Goal: Task Accomplishment & Management: Use online tool/utility

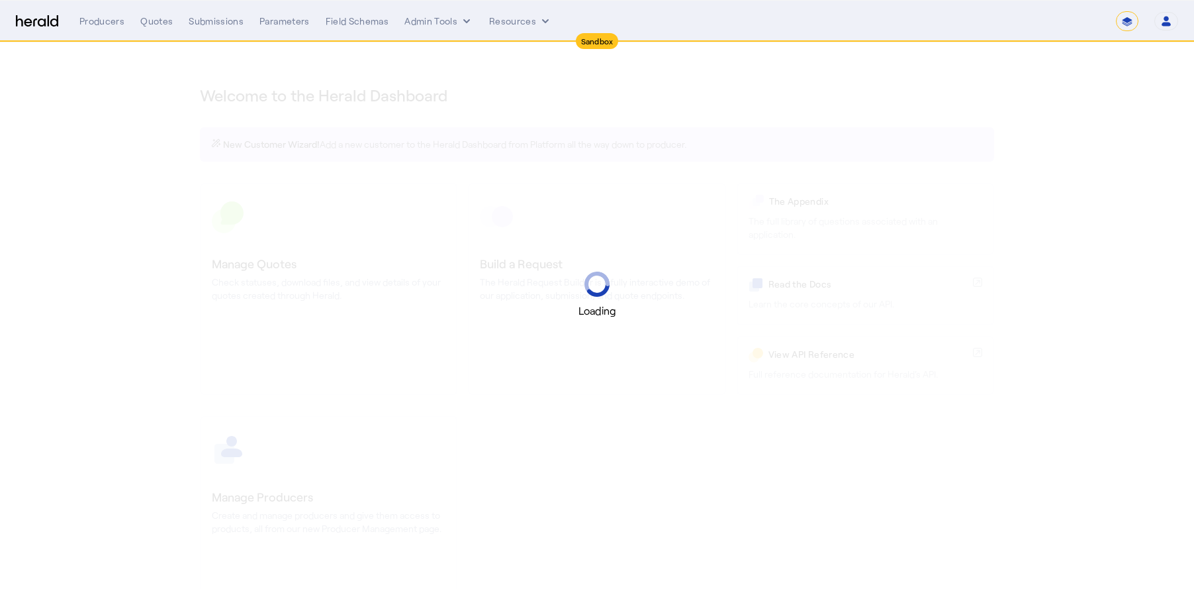
select select "*******"
select select "pfm_2v8p_herald_api"
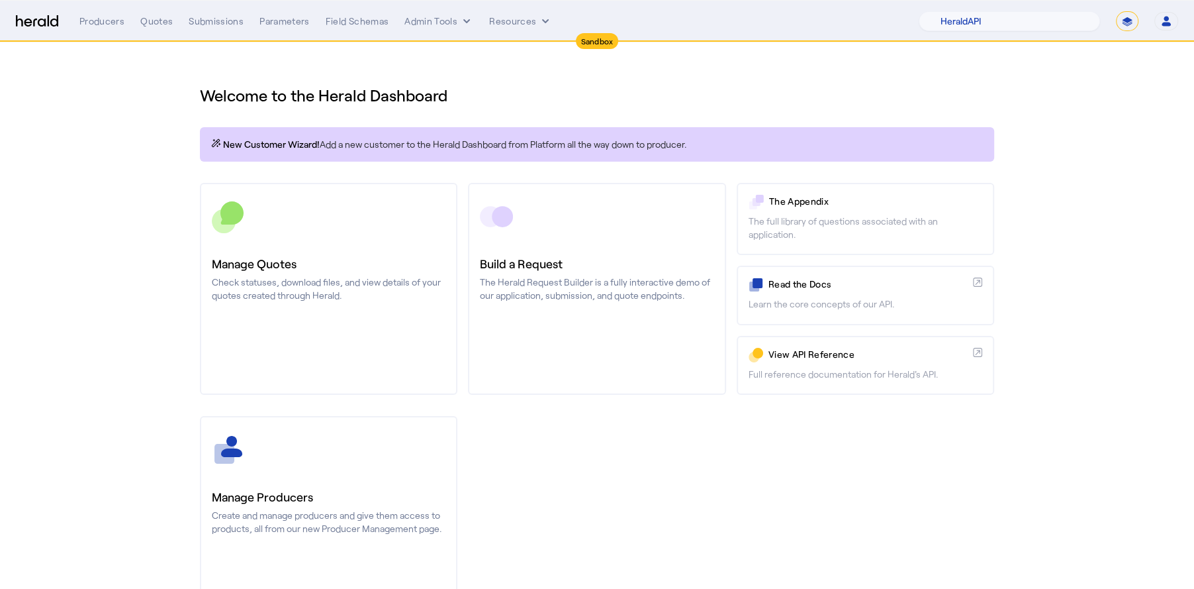
click at [1117, 23] on select "**********" at bounding box center [1127, 21] width 23 height 20
select select "**********"
click at [1117, 11] on select "**********" at bounding box center [1127, 21] width 23 height 20
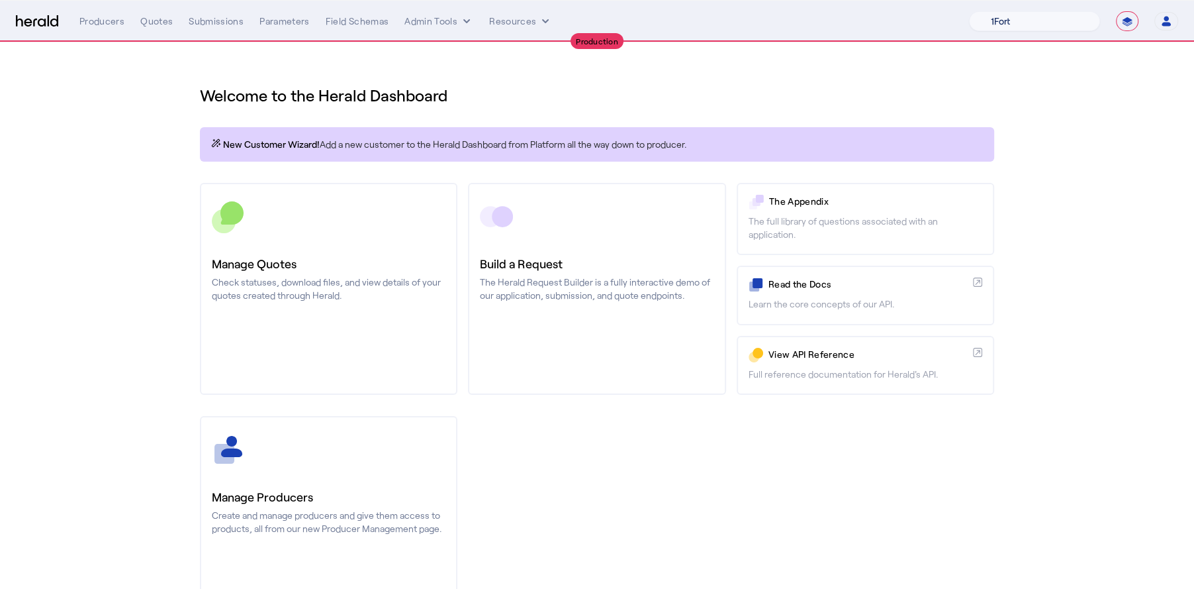
click at [1001, 13] on select "1Fort Affinity Risk Billy BindHQ Bunker CRC Campus Coverage Citadel Fifthwall F…" at bounding box center [1034, 21] width 131 height 20
select select "pfm_8e7n_1fort"
click at [969, 11] on select "1Fort Affinity Risk Billy BindHQ Bunker CRC Campus Coverage Citadel Fifthwall F…" at bounding box center [1034, 21] width 131 height 20
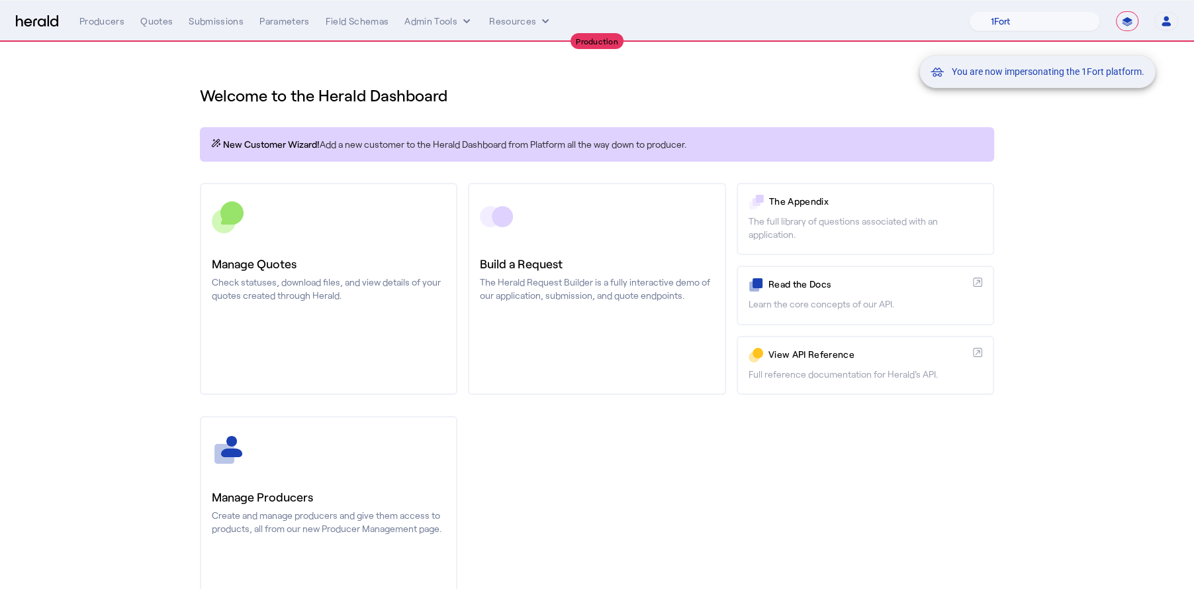
click at [163, 27] on div "You are now impersonating the 1Fort platform." at bounding box center [597, 294] width 1194 height 589
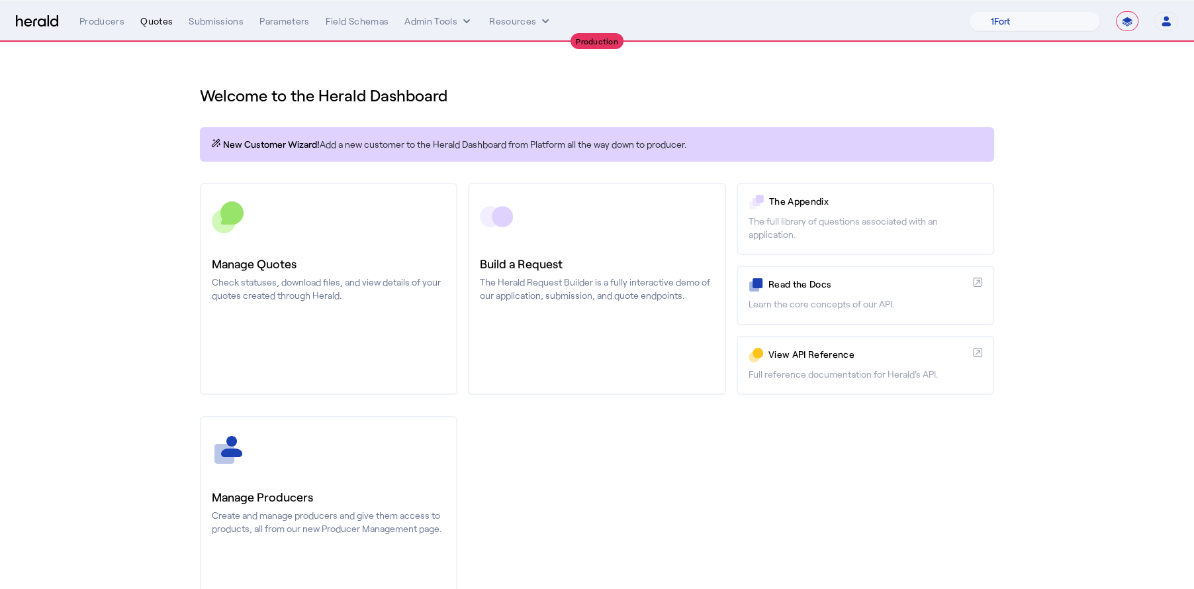
click at [154, 23] on div "Quotes" at bounding box center [156, 21] width 32 height 13
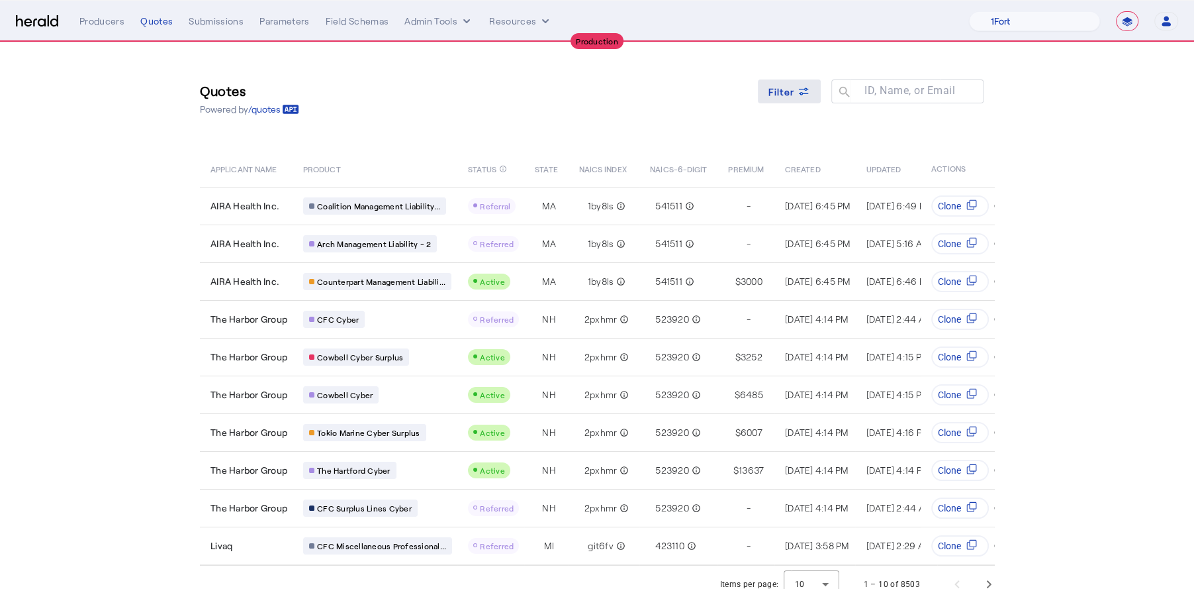
click at [793, 104] on span at bounding box center [790, 91] width 64 height 32
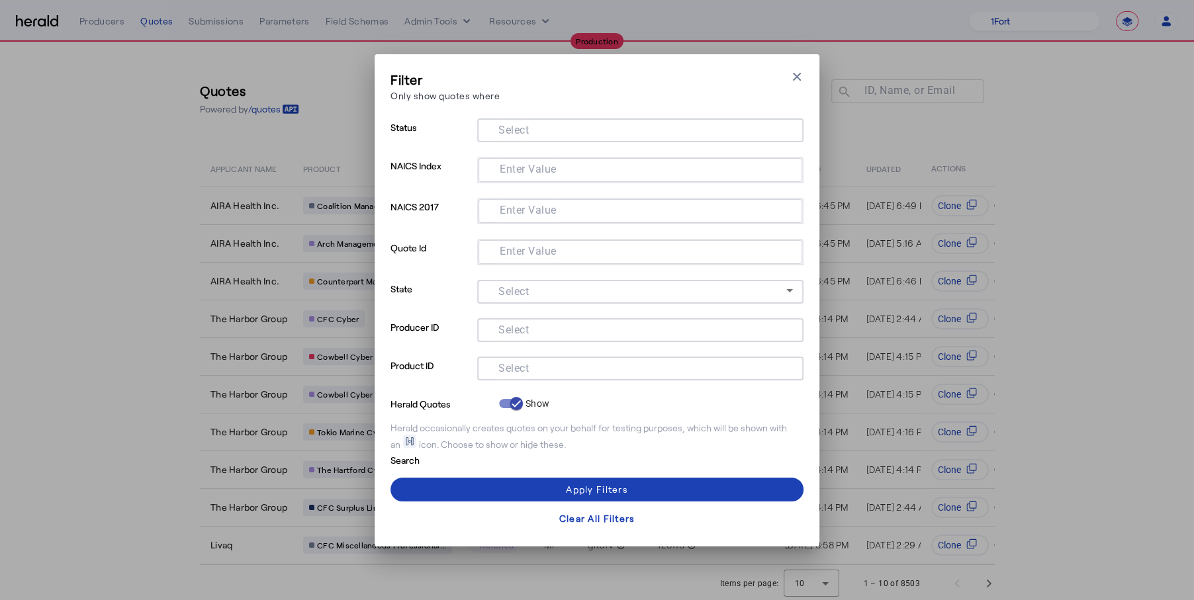
click at [589, 378] on div at bounding box center [640, 369] width 305 height 24
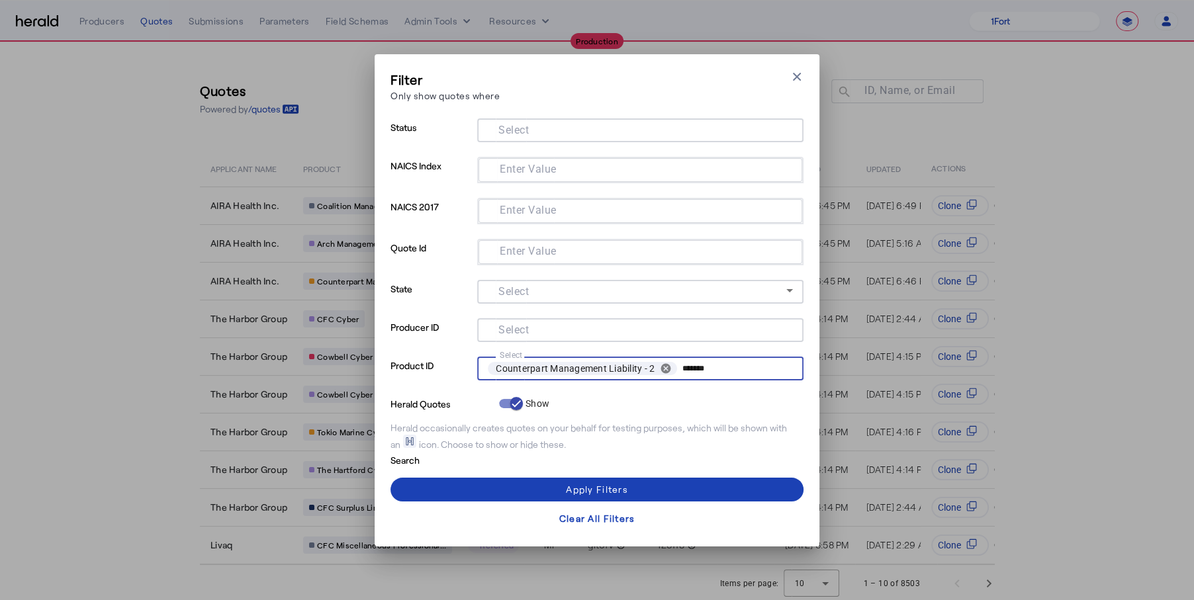
type input "*******"
click at [522, 119] on div at bounding box center [640, 131] width 305 height 24
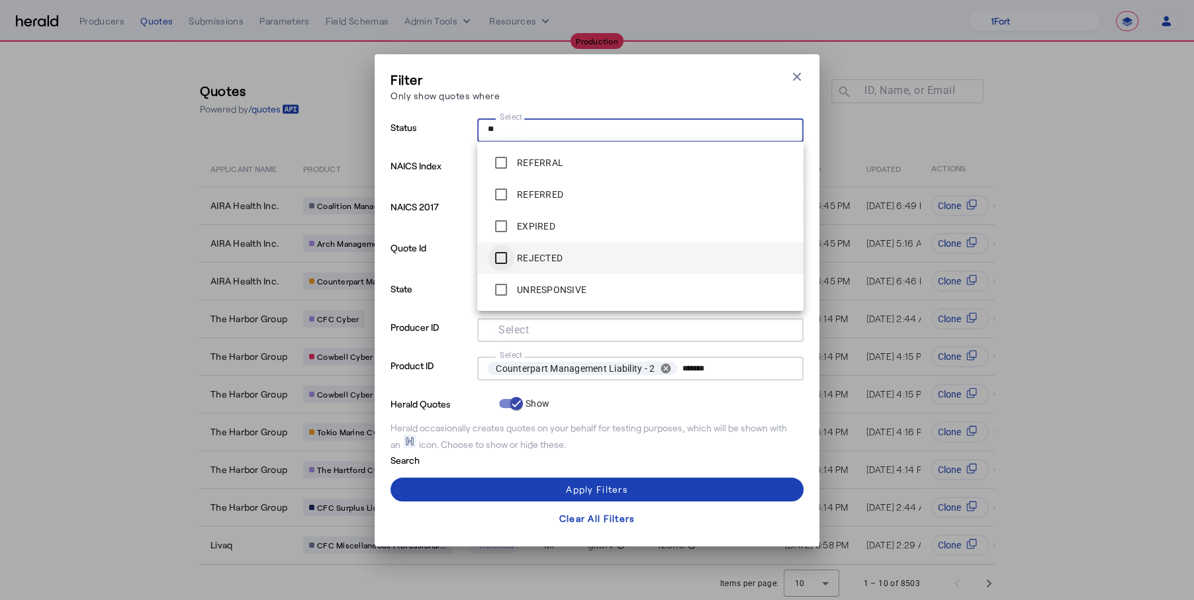
type input "**"
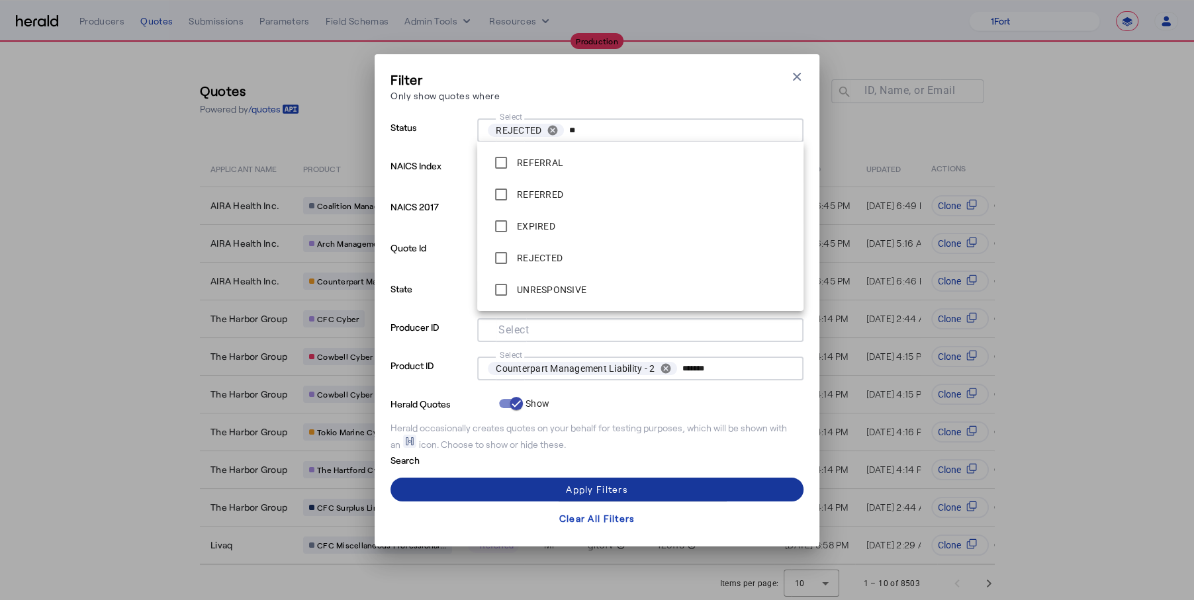
click at [663, 480] on span at bounding box center [597, 490] width 413 height 32
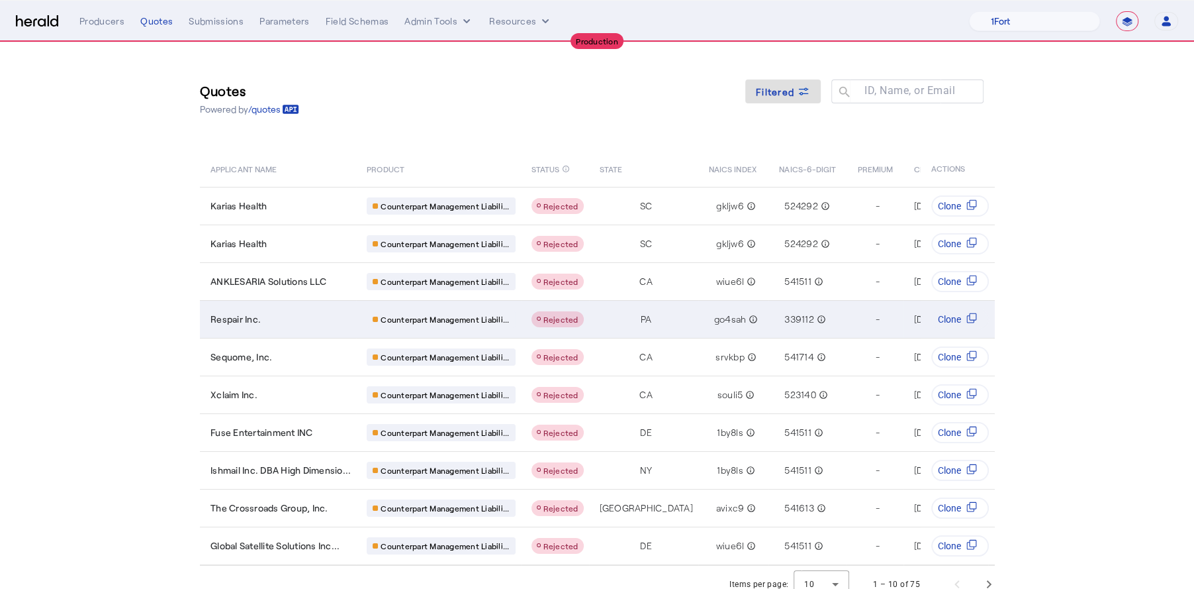
click at [323, 315] on div "Respair Inc." at bounding box center [281, 318] width 140 height 13
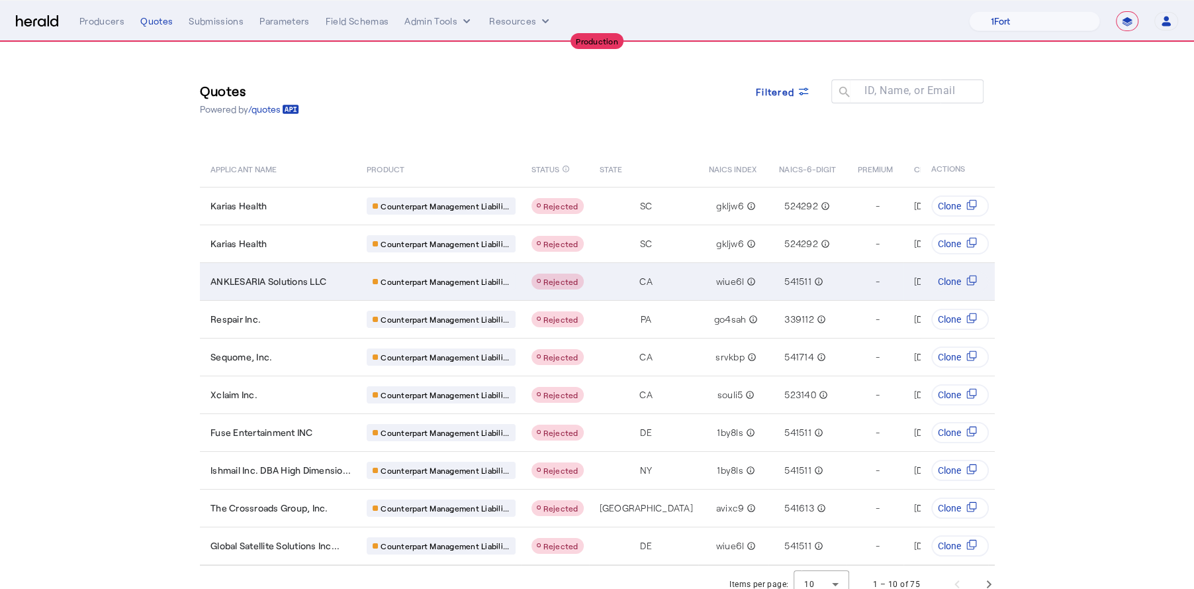
click at [315, 271] on td "ANKLESARIA Solutions LLC" at bounding box center [278, 281] width 156 height 38
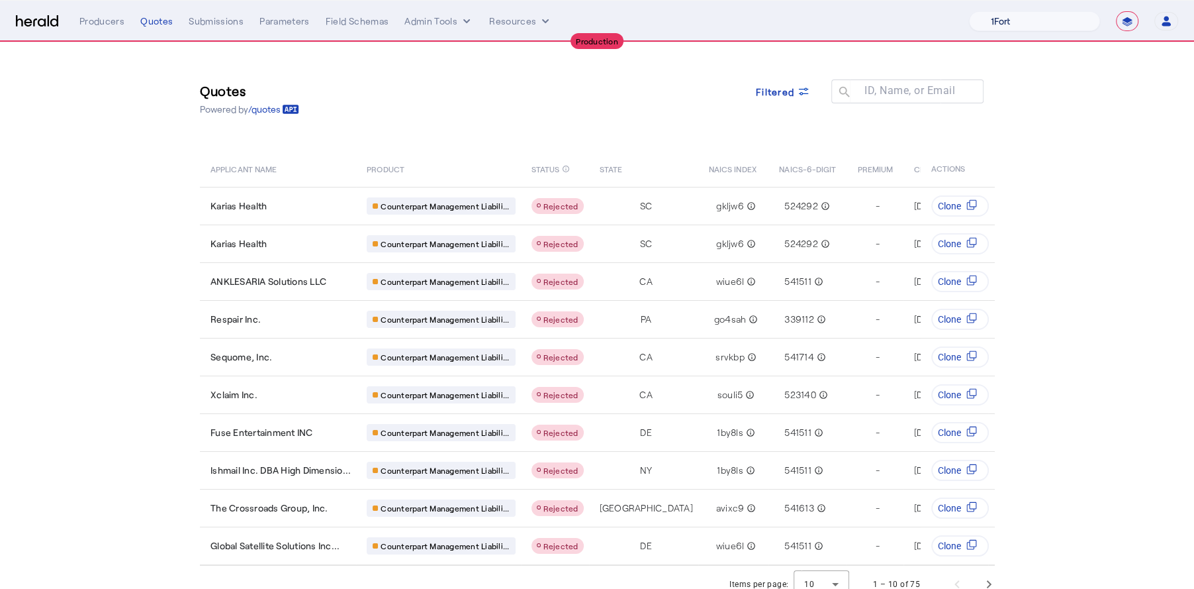
click at [987, 19] on select "1Fort Affinity Risk Billy BindHQ Bunker CRC Campus Coverage Citadel Fifthwall F…" at bounding box center [1034, 21] width 131 height 20
select select "pfm_j8lw_citadel"
click at [969, 11] on select "1Fort Affinity Risk Billy BindHQ Bunker CRC Campus Coverage Citadel Fifthwall F…" at bounding box center [1034, 21] width 131 height 20
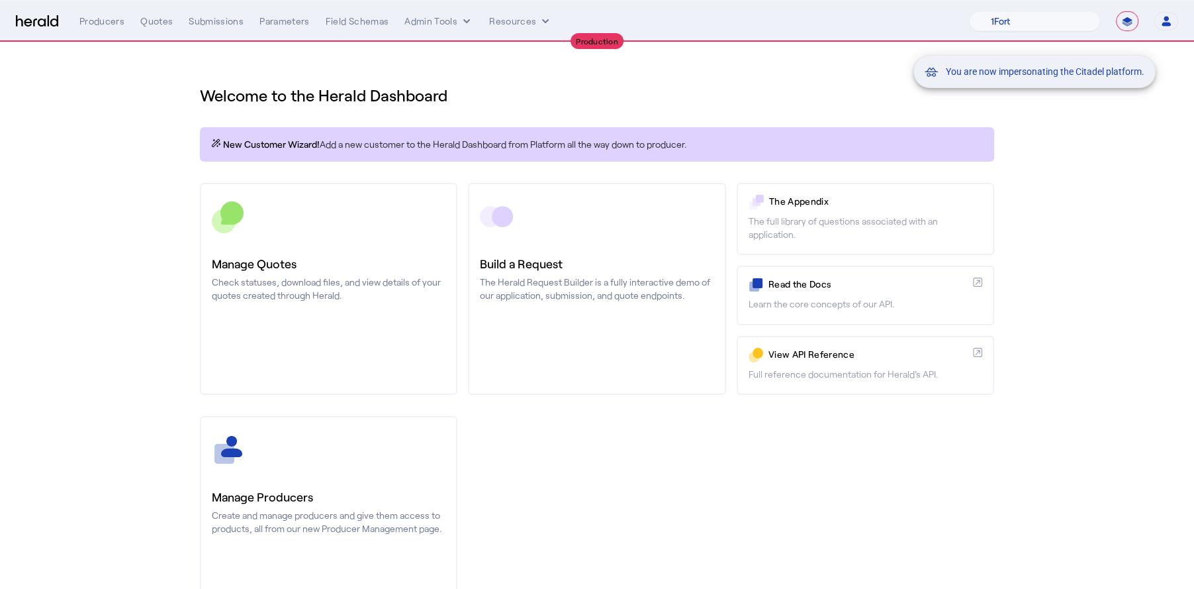
click at [156, 15] on div "You are now impersonating the Citadel platform." at bounding box center [597, 294] width 1194 height 589
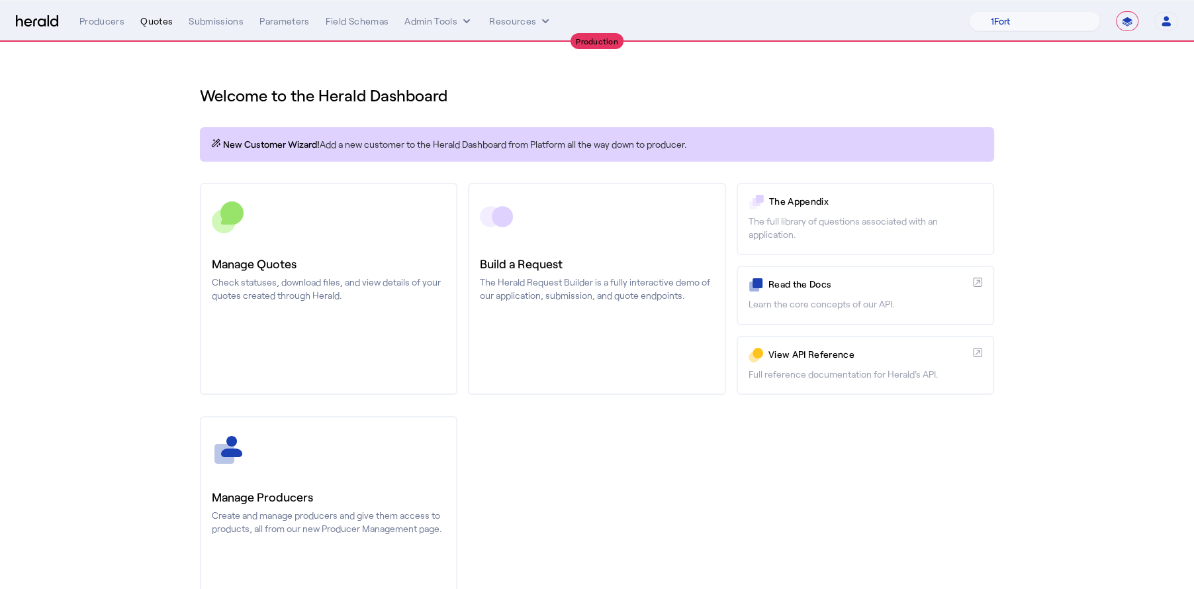
click at [156, 23] on div "Quotes" at bounding box center [156, 21] width 32 height 13
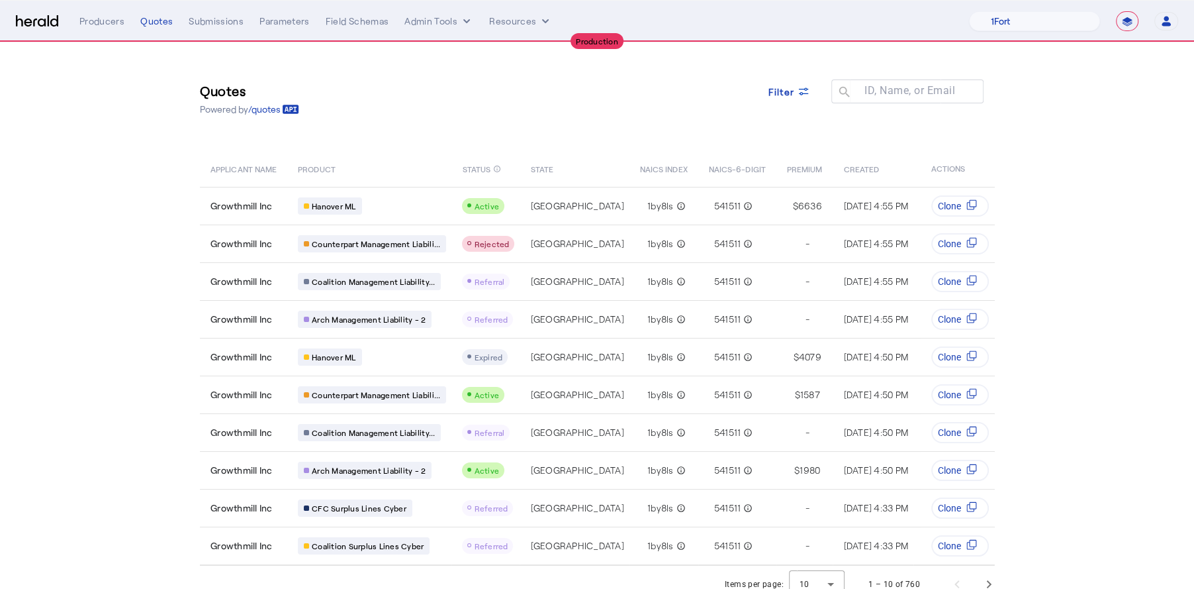
scroll to position [22, 0]
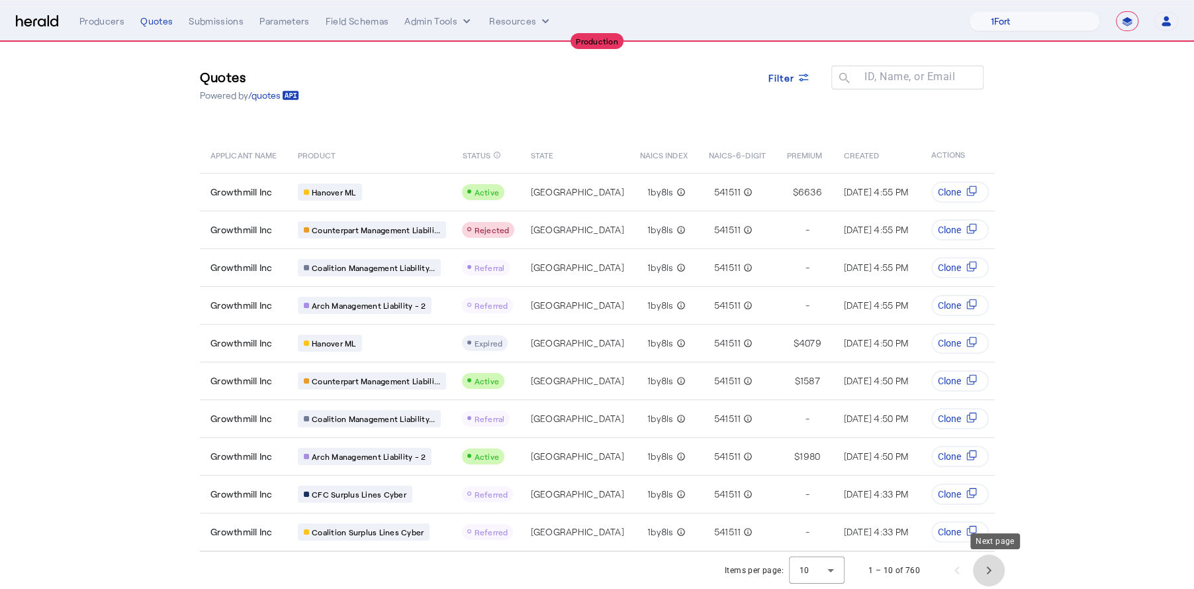
click at [986, 569] on span "Next page" at bounding box center [989, 570] width 32 height 32
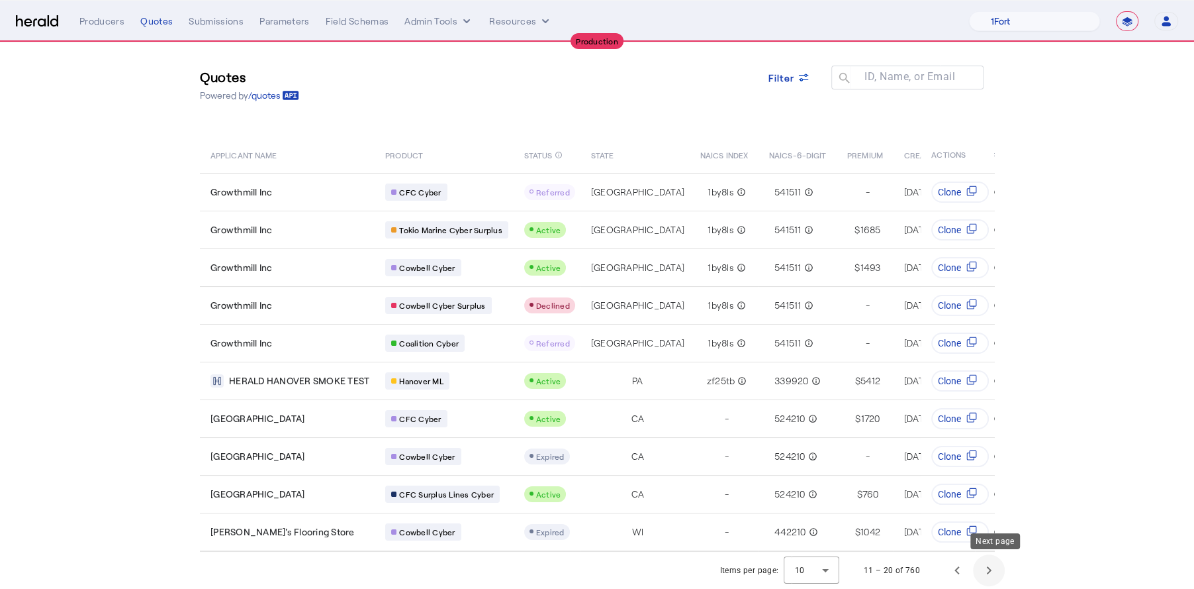
click at [994, 573] on span "Next page" at bounding box center [989, 570] width 32 height 32
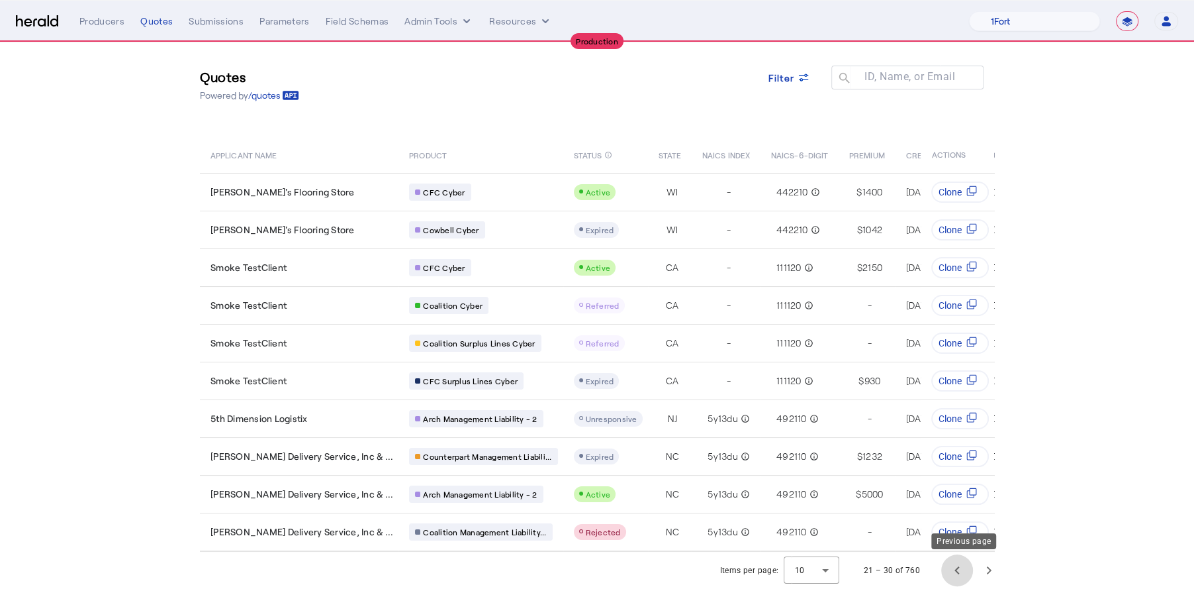
click at [963, 575] on span "Previous page" at bounding box center [957, 570] width 32 height 32
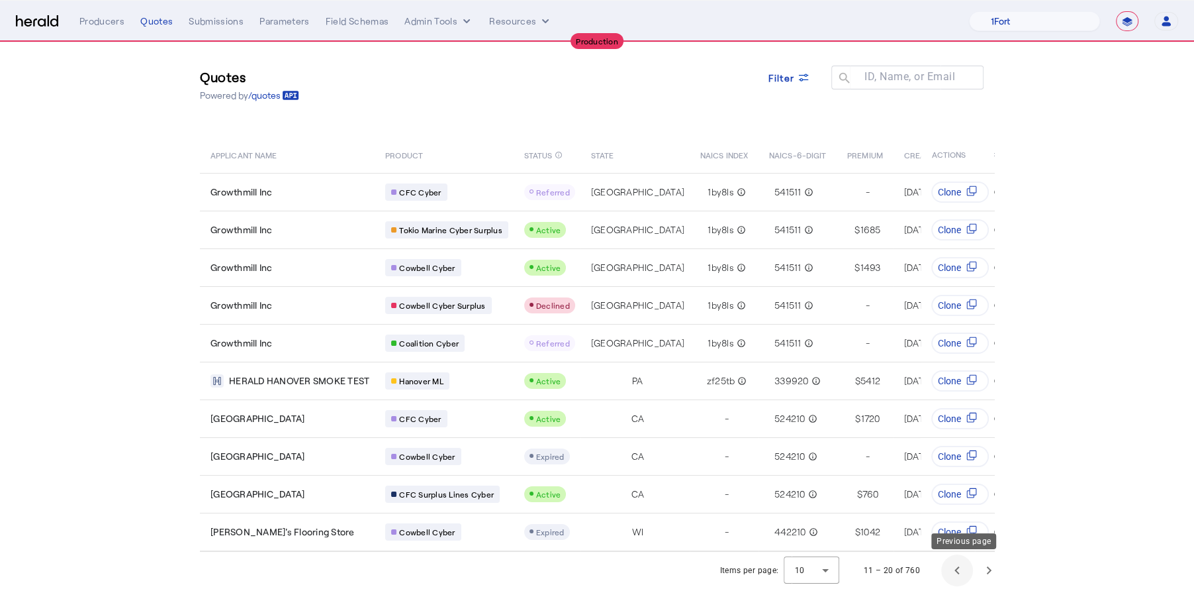
click at [963, 575] on span "Previous page" at bounding box center [957, 570] width 32 height 32
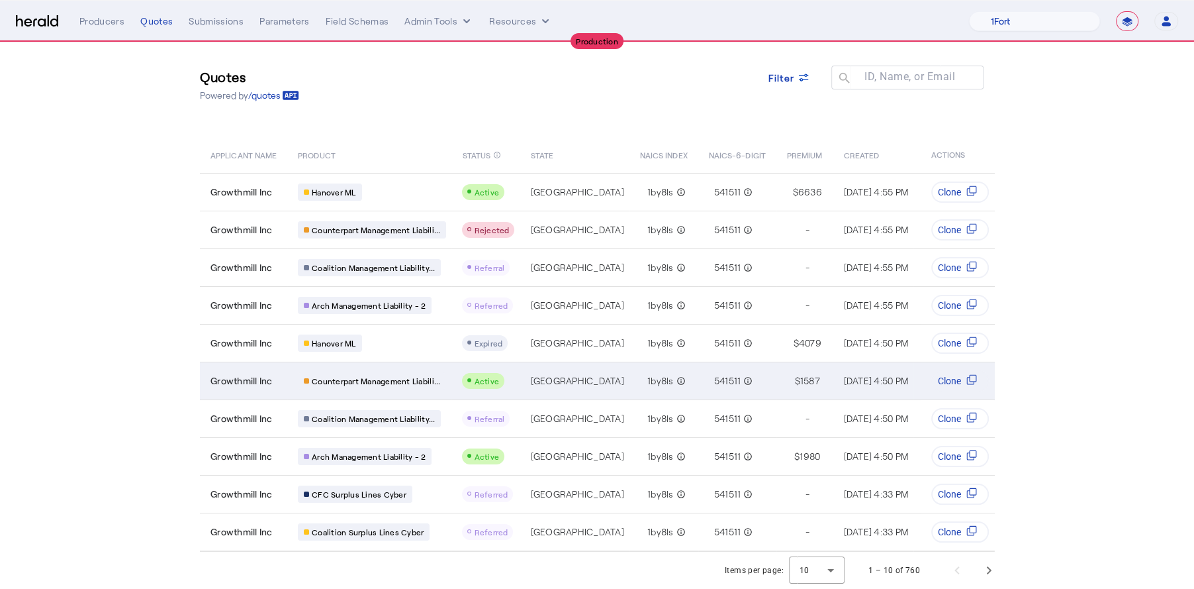
click at [630, 379] on td "1by8ls info_outline" at bounding box center [664, 380] width 69 height 38
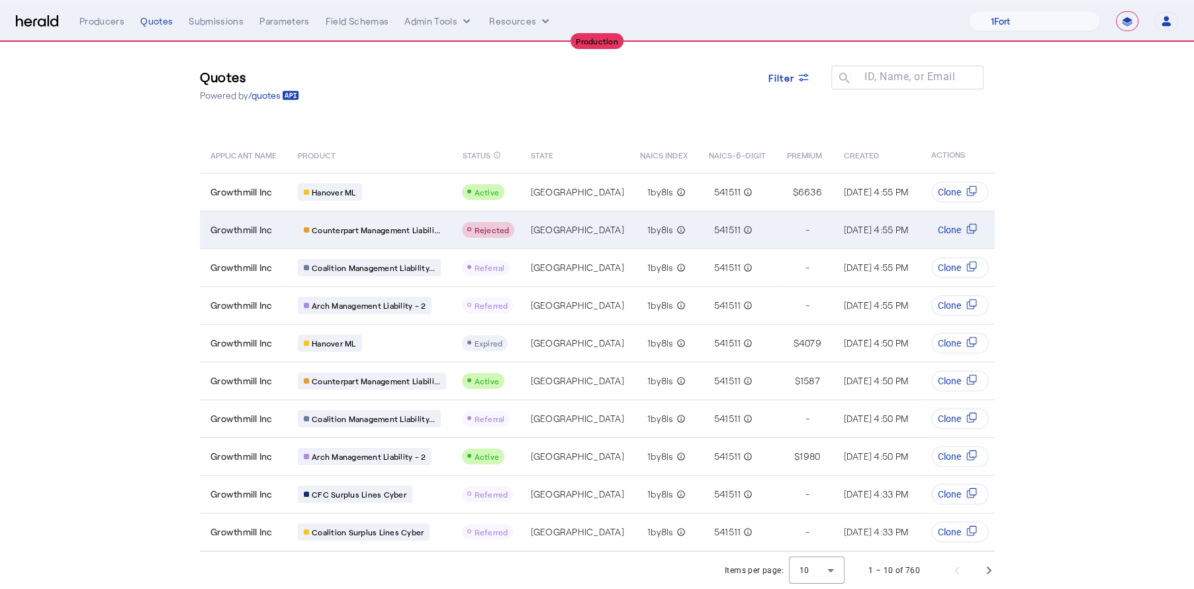
click at [561, 227] on td "TX" at bounding box center [574, 230] width 109 height 38
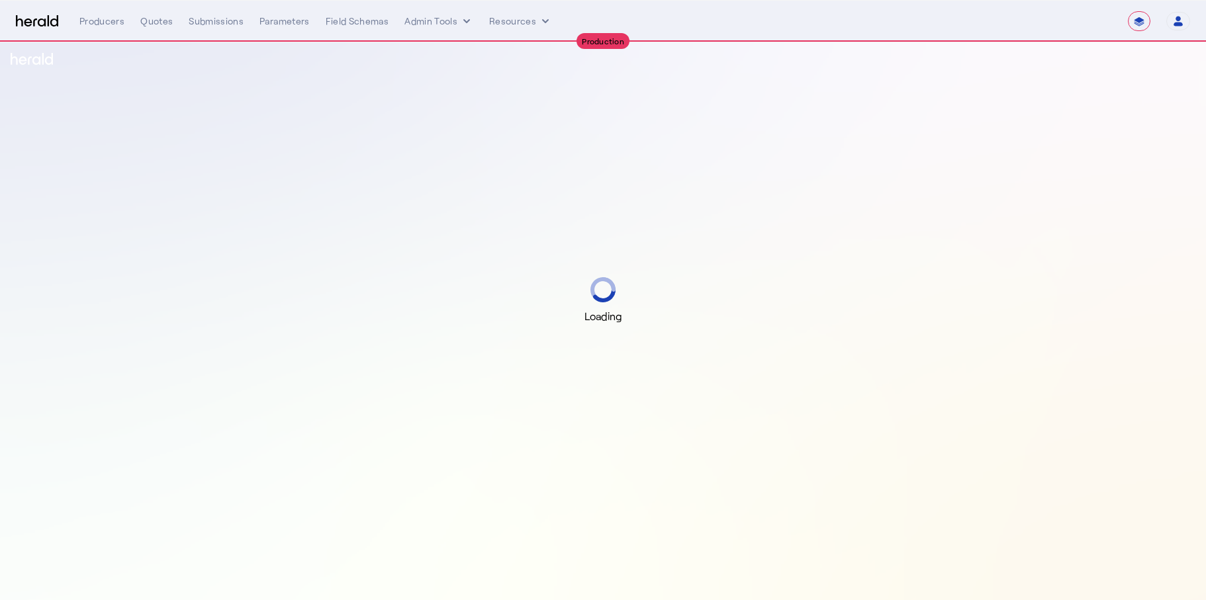
select select "**********"
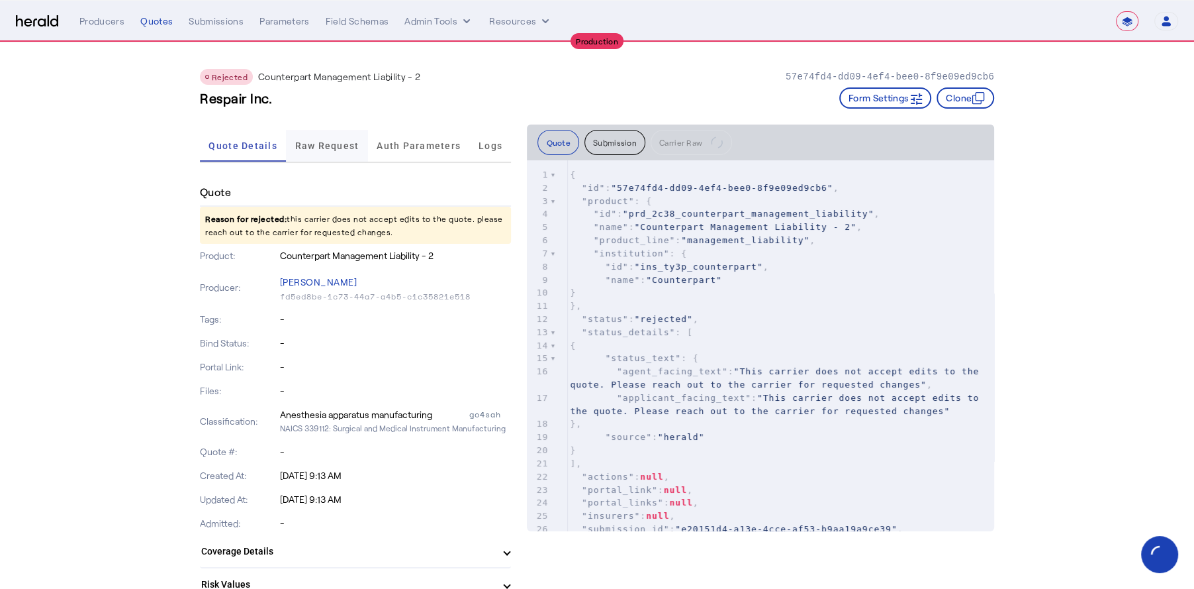
click at [331, 153] on span "Raw Request" at bounding box center [327, 146] width 64 height 32
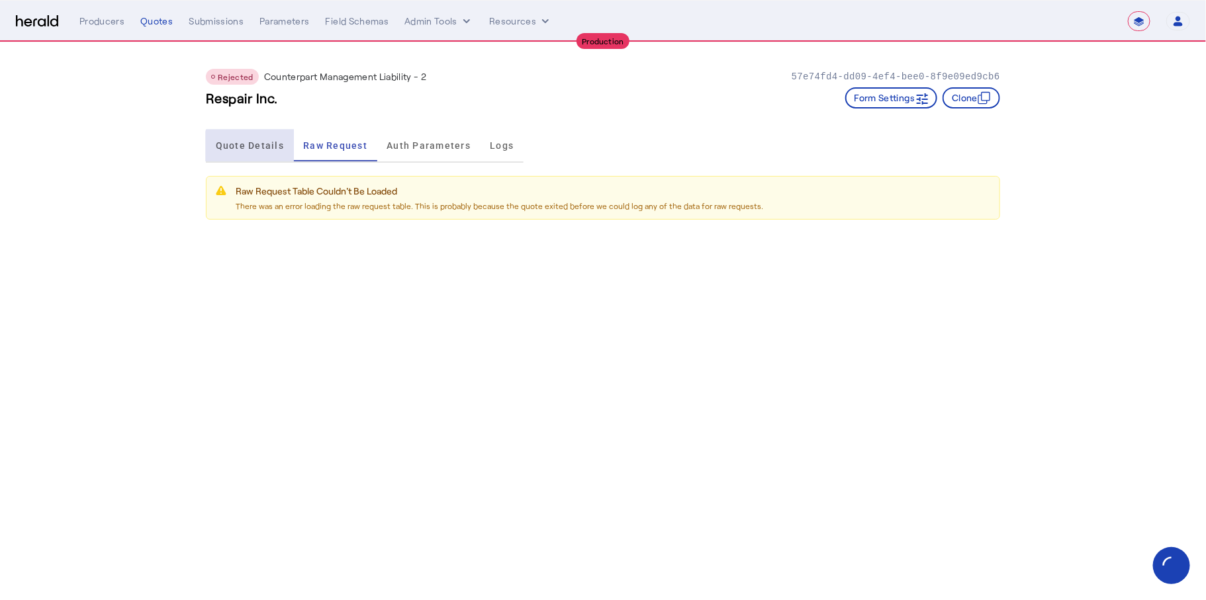
click at [260, 154] on span "Quote Details" at bounding box center [250, 146] width 68 height 32
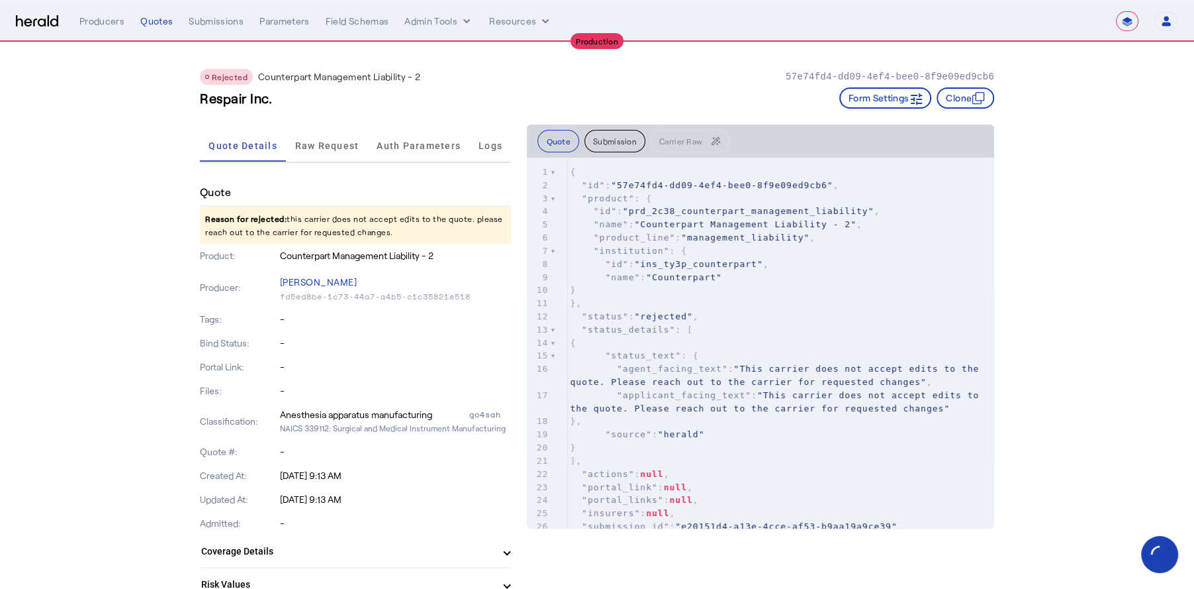
click at [843, 326] on pre ""status_details" : [" at bounding box center [780, 329] width 427 height 13
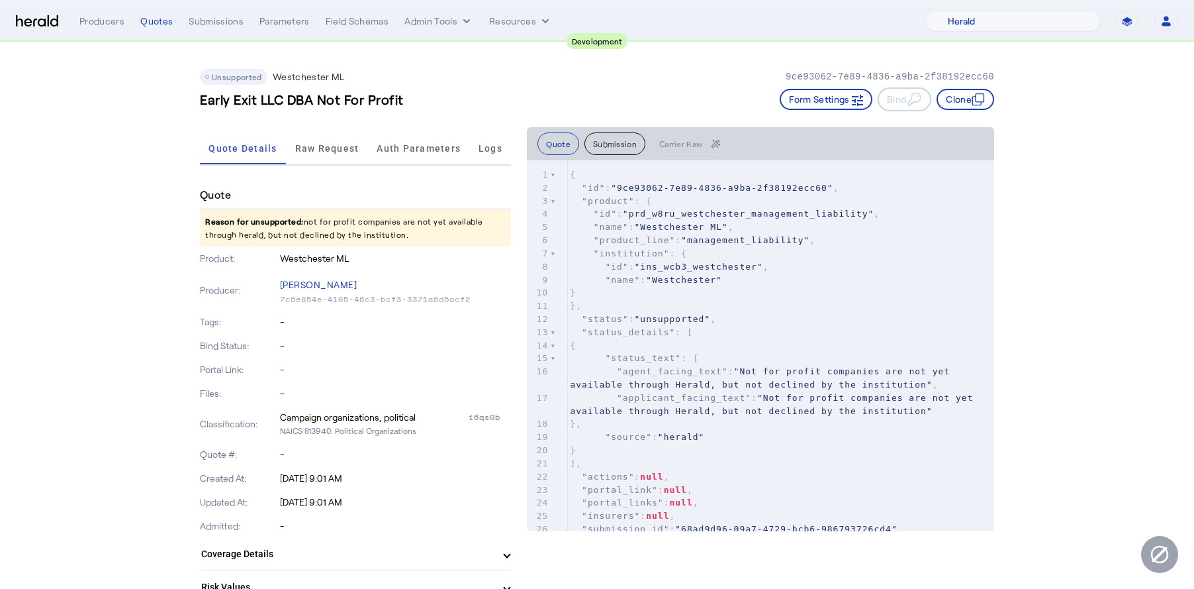
select select "pfm_2v8p_herald_api"
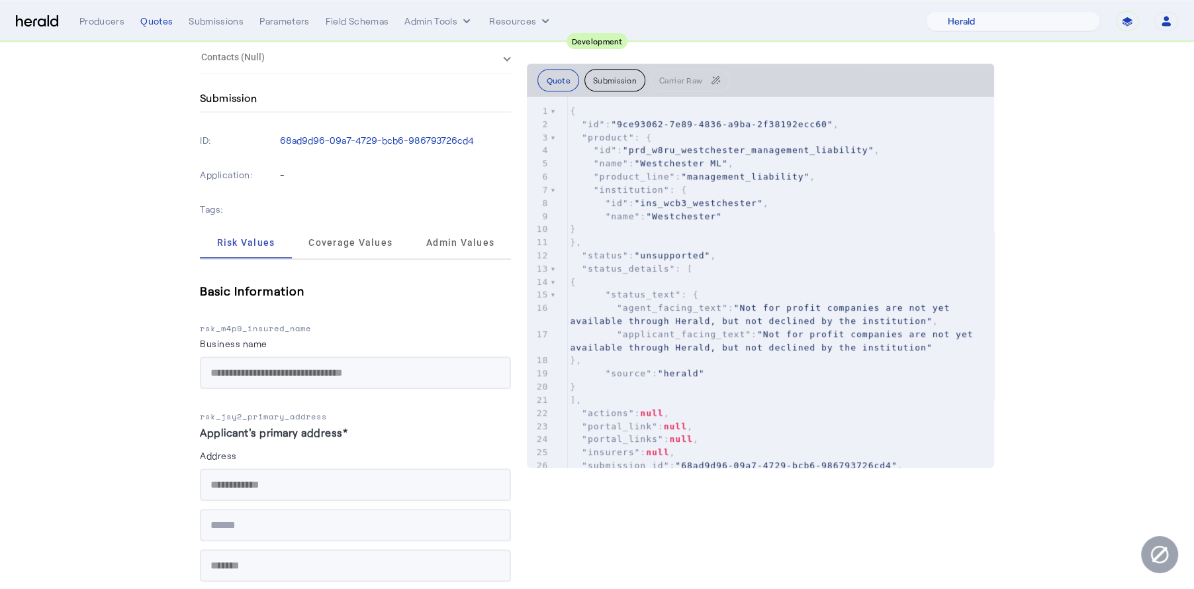
click at [279, 324] on p "rsk_m4p9_insured_name" at bounding box center [355, 328] width 311 height 13
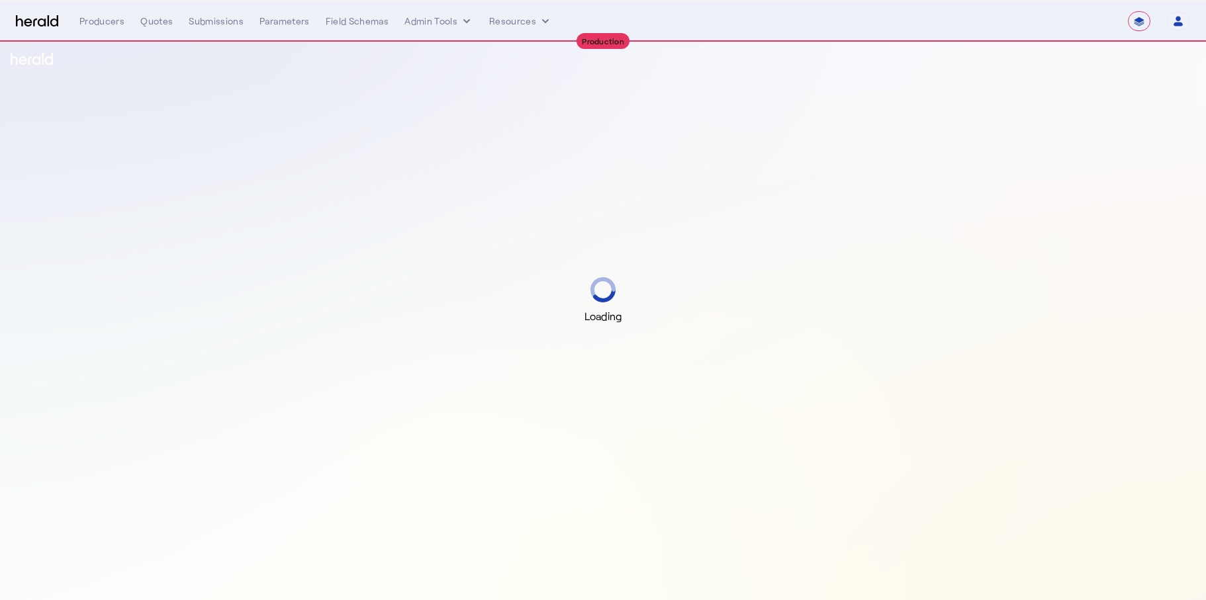
select select "**********"
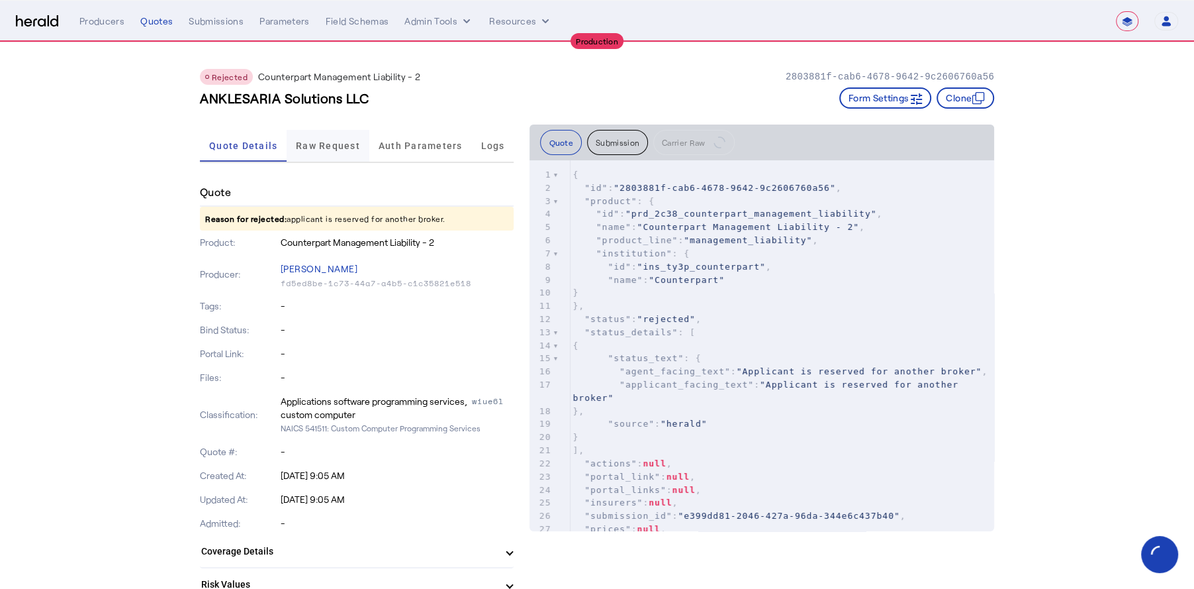
click at [322, 144] on span "Raw Request" at bounding box center [328, 145] width 64 height 9
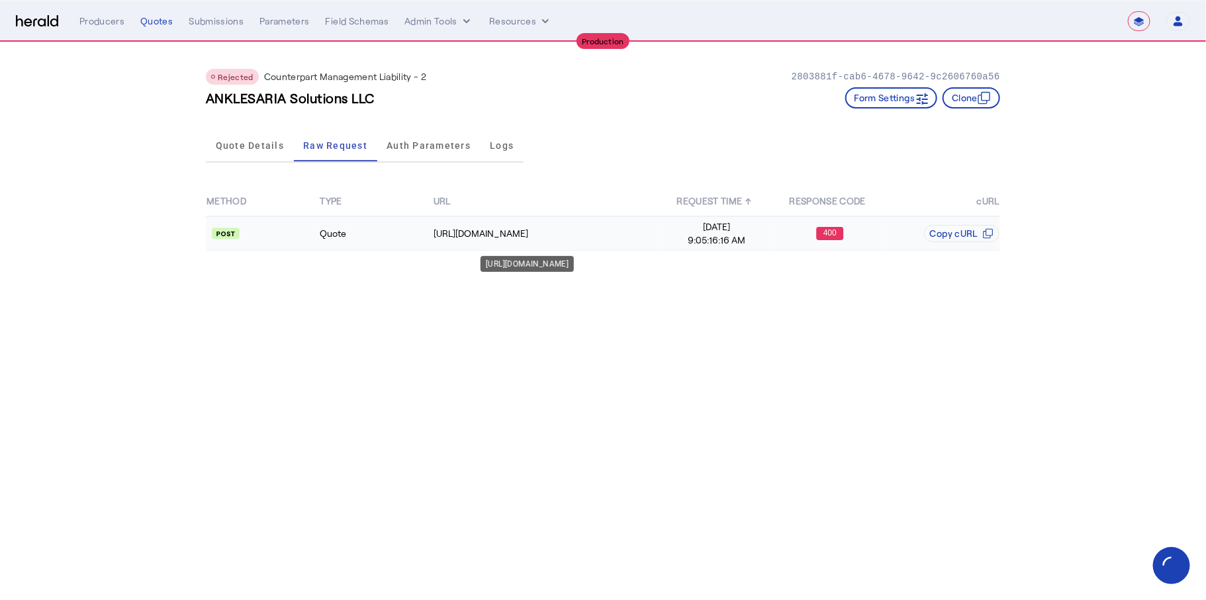
click at [600, 232] on div "https://api.yourcounterpart.com/partners/v1/application/start" at bounding box center [547, 233] width 226 height 13
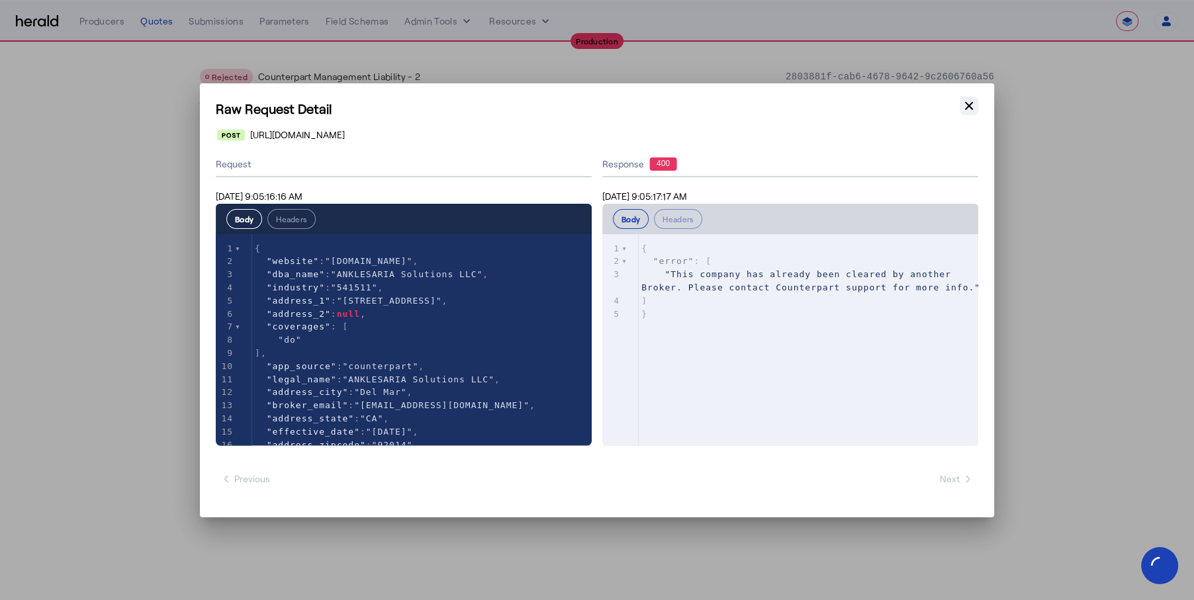
click at [969, 110] on icon "button" at bounding box center [969, 105] width 13 height 13
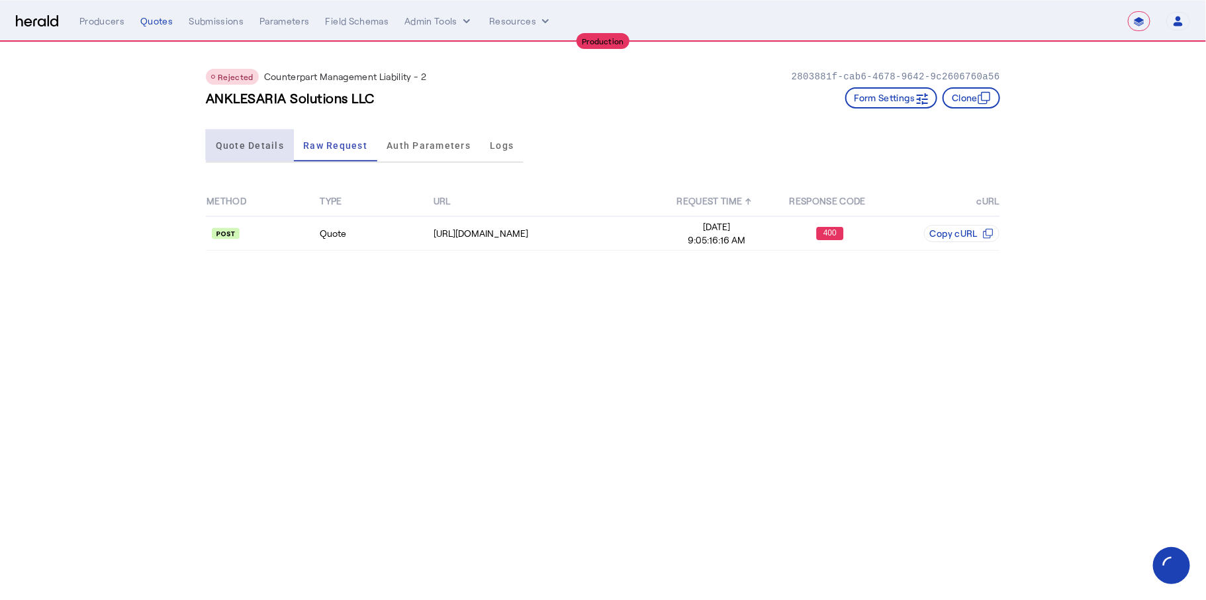
click at [253, 134] on span "Quote Details" at bounding box center [250, 146] width 68 height 32
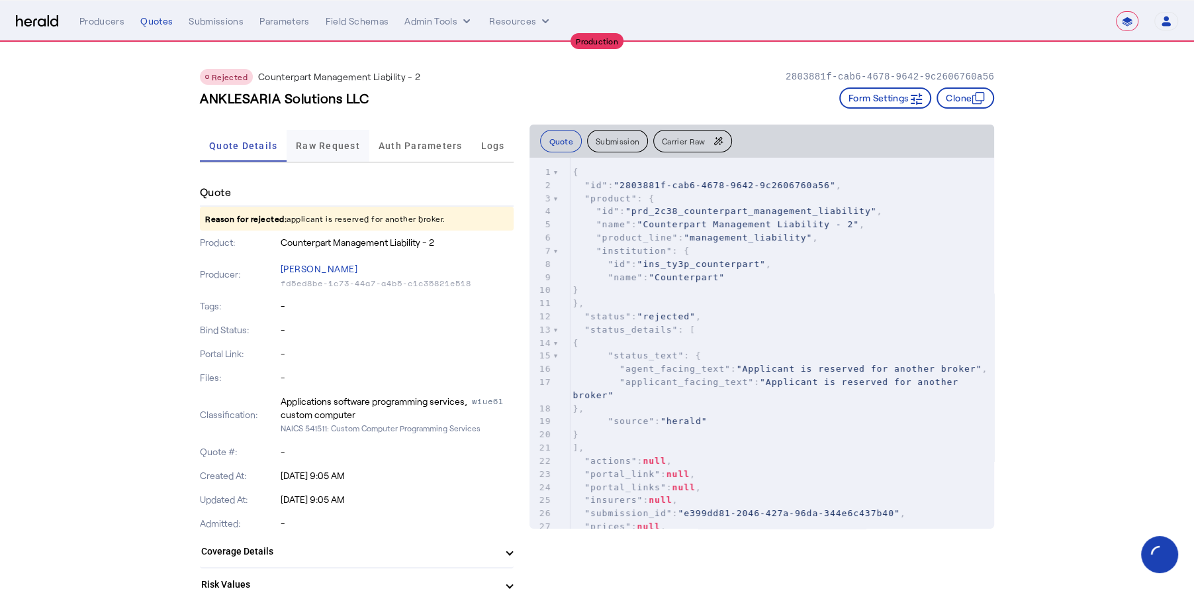
click at [343, 145] on span "Raw Request" at bounding box center [328, 145] width 64 height 9
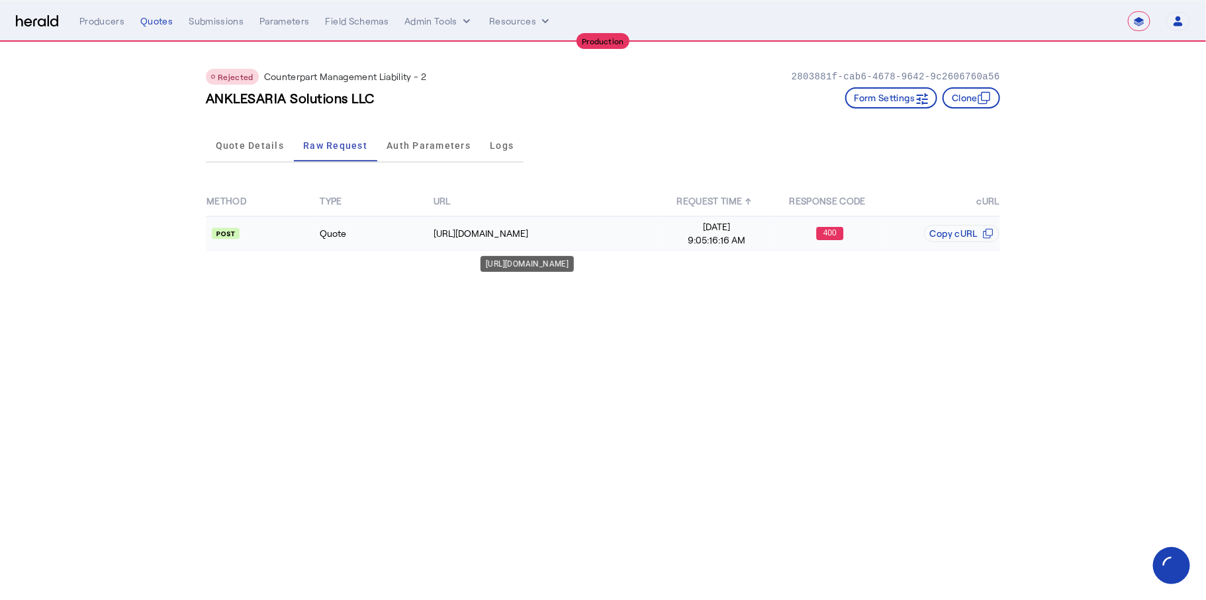
click at [549, 243] on td "https://api.yourcounterpart.com/partners/v1/application/start" at bounding box center [546, 233] width 227 height 34
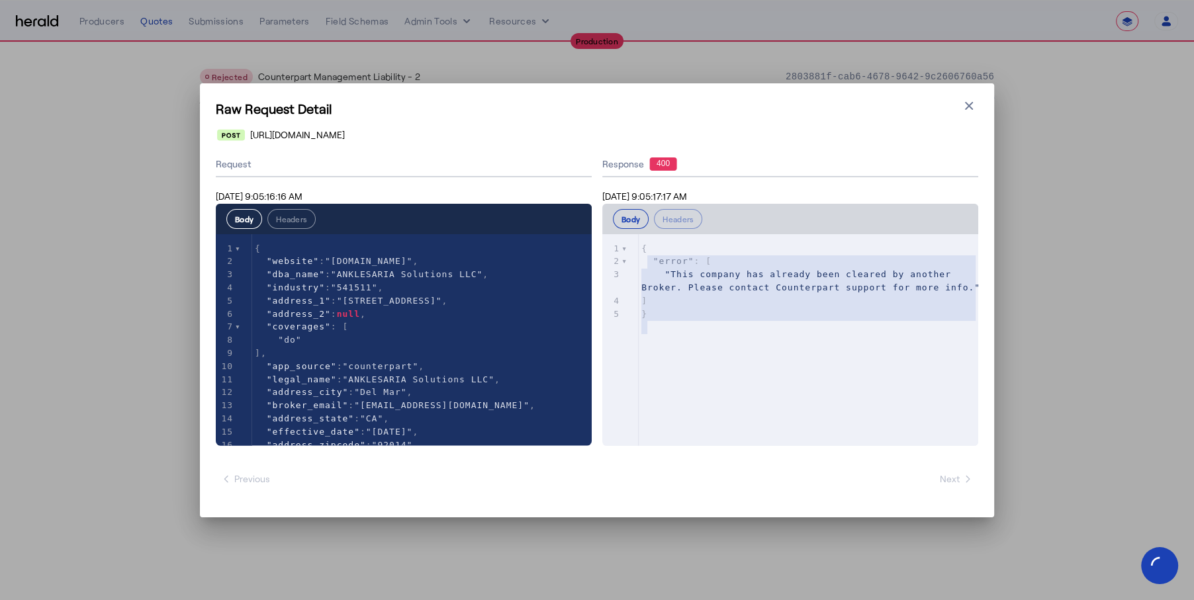
type textarea "**********"
drag, startPoint x: 669, startPoint y: 324, endPoint x: 623, endPoint y: 228, distance: 106.3
click at [623, 228] on div "**********" at bounding box center [790, 325] width 376 height 242
click at [971, 106] on icon "button" at bounding box center [969, 105] width 13 height 13
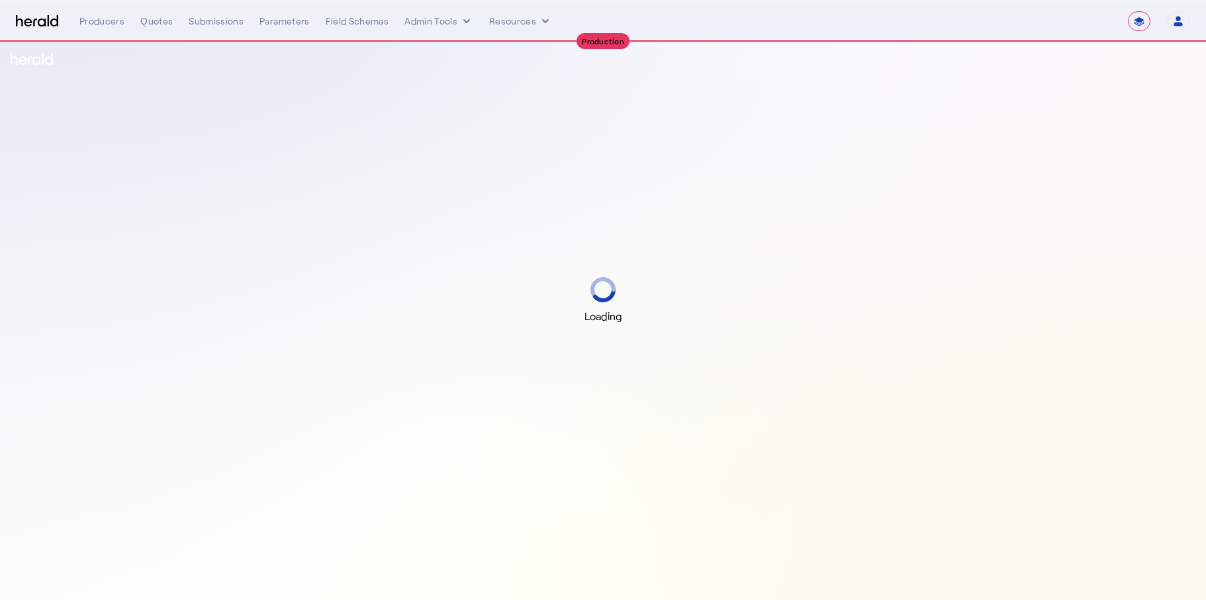
select select "**********"
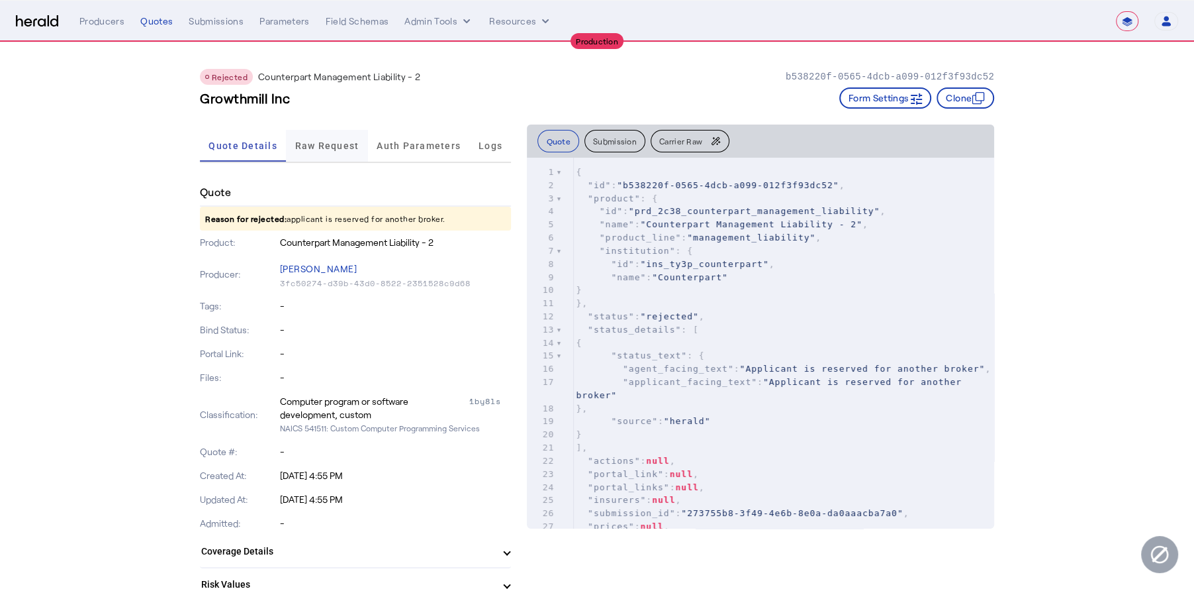
click at [320, 145] on span "Raw Request" at bounding box center [327, 145] width 64 height 9
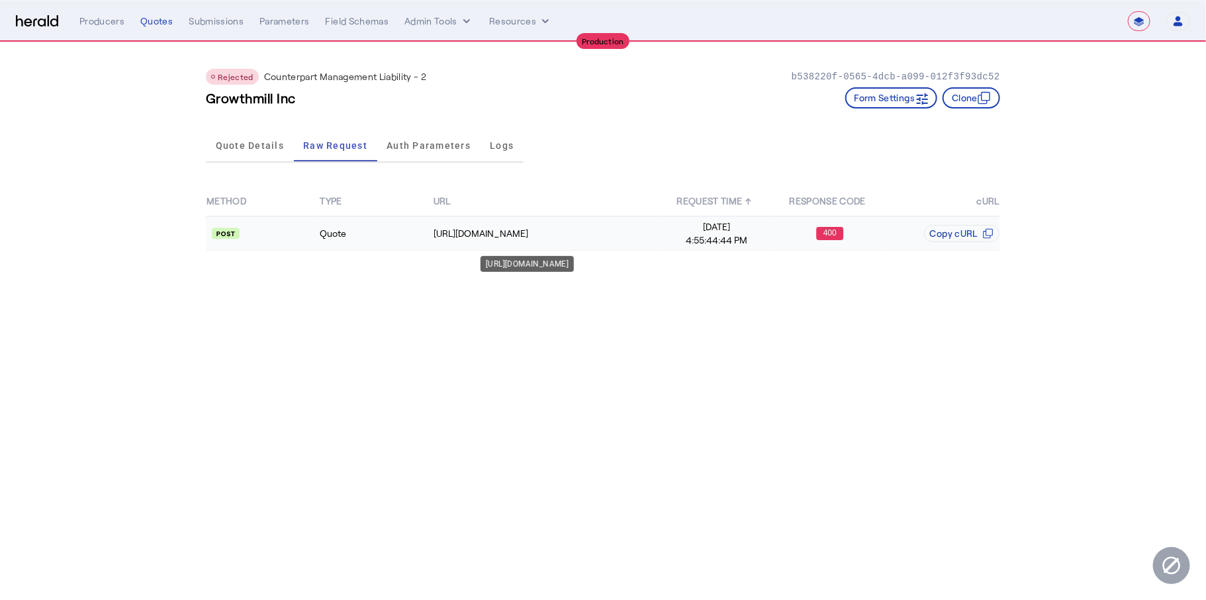
click at [602, 238] on div "https://api.yourcounterpart.com/partners/v1/application/start" at bounding box center [547, 233] width 226 height 13
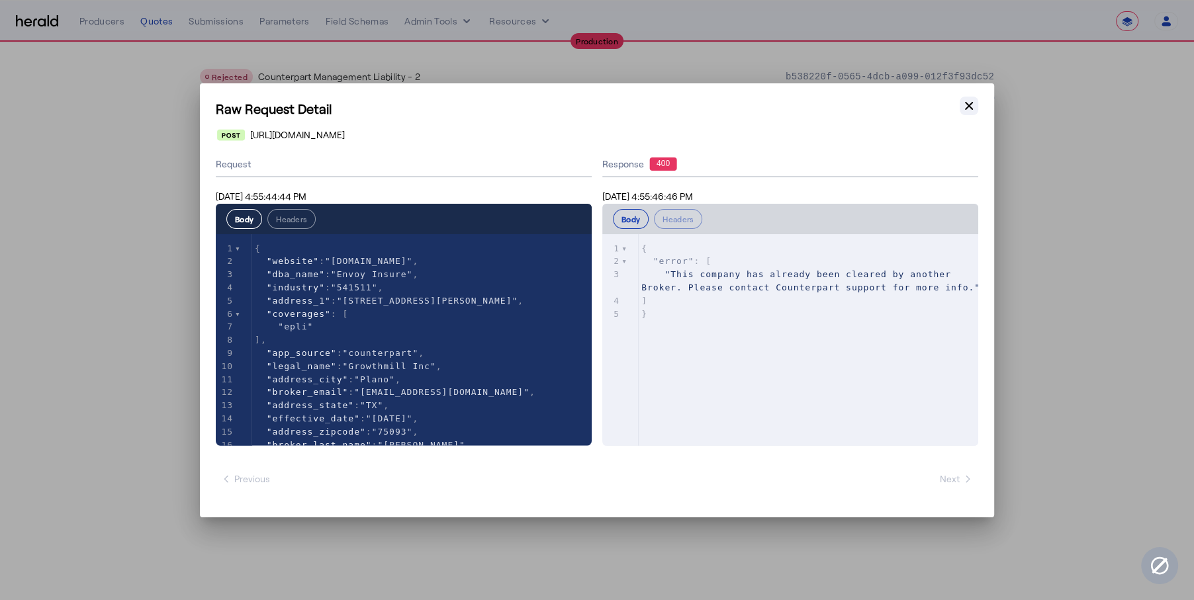
click at [969, 108] on icon "button" at bounding box center [969, 105] width 13 height 13
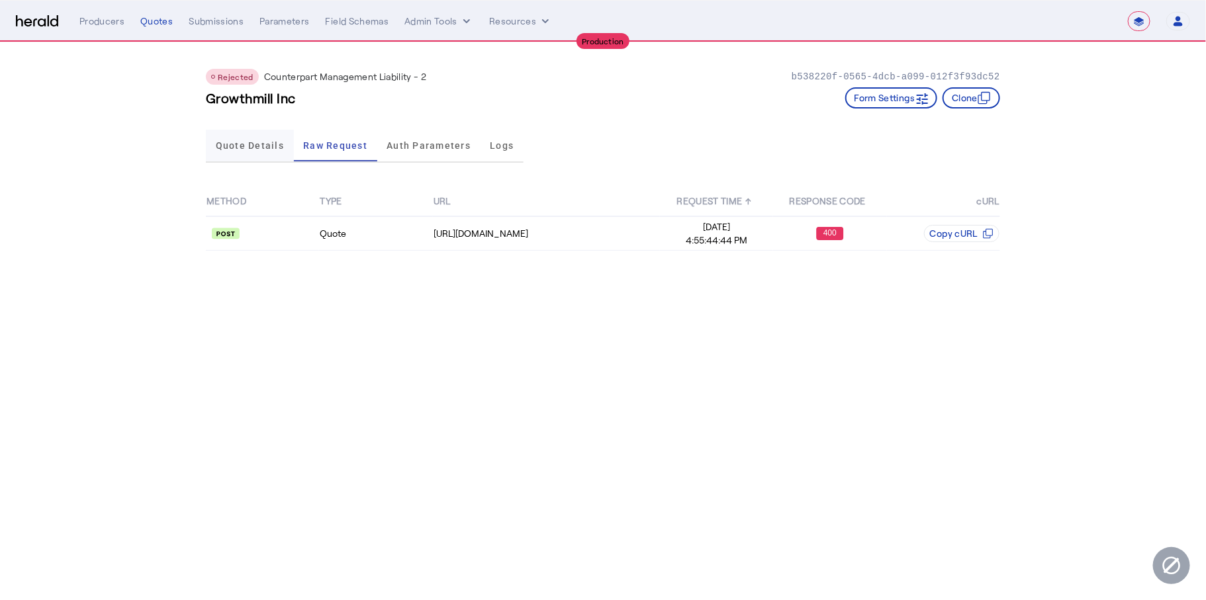
click at [258, 150] on span "Quote Details" at bounding box center [250, 145] width 68 height 9
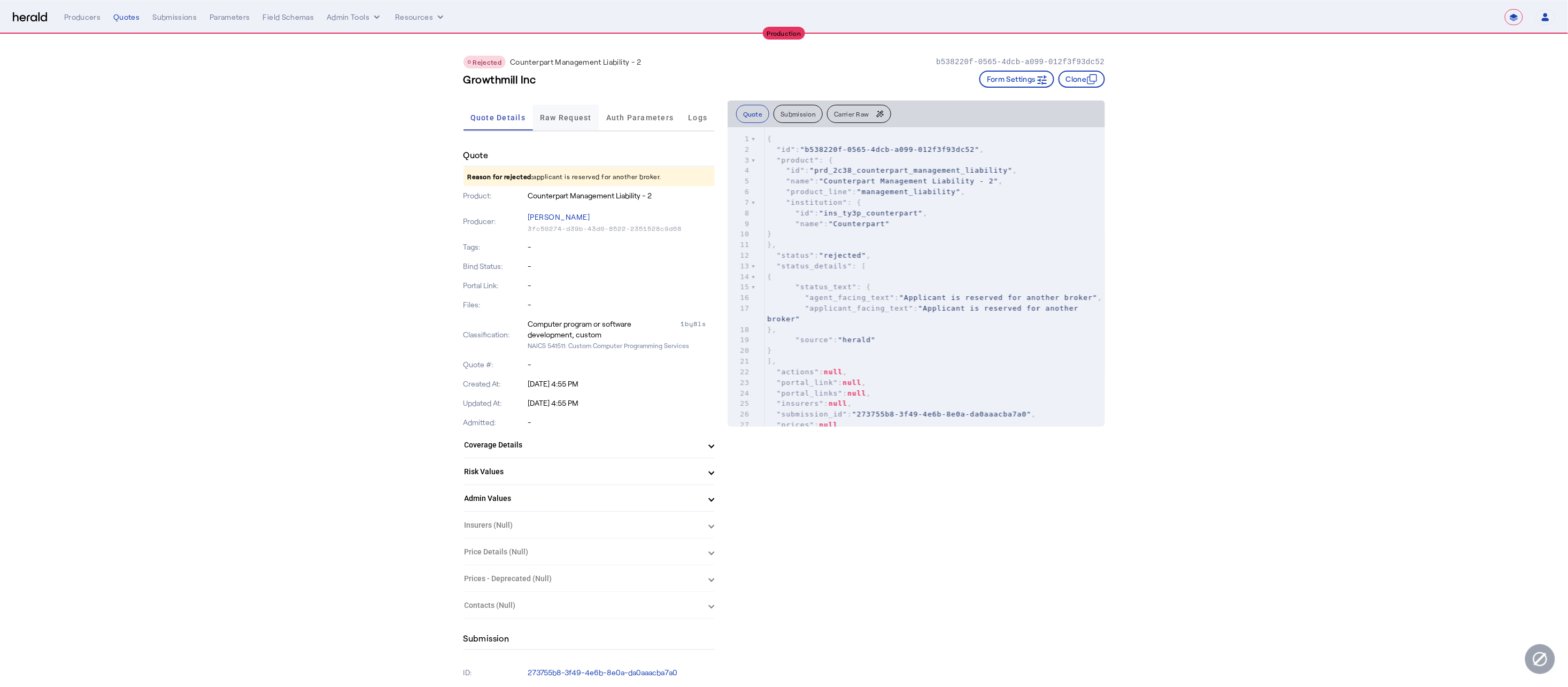
click at [566, 124] on span "Raw Request" at bounding box center [566, 118] width 52 height 26
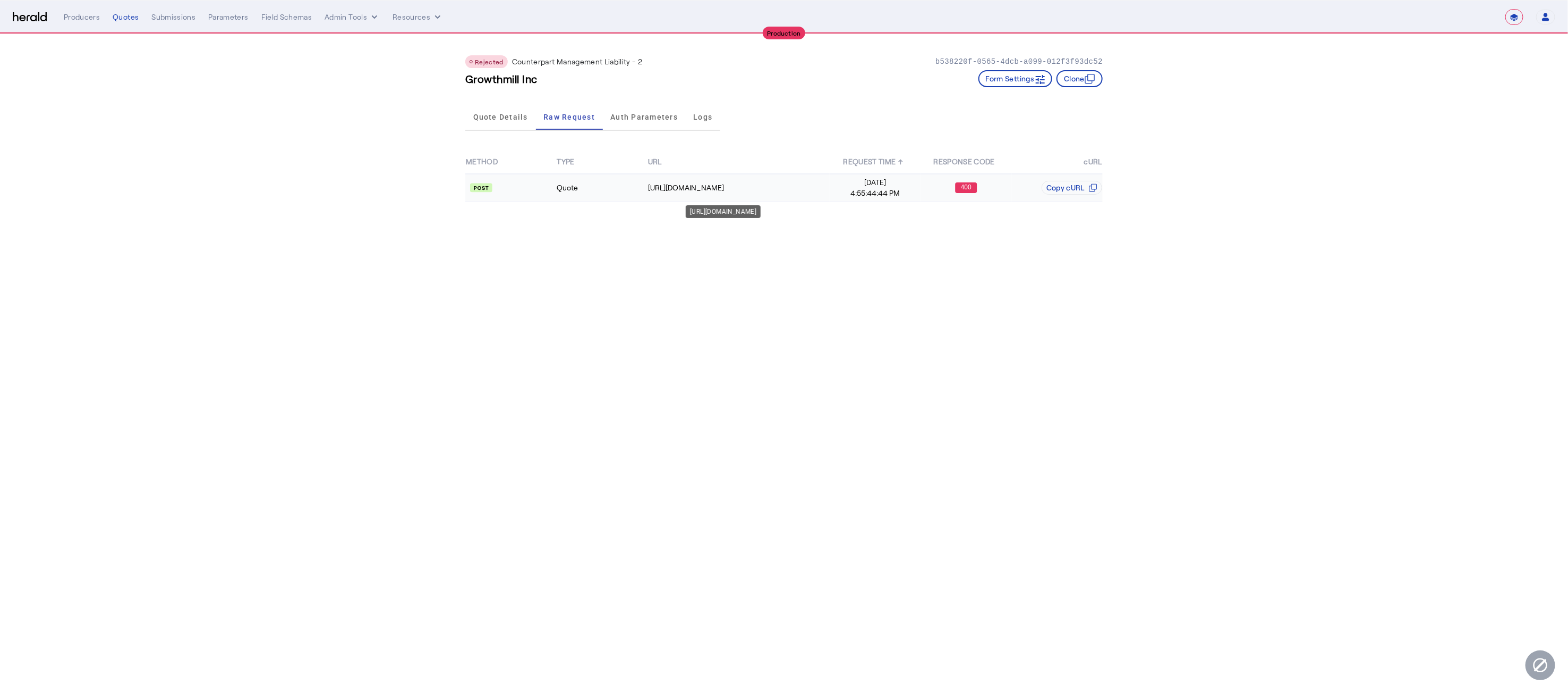
click at [740, 193] on td "https://api.yourcounterpart.com/partners/v1/application/start" at bounding box center [738, 187] width 182 height 27
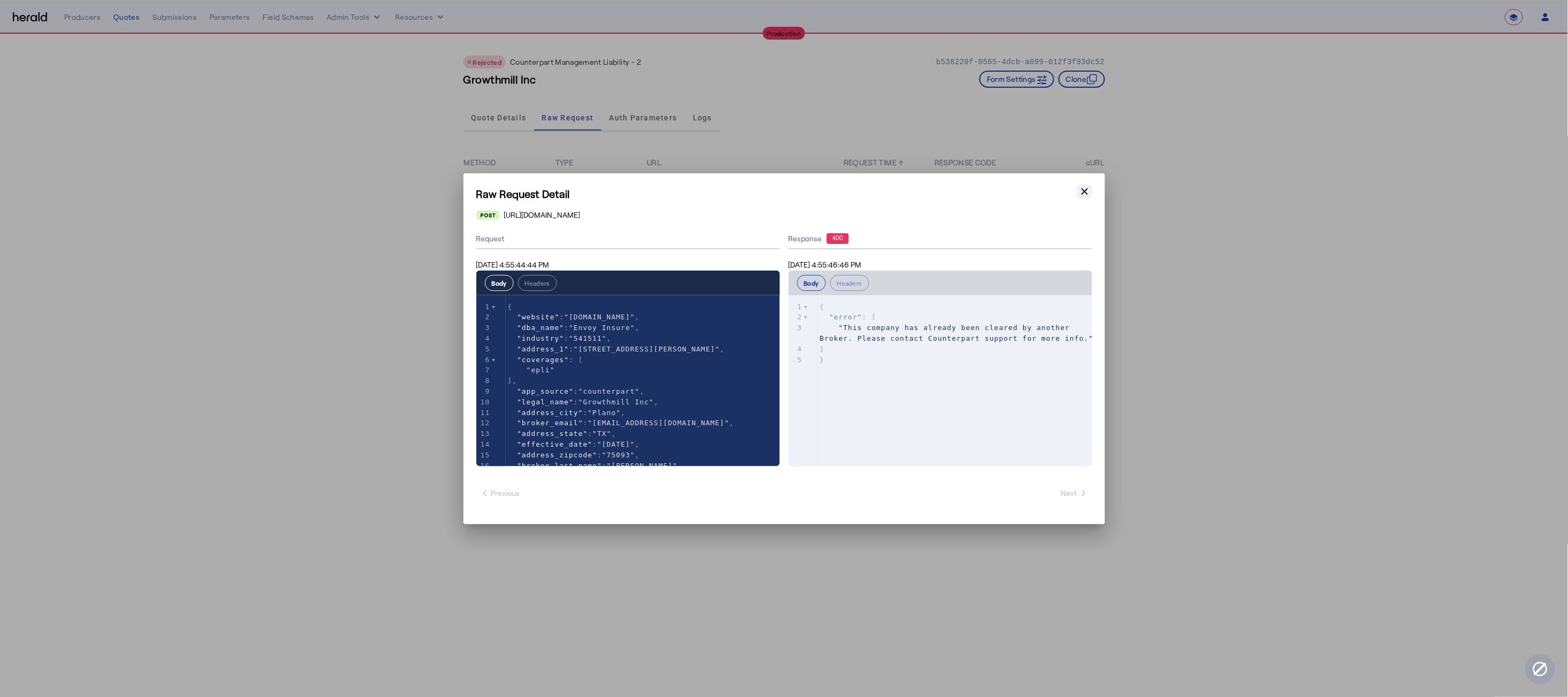
click at [974, 193] on icon "button" at bounding box center [1084, 191] width 10 height 10
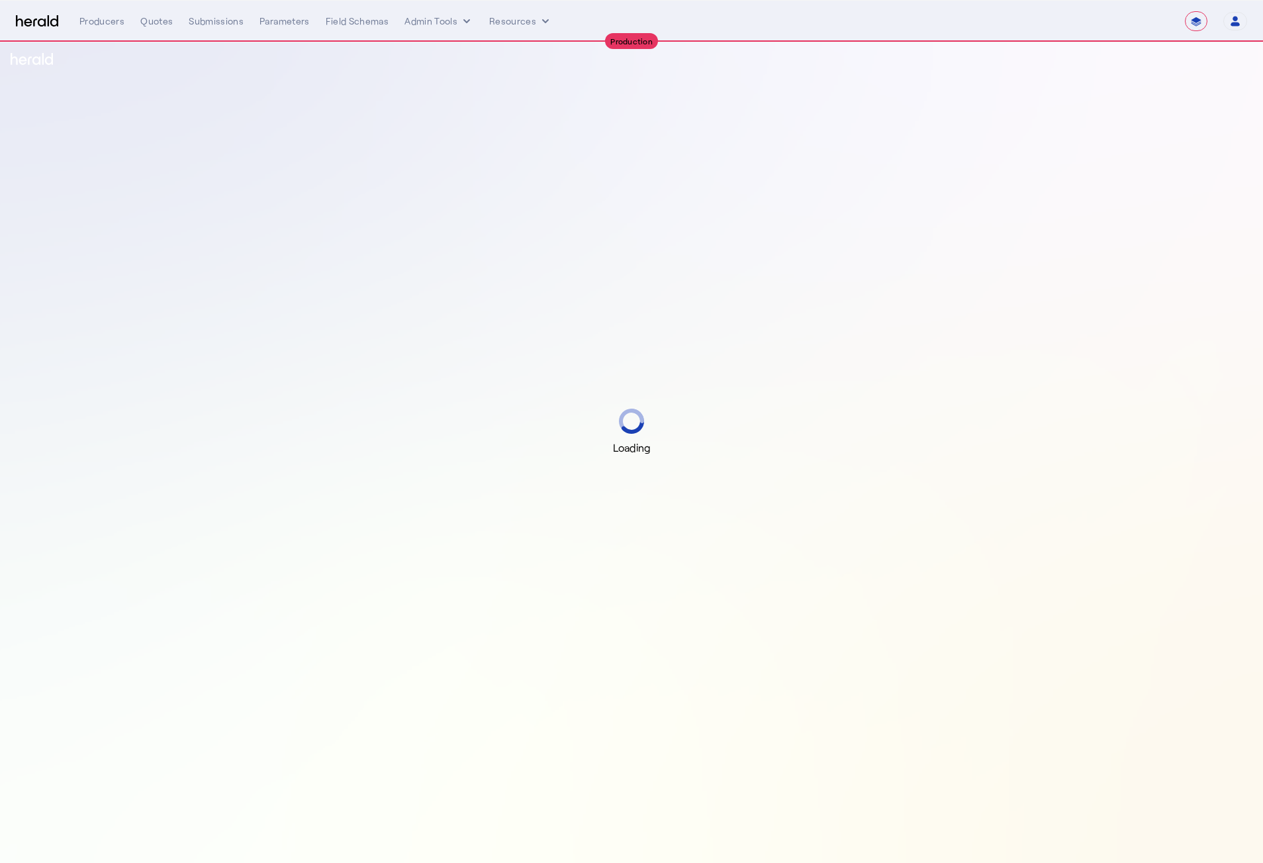
select select "**********"
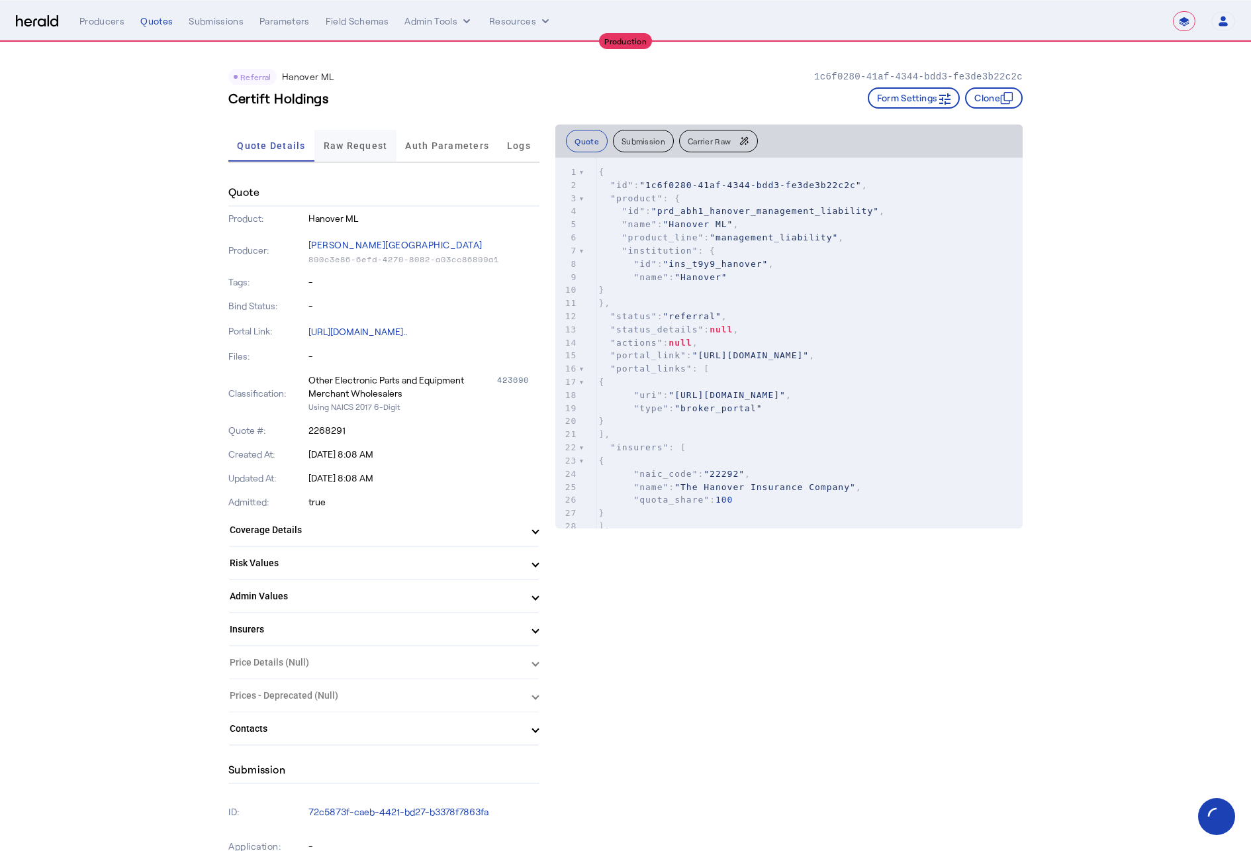
click at [352, 144] on span "Raw Request" at bounding box center [356, 145] width 64 height 9
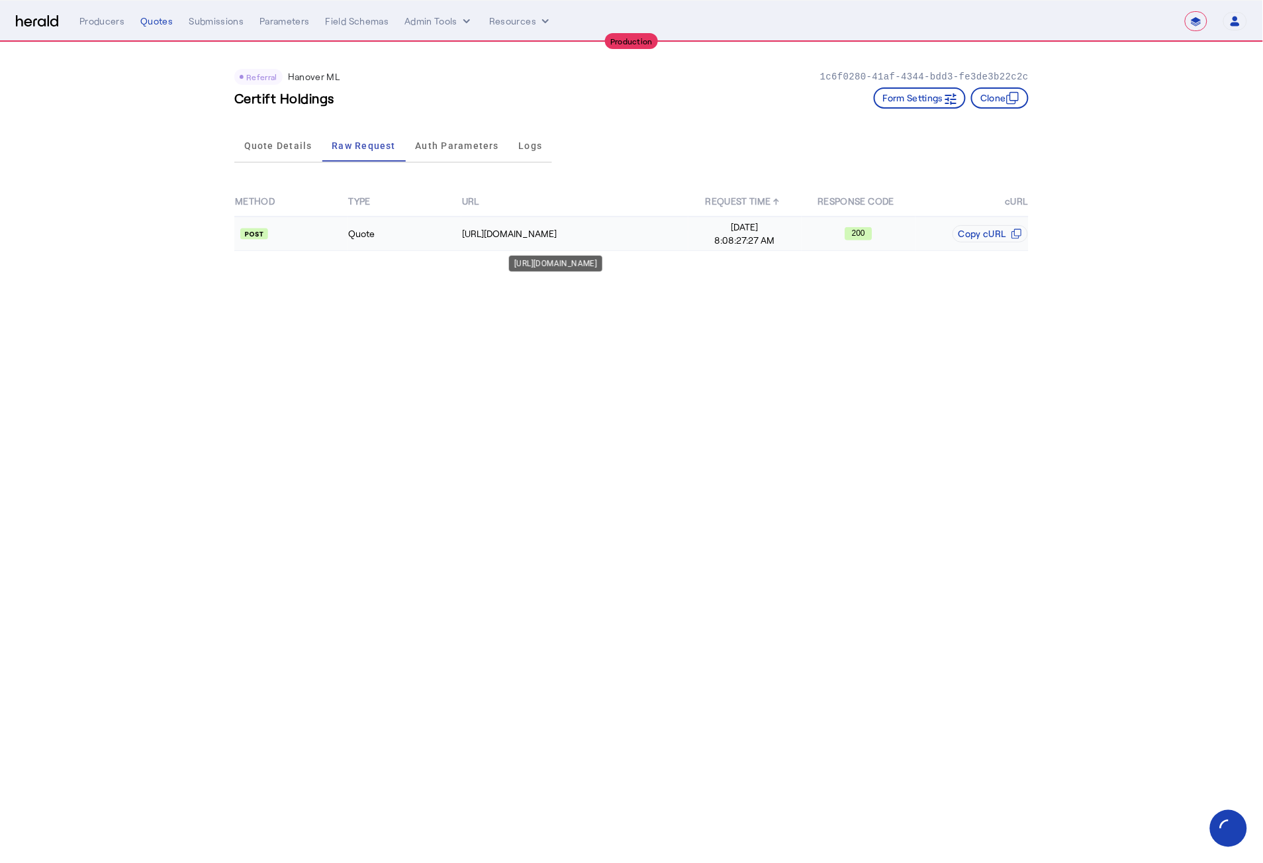
click at [516, 230] on div "[URL][DOMAIN_NAME]" at bounding box center [575, 233] width 226 height 13
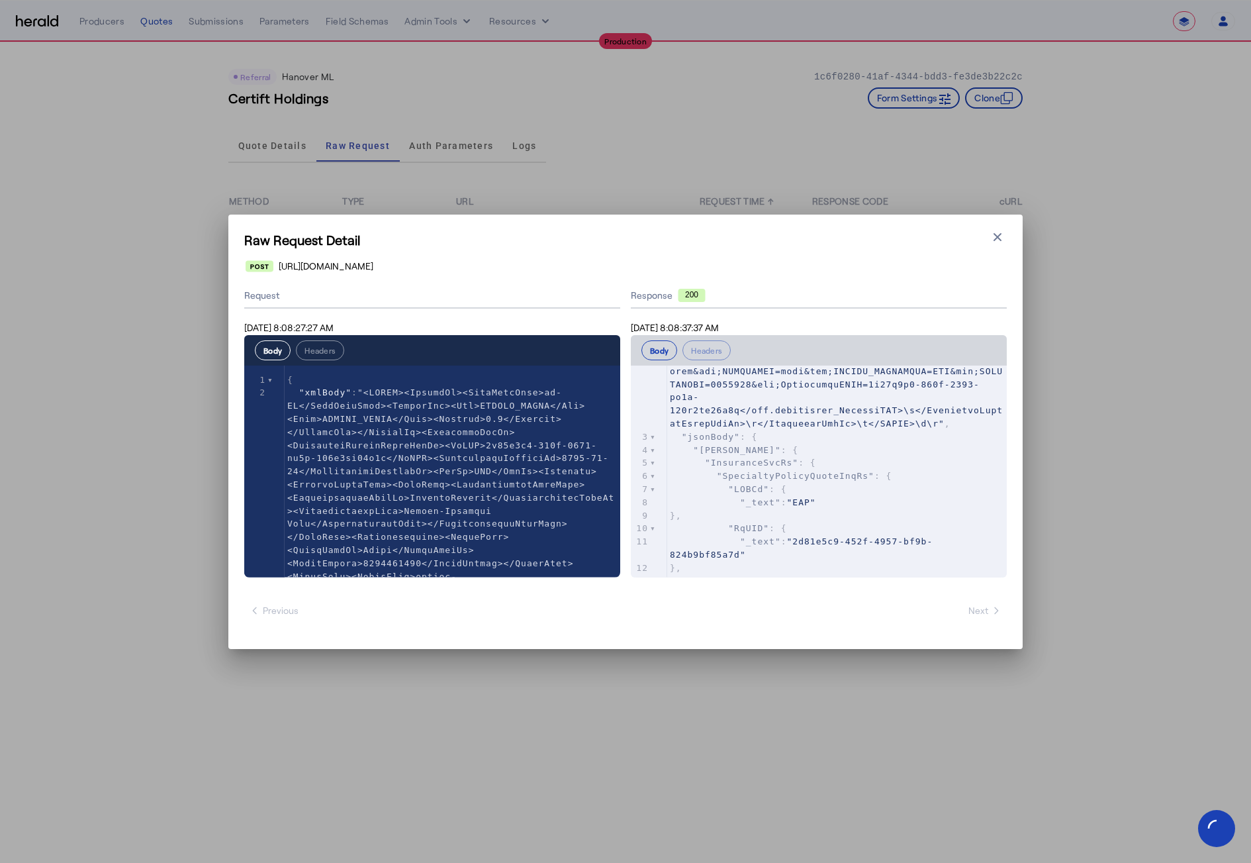
scroll to position [389, 0]
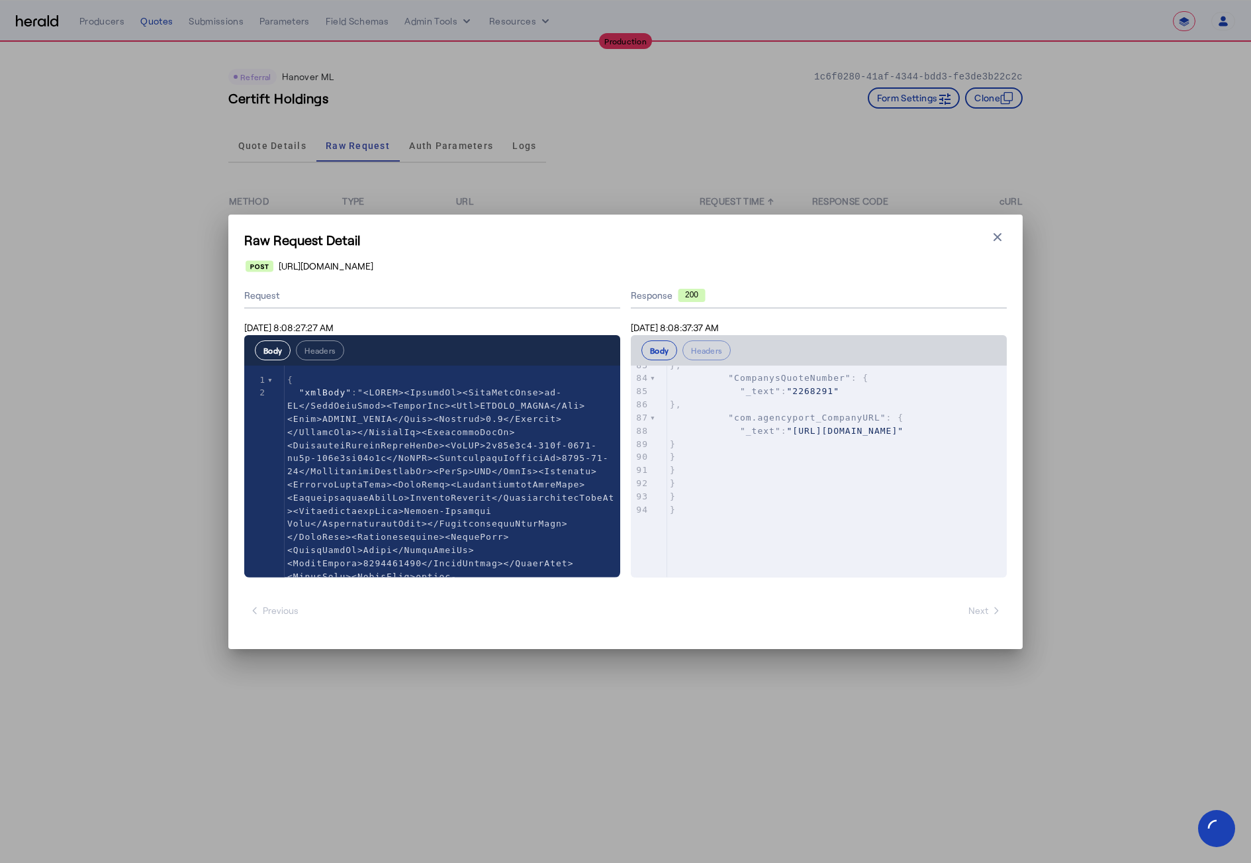
click at [994, 236] on icon "button" at bounding box center [997, 236] width 13 height 13
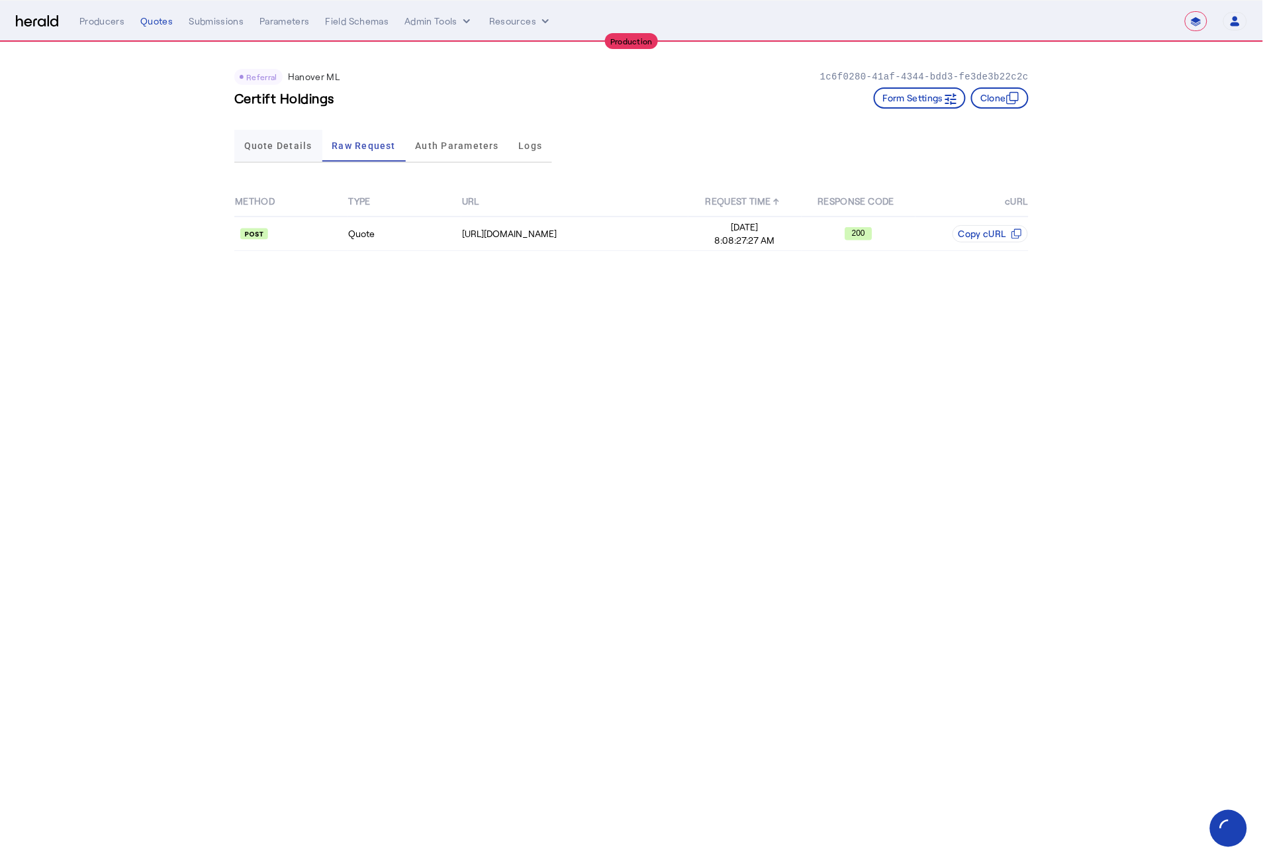
click at [254, 152] on span "Quote Details" at bounding box center [278, 146] width 68 height 32
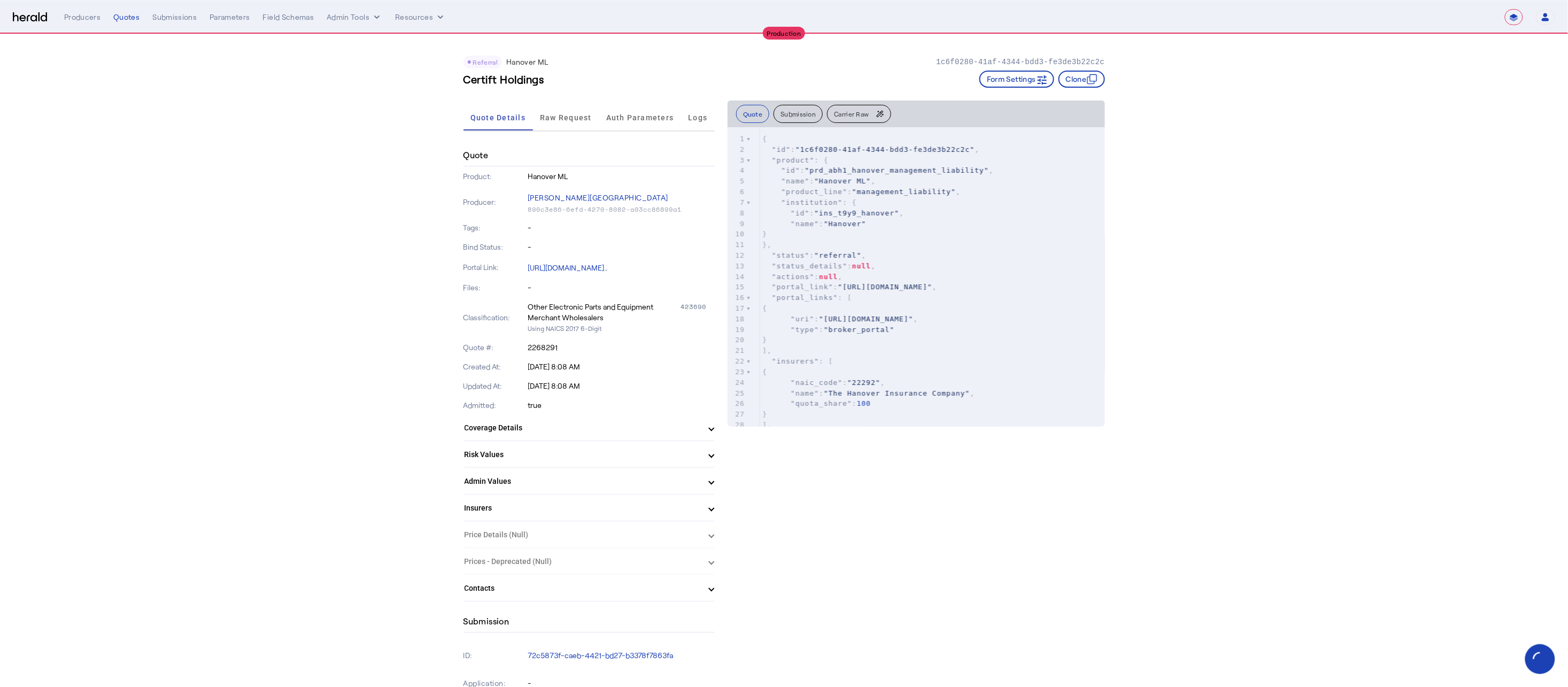
click at [564, 111] on span "Raw Request" at bounding box center [566, 118] width 52 height 26
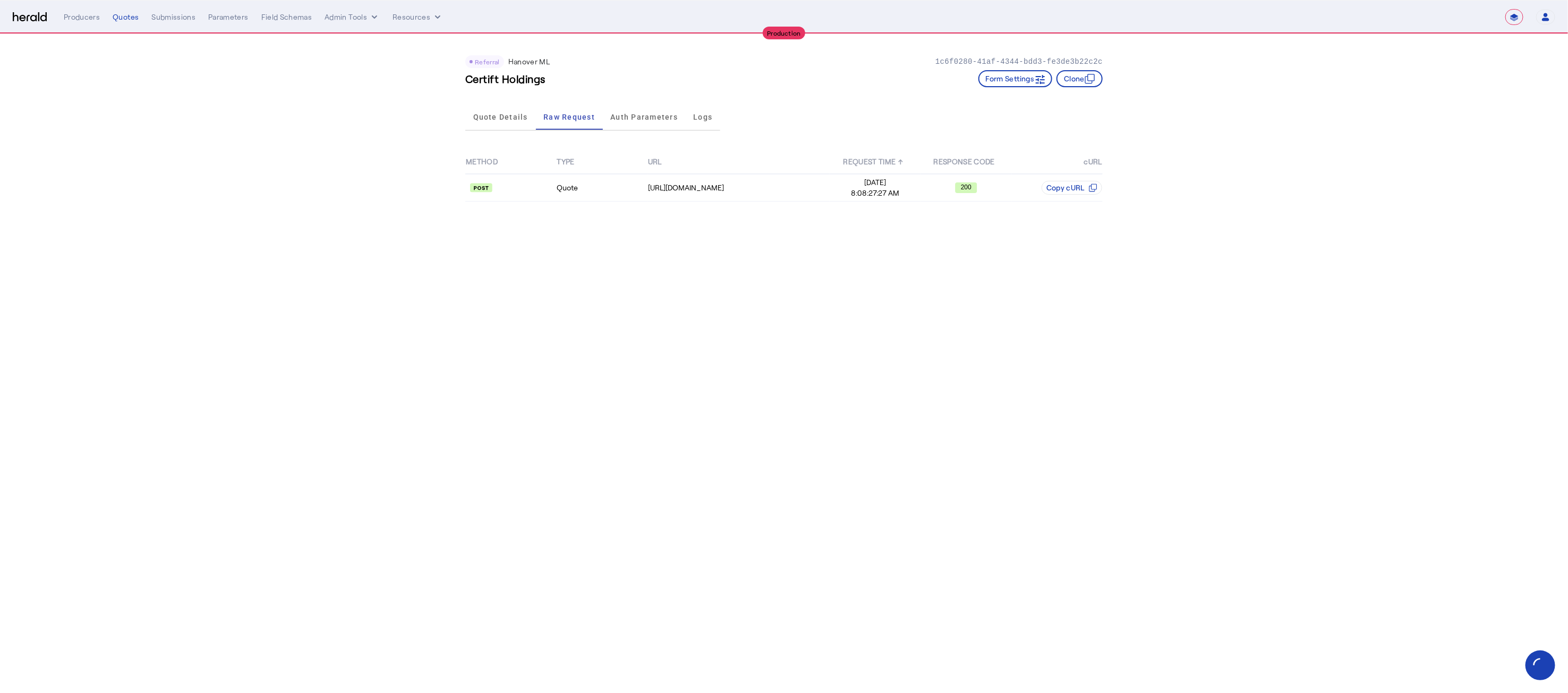
click at [788, 229] on body "**********" at bounding box center [784, 346] width 1568 height 693
click at [712, 182] on div "https://spextservices.allmerica.com/prod/apexapi/connect5/ratingservice" at bounding box center [739, 187] width 181 height 10
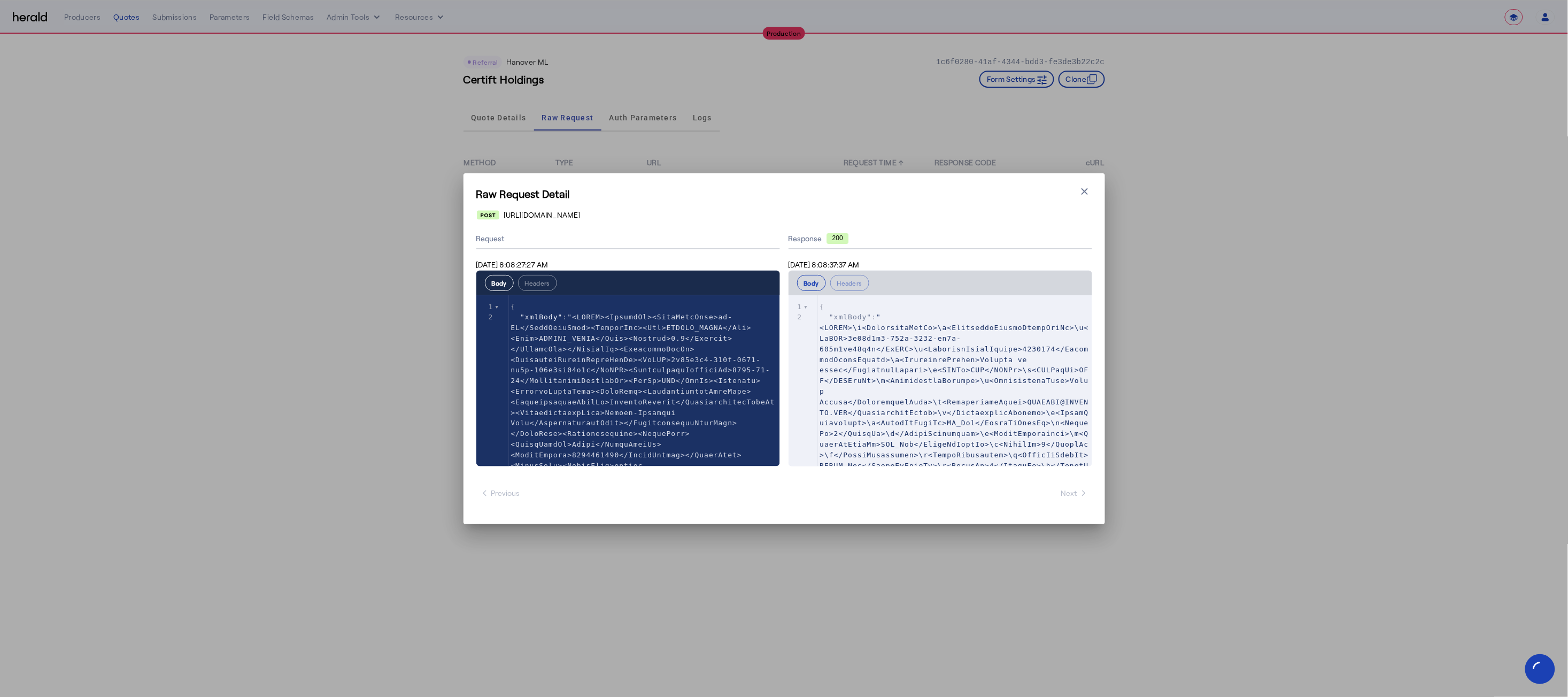
scroll to position [583, 0]
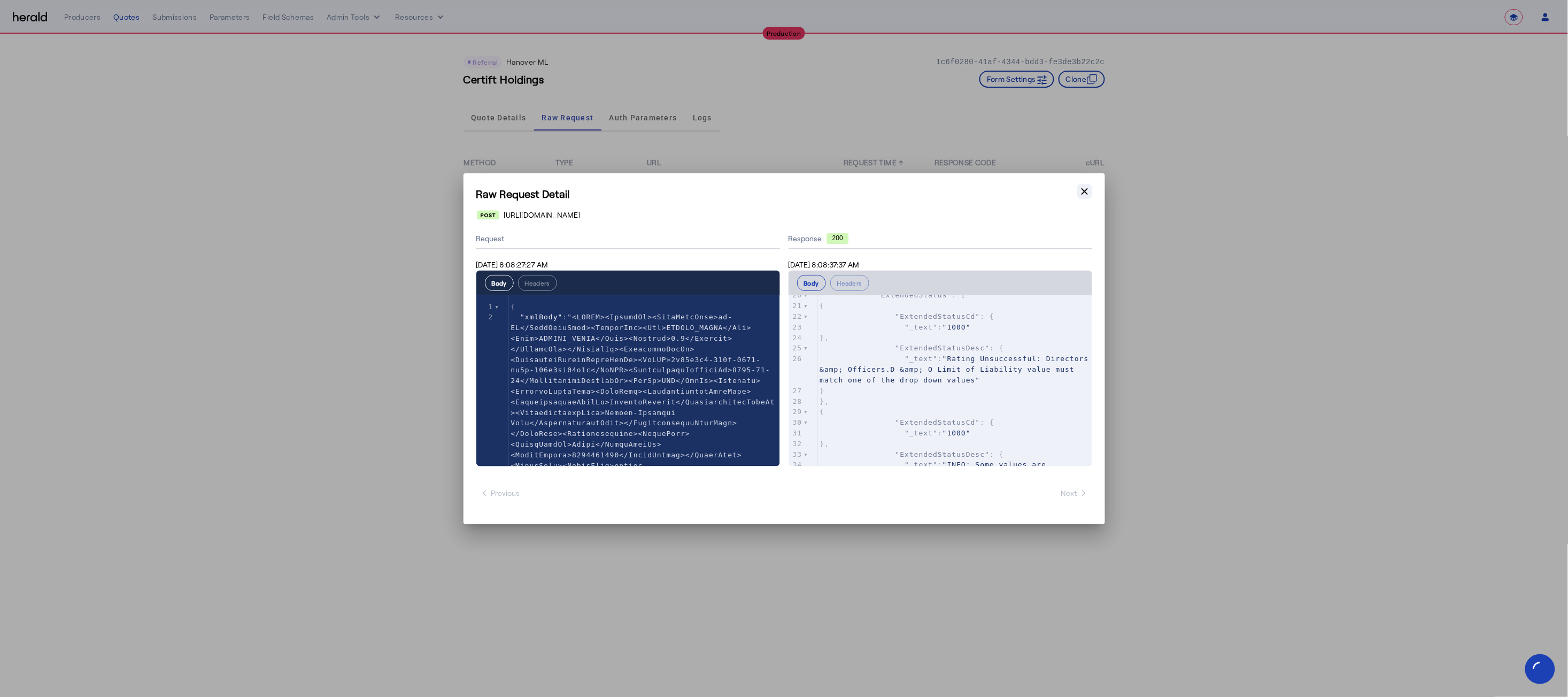
click at [1019, 186] on icon "button" at bounding box center [1084, 191] width 10 height 10
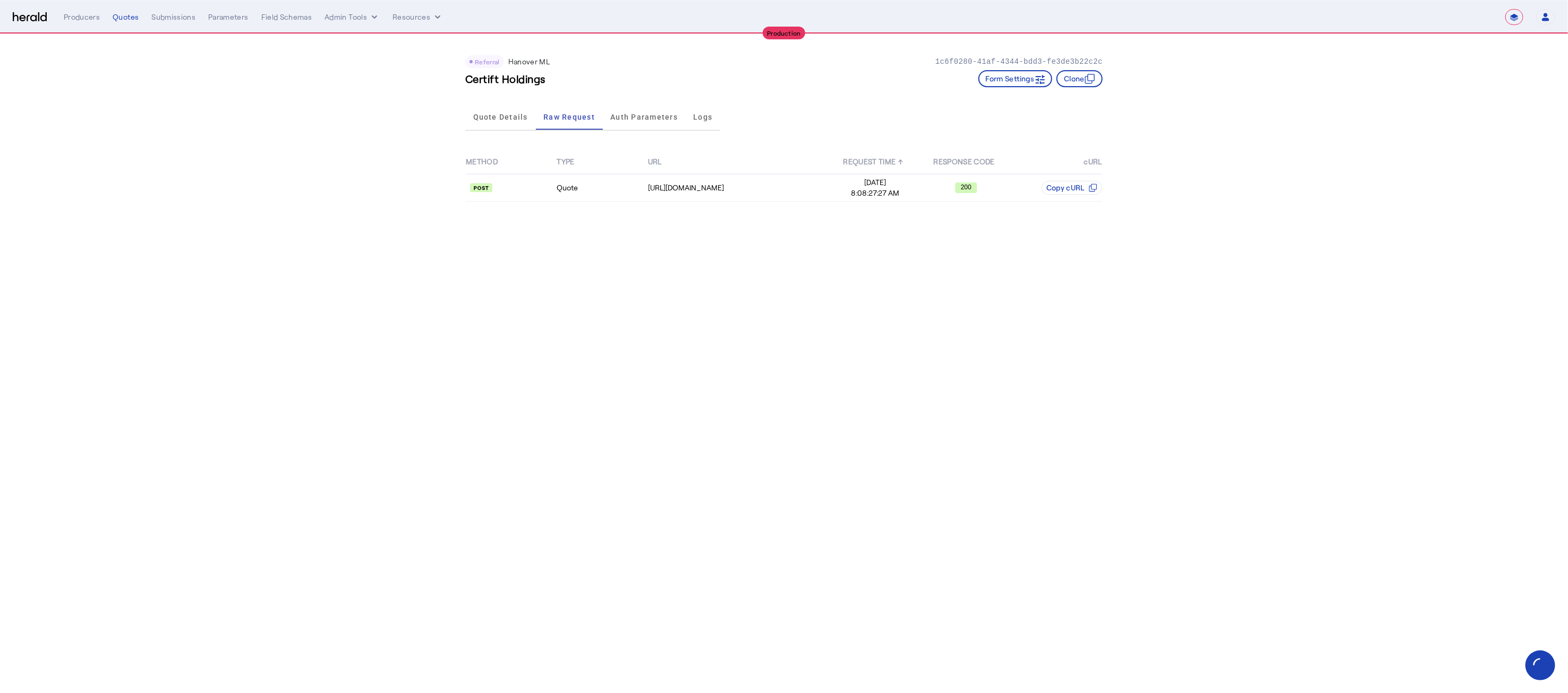
click at [510, 79] on h3 "Certift Holdings" at bounding box center [506, 79] width 80 height 15
copy h3 "Certift Holdings"
click at [774, 270] on body "**********" at bounding box center [784, 346] width 1568 height 693
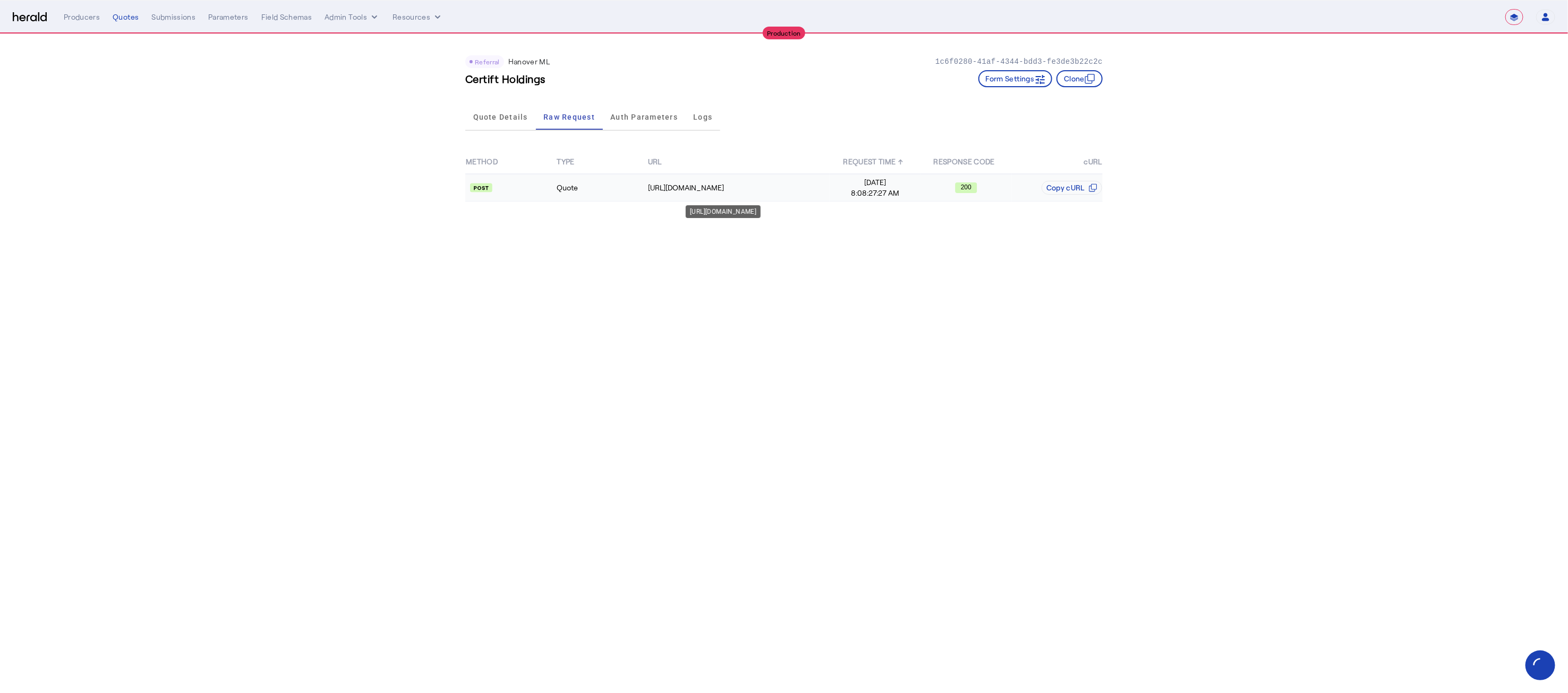
click at [700, 193] on td "https://spextservices.allmerica.com/prod/apexapi/connect5/ratingservice" at bounding box center [738, 187] width 182 height 27
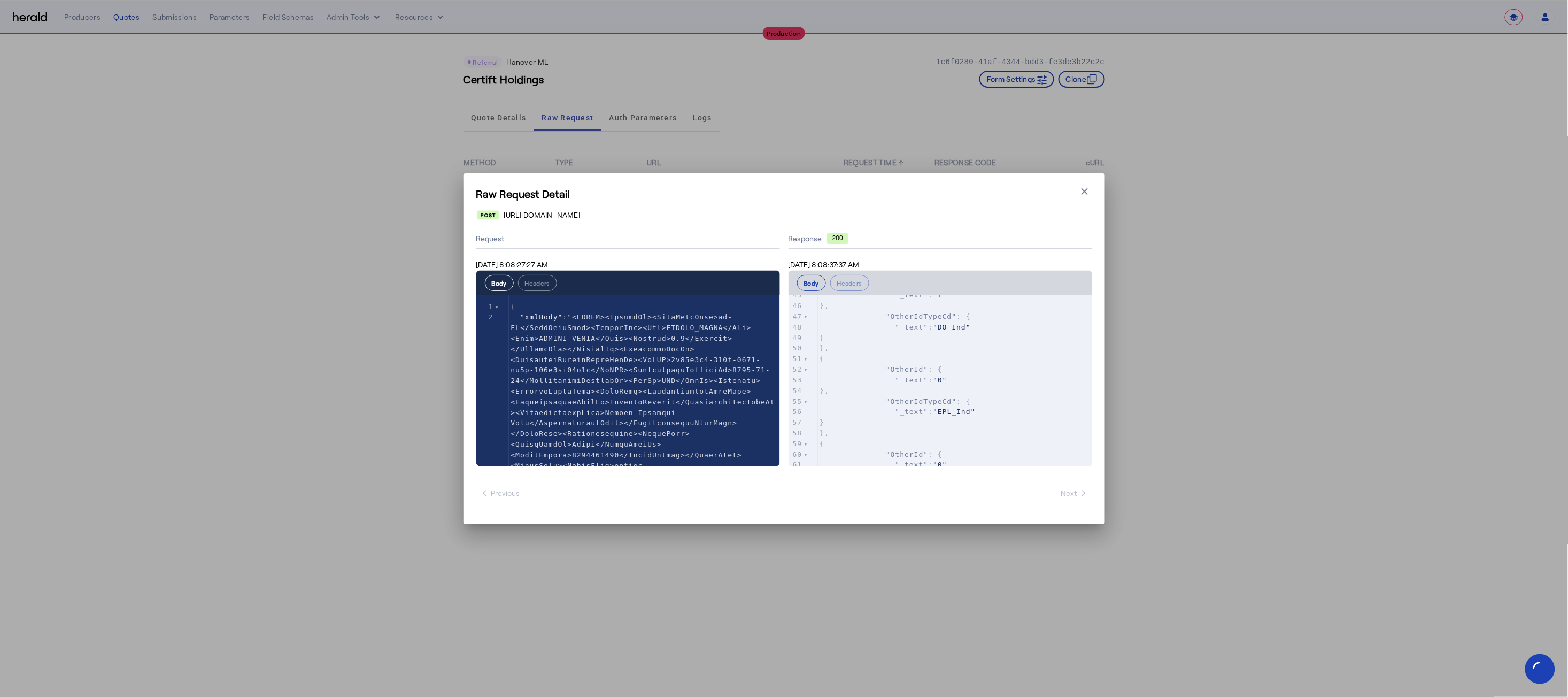
scroll to position [1012, 0]
click at [1019, 195] on icon "button" at bounding box center [1084, 191] width 10 height 10
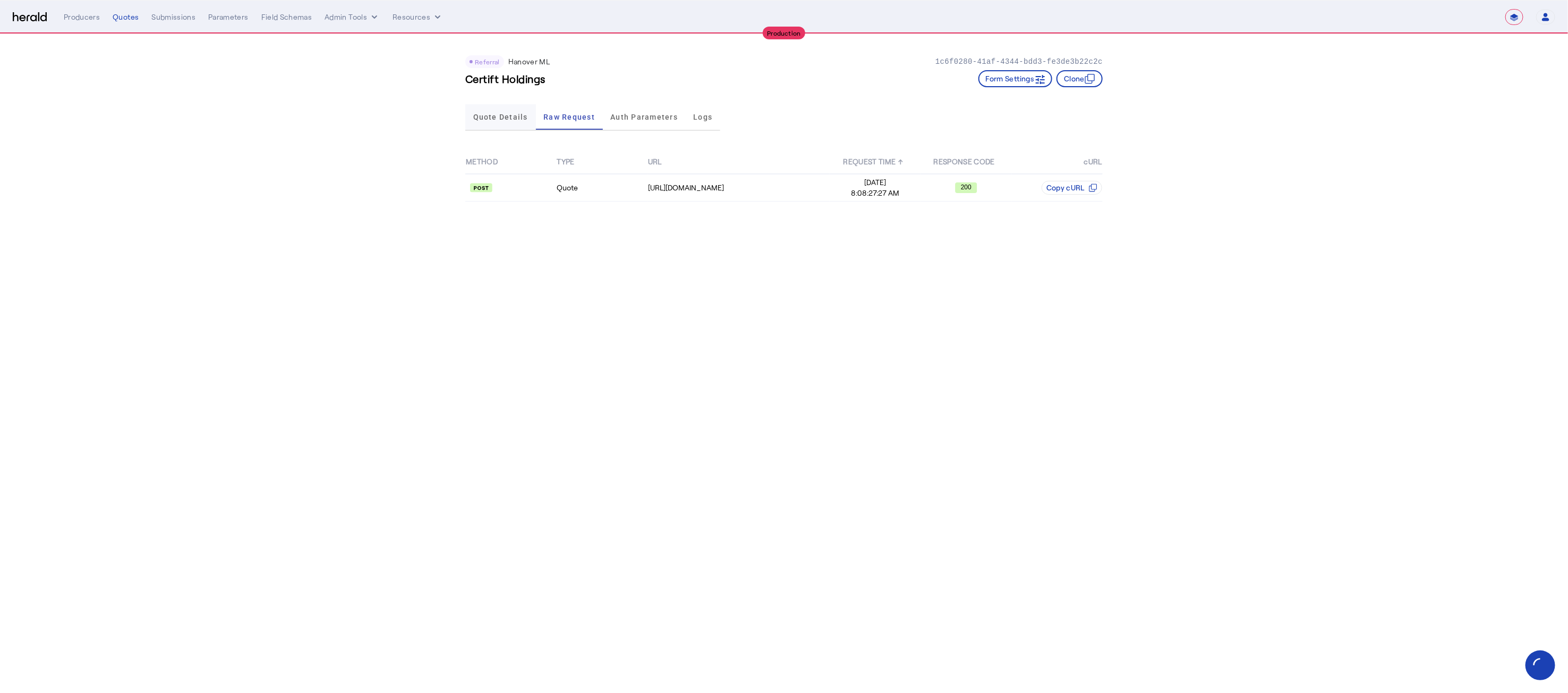
click at [497, 118] on span "Quote Details" at bounding box center [501, 116] width 55 height 7
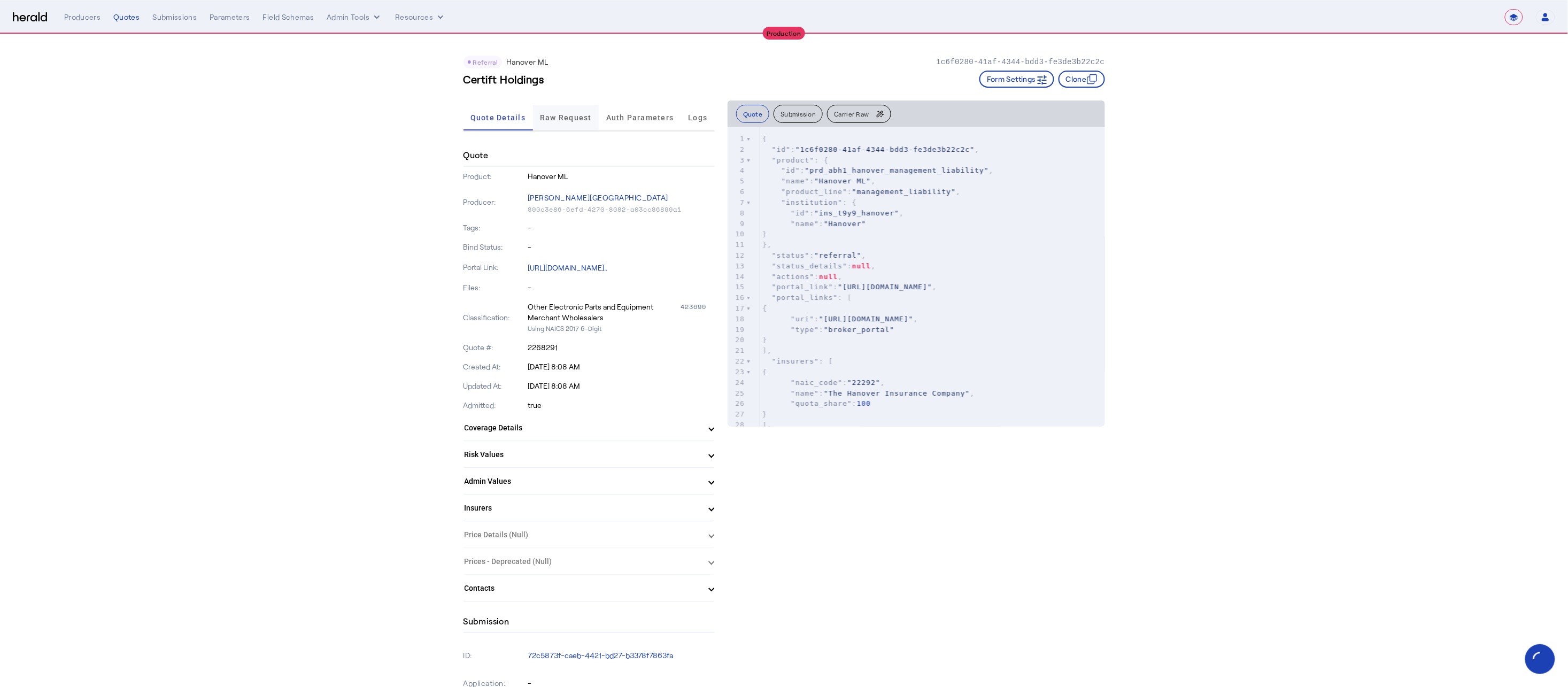
click at [543, 122] on span "Raw Request" at bounding box center [566, 118] width 52 height 26
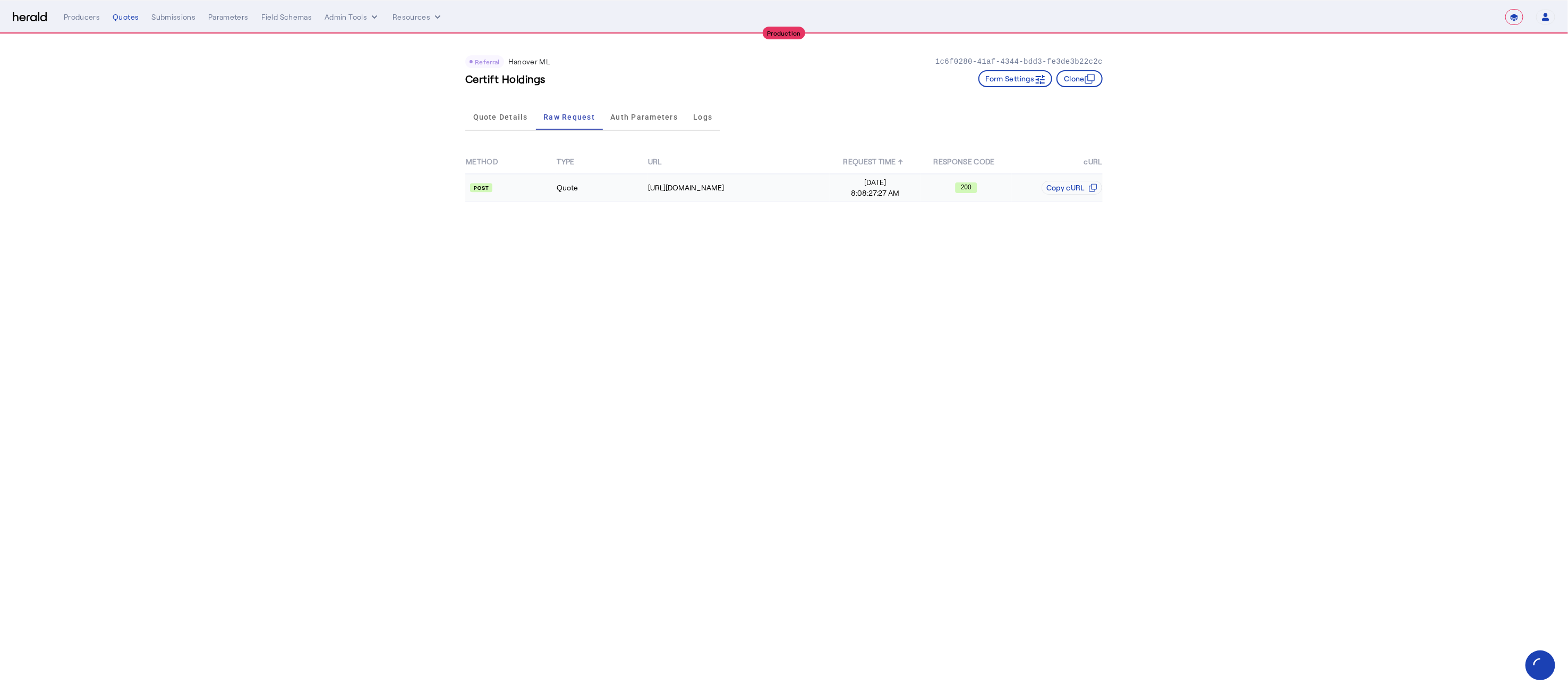
click at [590, 178] on td "Quote" at bounding box center [601, 187] width 91 height 27
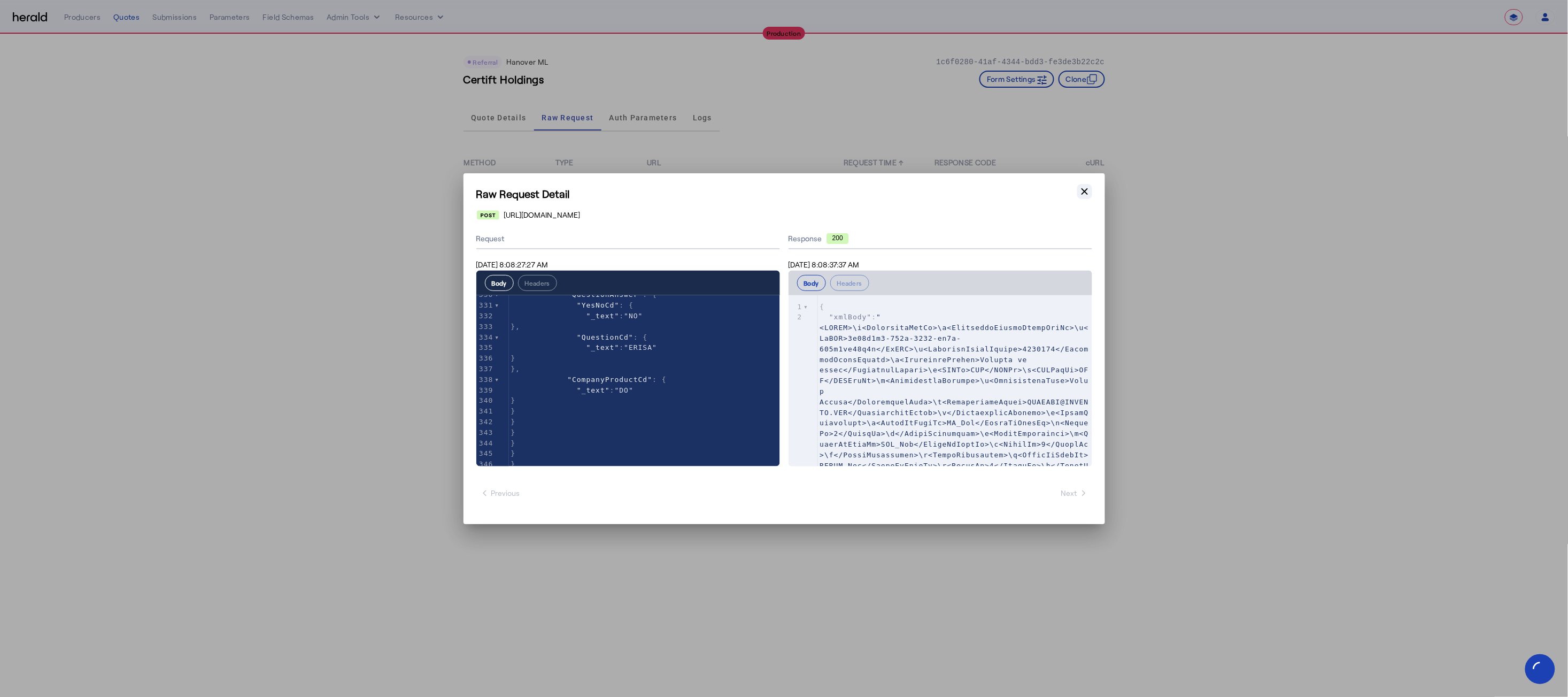
click at [1019, 192] on icon "button" at bounding box center [1084, 191] width 6 height 6
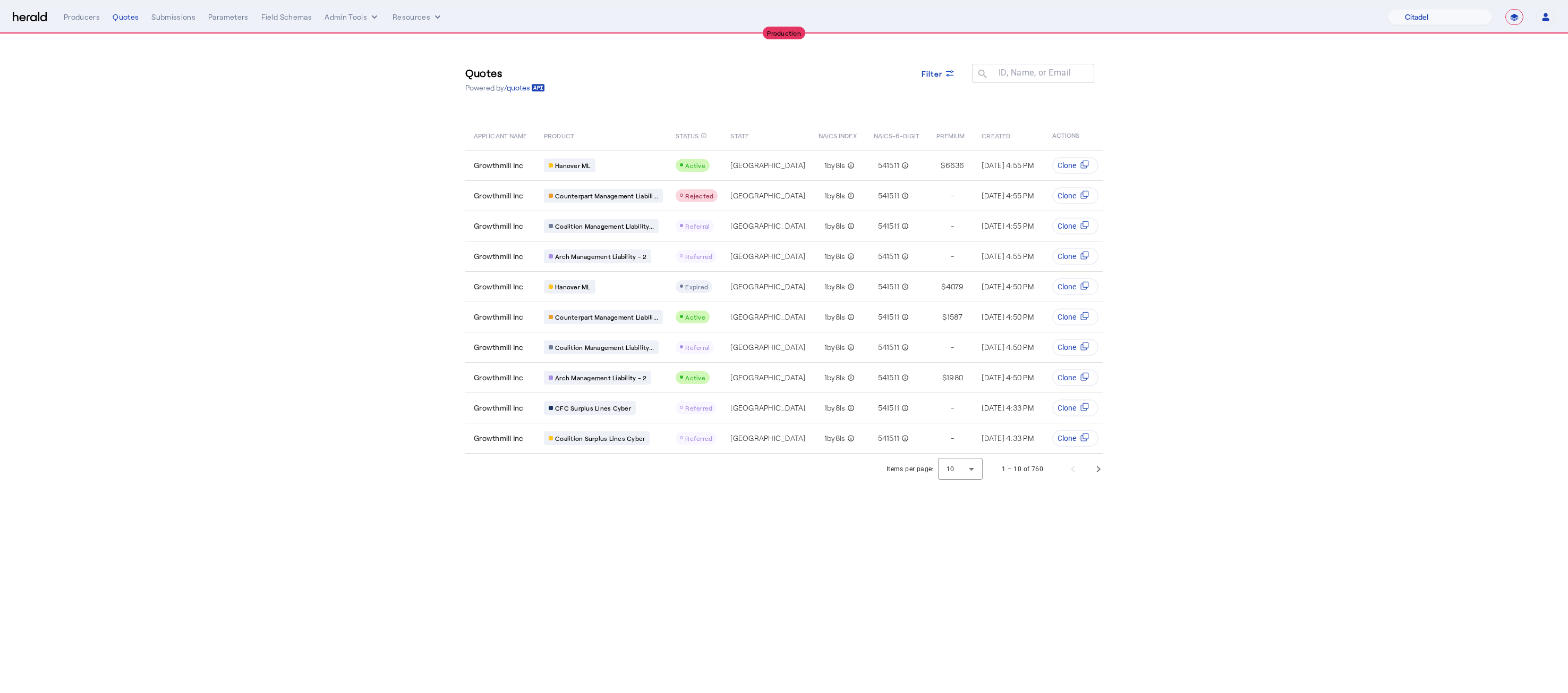
select select "pfm_j8lw_citadel"
select select "**********"
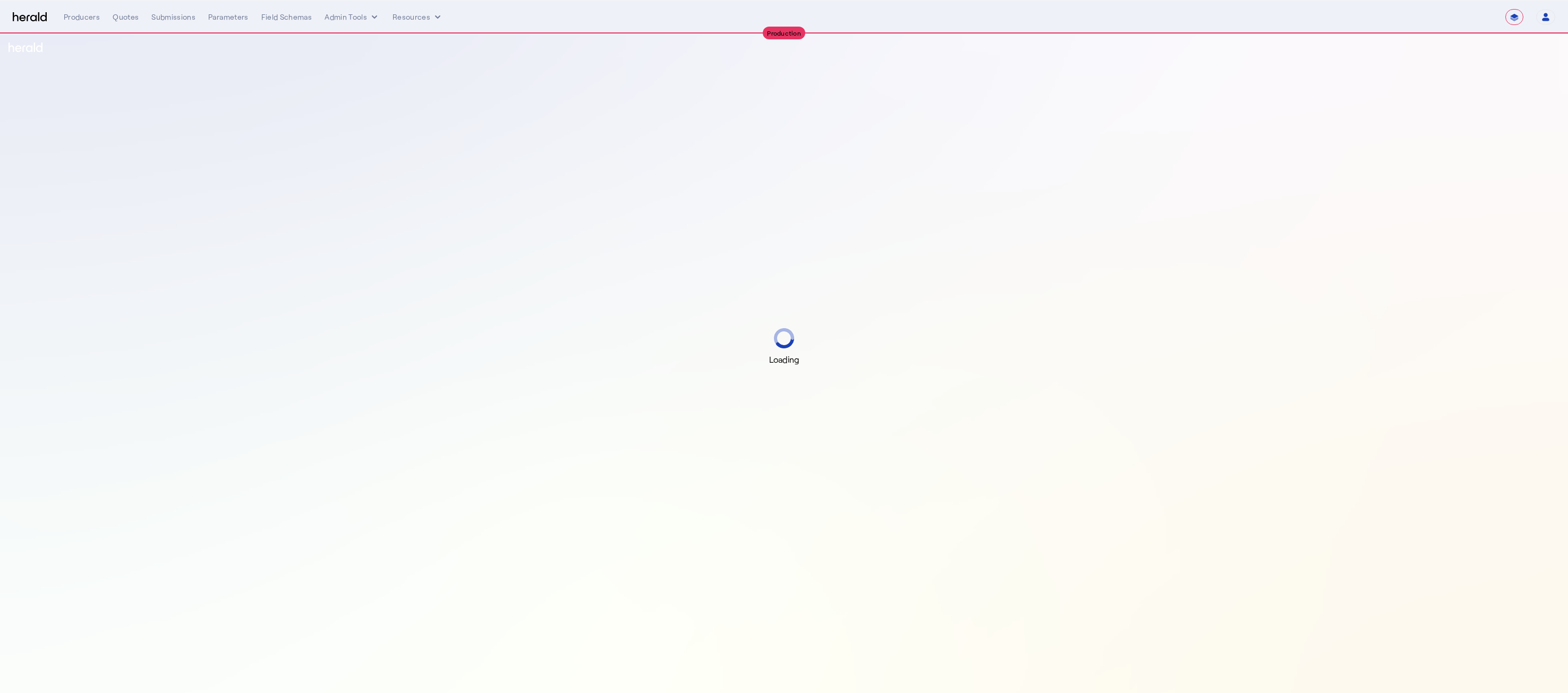
select select "**********"
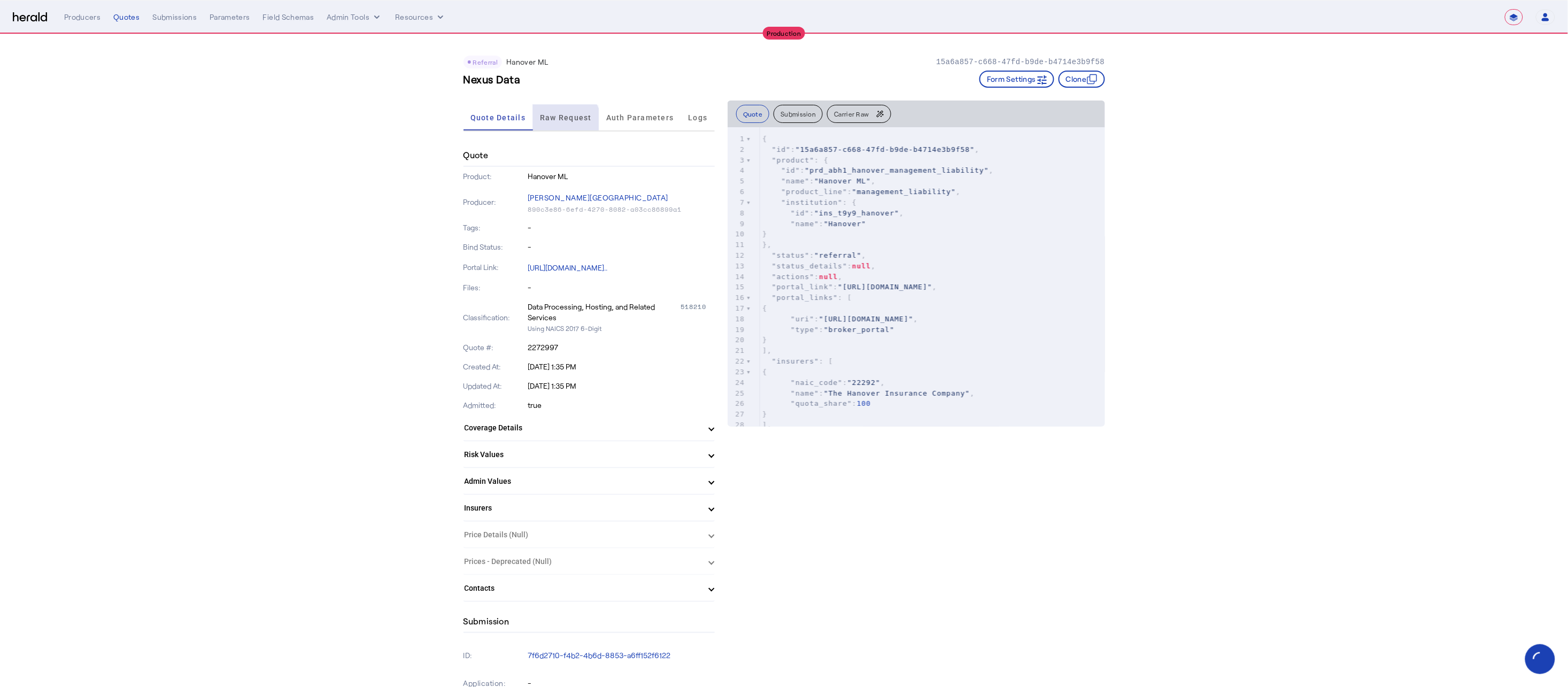
click at [563, 123] on span "Raw Request" at bounding box center [566, 118] width 52 height 26
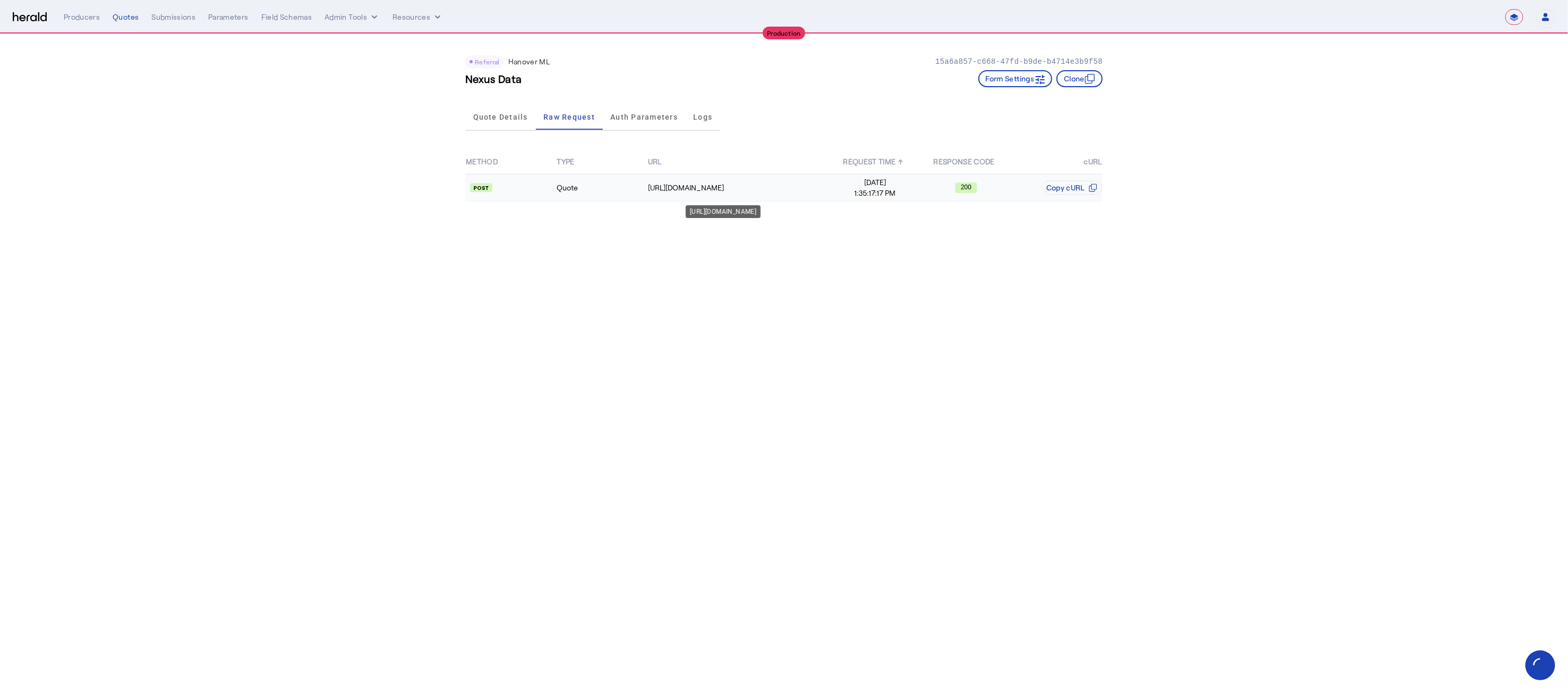
click at [708, 194] on td "[URL][DOMAIN_NAME]" at bounding box center [738, 187] width 182 height 27
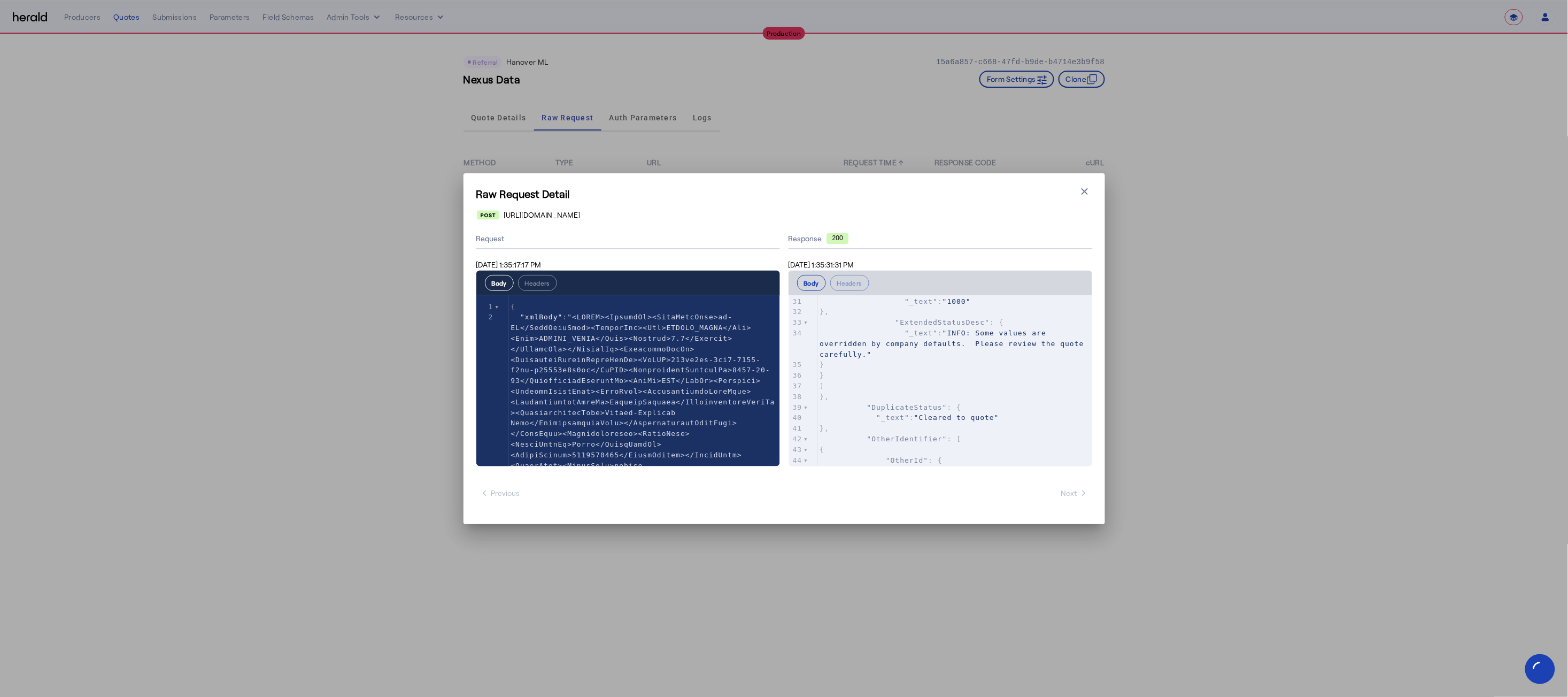
scroll to position [707, 0]
click at [1084, 195] on icon "button" at bounding box center [1084, 191] width 10 height 10
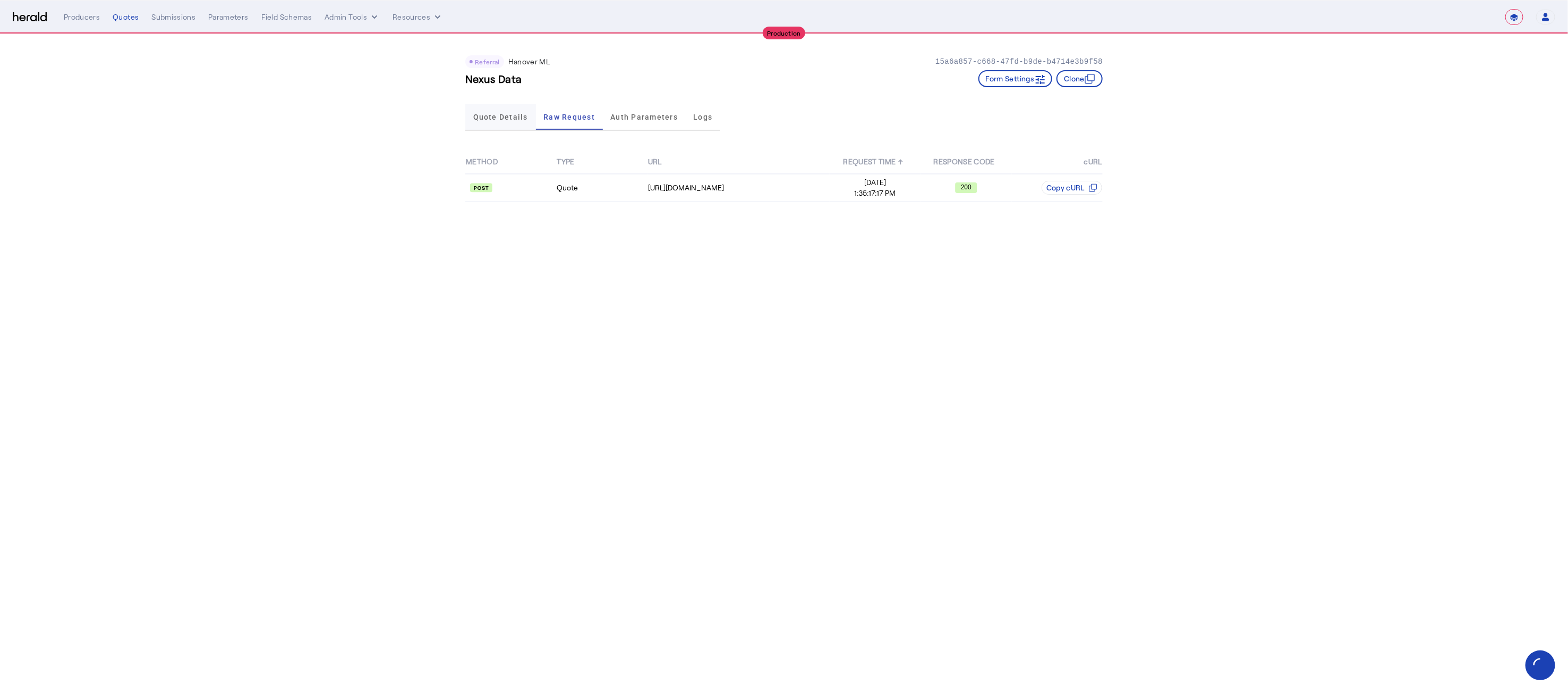
click at [508, 125] on span "Quote Details" at bounding box center [501, 117] width 55 height 26
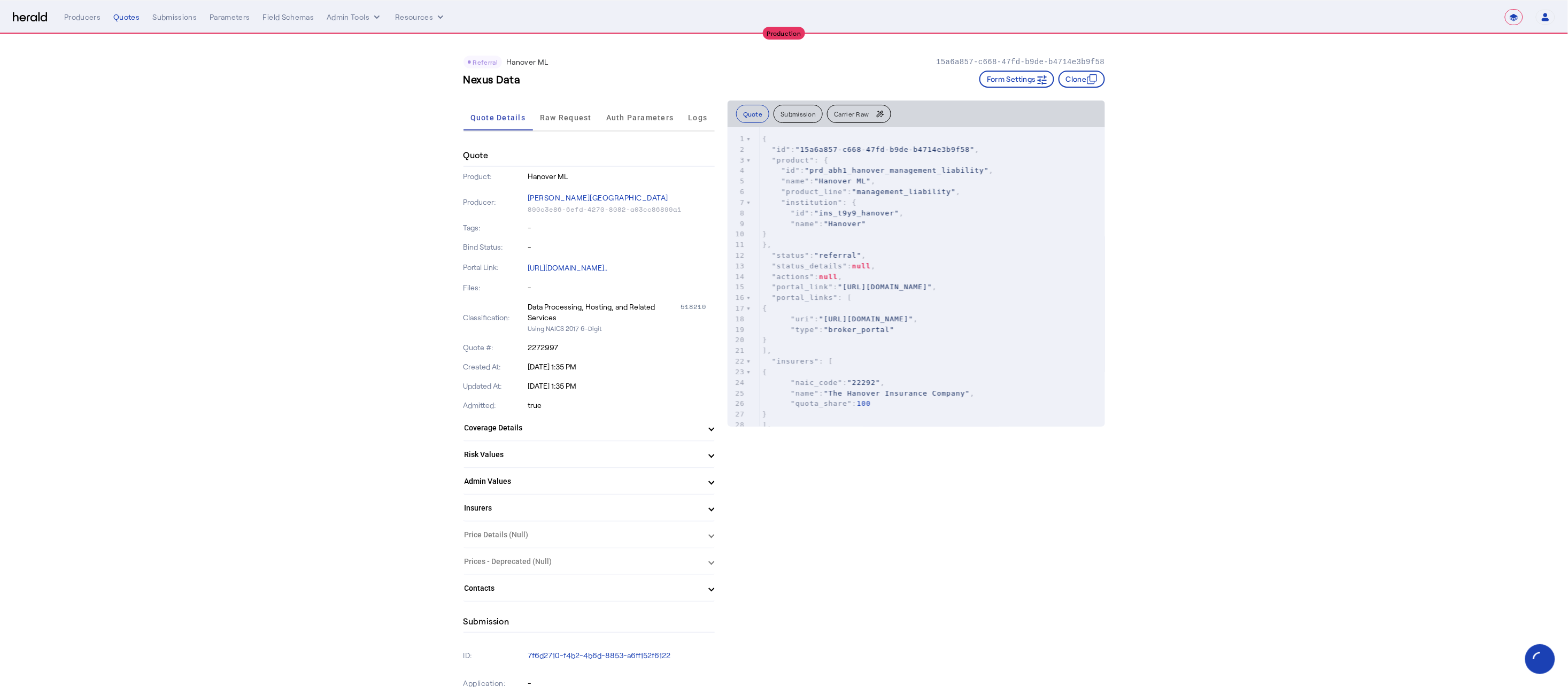
click at [505, 75] on h3 "Nexus Data" at bounding box center [492, 79] width 57 height 15
copy h3 "Nexus Data"
click at [584, 115] on span "Raw Request" at bounding box center [566, 117] width 52 height 7
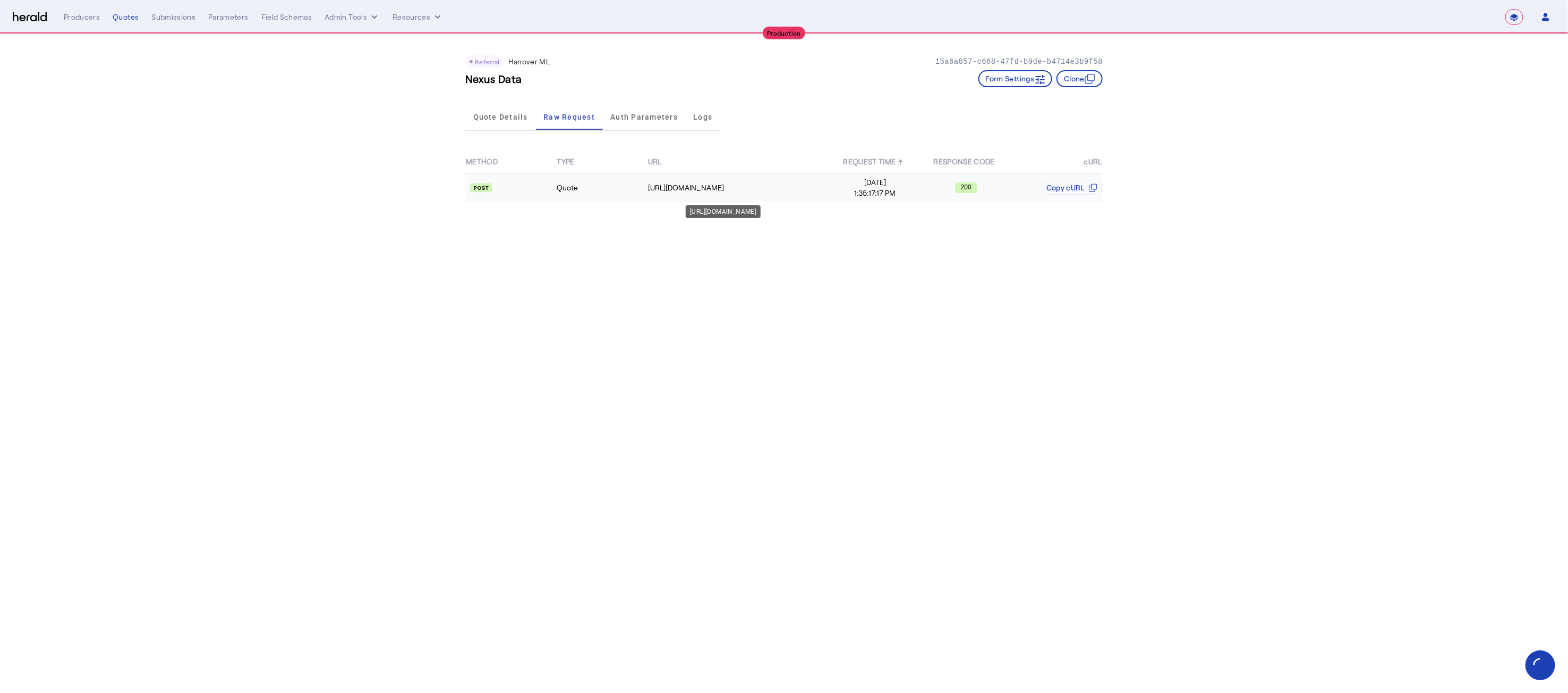
click at [714, 192] on td "[URL][DOMAIN_NAME]" at bounding box center [738, 187] width 182 height 27
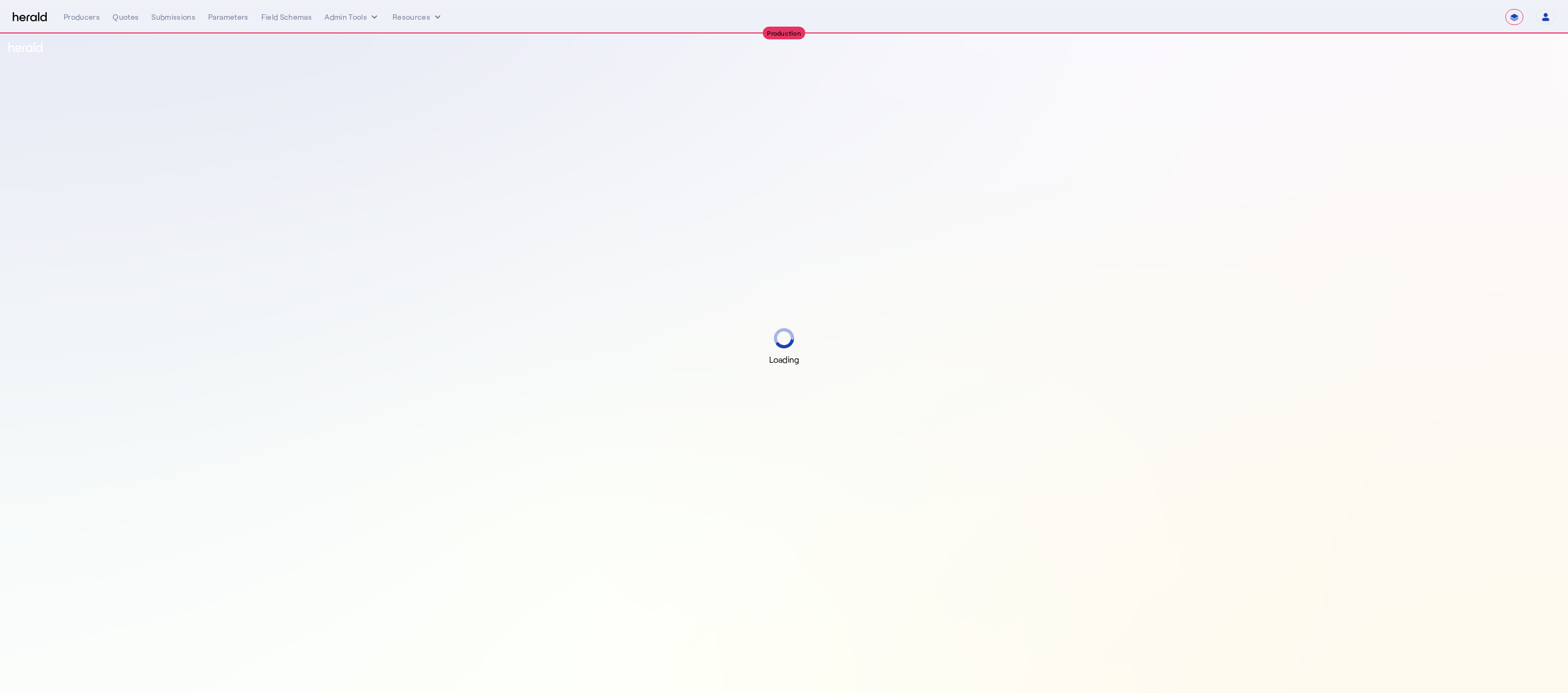
select select "**********"
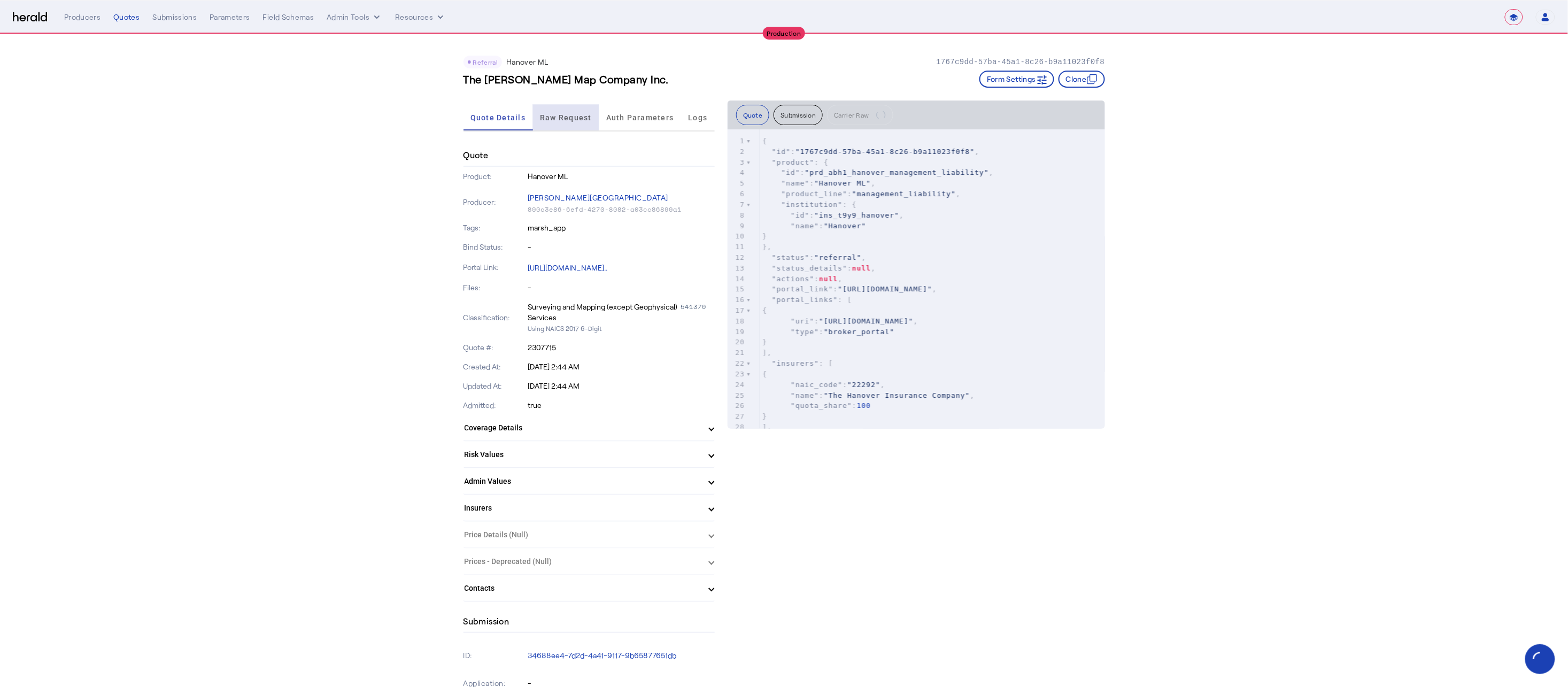
click at [578, 115] on span "Raw Request" at bounding box center [566, 117] width 52 height 7
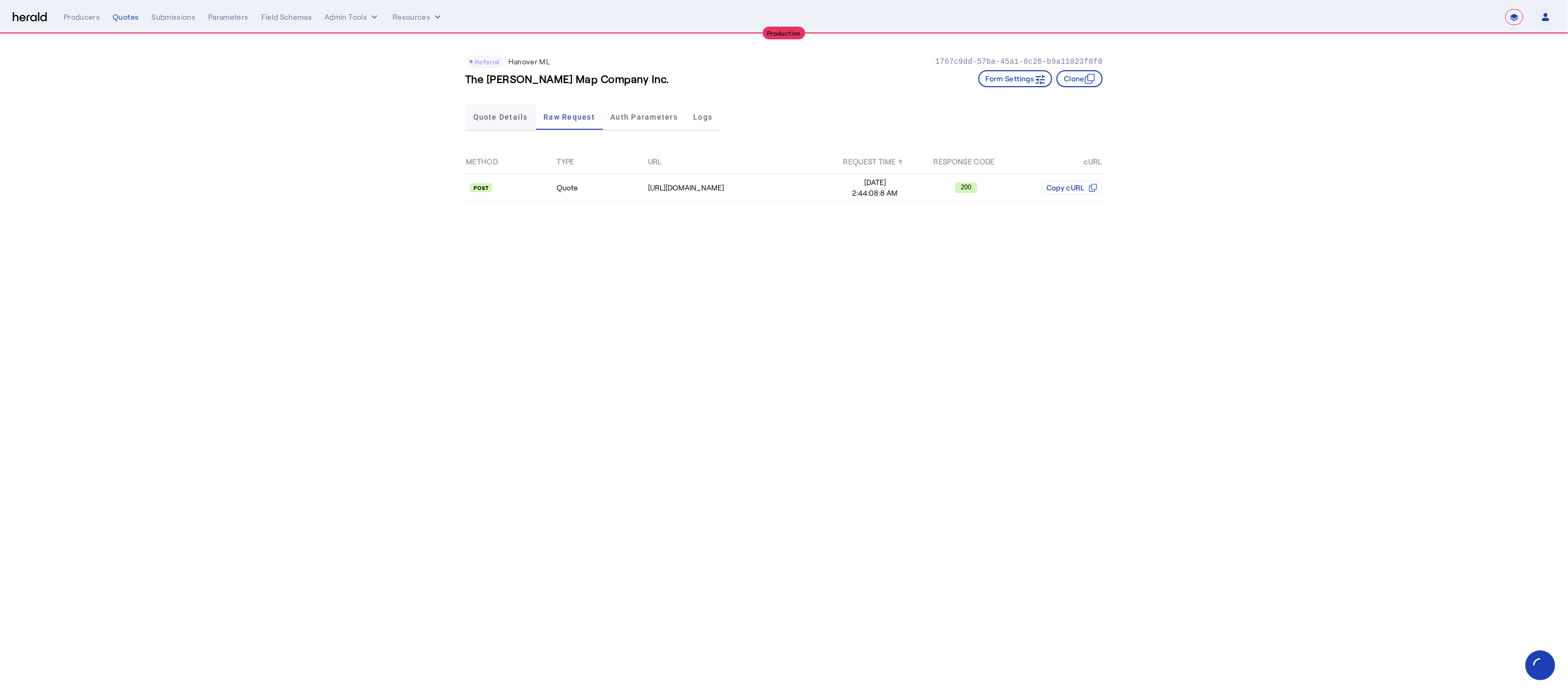
click at [510, 116] on span "Quote Details" at bounding box center [501, 116] width 55 height 7
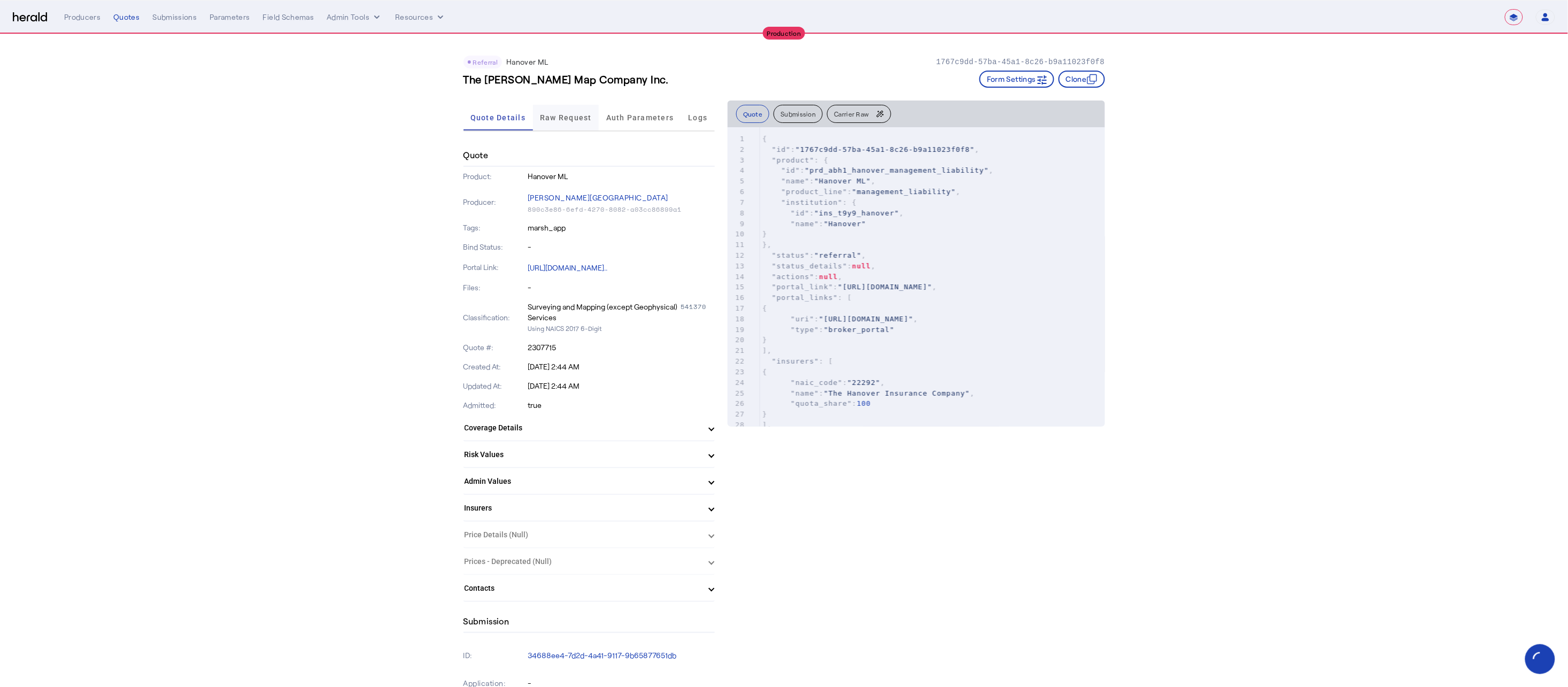
click at [555, 117] on span "Raw Request" at bounding box center [566, 117] width 52 height 7
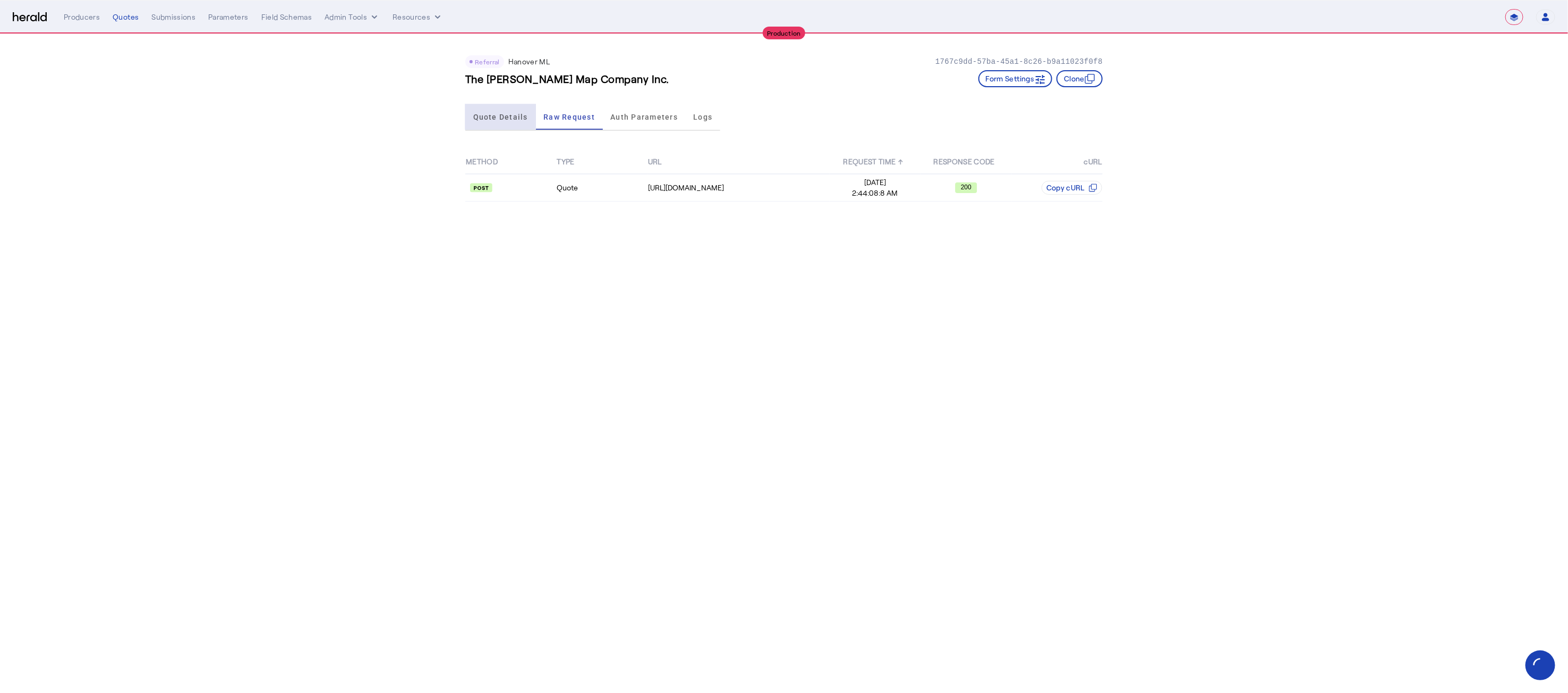
click at [491, 114] on span "Quote Details" at bounding box center [501, 116] width 55 height 7
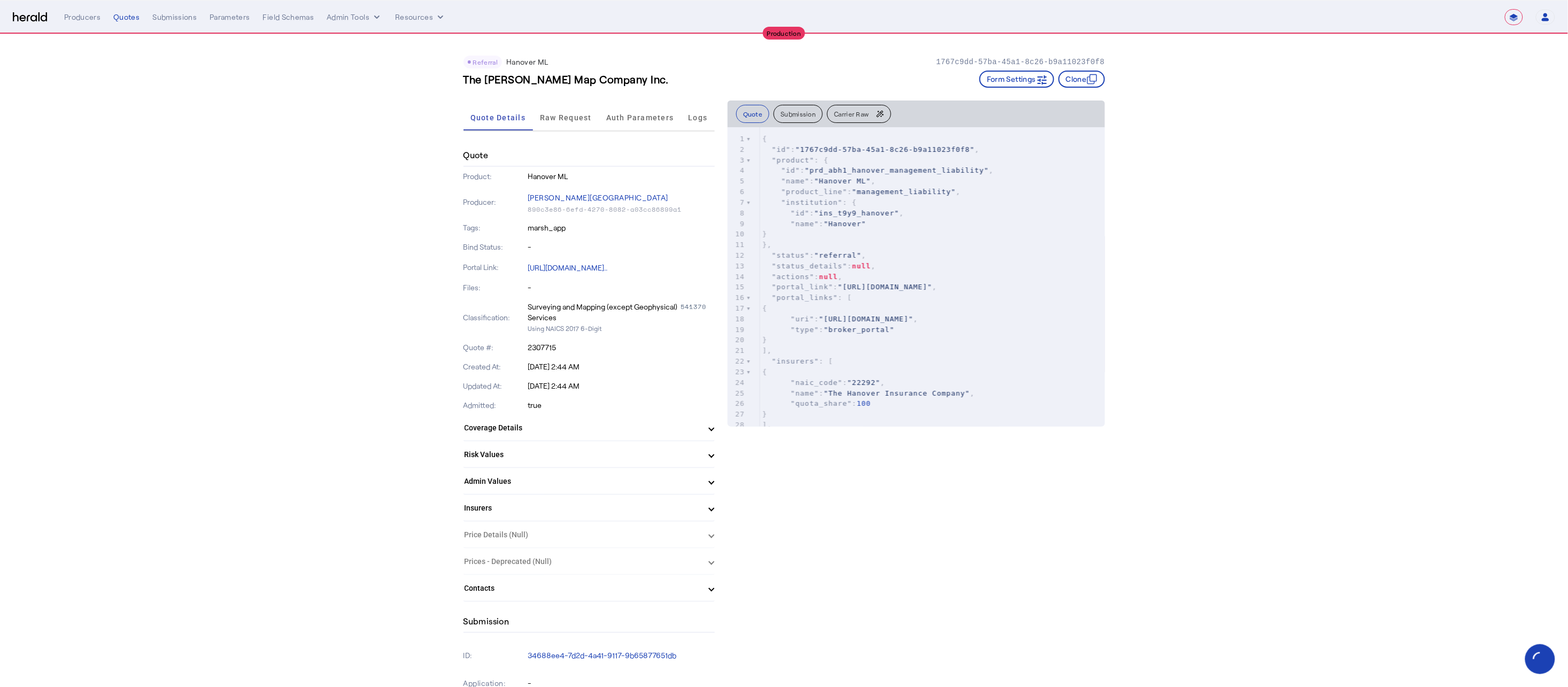
click at [580, 78] on h3 "The Sanborn Map Company Inc." at bounding box center [566, 79] width 205 height 15
copy h3 "The Sanborn Map Company Inc."
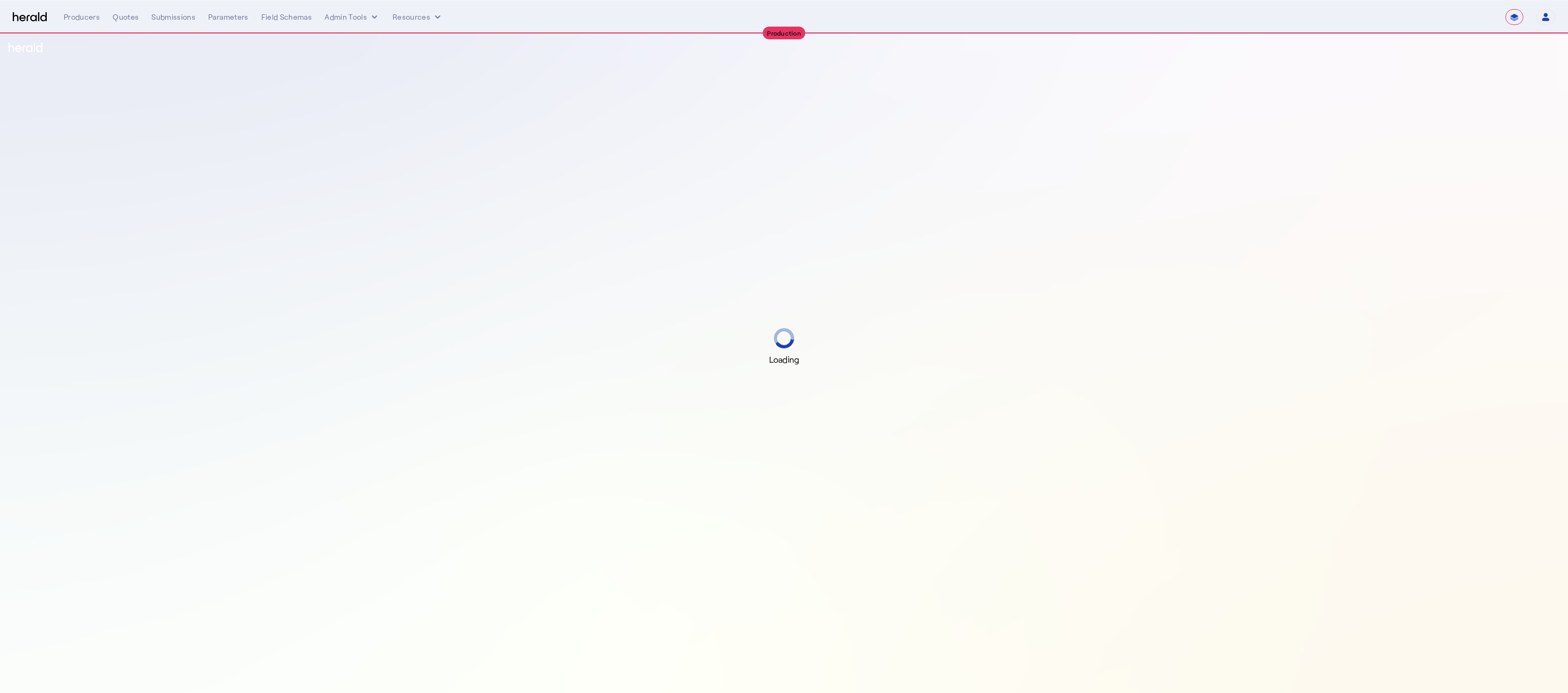
select select "**********"
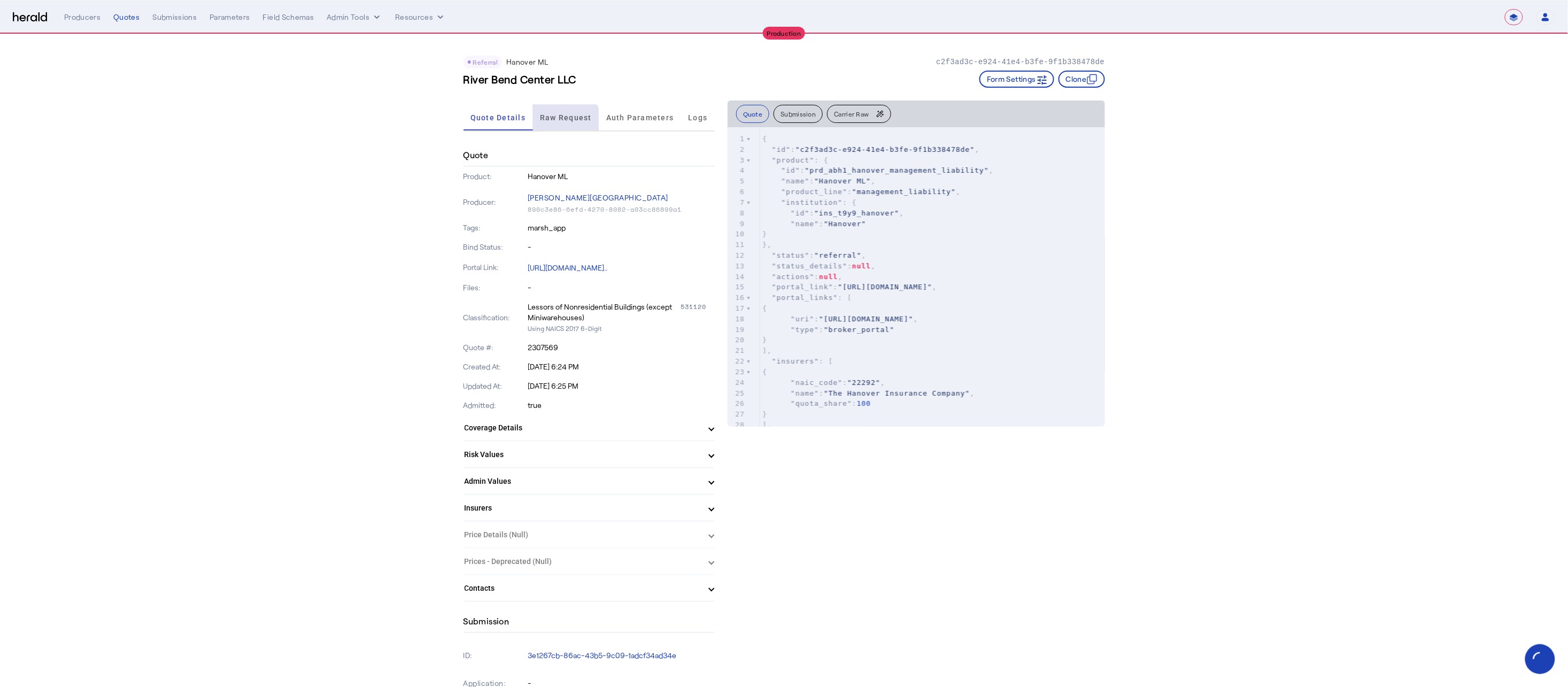
click at [560, 121] on span "Raw Request" at bounding box center [566, 118] width 52 height 26
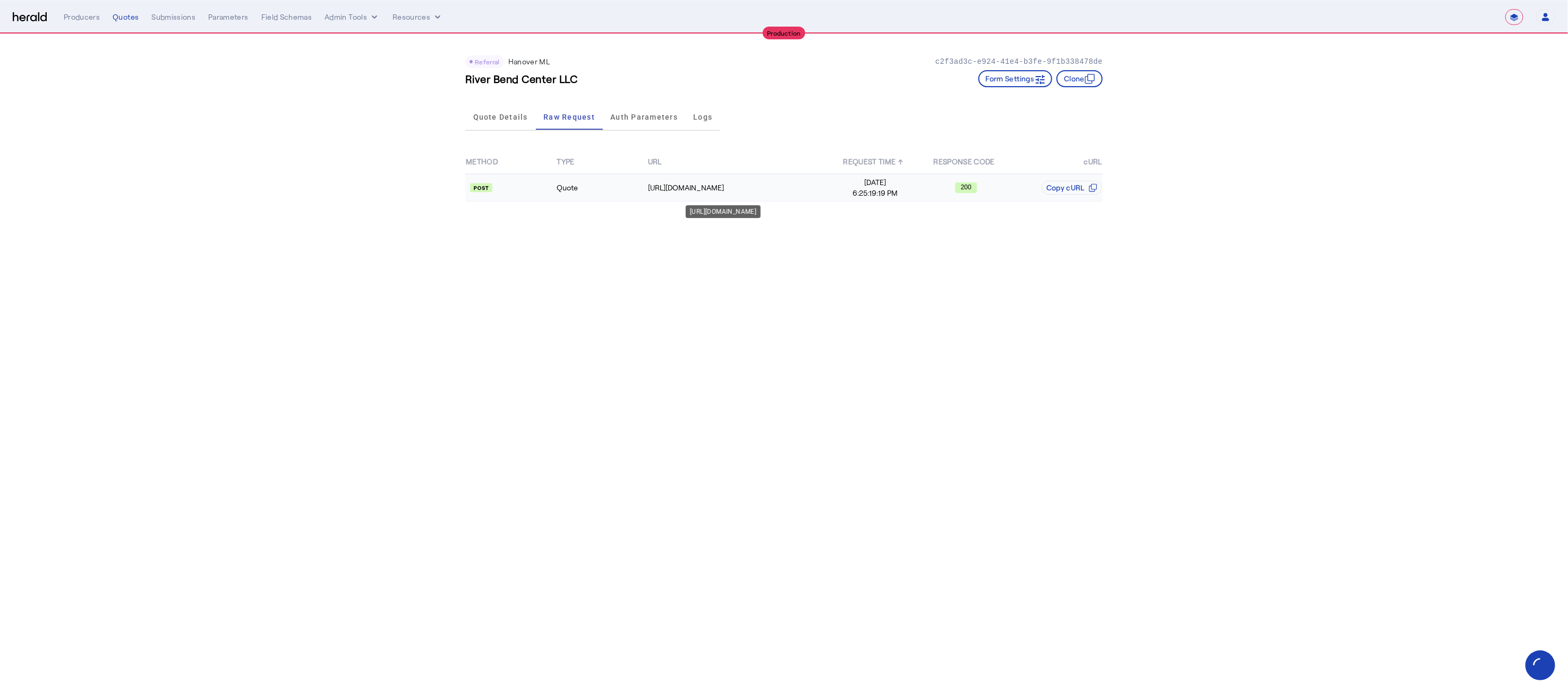
click at [742, 182] on div "[URL][DOMAIN_NAME]" at bounding box center [739, 187] width 181 height 10
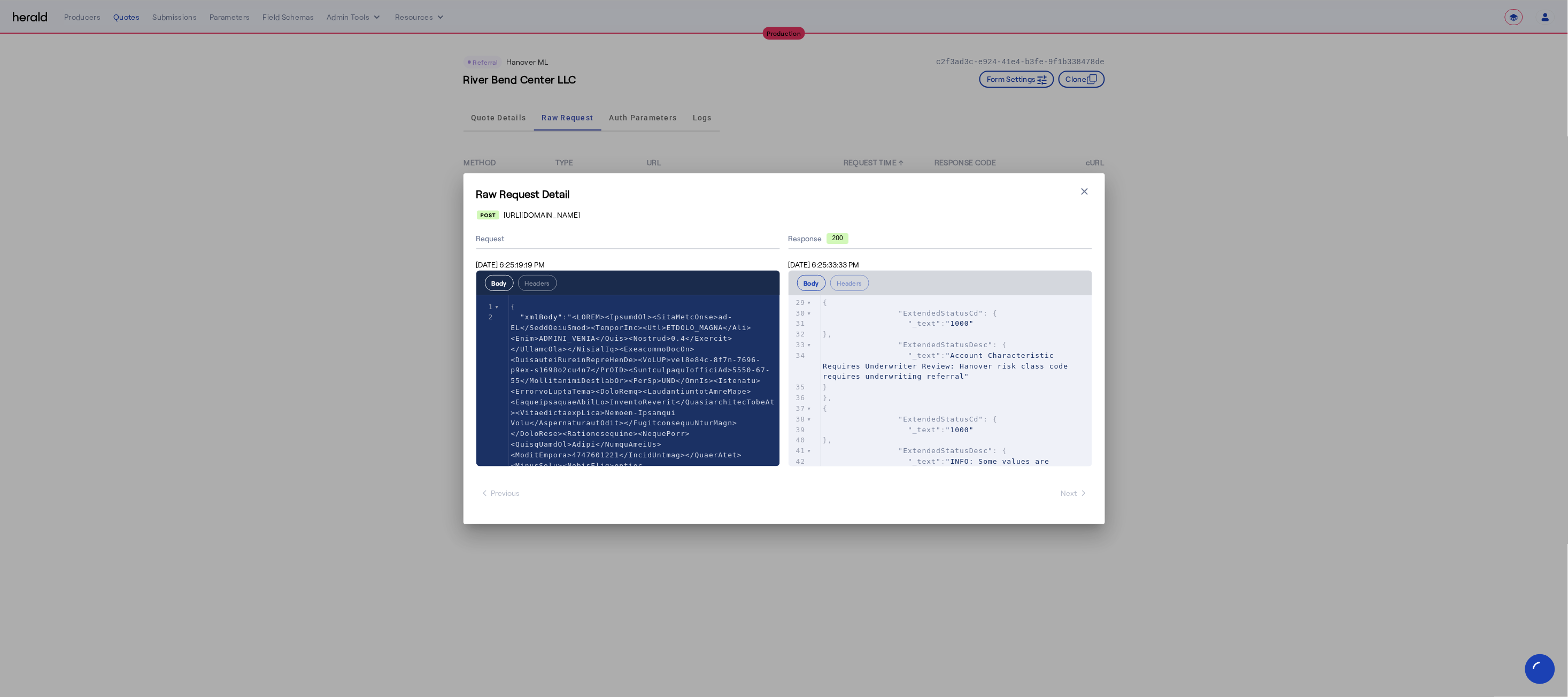
scroll to position [757, 0]
click at [1006, 377] on pre ""_text" : "Account Characteristic Requires Underwriter Review: Hanover risk cla…" at bounding box center [957, 366] width 271 height 31
click at [1084, 192] on icon "button" at bounding box center [1084, 191] width 10 height 10
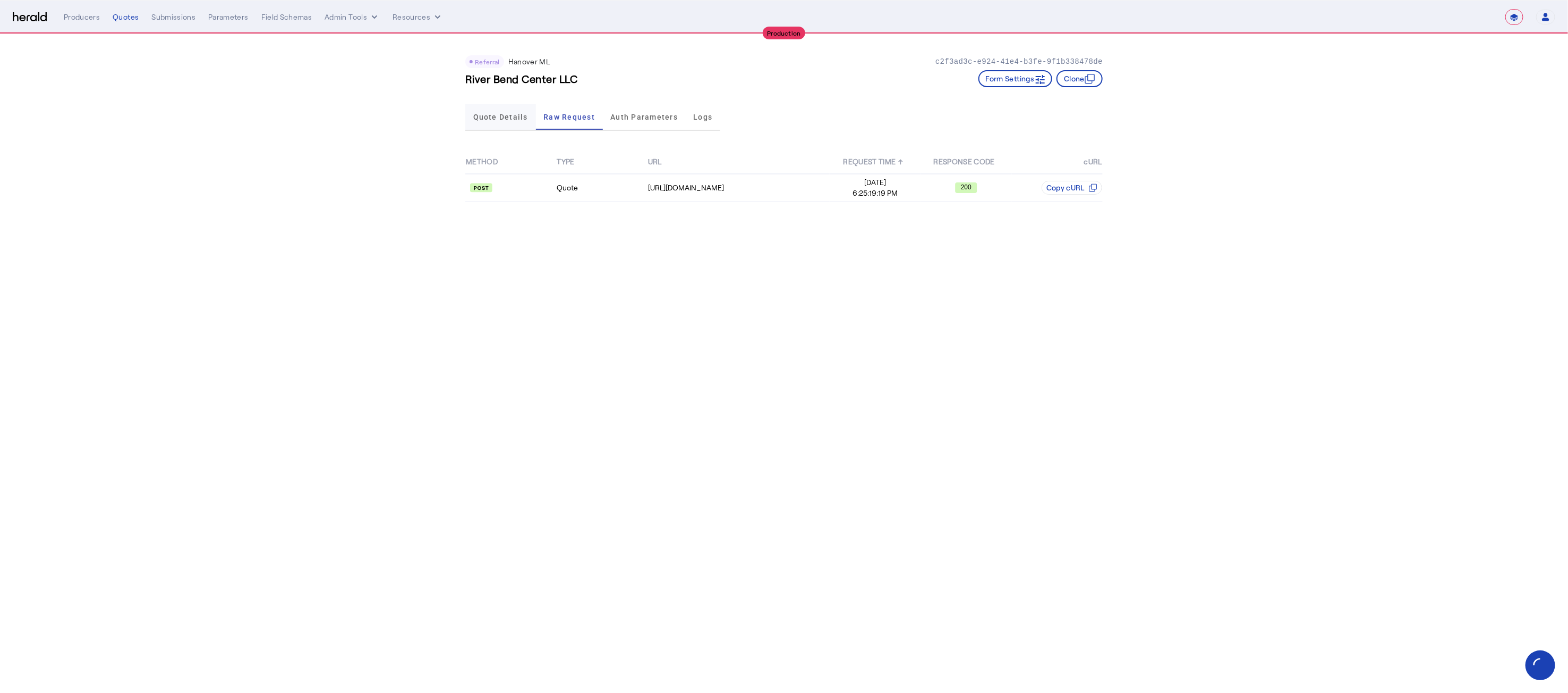
click at [509, 125] on span "Quote Details" at bounding box center [501, 117] width 55 height 26
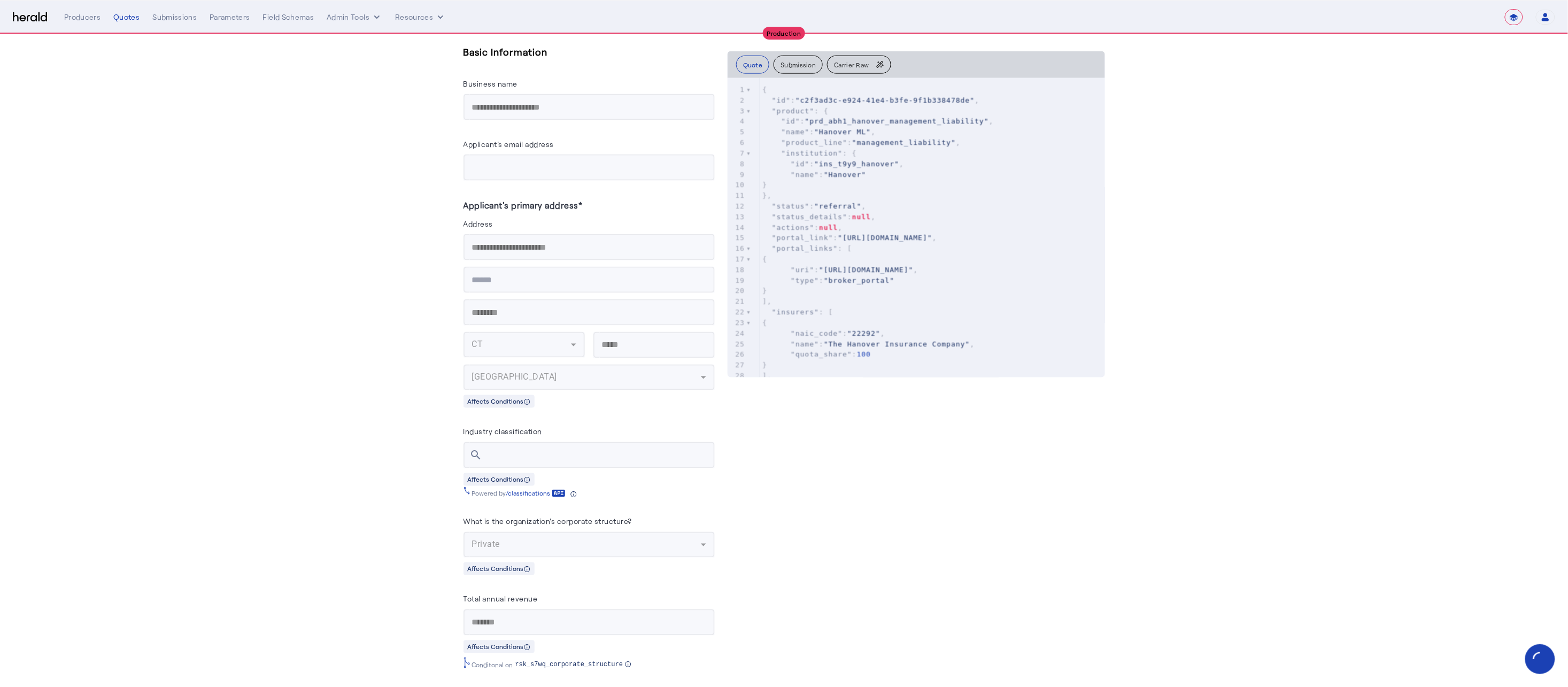
click at [824, 238] on span ""portal_link"" at bounding box center [803, 237] width 61 height 8
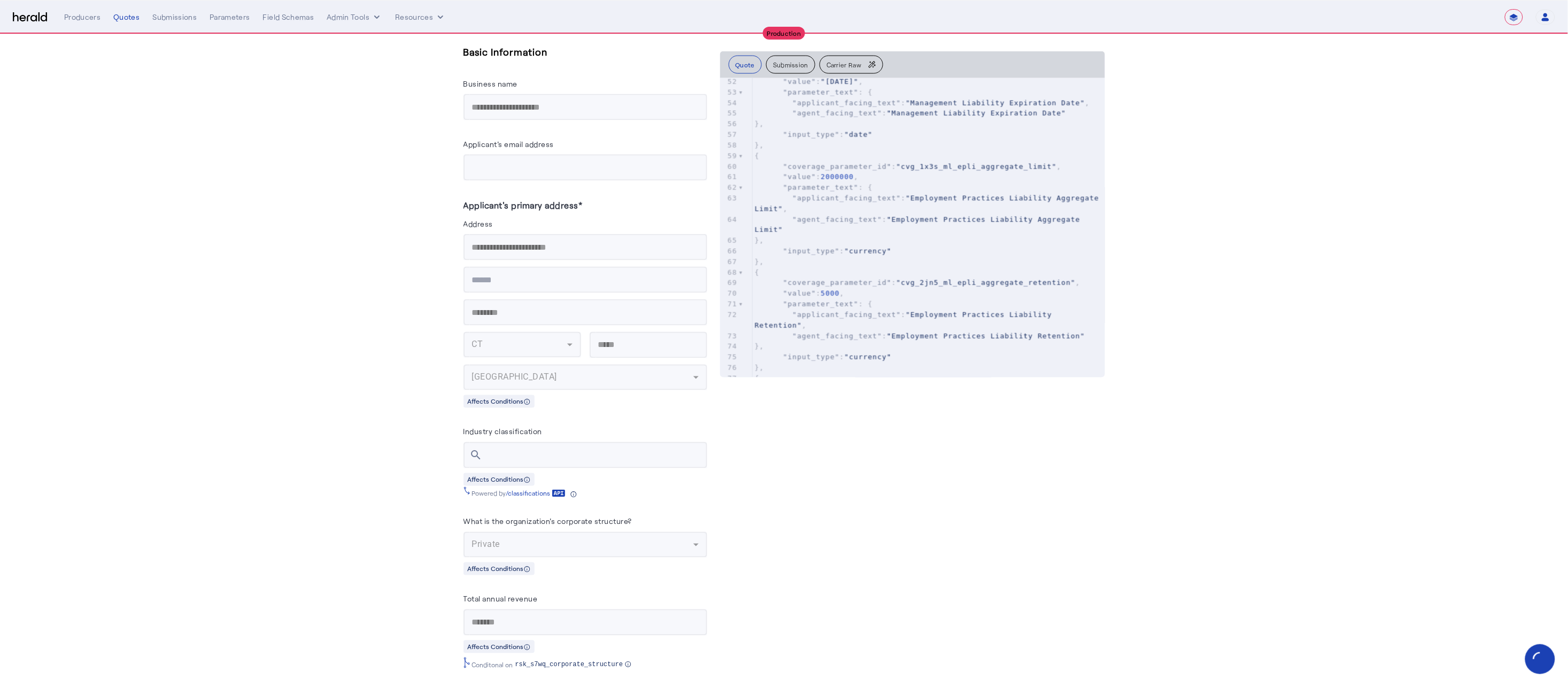
click at [919, 236] on pre ""agent_facing_text" : "Employment Practices Liability Aggregate Limit"" at bounding box center [929, 224] width 352 height 21
type input "*****"
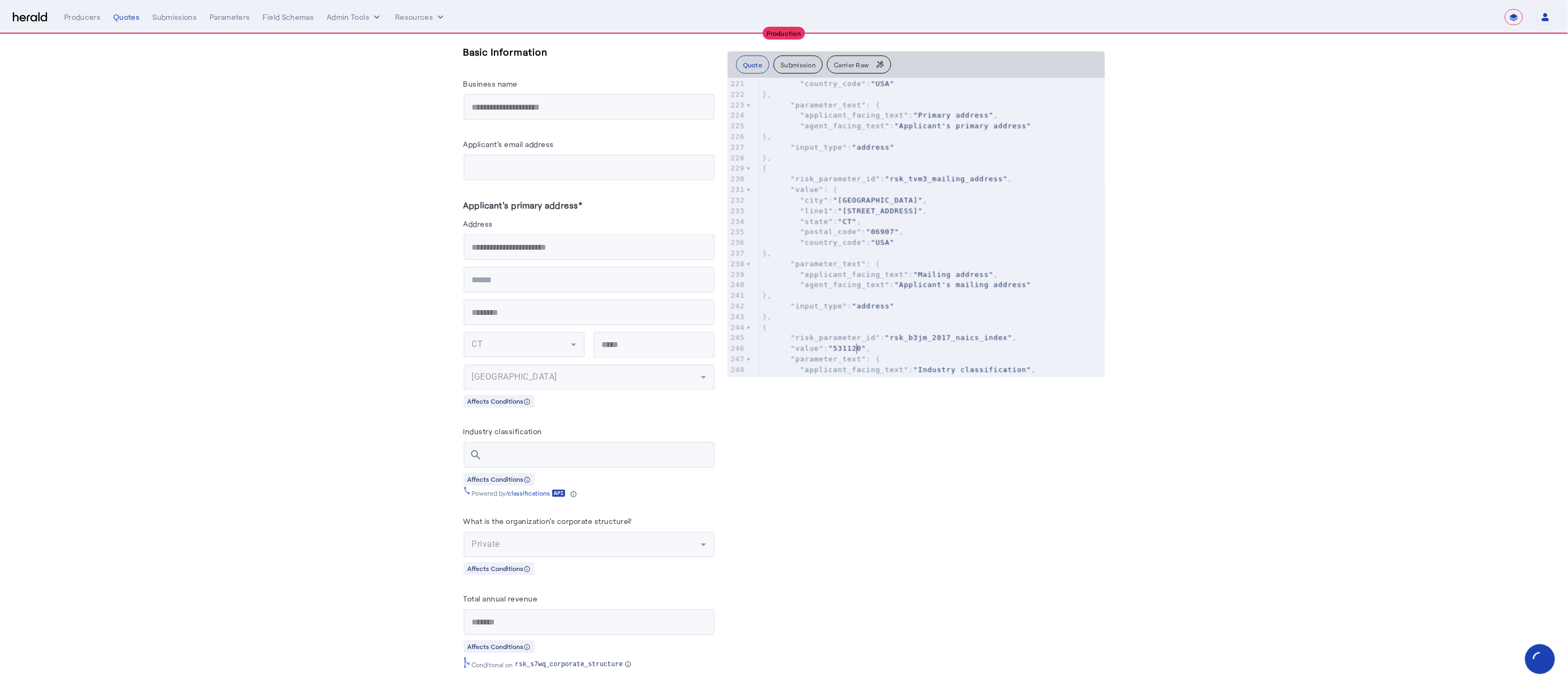
type textarea "******"
click at [863, 349] on span ""531120"" at bounding box center [847, 348] width 38 height 8
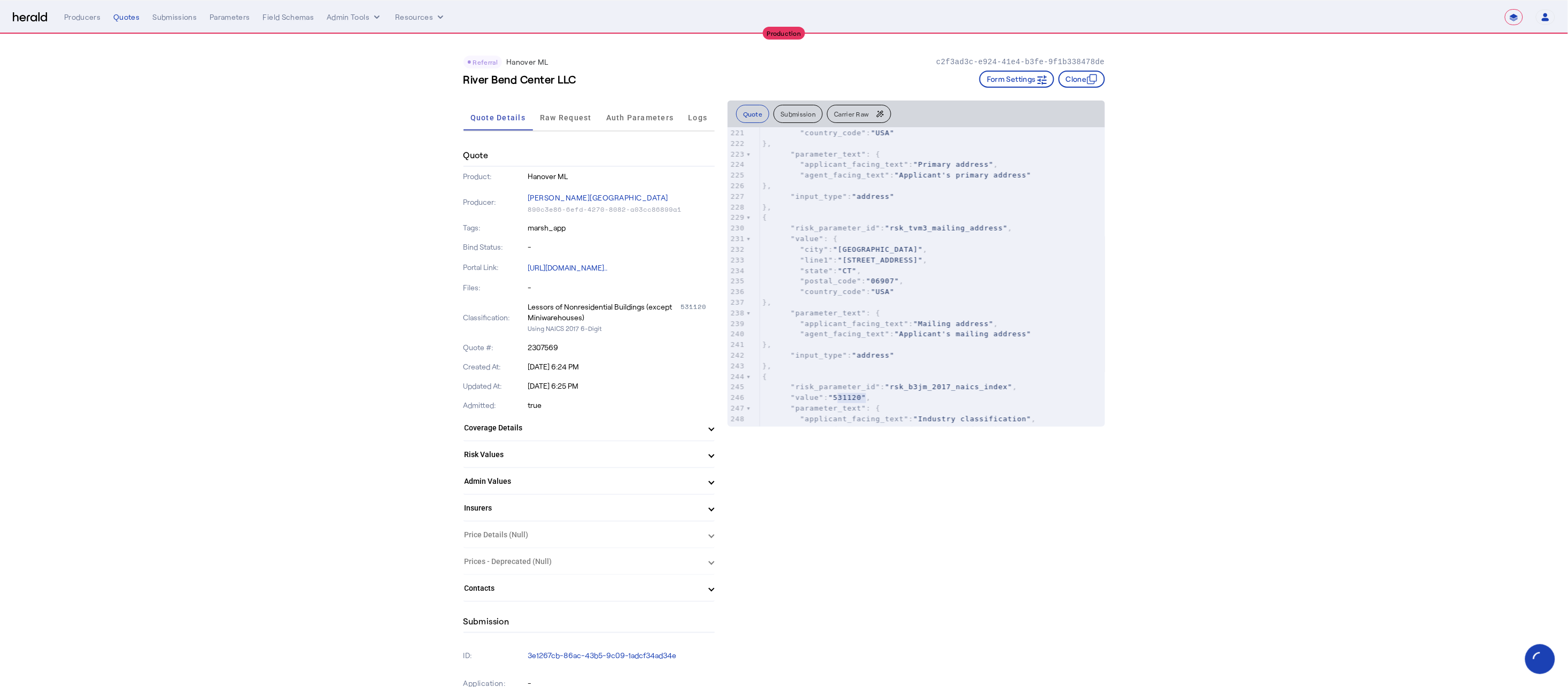
click at [559, 83] on h3 "River Bend Center LLC" at bounding box center [520, 79] width 113 height 15
copy h3 "River Bend Center LLC"
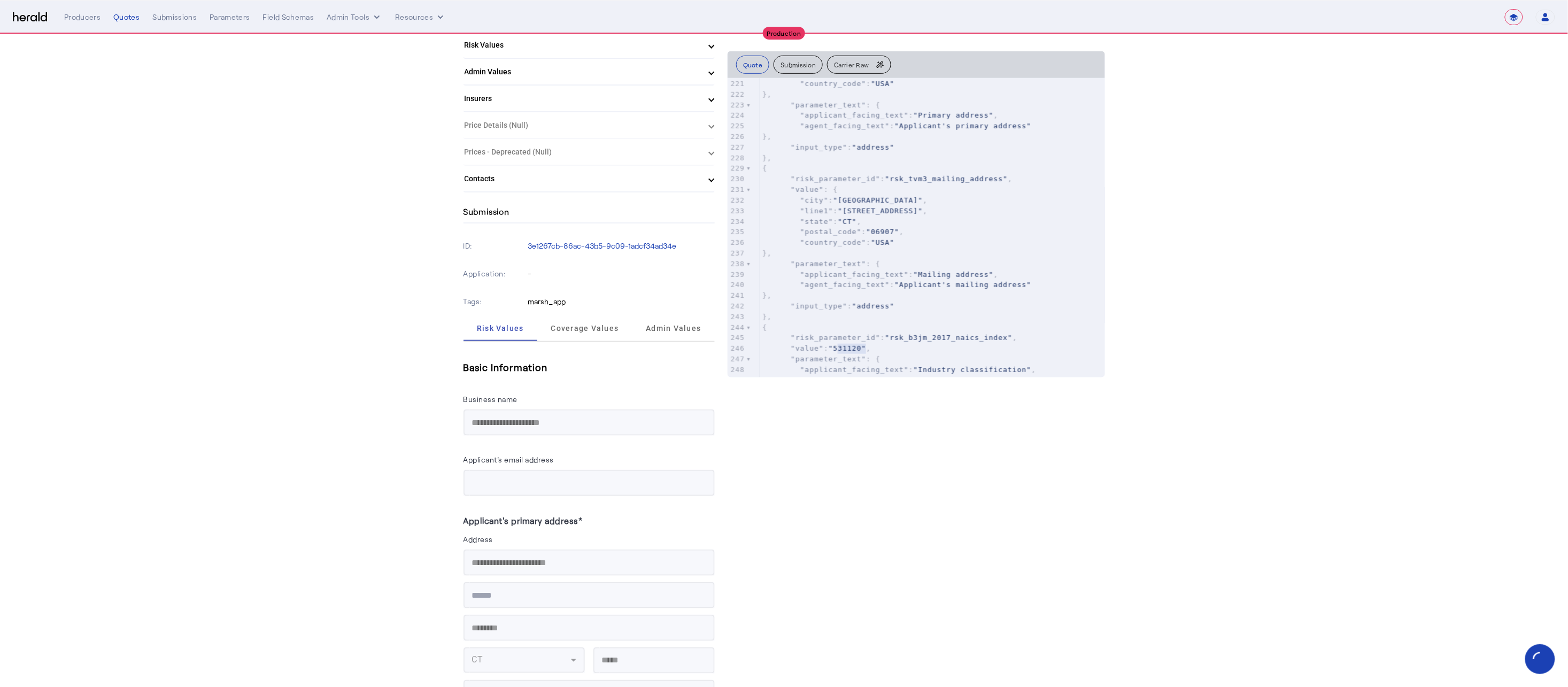
scroll to position [426, 0]
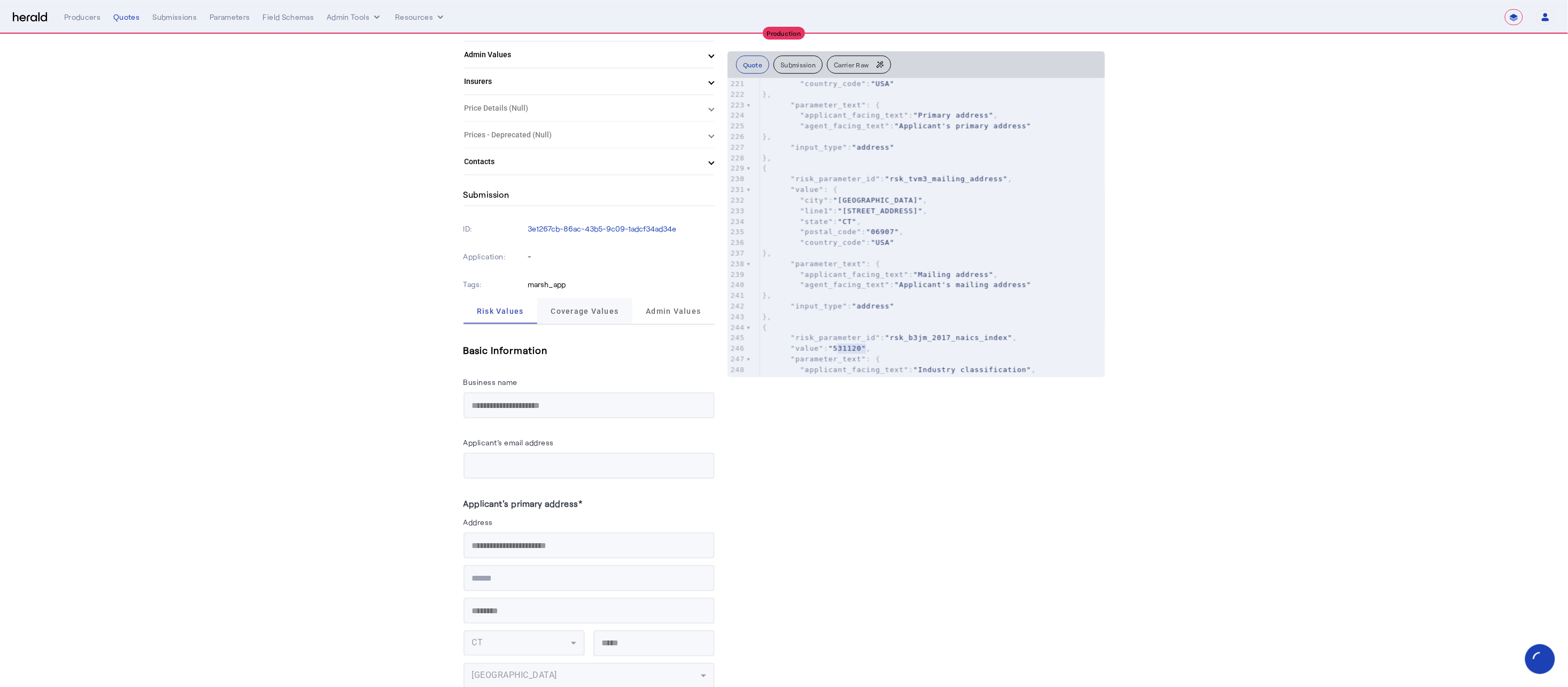
click at [600, 298] on span "Coverage Values" at bounding box center [585, 311] width 68 height 26
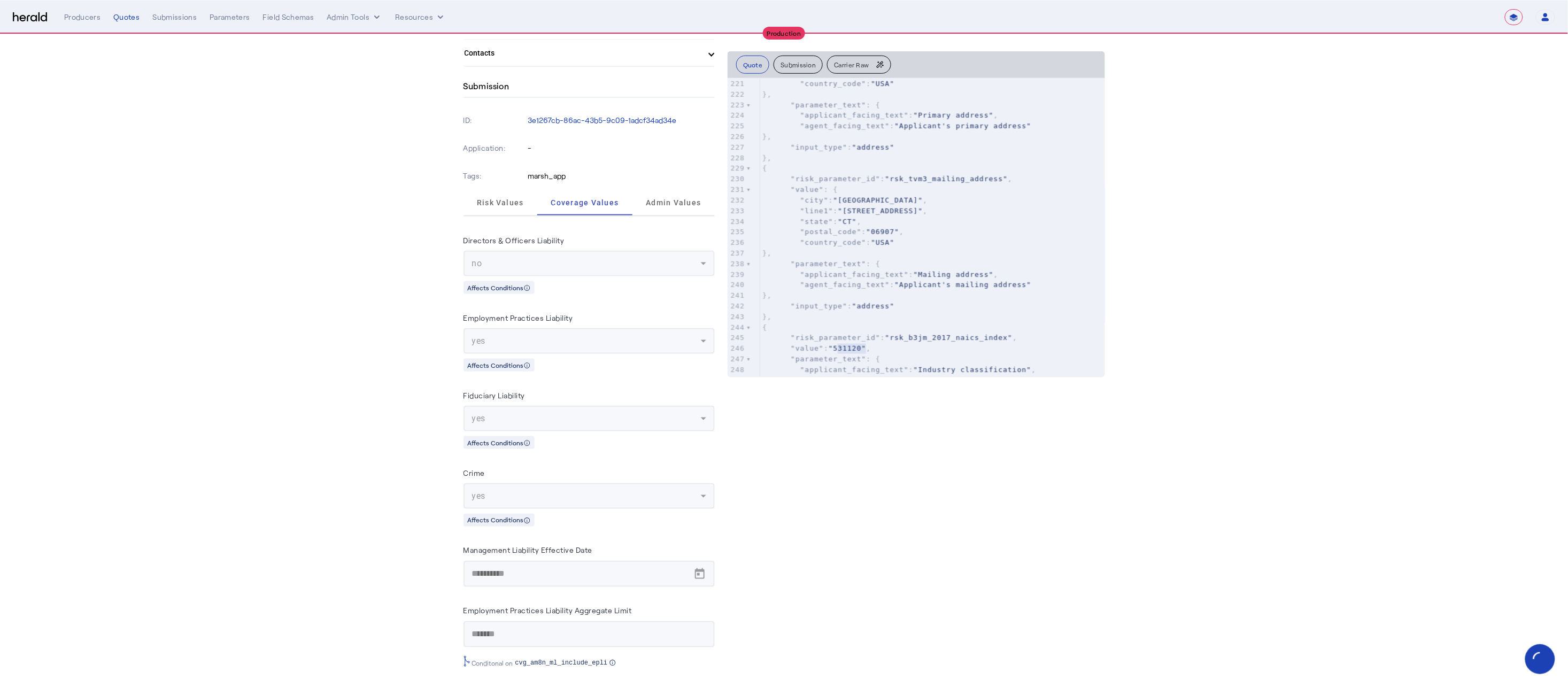
scroll to position [239, 0]
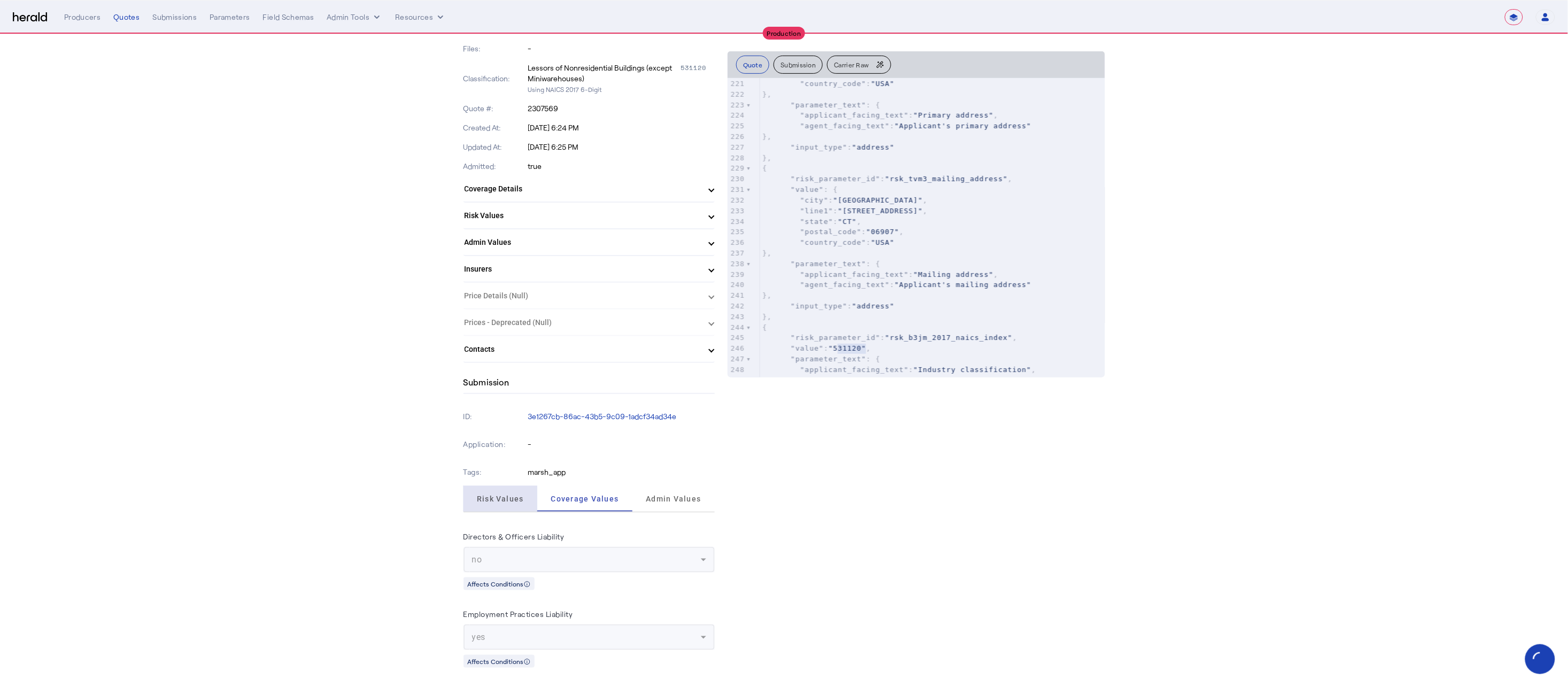
click at [499, 495] on span "Risk Values" at bounding box center [501, 498] width 47 height 7
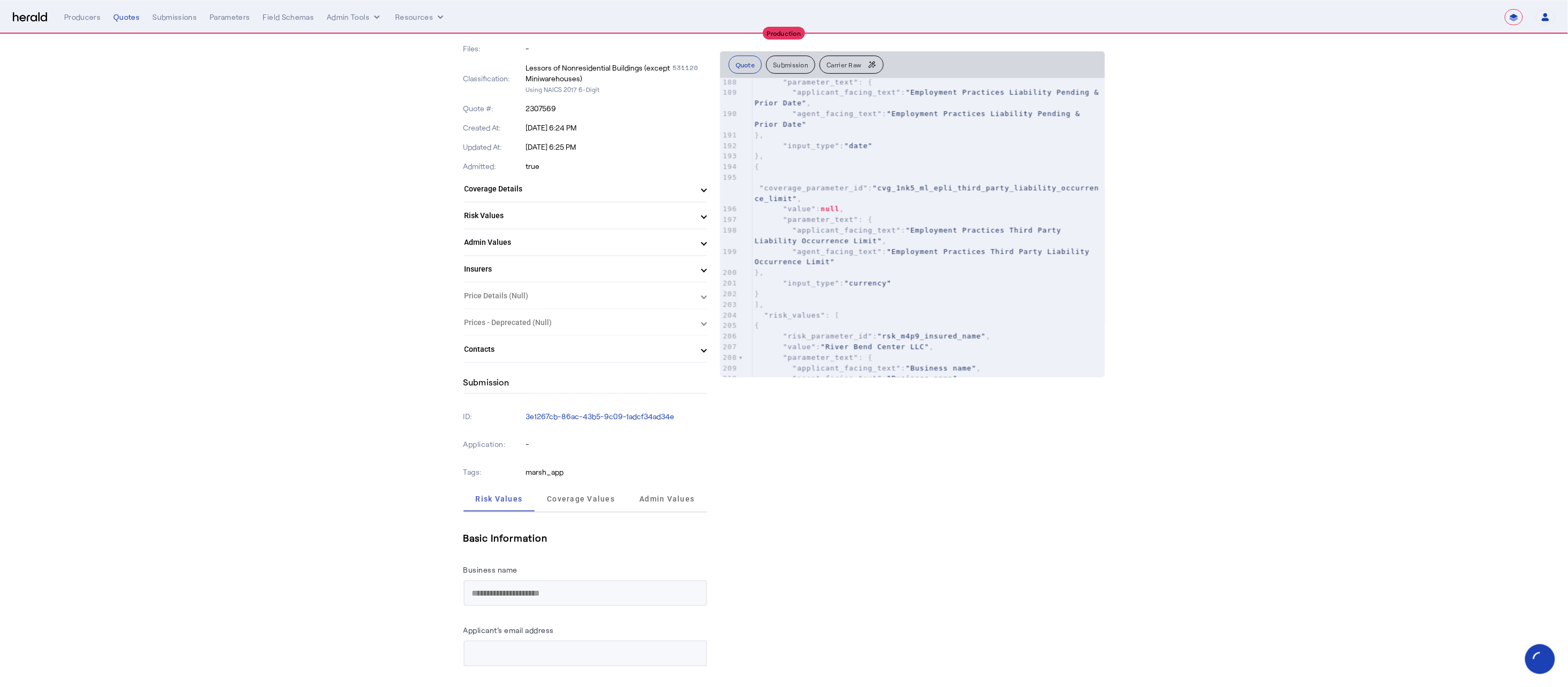
scroll to position [2069, 0]
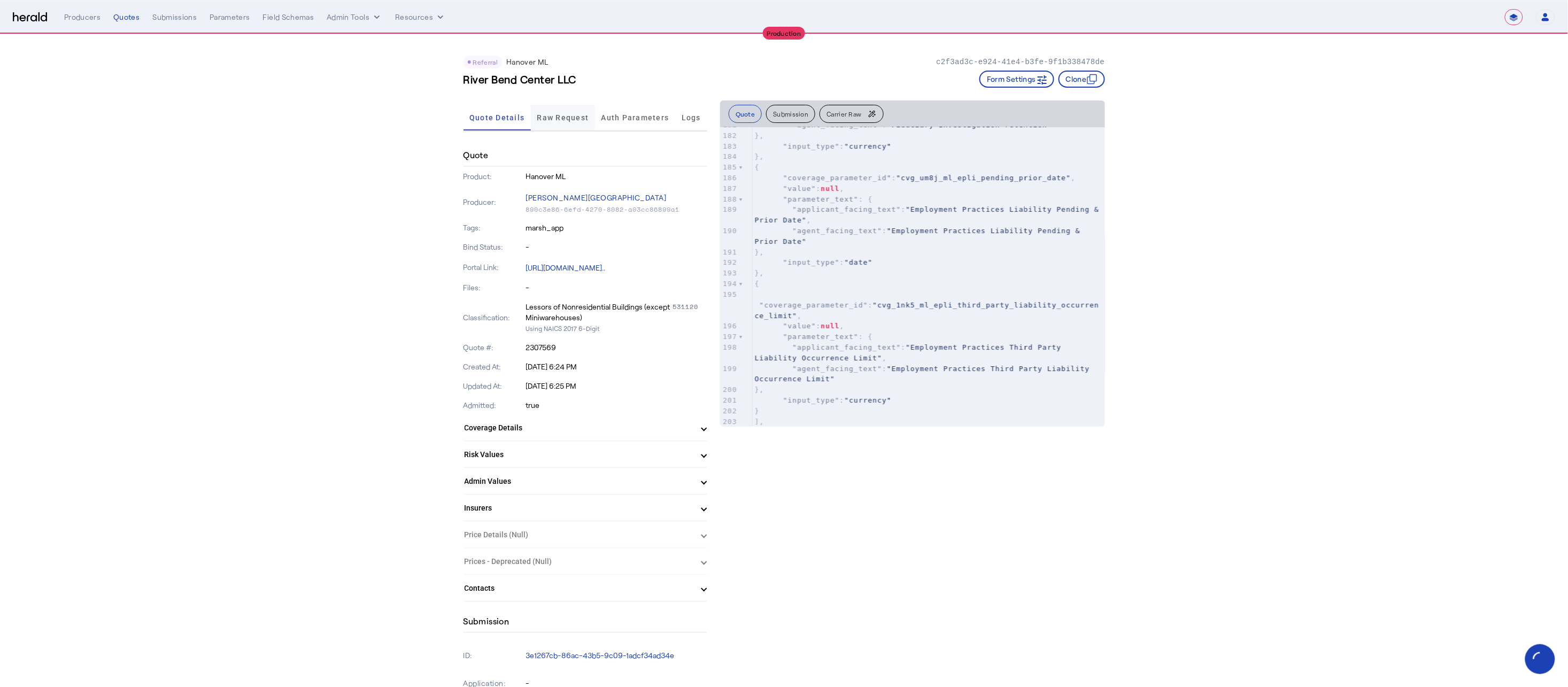
click at [589, 118] on span "Raw Request" at bounding box center [563, 117] width 52 height 7
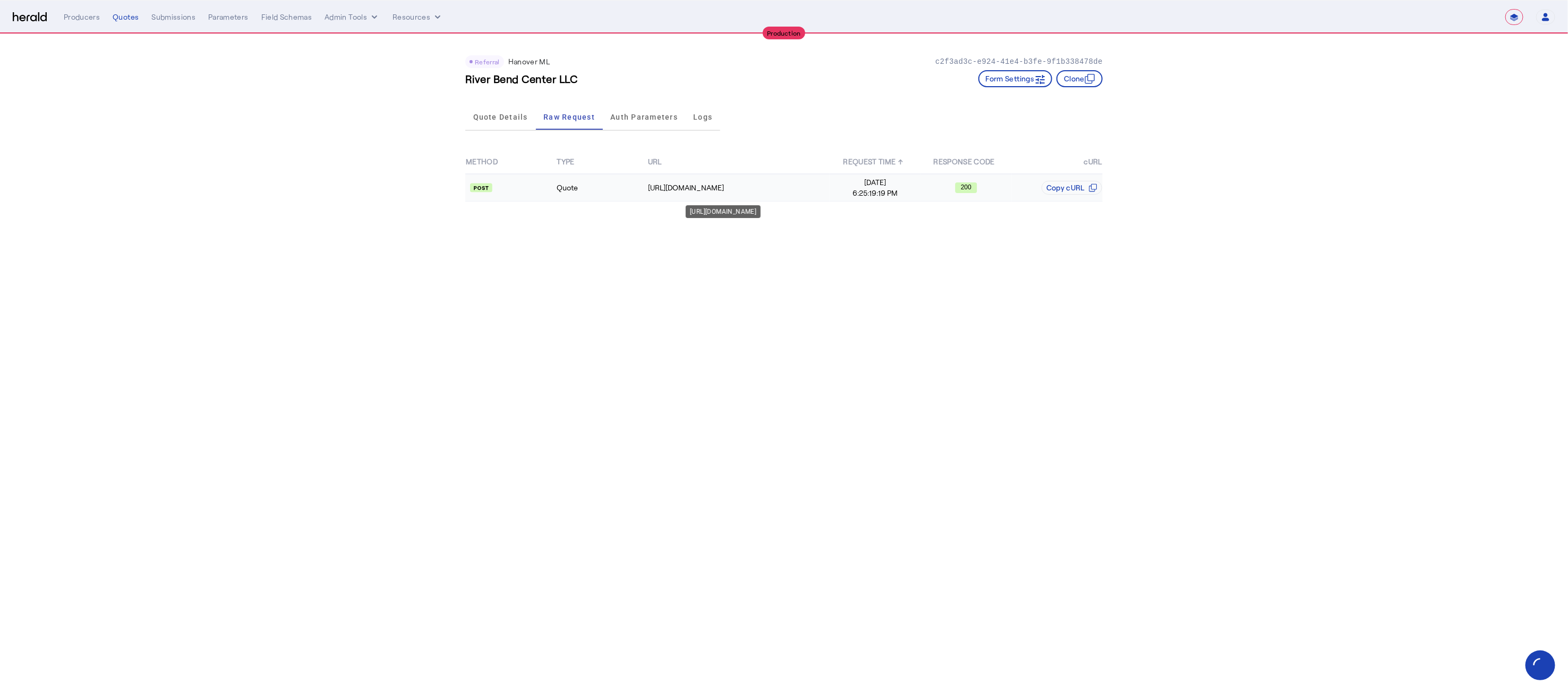
click at [764, 186] on div "https://spextservices.allmerica.com/prod/apexapi/connect5/ratingservice" at bounding box center [739, 187] width 181 height 10
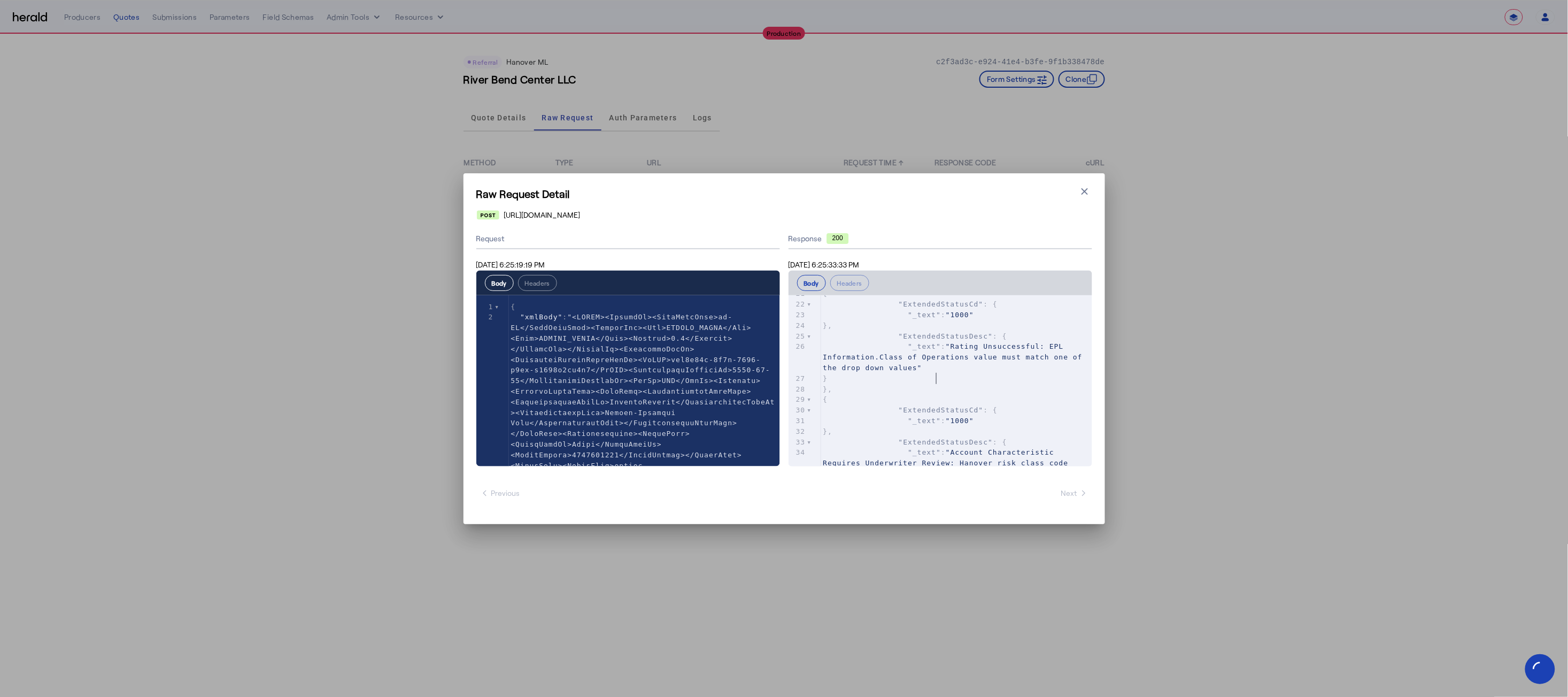
type textarea "*****"
drag, startPoint x: 936, startPoint y: 380, endPoint x: 912, endPoint y: 376, distance: 24.3
click at [912, 372] on pre ""_text" : "Rating Unsuccessful: EPL Information.Class of Operations value must …" at bounding box center [957, 356] width 271 height 31
click at [954, 372] on pre ""_text" : "Rating Unsuccessful: EPL Information.Class of Operations value must …" at bounding box center [957, 356] width 271 height 31
type textarea "**********"
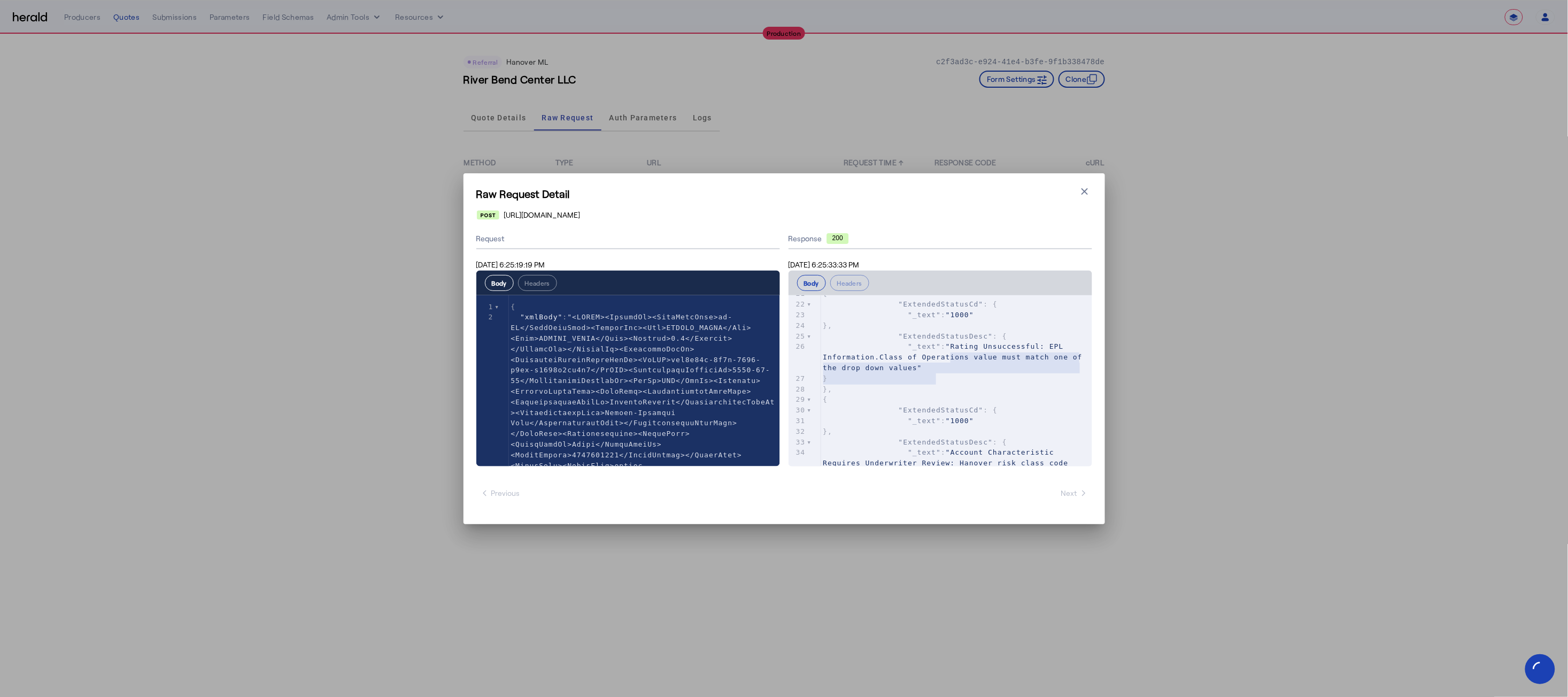
drag, startPoint x: 878, startPoint y: 369, endPoint x: 950, endPoint y: 357, distance: 73.0
click at [950, 357] on pre ""_text" : "Rating Unsuccessful: EPL Information.Class of Operations value must …" at bounding box center [957, 356] width 271 height 31
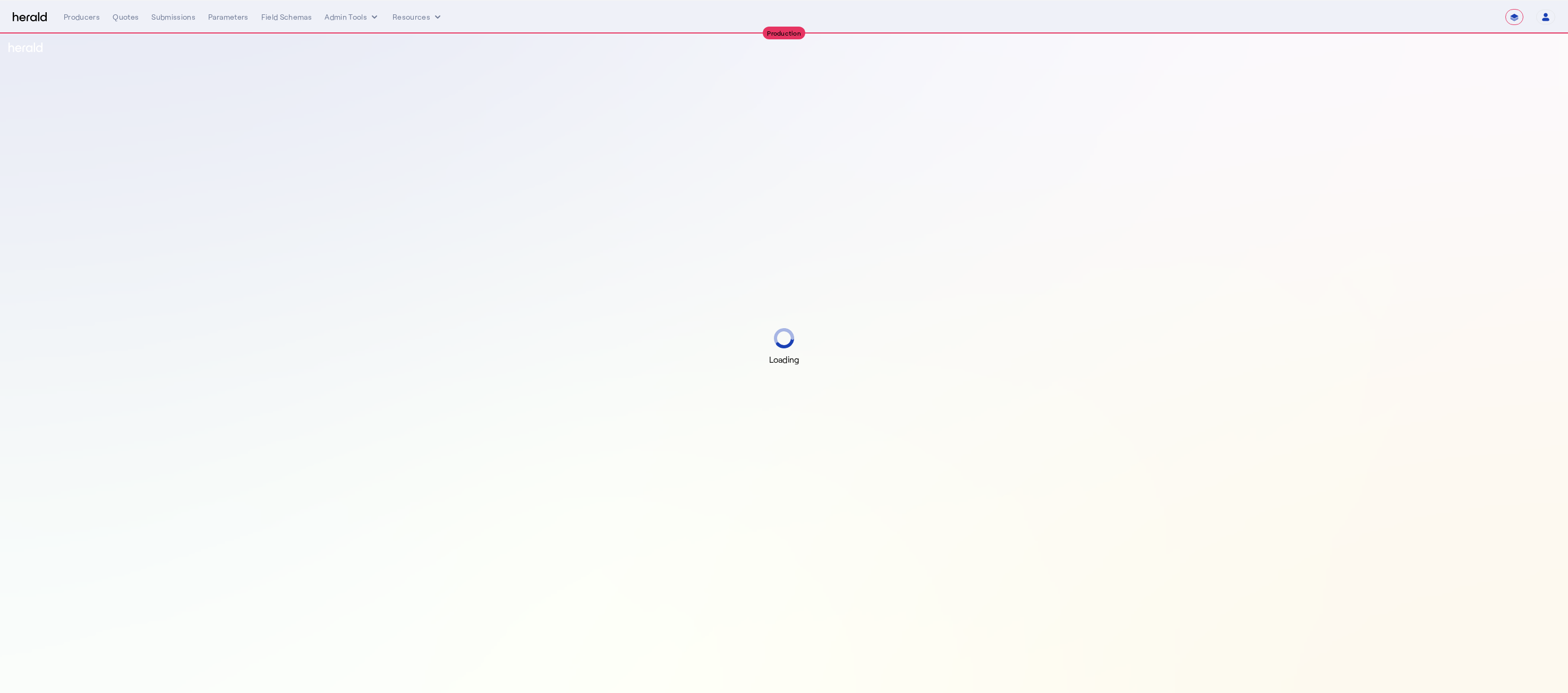
select select "**********"
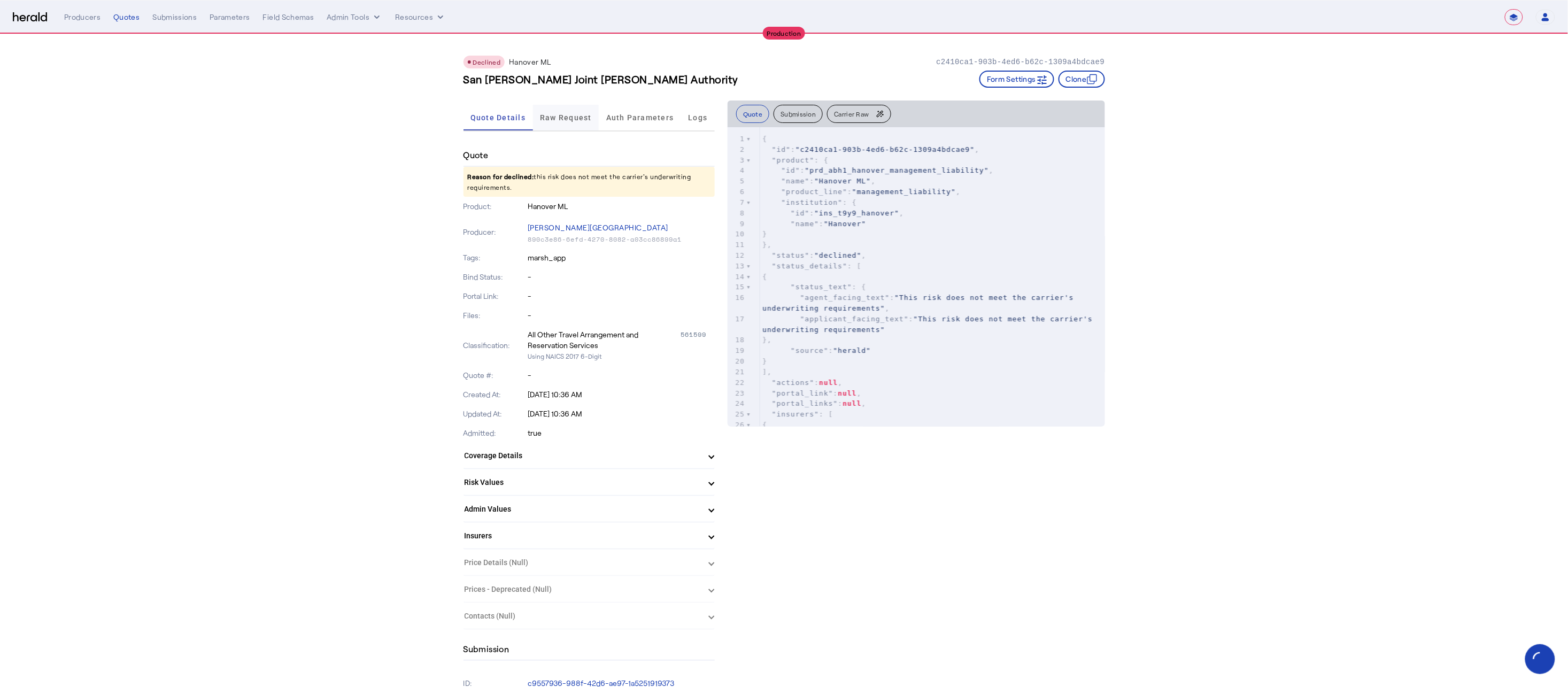
click at [551, 119] on span "Raw Request" at bounding box center [566, 117] width 52 height 7
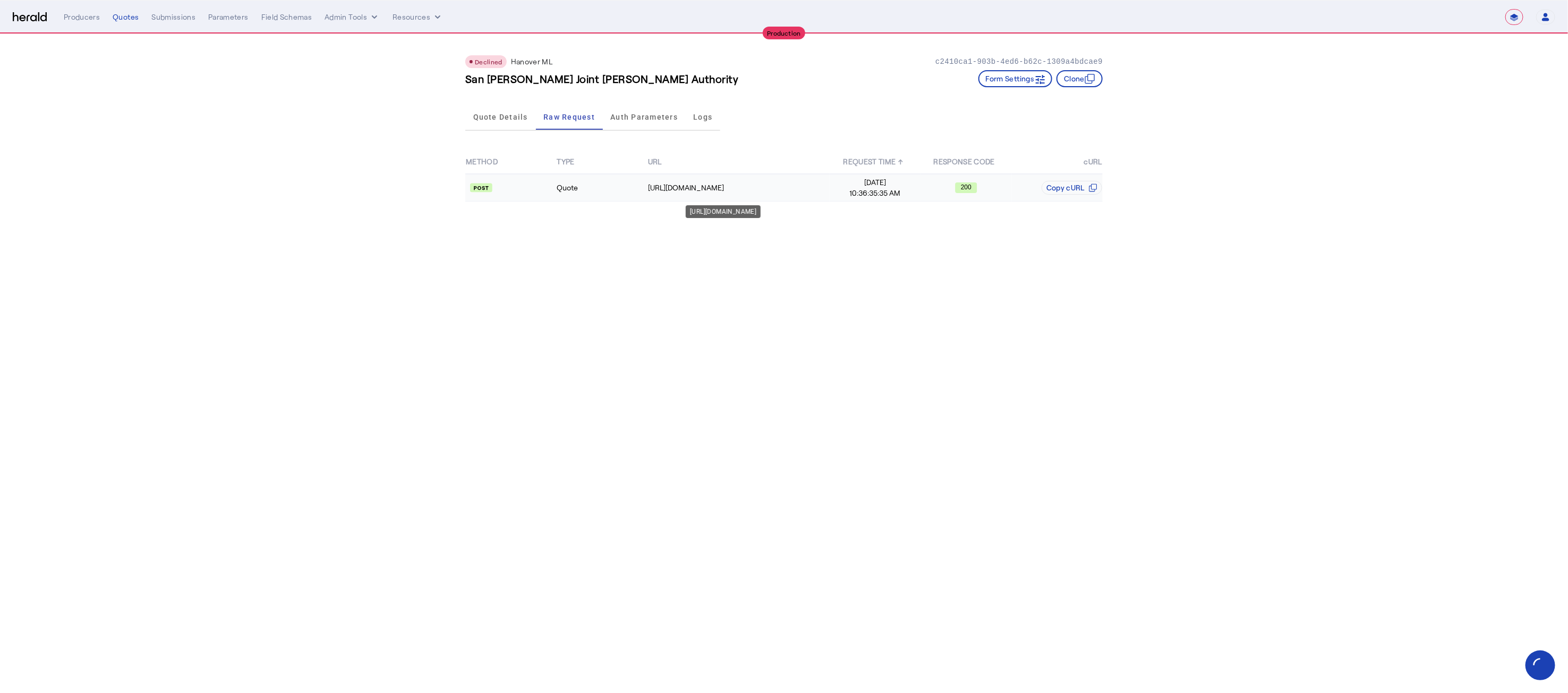
click at [689, 191] on div "[URL][DOMAIN_NAME]" at bounding box center [739, 187] width 181 height 10
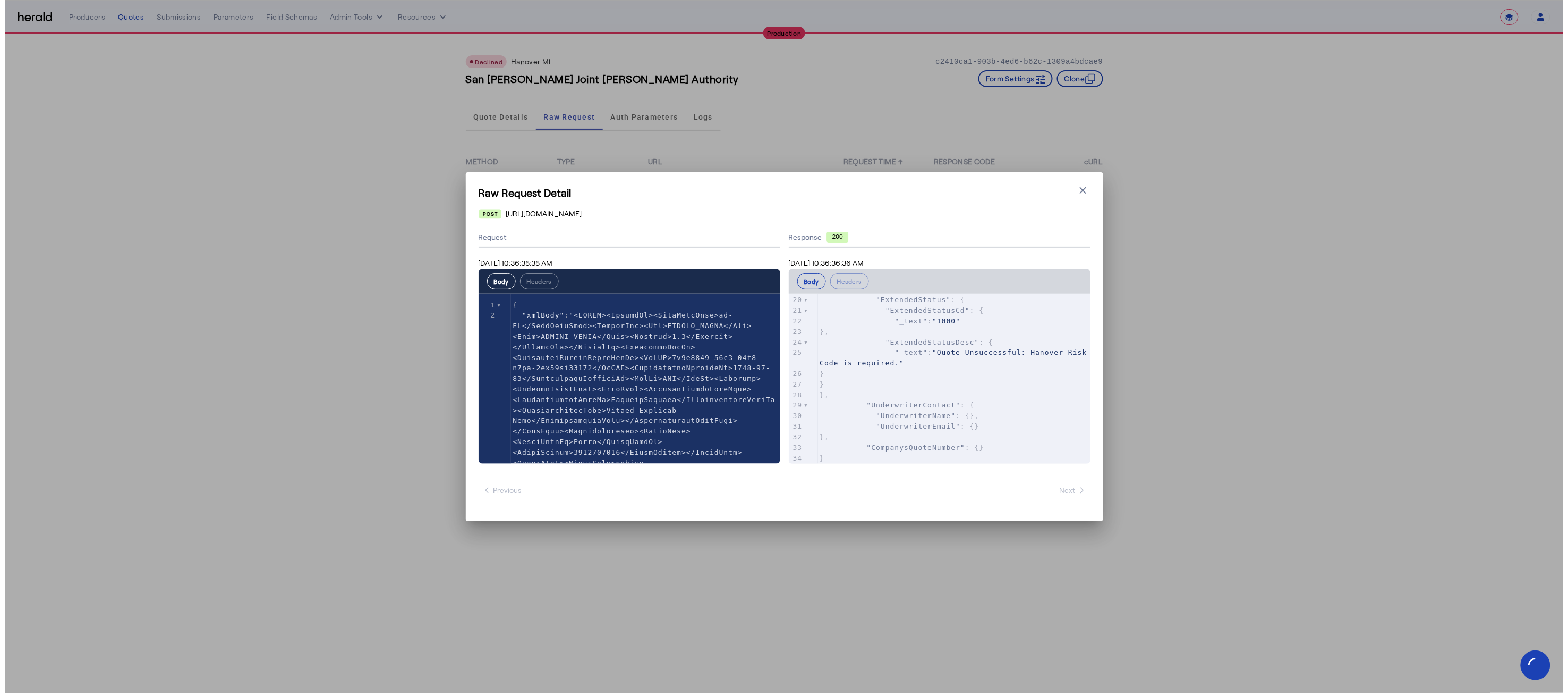
scroll to position [286, 0]
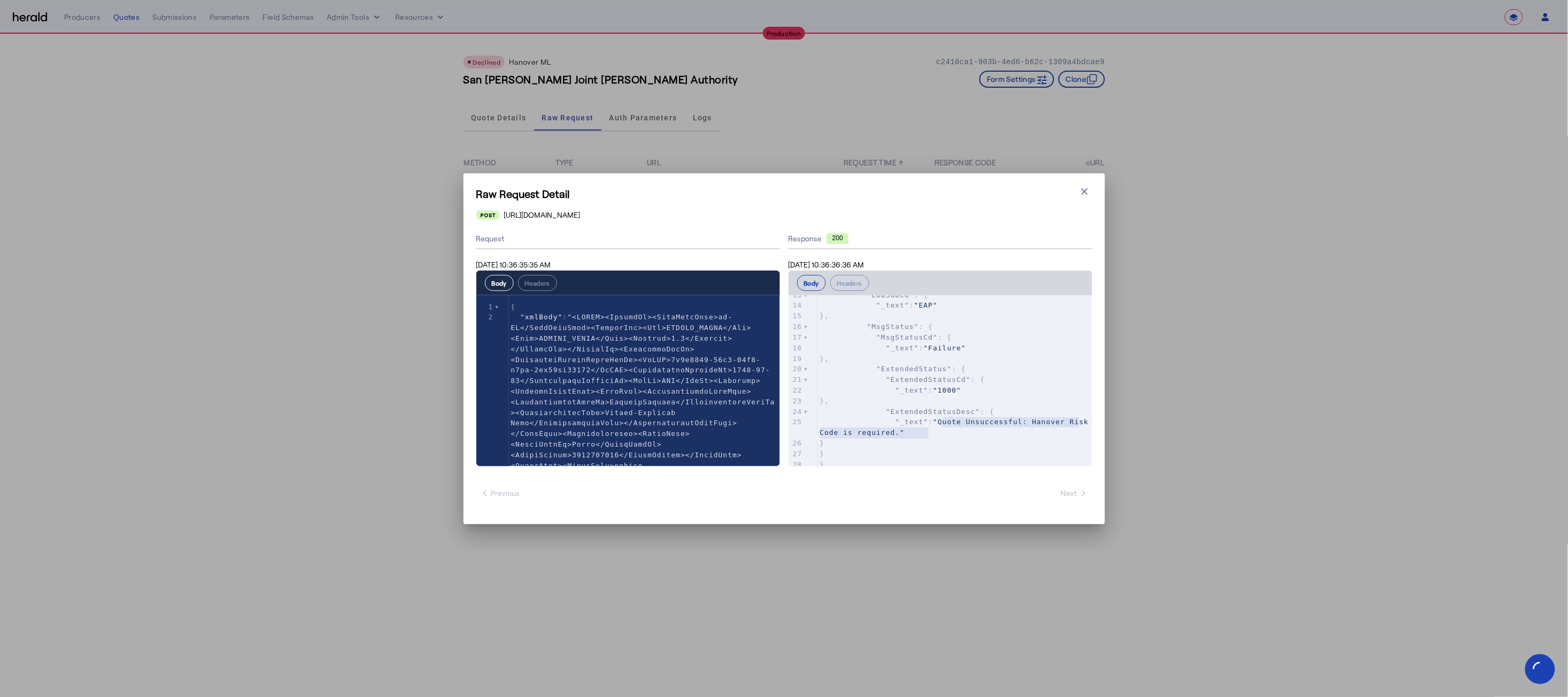
type textarea "**********"
drag, startPoint x: 870, startPoint y: 423, endPoint x: 937, endPoint y: 423, distance: 67.0
click at [937, 423] on pre ""_text" : "Quote Unsuccessful: Hanover Risk Code is required."" at bounding box center [955, 427] width 275 height 21
click at [1087, 187] on icon "button" at bounding box center [1084, 191] width 10 height 10
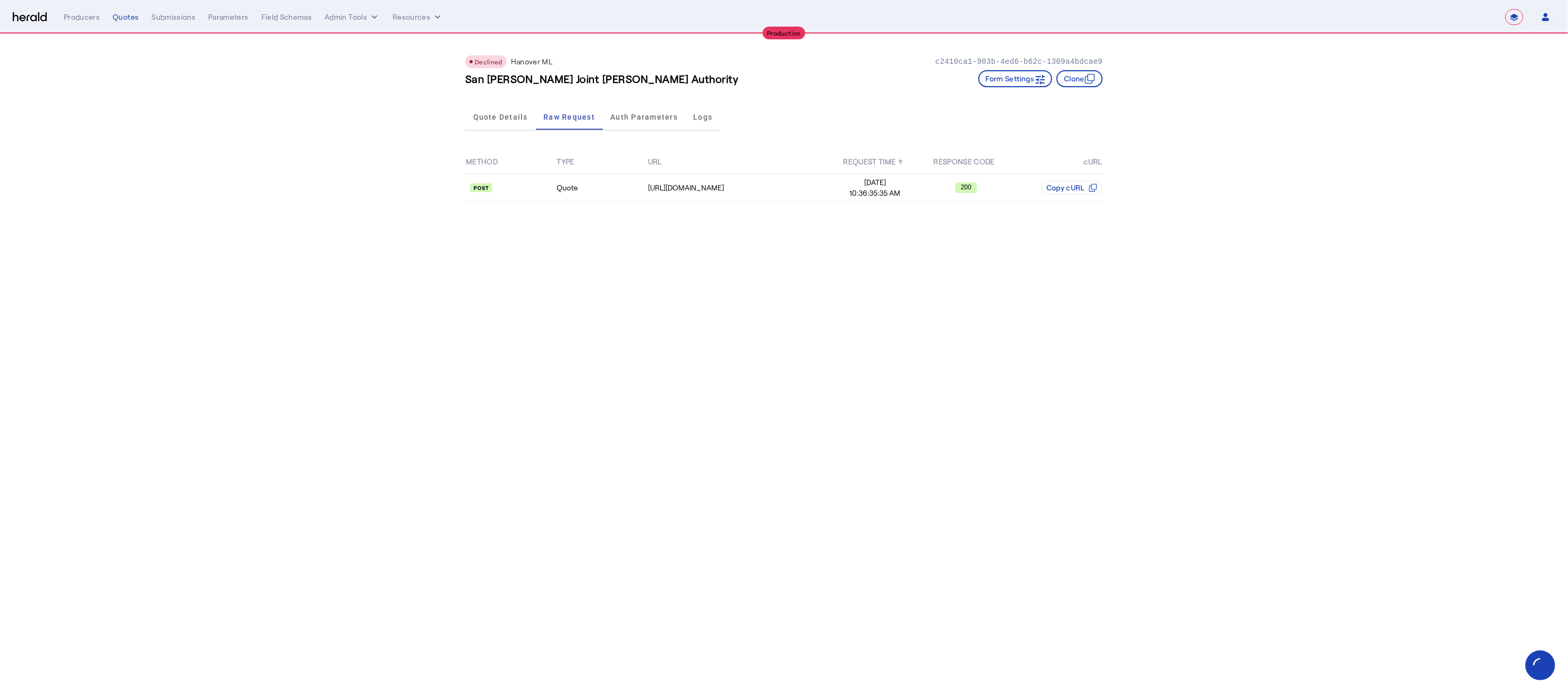
click at [591, 75] on h3 "San [PERSON_NAME] Joint [PERSON_NAME] Authority" at bounding box center [602, 79] width 274 height 15
copy h3 "San [PERSON_NAME] Joint [PERSON_NAME] Authority"
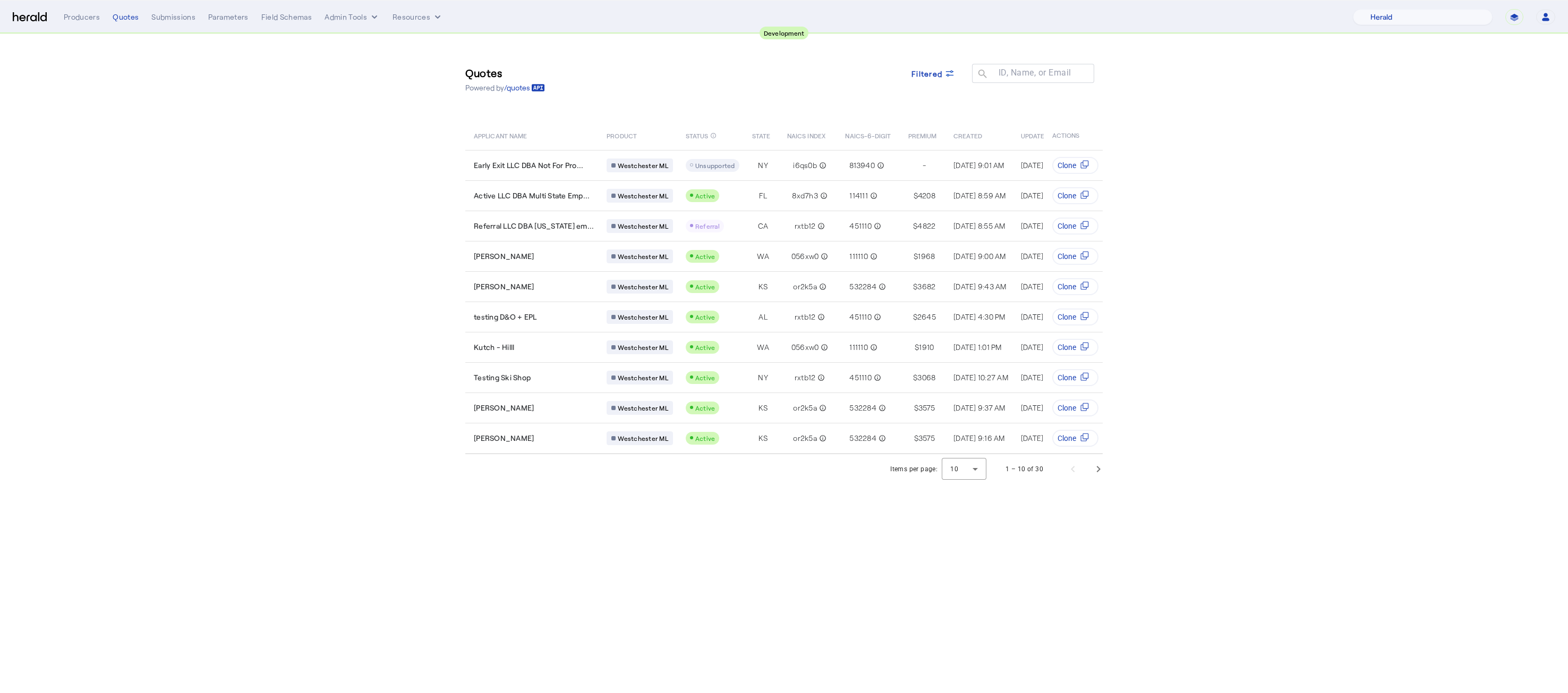
select select "pfm_2v8p_herald_api"
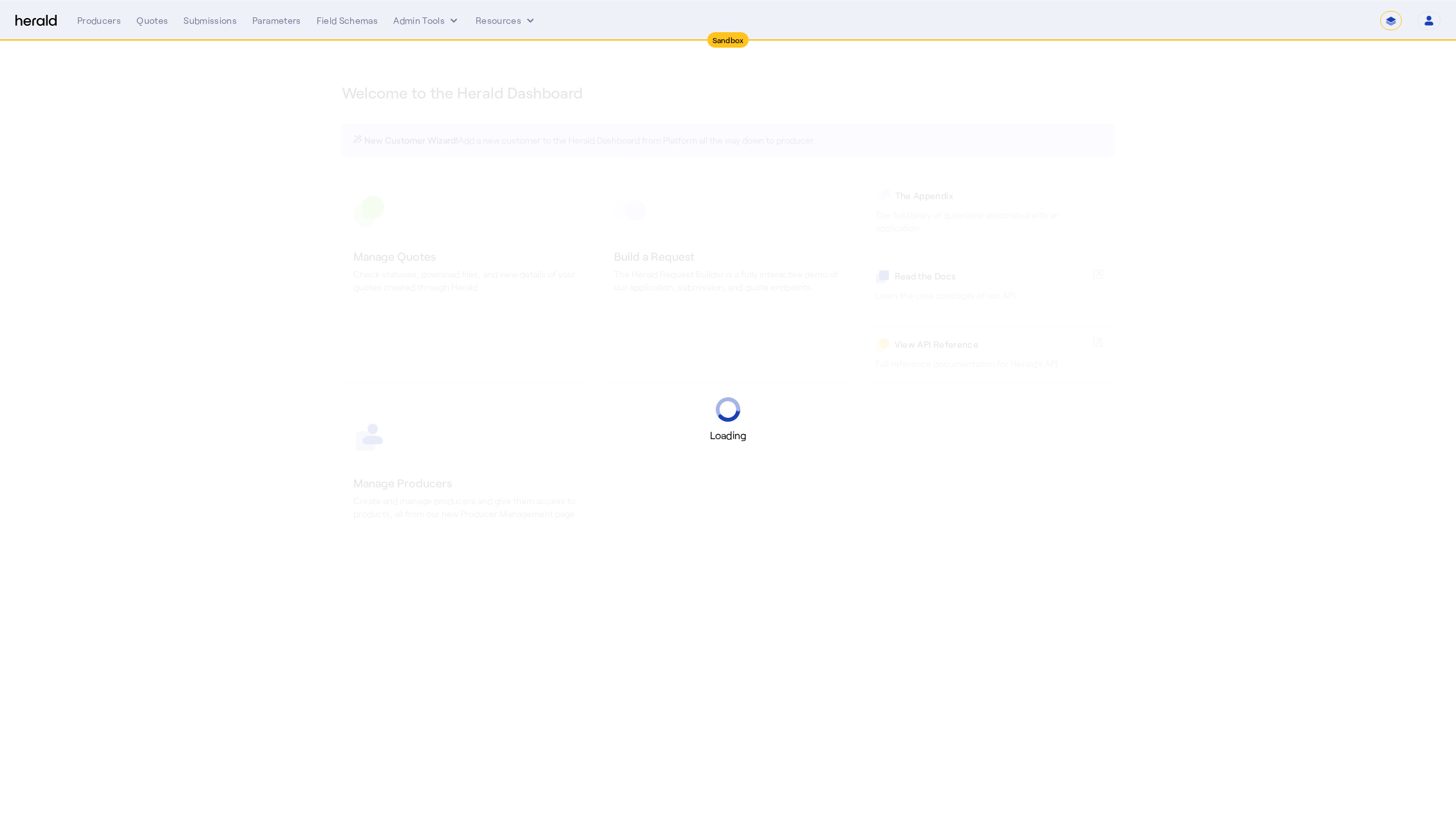
select select "*******"
select select "pfm_2v8p_herald_api"
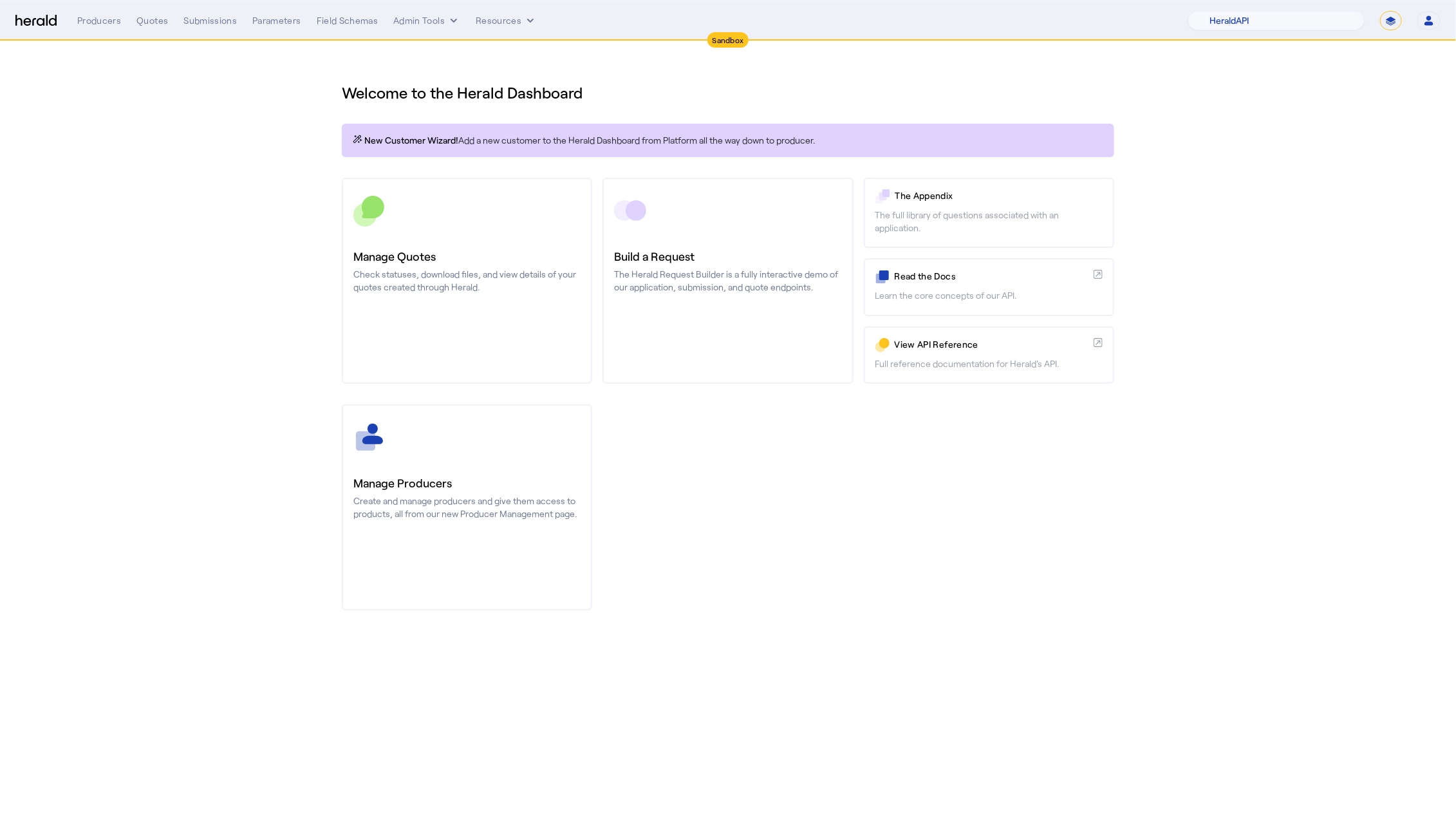
click at [1397, 18] on select "**********" at bounding box center [1390, 20] width 22 height 19
select select "**********"
click at [1379, 11] on select "**********" at bounding box center [1390, 20] width 22 height 19
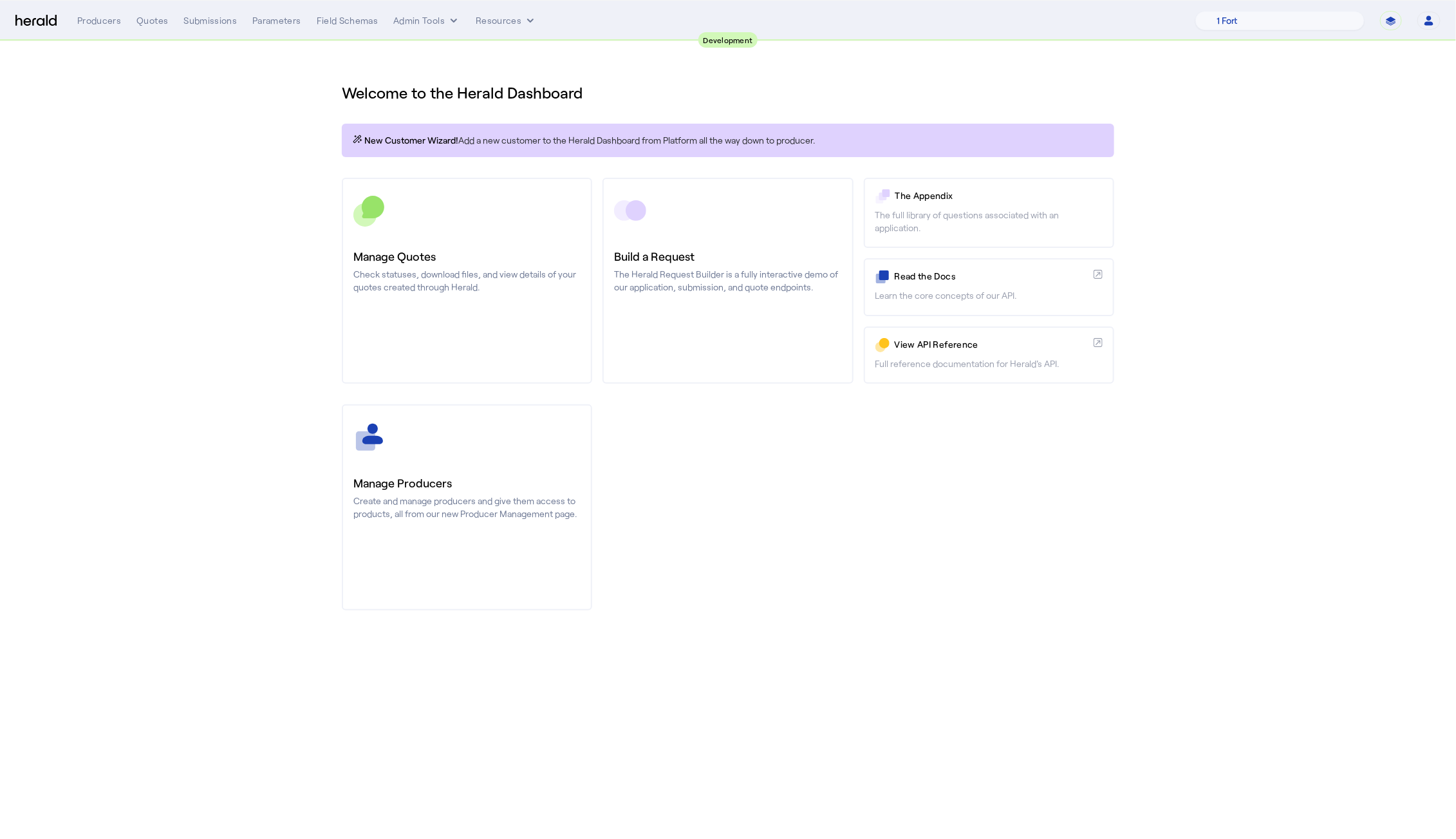
click at [261, 195] on section "Welcome to the Herald Dashboard New Customer Wizard! Add a new customer to the …" at bounding box center [728, 338] width 1456 height 595
click at [1256, 367] on section "Welcome to the Herald Dashboard New Customer Wizard! Add a new customer to the …" at bounding box center [728, 338] width 1456 height 595
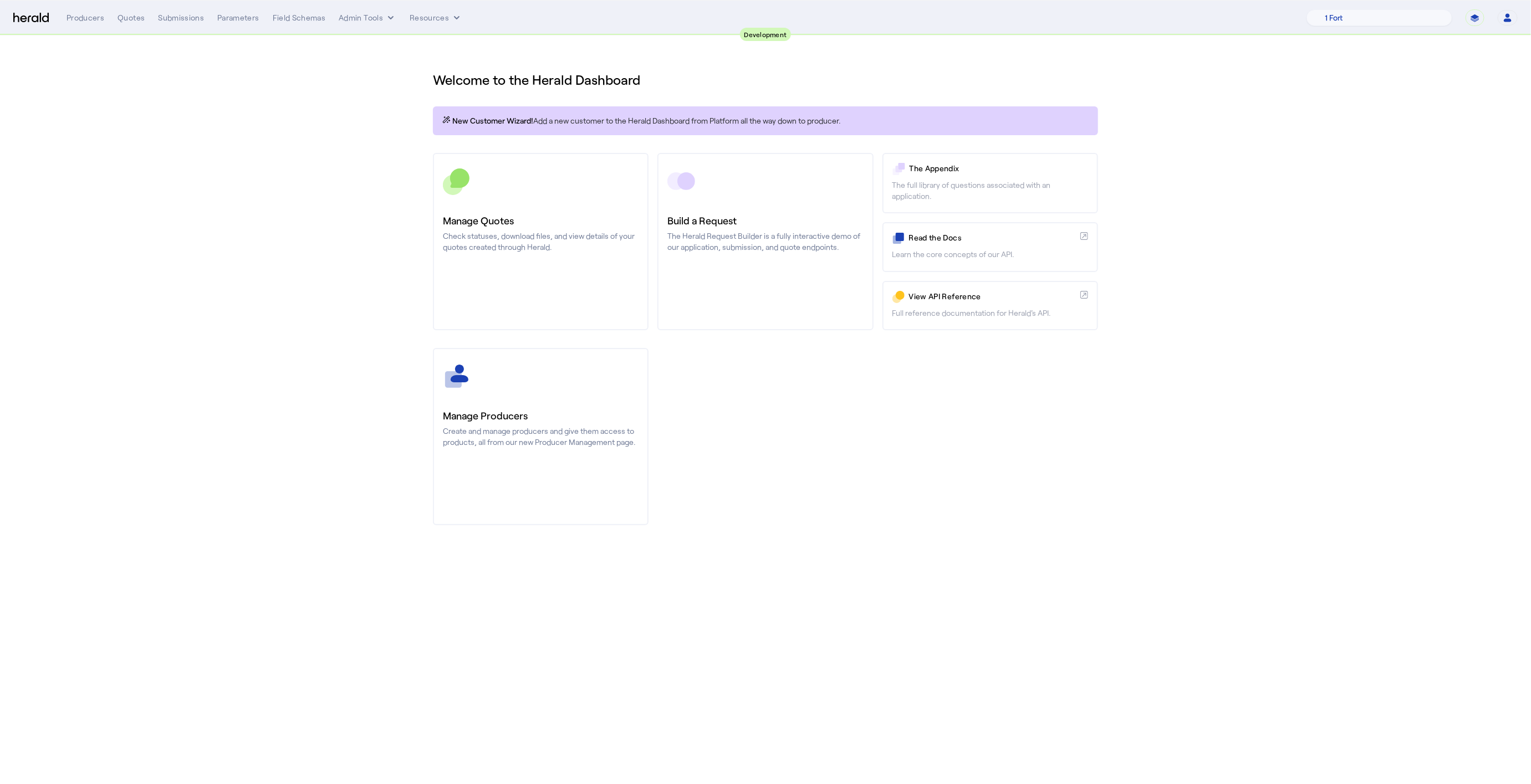
click at [1004, 499] on div "Manage Producers Create and manage producers and give them access to products, …" at bounding box center [765, 437] width 665 height 177
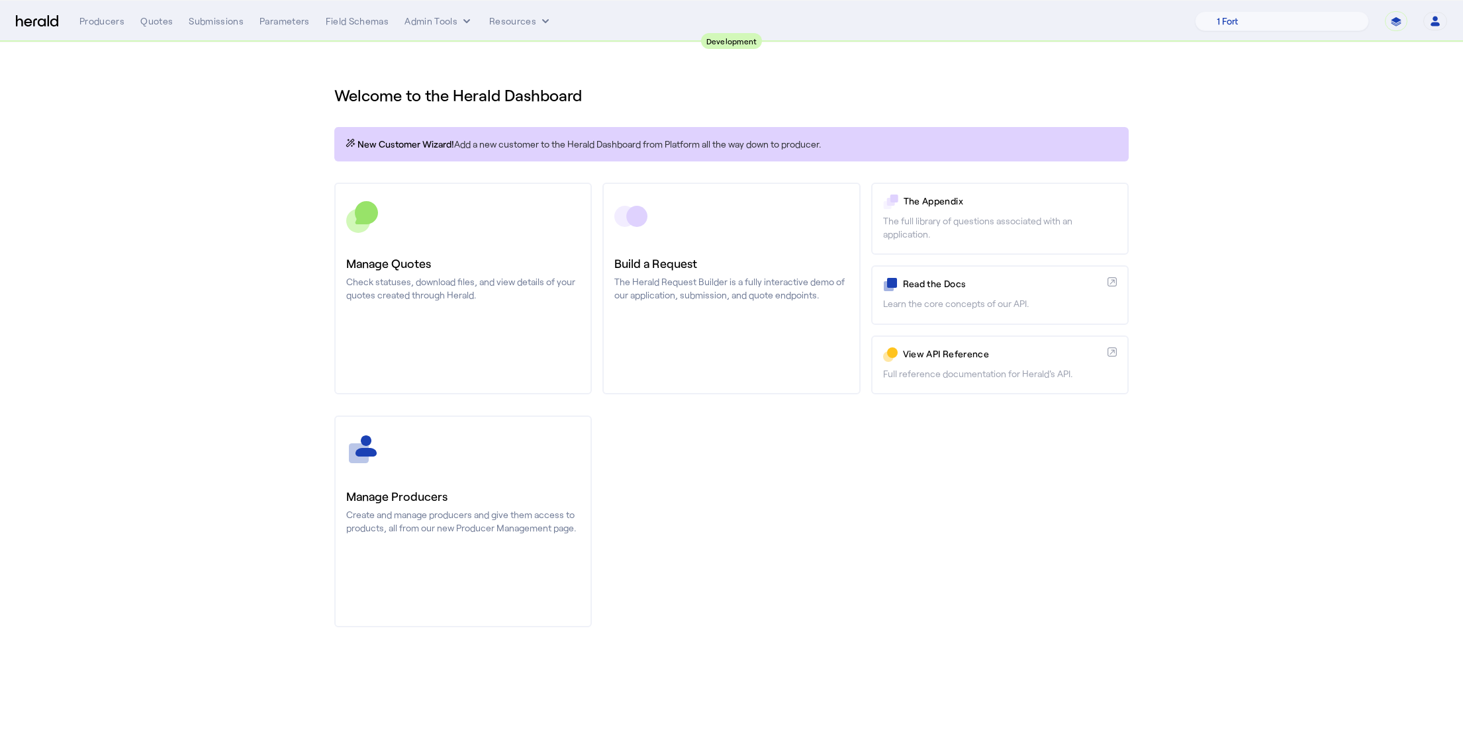
click at [910, 528] on div "Manage Producers Create and manage producers and give them access to products, …" at bounding box center [731, 522] width 794 height 212
click at [161, 25] on div "Quotes" at bounding box center [156, 21] width 32 height 13
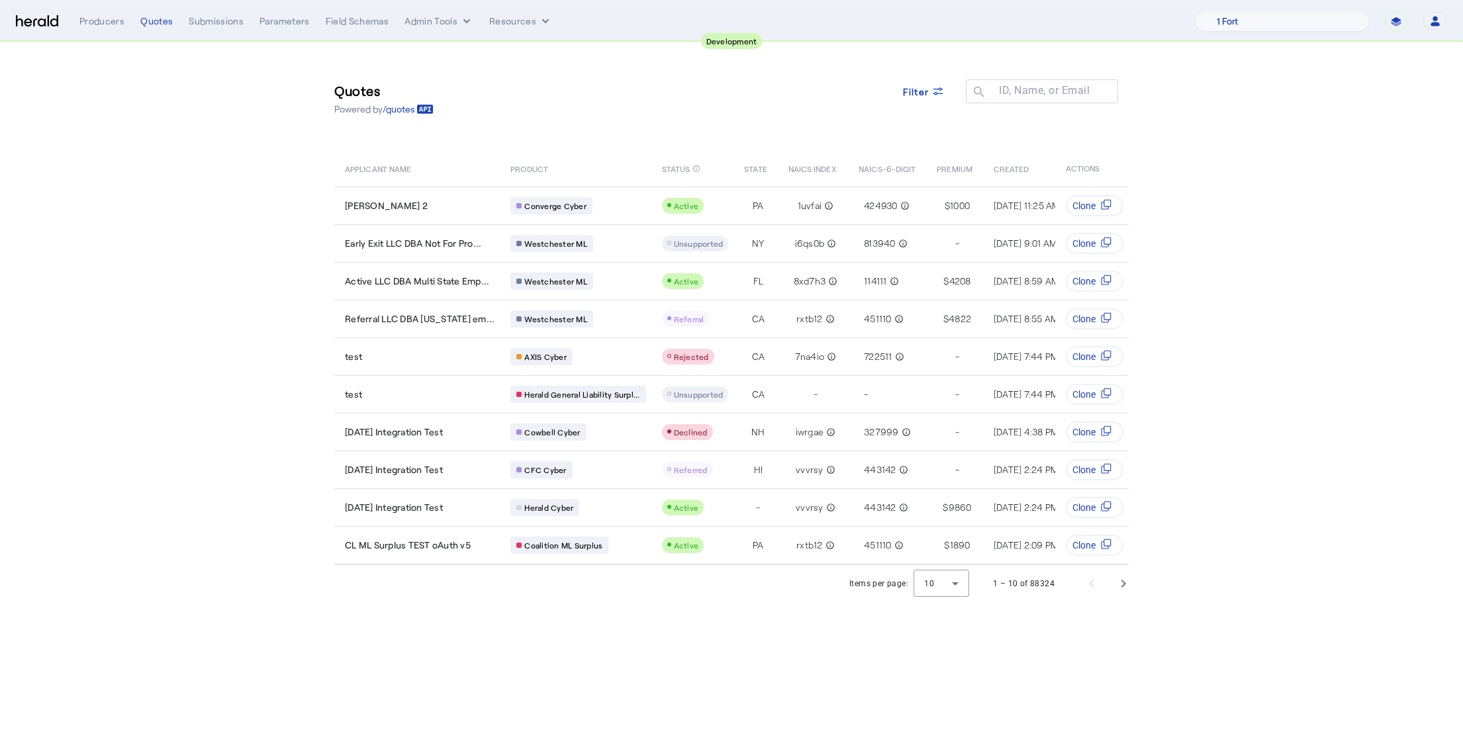
click at [276, 198] on section "Quotes Powered by /quotes Filter ID, Name, or Email search APPLICANT NAME PRODU…" at bounding box center [731, 322] width 1463 height 560
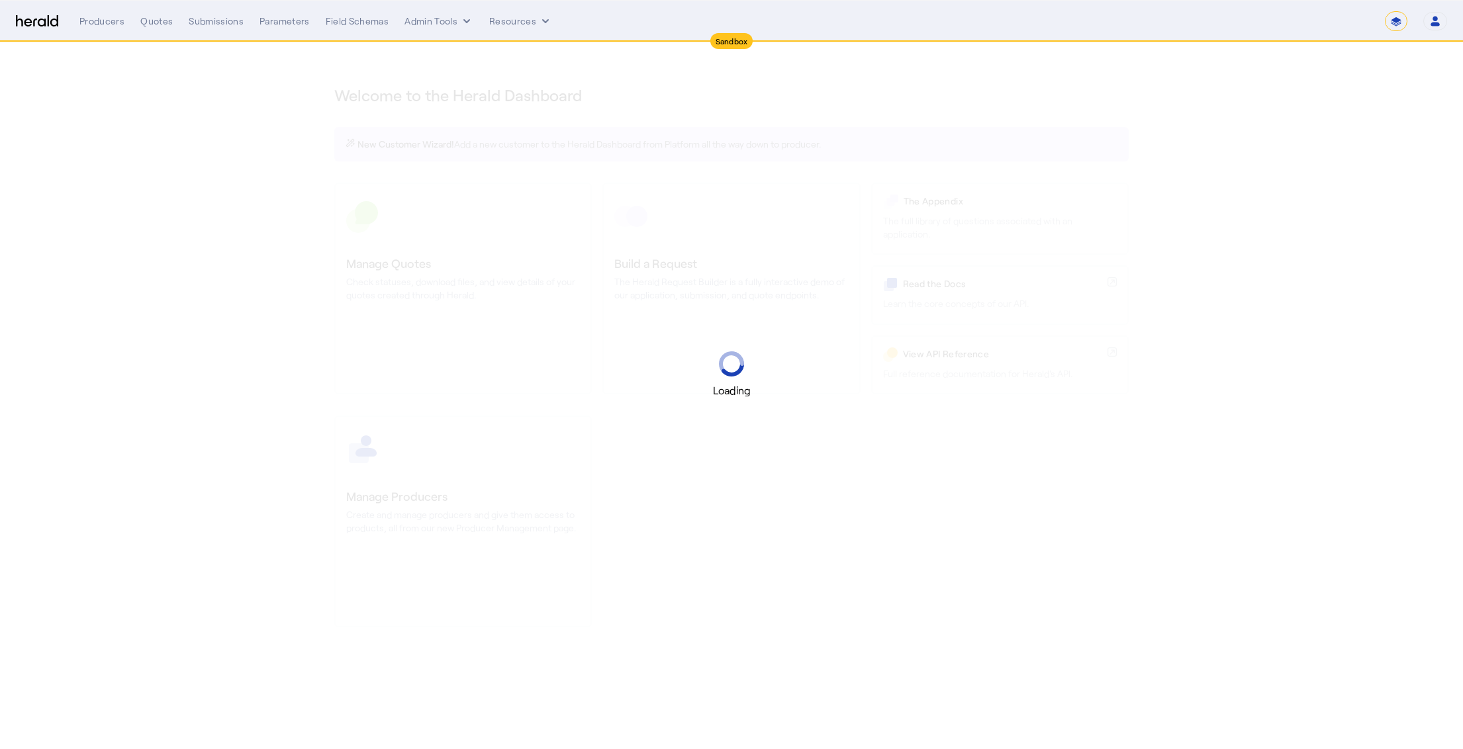
select select "*******"
select select "pfm_2v8p_herald_api"
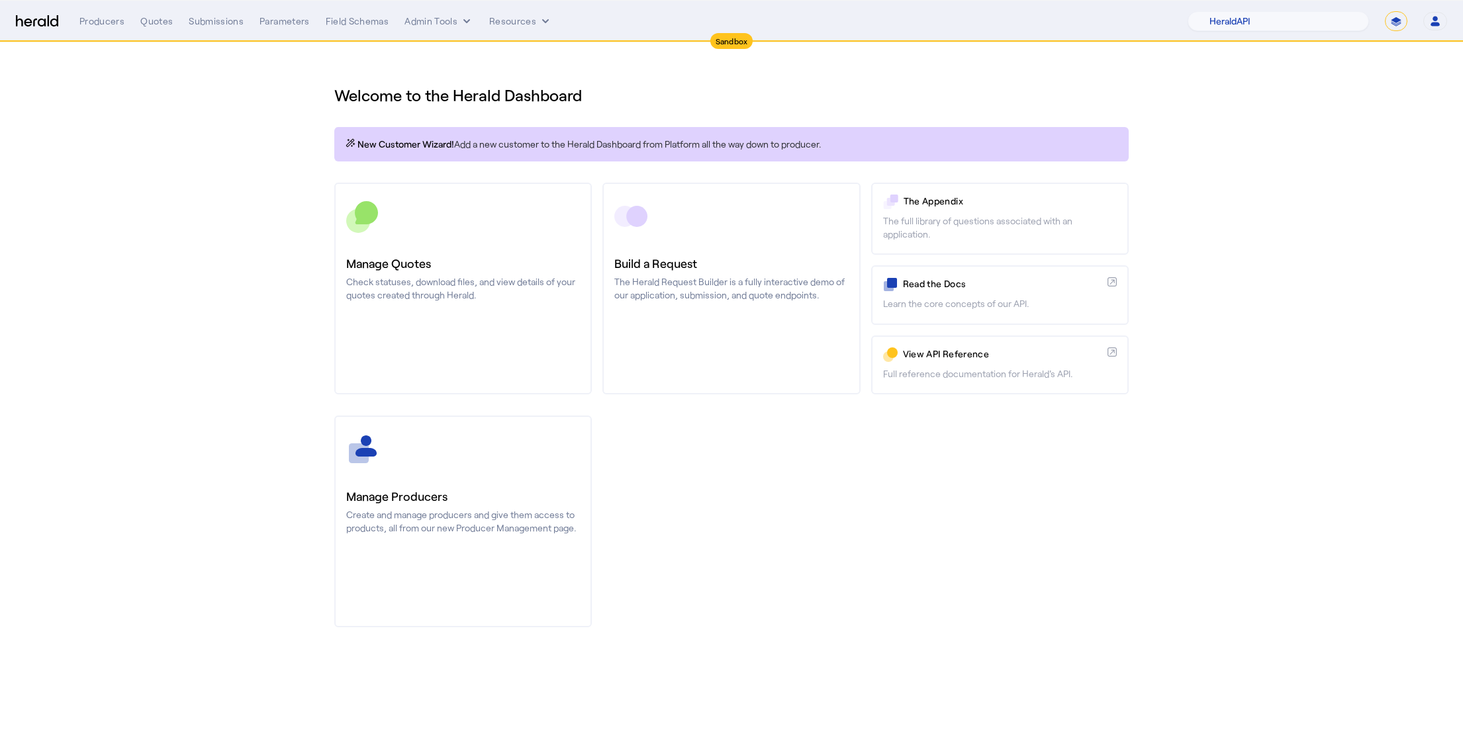
click at [1392, 26] on select "**********" at bounding box center [1396, 21] width 23 height 20
select select "**********"
click at [1385, 11] on select "**********" at bounding box center [1396, 21] width 23 height 20
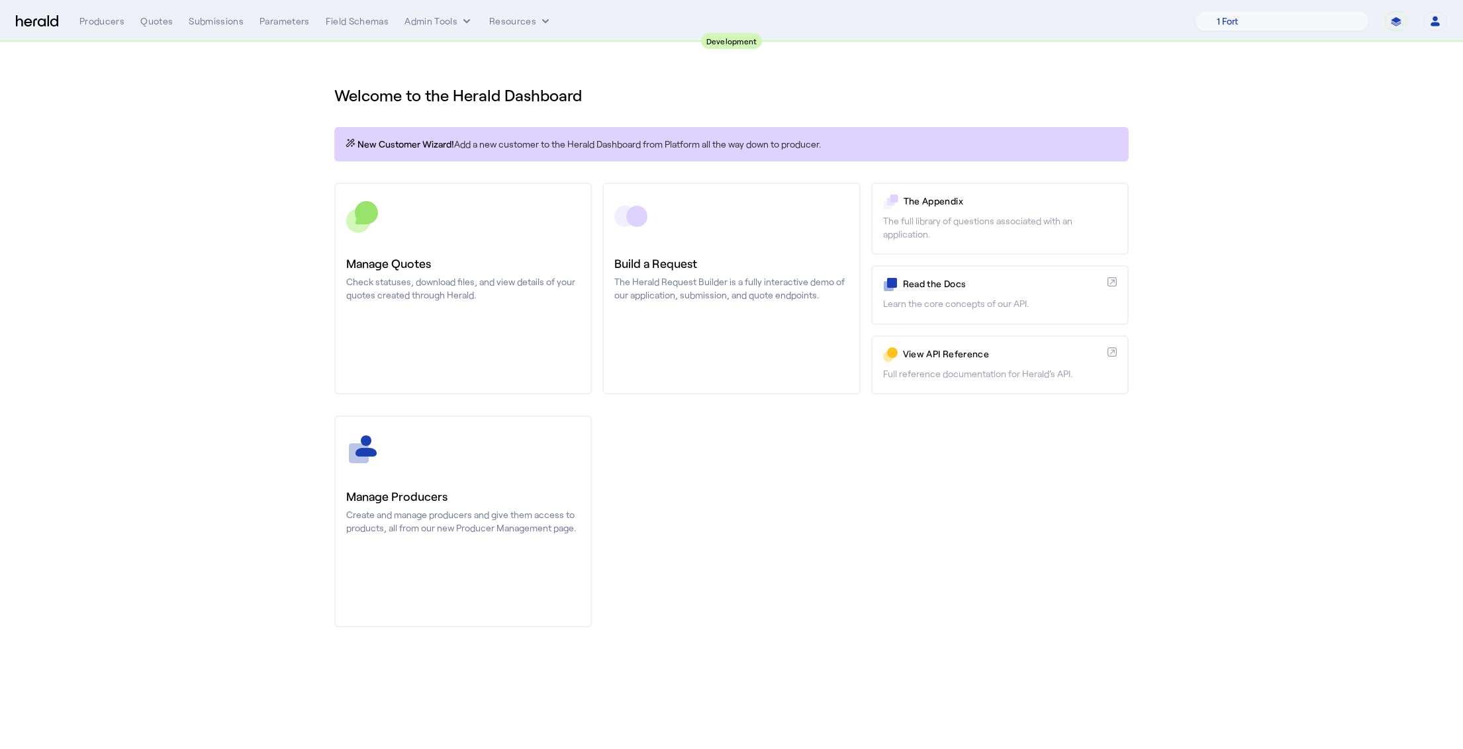
click at [820, 496] on div "Manage Producers Create and manage producers and give them access to products, …" at bounding box center [731, 522] width 794 height 212
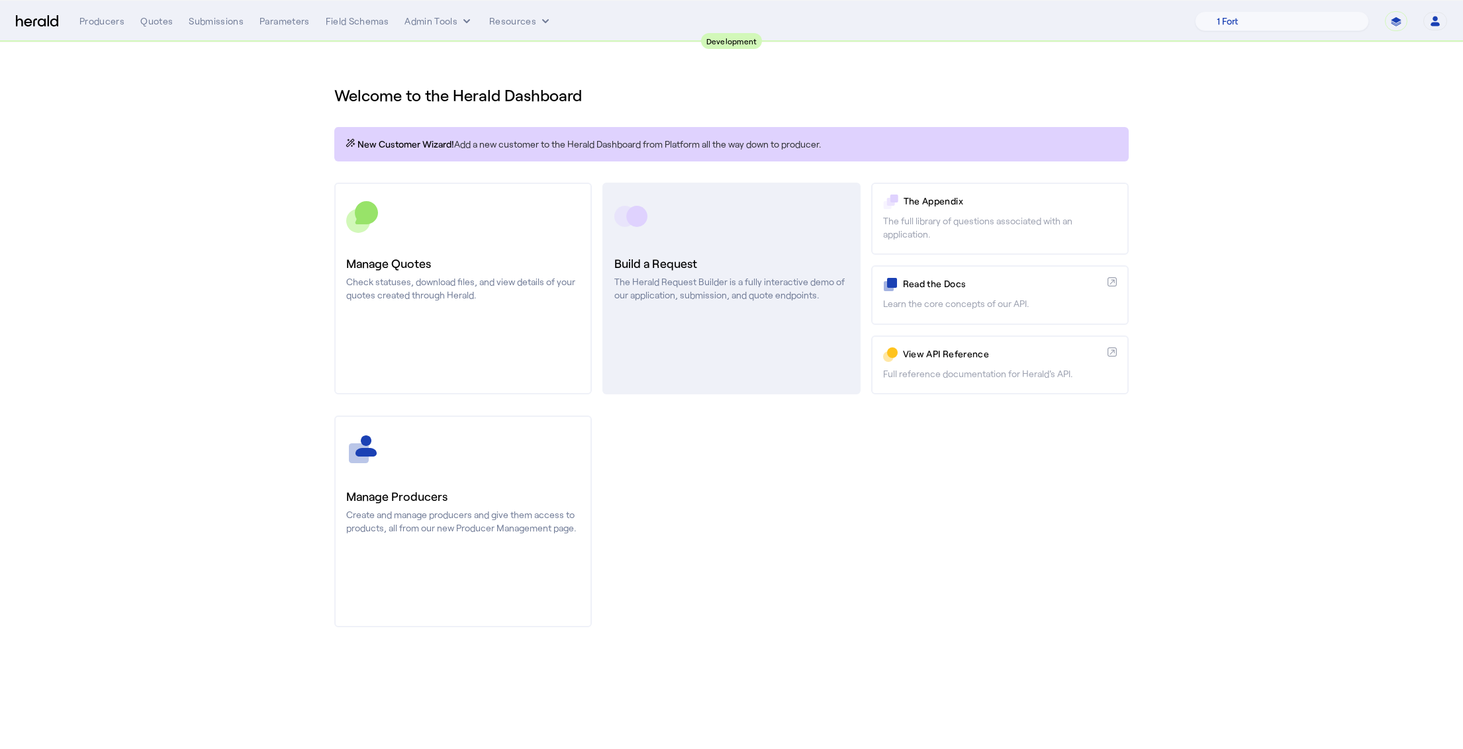
click at [699, 332] on link "Build a Request The Herald Request Builder is a fully interactive demo of our a…" at bounding box center [731, 289] width 258 height 212
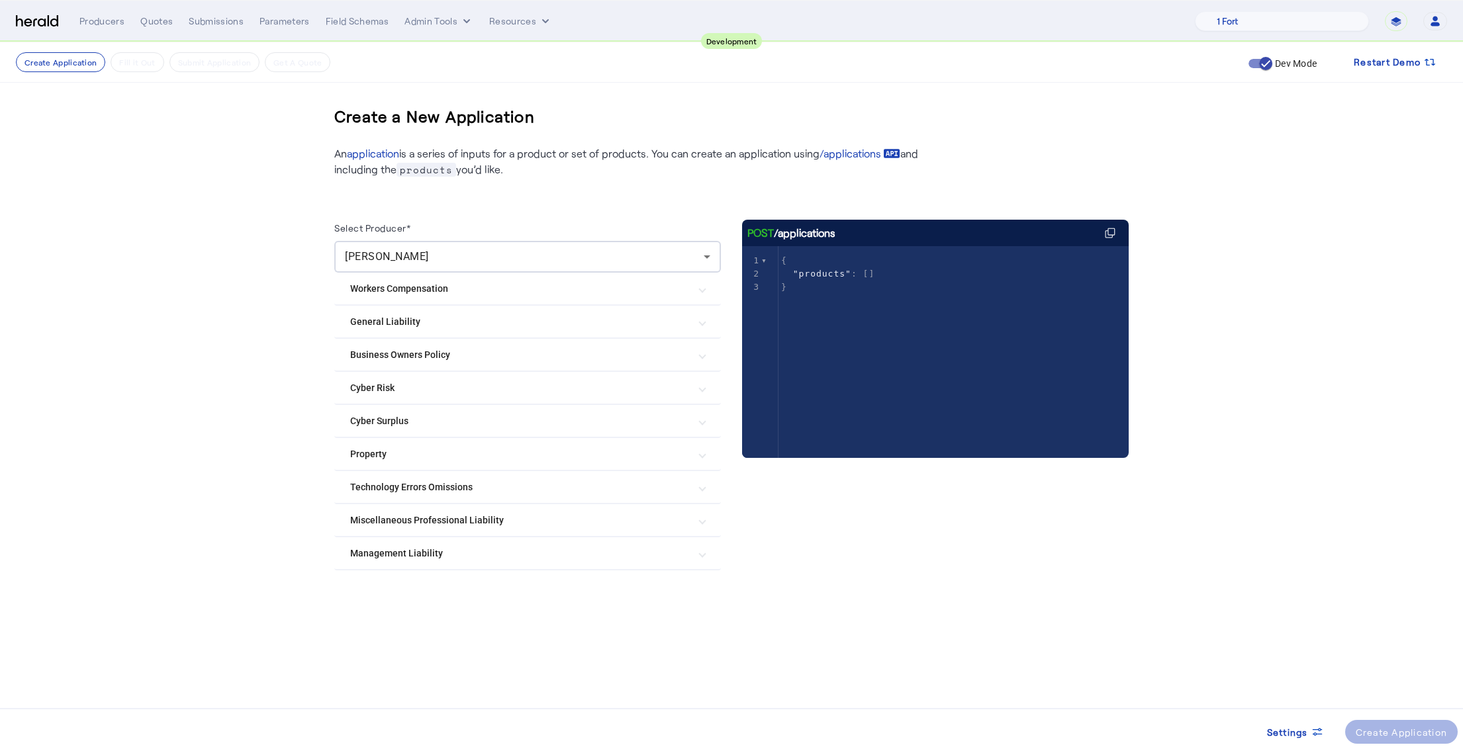
click at [437, 559] on Liability "Management Liability" at bounding box center [519, 554] width 339 height 14
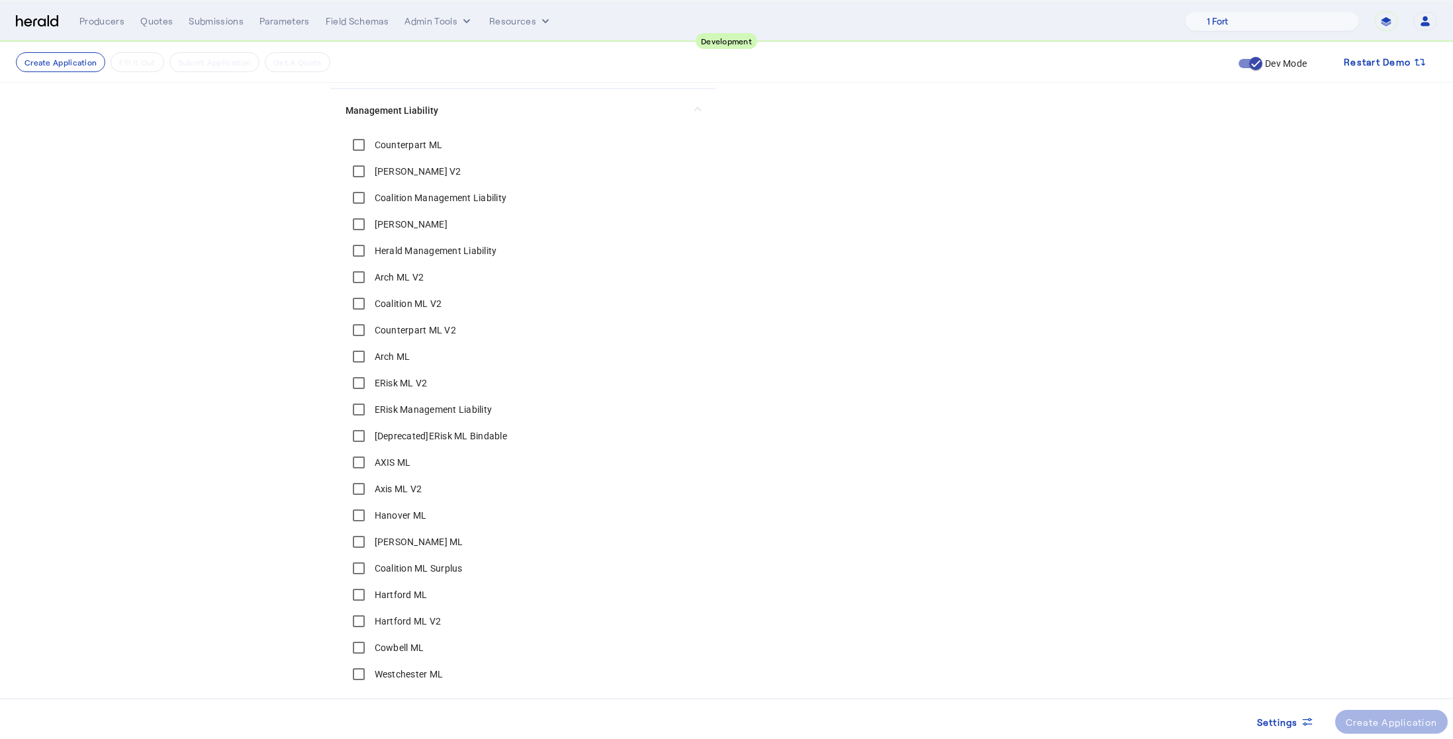
scroll to position [509, 0]
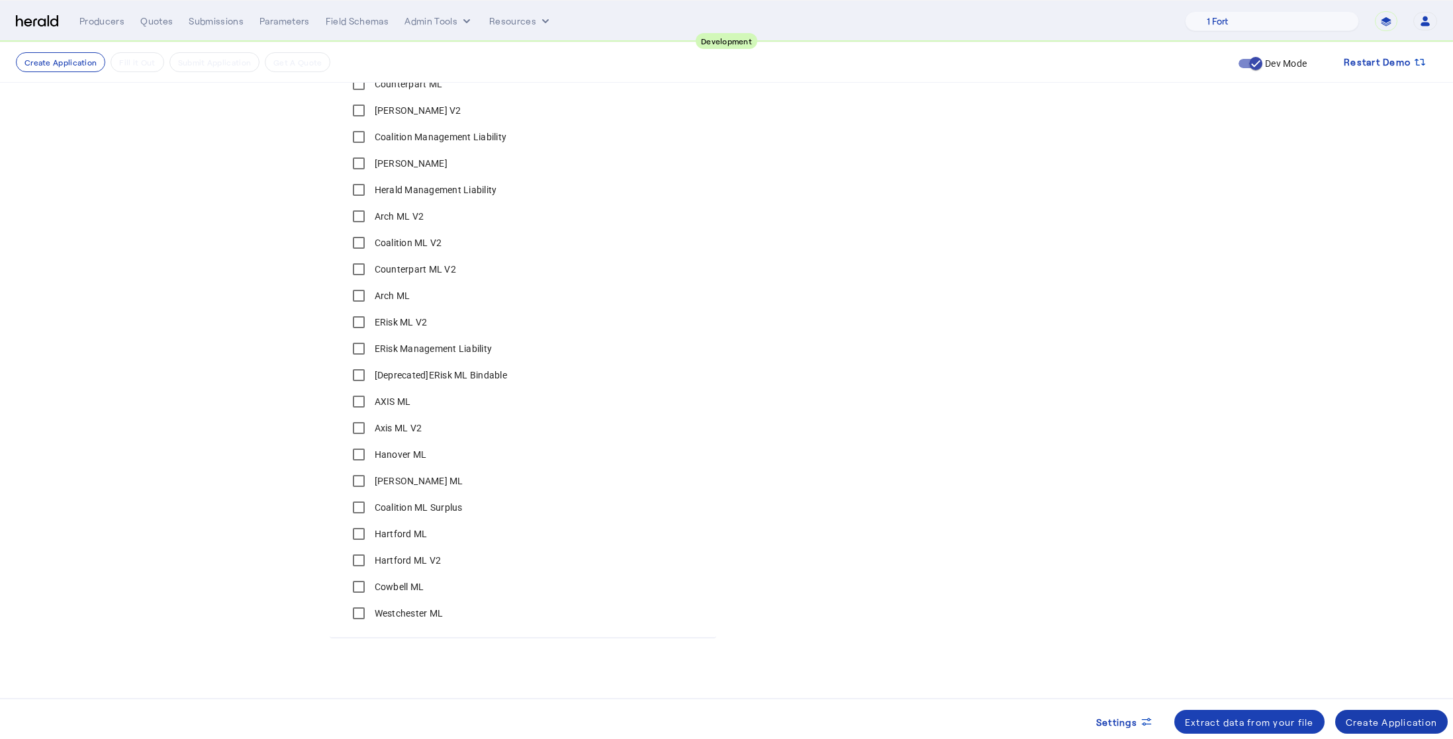
click at [1370, 722] on div "Create Application" at bounding box center [1392, 723] width 92 height 14
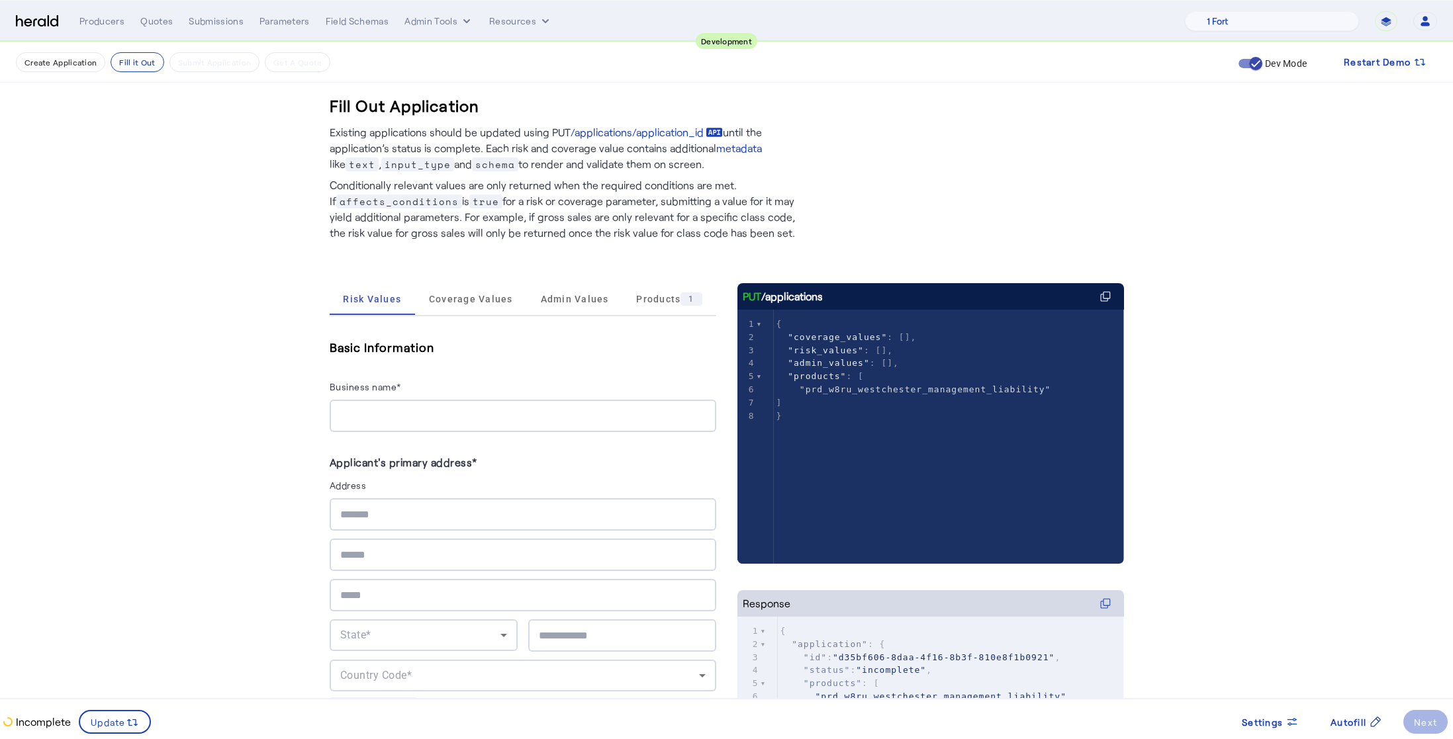
click at [403, 410] on input "Business name*" at bounding box center [522, 416] width 365 height 16
type input "**********"
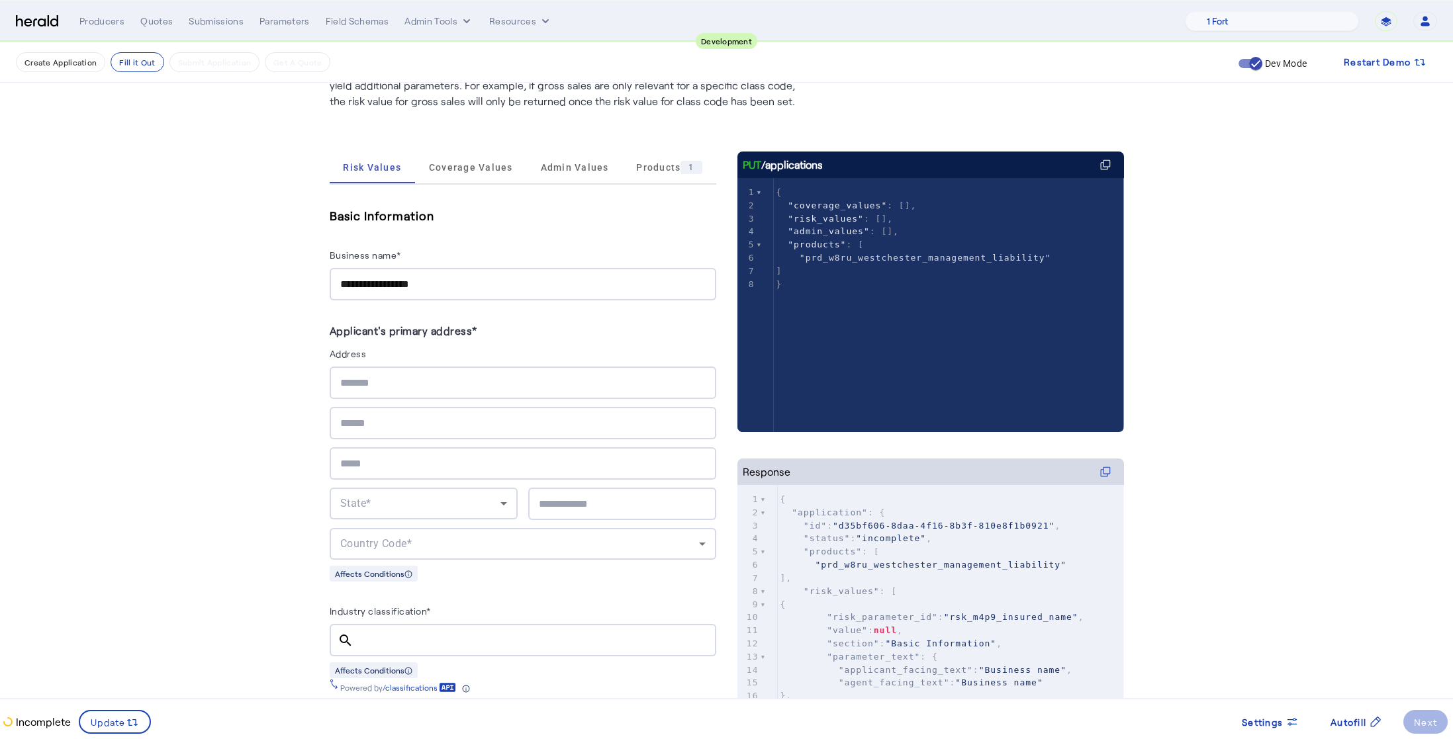
scroll to position [132, 0]
click at [379, 379] on input "text" at bounding box center [522, 383] width 365 height 16
type input "**********"
type input "********"
type input "*****"
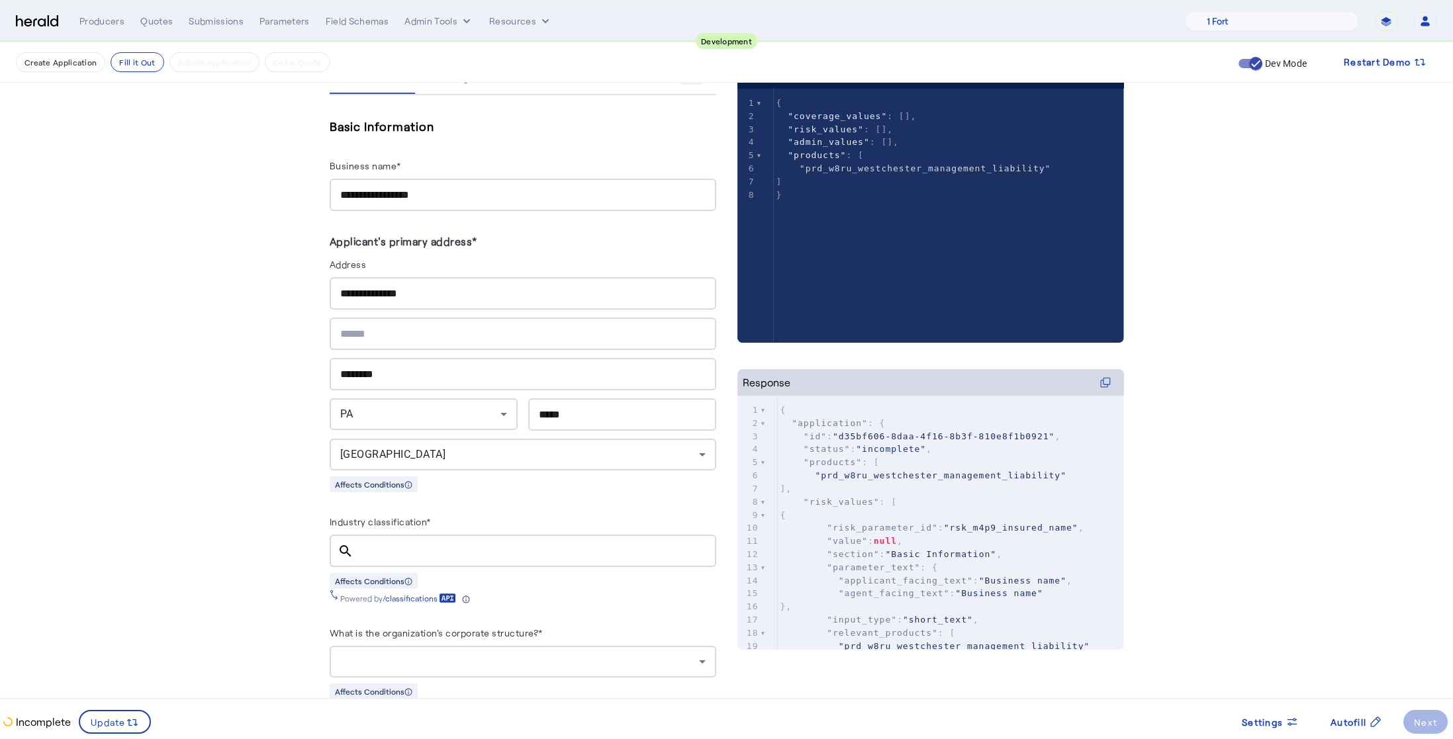
scroll to position [371, 0]
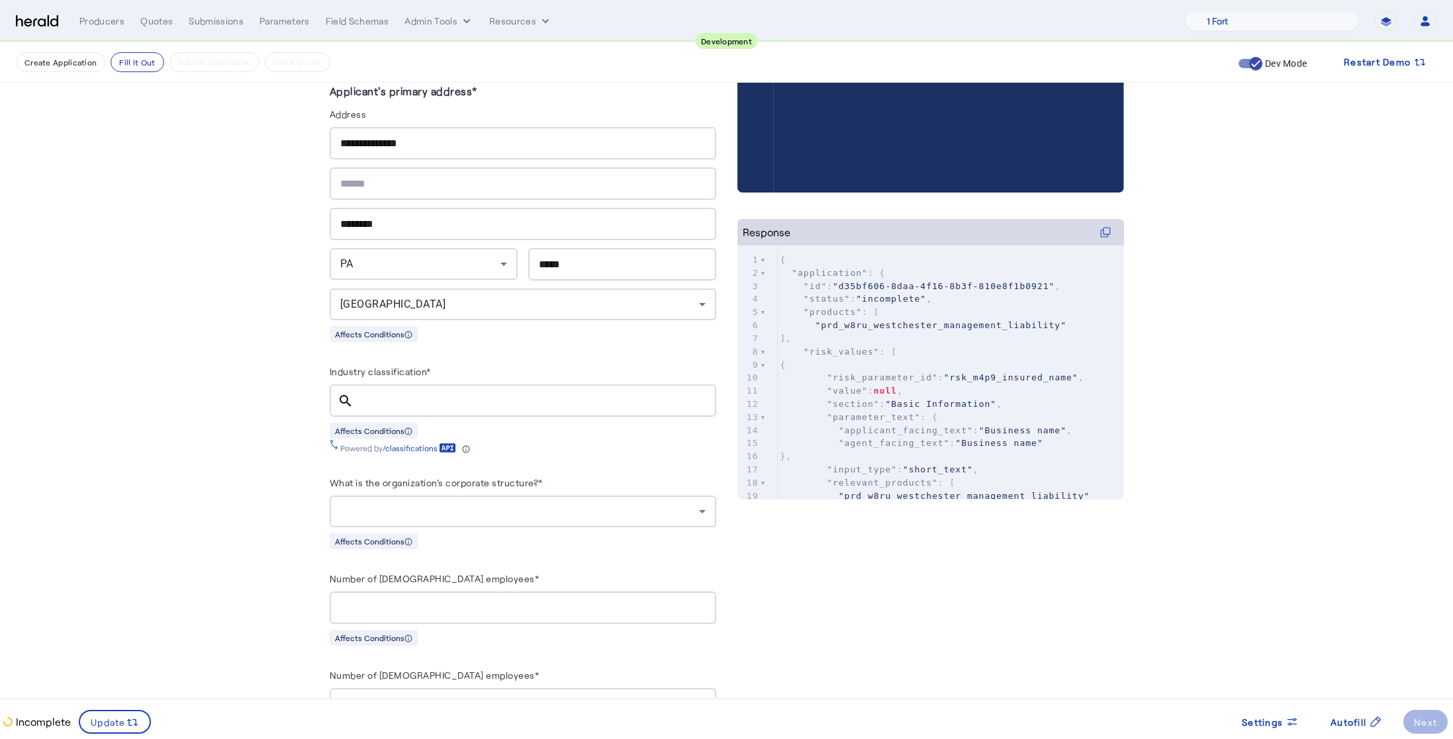
click at [385, 399] on input "Industry classification*" at bounding box center [535, 401] width 342 height 16
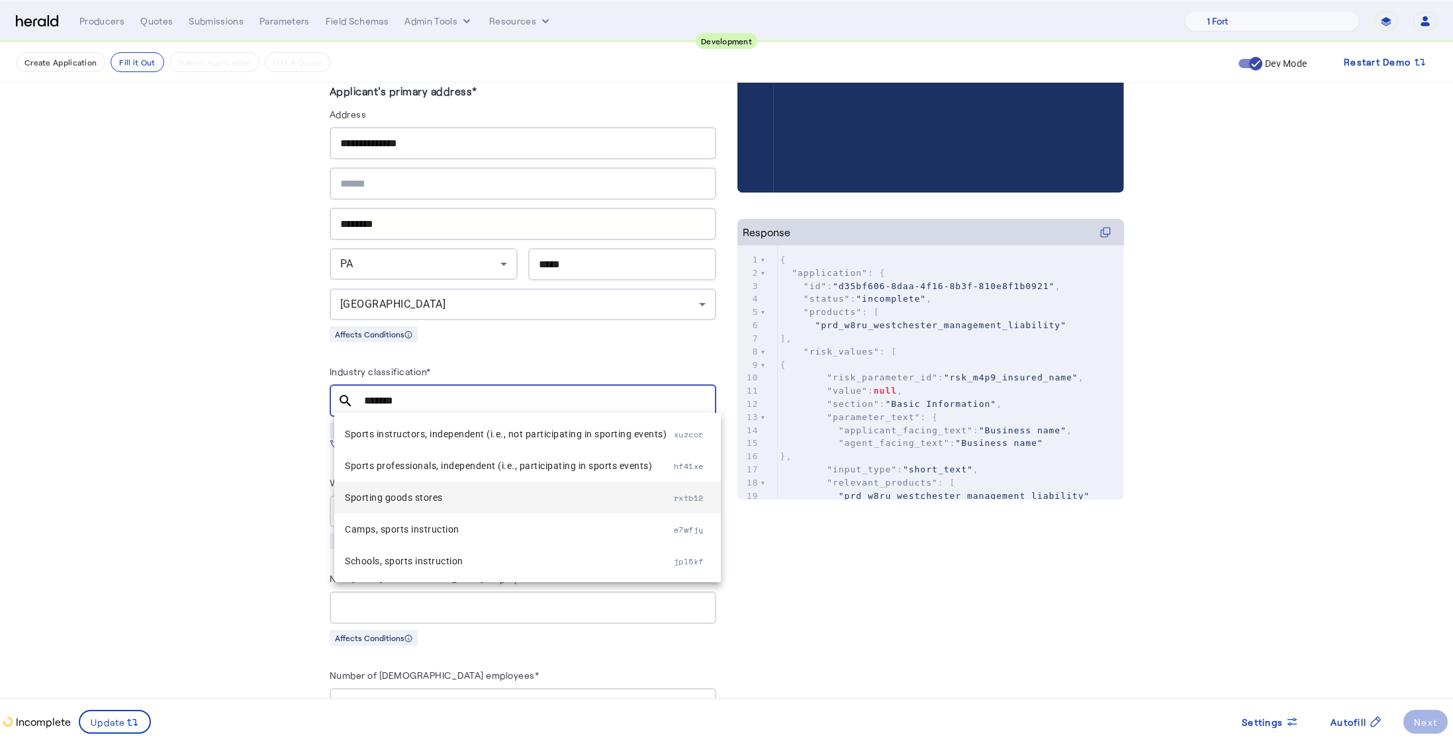
type input "*******"
click at [440, 499] on span "Sporting goods stores" at bounding box center [509, 498] width 329 height 16
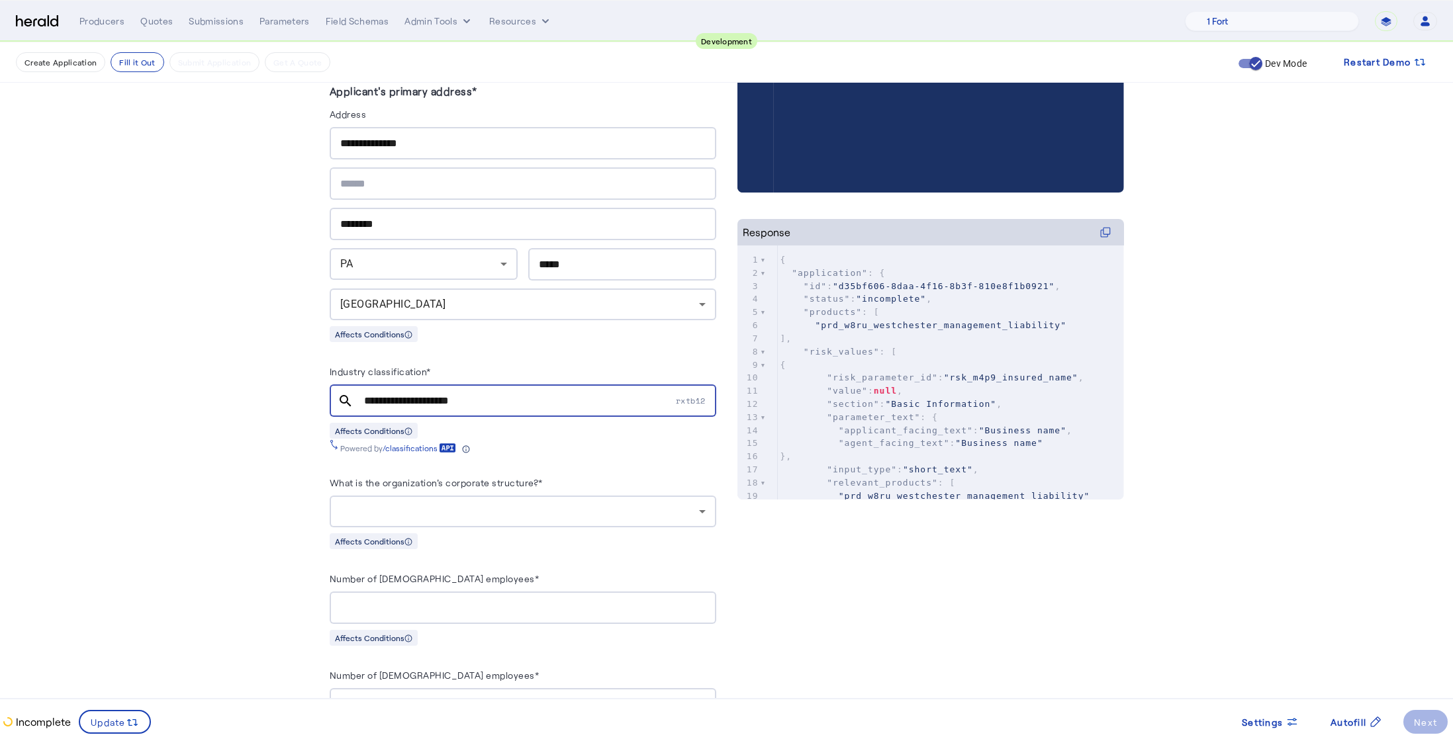
click at [256, 466] on fill-application-step "**********" at bounding box center [726, 578] width 1453 height 1814
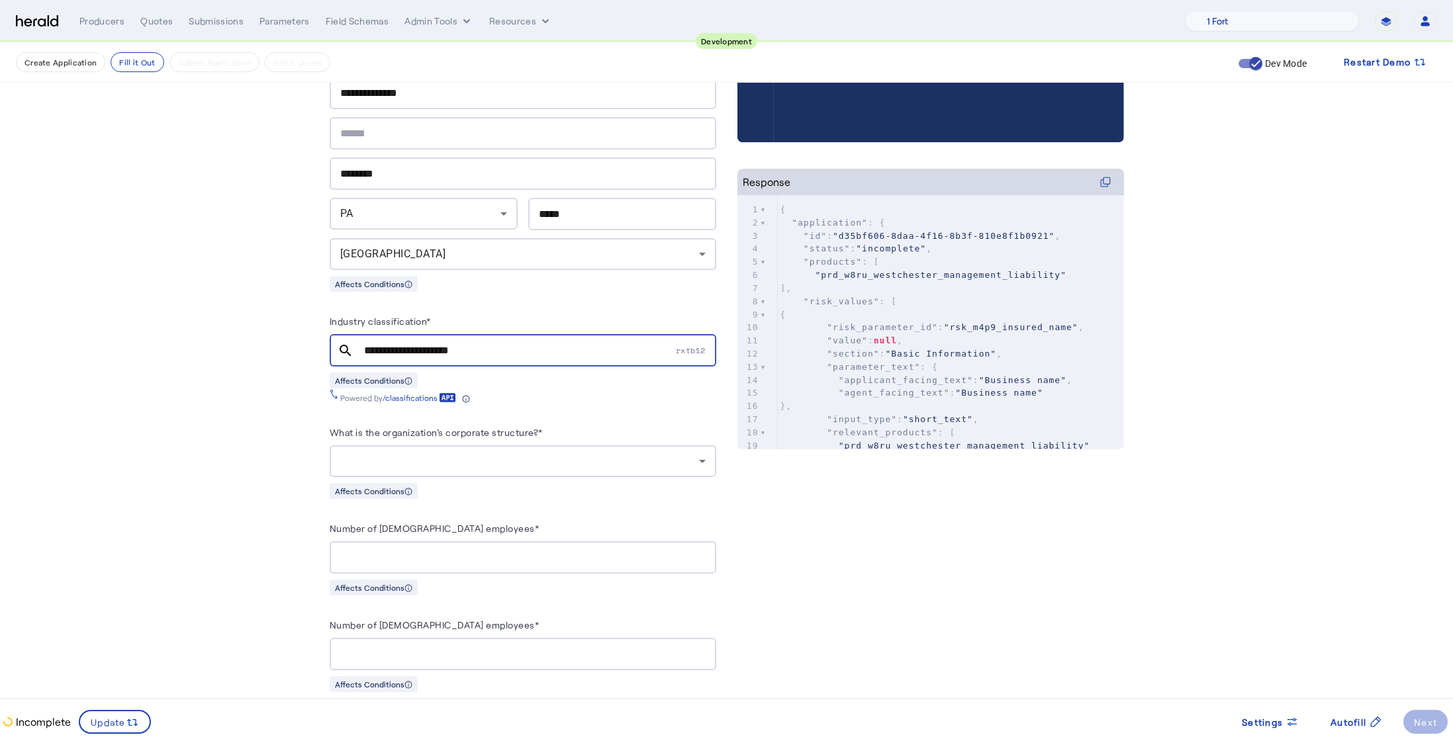
scroll to position [485, 0]
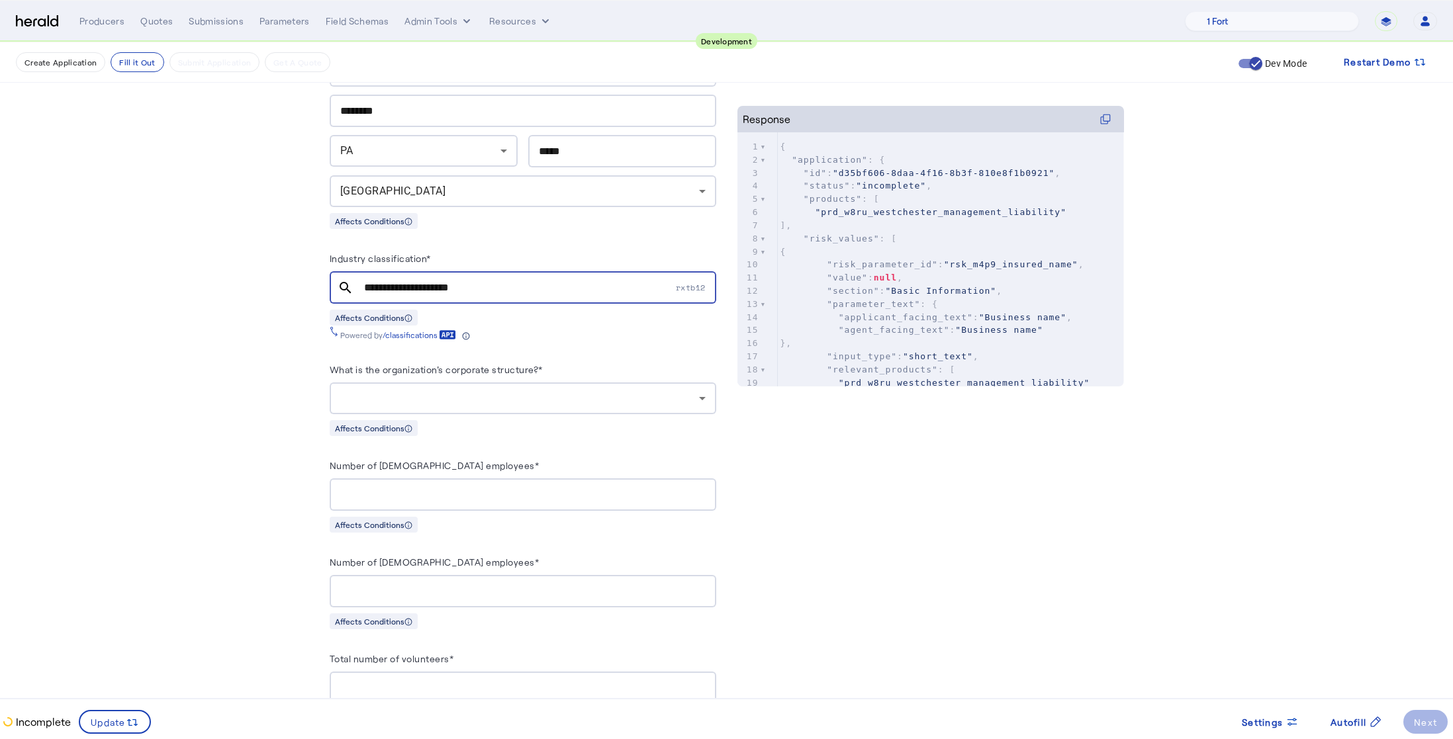
click at [495, 407] on div at bounding box center [522, 399] width 365 height 32
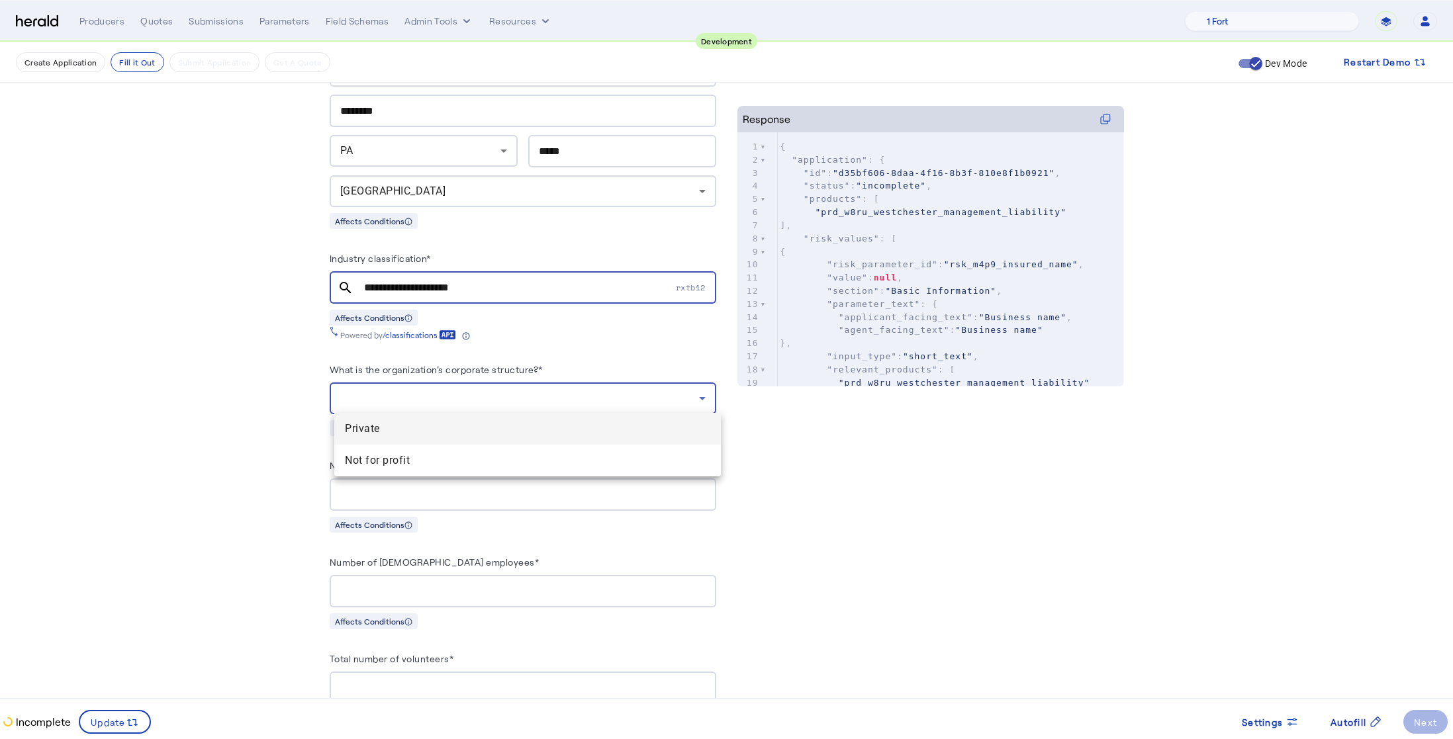
click at [446, 438] on mat-option "Private" at bounding box center [527, 429] width 387 height 32
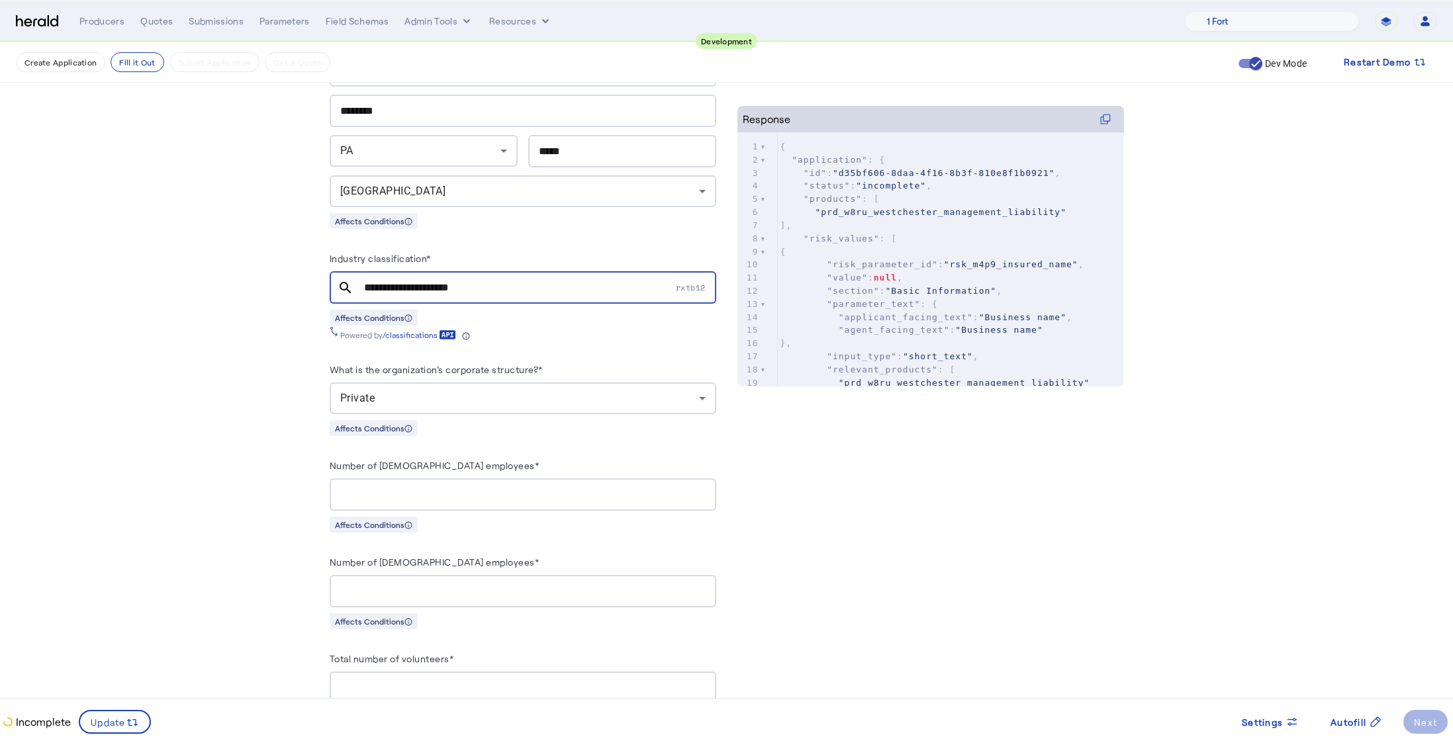
click at [291, 434] on fill-application-step "**********" at bounding box center [726, 465] width 1453 height 1814
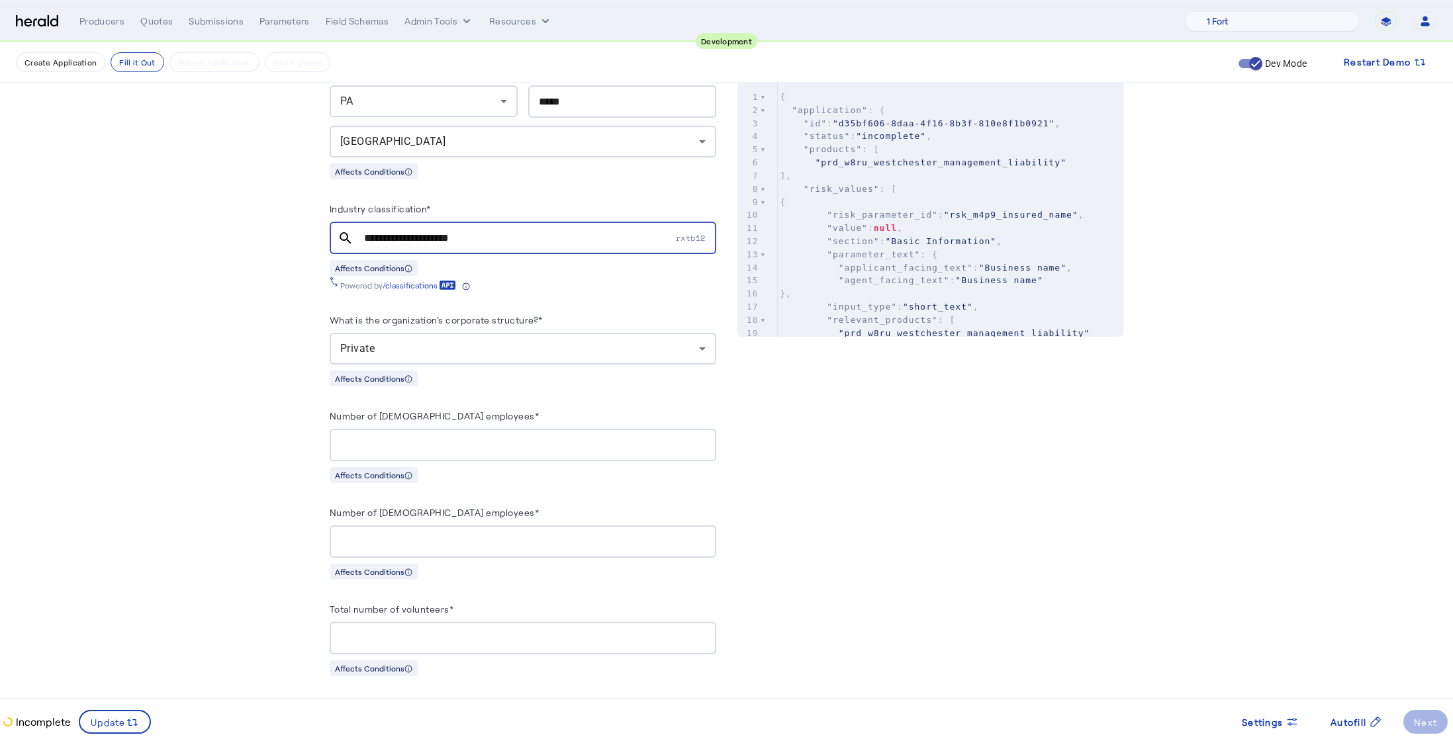
scroll to position [592, 0]
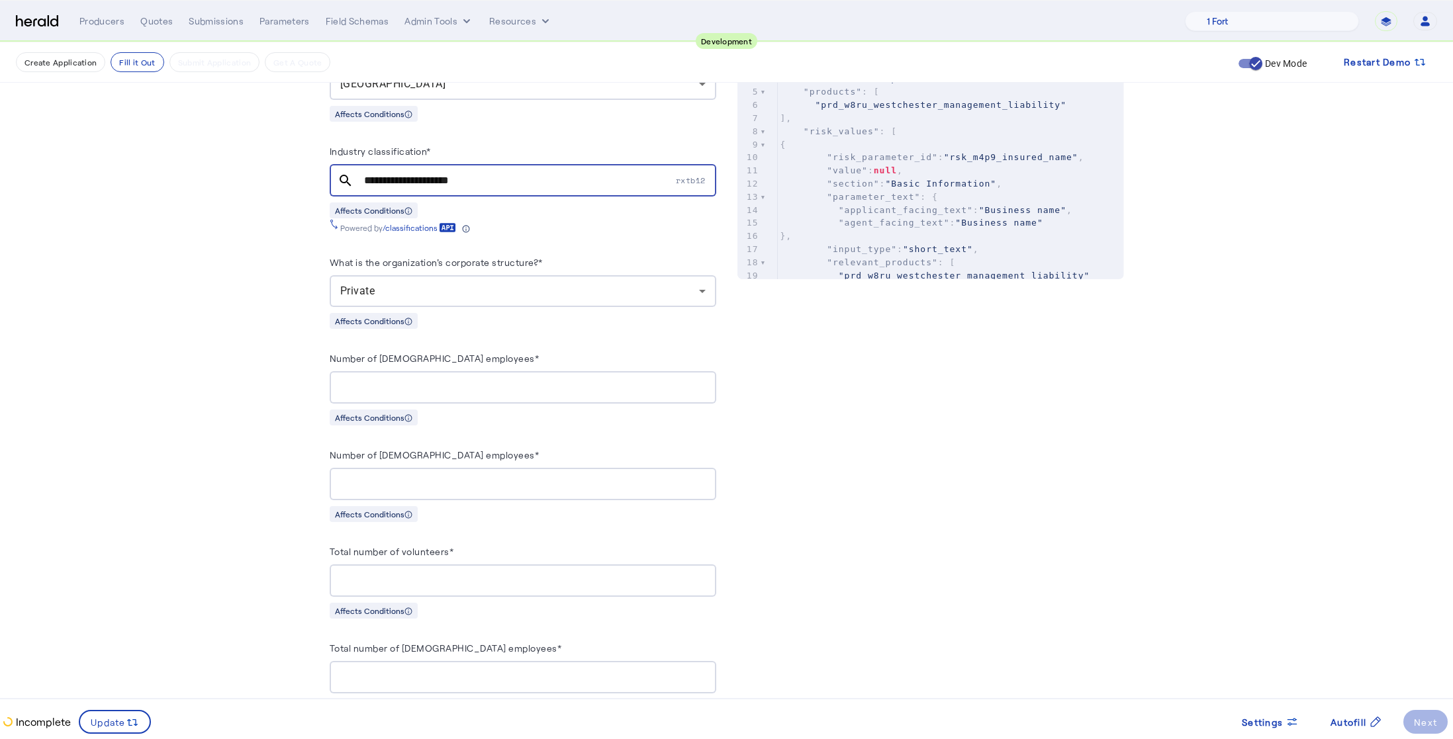
click at [381, 389] on input "Number of [DEMOGRAPHIC_DATA] employees*" at bounding box center [522, 388] width 365 height 16
type input "**"
click at [279, 436] on fill-application-step "**********" at bounding box center [726, 358] width 1453 height 1814
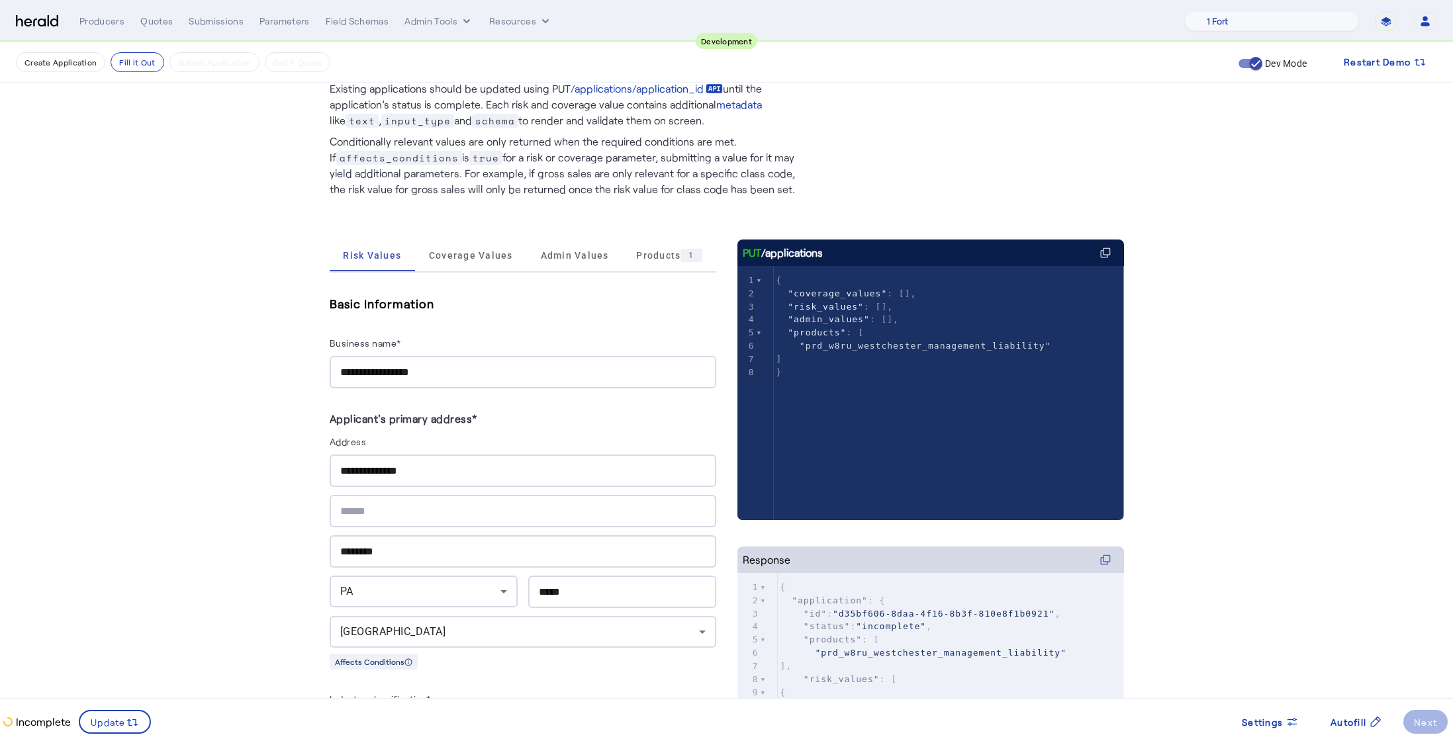
scroll to position [38, 0]
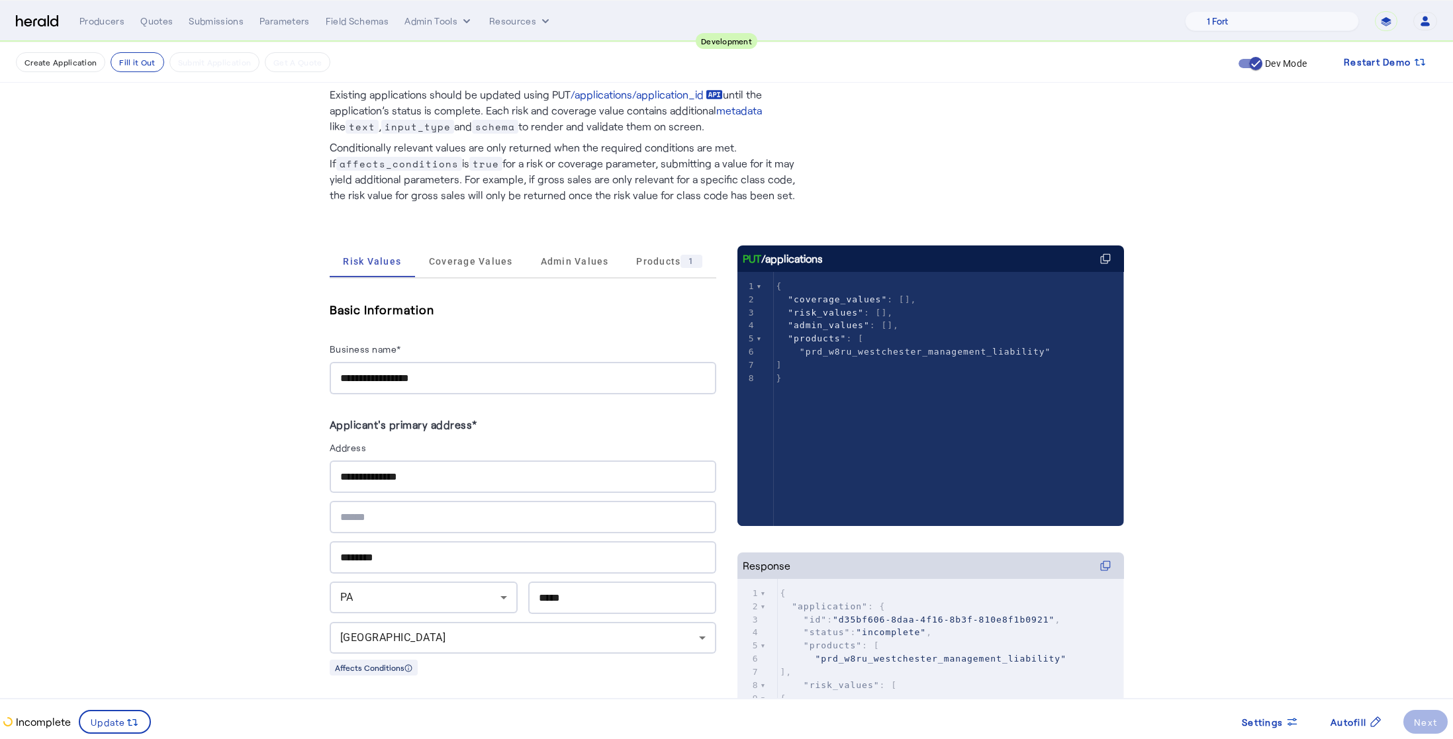
click at [444, 313] on h5 "Basic Information" at bounding box center [523, 310] width 387 height 20
click at [428, 312] on h5 "Basic Information" at bounding box center [523, 310] width 387 height 20
click at [474, 322] on div "**********" at bounding box center [523, 347] width 387 height 95
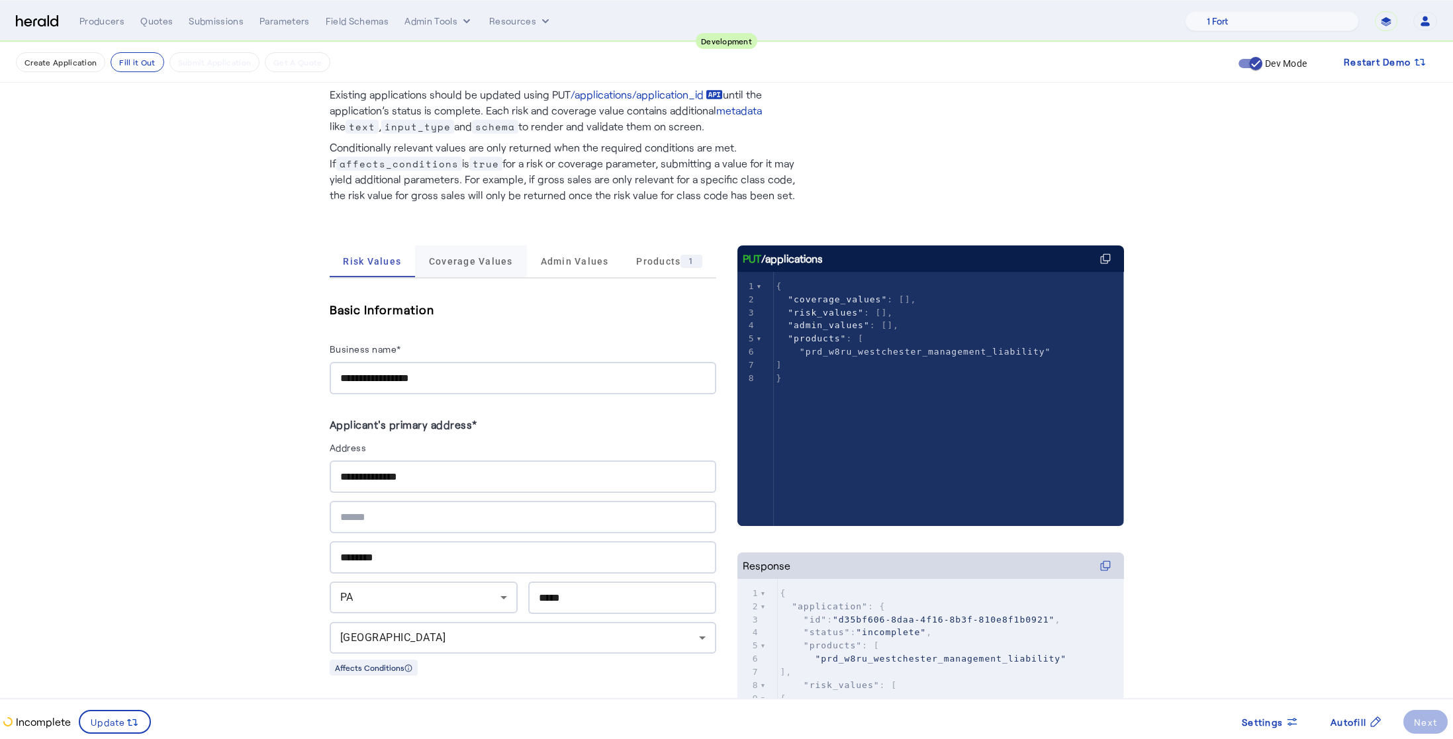
click at [479, 265] on span "Coverage Values" at bounding box center [471, 262] width 84 height 32
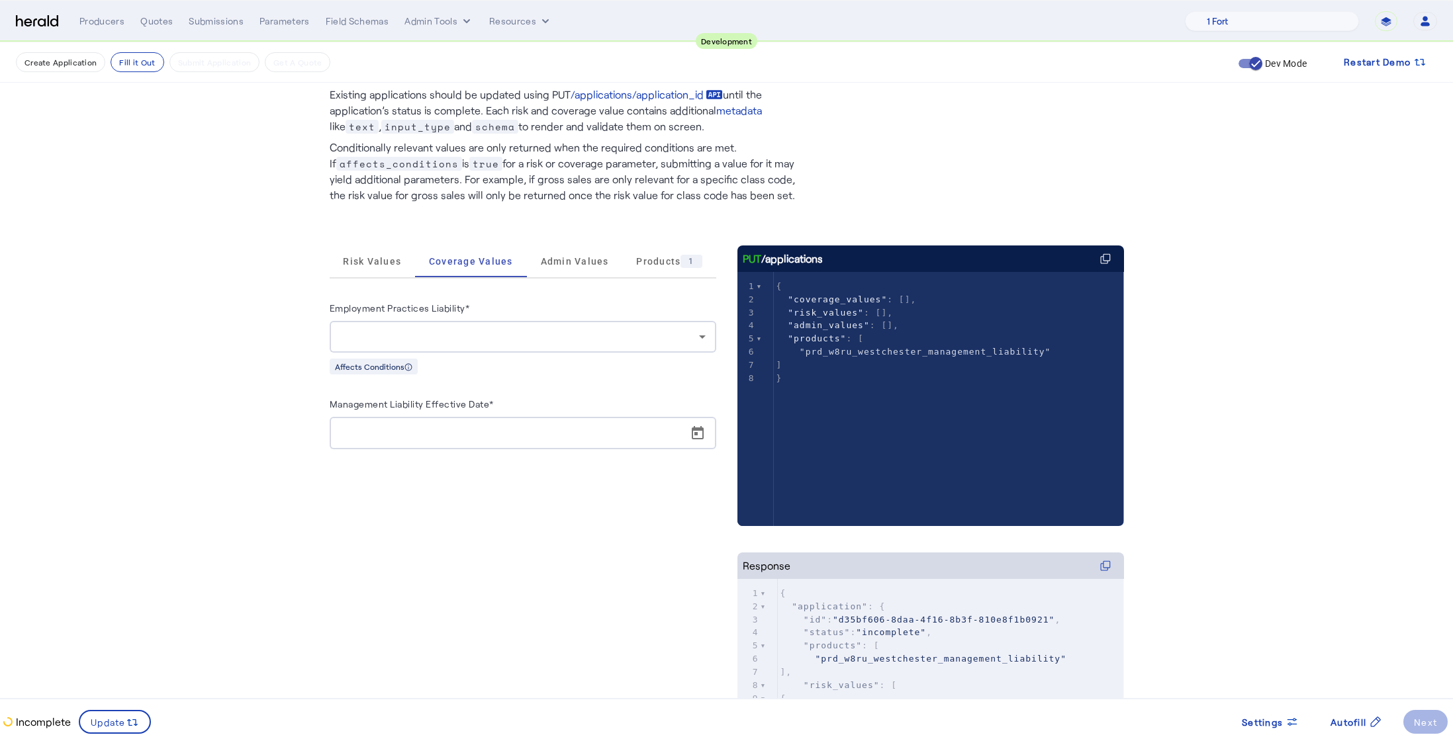
click at [490, 523] on div "Risk Values Coverage Values Admin Values Products 1 Employment Practices Liabil…" at bounding box center [523, 553] width 387 height 614
click at [610, 333] on div at bounding box center [519, 337] width 359 height 16
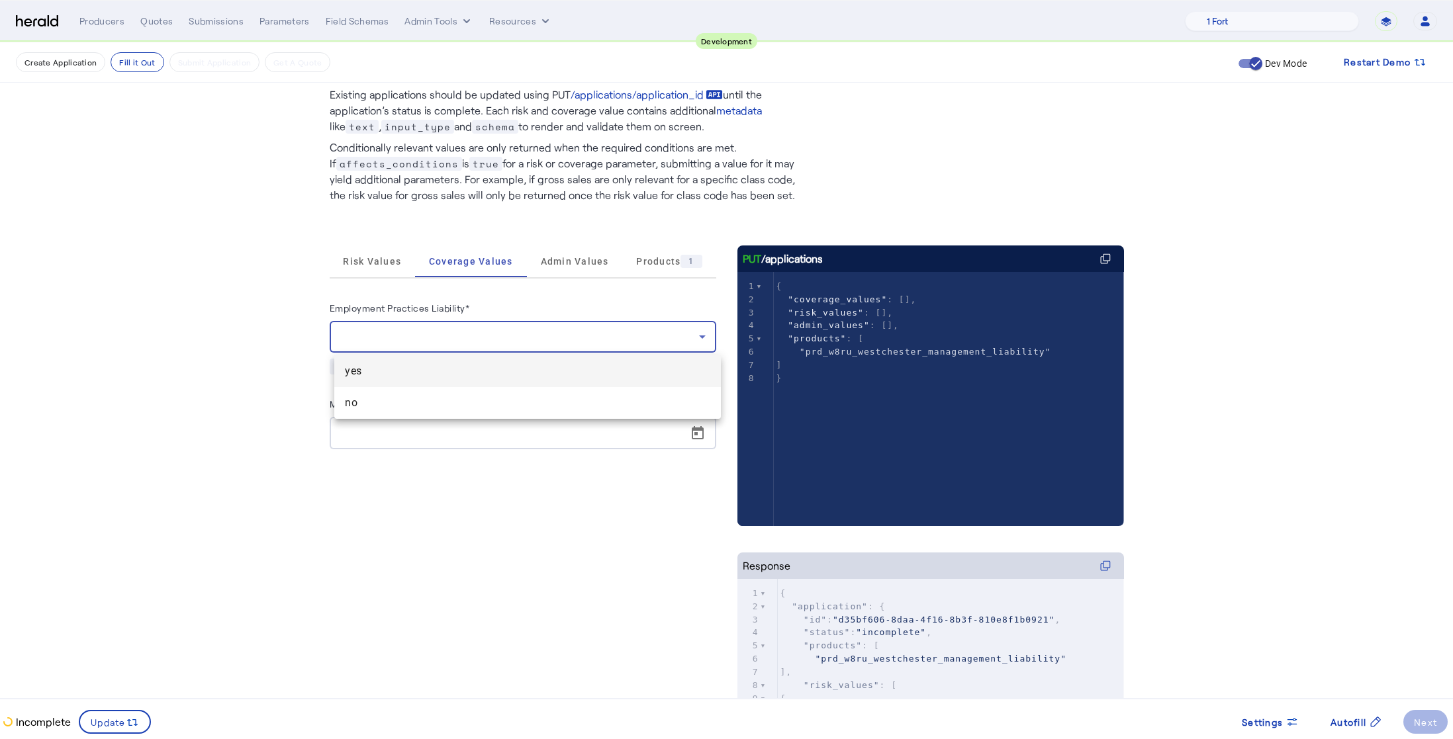
click at [444, 367] on span "yes" at bounding box center [527, 371] width 365 height 16
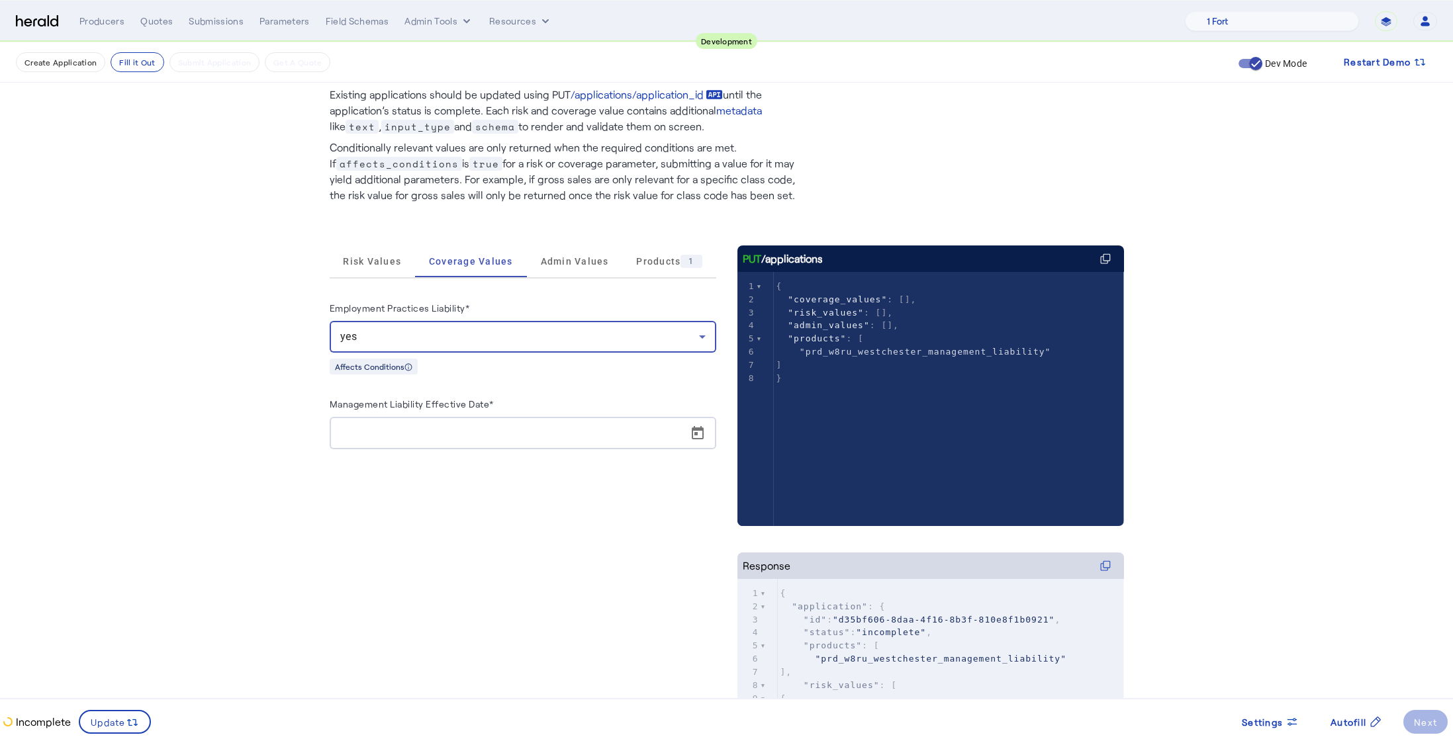
click at [562, 560] on div "Risk Values Coverage Values Admin Values Products 1 Employment Practices Liabil…" at bounding box center [523, 553] width 387 height 614
click at [698, 438] on span "Open calendar" at bounding box center [698, 434] width 32 height 32
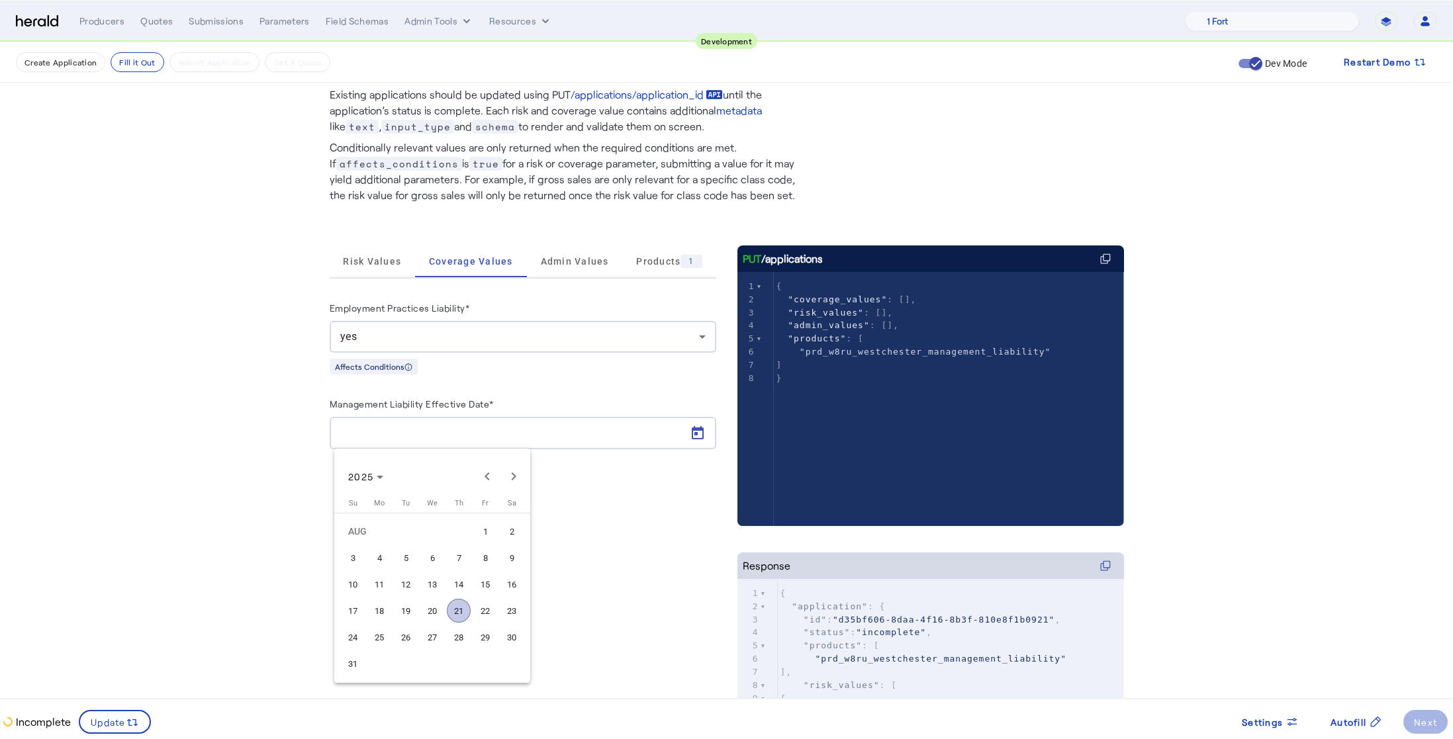
click at [382, 642] on span "25" at bounding box center [379, 638] width 24 height 24
type input "**********"
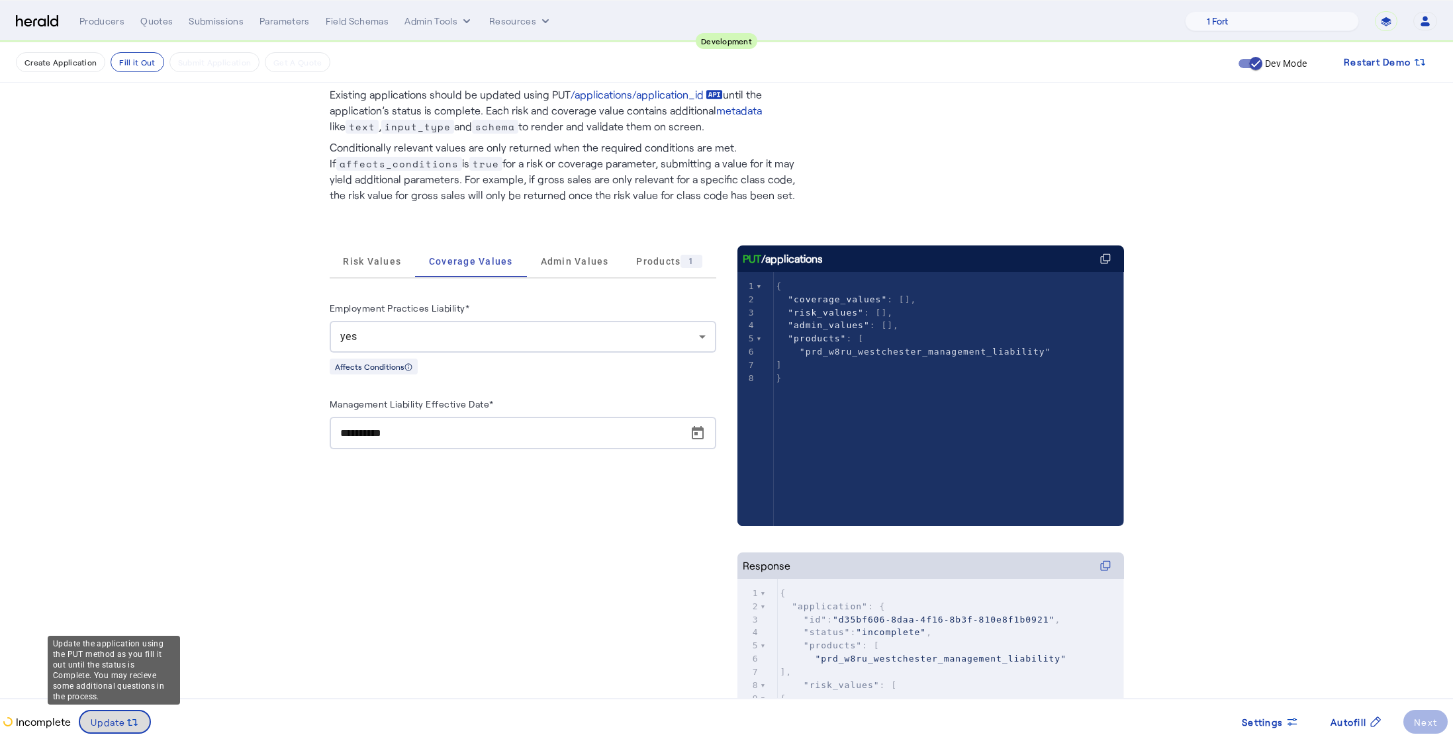
click at [117, 720] on span "Update" at bounding box center [108, 723] width 35 height 14
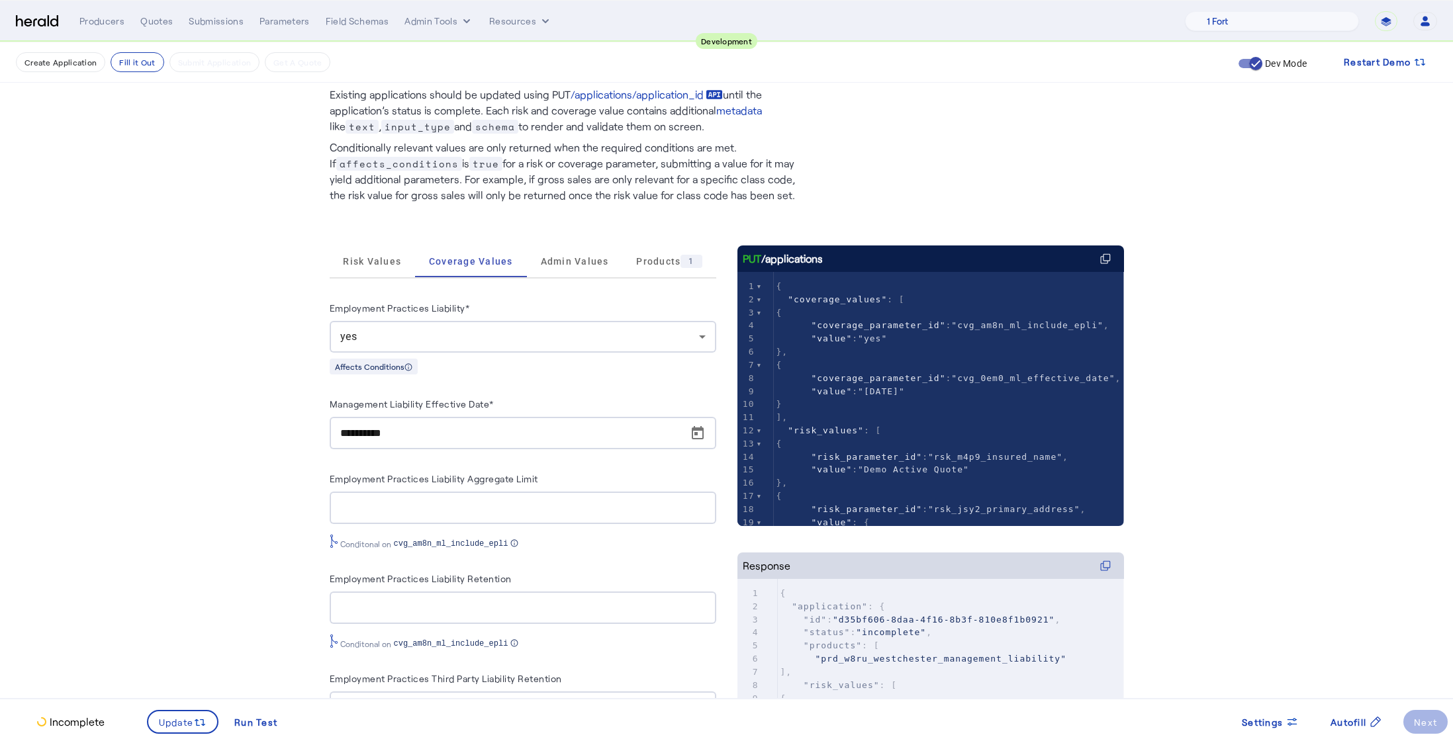
click at [232, 456] on fill-application-step "**********" at bounding box center [726, 459] width 1453 height 908
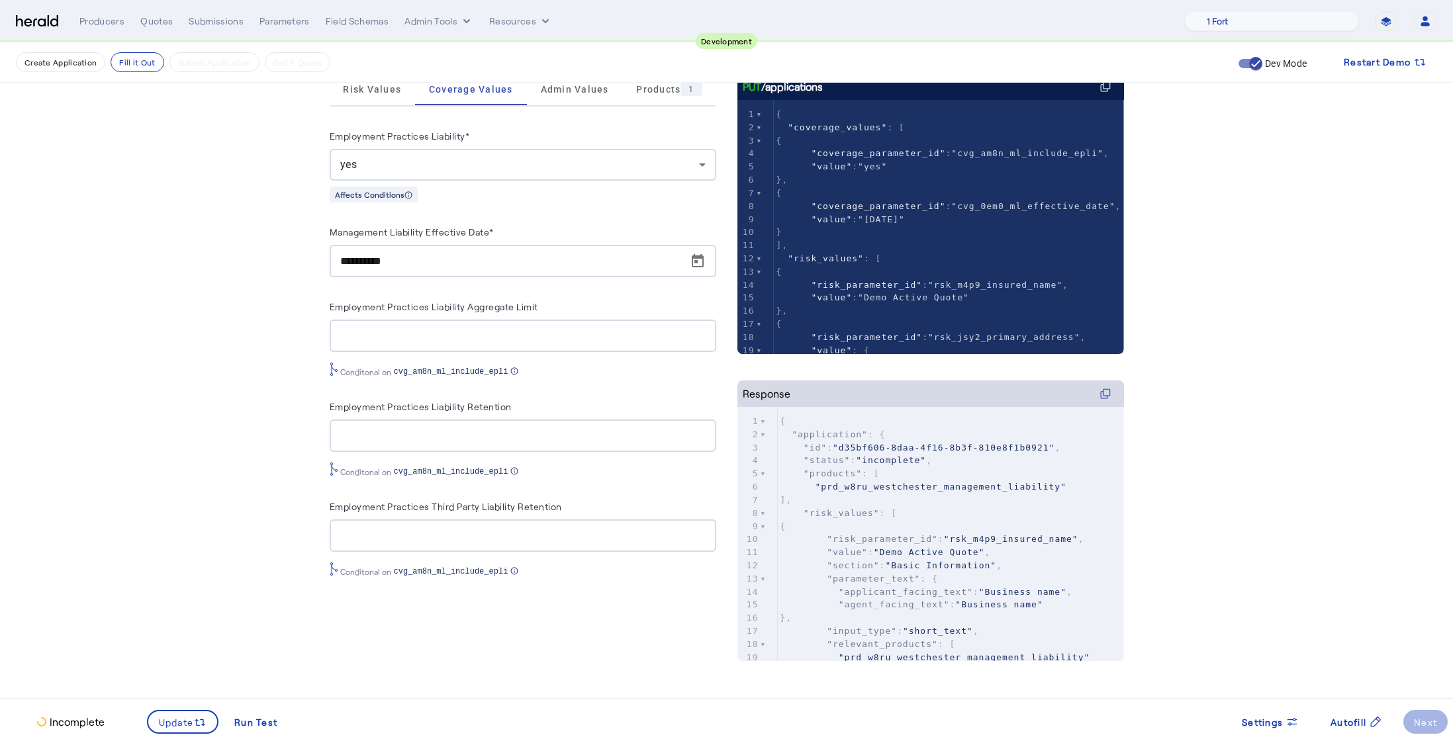
scroll to position [211, 0]
click at [430, 339] on input "Employment Practices Liability Aggregate Limit" at bounding box center [522, 335] width 365 height 16
type input "**********"
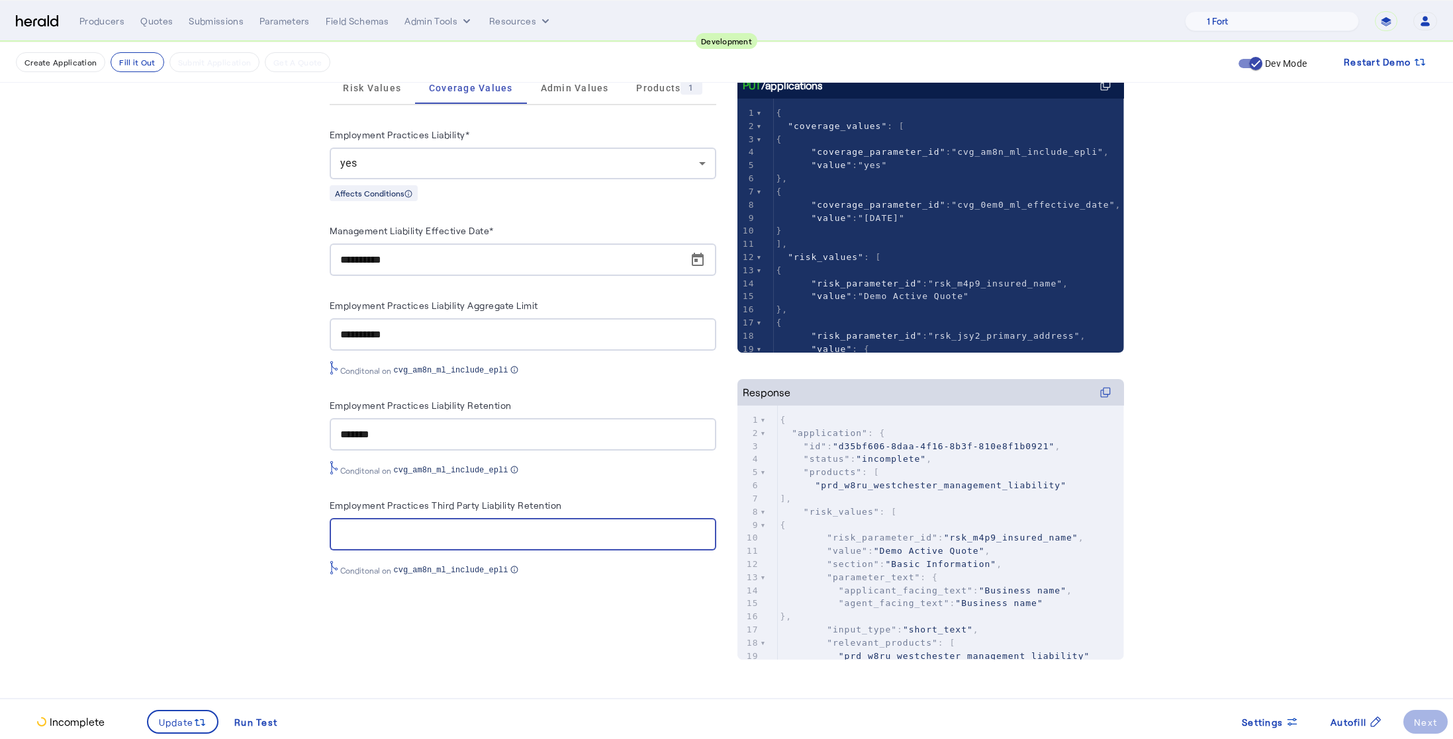
click at [452, 436] on input "*******" at bounding box center [522, 435] width 365 height 16
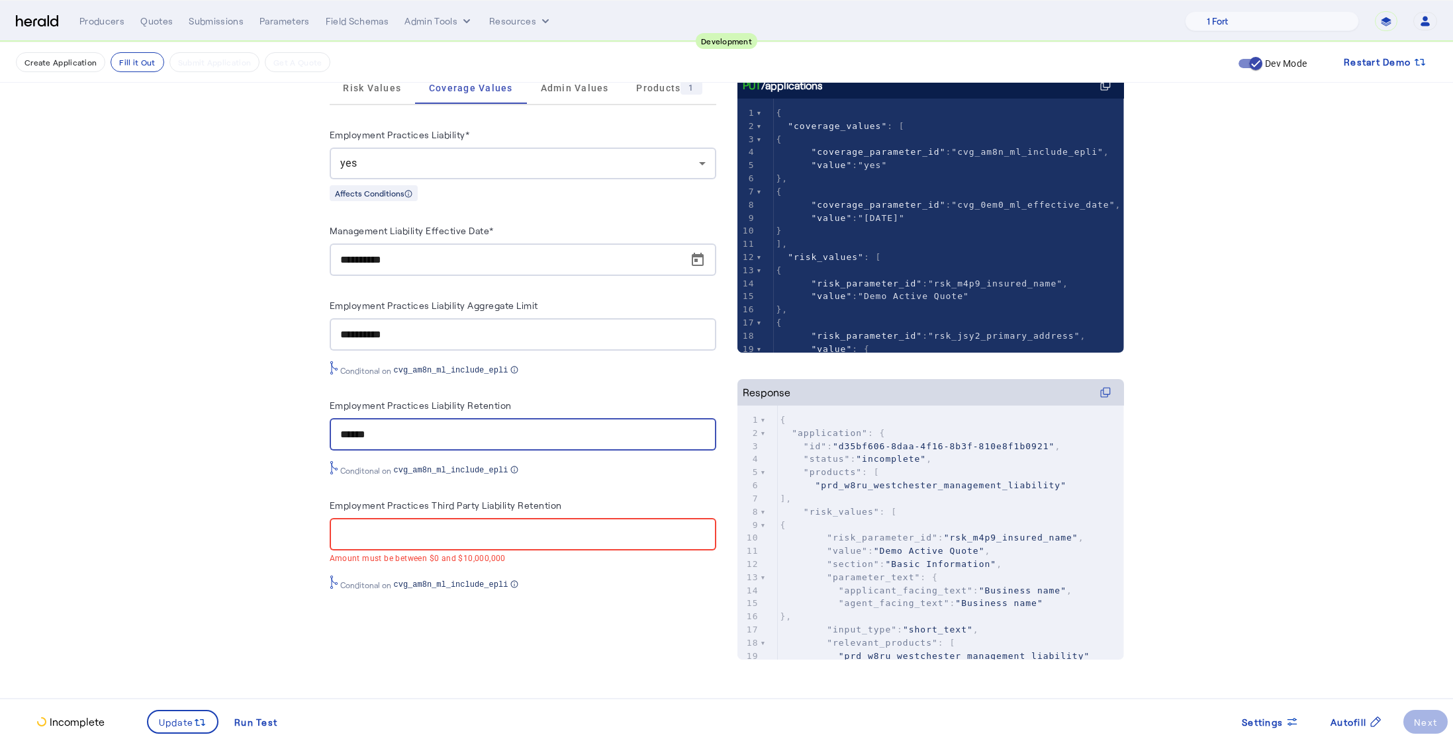
type input "******"
click at [414, 532] on input "Employment Practices Third Party Liability Retention" at bounding box center [522, 535] width 365 height 16
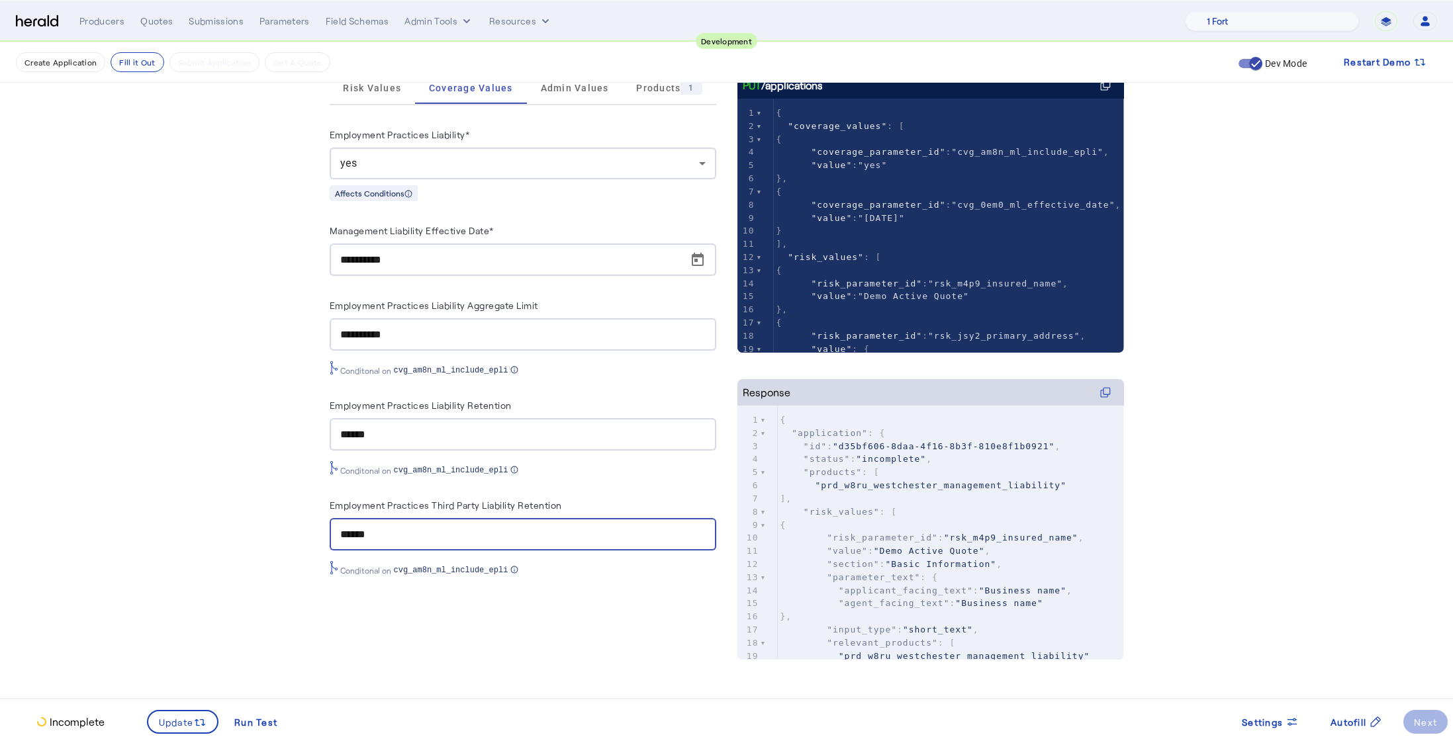
type input "******"
click at [265, 509] on fill-application-step "**********" at bounding box center [726, 285] width 1453 height 908
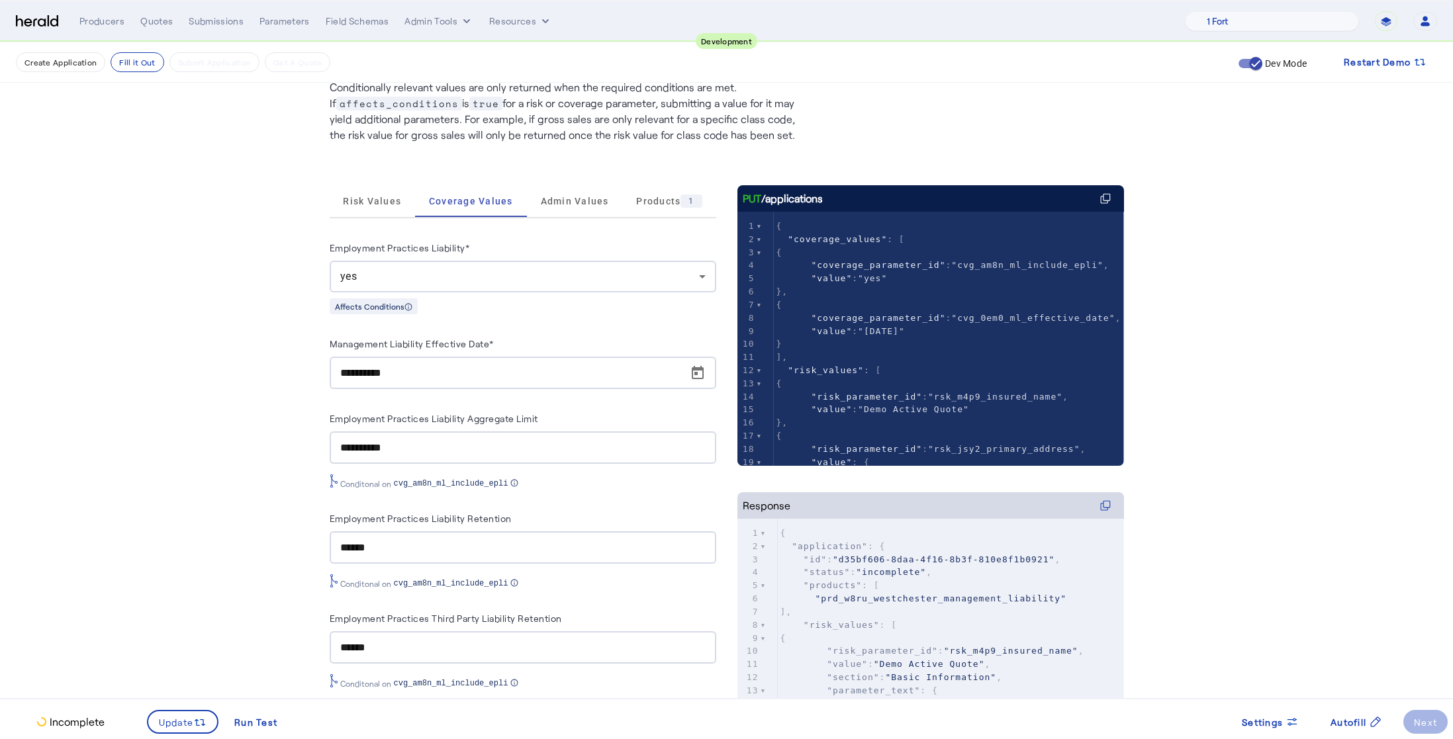
scroll to position [91, 0]
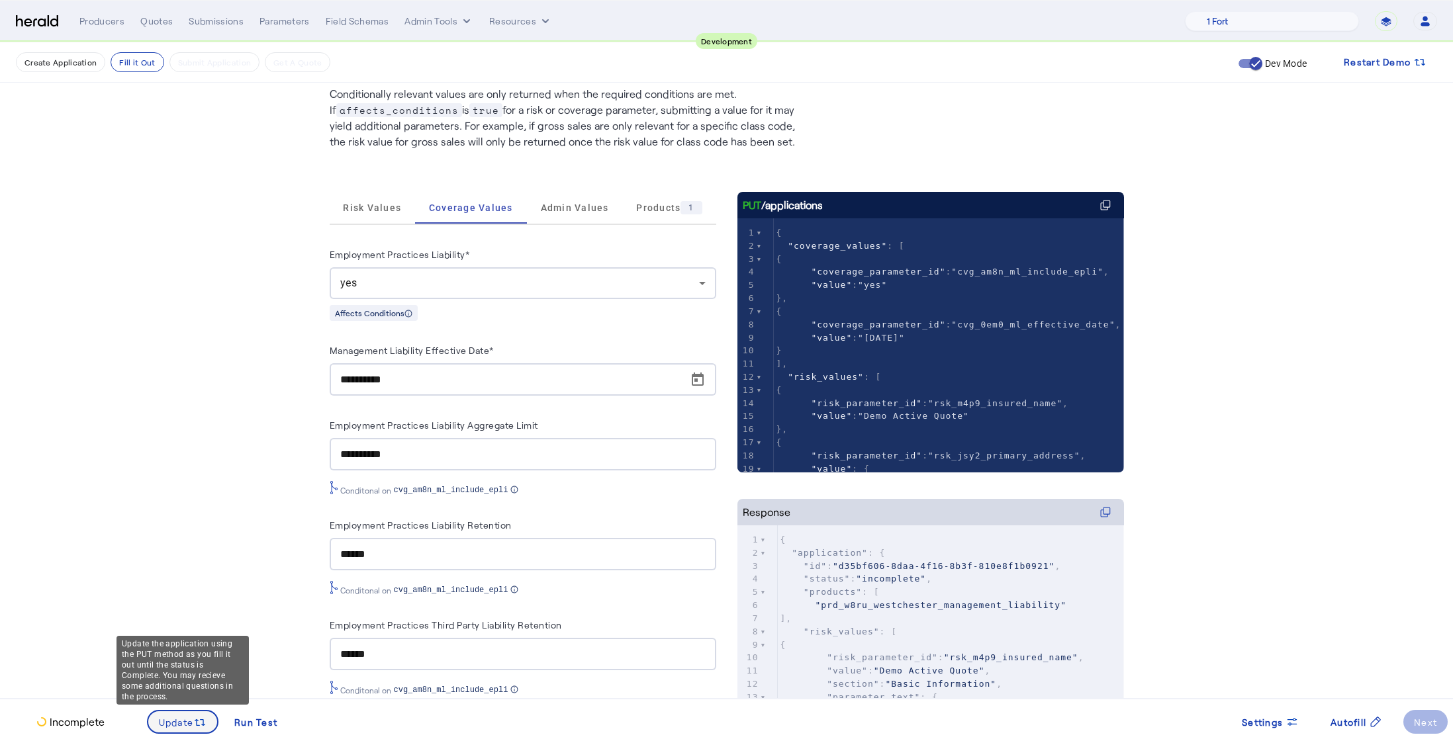
click at [186, 724] on span "Update" at bounding box center [176, 723] width 35 height 14
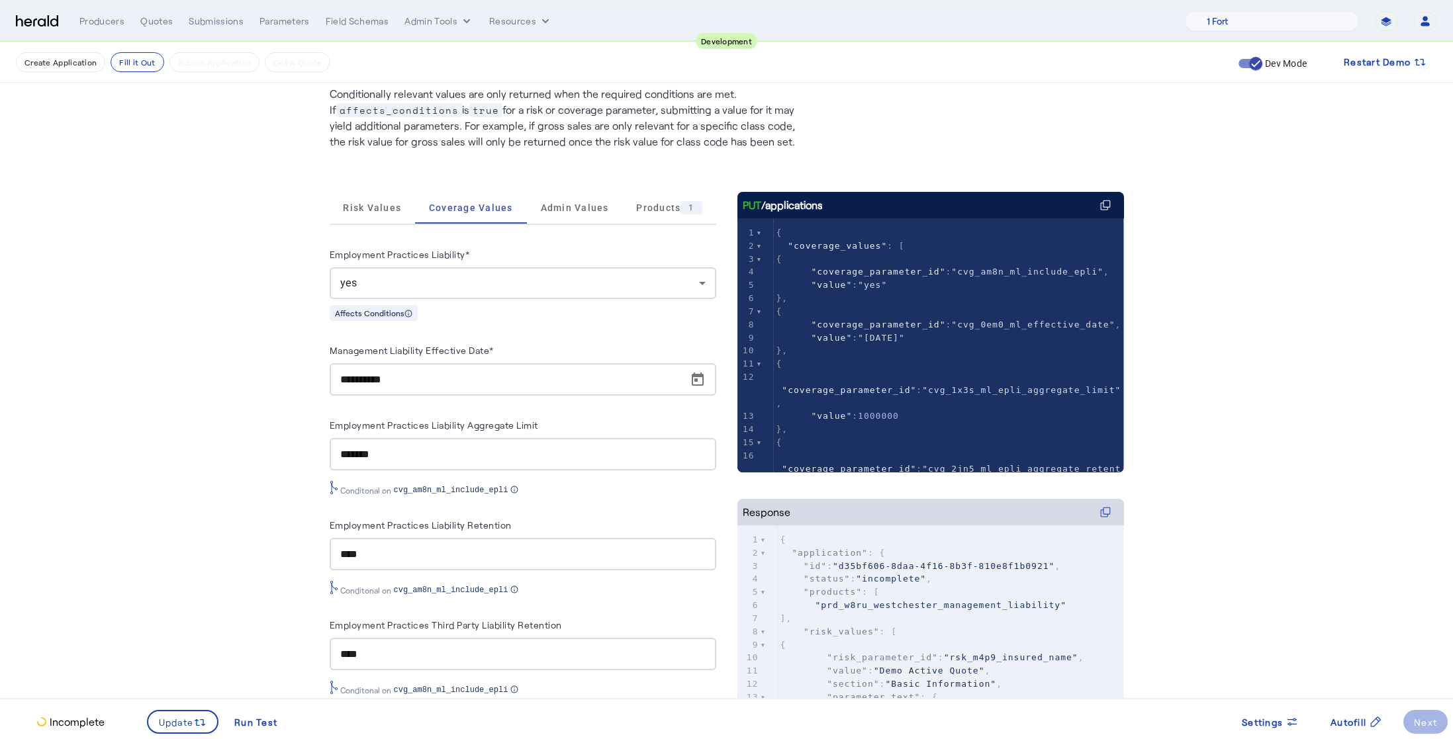
click at [211, 565] on fill-application-step "**********" at bounding box center [726, 405] width 1453 height 908
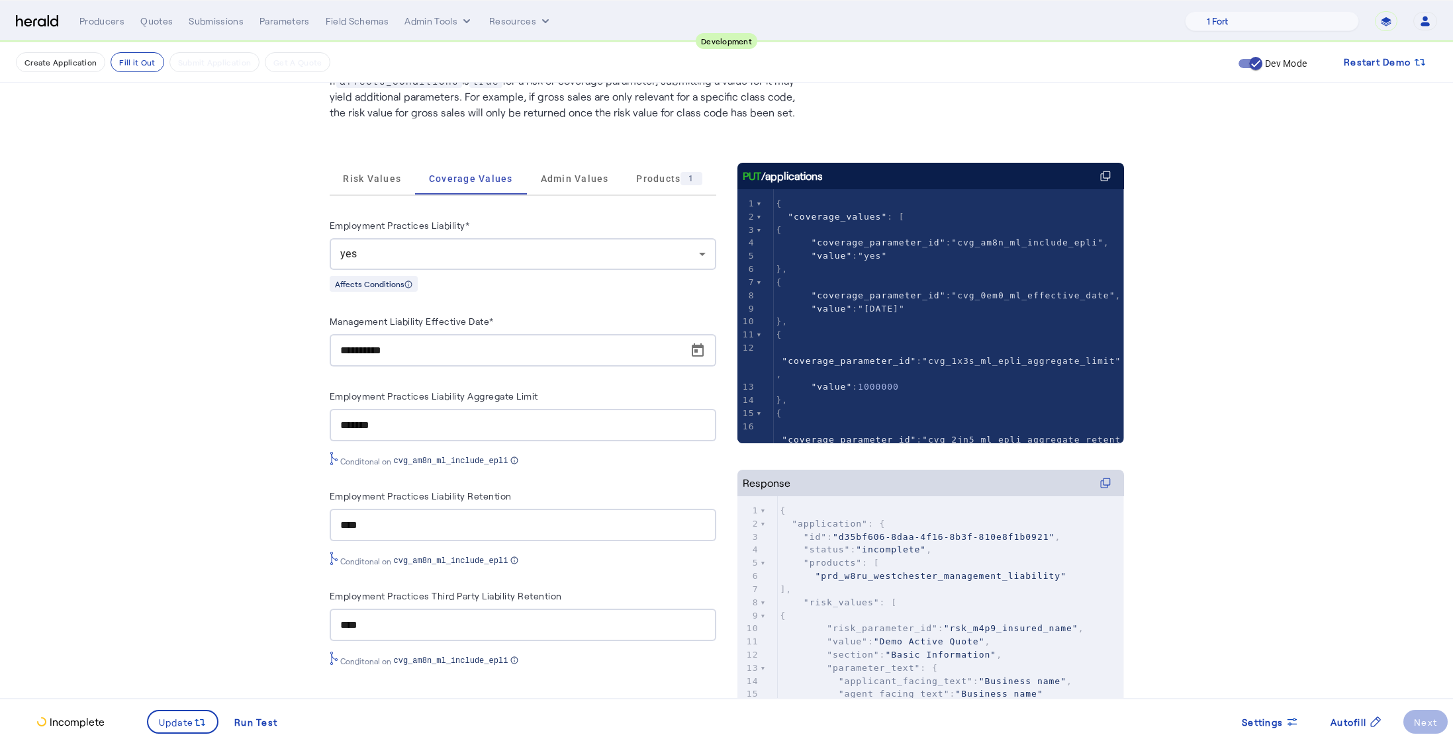
scroll to position [111, 0]
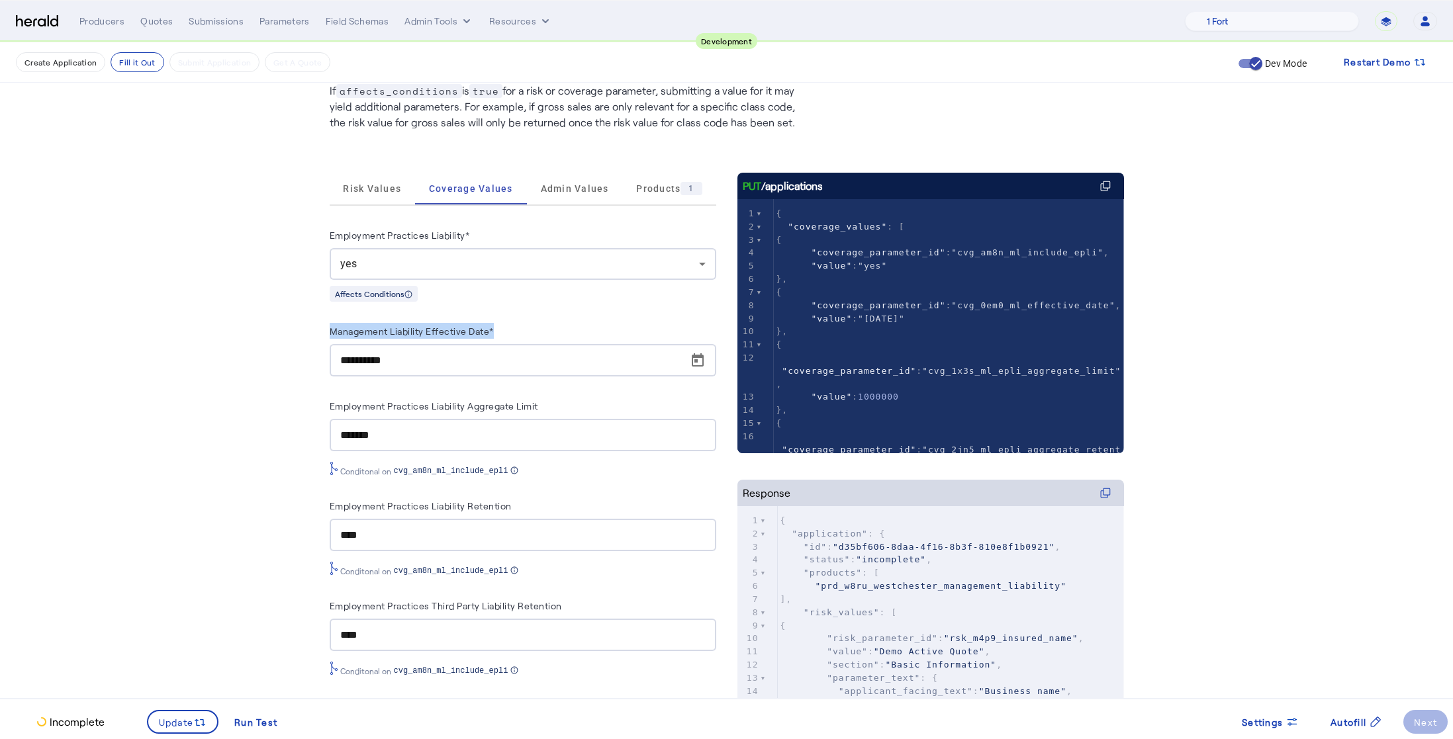
drag, startPoint x: 454, startPoint y: 333, endPoint x: 330, endPoint y: 335, distance: 124.5
click at [330, 335] on div "**********" at bounding box center [726, 386] width 847 height 908
click at [569, 327] on div "Management Liability Effective Date*" at bounding box center [523, 333] width 387 height 21
click at [370, 198] on span "Risk Values" at bounding box center [372, 189] width 58 height 32
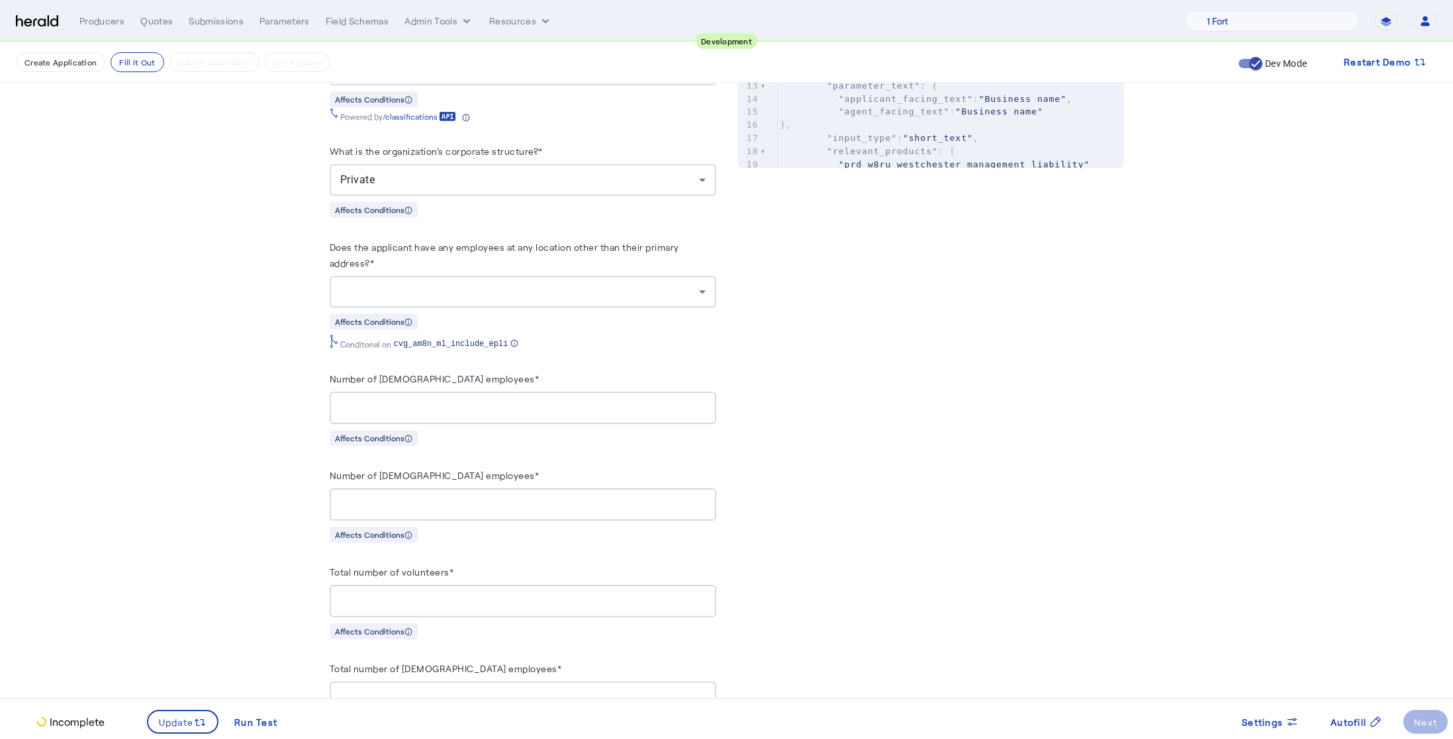
scroll to position [704, 0]
click at [544, 285] on div at bounding box center [519, 291] width 359 height 16
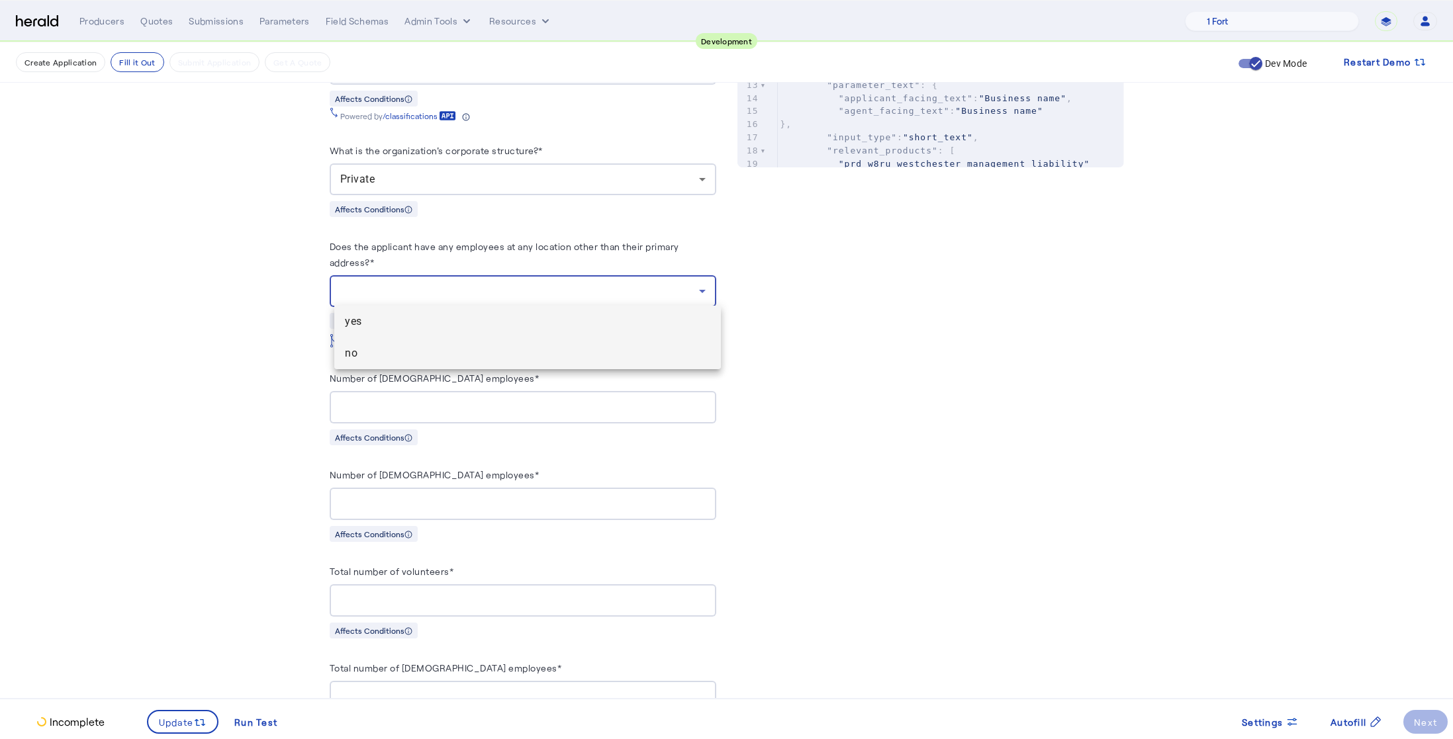
click at [403, 352] on span "no" at bounding box center [527, 354] width 365 height 16
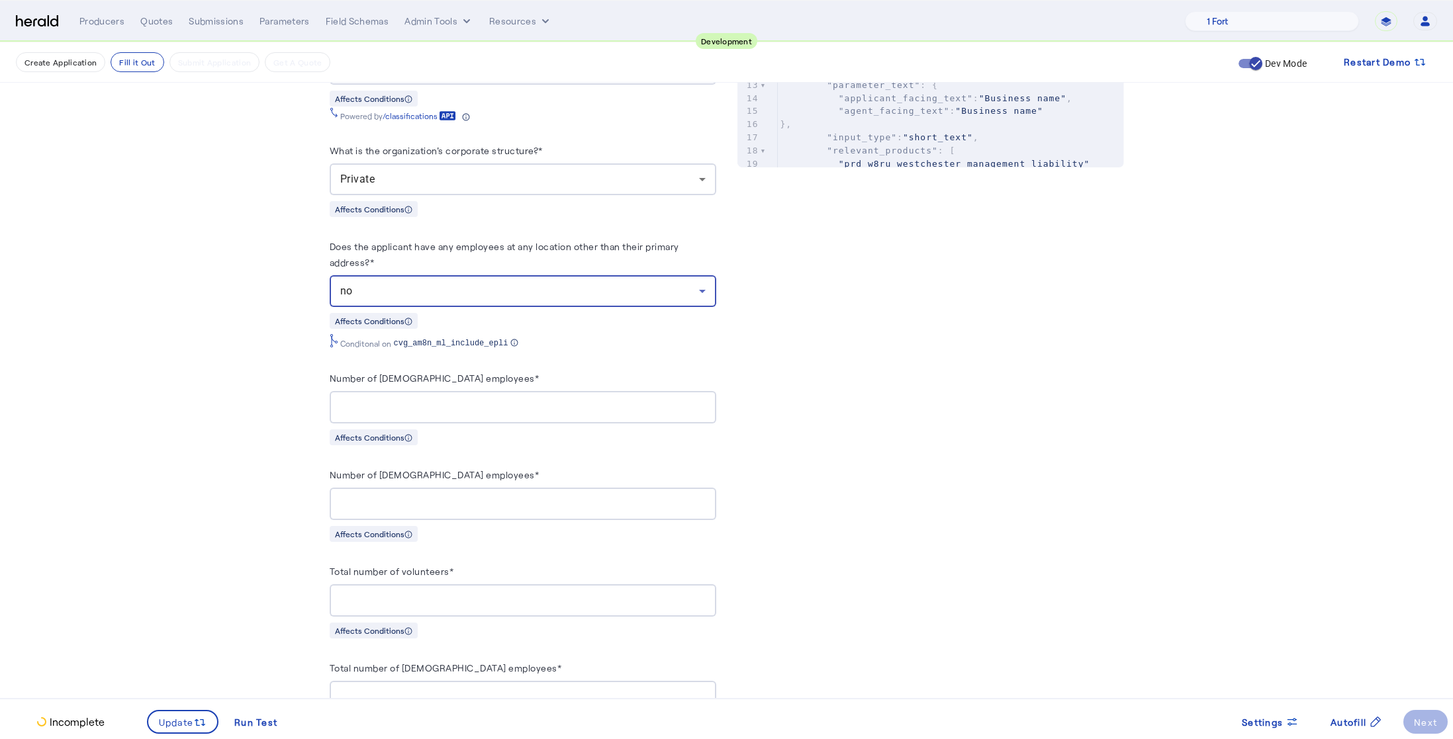
click at [298, 355] on fill-application-step "**********" at bounding box center [726, 542] width 1453 height 2407
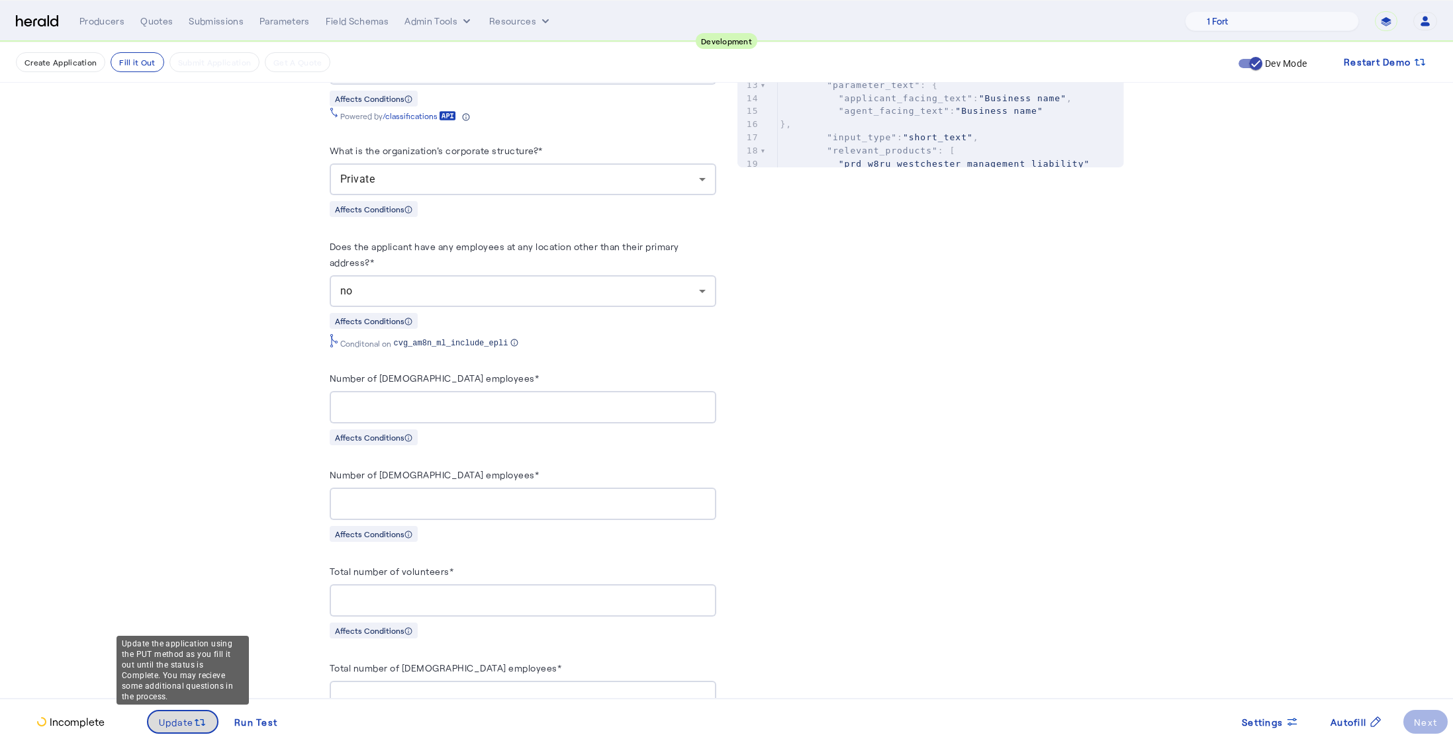
click at [185, 716] on span "Update" at bounding box center [176, 723] width 35 height 14
click at [207, 463] on fill-application-step "**********" at bounding box center [726, 542] width 1453 height 2407
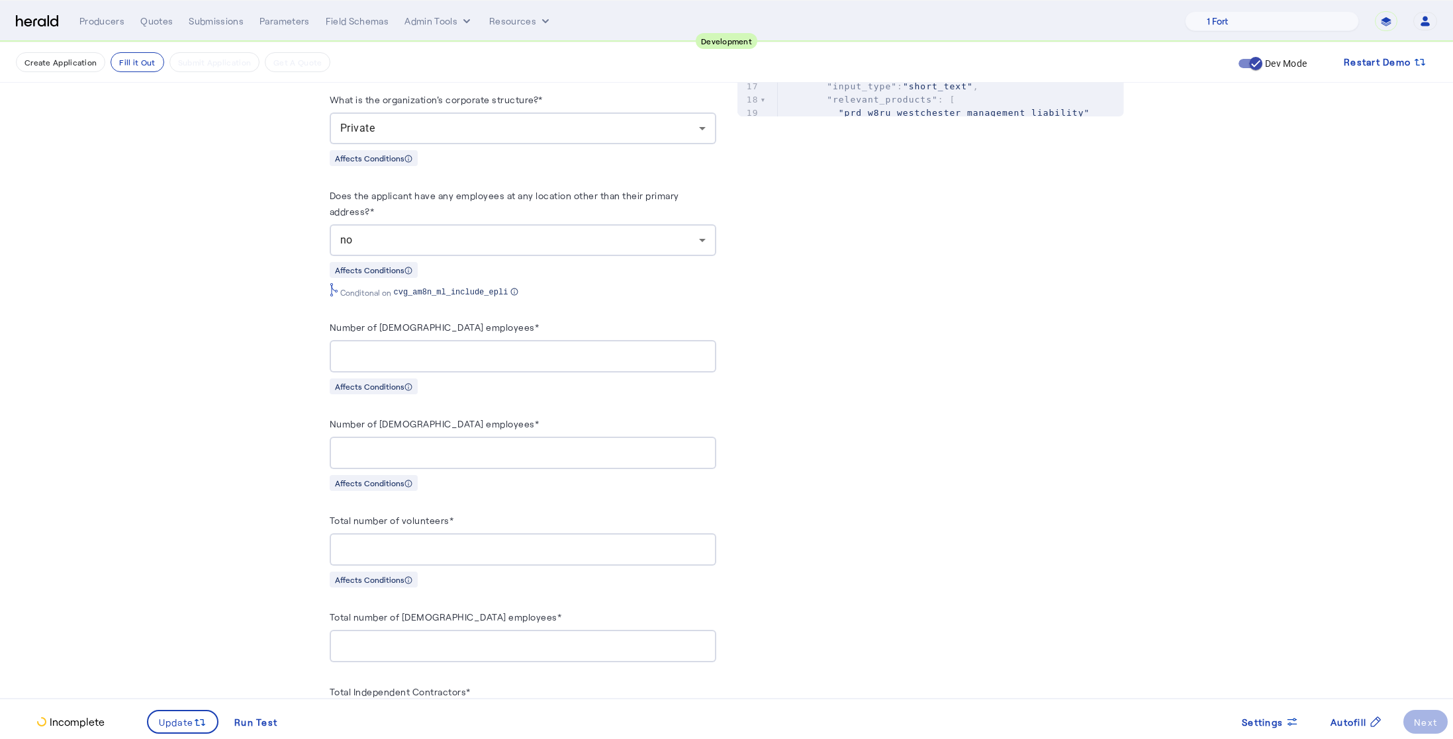
scroll to position [752, 0]
click at [430, 448] on input "Number of [DEMOGRAPHIC_DATA] employees*" at bounding box center [522, 456] width 365 height 16
type input "*"
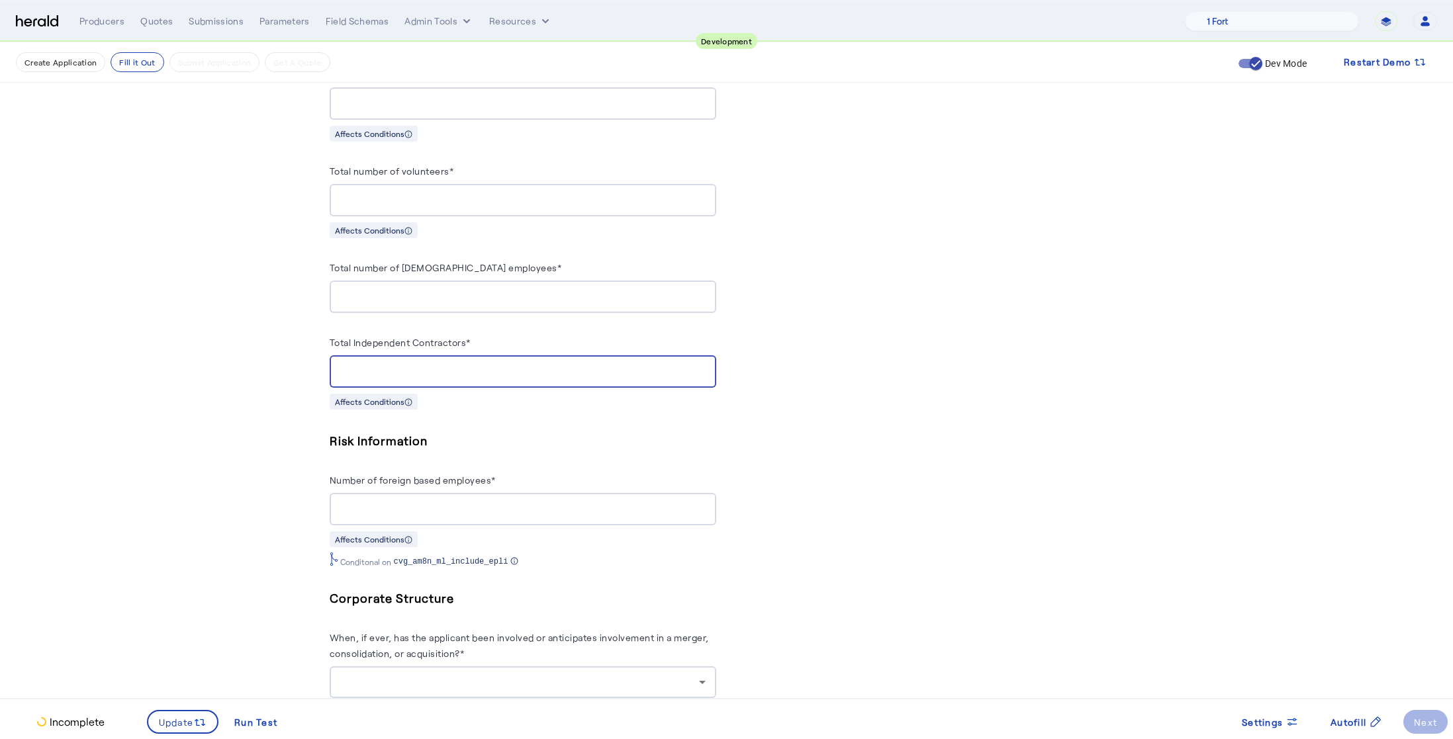
scroll to position [1123, 0]
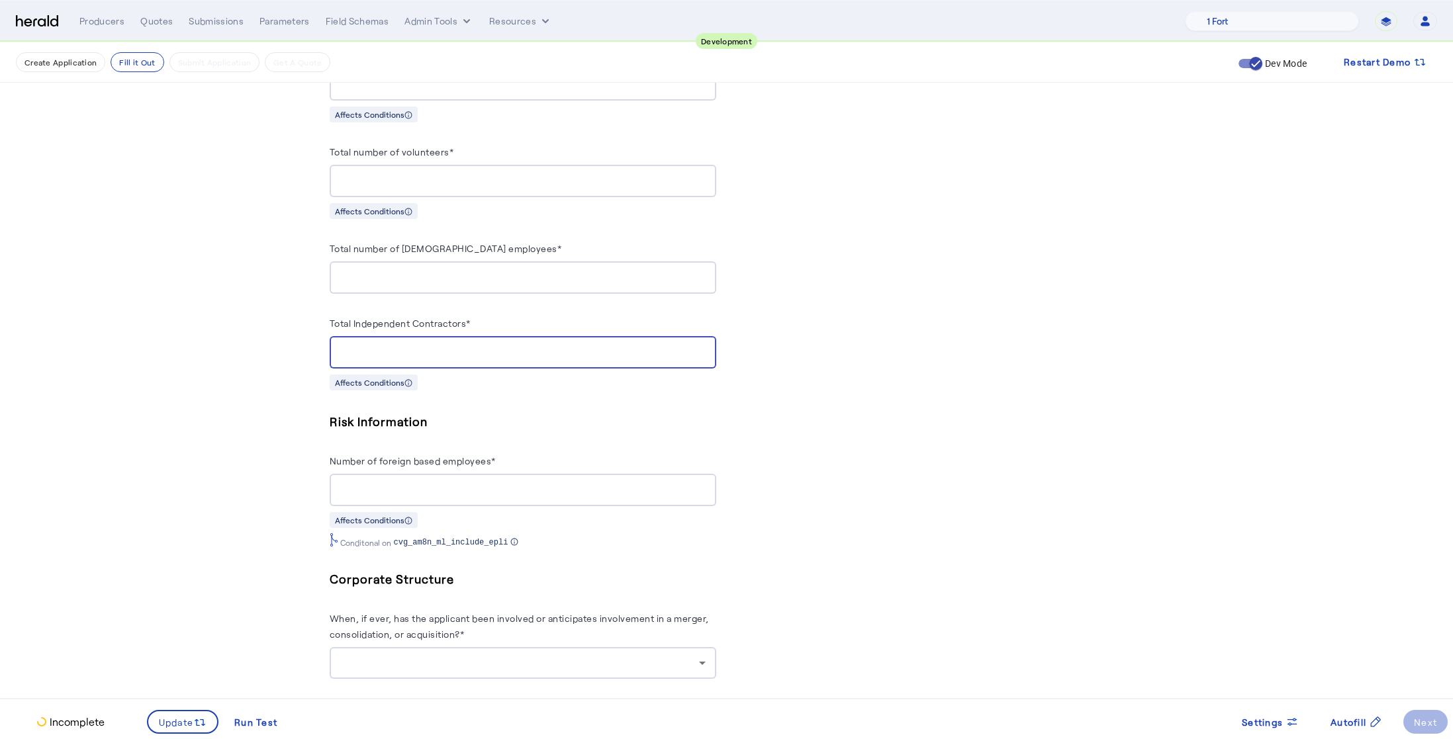
type input "*"
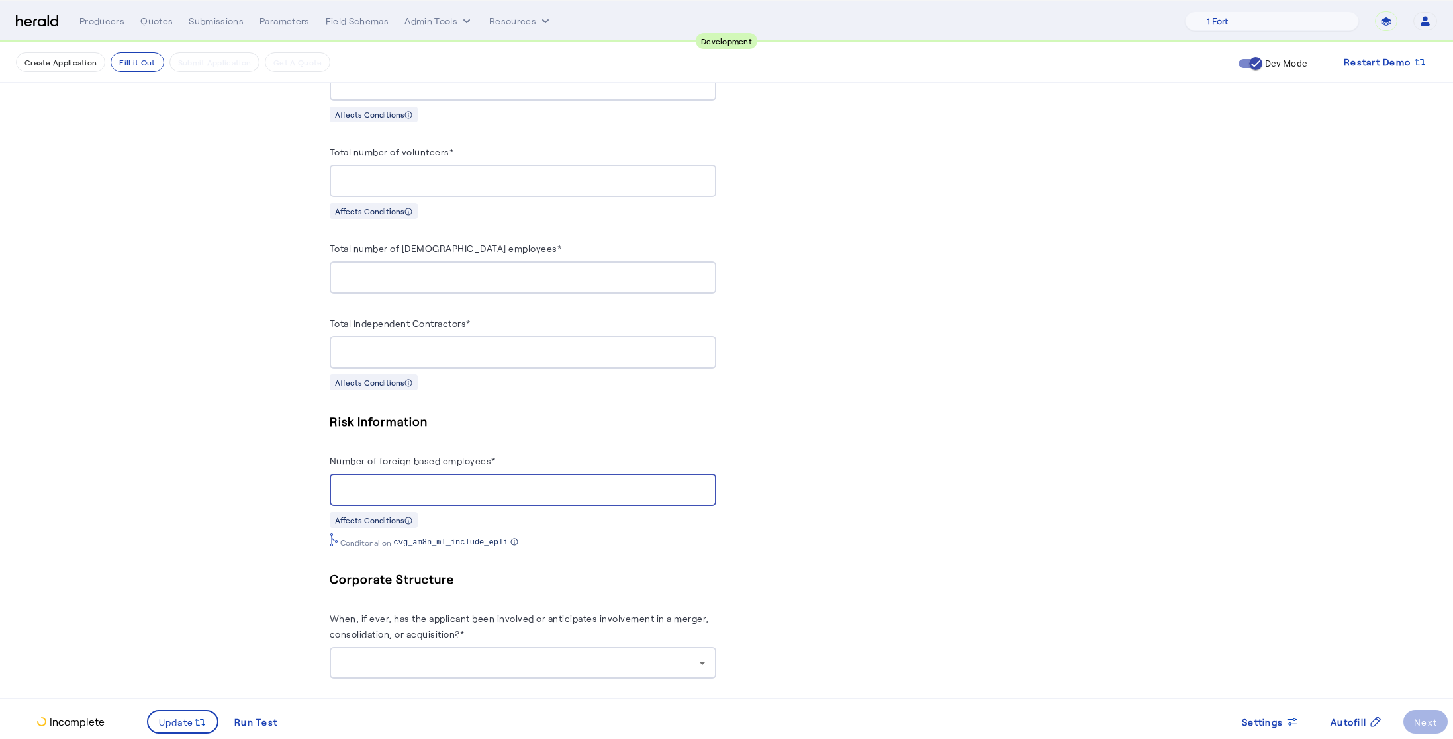
type input "*"
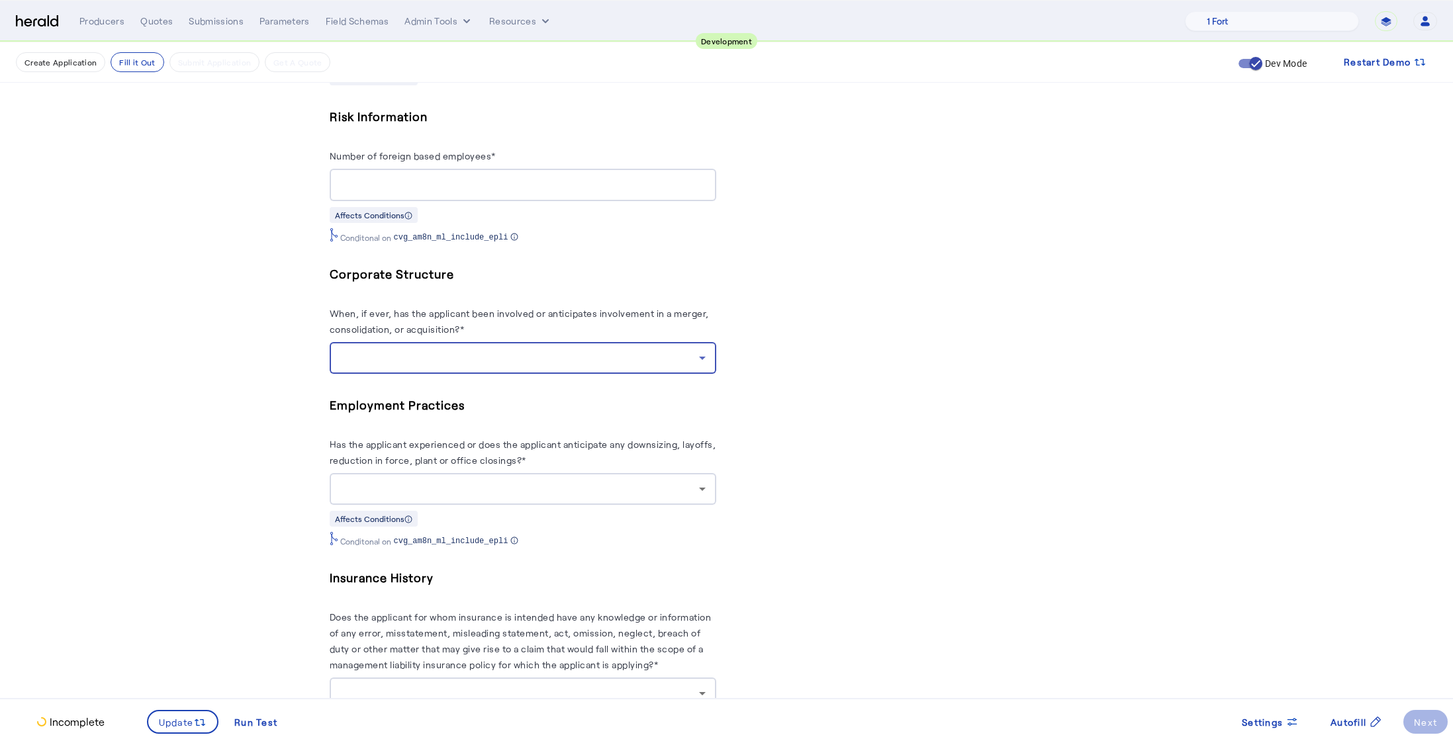
scroll to position [1480, 0]
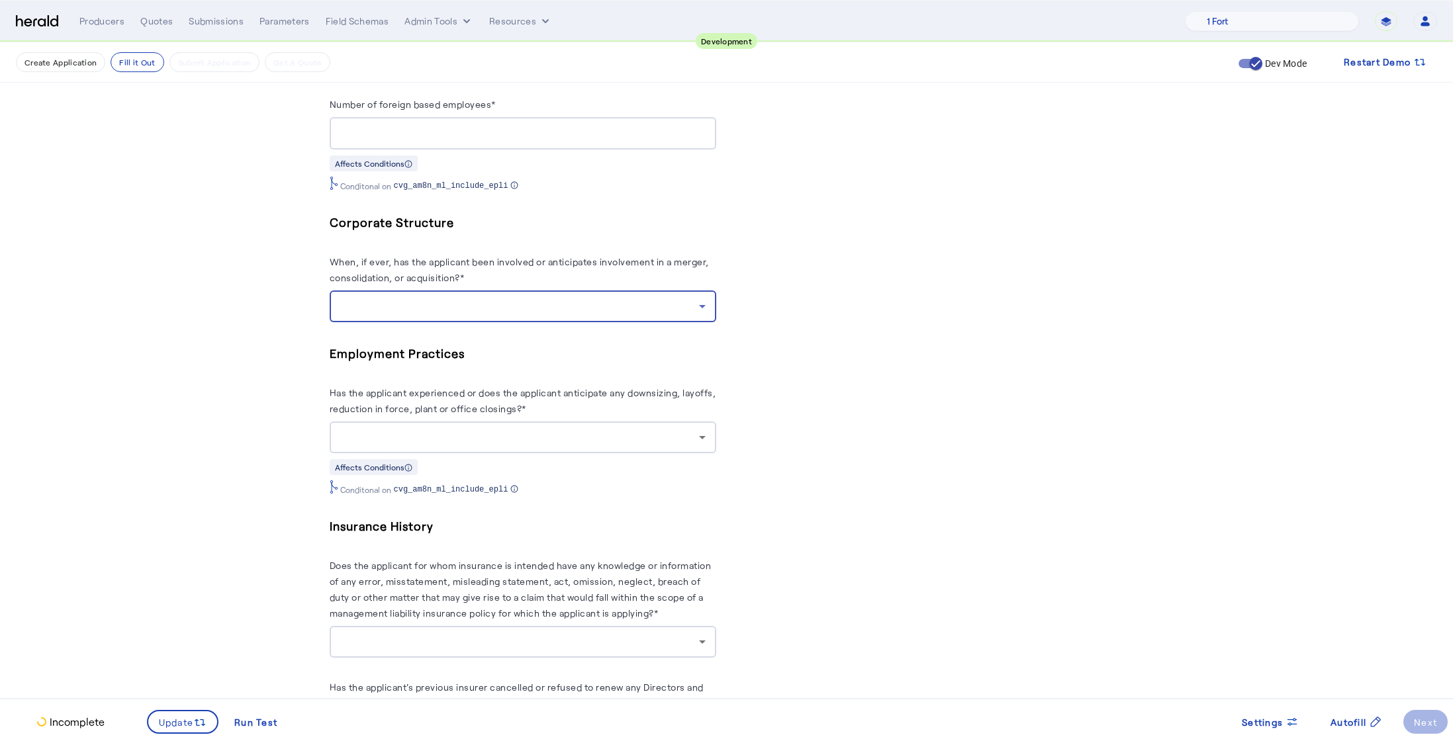
click at [636, 299] on div at bounding box center [519, 307] width 359 height 16
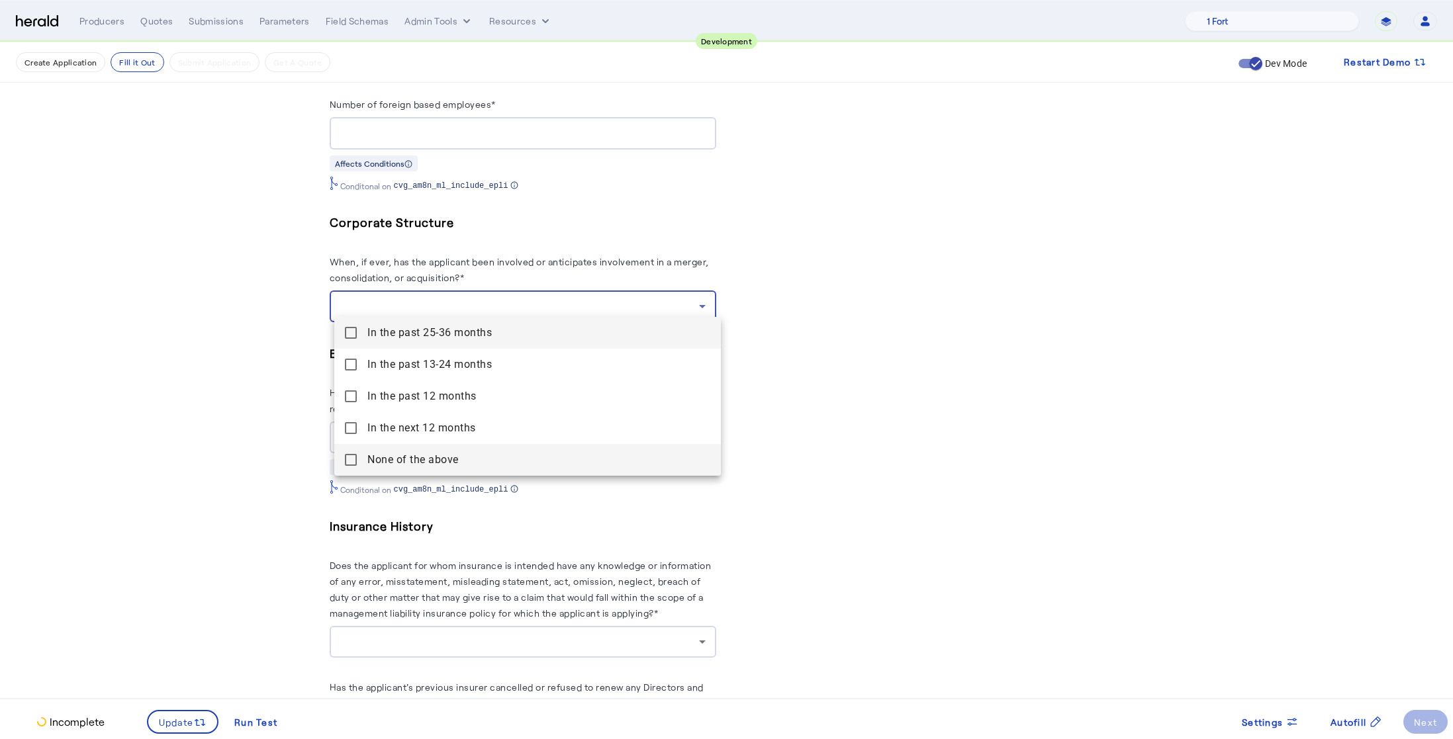
click at [353, 459] on mat-pseudo-checkbox at bounding box center [351, 460] width 12 height 12
click at [262, 429] on div at bounding box center [726, 369] width 1453 height 739
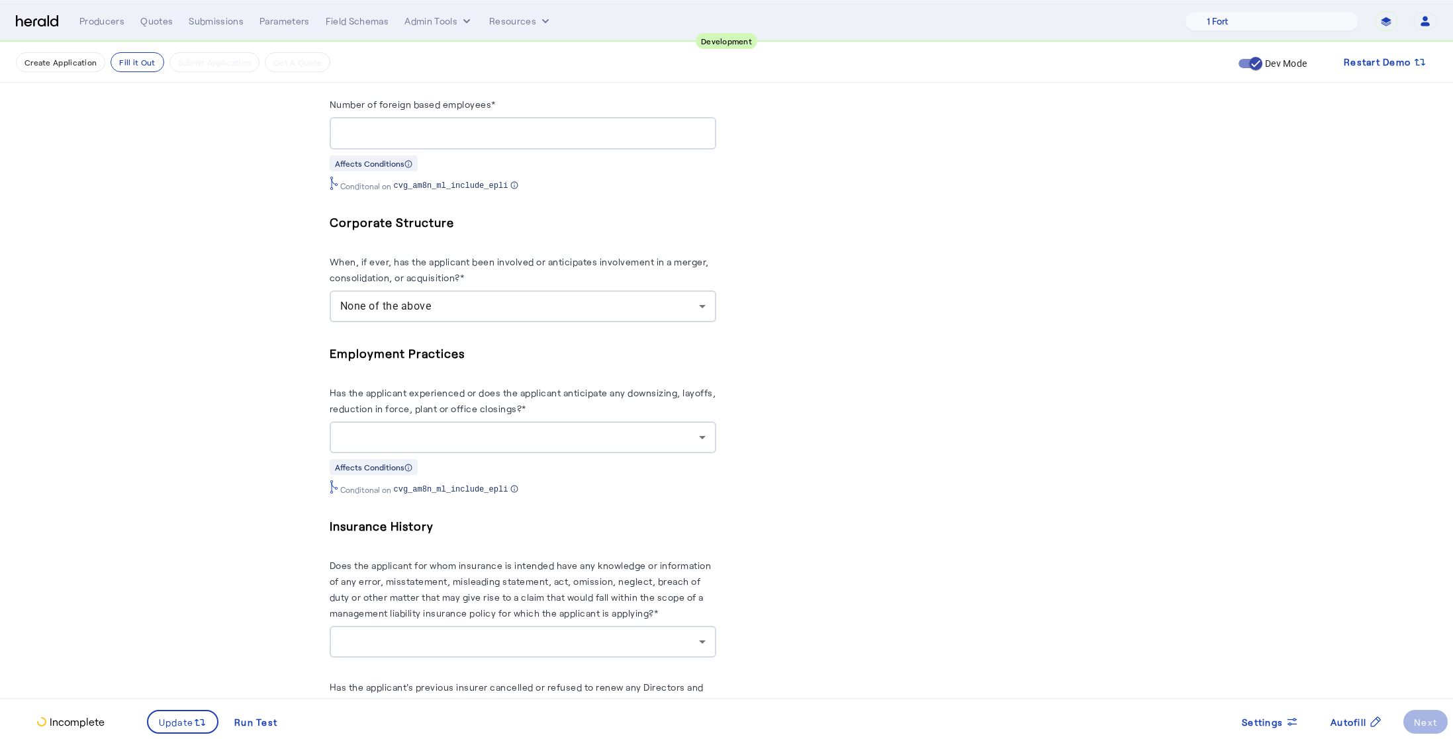
click at [483, 430] on div at bounding box center [519, 438] width 359 height 16
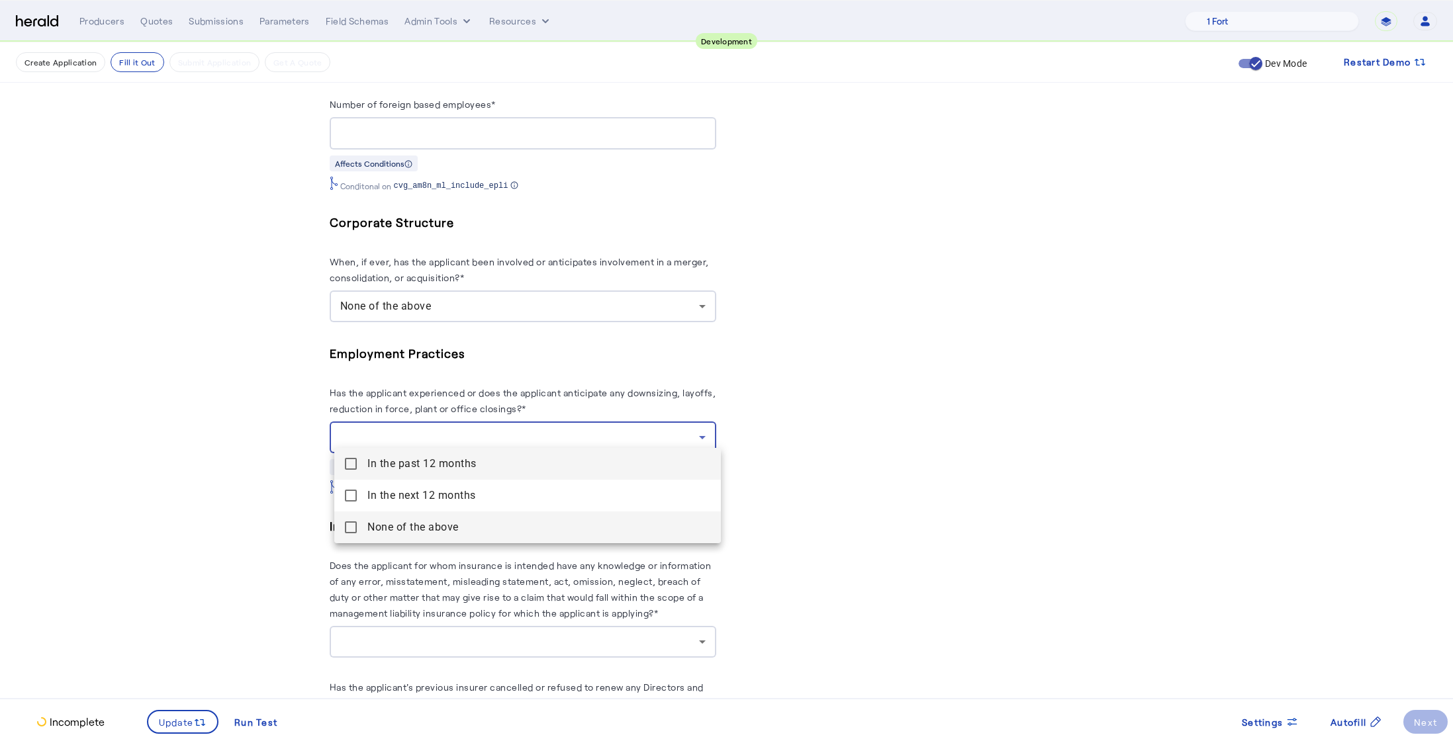
click at [346, 528] on mat-pseudo-checkbox at bounding box center [351, 528] width 12 height 12
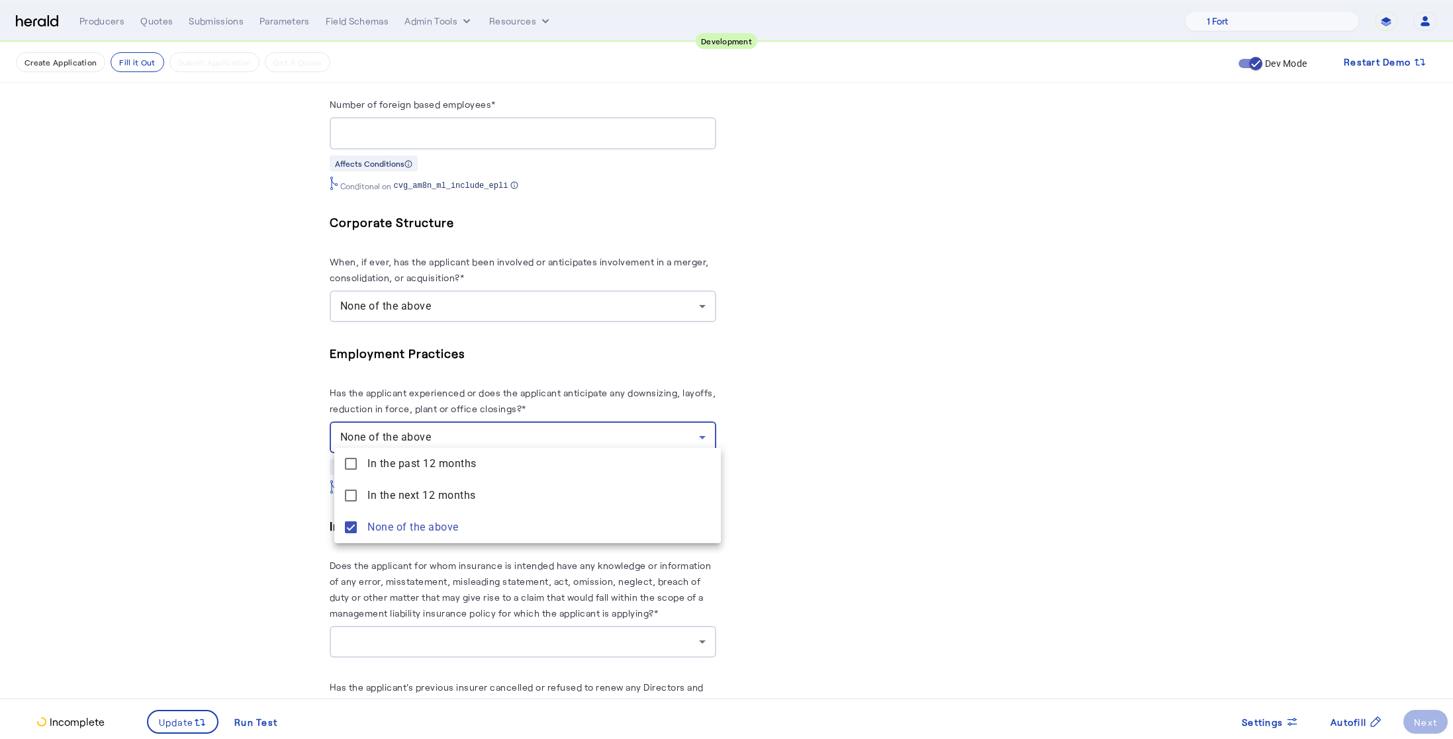
click at [254, 509] on div at bounding box center [726, 369] width 1453 height 739
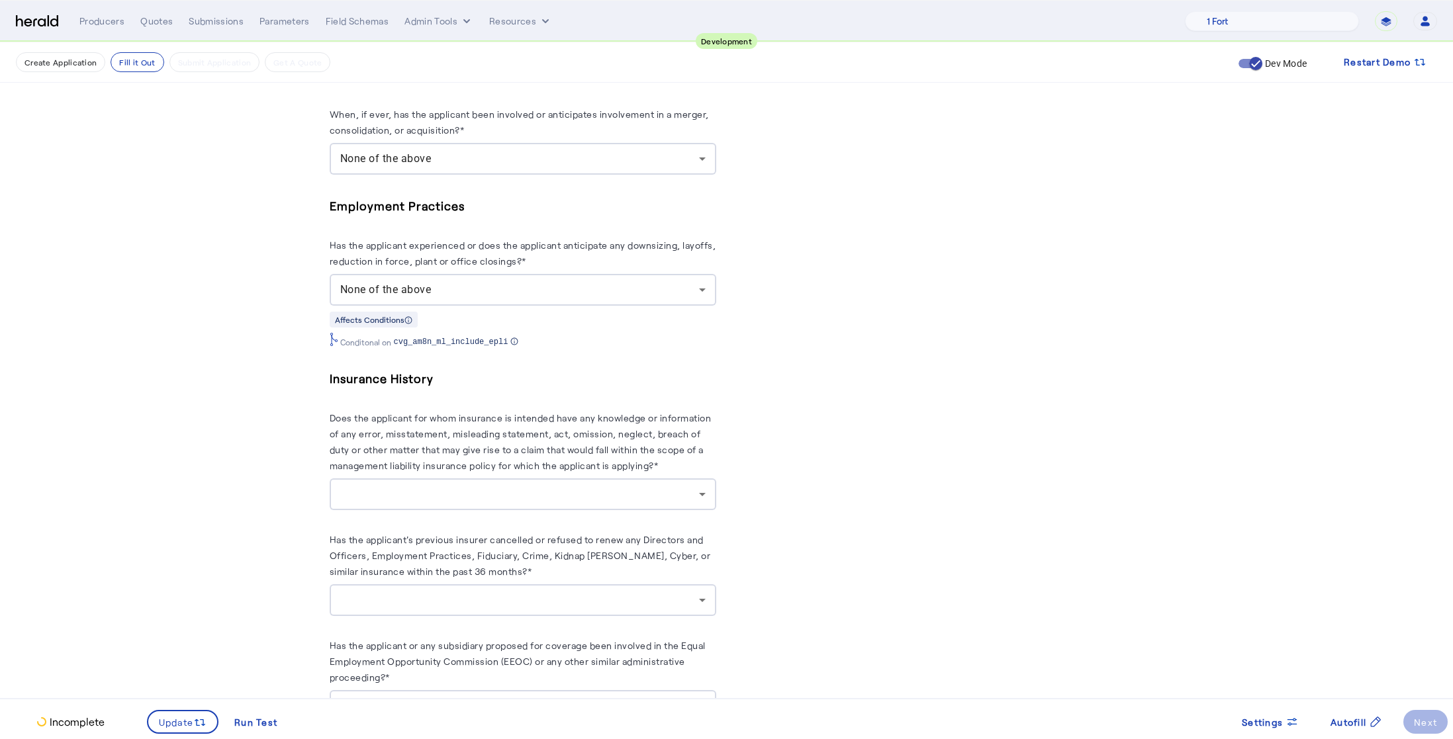
scroll to position [1655, 0]
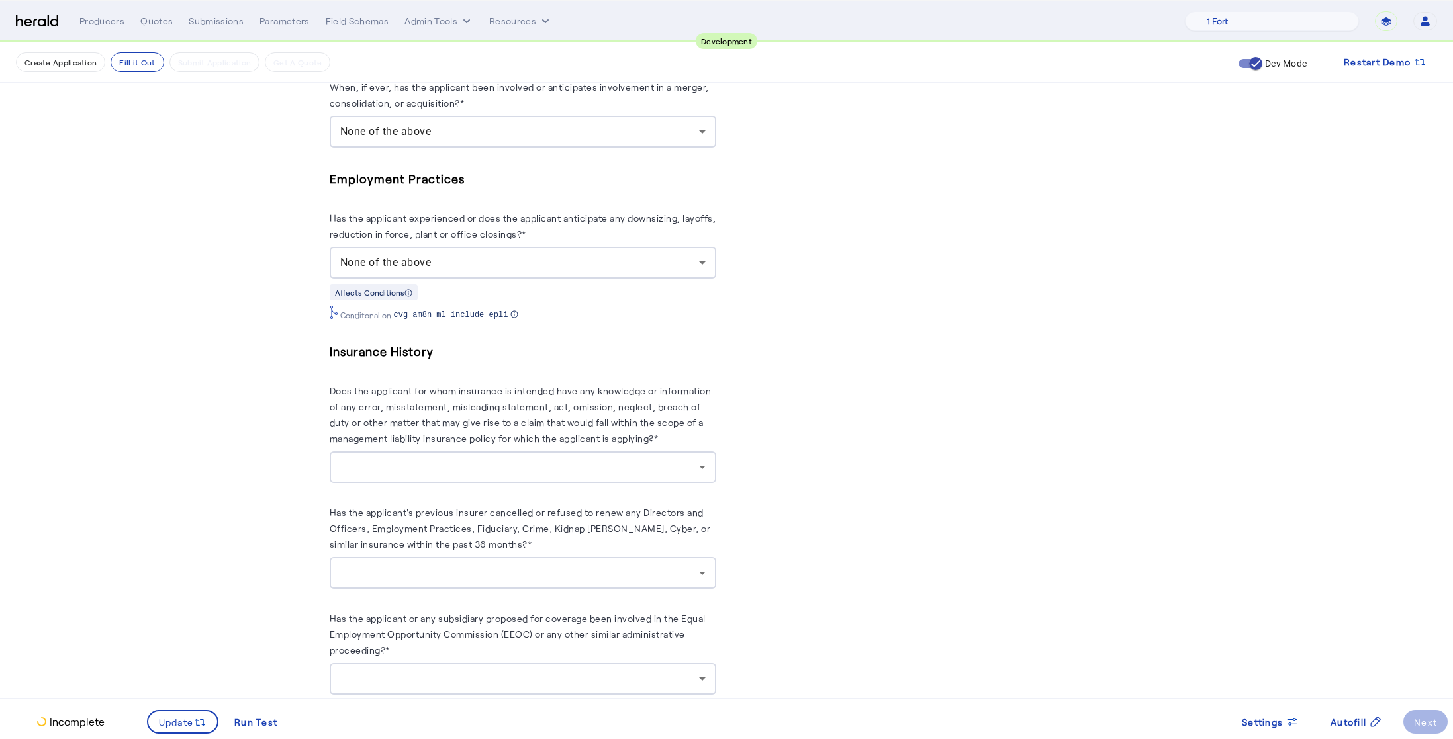
click at [503, 470] on div at bounding box center [522, 468] width 365 height 32
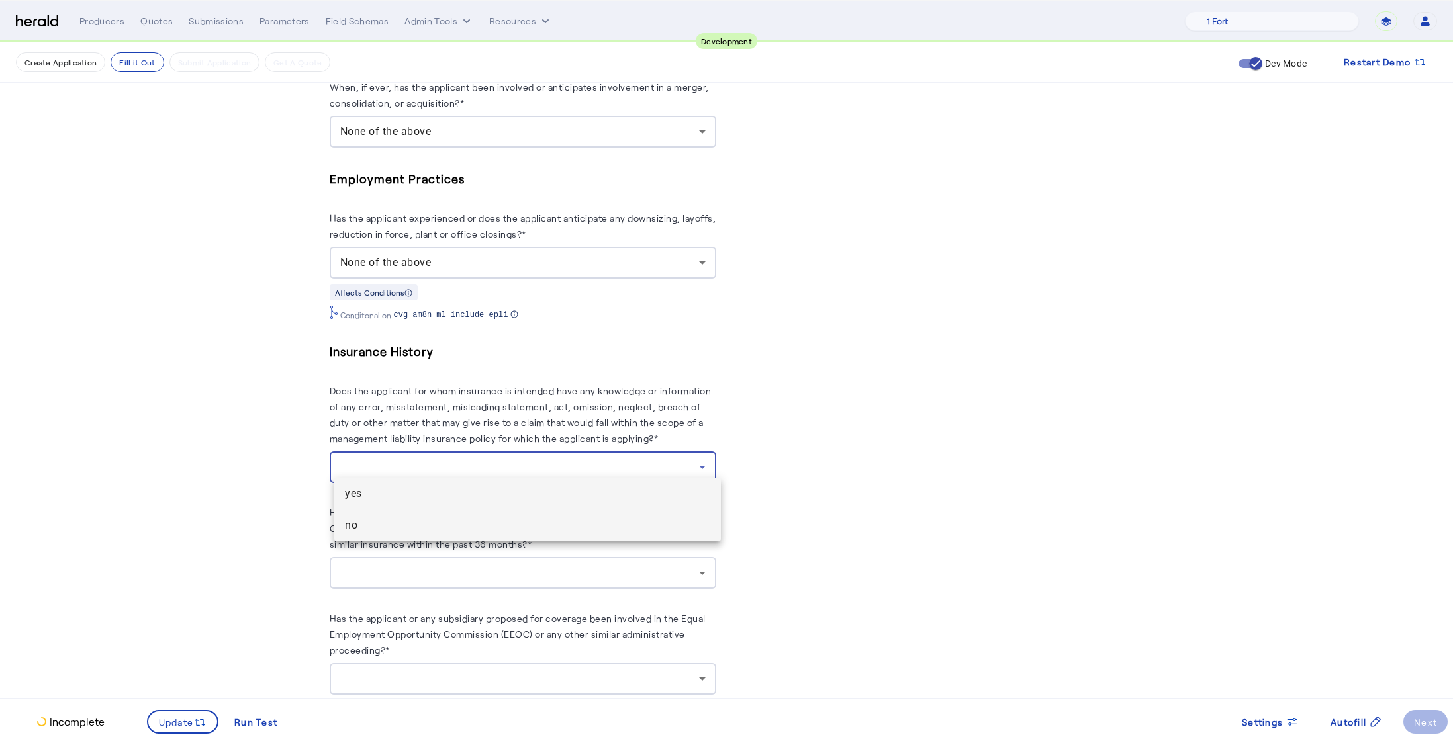
click at [412, 529] on span "no" at bounding box center [527, 526] width 365 height 16
click at [470, 565] on div at bounding box center [519, 573] width 359 height 16
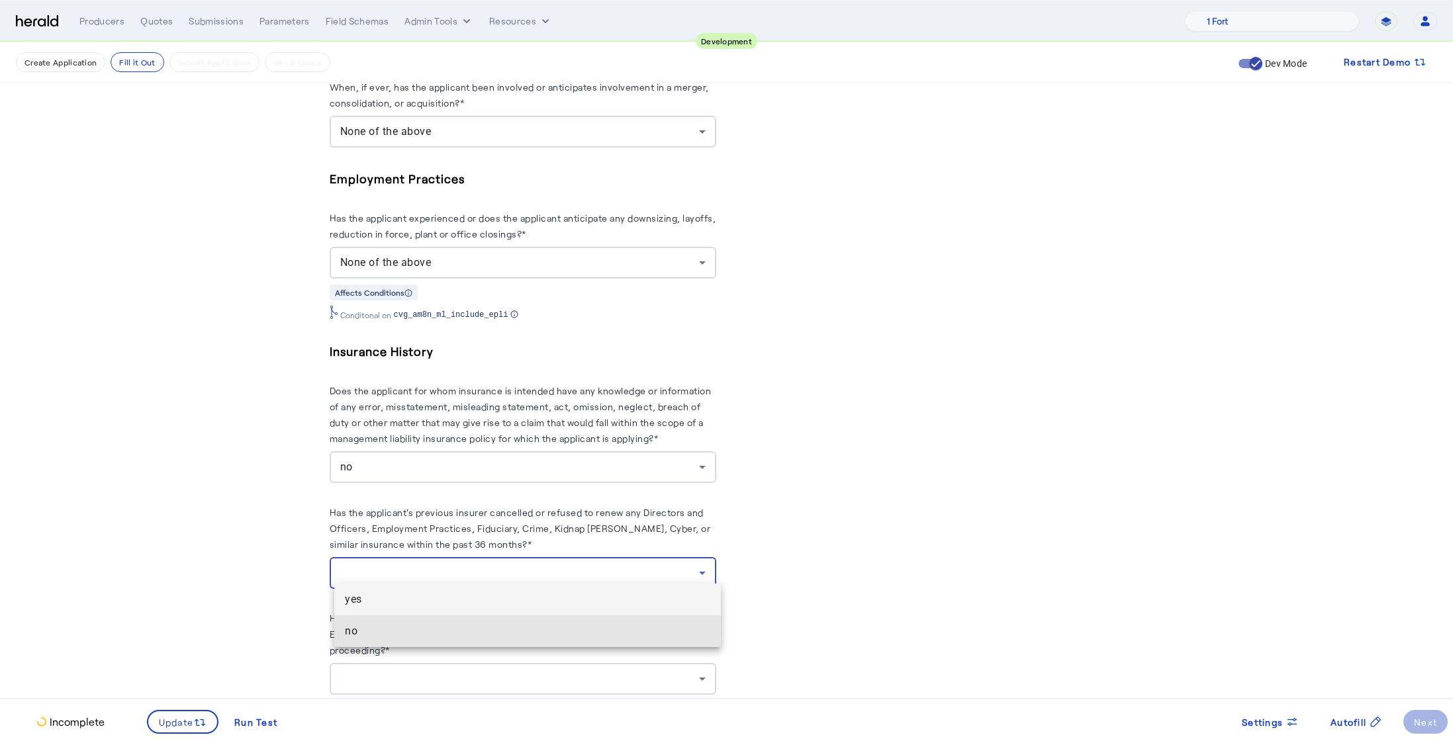
click at [432, 627] on span "no" at bounding box center [527, 632] width 365 height 16
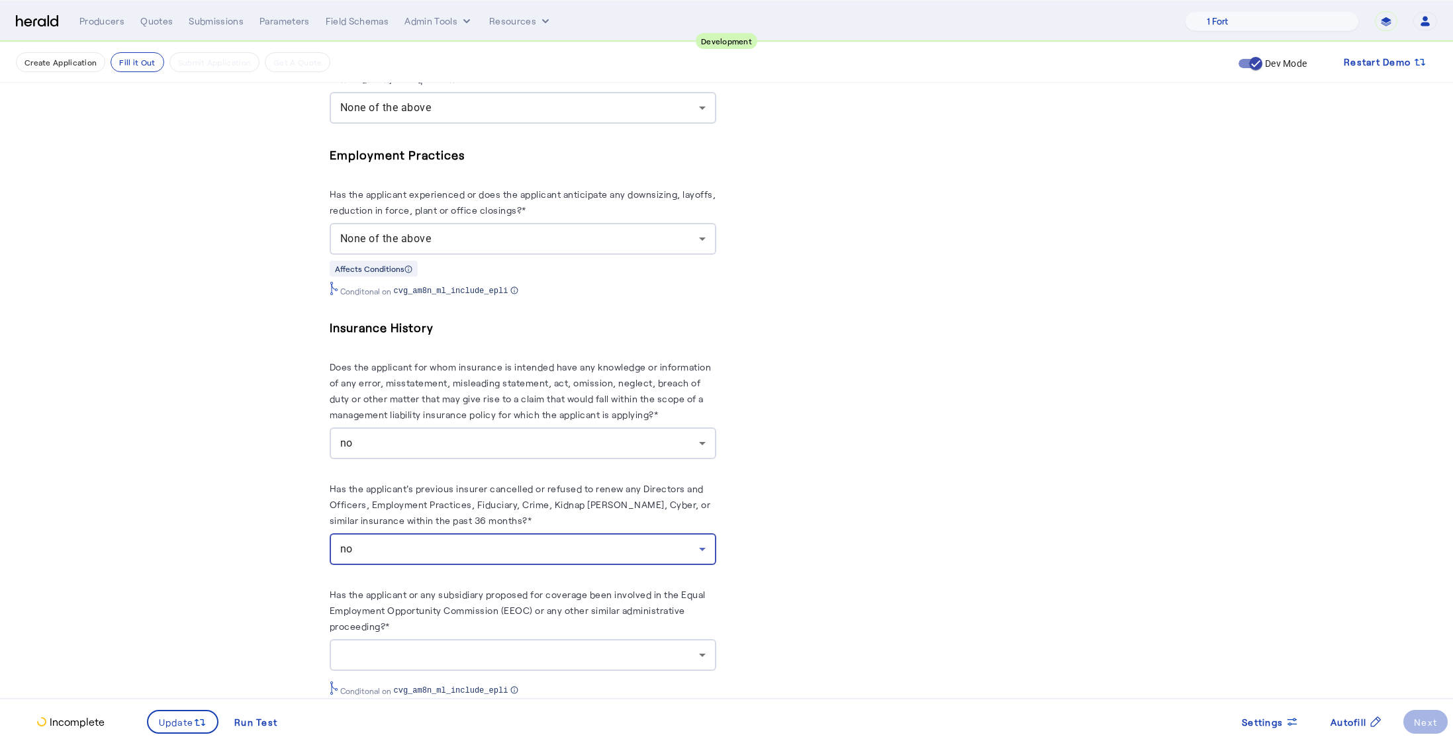
scroll to position [1702, 0]
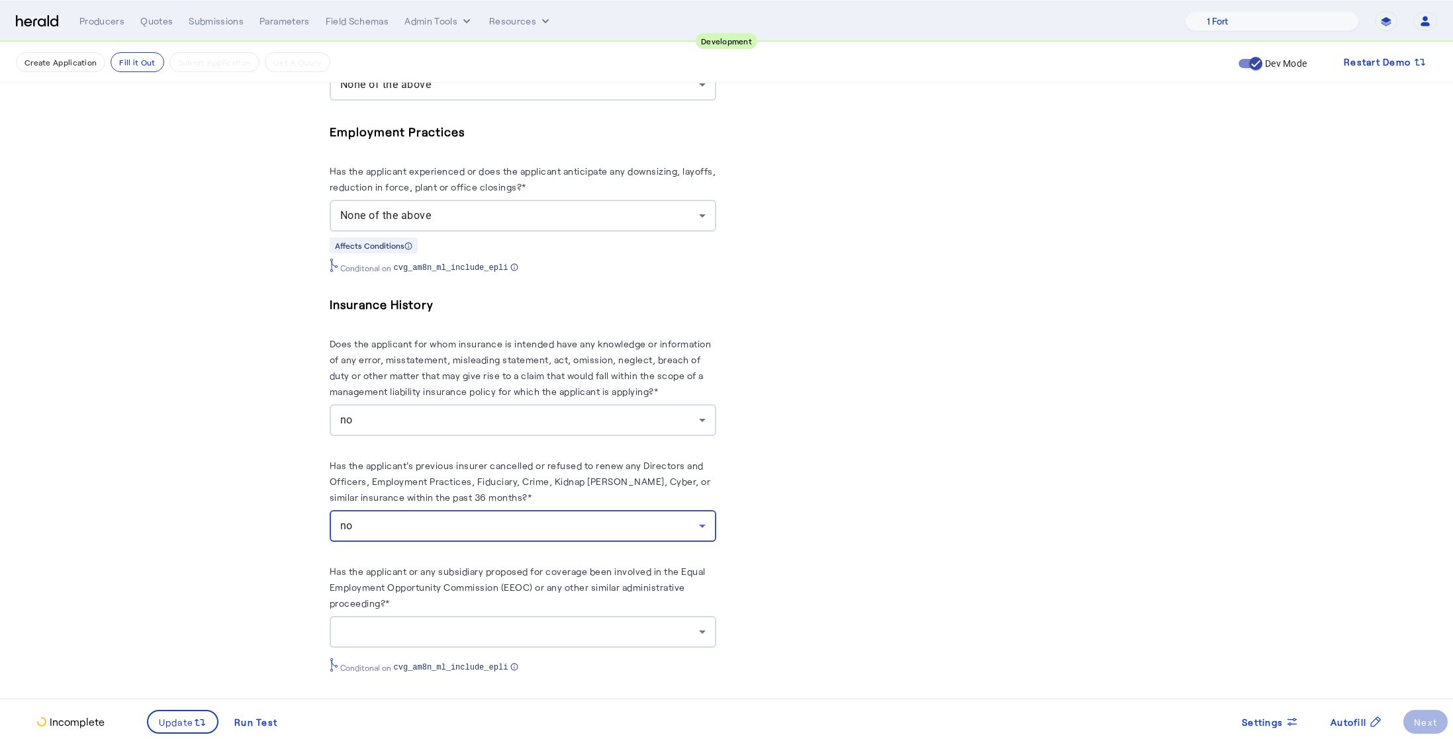
click at [675, 633] on div at bounding box center [522, 632] width 365 height 32
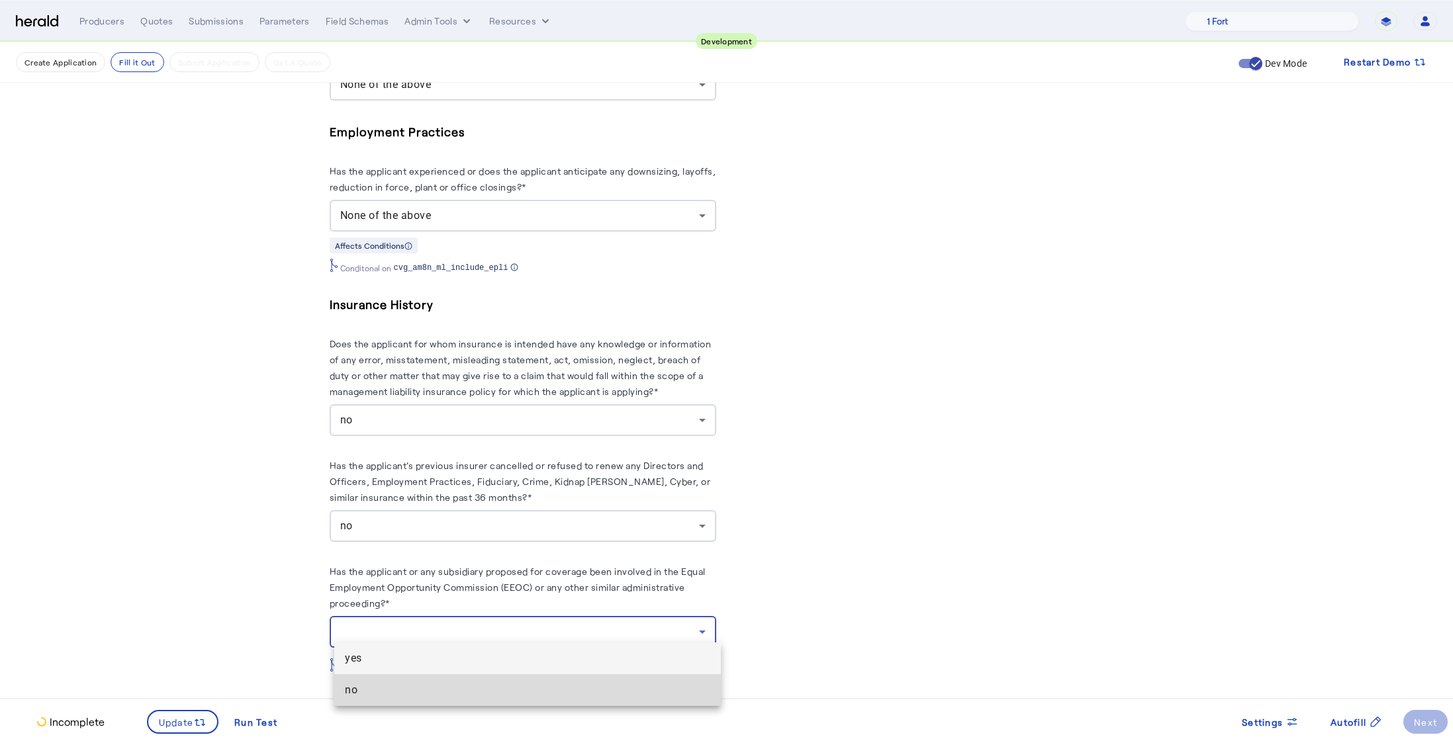
click at [493, 690] on span "no" at bounding box center [527, 691] width 365 height 16
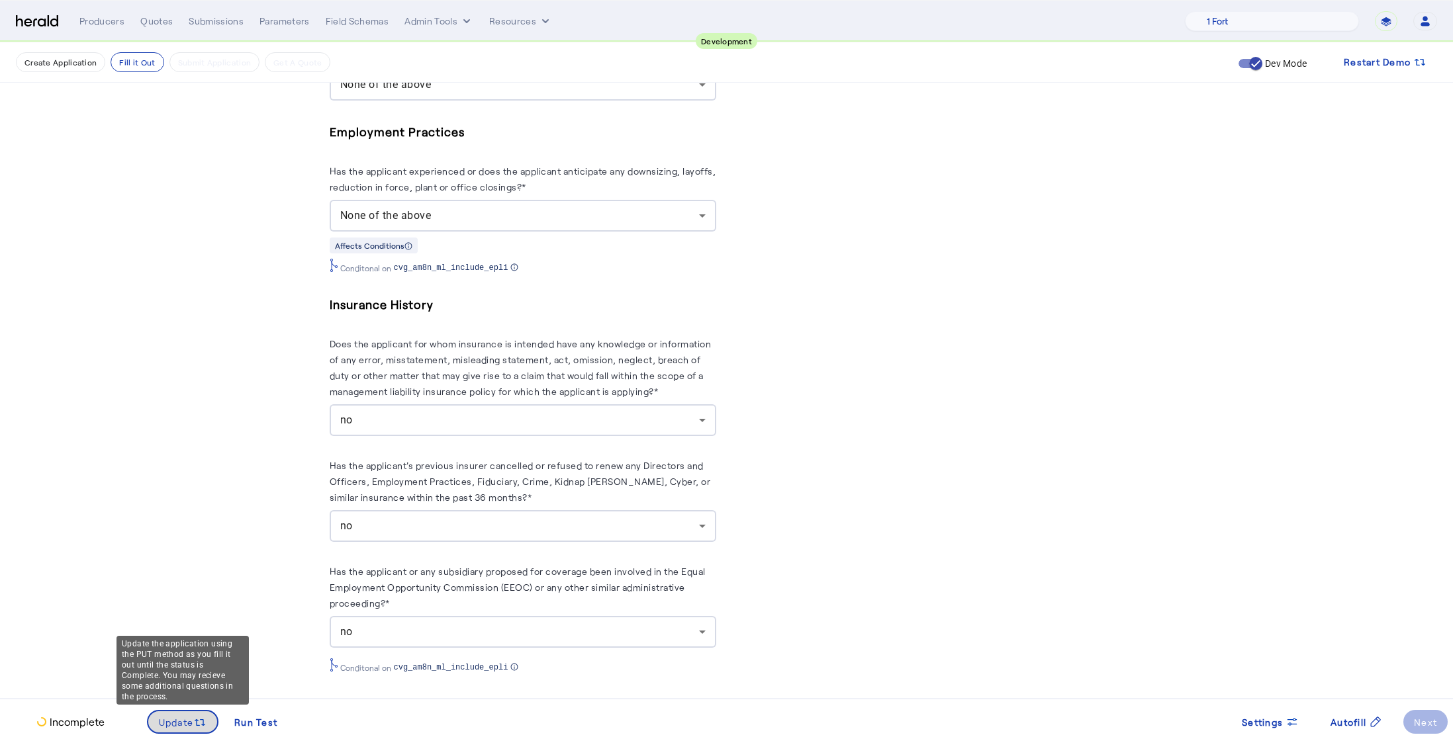
click at [187, 718] on span "Update" at bounding box center [176, 723] width 35 height 14
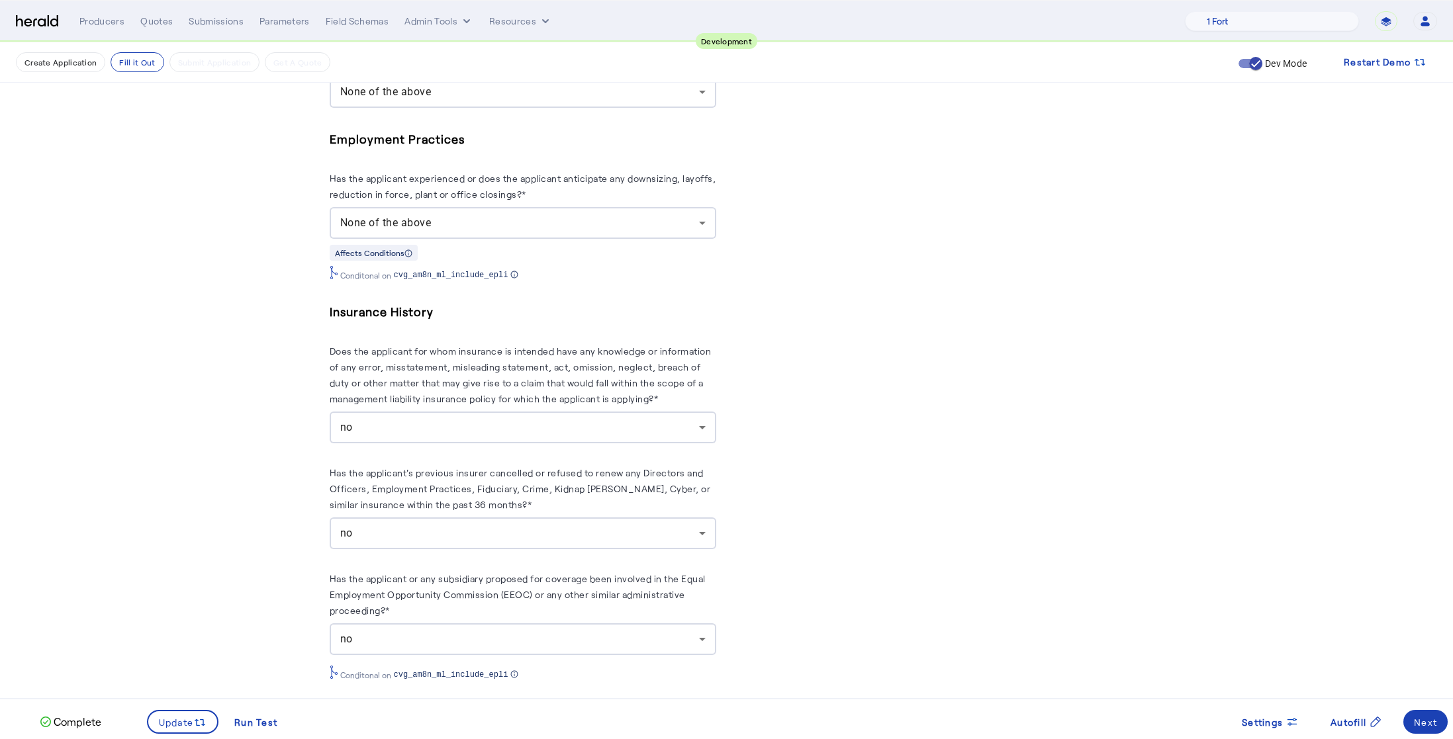
scroll to position [1702, 0]
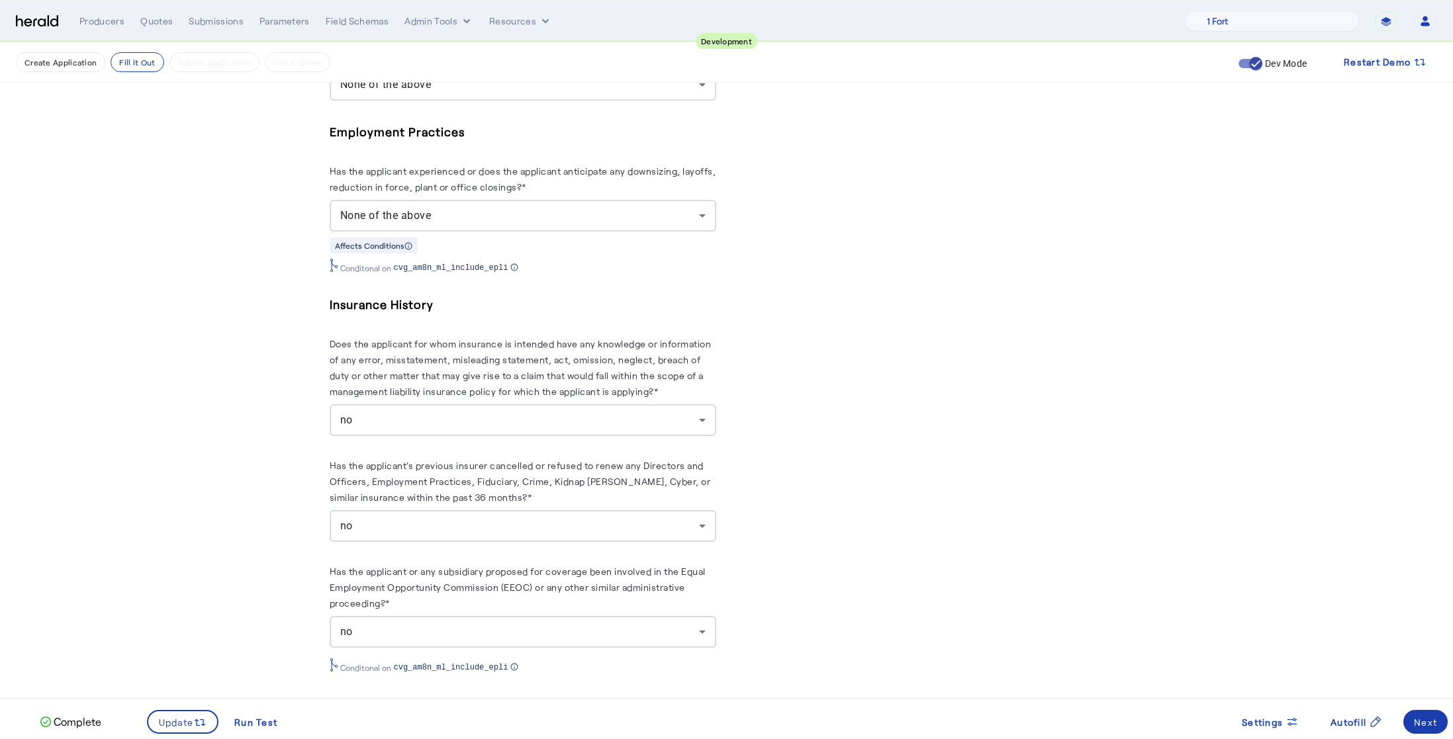
click at [1431, 726] on div "Next" at bounding box center [1425, 723] width 23 height 14
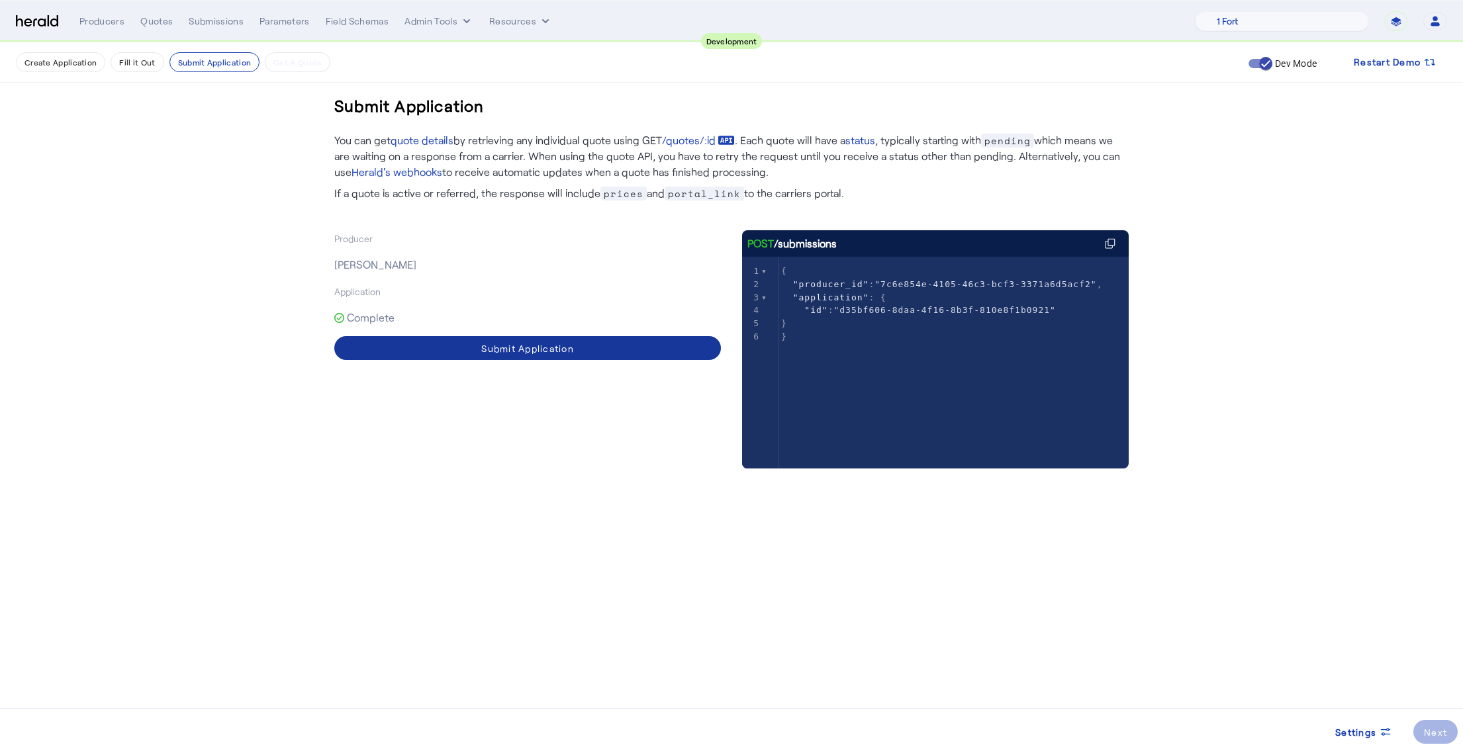
click at [526, 348] on div "Submit Application" at bounding box center [527, 349] width 93 height 14
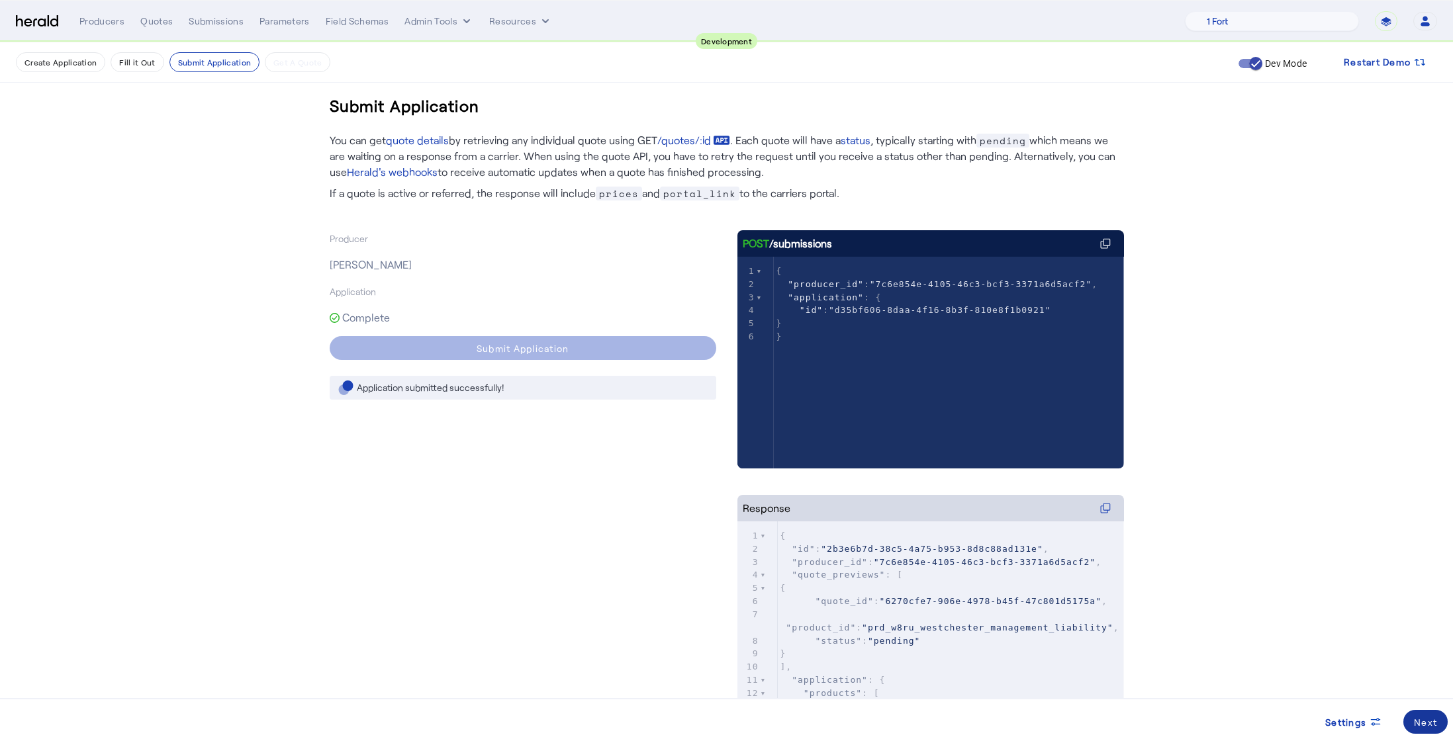
click at [1428, 721] on div "Next" at bounding box center [1425, 723] width 23 height 14
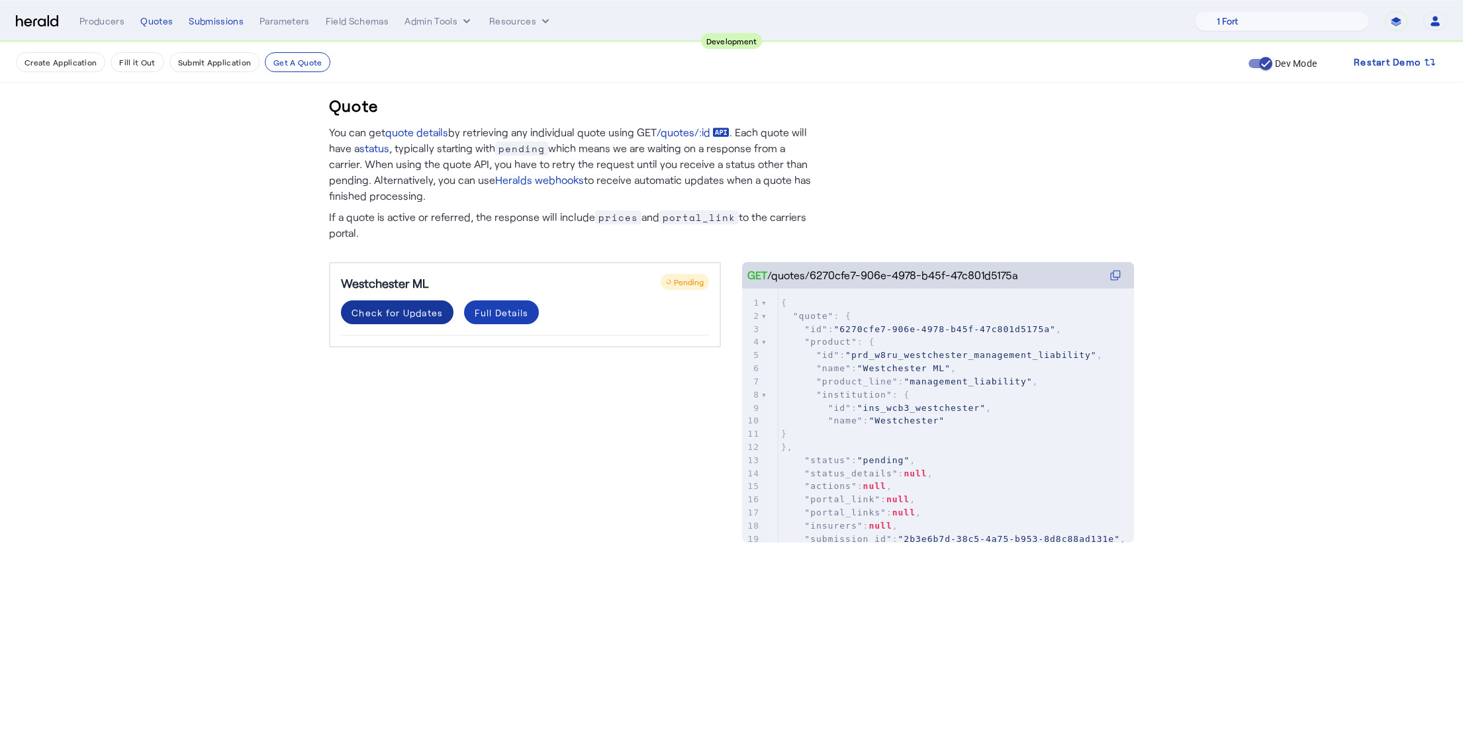
click at [395, 316] on div "Check for Updates" at bounding box center [397, 313] width 91 height 14
click at [453, 418] on div "Westchester ML Pending Check for Updates Full Details" at bounding box center [525, 389] width 392 height 254
click at [377, 312] on div "Check for Updates" at bounding box center [397, 313] width 91 height 14
click at [529, 440] on div "Westchester ML Pending Check for Updates Full Details" at bounding box center [525, 389] width 392 height 254
click at [403, 316] on div "Check for Updates" at bounding box center [397, 313] width 91 height 14
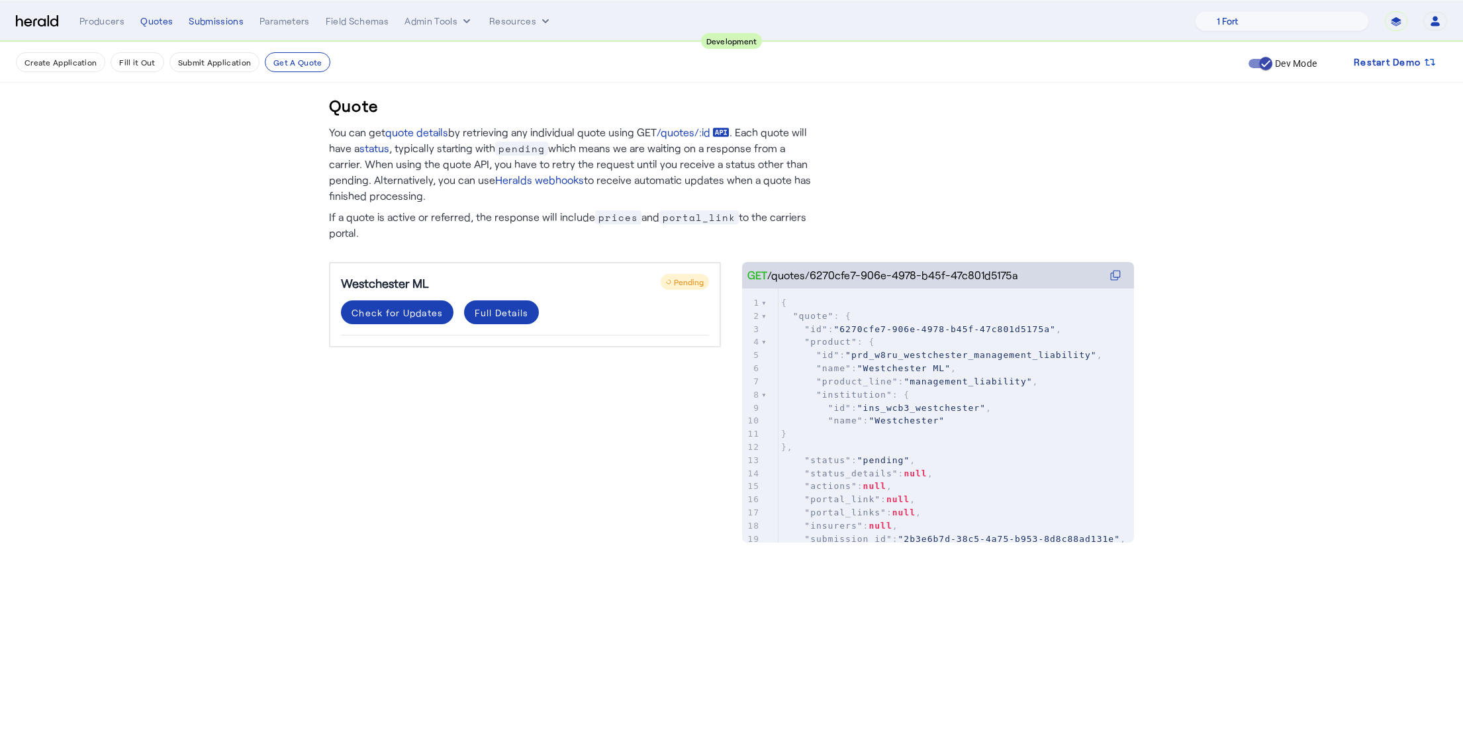
click at [569, 461] on div "Westchester ML Pending Check for Updates Full Details" at bounding box center [525, 389] width 392 height 254
click at [383, 314] on div "Check for Updates" at bounding box center [397, 313] width 91 height 14
click at [530, 413] on div "Westchester ML Pending Check for Updates Full Details" at bounding box center [525, 389] width 392 height 254
click at [403, 314] on div "Check for Updates" at bounding box center [397, 313] width 91 height 14
click at [502, 315] on div "Full Details" at bounding box center [502, 313] width 54 height 14
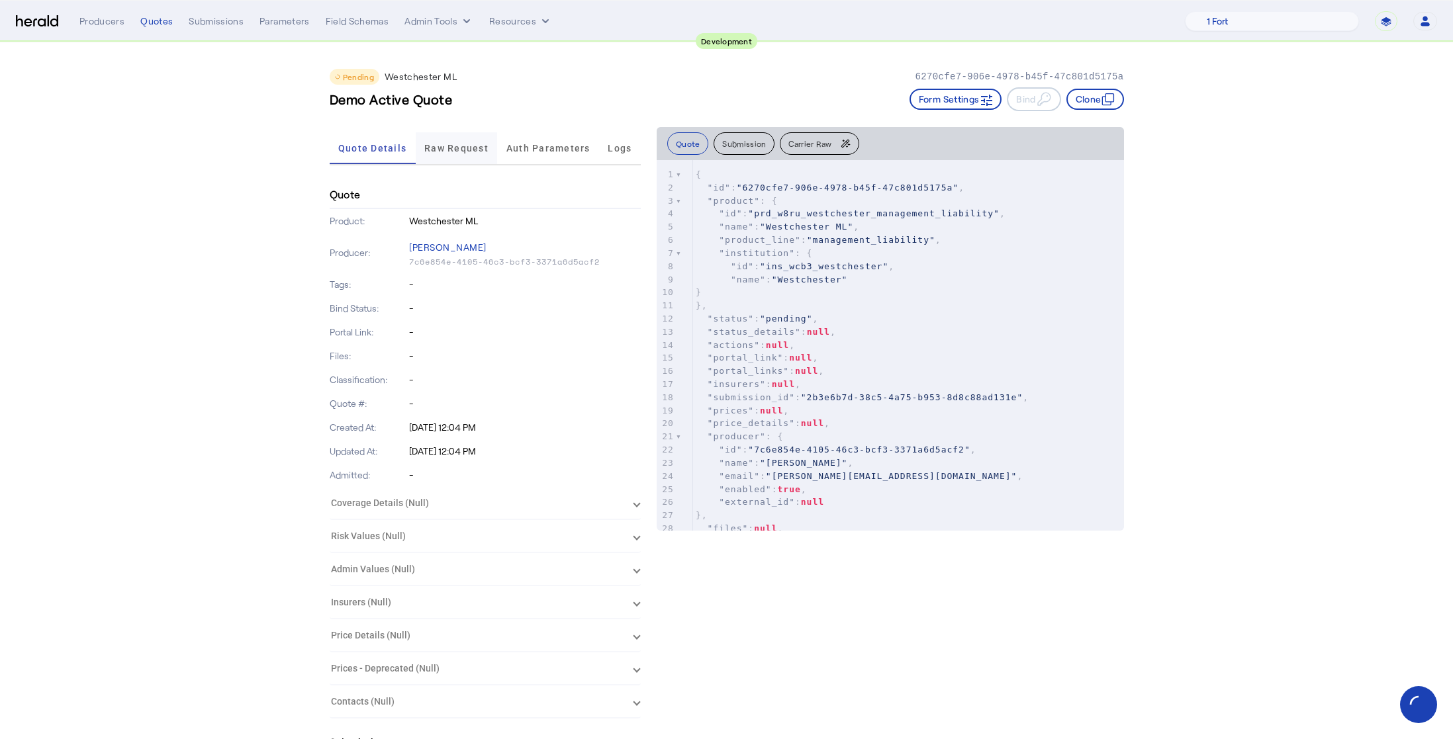
click at [457, 155] on span "Raw Request" at bounding box center [456, 148] width 64 height 32
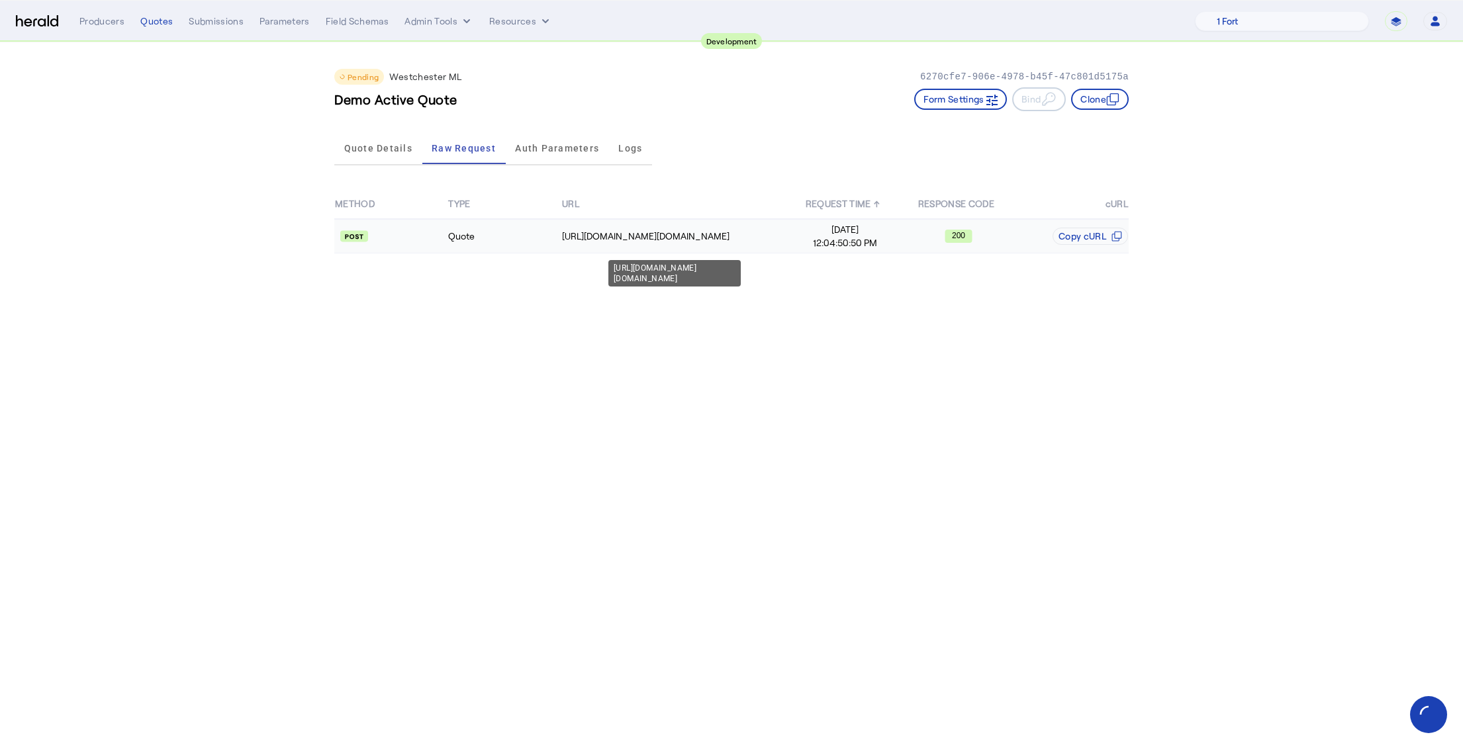
click at [592, 244] on td "https://uat.studiogateway.chubb.com/enterprise.operations.authorization" at bounding box center [674, 236] width 227 height 34
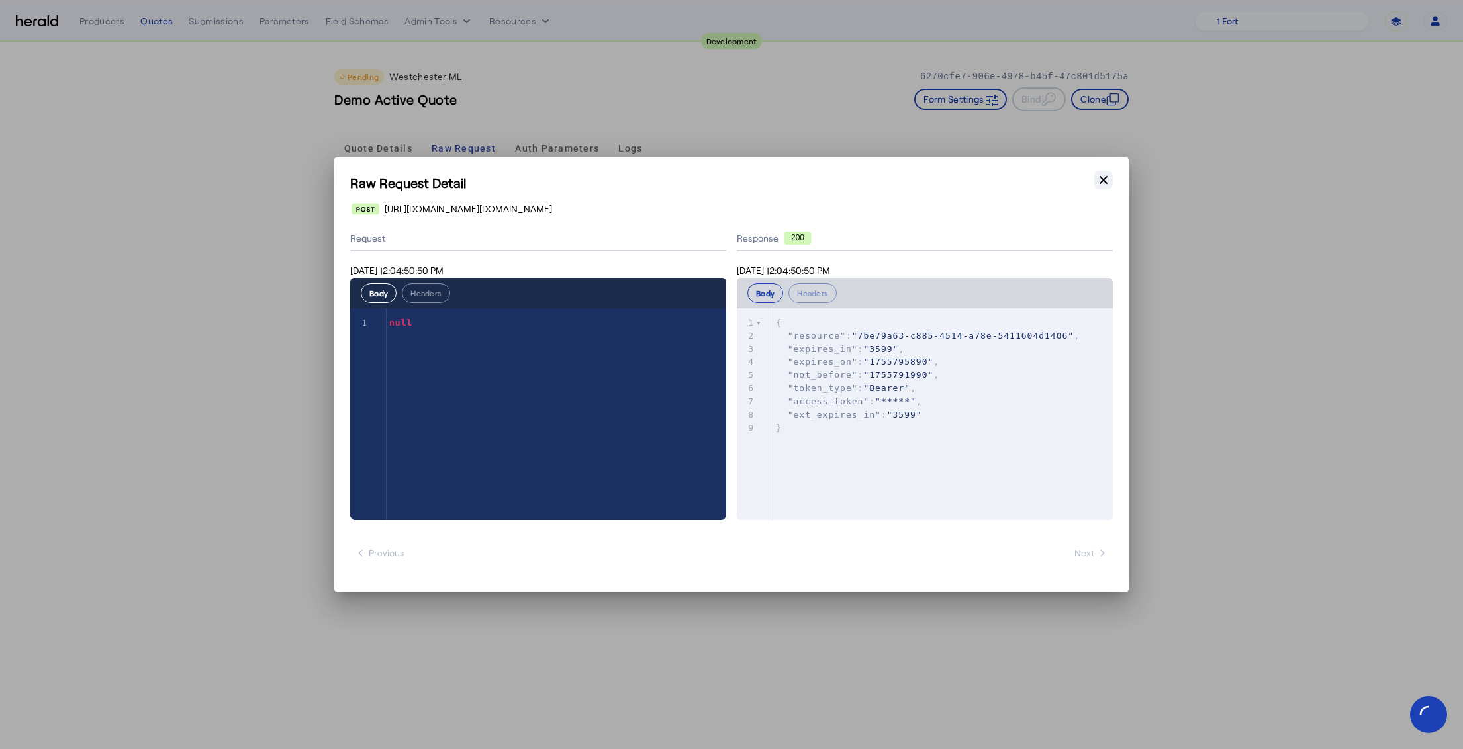
click at [1104, 182] on icon "button" at bounding box center [1103, 179] width 13 height 13
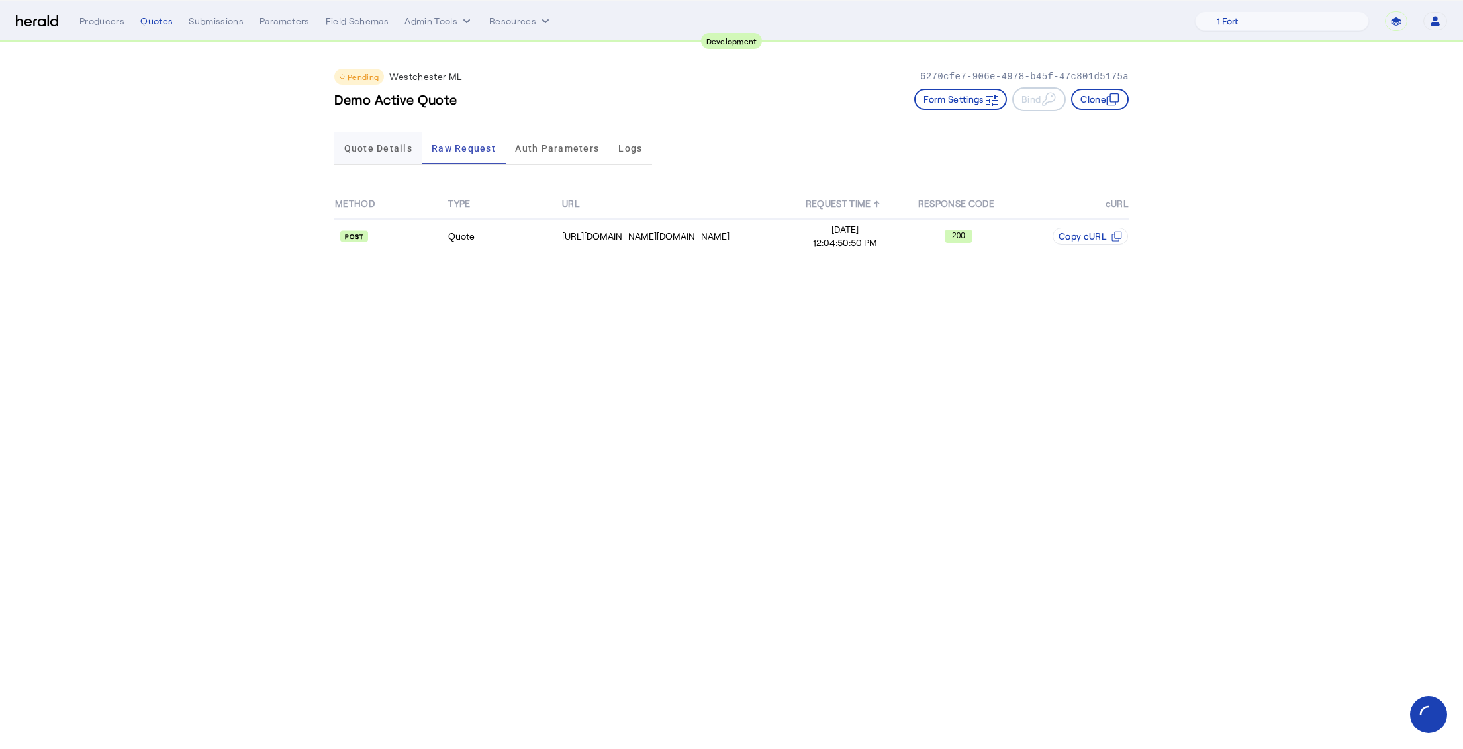
click at [386, 146] on span "Quote Details" at bounding box center [378, 148] width 68 height 9
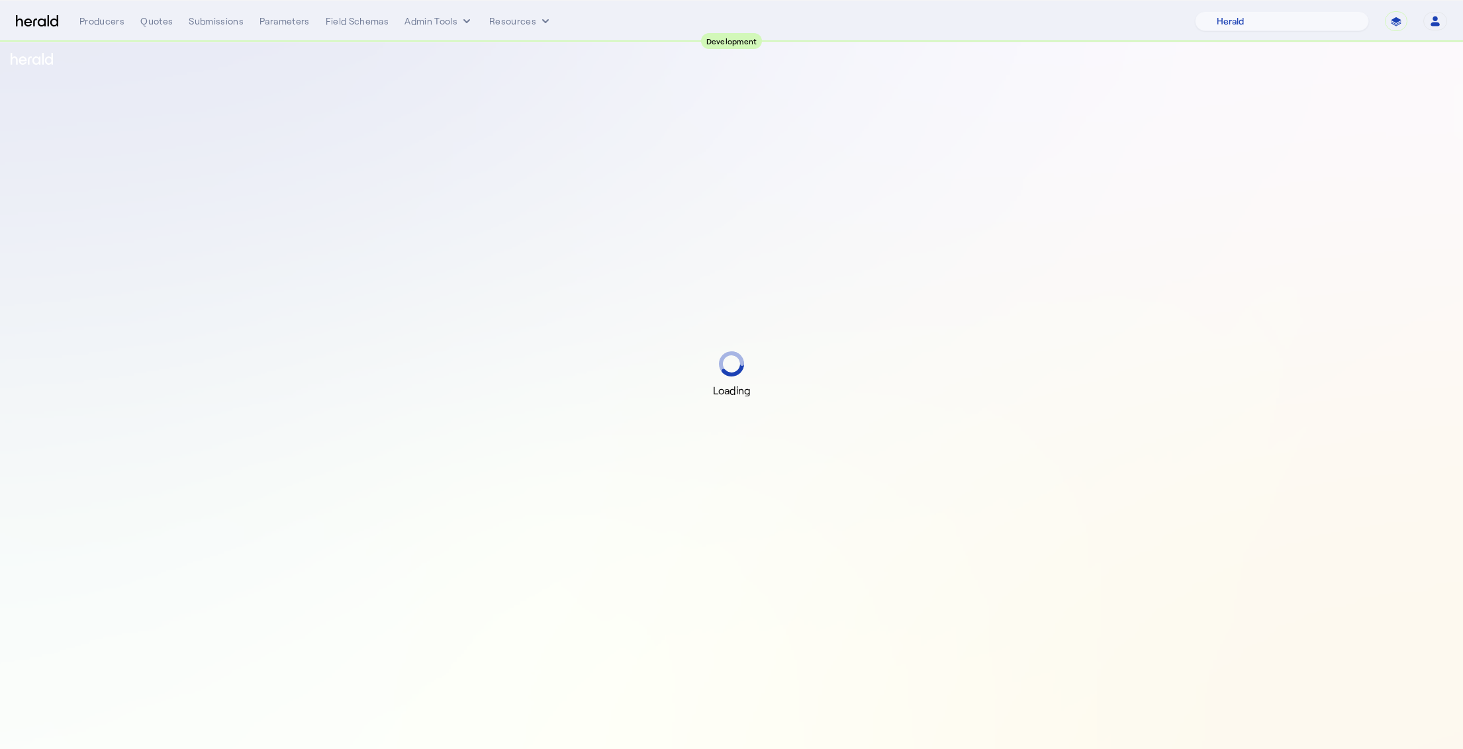
select select "pfm_2v8p_herald_api"
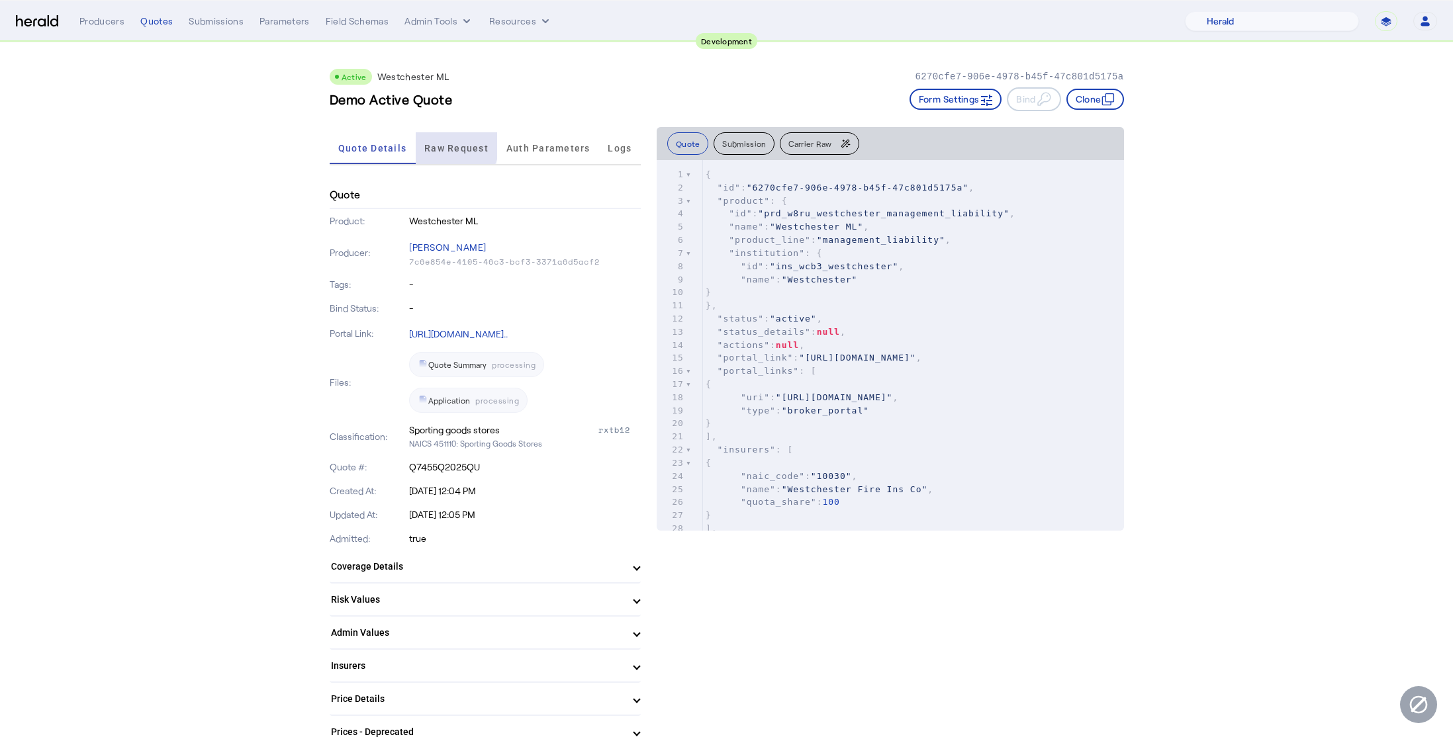
click at [454, 146] on span "Raw Request" at bounding box center [456, 148] width 64 height 9
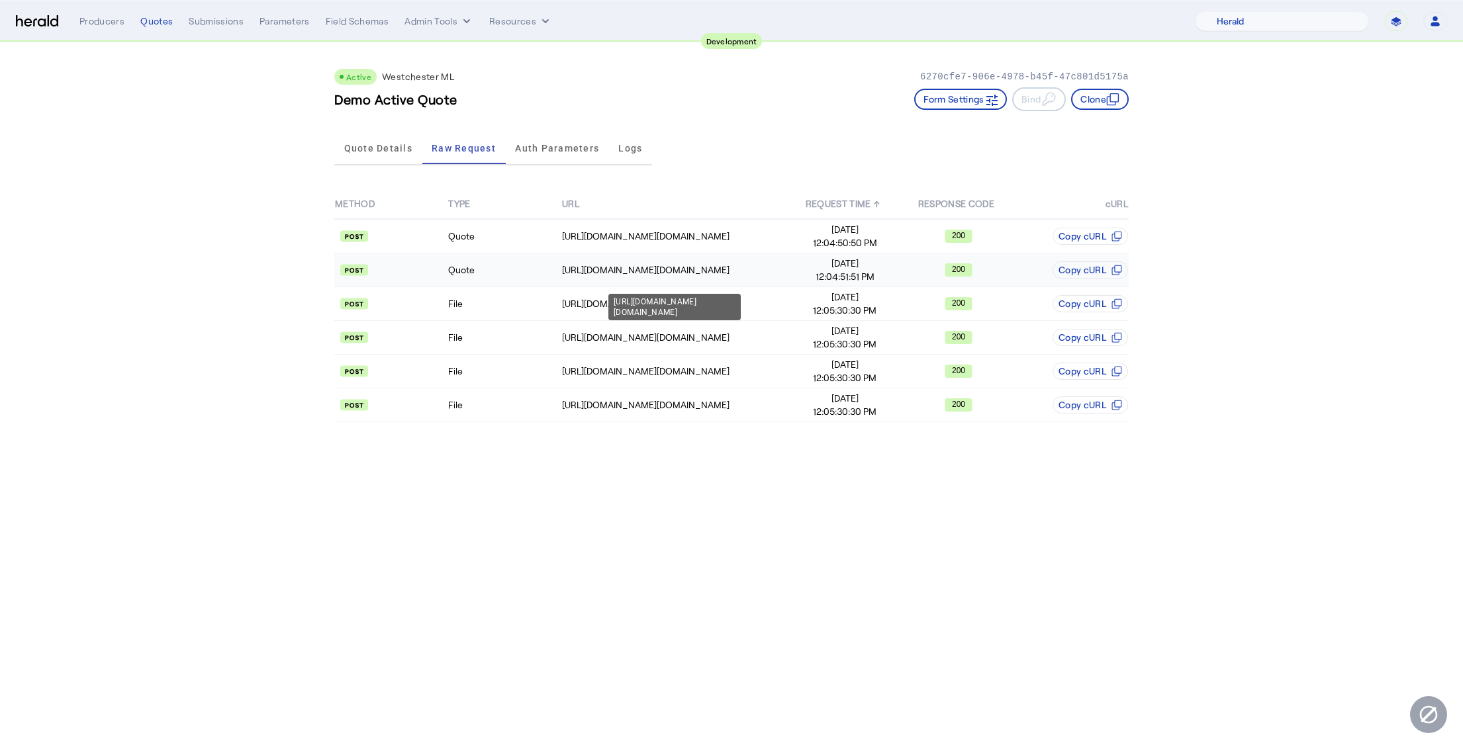
click at [661, 269] on div "[URL][DOMAIN_NAME][DOMAIN_NAME]" at bounding box center [675, 269] width 226 height 13
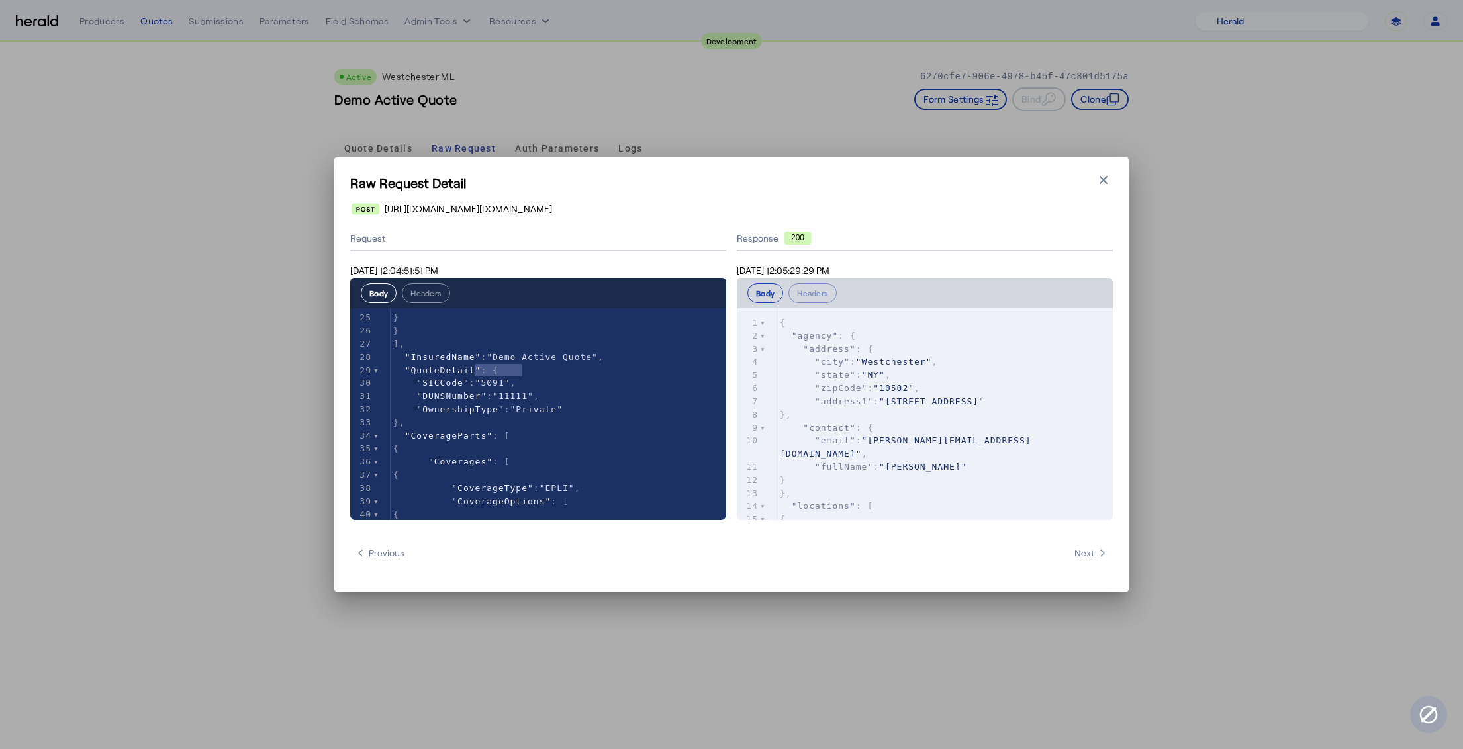
type textarea "**********"
drag, startPoint x: 532, startPoint y: 370, endPoint x: 397, endPoint y: 370, distance: 135.1
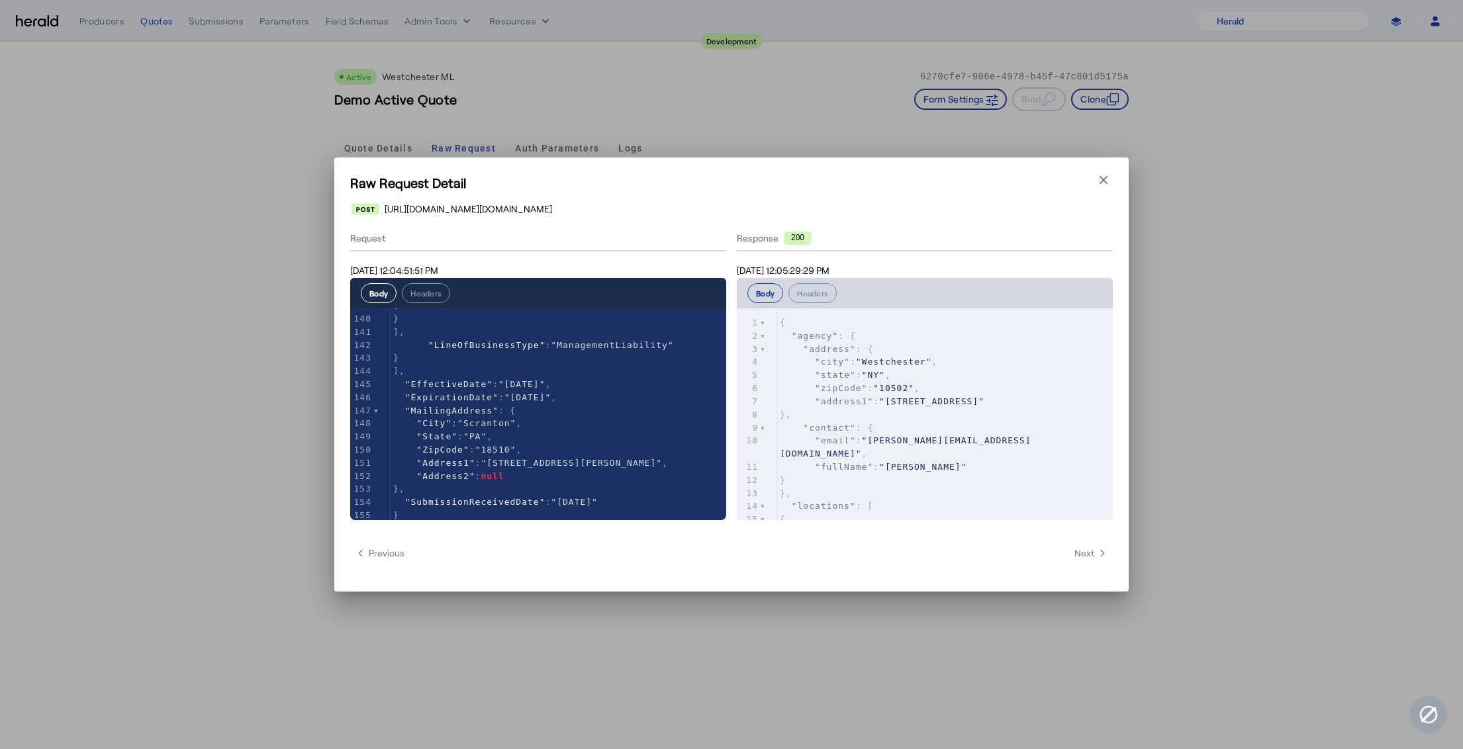
click at [892, 412] on pre "}," at bounding box center [945, 414] width 336 height 13
click at [944, 348] on span ""Q7455Q2025QU"" at bounding box center [914, 347] width 82 height 10
type textarea "**********"
click at [945, 348] on span ""Q7455Q2025QU"" at bounding box center [914, 347] width 82 height 10
click at [900, 359] on span "2802" at bounding box center [890, 361] width 23 height 10
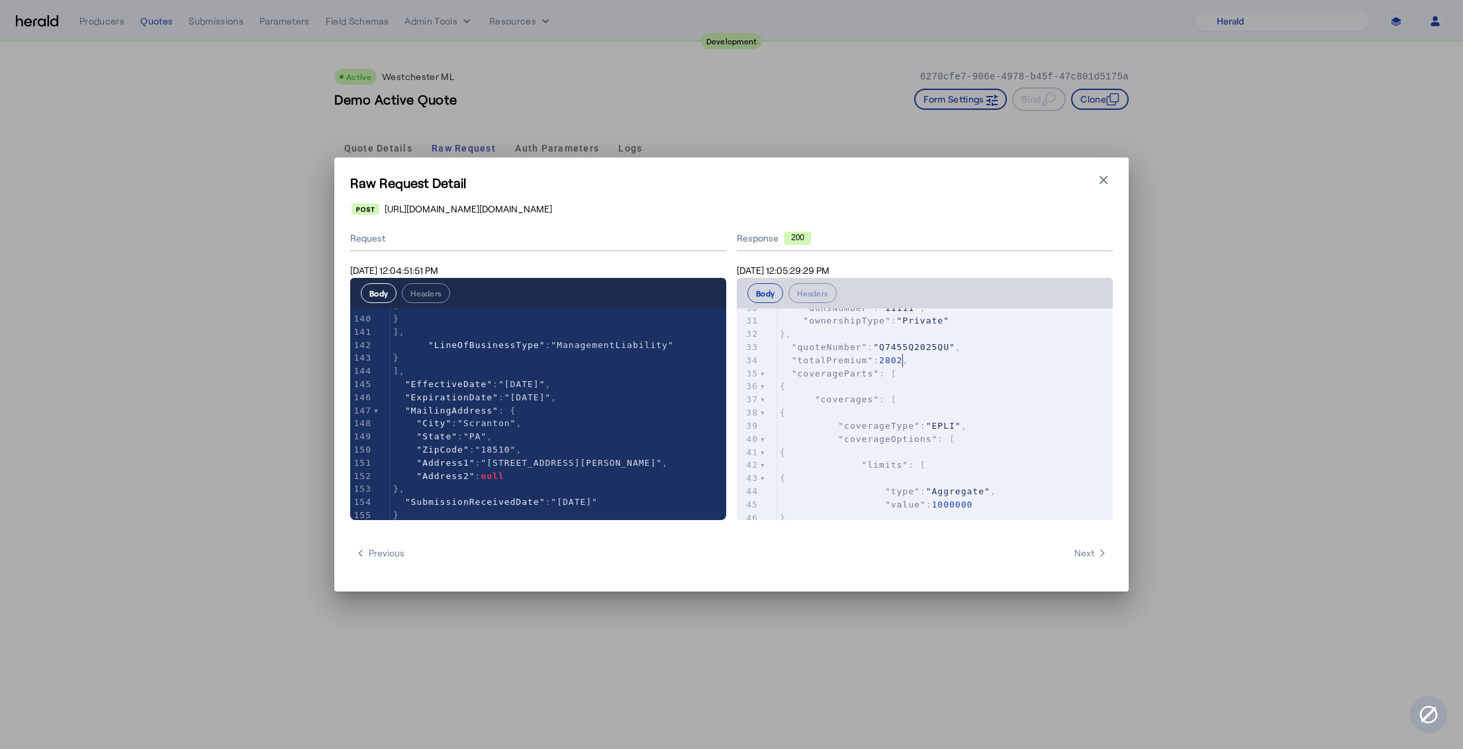
type textarea "****"
click at [900, 359] on span "2802" at bounding box center [890, 361] width 23 height 10
click at [916, 367] on pre ""coverageParts" : [" at bounding box center [945, 373] width 336 height 13
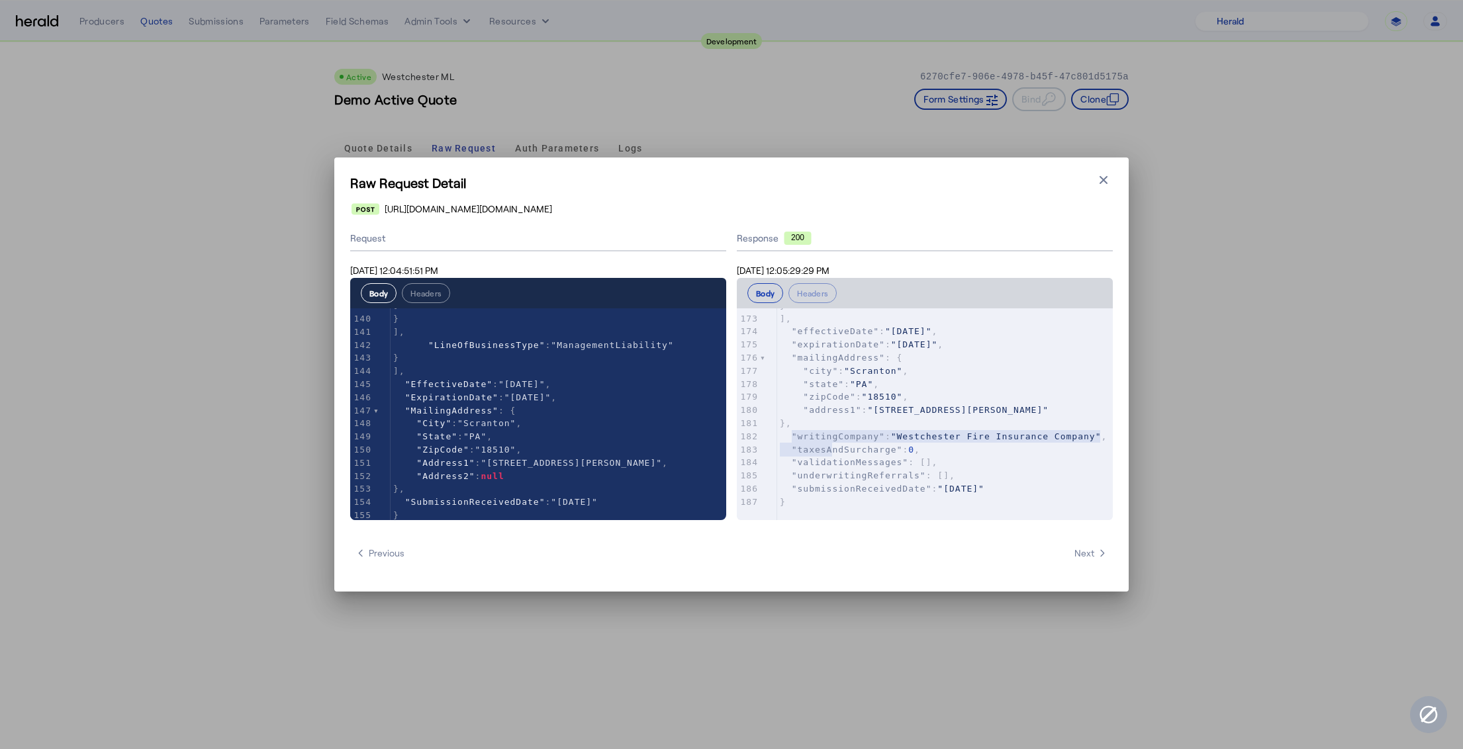
type textarea "**********"
drag, startPoint x: 843, startPoint y: 441, endPoint x: 783, endPoint y: 422, distance: 62.4
click at [783, 430] on pre ""writingCompany" : "Westchester Fire Insurance Company" ," at bounding box center [945, 436] width 336 height 13
click at [856, 443] on pre ""writingCompany" : "Westchester Fire Insurance Company" ," at bounding box center [945, 436] width 336 height 13
click at [1108, 180] on icon "button" at bounding box center [1103, 179] width 13 height 13
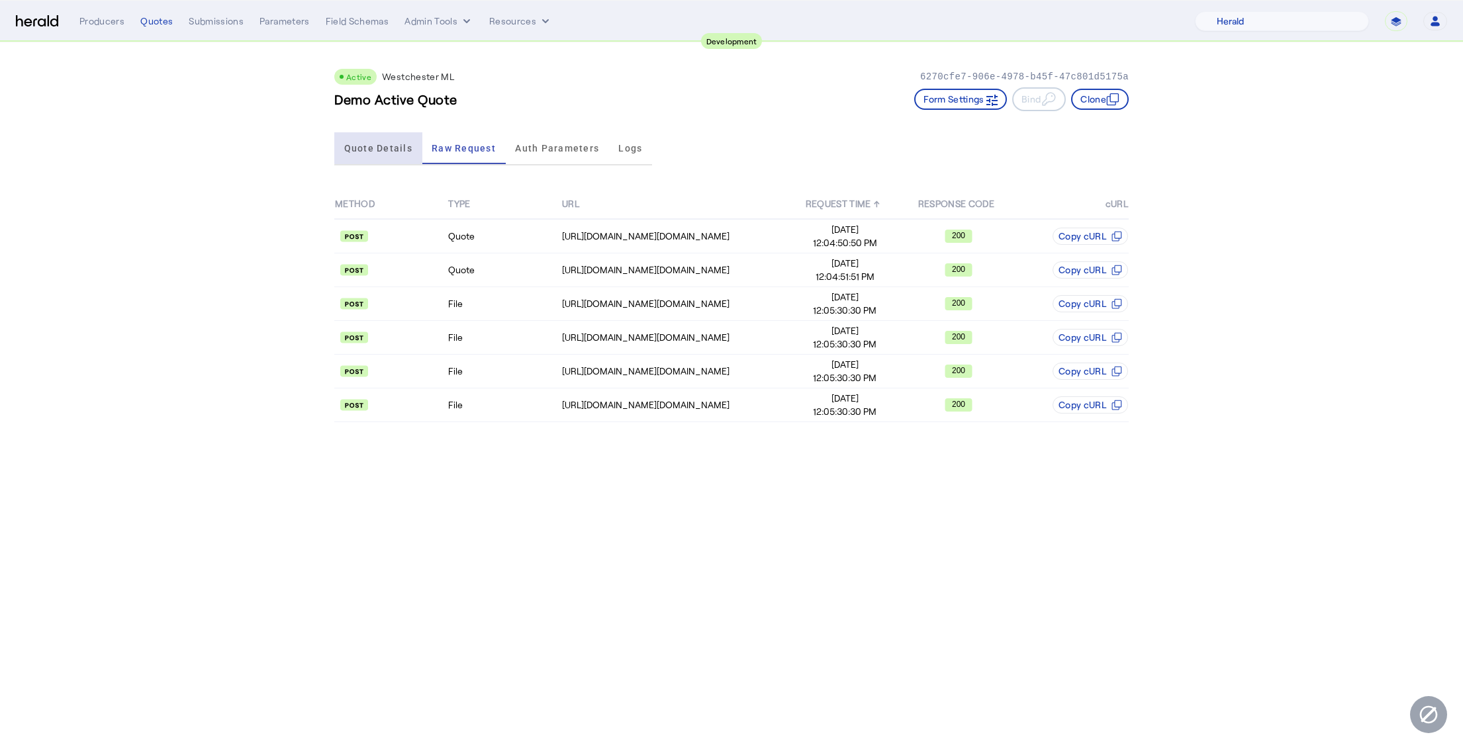
click at [389, 144] on span "Quote Details" at bounding box center [378, 148] width 68 height 9
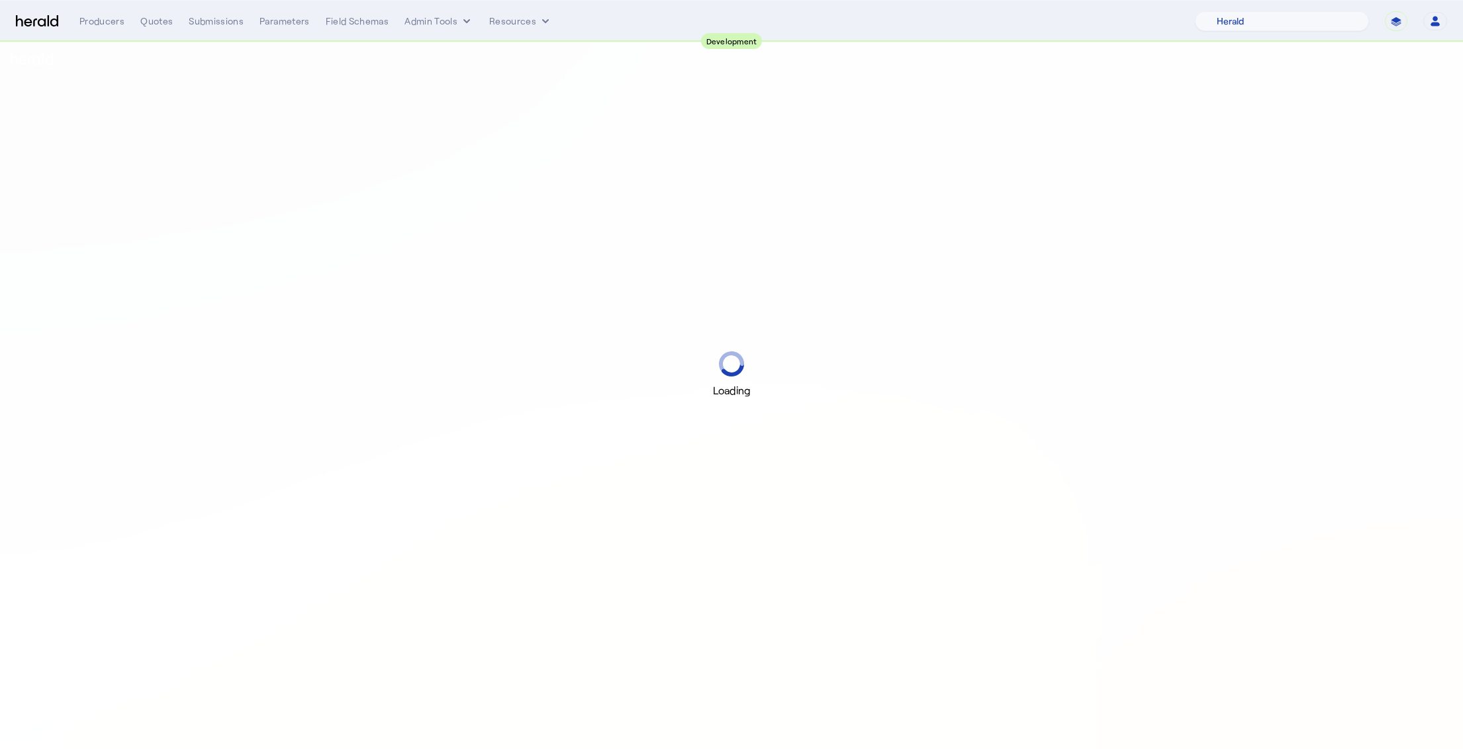
select select "pfm_2v8p_herald_api"
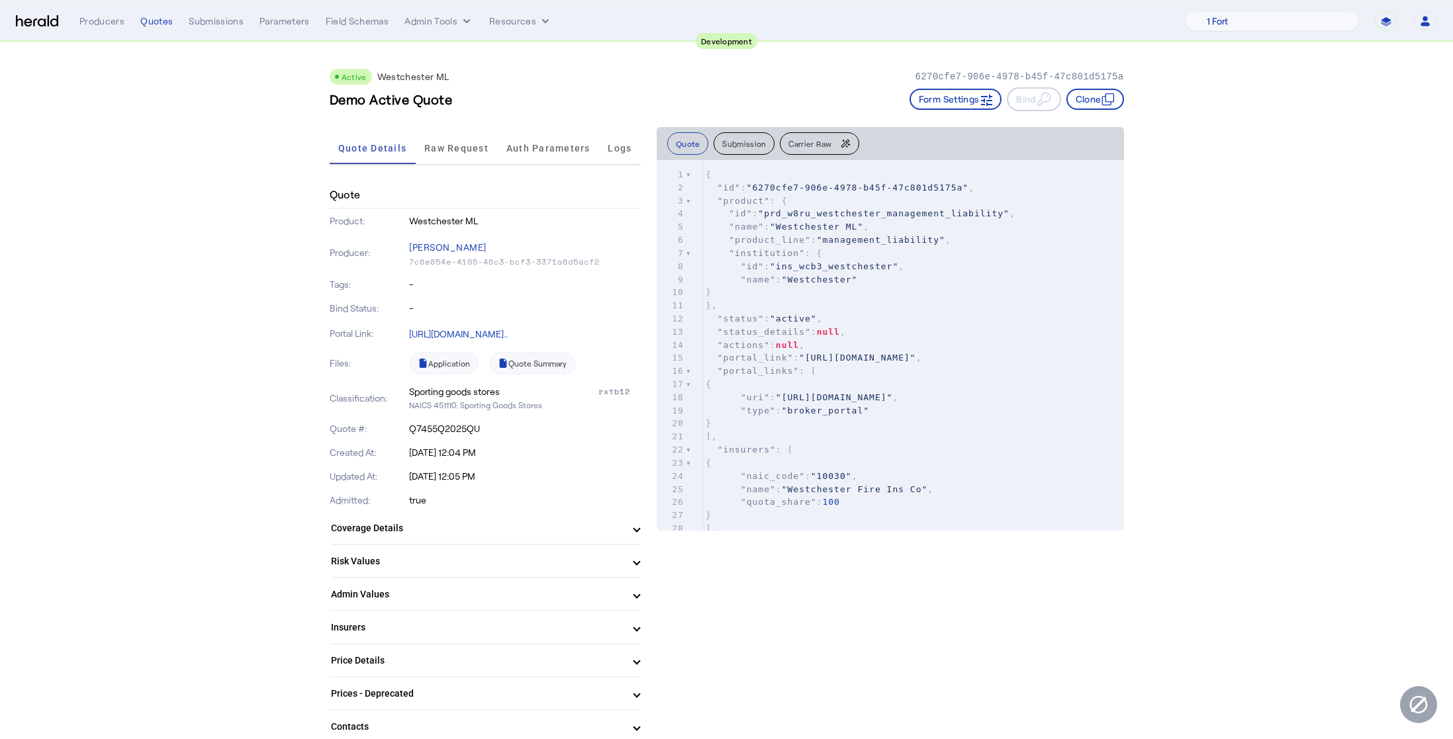
click at [439, 428] on p "Q7455Q2025QU" at bounding box center [525, 428] width 232 height 13
click at [504, 432] on p "Q7455Q2025QU" at bounding box center [525, 428] width 232 height 13
click at [443, 428] on p "Q7455Q2025QU" at bounding box center [525, 428] width 232 height 13
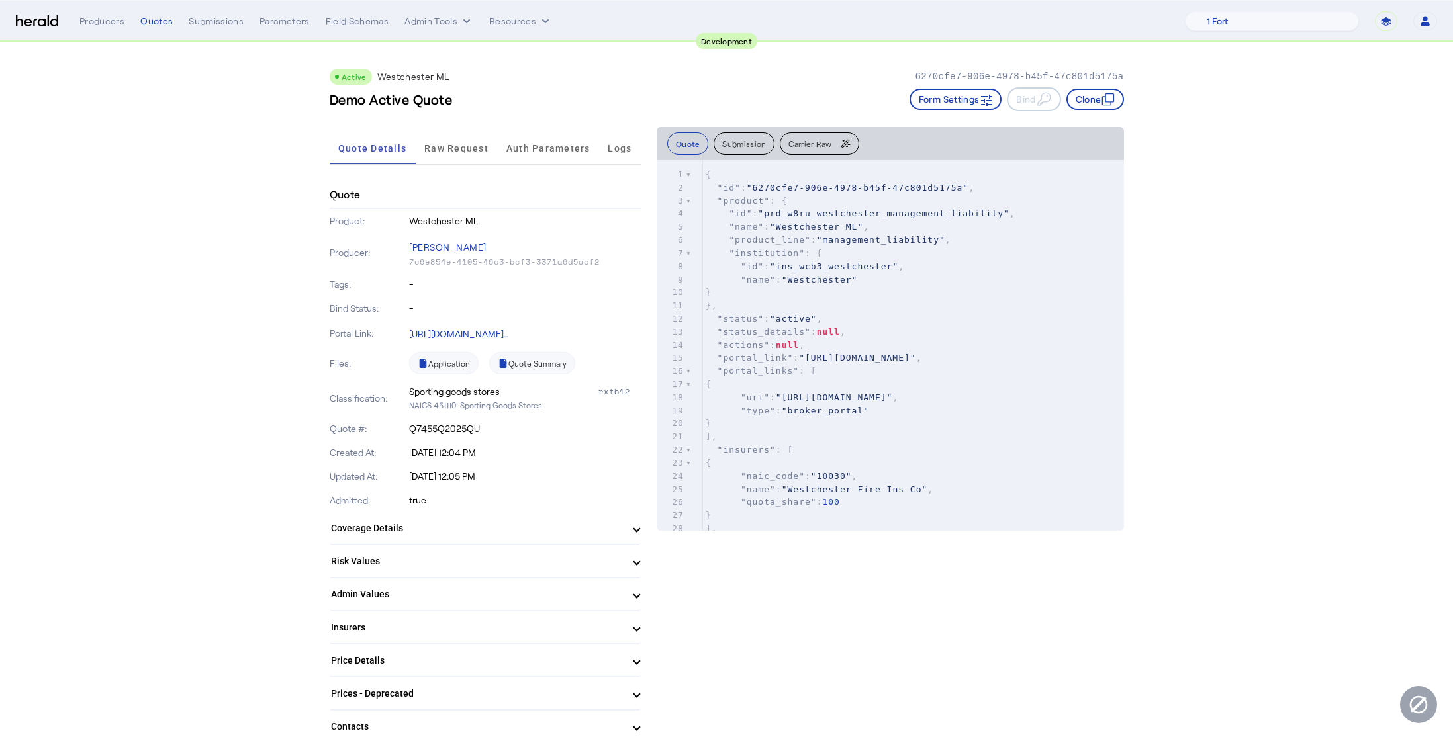
click at [443, 428] on p "Q7455Q2025QU" at bounding box center [525, 428] width 232 height 13
click at [534, 438] on div "Quote #: Q7455Q2025QU" at bounding box center [485, 429] width 311 height 24
click at [540, 368] on link "Quote Summary" at bounding box center [532, 363] width 86 height 23
click at [448, 365] on link "Application" at bounding box center [444, 363] width 70 height 23
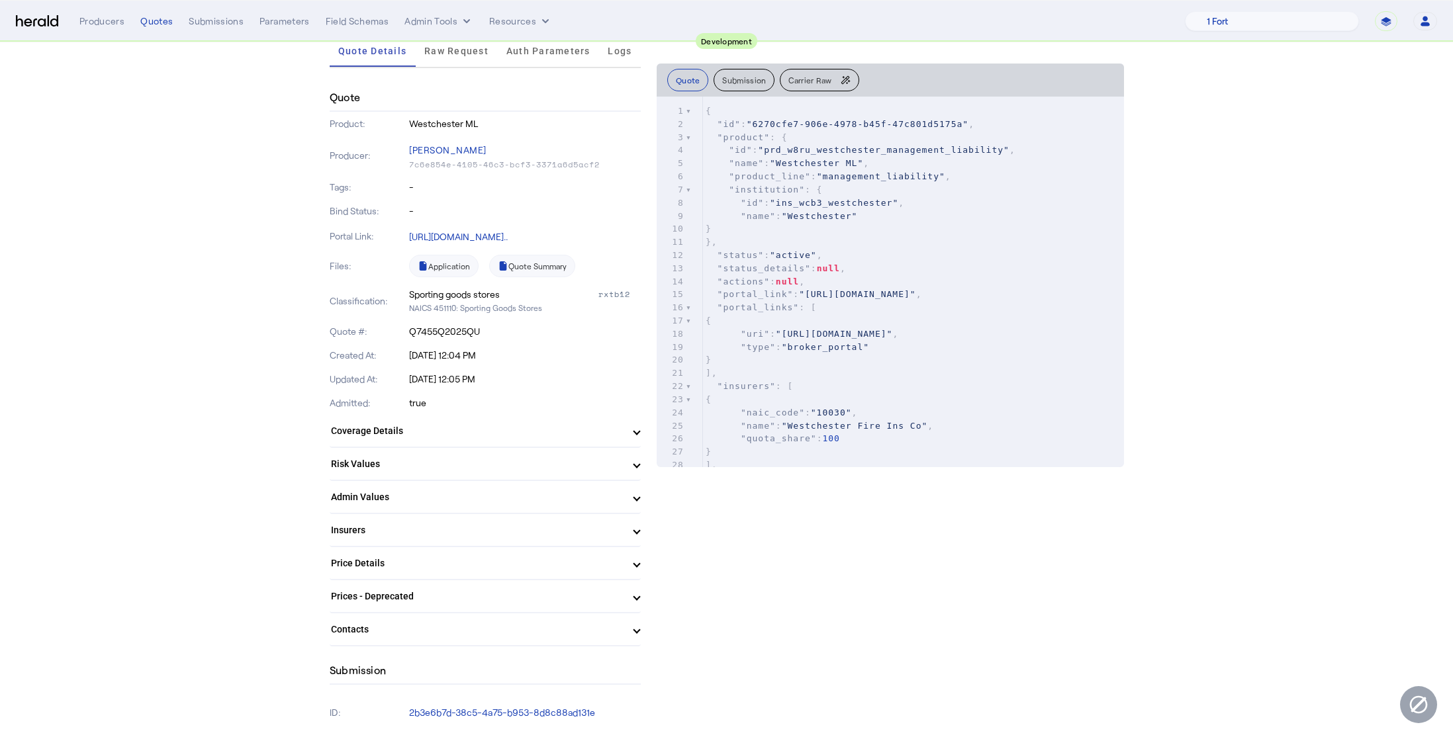
scroll to position [252, 0]
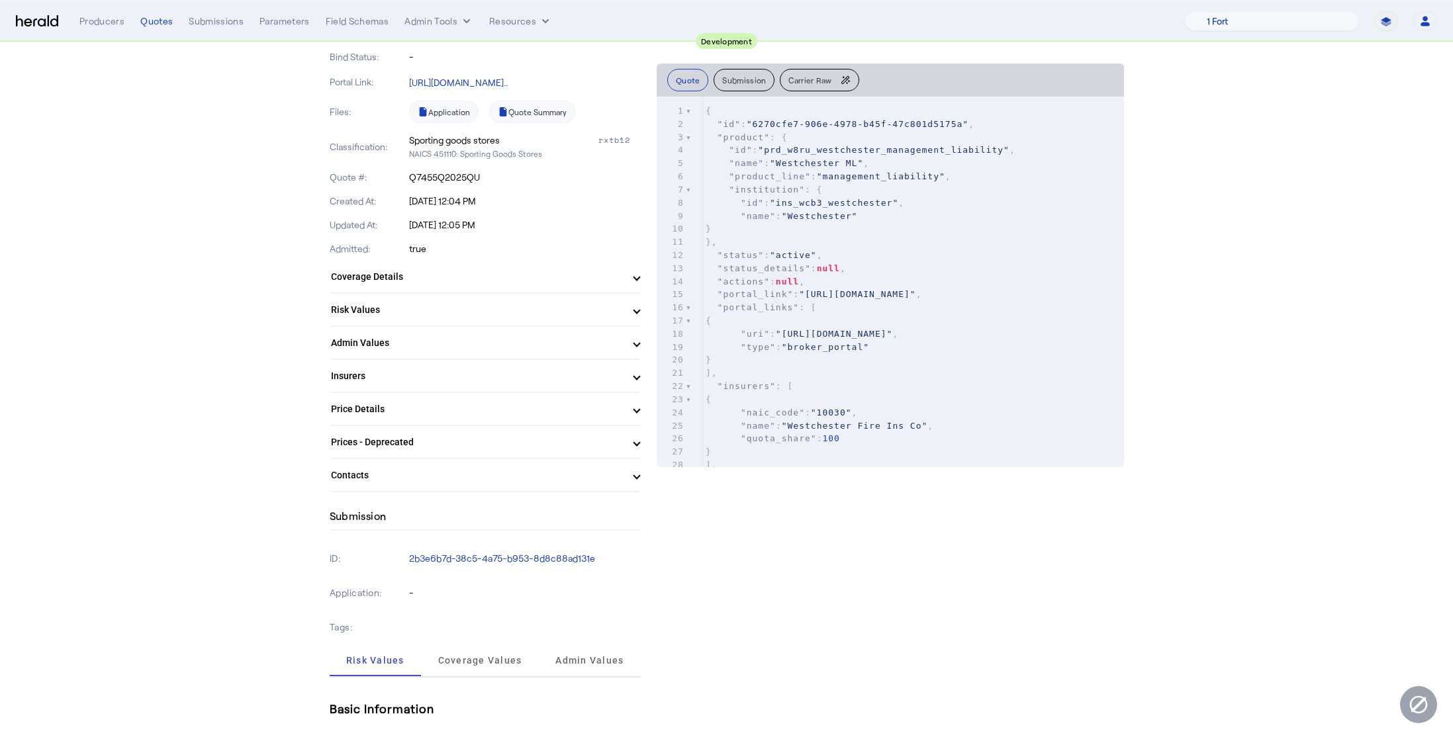
click at [634, 480] on span at bounding box center [636, 476] width 5 height 14
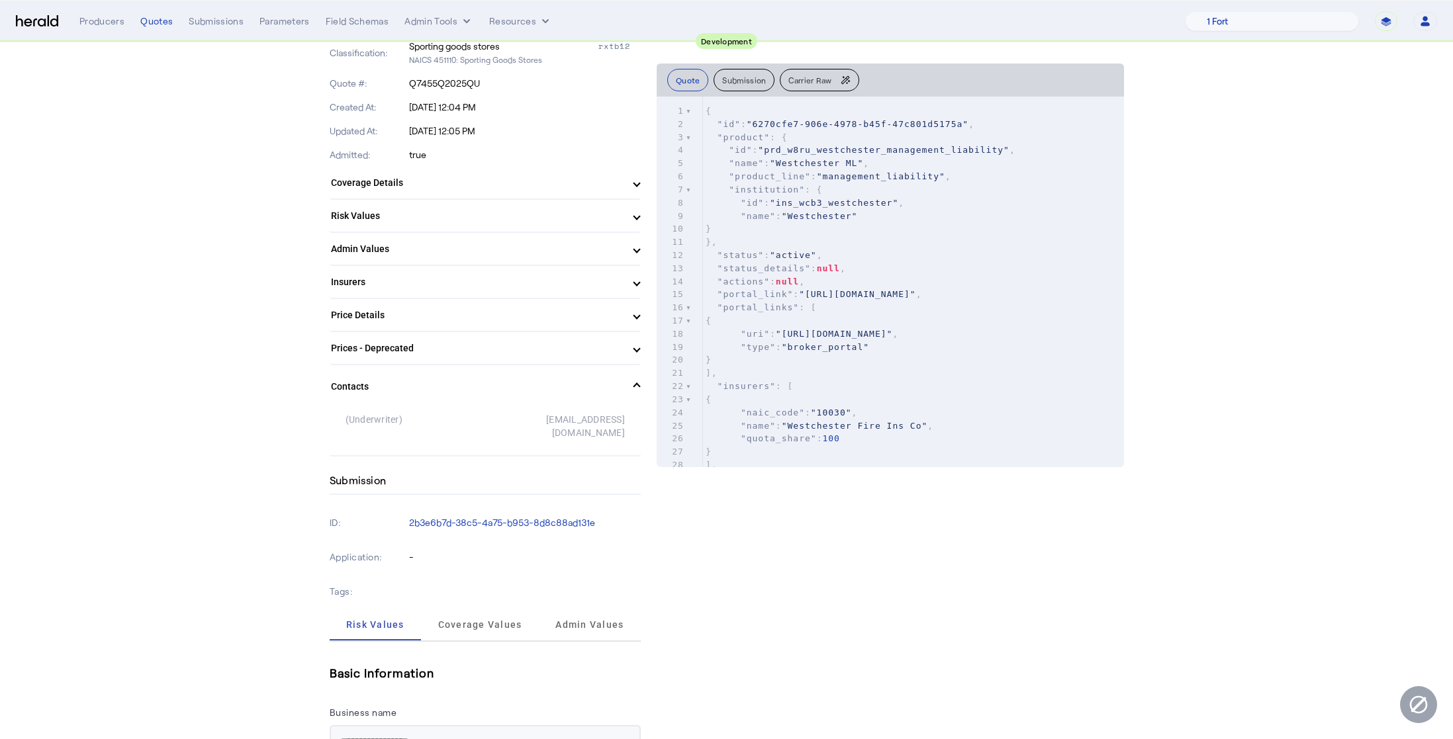
scroll to position [349, 0]
click at [557, 416] on div "[EMAIL_ADDRESS][DOMAIN_NAME]" at bounding box center [555, 423] width 140 height 26
click at [610, 426] on div "(Underwriter) [EMAIL_ADDRESS][DOMAIN_NAME]" at bounding box center [485, 422] width 279 height 37
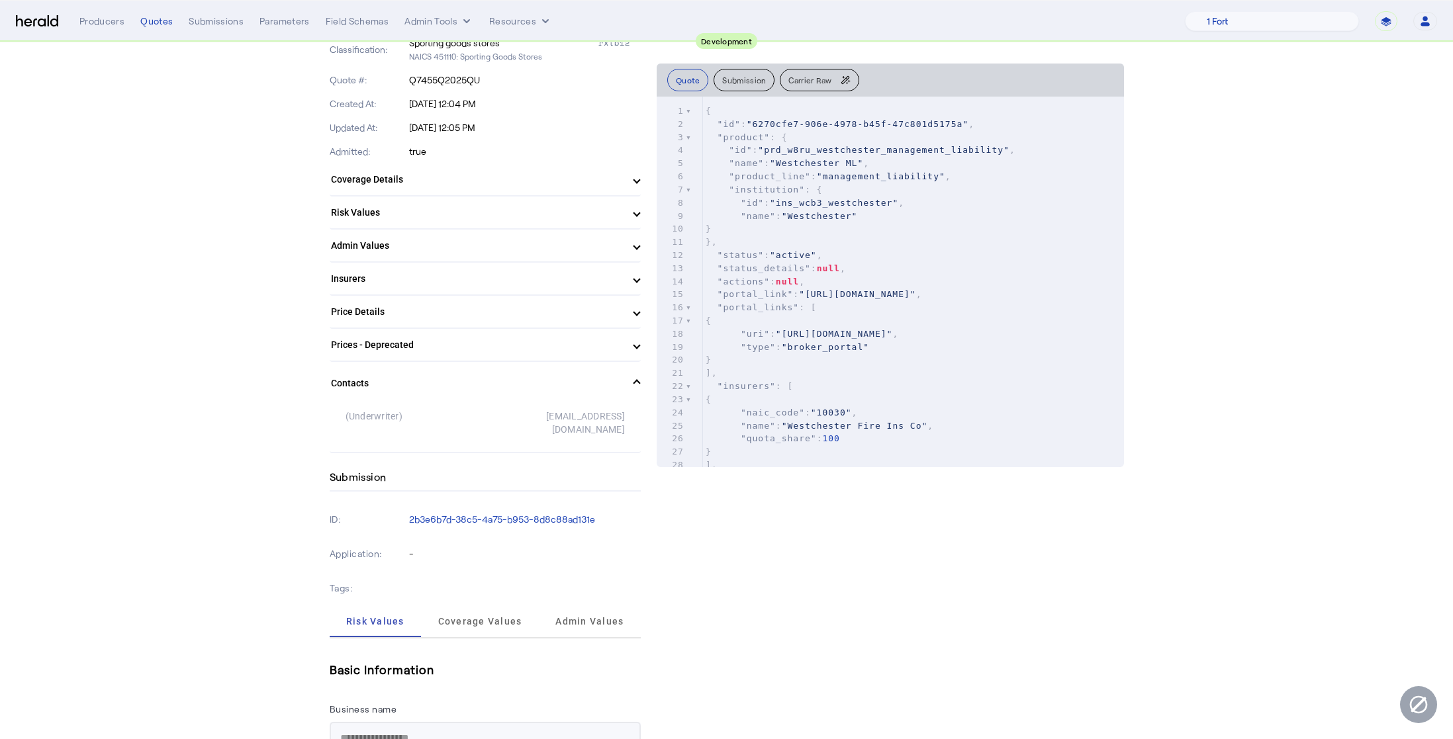
click at [600, 416] on div "[EMAIL_ADDRESS][DOMAIN_NAME]" at bounding box center [555, 423] width 140 height 26
click at [595, 429] on div "(Underwriter) [EMAIL_ADDRESS][DOMAIN_NAME]" at bounding box center [485, 428] width 311 height 48
click at [572, 416] on div "[EMAIL_ADDRESS][DOMAIN_NAME]" at bounding box center [555, 423] width 140 height 26
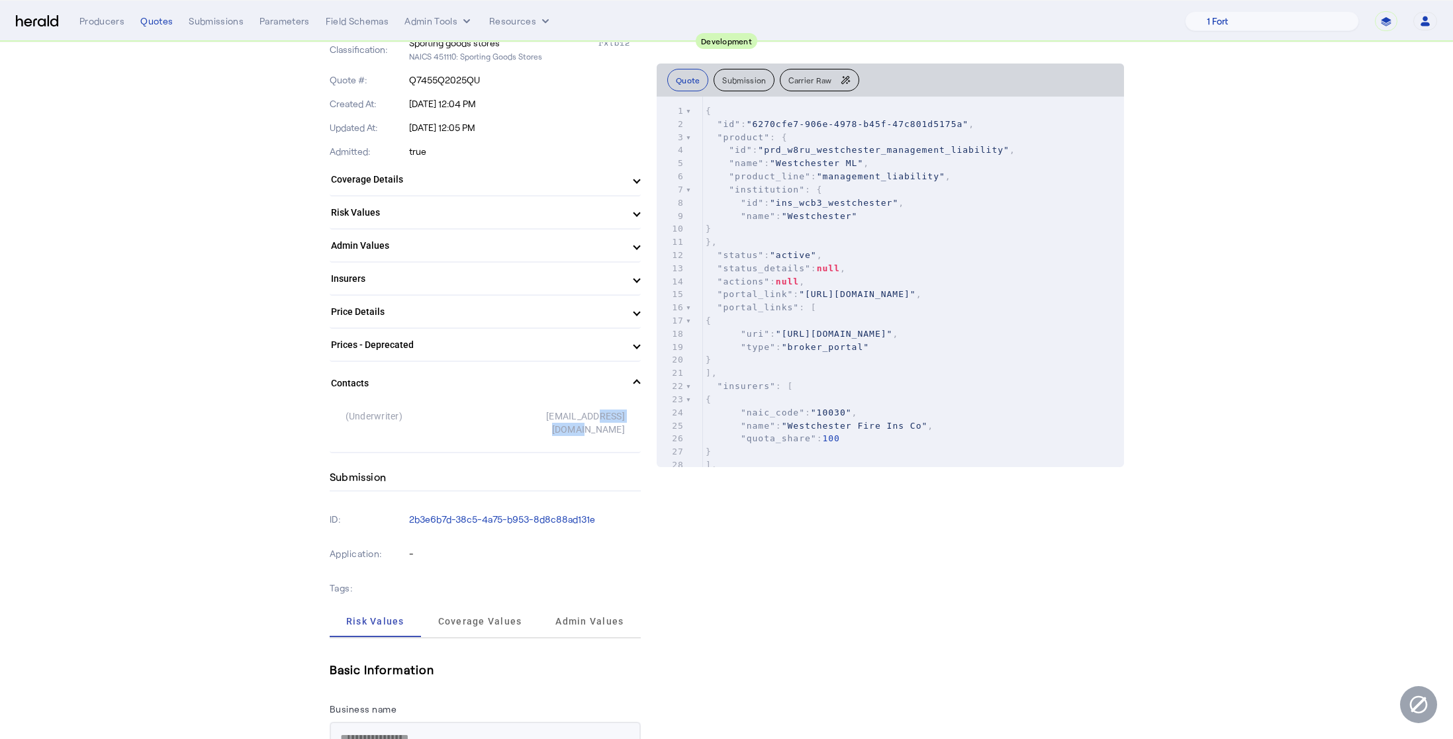
click at [572, 416] on div "[EMAIL_ADDRESS][DOMAIN_NAME]" at bounding box center [555, 423] width 140 height 26
click at [576, 421] on div "[EMAIL_ADDRESS][DOMAIN_NAME]" at bounding box center [555, 423] width 140 height 26
click at [634, 385] on span at bounding box center [636, 384] width 5 height 14
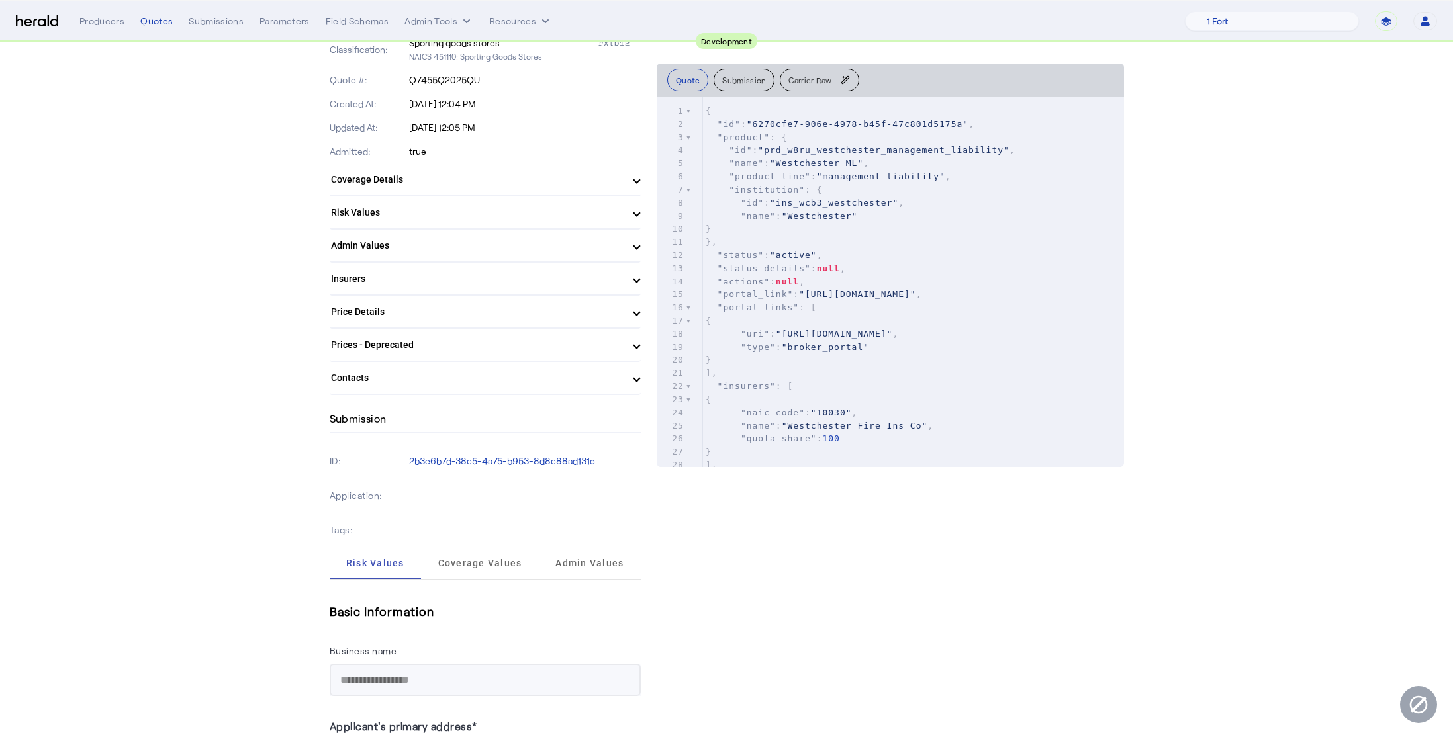
click at [634, 316] on span at bounding box center [636, 312] width 5 height 14
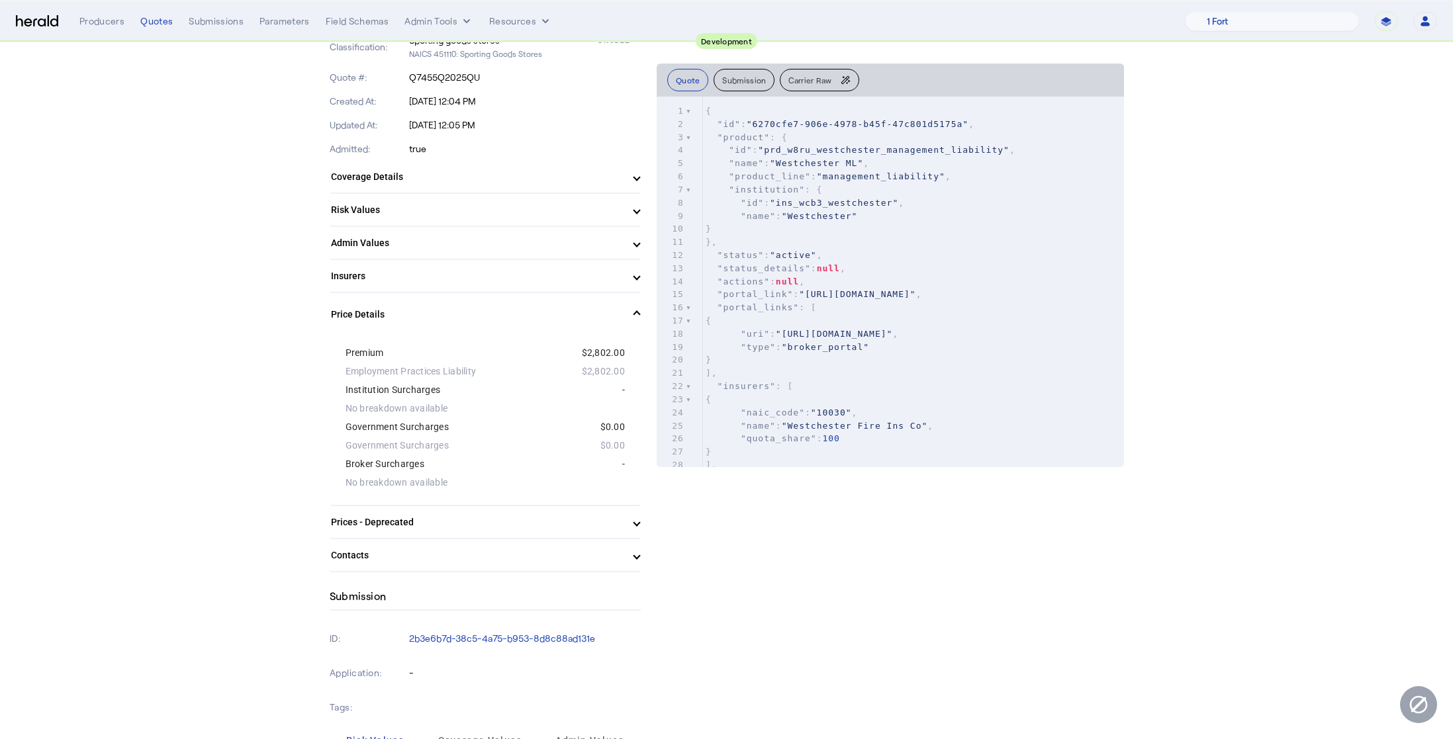
scroll to position [354, 0]
click at [634, 312] on span at bounding box center [636, 312] width 5 height 14
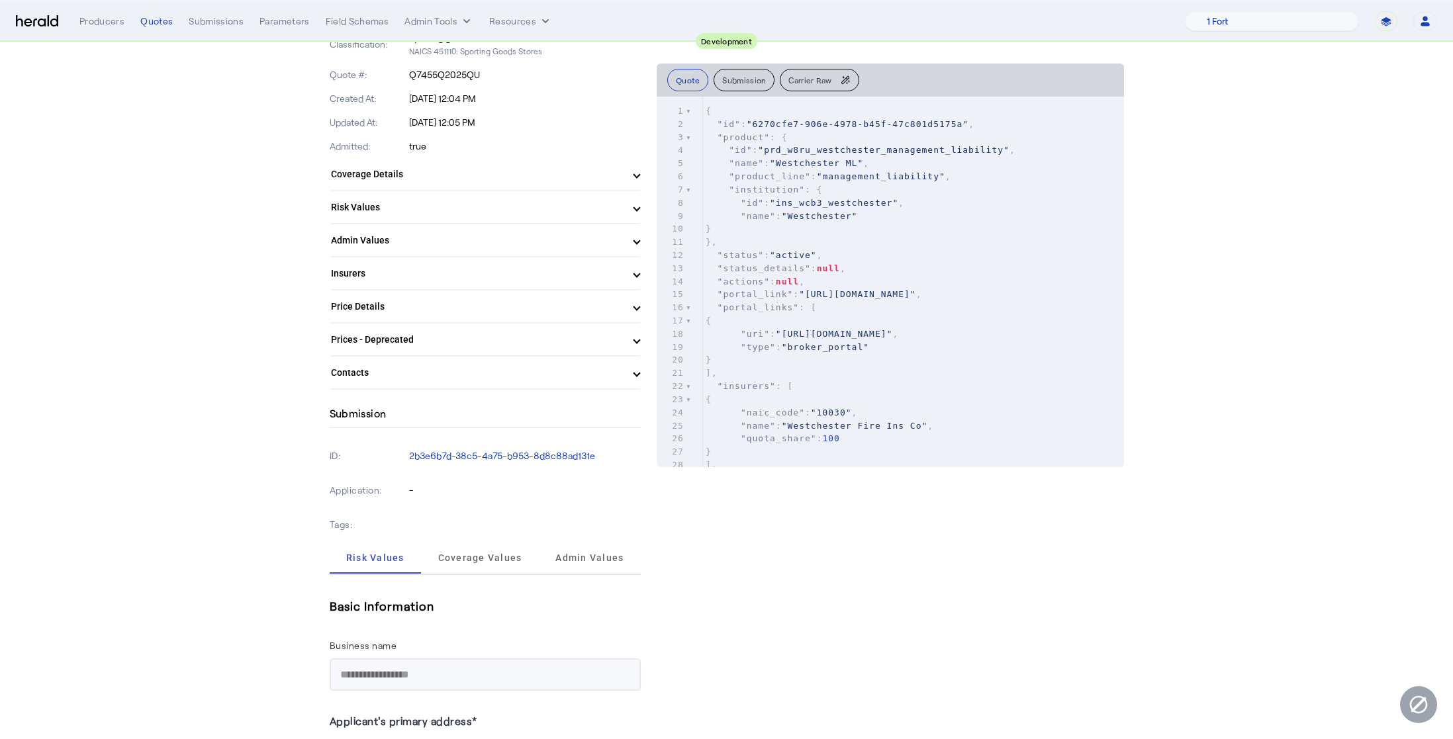
scroll to position [332, 0]
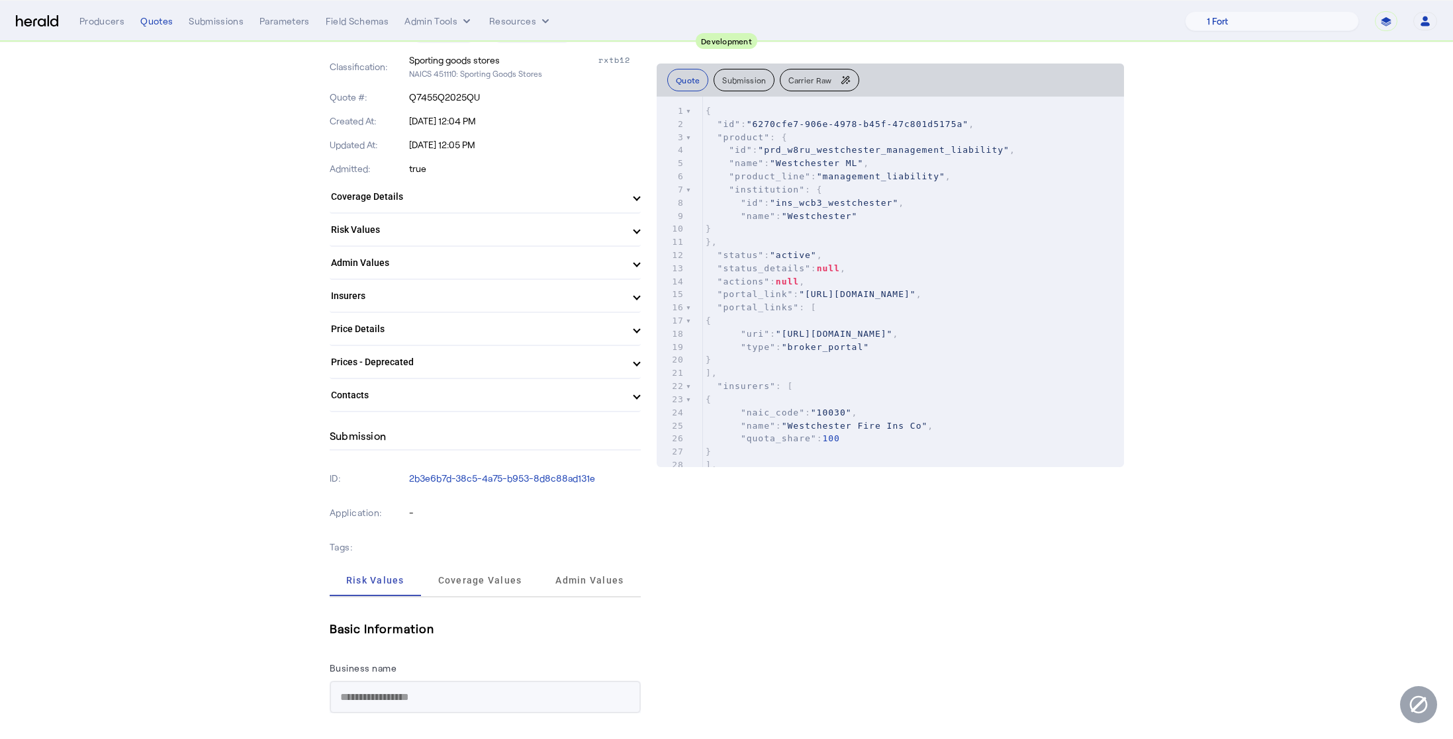
click at [627, 298] on span "Insurers" at bounding box center [482, 296] width 303 height 14
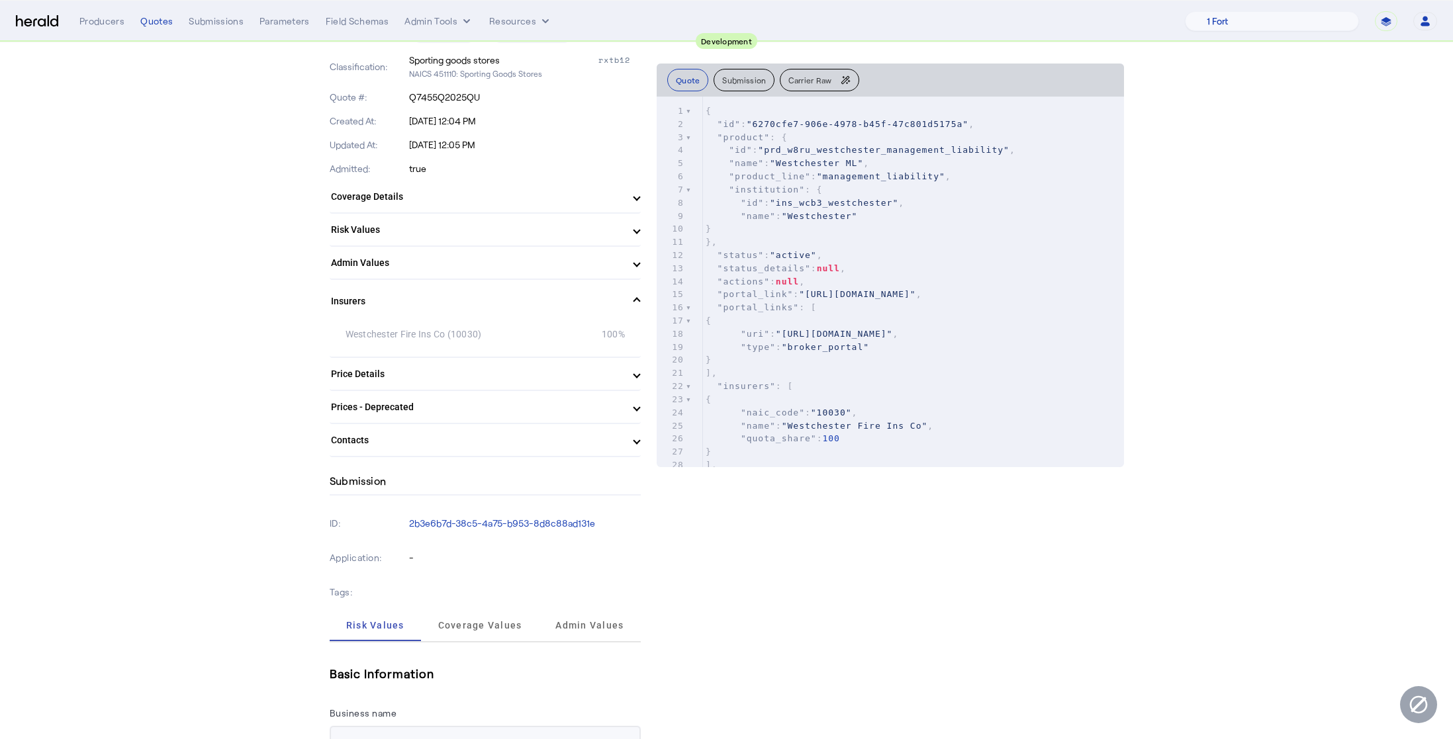
drag, startPoint x: 329, startPoint y: 334, endPoint x: 321, endPoint y: 332, distance: 8.2
click at [448, 341] on div "Westchester Fire Ins Co (10030)" at bounding box center [416, 334] width 140 height 13
click at [634, 299] on span at bounding box center [636, 302] width 5 height 14
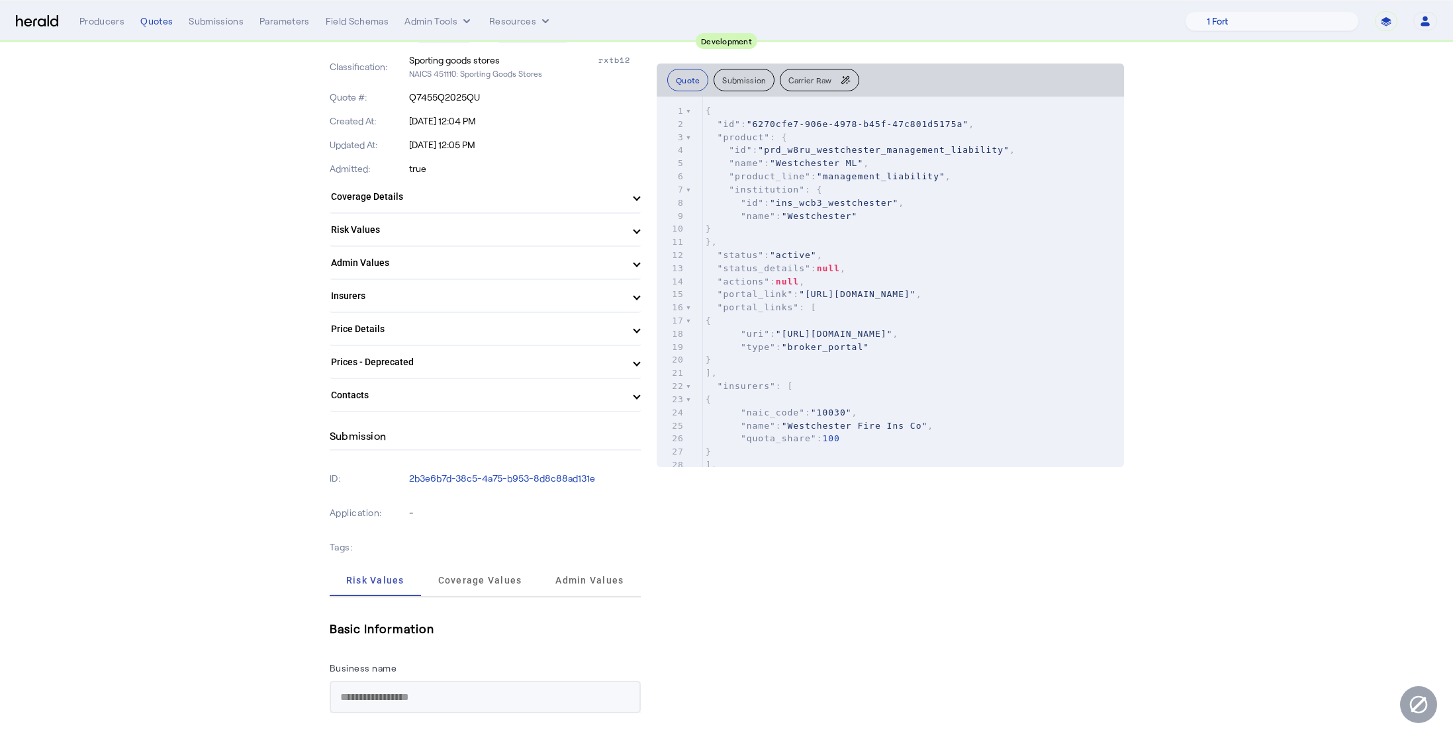
click at [624, 202] on span "Coverage Details" at bounding box center [482, 197] width 303 height 14
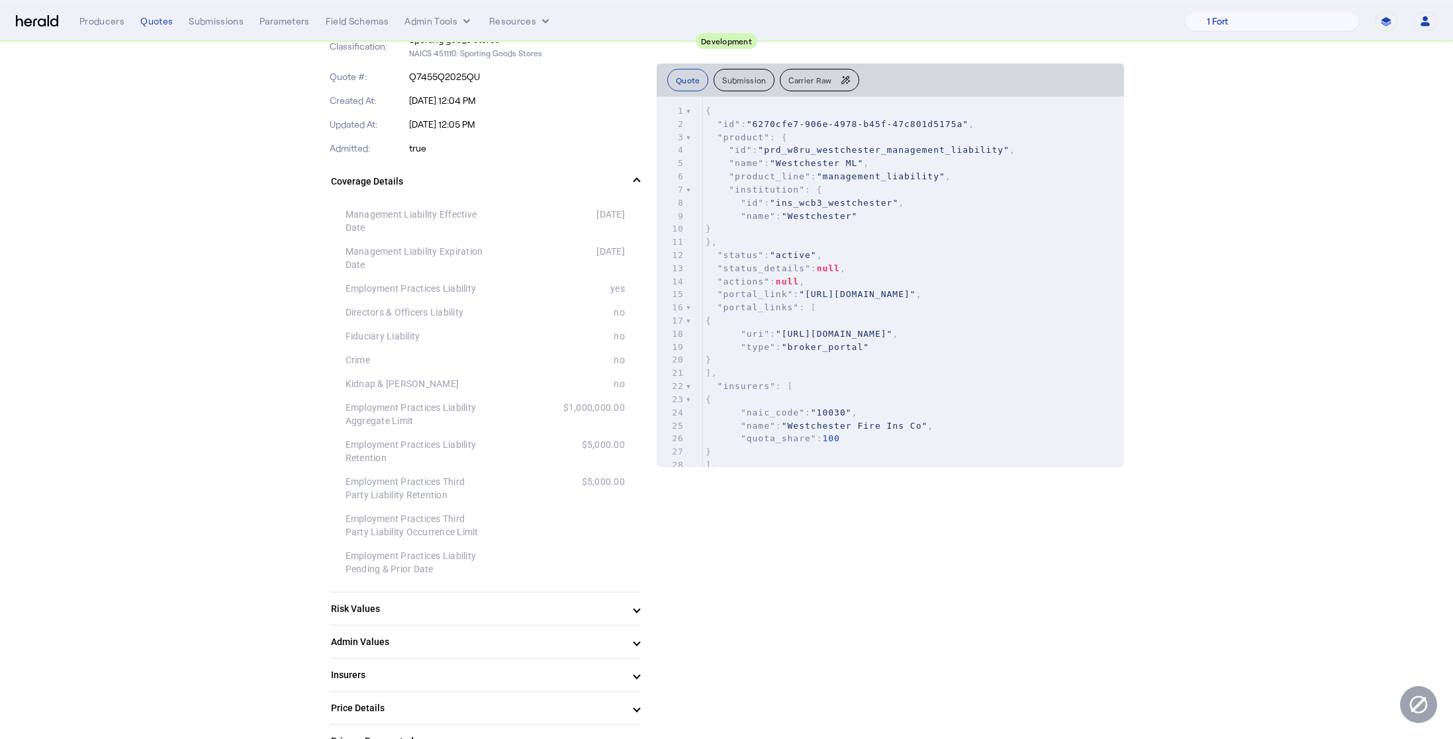
scroll to position [350, 0]
click at [595, 221] on div "[DATE]" at bounding box center [555, 224] width 140 height 26
click at [594, 222] on div "[DATE]" at bounding box center [555, 224] width 140 height 26
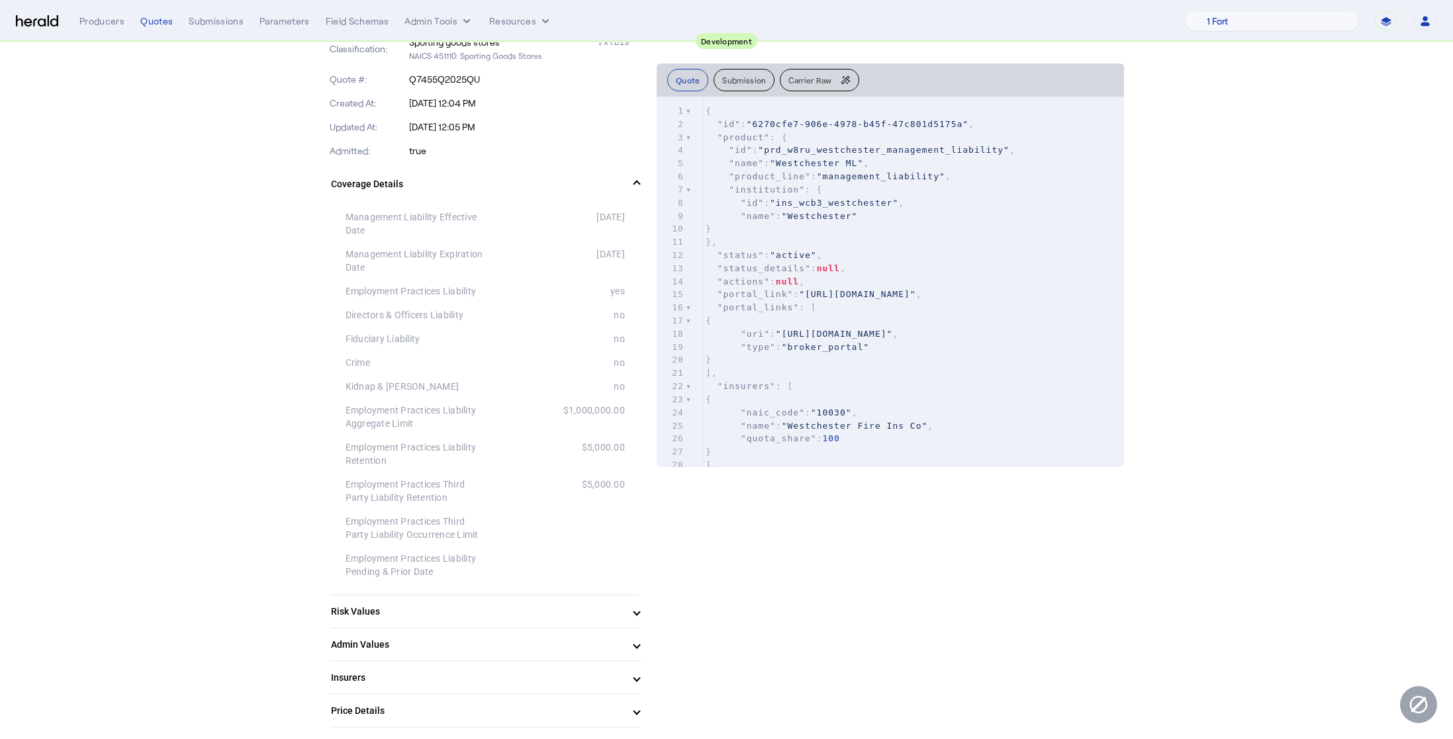
click at [602, 258] on div "[DATE]" at bounding box center [555, 261] width 140 height 26
click at [607, 277] on div "Management Liability Expiration Date [DATE]" at bounding box center [485, 260] width 279 height 37
click at [627, 181] on span "Coverage Details" at bounding box center [482, 184] width 303 height 14
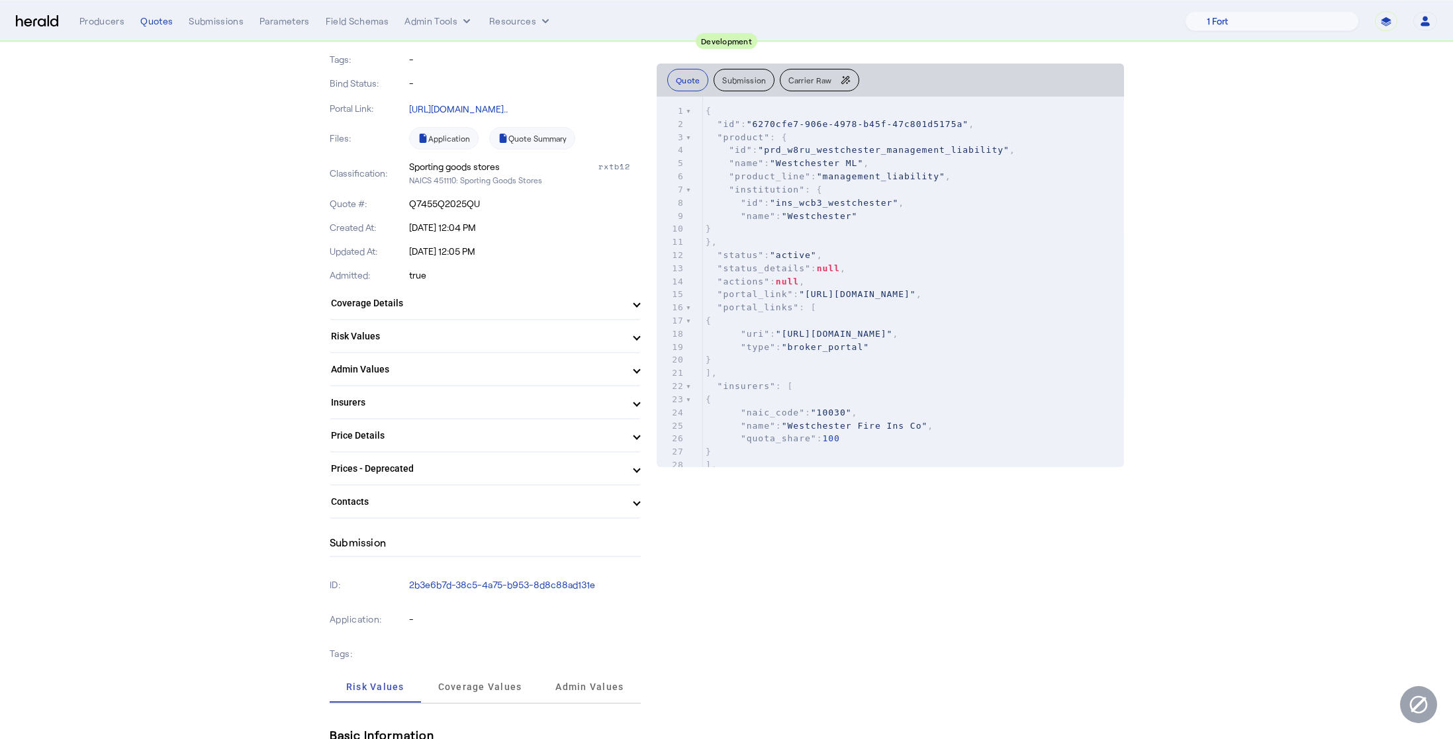
scroll to position [224, 0]
drag, startPoint x: 442, startPoint y: 277, endPoint x: 328, endPoint y: 278, distance: 114.5
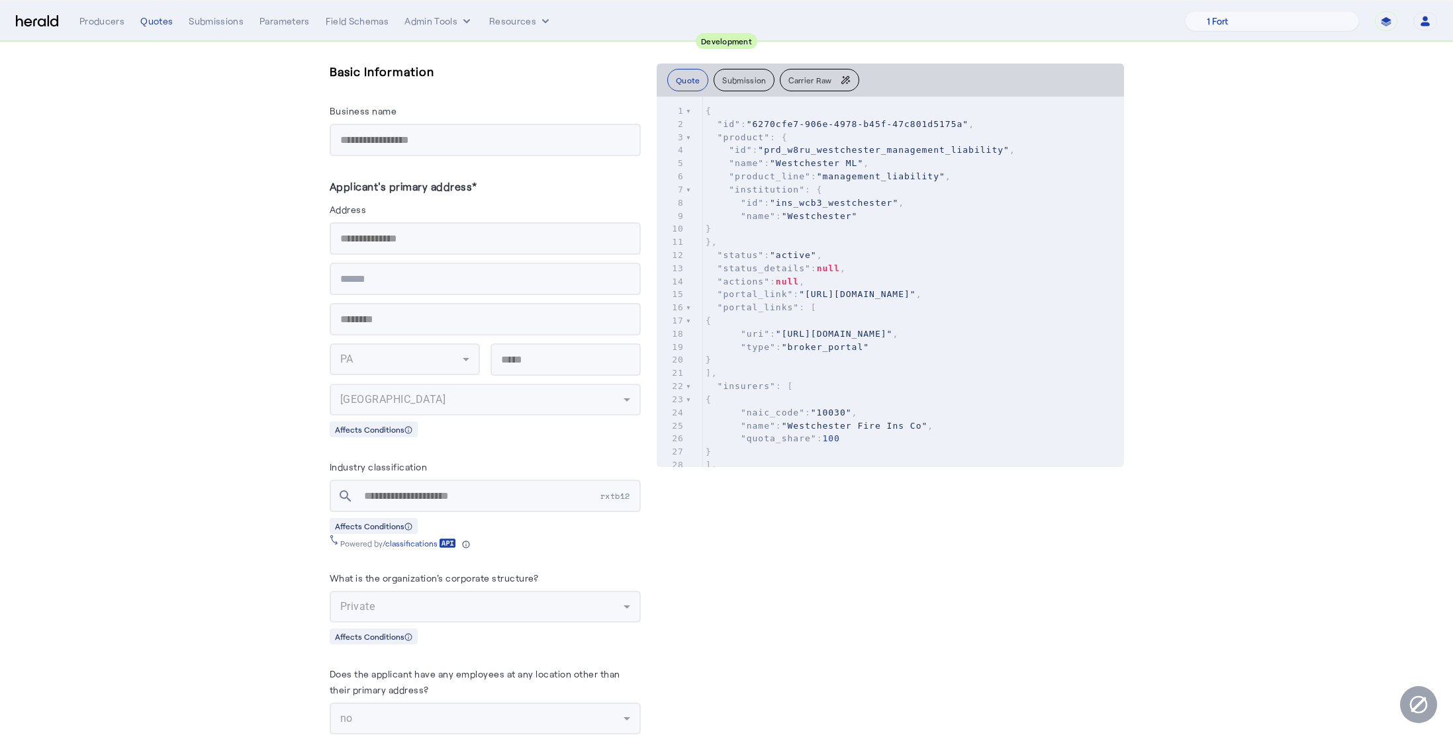
scroll to position [892, 0]
click at [740, 491] on div "Quote Submission Carrier Raw xxxxxxxxxx 1 1202 1 { 2 "id" : "6270cfe7-906e-4978…" at bounding box center [890, 700] width 467 height 2930
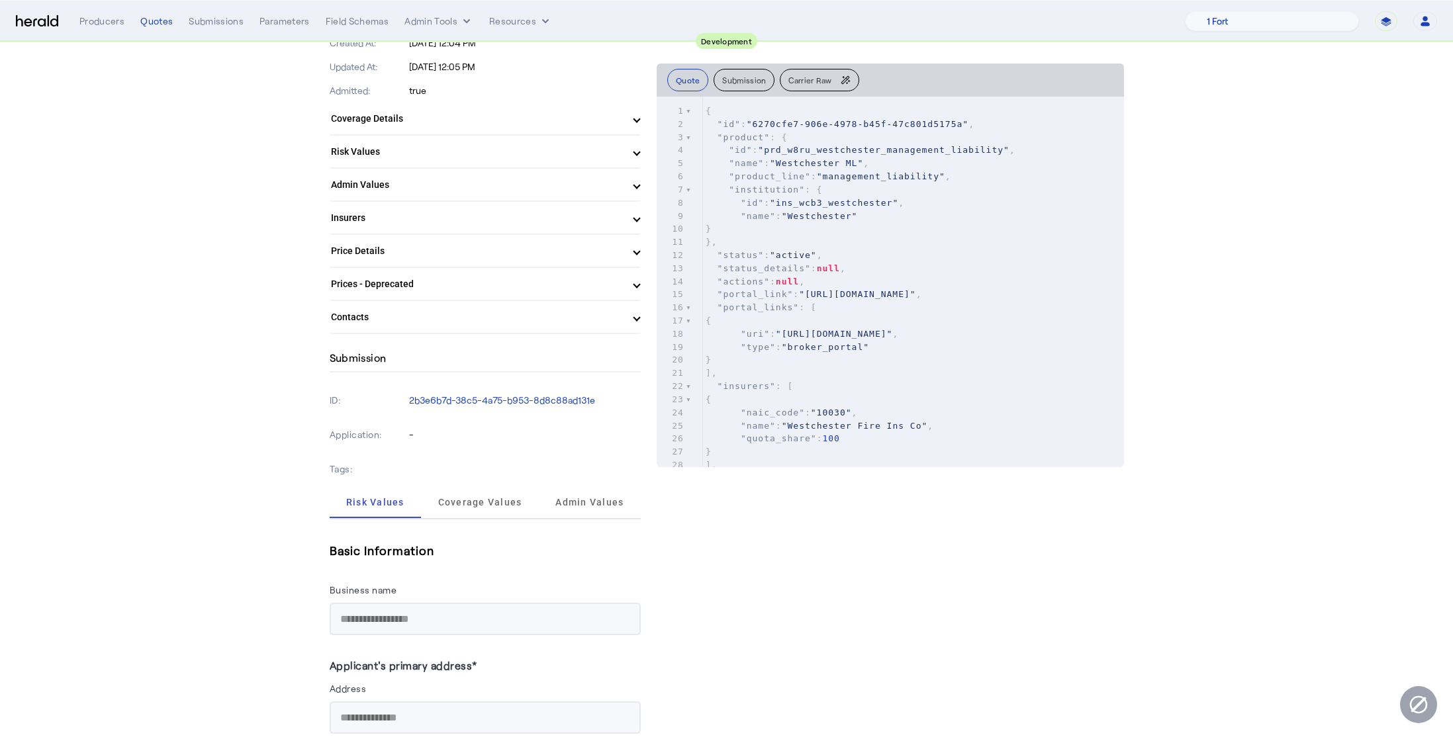
scroll to position [358, 0]
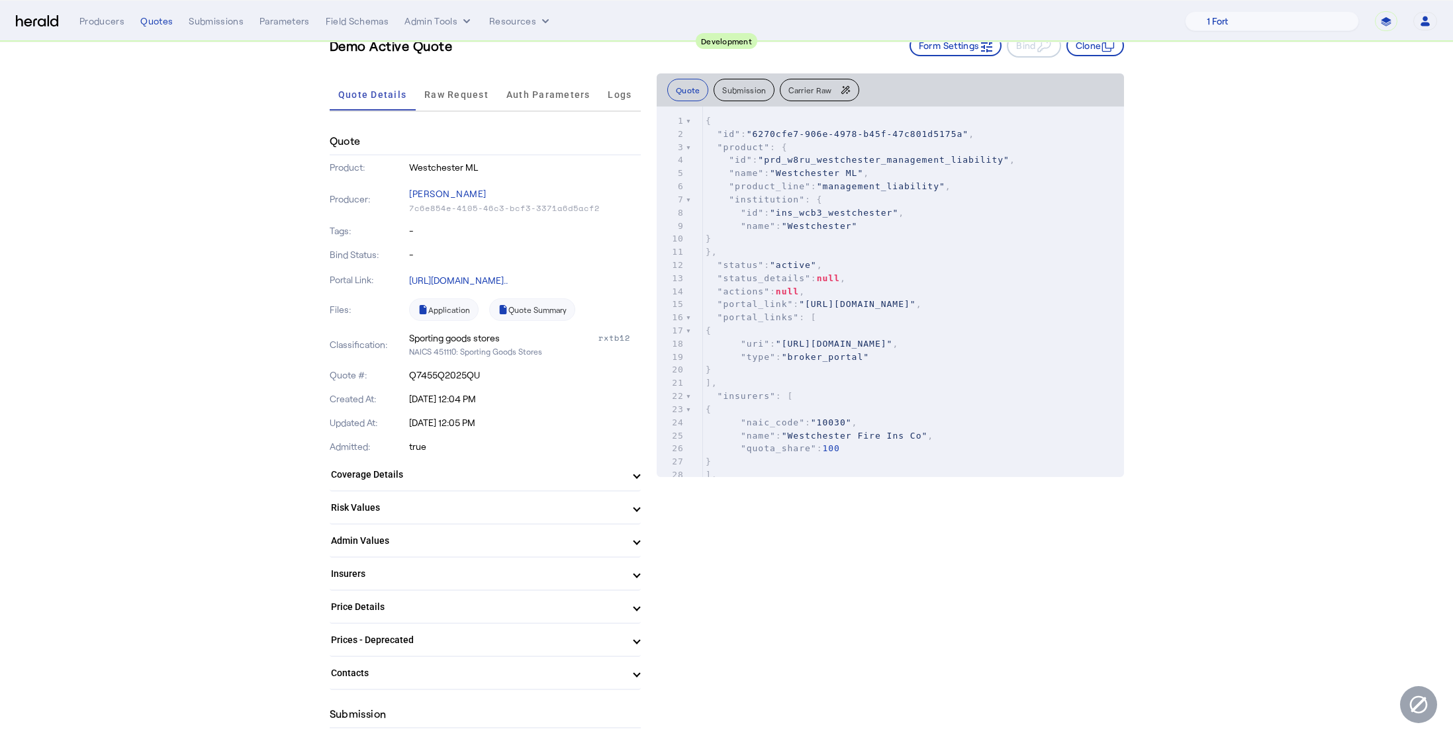
scroll to position [0, 0]
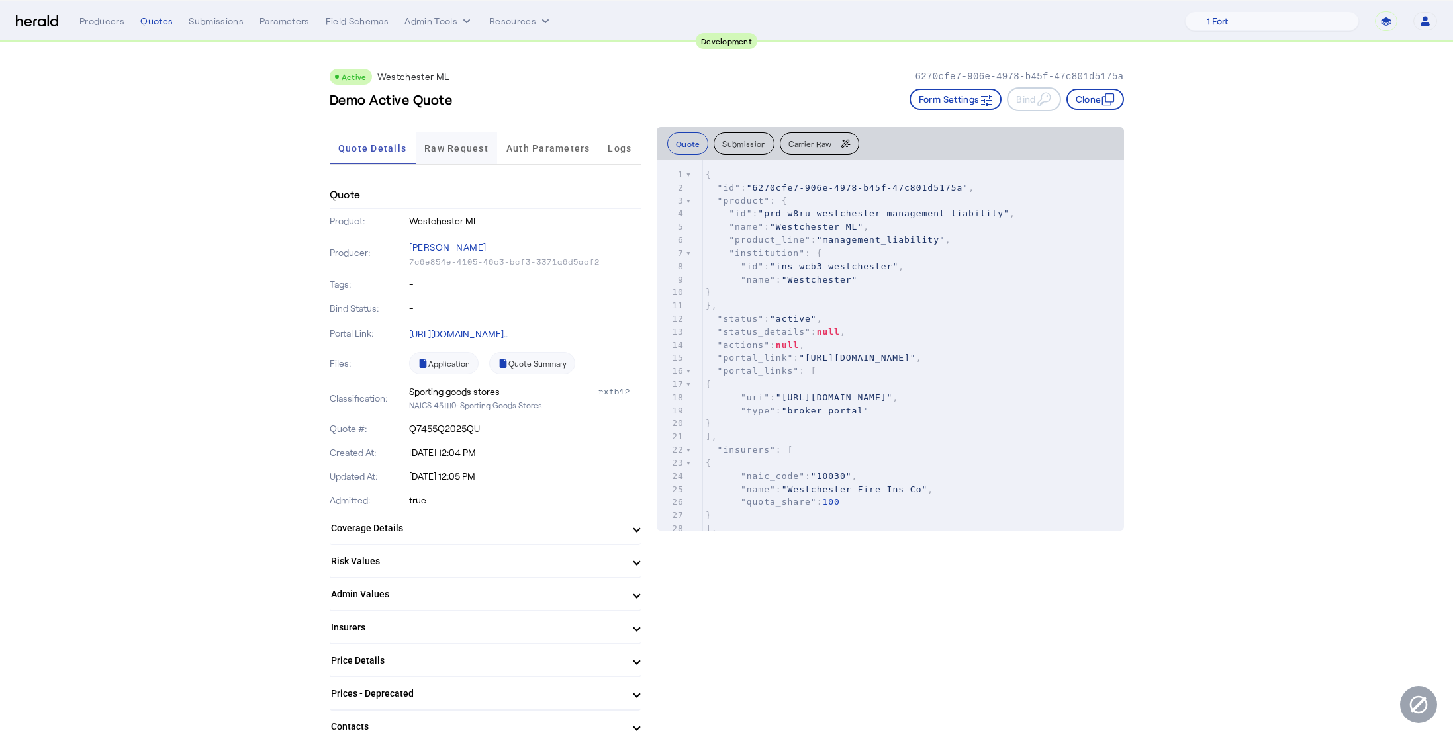
click at [453, 158] on span "Raw Request" at bounding box center [456, 148] width 64 height 32
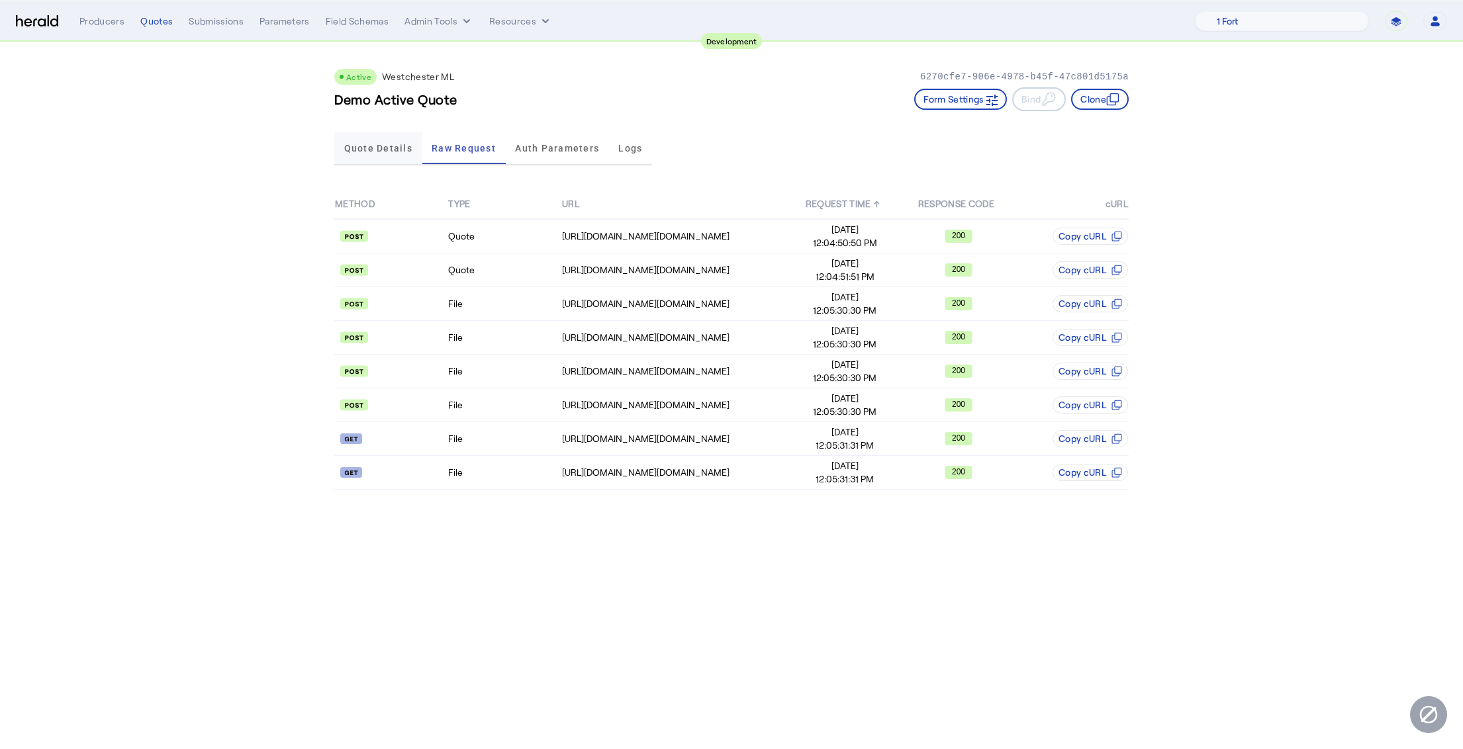
click at [383, 158] on span "Quote Details" at bounding box center [378, 148] width 68 height 32
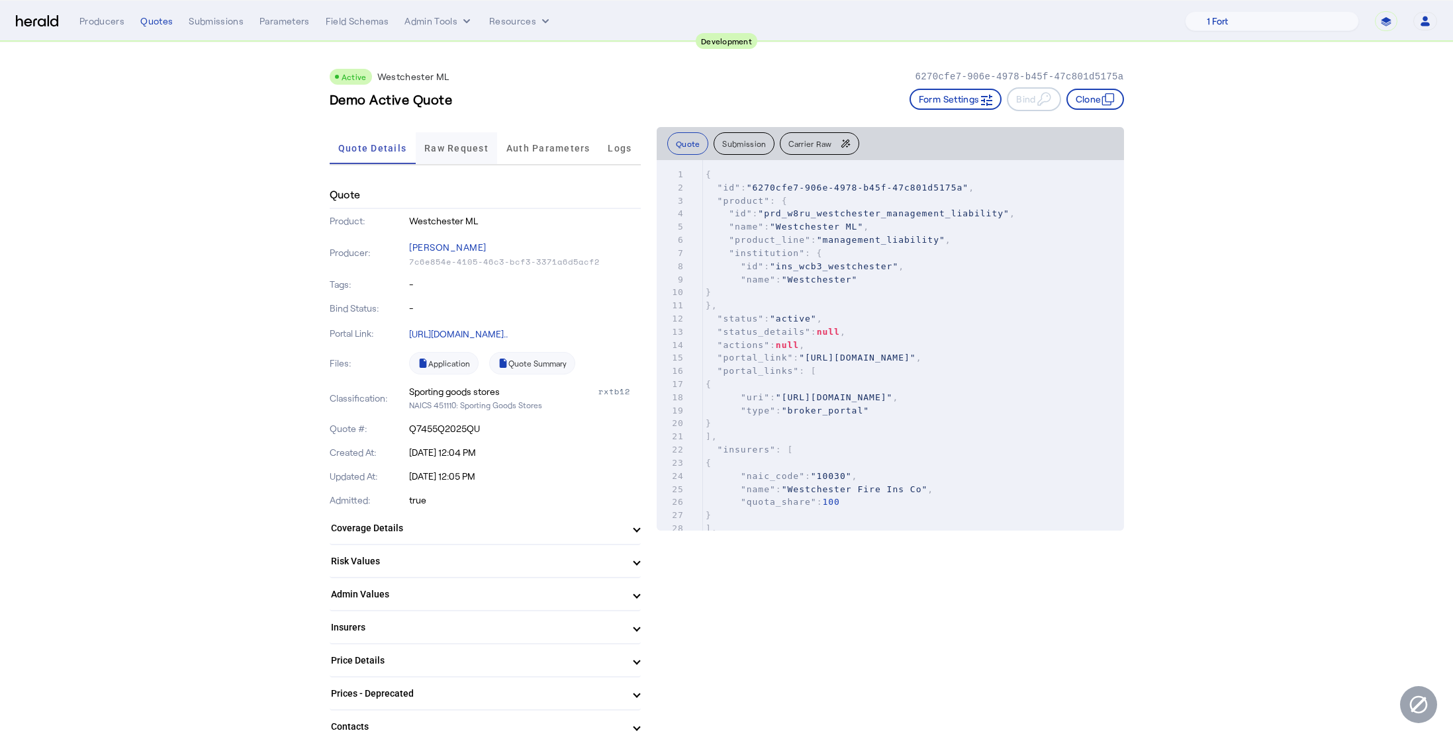
click at [463, 160] on span "Raw Request" at bounding box center [456, 148] width 64 height 32
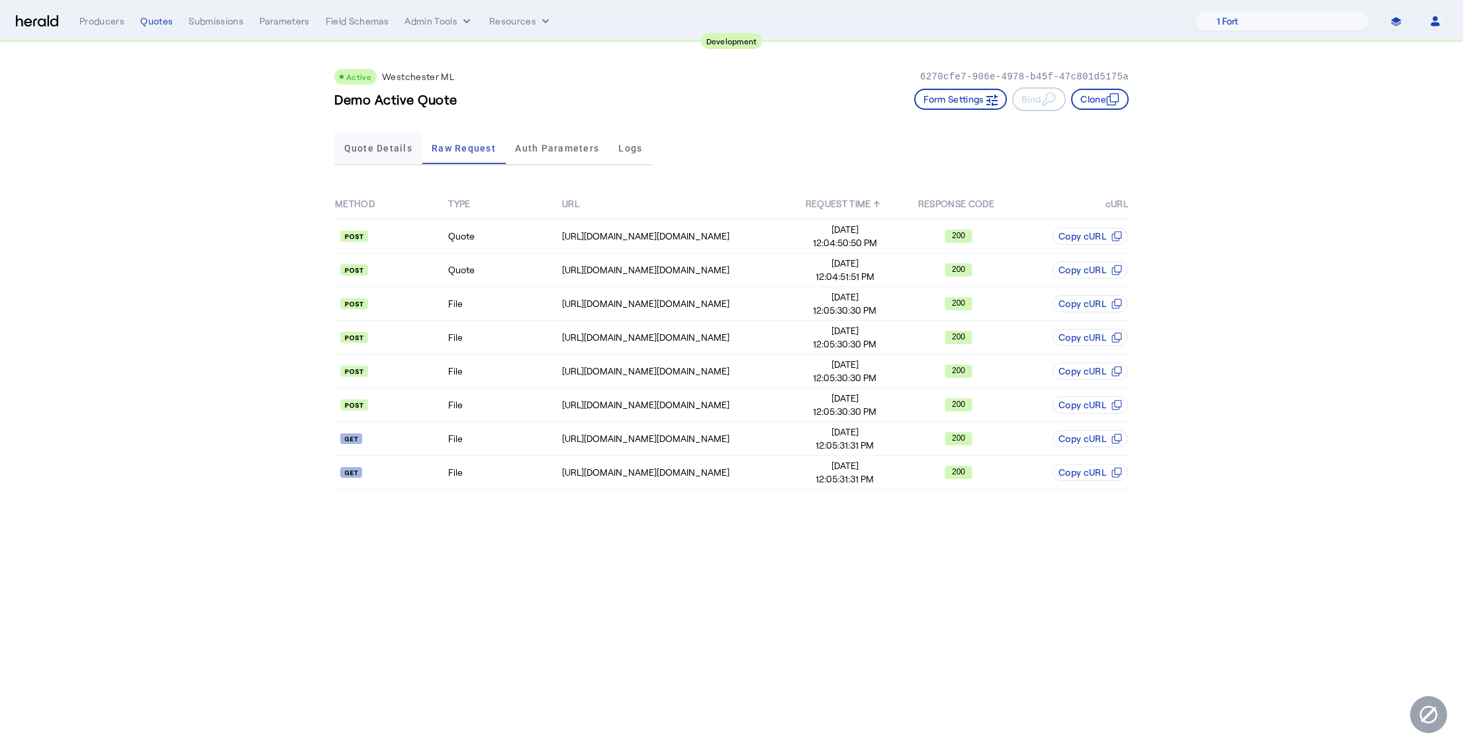
click at [365, 154] on span "Quote Details" at bounding box center [378, 148] width 68 height 32
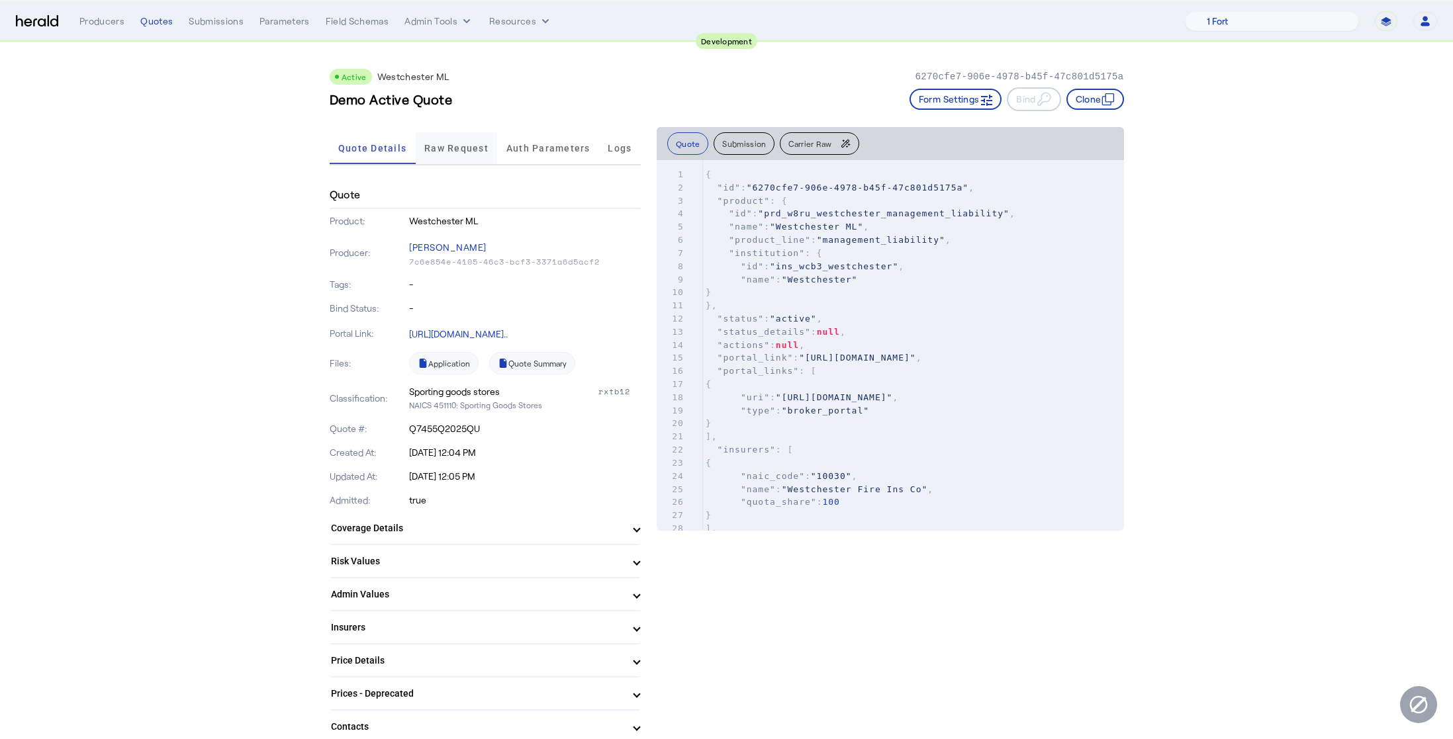
click at [439, 154] on span "Raw Request" at bounding box center [456, 148] width 64 height 32
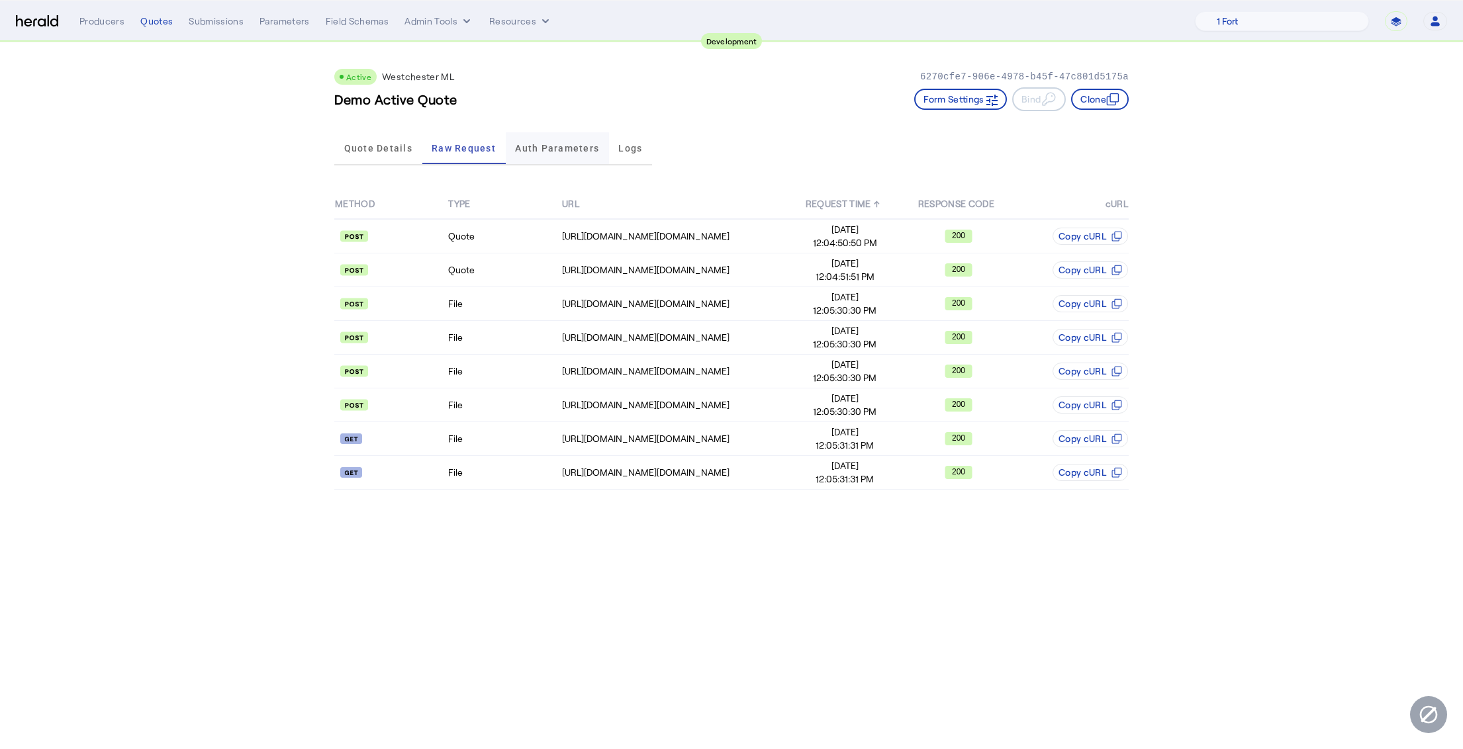
click at [526, 154] on span "Auth Parameters" at bounding box center [557, 148] width 84 height 32
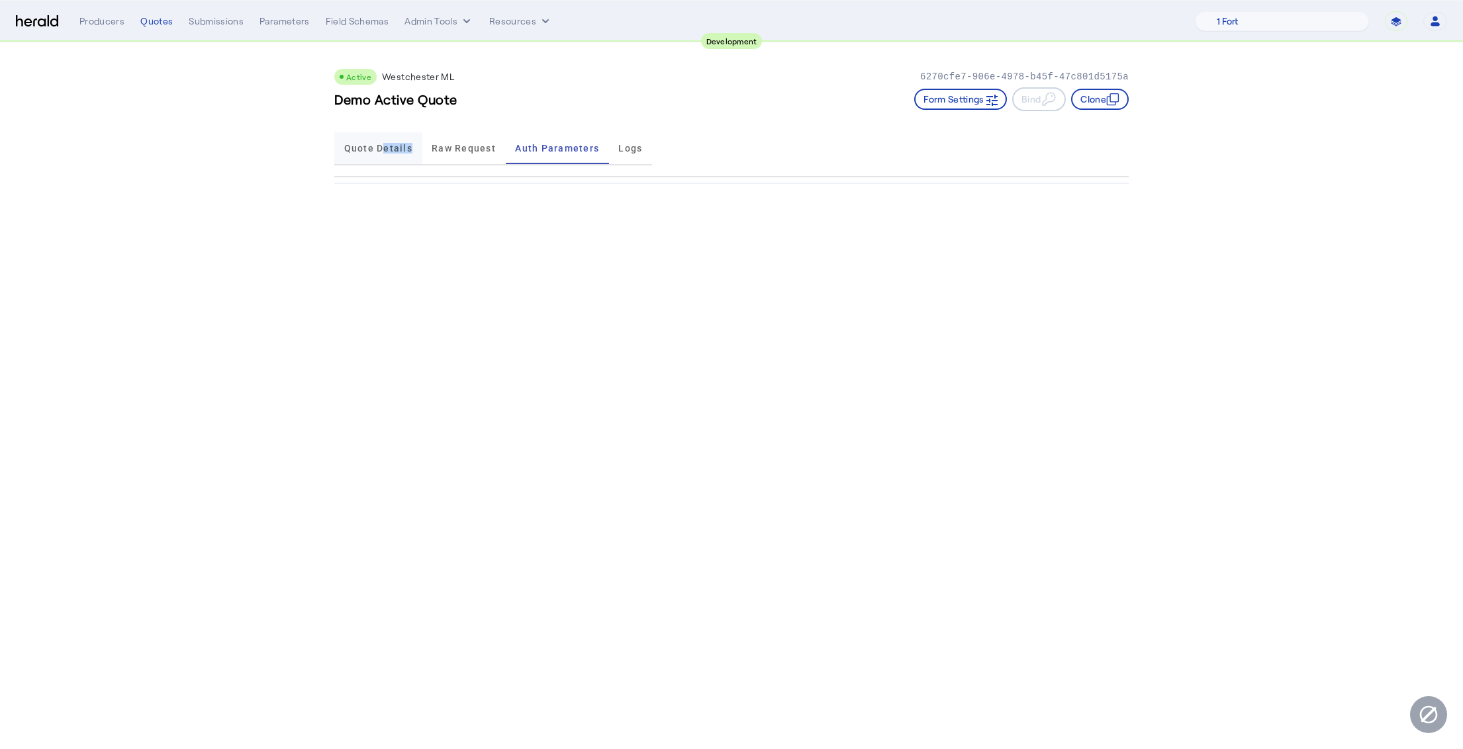
click at [383, 156] on span "Quote Details" at bounding box center [378, 148] width 68 height 32
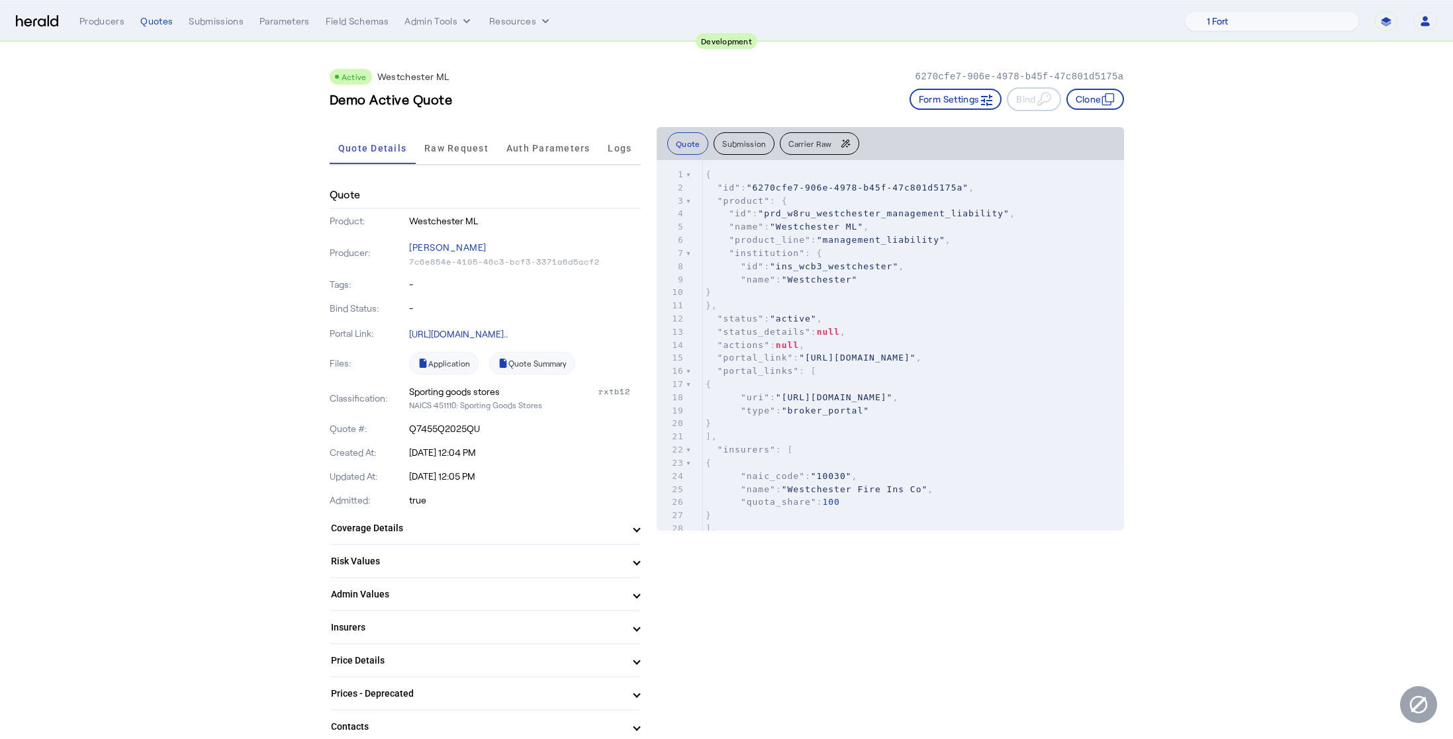
click at [373, 195] on div "Quote" at bounding box center [485, 195] width 311 height 28
click at [35, 23] on img at bounding box center [37, 21] width 42 height 13
click at [32, 20] on img at bounding box center [37, 21] width 42 height 13
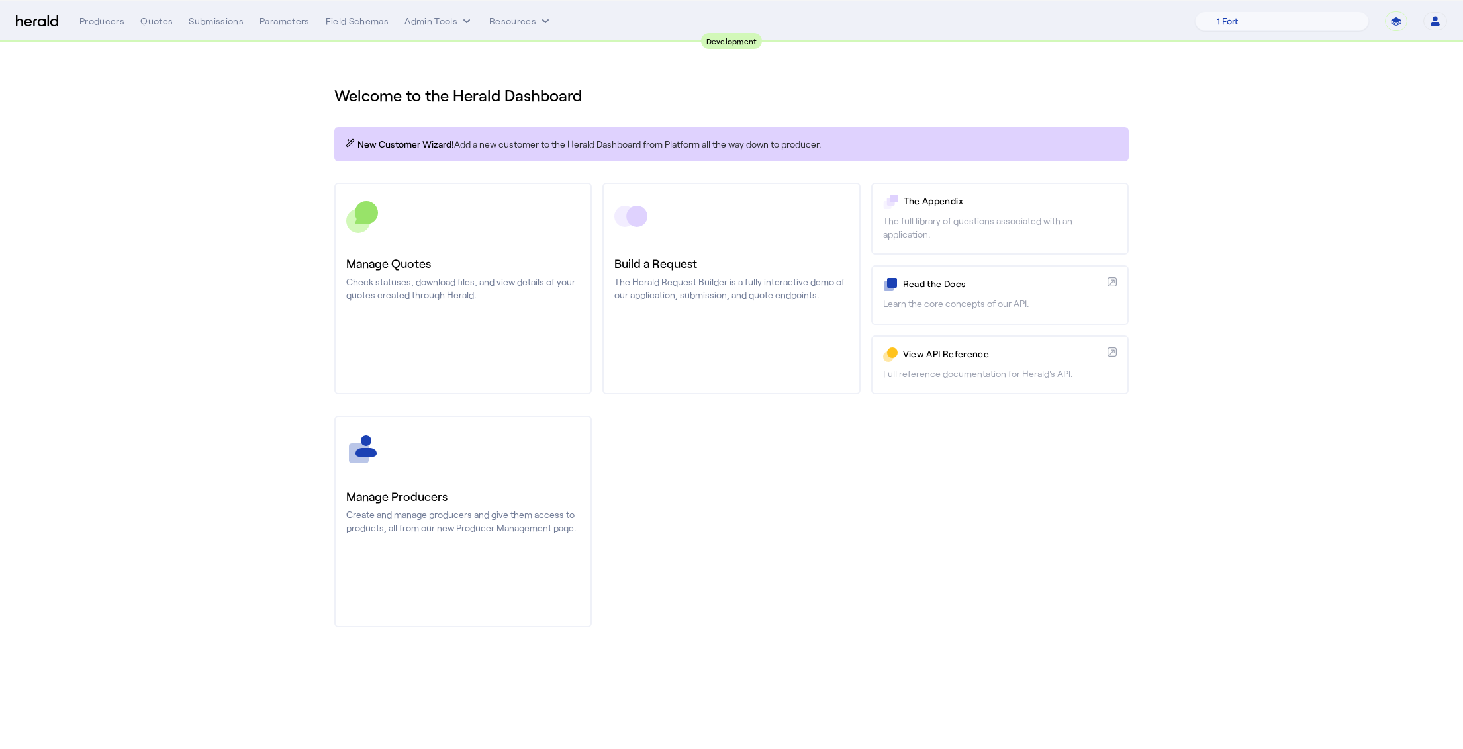
drag, startPoint x: 228, startPoint y: 219, endPoint x: 317, endPoint y: 216, distance: 89.4
click at [227, 219] on section "Welcome to the Herald Dashboard New Customer Wizard! Add a new customer to the …" at bounding box center [731, 348] width 1463 height 612
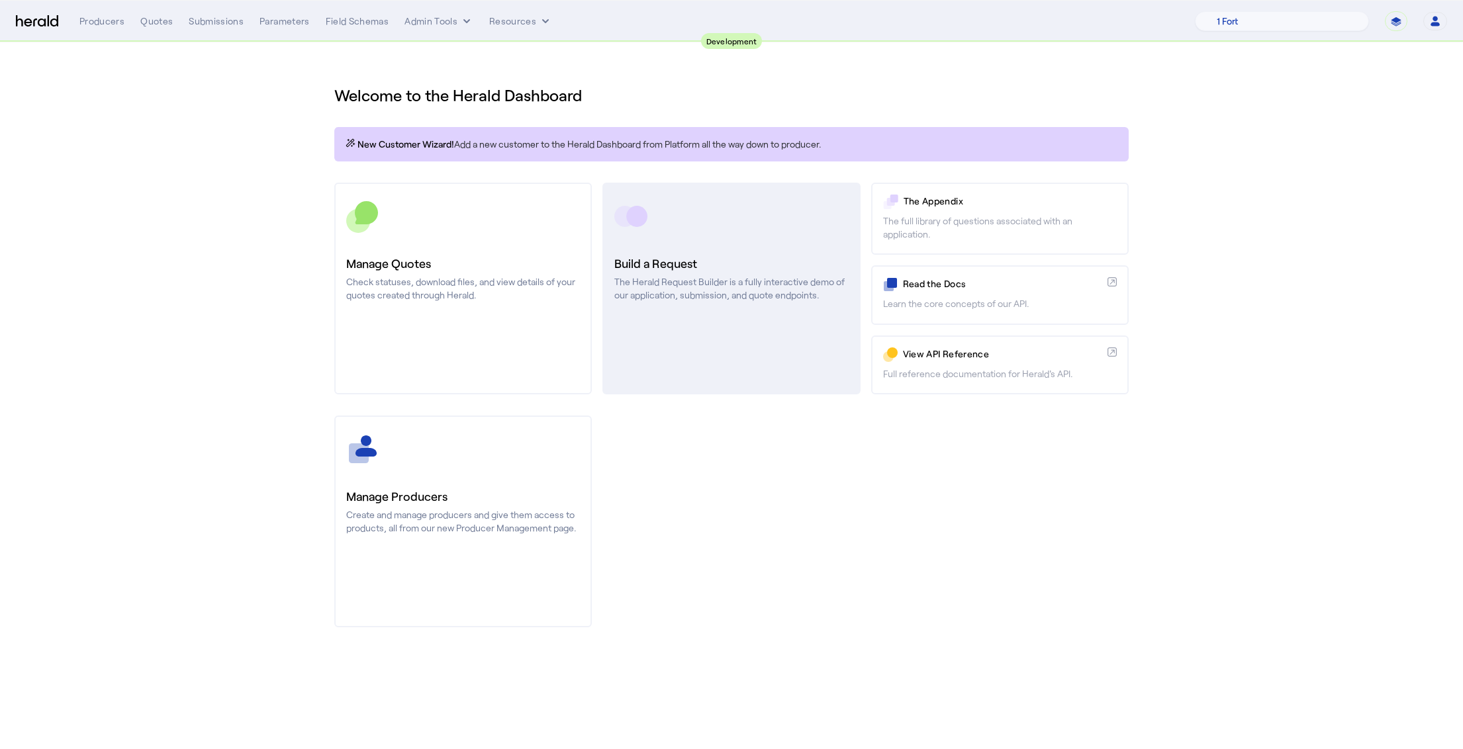
click at [705, 302] on link "Build a Request The Herald Request Builder is a fully interactive demo of our a…" at bounding box center [731, 289] width 258 height 212
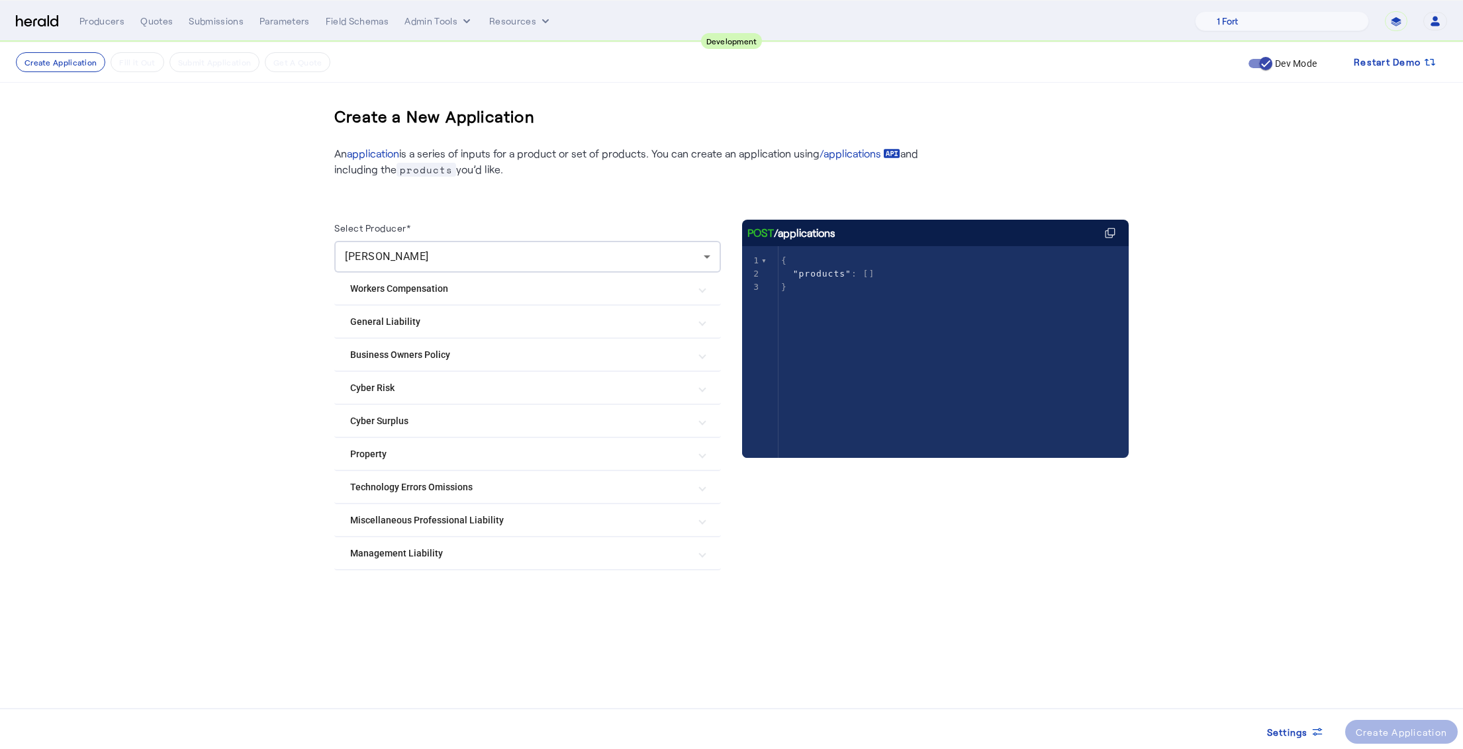
click at [270, 309] on create-application-step "Create Application Fill it Out Submit Application Get A Quote Dev Mode Restart …" at bounding box center [731, 356] width 1463 height 629
click at [660, 563] on mat-expansion-panel-header "Management Liability" at bounding box center [527, 554] width 387 height 32
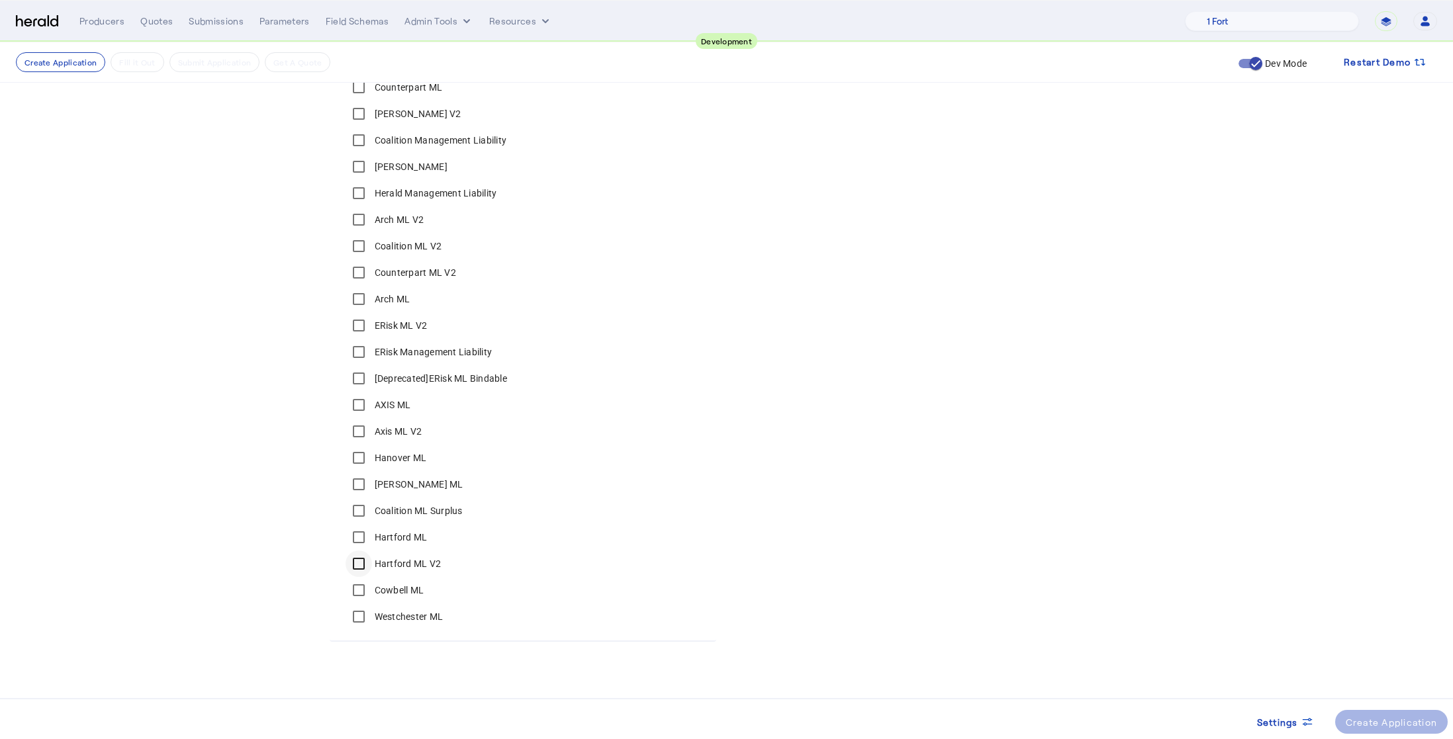
scroll to position [509, 0]
click at [1393, 722] on div "Create Application" at bounding box center [1392, 723] width 92 height 14
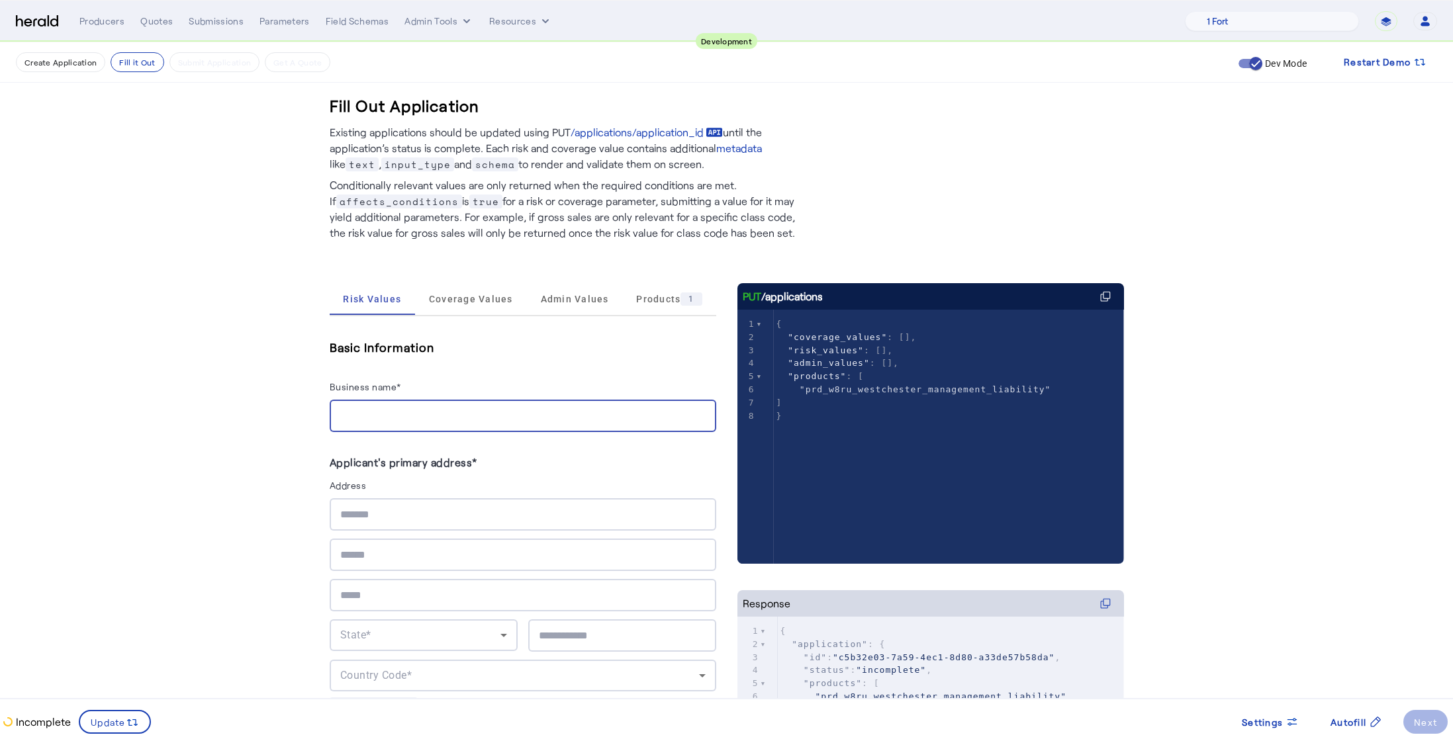
click at [406, 411] on input "Business name*" at bounding box center [522, 416] width 365 height 16
type input "**********"
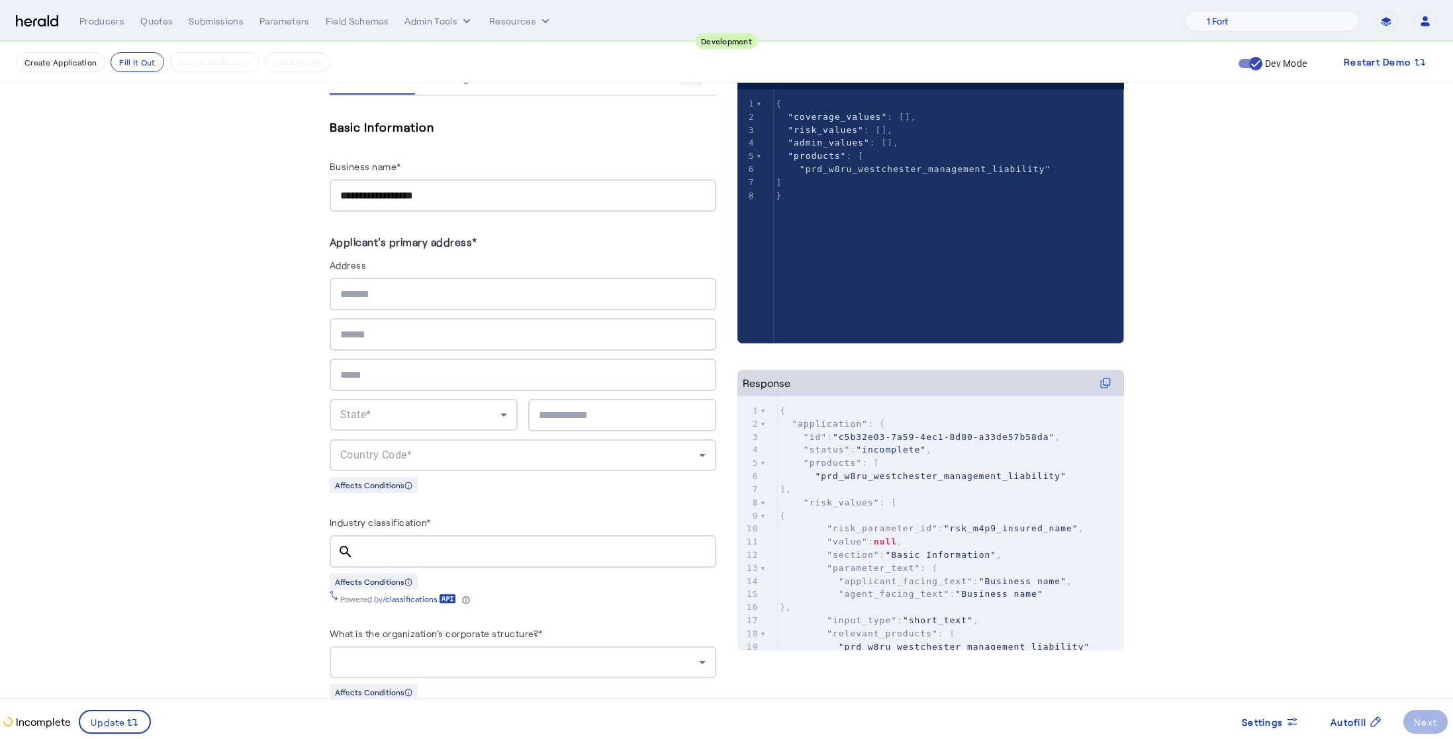
scroll to position [226, 0]
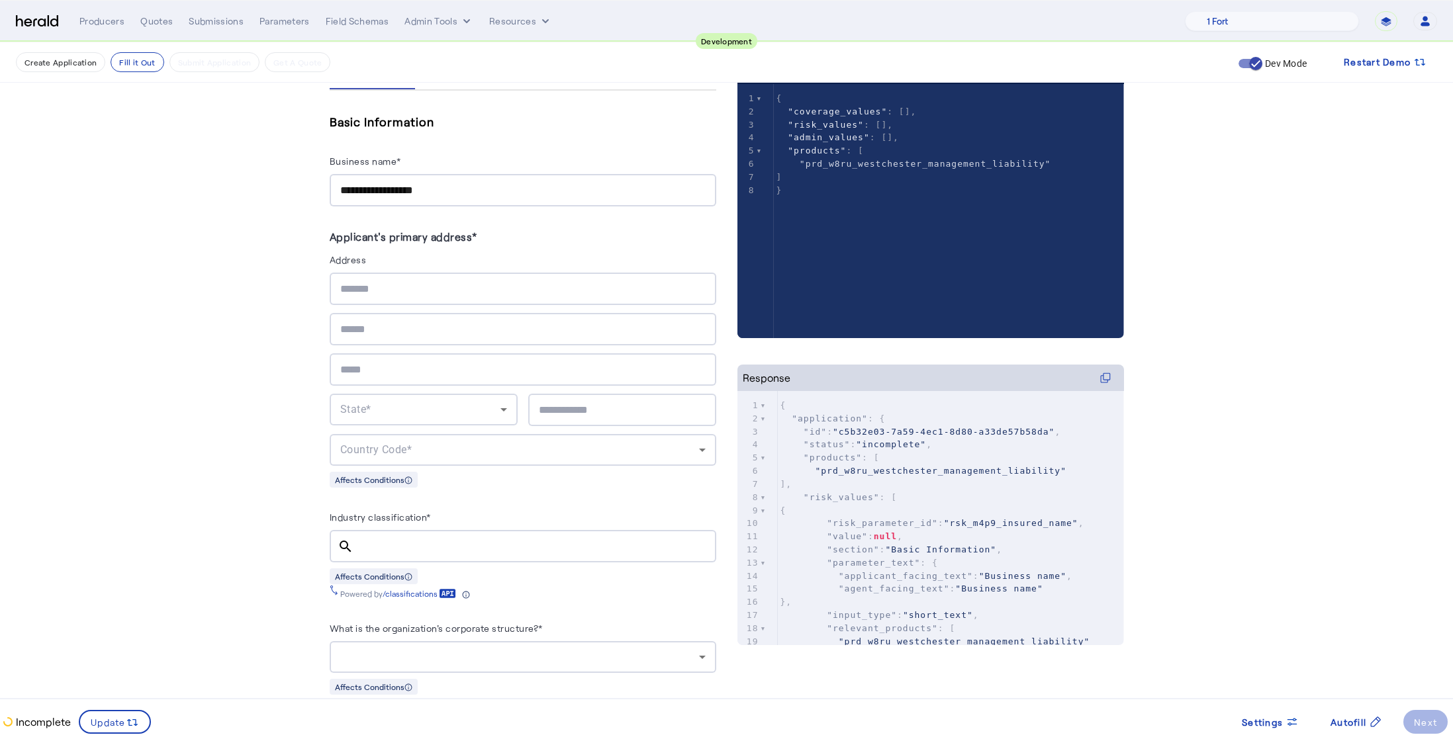
click at [408, 283] on input "text" at bounding box center [522, 289] width 365 height 16
type input "**********"
type input "*****"
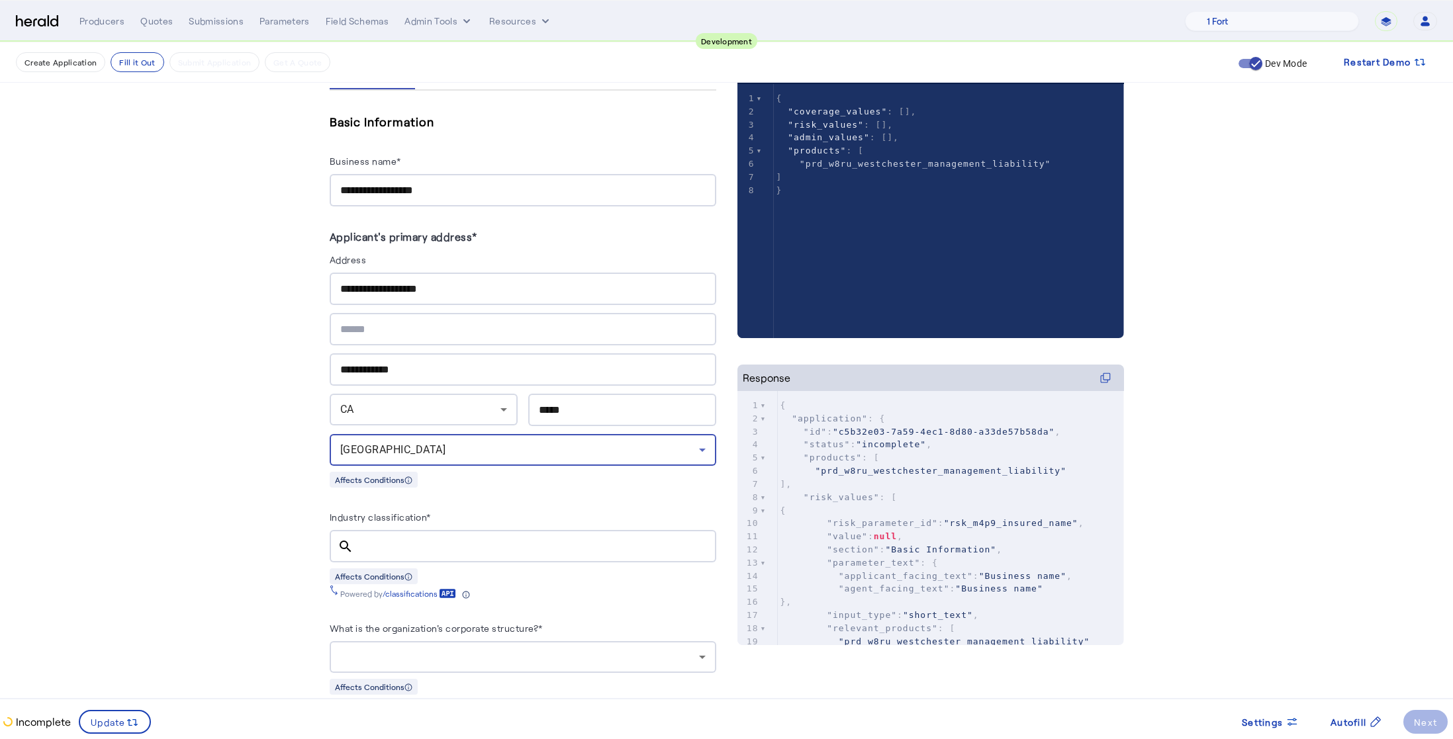
click at [209, 388] on fill-application-step "**********" at bounding box center [726, 724] width 1453 height 1814
click at [444, 544] on input "Industry classification*" at bounding box center [535, 547] width 342 height 16
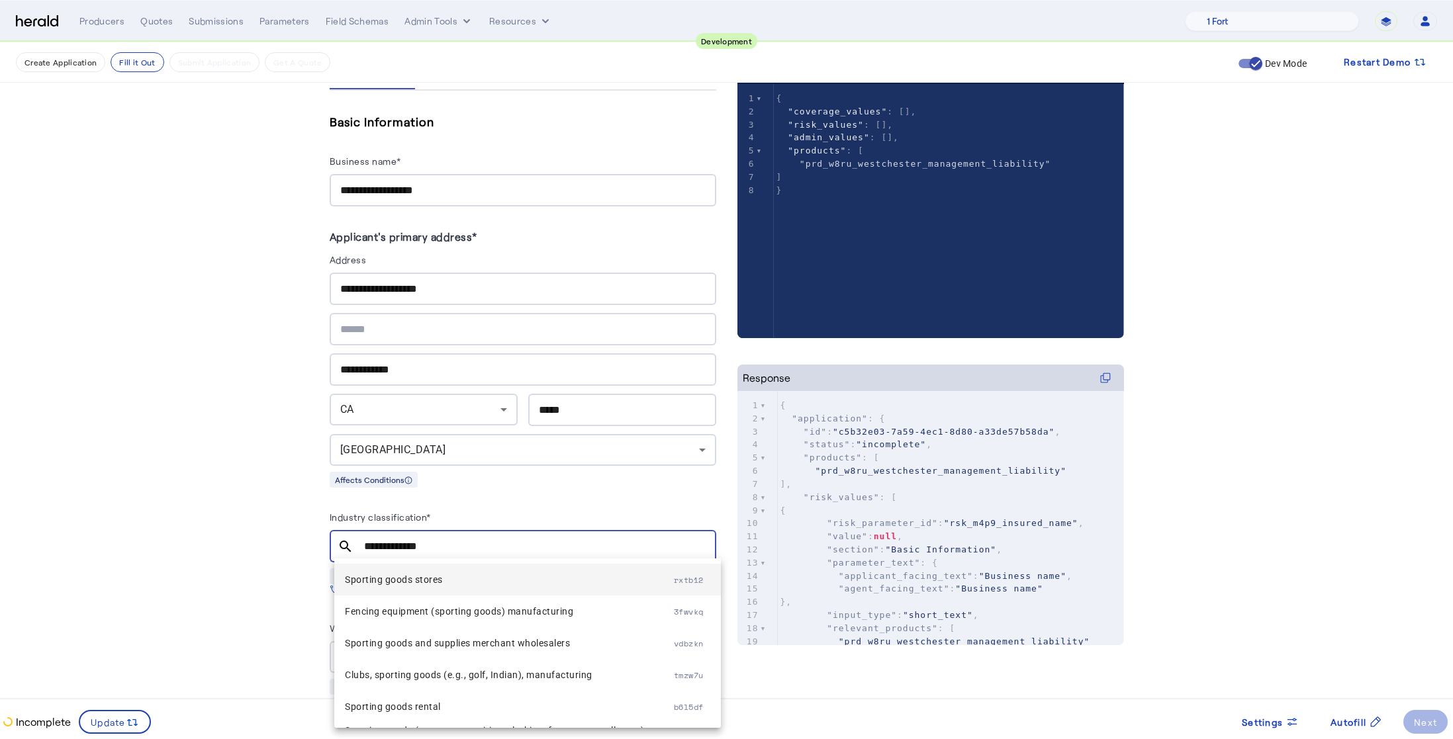
type input "**********"
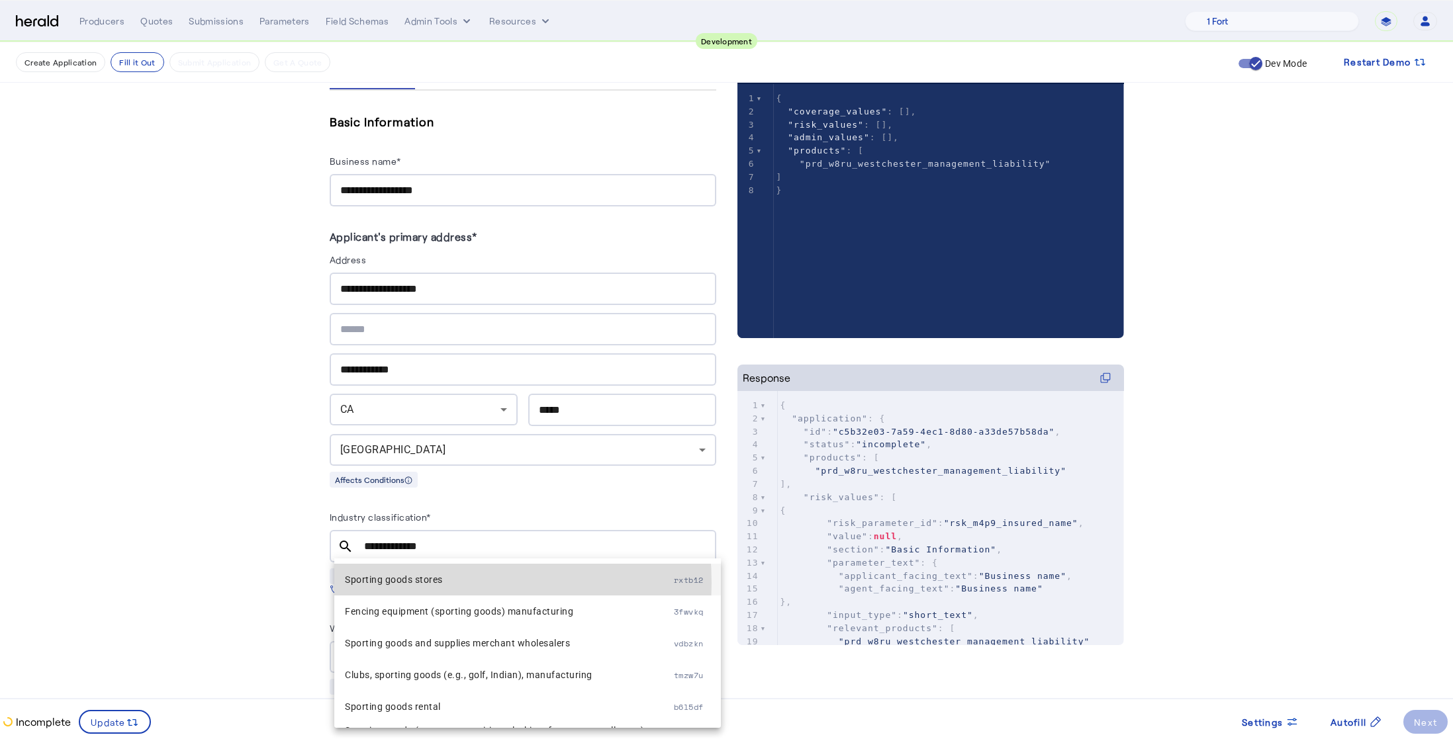
click at [404, 583] on span "Sporting goods stores" at bounding box center [509, 580] width 329 height 16
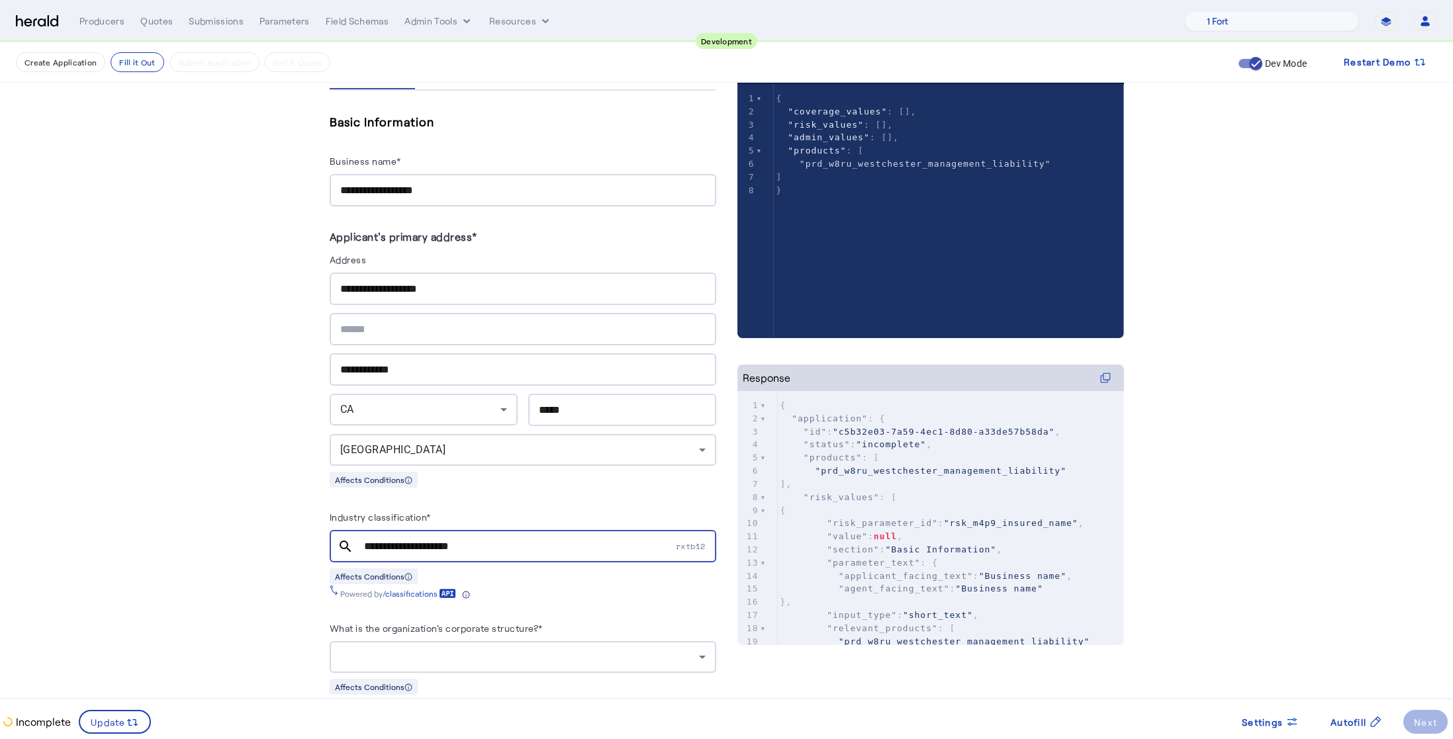
click at [234, 536] on fill-application-step "**********" at bounding box center [726, 724] width 1453 height 1814
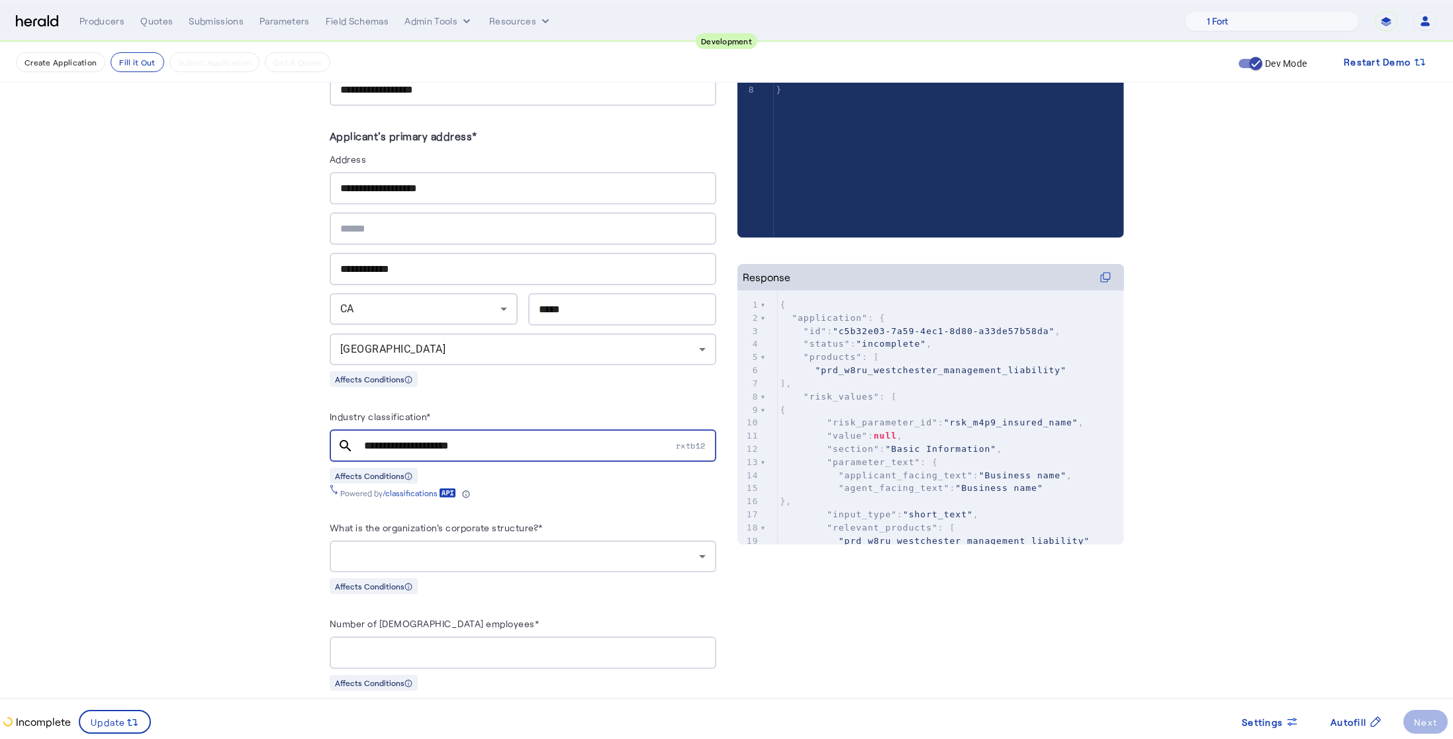
scroll to position [0, 0]
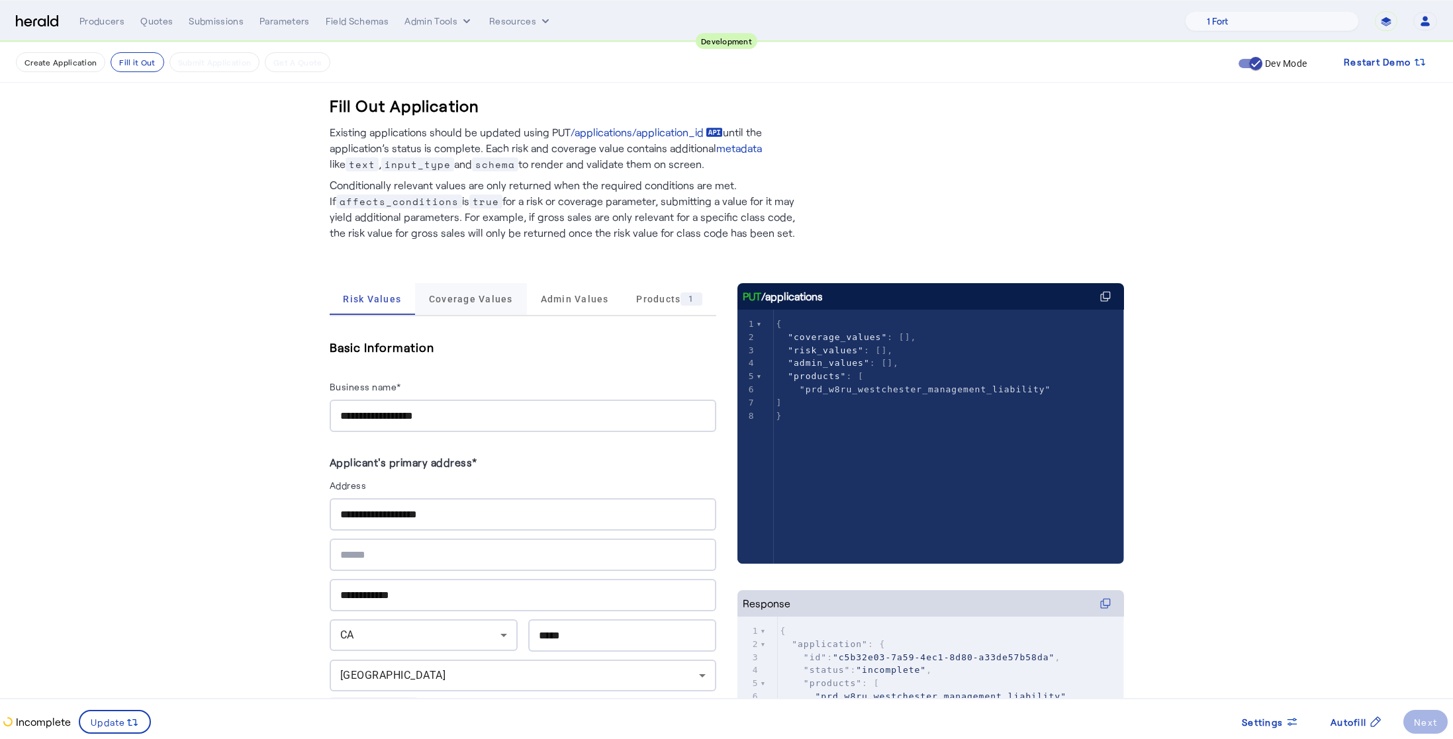
click at [445, 299] on span "Coverage Values" at bounding box center [471, 299] width 84 height 9
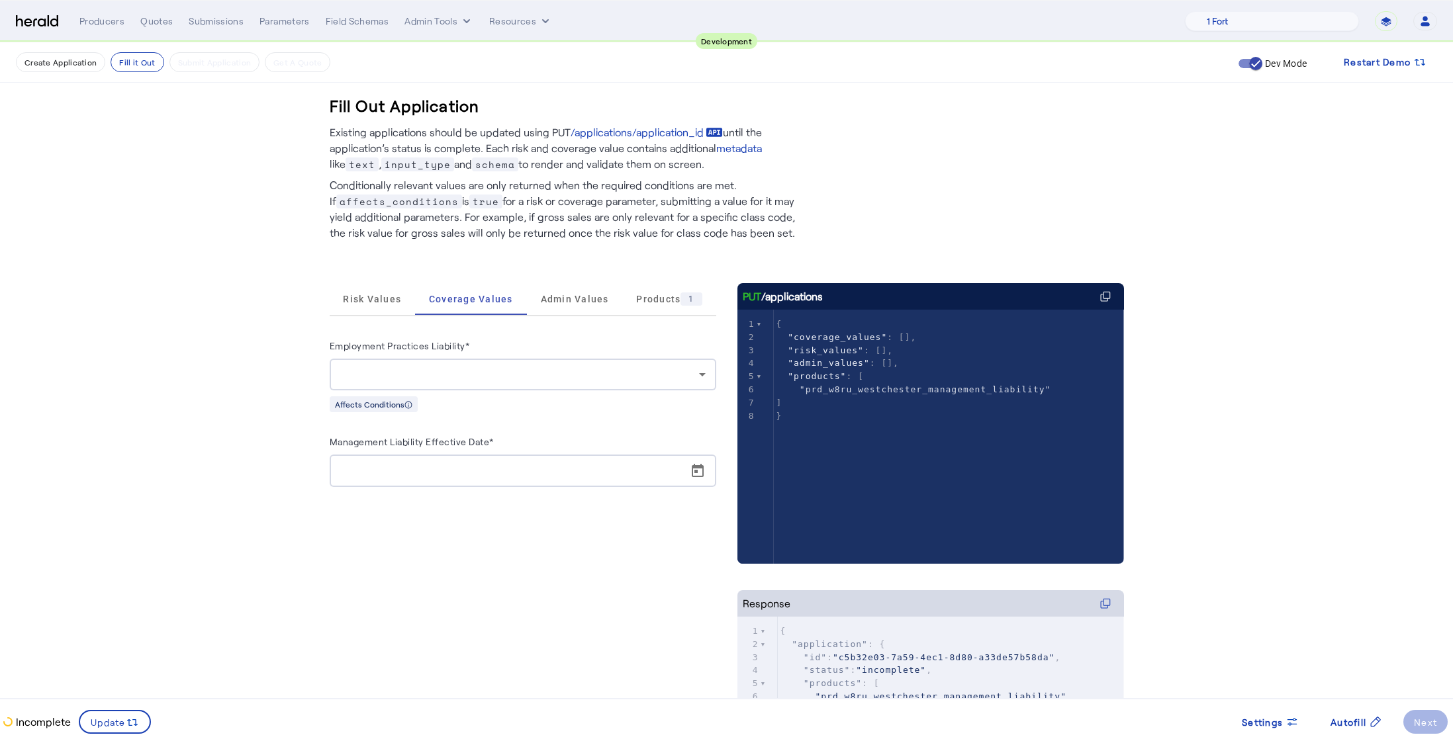
click at [493, 368] on div at bounding box center [519, 375] width 359 height 16
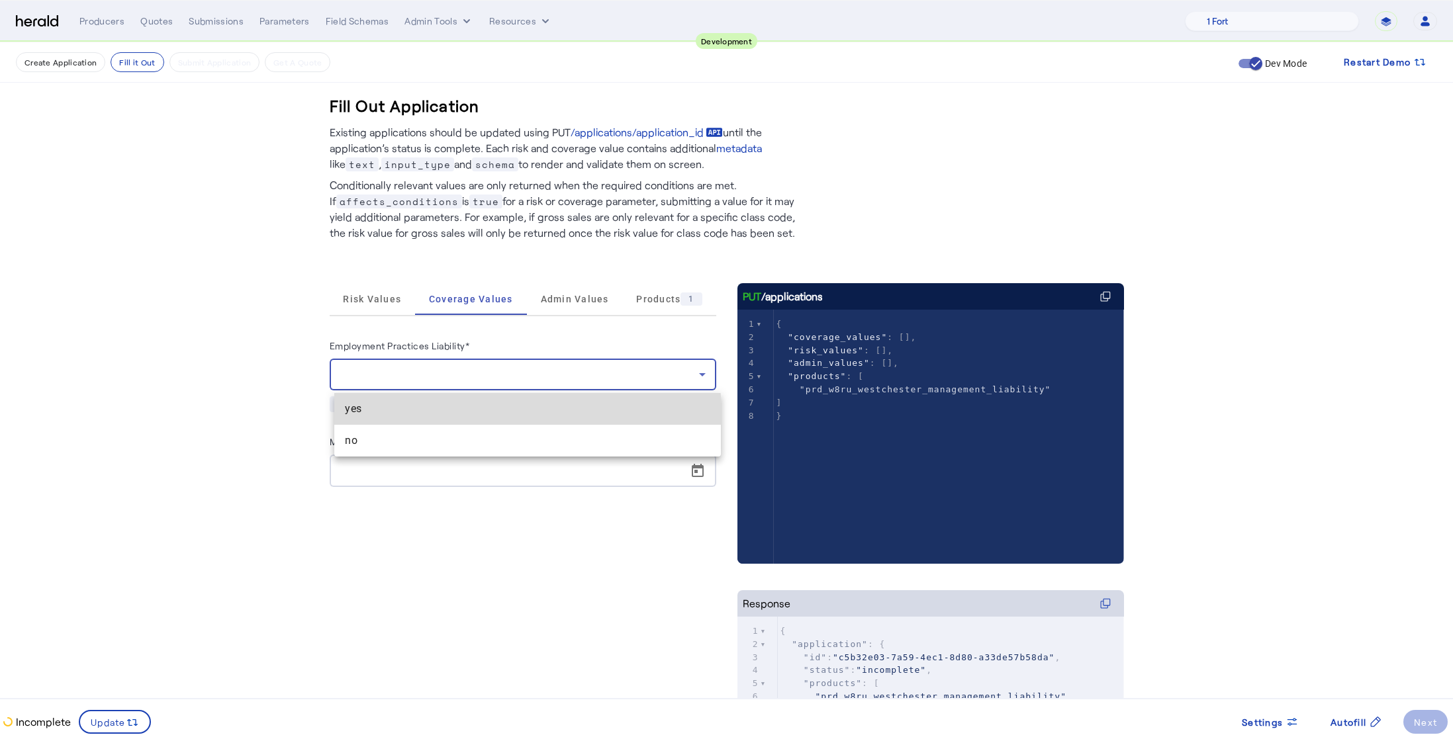
click at [467, 414] on span "yes" at bounding box center [527, 409] width 365 height 16
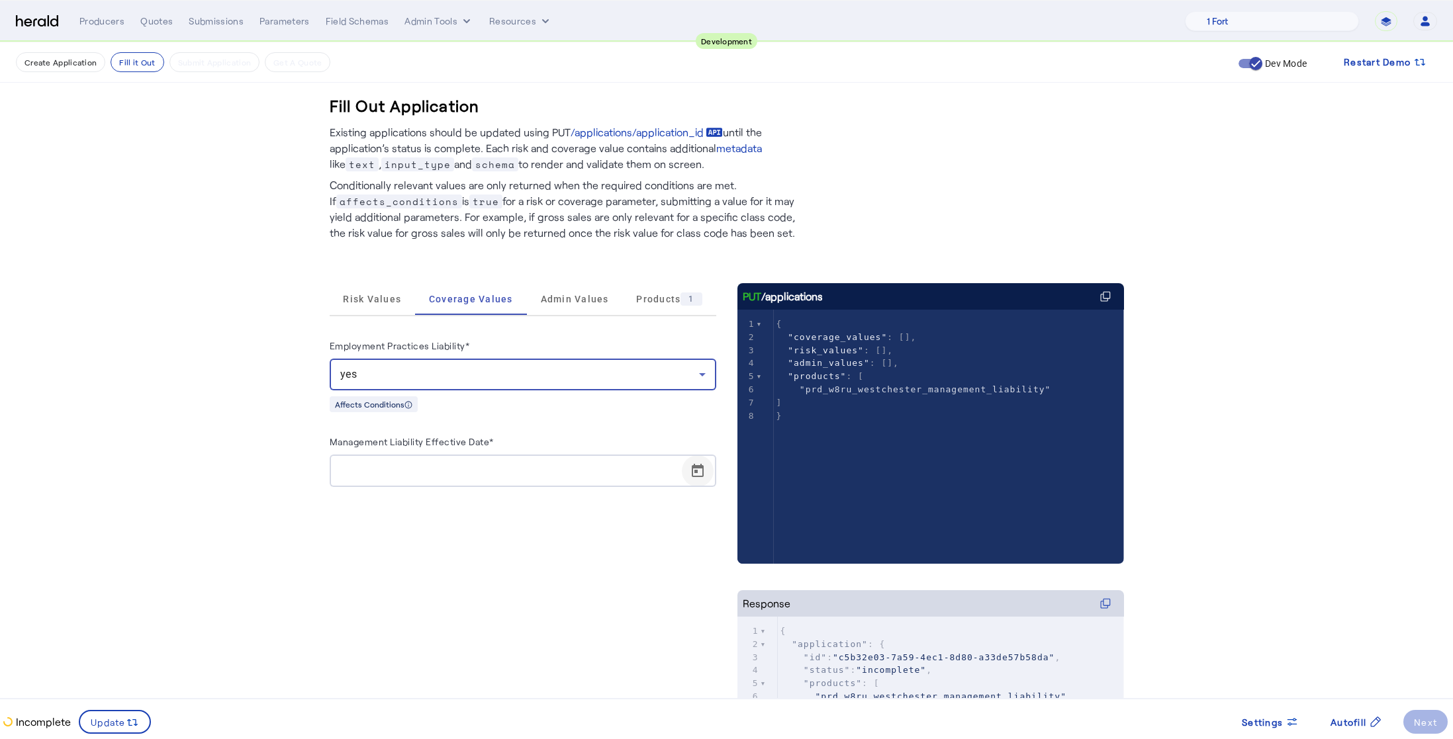
click at [702, 476] on span "Open calendar" at bounding box center [698, 471] width 32 height 32
click at [381, 669] on span "25" at bounding box center [379, 675] width 24 height 24
type input "**********"
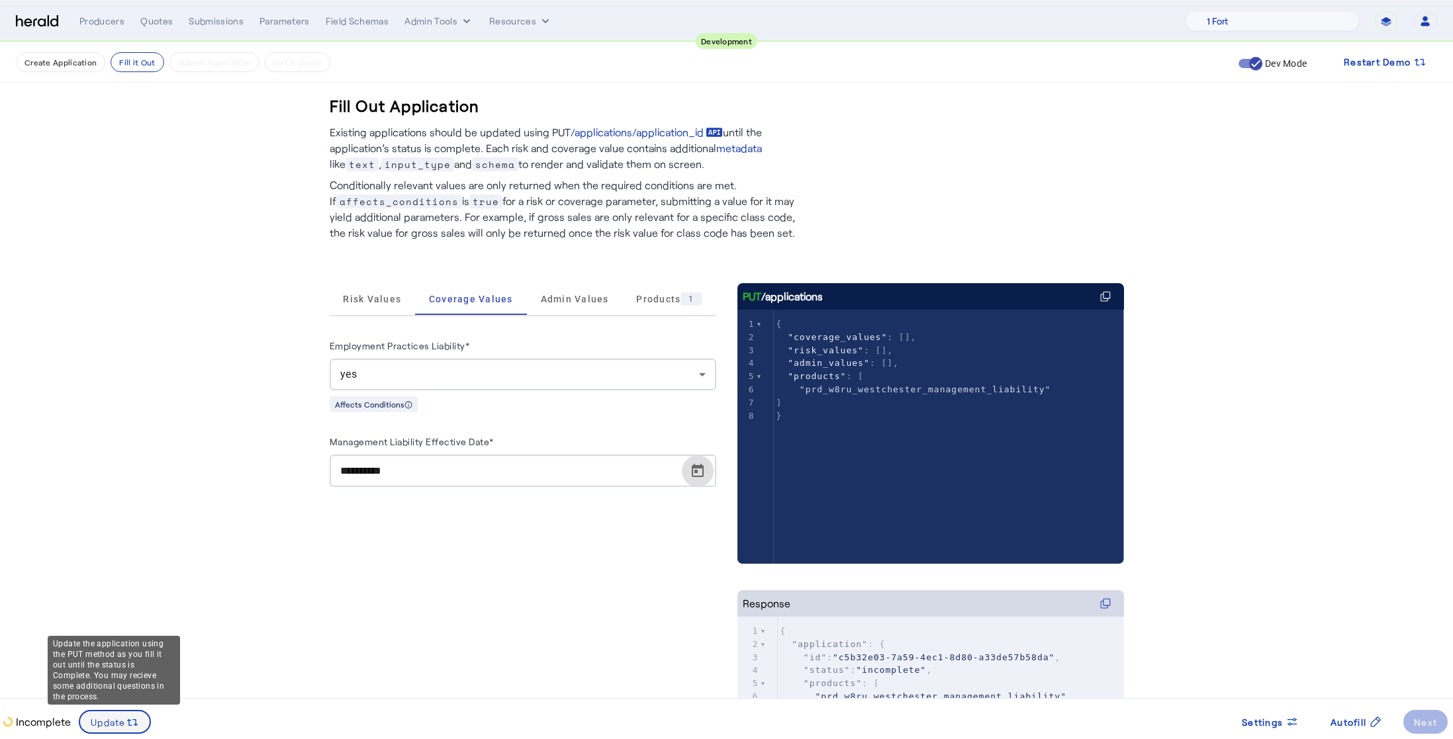
click at [129, 724] on icon at bounding box center [132, 722] width 13 height 13
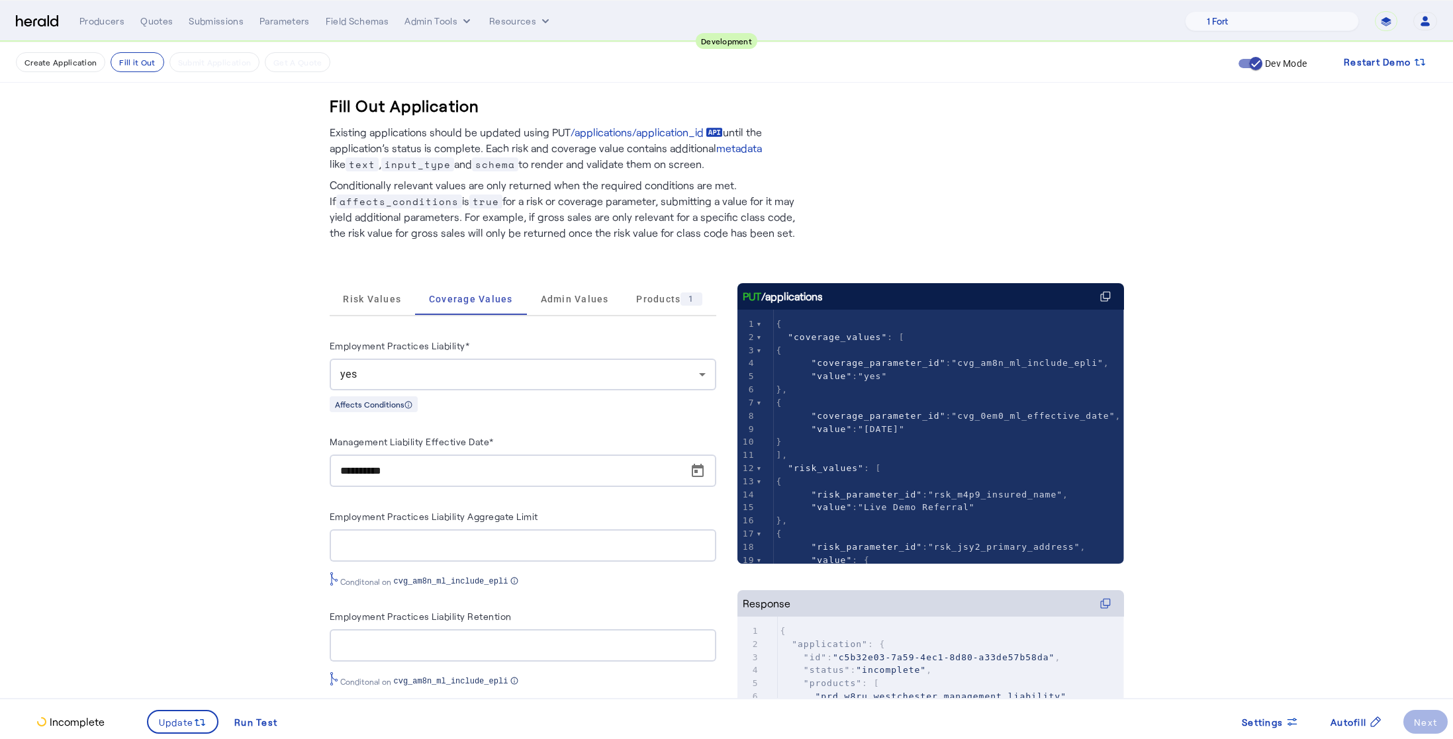
click at [293, 494] on fill-application-step "**********" at bounding box center [726, 496] width 1453 height 908
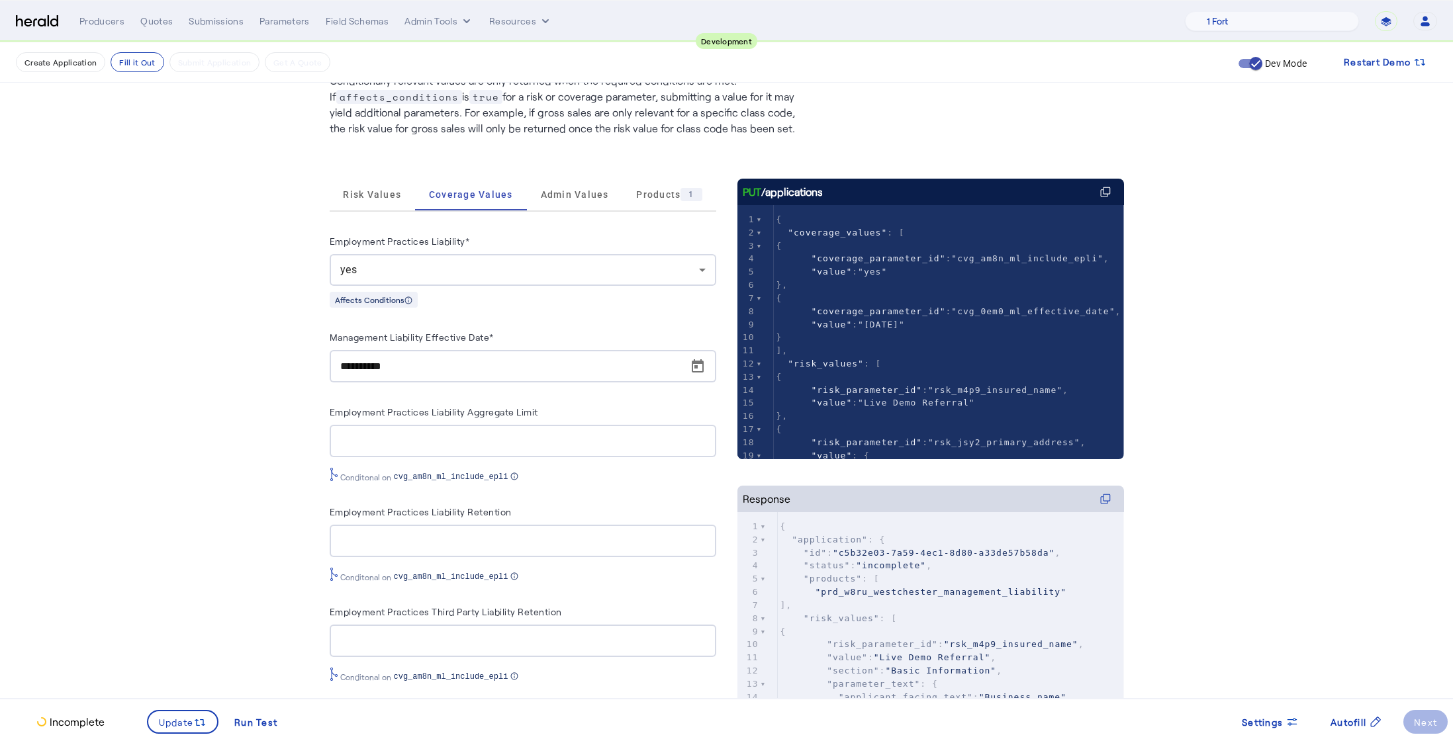
scroll to position [111, 0]
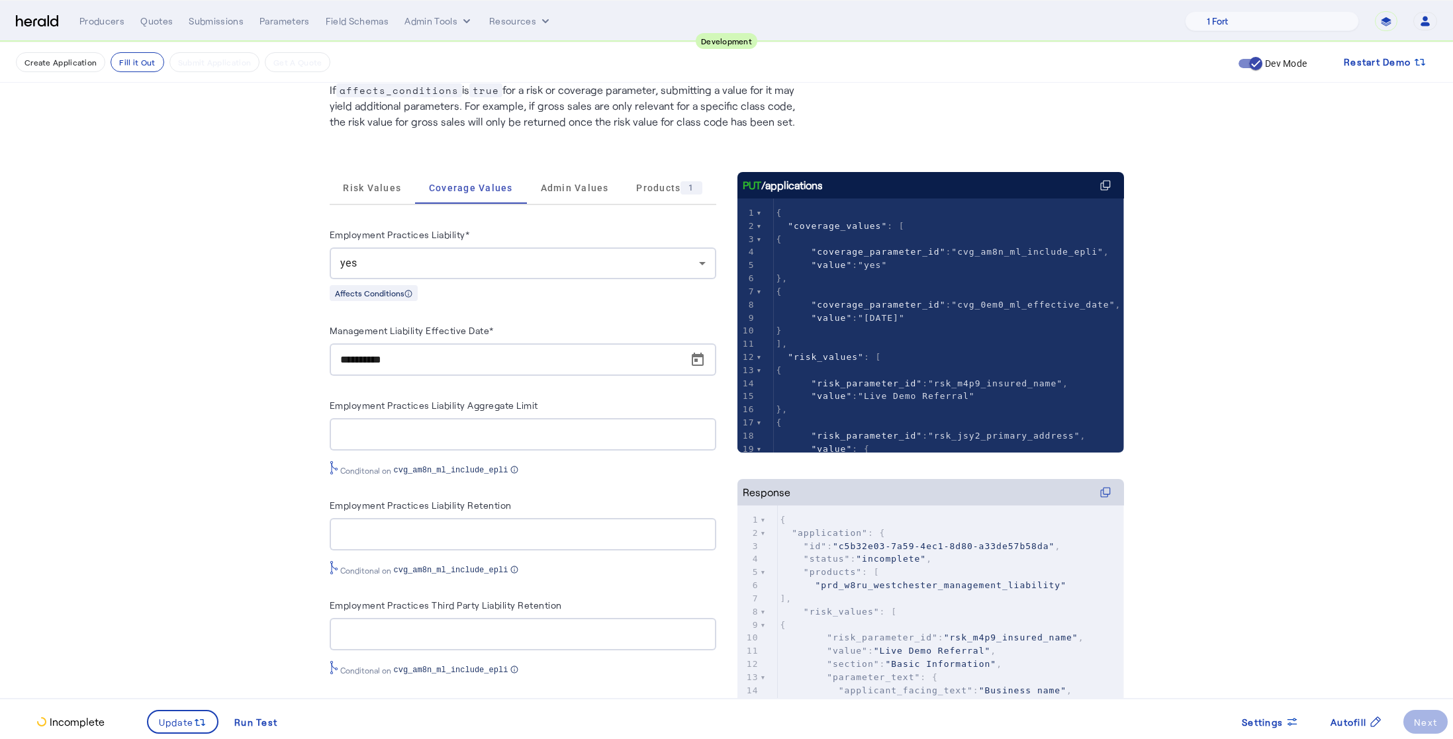
click at [398, 442] on div at bounding box center [522, 434] width 365 height 32
type input "**********"
type input "******"
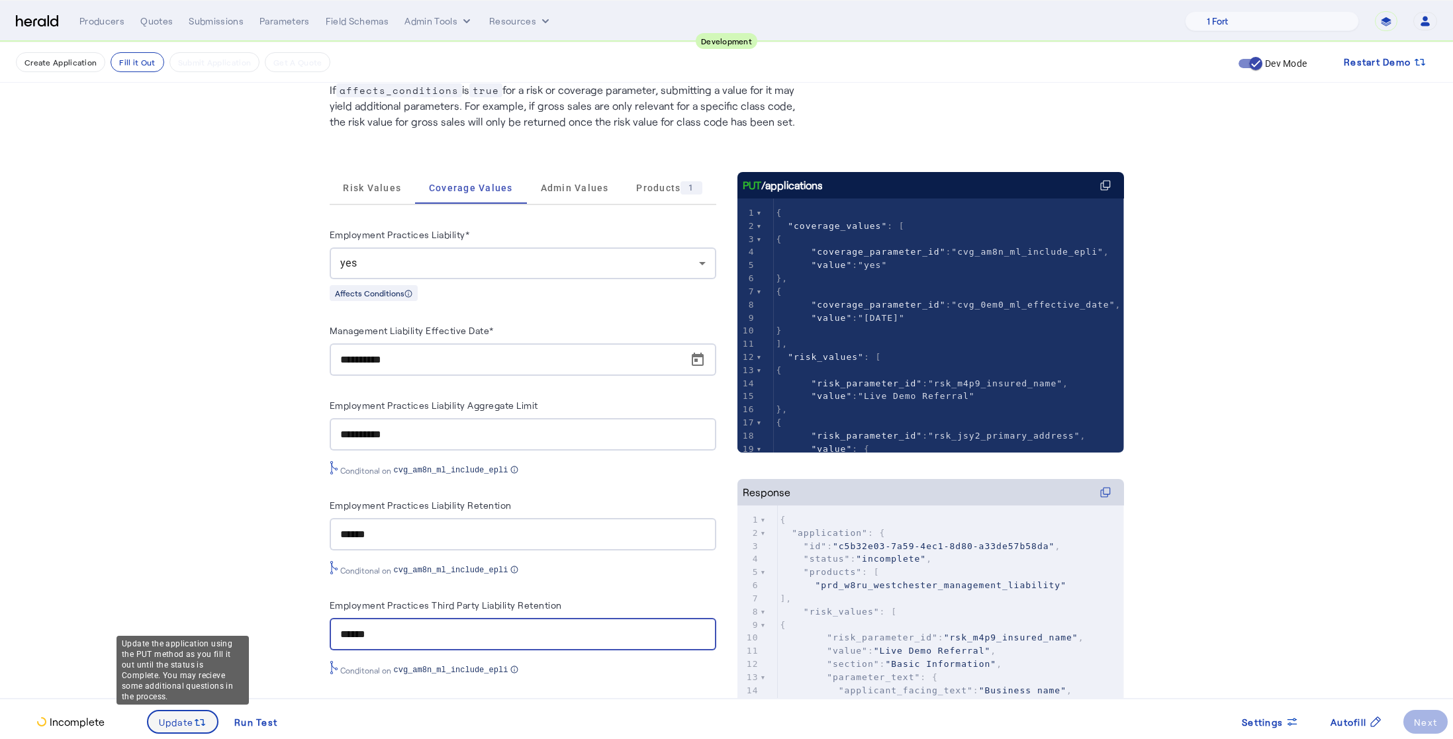
type input "******"
click at [182, 716] on span "Update" at bounding box center [176, 723] width 35 height 14
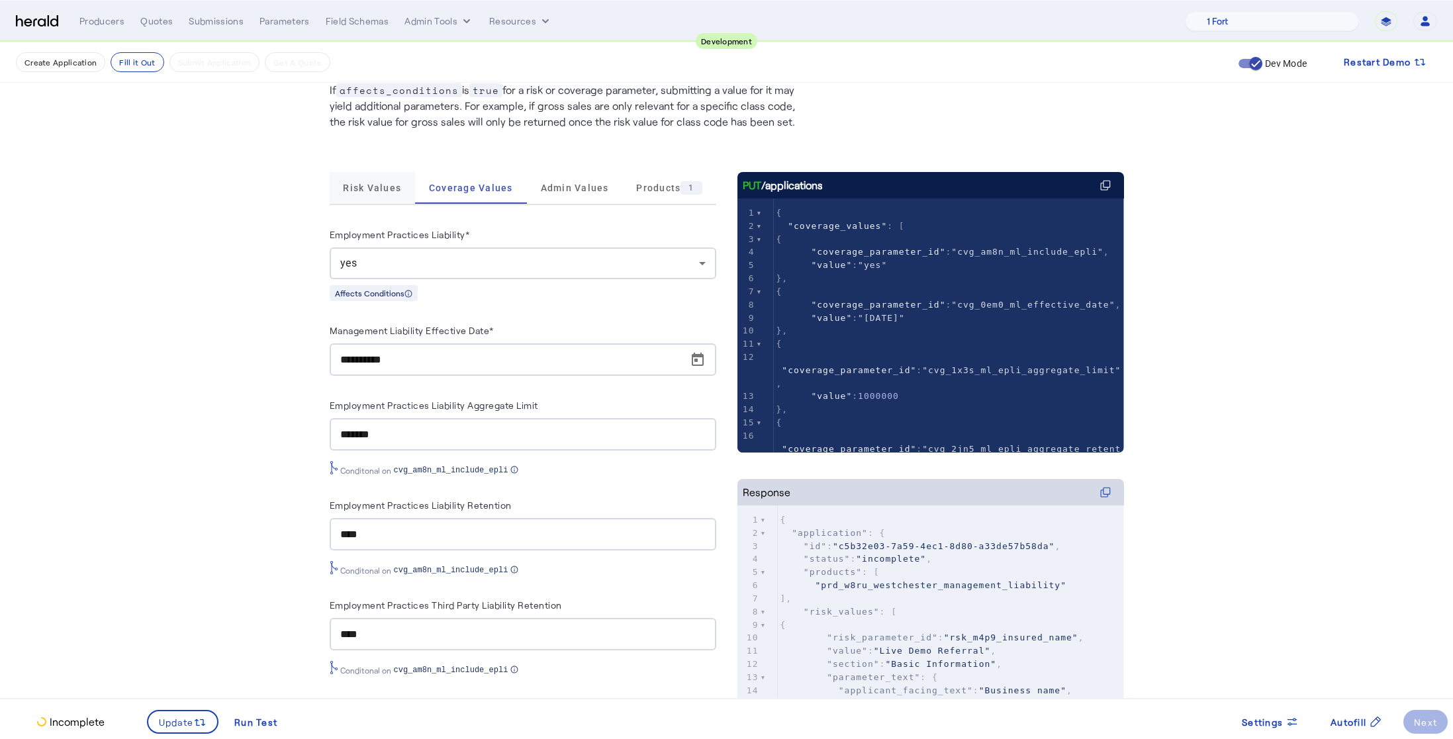
click at [359, 199] on span "Risk Values" at bounding box center [372, 188] width 58 height 32
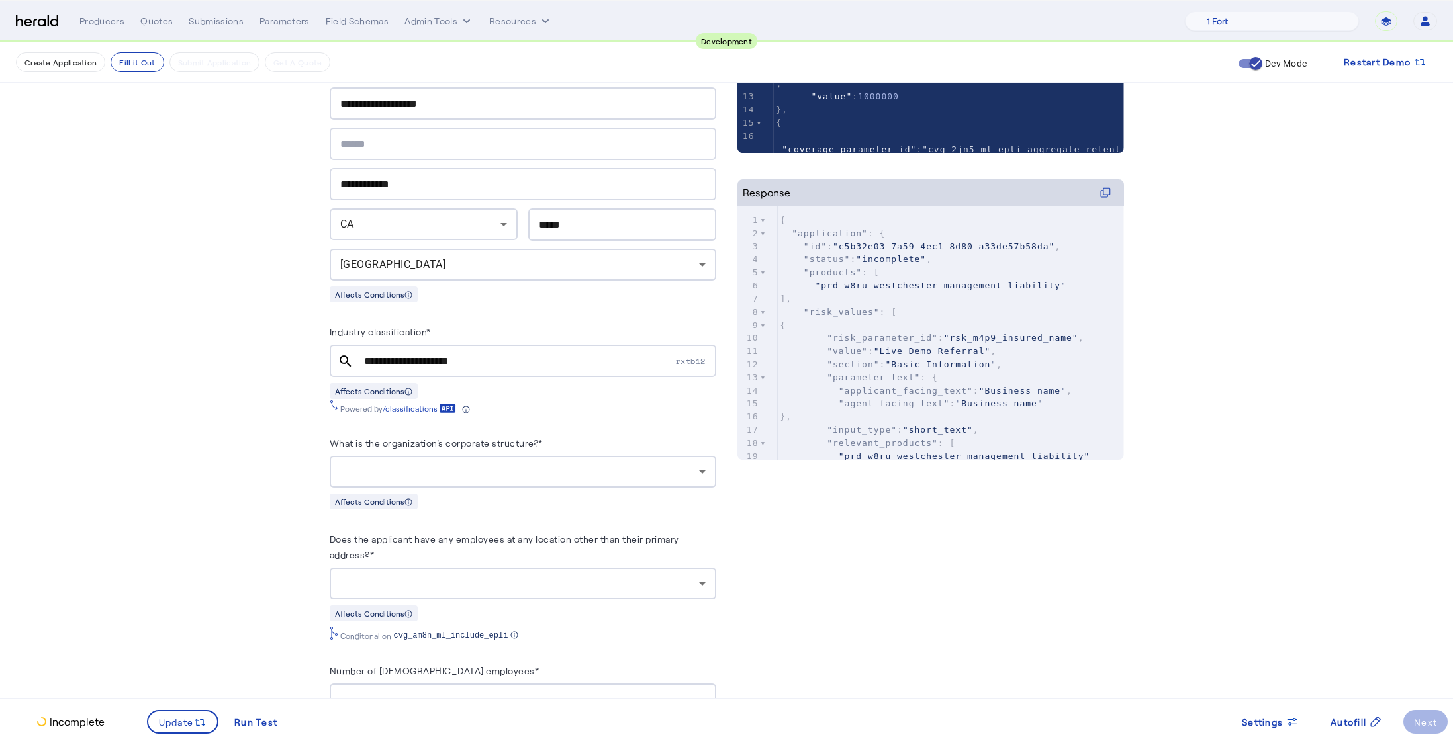
scroll to position [563, 0]
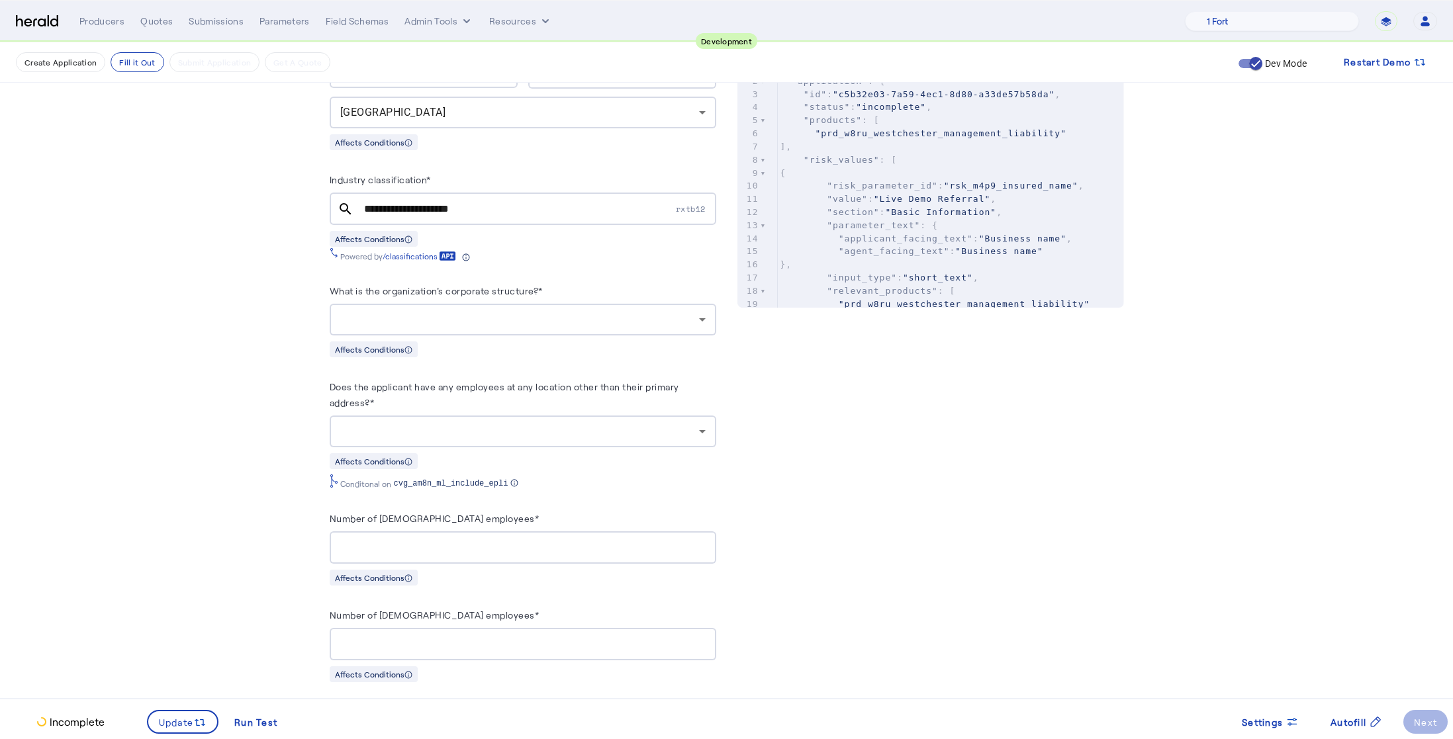
click at [480, 320] on div at bounding box center [519, 320] width 359 height 16
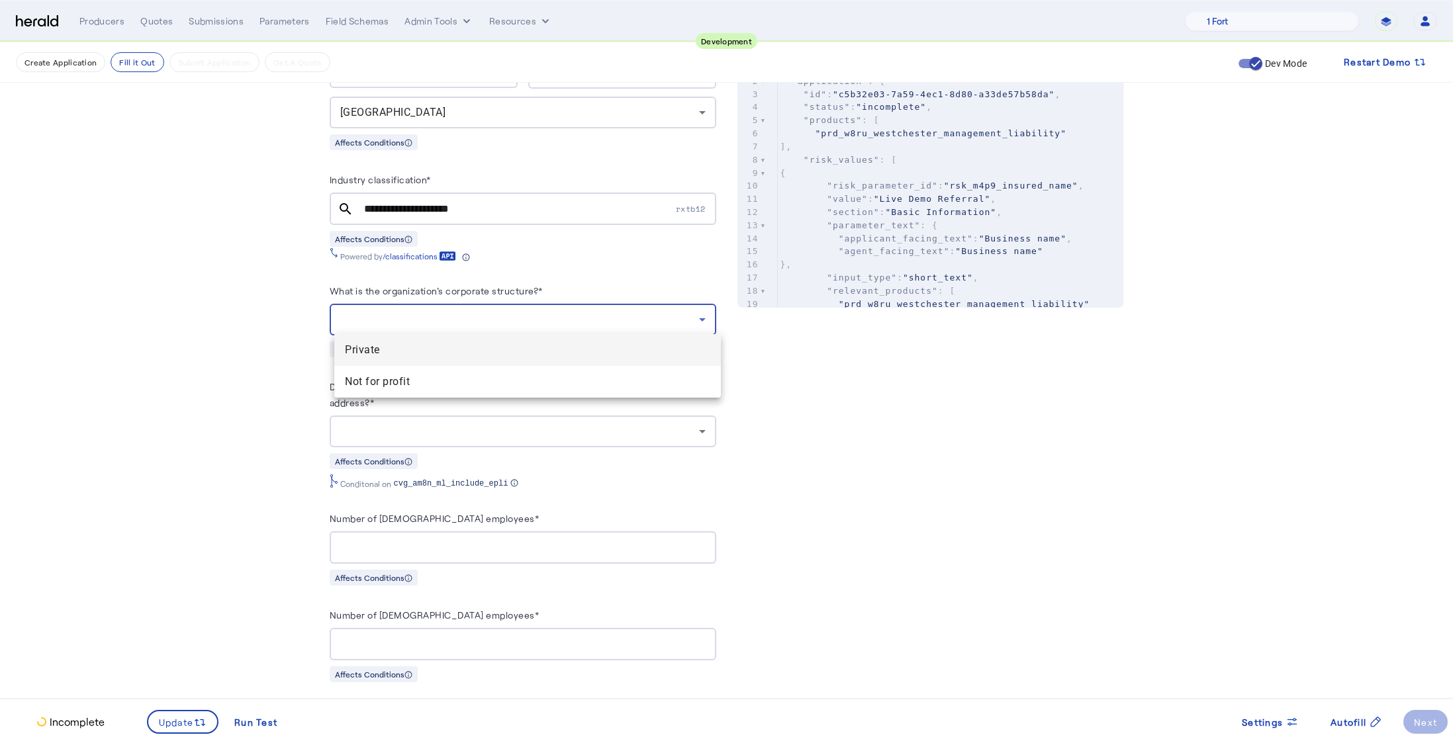
click at [448, 351] on span "Private" at bounding box center [527, 350] width 365 height 16
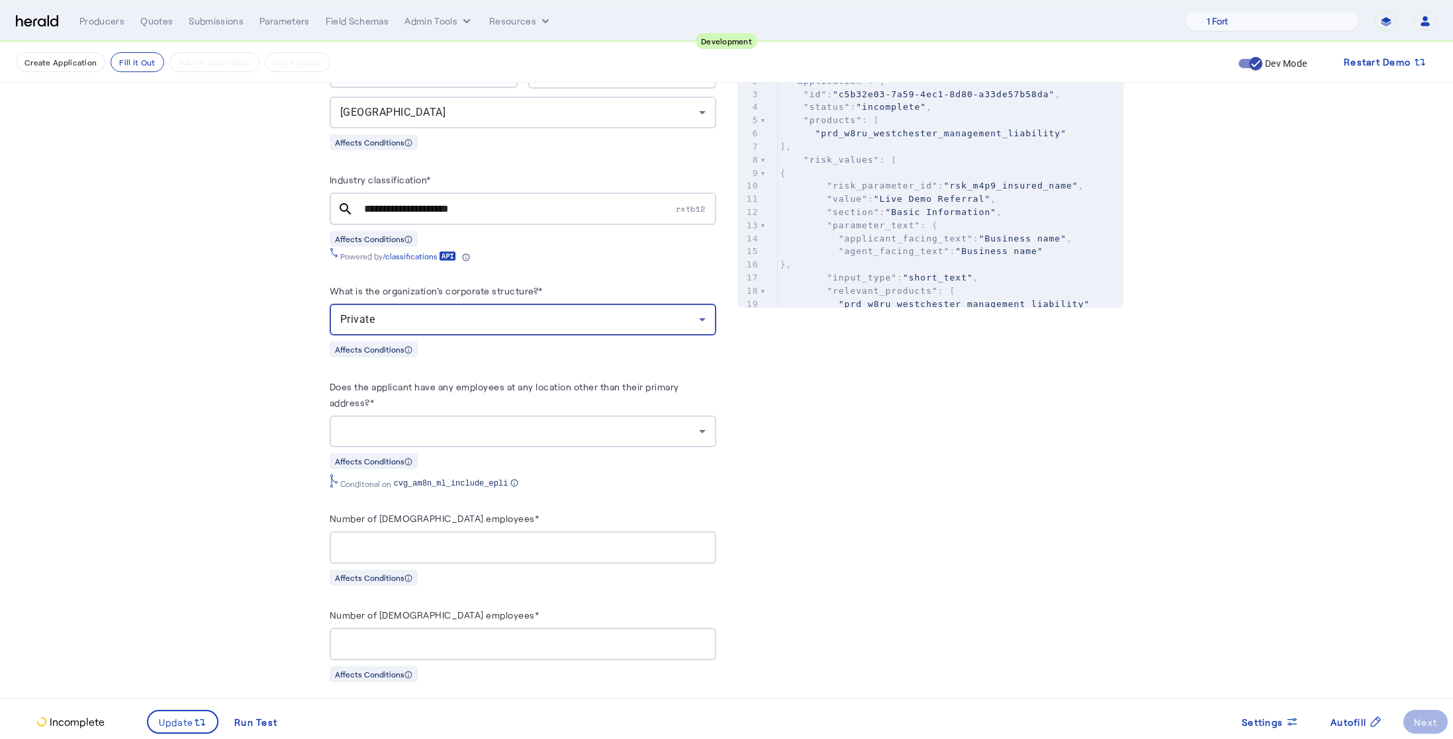
click at [240, 351] on fill-application-step "**********" at bounding box center [726, 682] width 1453 height 2407
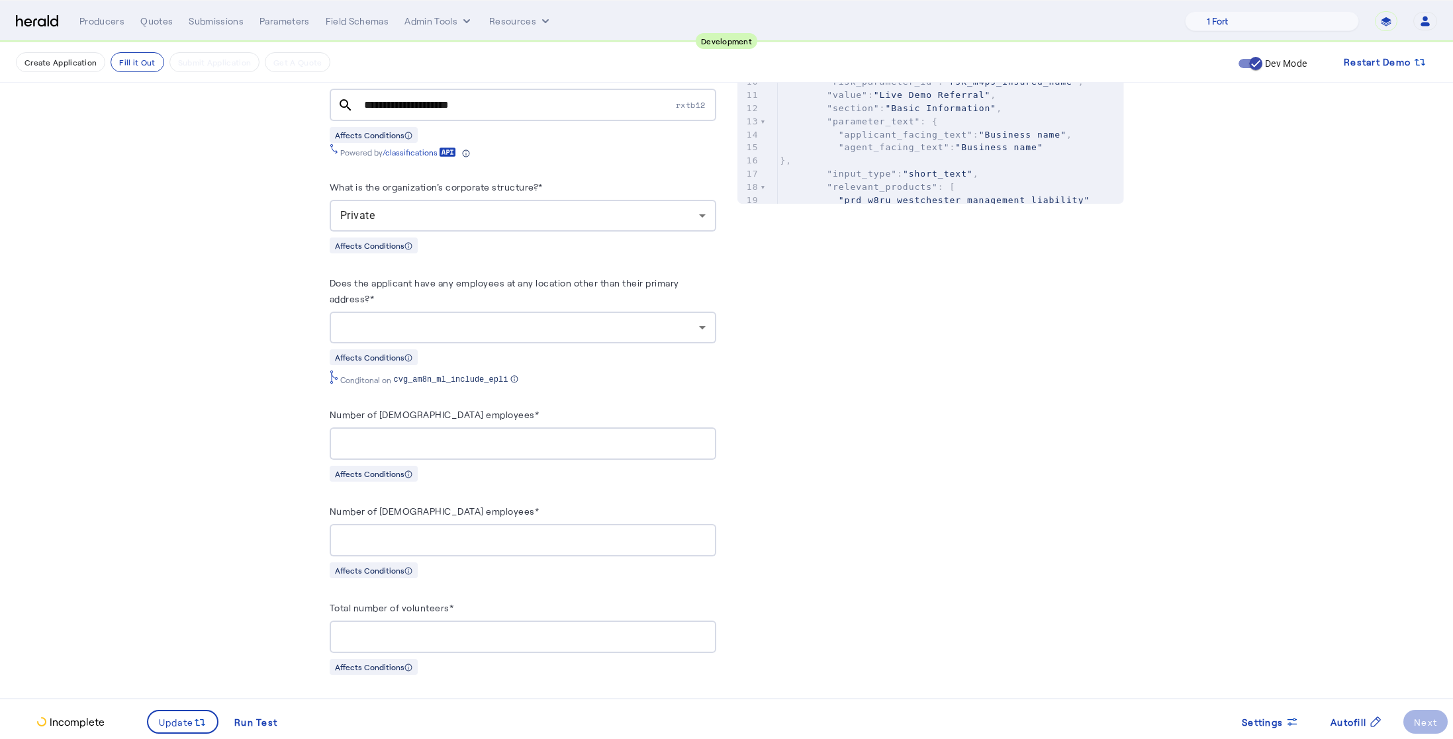
click at [567, 327] on div at bounding box center [519, 328] width 359 height 16
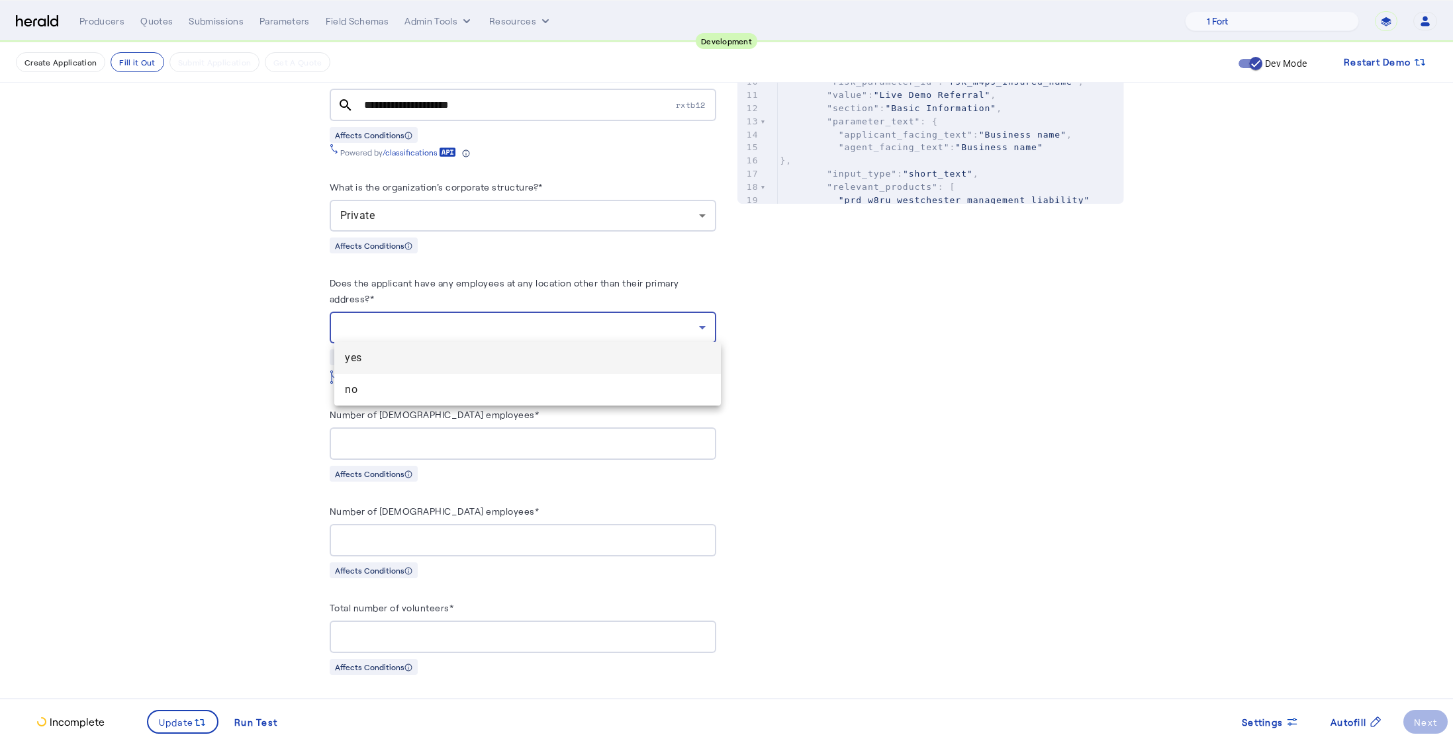
click at [464, 356] on span "yes" at bounding box center [527, 358] width 365 height 16
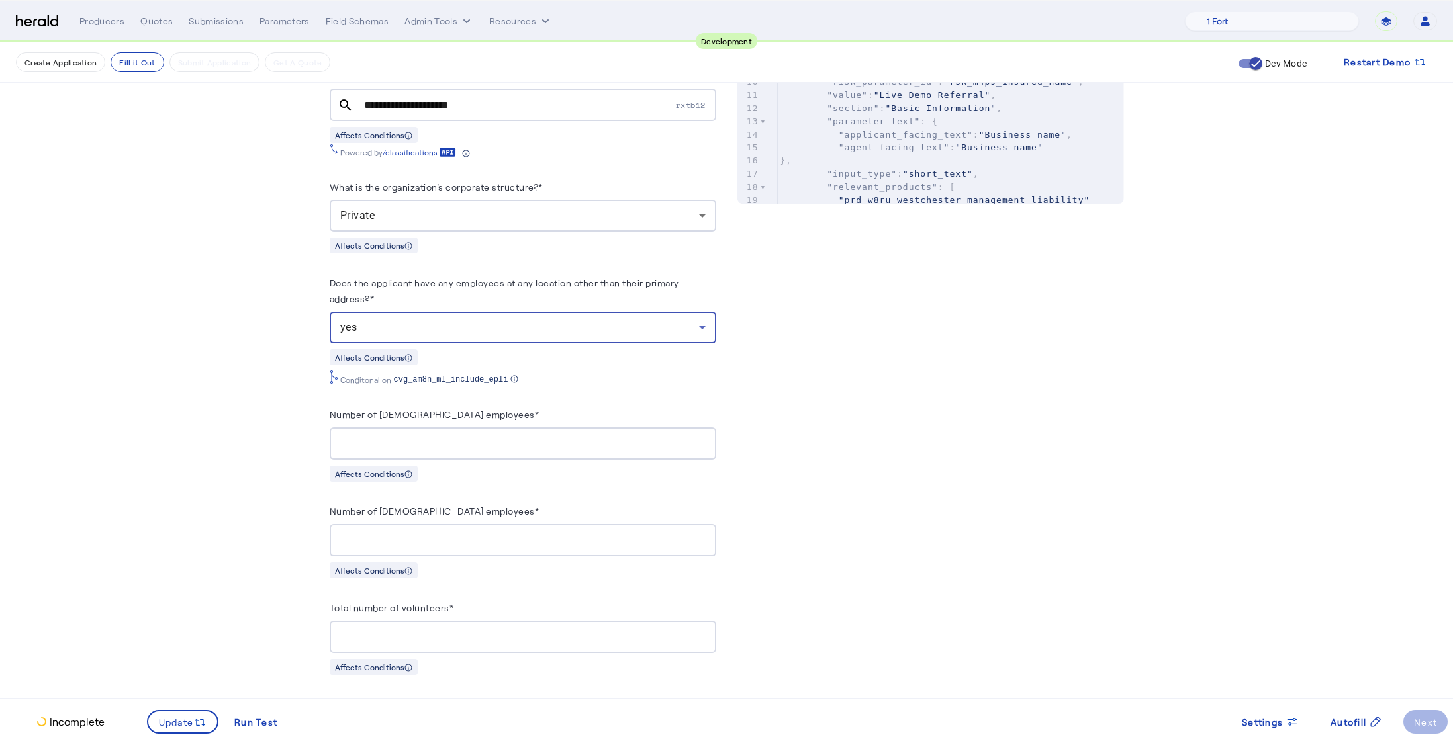
click at [201, 389] on fill-application-step "**********" at bounding box center [726, 578] width 1453 height 2407
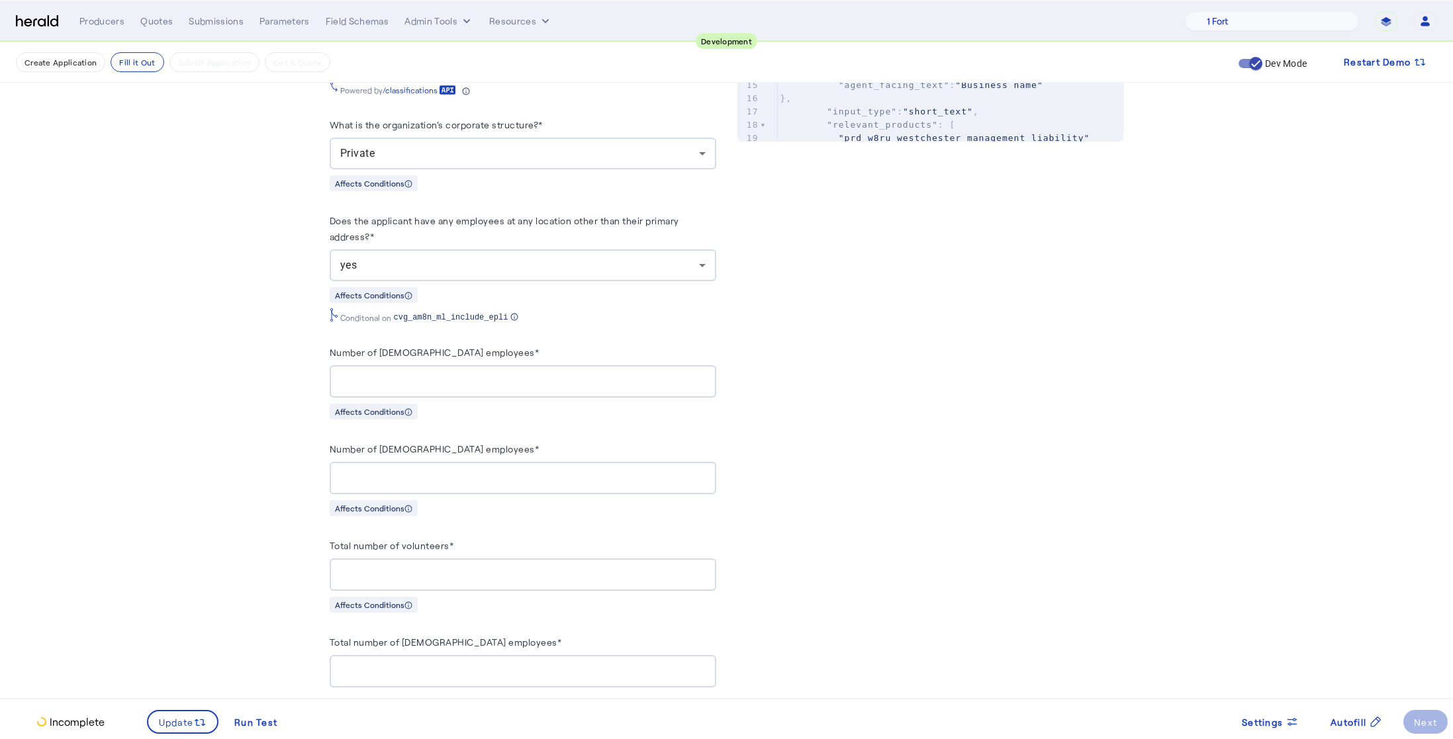
scroll to position [728, 0]
click at [189, 720] on span "Update" at bounding box center [176, 723] width 35 height 14
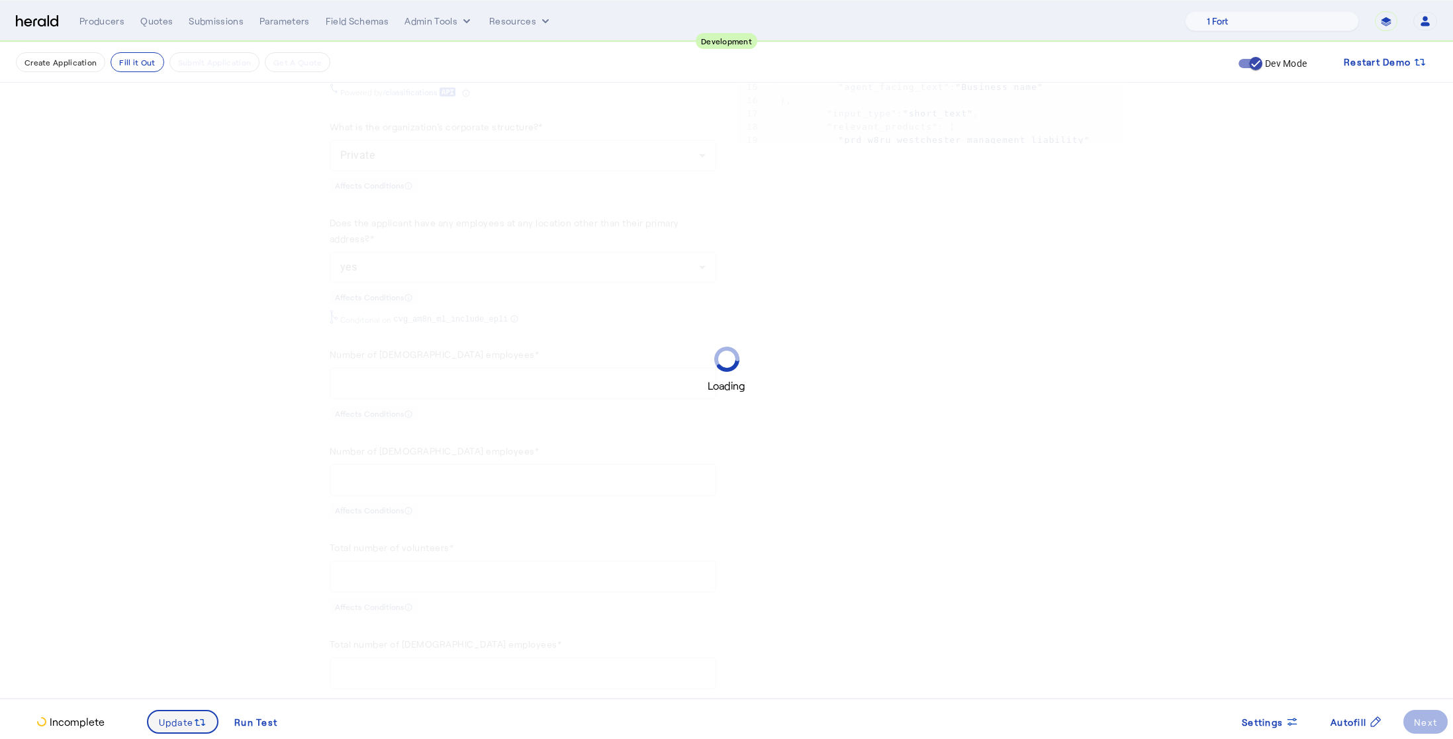
scroll to position [0, 0]
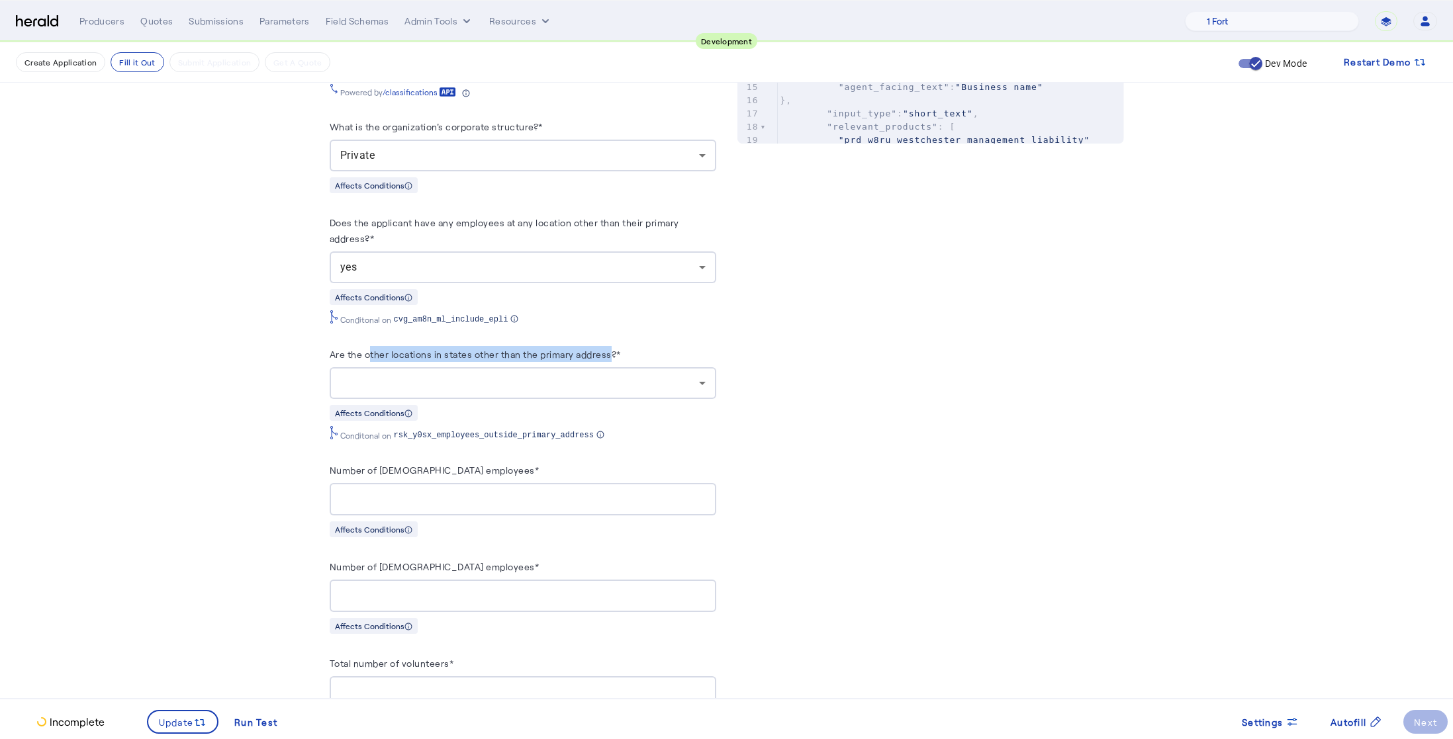
drag, startPoint x: 620, startPoint y: 350, endPoint x: 373, endPoint y: 345, distance: 246.3
click at [373, 349] on label "Are the other locations in states other than the primary address?*" at bounding box center [475, 354] width 291 height 11
click at [596, 340] on div "**********" at bounding box center [523, 687] width 387 height 2154
click at [702, 369] on div at bounding box center [522, 383] width 365 height 32
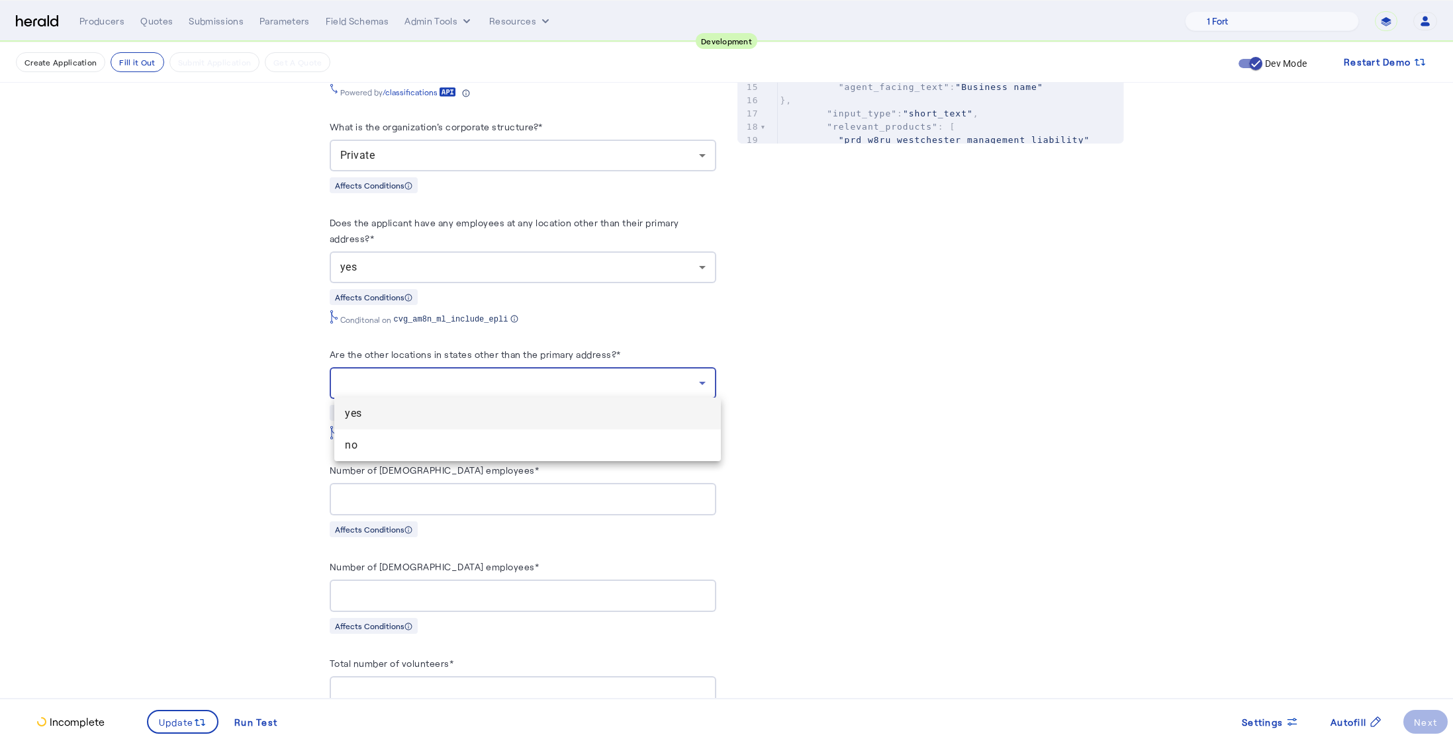
click at [415, 413] on span "yes" at bounding box center [527, 414] width 365 height 16
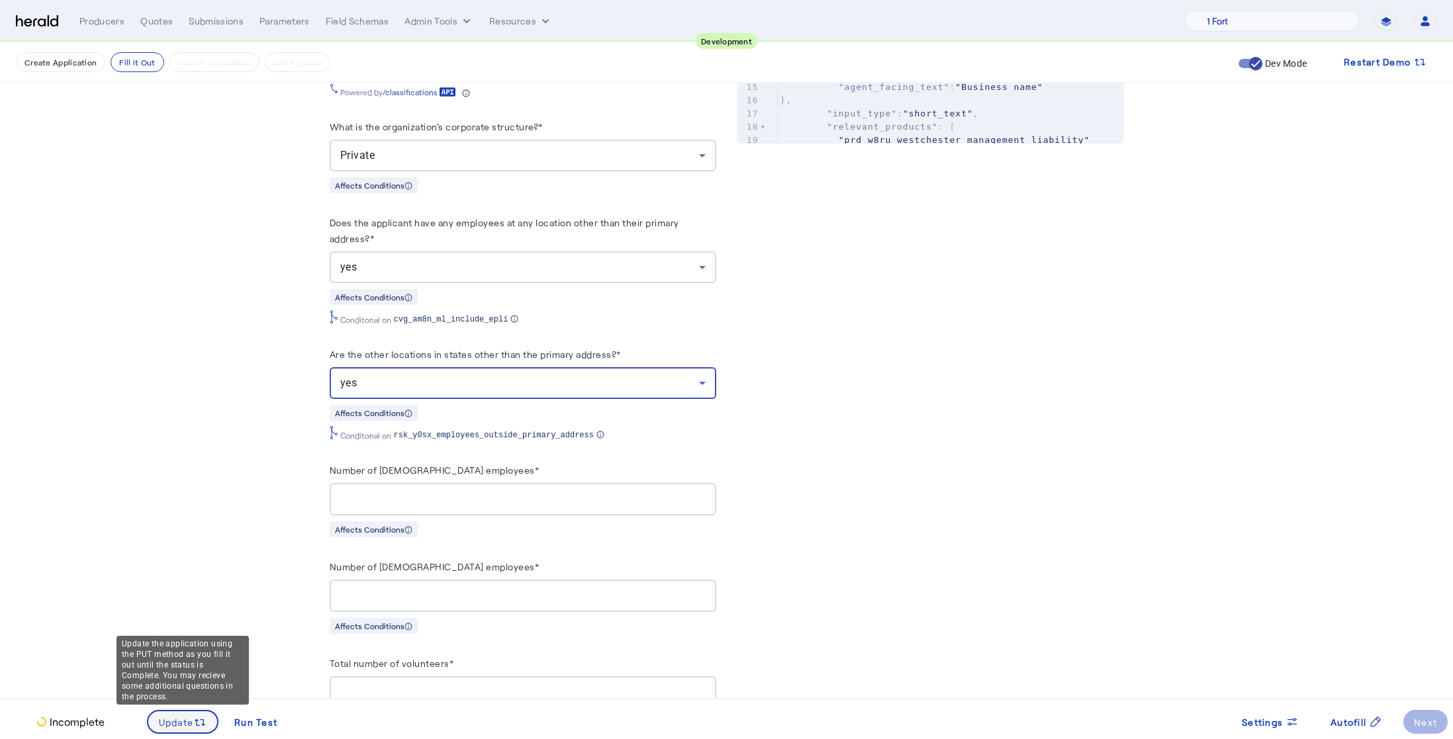
click at [174, 728] on span "Update" at bounding box center [176, 723] width 35 height 14
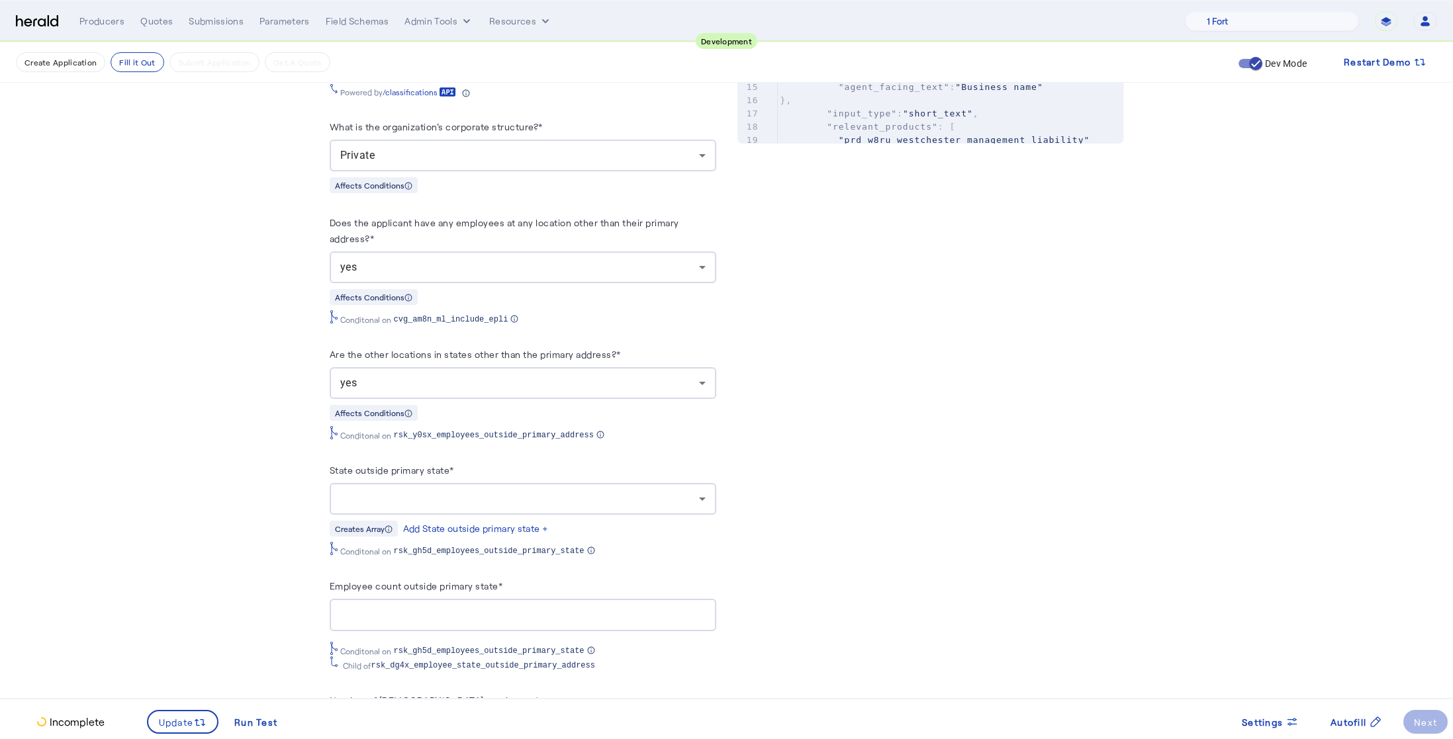
click at [187, 495] on fill-application-step "**********" at bounding box center [726, 691] width 1453 height 2753
click at [411, 495] on div at bounding box center [519, 499] width 359 height 16
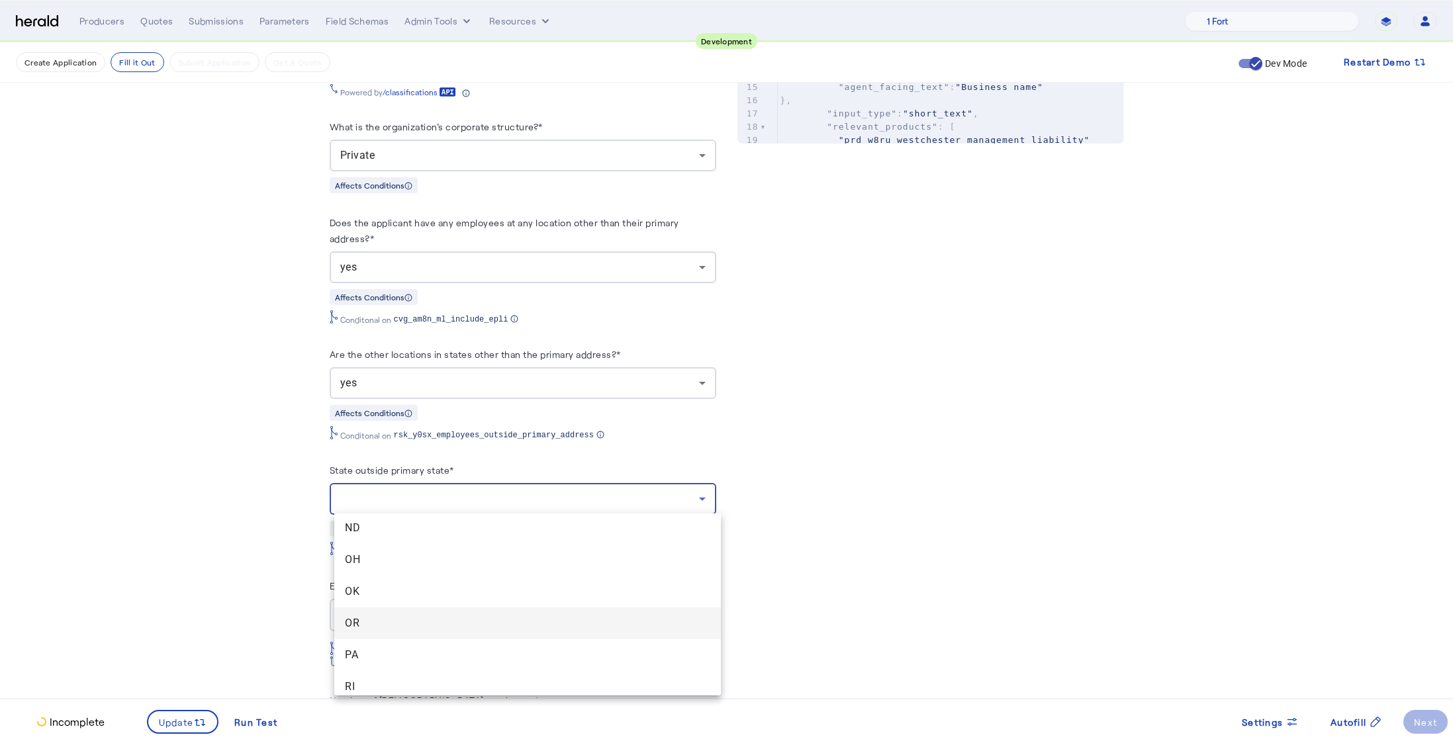
scroll to position [1084, 0]
click at [426, 619] on span "OR" at bounding box center [527, 621] width 365 height 16
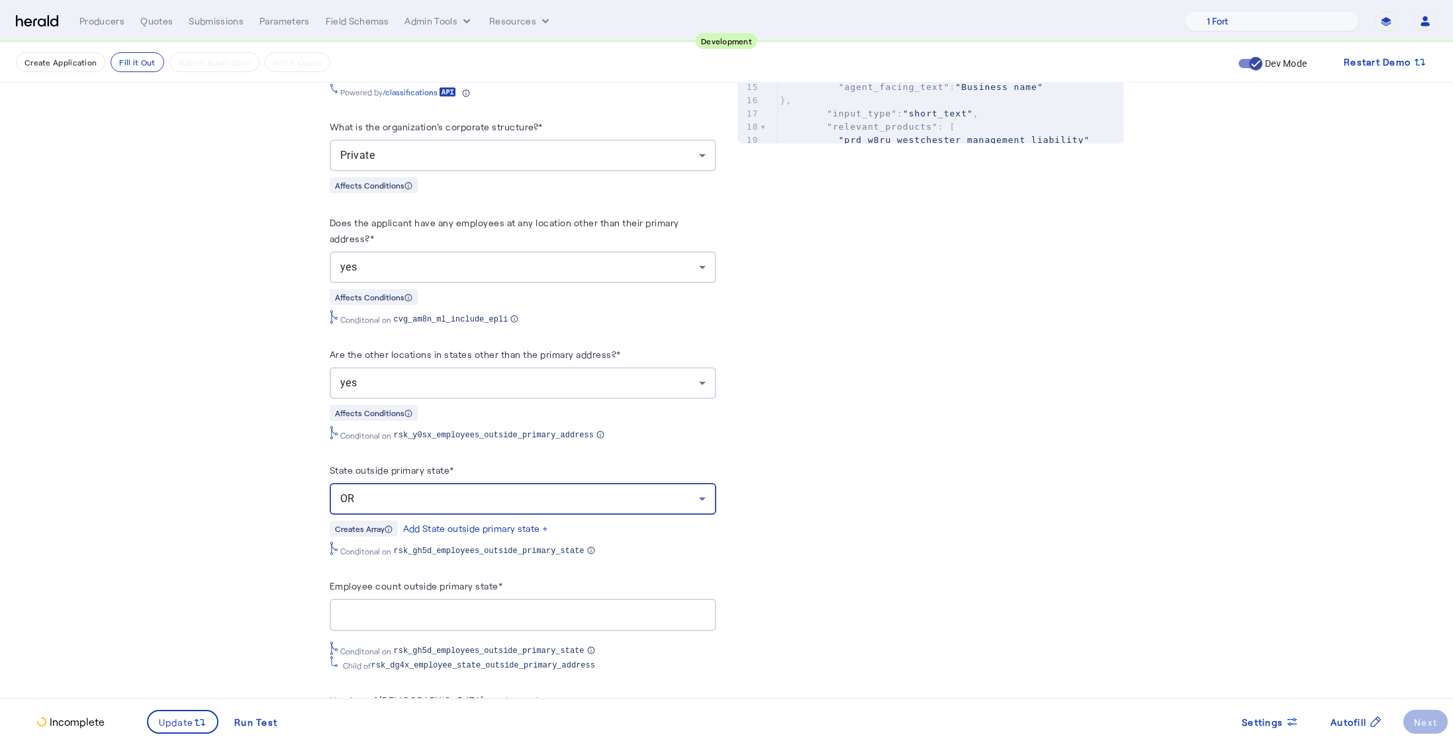
click at [240, 519] on fill-application-step "**********" at bounding box center [726, 691] width 1453 height 2753
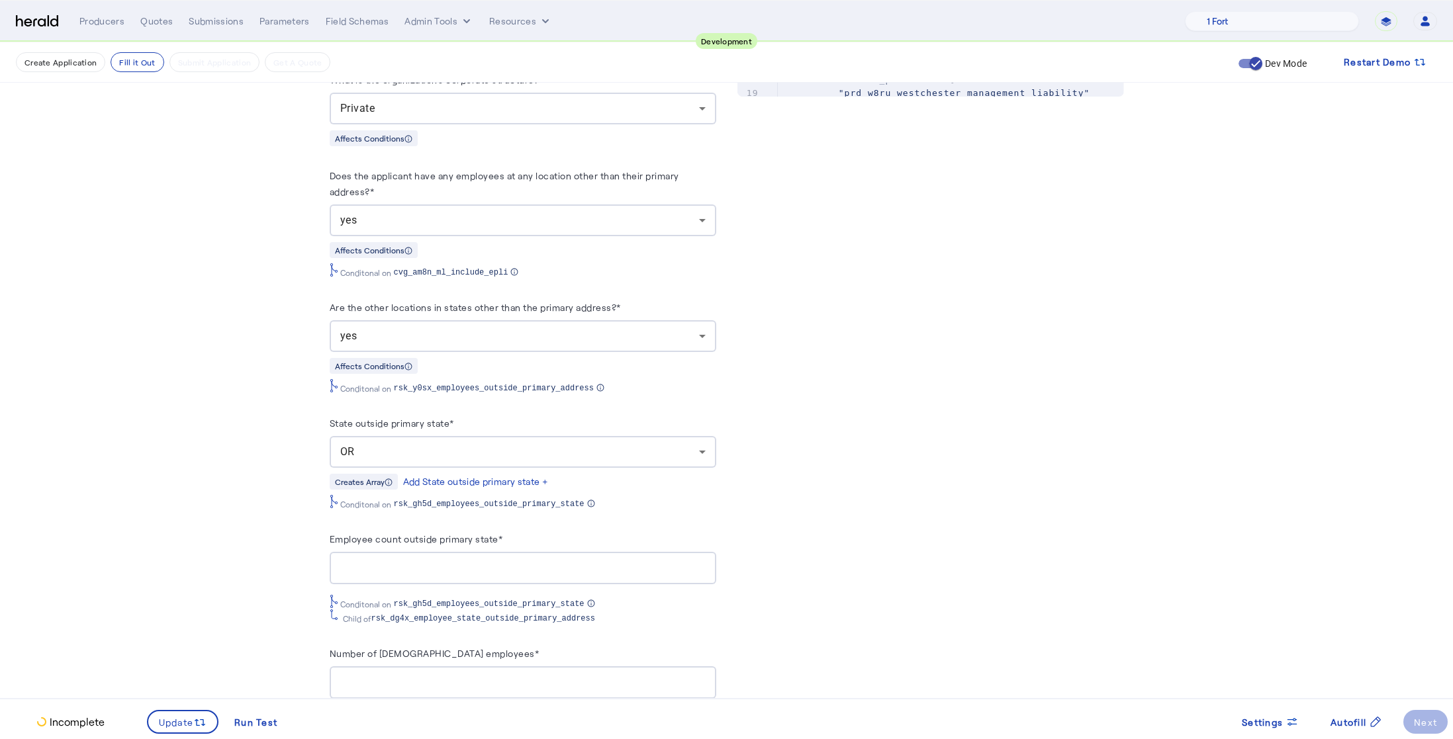
scroll to position [833, 0]
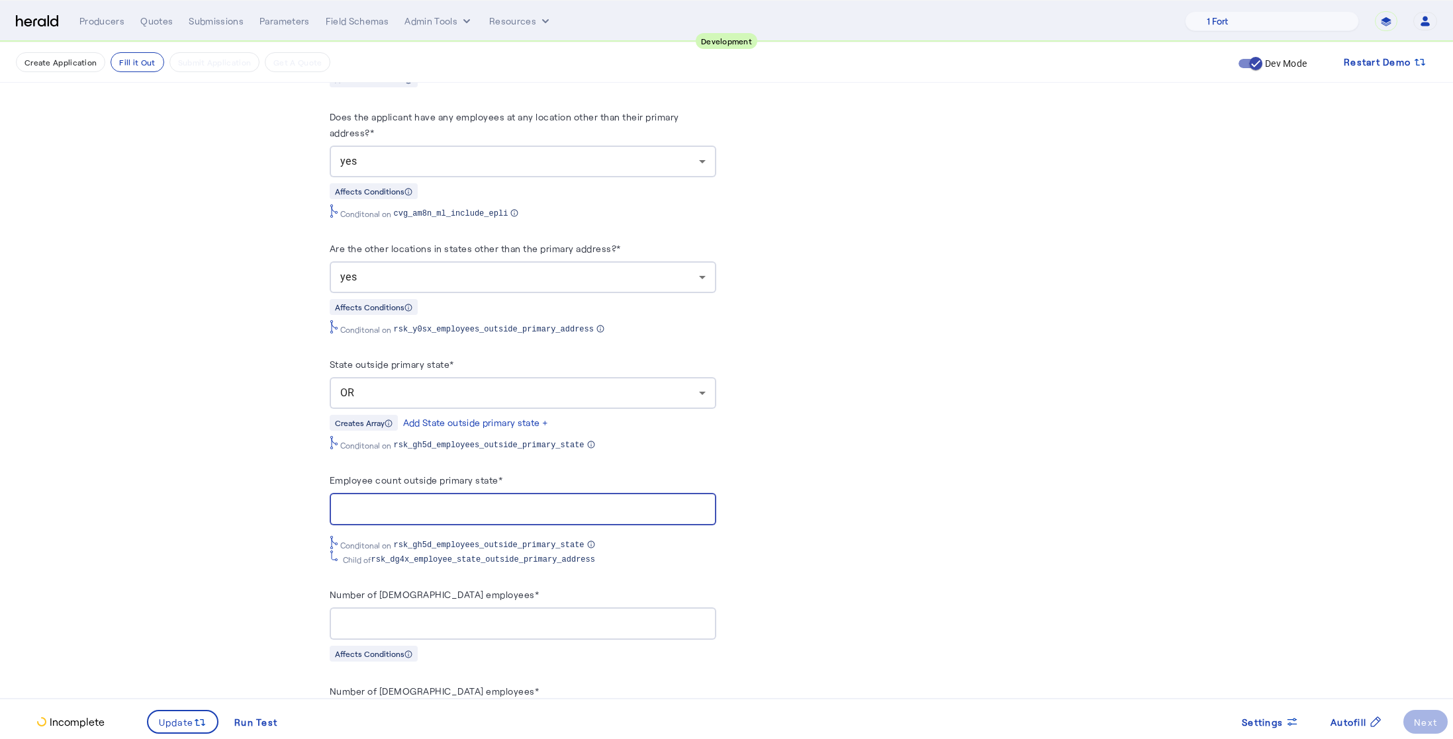
click at [438, 502] on input "Employee count outside primary state*" at bounding box center [522, 510] width 365 height 16
type input "*"
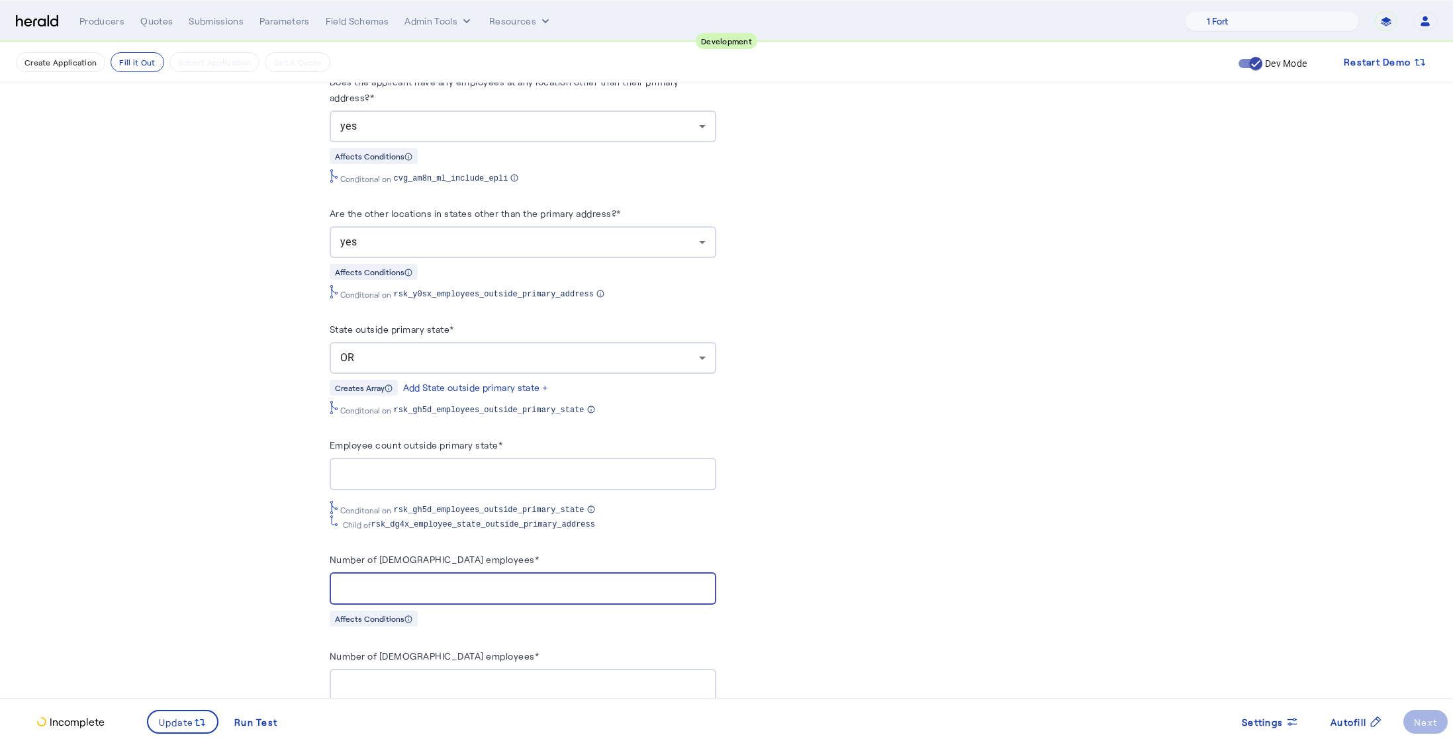
scroll to position [956, 0]
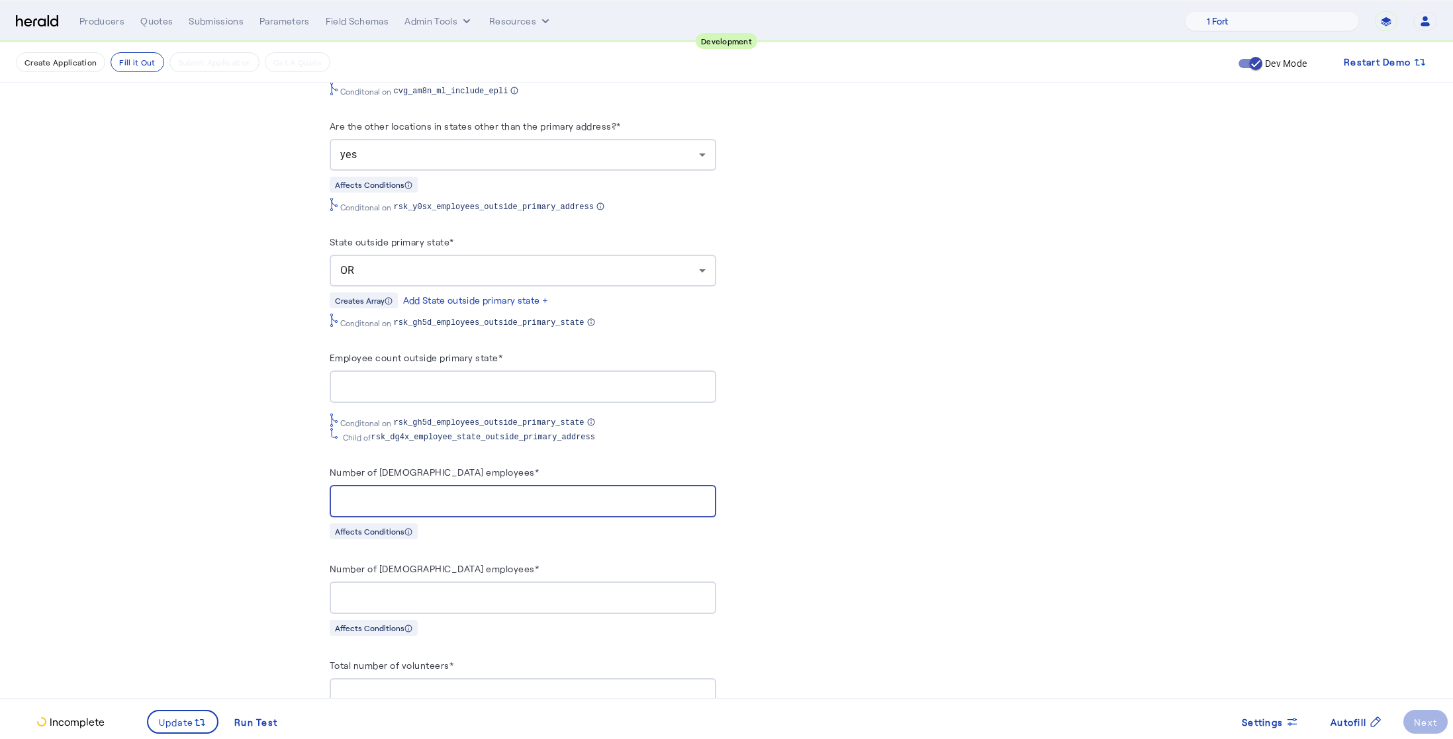
type input "**"
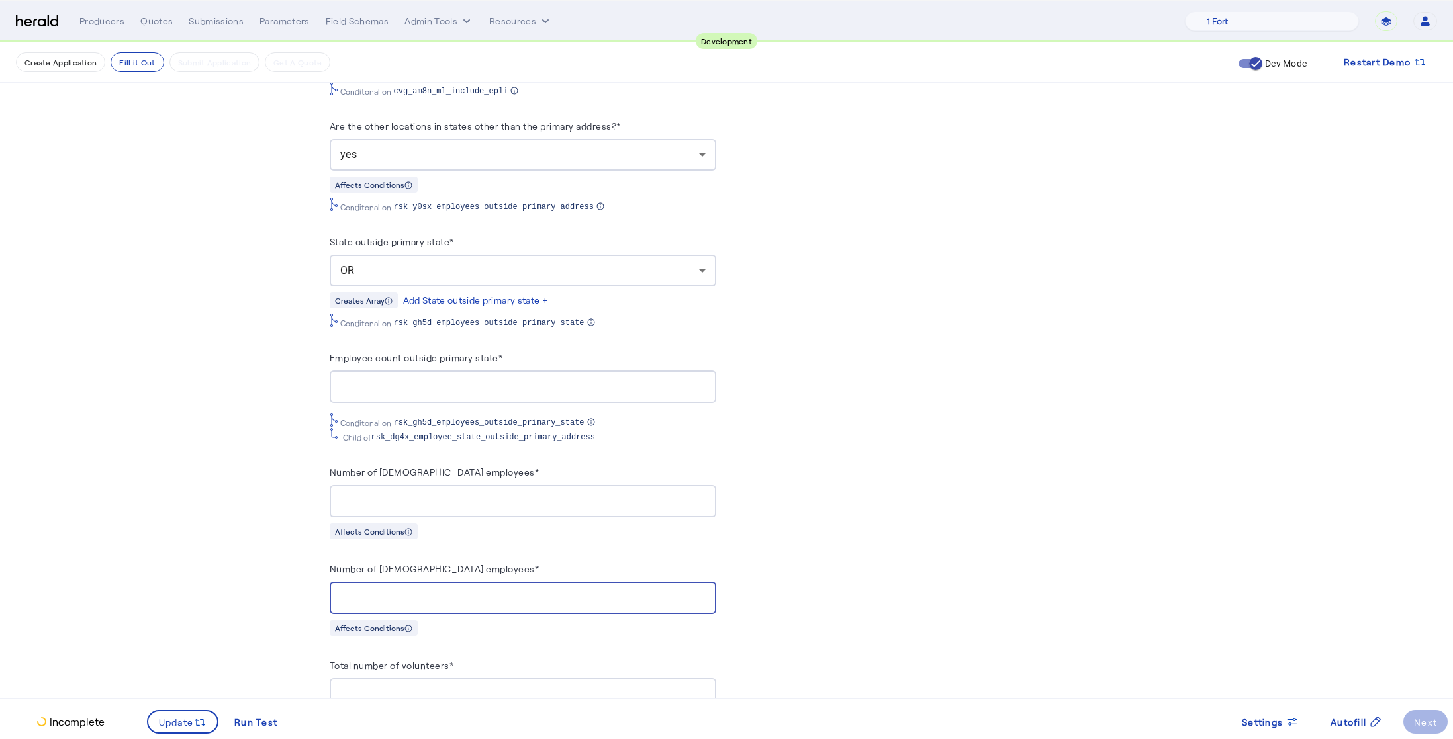
type input "*"
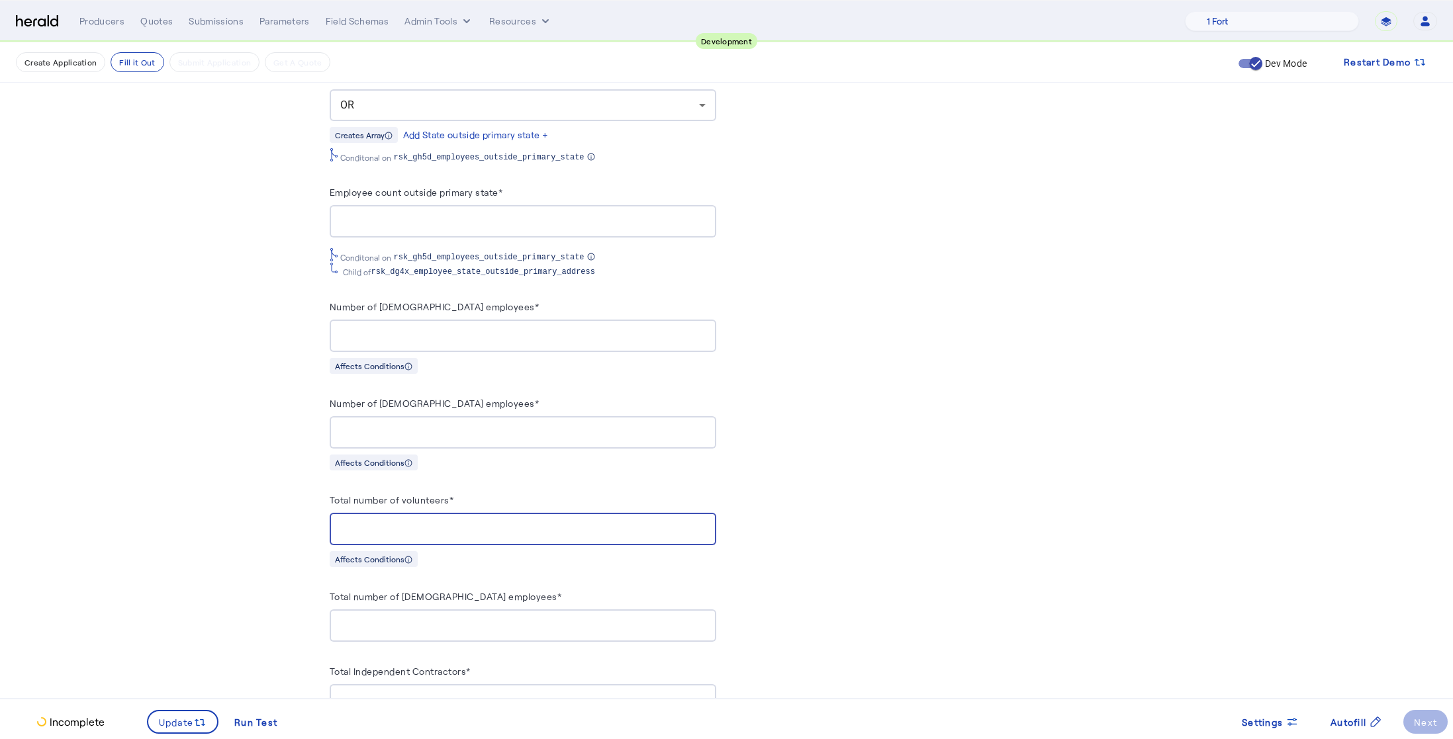
scroll to position [1374, 0]
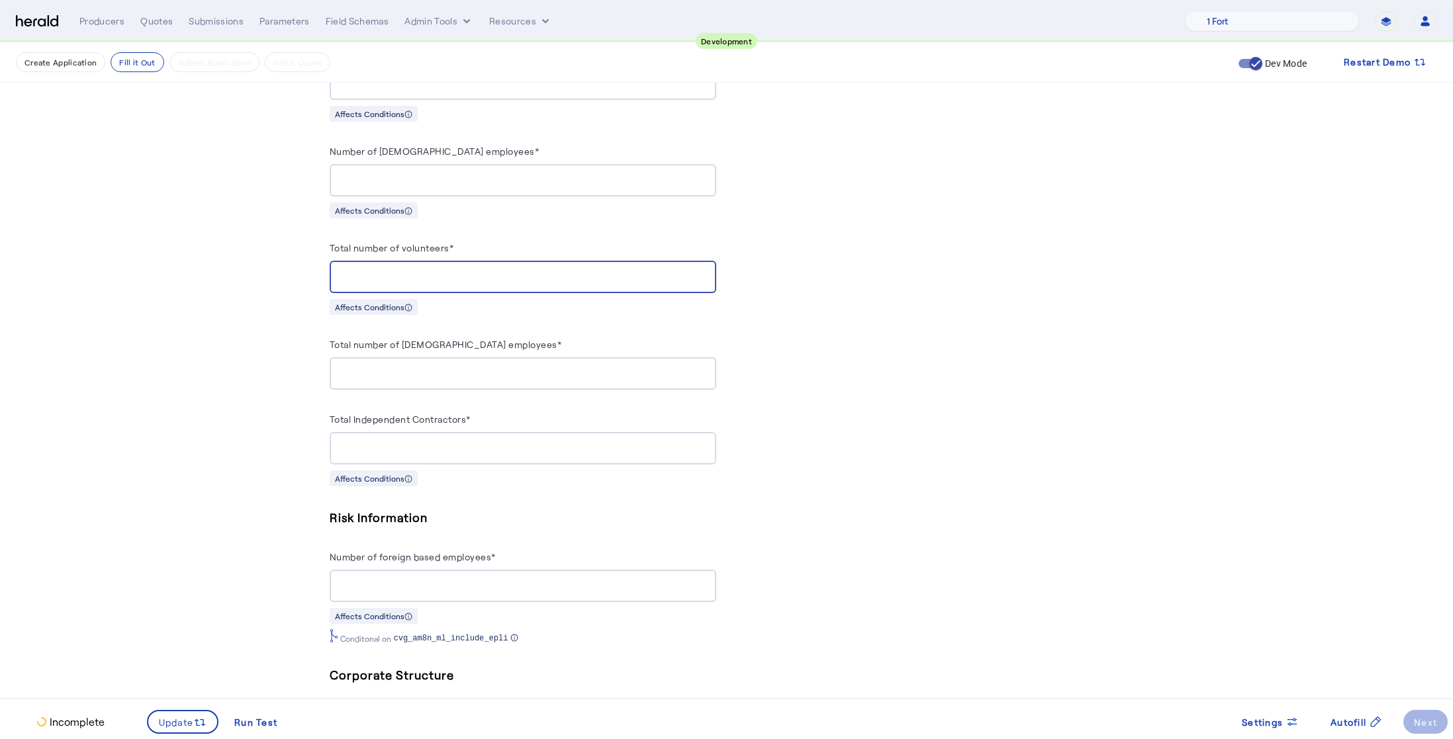
type input "*"
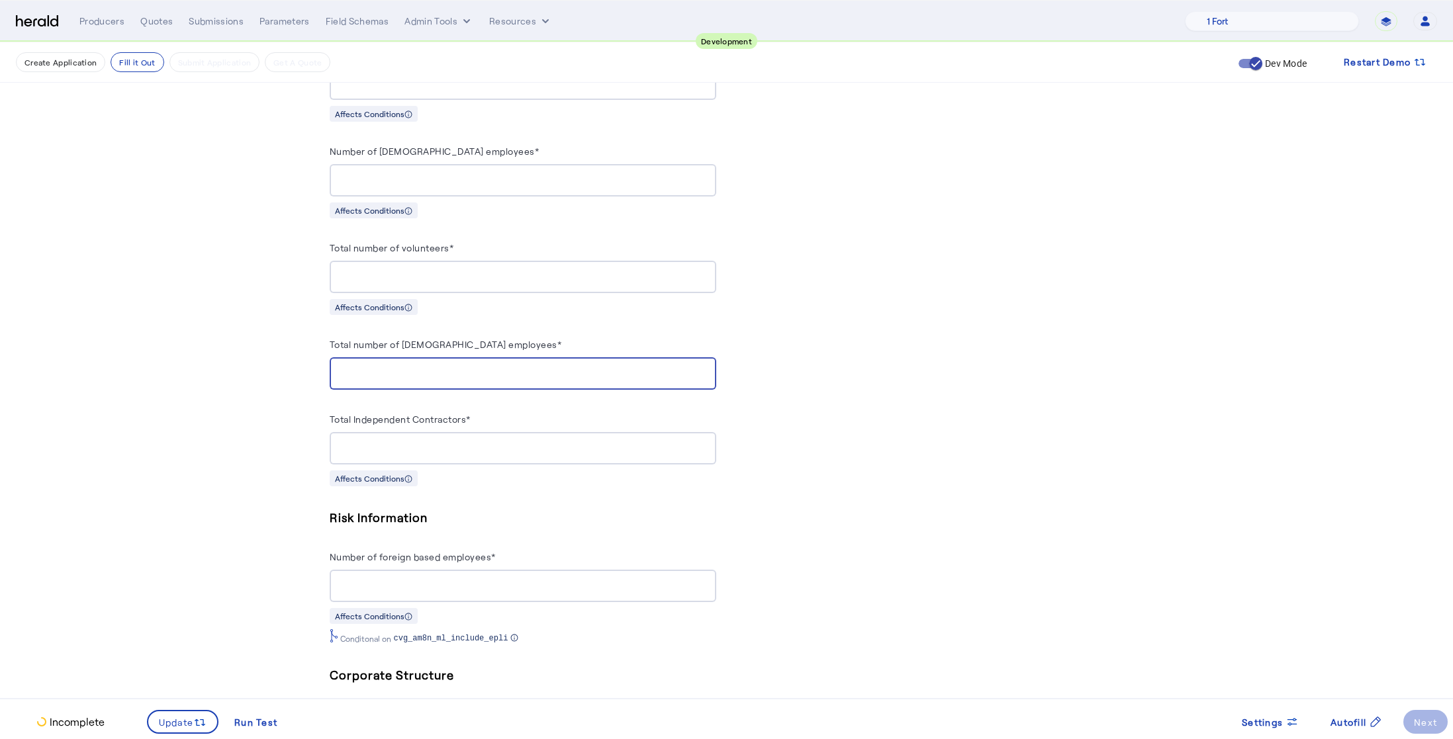
type input "*"
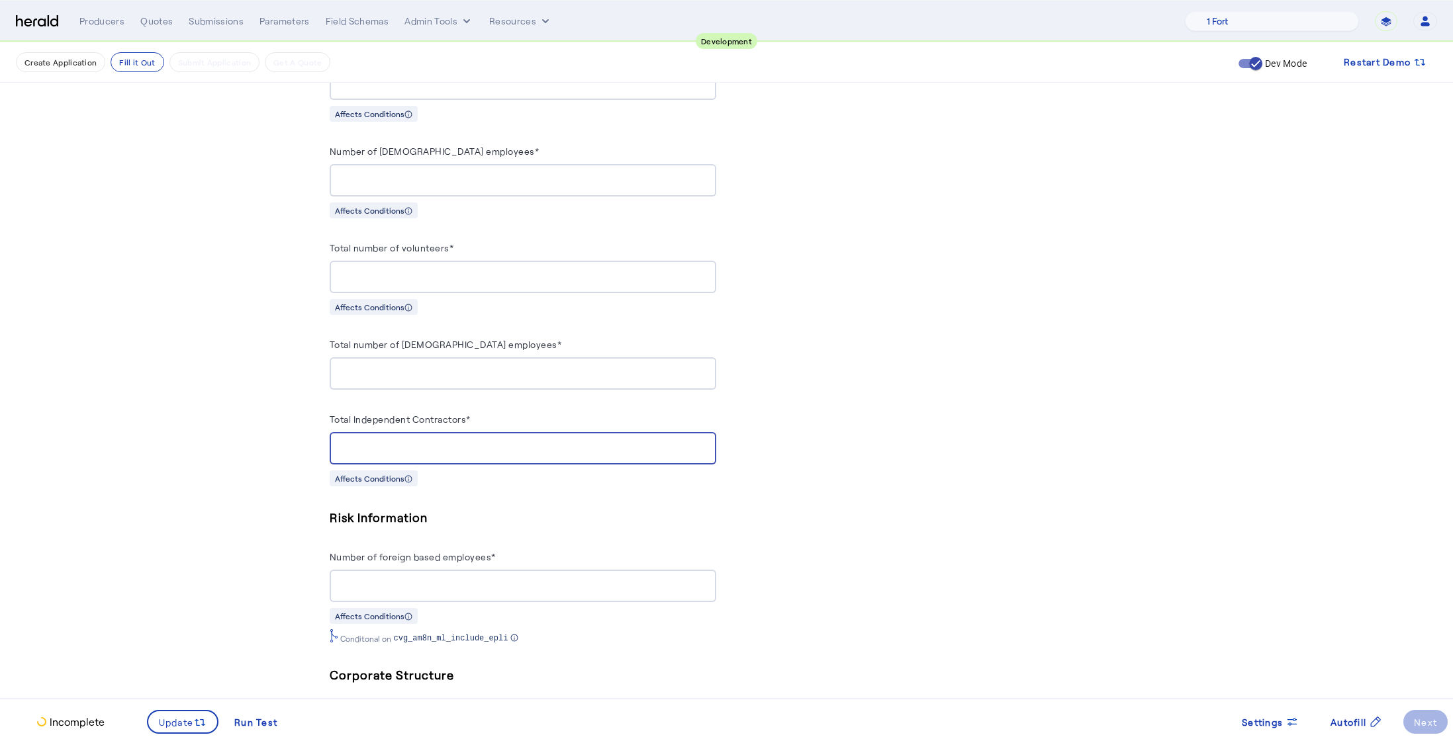
type input "*"
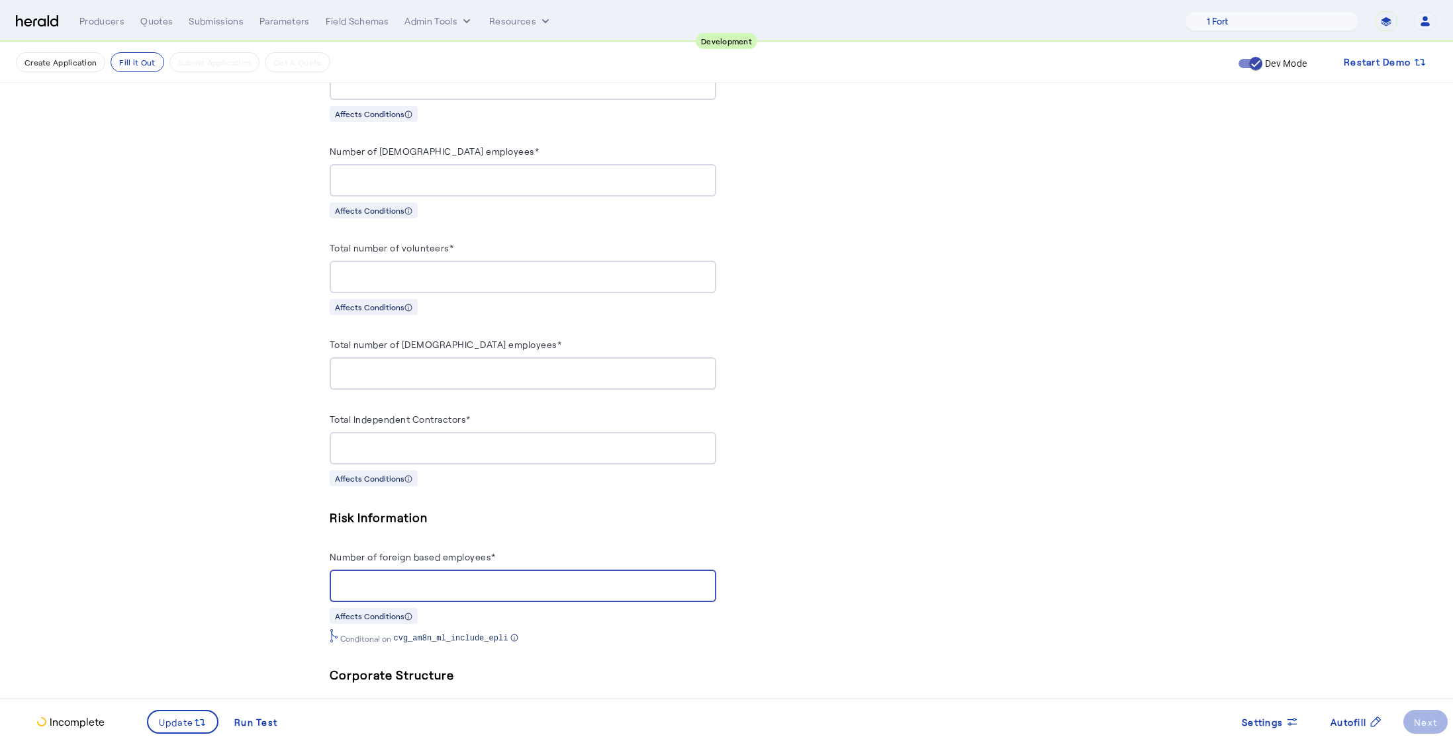
type input "*"
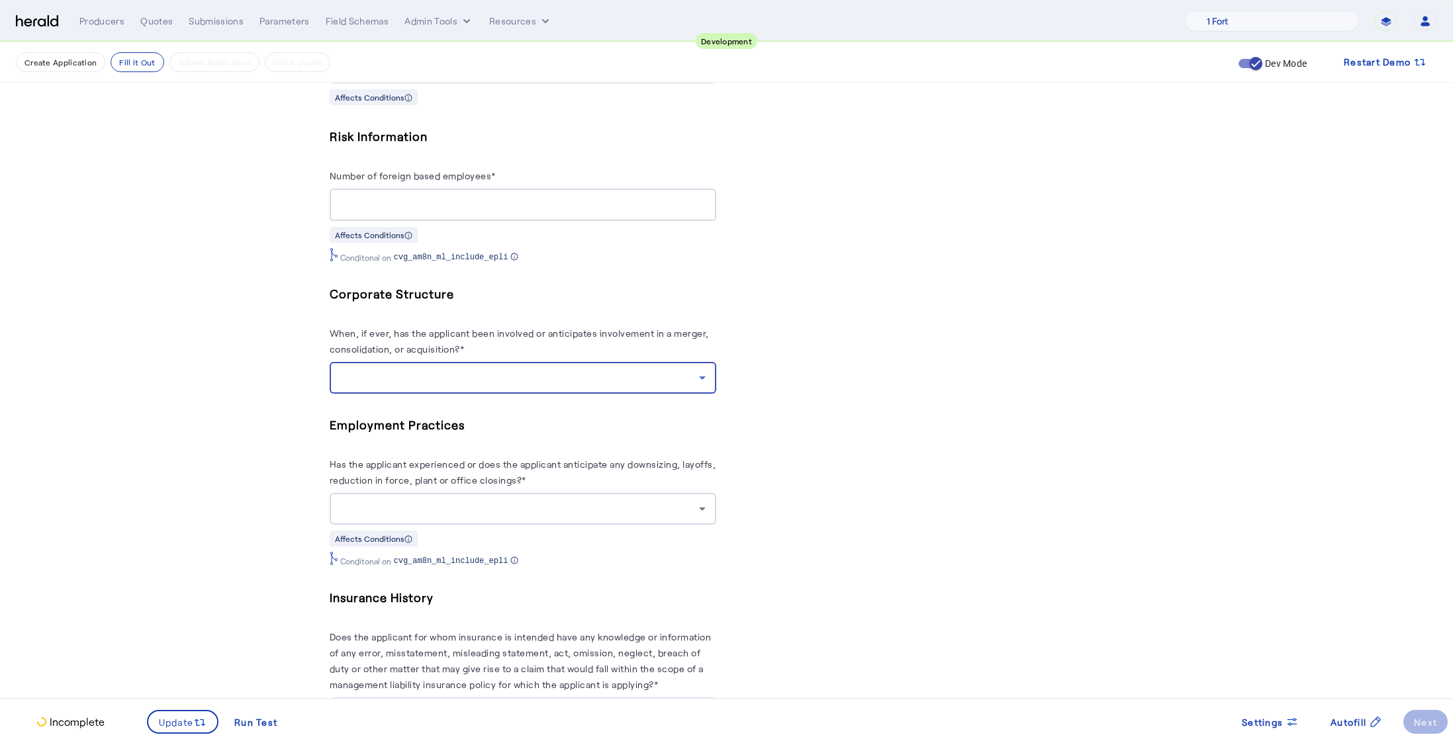
click at [593, 373] on div at bounding box center [519, 378] width 359 height 16
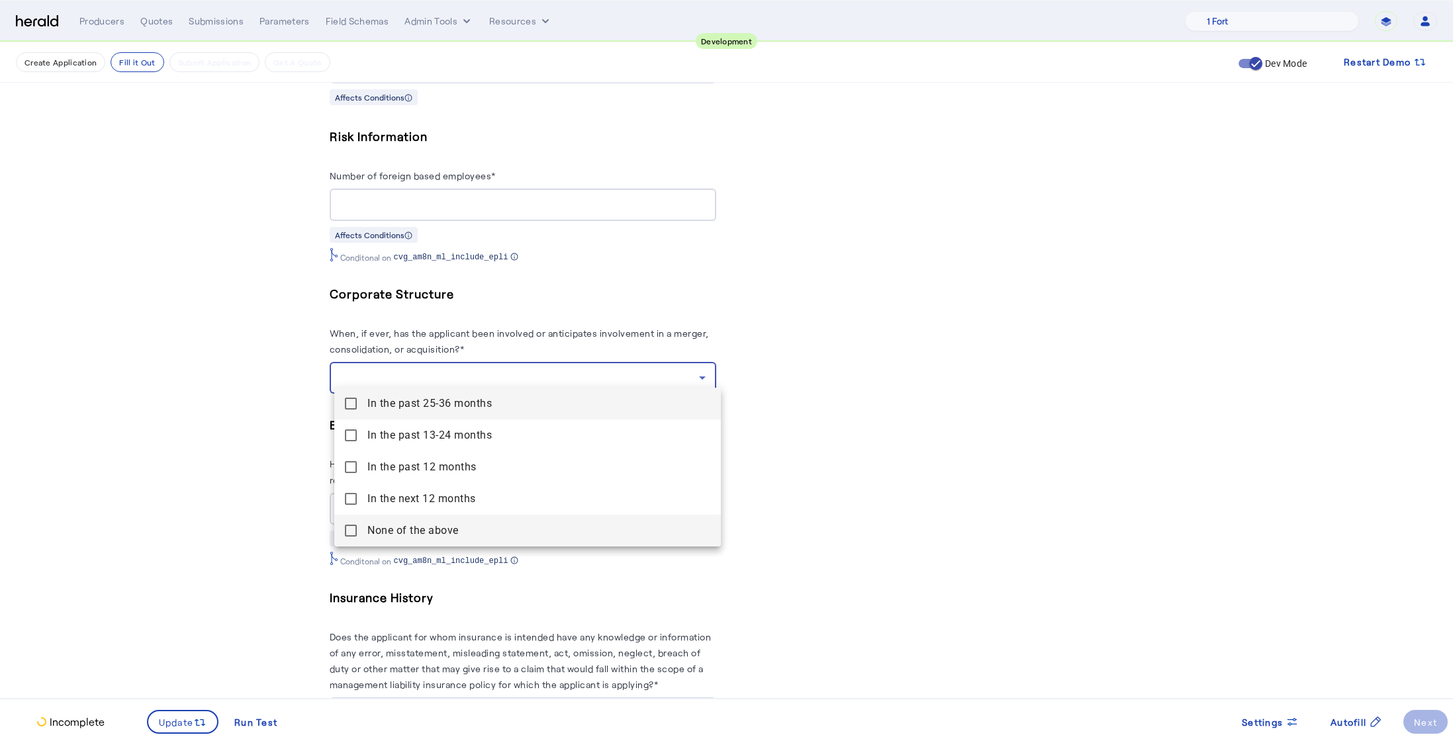
click at [356, 531] on mat-pseudo-checkbox at bounding box center [351, 531] width 12 height 12
click at [271, 504] on div at bounding box center [726, 369] width 1453 height 739
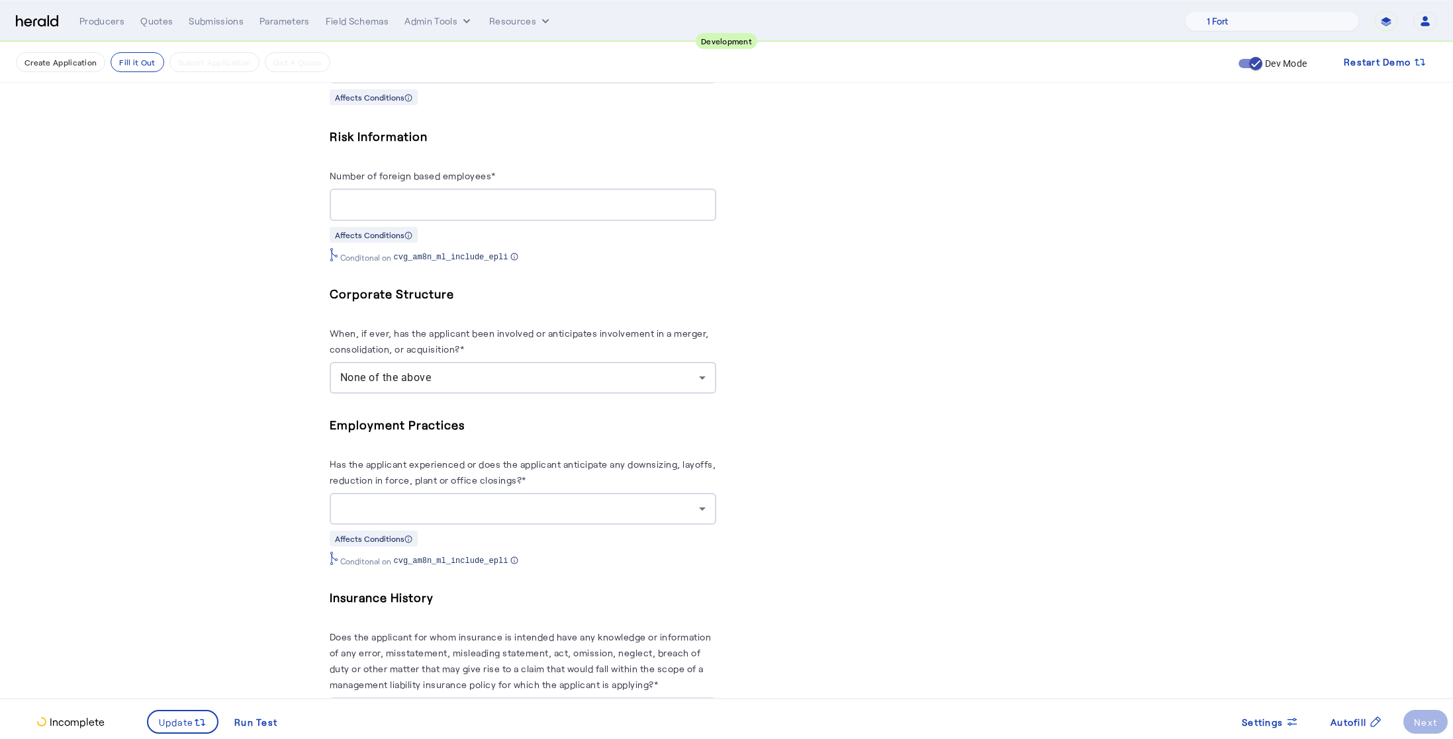
click at [467, 501] on div at bounding box center [519, 509] width 359 height 16
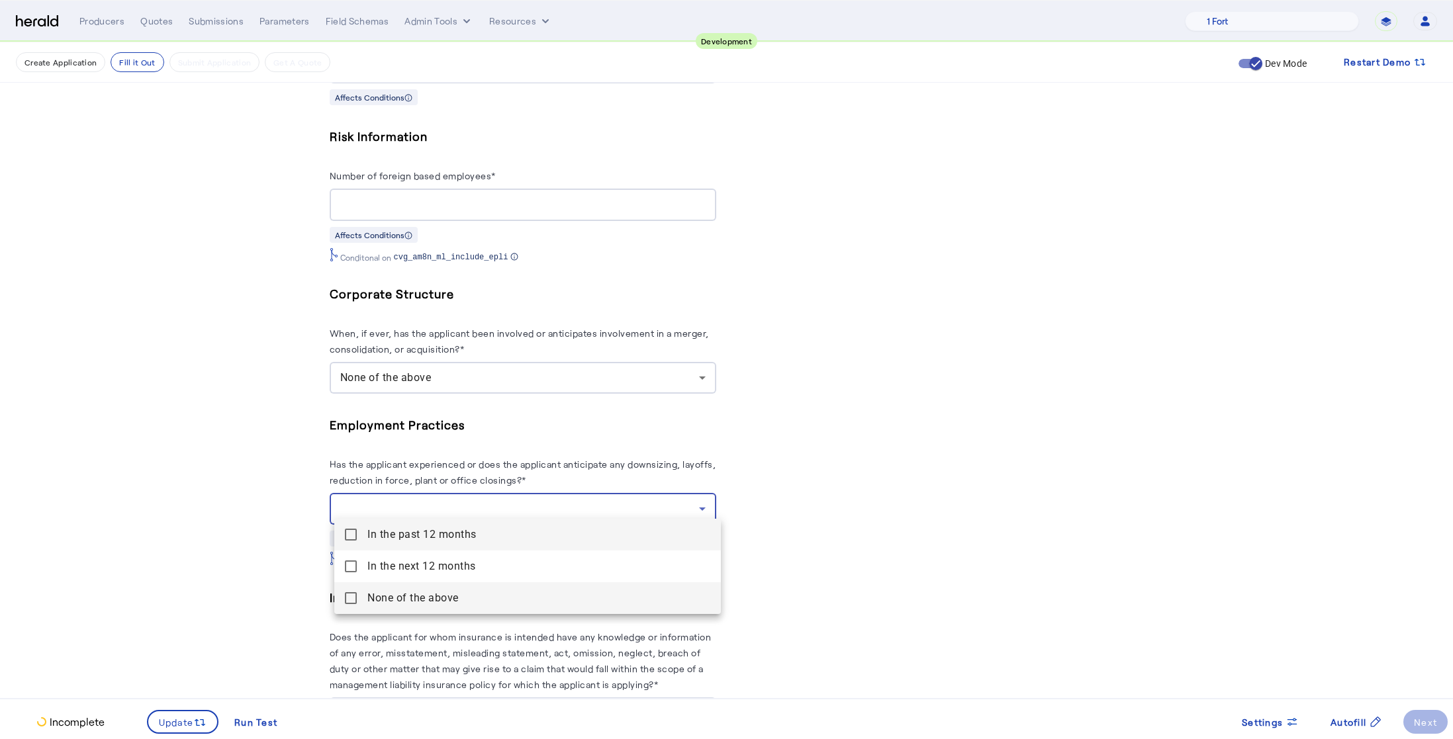
click at [357, 596] on above "None of the above" at bounding box center [527, 599] width 387 height 32
click at [260, 563] on div at bounding box center [726, 369] width 1453 height 739
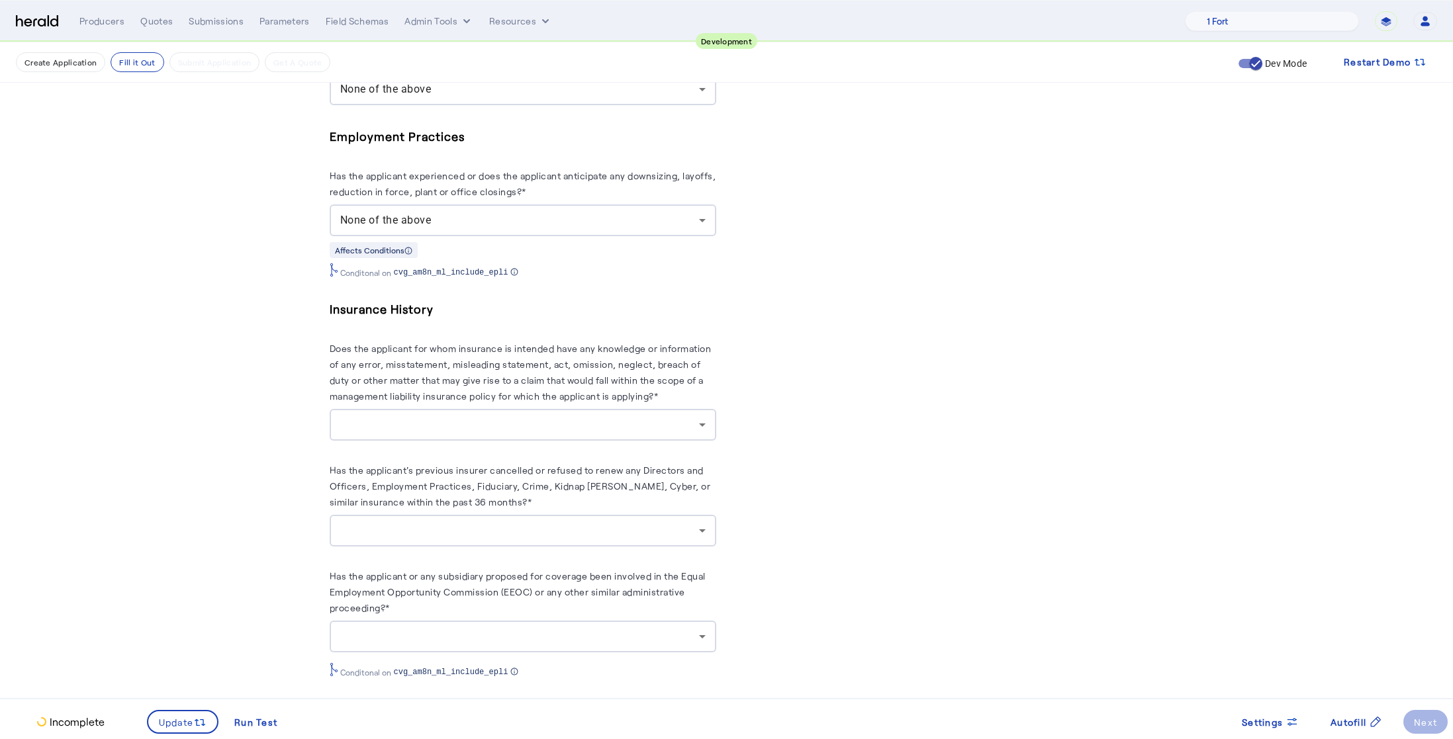
scroll to position [2048, 0]
click at [495, 422] on div at bounding box center [522, 421] width 365 height 32
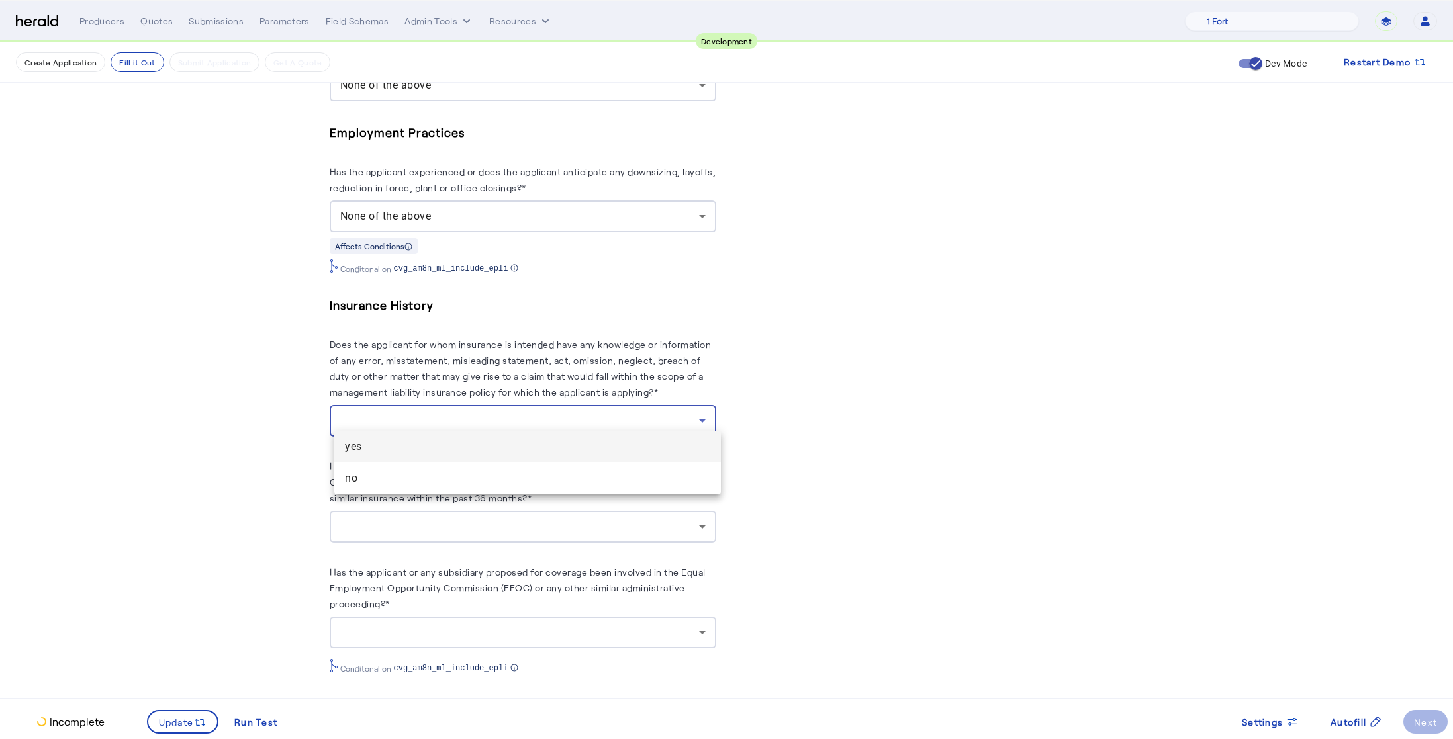
click at [433, 448] on span "yes" at bounding box center [527, 447] width 365 height 16
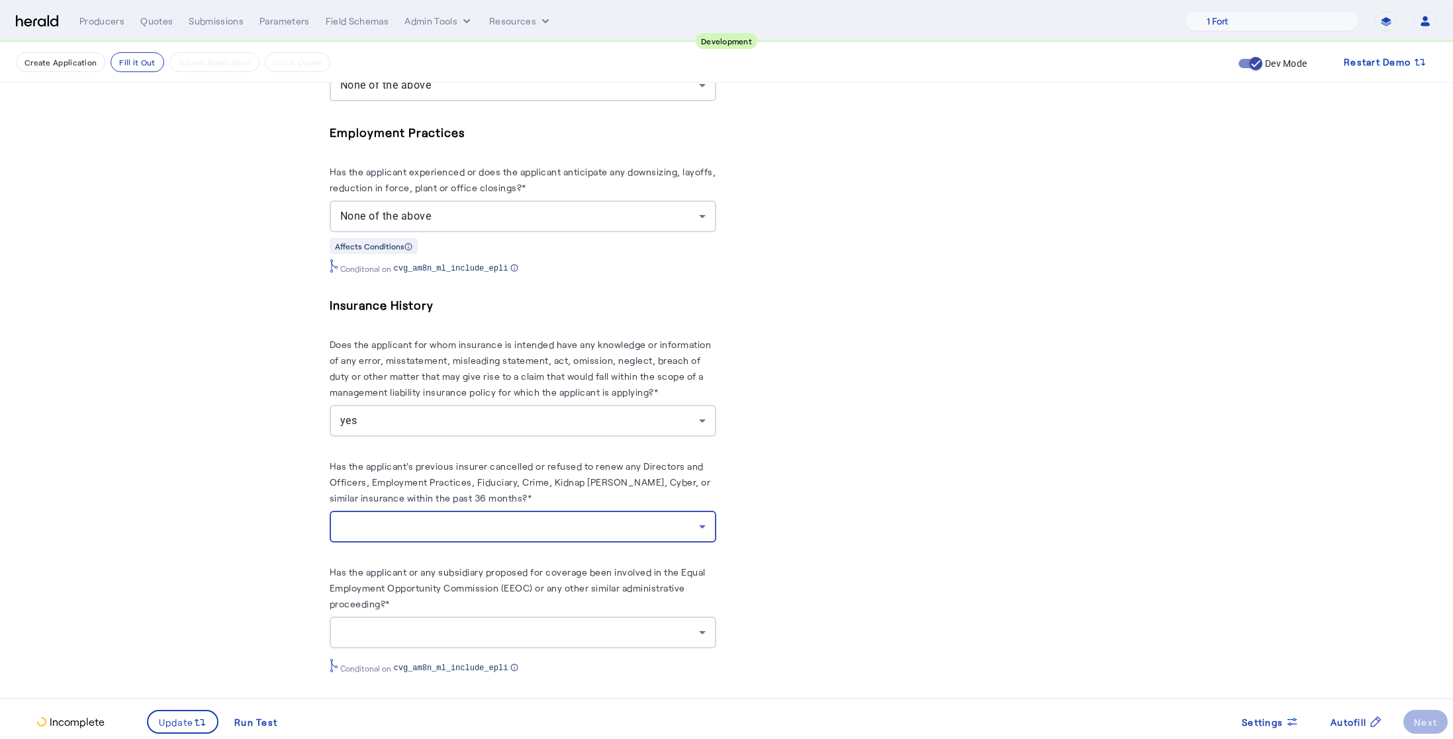
click at [479, 519] on div at bounding box center [519, 527] width 359 height 16
click at [450, 546] on span "yes" at bounding box center [527, 553] width 365 height 16
click at [523, 617] on div at bounding box center [522, 633] width 365 height 32
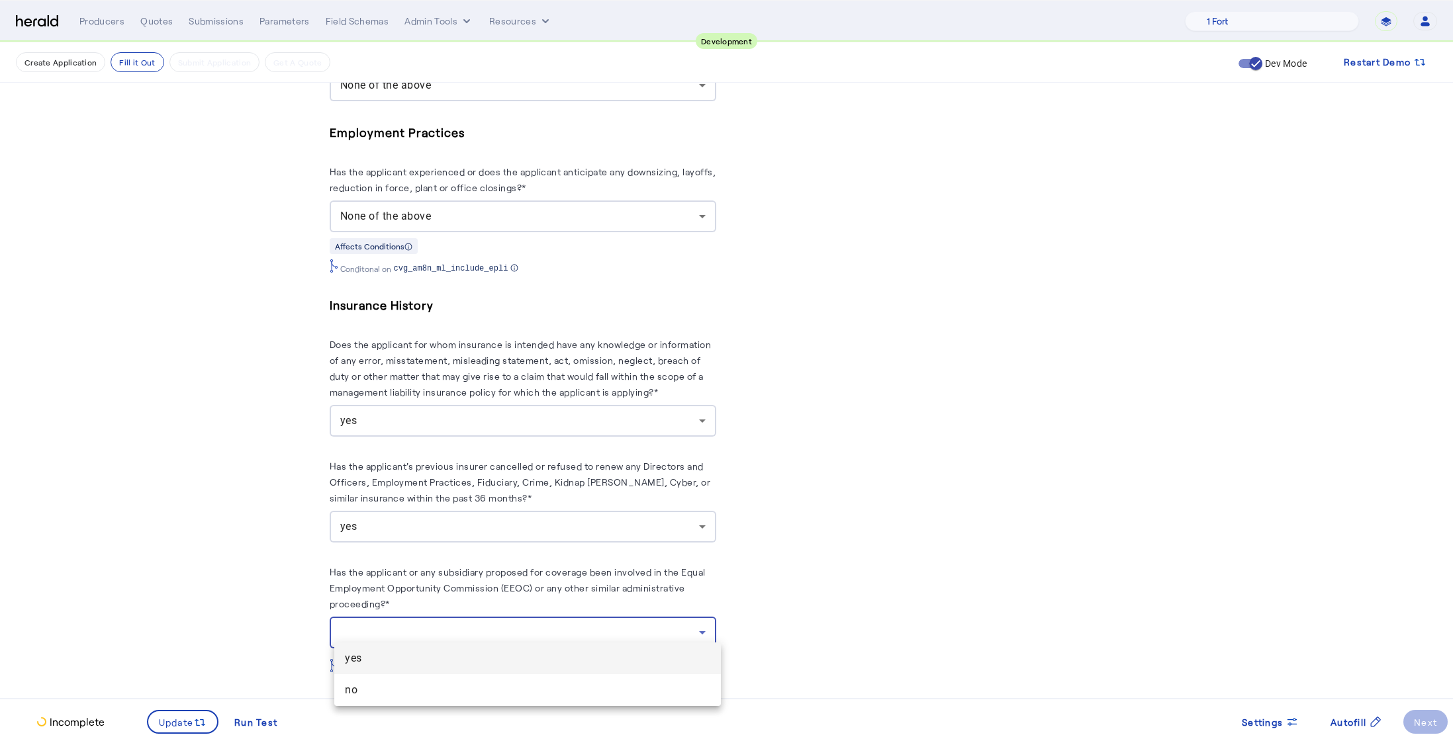
click at [462, 632] on div at bounding box center [726, 369] width 1453 height 739
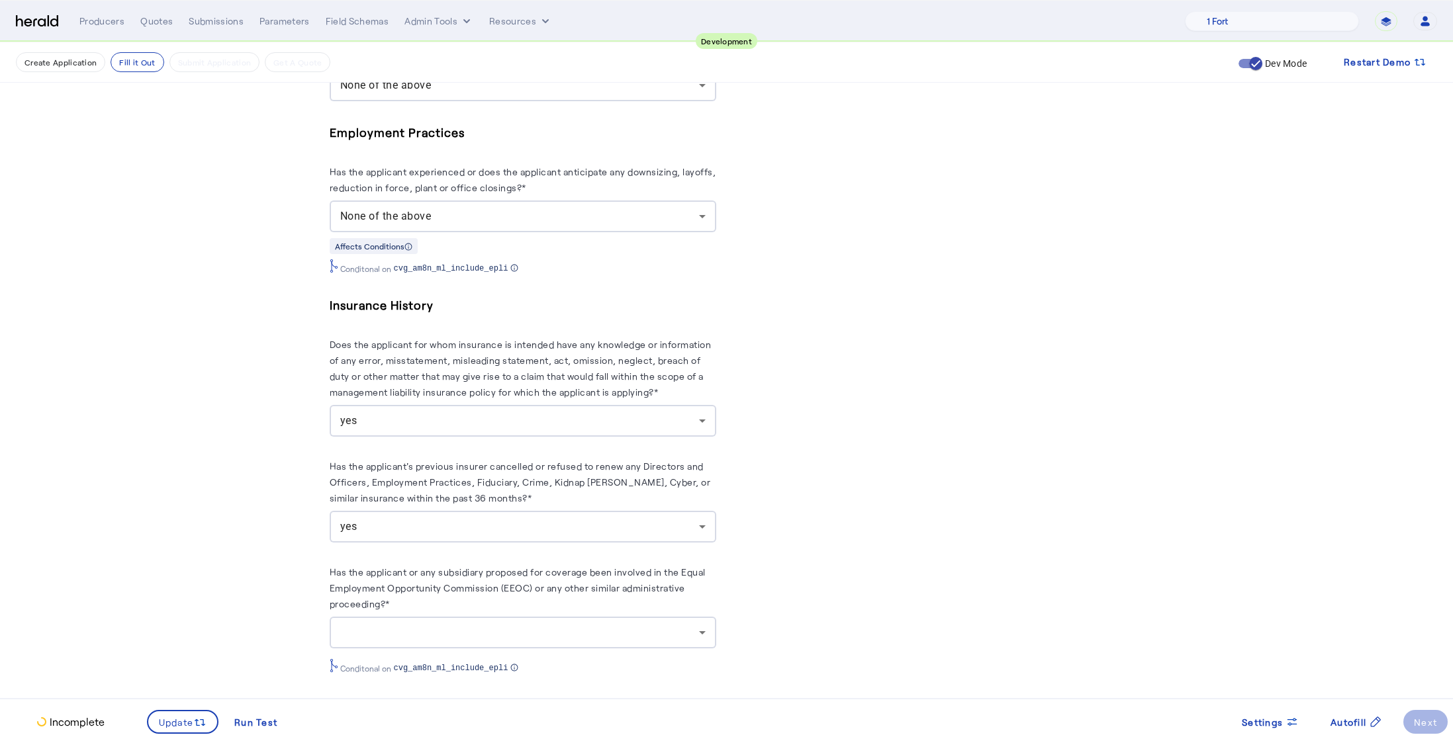
click at [461, 630] on div at bounding box center [519, 633] width 359 height 16
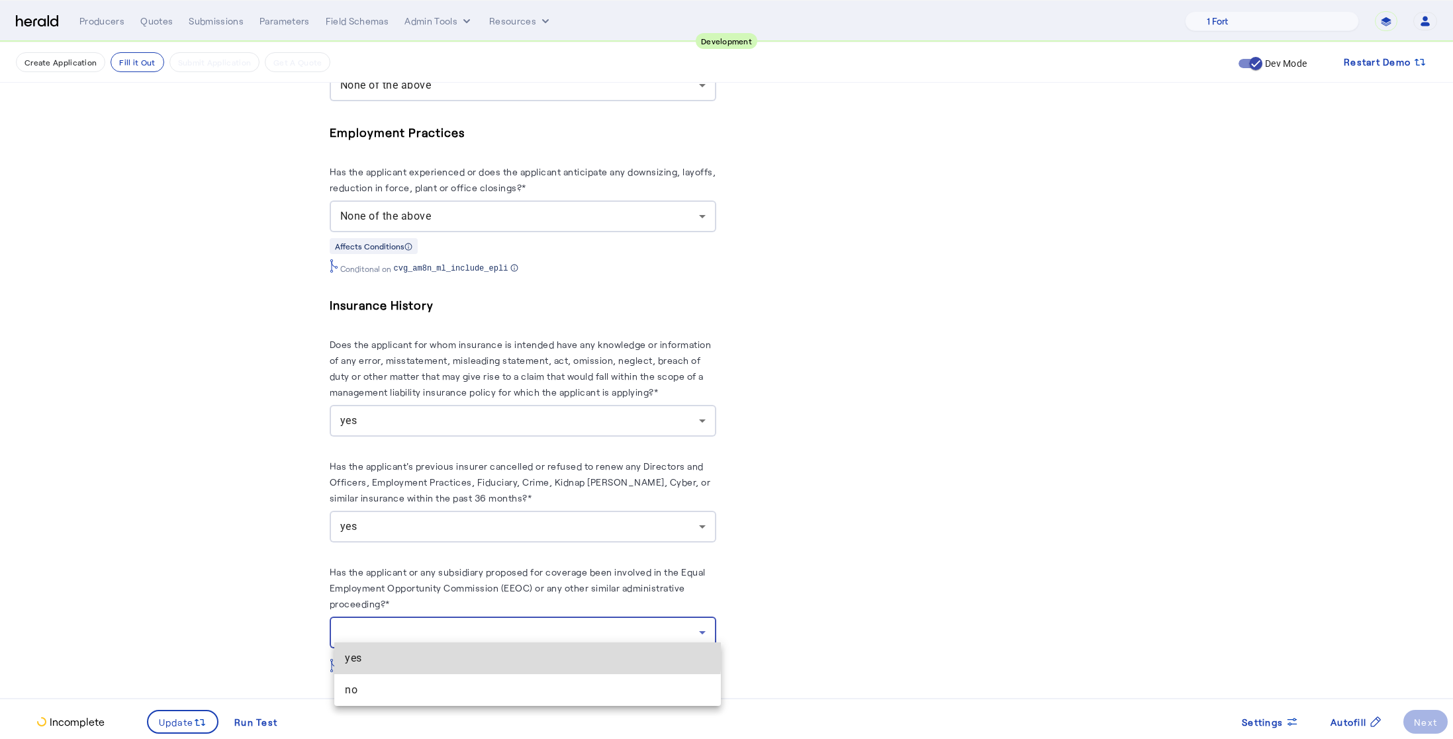
click at [442, 651] on span "yes" at bounding box center [527, 659] width 365 height 16
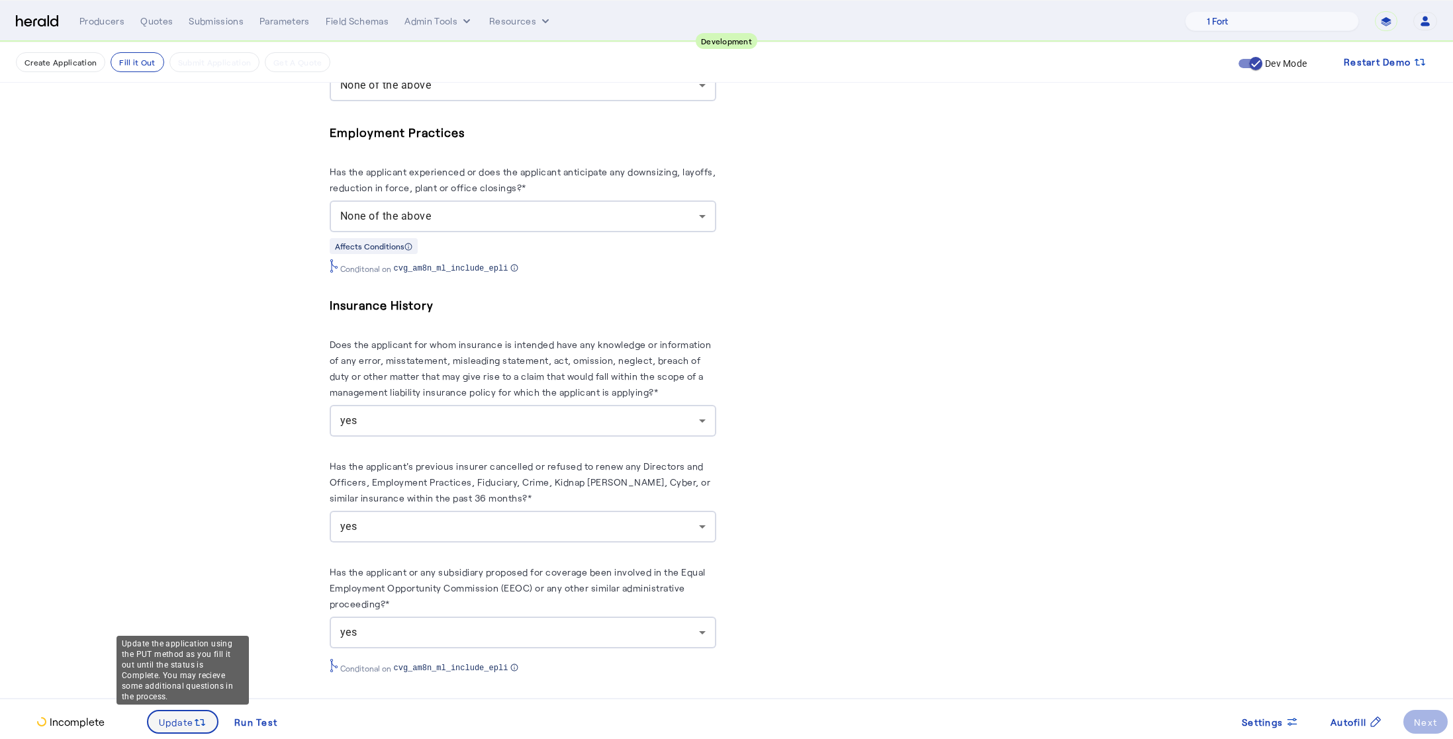
click at [179, 728] on span "Update" at bounding box center [176, 723] width 35 height 14
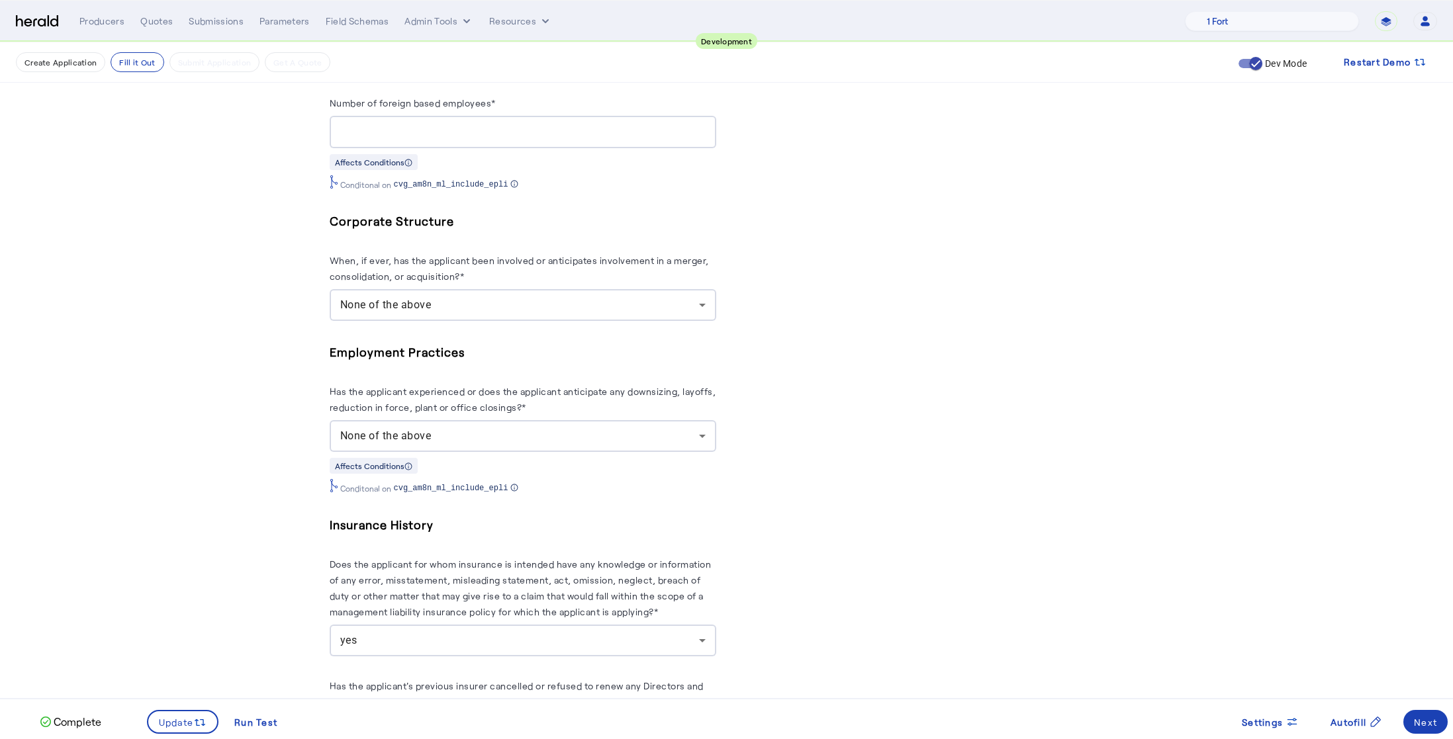
scroll to position [2048, 0]
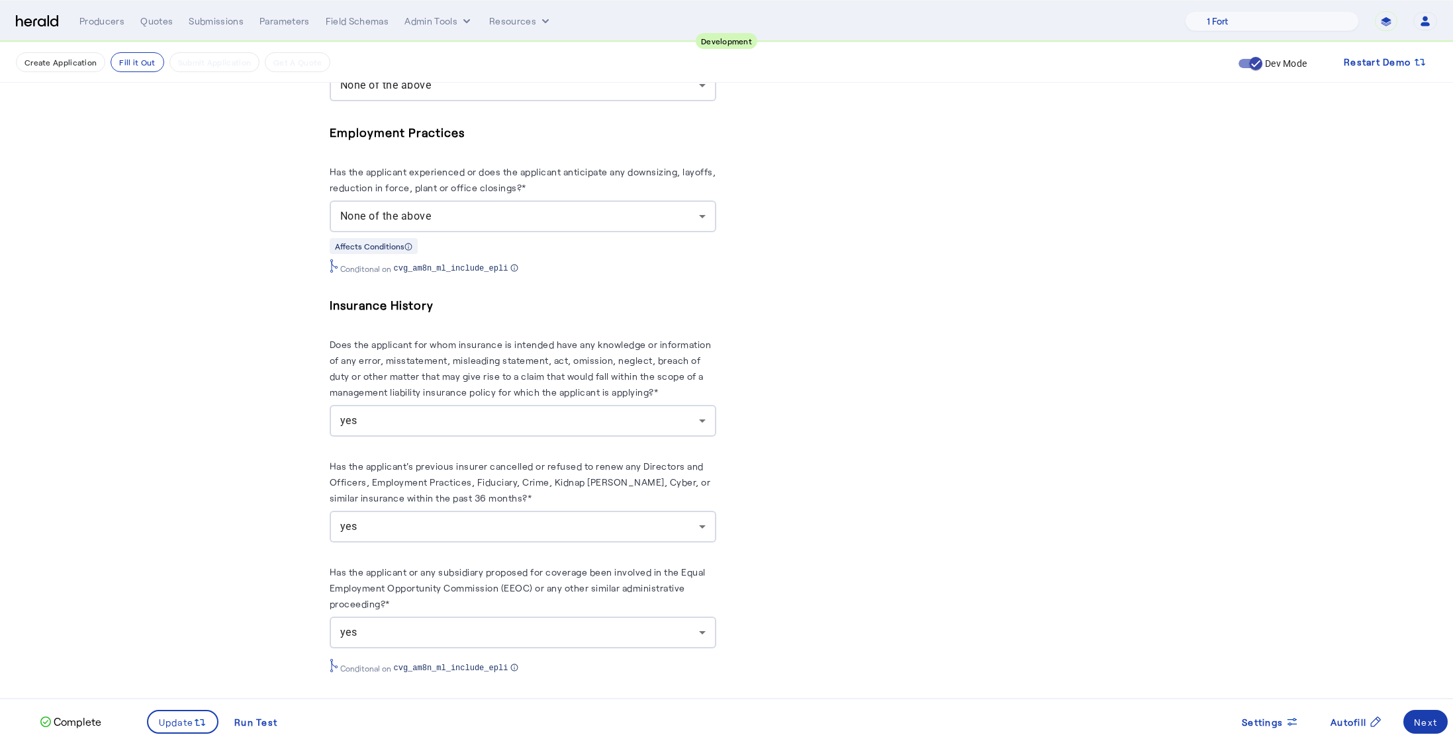
click at [1425, 722] on div "Next" at bounding box center [1425, 723] width 23 height 14
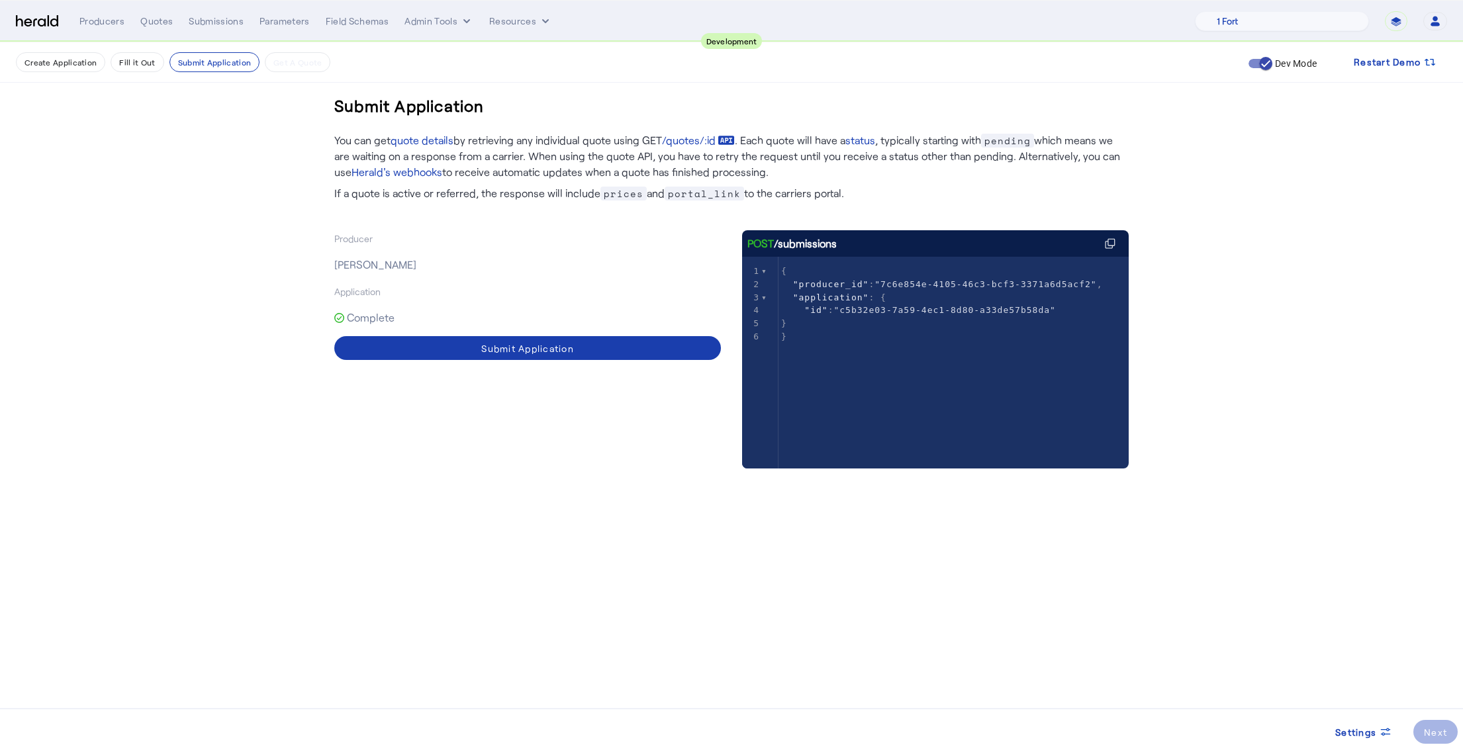
click at [524, 349] on div "Submit Application" at bounding box center [527, 349] width 93 height 14
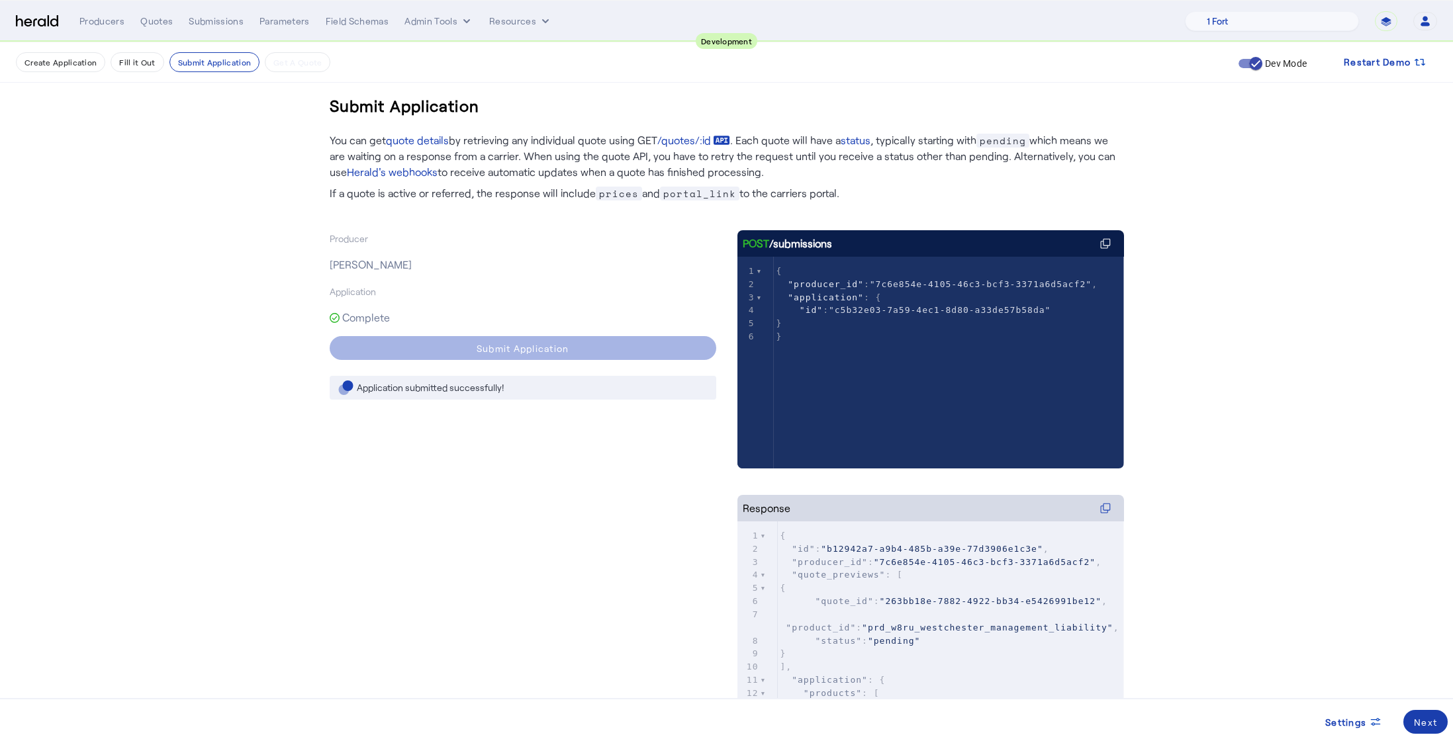
click at [1423, 724] on div "Next" at bounding box center [1425, 723] width 23 height 14
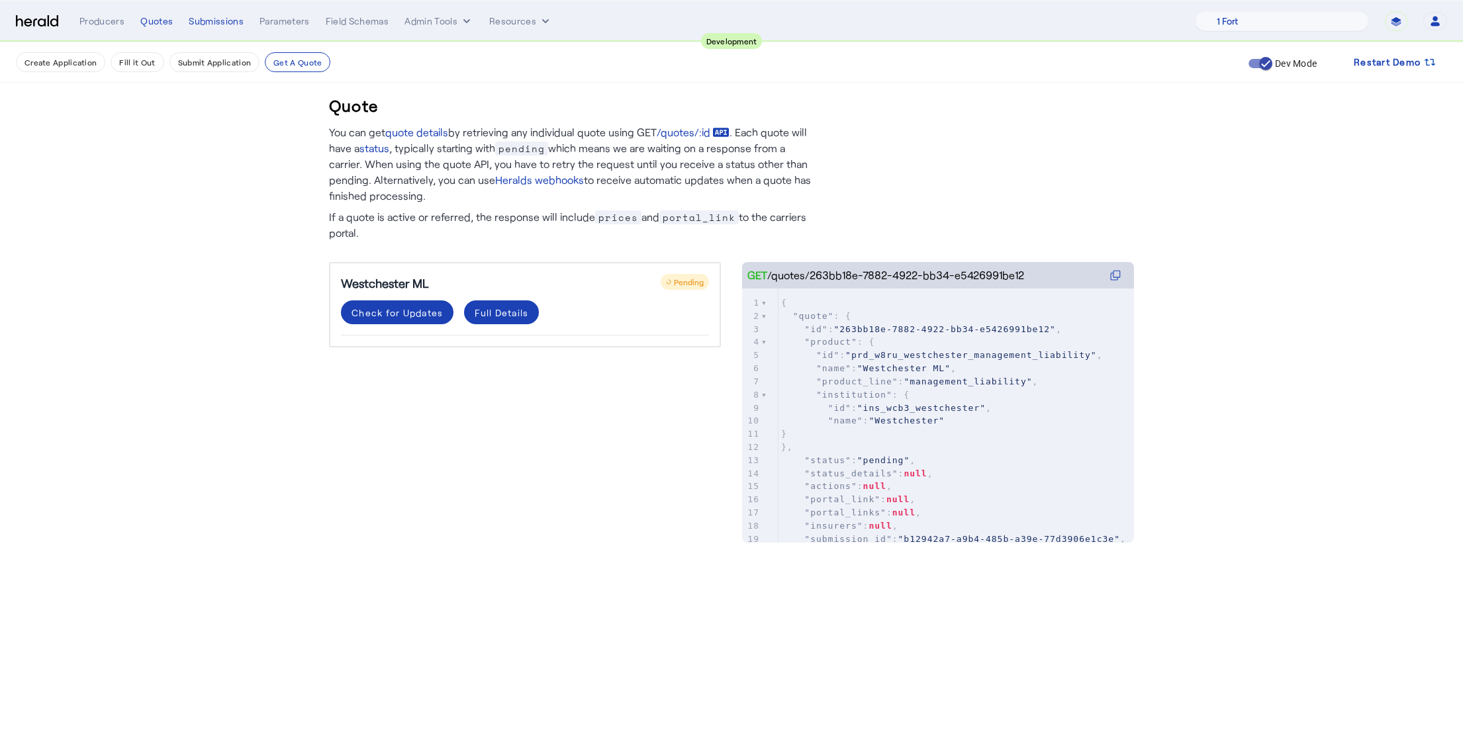
click at [475, 446] on div "Westchester ML Pending Check for Updates Full Details" at bounding box center [525, 389] width 392 height 254
click at [579, 556] on div "Quote You can get quote details by retrieving any individual quote using GET /q…" at bounding box center [731, 305] width 847 height 527
click at [400, 322] on button "Check for Updates" at bounding box center [397, 313] width 113 height 24
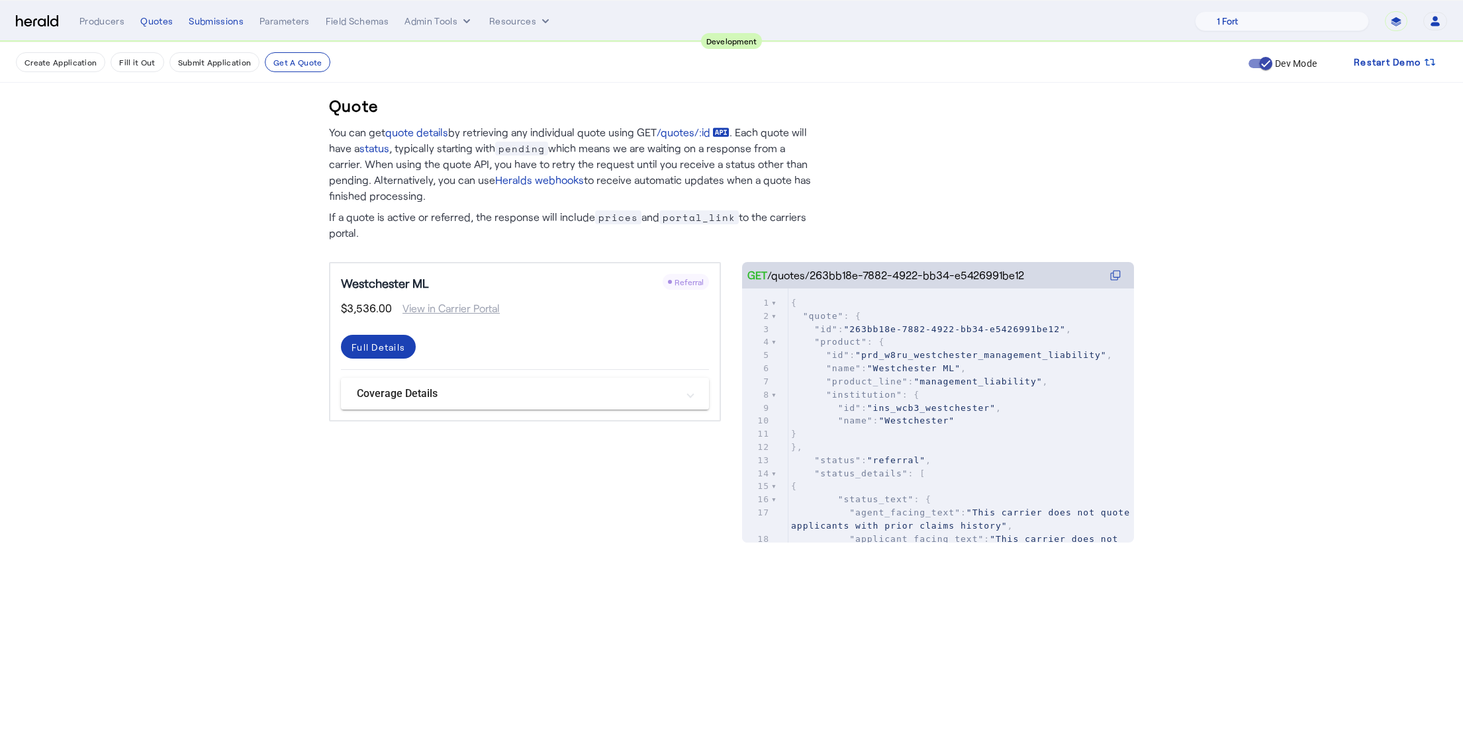
click at [722, 578] on body "**********" at bounding box center [731, 374] width 1463 height 749
click at [383, 350] on div "Full Details" at bounding box center [379, 347] width 54 height 14
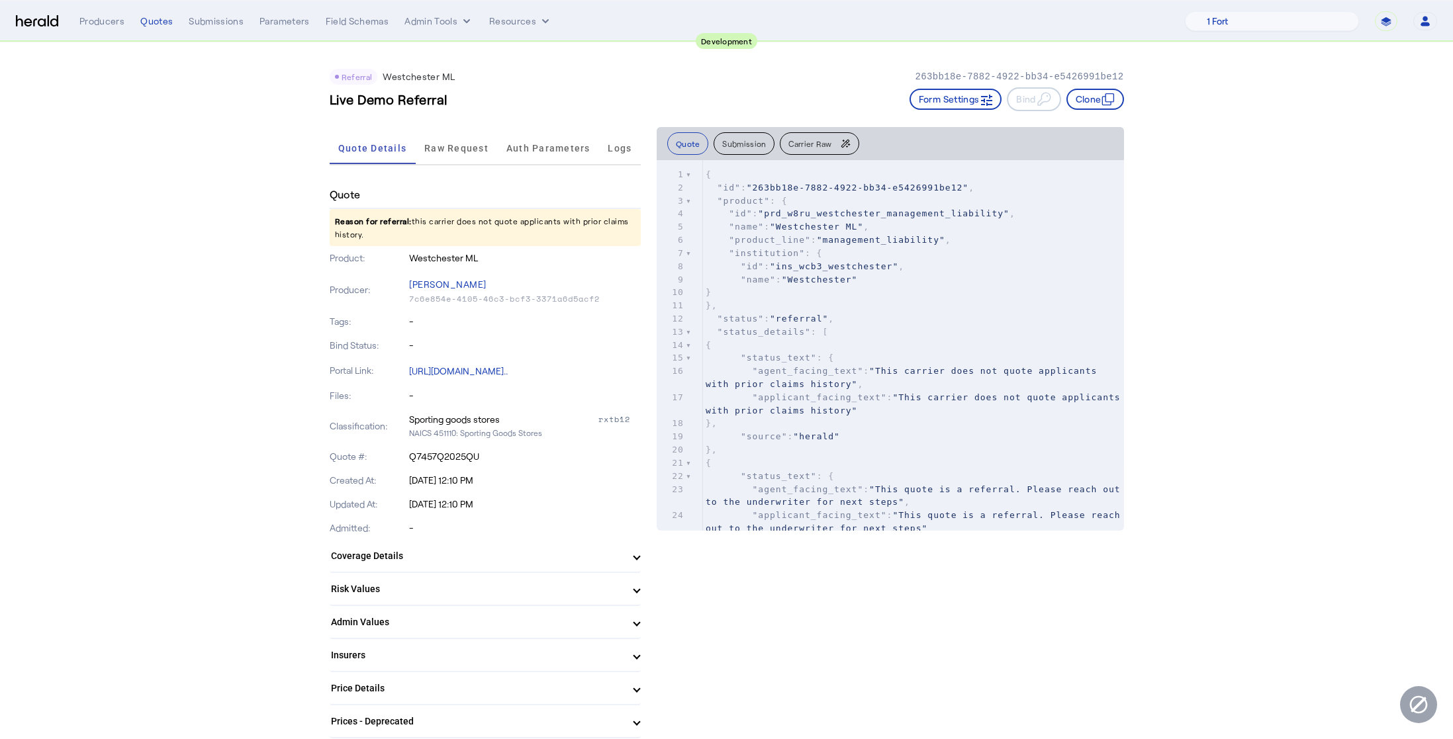
drag, startPoint x: 414, startPoint y: 399, endPoint x: 484, endPoint y: 398, distance: 69.5
click at [481, 399] on p "-" at bounding box center [525, 395] width 232 height 13
click at [504, 397] on p "-" at bounding box center [525, 395] width 232 height 13
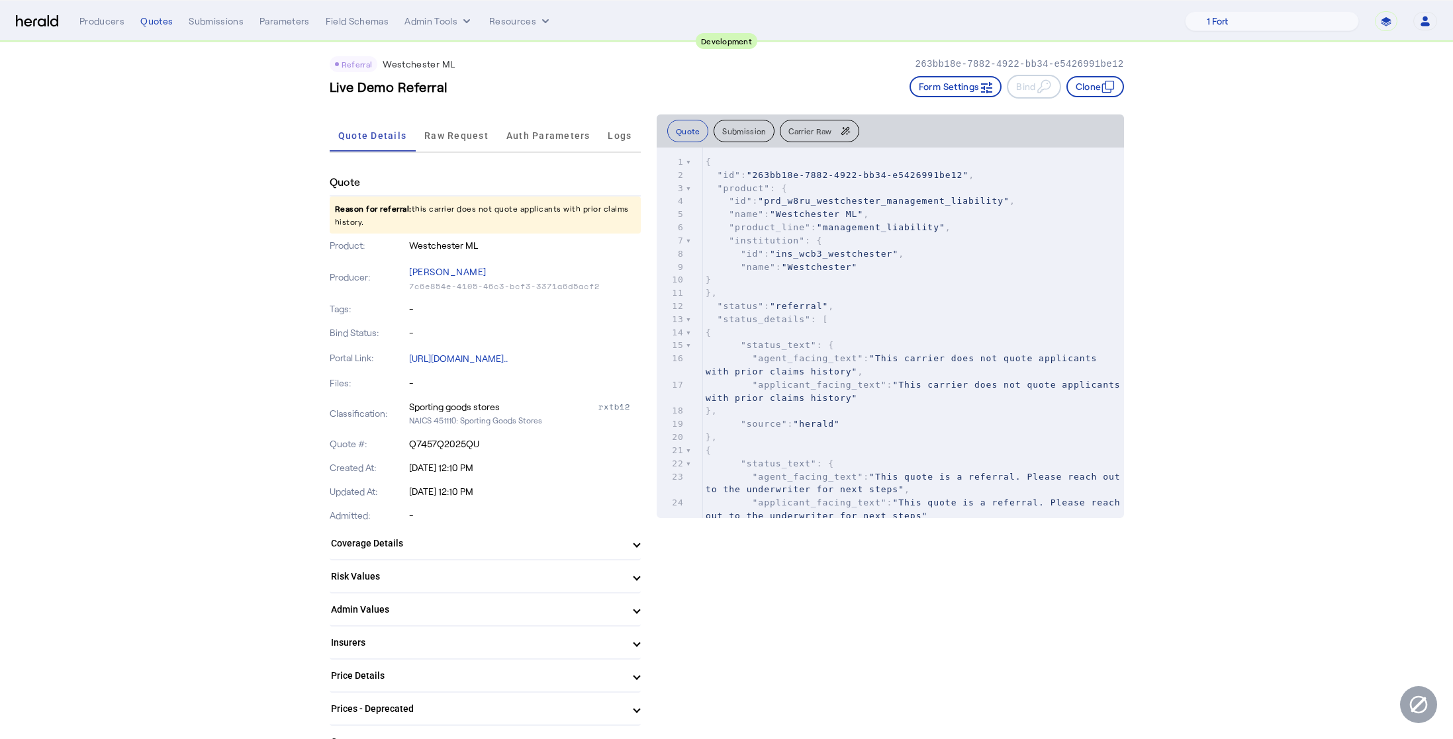
scroll to position [13, 0]
drag, startPoint x: 483, startPoint y: 443, endPoint x: 404, endPoint y: 444, distance: 78.8
click at [404, 444] on div "Quote #: Q7457Q2025QU" at bounding box center [485, 444] width 311 height 24
click at [495, 446] on p "Q7457Q2025QU" at bounding box center [525, 443] width 232 height 13
drag, startPoint x: 439, startPoint y: 444, endPoint x: 409, endPoint y: 442, distance: 29.8
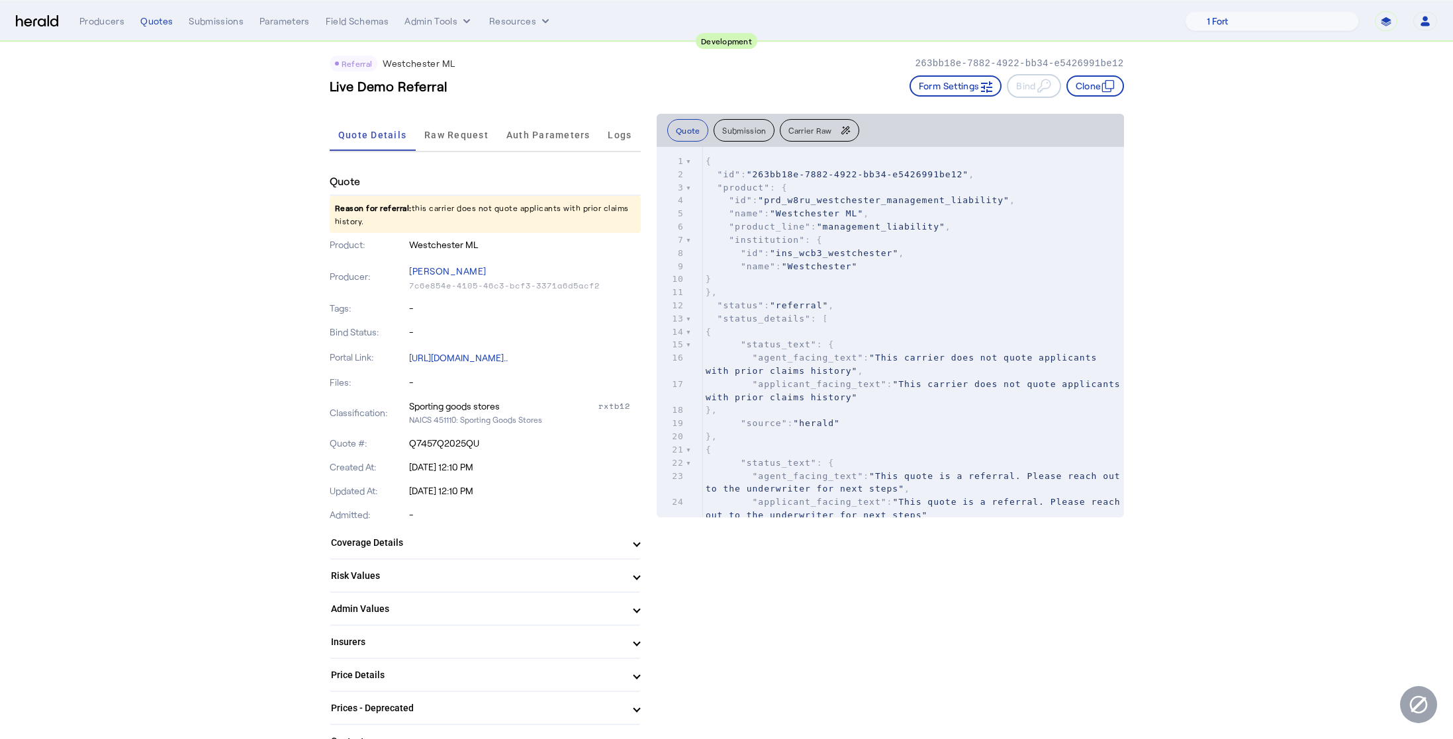
click at [409, 442] on div "Quote #: Q7457Q2025QU" at bounding box center [485, 444] width 311 height 24
click at [528, 446] on p "Q7457Q2025QU" at bounding box center [525, 443] width 232 height 13
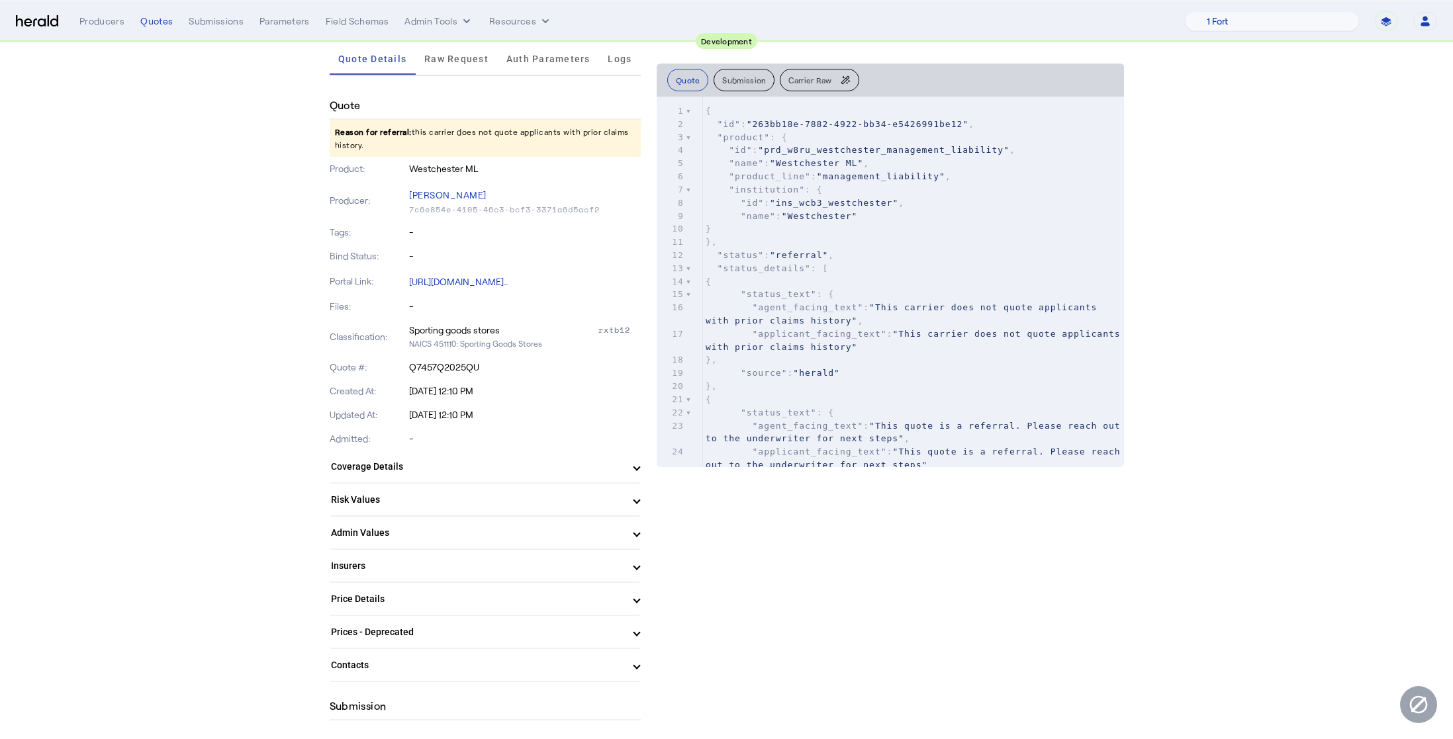
scroll to position [117, 0]
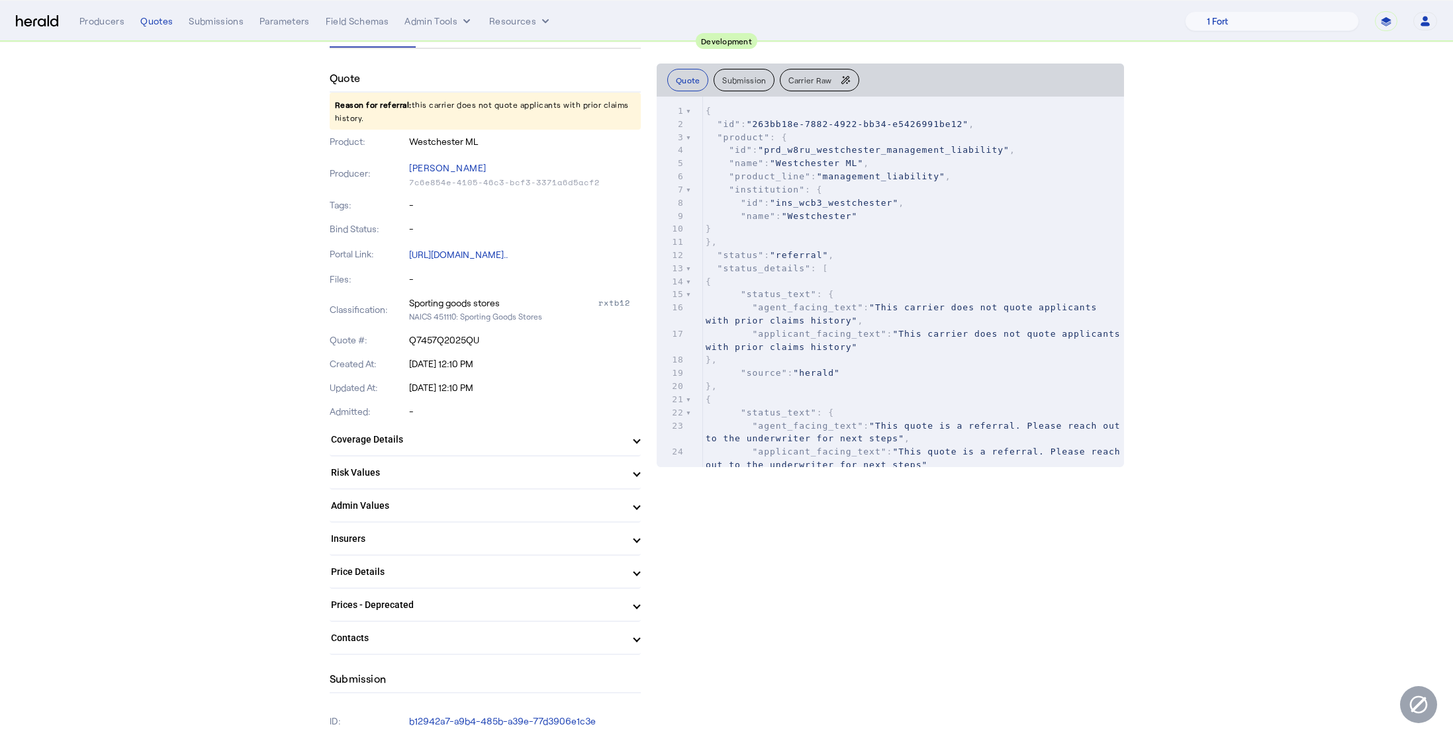
click at [634, 640] on span at bounding box center [636, 639] width 5 height 14
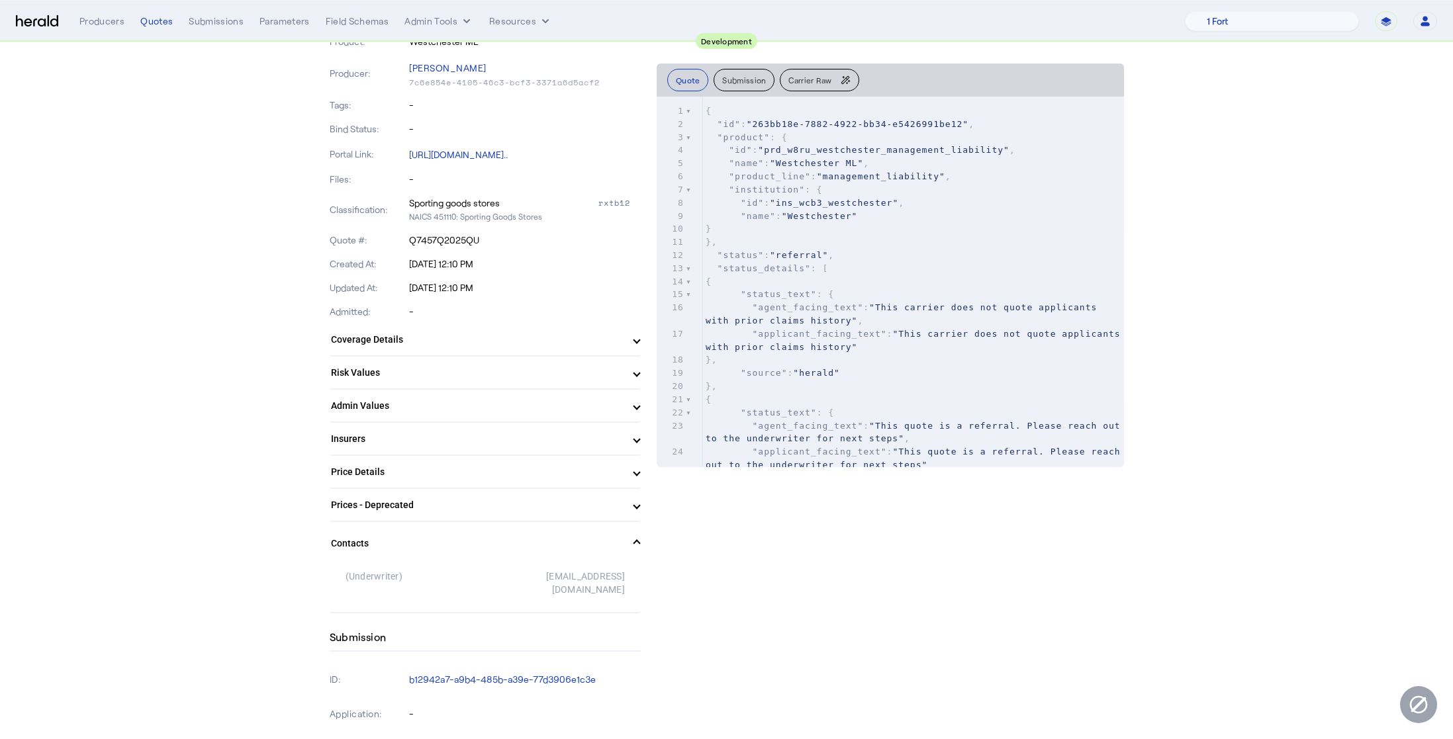
scroll to position [219, 0]
drag, startPoint x: 581, startPoint y: 575, endPoint x: 347, endPoint y: 577, distance: 234.4
click at [347, 577] on div "(Underwriter) [EMAIL_ADDRESS][DOMAIN_NAME]" at bounding box center [485, 586] width 311 height 48
click at [458, 578] on div "(Underwriter)" at bounding box center [416, 580] width 140 height 26
click at [634, 465] on span at bounding box center [636, 470] width 5 height 14
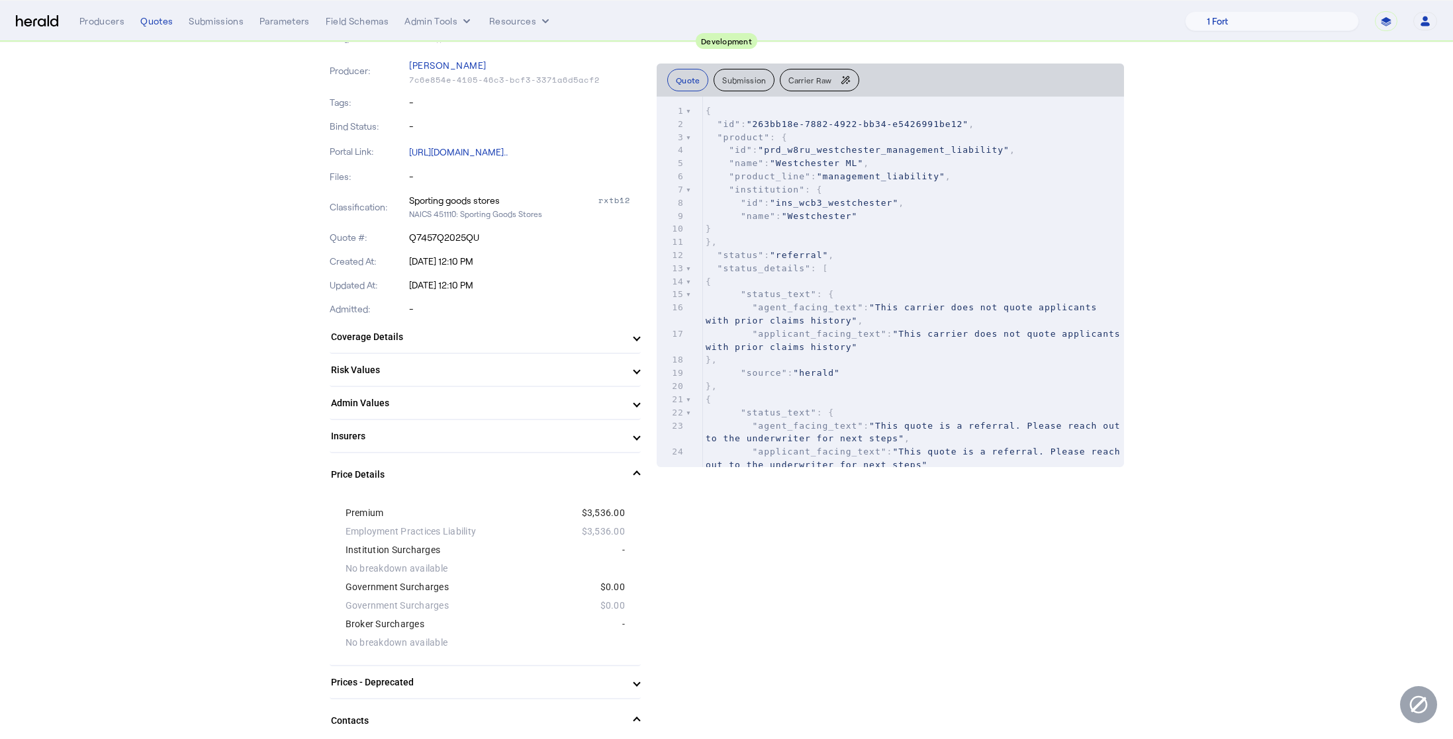
click at [634, 477] on span at bounding box center [636, 475] width 5 height 14
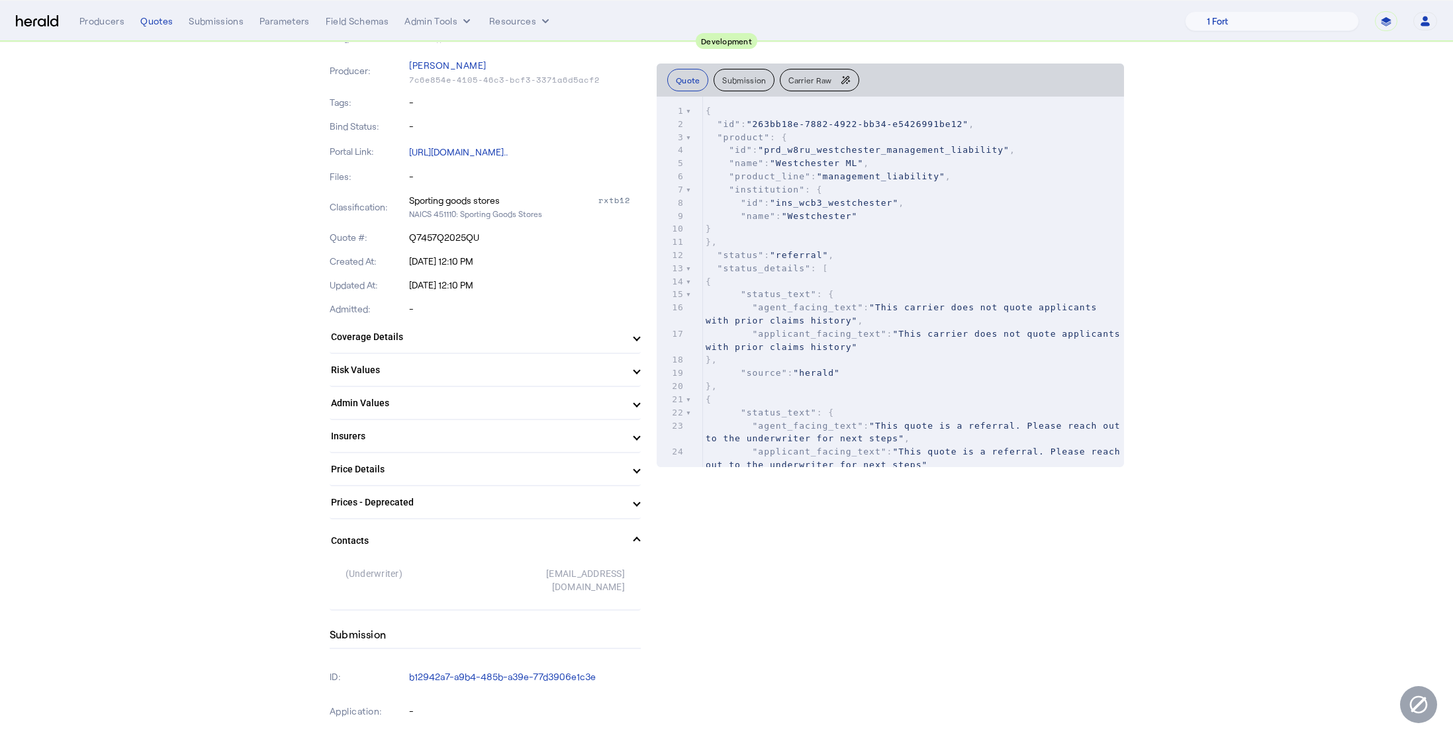
click at [634, 473] on span at bounding box center [636, 470] width 5 height 14
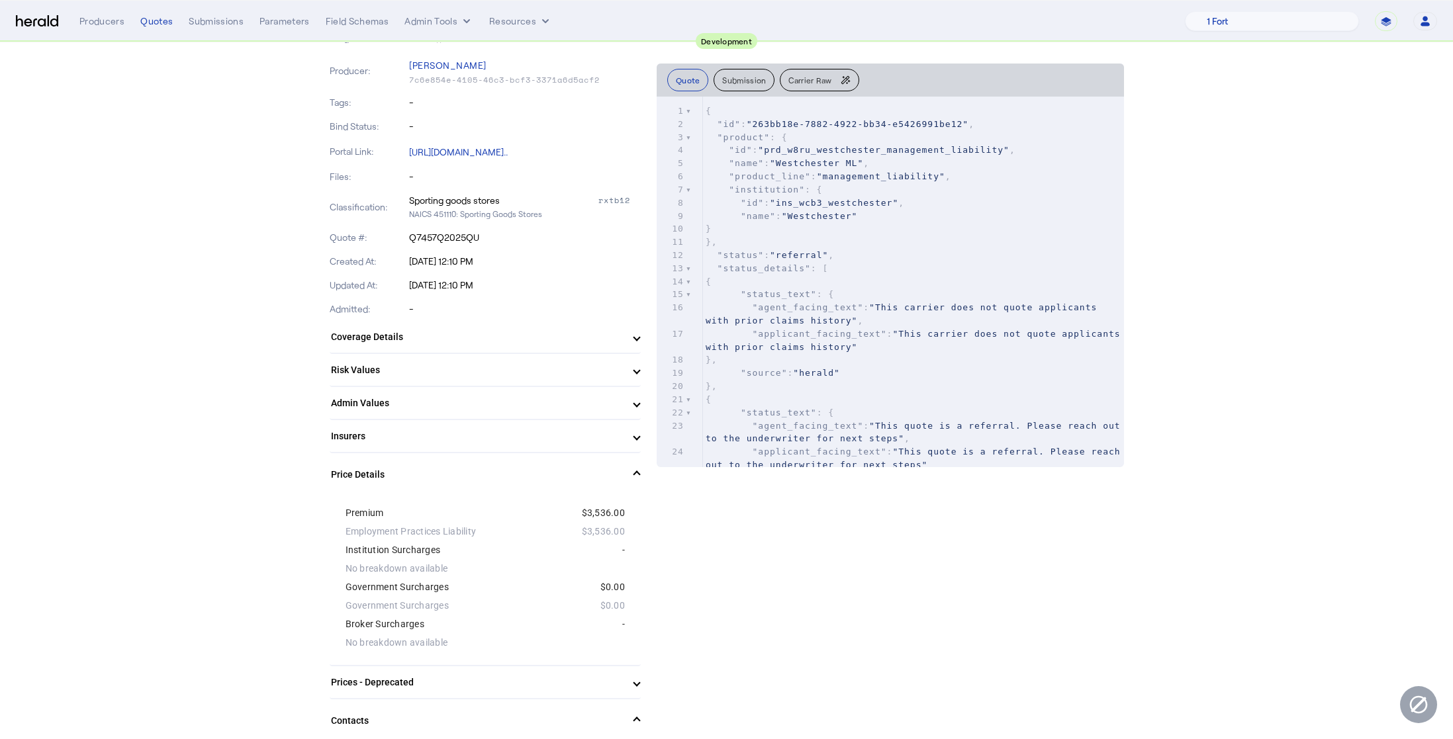
click at [634, 473] on span at bounding box center [636, 475] width 5 height 14
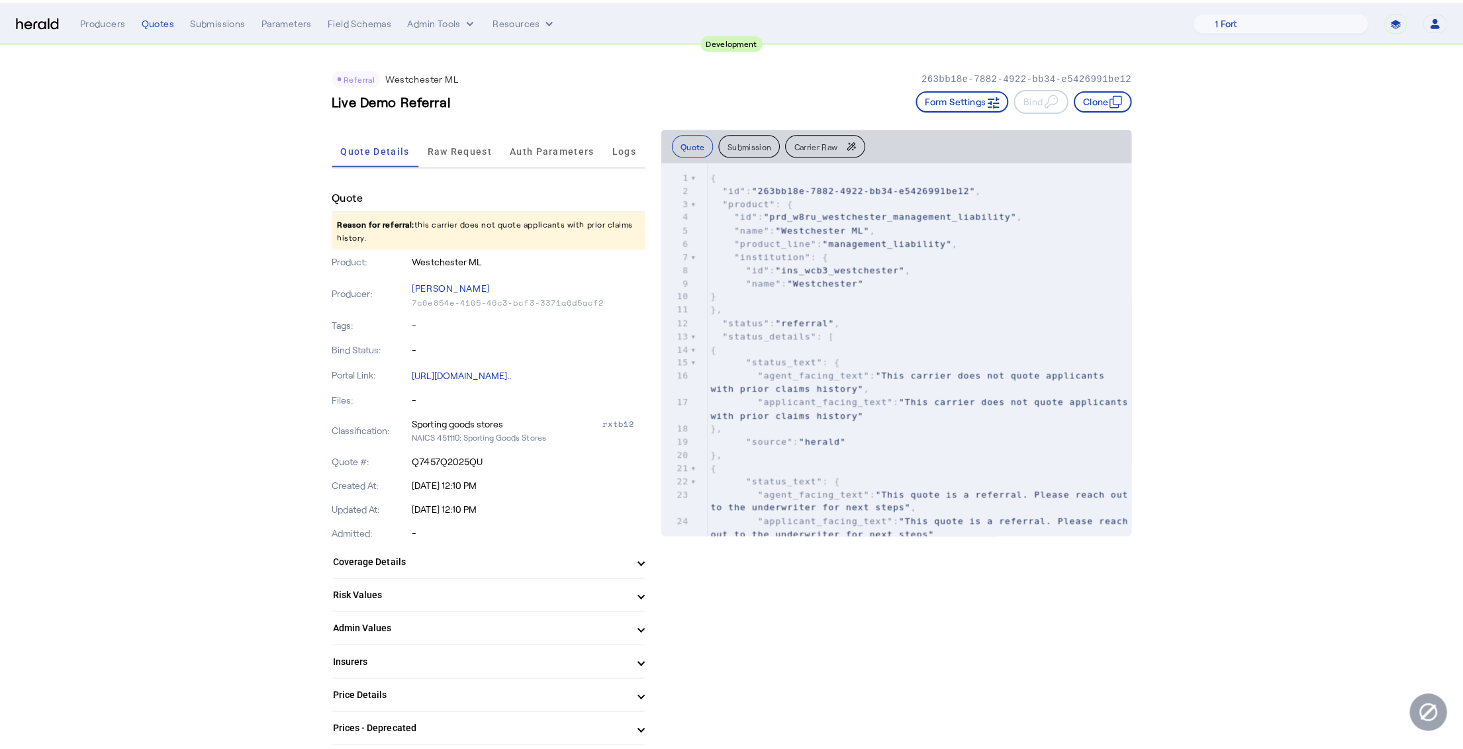
scroll to position [0, 0]
click at [442, 150] on span "Raw Request" at bounding box center [456, 148] width 64 height 9
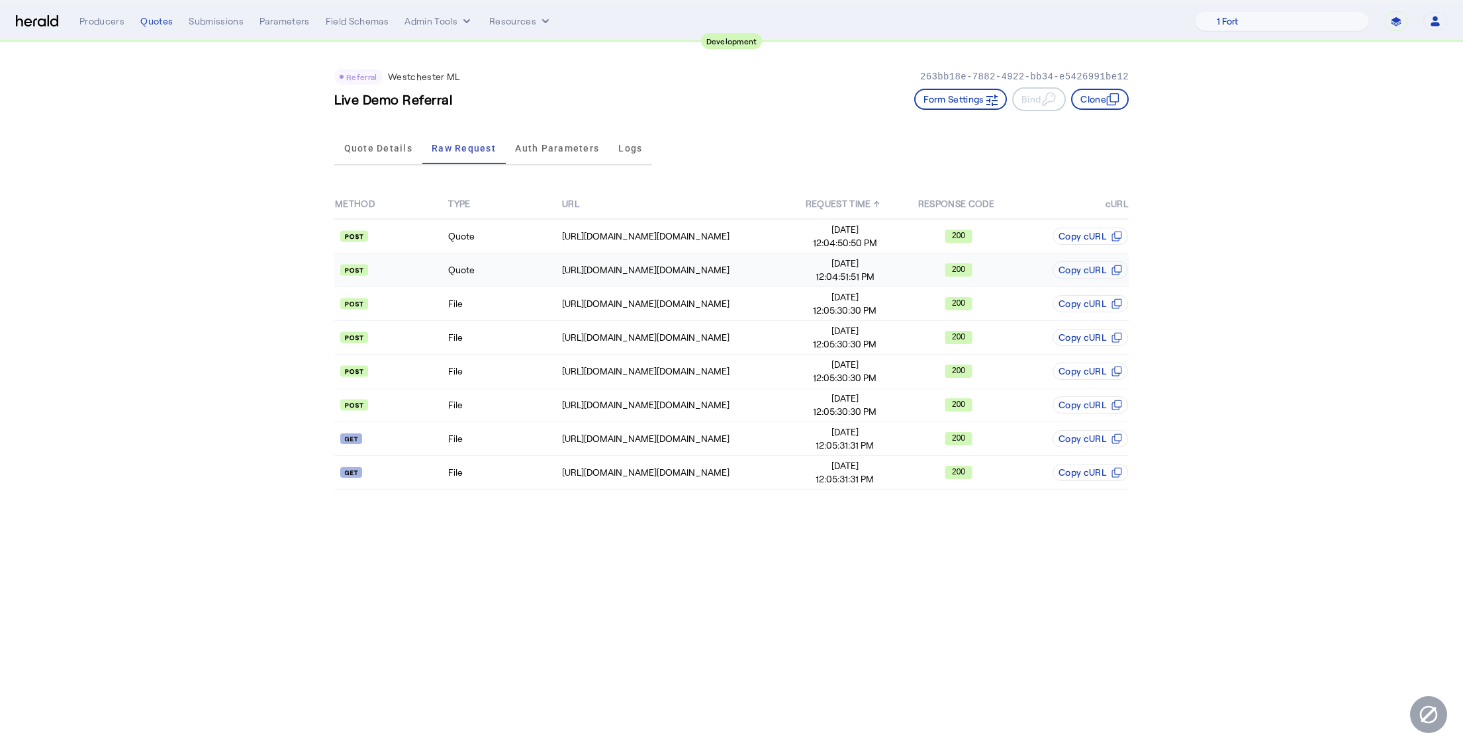
click at [501, 273] on td "Quote" at bounding box center [504, 271] width 113 height 34
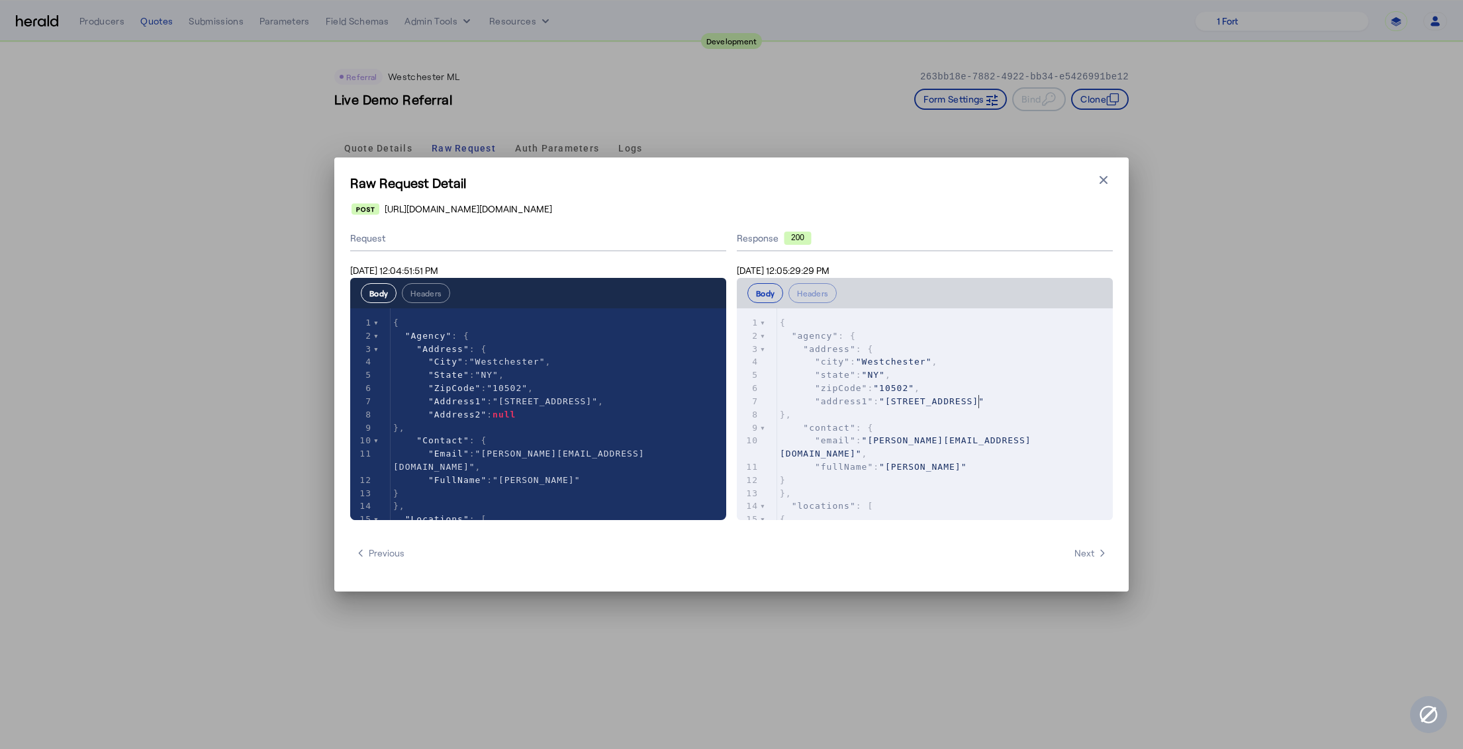
click at [981, 399] on span ""[STREET_ADDRESS]"" at bounding box center [931, 402] width 105 height 10
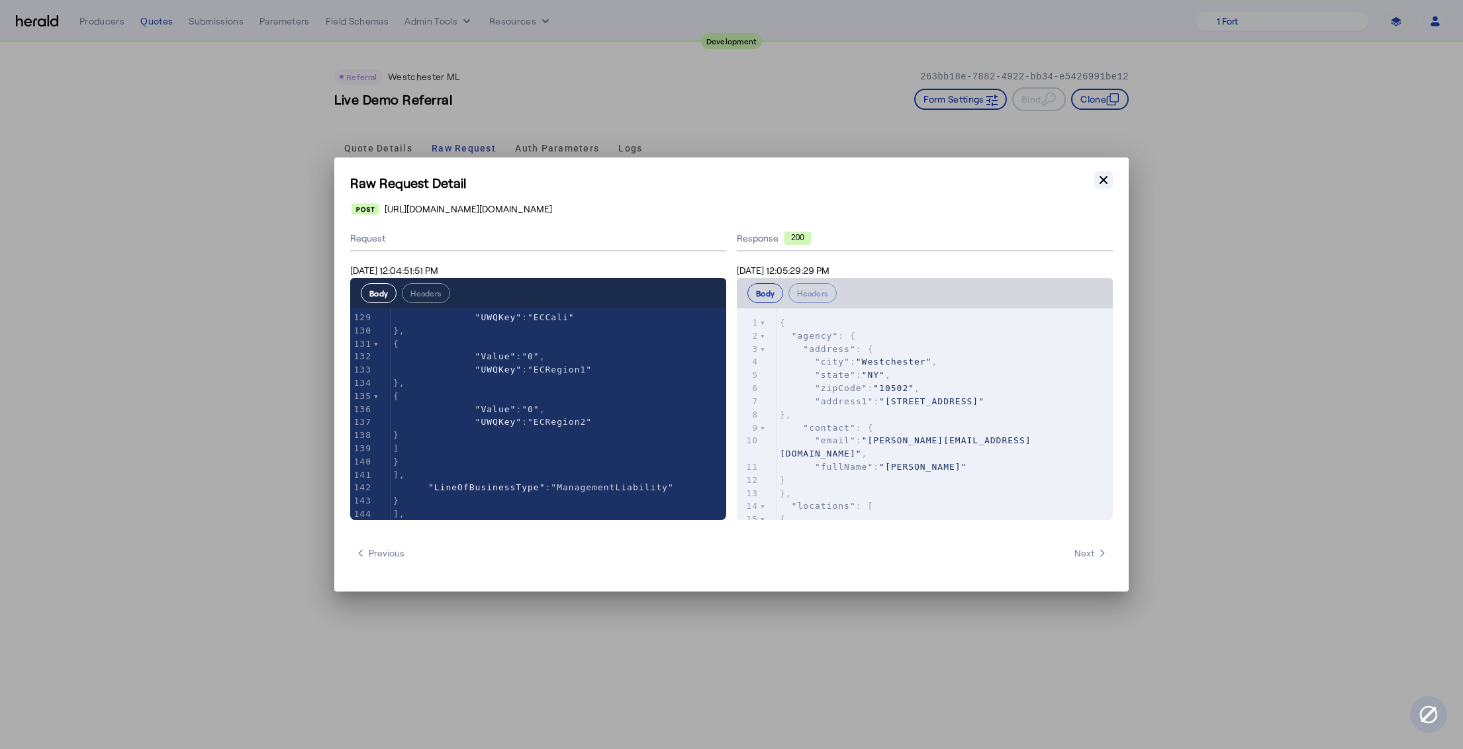
click at [1103, 183] on icon "button" at bounding box center [1103, 179] width 13 height 13
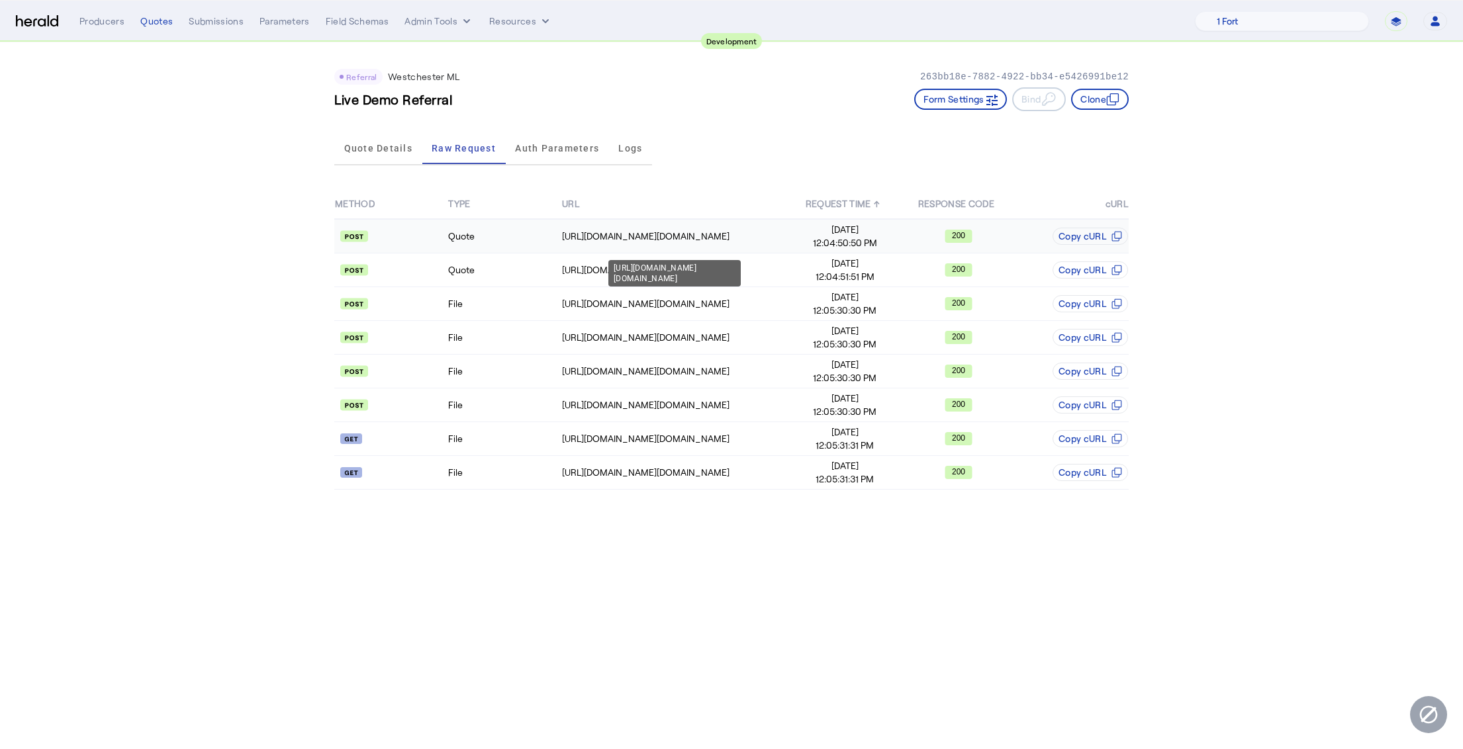
click at [685, 243] on td "[URL][DOMAIN_NAME][DOMAIN_NAME]" at bounding box center [674, 236] width 227 height 34
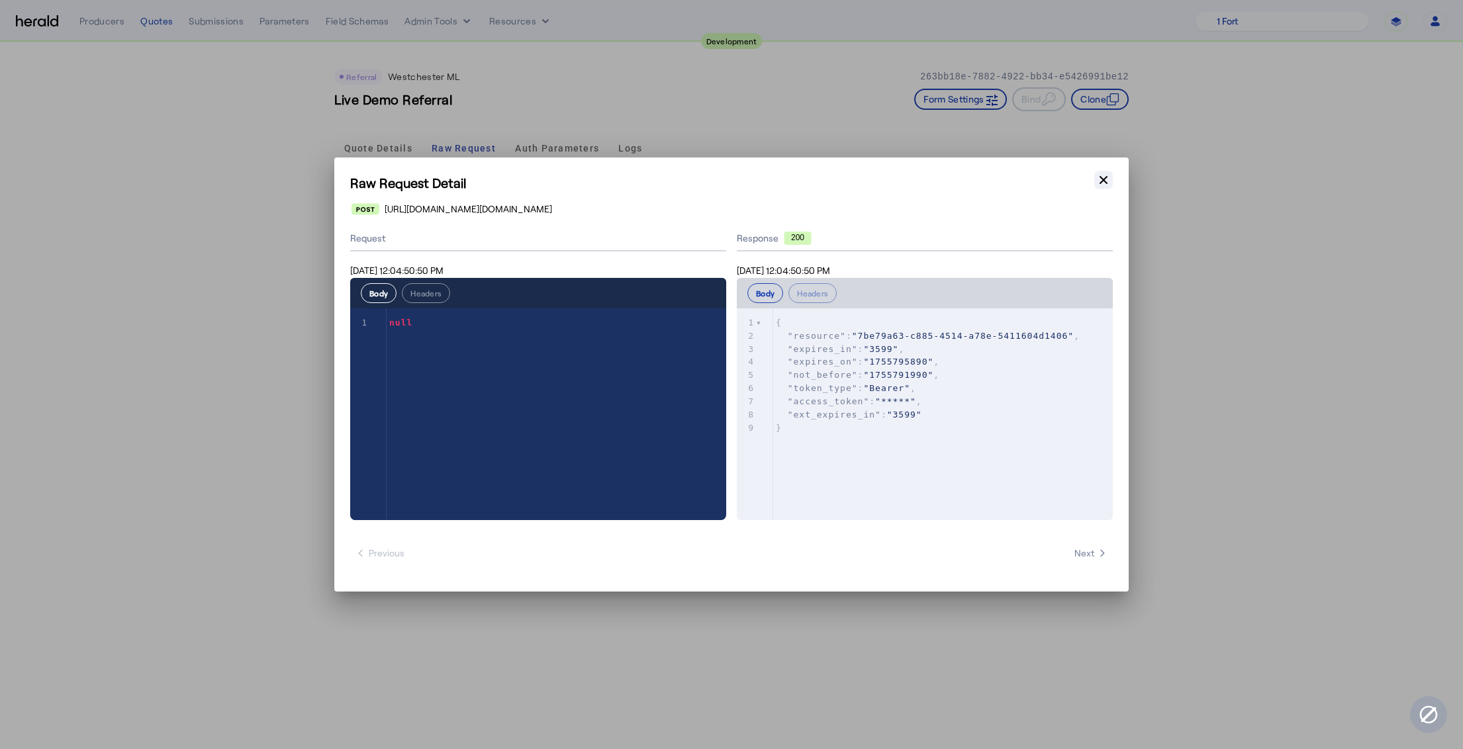
click at [1101, 175] on icon "button" at bounding box center [1103, 179] width 13 height 13
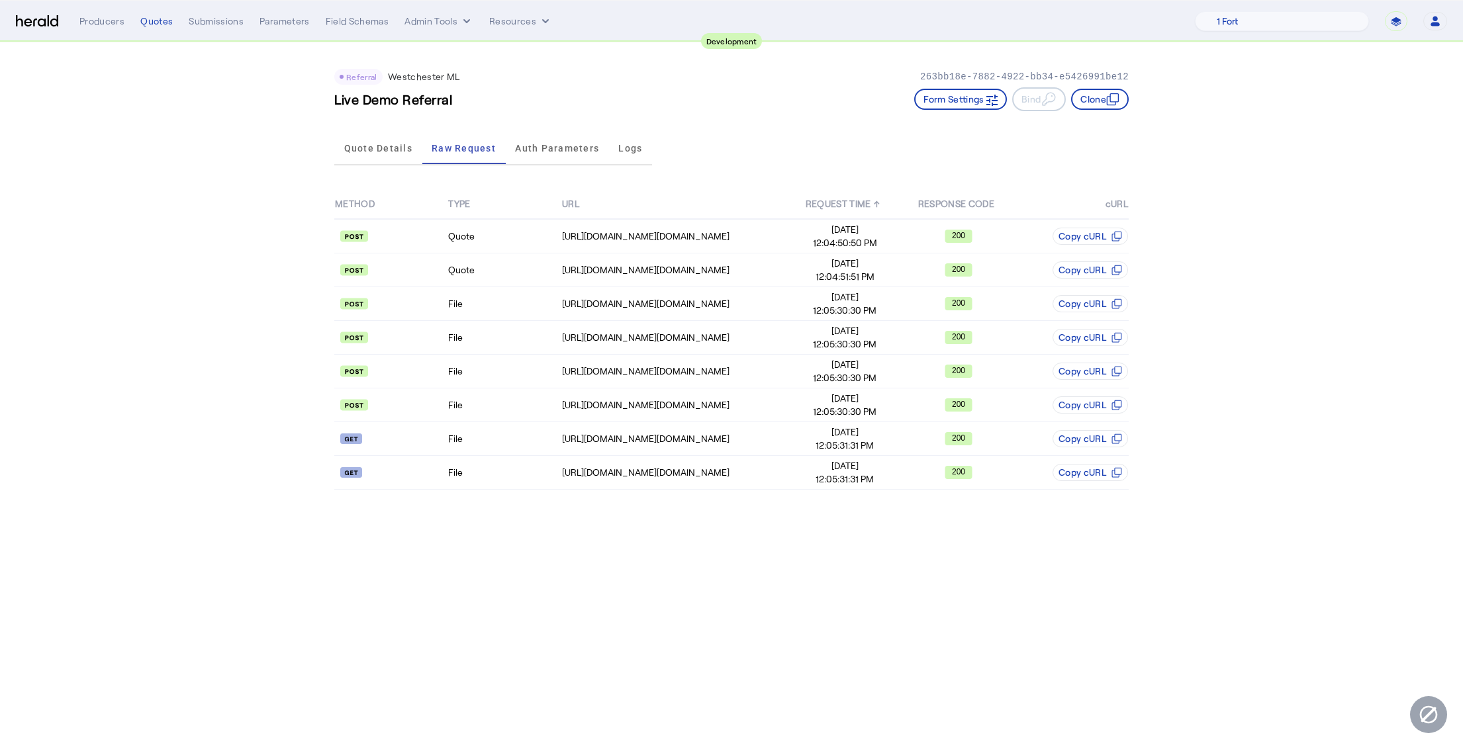
click at [645, 565] on body "**********" at bounding box center [731, 374] width 1463 height 749
click at [640, 260] on div "[URL][DOMAIN_NAME][DOMAIN_NAME]" at bounding box center [674, 273] width 132 height 26
click at [727, 270] on div "[URL][DOMAIN_NAME][DOMAIN_NAME]" at bounding box center [675, 269] width 226 height 13
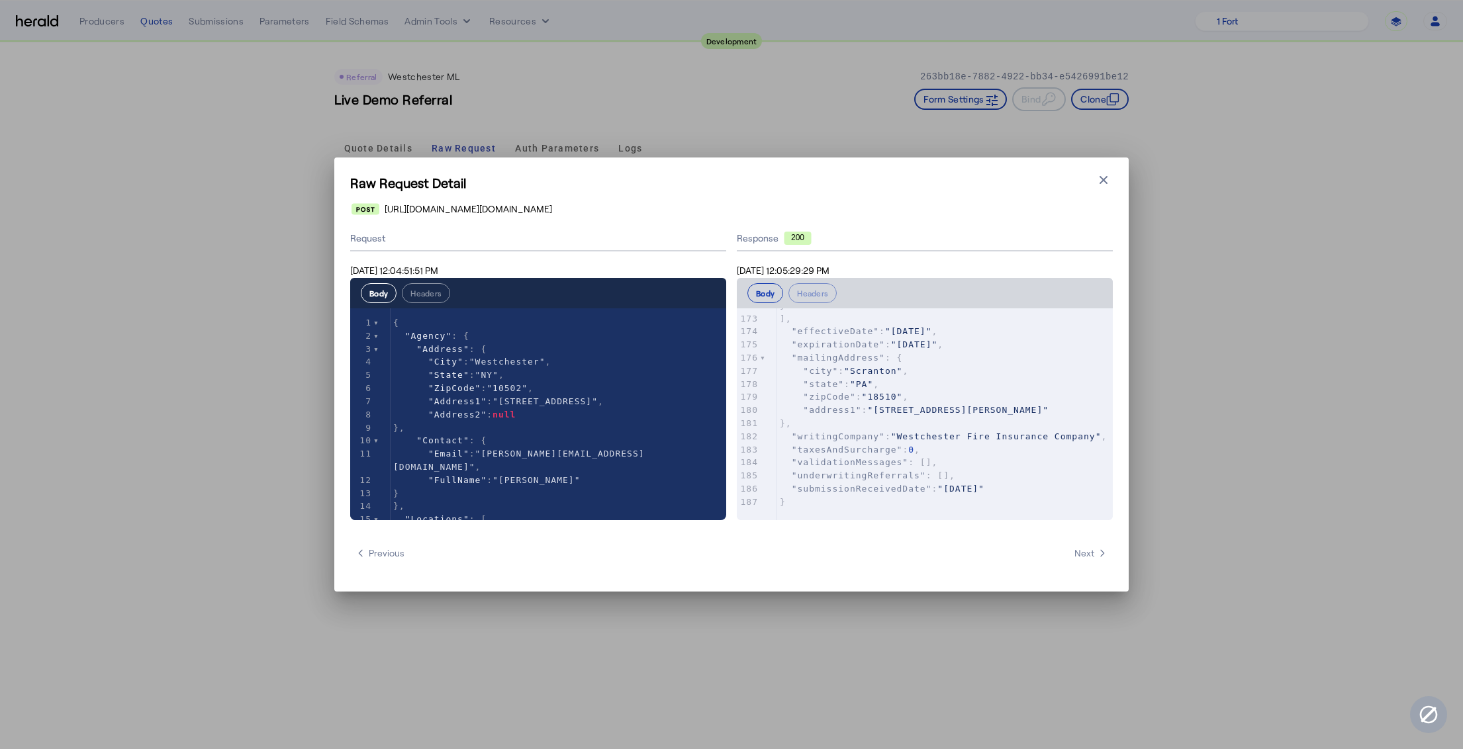
click at [802, 513] on div "xxxxxxxxxx 187 { 59 ], 138 "uwqKey" : "ECRegion1" 139 }, 140 { 141 "value" : "0…" at bounding box center [945, 181] width 336 height 672
click at [951, 481] on span ""underwritingReferrals" : []," at bounding box center [867, 476] width 175 height 10
click at [1021, 496] on pre ""submissionReceivedDate" : "[DATE]"" at bounding box center [945, 489] width 336 height 13
click at [949, 465] on pre ""validationMessages" : []," at bounding box center [945, 462] width 336 height 13
type textarea "**********"
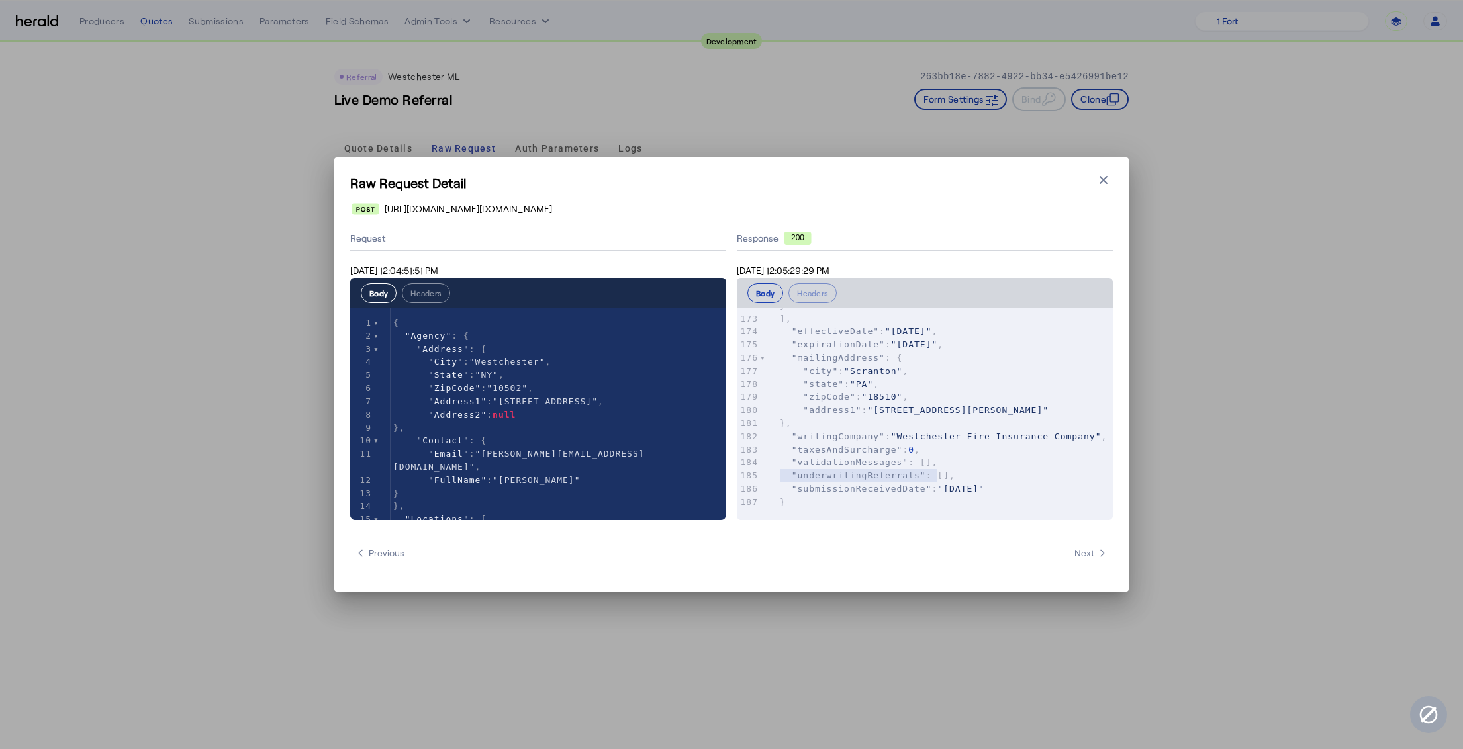
drag, startPoint x: 896, startPoint y: 467, endPoint x: 771, endPoint y: 465, distance: 125.2
click at [771, 465] on div "x { 59 ], 138 "uwqKey" : "ECRegion1" 139 }, 140 { 141 "value" : "0" , 142 "uwqK…" at bounding box center [941, 431] width 409 height 245
click at [957, 469] on pre ""validationMessages" : []," at bounding box center [945, 462] width 336 height 13
type textarea "**********"
drag, startPoint x: 970, startPoint y: 479, endPoint x: 770, endPoint y: 469, distance: 200.2
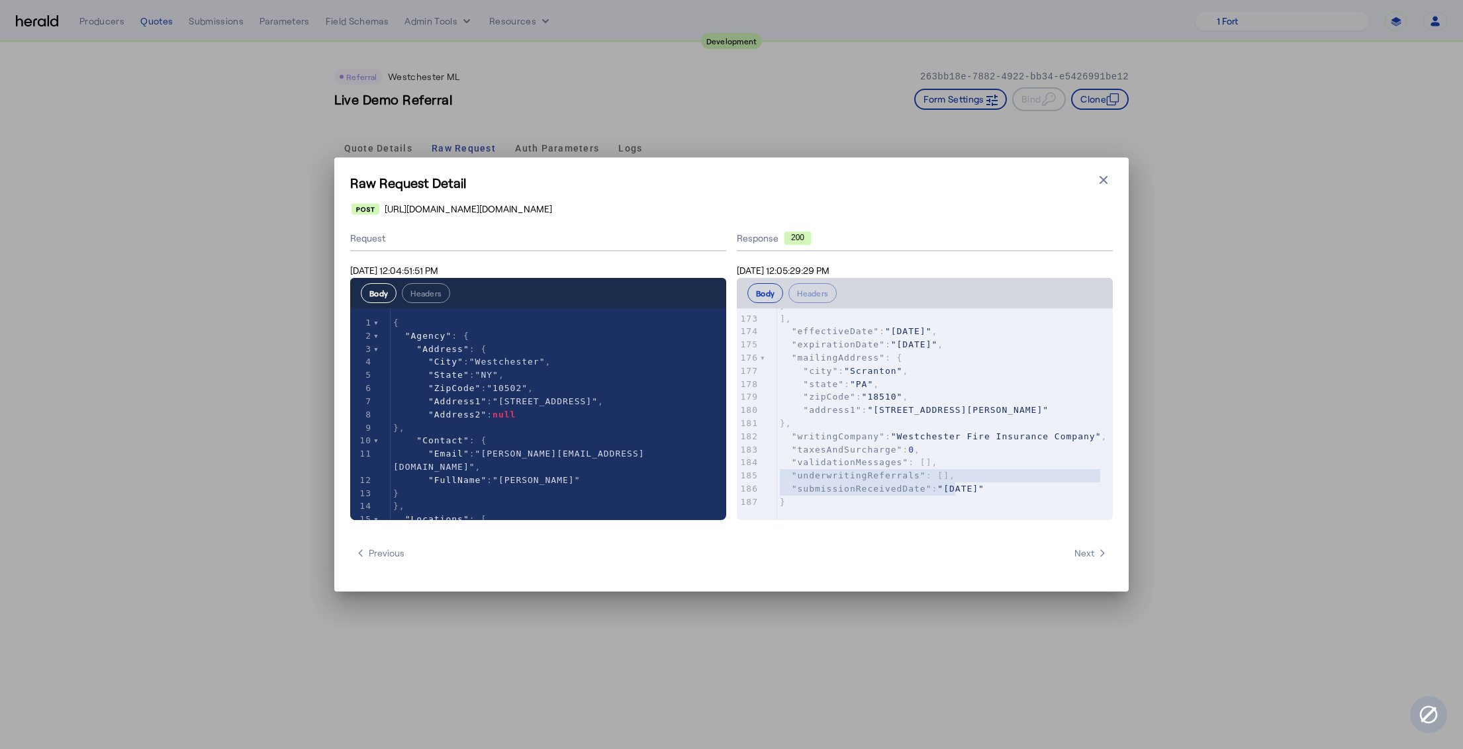
click at [729, 470] on div "**********" at bounding box center [731, 373] width 763 height 294
drag, startPoint x: 947, startPoint y: 479, endPoint x: 968, endPoint y: 481, distance: 21.3
click at [947, 479] on span ""underwritingReferrals" : []," at bounding box center [867, 476] width 175 height 10
type textarea "**********"
drag, startPoint x: 974, startPoint y: 482, endPoint x: 773, endPoint y: 469, distance: 201.7
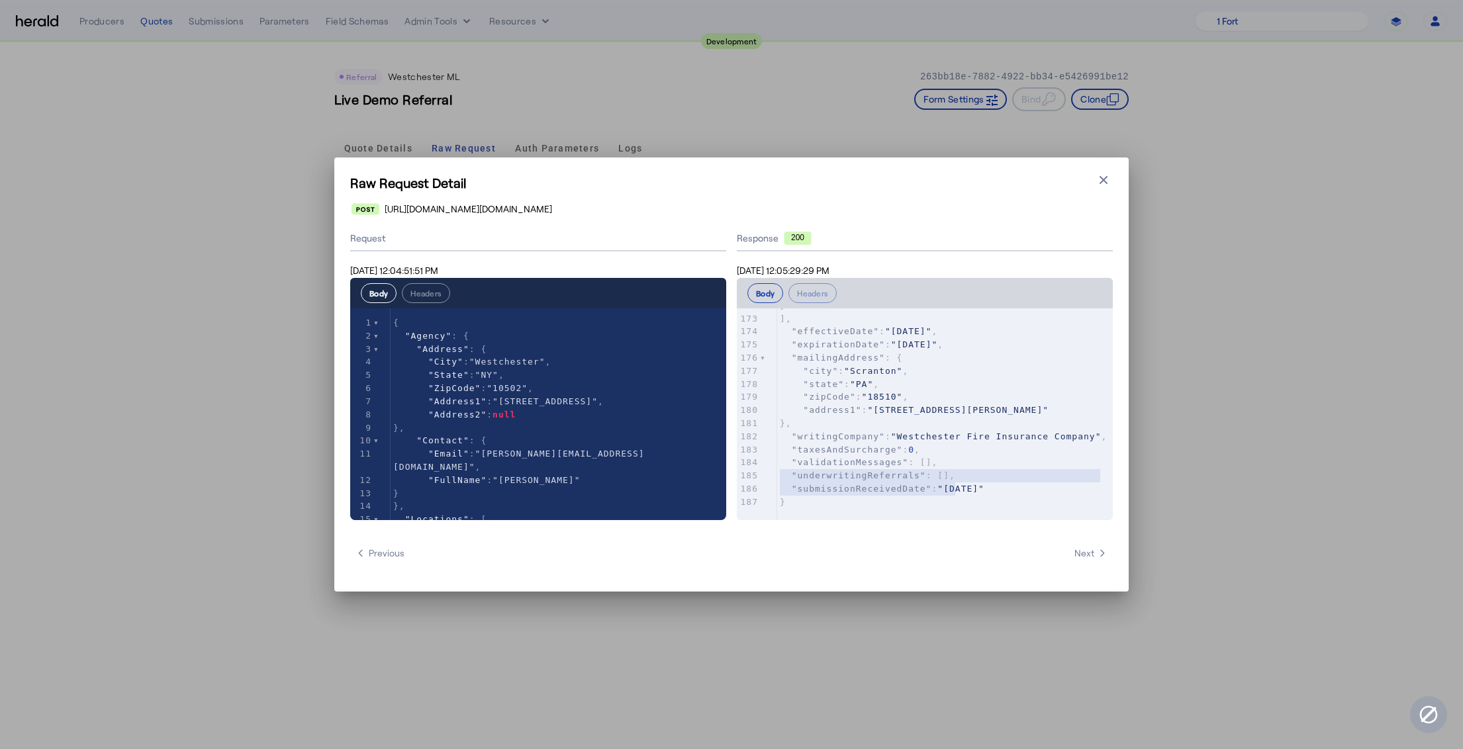
click at [773, 469] on div "x { 59 ], 138 "uwqKey" : "ECRegion1" 139 }, 140 { 141 "value" : "0" , 142 "uwqK…" at bounding box center [941, 431] width 409 height 245
click at [970, 479] on pre ""underwritingReferrals" : []," at bounding box center [945, 475] width 336 height 13
type textarea "**********"
drag, startPoint x: 969, startPoint y: 480, endPoint x: 762, endPoint y: 479, distance: 207.2
click at [762, 479] on div "x { 59 ], 138 "uwqKey" : "ECRegion1" 139 }, 140 { 141 "value" : "0" , 142 "uwqK…" at bounding box center [941, 431] width 409 height 245
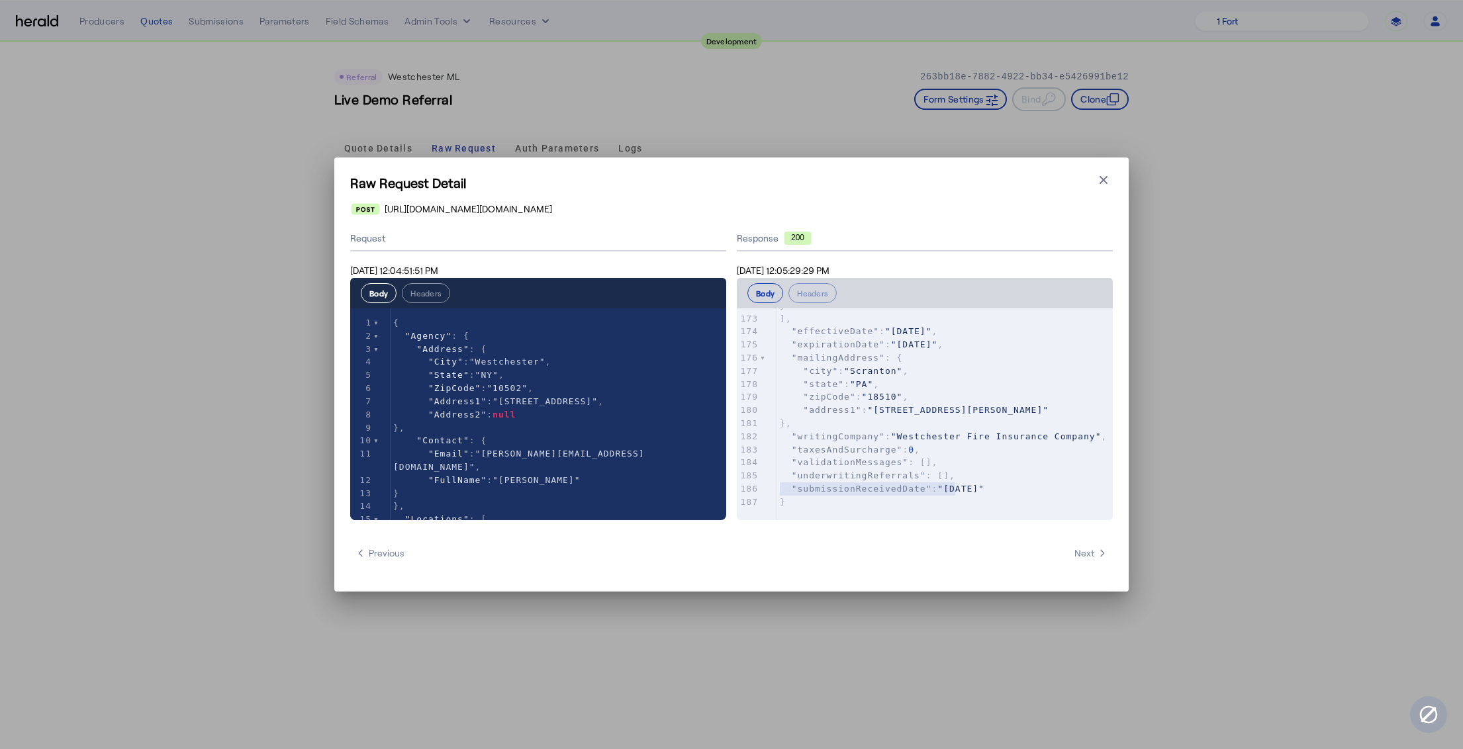
click at [966, 478] on pre ""underwritingReferrals" : []," at bounding box center [945, 475] width 336 height 13
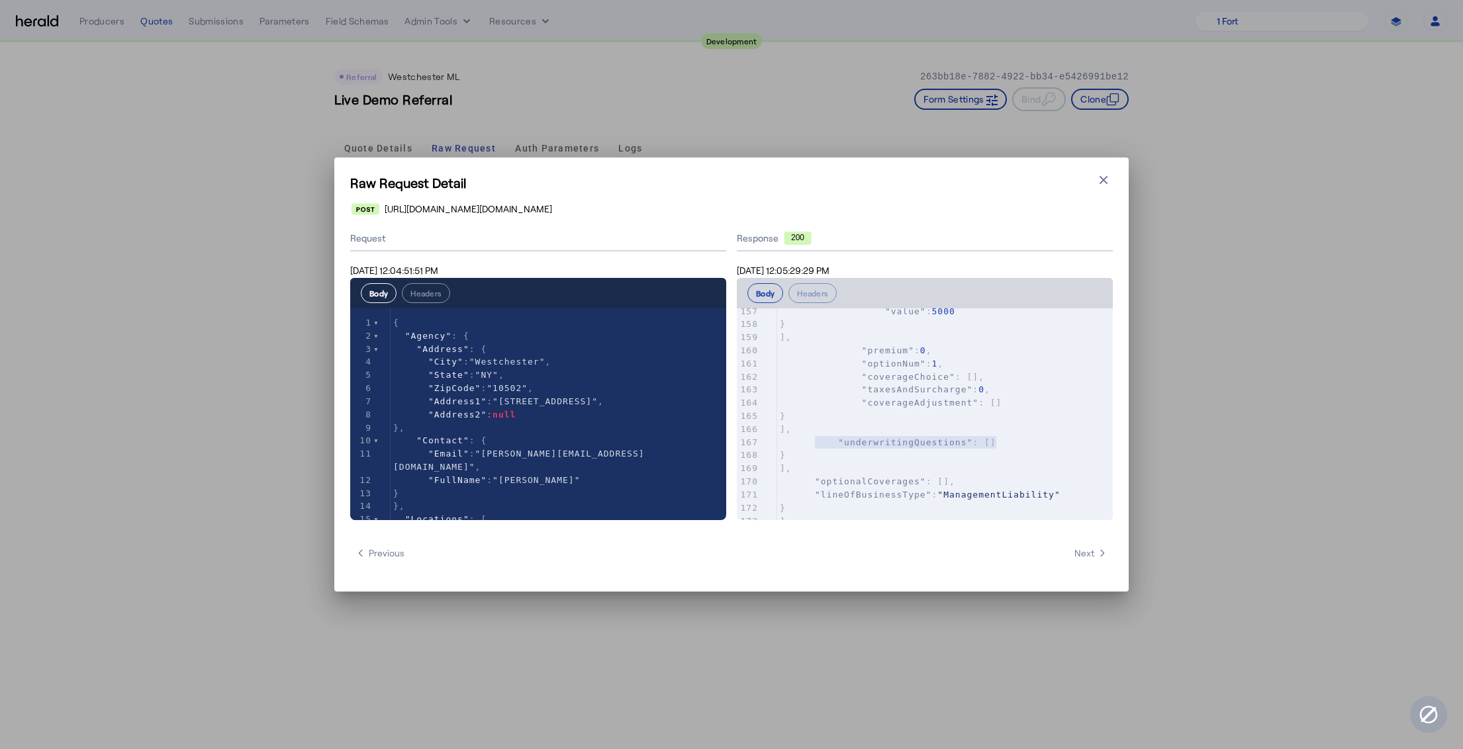
type textarea "**********"
drag, startPoint x: 947, startPoint y: 446, endPoint x: 763, endPoint y: 446, distance: 184.7
click at [763, 446] on div "x { 59 ], 138 "uwqKey" : "ECRegion1" 139 }, 140 { 141 "value" : "0" , 142 "uwqK…" at bounding box center [941, 431] width 409 height 245
click at [996, 467] on pre "]," at bounding box center [945, 468] width 336 height 13
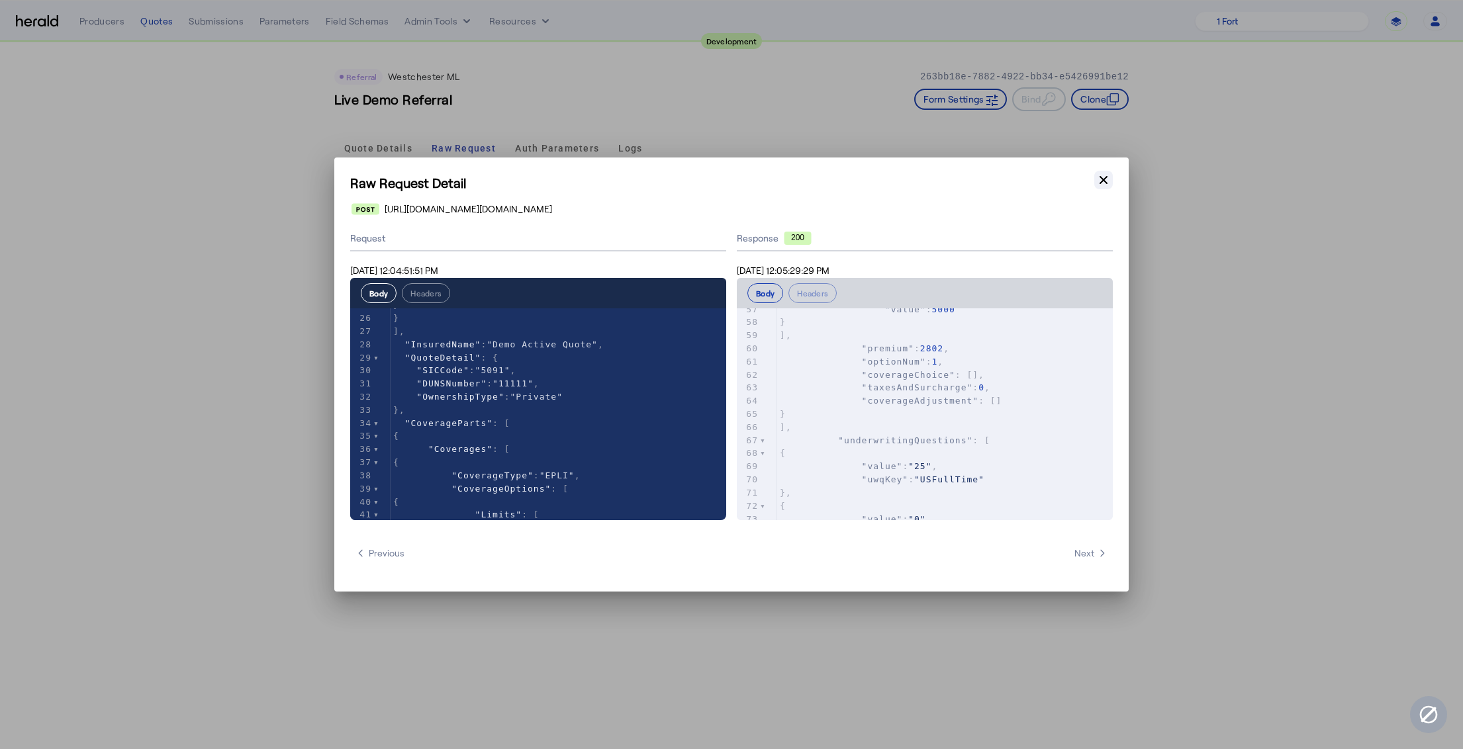
click at [1098, 177] on icon "button" at bounding box center [1103, 179] width 13 height 13
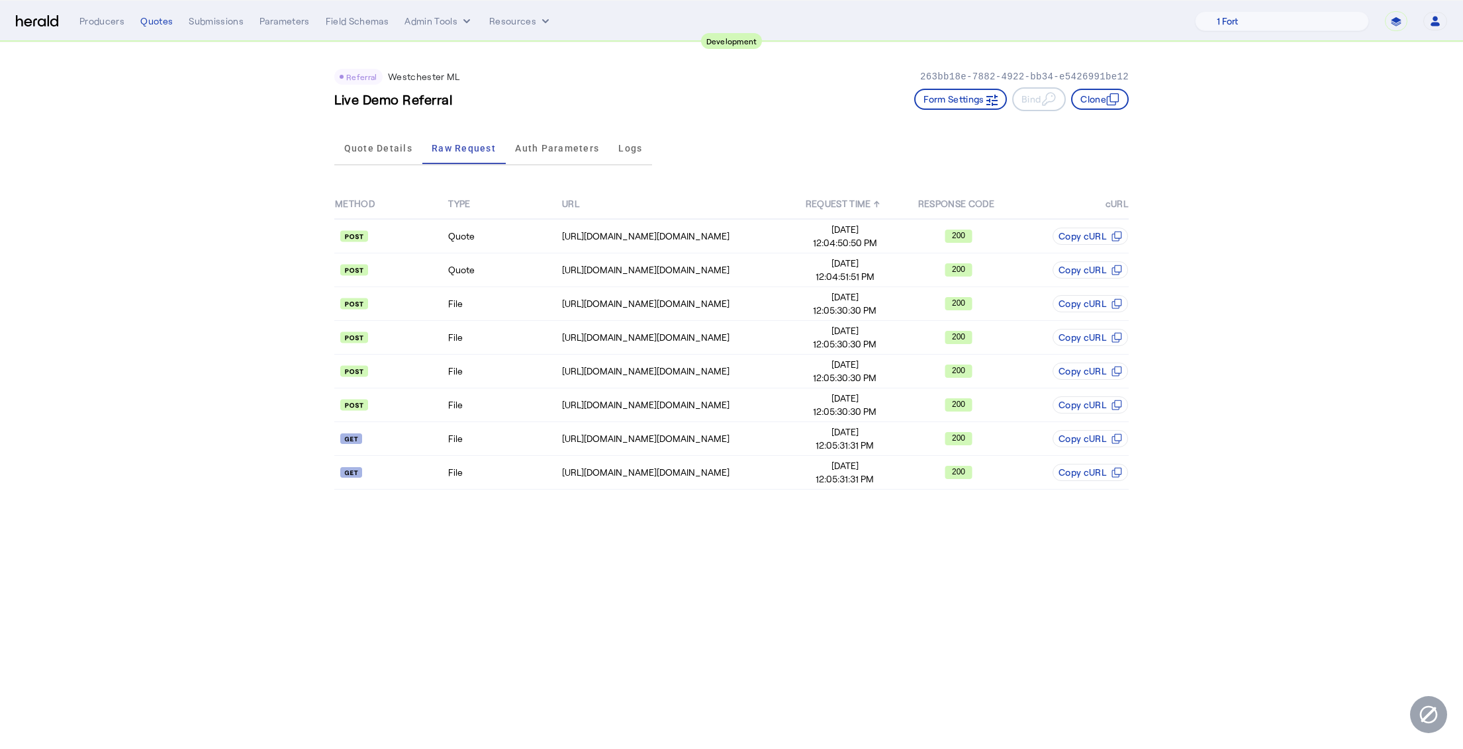
click at [47, 19] on img at bounding box center [37, 21] width 42 height 13
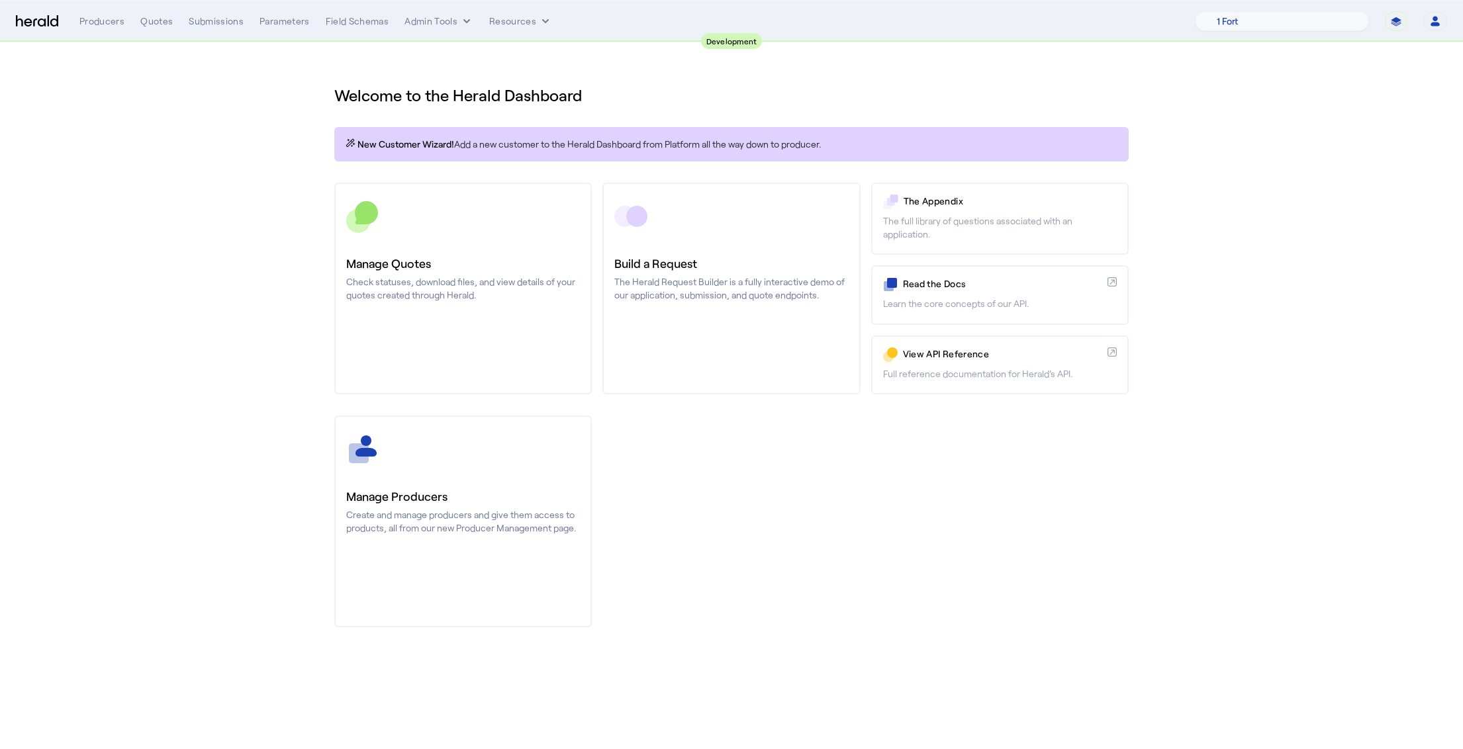
drag, startPoint x: 237, startPoint y: 220, endPoint x: 233, endPoint y: 207, distance: 13.8
click at [236, 217] on section "Welcome to the Herald Dashboard New Customer Wizard! Add a new customer to the …" at bounding box center [731, 348] width 1463 height 612
click at [150, 21] on div "Quotes" at bounding box center [156, 21] width 32 height 13
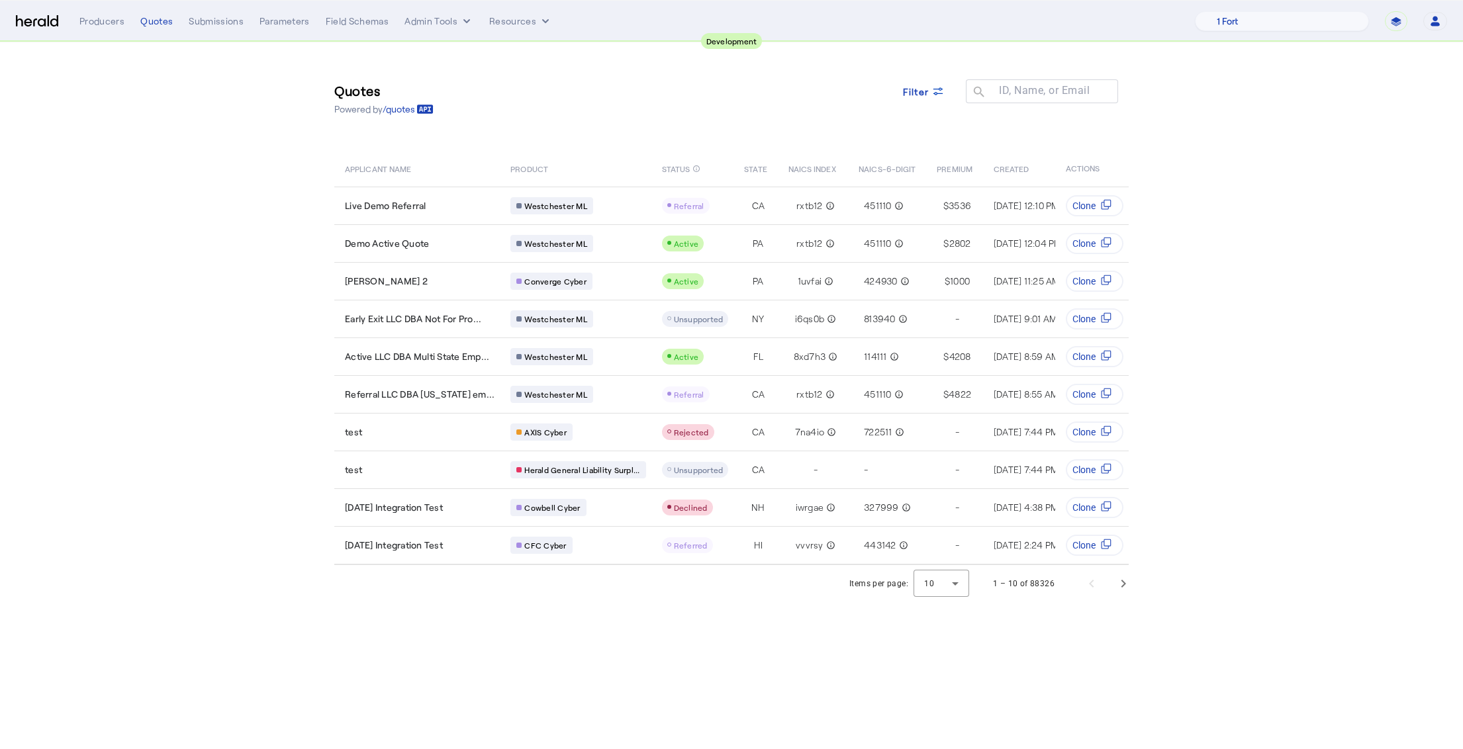
click at [189, 186] on section "Quotes Powered by /quotes Filter ID, Name, or Email search APPLICANT NAME PRODU…" at bounding box center [731, 322] width 1463 height 560
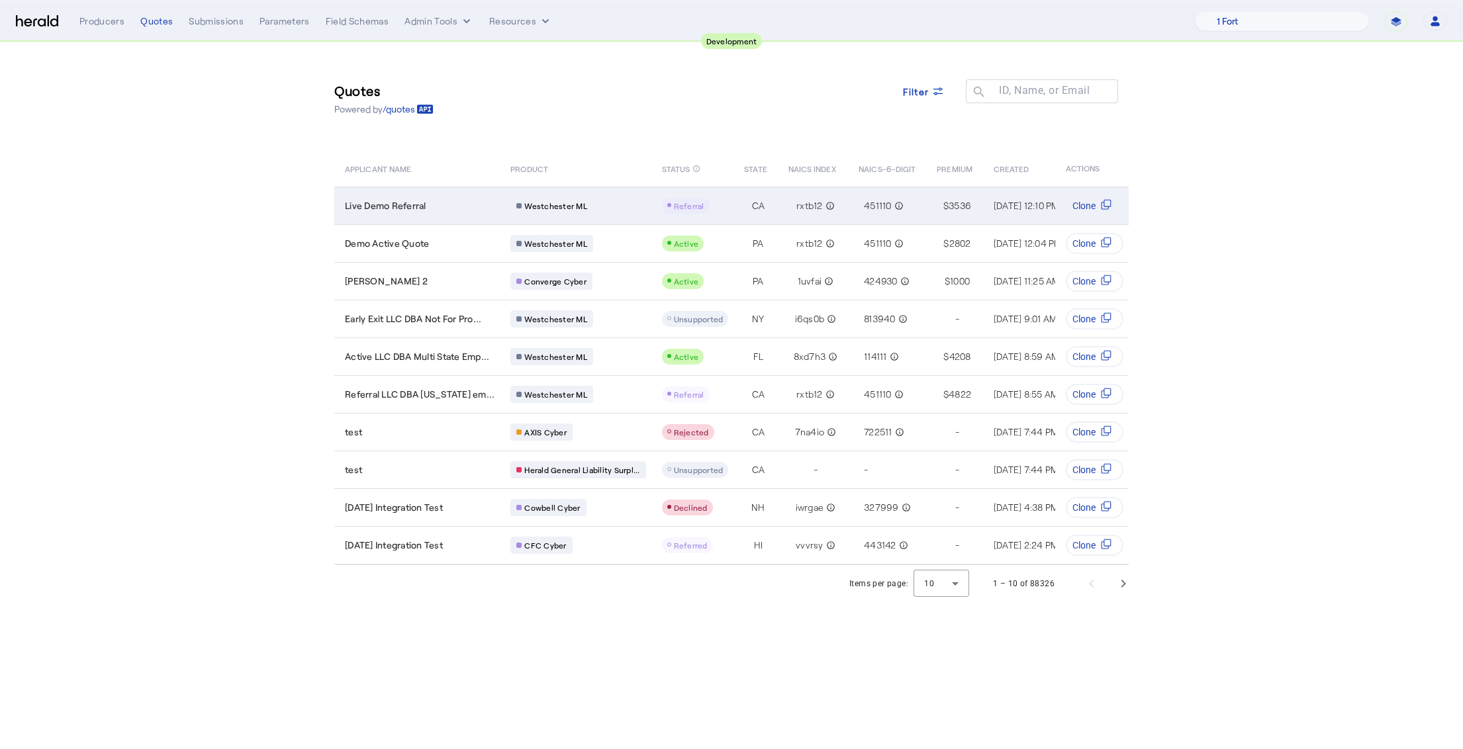
click at [626, 214] on td "Westchester ML" at bounding box center [575, 206] width 151 height 38
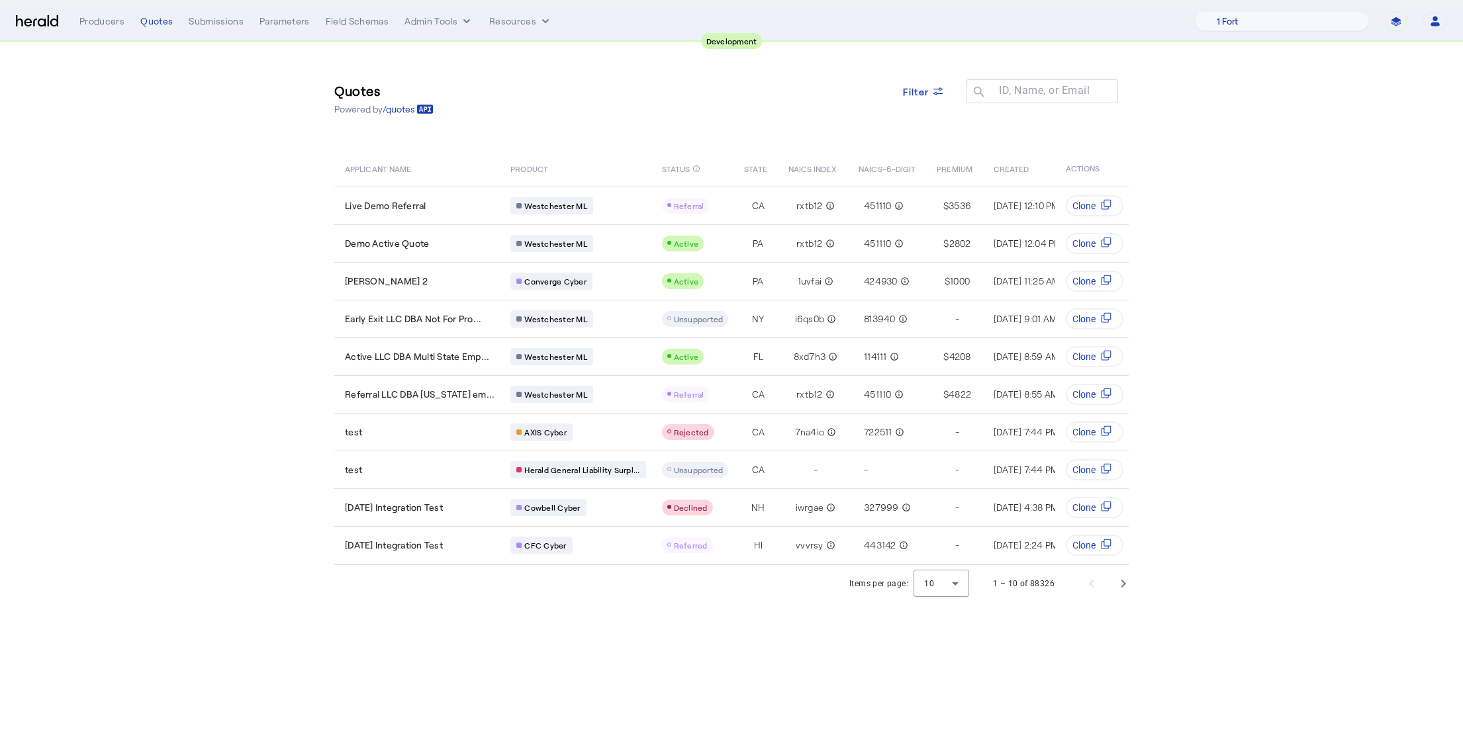
click at [224, 223] on section "Quotes Powered by /quotes Filter ID, Name, or Email search APPLICANT NAME PRODU…" at bounding box center [731, 322] width 1463 height 560
click at [44, 22] on img at bounding box center [37, 21] width 42 height 13
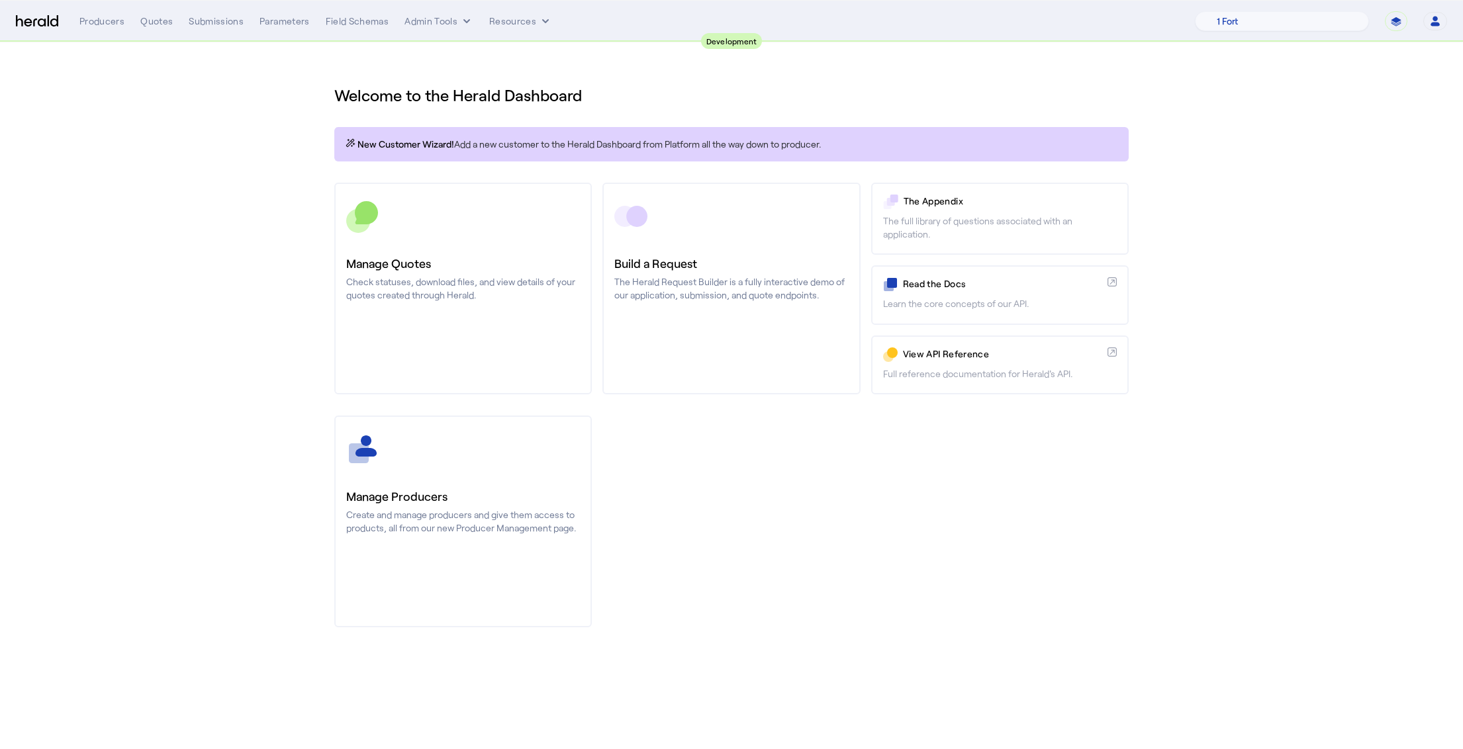
click at [195, 200] on section "Welcome to the Herald Dashboard New Customer Wizard! Add a new customer to the …" at bounding box center [731, 348] width 1463 height 612
click at [1253, 107] on section "Welcome to the Herald Dashboard New Customer Wizard! Add a new customer to the …" at bounding box center [731, 348] width 1463 height 612
click at [698, 505] on div "Manage Producers Create and manage producers and give them access to products, …" at bounding box center [731, 522] width 794 height 212
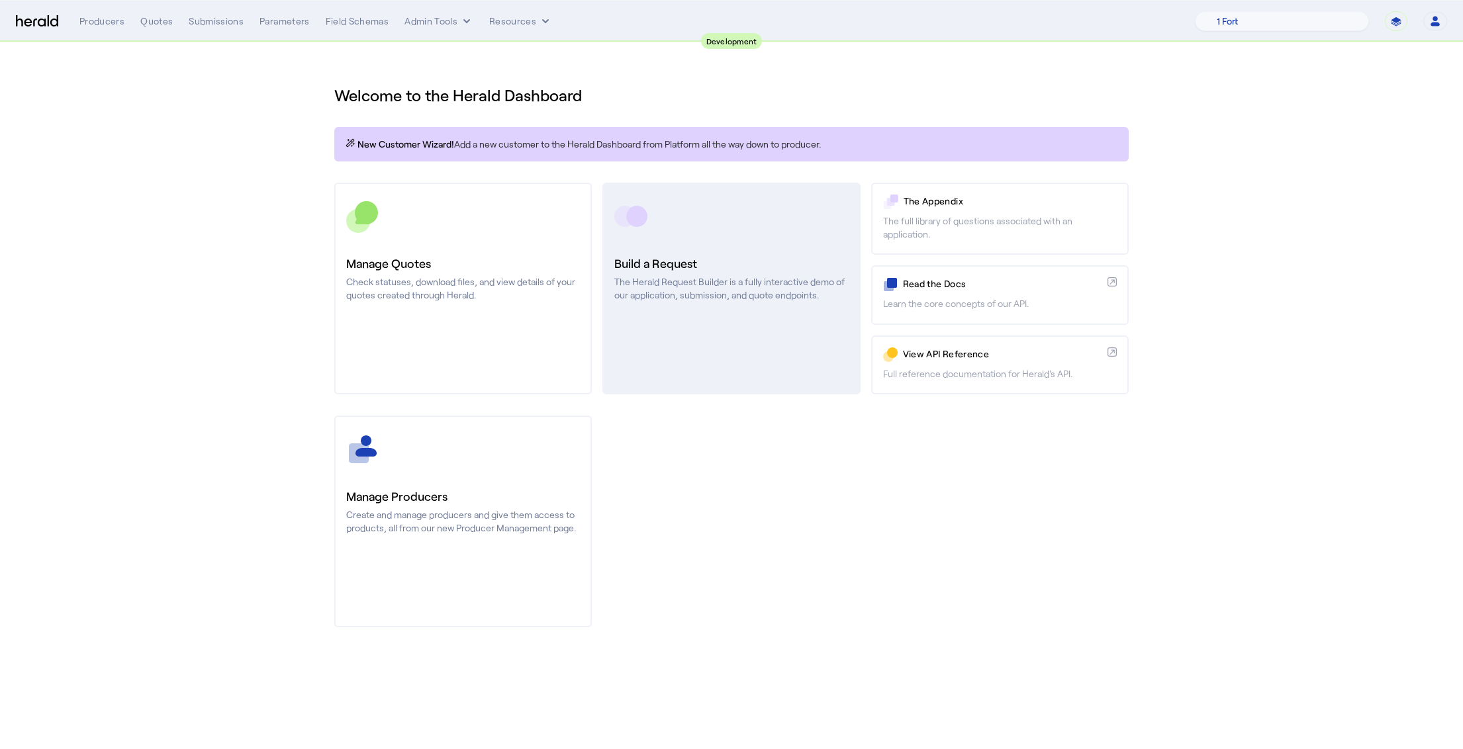
click at [720, 347] on link "Build a Request The Herald Request Builder is a fully interactive demo of our a…" at bounding box center [731, 289] width 258 height 212
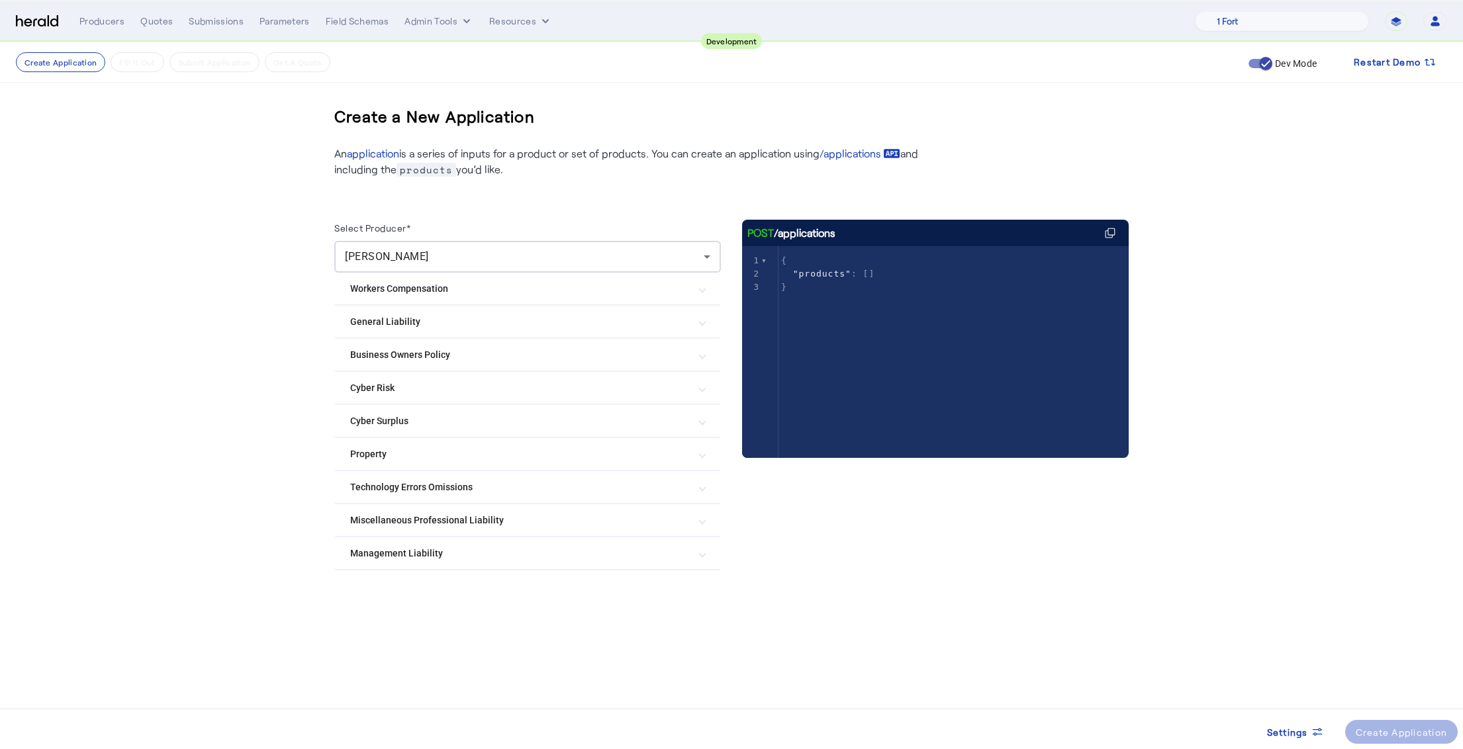
click at [230, 390] on create-application-step "Create Application Fill it Out Submit Application Get A Quote Dev Mode Restart …" at bounding box center [731, 356] width 1463 height 629
click at [658, 567] on mat-expansion-panel-header "Management Liability" at bounding box center [527, 554] width 387 height 32
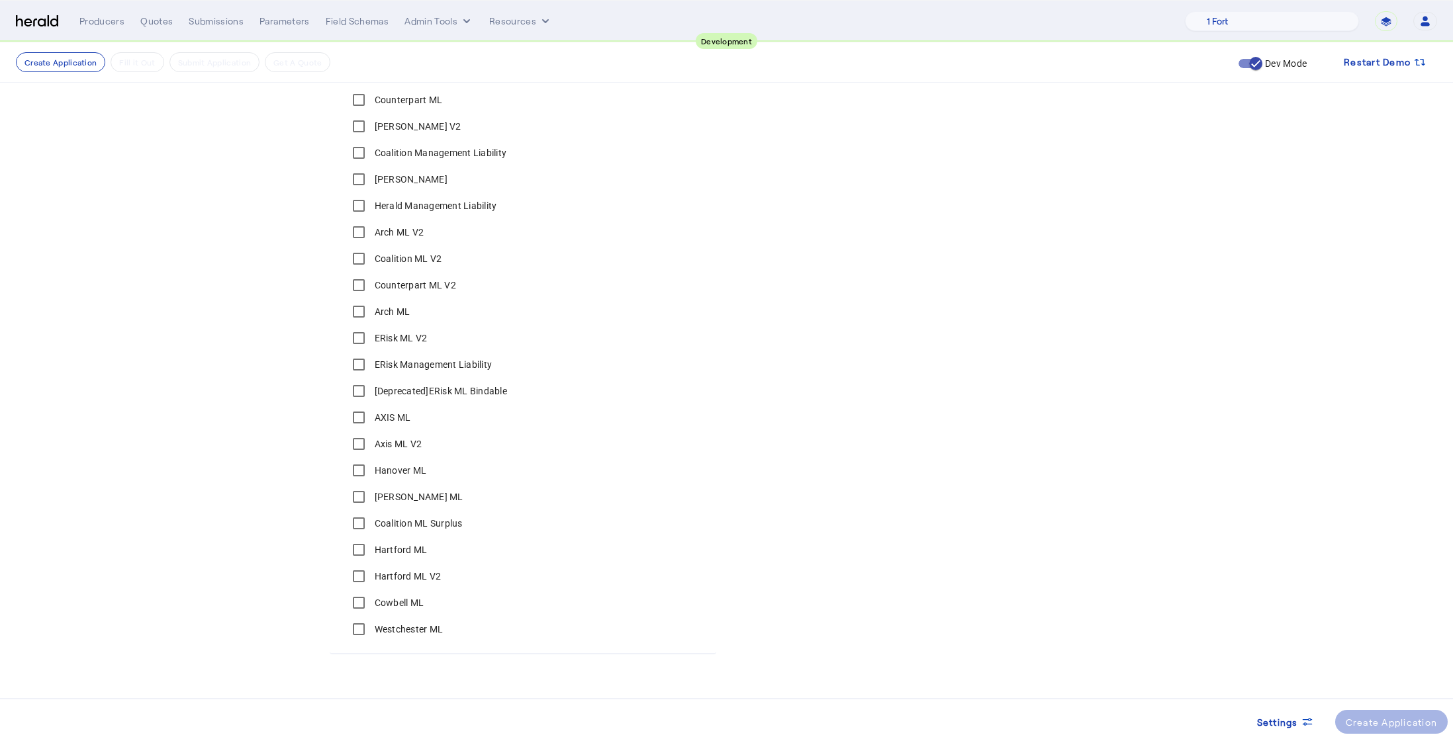
scroll to position [509, 0]
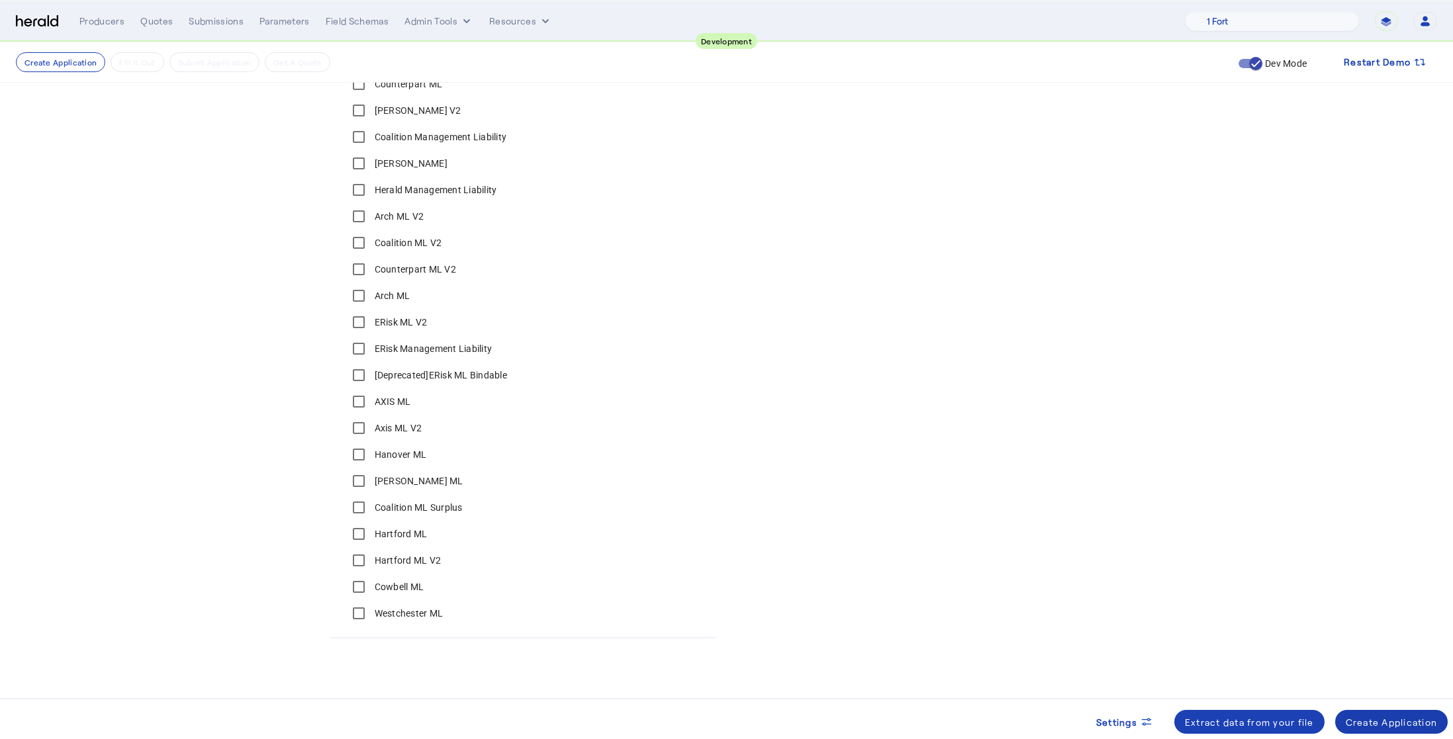
click at [1372, 713] on span at bounding box center [1391, 722] width 113 height 32
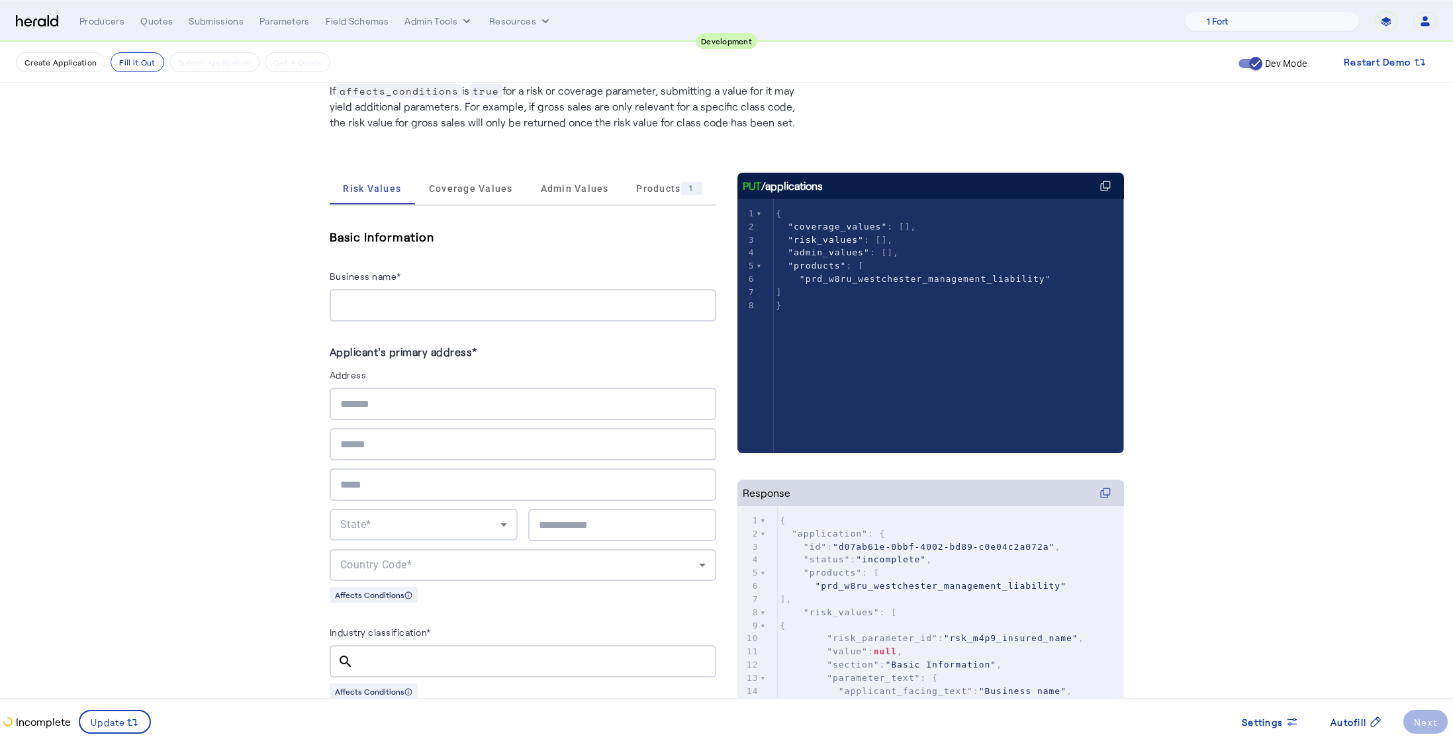
scroll to position [111, 0]
click at [370, 298] on input "Business name*" at bounding box center [522, 305] width 365 height 16
type input "**********"
click at [380, 404] on input "text" at bounding box center [522, 404] width 365 height 16
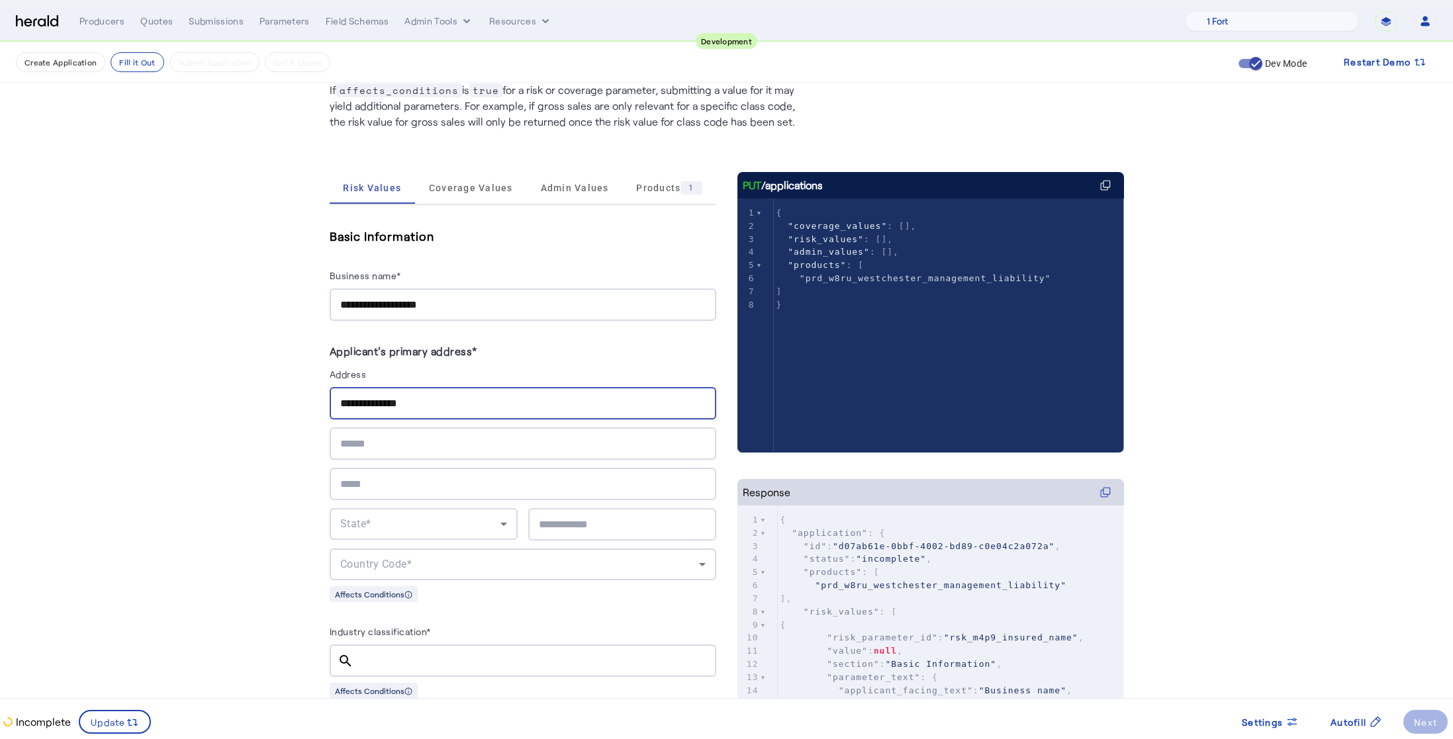
type input "**********"
type input "********"
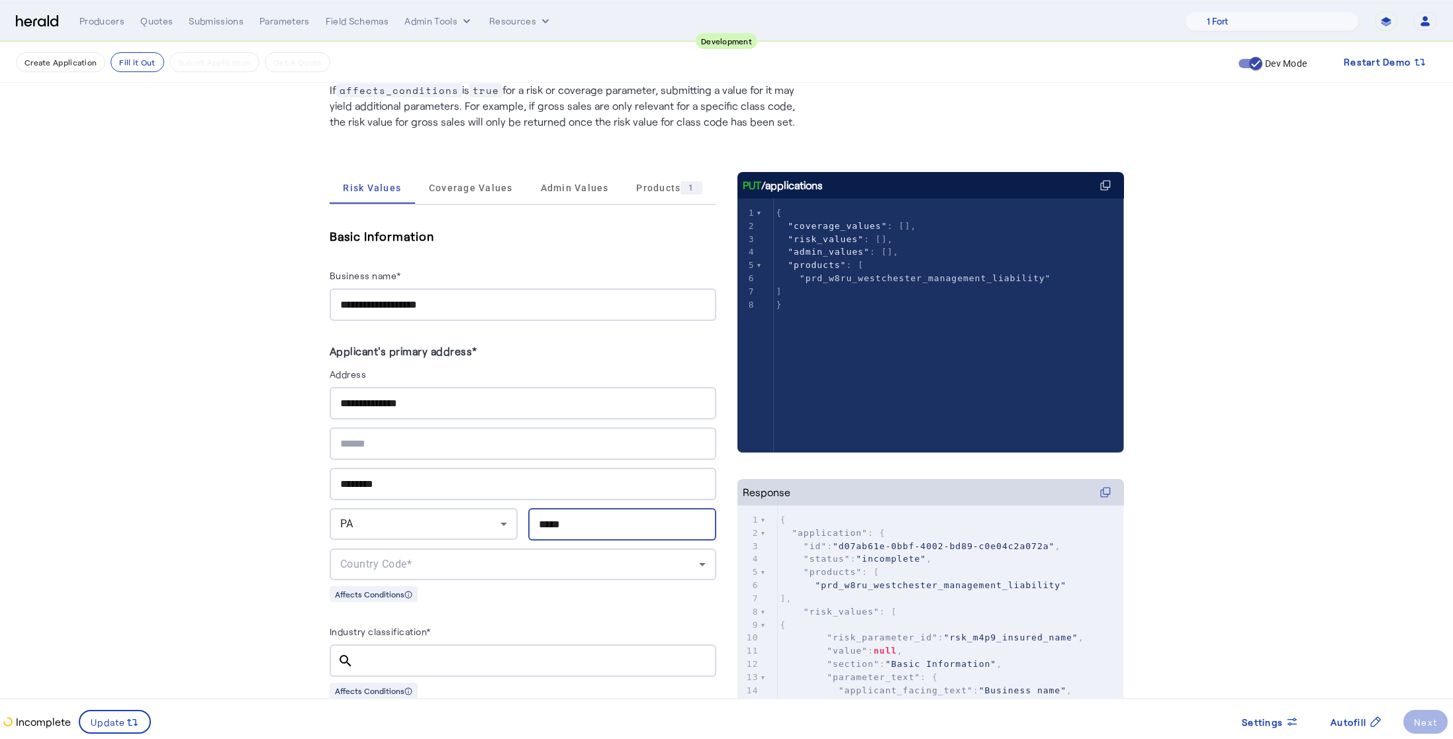
type input "*****"
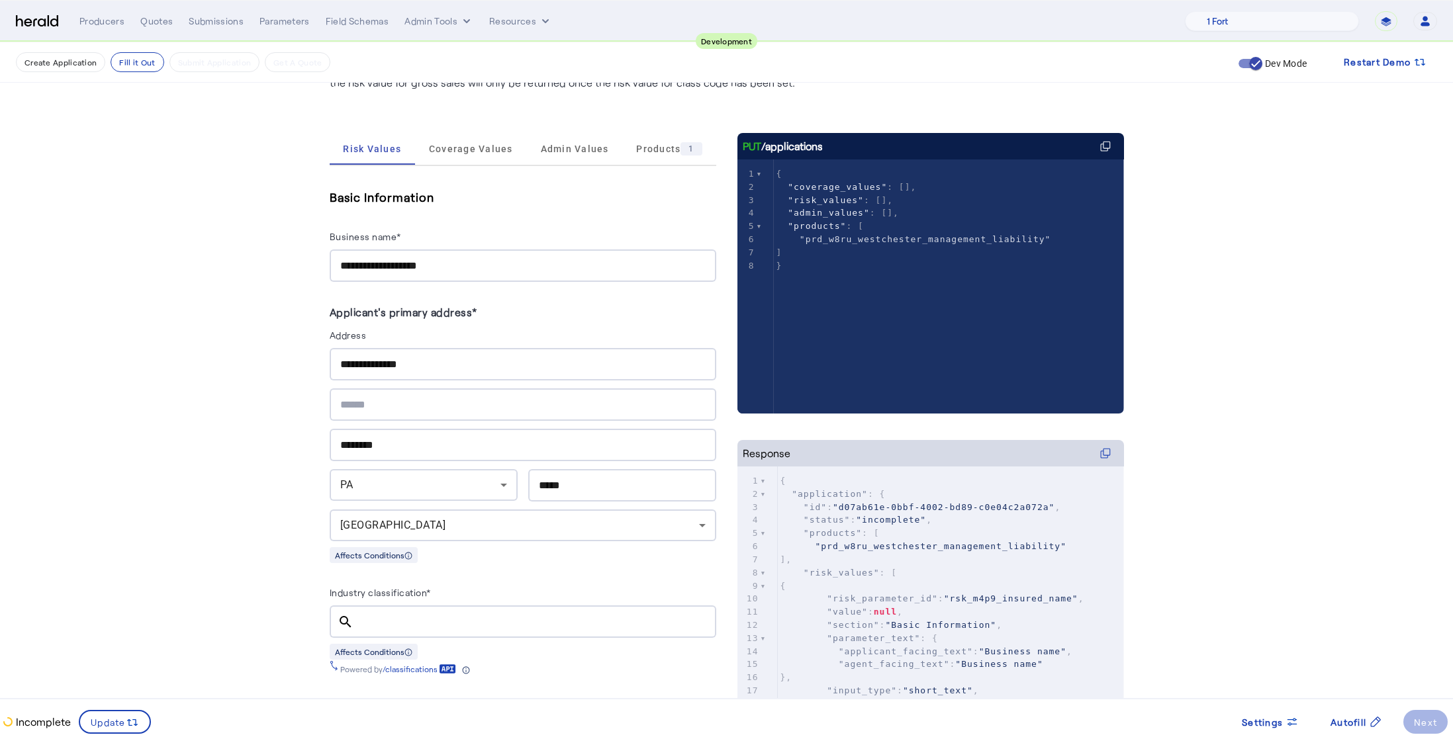
scroll to position [0, 0]
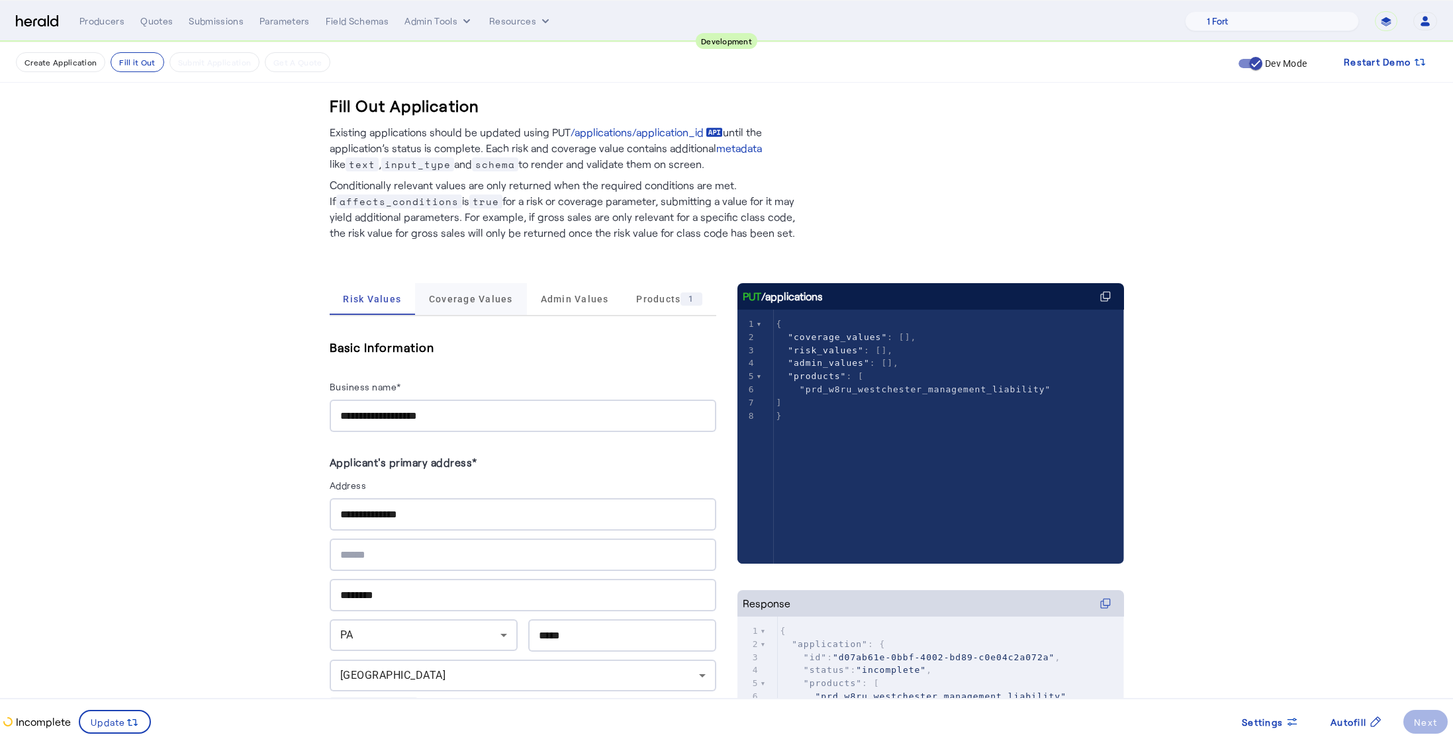
click at [465, 302] on span "Coverage Values" at bounding box center [471, 299] width 84 height 9
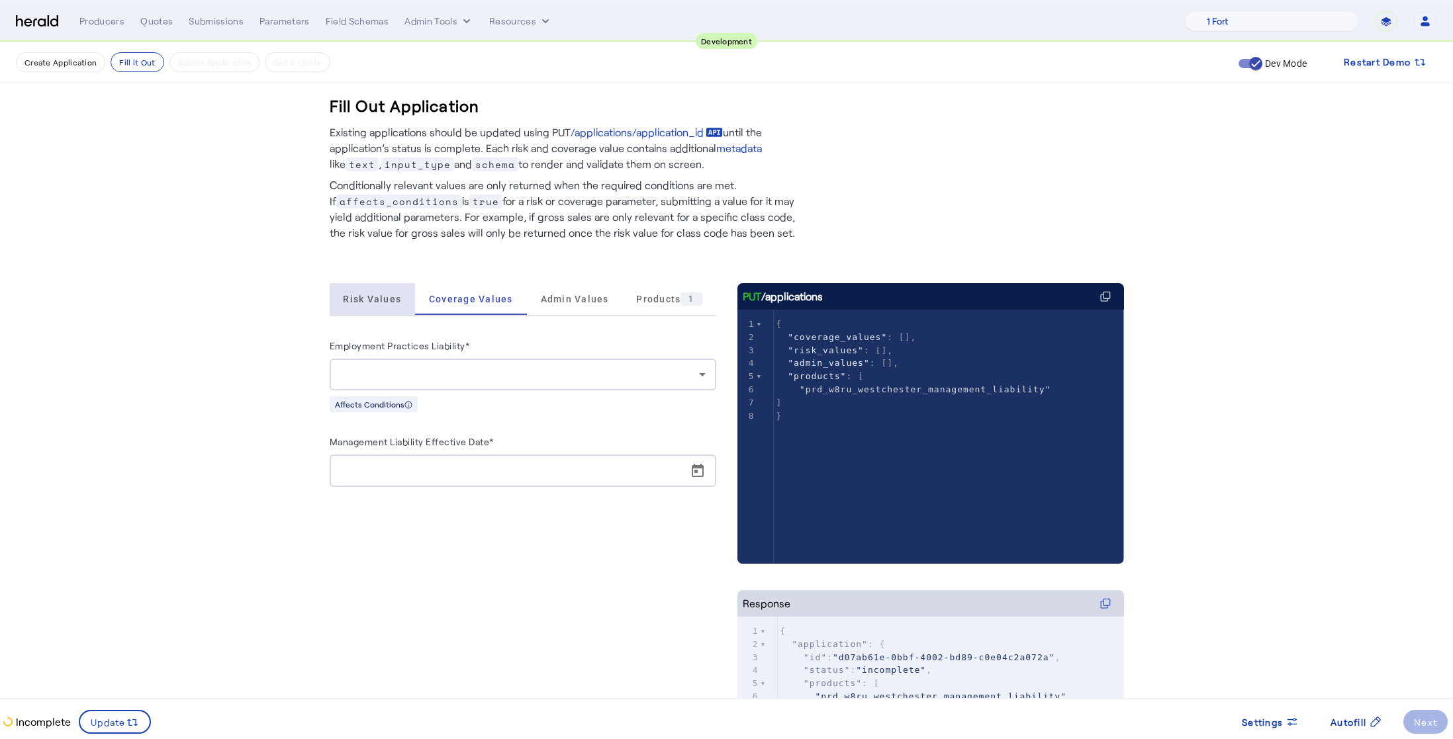
click at [382, 299] on span "Risk Values" at bounding box center [372, 299] width 58 height 9
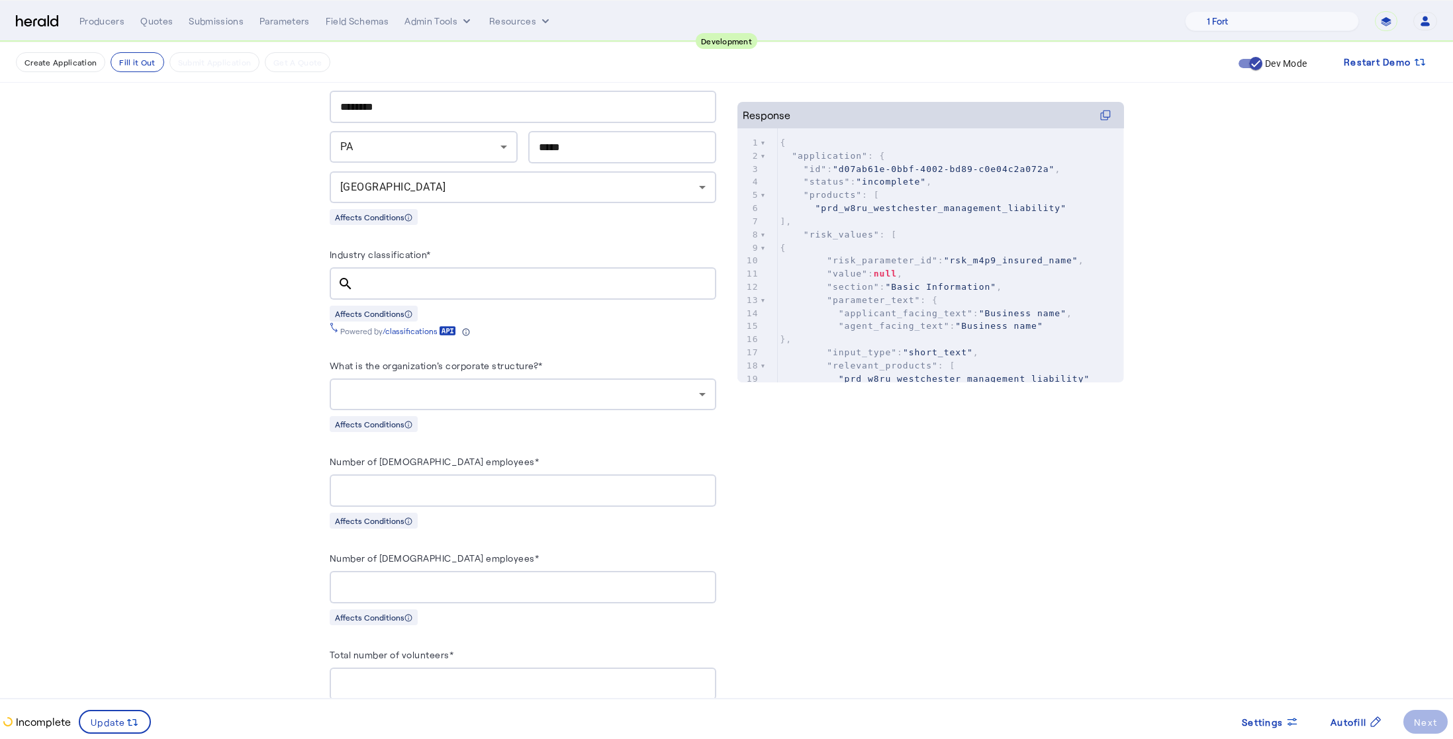
scroll to position [549, 0]
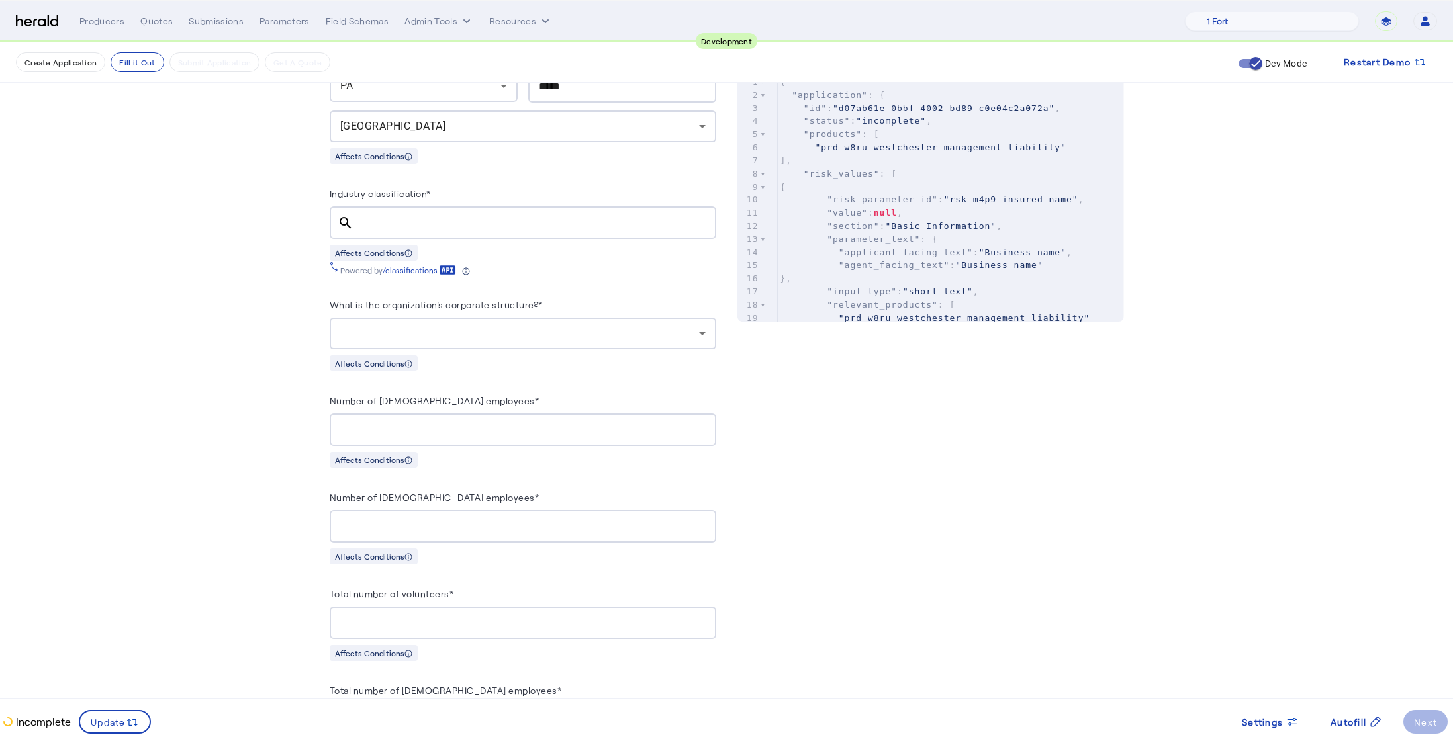
click at [491, 336] on div at bounding box center [519, 334] width 359 height 16
click at [175, 322] on div at bounding box center [726, 369] width 1453 height 739
click at [609, 330] on div at bounding box center [519, 334] width 359 height 16
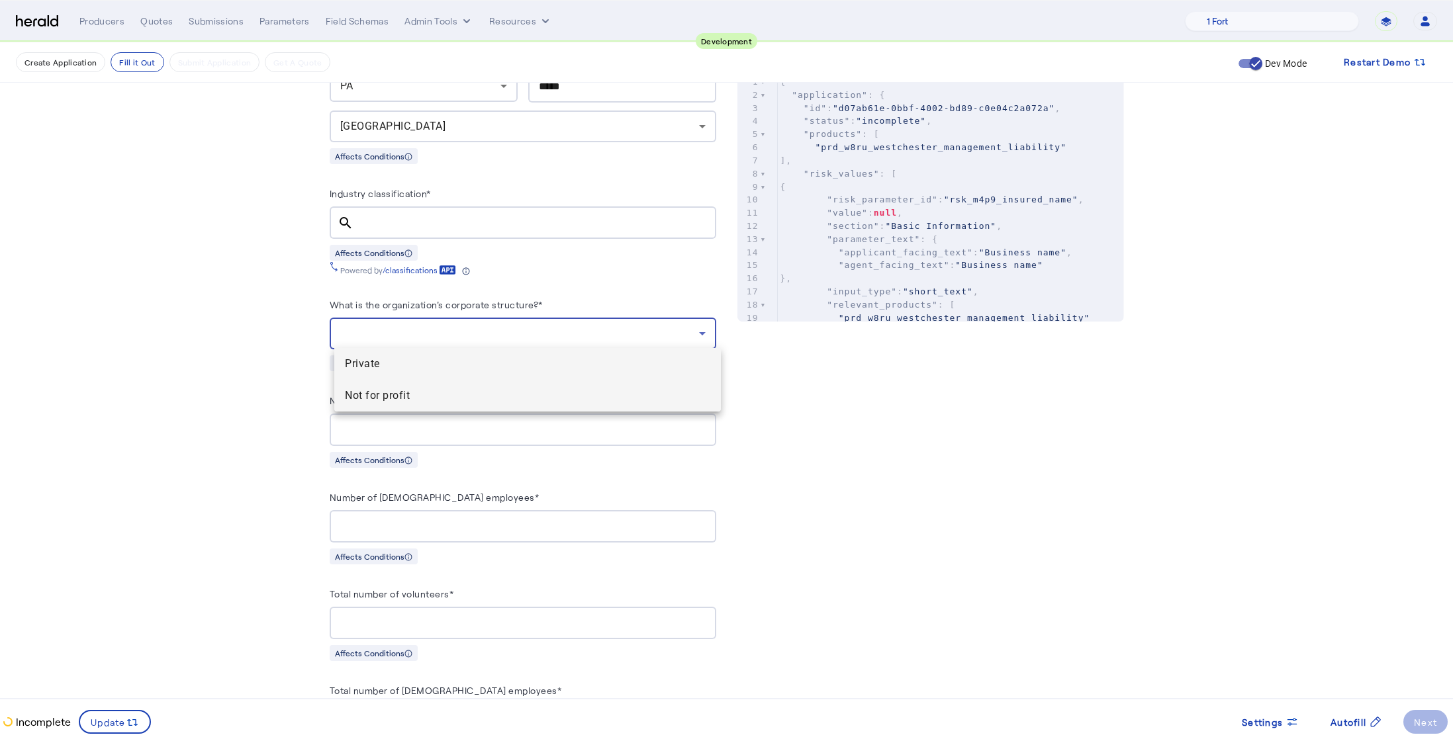
click at [457, 393] on span "Not for profit" at bounding box center [527, 396] width 365 height 16
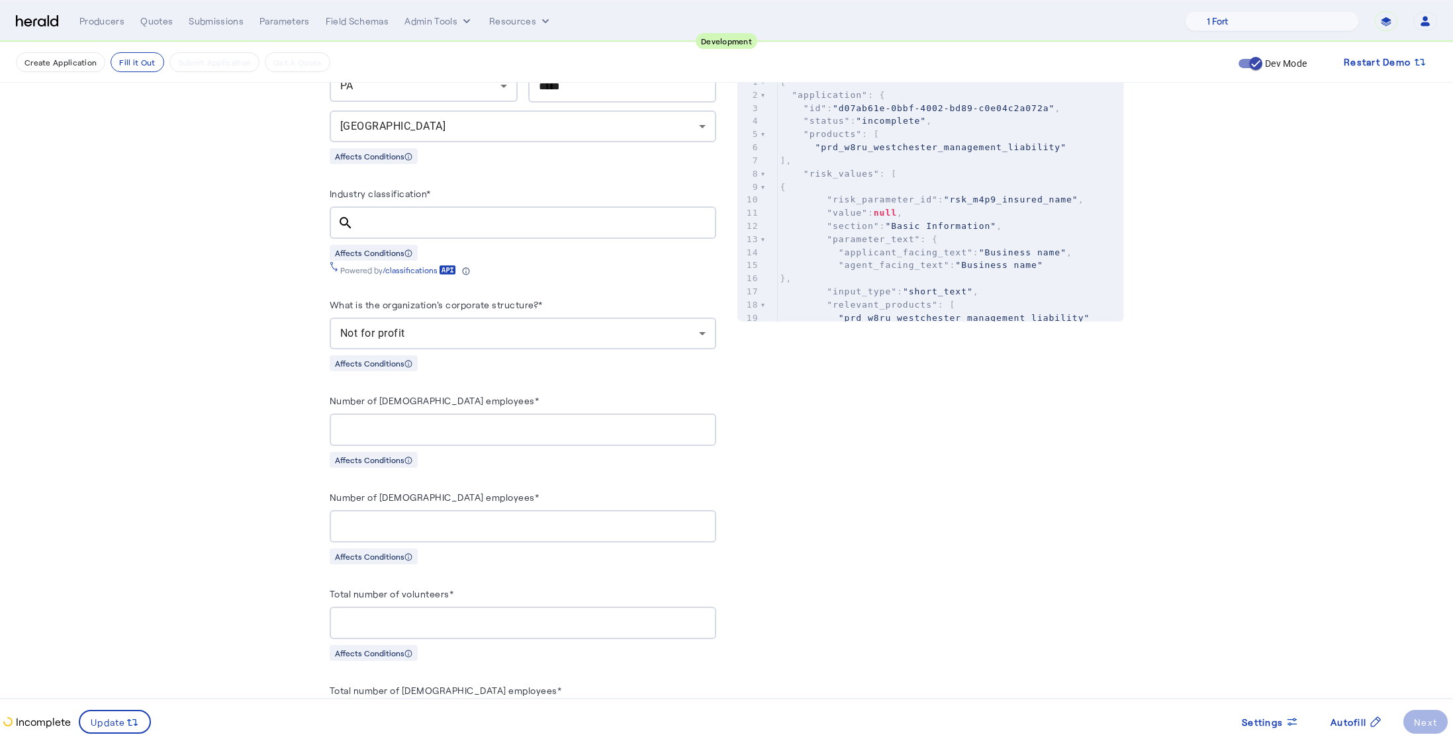
click at [241, 376] on fill-application-step "**********" at bounding box center [726, 400] width 1453 height 1814
click at [122, 721] on span "Update" at bounding box center [108, 723] width 35 height 14
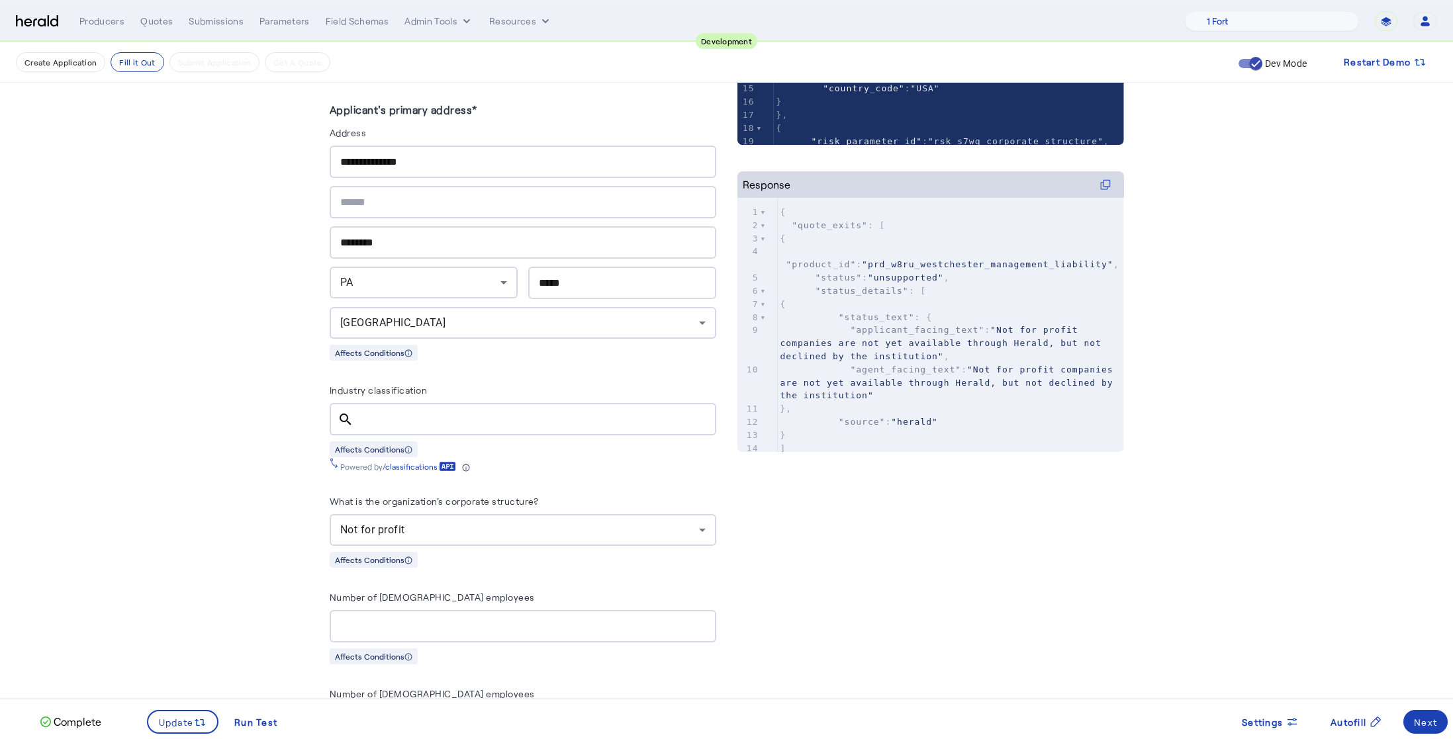
scroll to position [0, 0]
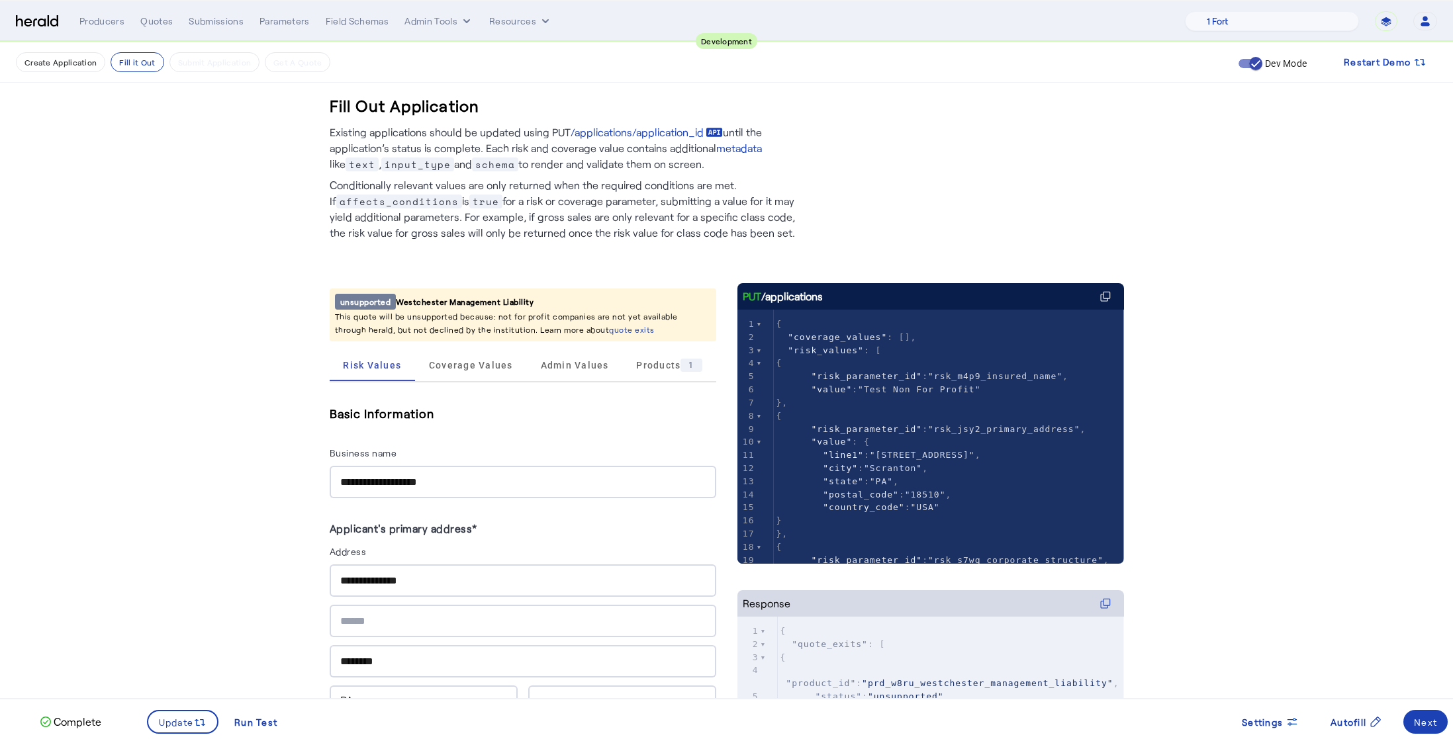
click at [469, 326] on p "This quote will be unsupported because: not for profit companies are not yet av…" at bounding box center [523, 323] width 376 height 26
click at [479, 367] on span "Coverage Values" at bounding box center [471, 365] width 84 height 9
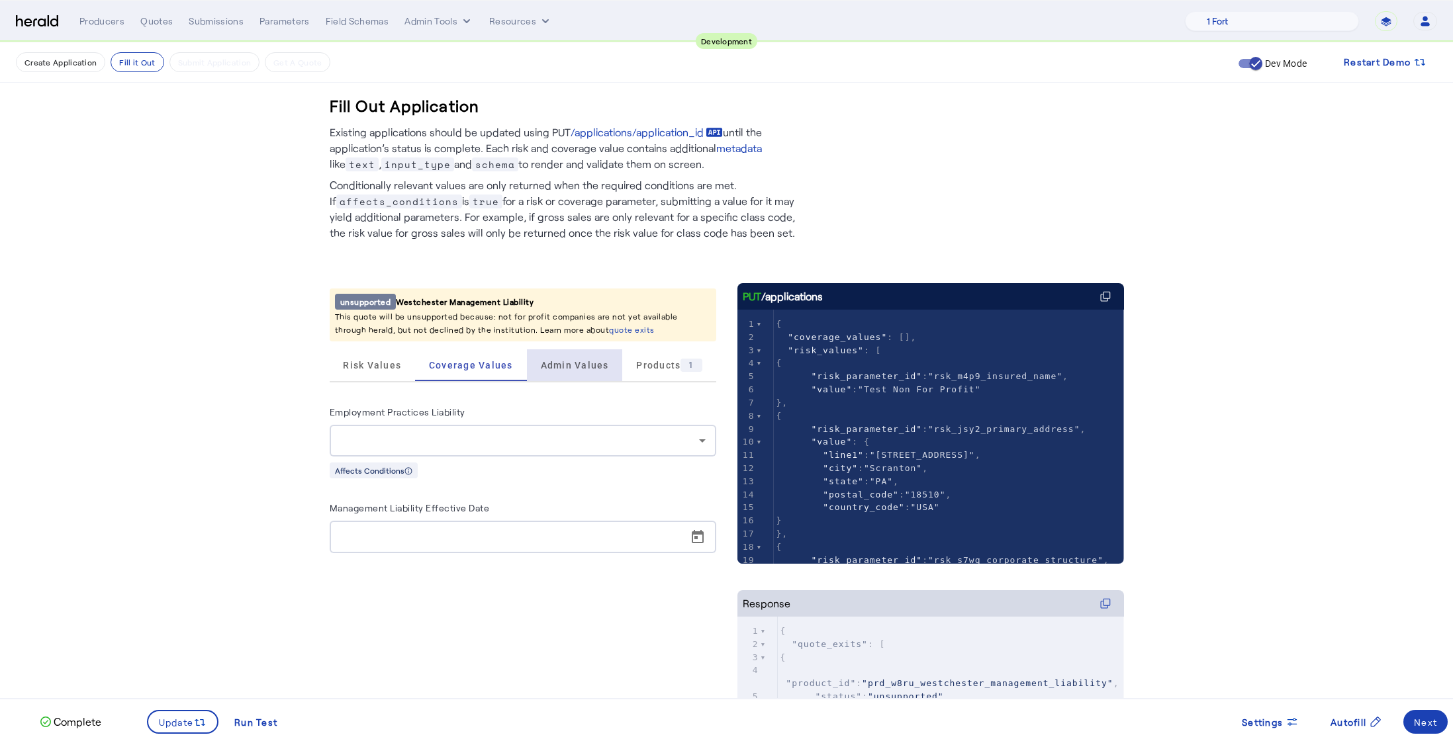
click at [581, 372] on span "Admin Values" at bounding box center [575, 366] width 68 height 32
click at [644, 369] on span "Products 1" at bounding box center [669, 365] width 66 height 13
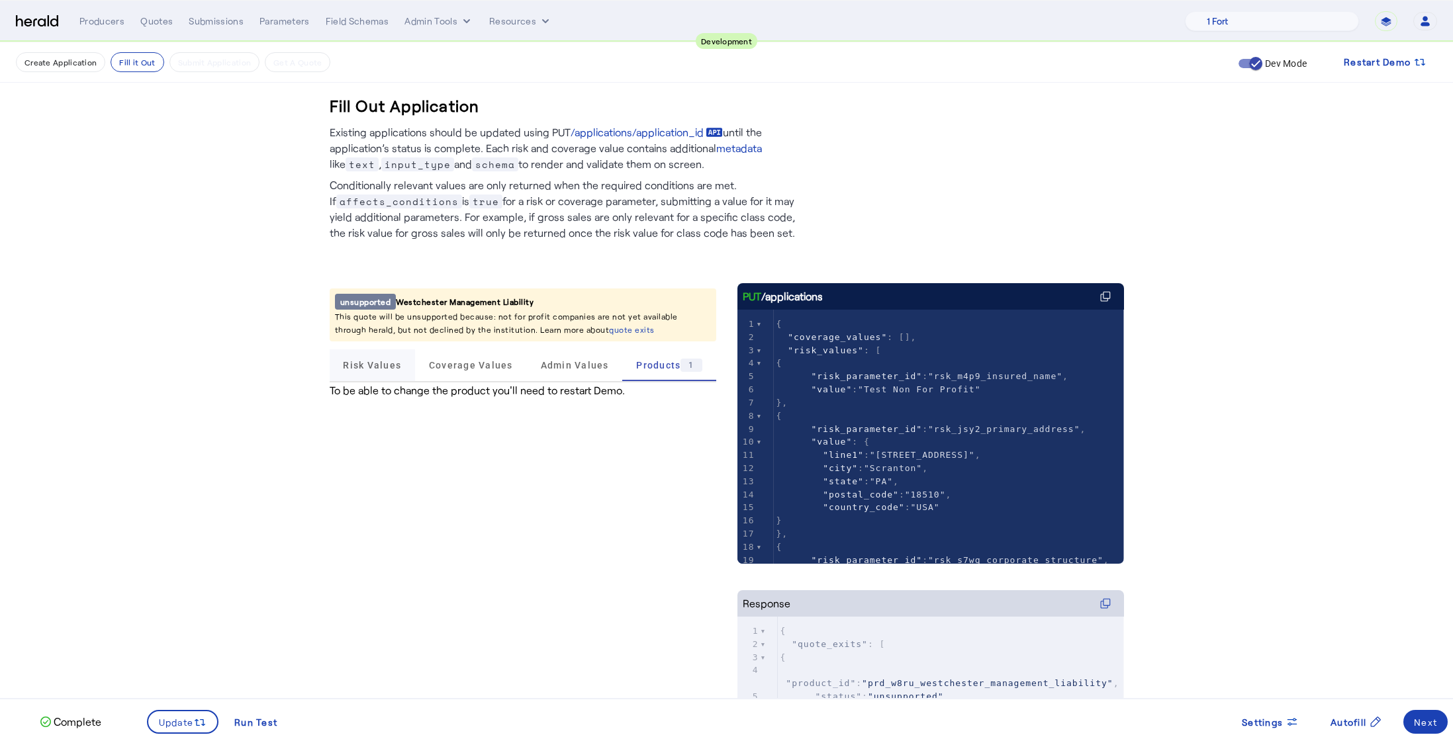
click at [362, 377] on span "Risk Values" at bounding box center [372, 366] width 58 height 32
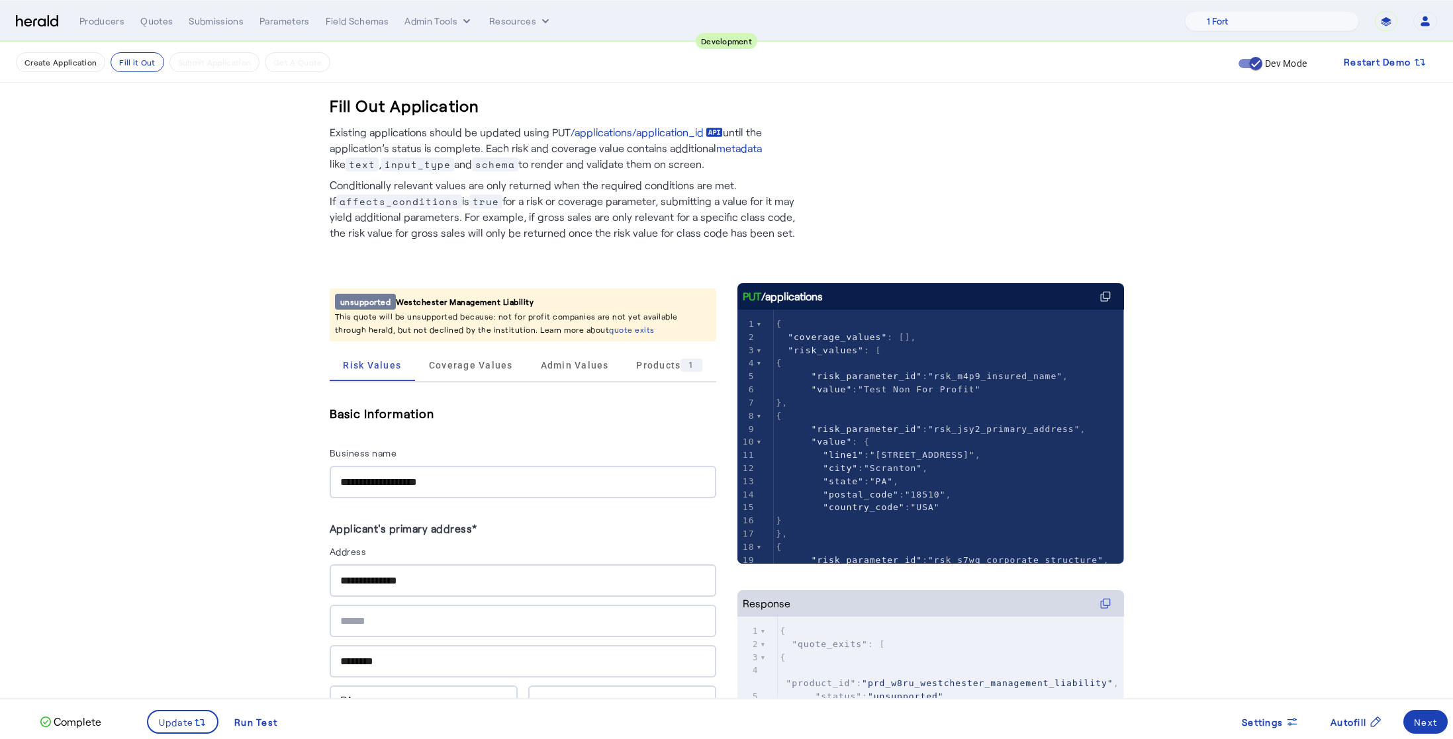
click at [747, 235] on p "Conditionally relevant values are only returned when the required conditions ar…" at bounding box center [568, 206] width 477 height 69
click at [782, 236] on p "Conditionally relevant values are only returned when the required conditions ar…" at bounding box center [568, 206] width 477 height 69
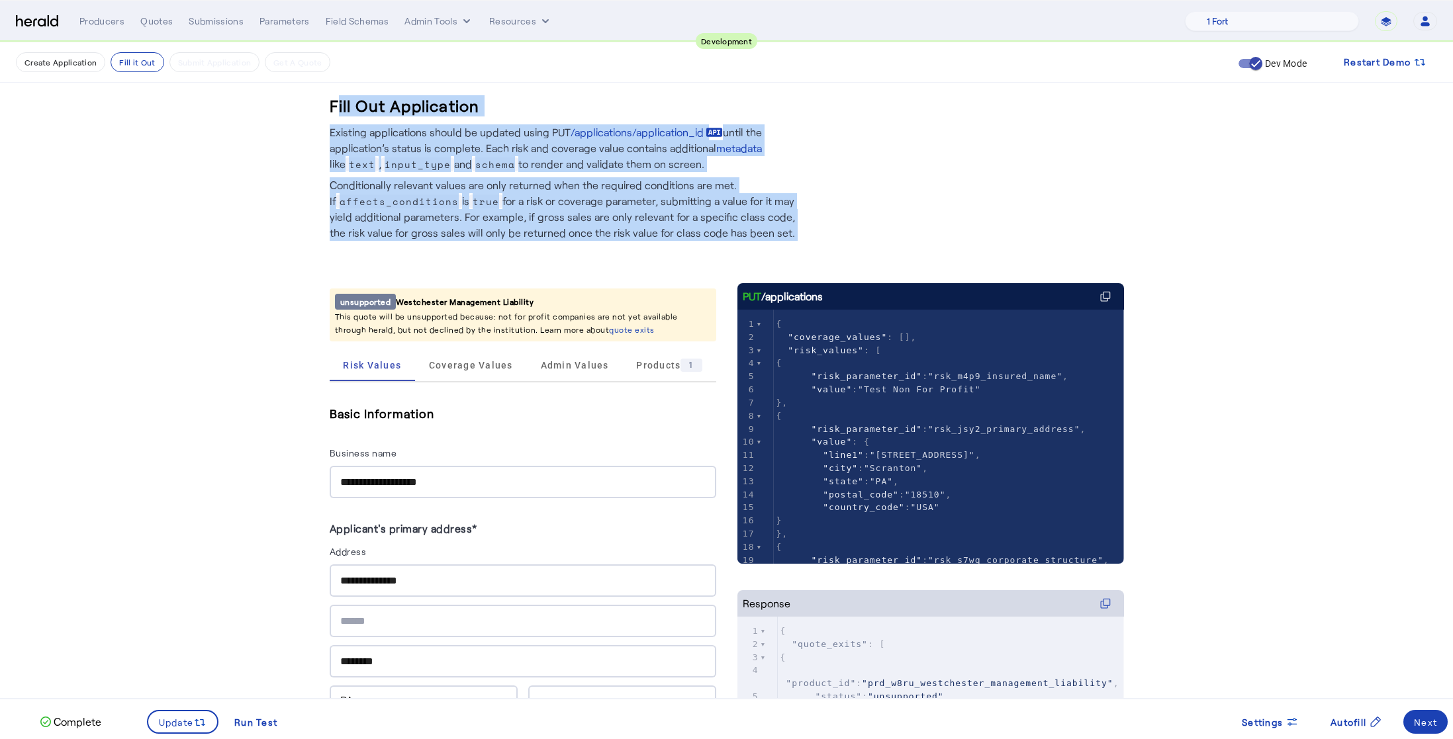
drag, startPoint x: 782, startPoint y: 236, endPoint x: 313, endPoint y: 105, distance: 486.5
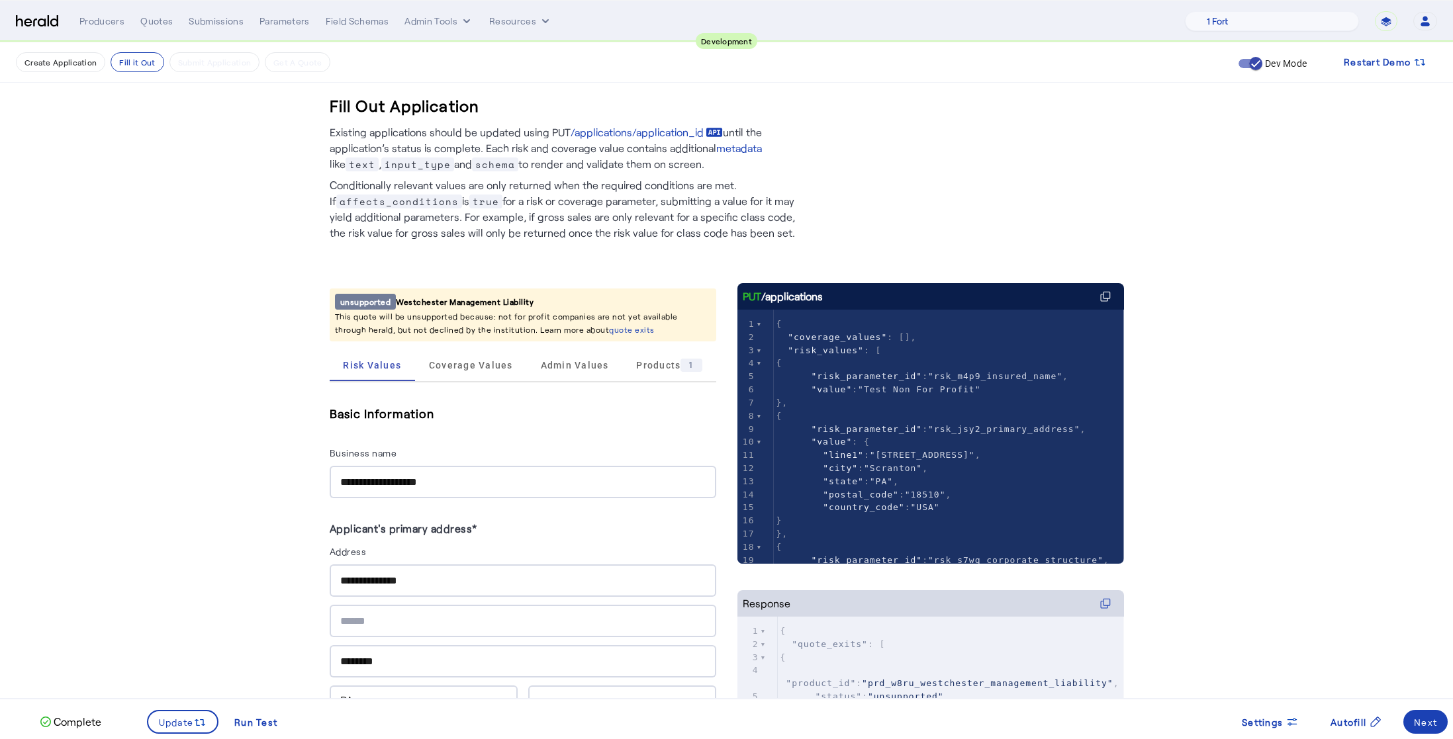
click at [28, 22] on img at bounding box center [37, 21] width 42 height 13
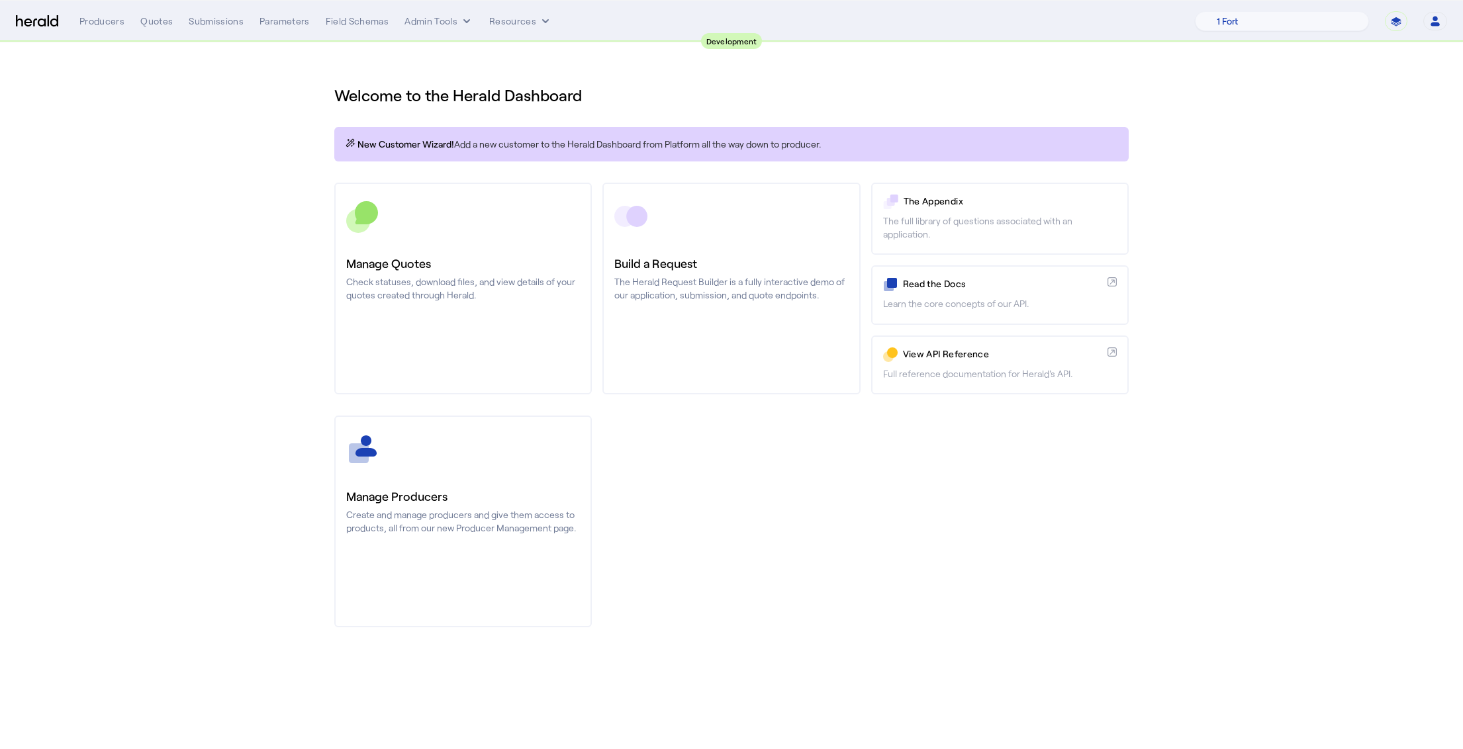
click at [859, 537] on div "Manage Producers Create and manage producers and give them access to products, …" at bounding box center [731, 522] width 794 height 212
click at [854, 497] on div "Manage Producers Create and manage producers and give them access to products, …" at bounding box center [731, 522] width 794 height 212
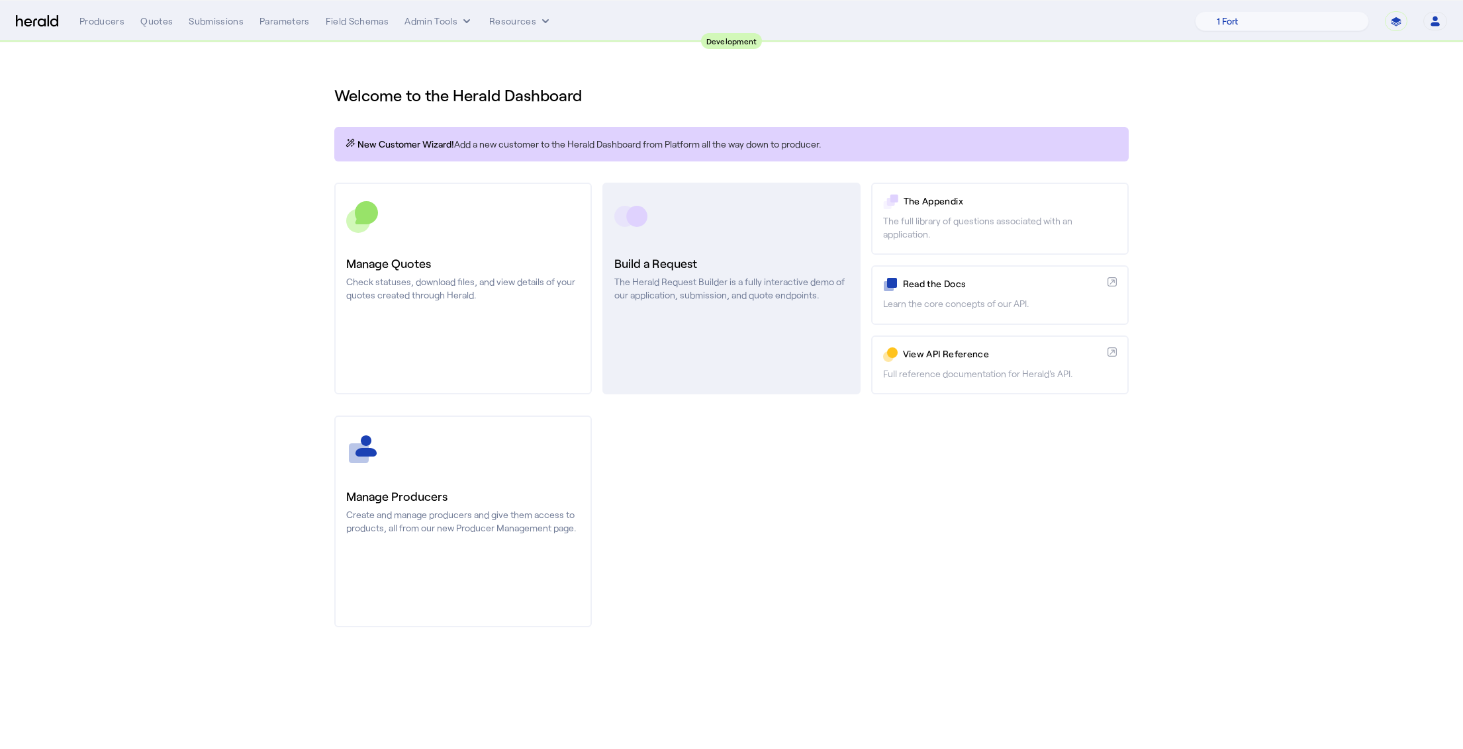
click at [706, 350] on link "Build a Request The Herald Request Builder is a fully interactive demo of our a…" at bounding box center [731, 289] width 258 height 212
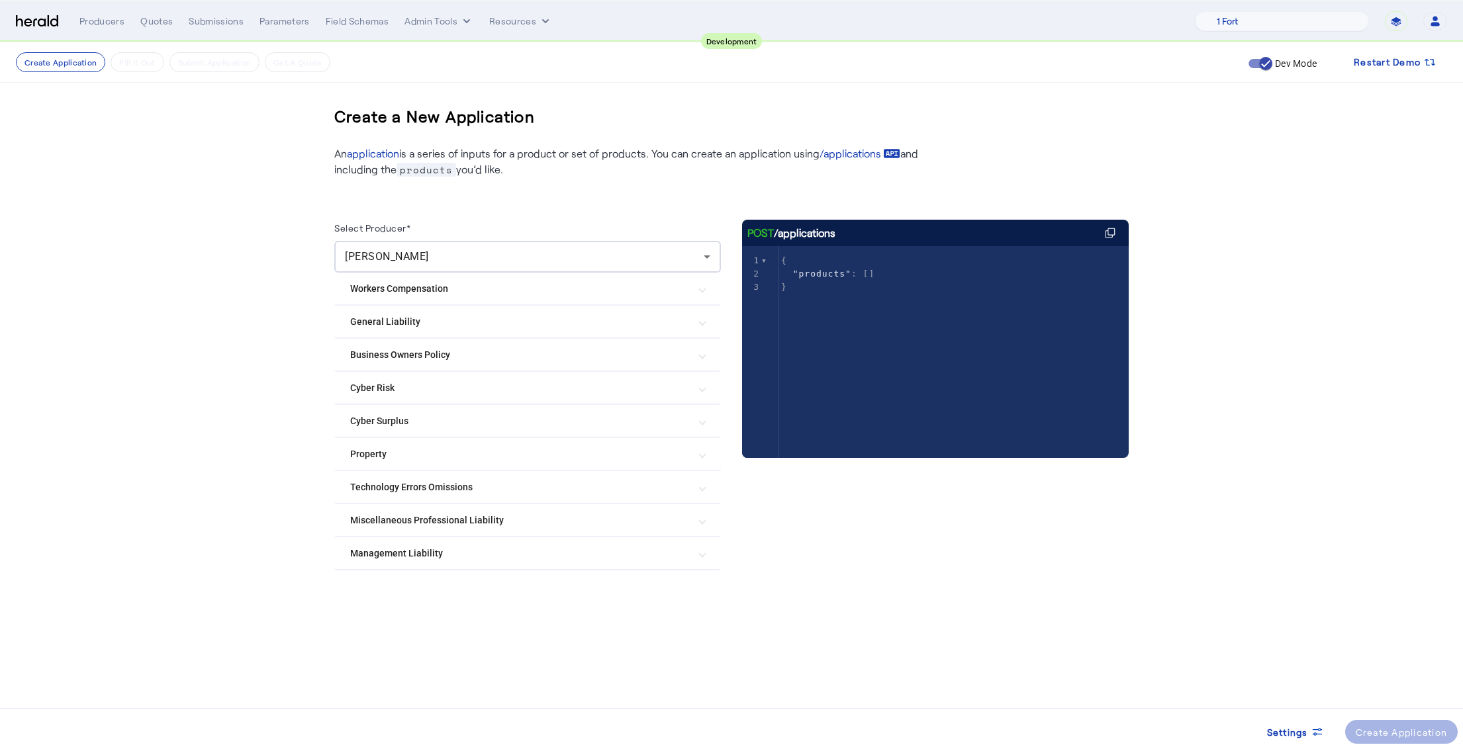
click at [516, 567] on mat-expansion-panel-header "Management Liability" at bounding box center [527, 554] width 387 height 32
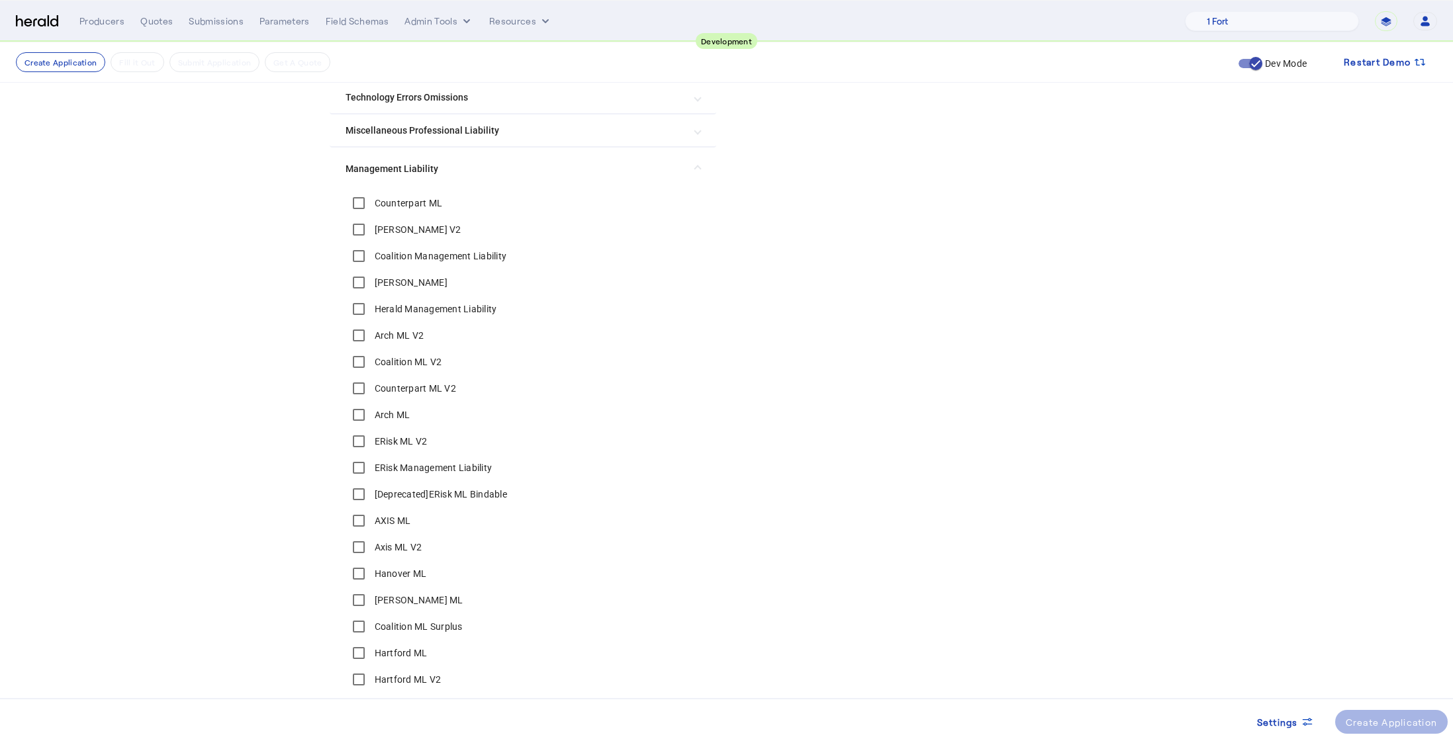
scroll to position [509, 0]
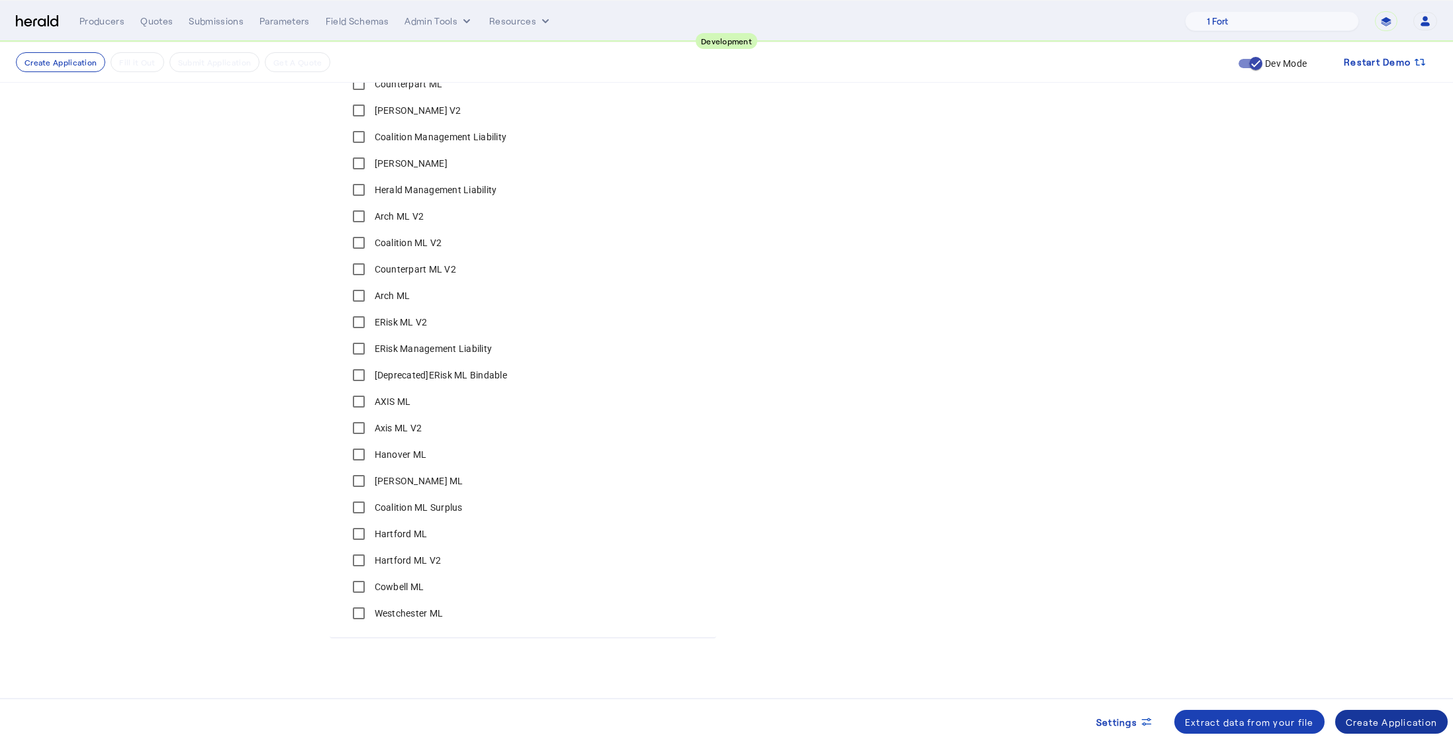
click at [1368, 726] on div "Create Application" at bounding box center [1392, 723] width 92 height 14
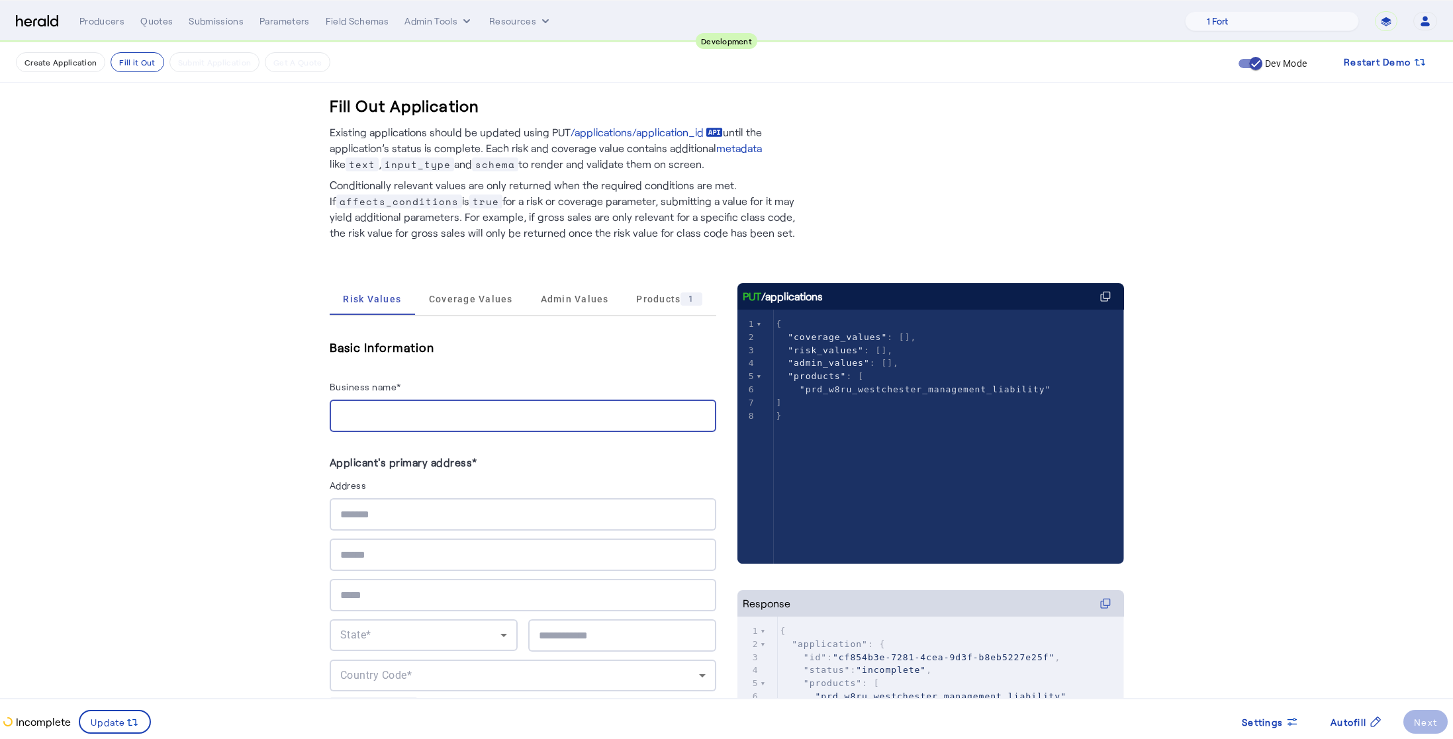
click at [406, 418] on input "Business name*" at bounding box center [522, 416] width 365 height 16
type input "**********"
click at [498, 303] on span "Coverage Values" at bounding box center [471, 299] width 84 height 9
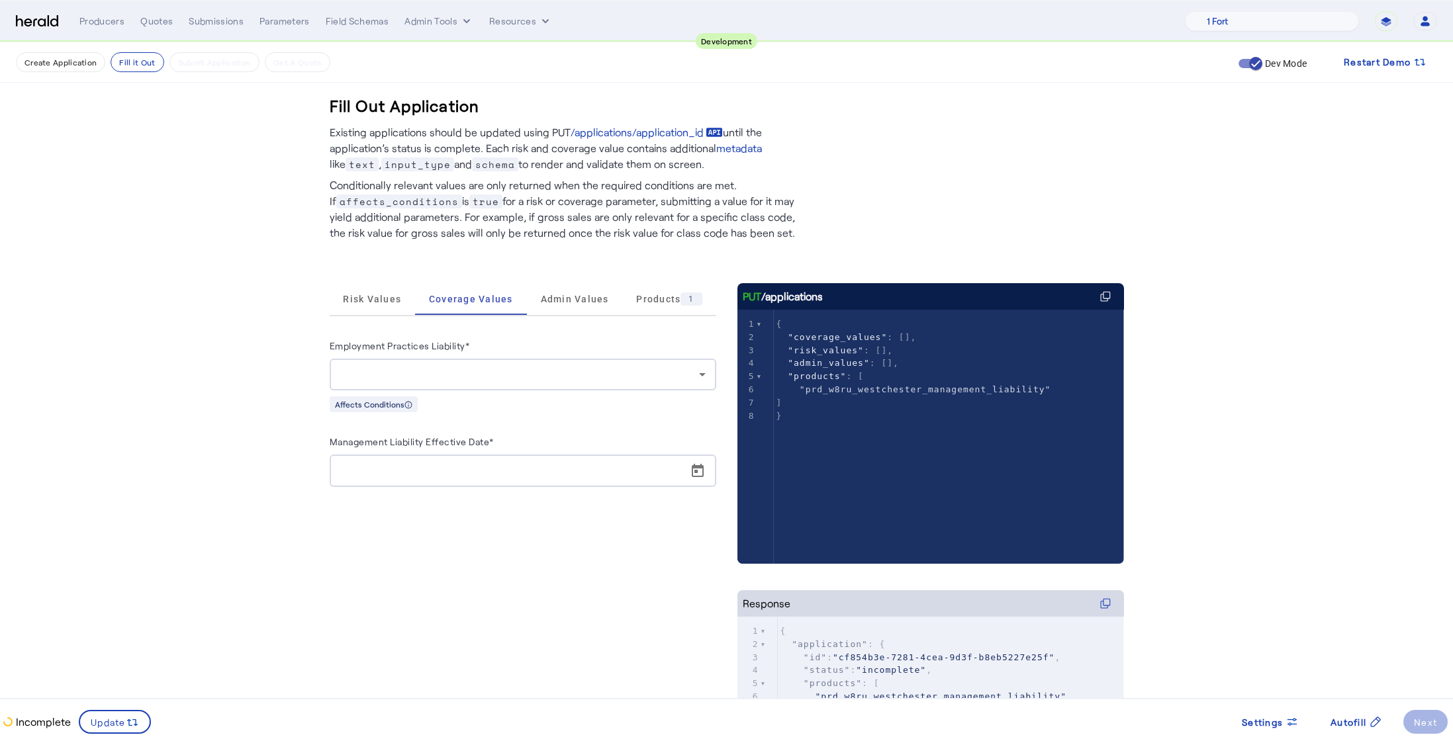
click at [534, 386] on div at bounding box center [522, 375] width 365 height 32
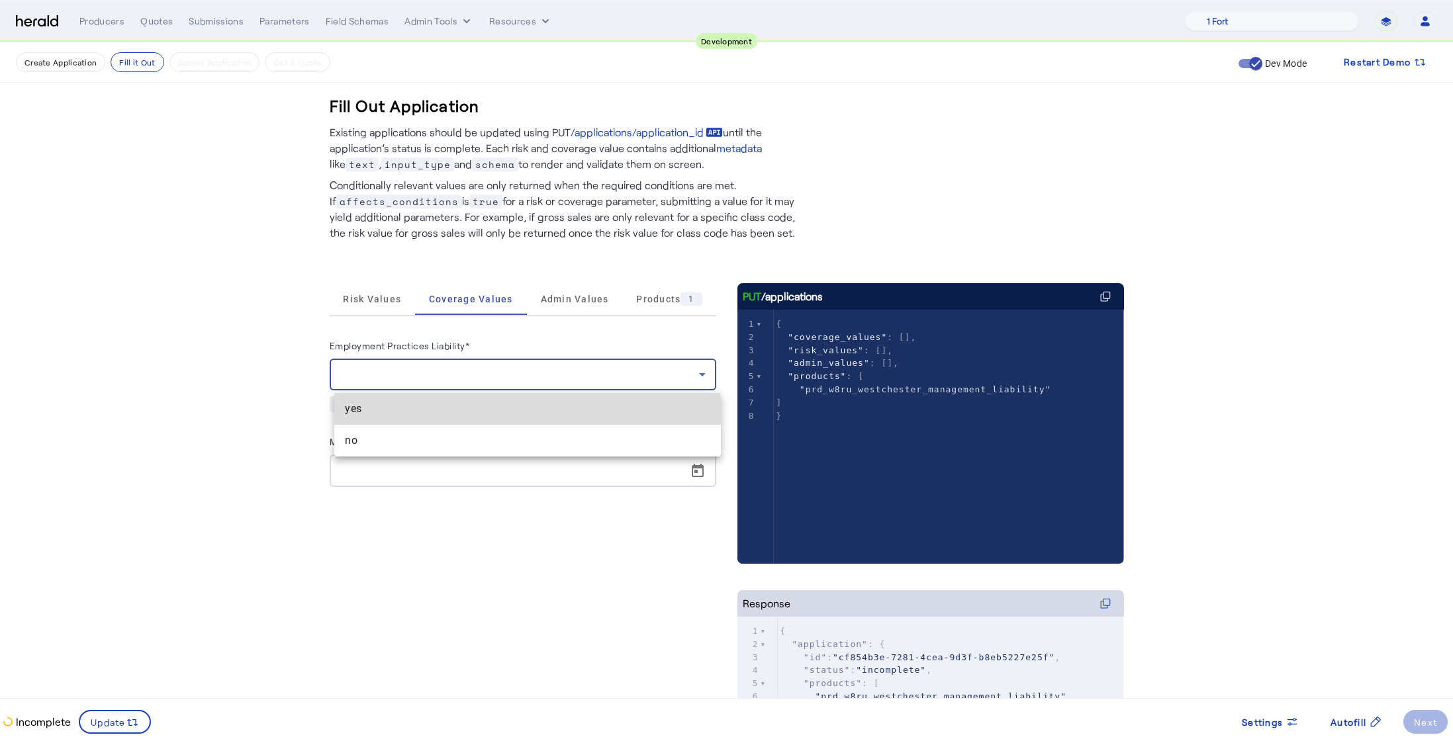
click at [464, 416] on span "yes" at bounding box center [527, 409] width 365 height 16
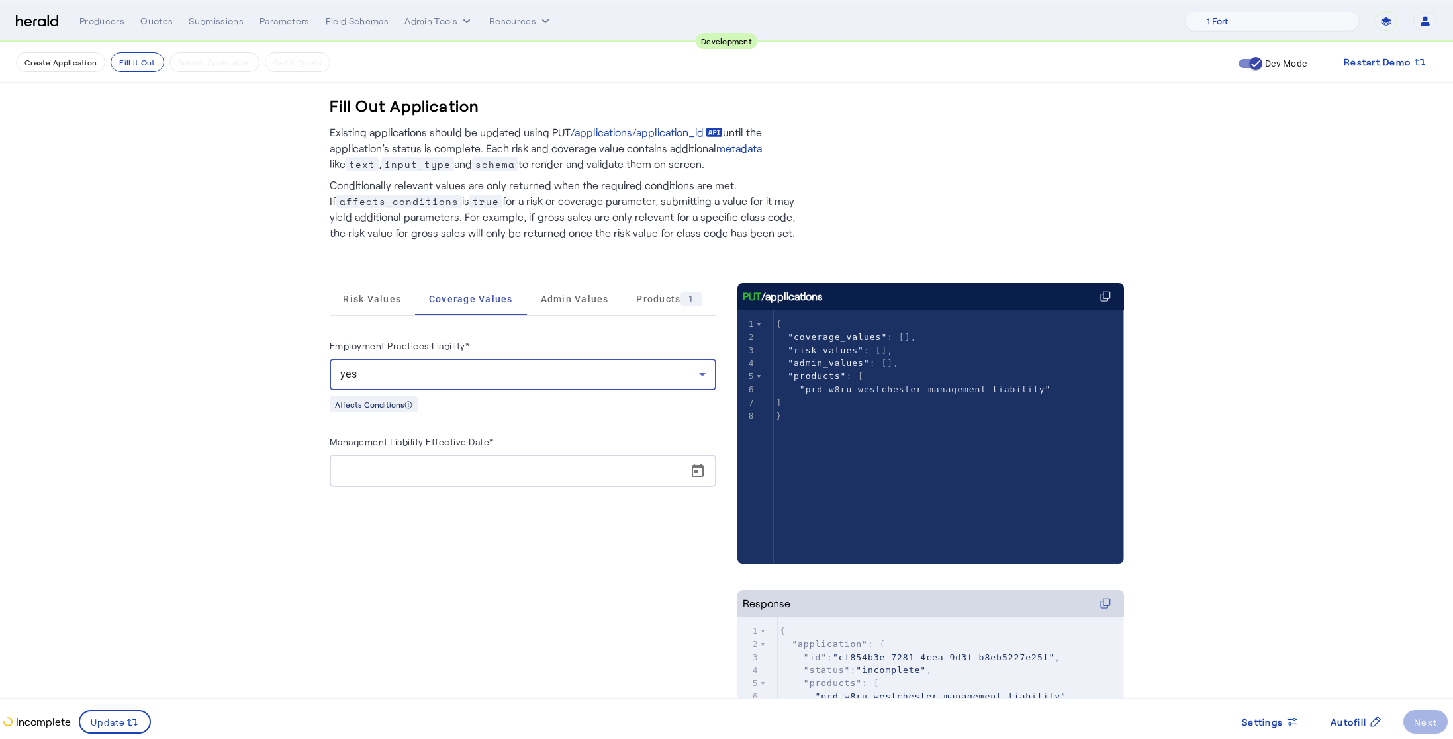
click at [500, 469] on input "Management Liability Effective Date*" at bounding box center [526, 471] width 373 height 16
click at [704, 471] on span "Open calendar" at bounding box center [698, 471] width 32 height 32
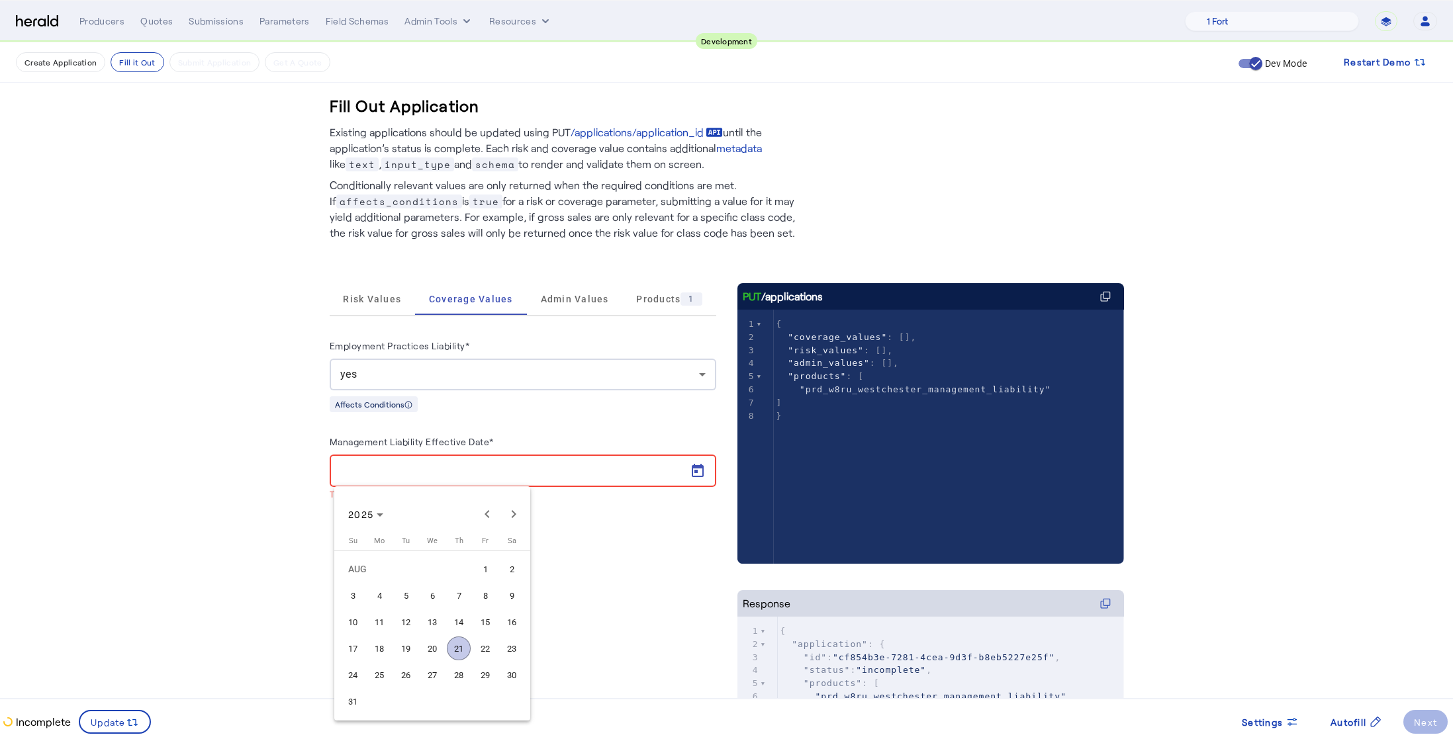
click at [389, 675] on span "25" at bounding box center [379, 675] width 24 height 24
type input "**********"
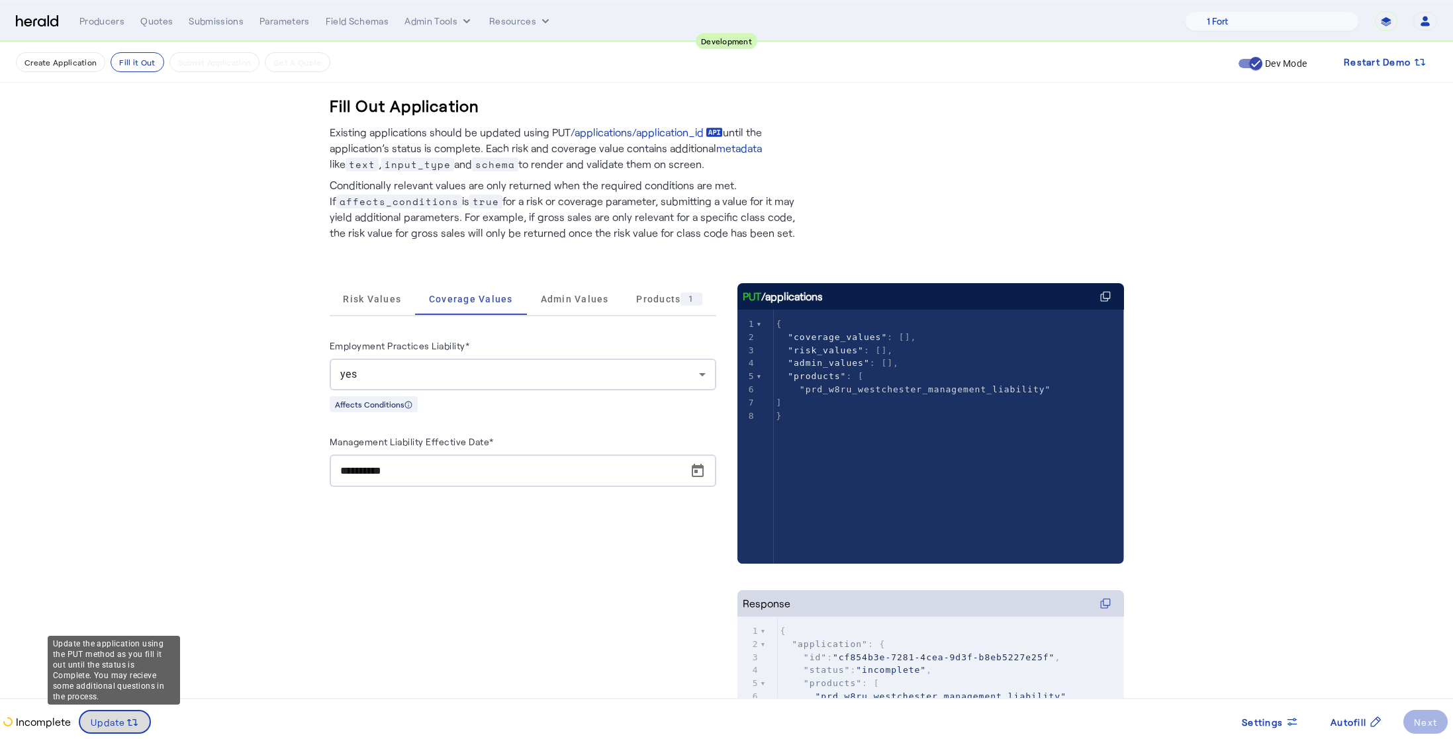
click at [101, 719] on span "Update" at bounding box center [108, 723] width 35 height 14
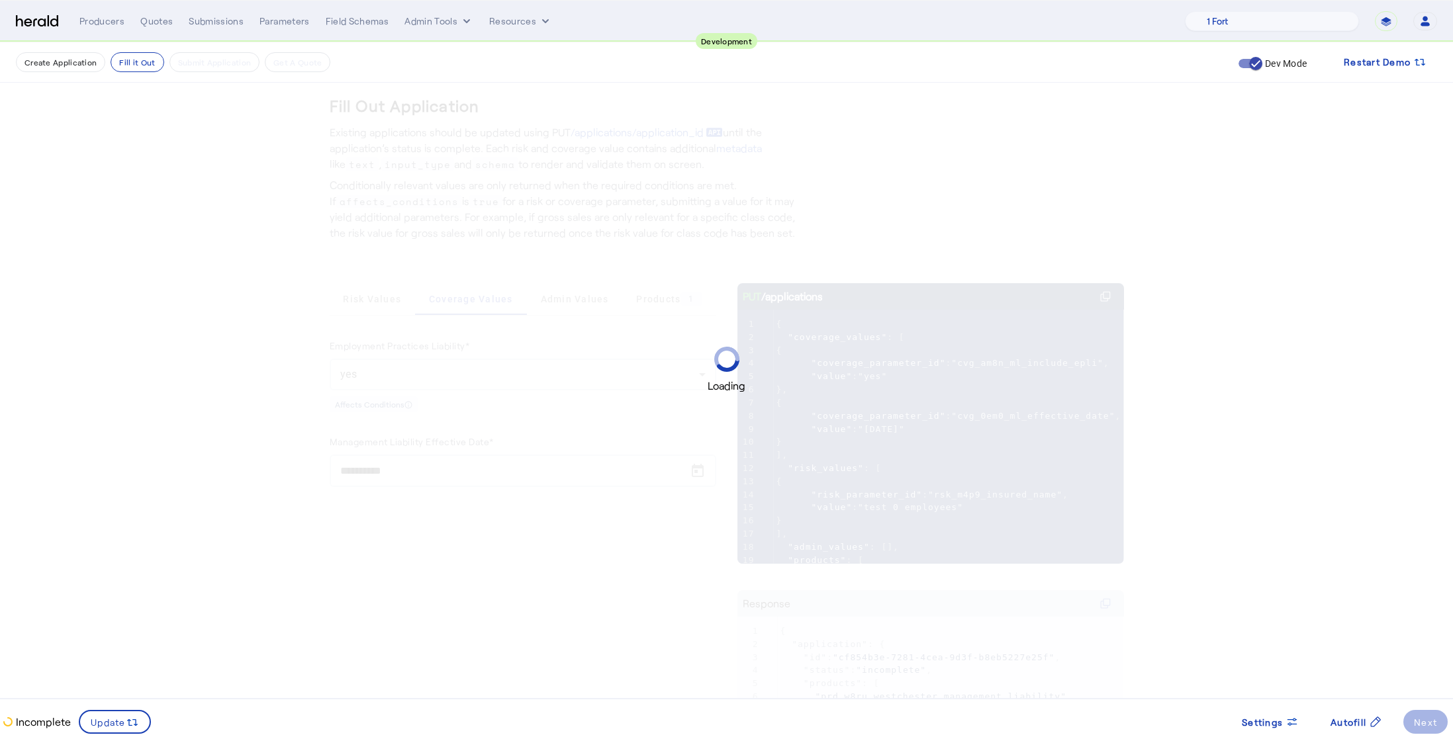
click at [155, 433] on div "Loading" at bounding box center [726, 369] width 1453 height 739
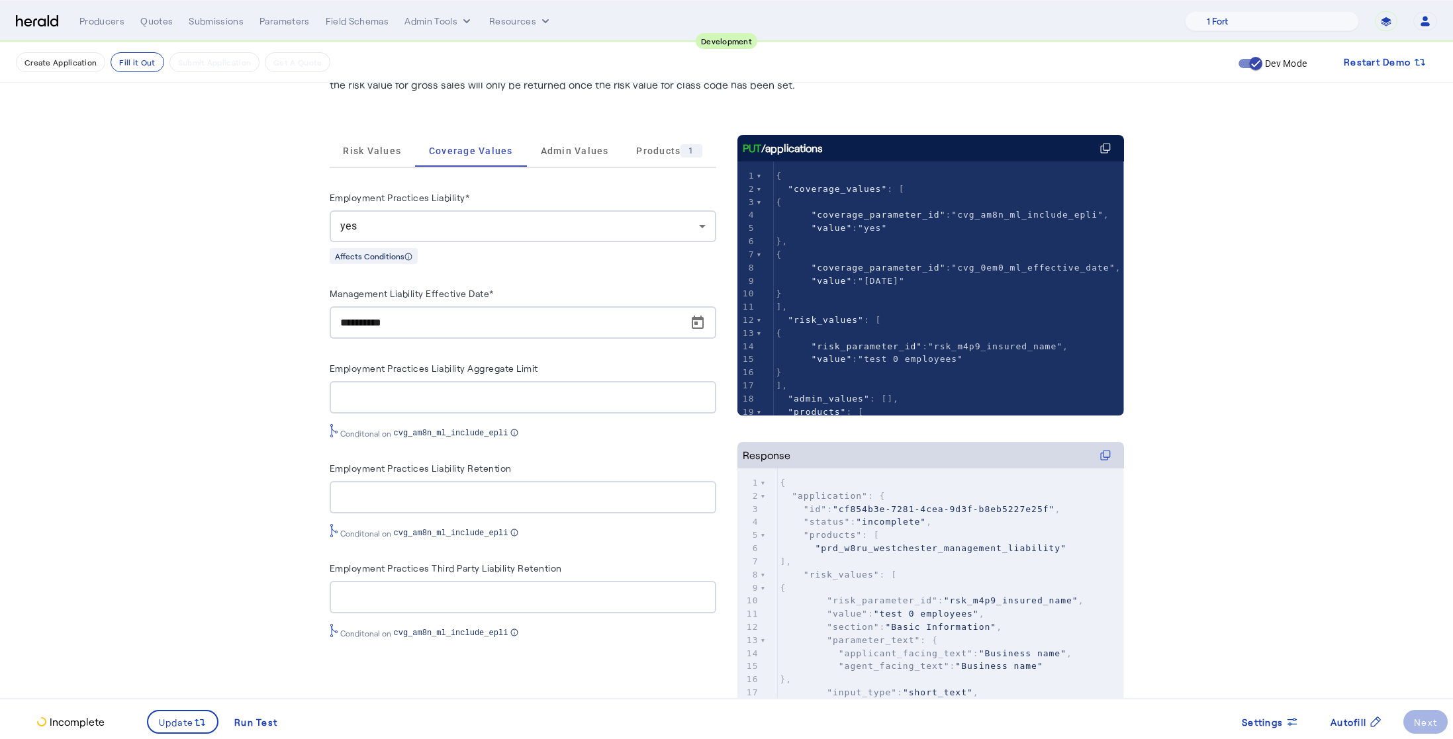
scroll to position [211, 0]
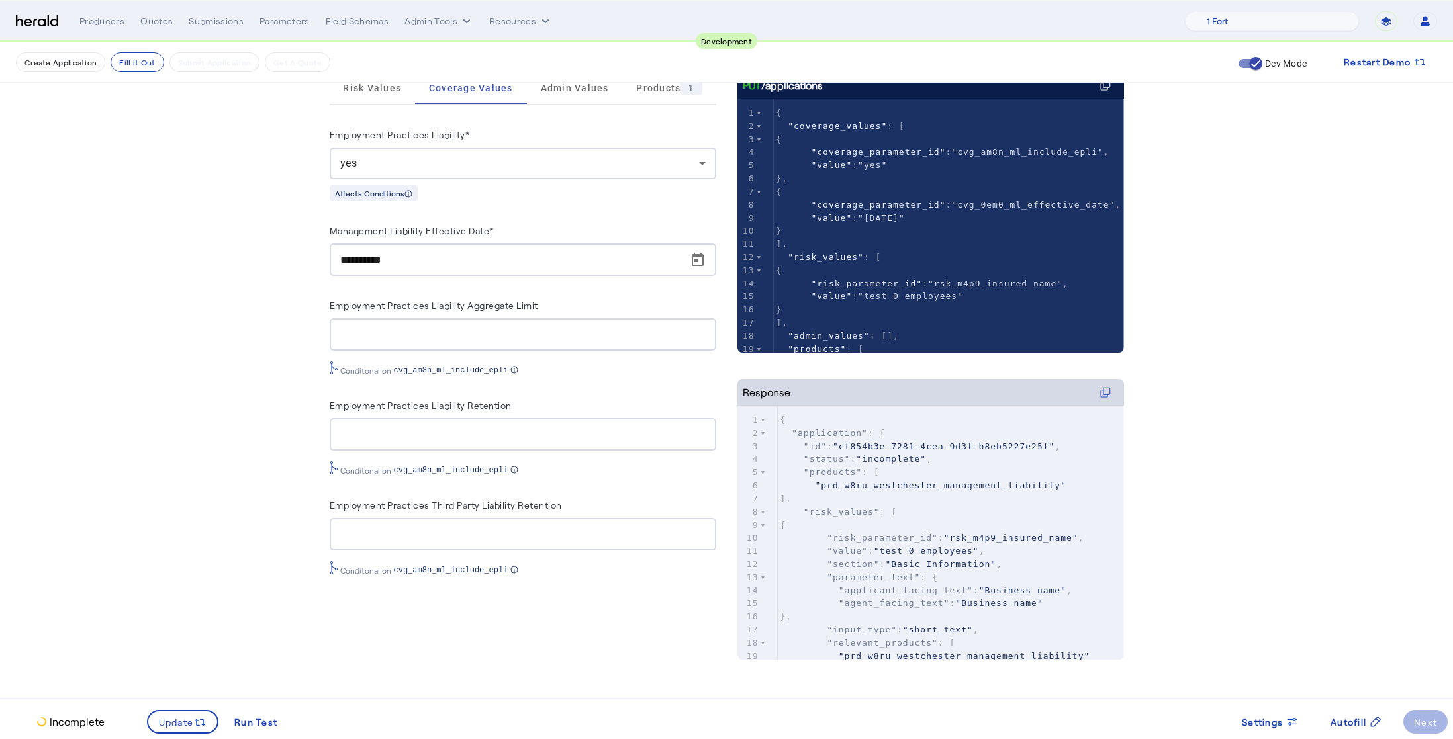
click at [399, 340] on input "Employment Practices Liability Aggregate Limit" at bounding box center [522, 335] width 365 height 16
type input "**********"
type input "******"
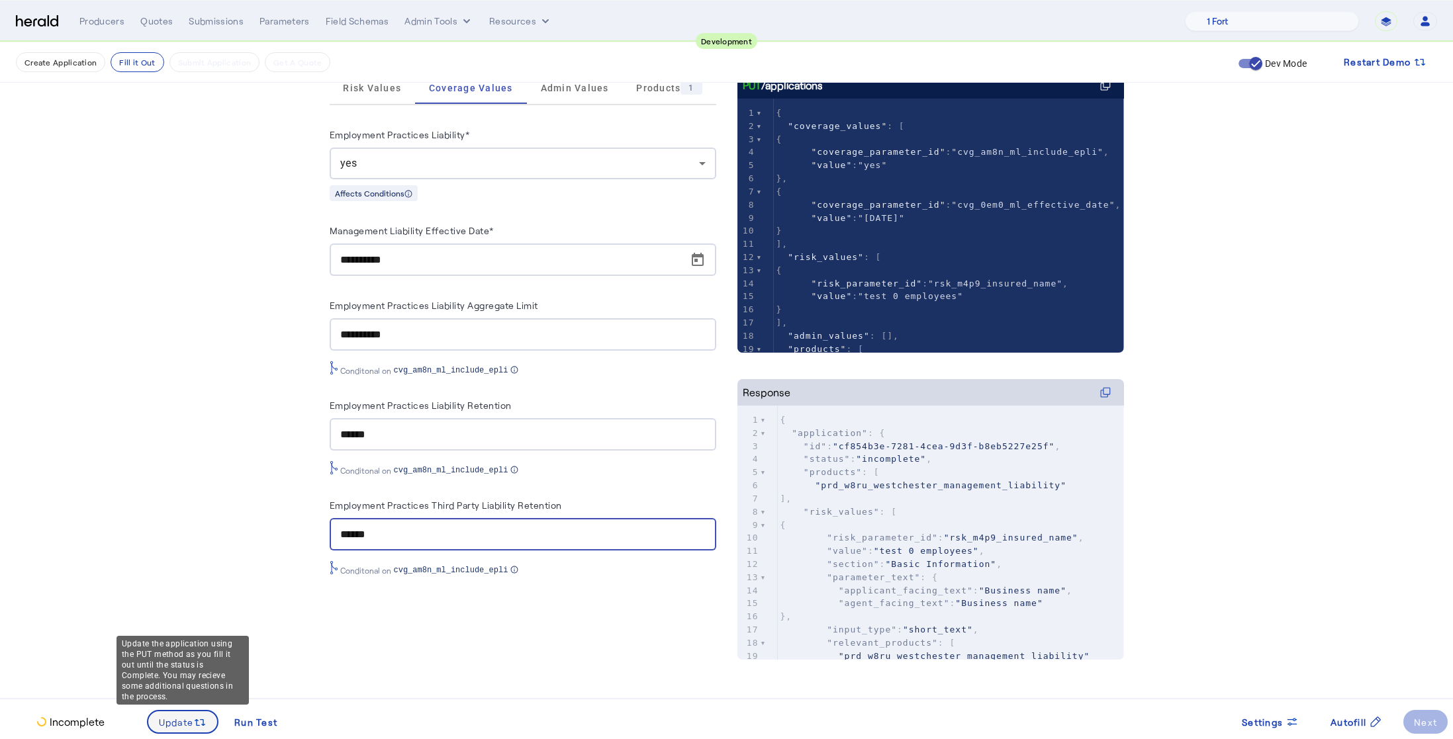
type input "******"
click at [187, 728] on span "Update" at bounding box center [176, 723] width 35 height 14
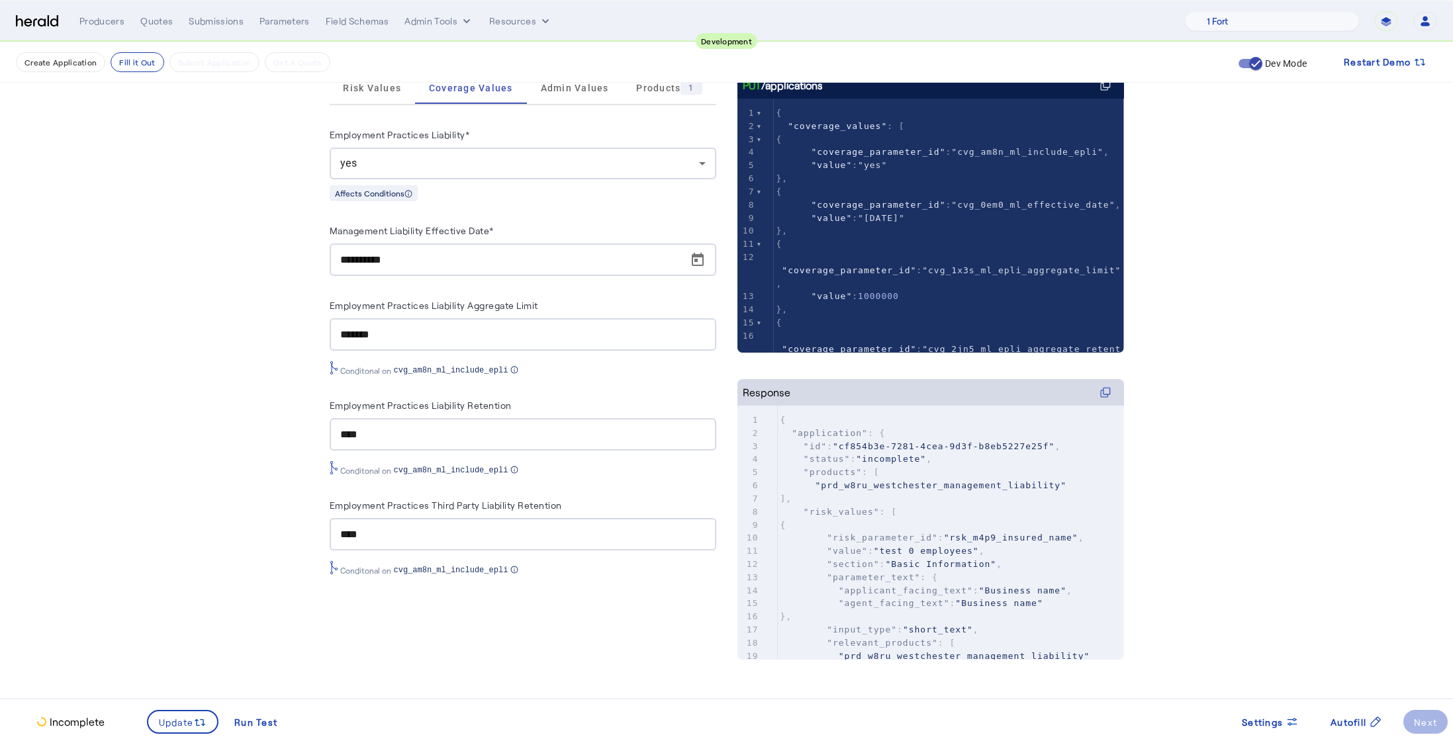
click at [193, 489] on fill-application-step "**********" at bounding box center [726, 285] width 1453 height 908
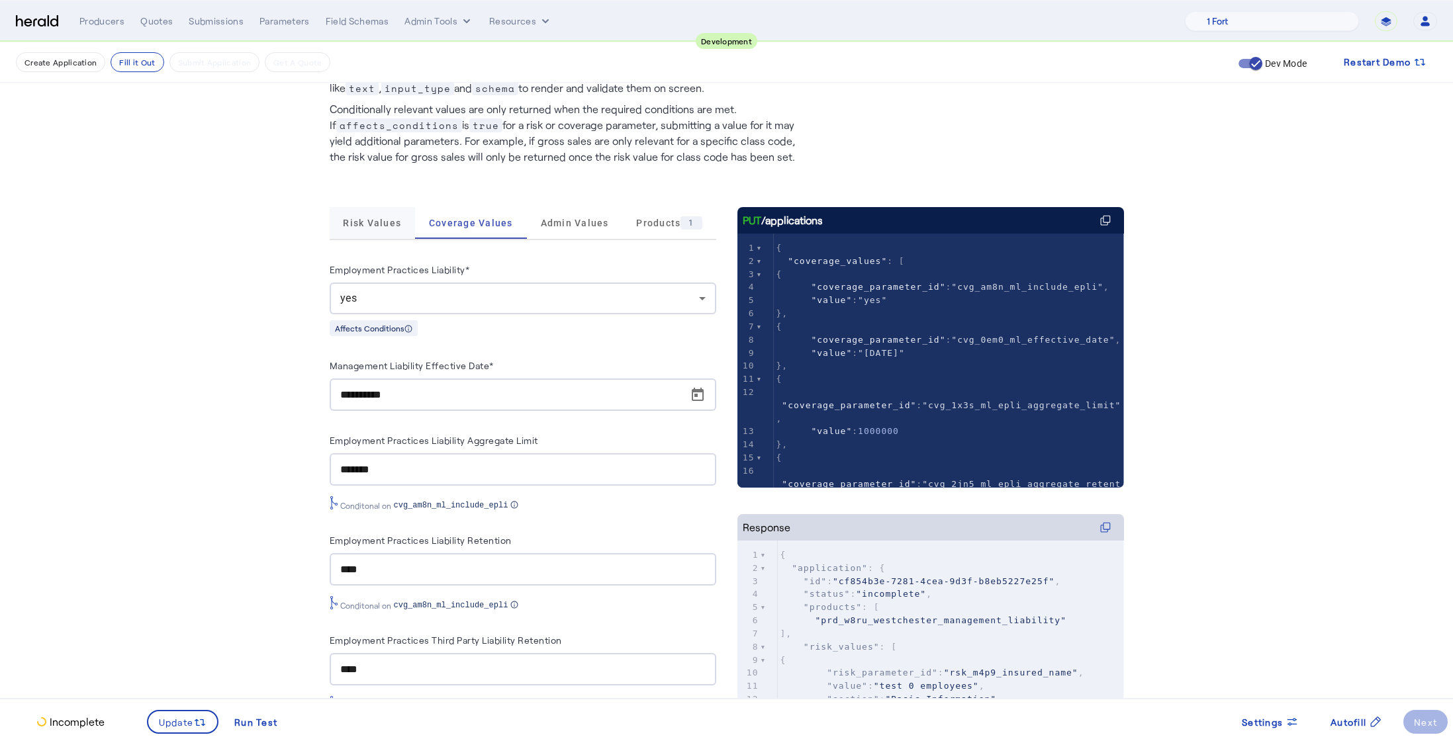
click at [364, 228] on span "Risk Values" at bounding box center [372, 223] width 58 height 32
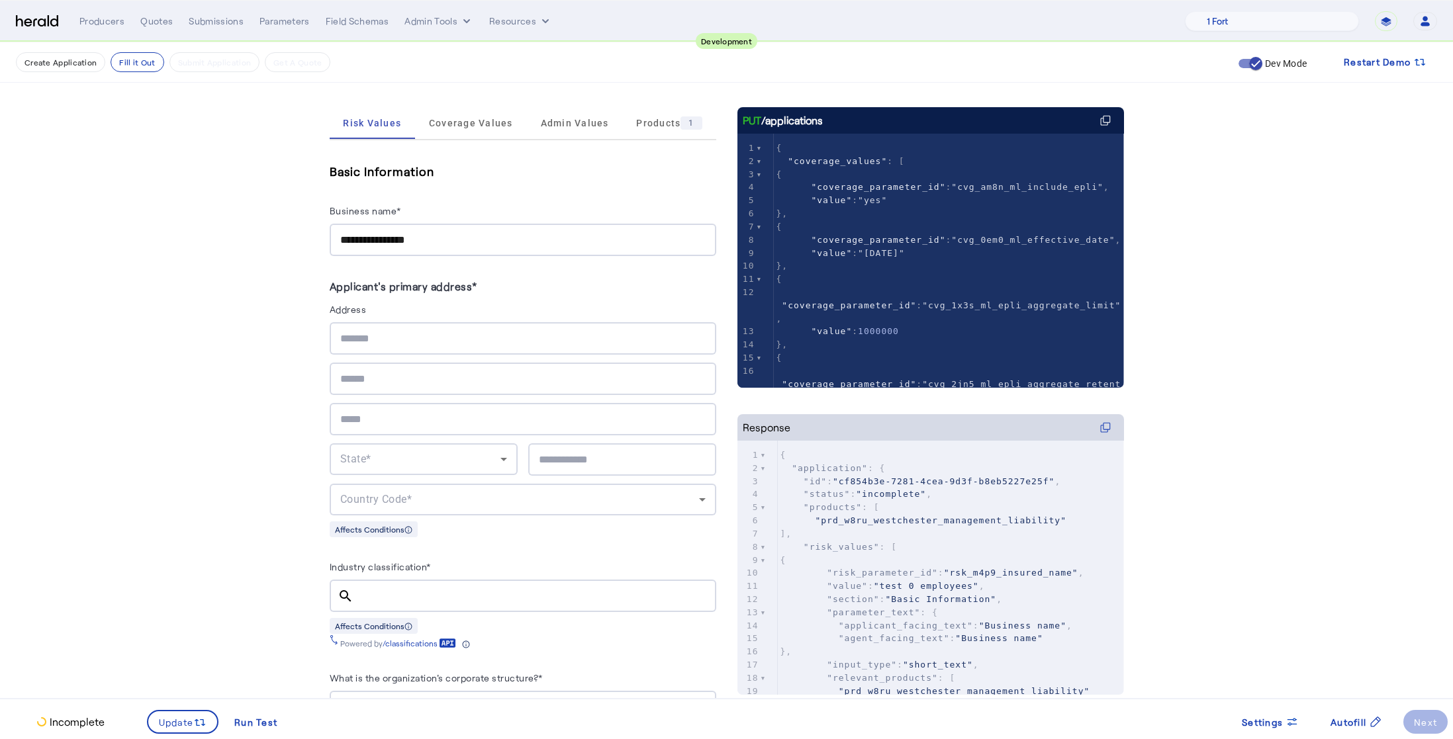
scroll to position [179, 0]
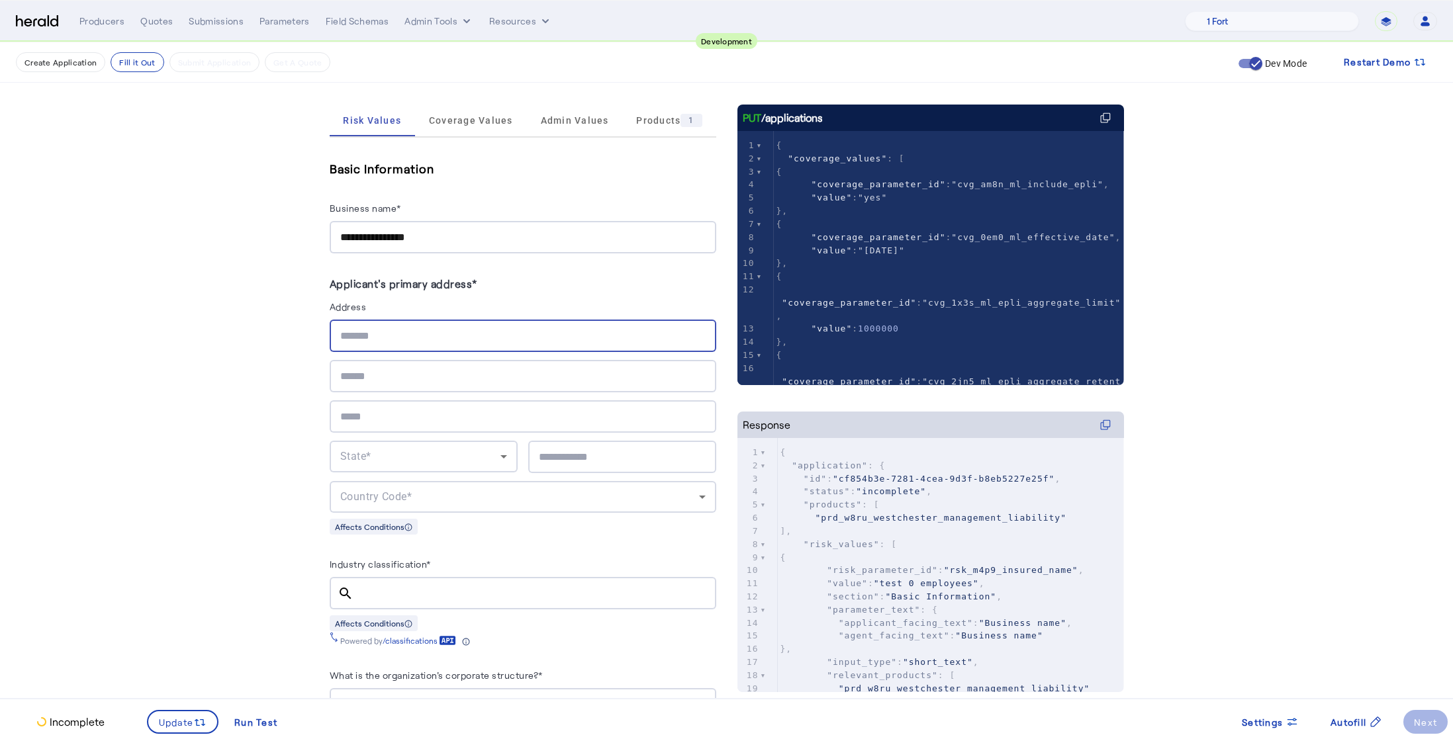
click at [389, 334] on input "text" at bounding box center [522, 336] width 365 height 16
type input "**********"
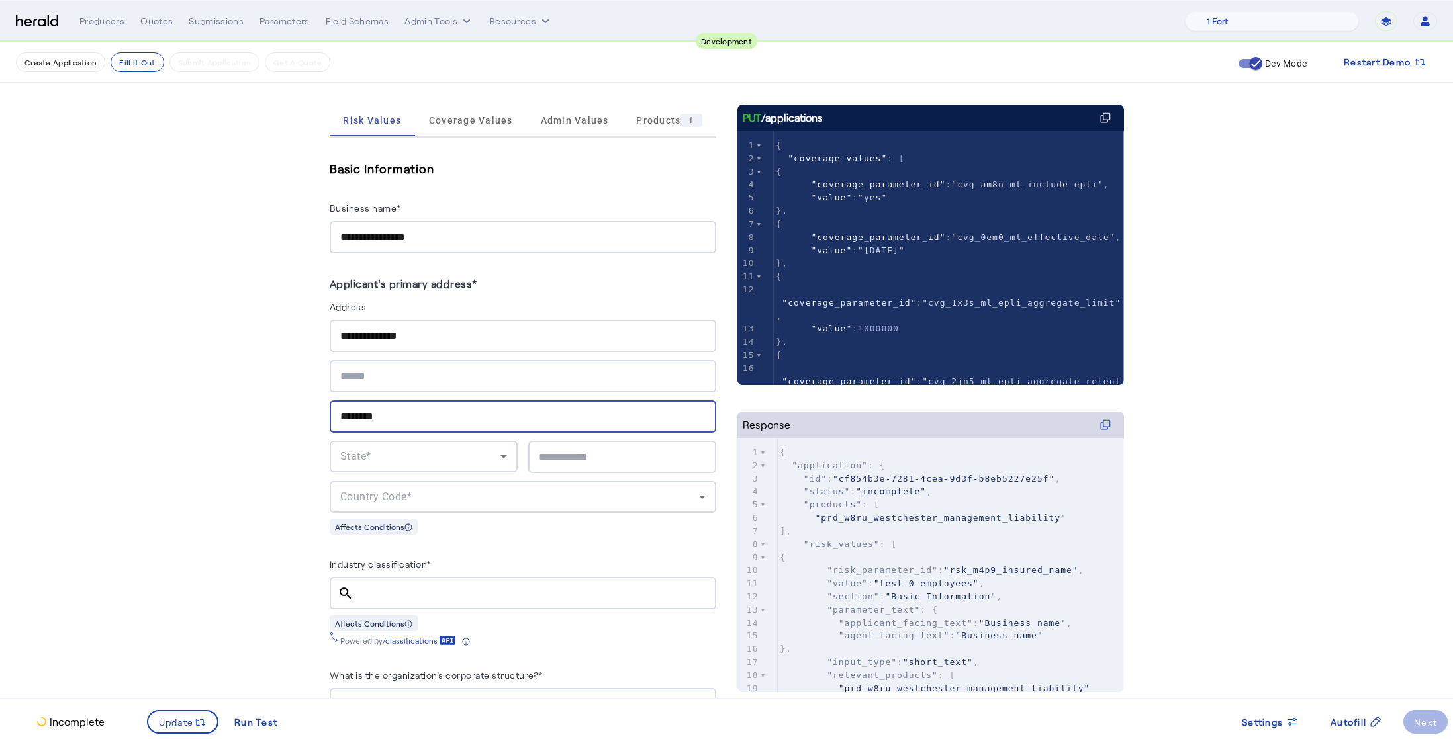
type input "********"
type input "*****"
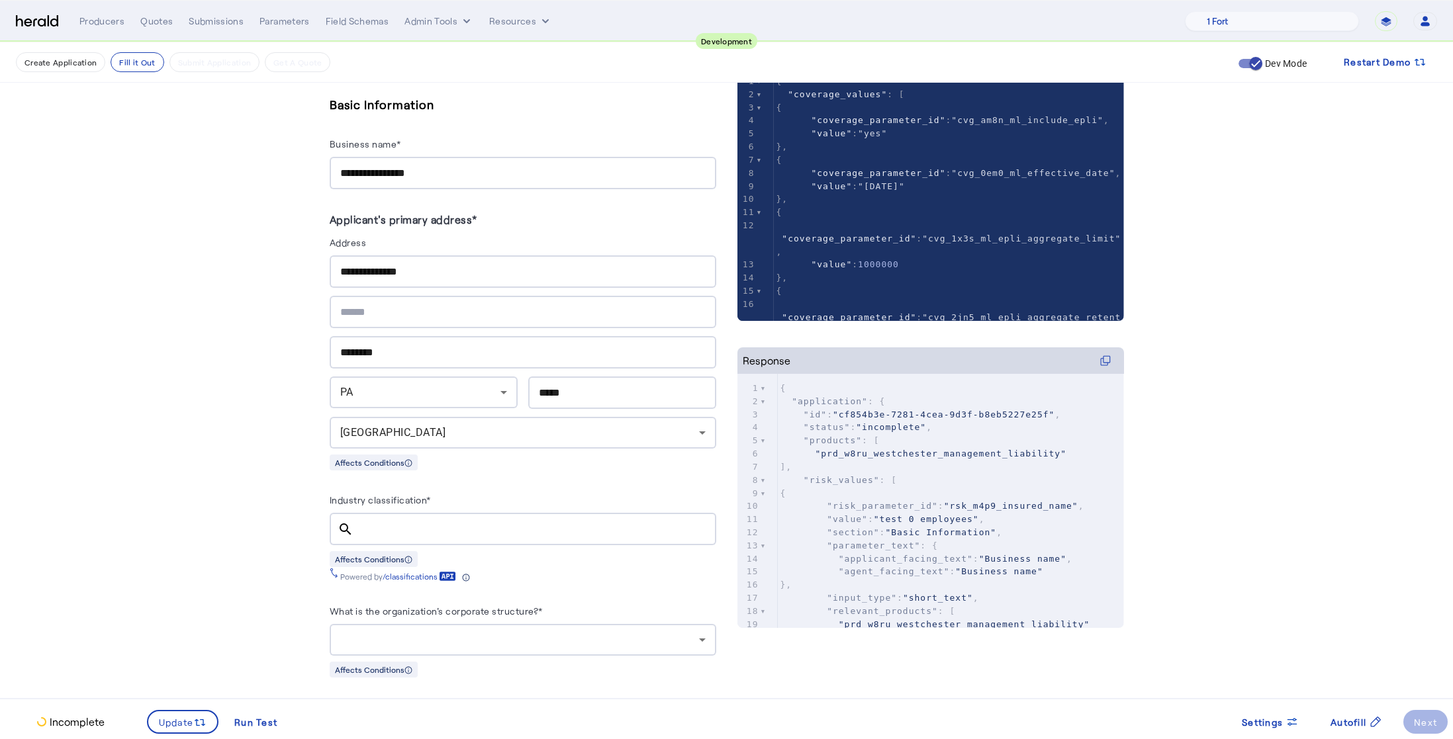
scroll to position [295, 0]
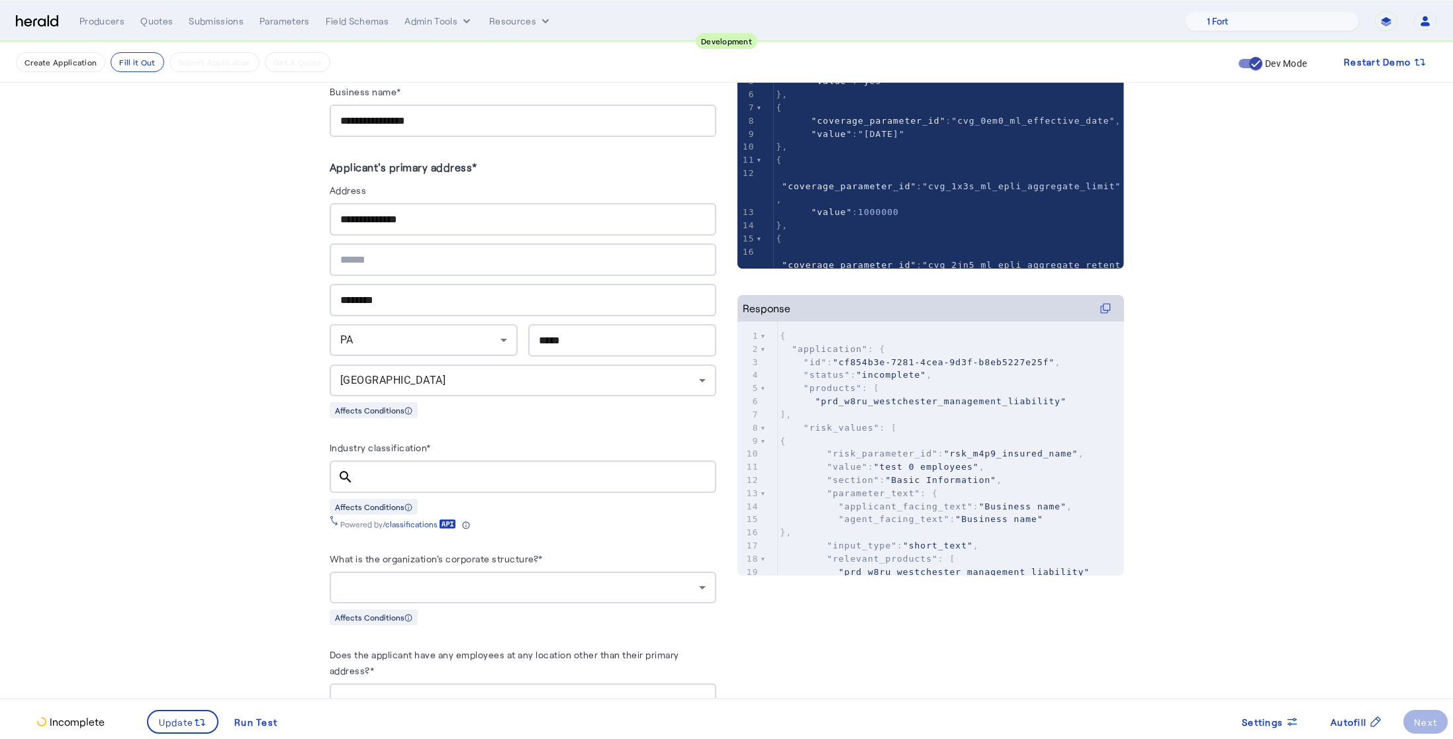
click at [430, 471] on input "Industry classification*" at bounding box center [535, 477] width 342 height 16
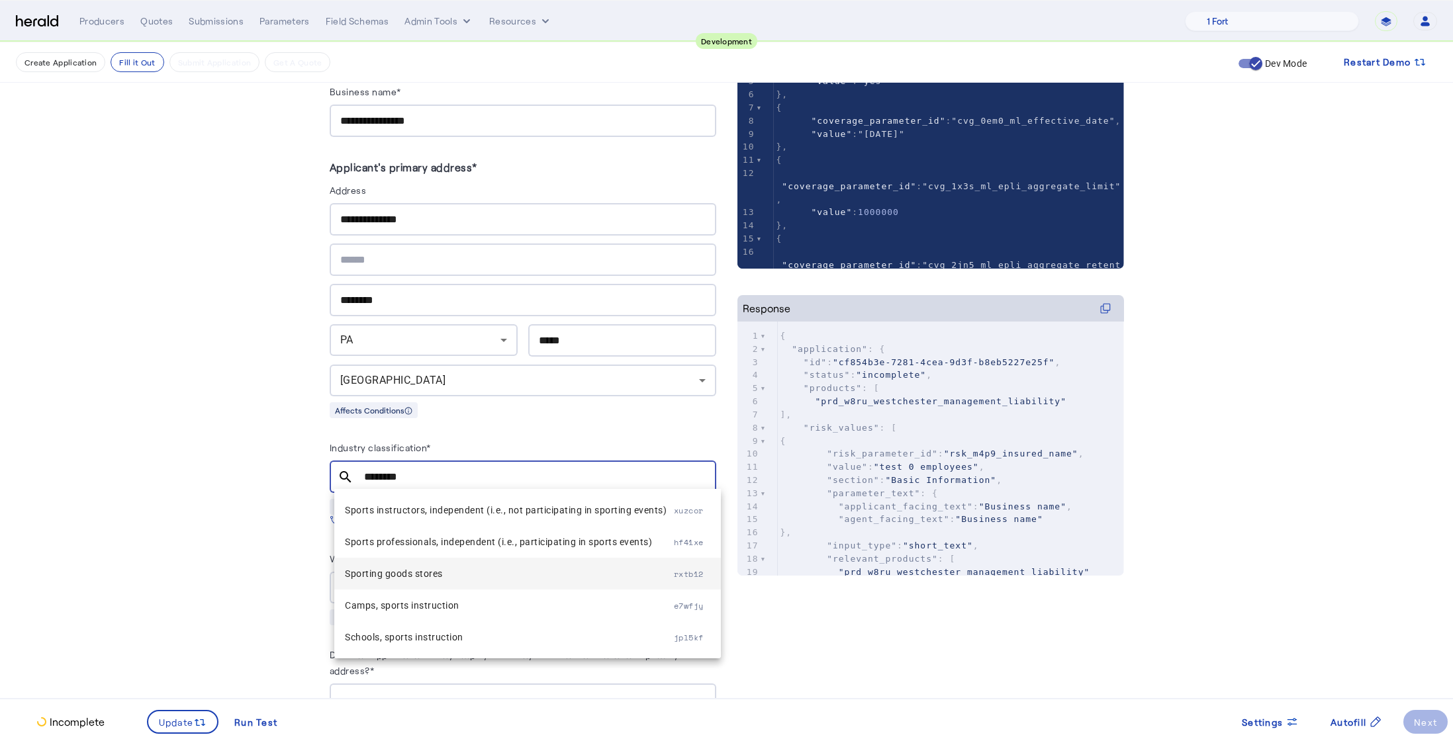
type input "********"
click at [442, 574] on span "Sporting goods stores" at bounding box center [509, 574] width 329 height 16
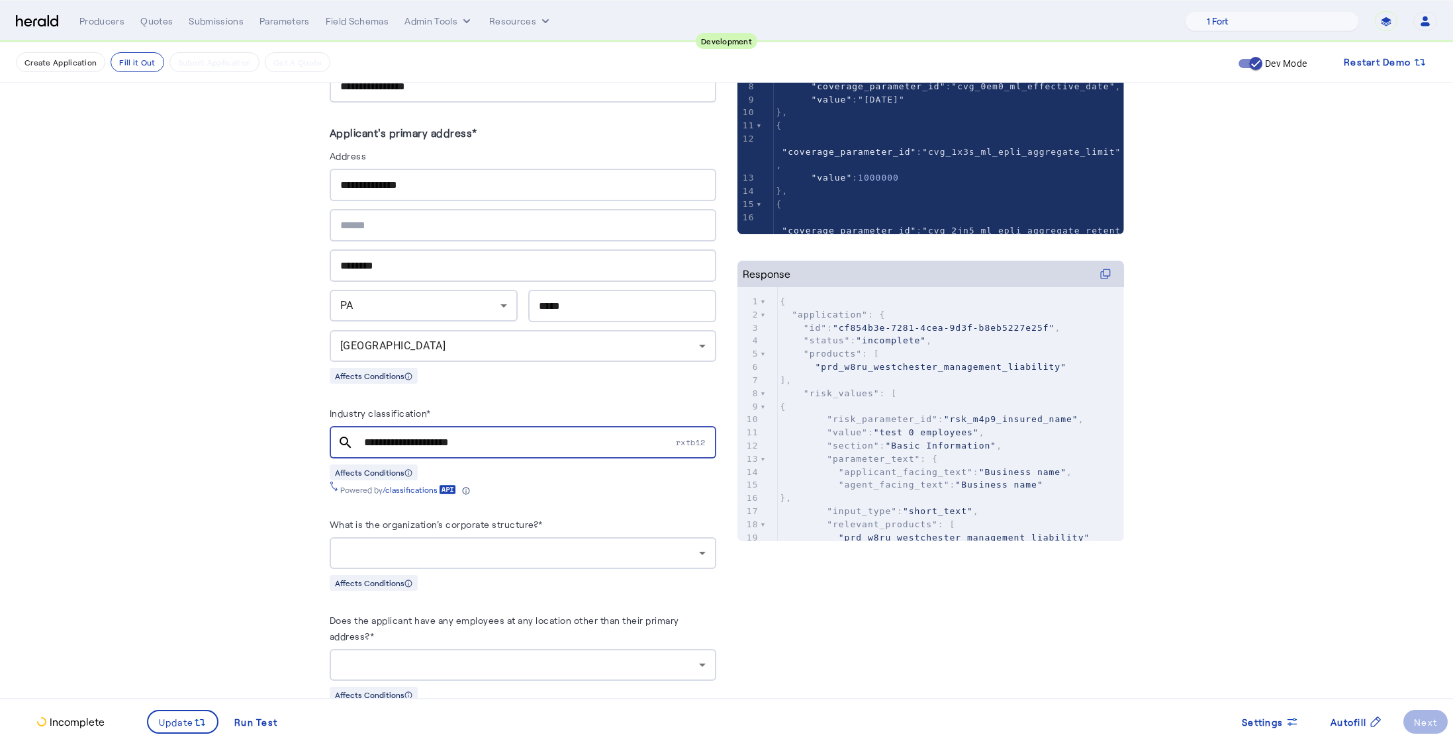
scroll to position [547, 0]
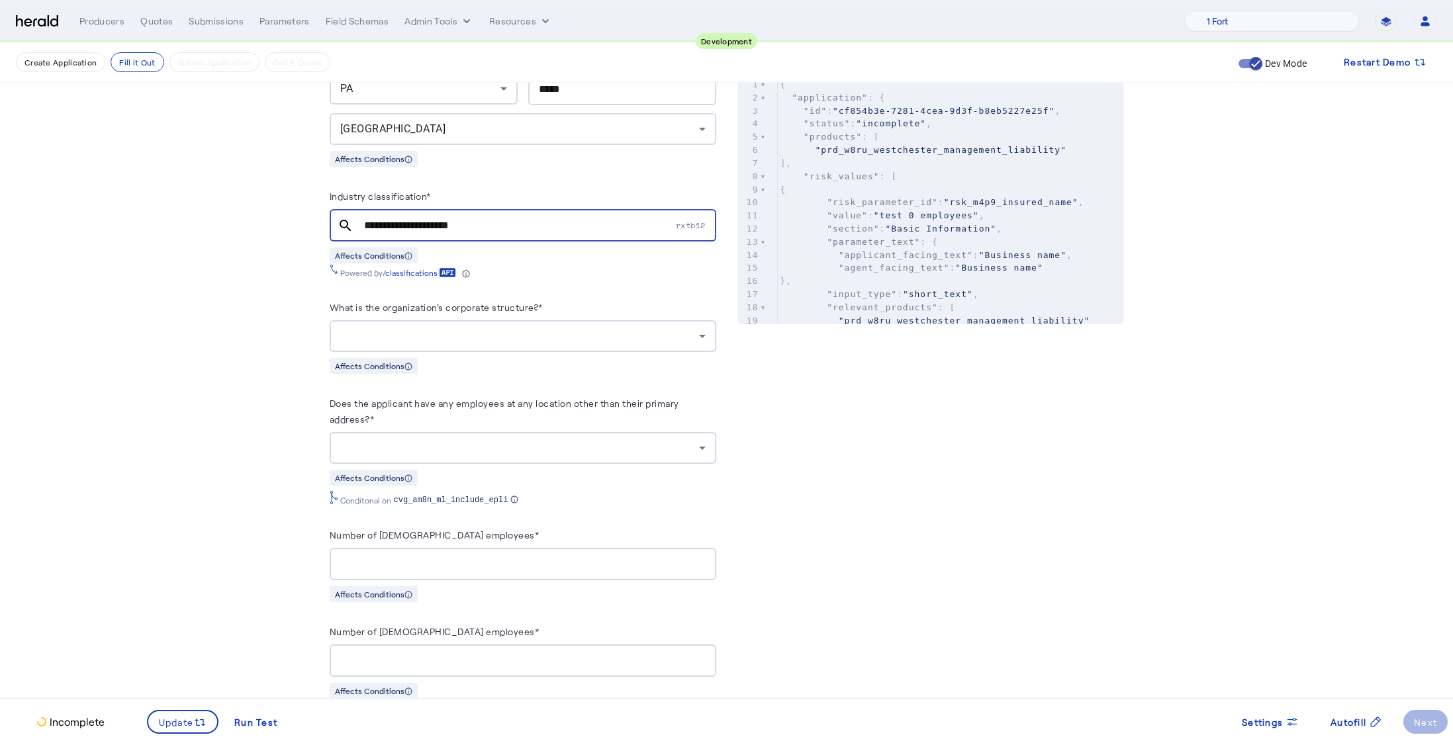
click at [493, 328] on div at bounding box center [519, 336] width 359 height 16
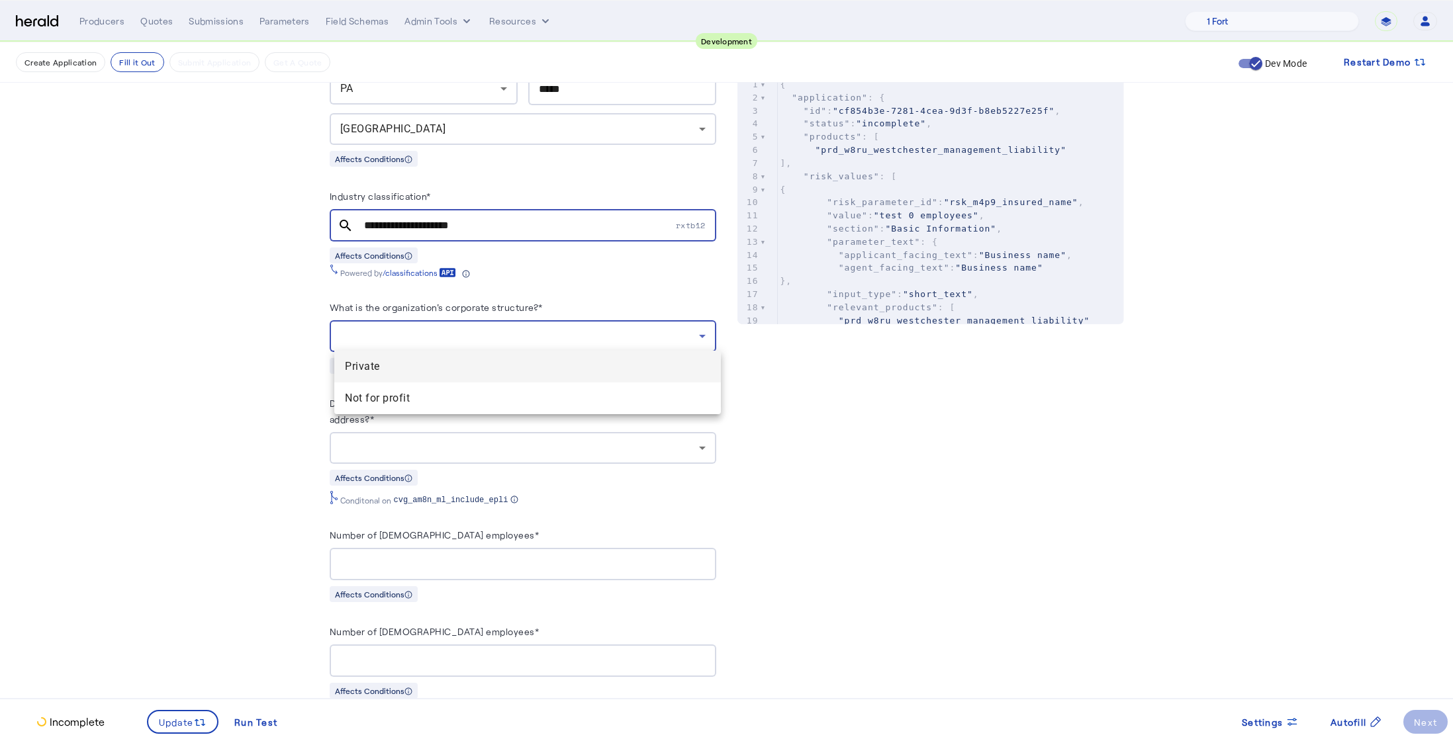
click at [473, 360] on span "Private" at bounding box center [527, 367] width 365 height 16
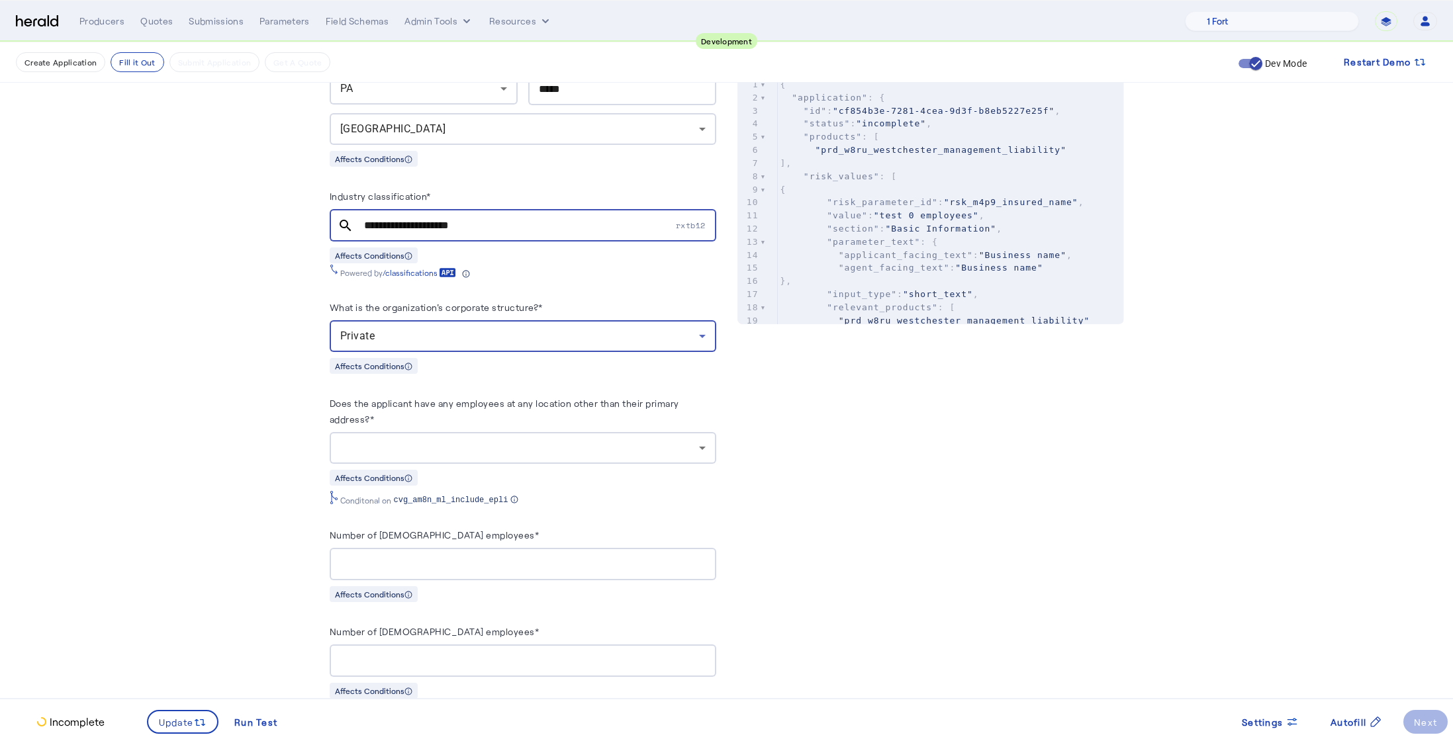
click at [524, 442] on div at bounding box center [519, 448] width 359 height 16
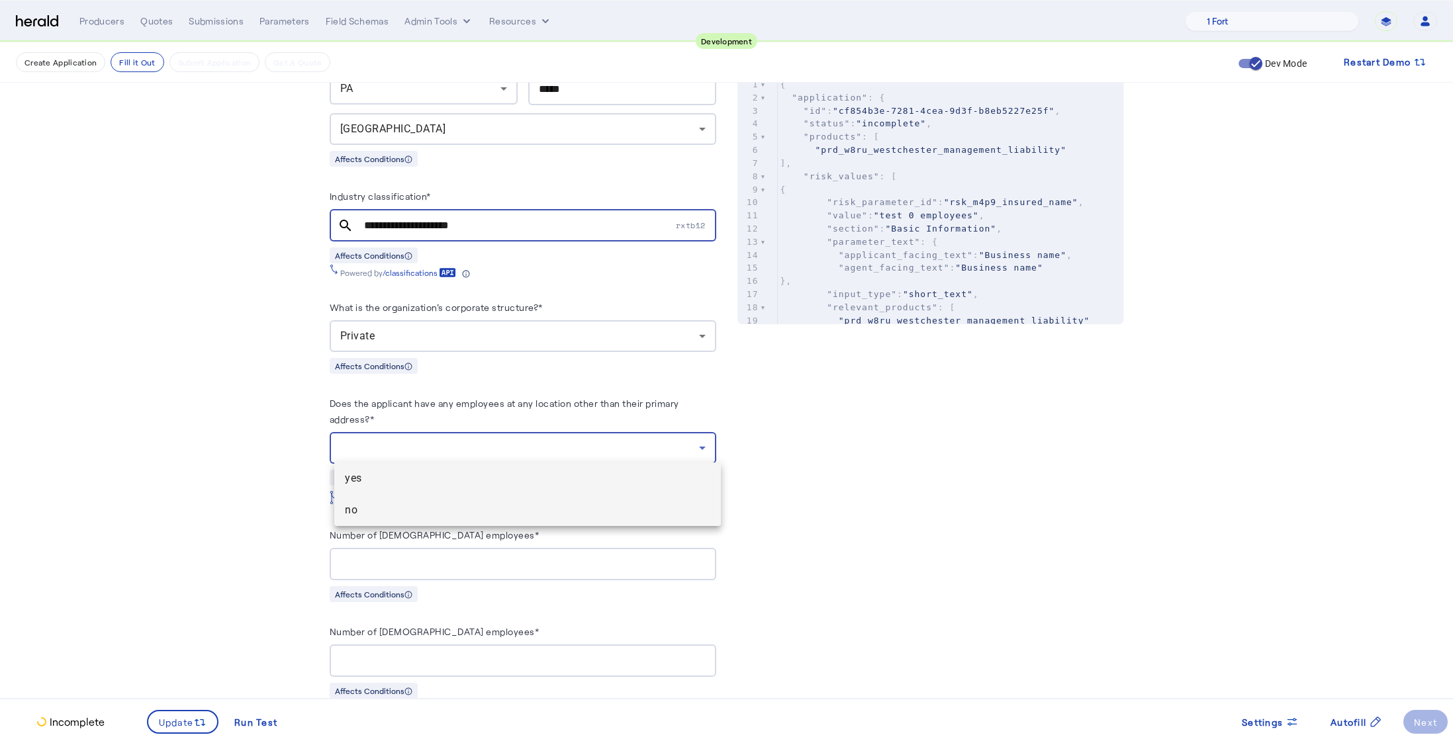
click at [481, 511] on span "no" at bounding box center [527, 510] width 365 height 16
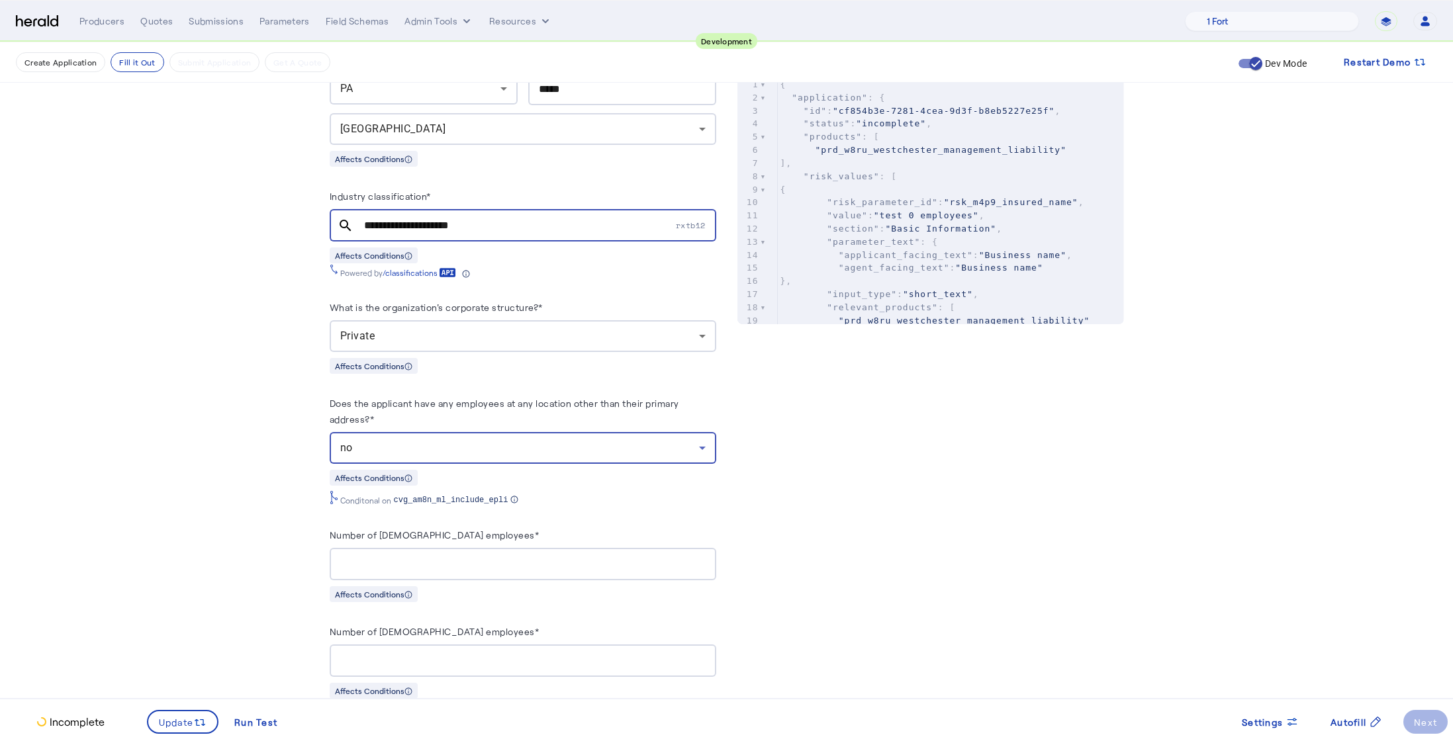
click at [484, 557] on input "Number of full-time employees*" at bounding box center [522, 565] width 365 height 16
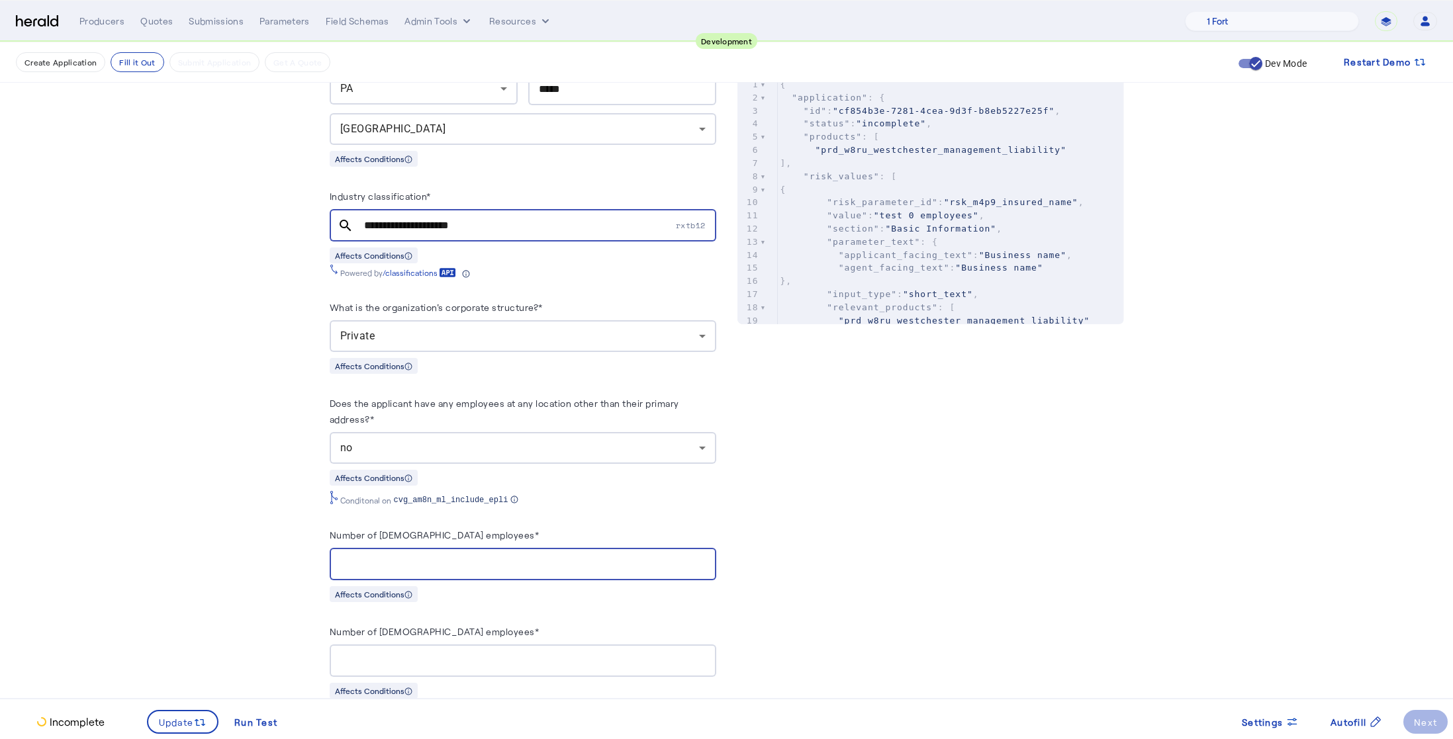
type input "*"
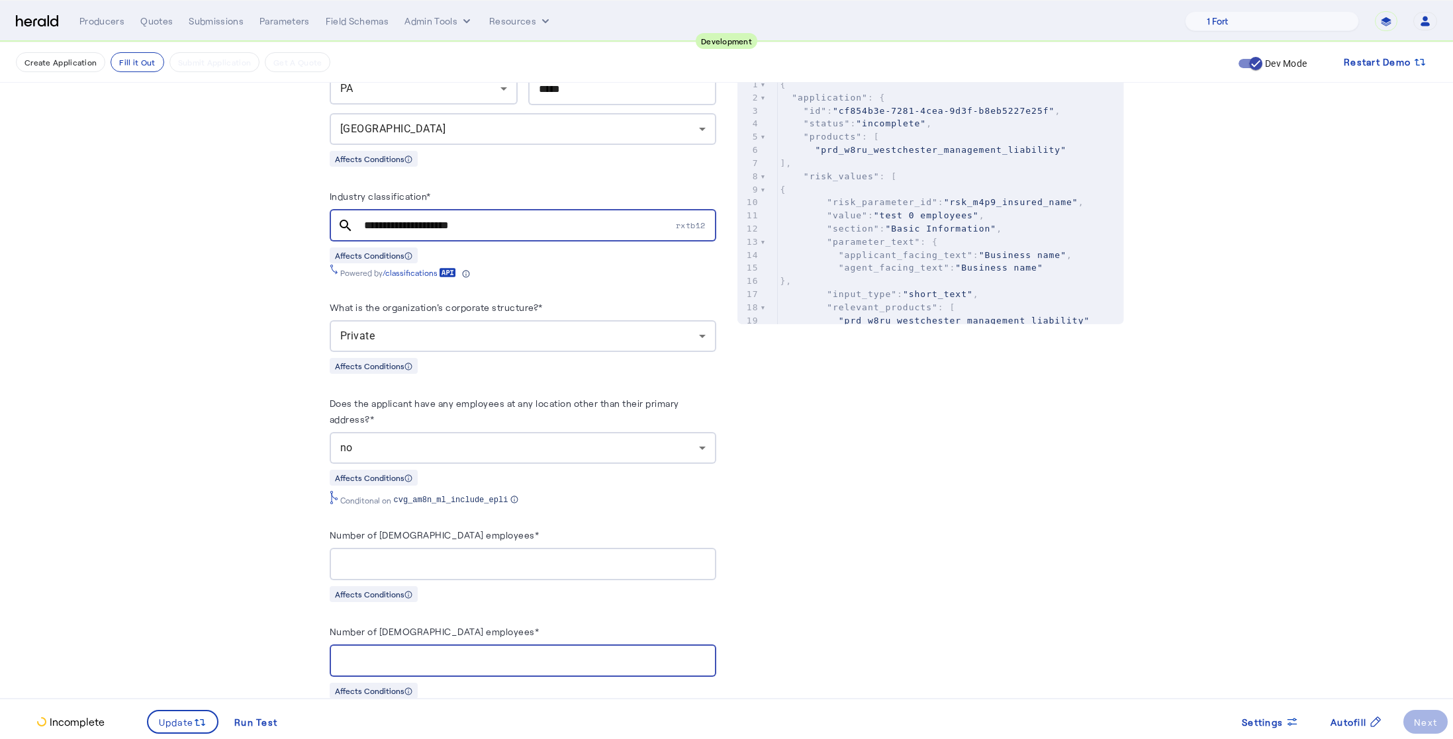
type input "*"
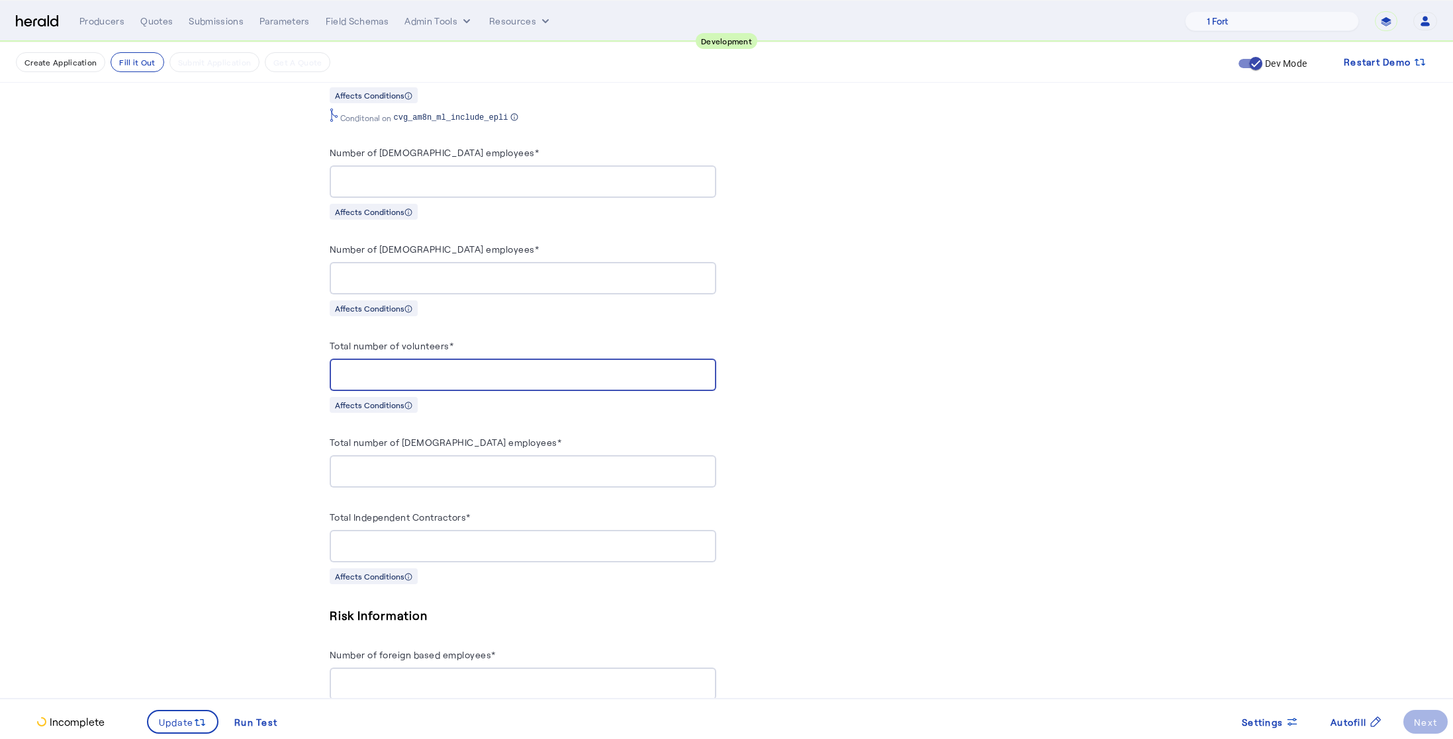
type input "*"
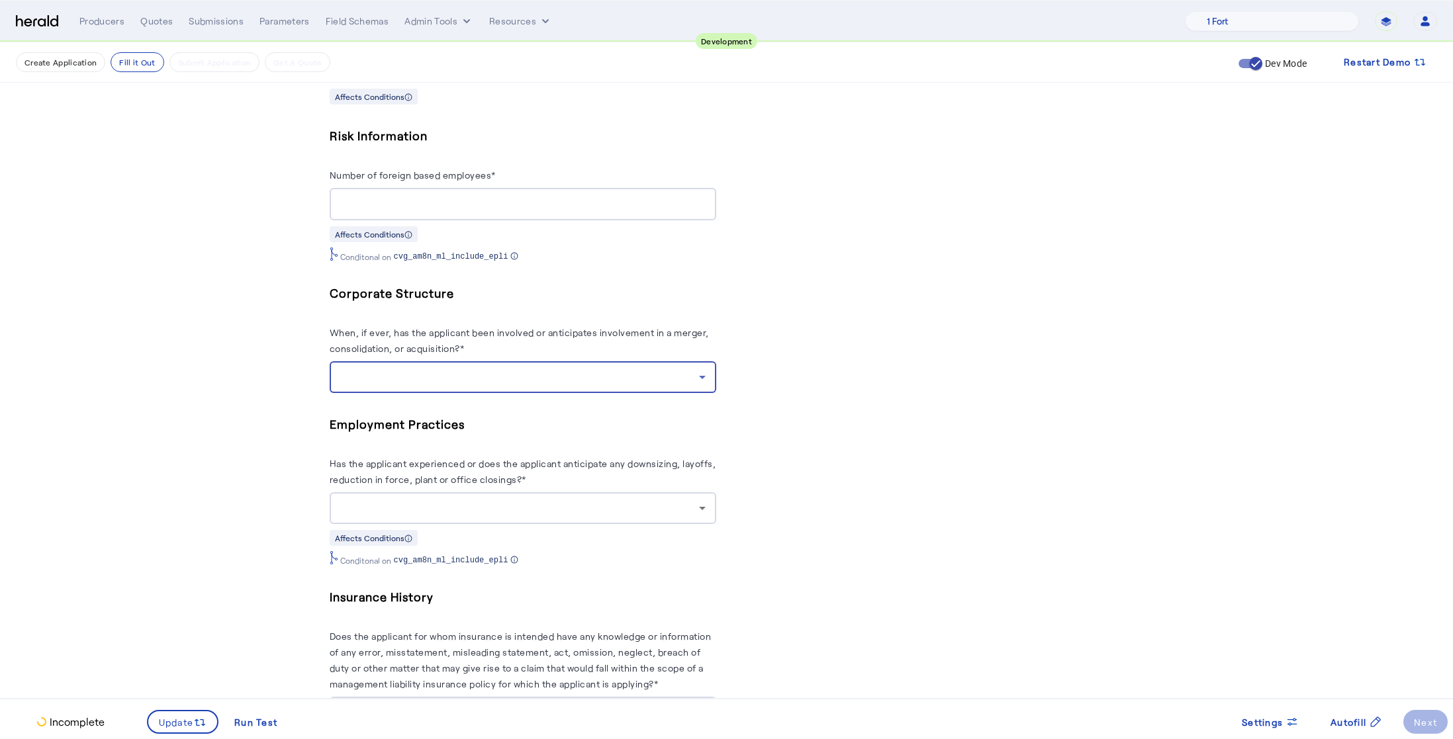
click at [606, 369] on div at bounding box center [519, 377] width 359 height 16
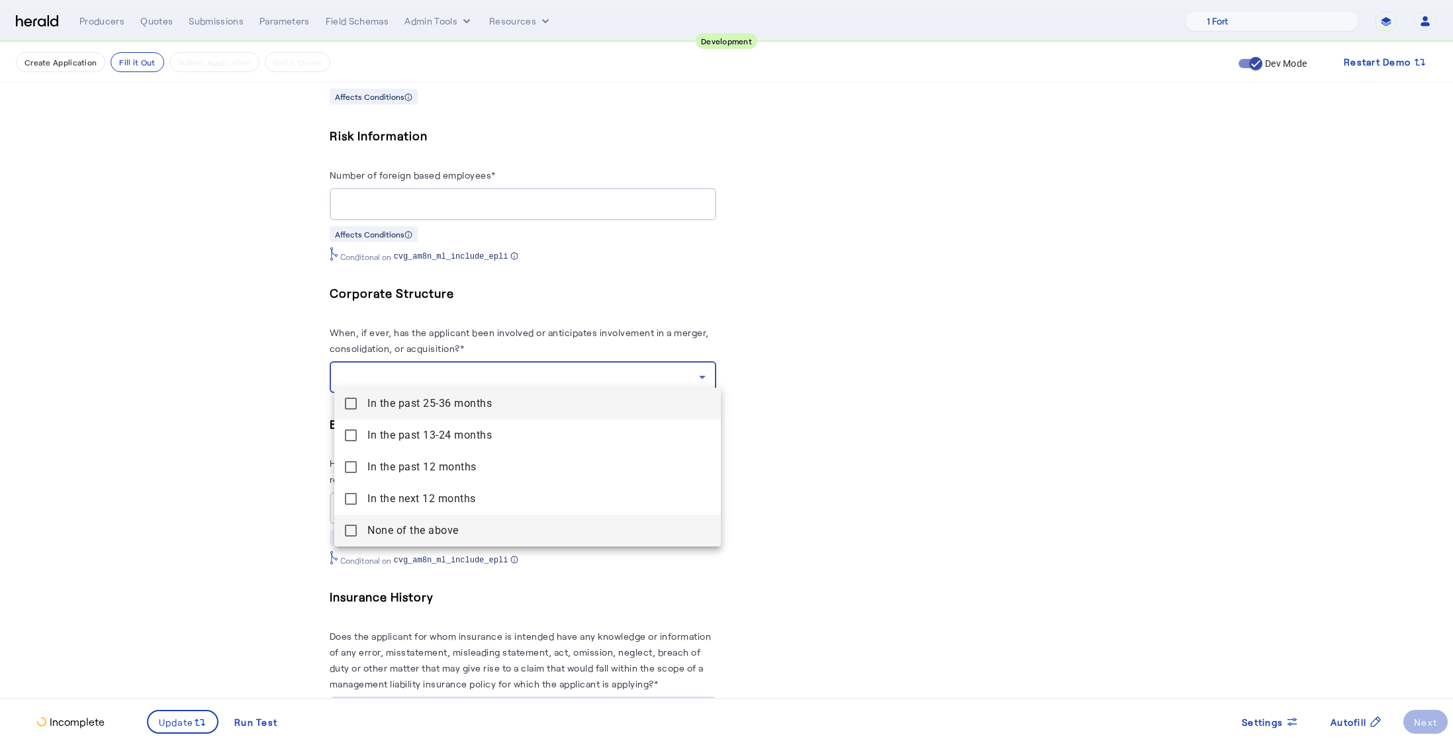
drag, startPoint x: 361, startPoint y: 522, endPoint x: 350, endPoint y: 521, distance: 11.3
click at [362, 523] on above "None of the above" at bounding box center [527, 531] width 387 height 32
click at [282, 499] on div at bounding box center [726, 369] width 1453 height 739
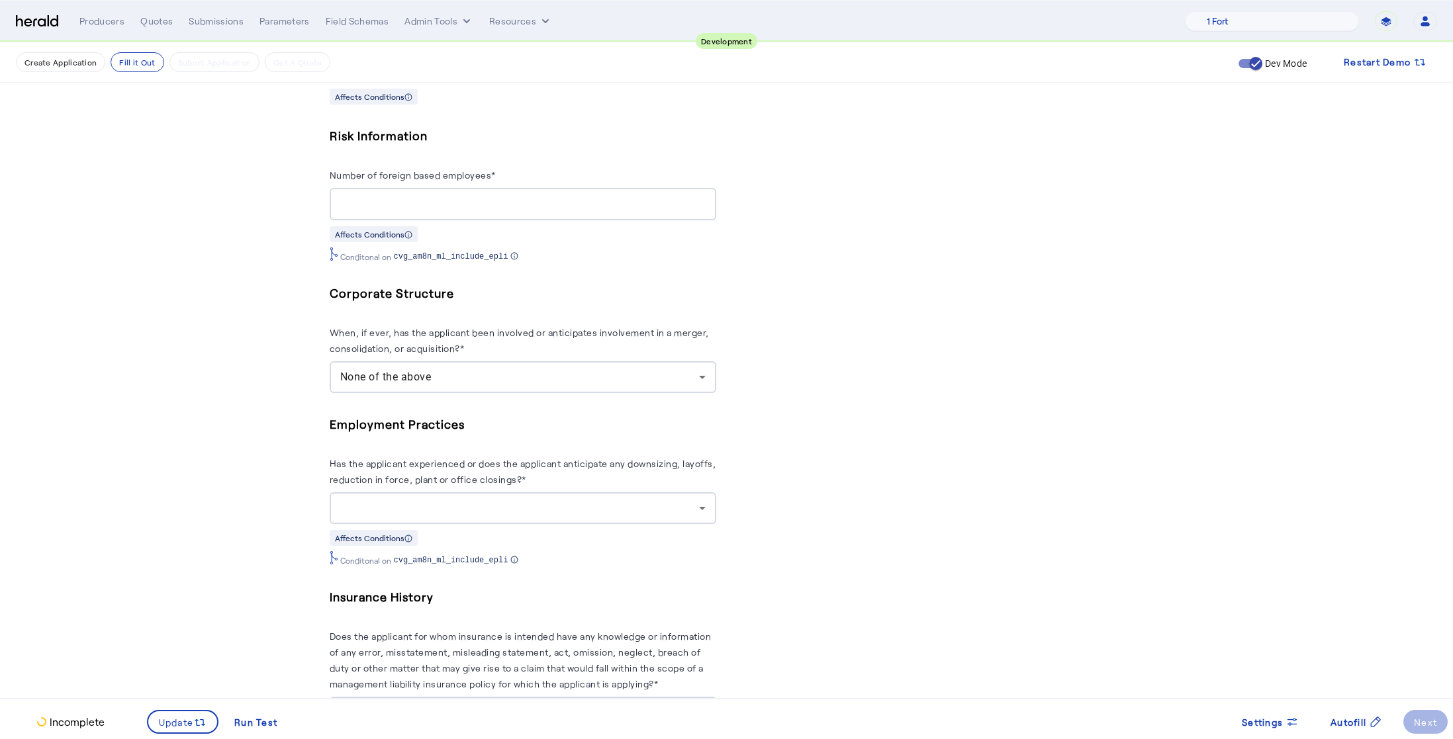
click at [427, 503] on div at bounding box center [519, 508] width 359 height 16
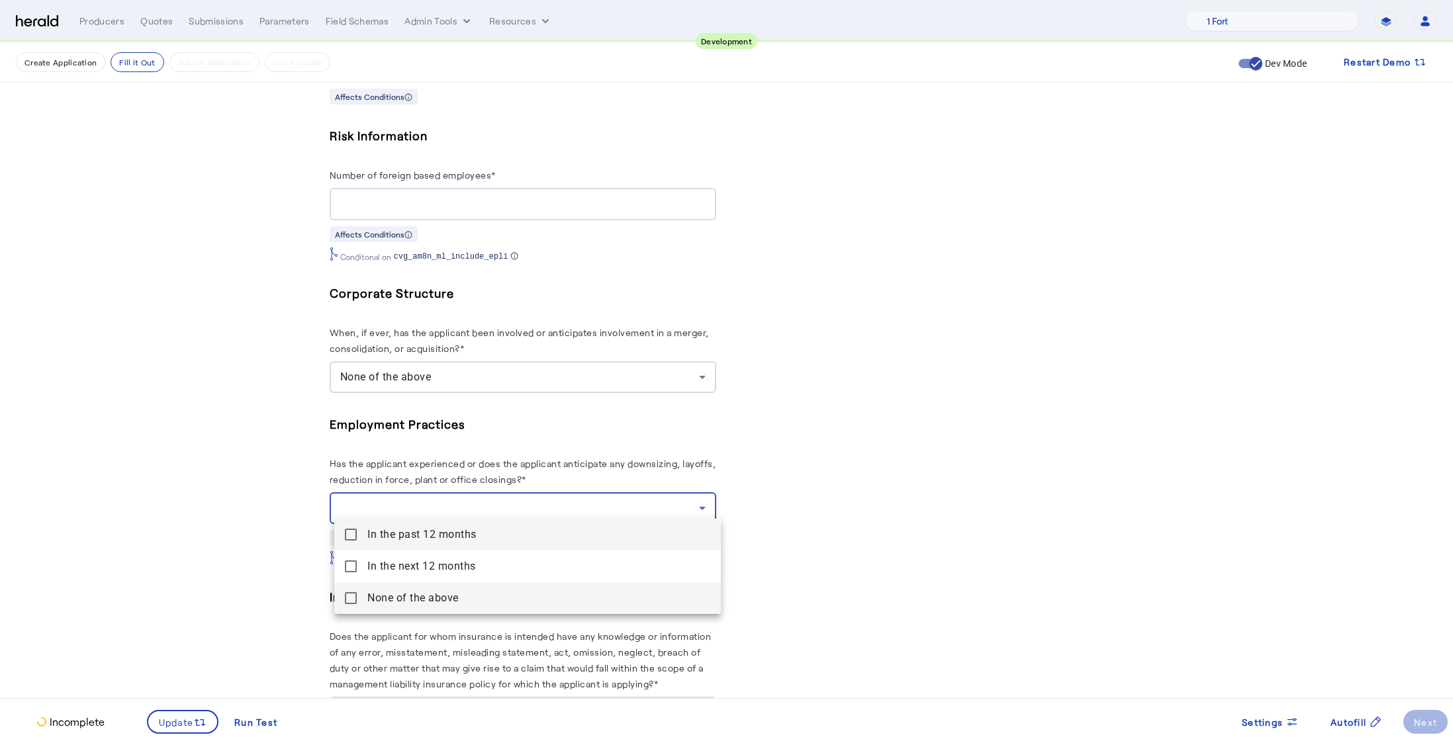
click at [373, 599] on span "None of the above" at bounding box center [538, 599] width 343 height 16
click at [274, 573] on div at bounding box center [726, 369] width 1453 height 739
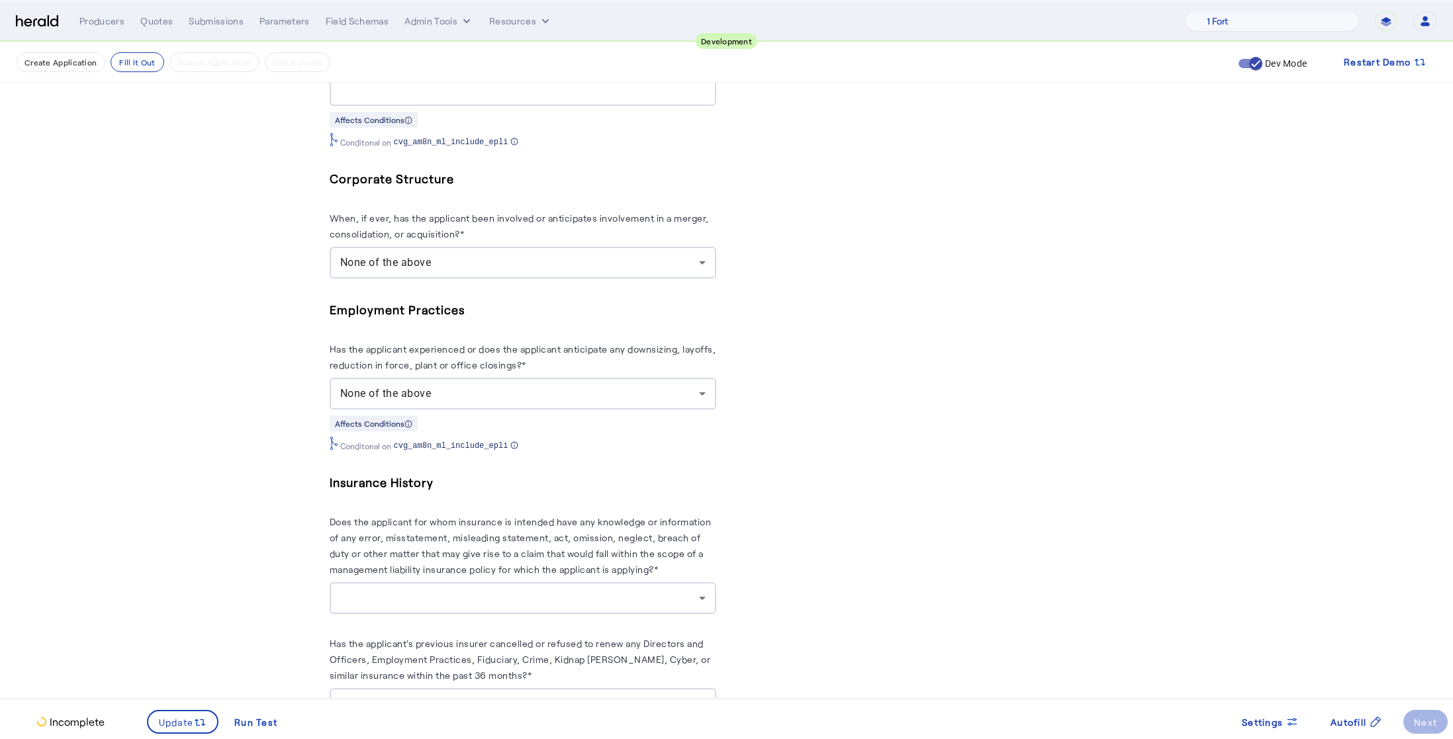
scroll to position [1525, 0]
click at [491, 591] on div at bounding box center [519, 598] width 359 height 16
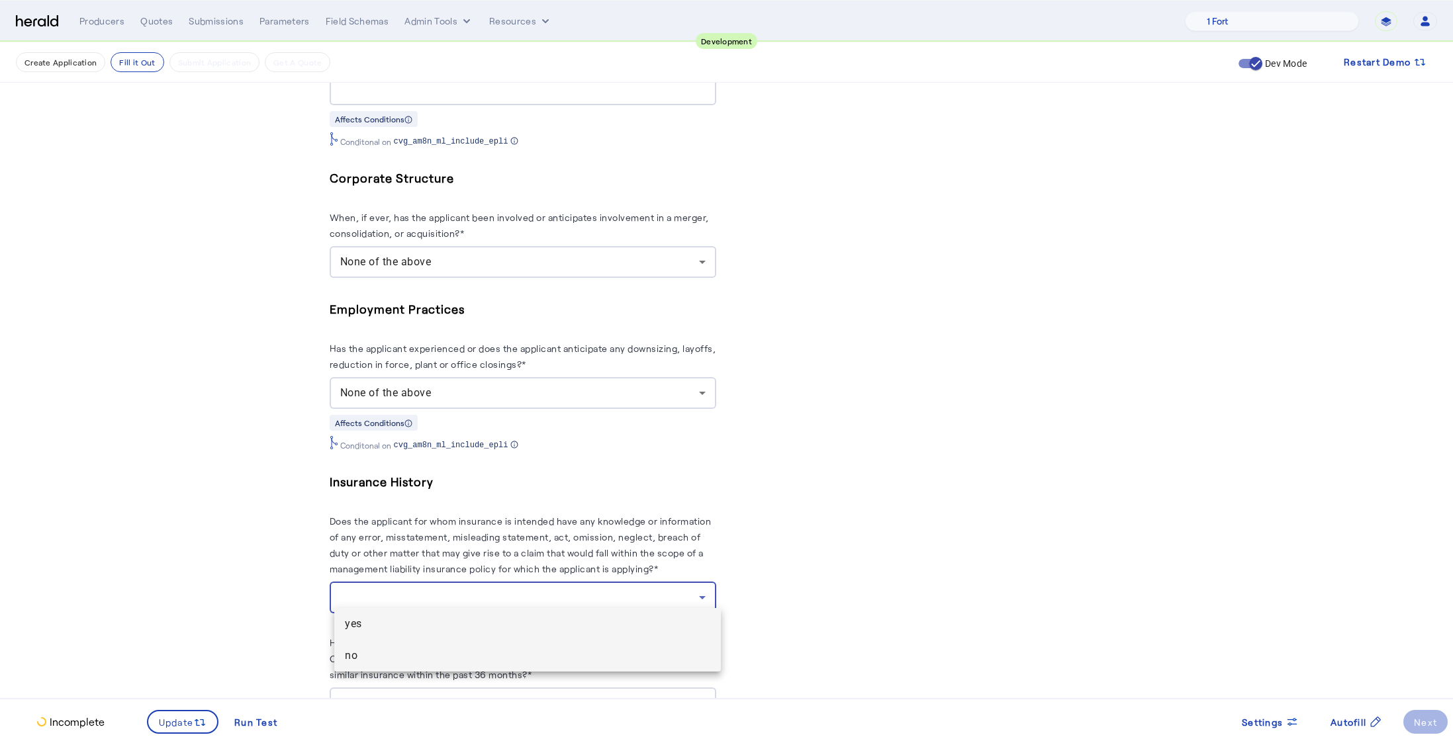
click at [445, 648] on span "no" at bounding box center [527, 656] width 365 height 16
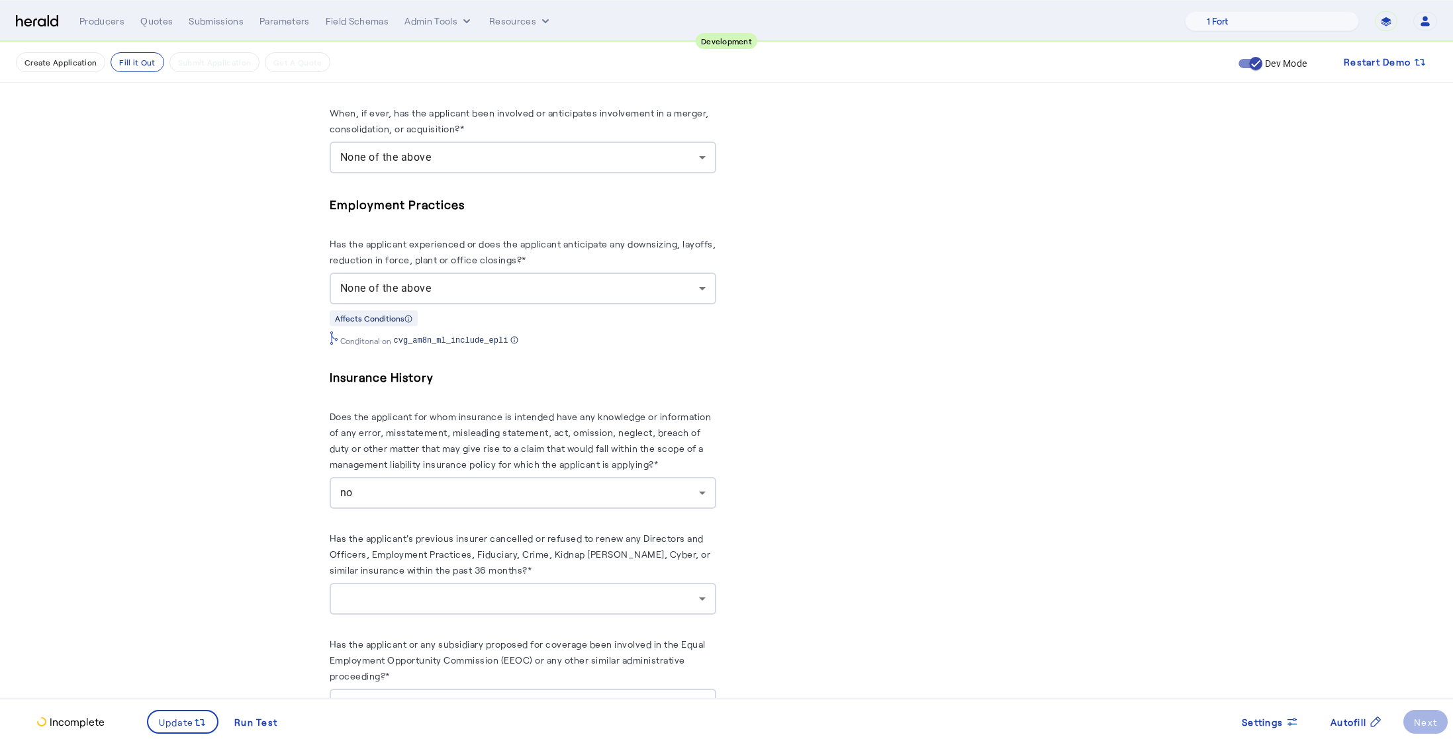
scroll to position [1702, 0]
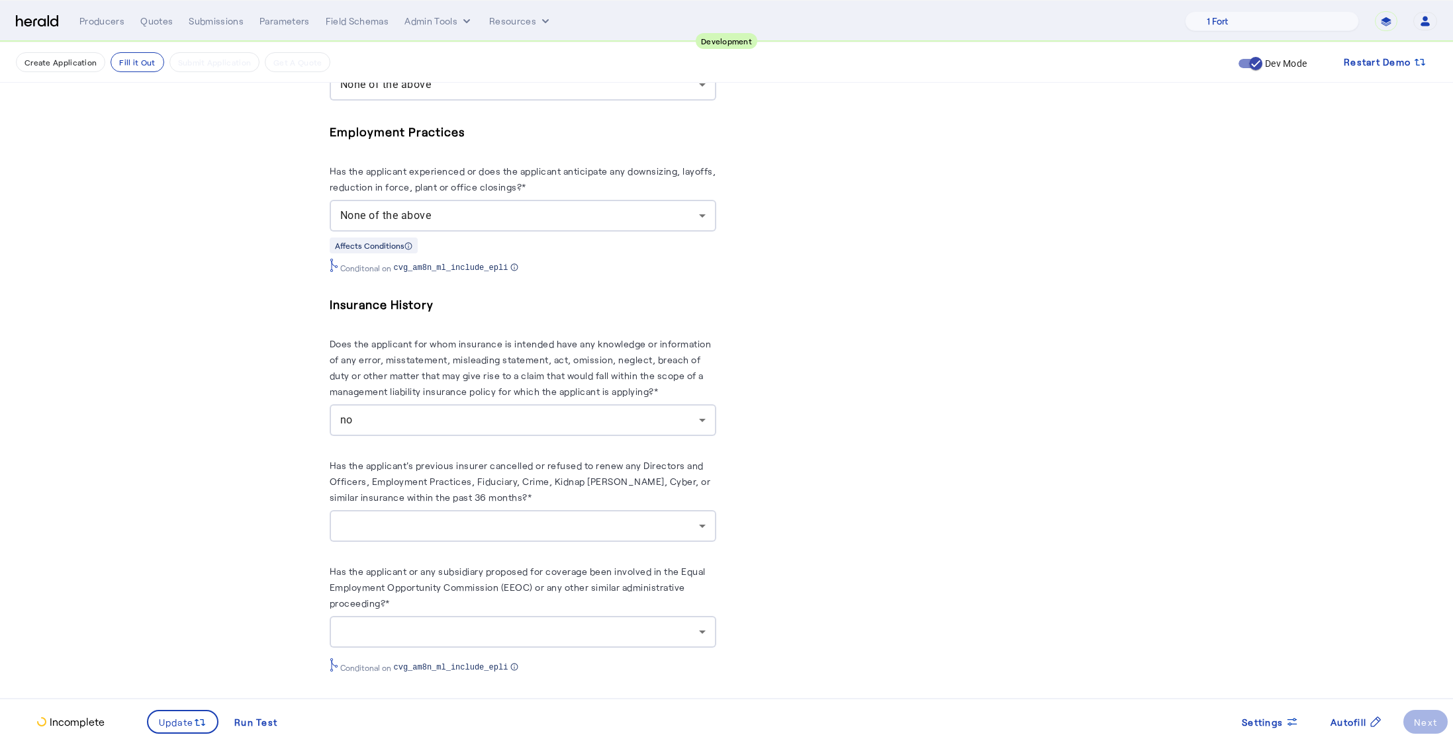
click at [441, 520] on div at bounding box center [519, 526] width 359 height 16
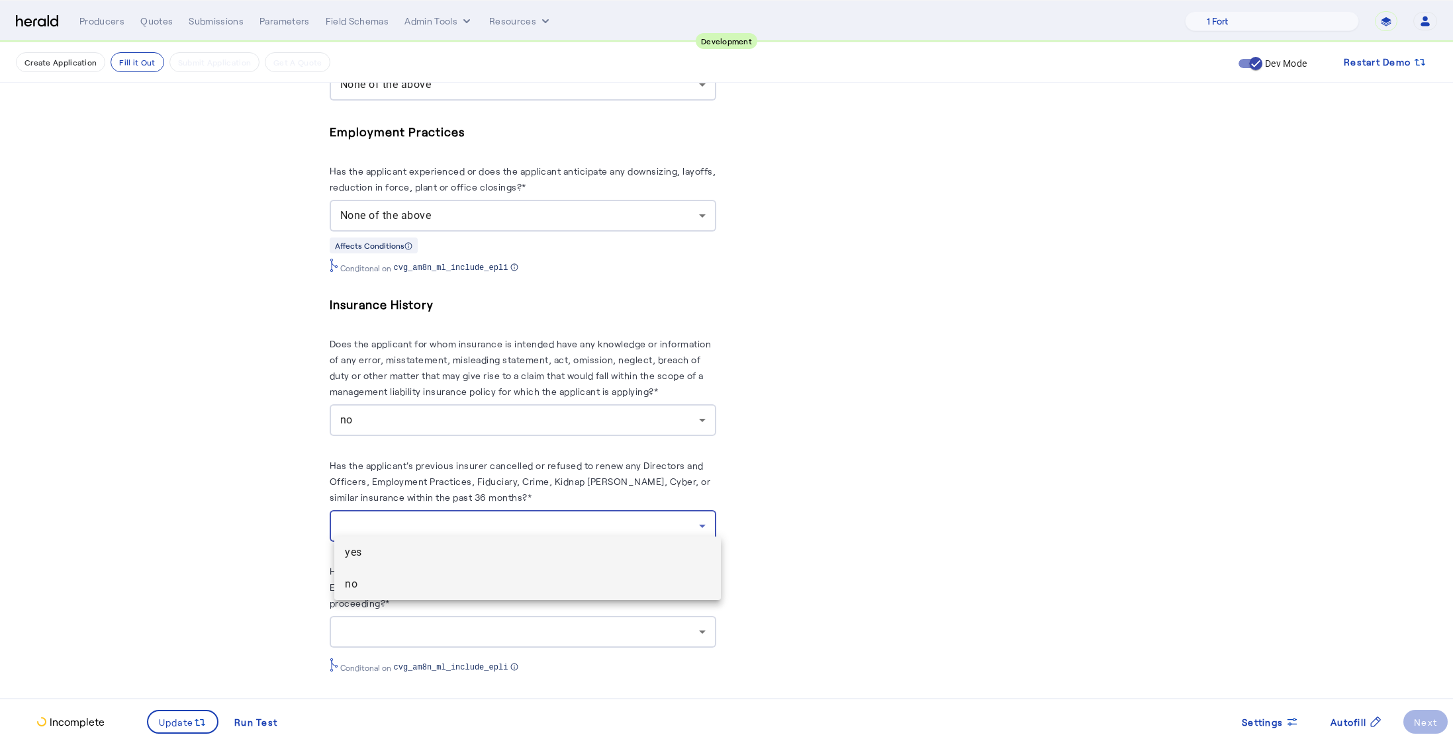
click at [401, 598] on mat-option "no" at bounding box center [527, 585] width 387 height 32
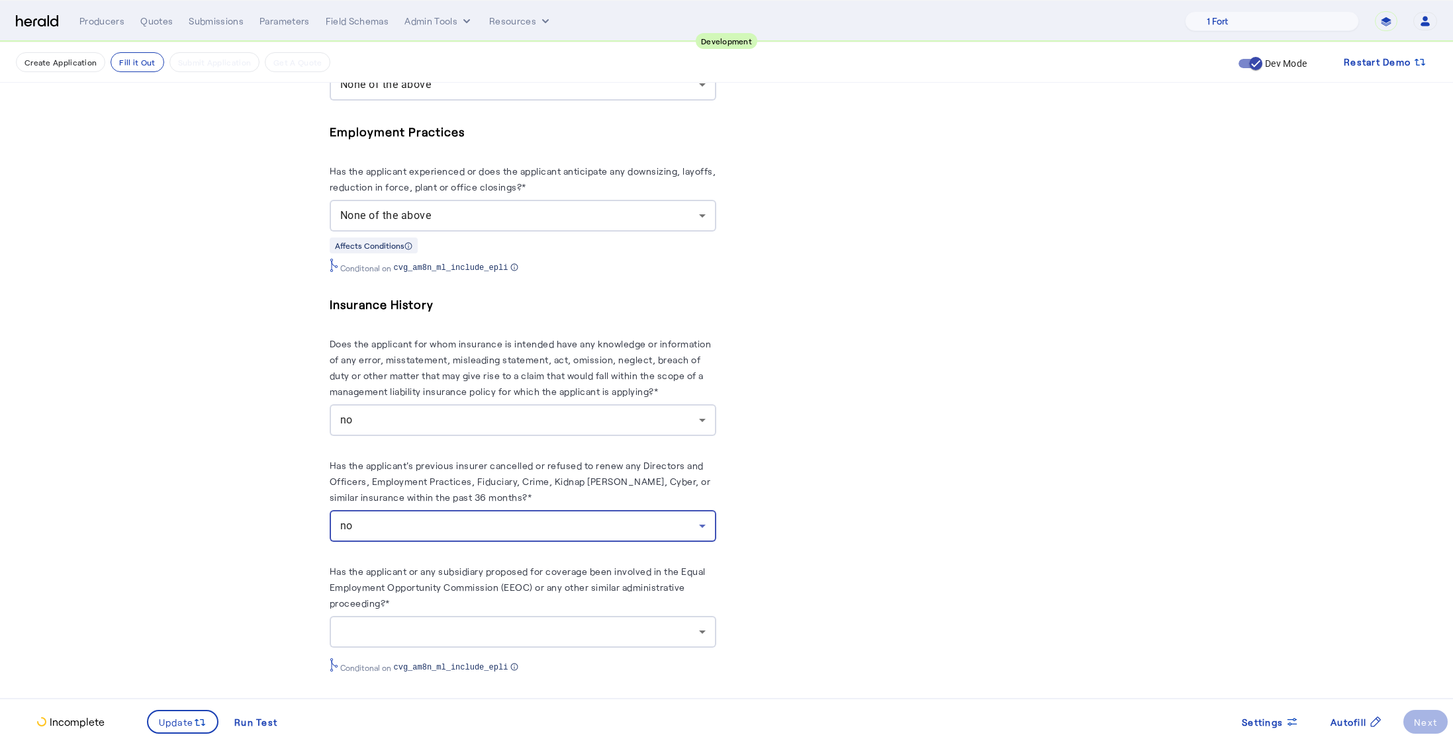
click at [465, 632] on div at bounding box center [519, 632] width 359 height 16
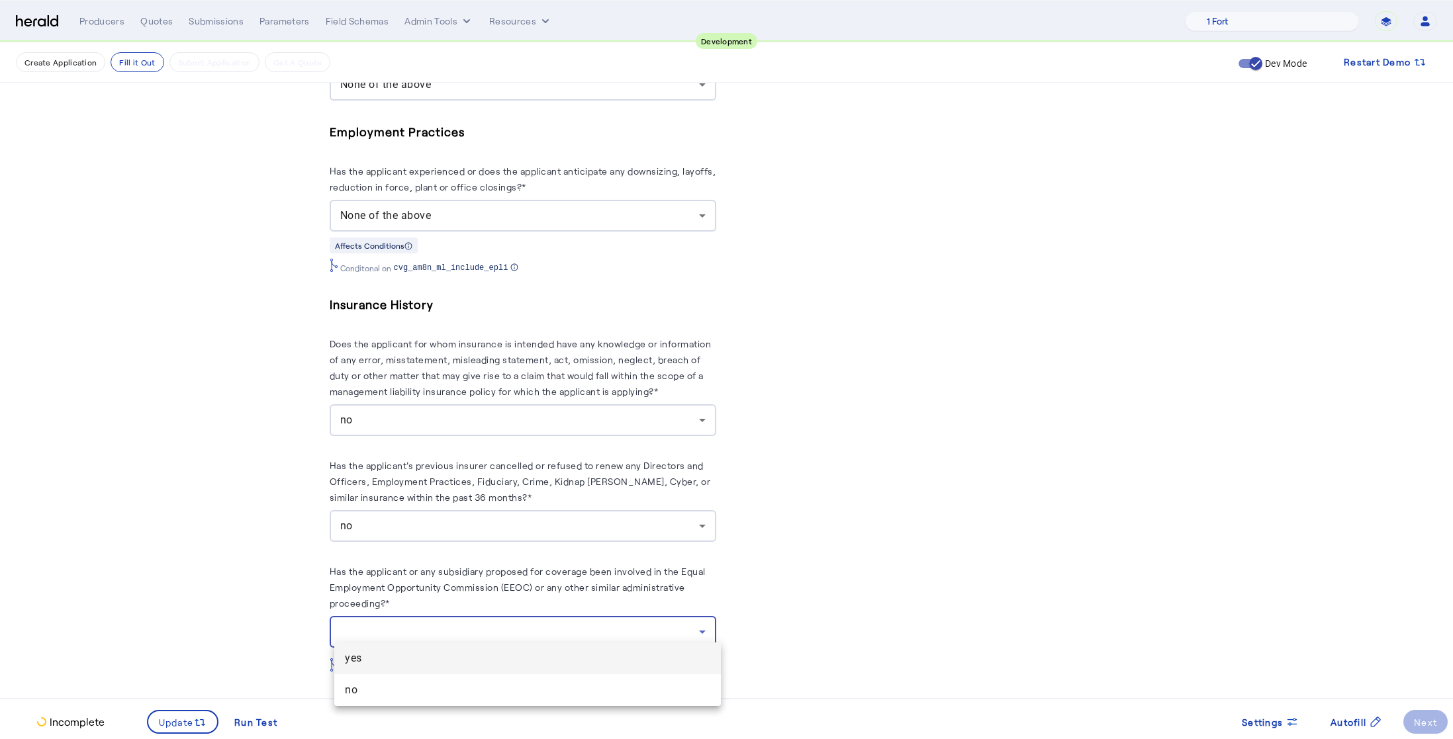
drag, startPoint x: 430, startPoint y: 681, endPoint x: 389, endPoint y: 691, distance: 42.4
click at [430, 681] on mat-option "no" at bounding box center [527, 691] width 387 height 32
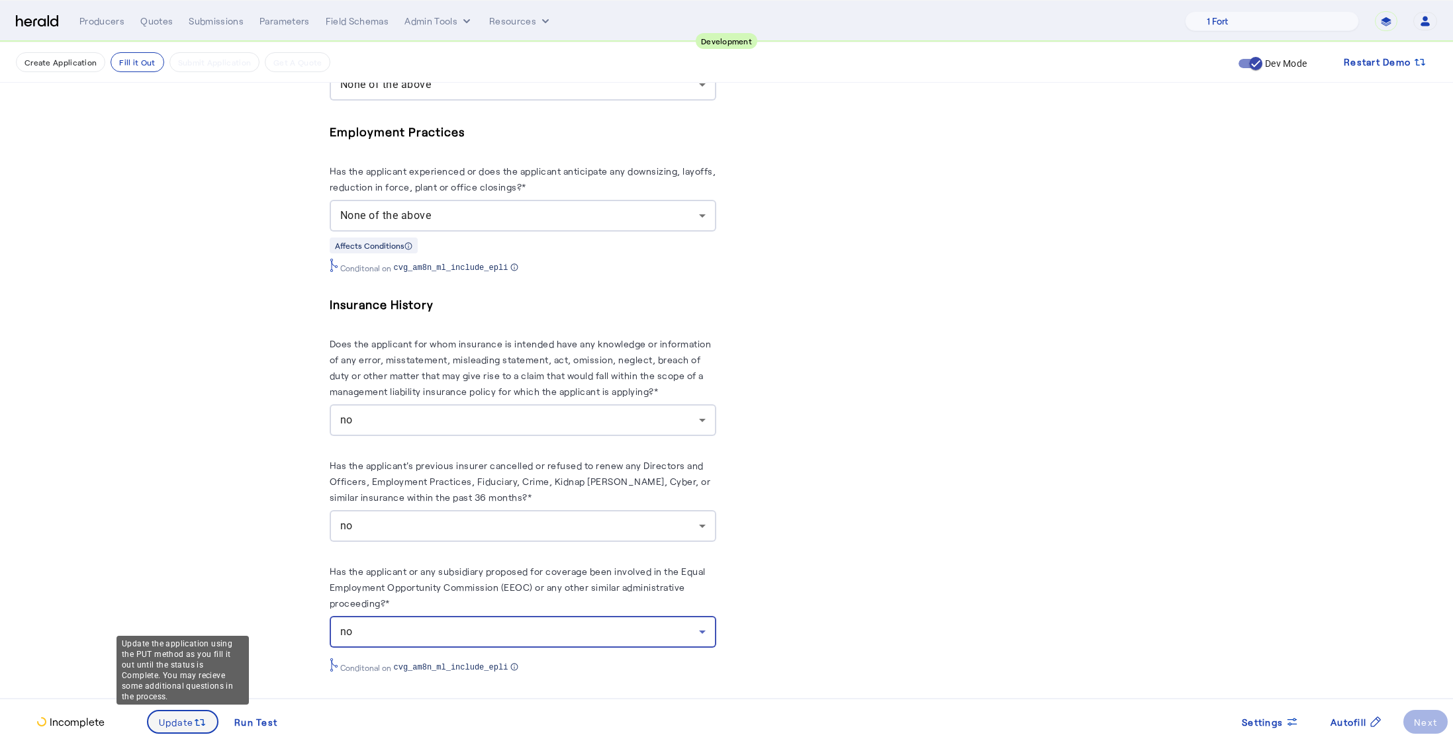
click at [198, 721] on icon at bounding box center [197, 723] width 5 height 7
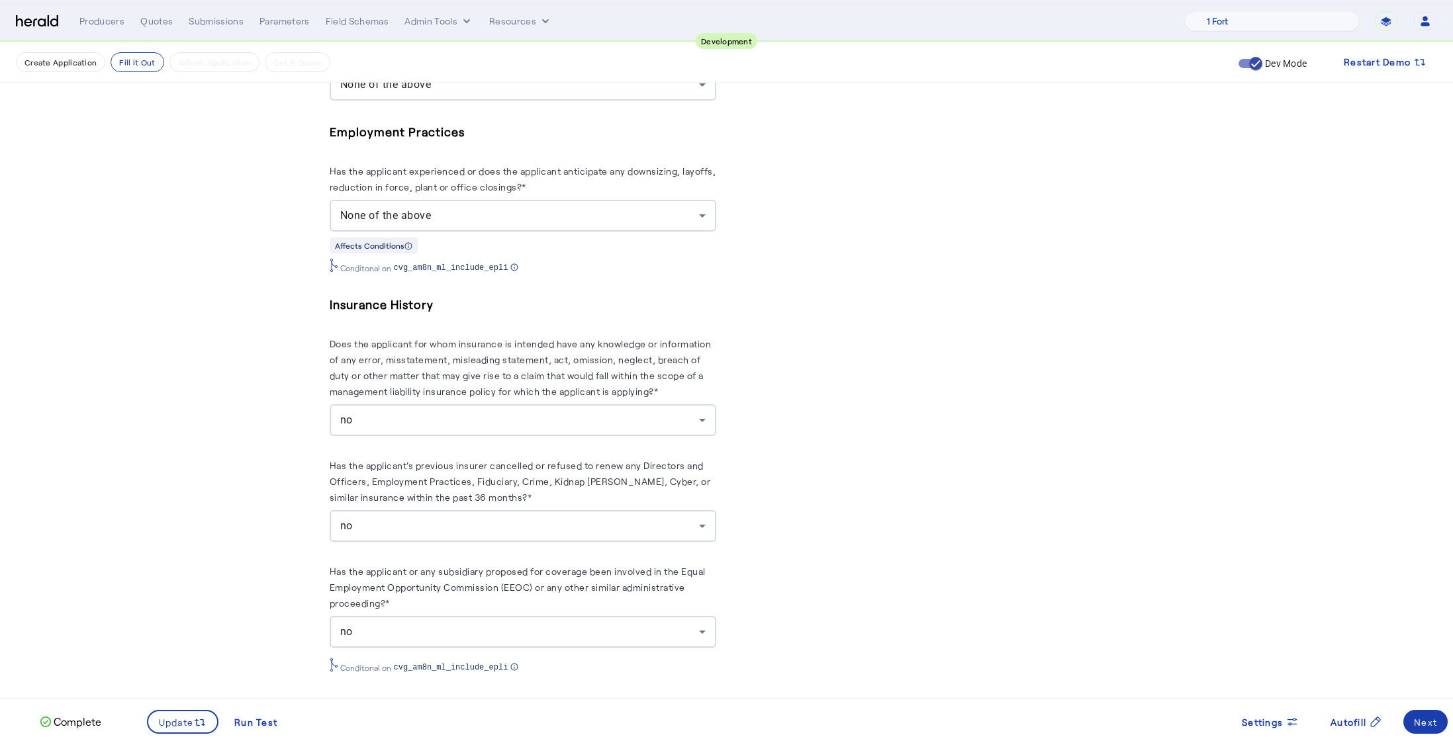
click at [1437, 730] on span at bounding box center [1425, 722] width 44 height 32
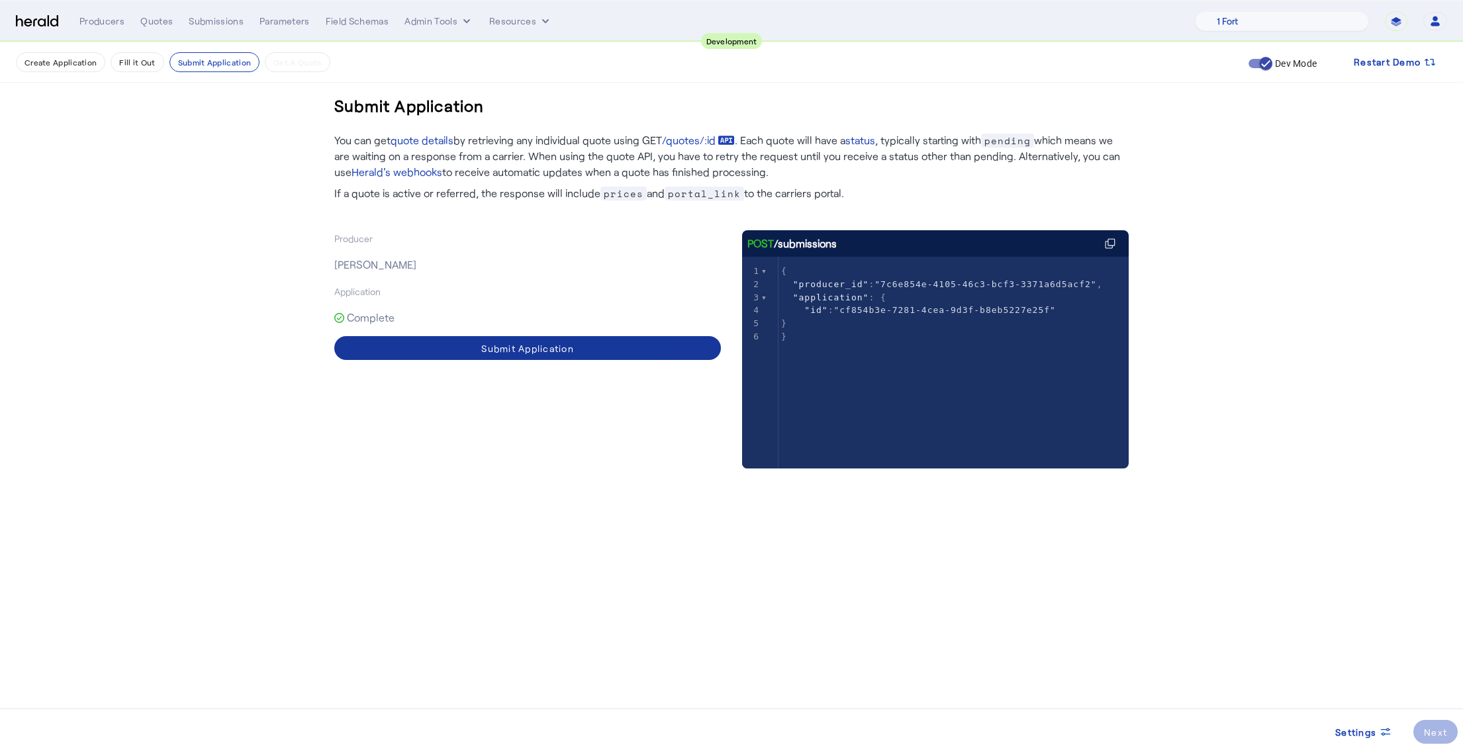
click at [571, 354] on div "Submit Application" at bounding box center [527, 349] width 93 height 14
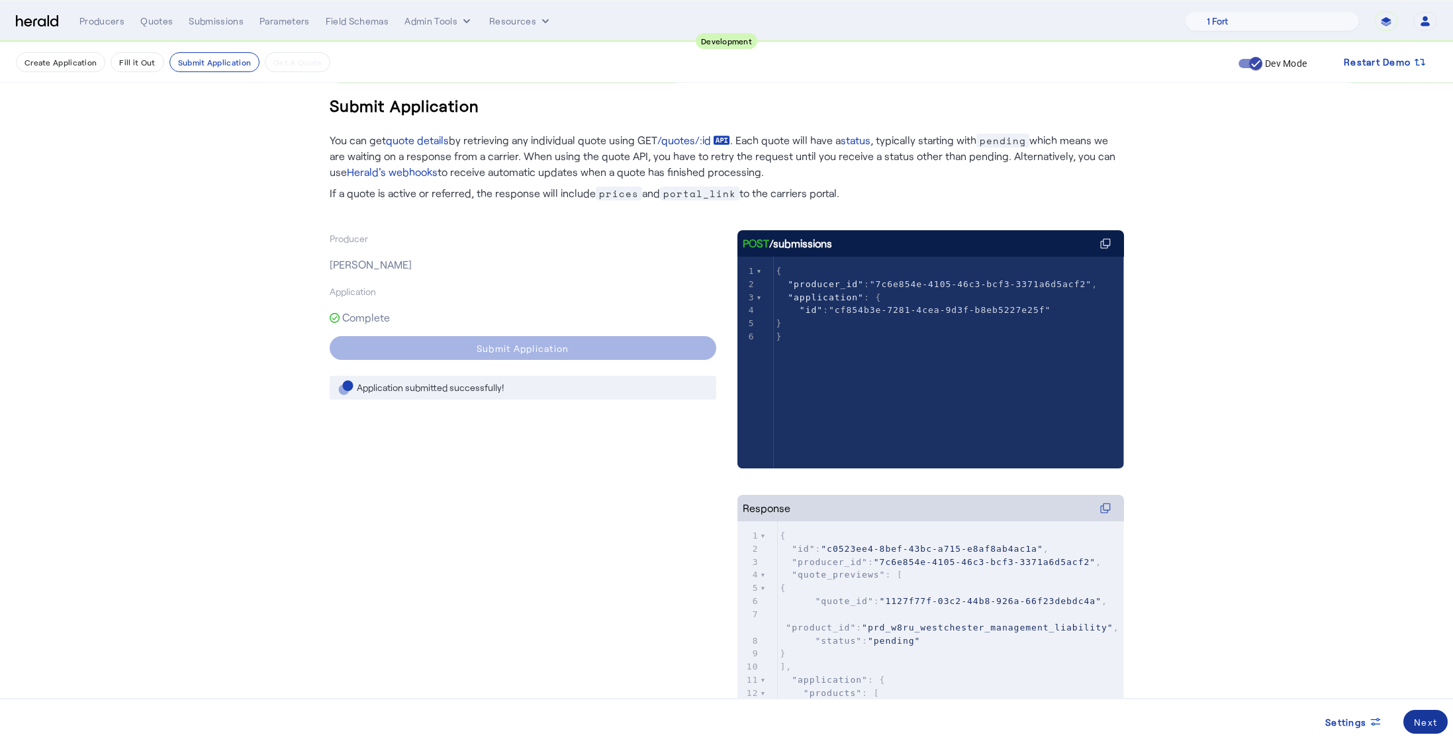
click at [1423, 719] on div "Next" at bounding box center [1425, 723] width 23 height 14
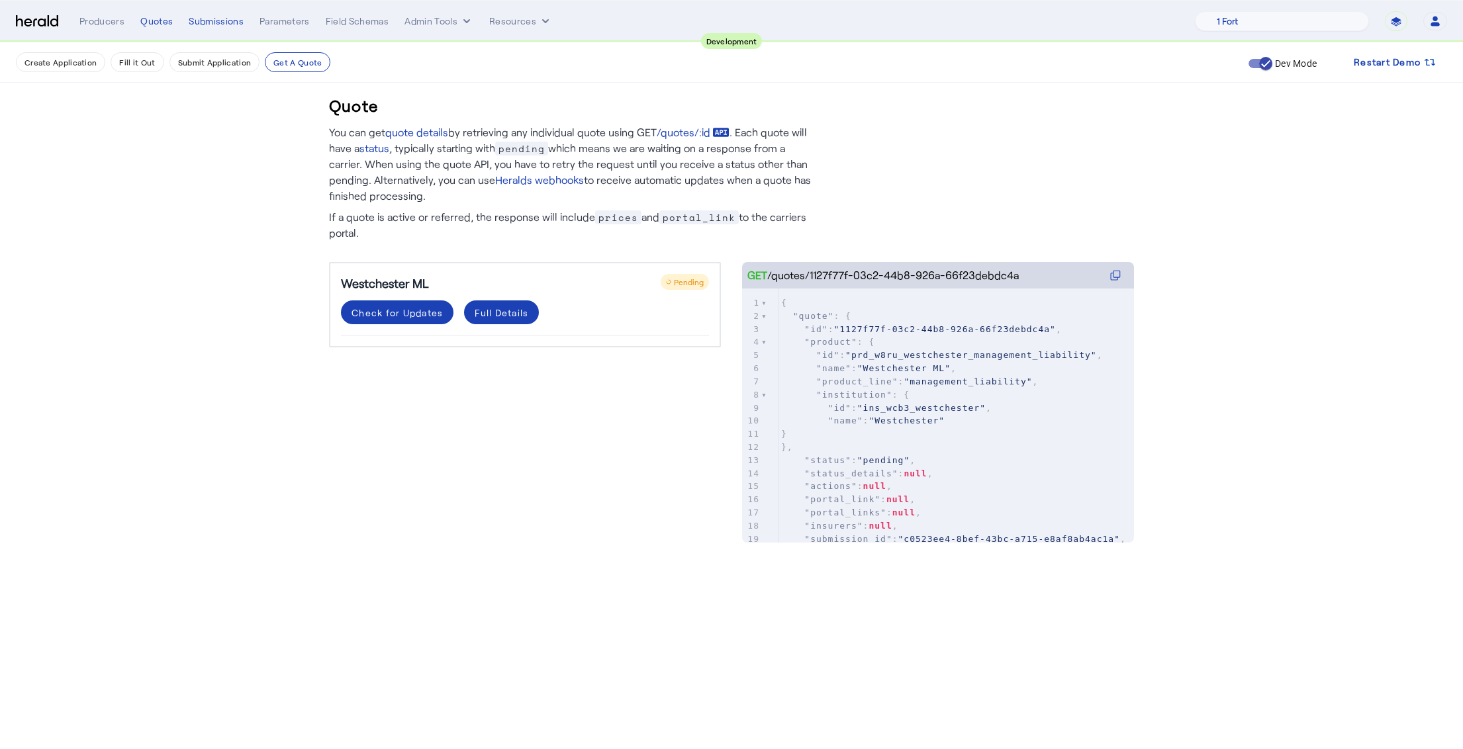
click at [377, 514] on div "Westchester ML Pending Check for Updates Full Details" at bounding box center [525, 389] width 392 height 254
click at [372, 444] on div "Westchester ML Pending Check for Updates Full Details" at bounding box center [525, 389] width 392 height 254
click at [404, 314] on div "Check for Updates" at bounding box center [397, 313] width 91 height 14
click at [690, 356] on span at bounding box center [690, 360] width 5 height 14
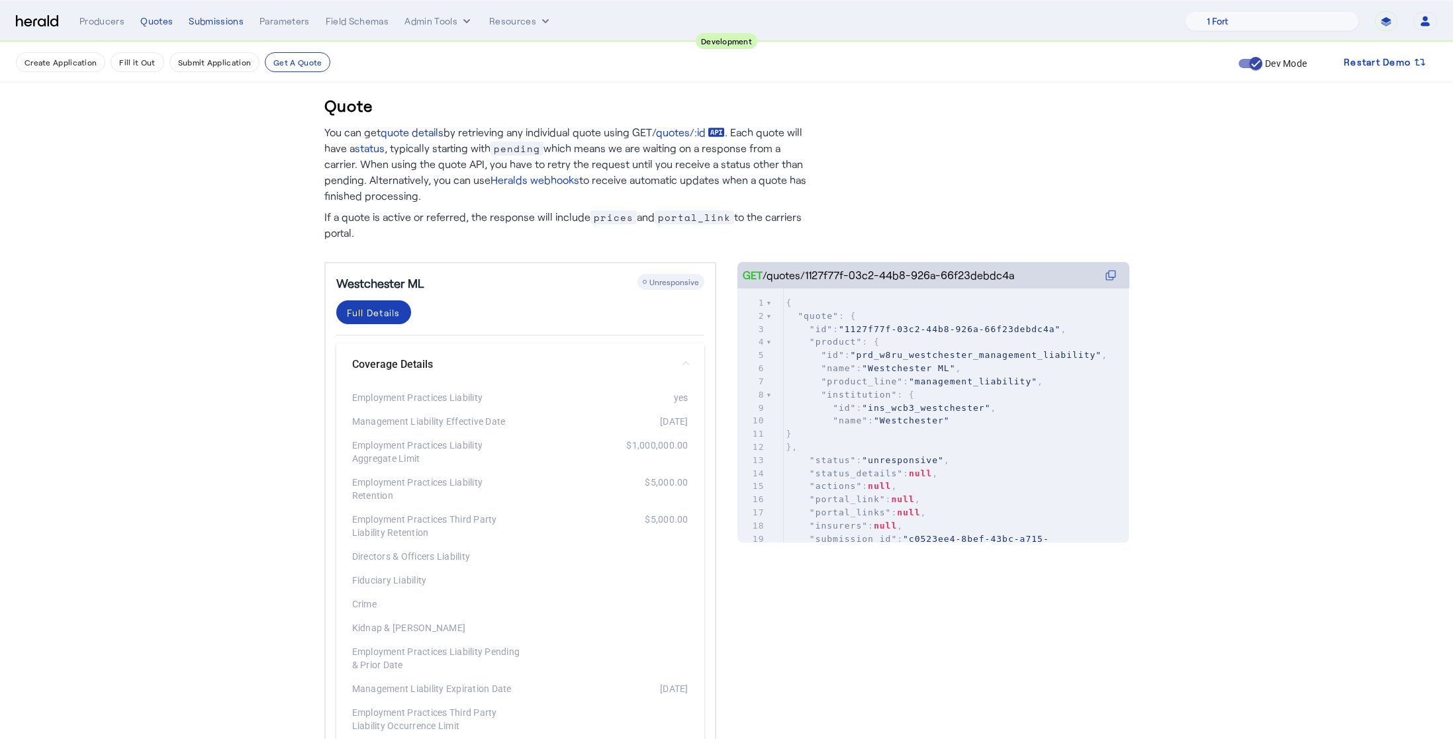
click at [689, 367] on span at bounding box center [685, 365] width 5 height 14
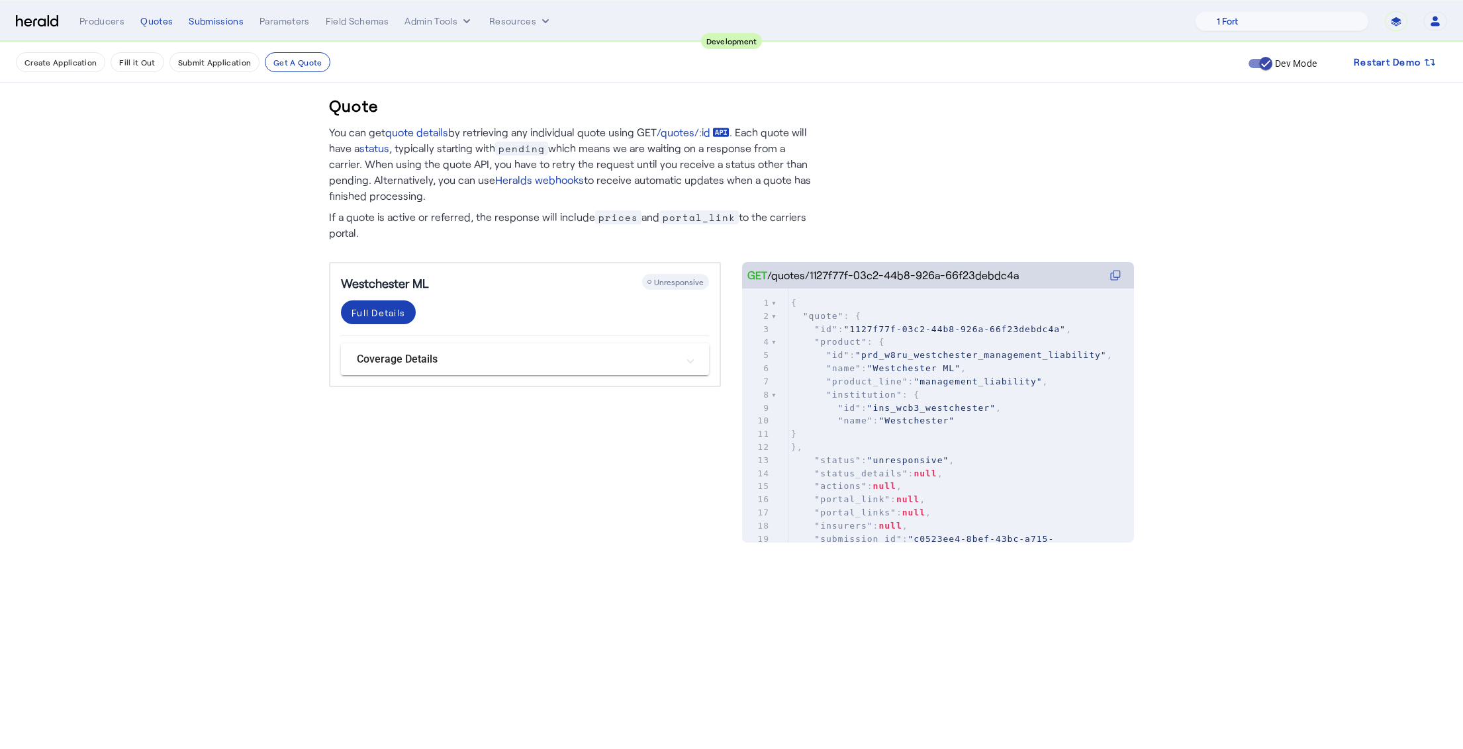
click at [626, 491] on div "Westchester ML Unresponsive Full Details Coverage Details Employment Practices …" at bounding box center [525, 389] width 392 height 254
click at [395, 317] on div "Full Details" at bounding box center [379, 313] width 54 height 14
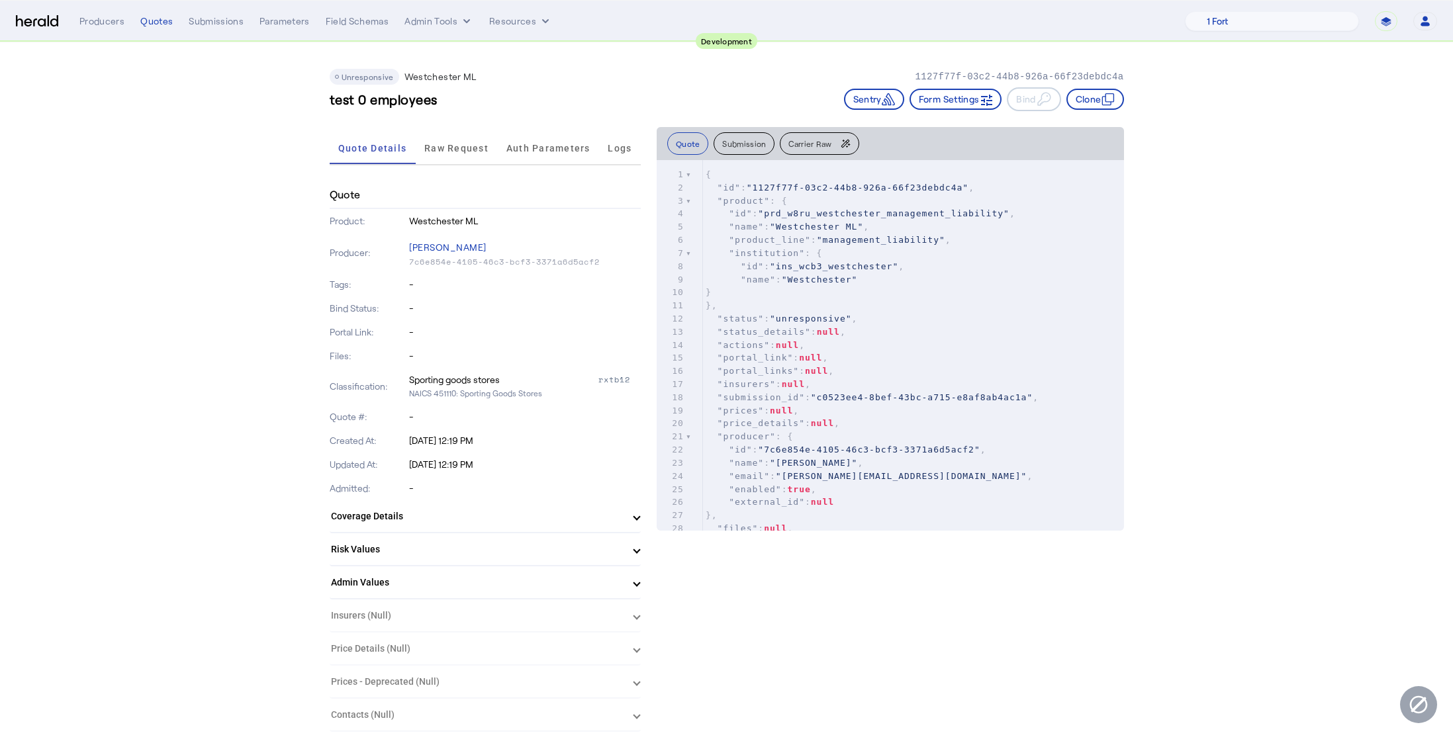
click at [360, 79] on span "Unresponsive" at bounding box center [368, 76] width 52 height 9
click at [399, 84] on div "Unresponsive" at bounding box center [365, 77] width 70 height 16
click at [471, 144] on span "Raw Request" at bounding box center [456, 148] width 64 height 9
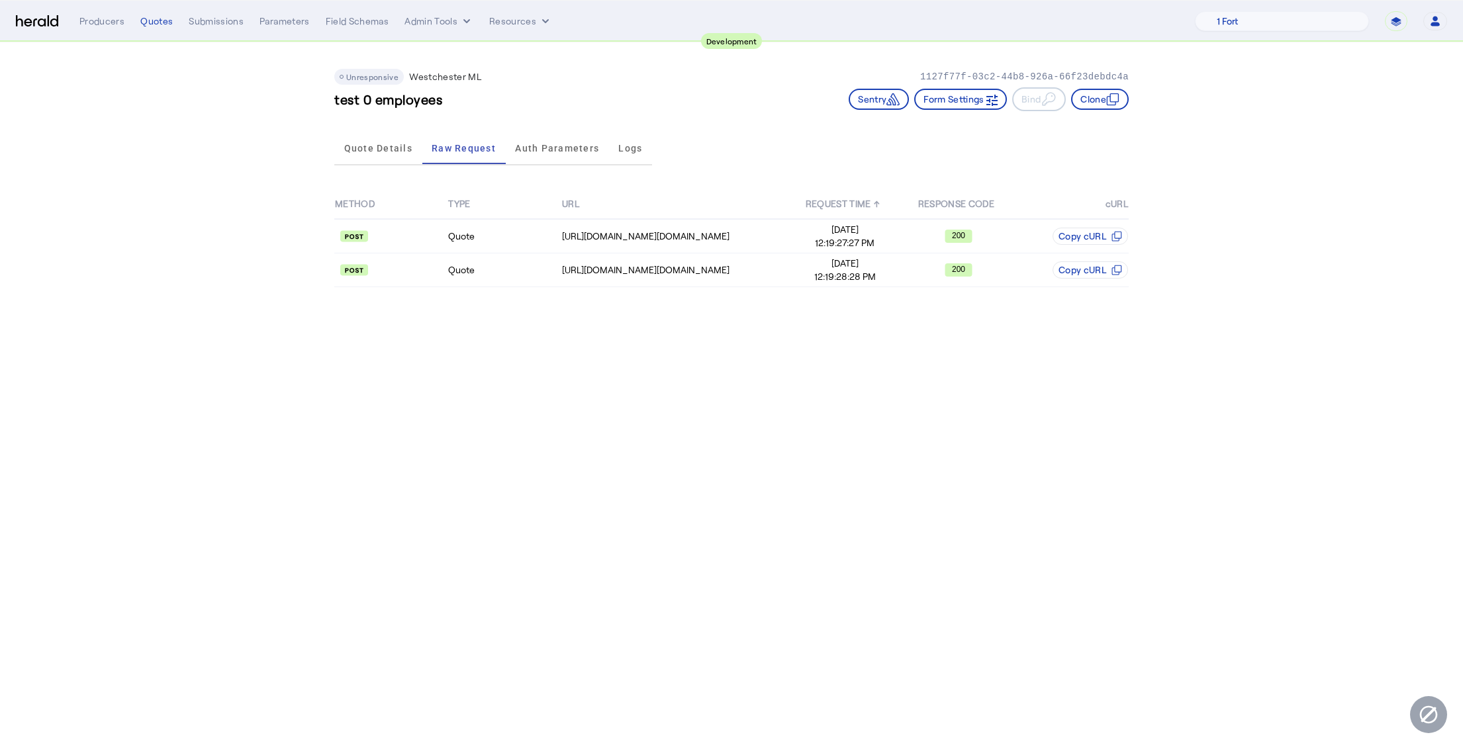
click at [599, 366] on body "**********" at bounding box center [731, 374] width 1463 height 749
click at [665, 277] on td "[URL][DOMAIN_NAME][DOMAIN_NAME]" at bounding box center [674, 271] width 227 height 34
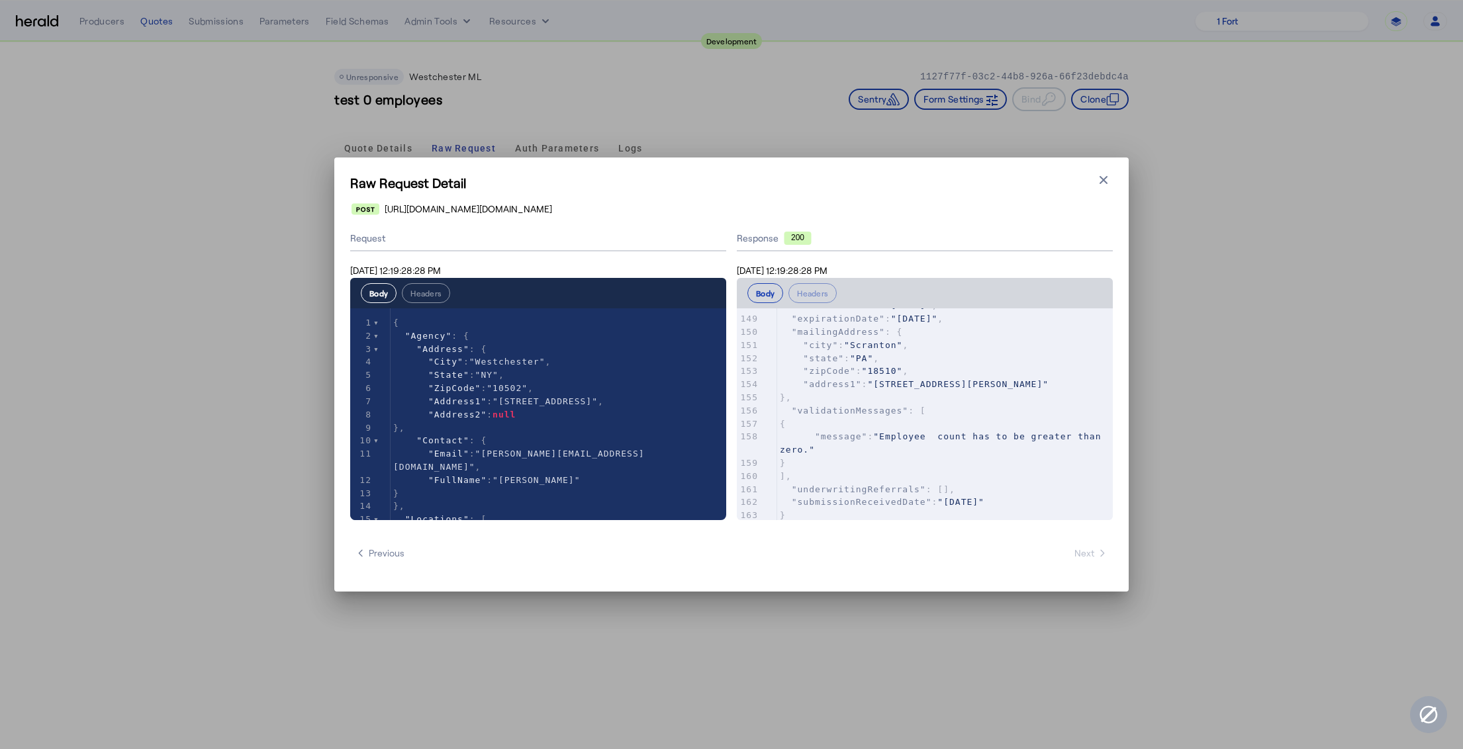
scroll to position [1968, 0]
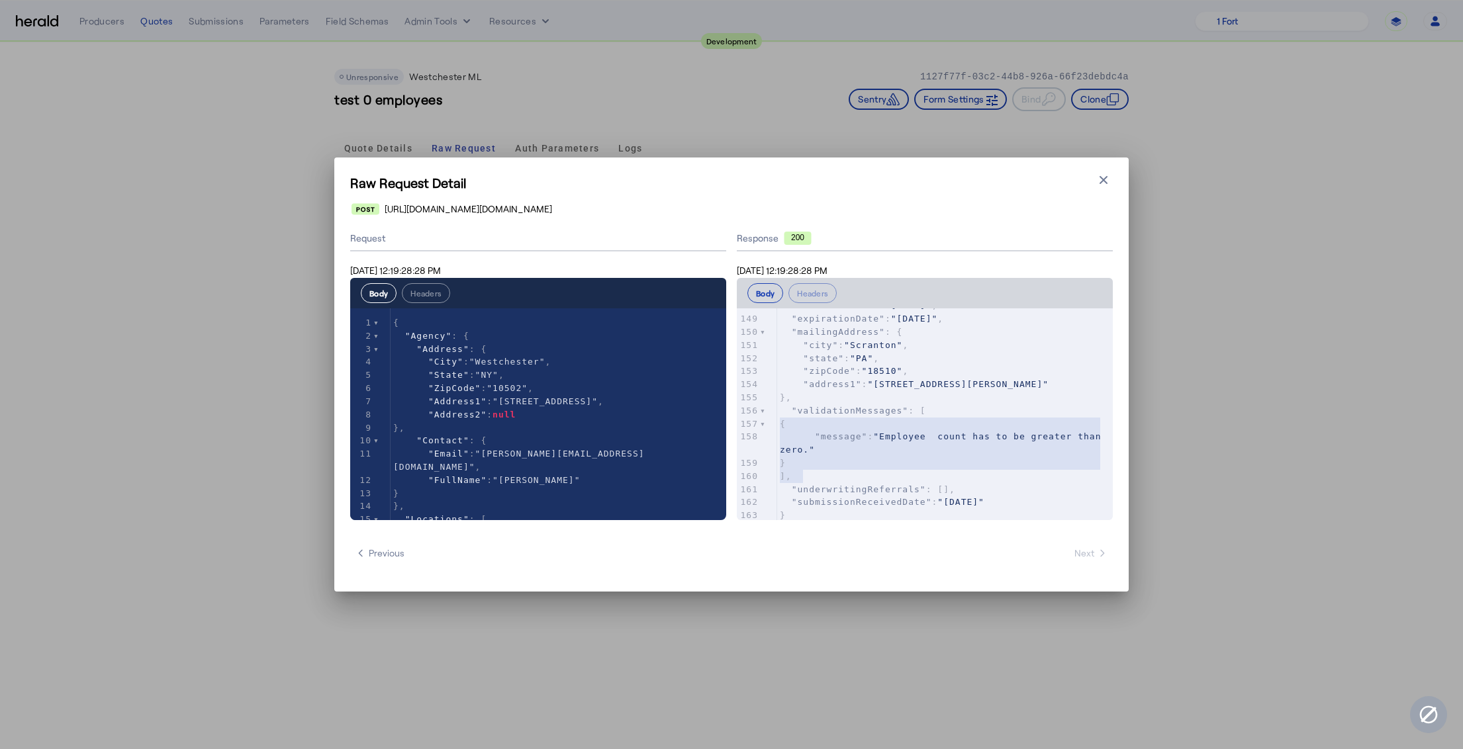
type textarea "**********"
drag, startPoint x: 818, startPoint y: 465, endPoint x: 759, endPoint y: 387, distance: 98.8
click at [777, 387] on div "124 }, 125 { 126 "value" : "No" , 127 "uwqKey" : "DLR" 128 }, 129 { 130 "value"…" at bounding box center [945, 254] width 336 height 538
click at [849, 470] on pre "]," at bounding box center [945, 476] width 336 height 13
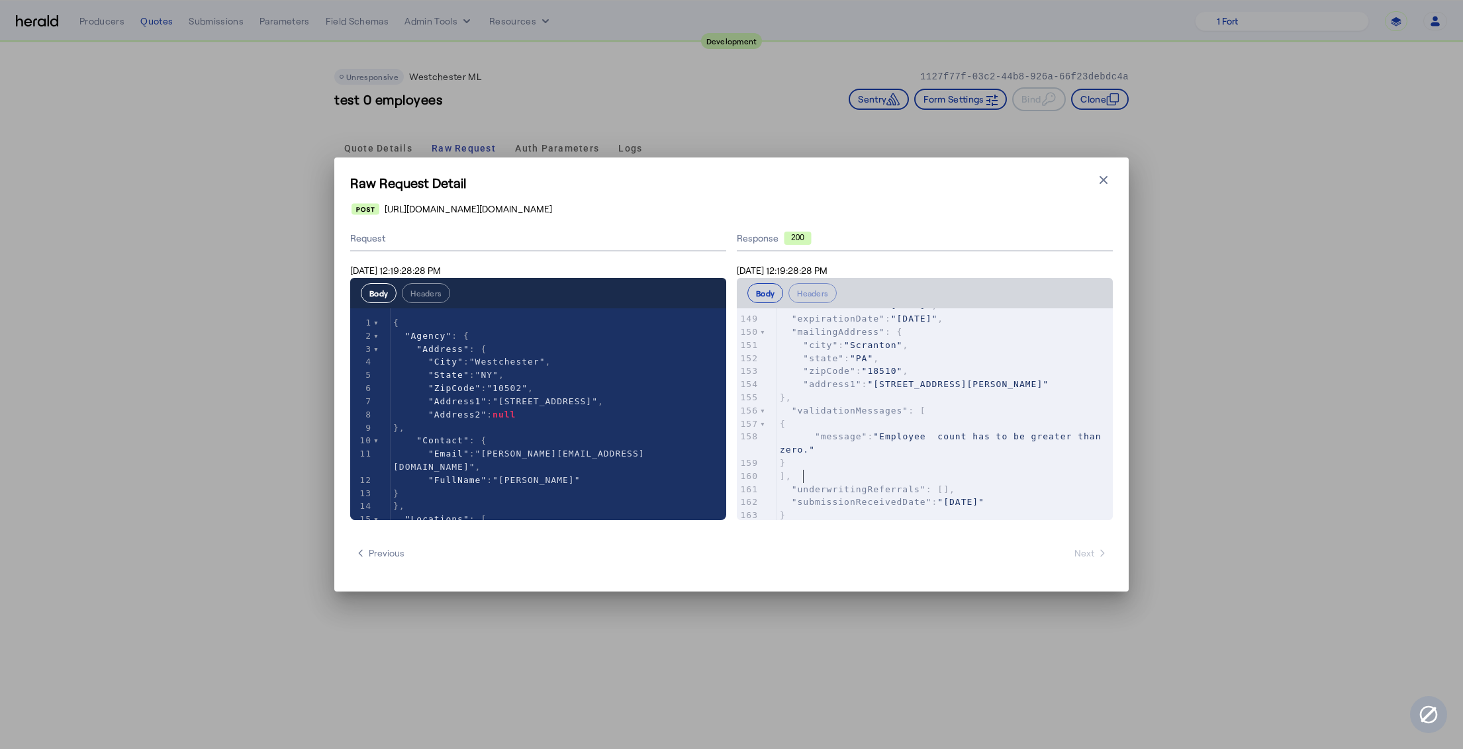
click at [817, 470] on pre "]," at bounding box center [945, 476] width 336 height 13
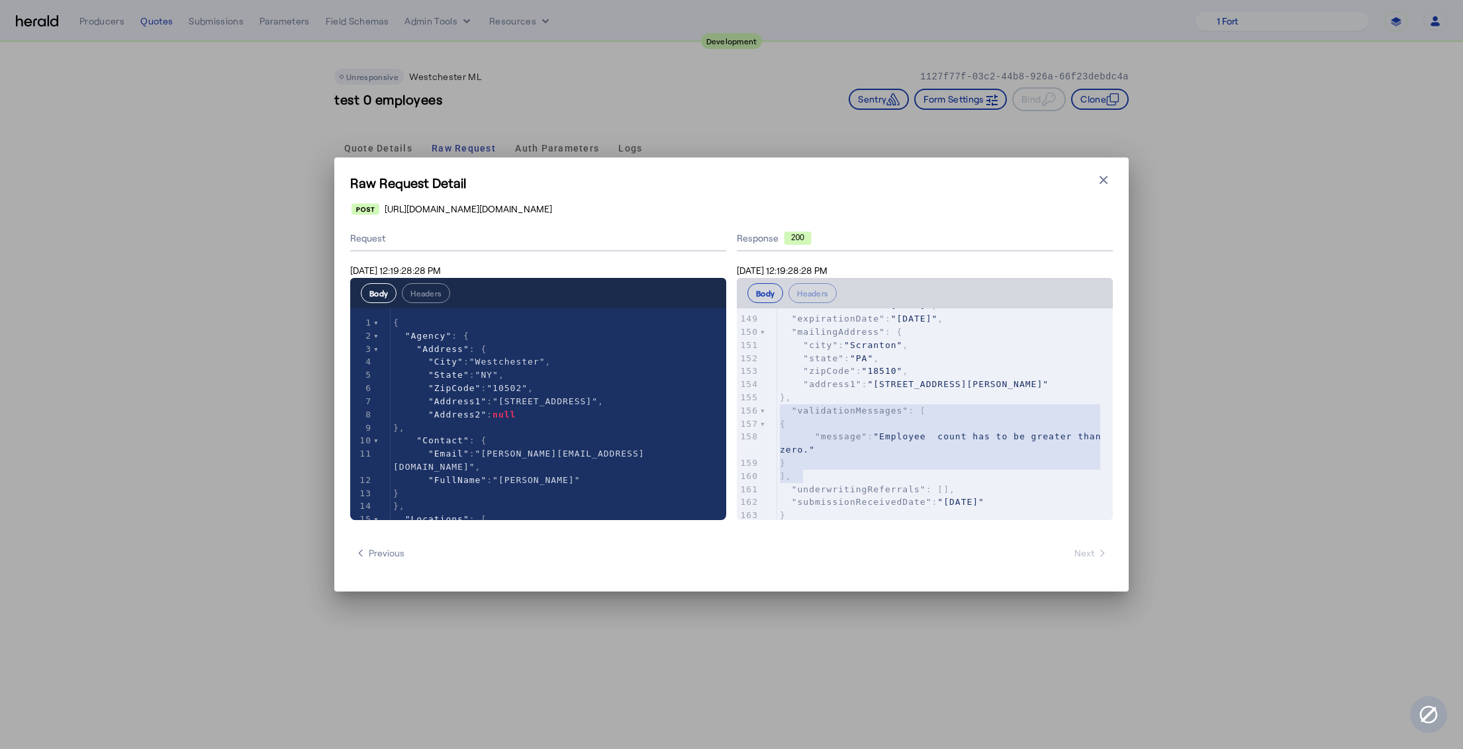
type textarea "**********"
drag, startPoint x: 820, startPoint y: 465, endPoint x: 758, endPoint y: 388, distance: 98.9
click at [777, 388] on div "124 }, 125 { 126 "value" : "No" , 127 "uwqKey" : "DLR" 128 }, 129 { 130 "value"…" at bounding box center [945, 254] width 336 height 538
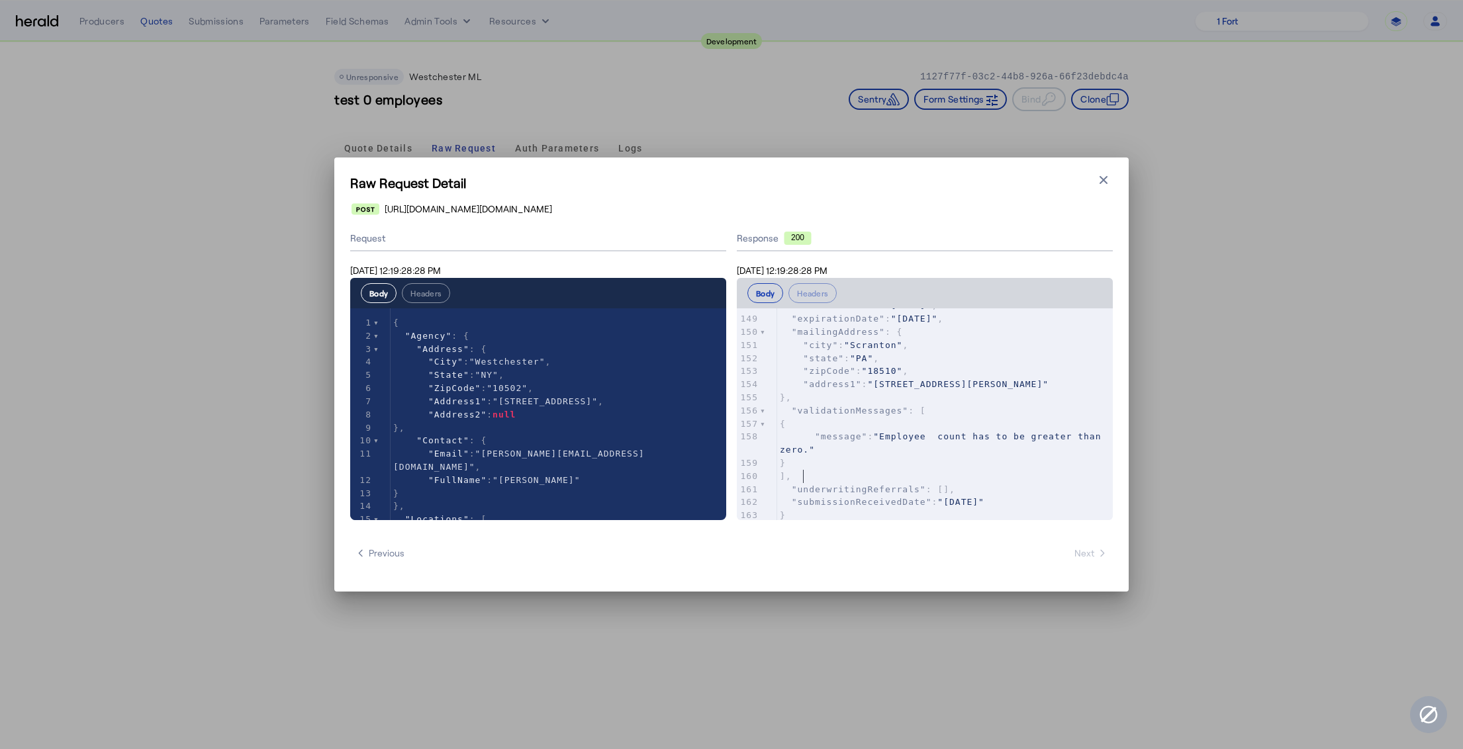
click at [834, 470] on pre "]," at bounding box center [945, 476] width 336 height 13
type textarea "**********"
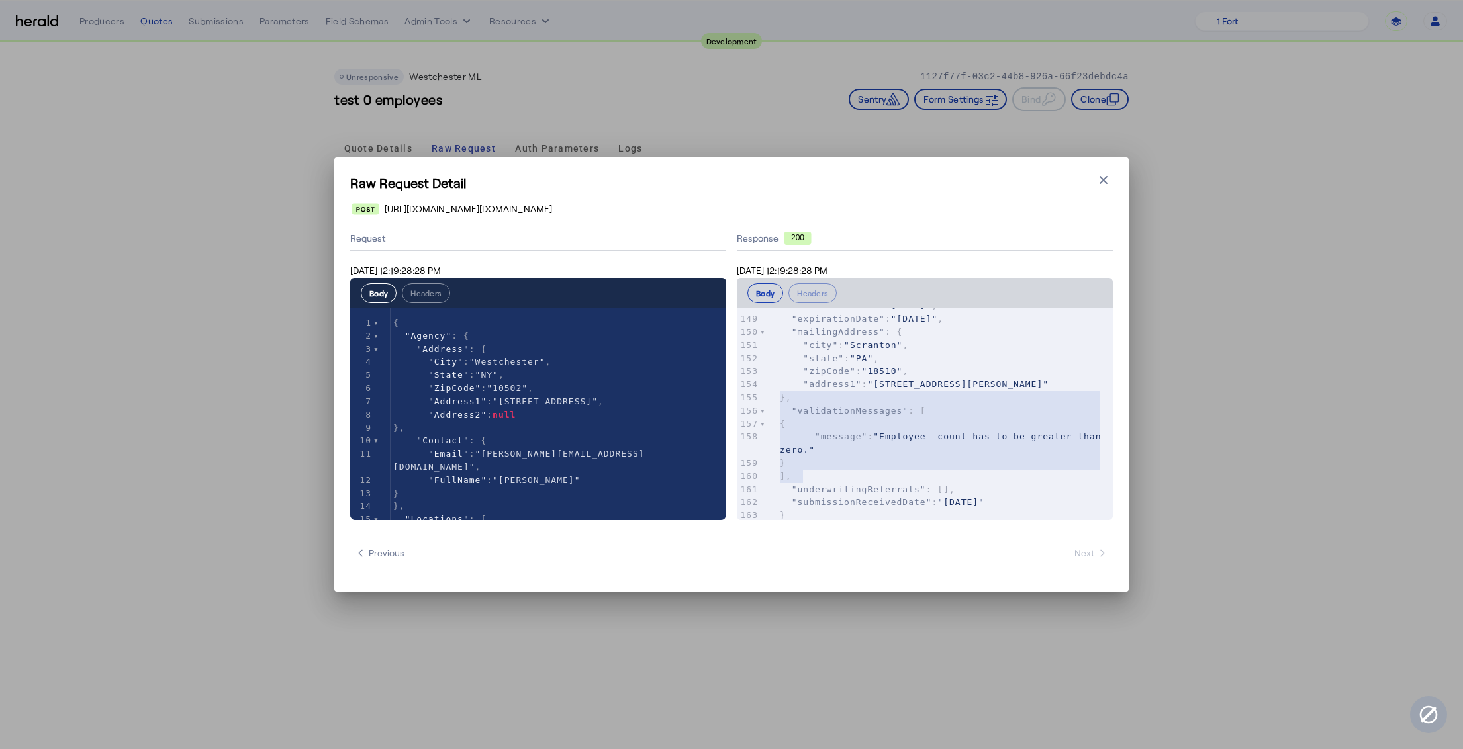
drag, startPoint x: 816, startPoint y: 463, endPoint x: 750, endPoint y: 384, distance: 102.9
click at [777, 384] on div "124 }, 125 { 126 "value" : "No" , 127 "uwqKey" : "DLR" 128 }, 129 { 130 "value"…" at bounding box center [945, 254] width 336 height 538
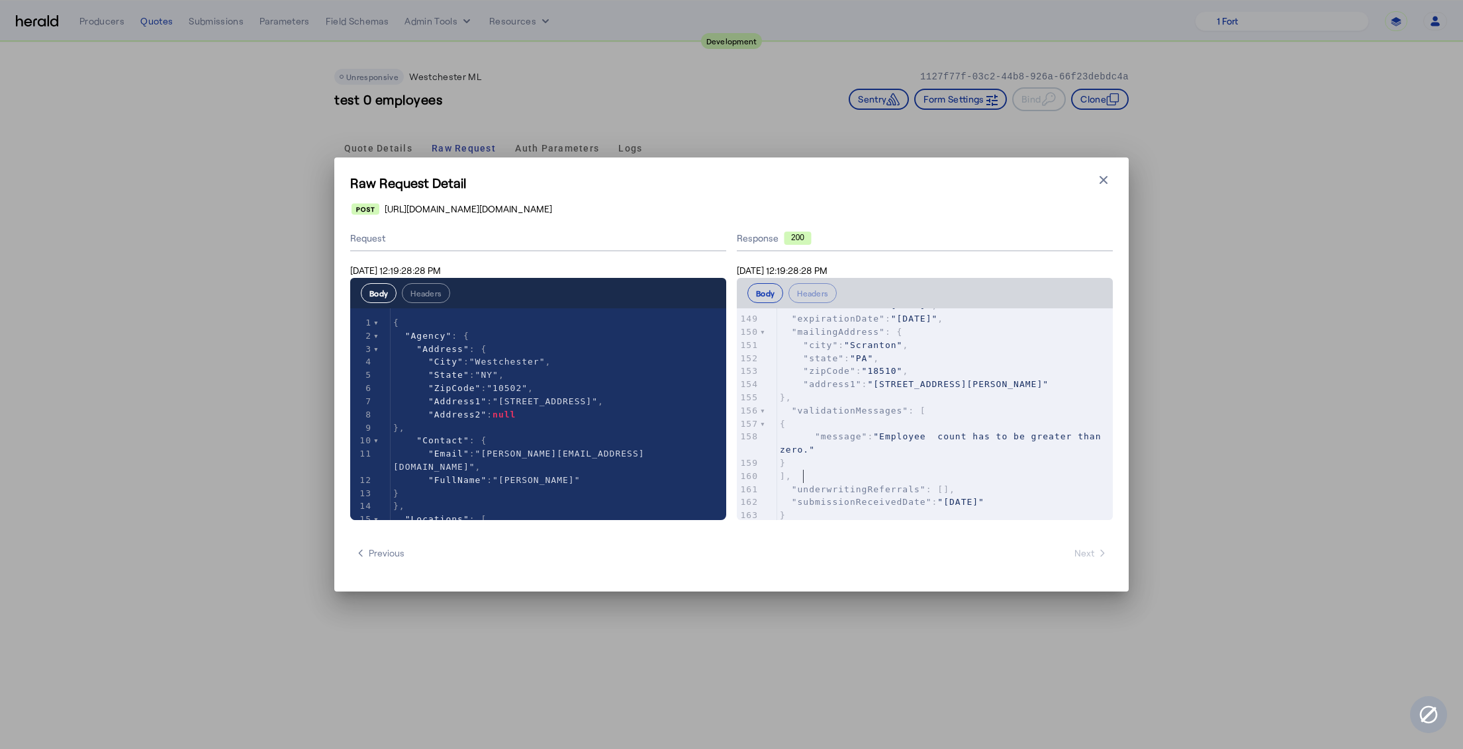
click at [861, 470] on pre "]," at bounding box center [945, 476] width 336 height 13
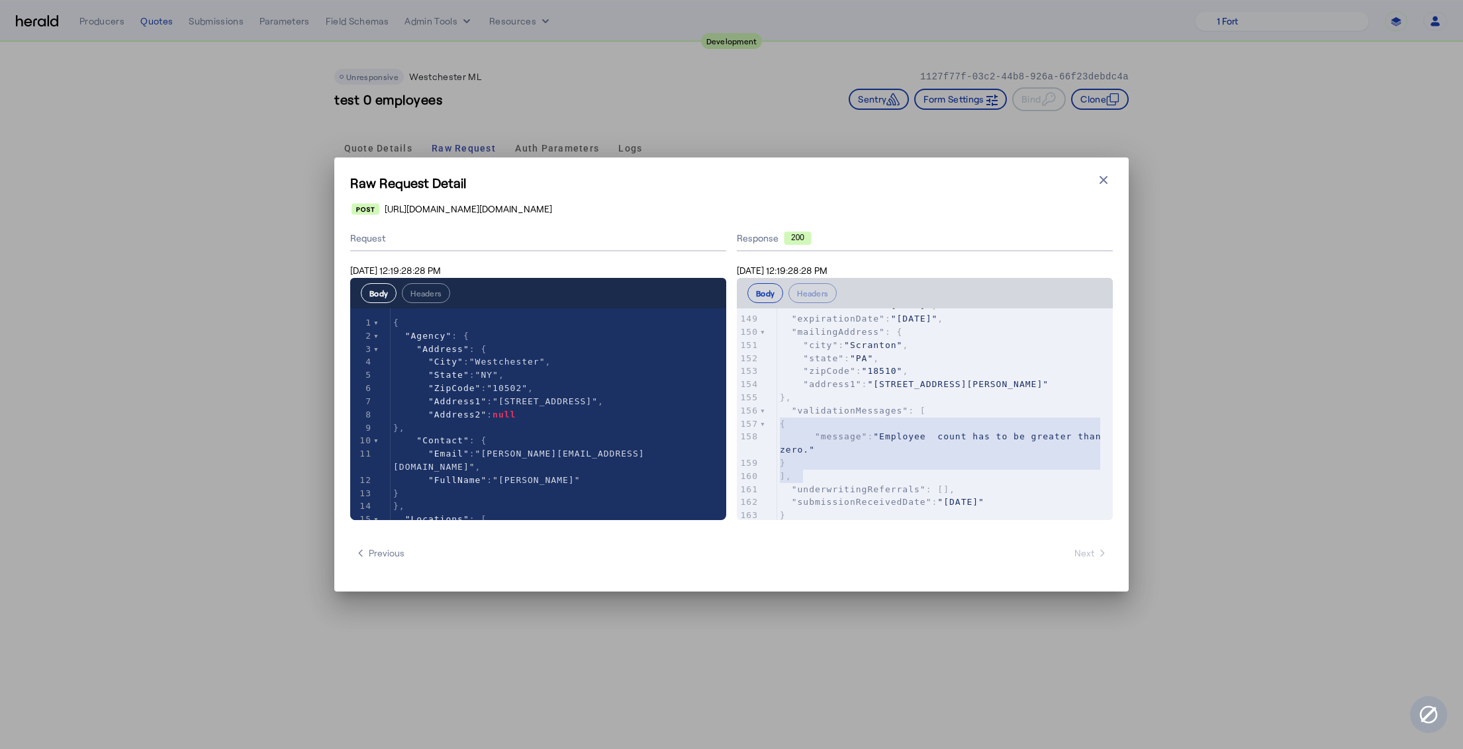
type textarea "**********"
drag, startPoint x: 849, startPoint y: 463, endPoint x: 757, endPoint y: 379, distance: 124.2
click at [777, 379] on div "124 }, 125 { 126 "value" : "No" , 127 "uwqKey" : "DLR" 128 }, 129 { 130 "value"…" at bounding box center [945, 254] width 336 height 538
click at [839, 470] on pre "]," at bounding box center [945, 476] width 336 height 13
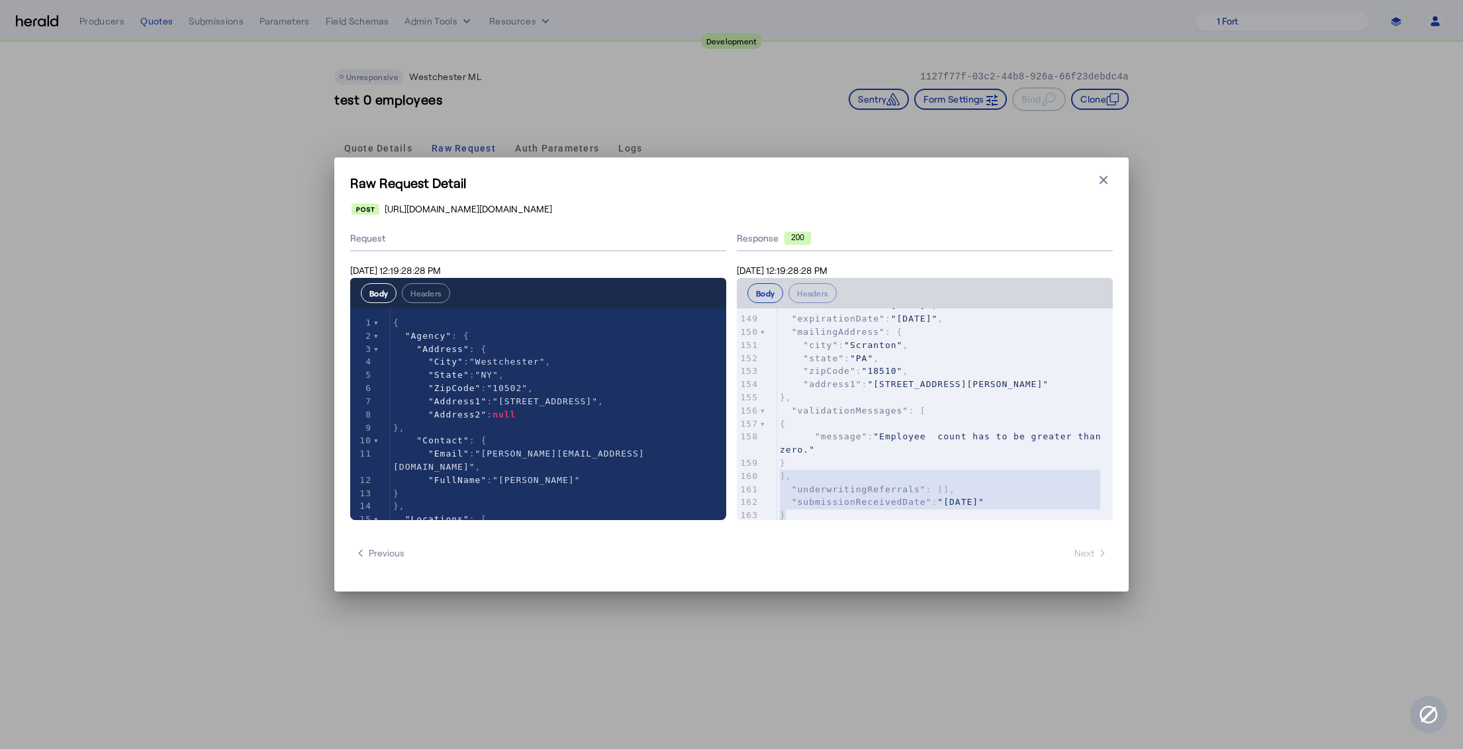
type textarea "**********"
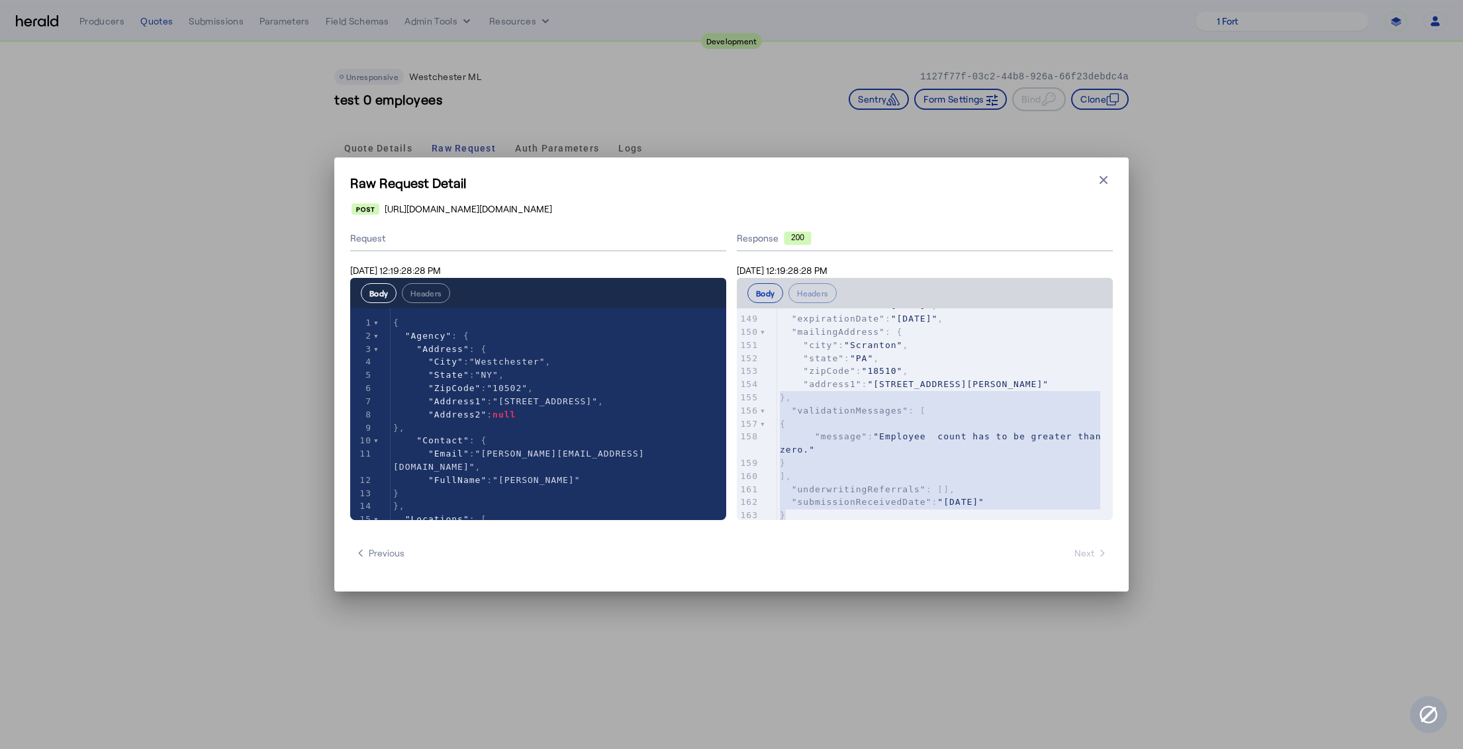
drag, startPoint x: 789, startPoint y: 507, endPoint x: 743, endPoint y: 383, distance: 132.8
click at [777, 383] on div "124 }, 125 { 126 "value" : "No" , 127 "uwqKey" : "DLR" 128 }, 129 { 130 "value"…" at bounding box center [945, 254] width 336 height 538
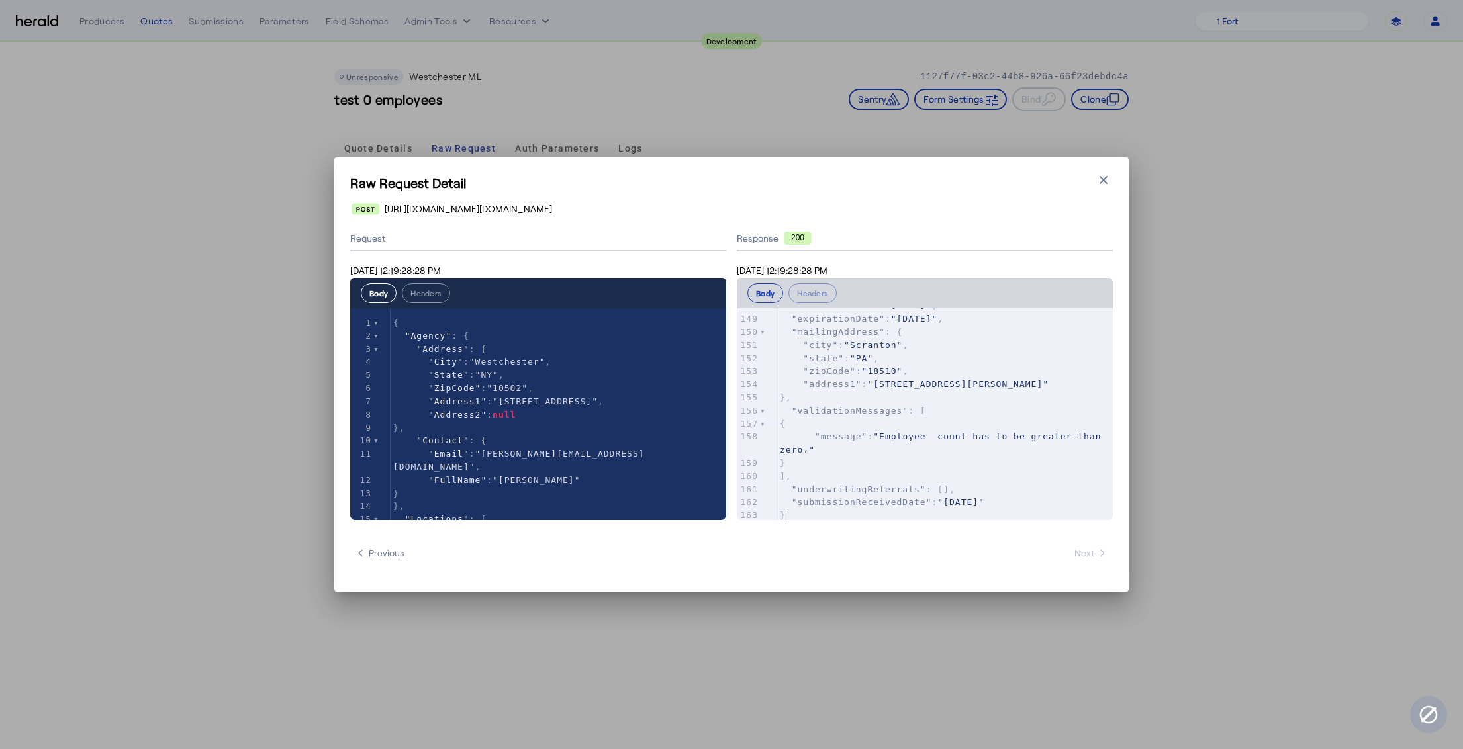
click at [833, 509] on pre "}" at bounding box center [945, 515] width 336 height 13
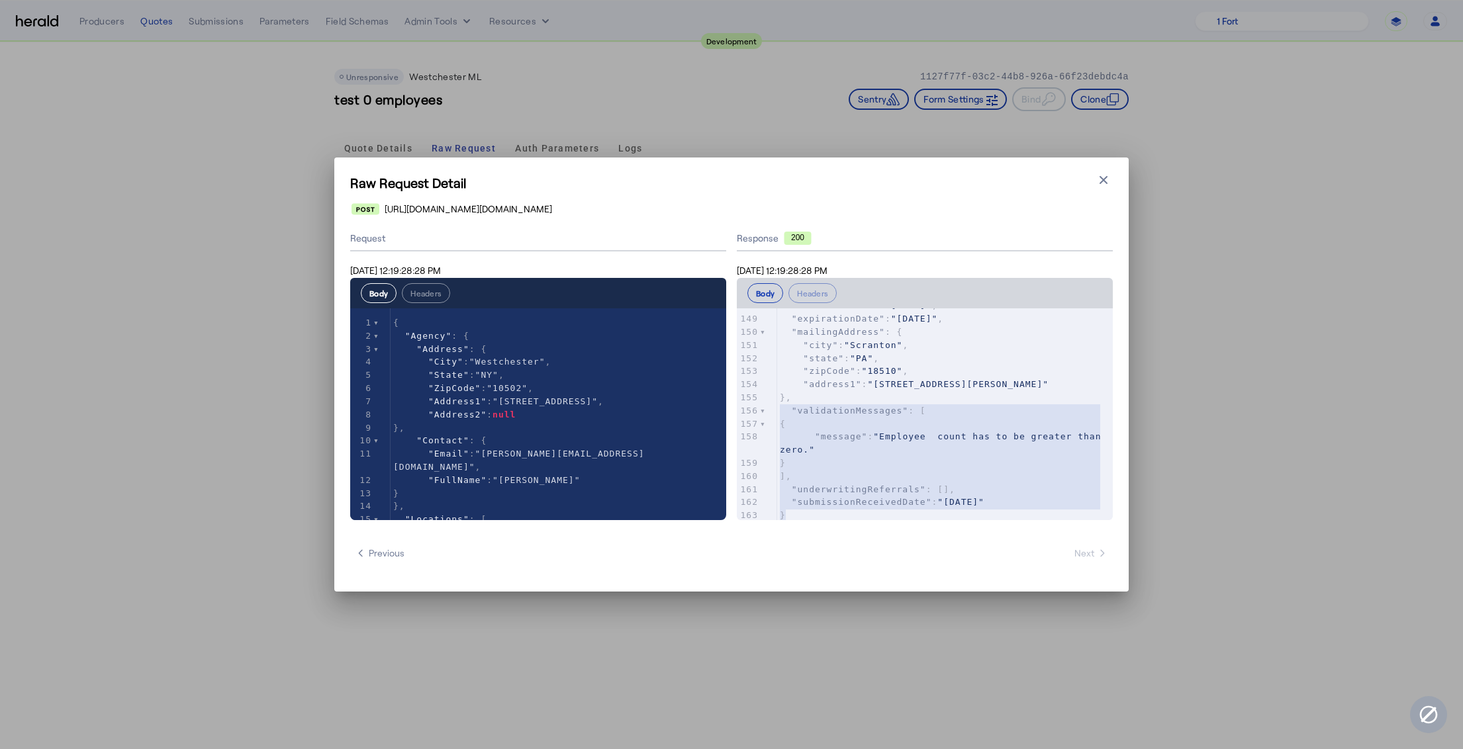
type textarea "**********"
drag, startPoint x: 828, startPoint y: 508, endPoint x: 733, endPoint y: 375, distance: 163.7
click at [733, 375] on div "Request Aug 21, 2025 12:19:28:28 PM Body Headers xxxxxxxxxx 155 1 { 2 "Agency" …" at bounding box center [731, 373] width 763 height 294
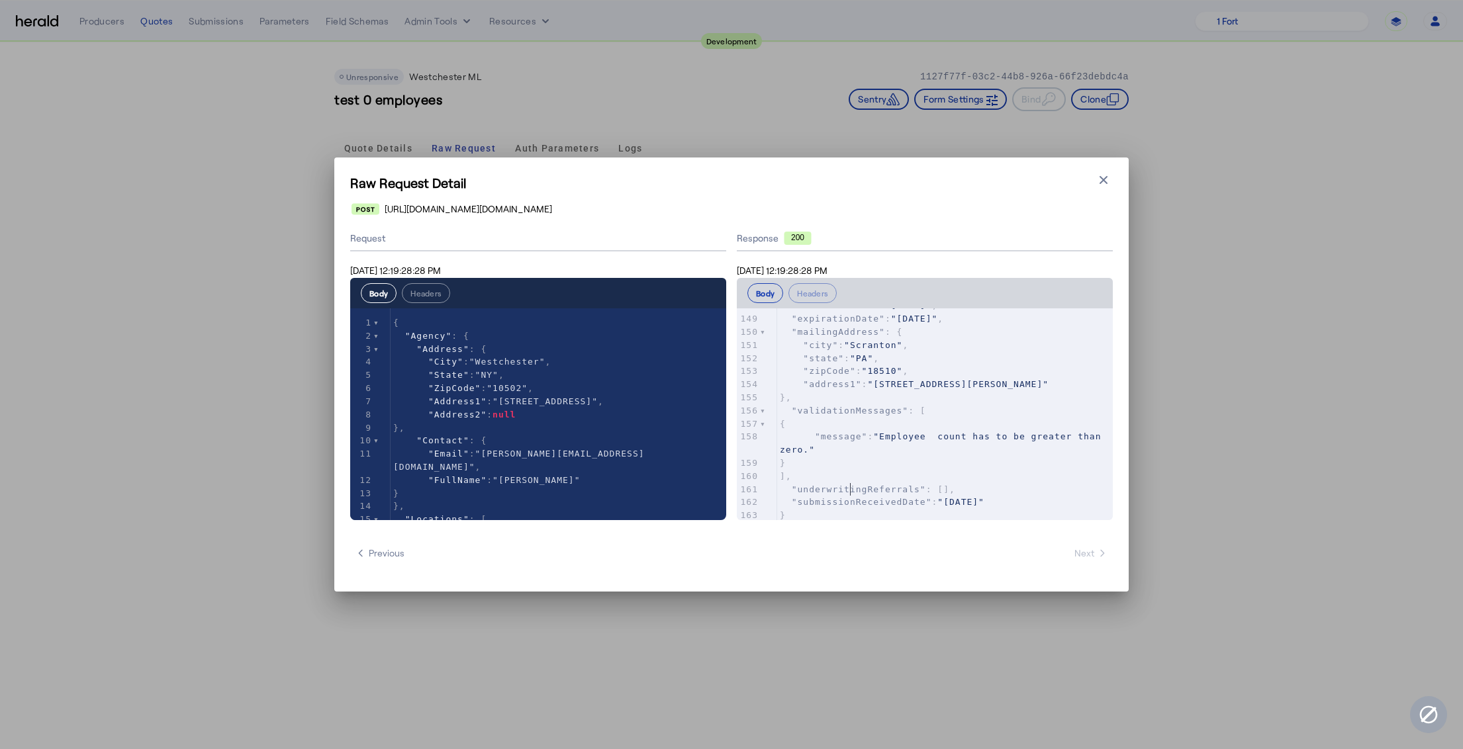
click at [851, 485] on span ""underwritingReferrals"" at bounding box center [859, 490] width 134 height 10
type textarea "**********"
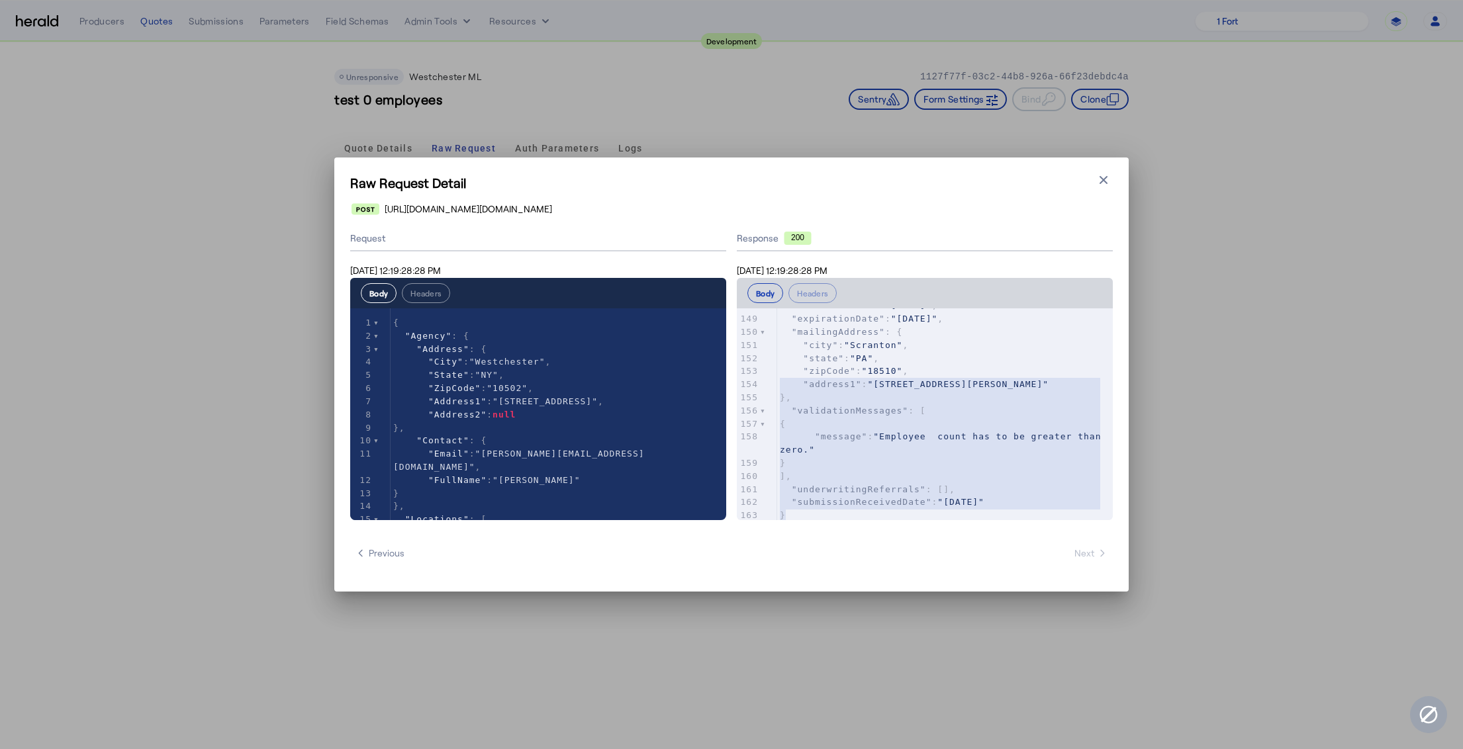
drag, startPoint x: 814, startPoint y: 510, endPoint x: 759, endPoint y: 377, distance: 143.1
click at [777, 377] on div "124 }, 125 { 126 "value" : "No" , 127 "uwqKey" : "DLR" 128 }, 129 { 130 "value"…" at bounding box center [945, 254] width 336 height 538
click at [832, 470] on pre "]," at bounding box center [945, 476] width 336 height 13
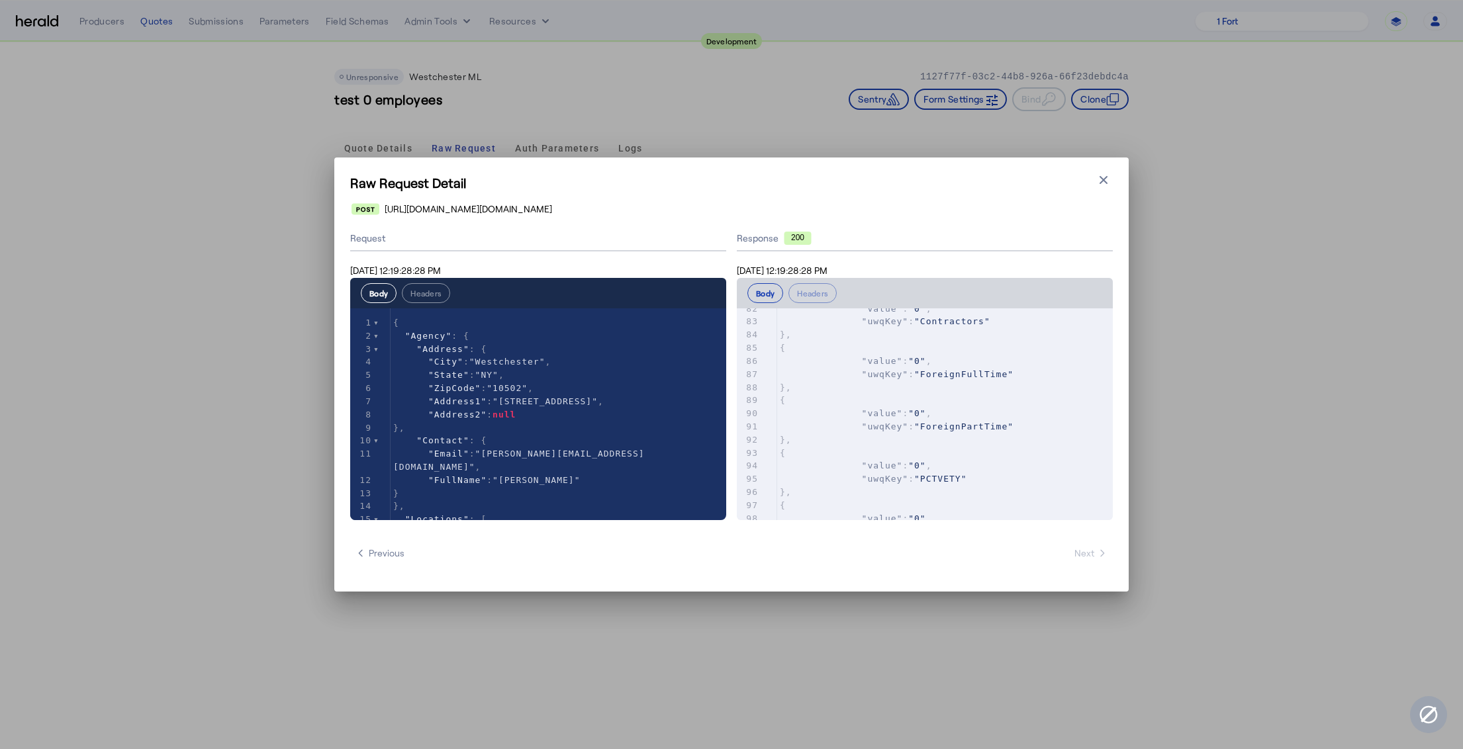
scroll to position [858, 0]
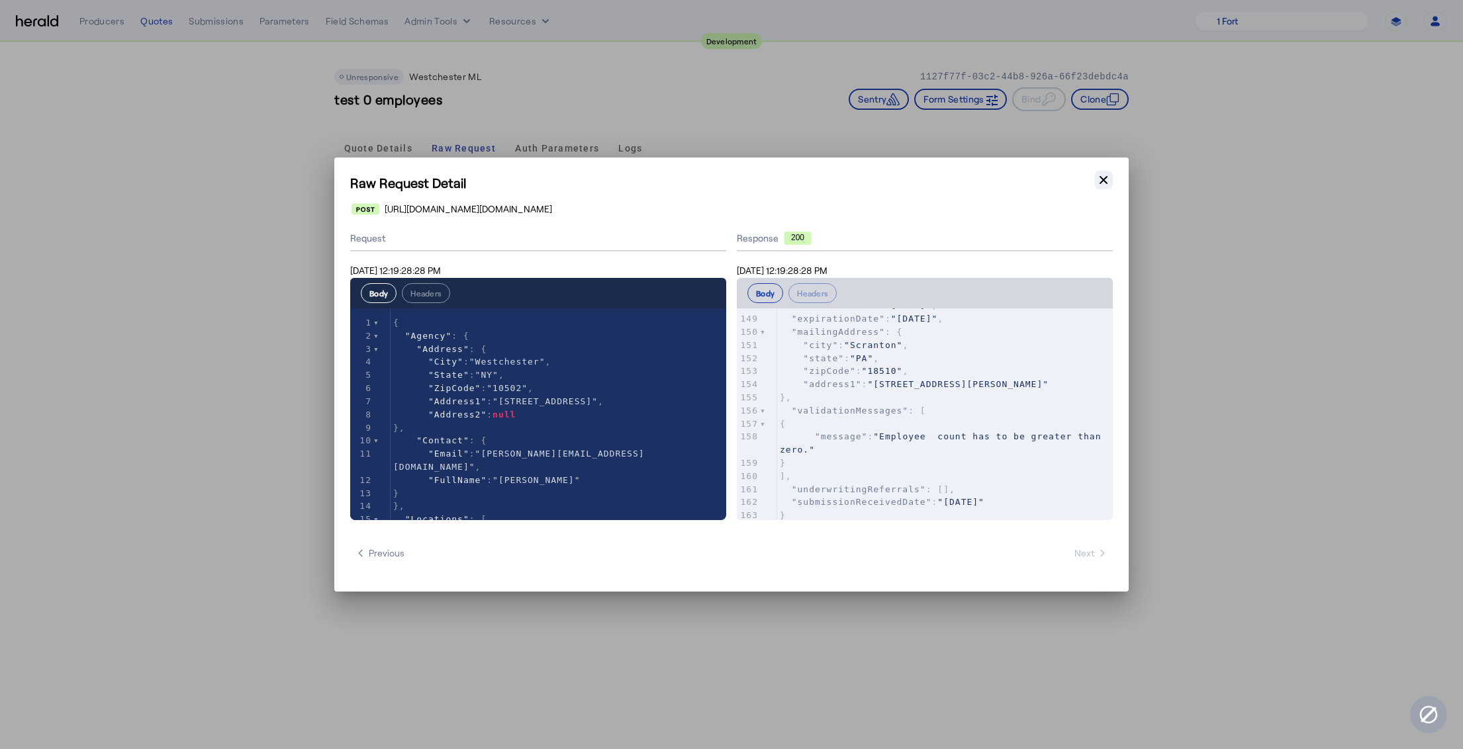
click at [1099, 185] on icon "button" at bounding box center [1103, 179] width 13 height 13
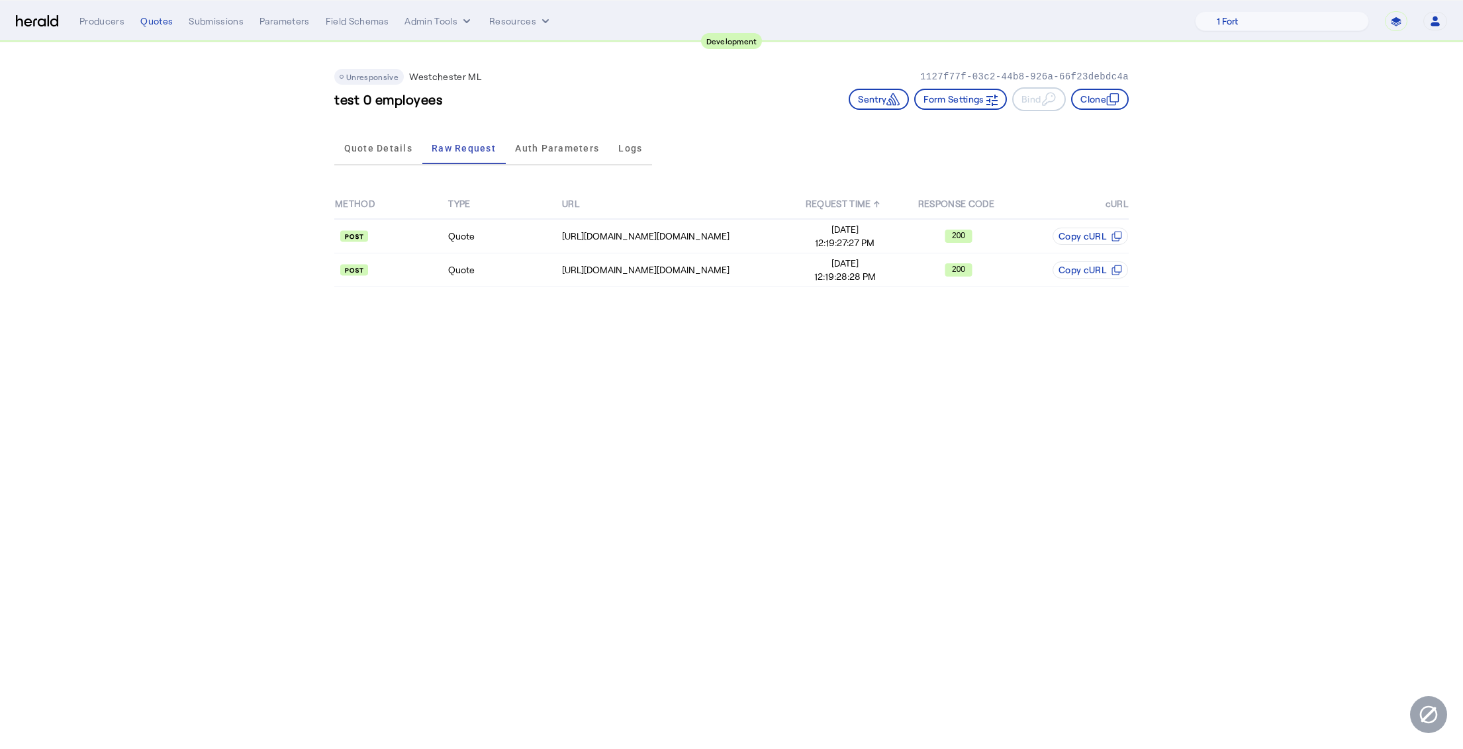
click at [271, 180] on app-quote-details "Unresponsive Westchester ML 1127f77f-03c2-44b8-926a-66f23debdc4a test 0 employe…" at bounding box center [731, 173] width 1463 height 263
click at [40, 24] on img at bounding box center [37, 21] width 42 height 13
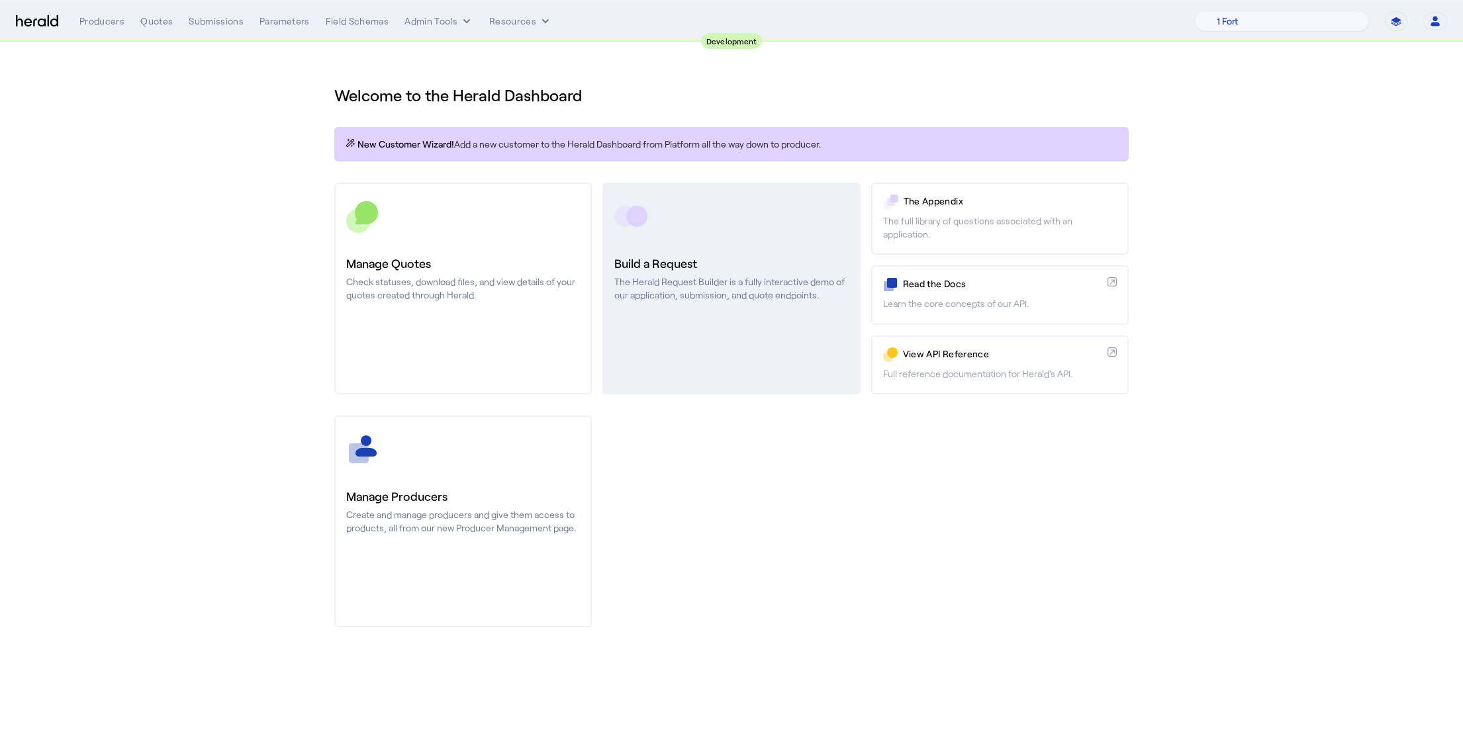
drag, startPoint x: 826, startPoint y: 480, endPoint x: 753, endPoint y: 383, distance: 120.6
click at [825, 481] on div "Manage Producers Create and manage producers and give them access to products, …" at bounding box center [731, 522] width 794 height 212
click at [740, 342] on link "Build a Request The Herald Request Builder is a fully interactive demo of our a…" at bounding box center [731, 289] width 258 height 212
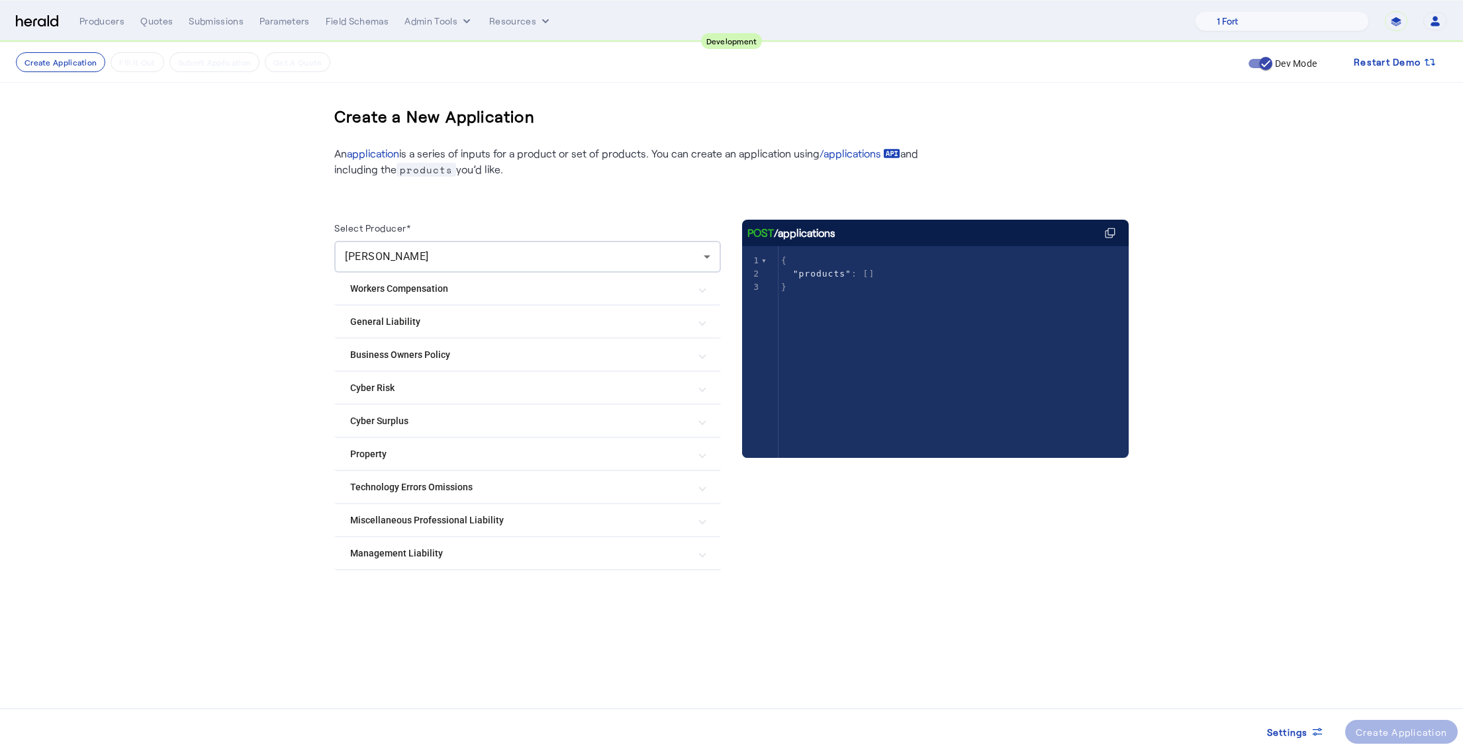
click at [444, 560] on mat-expansion-panel-header "Management Liability" at bounding box center [527, 554] width 387 height 32
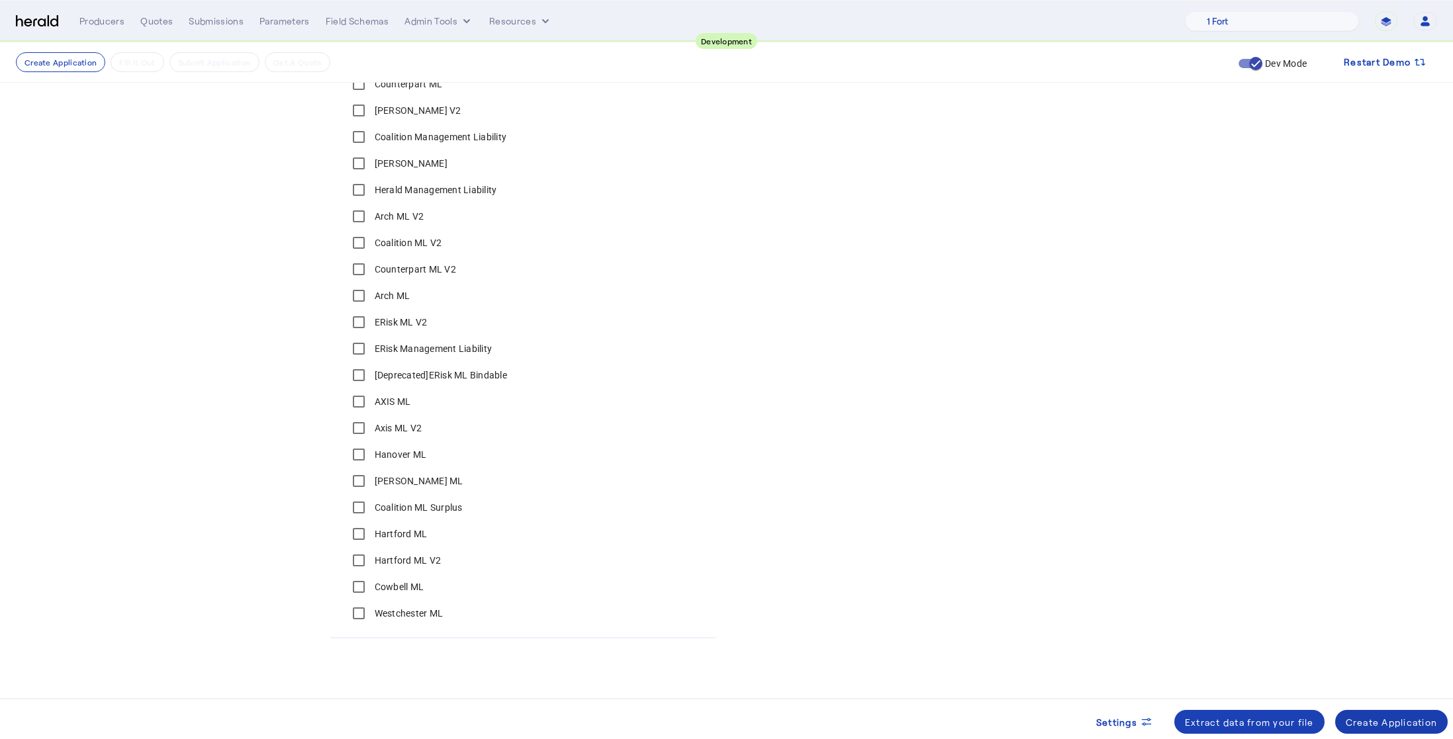
click at [1409, 728] on div "Create Application" at bounding box center [1392, 723] width 92 height 14
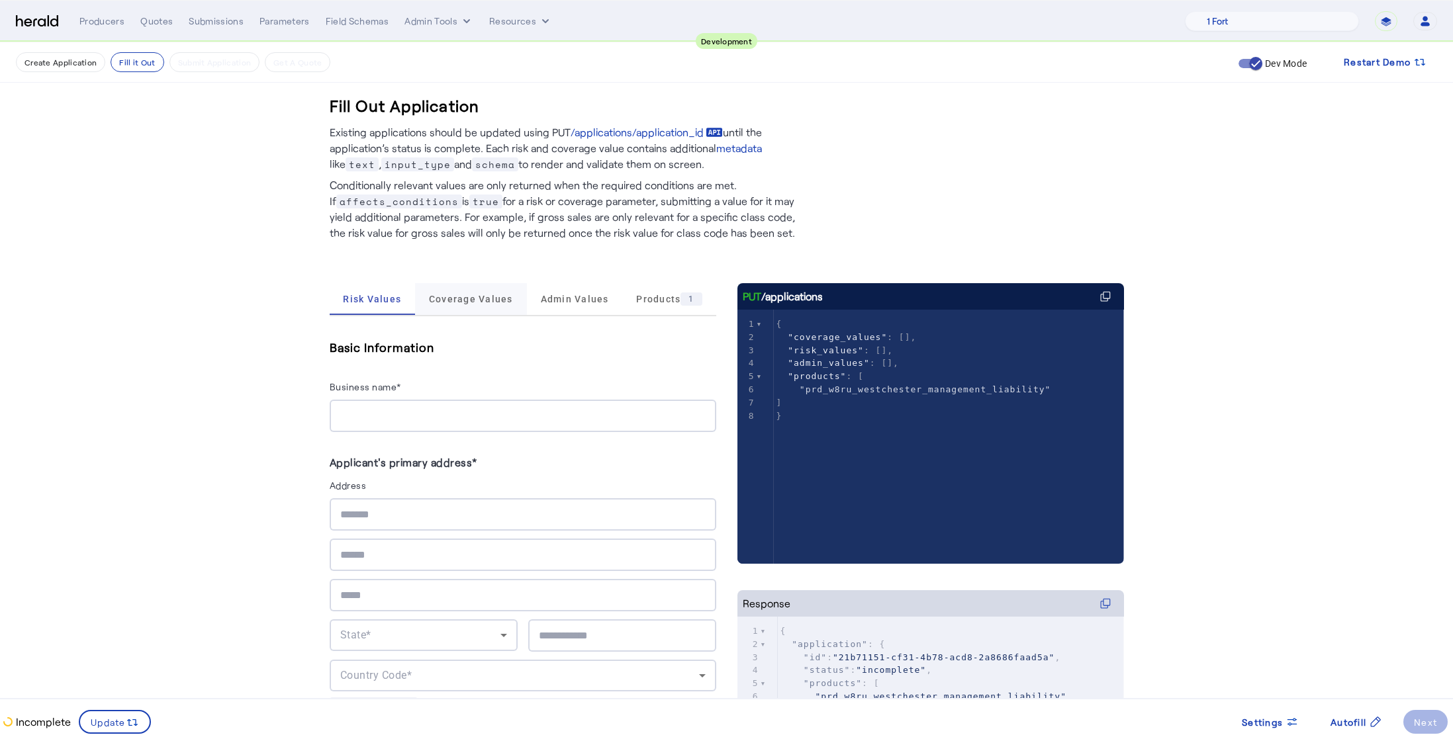
click at [494, 310] on span "Coverage Values" at bounding box center [471, 299] width 84 height 32
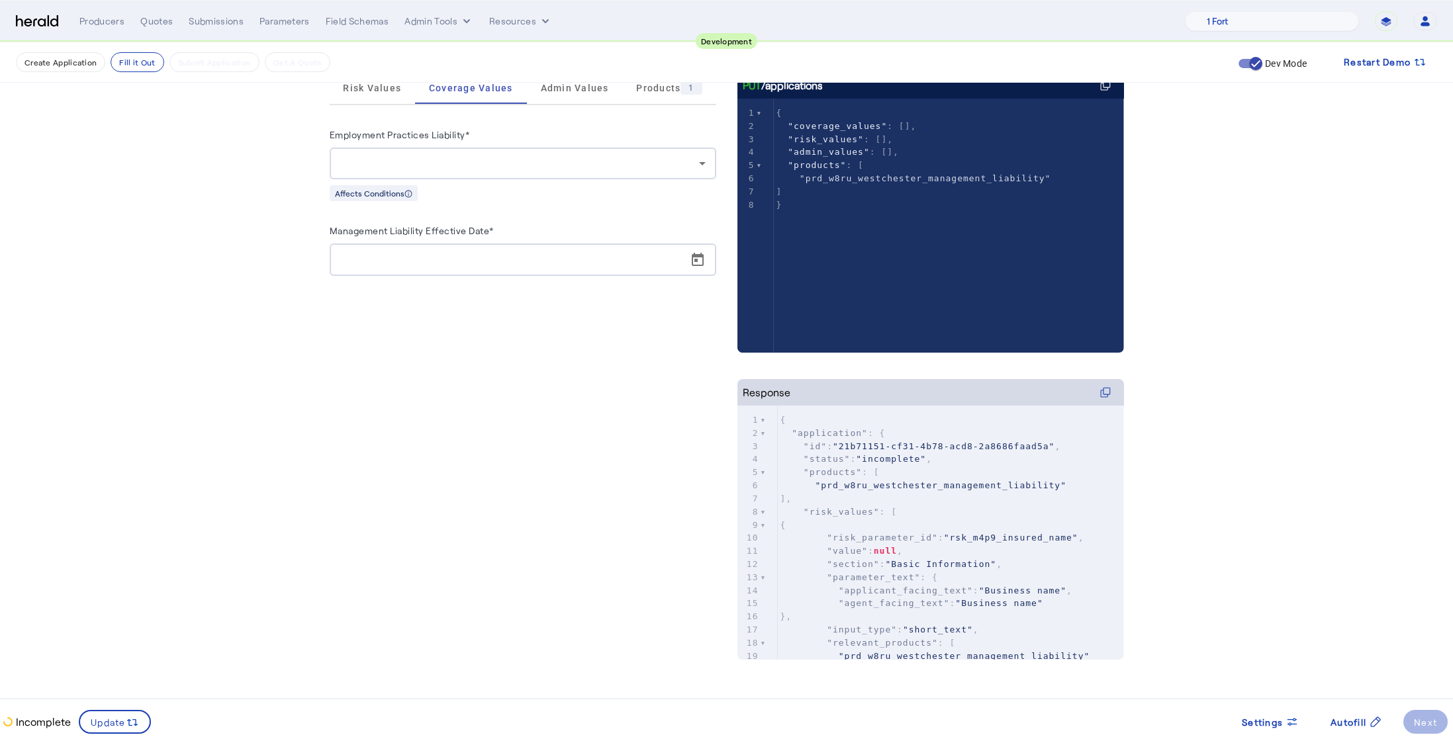
click at [678, 162] on div at bounding box center [519, 164] width 359 height 16
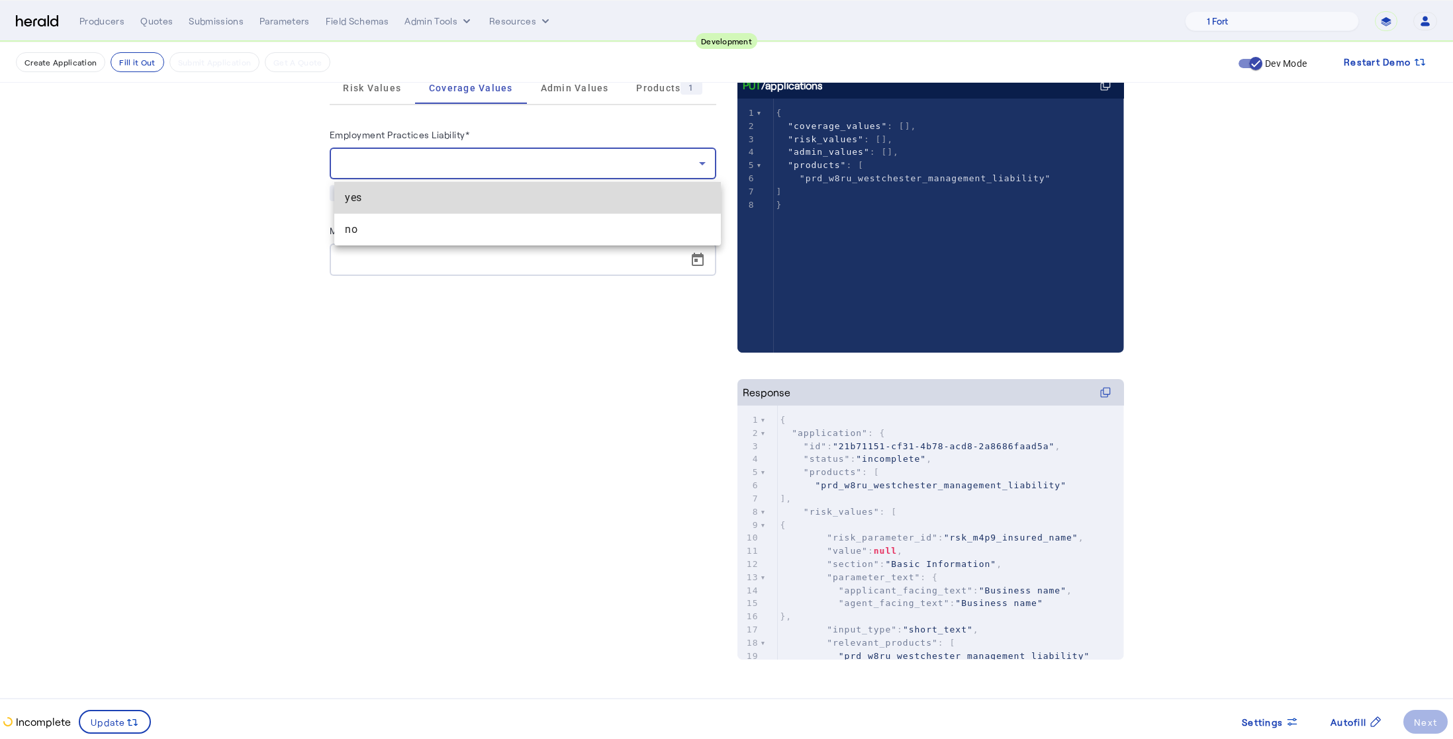
click at [481, 197] on span "yes" at bounding box center [527, 198] width 365 height 16
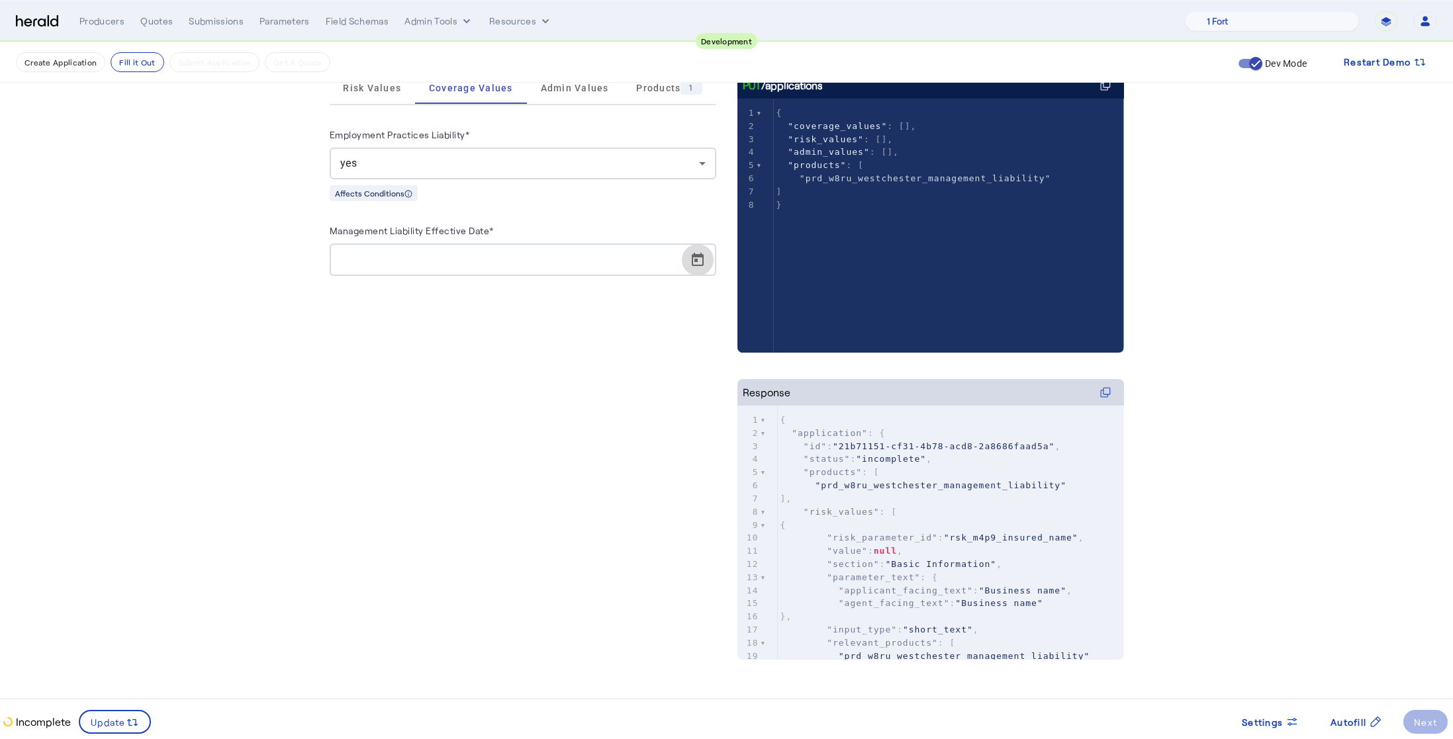
click at [698, 264] on span "Open calendar" at bounding box center [698, 260] width 32 height 32
click at [386, 469] on span "25" at bounding box center [379, 464] width 24 height 24
type input "**********"
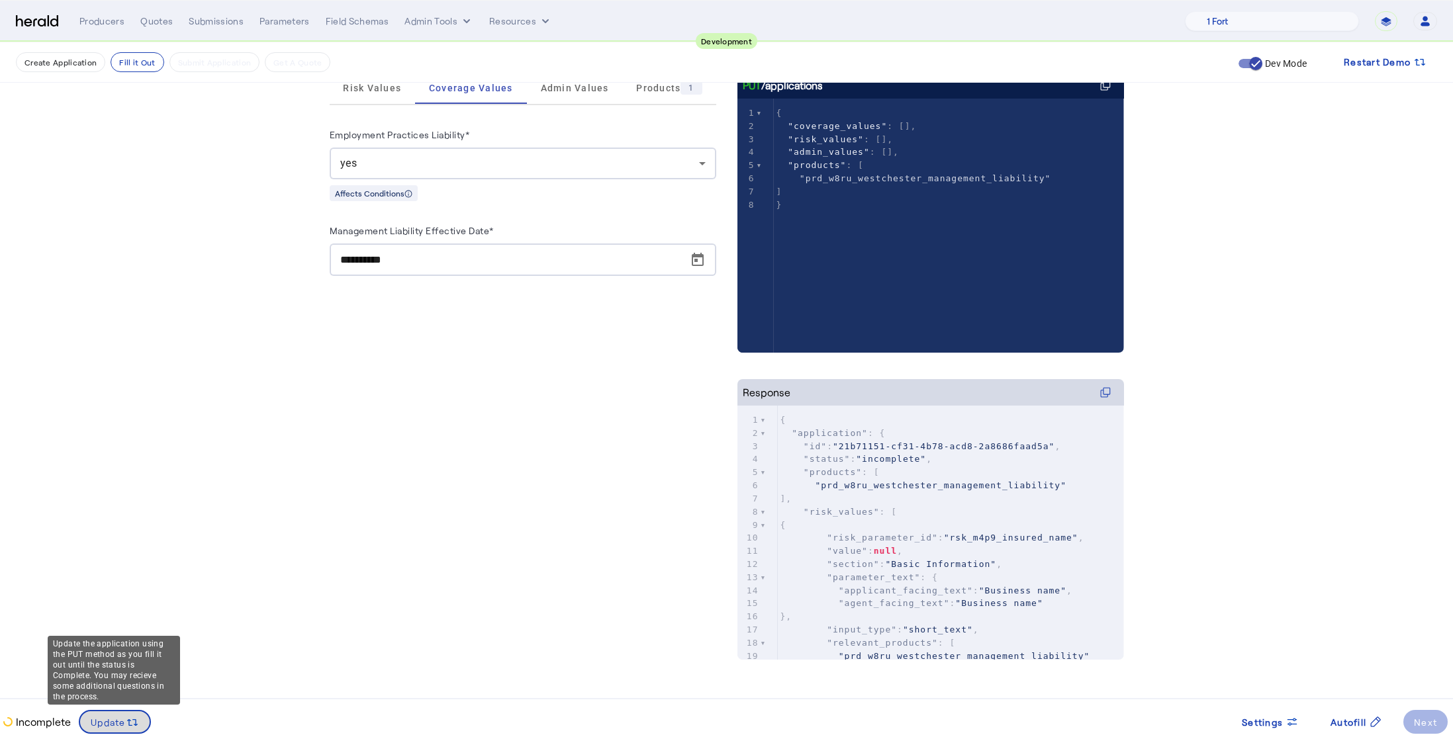
click at [134, 720] on icon at bounding box center [132, 722] width 13 height 13
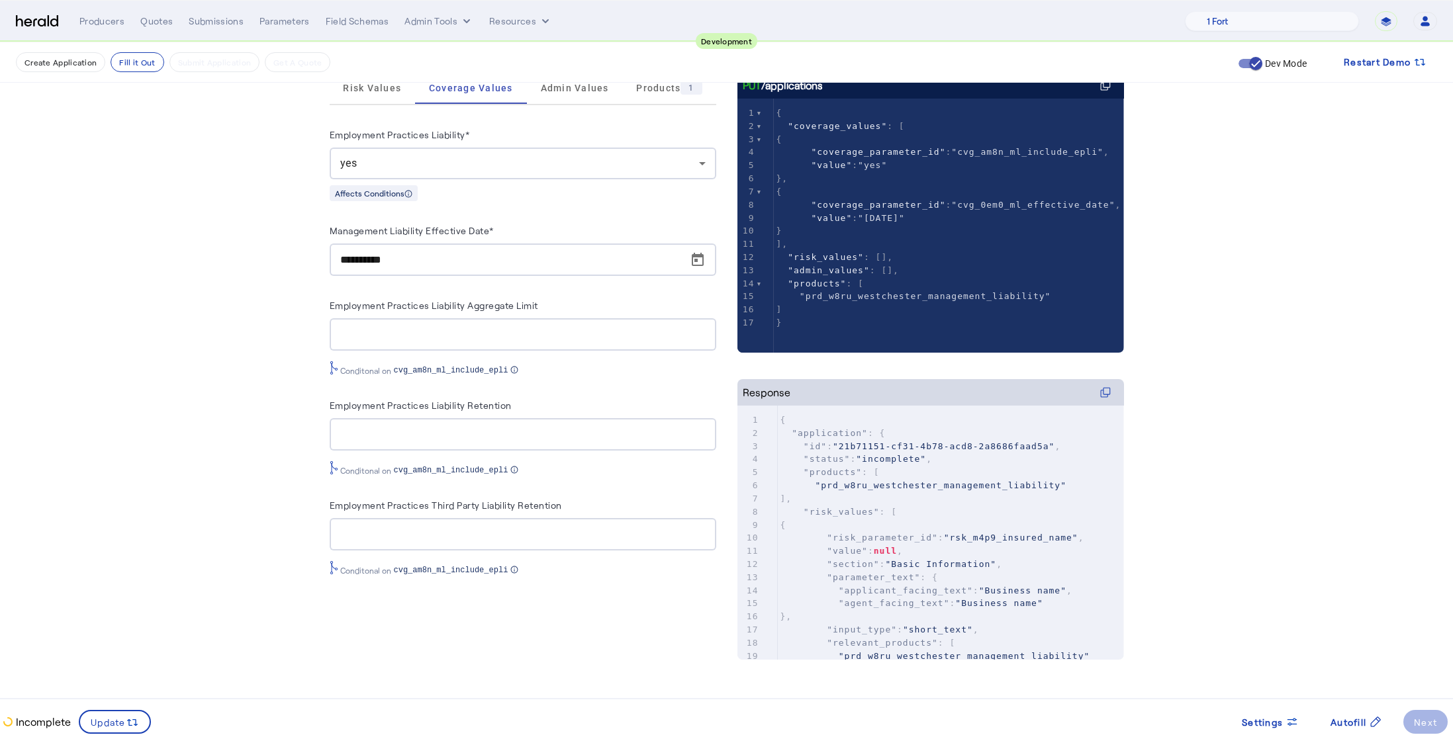
click at [211, 418] on fill-application-step "**********" at bounding box center [726, 285] width 1453 height 908
click at [410, 333] on input "Employment Practices Liability Aggregate Limit" at bounding box center [522, 335] width 365 height 16
type input "*"
click at [144, 422] on fill-application-step "**********" at bounding box center [726, 285] width 1453 height 908
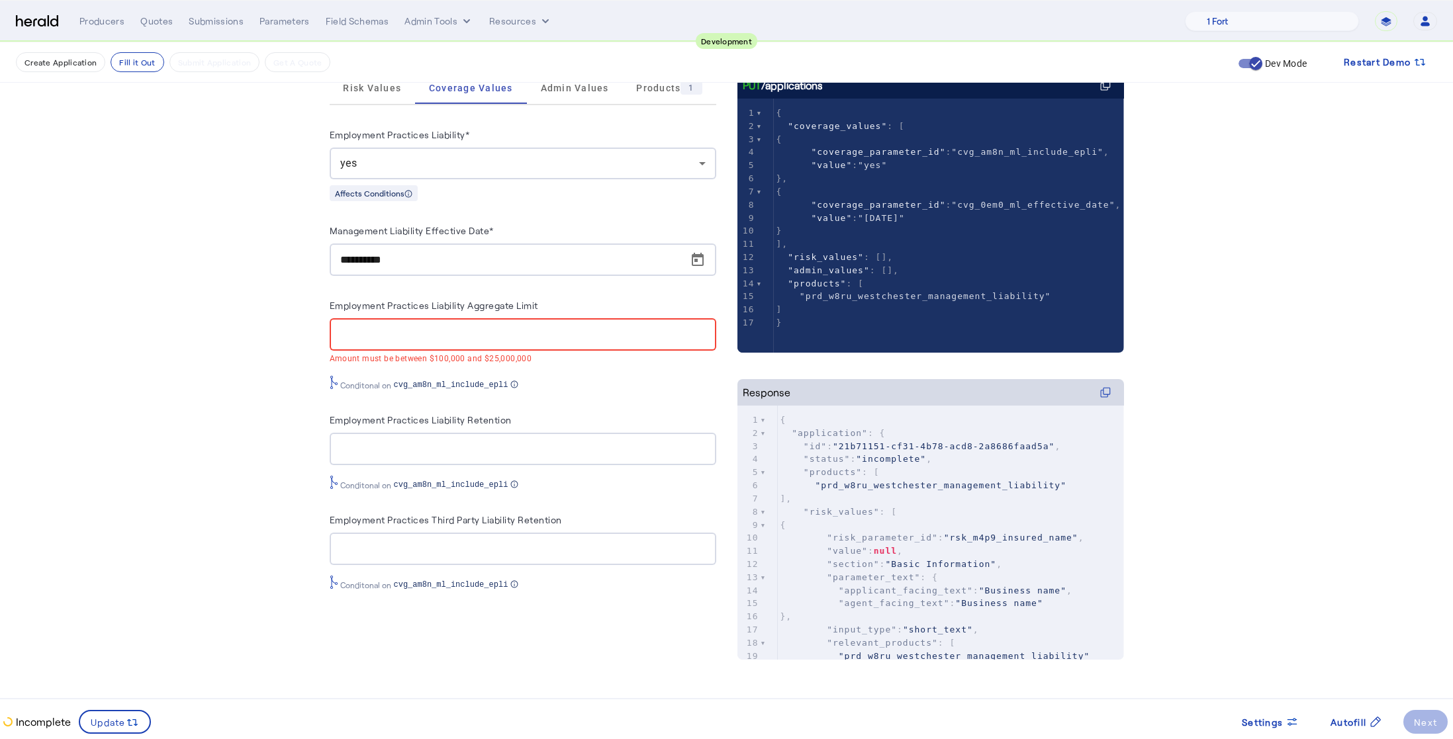
click at [547, 405] on div "**********" at bounding box center [523, 358] width 387 height 464
click at [530, 359] on mat-error "Amount must be between $100,000 and $25,000,000" at bounding box center [523, 358] width 387 height 15
click at [532, 359] on mat-error "Amount must be between $100,000 and $25,000,000" at bounding box center [523, 358] width 387 height 15
click at [281, 387] on fill-application-step "**********" at bounding box center [726, 285] width 1453 height 908
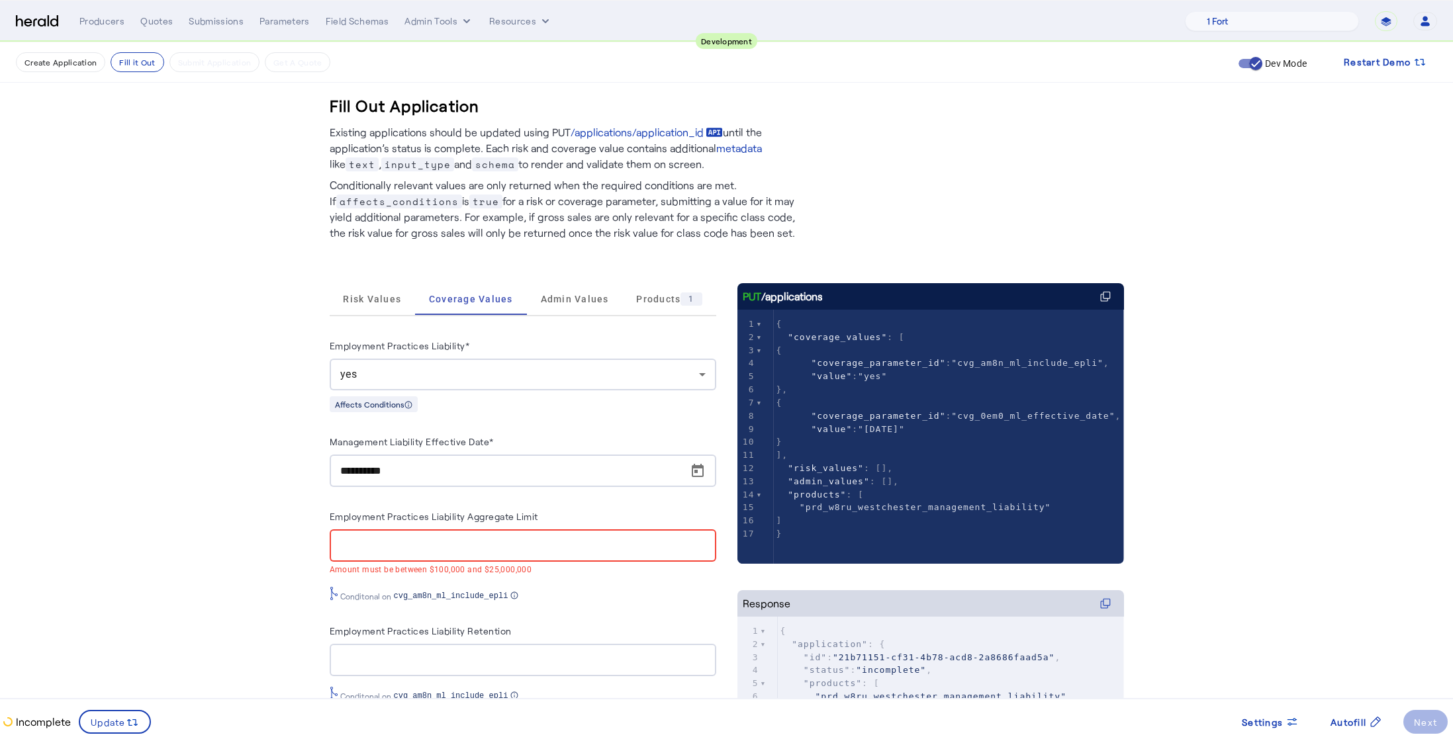
click at [25, 23] on img at bounding box center [37, 21] width 42 height 13
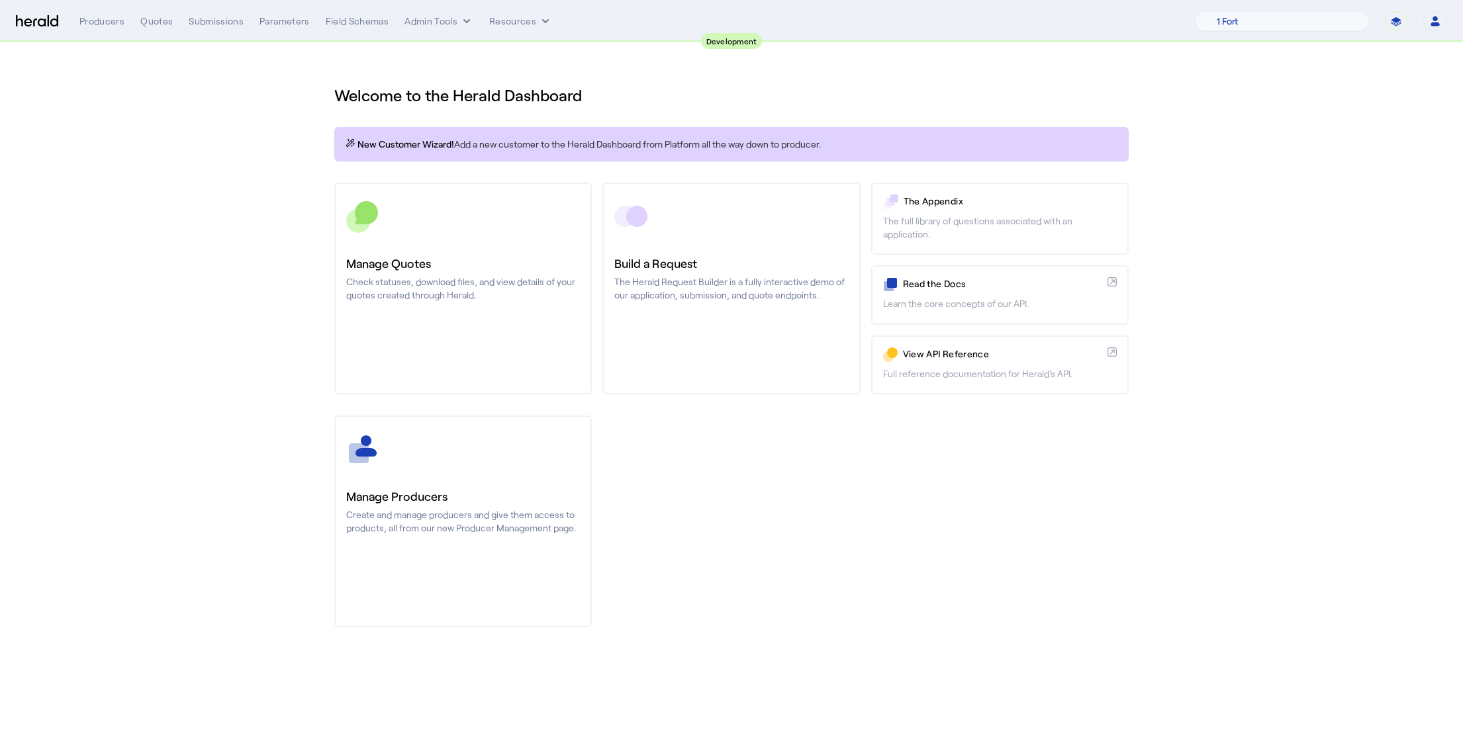
click at [463, 95] on h1 "Welcome to the Herald Dashboard" at bounding box center [731, 95] width 794 height 21
click at [585, 93] on h1 "Welcome to the Herald Dashboard" at bounding box center [731, 95] width 794 height 21
drag, startPoint x: 593, startPoint y: 99, endPoint x: 248, endPoint y: 89, distance: 344.4
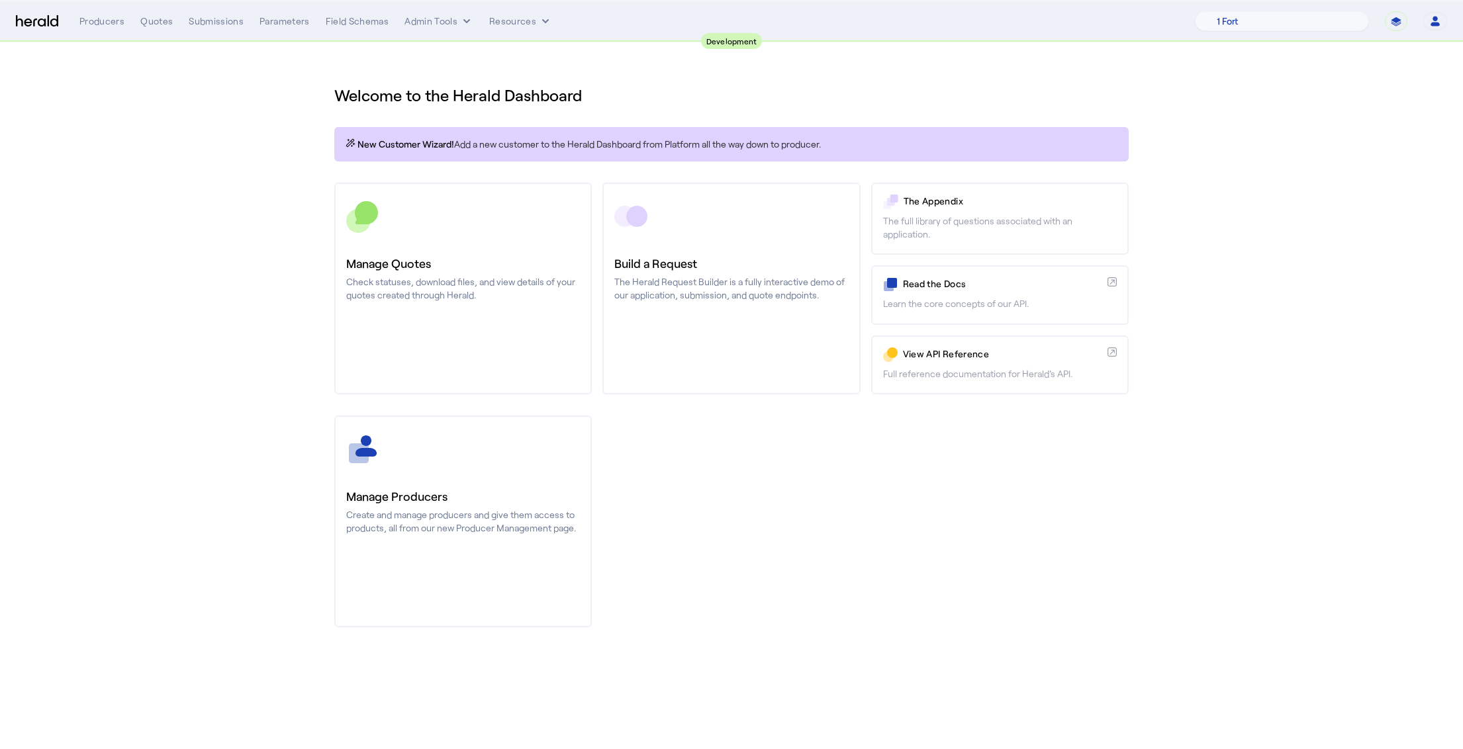
click at [248, 89] on section "Welcome to the Herald Dashboard New Customer Wizard! Add a new customer to the …" at bounding box center [731, 348] width 1463 height 612
click at [621, 103] on h1 "Welcome to the Herald Dashboard" at bounding box center [731, 95] width 794 height 21
drag, startPoint x: 572, startPoint y: 96, endPoint x: 305, endPoint y: 90, distance: 266.9
click at [305, 90] on section "Welcome to the Herald Dashboard New Customer Wizard! Add a new customer to the …" at bounding box center [731, 348] width 1463 height 612
click at [657, 93] on h1 "Welcome to the Herald Dashboard" at bounding box center [731, 95] width 794 height 21
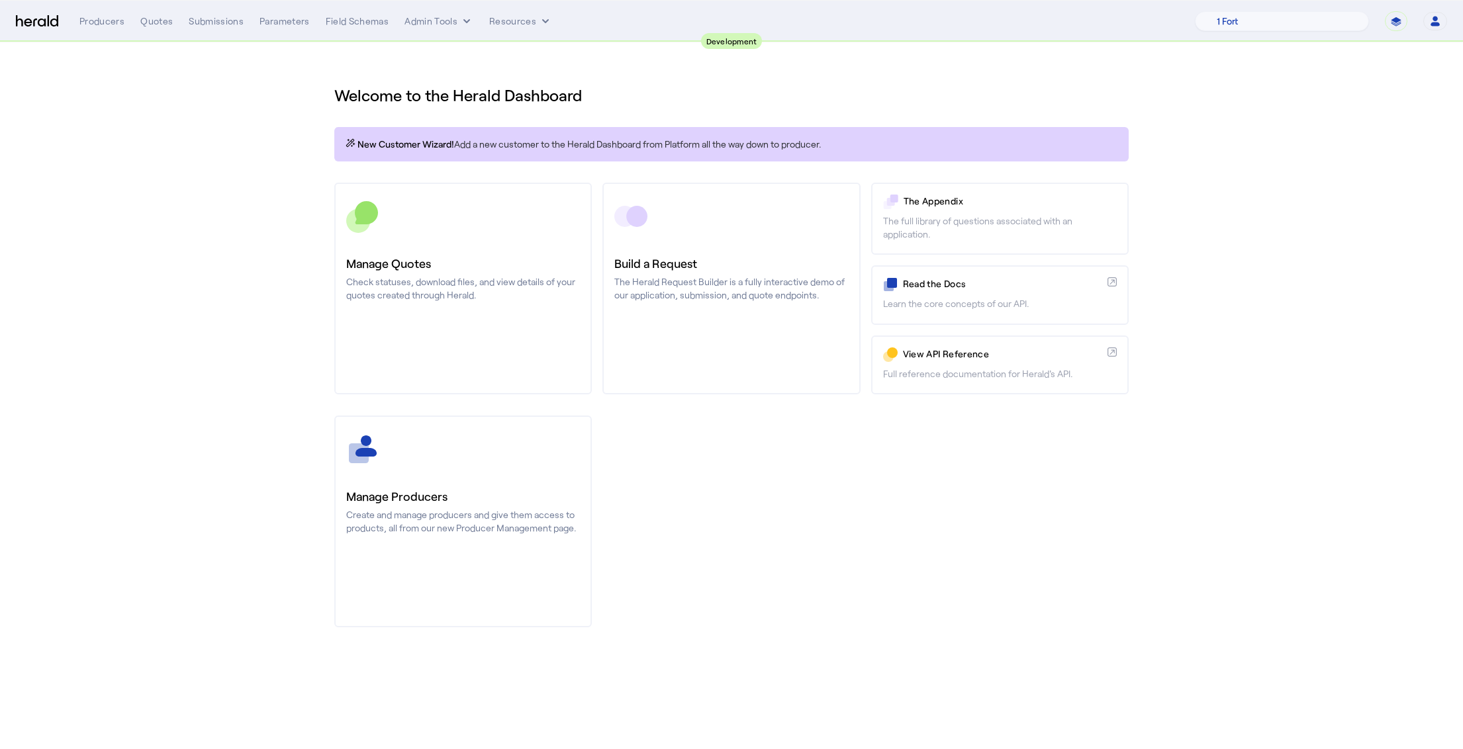
drag, startPoint x: 625, startPoint y: 100, endPoint x: 352, endPoint y: 76, distance: 273.8
click at [352, 76] on div "Welcome to the Herald Dashboard" at bounding box center [731, 87] width 794 height 37
click at [618, 103] on h1 "Welcome to the Herald Dashboard" at bounding box center [731, 95] width 794 height 21
drag, startPoint x: 294, startPoint y: 94, endPoint x: 259, endPoint y: 93, distance: 35.1
click at [259, 93] on section "Welcome to the Herald Dashboard New Customer Wizard! Add a new customer to the …" at bounding box center [731, 348] width 1463 height 612
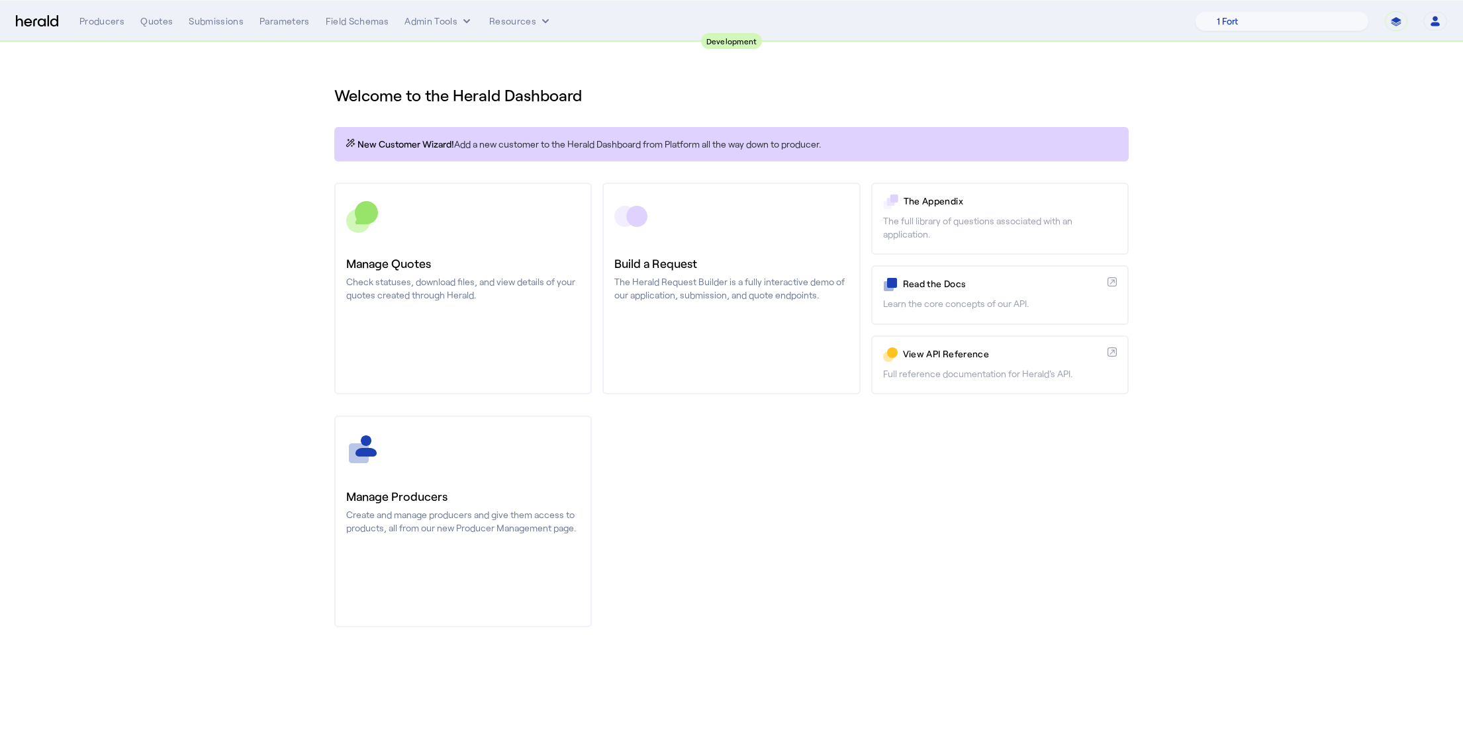
click at [582, 92] on h1 "Welcome to the Herald Dashboard" at bounding box center [731, 95] width 794 height 21
drag, startPoint x: 603, startPoint y: 101, endPoint x: 269, endPoint y: 81, distance: 334.9
click at [269, 81] on section "Welcome to the Herald Dashboard New Customer Wizard! Add a new customer to the …" at bounding box center [731, 348] width 1463 height 612
click at [638, 99] on h1 "Welcome to the Herald Dashboard" at bounding box center [731, 95] width 794 height 21
click at [160, 20] on div "Quotes" at bounding box center [156, 21] width 32 height 13
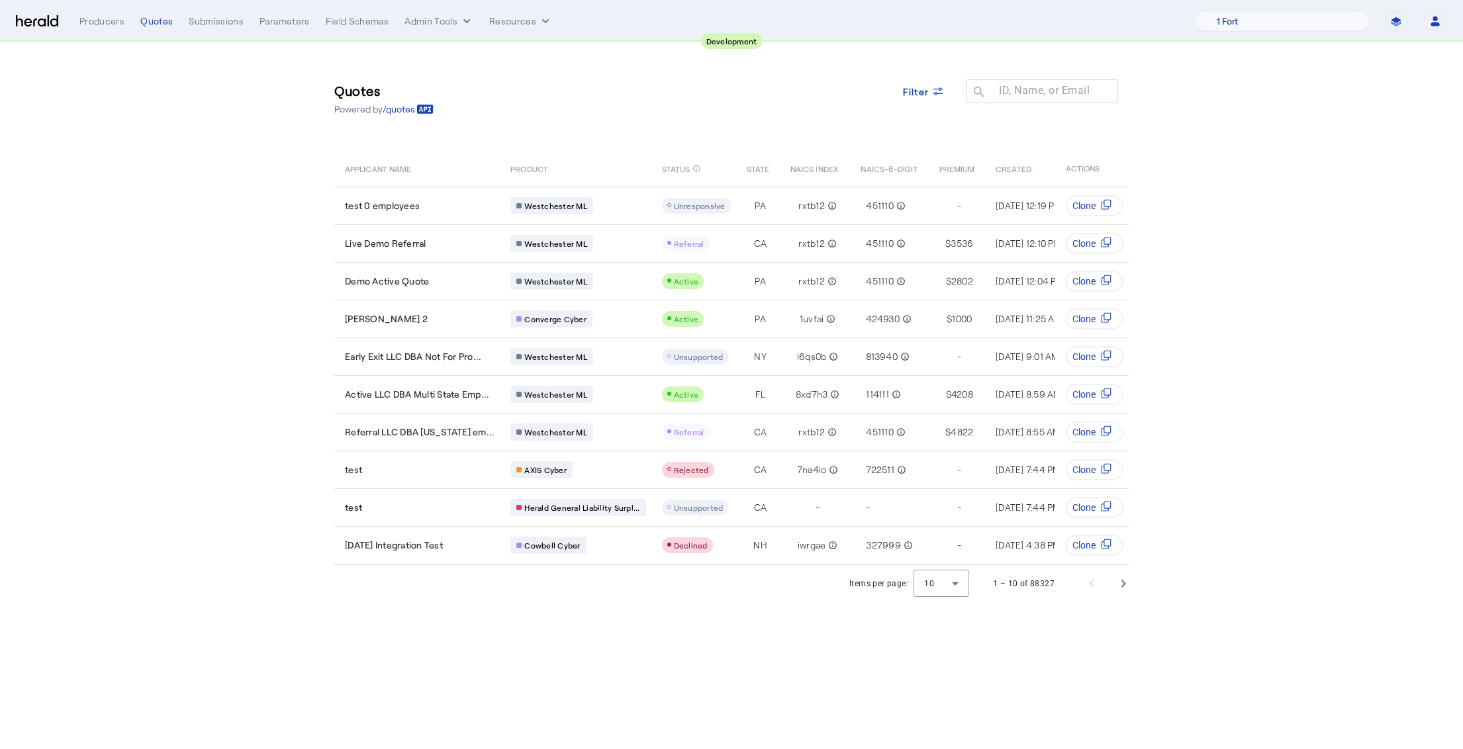
click at [248, 232] on section "Quotes Powered by /quotes Filter ID, Name, or Email search APPLICANT NAME PRODU…" at bounding box center [731, 322] width 1463 height 560
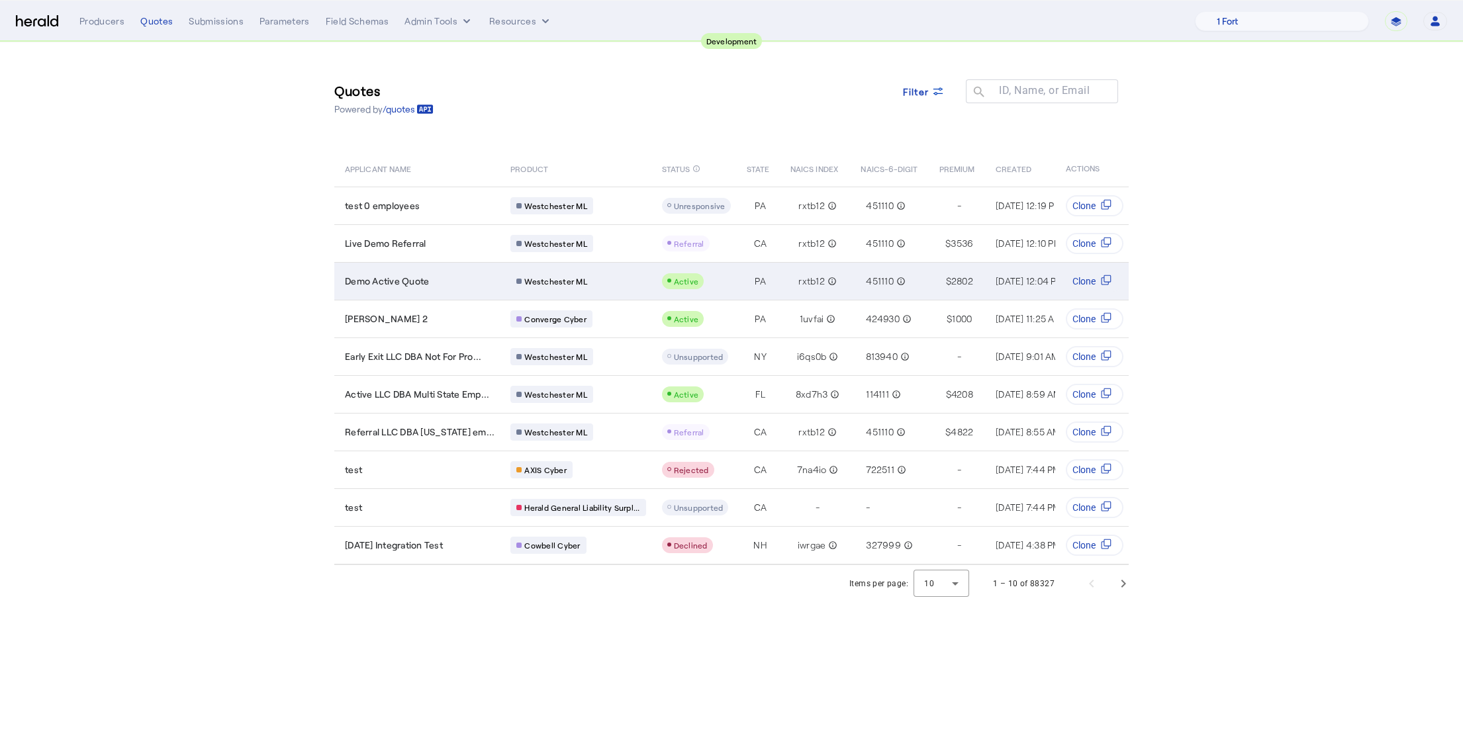
click at [755, 286] on span "PA" at bounding box center [760, 281] width 11 height 13
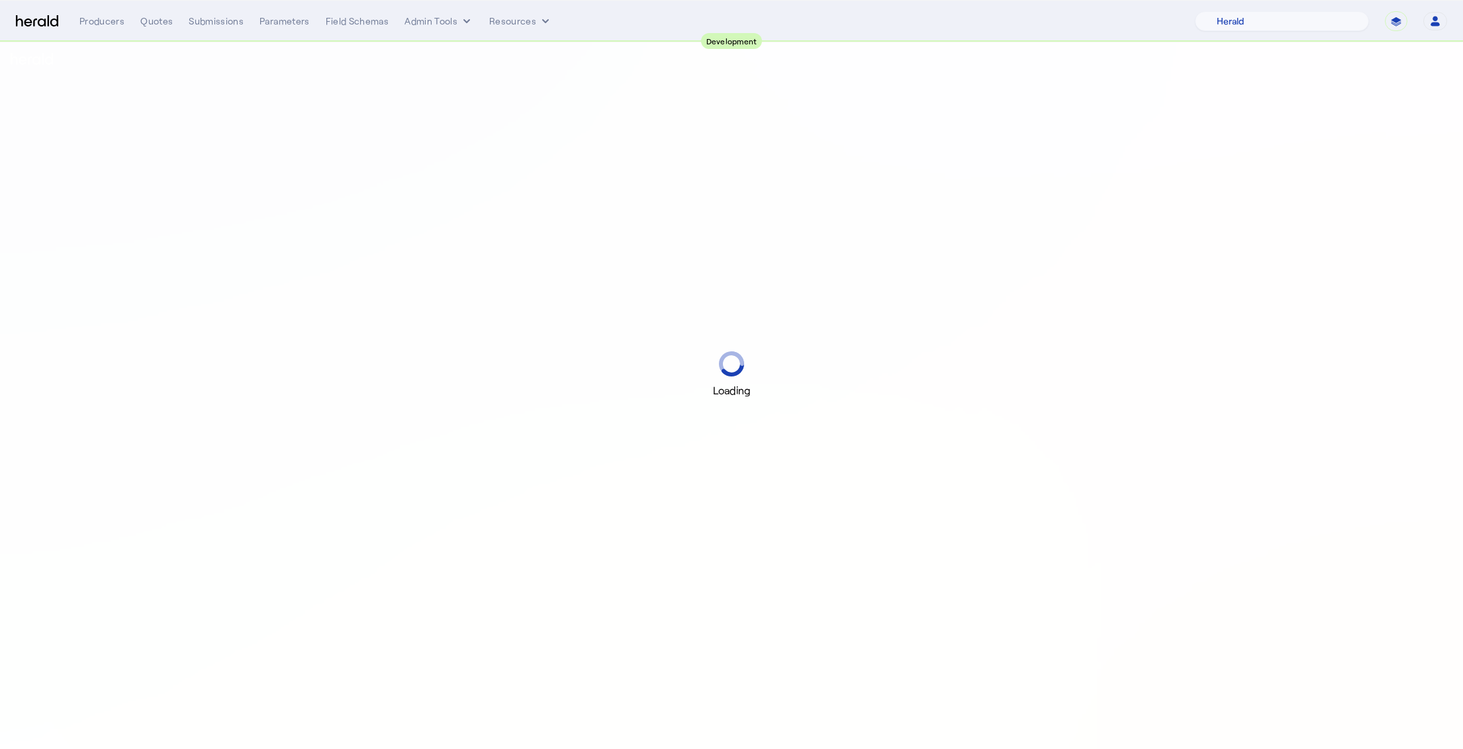
select select "pfm_2v8p_herald_api"
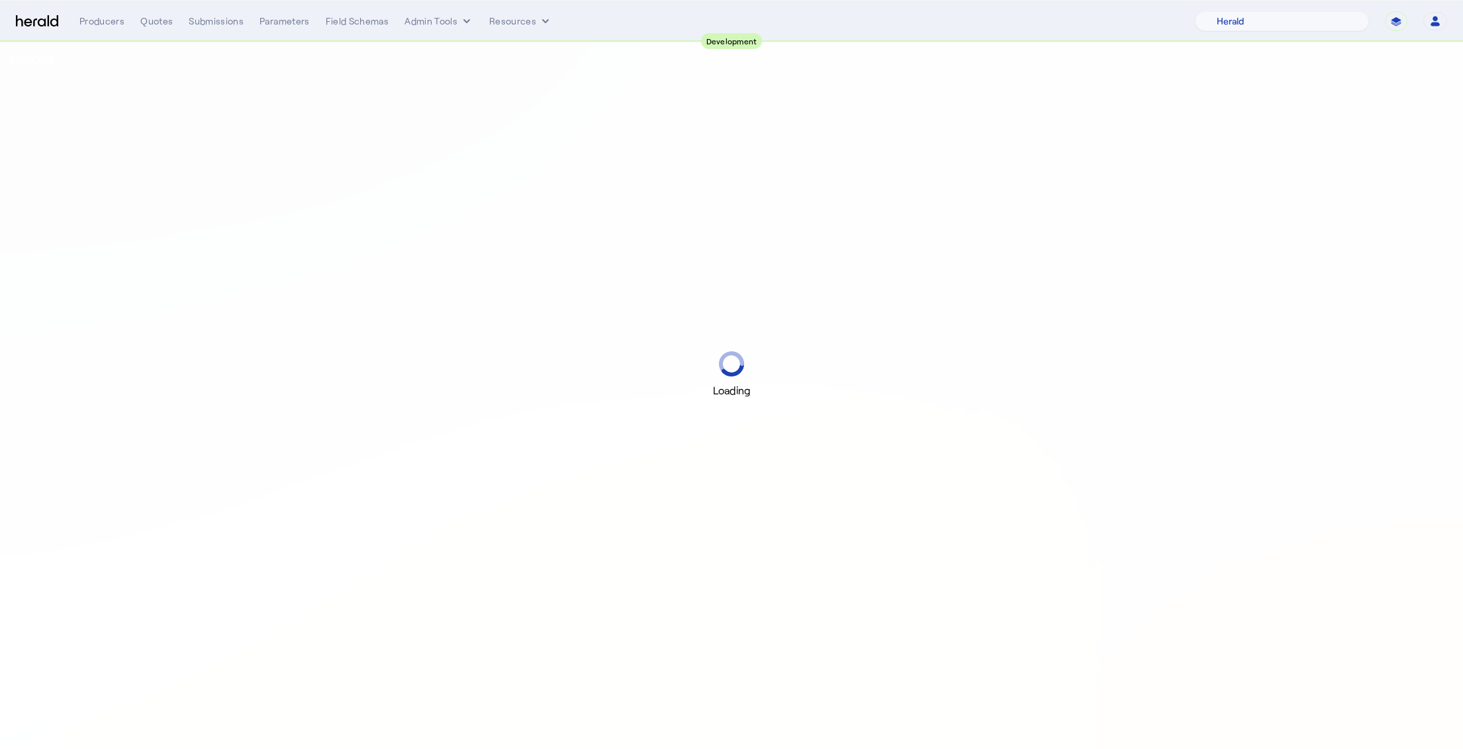
select select "pfm_2v8p_herald_api"
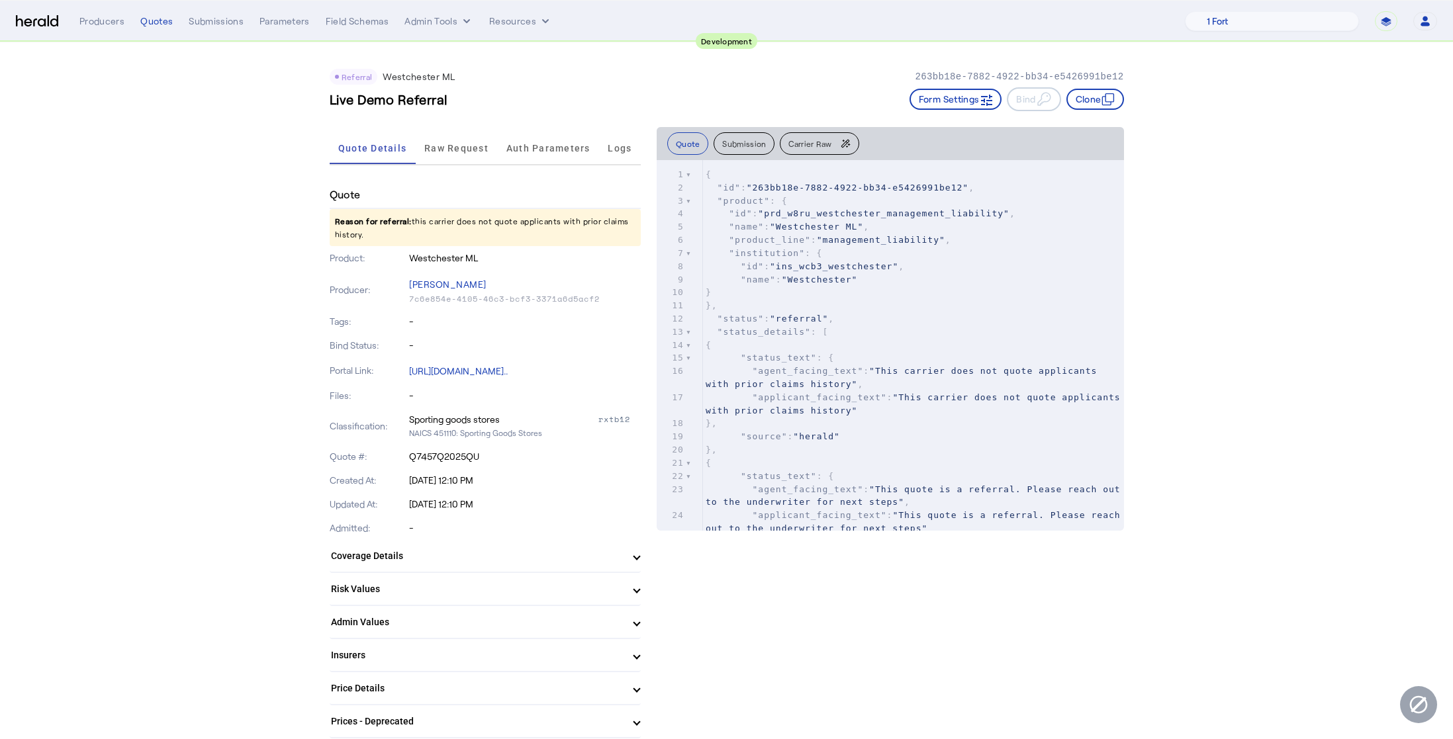
click at [430, 148] on span "Raw Request" at bounding box center [456, 148] width 64 height 9
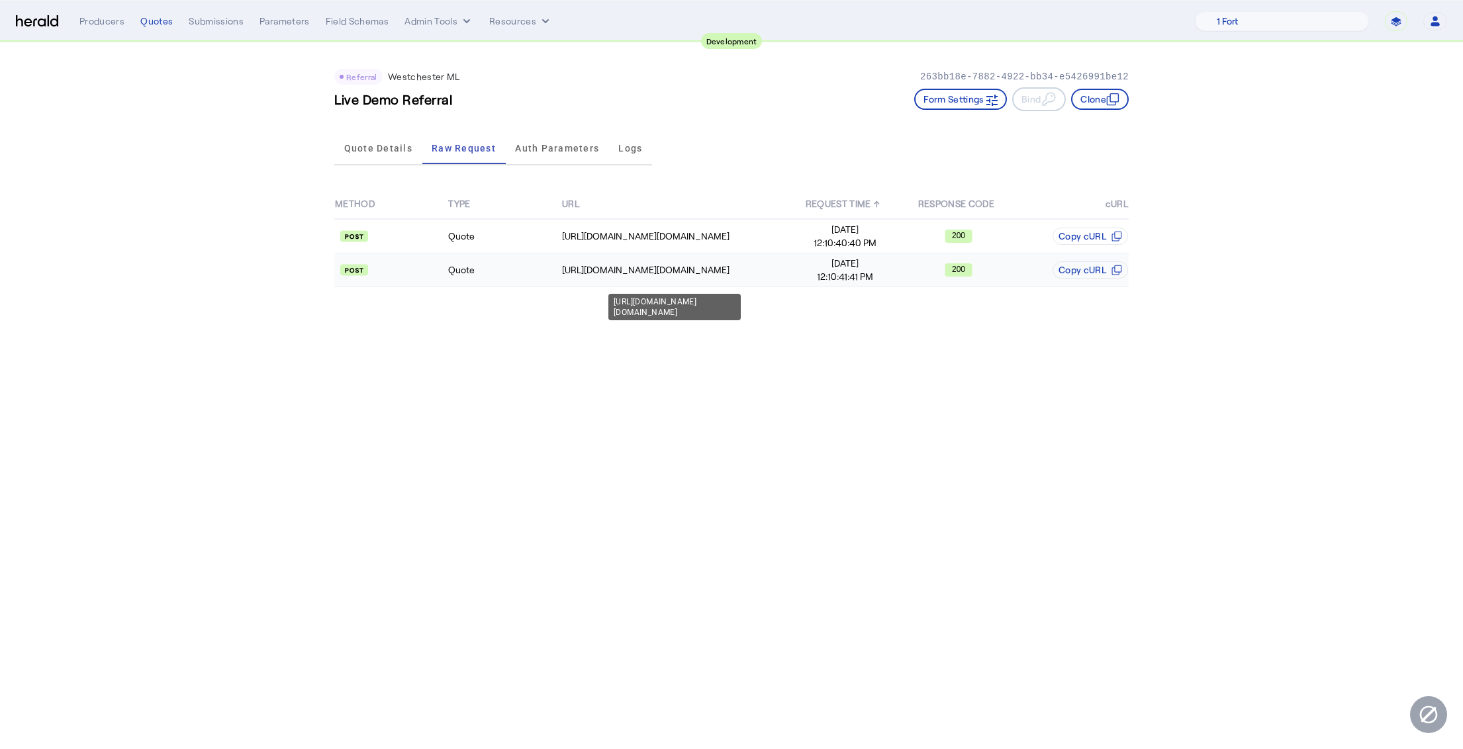
click at [645, 268] on div "[URL][DOMAIN_NAME][DOMAIN_NAME]" at bounding box center [675, 269] width 226 height 13
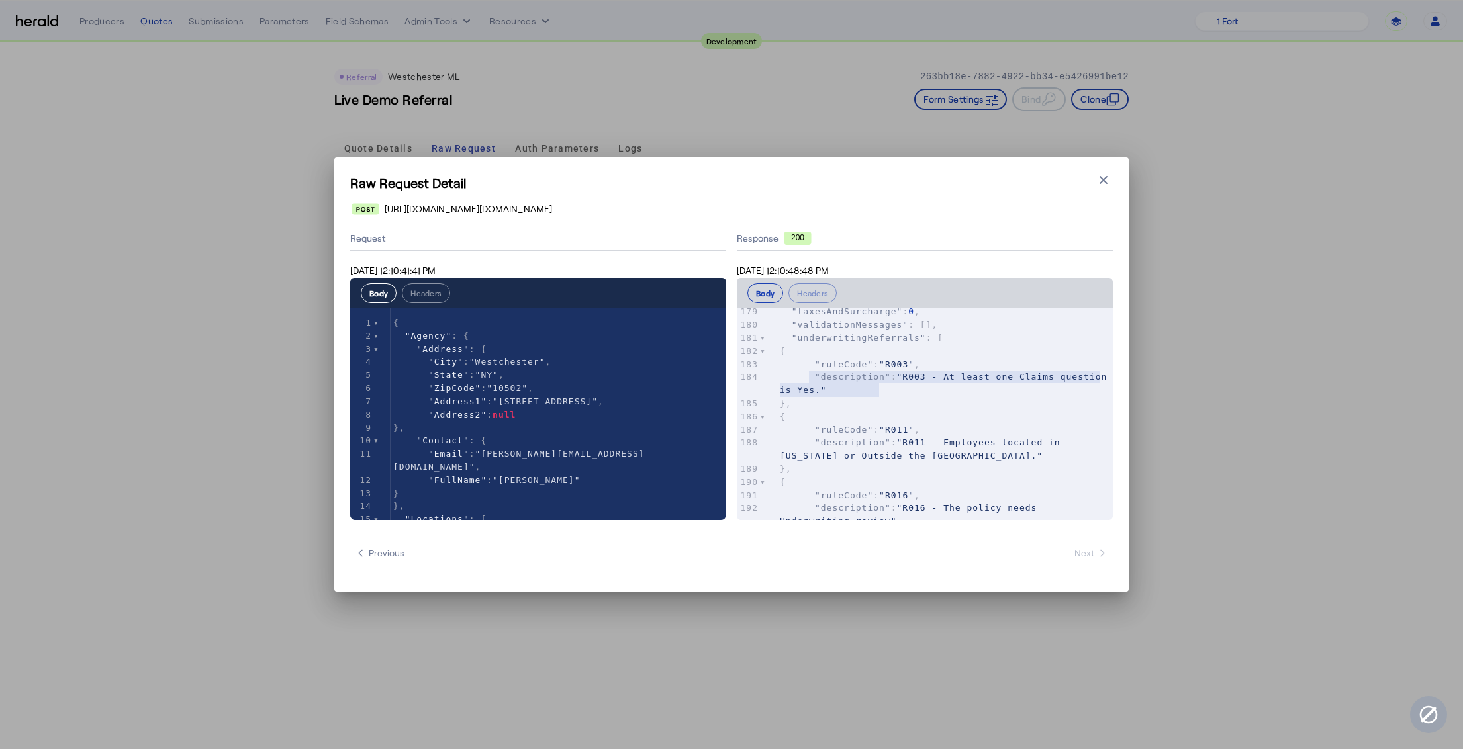
type textarea "**********"
drag, startPoint x: 809, startPoint y: 381, endPoint x: 856, endPoint y: 385, distance: 47.2
click at [783, 375] on pre ""description" : "R003 - At least one Claims question is Yes."" at bounding box center [945, 384] width 336 height 26
click at [931, 399] on pre "}," at bounding box center [945, 403] width 336 height 13
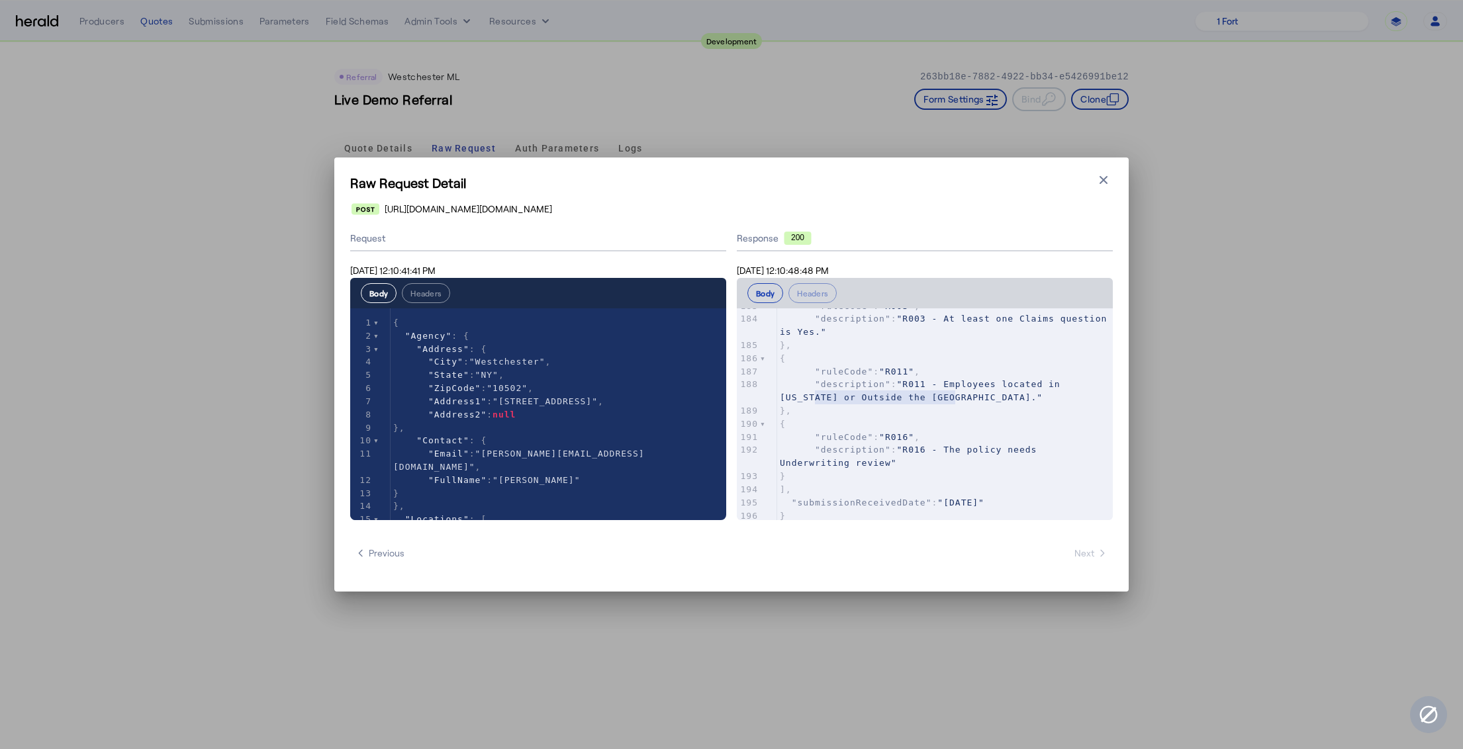
type textarea "**********"
drag, startPoint x: 952, startPoint y: 392, endPoint x: 784, endPoint y: 373, distance: 168.5
click at [784, 378] on pre ""description" : "R011 - Employees located in [US_STATE] or Outside the [GEOGRAP…" at bounding box center [945, 391] width 336 height 26
click at [994, 405] on pre "}," at bounding box center [945, 410] width 336 height 13
type textarea "**********"
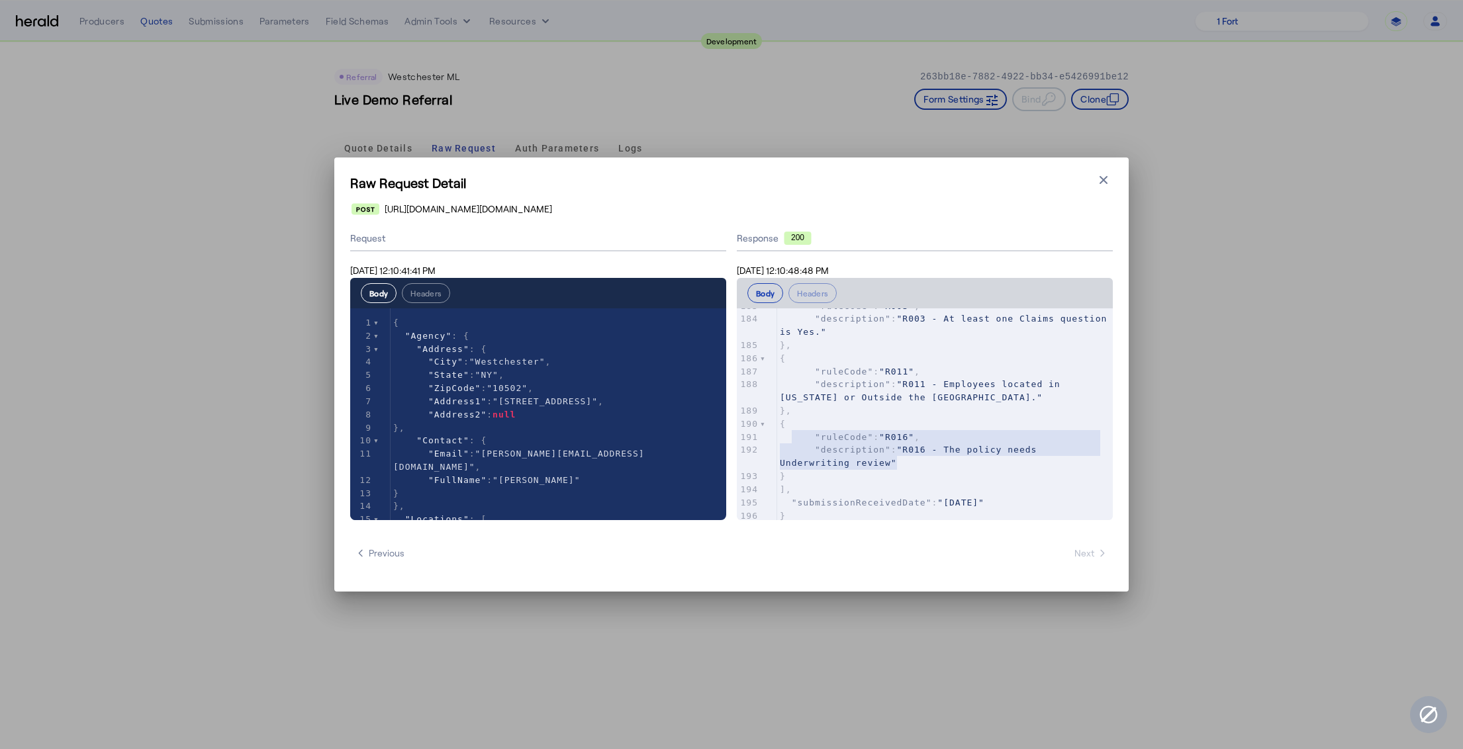
drag, startPoint x: 827, startPoint y: 436, endPoint x: 906, endPoint y: 446, distance: 79.4
click at [793, 422] on div "147 "coverageType" : "WageNHourDefenseCosts" , 148 "coverageOptions" : [ 149 { …" at bounding box center [945, 168] width 336 height 708
click at [966, 459] on pre ""description" : "R016 - The policy needs Underwriting review"" at bounding box center [945, 457] width 336 height 26
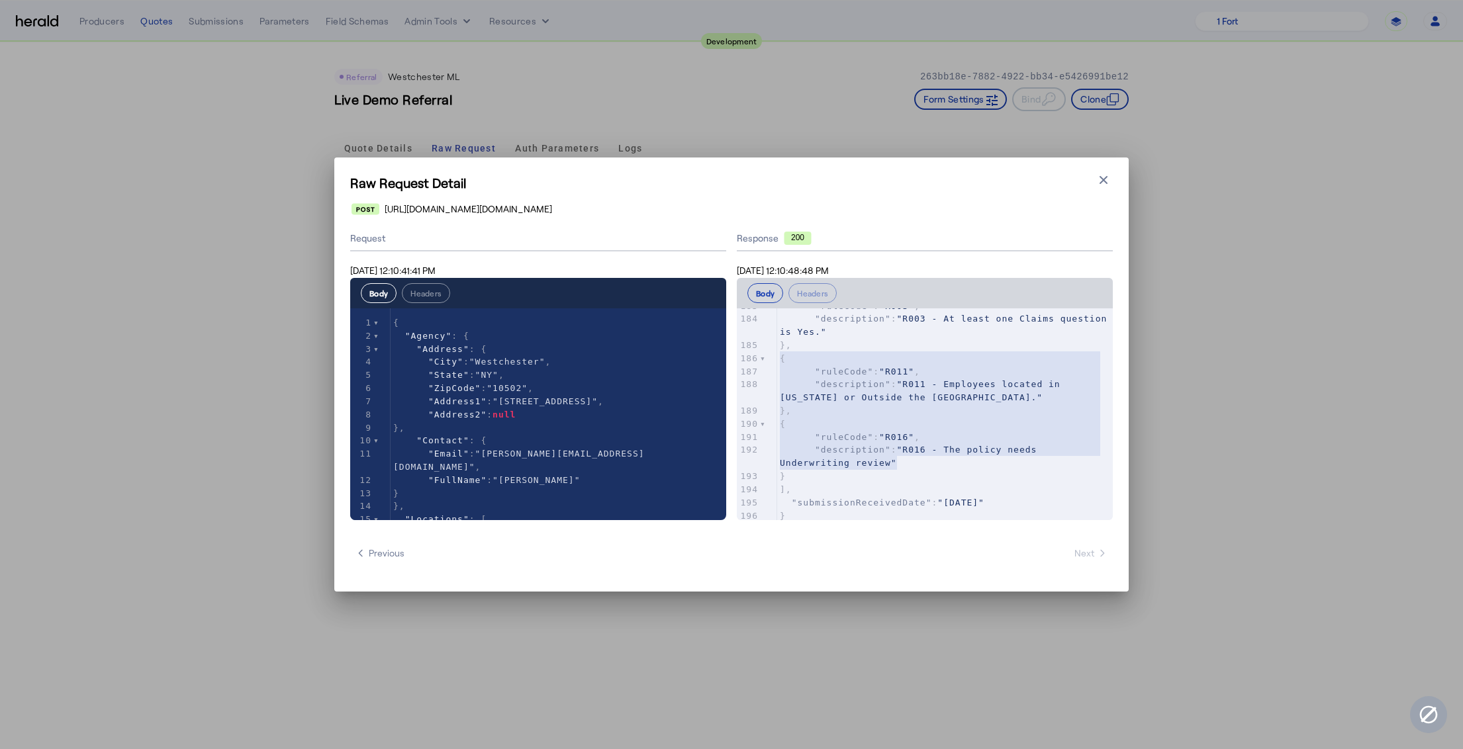
type textarea "**********"
drag, startPoint x: 924, startPoint y: 453, endPoint x: 773, endPoint y: 336, distance: 191.0
click at [773, 336] on div "x { 147 "coverageType" : "WageNHourDefenseCosts" , 148 "coverageOptions" : [ 14…" at bounding box center [941, 431] width 409 height 245
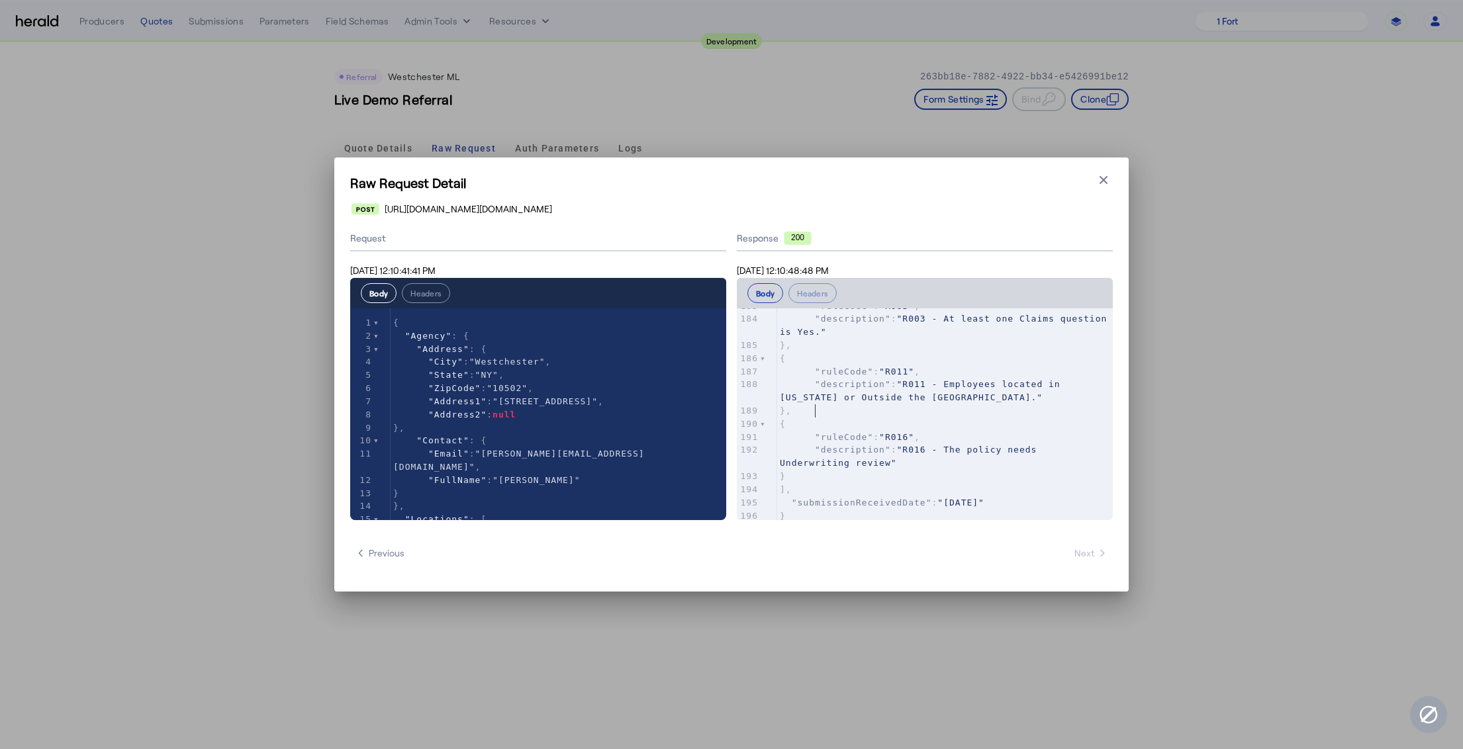
click at [891, 404] on pre "}," at bounding box center [945, 410] width 336 height 13
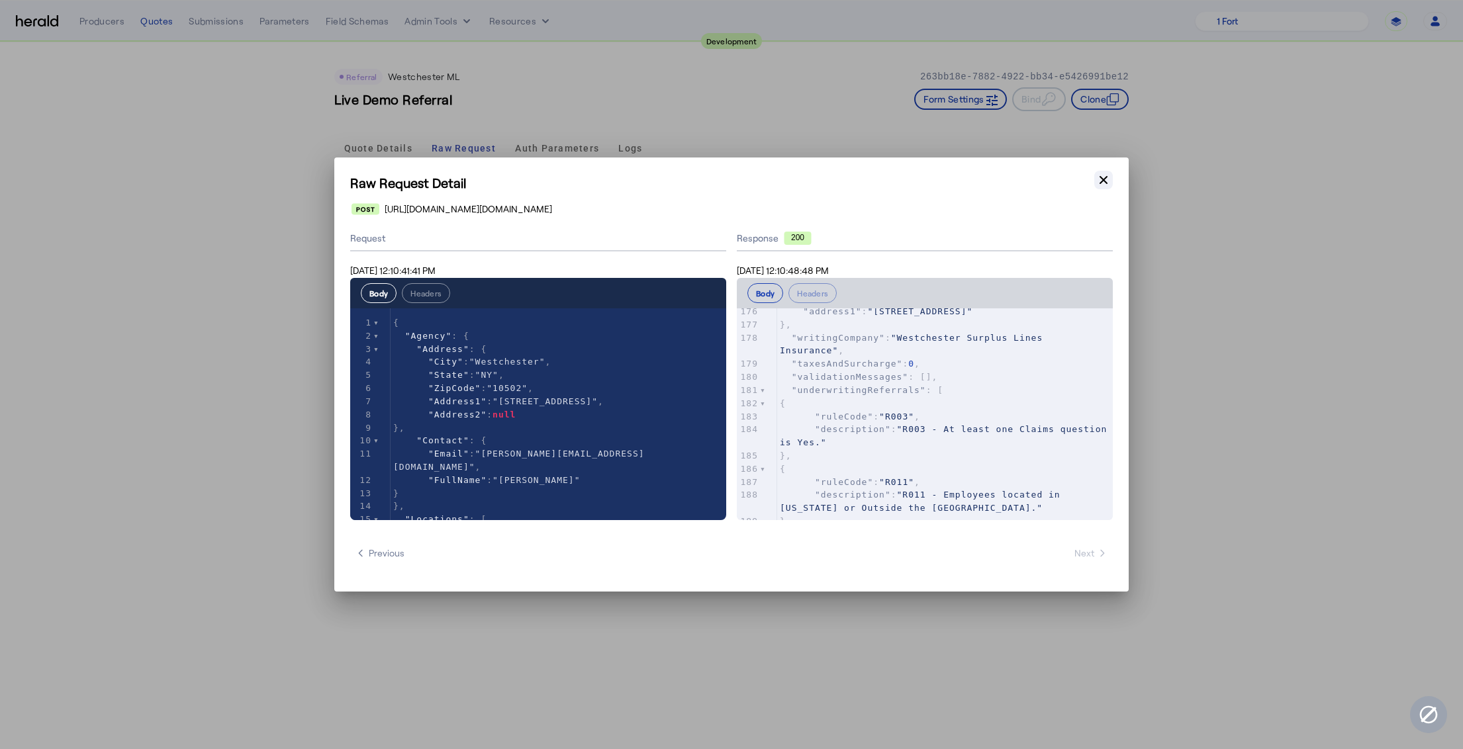
click at [1097, 185] on icon "button" at bounding box center [1103, 179] width 13 height 13
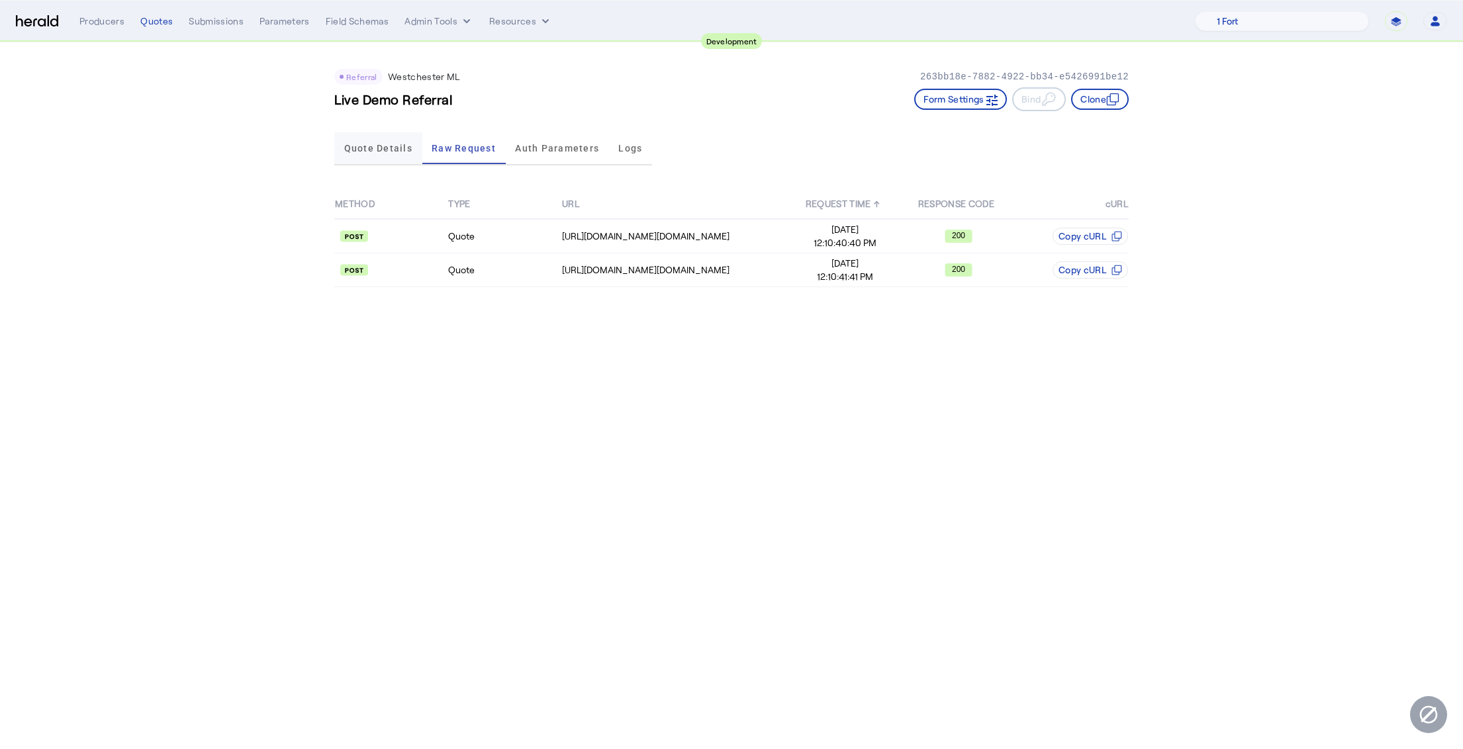
click at [367, 148] on span "Quote Details" at bounding box center [378, 148] width 68 height 9
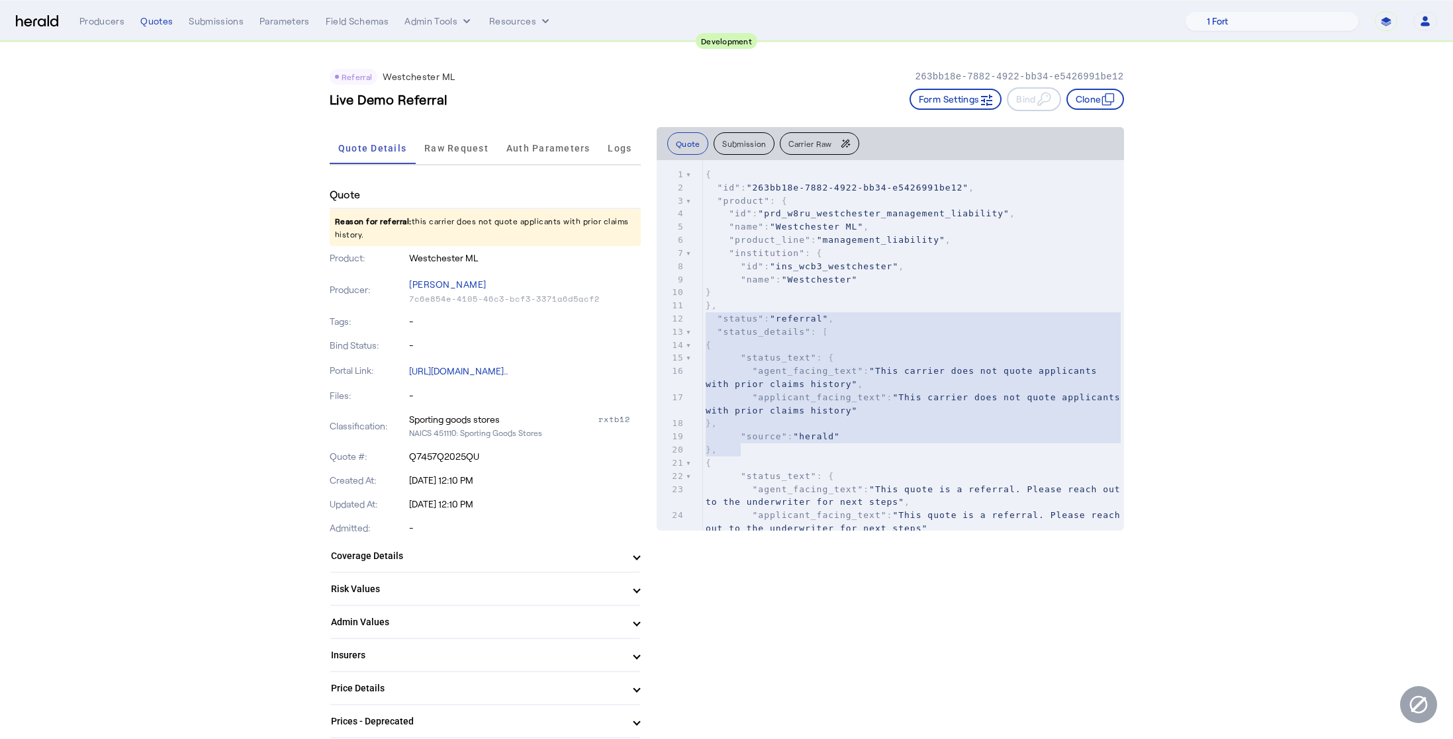
type textarea "**********"
drag, startPoint x: 751, startPoint y: 453, endPoint x: 694, endPoint y: 302, distance: 161.6
click at [694, 302] on div "x 1 { 2 "id" : "263bb18e-7882-4922-bb34-e5426991be12" , 3 "product" : { 4 "id" …" at bounding box center [907, 362] width 500 height 404
click at [827, 454] on pre "}," at bounding box center [913, 450] width 421 height 13
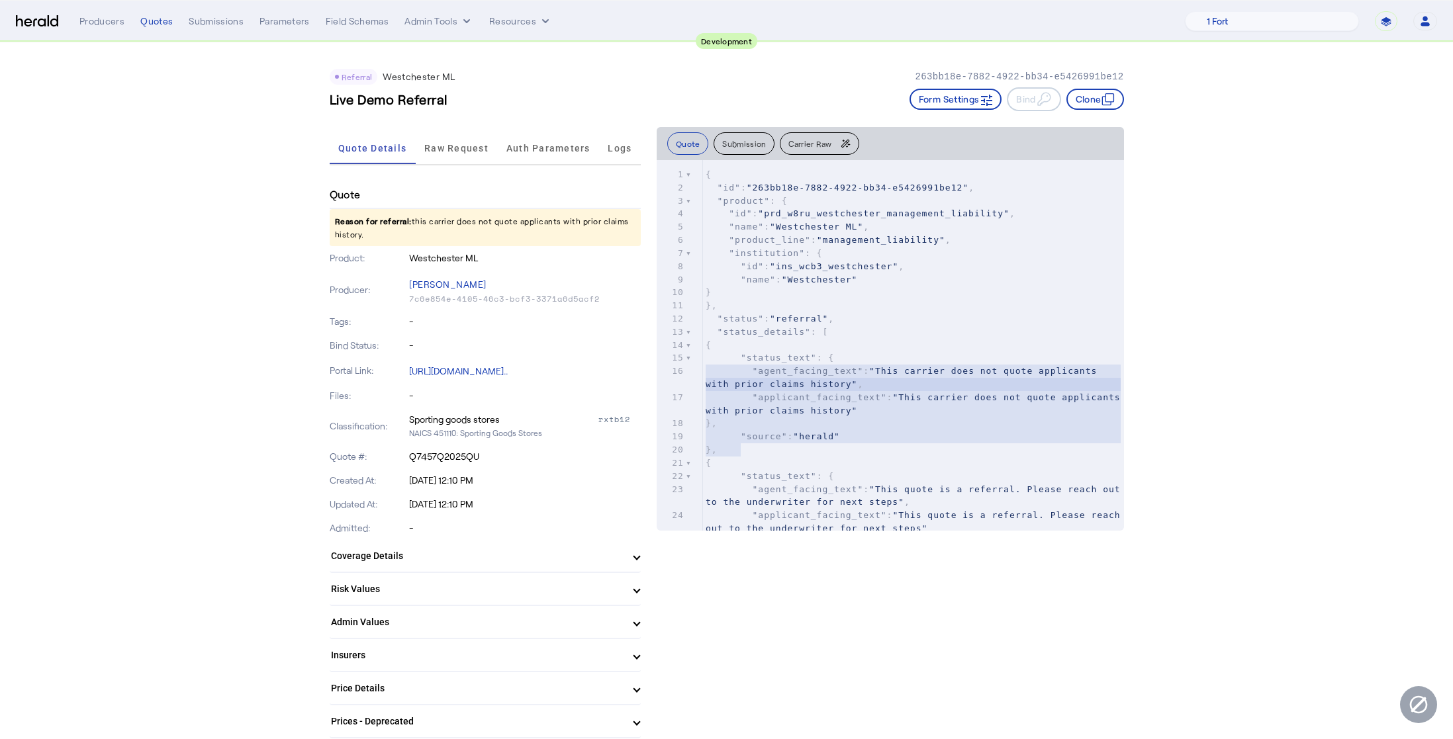
type textarea "**********"
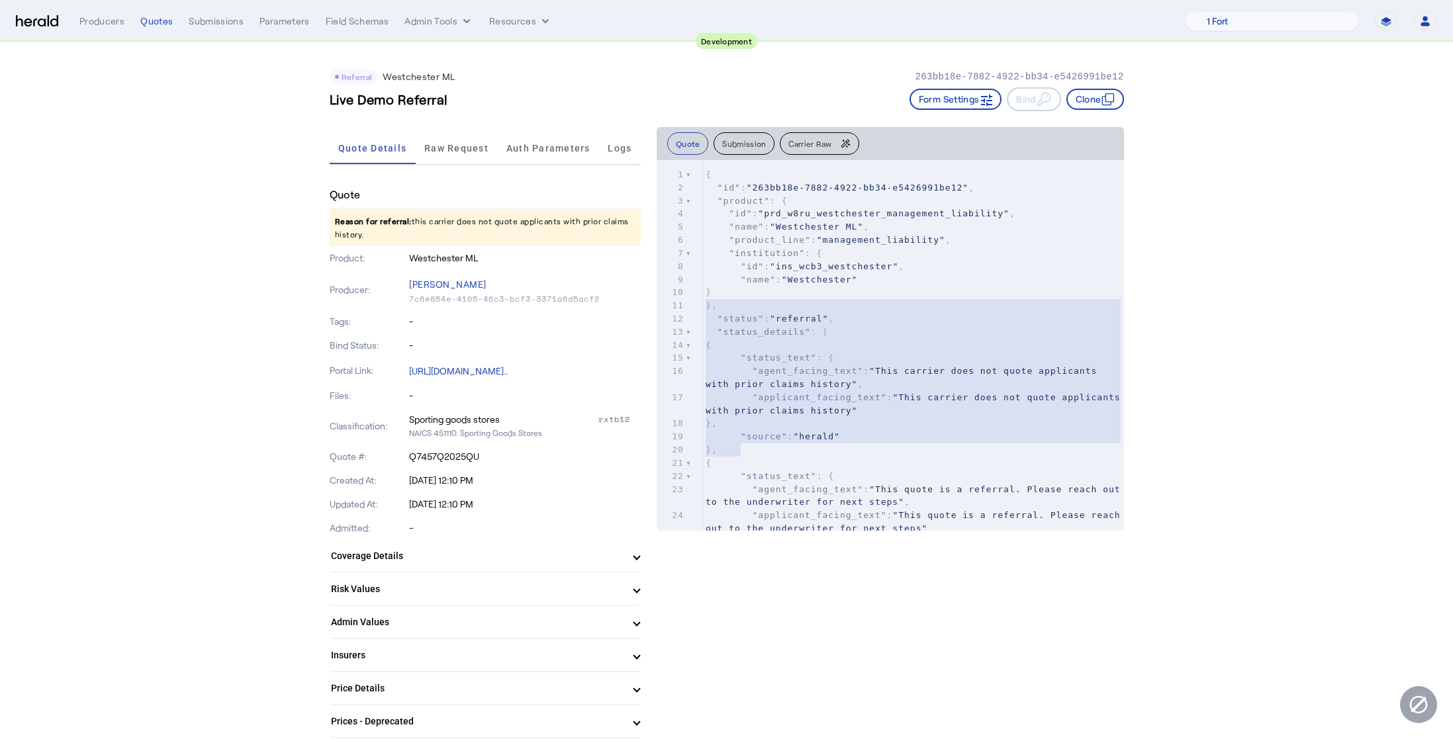
drag, startPoint x: 825, startPoint y: 455, endPoint x: 687, endPoint y: 310, distance: 200.4
click at [687, 310] on div "x 1 { 2 "id" : "263bb18e-7882-4922-bb34-e5426991be12" , 3 "product" : { 4 "id" …" at bounding box center [907, 362] width 500 height 404
click at [419, 230] on p "Reason for referral: this carrier does not quote applicants with prior claims h…" at bounding box center [485, 227] width 311 height 37
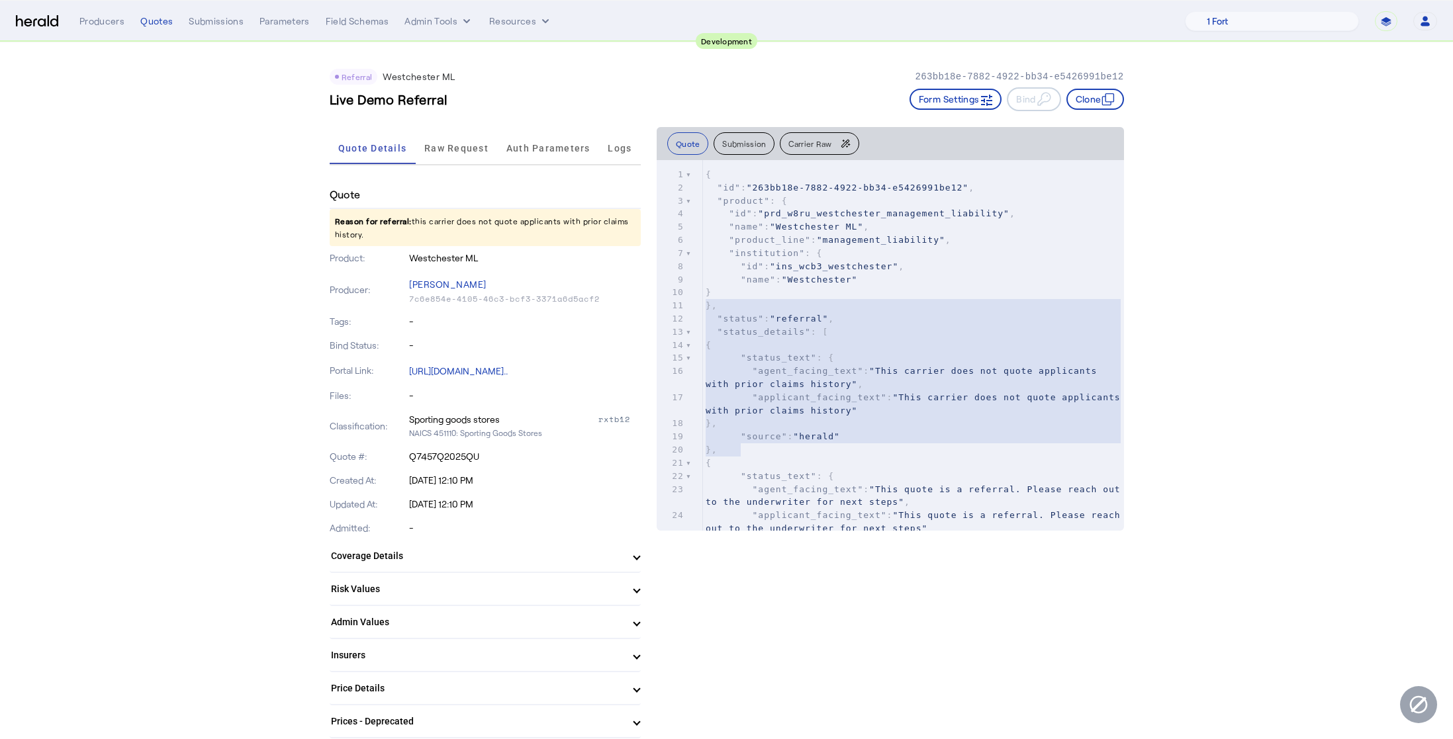
click at [500, 224] on p "Reason for referral: this carrier does not quote applicants with prior claims h…" at bounding box center [485, 227] width 311 height 37
click at [849, 410] on span ""This carrier does not quote applicants with prior claims history"" at bounding box center [916, 404] width 421 height 23
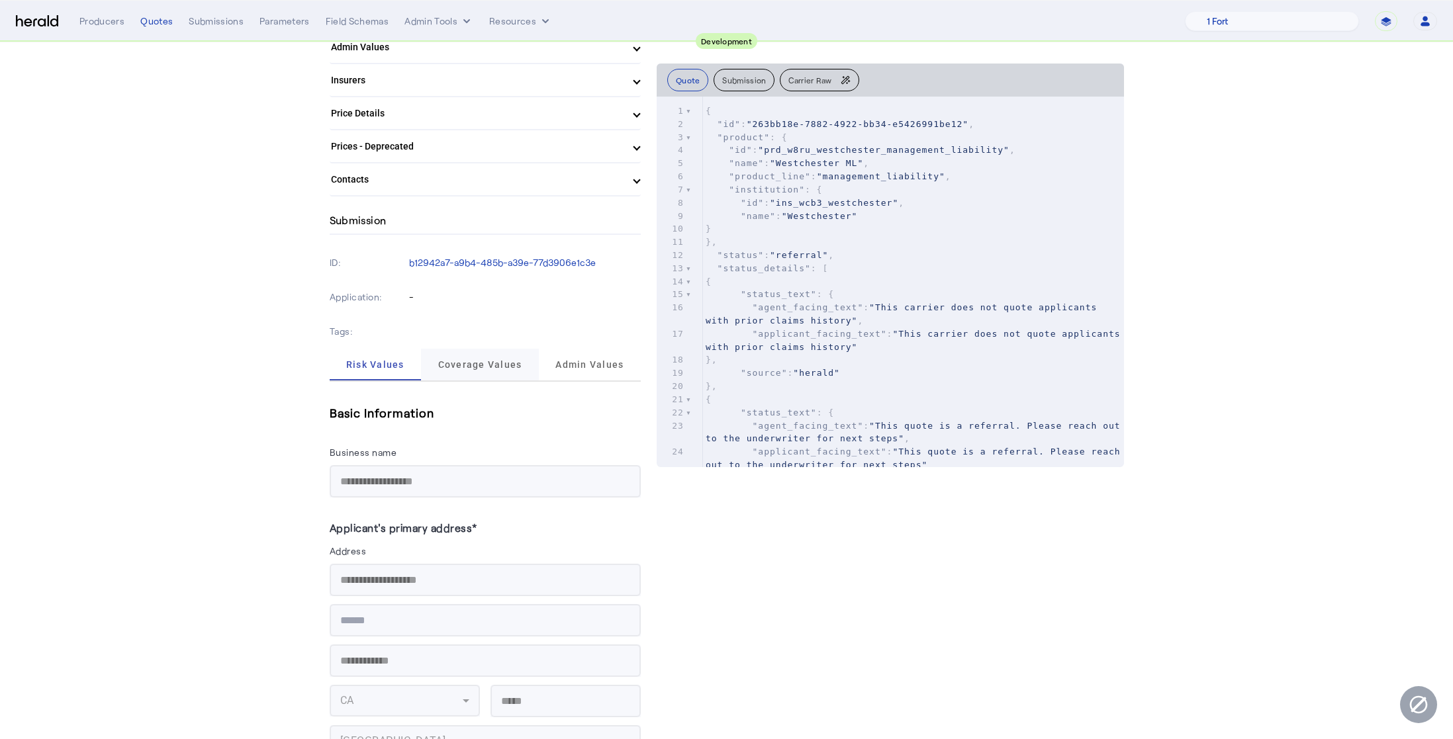
click at [485, 369] on span "Coverage Values" at bounding box center [480, 364] width 84 height 9
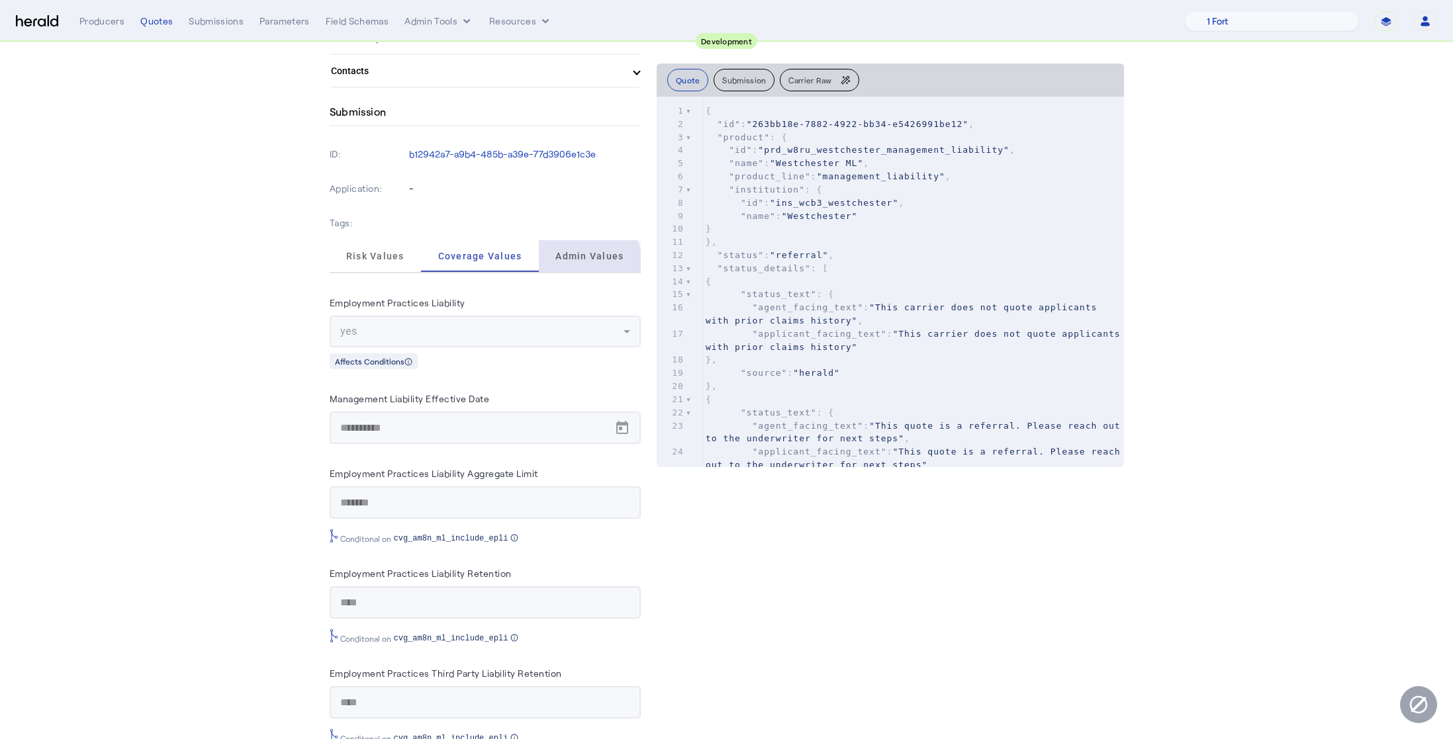
click at [575, 263] on span "Admin Values" at bounding box center [589, 256] width 68 height 32
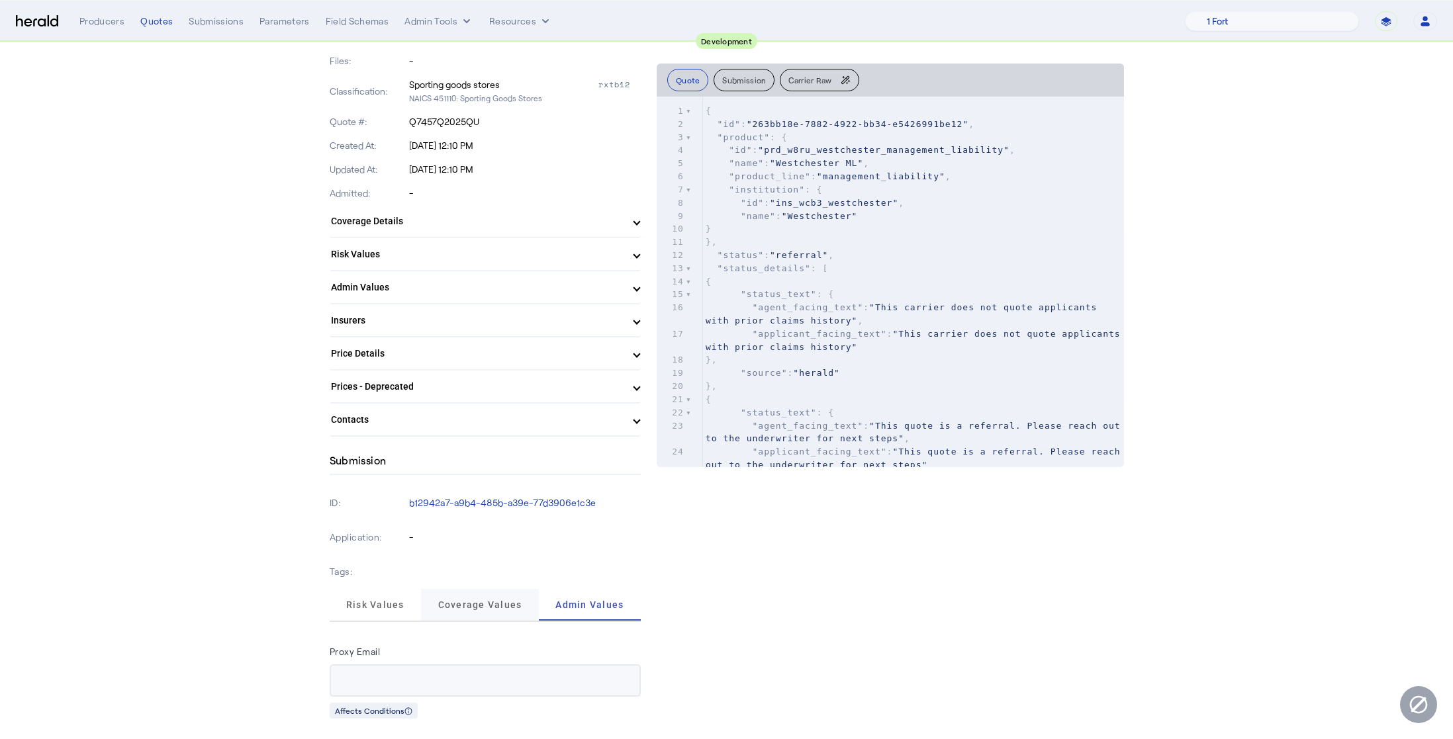
click at [473, 608] on span "Coverage Values" at bounding box center [480, 604] width 84 height 9
click at [371, 603] on span "Risk Values" at bounding box center [375, 604] width 58 height 9
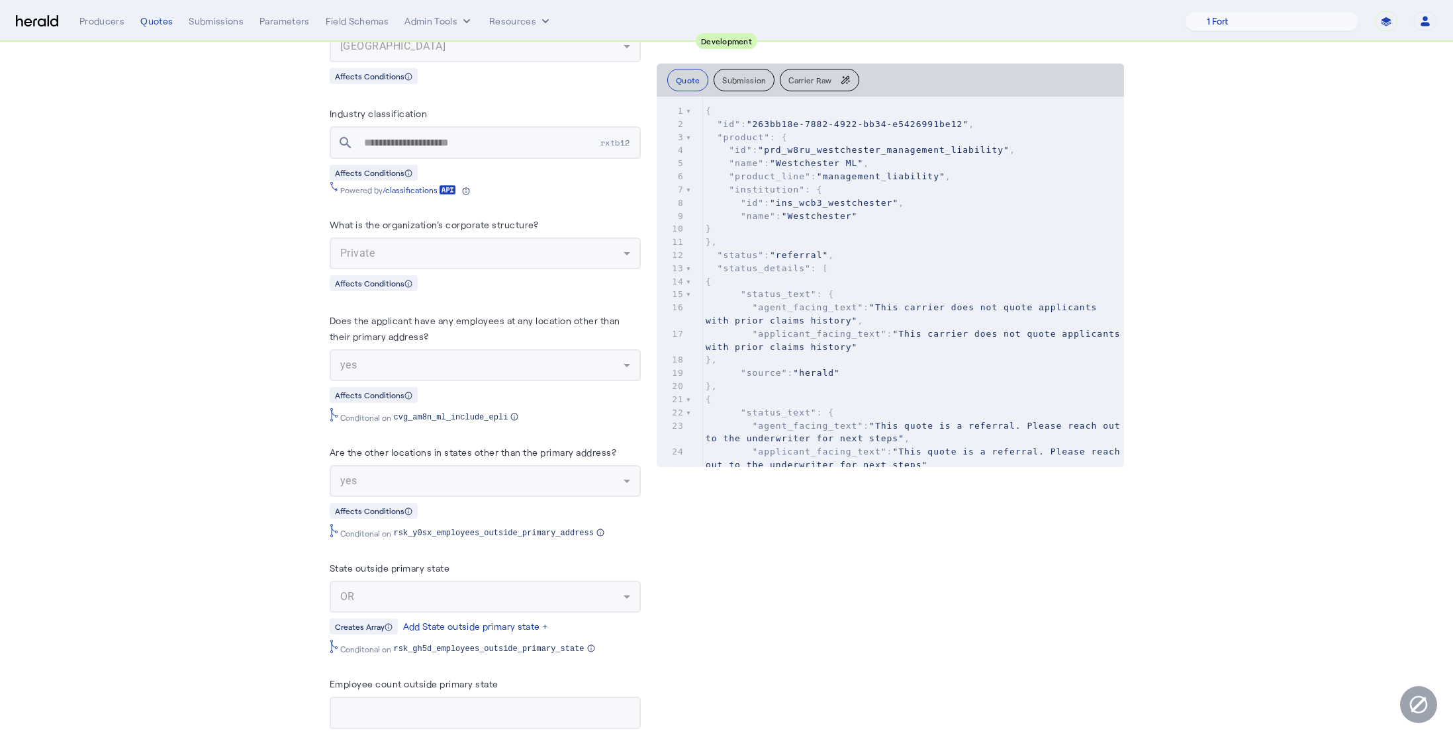
click at [466, 447] on label "Are the other locations in states other than the primary address?" at bounding box center [473, 452] width 287 height 11
click at [468, 449] on label "Are the other locations in states other than the primary address?" at bounding box center [473, 452] width 287 height 11
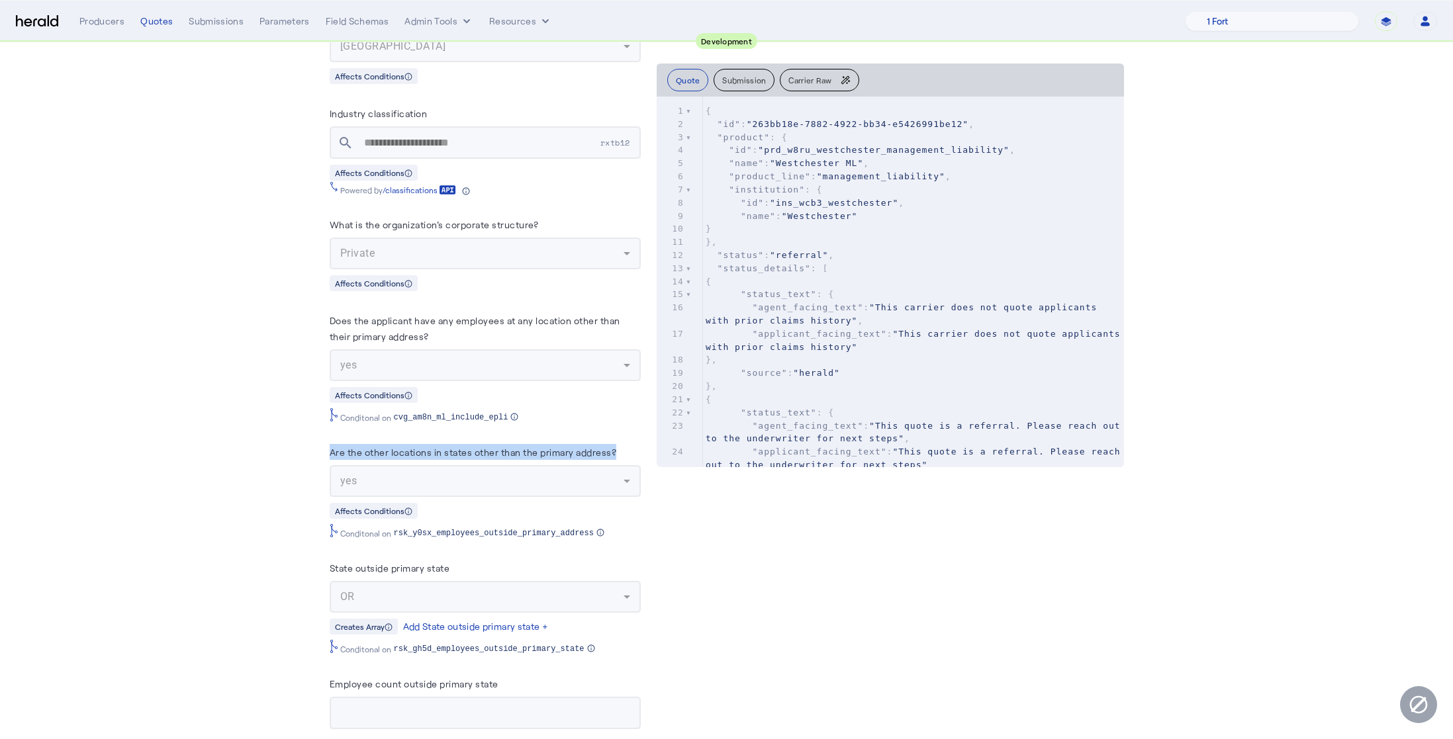
click at [507, 450] on label "Are the other locations in states other than the primary address?" at bounding box center [473, 452] width 287 height 11
click at [477, 562] on div "State outside primary state" at bounding box center [485, 570] width 311 height 21
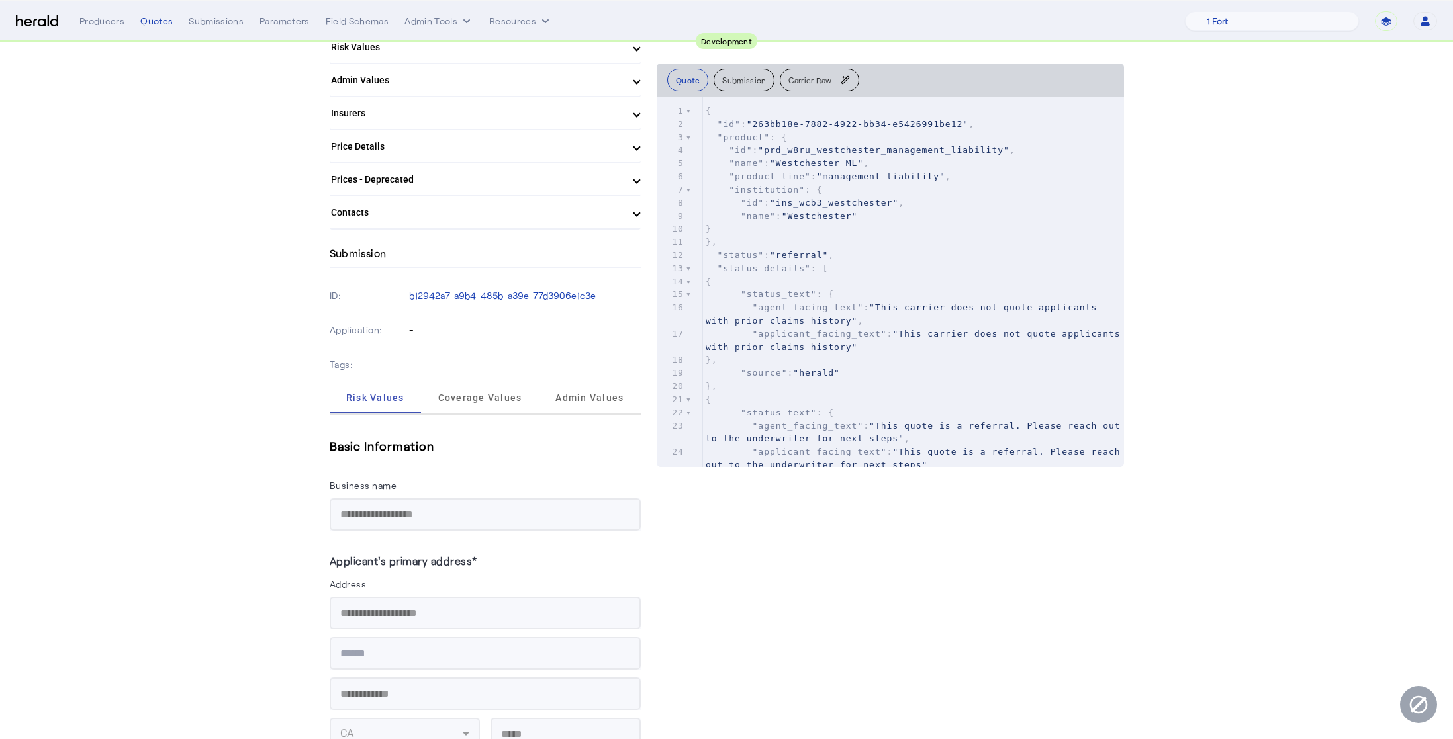
scroll to position [273, 0]
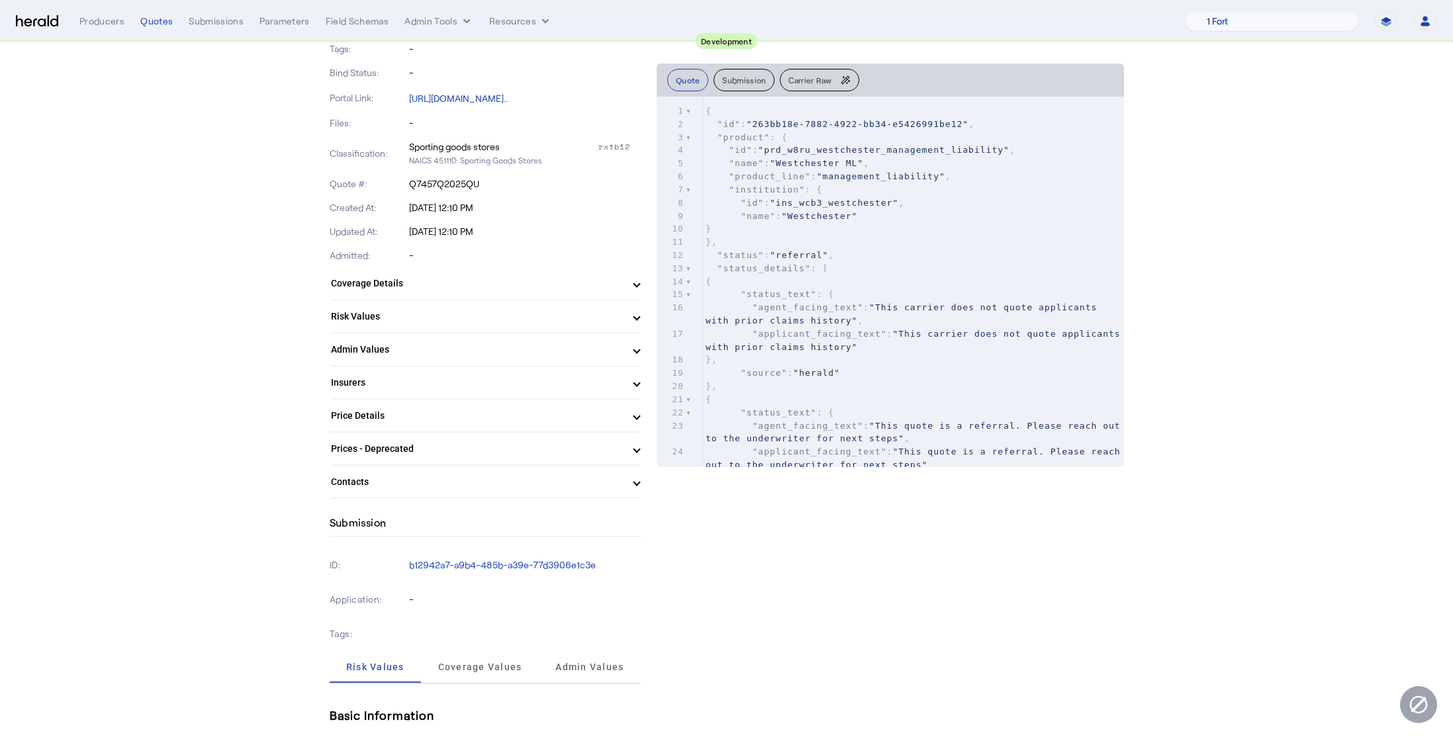
click at [624, 479] on span "Contacts" at bounding box center [482, 482] width 303 height 14
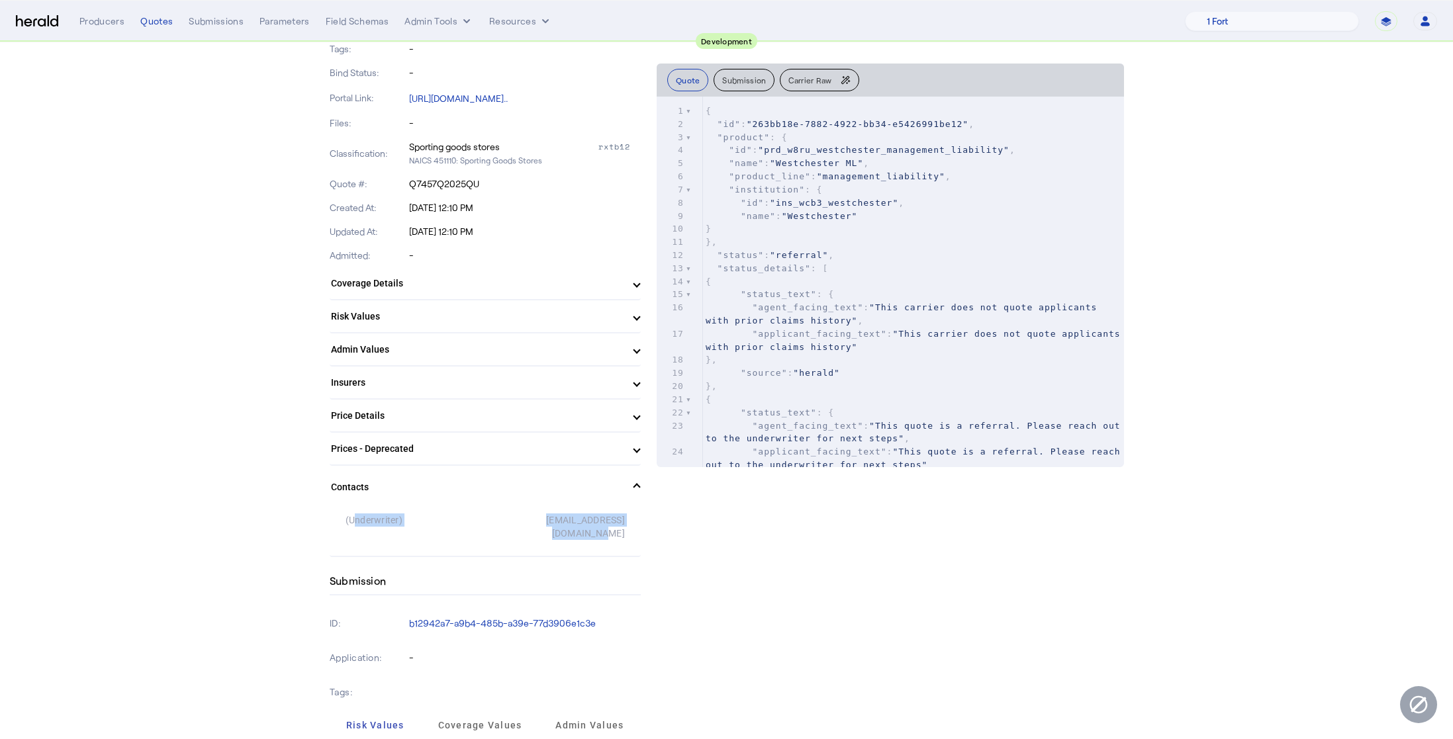
drag, startPoint x: 619, startPoint y: 521, endPoint x: 334, endPoint y: 524, distance: 284.7
click at [334, 524] on div "(Underwriter) [EMAIL_ADDRESS][DOMAIN_NAME]" at bounding box center [485, 532] width 311 height 48
drag, startPoint x: 618, startPoint y: 522, endPoint x: 320, endPoint y: 524, distance: 297.9
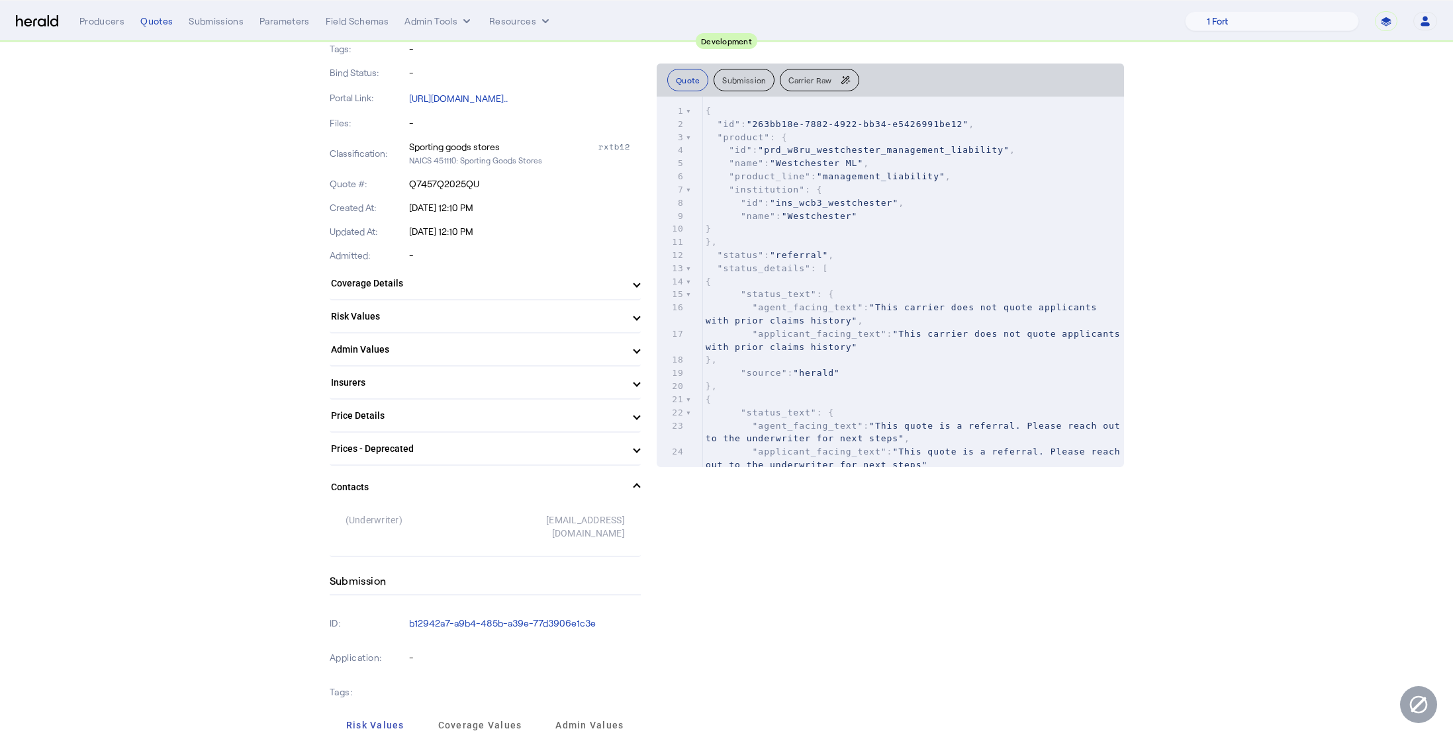
drag, startPoint x: 619, startPoint y: 520, endPoint x: 336, endPoint y: 523, distance: 282.7
click at [336, 523] on div "(Underwriter) [EMAIL_ADDRESS][DOMAIN_NAME]" at bounding box center [485, 532] width 311 height 48
drag, startPoint x: 619, startPoint y: 521, endPoint x: 316, endPoint y: 520, distance: 303.2
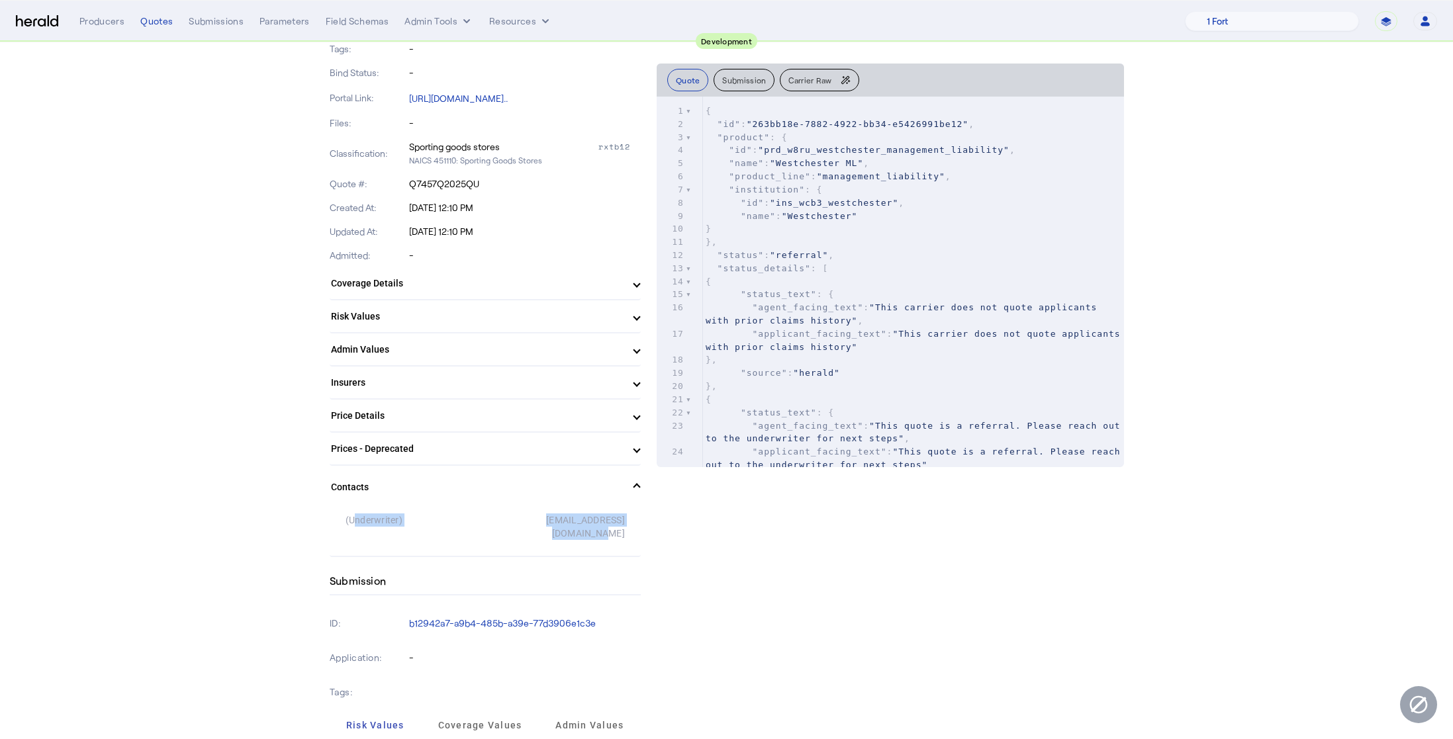
drag, startPoint x: 639, startPoint y: 518, endPoint x: 333, endPoint y: 508, distance: 306.0
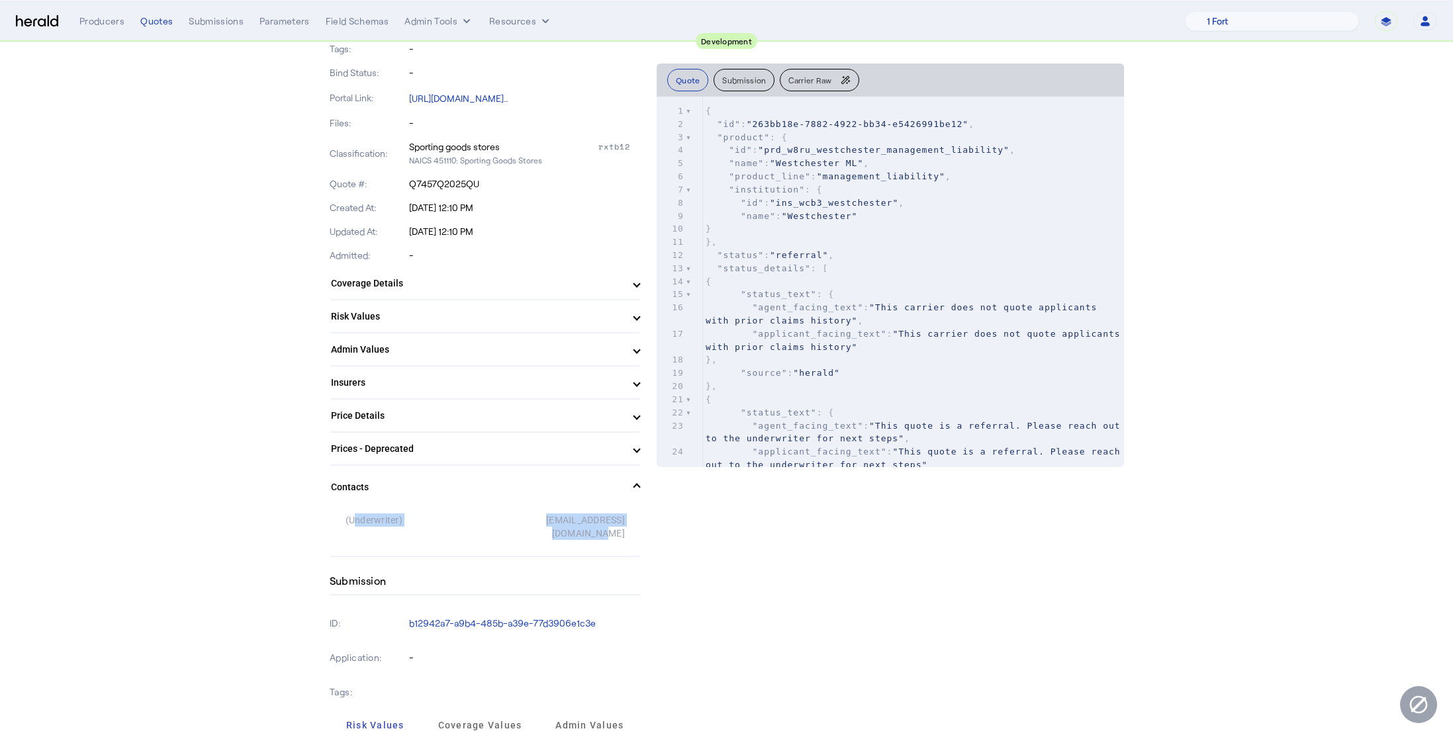
drag, startPoint x: 636, startPoint y: 523, endPoint x: 315, endPoint y: 524, distance: 320.4
click at [445, 179] on p "Q7457Q2025QU" at bounding box center [525, 183] width 232 height 13
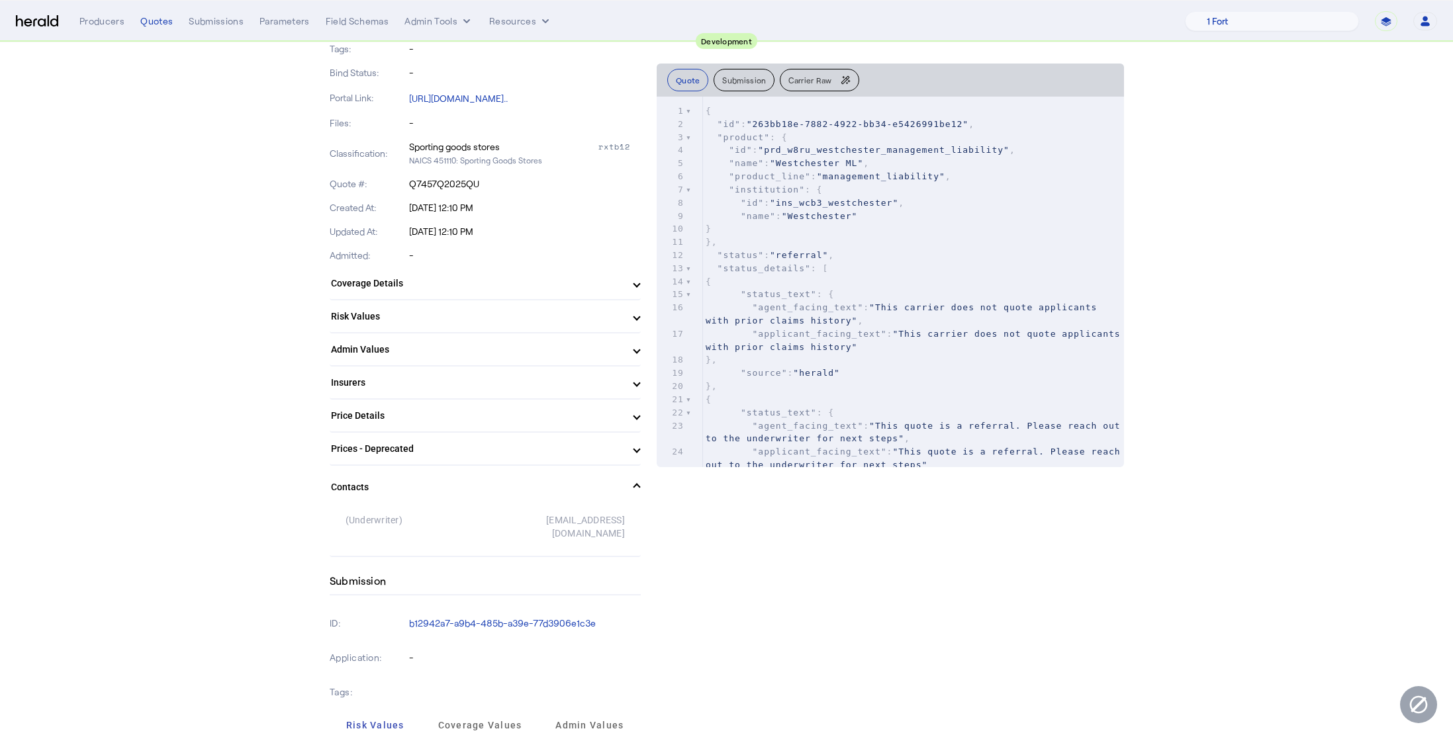
click at [563, 218] on div "Created At: [DATE] 12:10 PM" at bounding box center [485, 208] width 311 height 24
click at [626, 484] on span "Contacts" at bounding box center [482, 488] width 303 height 14
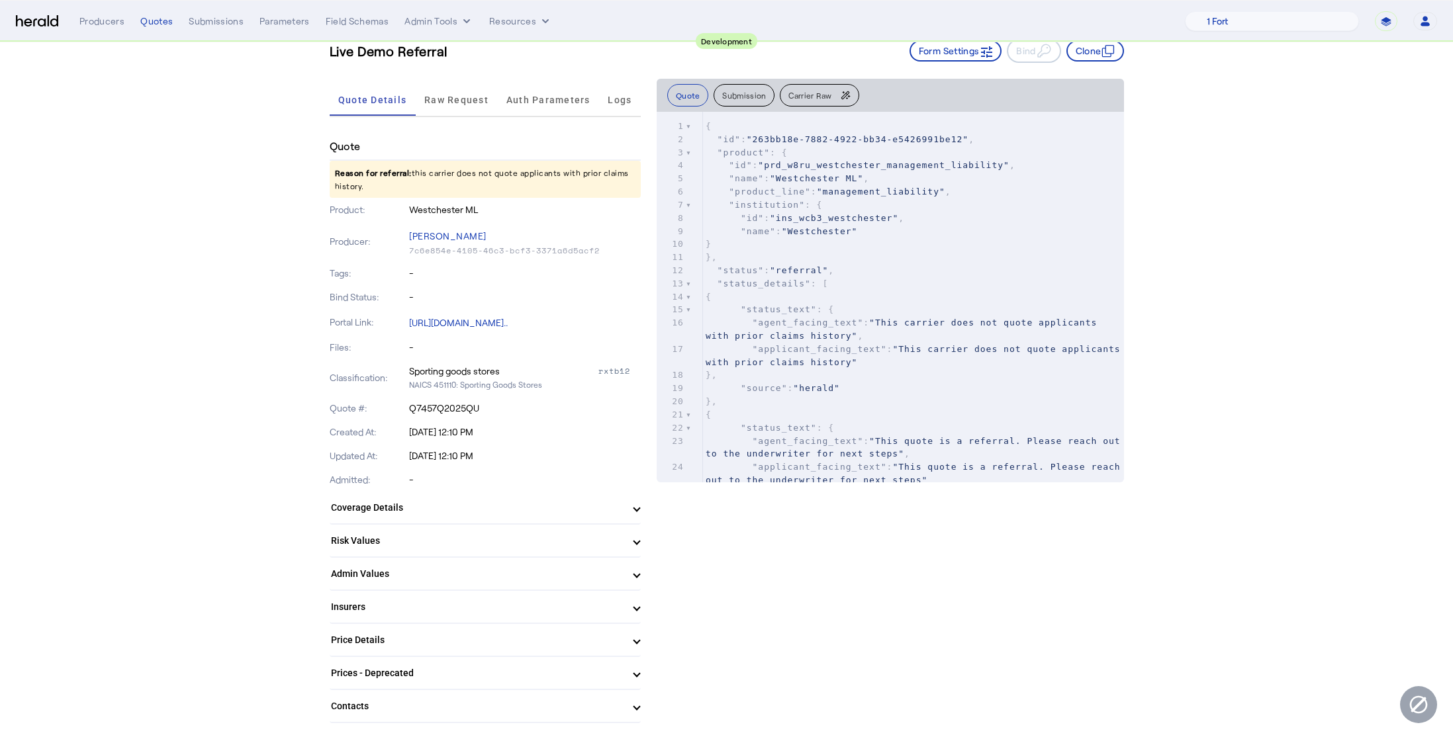
scroll to position [0, 0]
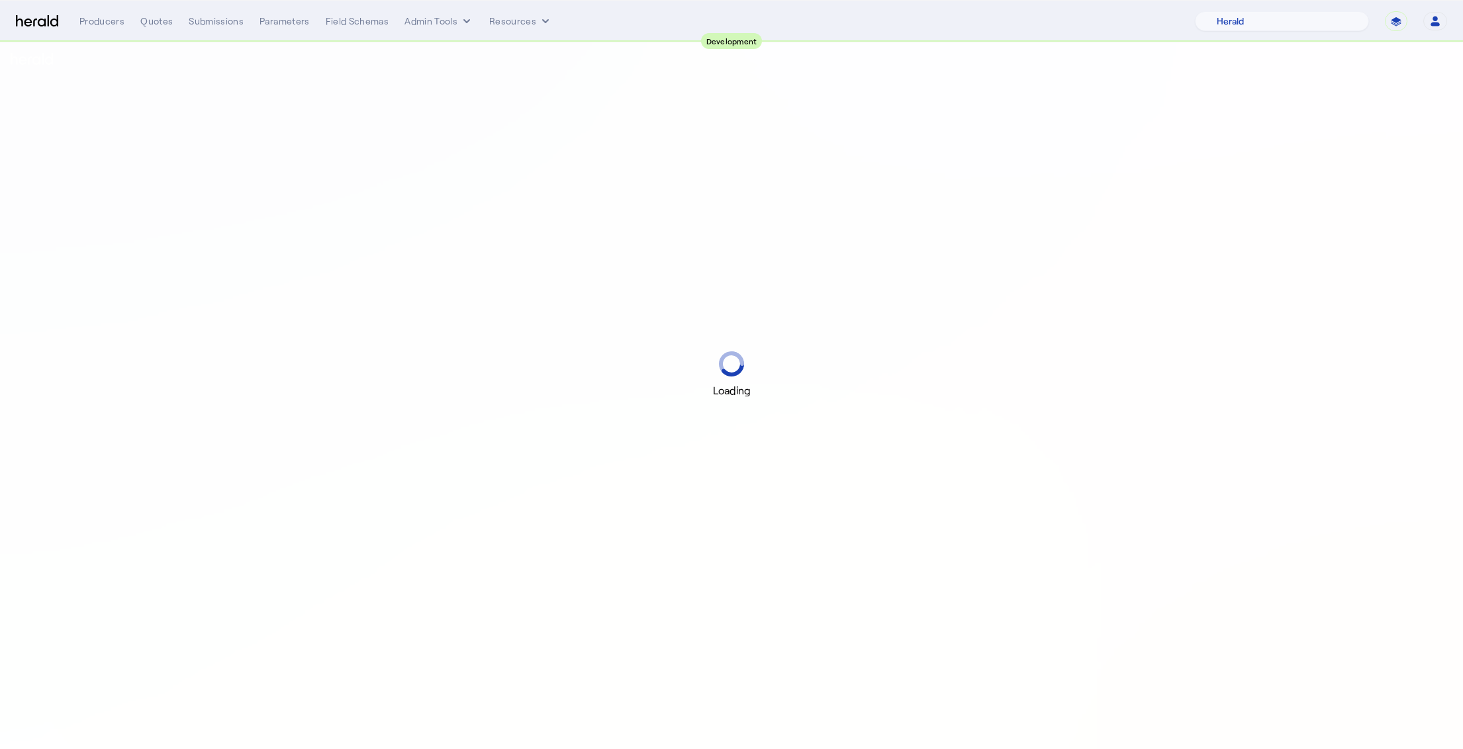
select select "pfm_2v8p_herald_api"
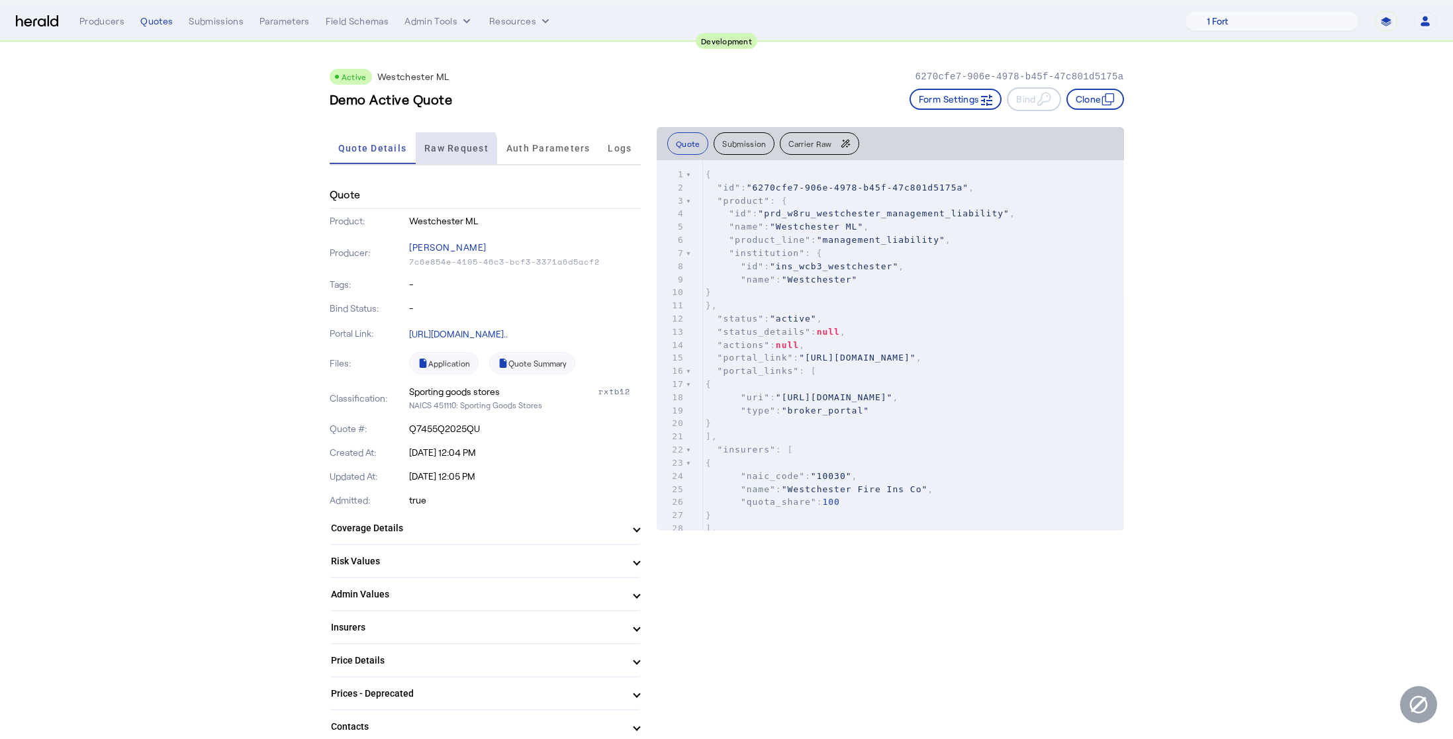
click at [428, 159] on span "Raw Request" at bounding box center [456, 148] width 64 height 32
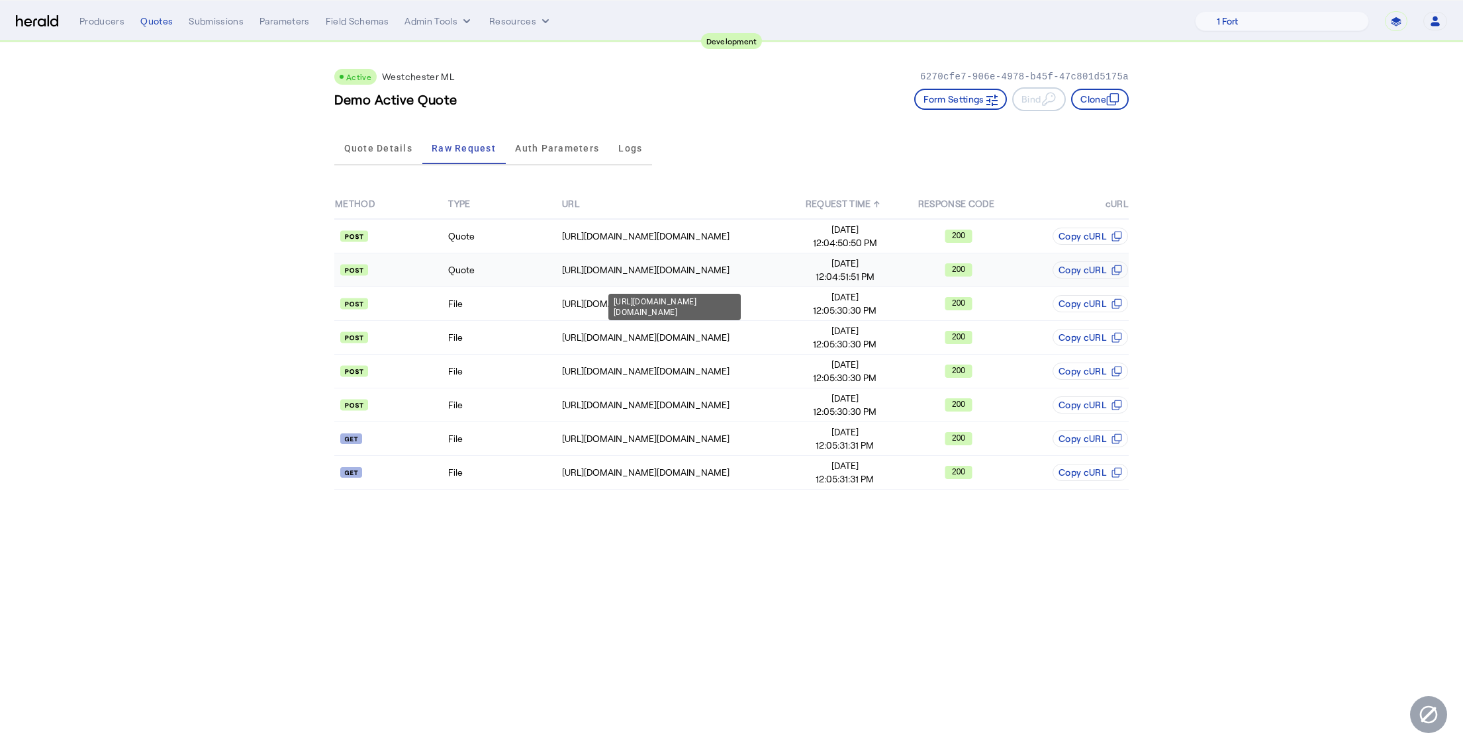
click at [600, 266] on div "[URL][DOMAIN_NAME][DOMAIN_NAME]" at bounding box center [675, 269] width 226 height 13
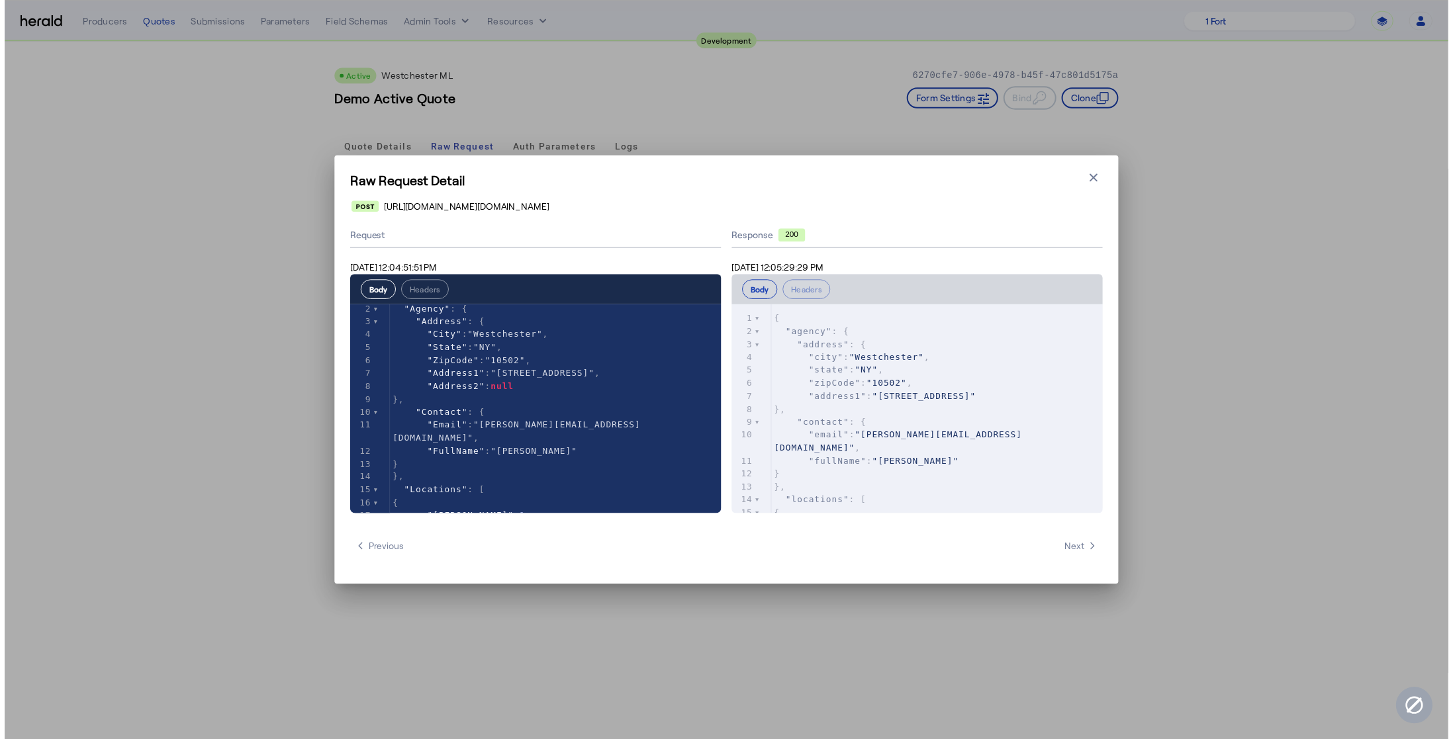
scroll to position [24, 0]
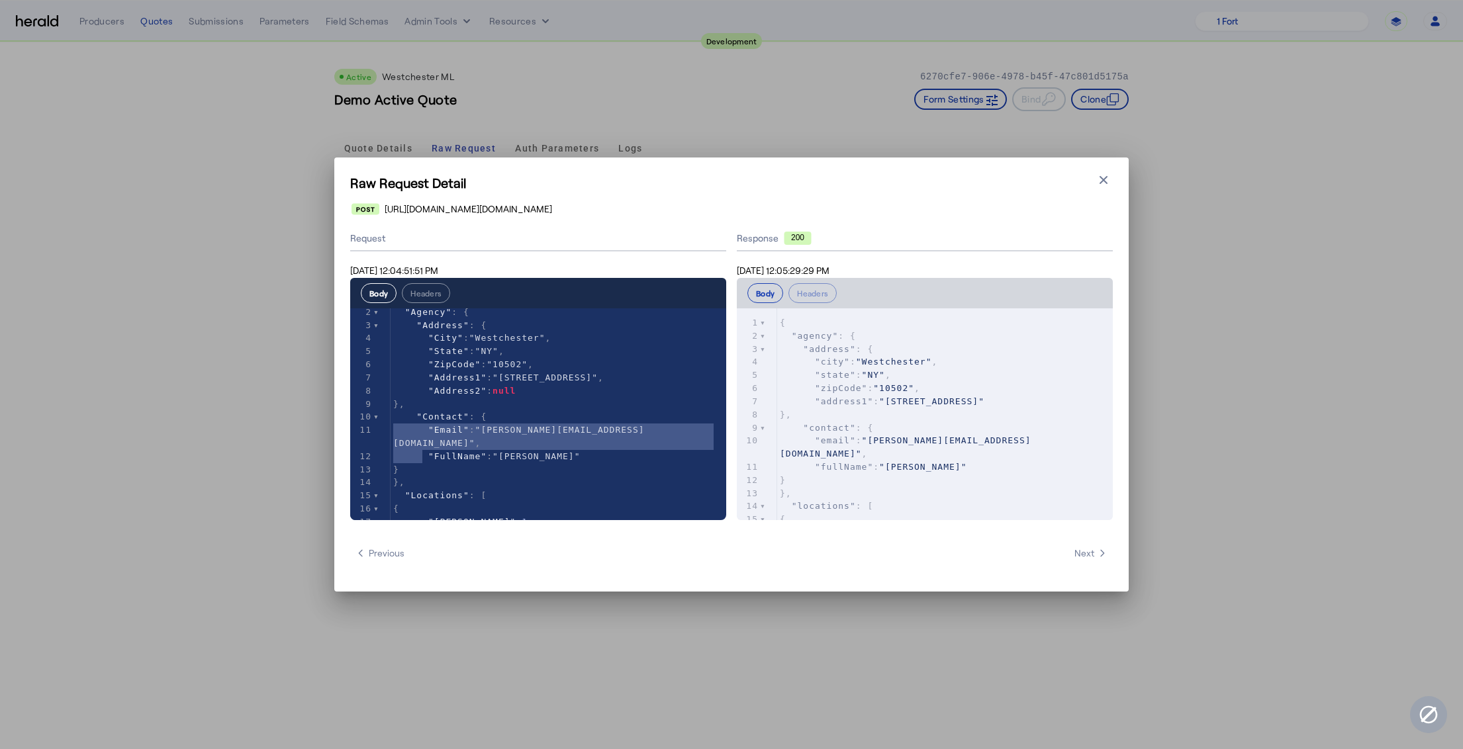
type textarea "**********"
drag, startPoint x: 475, startPoint y: 463, endPoint x: 332, endPoint y: 412, distance: 152.2
type textarea "**********"
drag, startPoint x: 464, startPoint y: 459, endPoint x: 337, endPoint y: 405, distance: 138.0
click at [1106, 179] on icon "button" at bounding box center [1103, 179] width 13 height 13
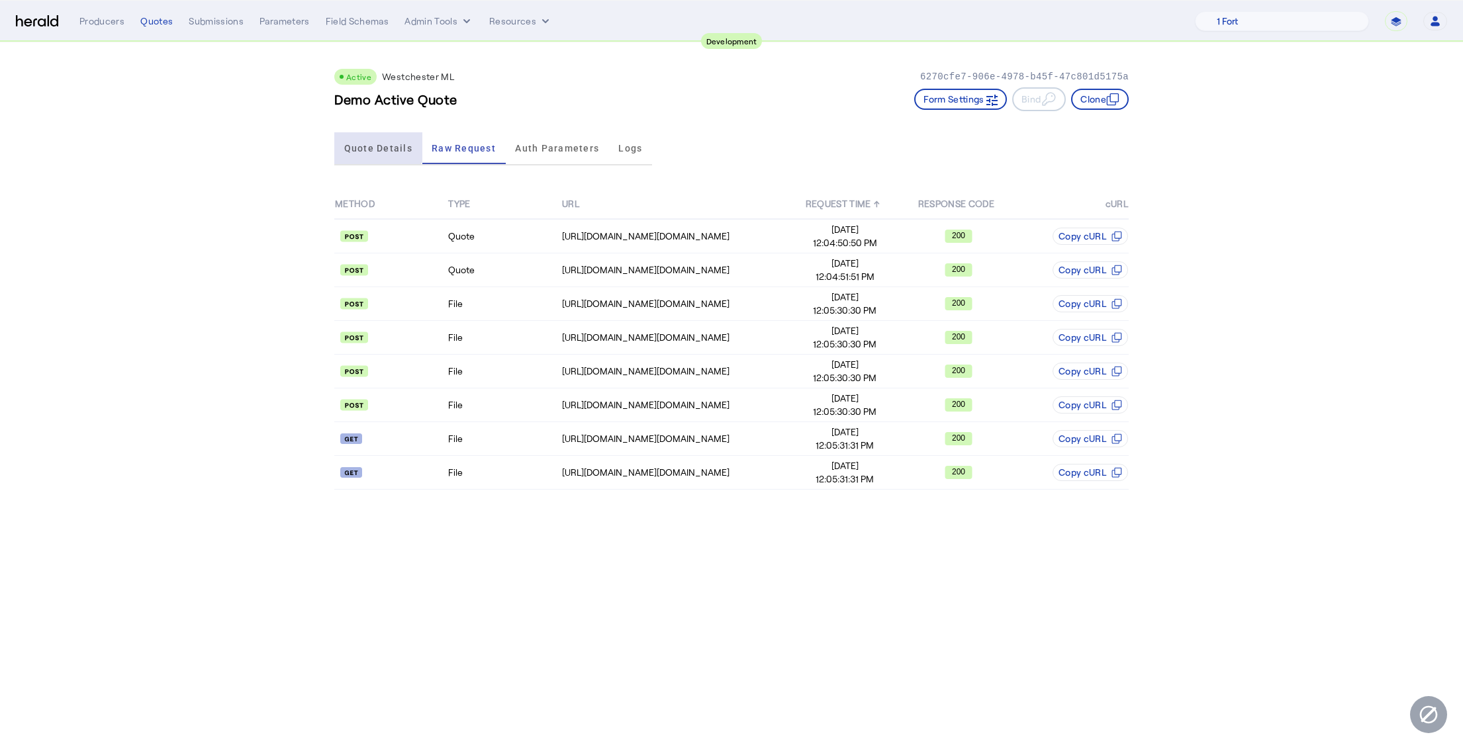
click at [368, 140] on span "Quote Details" at bounding box center [378, 148] width 68 height 32
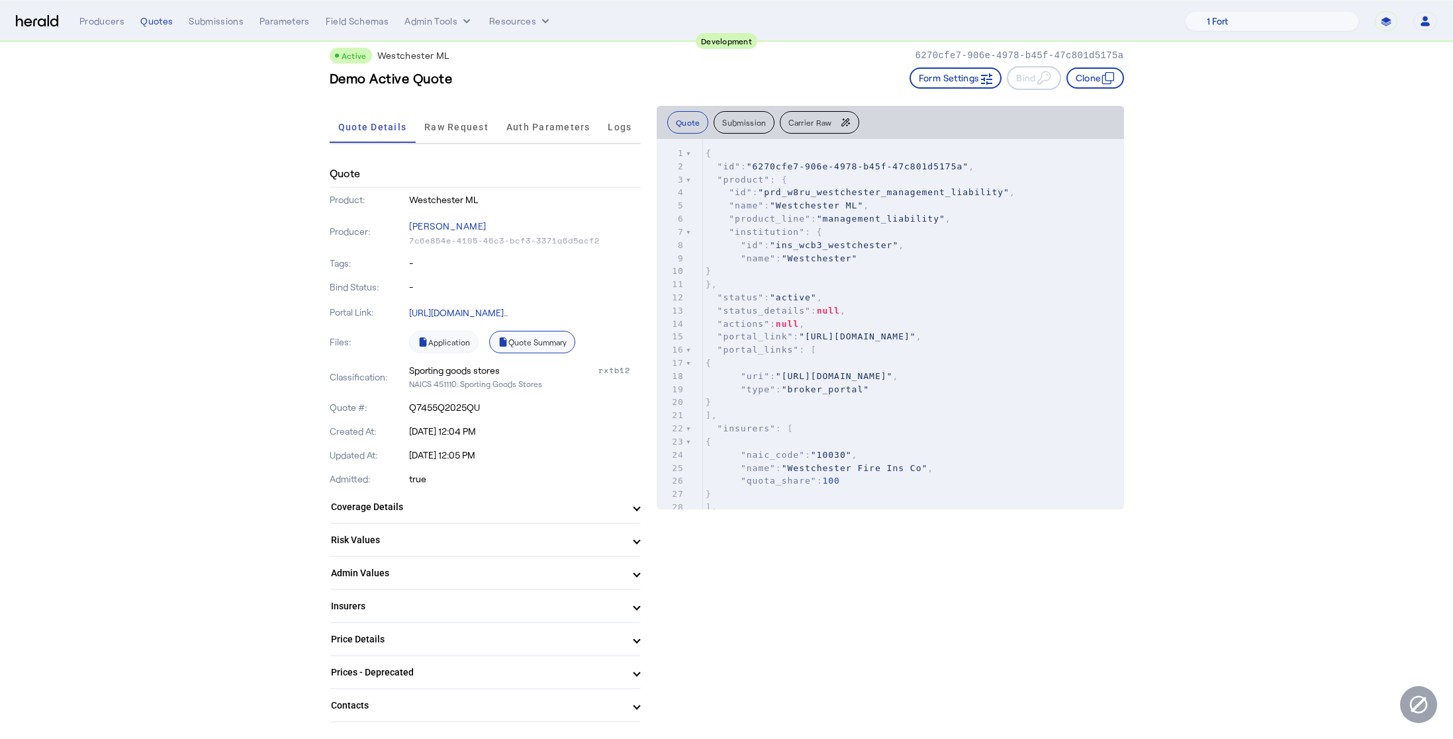
click at [547, 341] on link "Quote Summary" at bounding box center [532, 342] width 86 height 23
click at [465, 126] on span "Raw Request" at bounding box center [456, 126] width 64 height 9
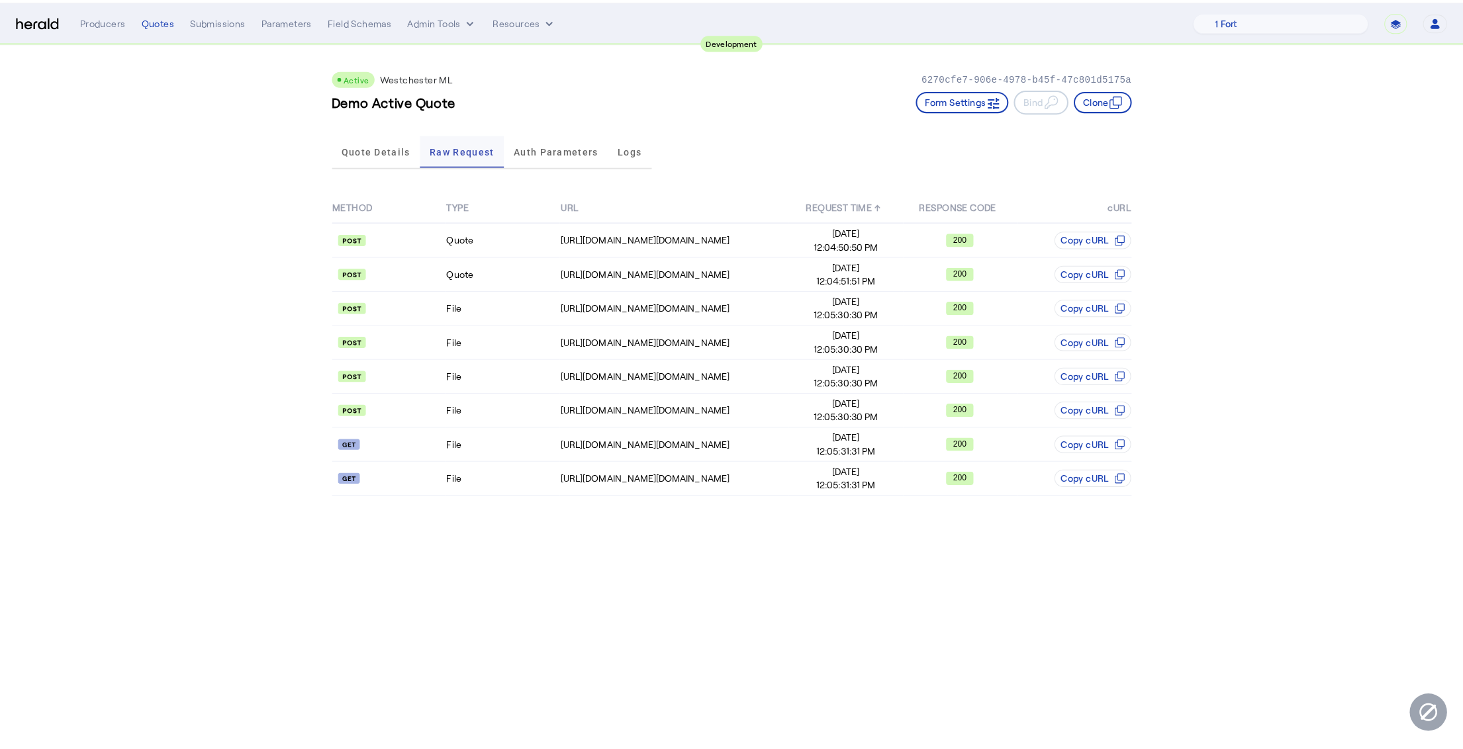
scroll to position [0, 0]
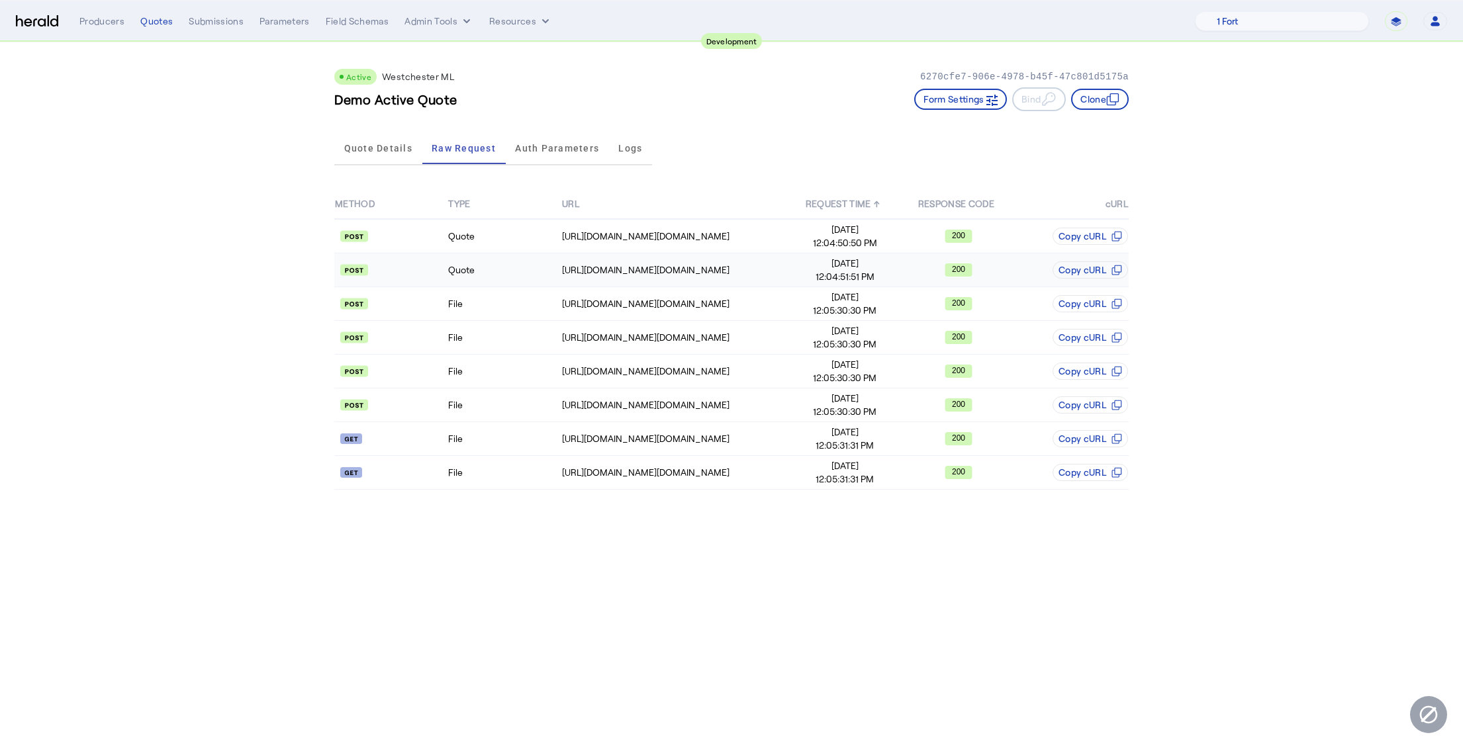
click at [558, 275] on td "Quote" at bounding box center [504, 271] width 113 height 34
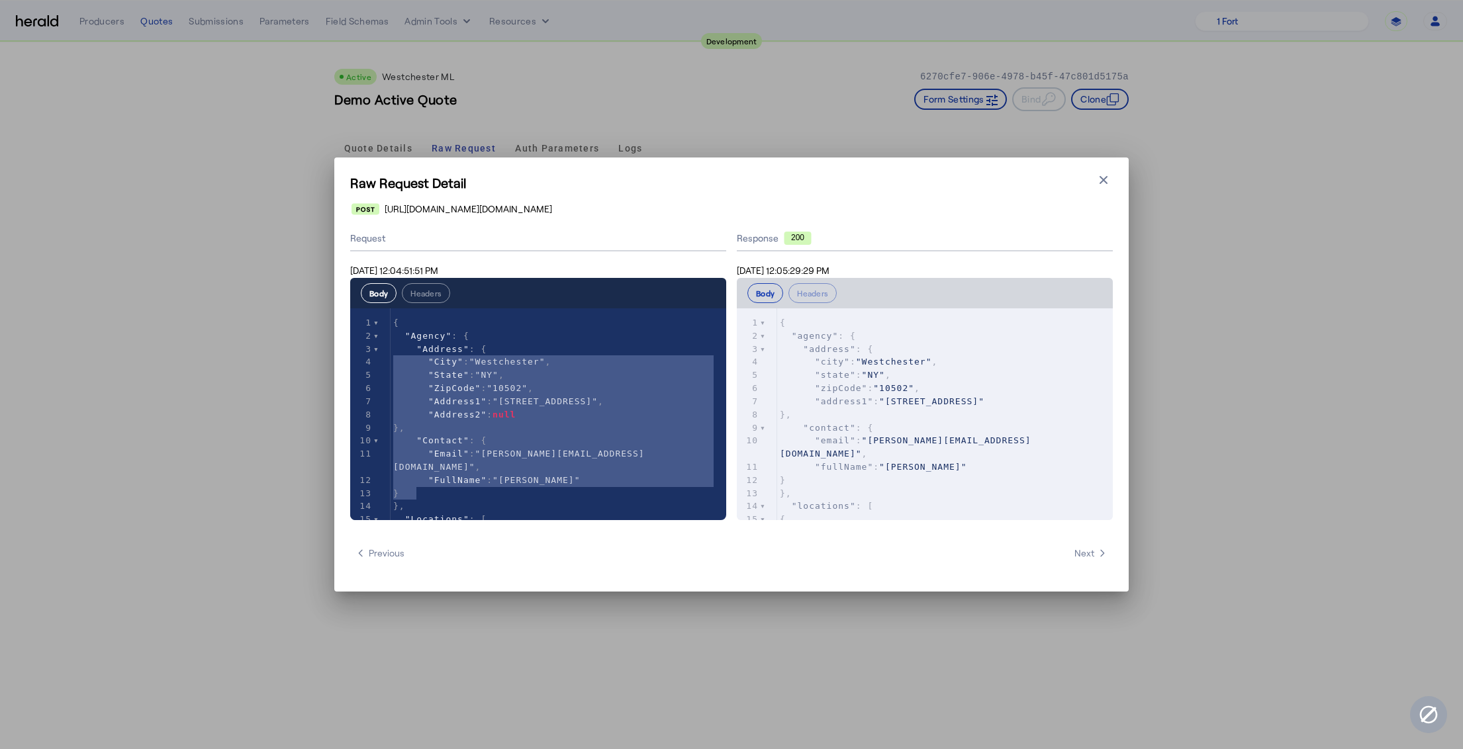
type textarea "**********"
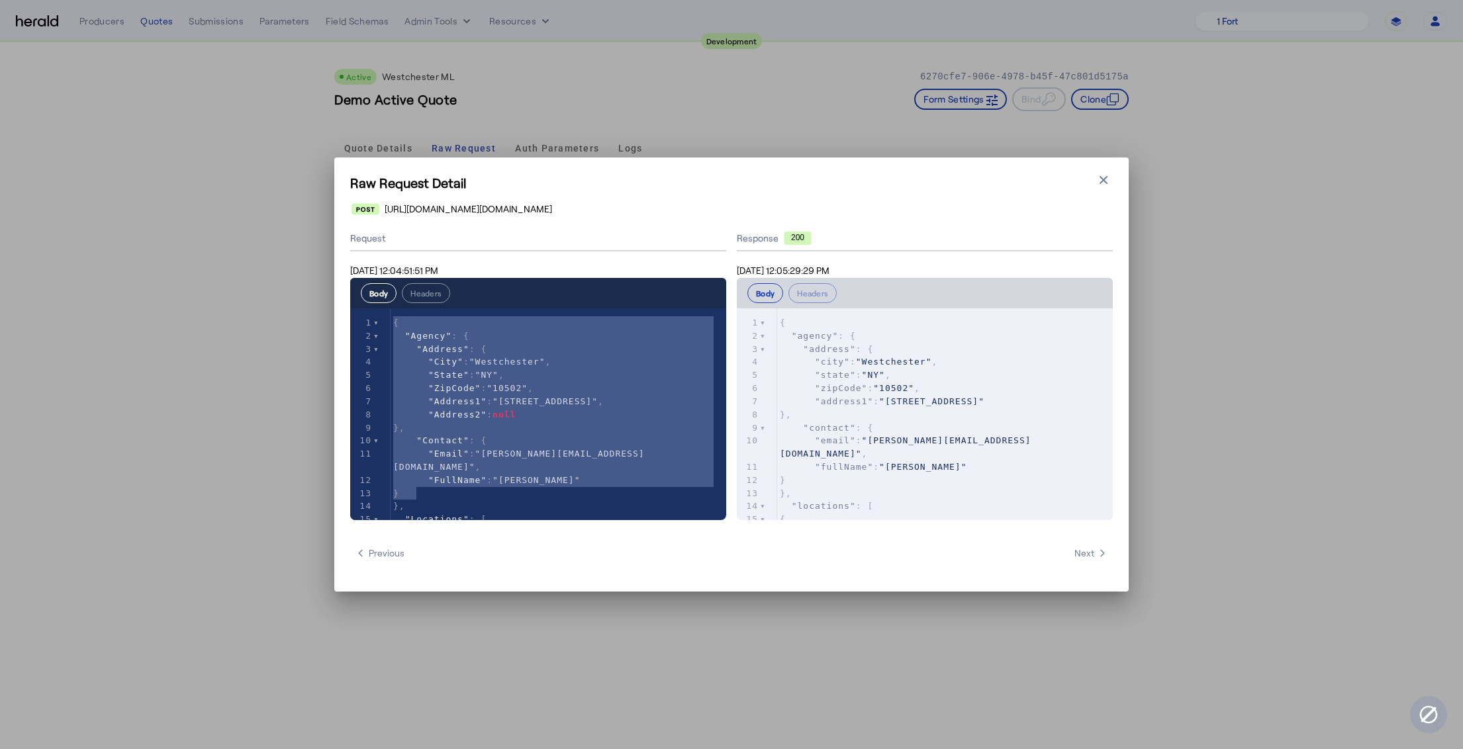
drag, startPoint x: 435, startPoint y: 495, endPoint x: 377, endPoint y: 306, distance: 197.3
type textarea "**********"
drag, startPoint x: 452, startPoint y: 493, endPoint x: 393, endPoint y: 312, distance: 190.7
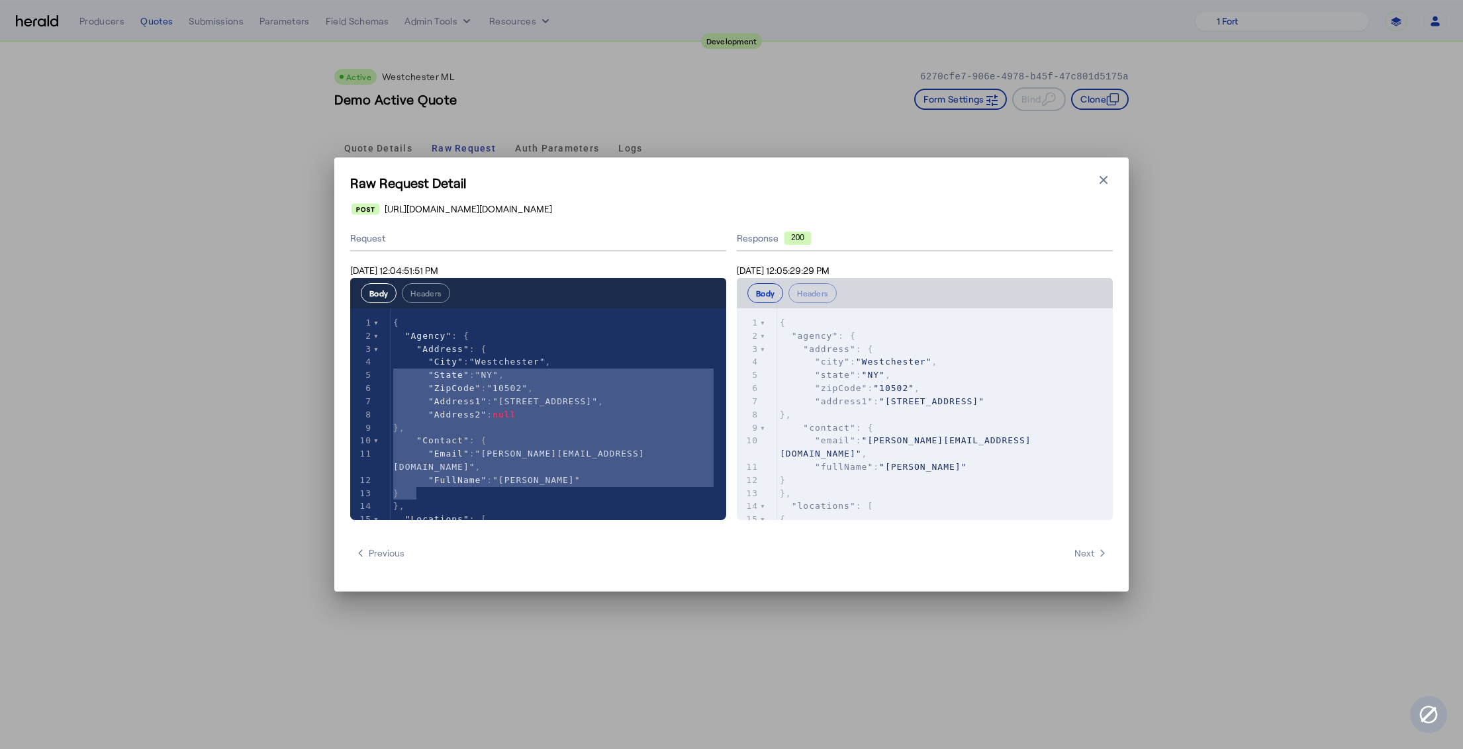
type textarea "**********"
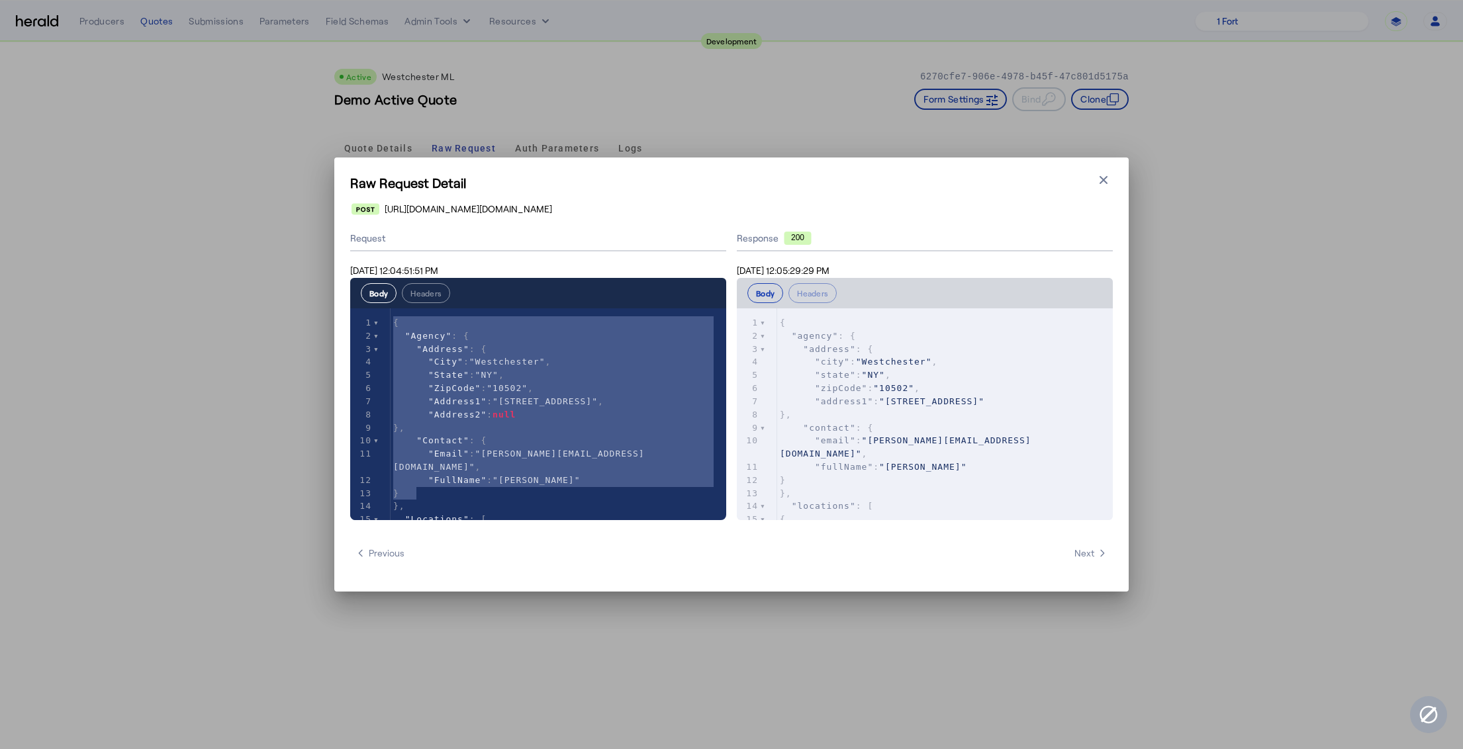
drag, startPoint x: 424, startPoint y: 489, endPoint x: 379, endPoint y: 299, distance: 195.4
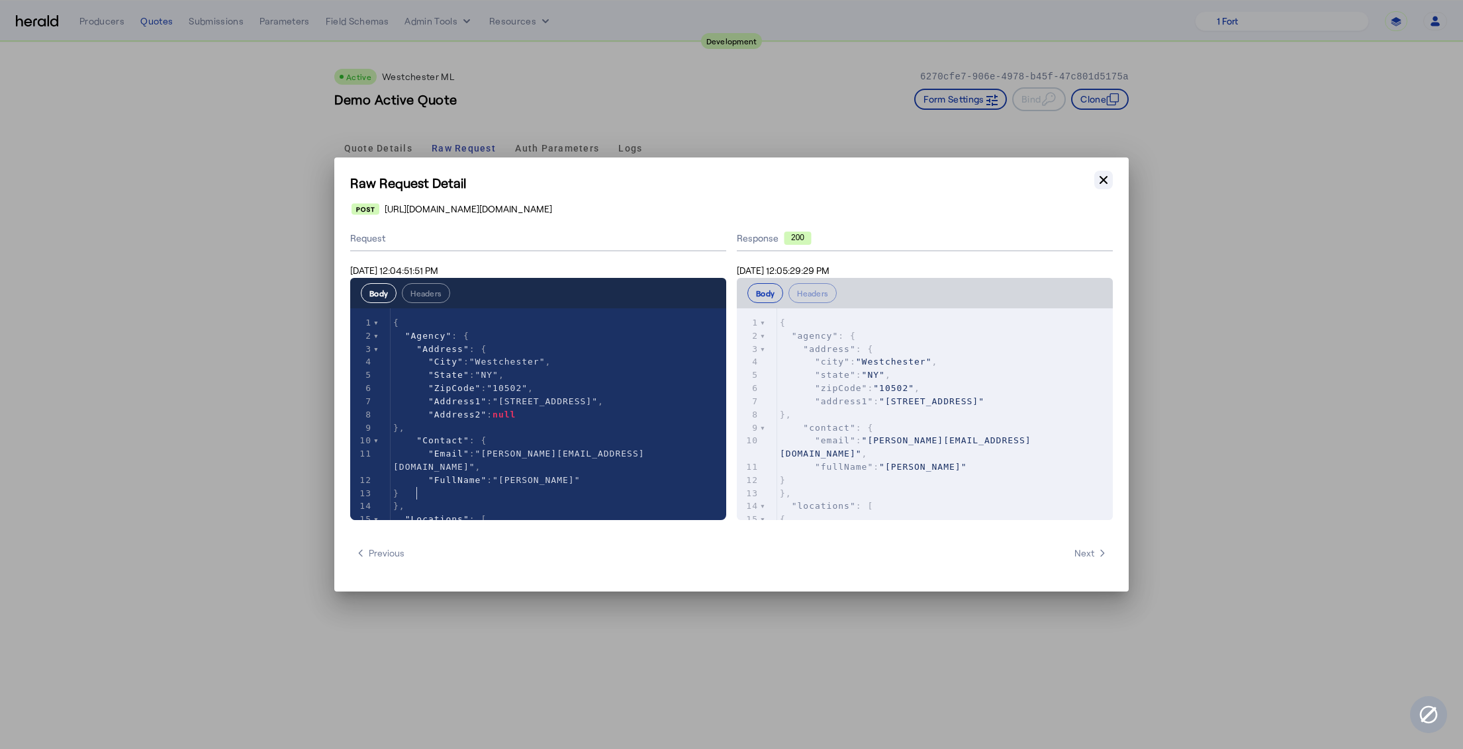
click at [1101, 176] on icon "button" at bounding box center [1103, 179] width 13 height 13
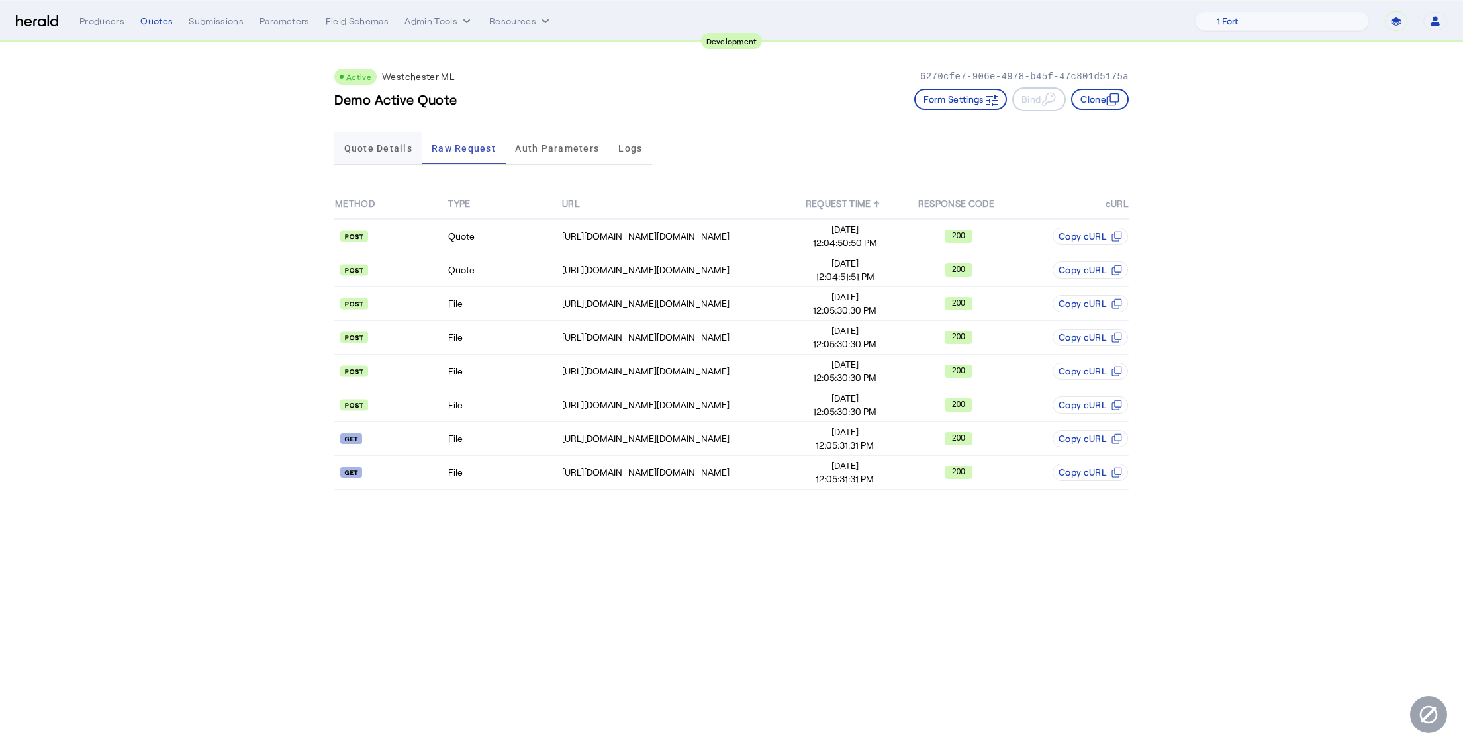
click at [399, 152] on span "Quote Details" at bounding box center [378, 148] width 68 height 9
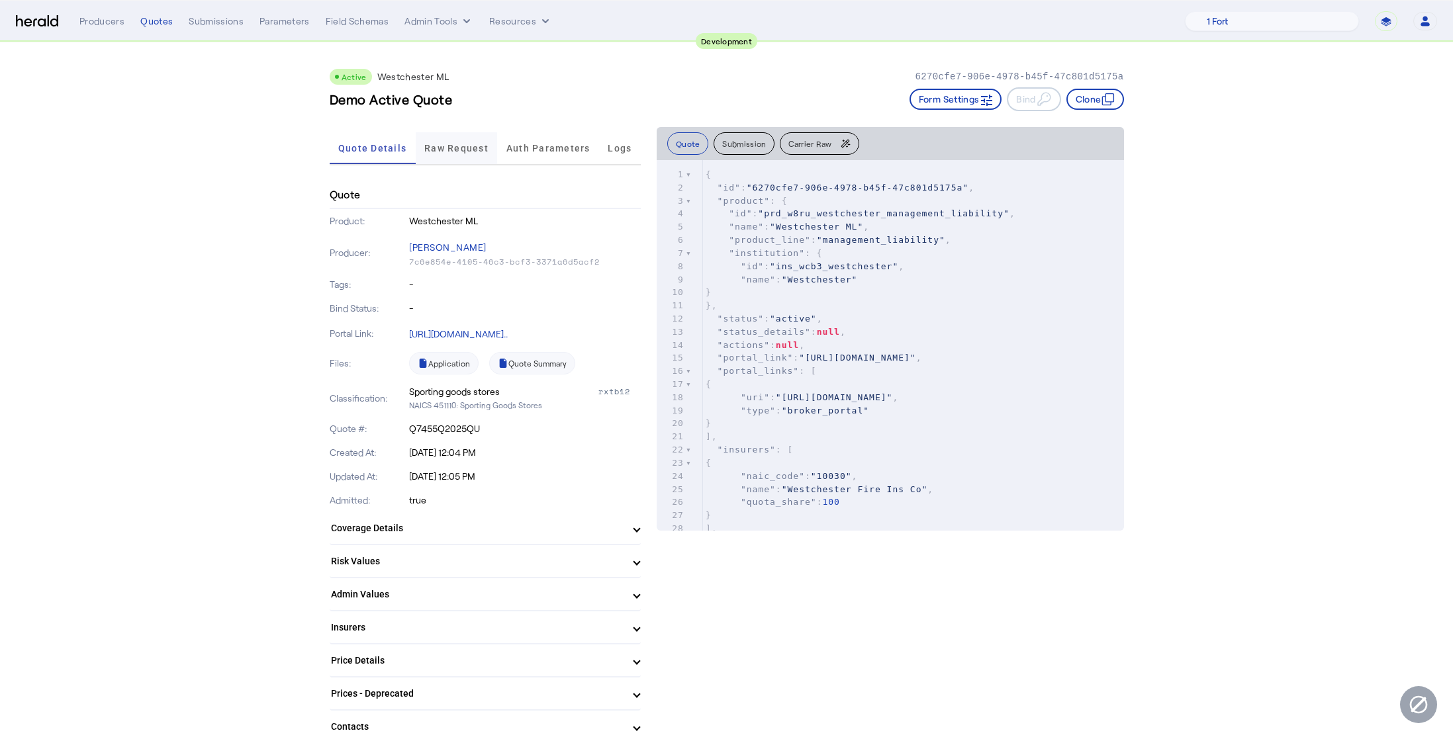
click at [477, 142] on span "Raw Request" at bounding box center [456, 148] width 64 height 32
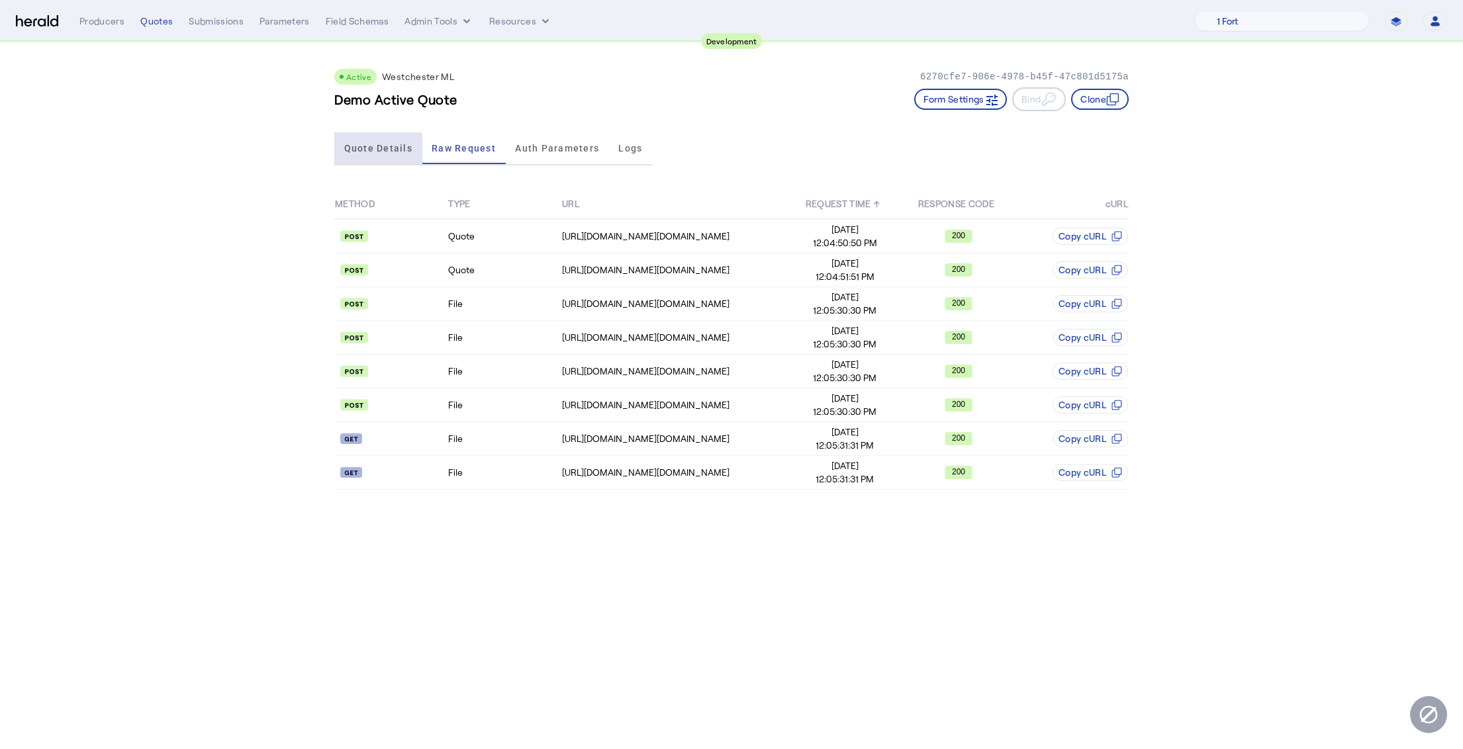
click at [361, 152] on span "Quote Details" at bounding box center [378, 148] width 68 height 9
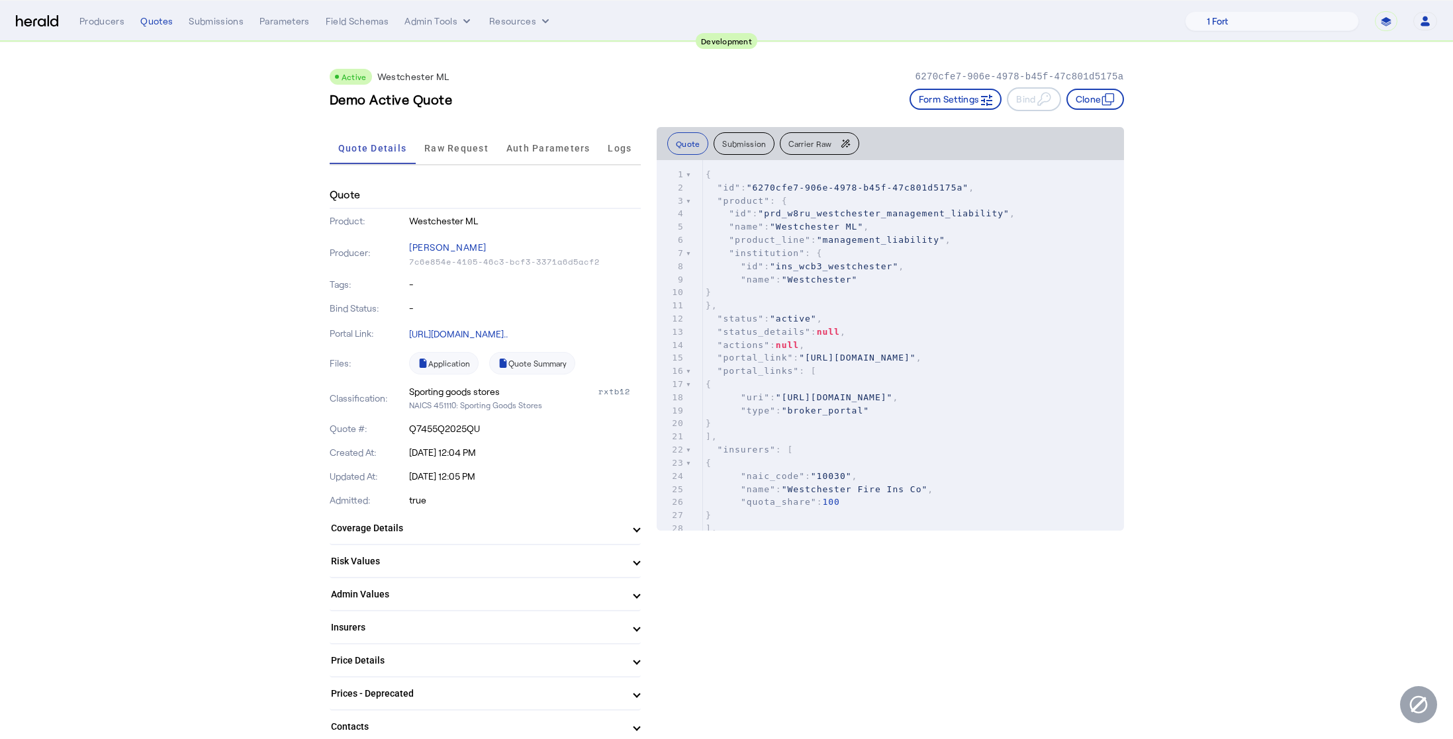
drag, startPoint x: 439, startPoint y: 105, endPoint x: 326, endPoint y: 71, distance: 117.5
click at [493, 93] on div "Demo Active Quote Form Settings Bind Clone" at bounding box center [727, 99] width 794 height 24
drag, startPoint x: 455, startPoint y: 102, endPoint x: 348, endPoint y: 69, distance: 111.6
click at [348, 69] on div "Active Westchester ML 6270cfe7-906e-4978-b45f-47c801d5175a Demo Active Quote Fo…" at bounding box center [727, 84] width 794 height 85
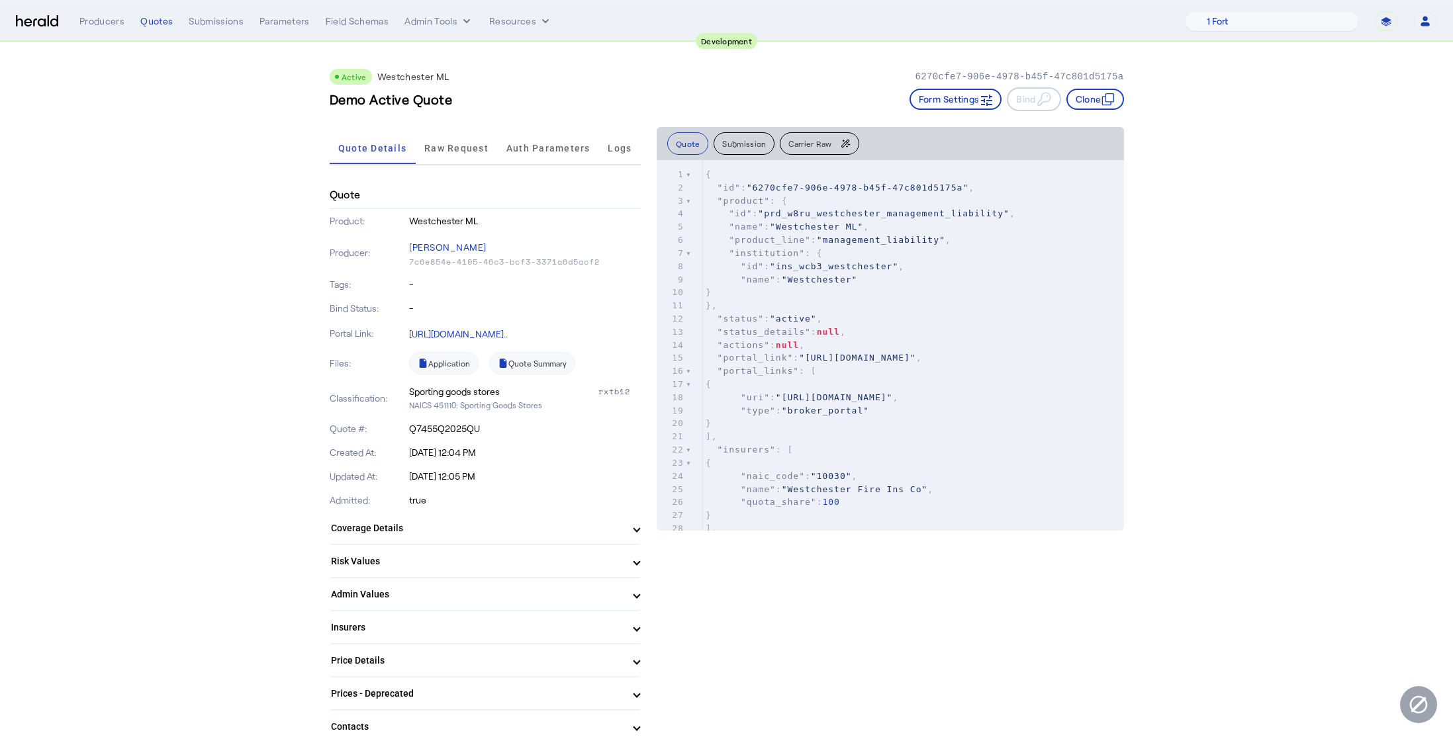
click at [468, 101] on div "Demo Active Quote Form Settings Bind Clone" at bounding box center [727, 99] width 794 height 24
drag, startPoint x: 368, startPoint y: 82, endPoint x: 340, endPoint y: 70, distance: 30.3
click at [340, 70] on div "Active Westchester ML 6270cfe7-906e-4978-b45f-47c801d5175a Demo Active Quote Fo…" at bounding box center [727, 84] width 794 height 85
click at [478, 100] on div "Demo Active Quote Form Settings Bind Clone" at bounding box center [727, 99] width 794 height 24
click at [465, 508] on div "Admitted: true" at bounding box center [485, 501] width 311 height 24
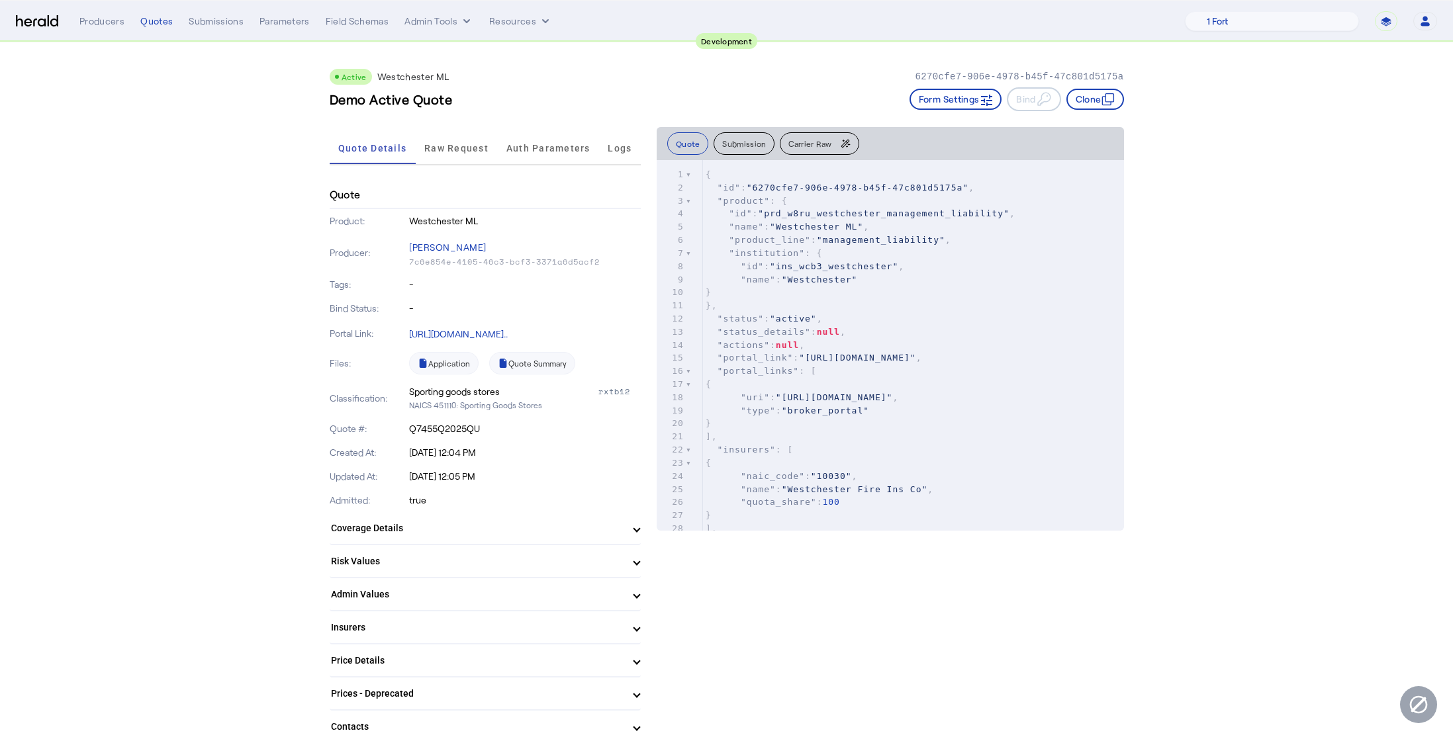
drag, startPoint x: 436, startPoint y: 503, endPoint x: 324, endPoint y: 73, distance: 444.5
drag, startPoint x: 445, startPoint y: 502, endPoint x: 305, endPoint y: 66, distance: 458.7
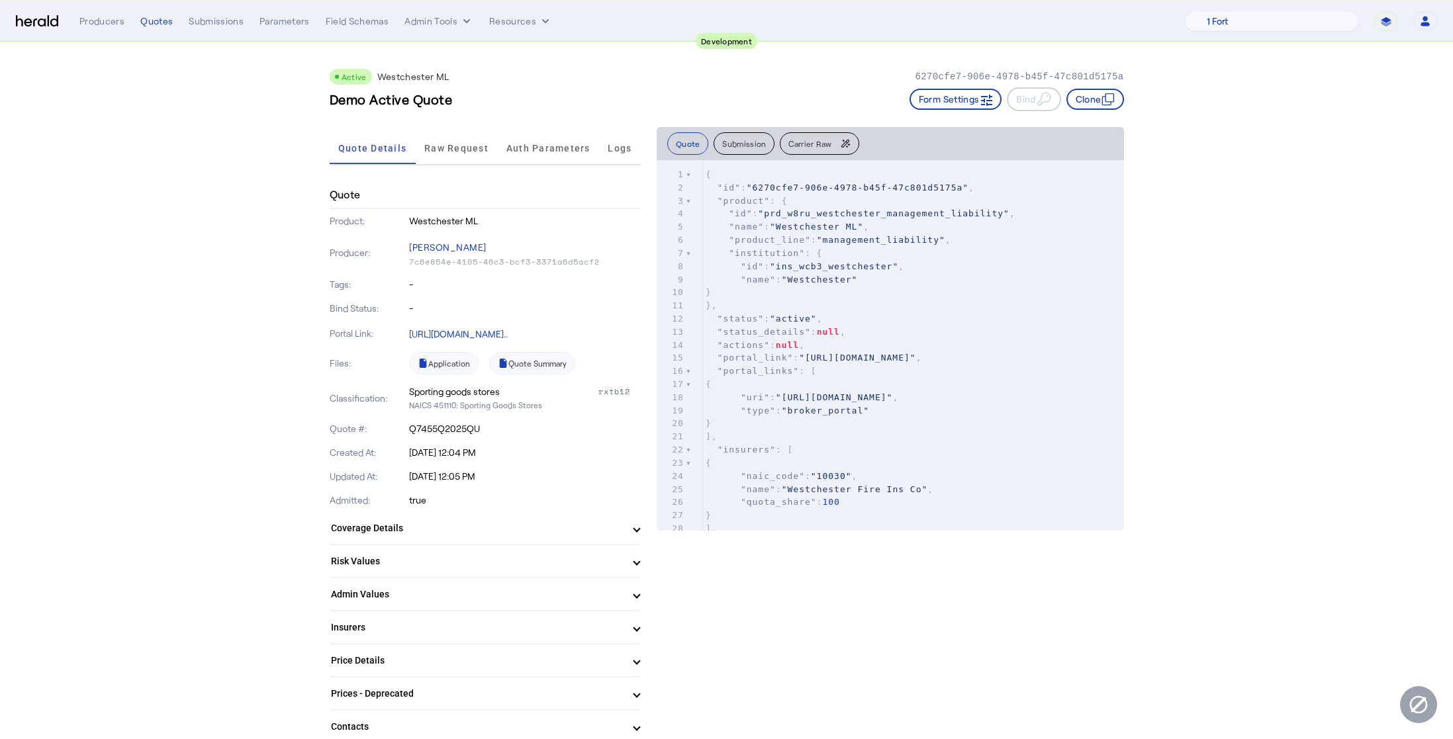
click at [674, 76] on div "Active Westchester ML 6270cfe7-906e-4978-b45f-47c801d5175a" at bounding box center [727, 77] width 794 height 16
drag, startPoint x: 462, startPoint y: 511, endPoint x: 330, endPoint y: 60, distance: 469.9
click at [683, 111] on div "Demo Active Quote Form Settings Bind Clone" at bounding box center [727, 99] width 794 height 24
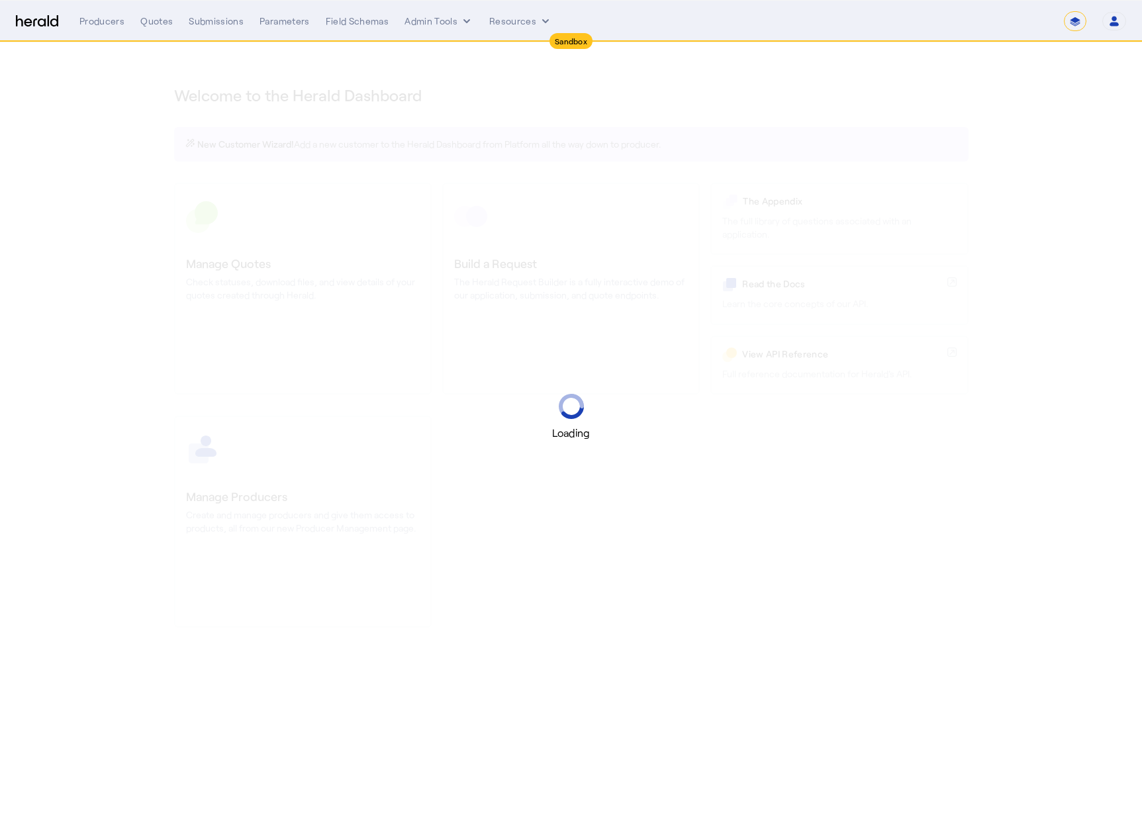
select select "*******"
select select "pfm_2v8p_herald_api"
click at [1076, 25] on select "**********" at bounding box center [1075, 21] width 23 height 20
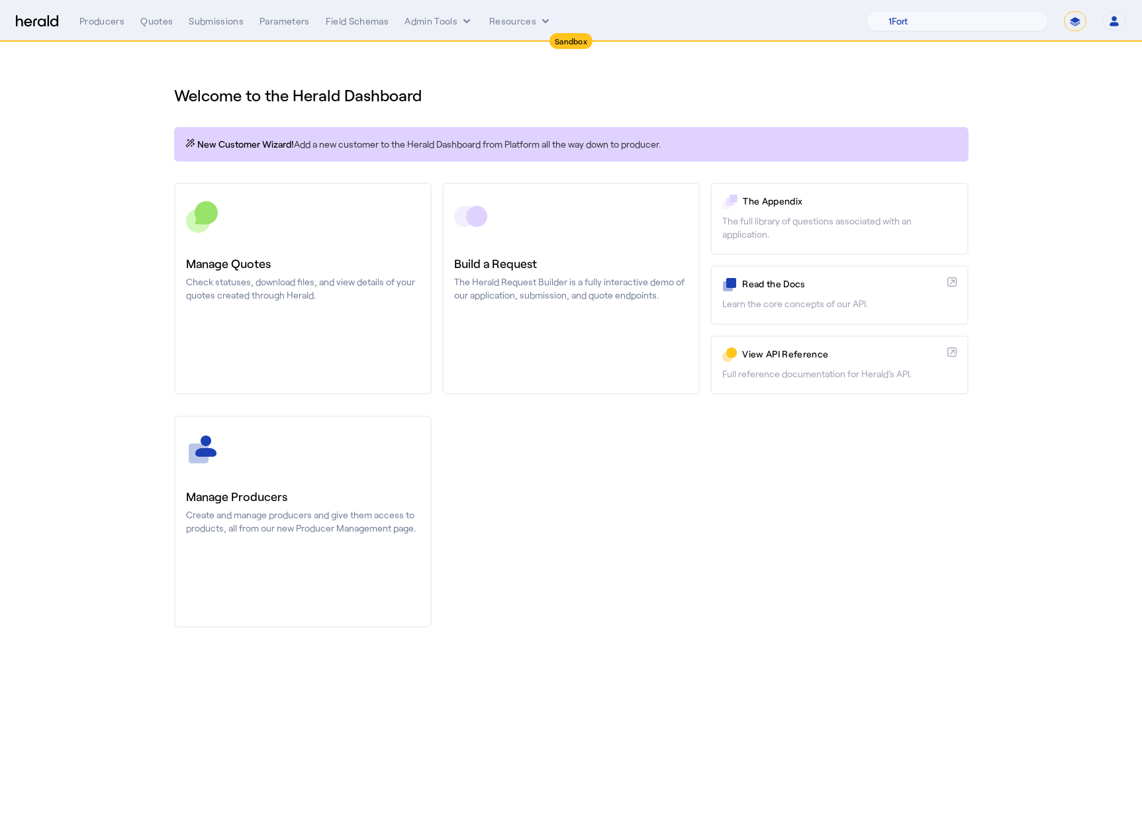
click at [1064, 11] on select "**********" at bounding box center [1075, 21] width 23 height 20
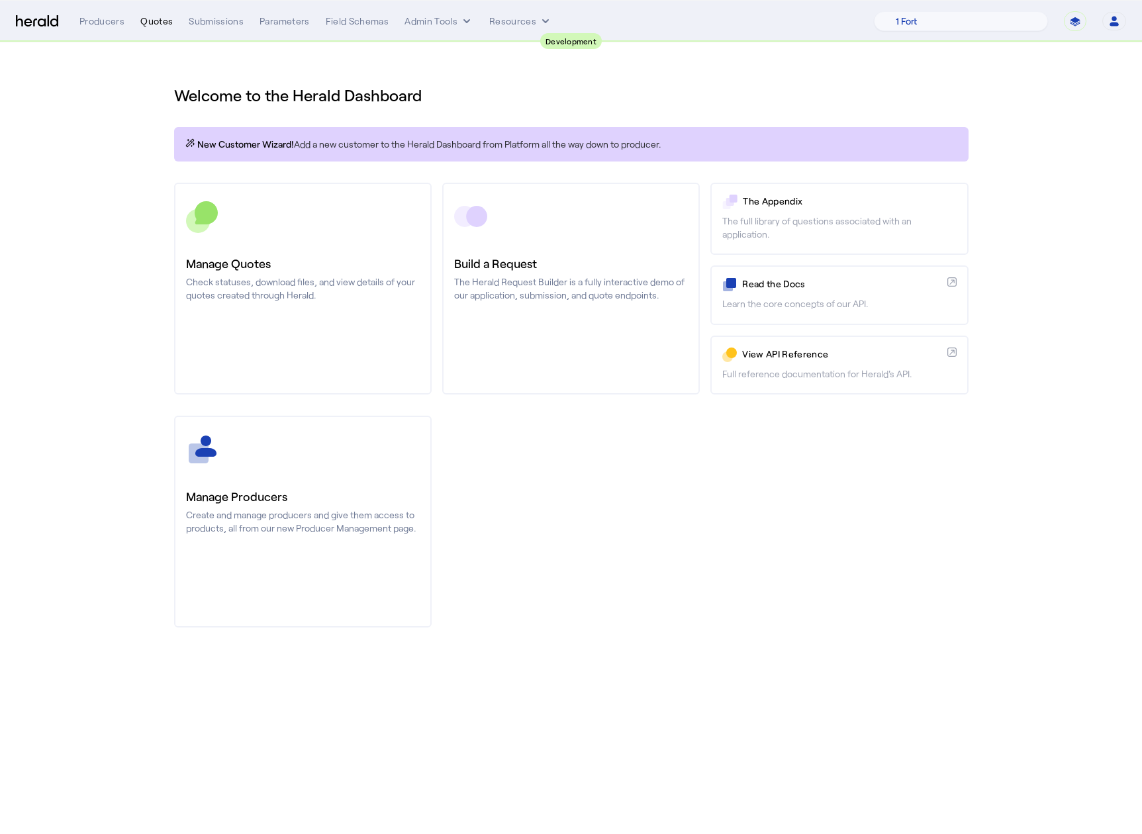
click at [160, 26] on div "Quotes" at bounding box center [156, 21] width 32 height 13
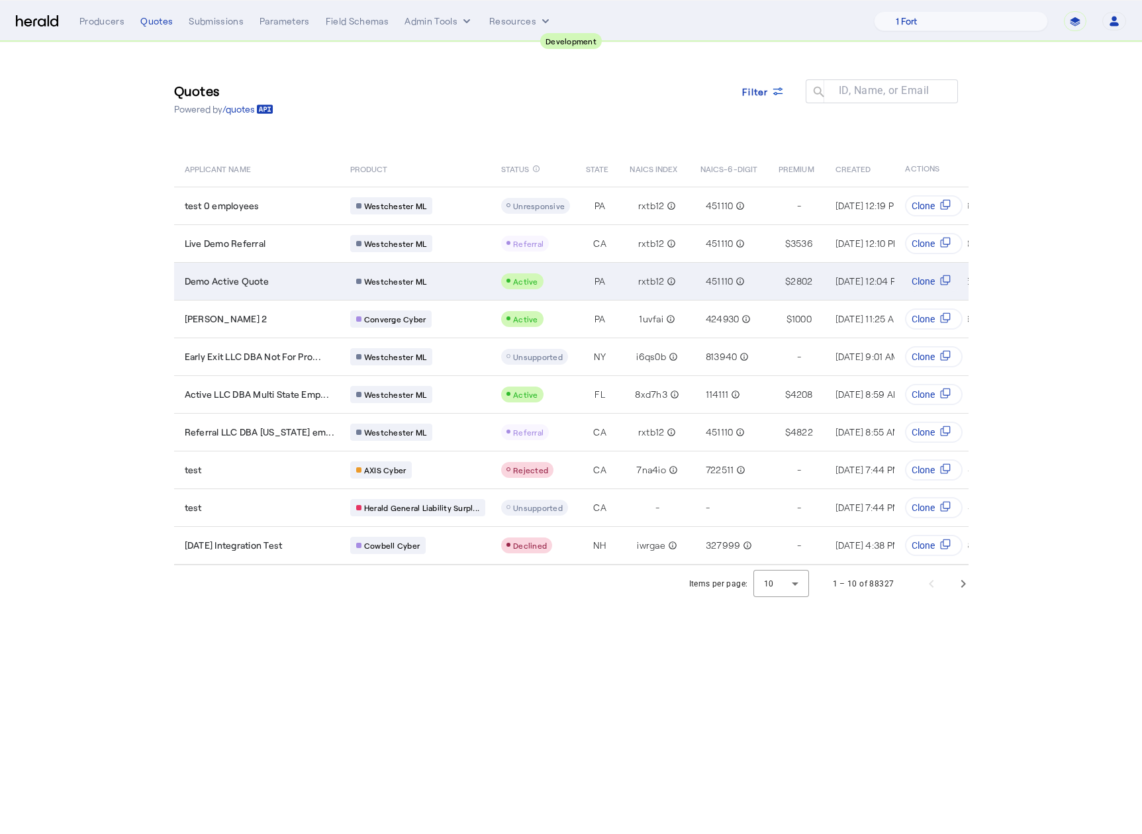
click at [305, 275] on div "Demo Active Quote" at bounding box center [260, 281] width 150 height 13
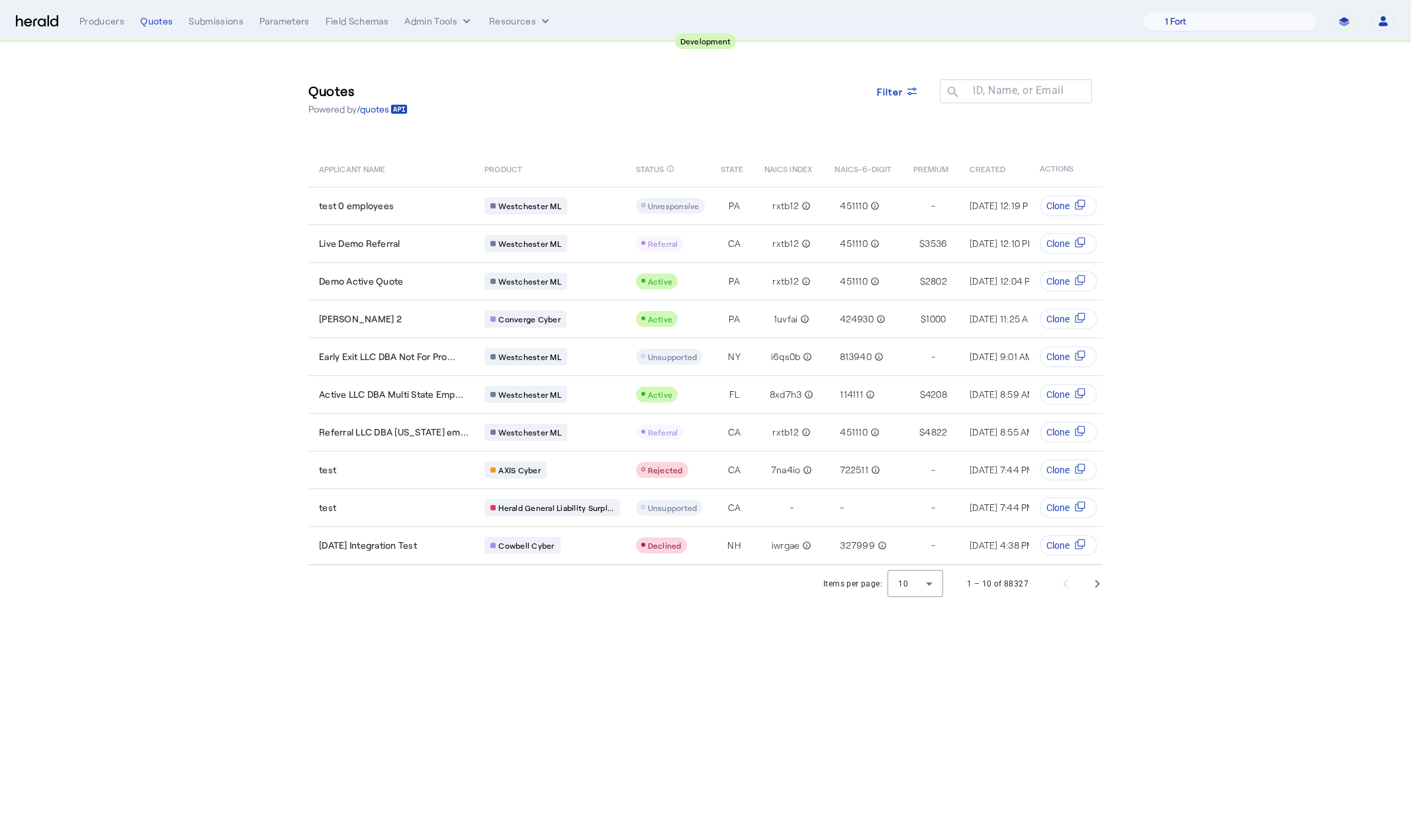
click at [180, 164] on section "Quotes Powered by /quotes Filter ID, Name, or Email search APPLICANT NAME PRODU…" at bounding box center [705, 322] width 1411 height 560
click at [39, 18] on img at bounding box center [37, 21] width 42 height 13
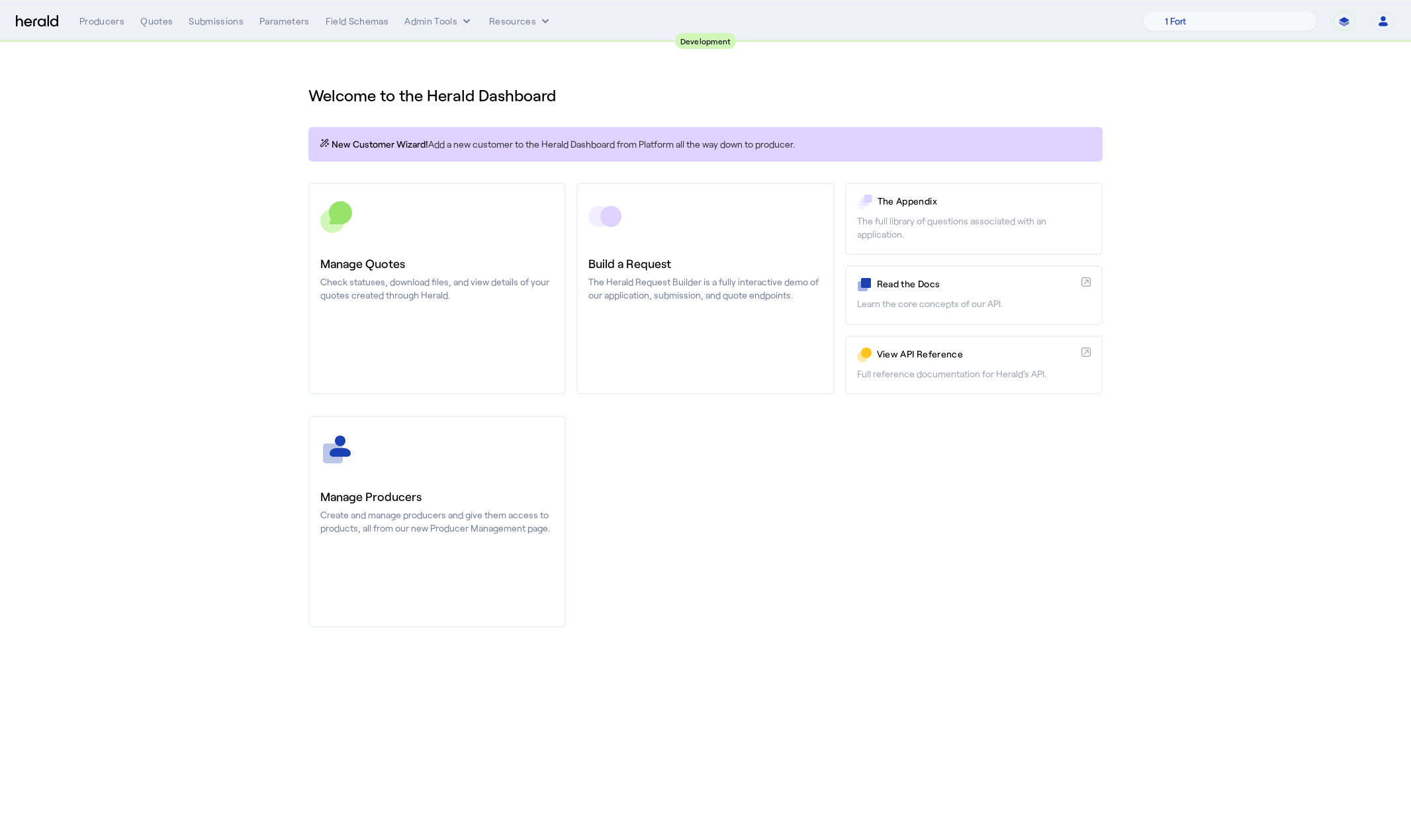
click at [1141, 17] on select "**********" at bounding box center [1344, 21] width 23 height 20
select select "*******"
click at [1141, 11] on select "**********" at bounding box center [1344, 21] width 23 height 20
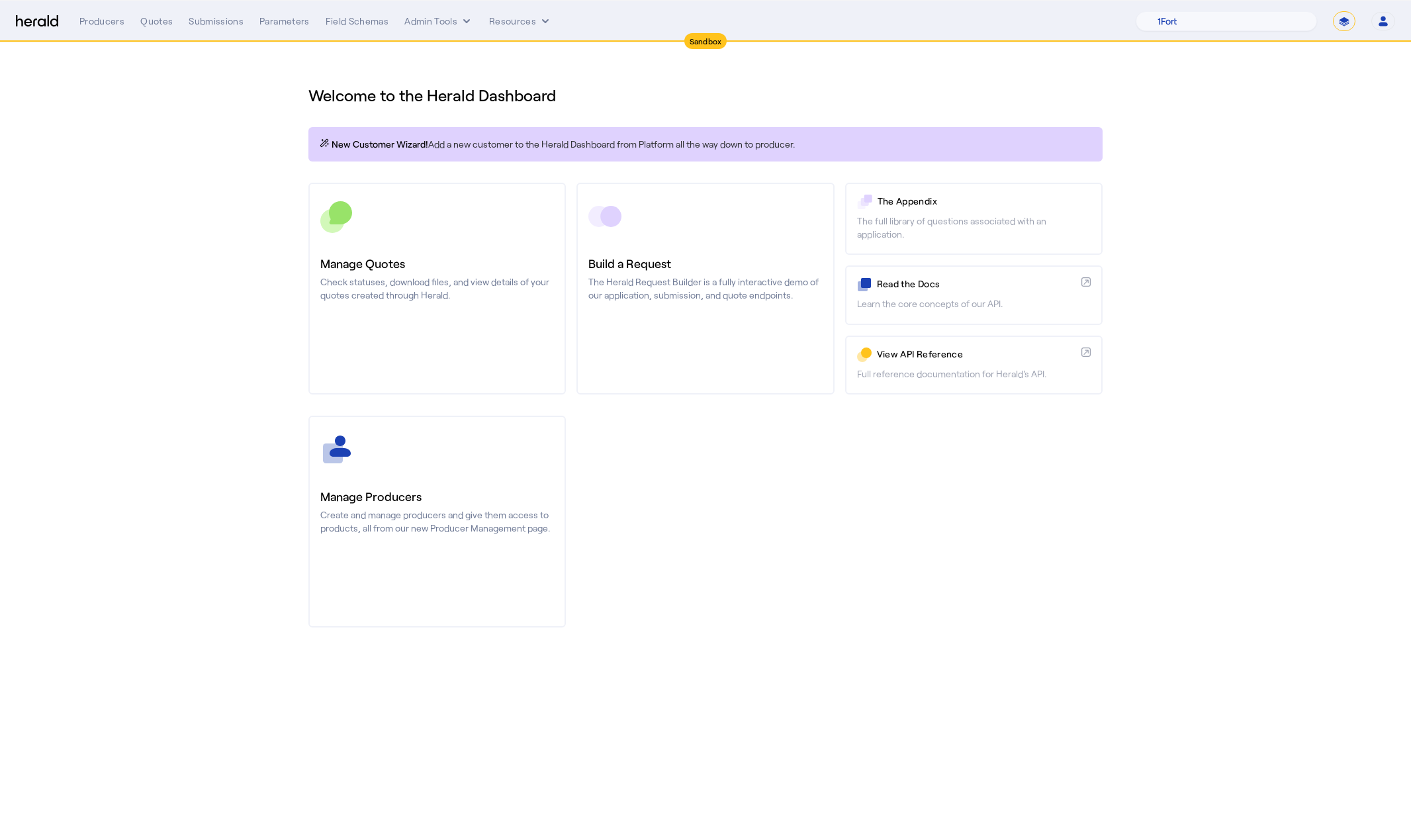
click at [1141, 103] on section "Welcome to the Herald Dashboard New Customer Wizard! Add a new customer to the …" at bounding box center [705, 348] width 1411 height 612
click at [1141, 150] on section "Welcome to the Herald Dashboard New Customer Wizard! Add a new customer to the …" at bounding box center [705, 348] width 1411 height 612
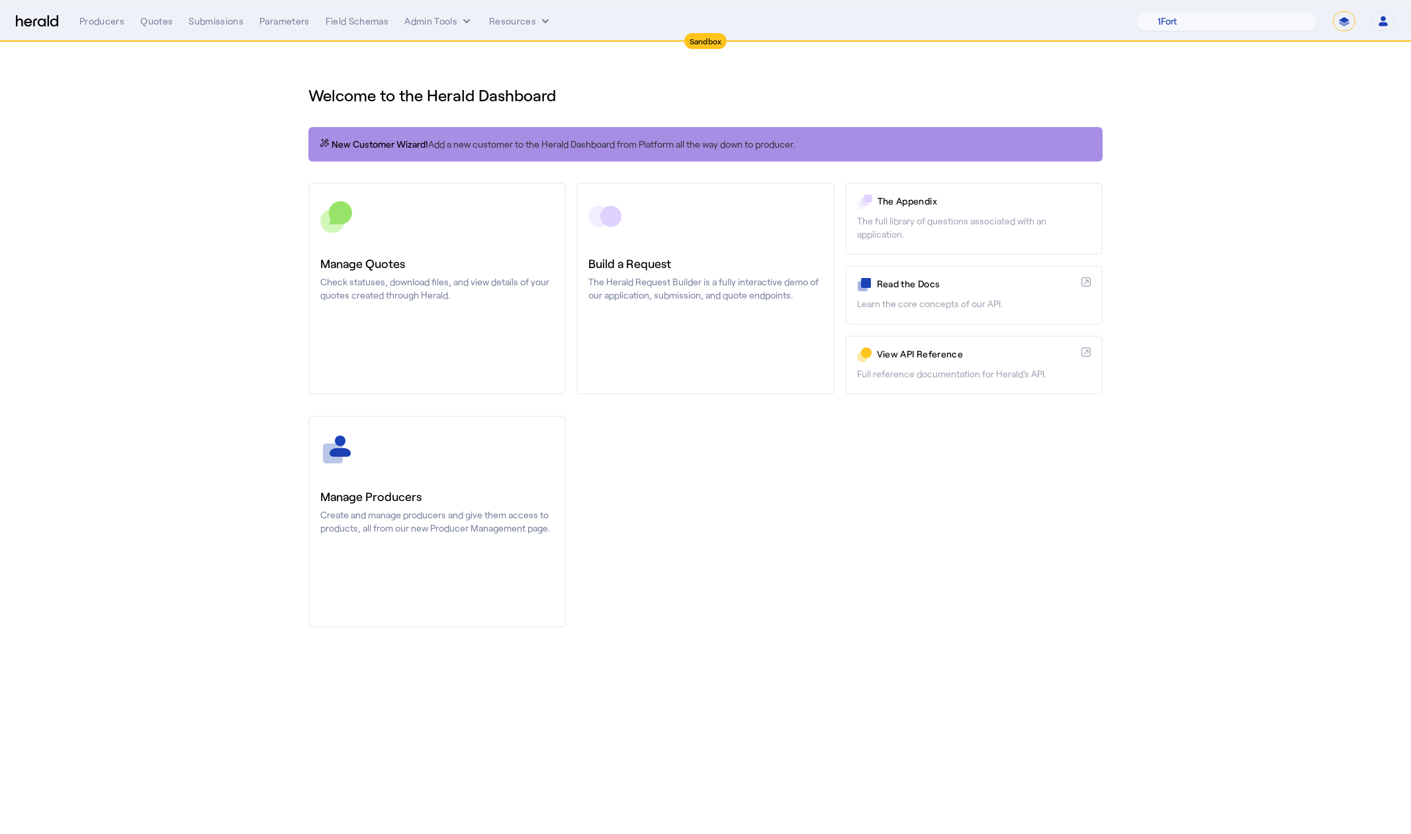
drag, startPoint x: 818, startPoint y: 145, endPoint x: 312, endPoint y: 150, distance: 505.8
click at [312, 150] on div "New Customer Wizard! Add a new customer to the Herald Dashboard from Platform a…" at bounding box center [706, 144] width 794 height 34
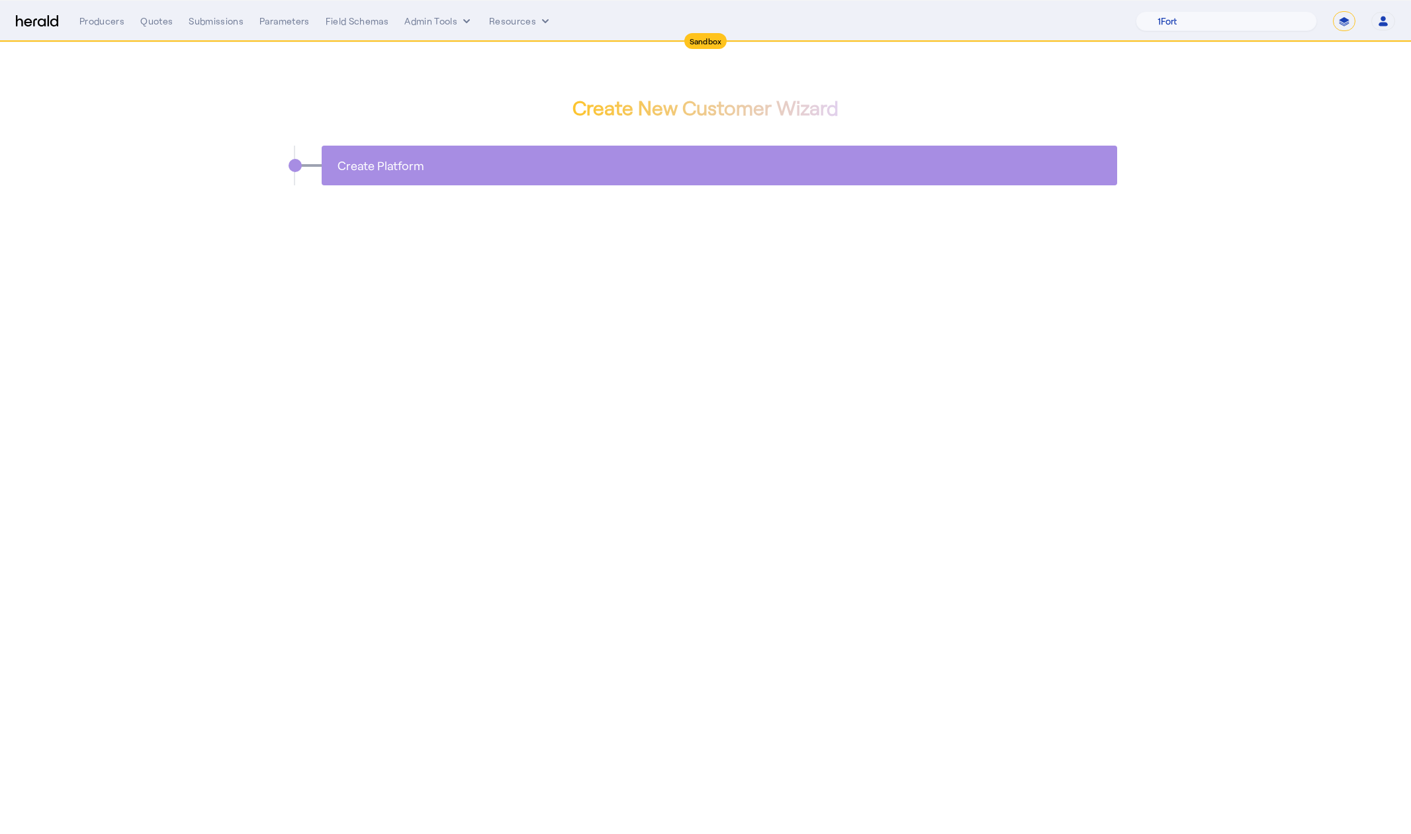
click at [239, 230] on app-new-customer-wizard "Create New Customer Wizard Create Platform" at bounding box center [705, 153] width 1411 height 222
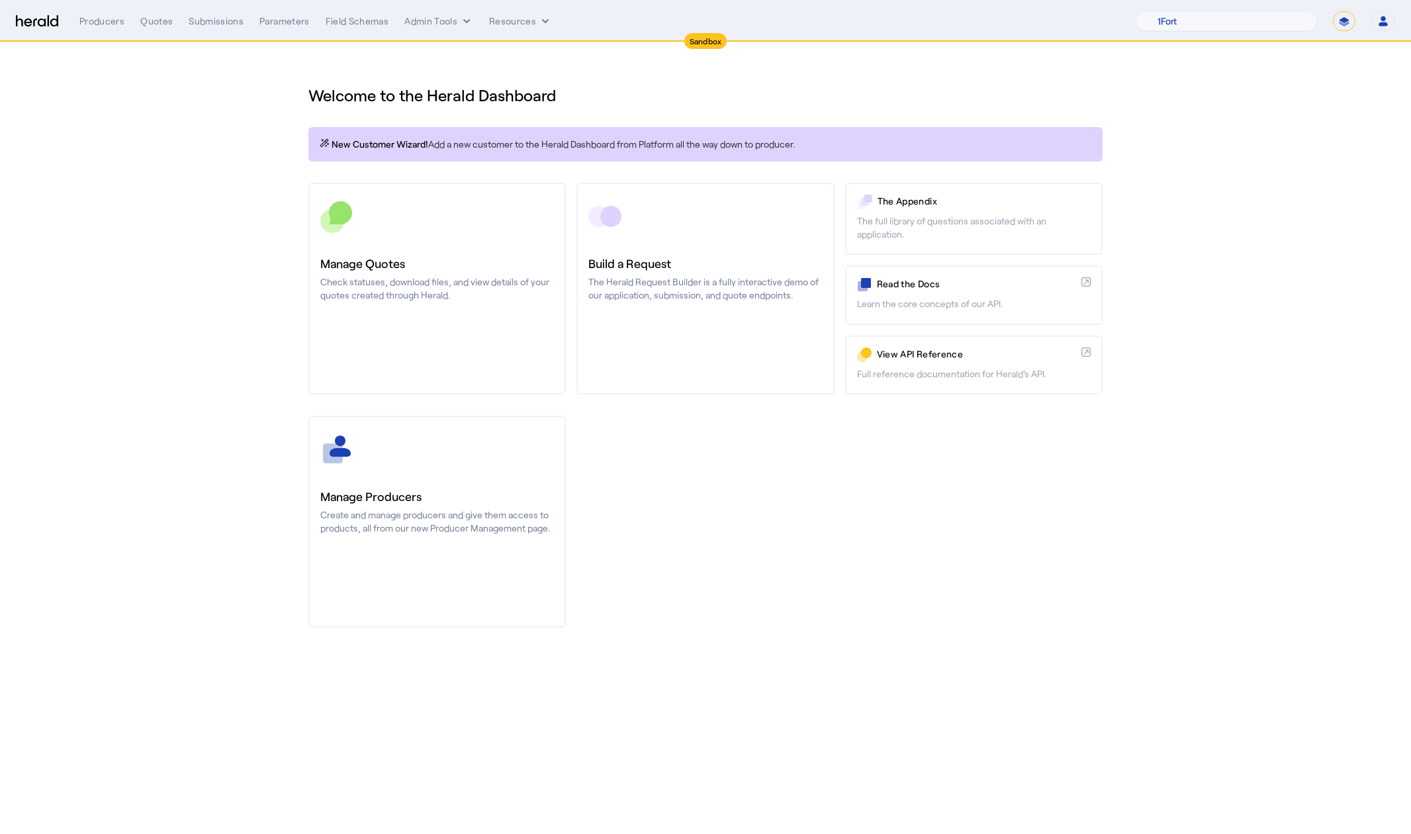
click at [1141, 327] on section "Welcome to the Herald Dashboard New Customer Wizard! Add a new customer to the …" at bounding box center [705, 348] width 1411 height 612
click at [1141, 28] on select "**********" at bounding box center [1344, 21] width 23 height 20
click at [1141, 11] on select "**********" at bounding box center [1344, 21] width 23 height 20
click at [1141, 160] on section "Welcome to the Herald Dashboard New Customer Wizard! Add a new customer to the …" at bounding box center [705, 348] width 1411 height 612
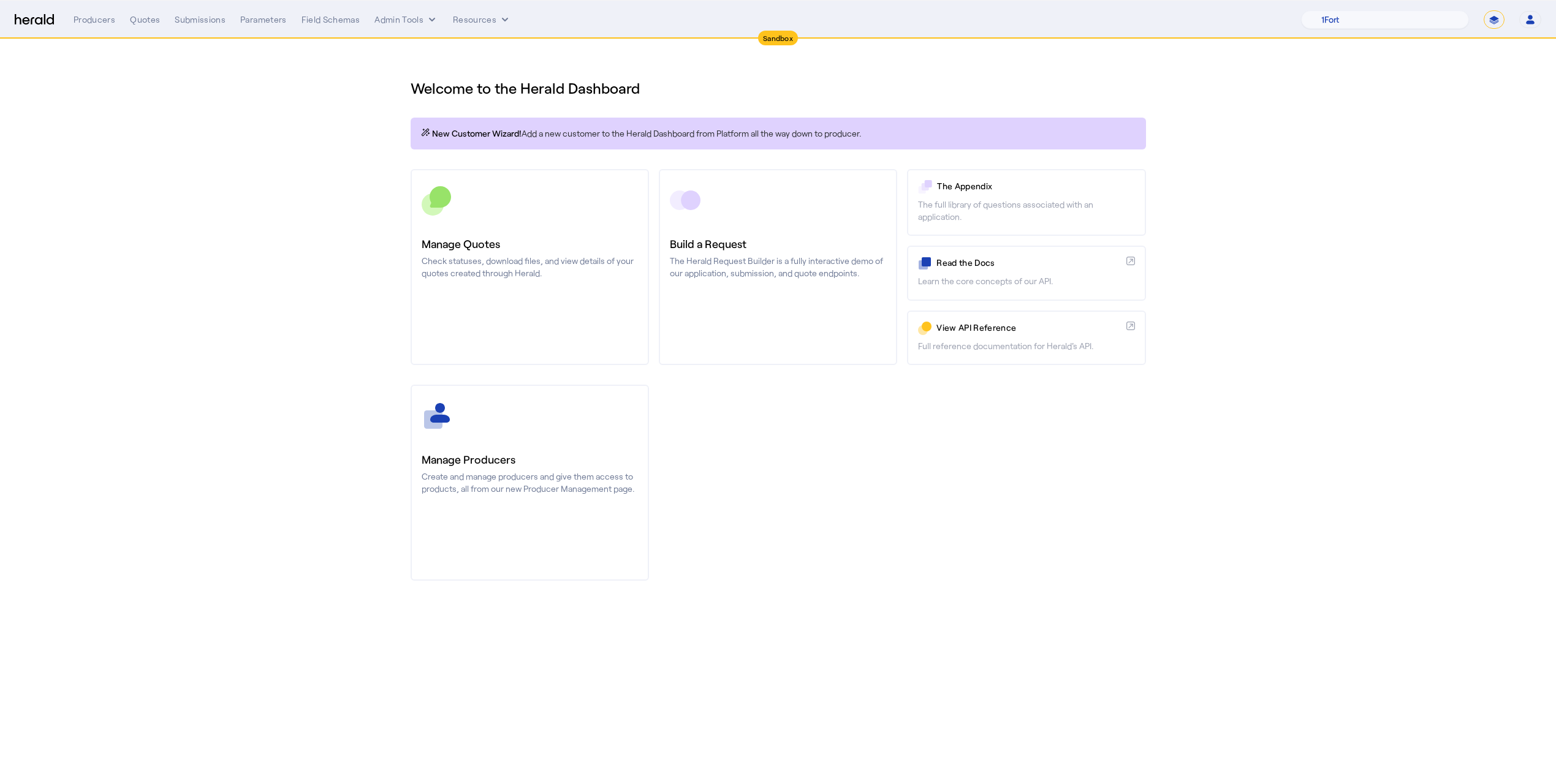
click at [612, 90] on h1 "Welcome to the Herald Dashboard" at bounding box center [778, 88] width 735 height 19
click at [611, 90] on h1 "Welcome to the Herald Dashboard" at bounding box center [778, 88] width 735 height 19
click at [646, 92] on h1 "Welcome to the Herald Dashboard" at bounding box center [778, 88] width 735 height 19
drag, startPoint x: 417, startPoint y: 90, endPoint x: 322, endPoint y: 93, distance: 95.0
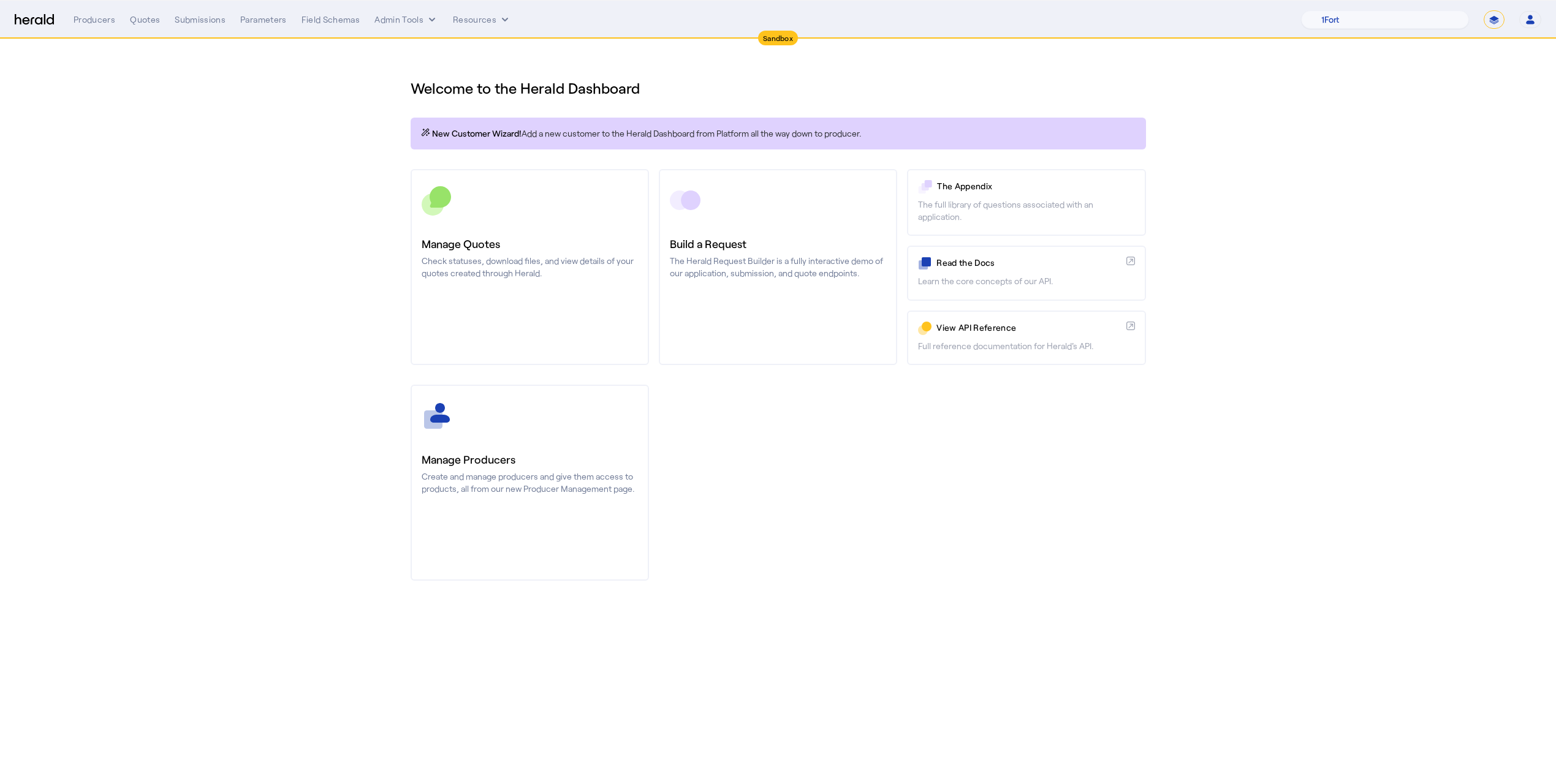
click at [322, 93] on section "Welcome to the Herald Dashboard New Customer Wizard! Add a new customer to the …" at bounding box center [778, 322] width 1556 height 566
click at [679, 84] on h1 "Welcome to the Herald Dashboard" at bounding box center [778, 88] width 735 height 19
drag, startPoint x: 484, startPoint y: 81, endPoint x: 391, endPoint y: 79, distance: 93.0
click at [391, 79] on div "Welcome to the Herald Dashboard New Customer Wizard! Add a new customer to the …" at bounding box center [778, 322] width 784 height 566
click at [607, 91] on h1 "Welcome to the Herald Dashboard" at bounding box center [778, 88] width 735 height 19
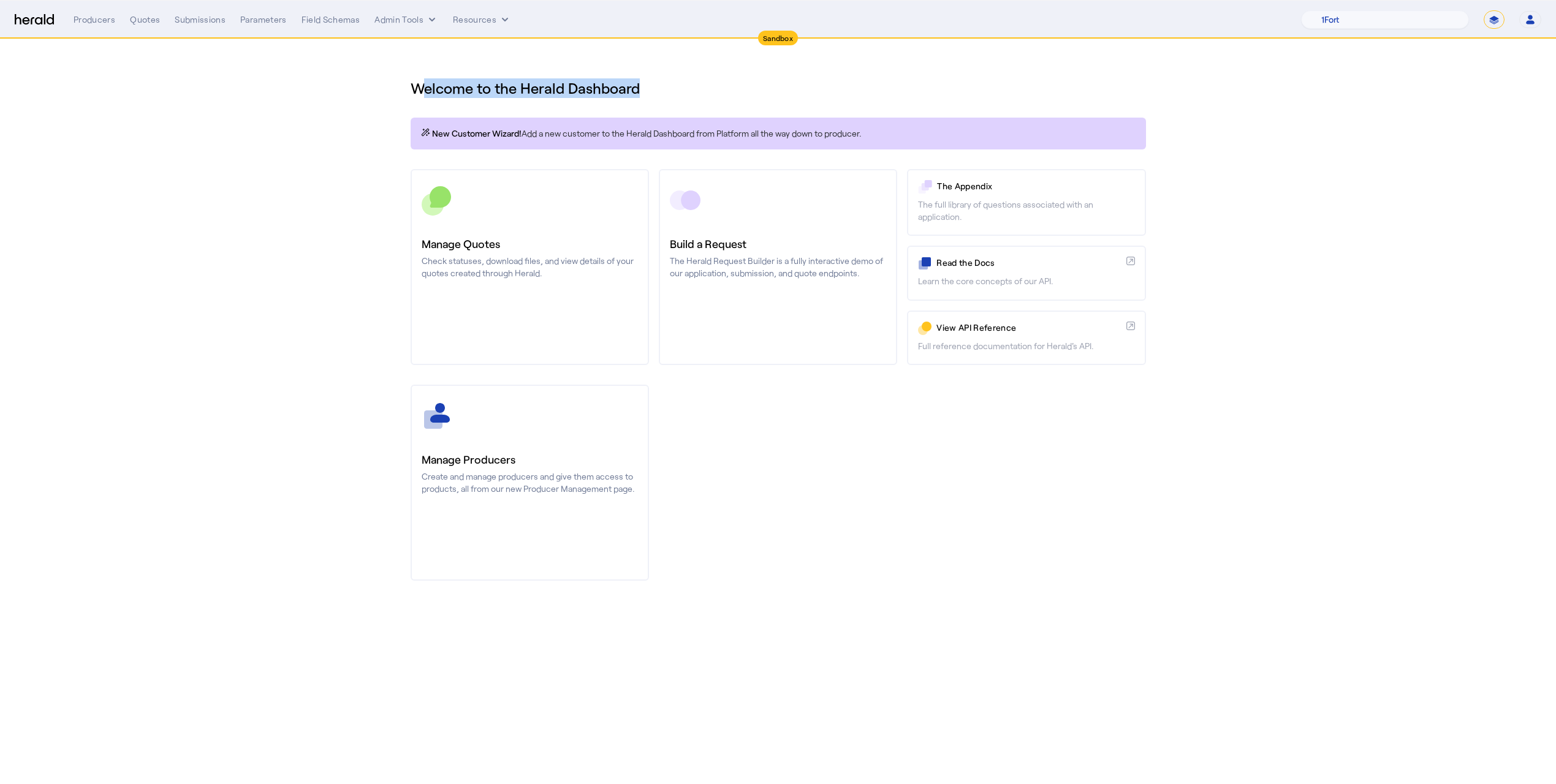
click at [382, 69] on section "Welcome to the Herald Dashboard New Customer Wizard! Add a new customer to the …" at bounding box center [778, 322] width 1556 height 566
click at [687, 86] on h1 "Welcome to the Herald Dashboard" at bounding box center [778, 88] width 735 height 19
drag, startPoint x: 608, startPoint y: 84, endPoint x: 384, endPoint y: 68, distance: 224.6
click at [384, 68] on section "Welcome to the Herald Dashboard New Customer Wizard! Add a new customer to the …" at bounding box center [778, 322] width 1556 height 566
click at [668, 92] on h1 "Welcome to the Herald Dashboard" at bounding box center [778, 88] width 735 height 19
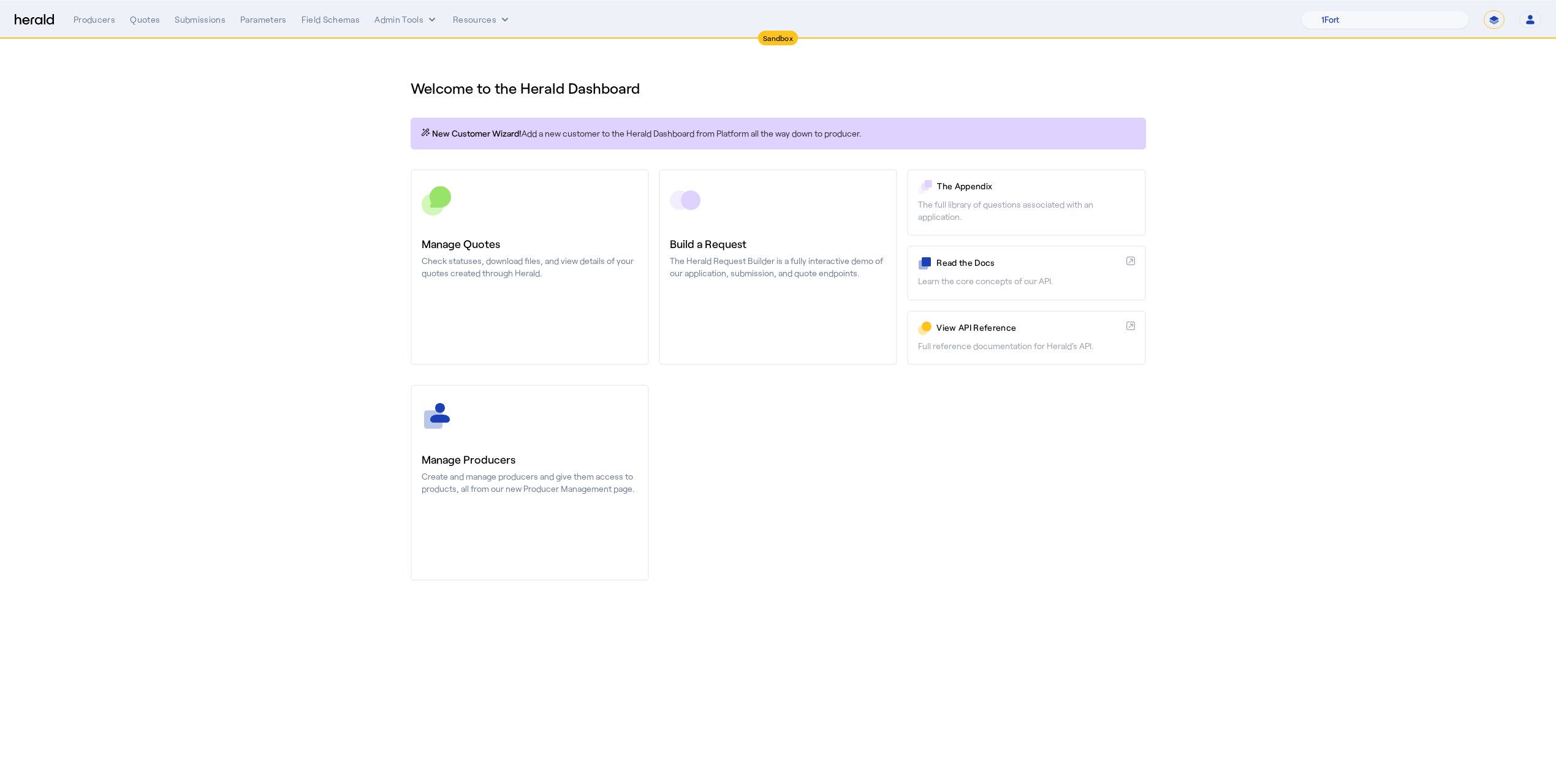
drag, startPoint x: 487, startPoint y: 92, endPoint x: 317, endPoint y: 81, distance: 170.4
click at [317, 81] on section "Welcome to the Herald Dashboard New Customer Wizard! Add a new customer to the …" at bounding box center [778, 322] width 1556 height 566
click at [716, 487] on div "Manage Producers Create and manage producers and give them access to products, …" at bounding box center [778, 483] width 735 height 196
drag, startPoint x: 649, startPoint y: 88, endPoint x: 634, endPoint y: 83, distance: 15.8
click at [634, 83] on h1 "Welcome to the Herald Dashboard" at bounding box center [778, 88] width 735 height 19
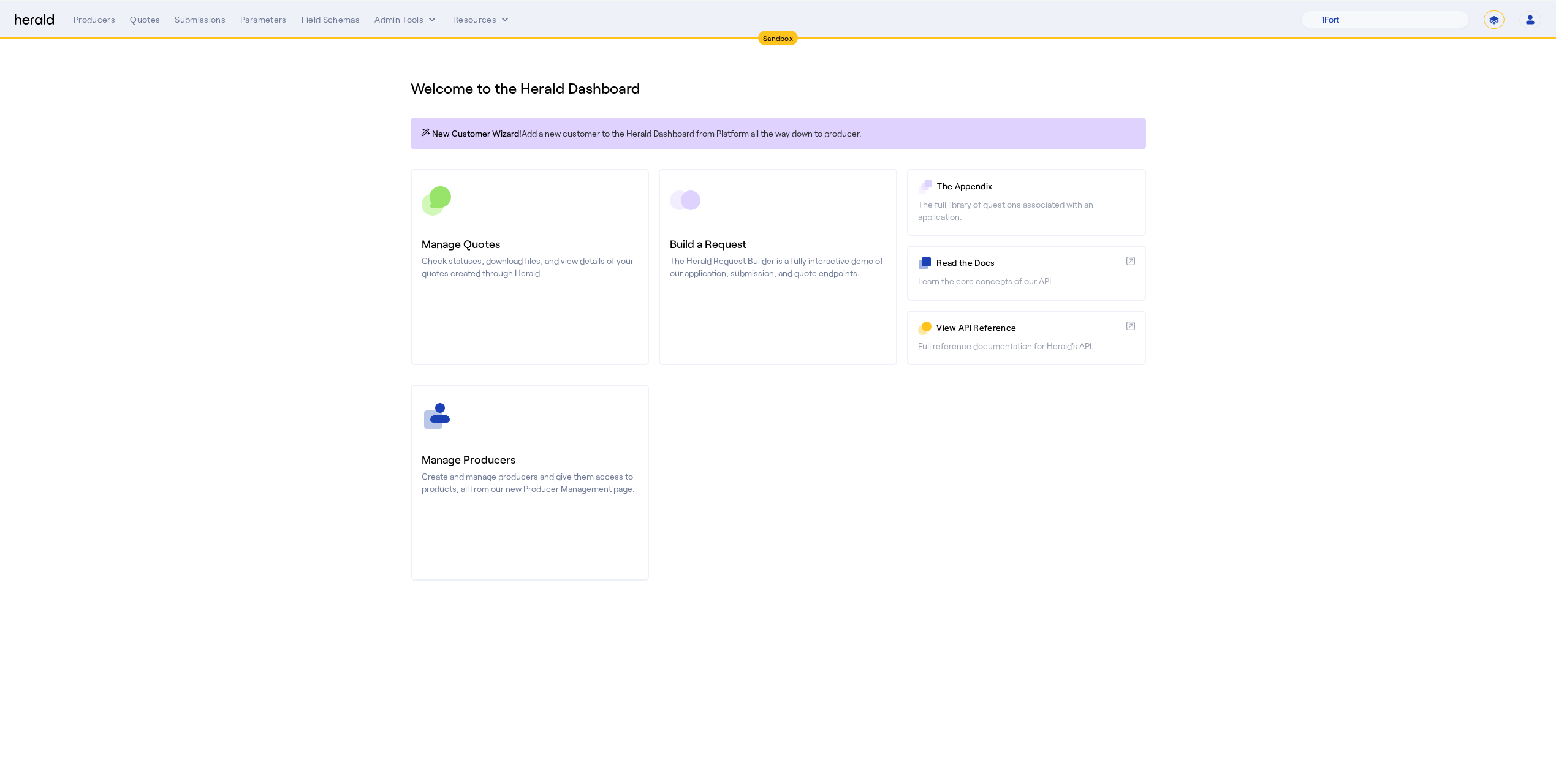
click at [671, 91] on h1 "Welcome to the Herald Dashboard" at bounding box center [778, 88] width 735 height 19
click at [358, 81] on section "Welcome to the Herald Dashboard New Customer Wizard! Add a new customer to the …" at bounding box center [778, 322] width 1556 height 566
click at [656, 84] on h1 "Welcome to the Herald Dashboard" at bounding box center [778, 88] width 735 height 19
drag, startPoint x: 576, startPoint y: 84, endPoint x: 417, endPoint y: 73, distance: 159.4
click at [416, 73] on div "Welcome to the Herald Dashboard" at bounding box center [778, 81] width 735 height 34
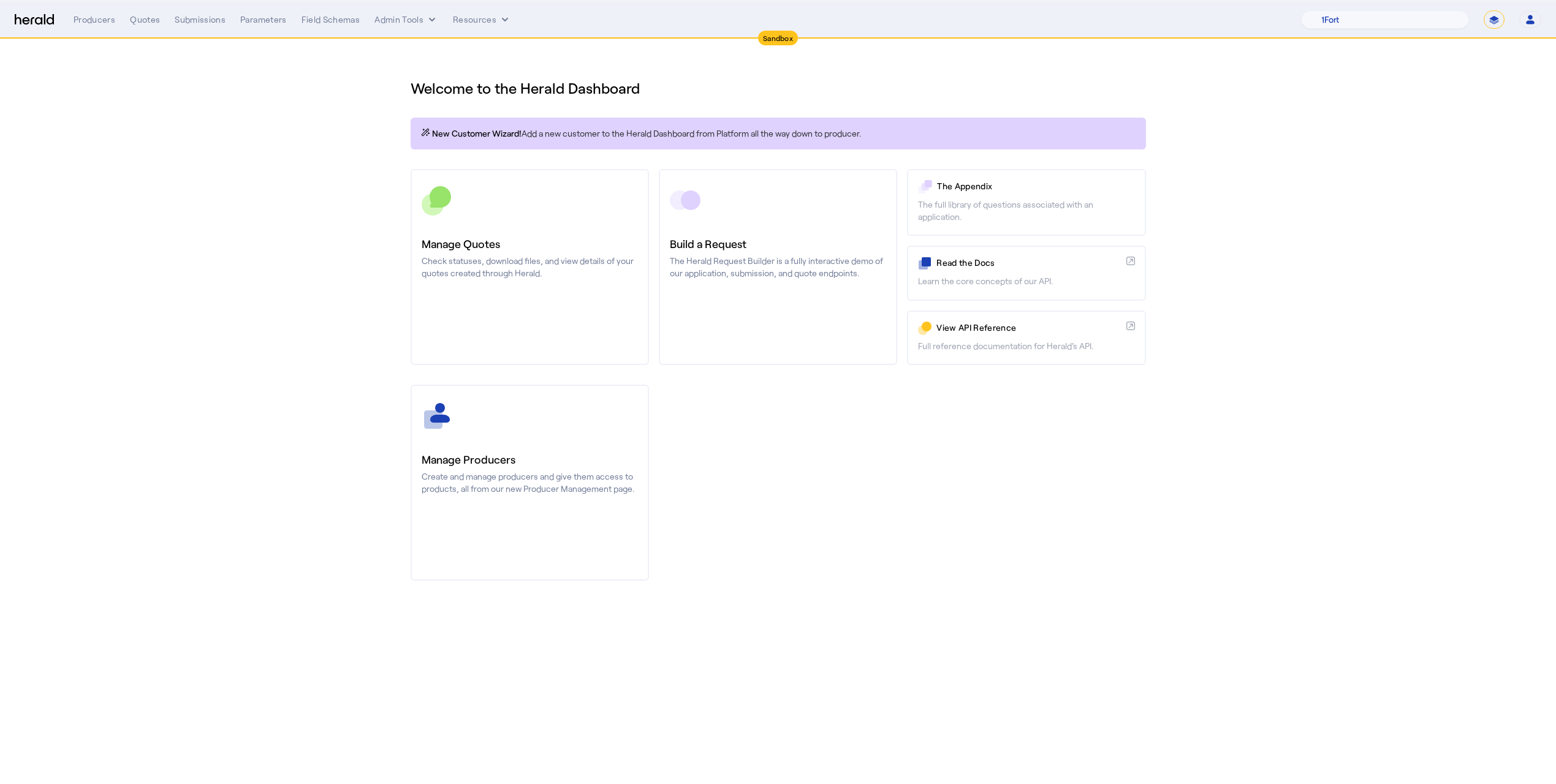
click at [752, 97] on h1 "Welcome to the Herald Dashboard" at bounding box center [778, 88] width 735 height 19
drag, startPoint x: 590, startPoint y: 88, endPoint x: 530, endPoint y: 86, distance: 60.0
click at [532, 87] on h1 "Welcome to the Herald Dashboard" at bounding box center [778, 88] width 735 height 19
click at [726, 111] on div "Welcome to the Herald Dashboard New Customer Wizard! Add a new customer to the …" at bounding box center [778, 322] width 784 height 566
drag, startPoint x: 523, startPoint y: 102, endPoint x: 480, endPoint y: 90, distance: 44.6
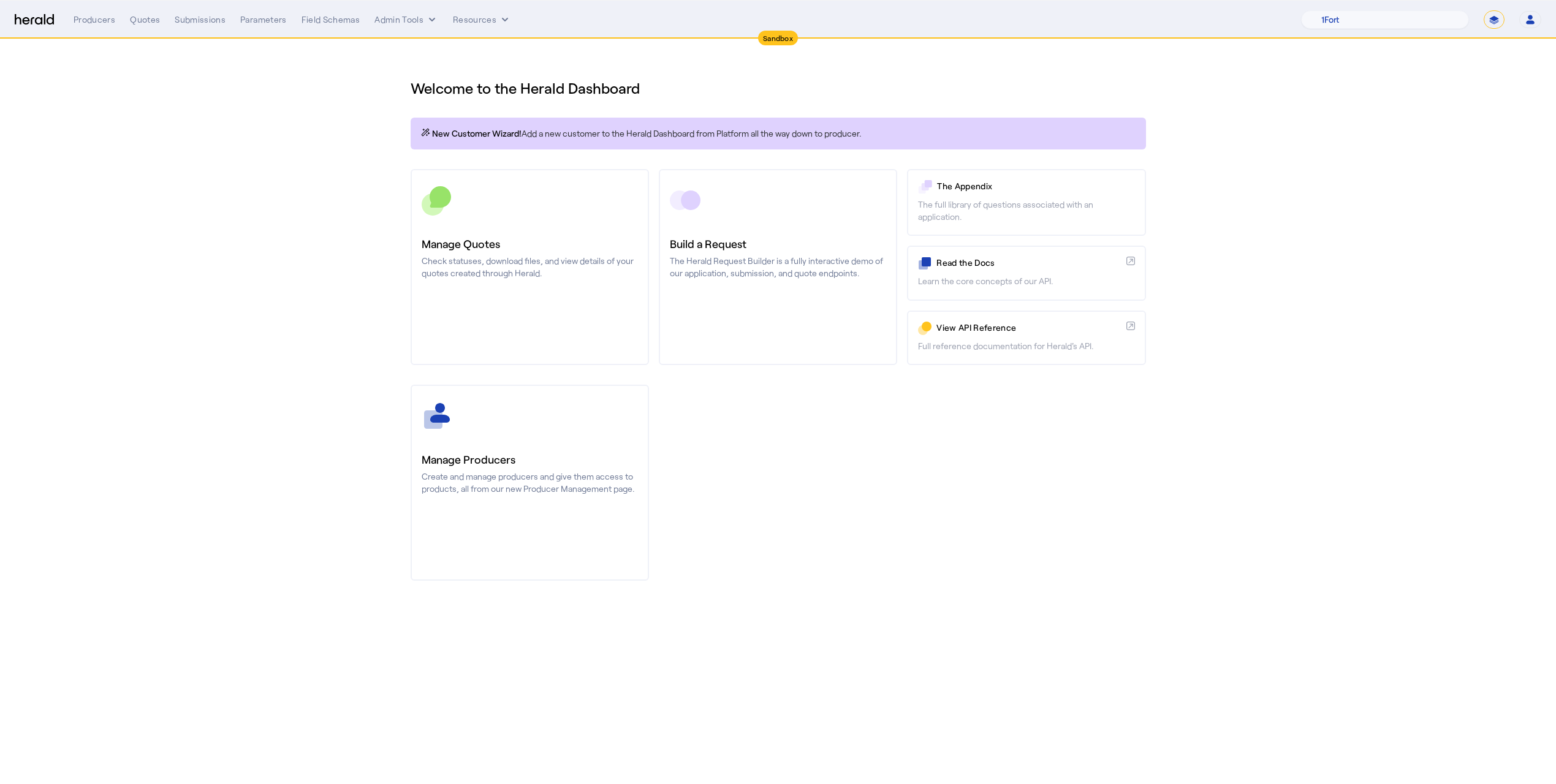
click at [480, 90] on div "Welcome to the Herald Dashboard New Customer Wizard! Add a new customer to the …" at bounding box center [778, 322] width 784 height 566
click at [692, 94] on h1 "Welcome to the Herald Dashboard" at bounding box center [778, 88] width 735 height 19
click at [323, 87] on section "Welcome to the Herald Dashboard New Customer Wizard! Add a new customer to the …" at bounding box center [778, 322] width 1556 height 566
drag, startPoint x: 669, startPoint y: 99, endPoint x: 684, endPoint y: 89, distance: 18.0
click at [669, 99] on div "Welcome to the Herald Dashboard New Customer Wizard! Add a new customer to the …" at bounding box center [778, 322] width 784 height 566
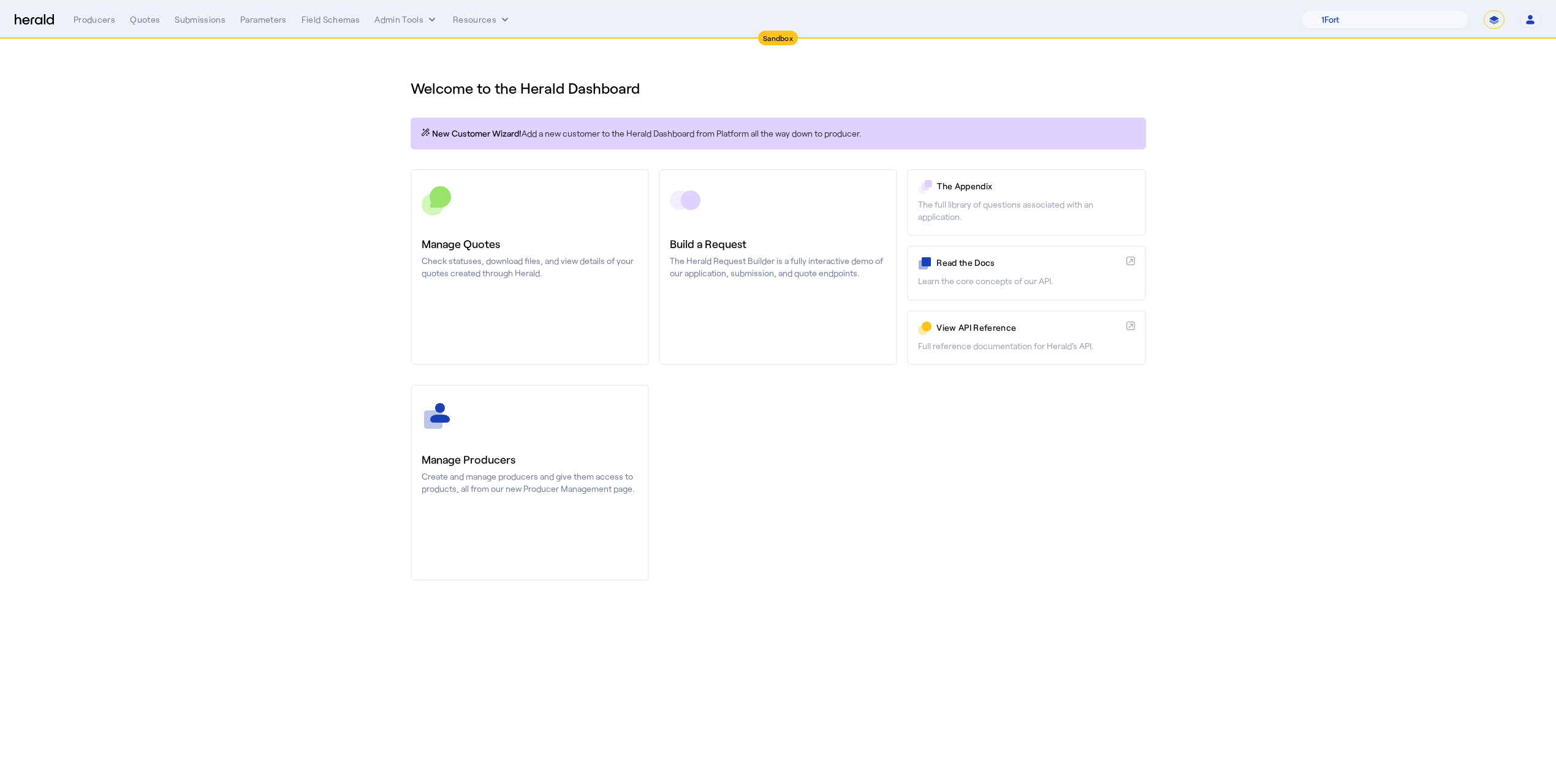
drag, startPoint x: 612, startPoint y: 79, endPoint x: 282, endPoint y: 35, distance: 332.9
click at [282, 35] on app-root "Sandbox Menu Producers Quotes Submissions Parameters Field Schemas Admin Tools …" at bounding box center [778, 303] width 1556 height 605
click at [671, 84] on h1 "Welcome to the Herald Dashboard" at bounding box center [778, 88] width 735 height 19
drag, startPoint x: 630, startPoint y: 79, endPoint x: 441, endPoint y: 59, distance: 190.1
click at [441, 59] on div "Welcome to the Herald Dashboard New Customer Wizard! Add a new customer to the …" at bounding box center [778, 322] width 784 height 566
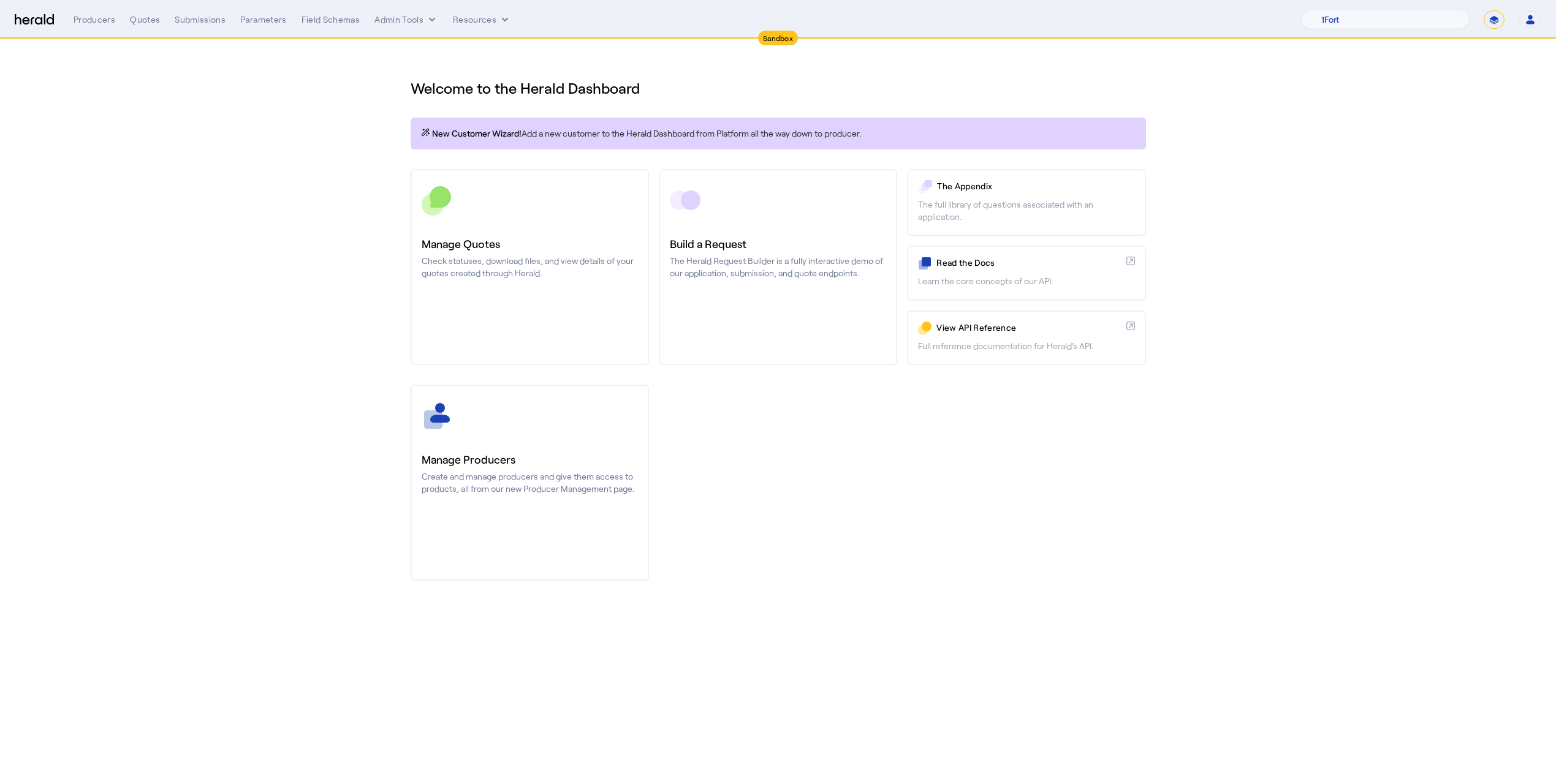
click at [676, 82] on h1 "Welcome to the Herald Dashboard" at bounding box center [778, 88] width 735 height 19
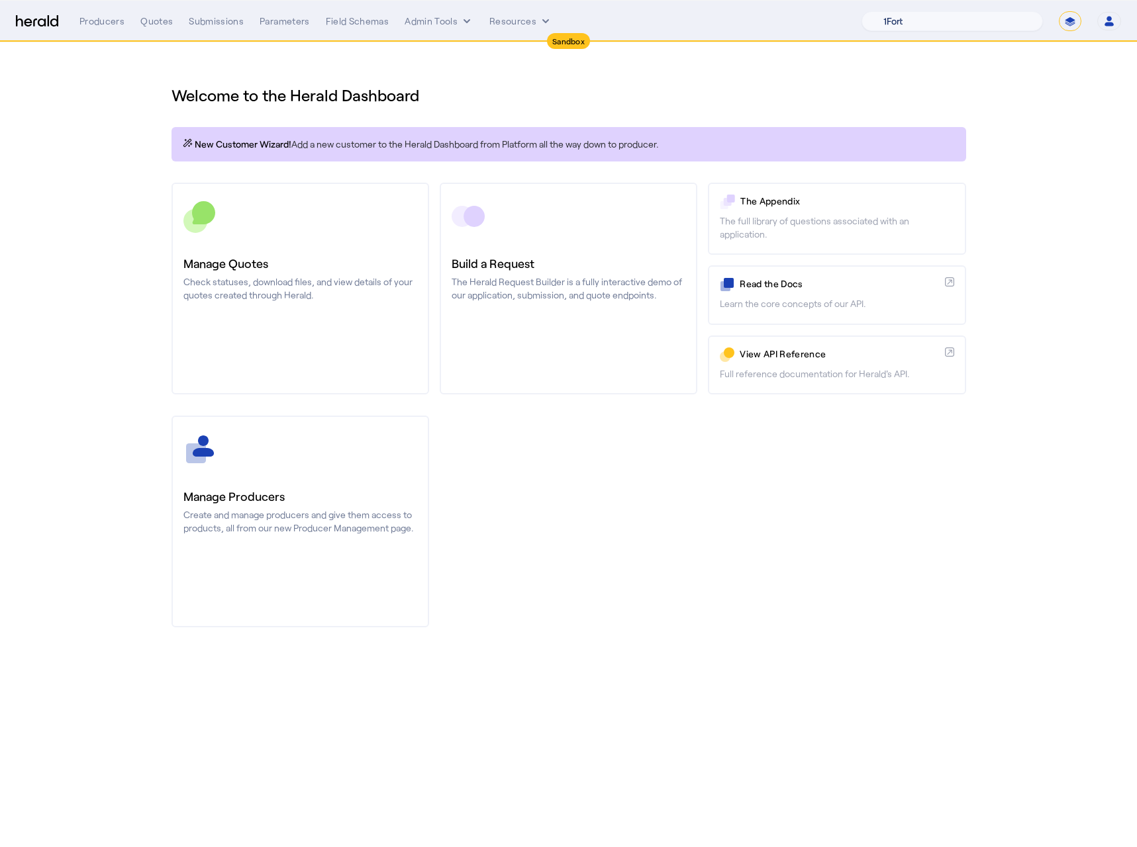
click at [961, 14] on select "1Fort Acrisure Acturis Affinity Advisors Affinity Risk Agentero AmWins Anzen Ao…" at bounding box center [951, 21] width 181 height 20
select select "pfm_h3db_crc"
click at [893, 11] on select "1Fort Acrisure Acturis Affinity Advisors Affinity Risk Agentero AmWins Anzen Ao…" at bounding box center [951, 21] width 181 height 20
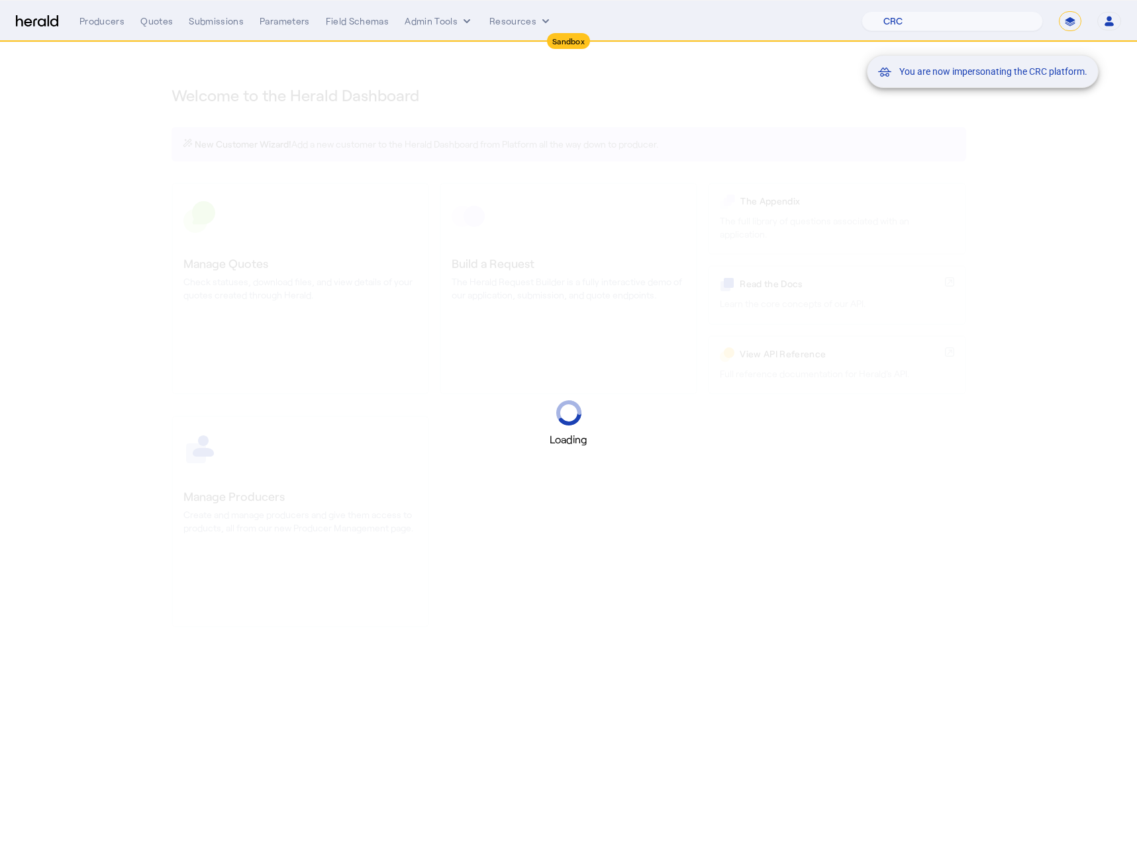
click at [117, 150] on div "You are now impersonating the CRC platform." at bounding box center [568, 423] width 1137 height 847
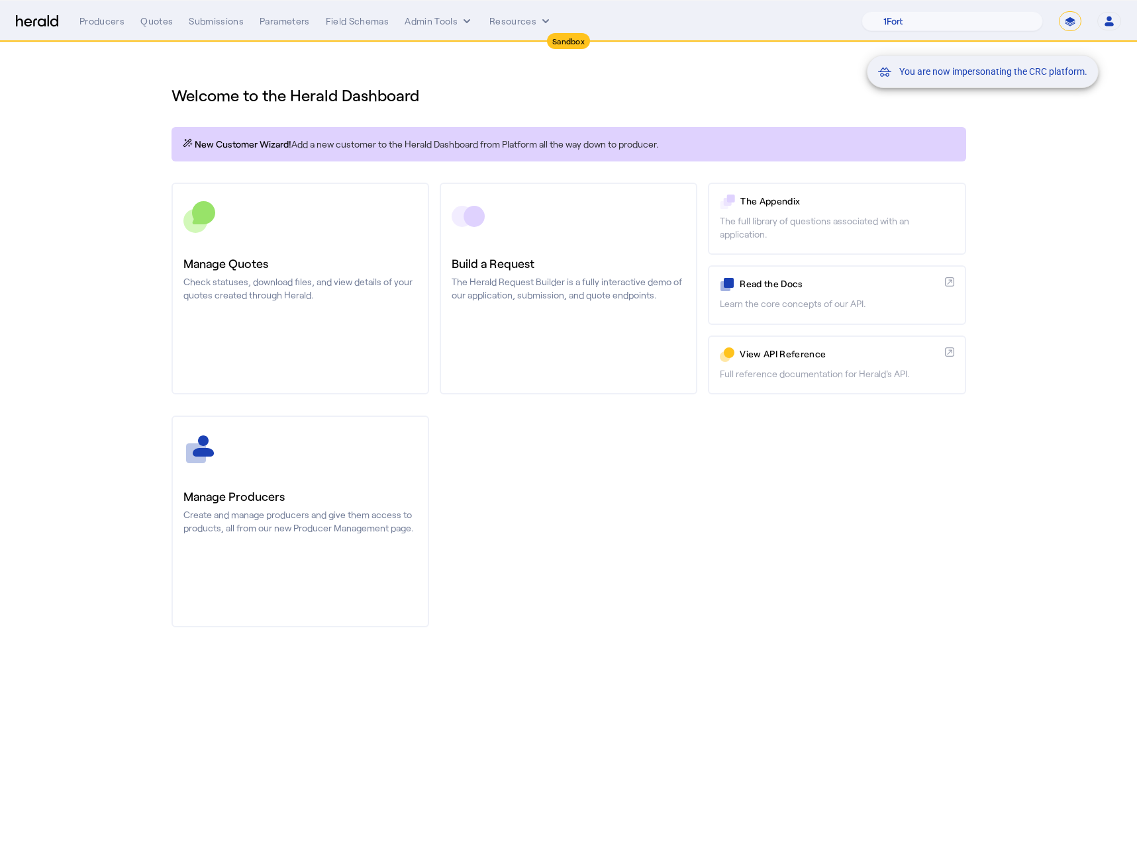
click at [146, 23] on div "You are now impersonating the CRC platform." at bounding box center [568, 423] width 1137 height 847
click at [158, 24] on div "You are now impersonating the CRC platform." at bounding box center [568, 423] width 1137 height 847
click at [155, 21] on div "Quotes" at bounding box center [156, 21] width 32 height 13
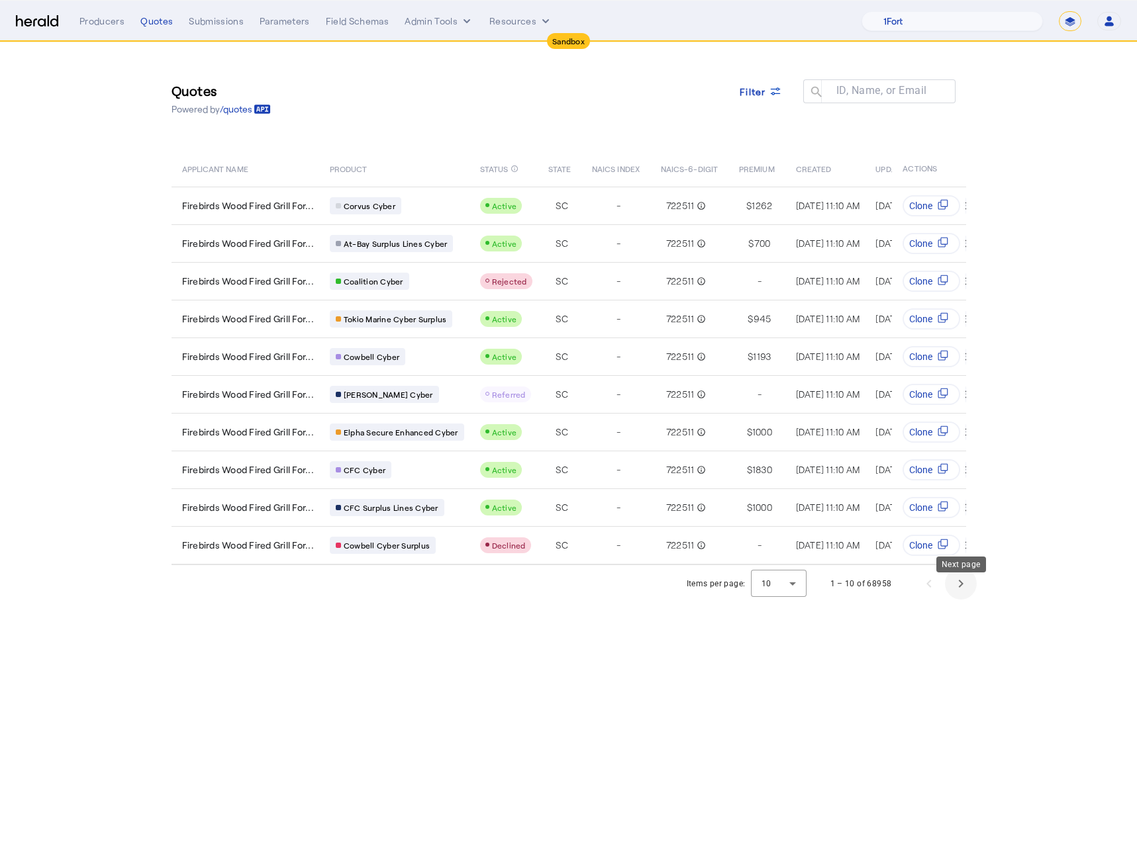
click at [959, 589] on span "Next page" at bounding box center [961, 584] width 32 height 32
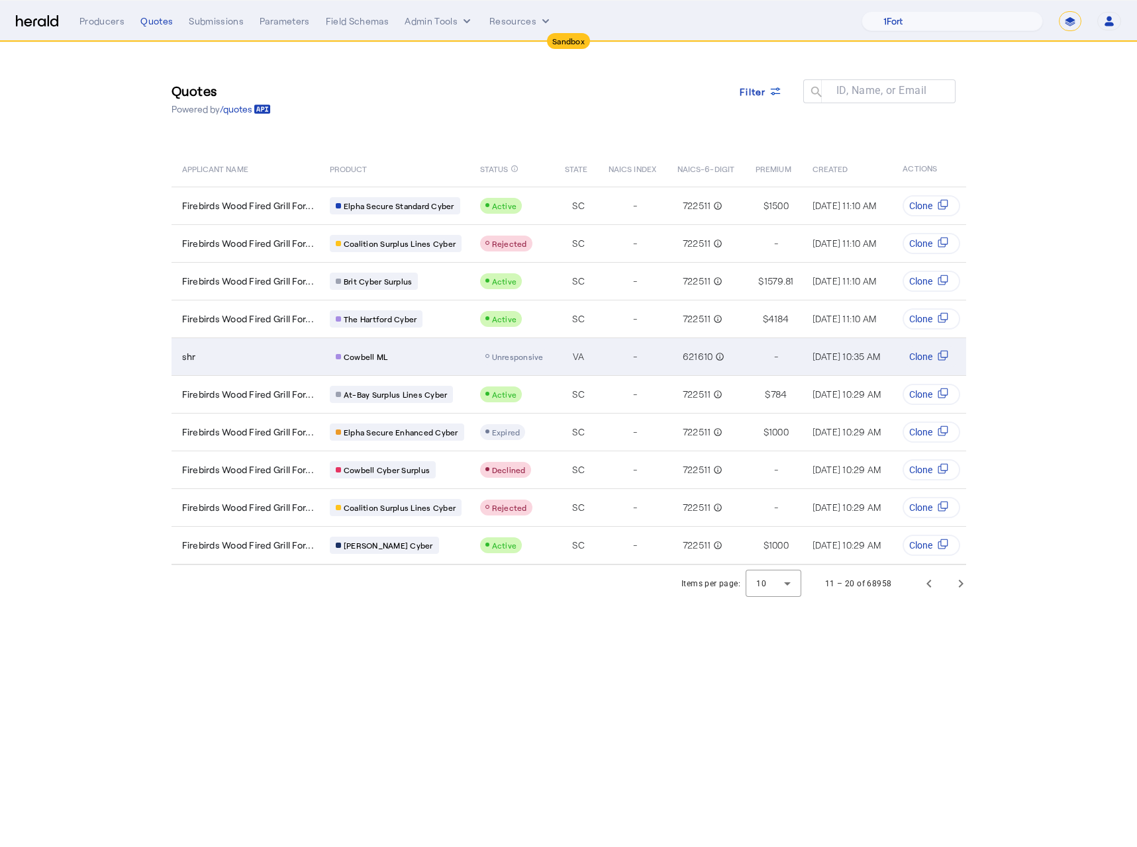
click at [239, 363] on td "shr" at bounding box center [245, 357] width 148 height 38
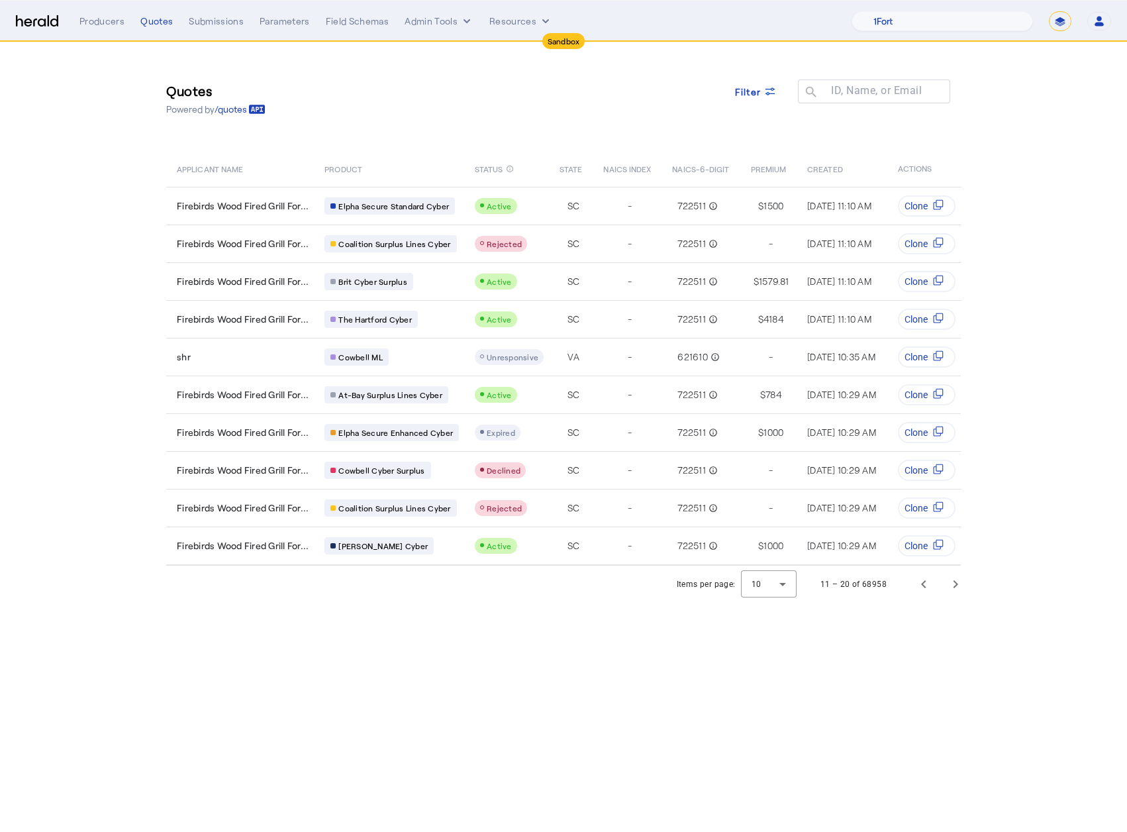
click at [1042, 103] on section "Quotes Powered by /quotes Filter ID, Name, or Email search APPLICANT NAME PRODU…" at bounding box center [563, 322] width 1127 height 560
click at [455, 23] on button "Admin Tools" at bounding box center [438, 21] width 69 height 13
click at [451, 49] on span "Platforms Manager" at bounding box center [462, 49] width 97 height 16
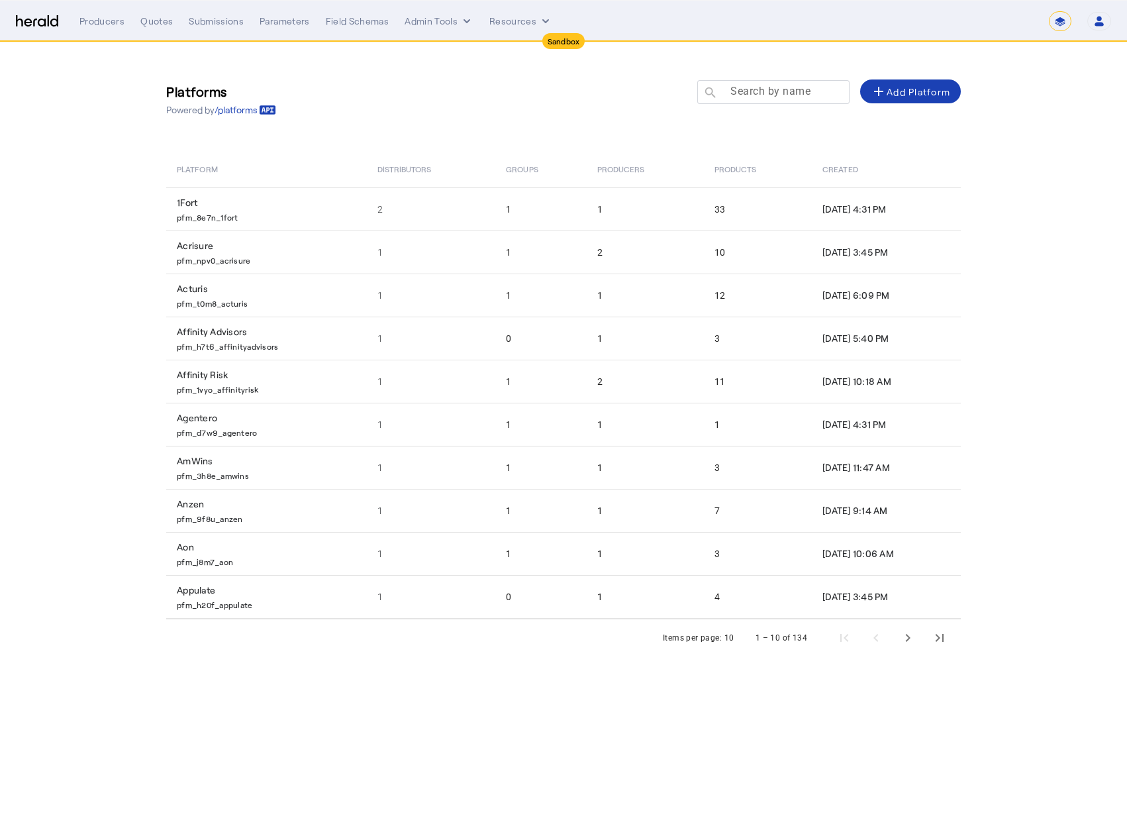
click at [755, 94] on mat-label "Search by name" at bounding box center [770, 91] width 80 height 13
click at [755, 94] on input "Search by name" at bounding box center [779, 91] width 119 height 16
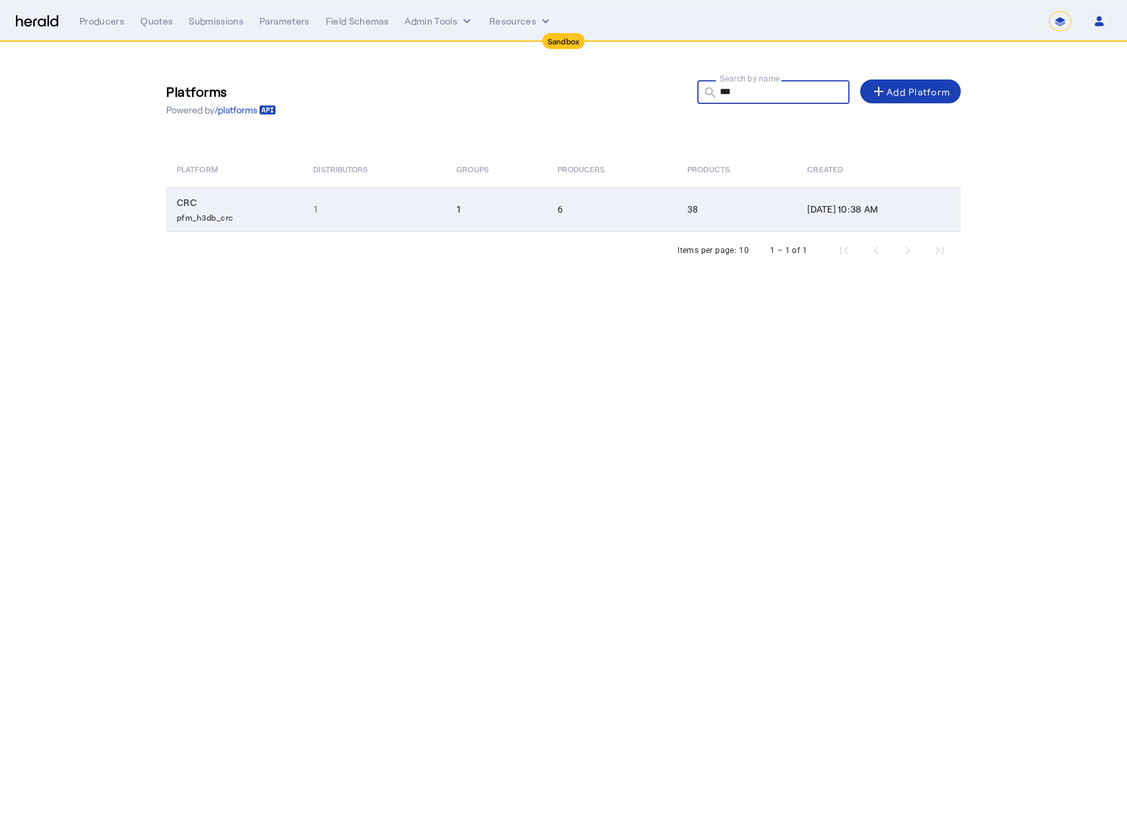
type input "***"
click at [497, 212] on td "1" at bounding box center [496, 209] width 101 height 44
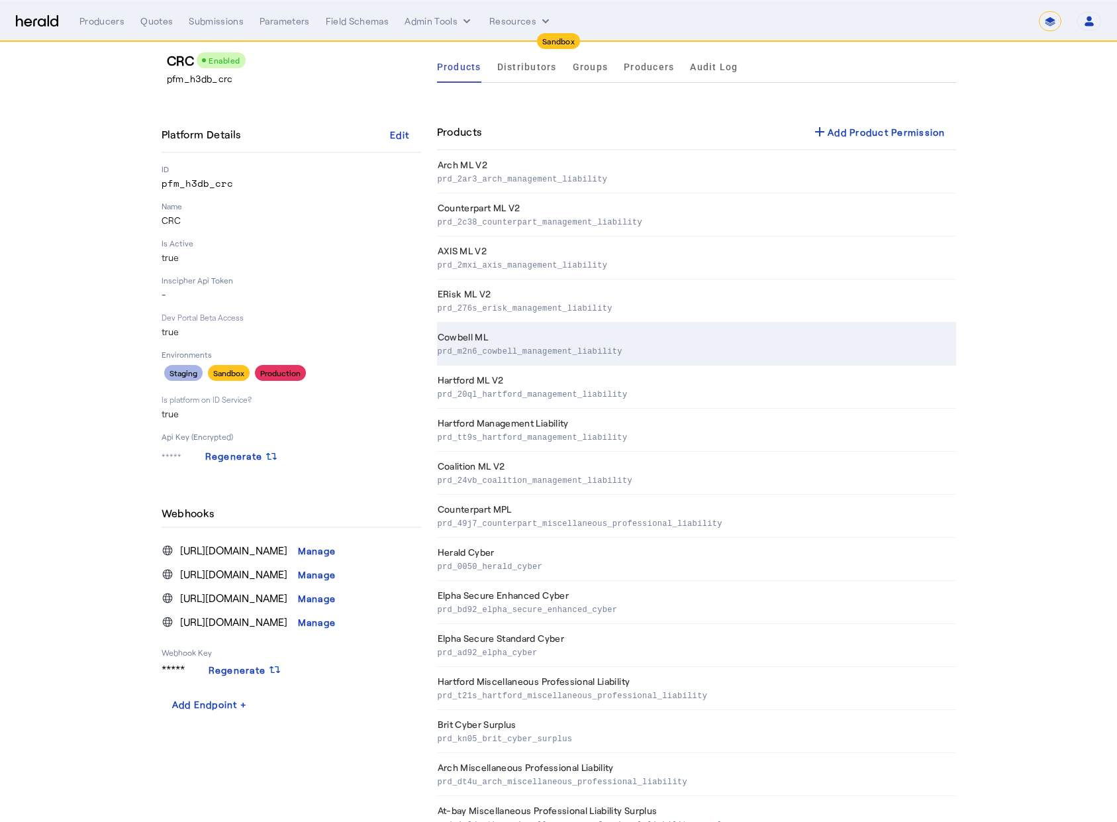
scroll to position [12, 0]
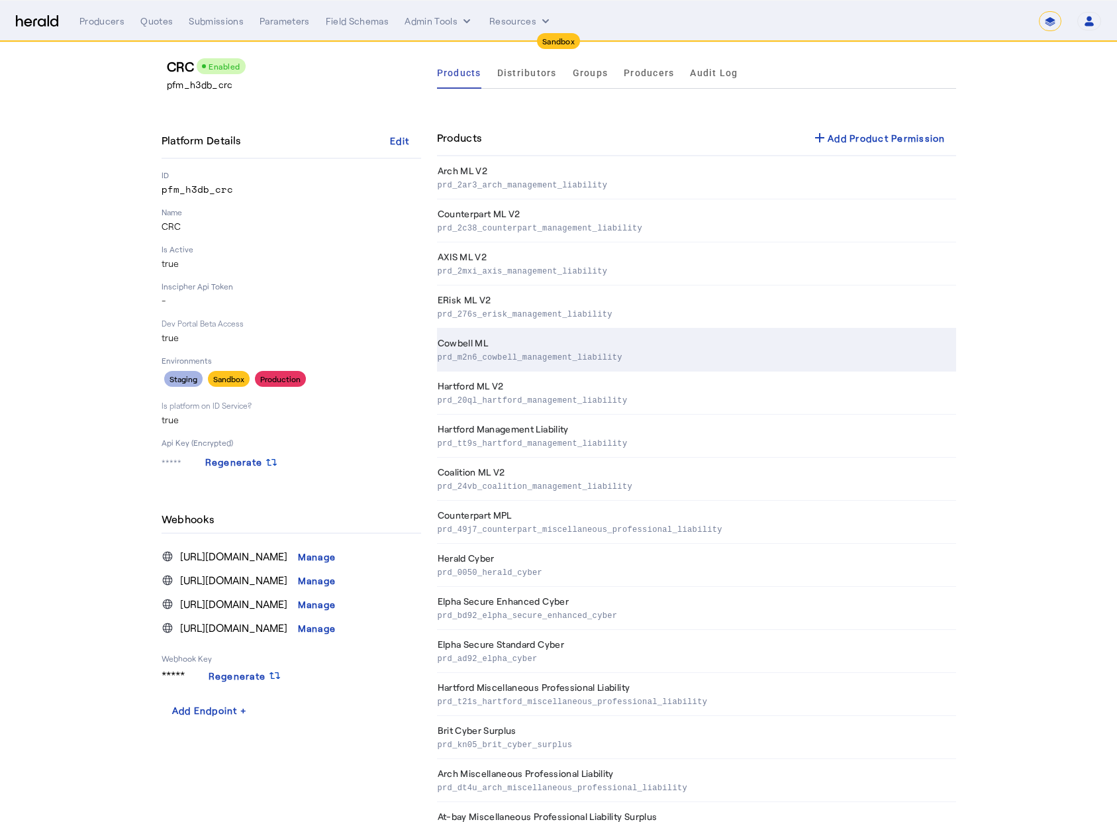
click at [552, 353] on p "prd_m2n6_cowbell_management_liability" at bounding box center [694, 356] width 513 height 13
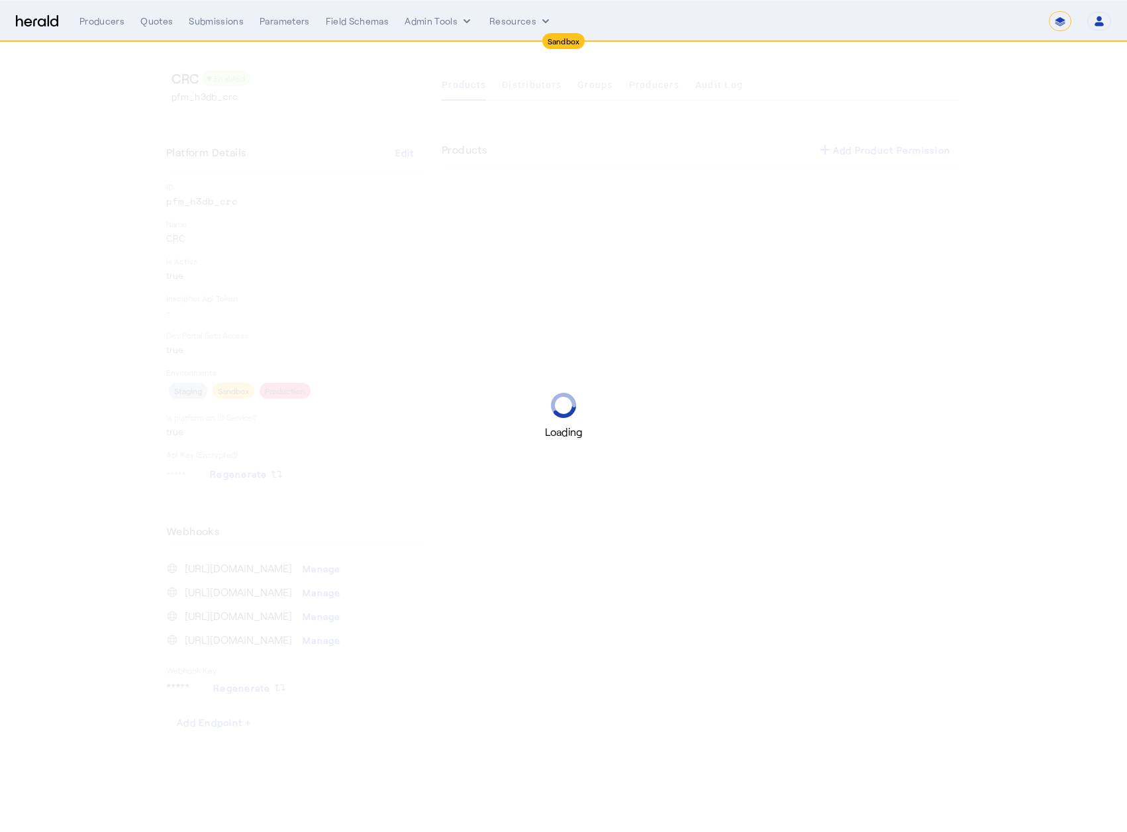
click at [376, 96] on div "Loading" at bounding box center [563, 416] width 1127 height 832
click at [592, 88] on div "Loading" at bounding box center [558, 411] width 1117 height 822
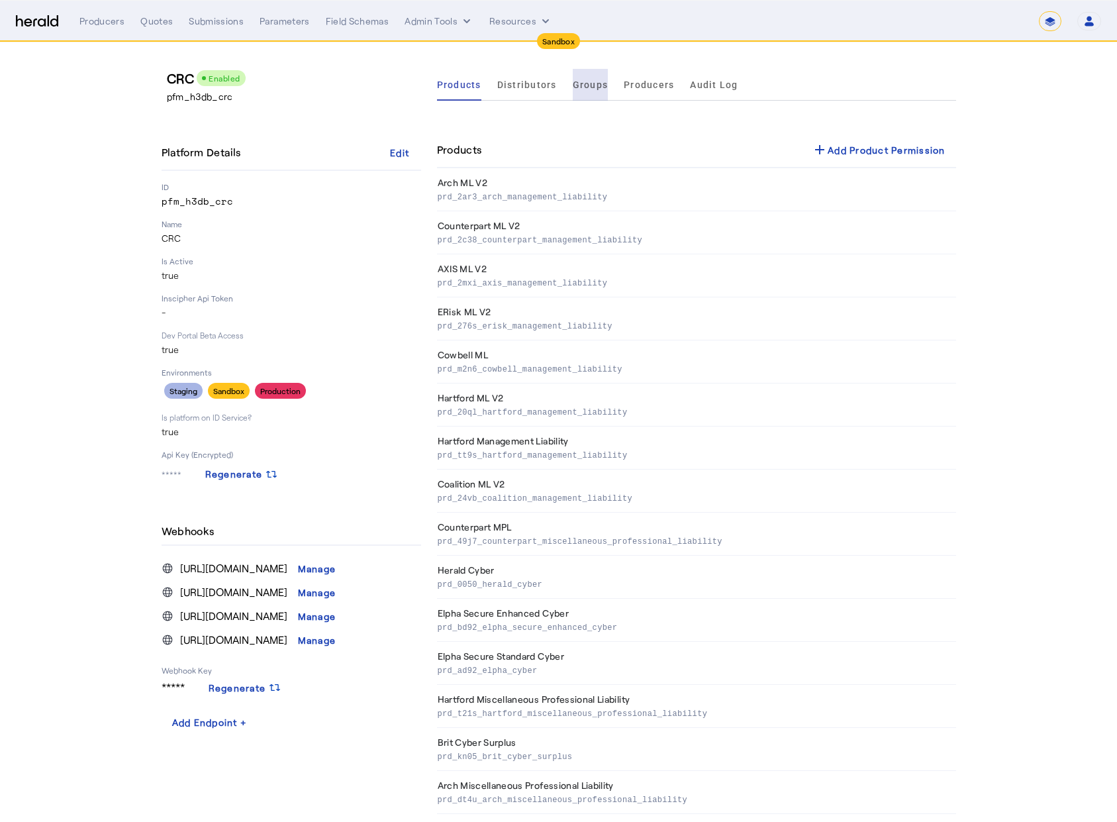
click at [596, 95] on span "Groups" at bounding box center [591, 85] width 36 height 32
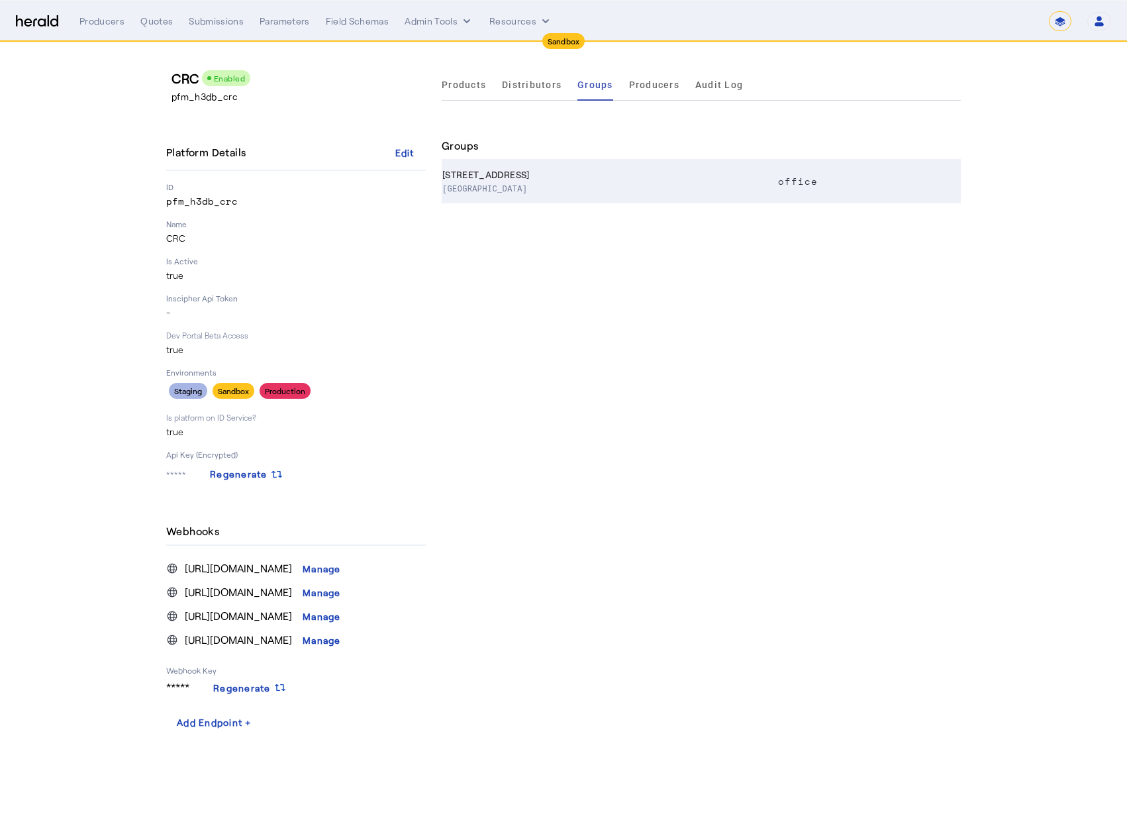
click at [621, 197] on th "[STREET_ADDRESS]" at bounding box center [608, 181] width 332 height 43
select select "pfm_h3db_crc"
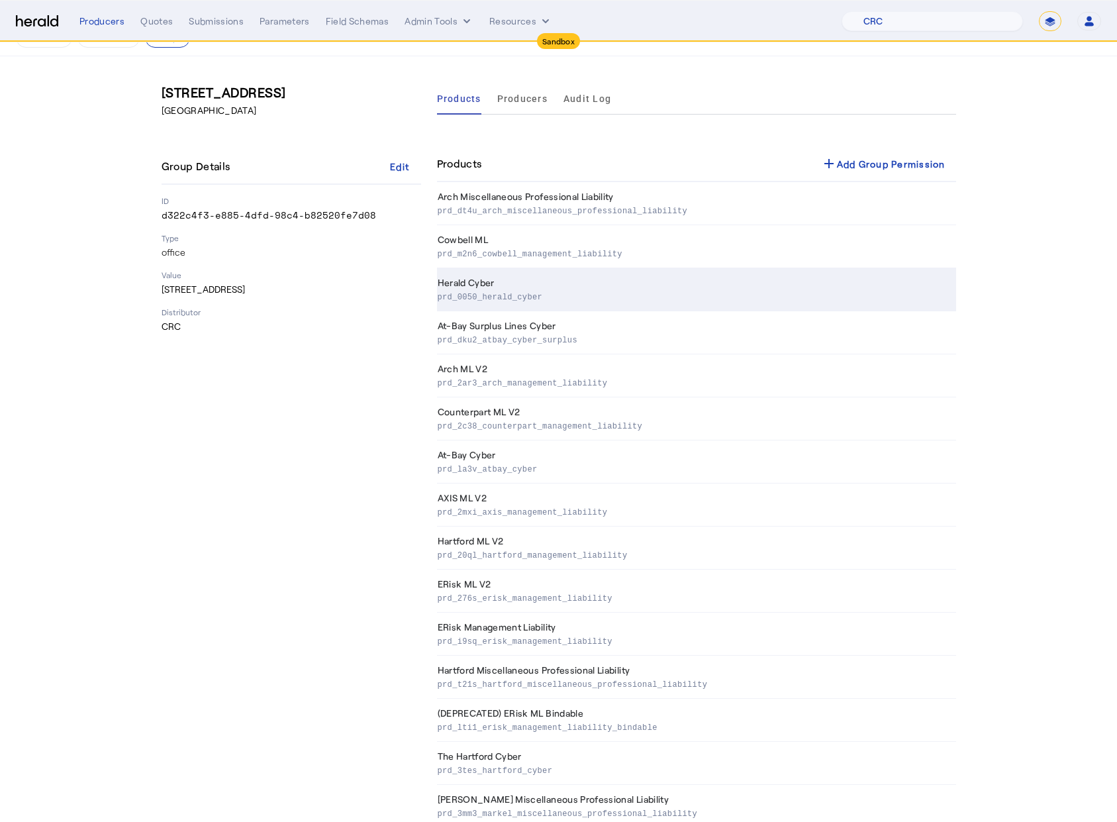
scroll to position [24, 0]
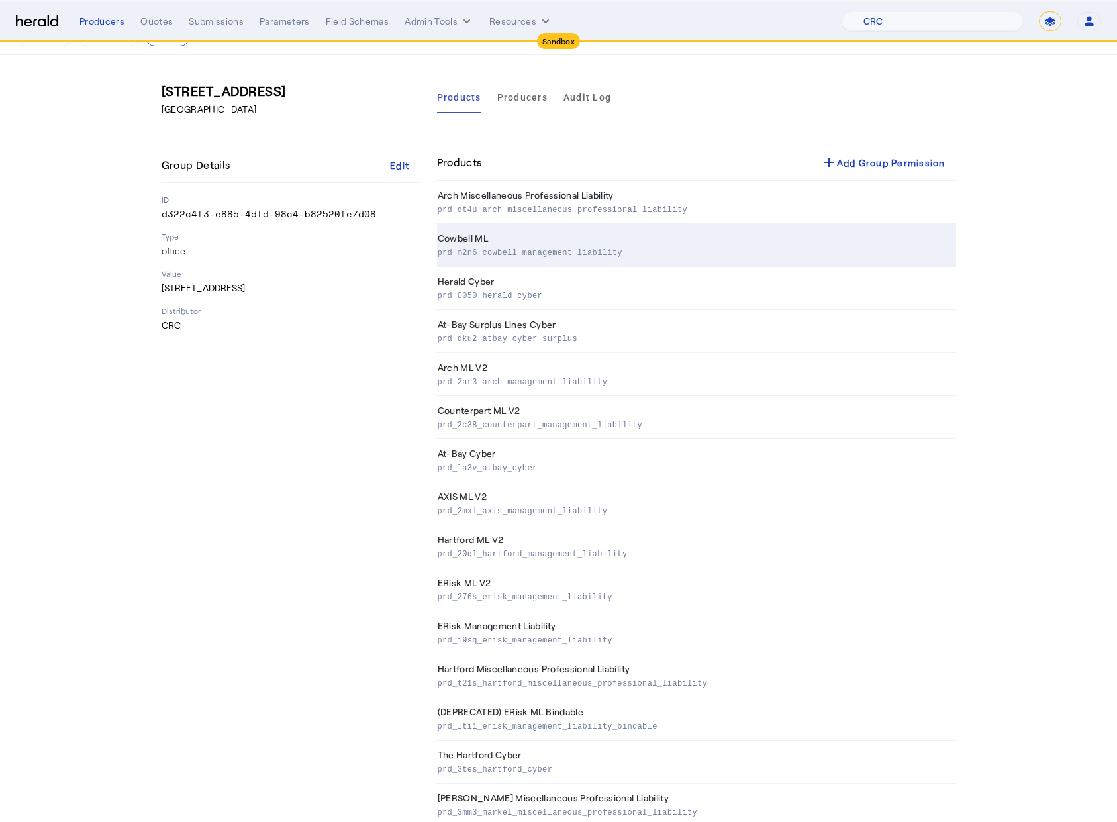
click at [538, 249] on p "prd_m2n6_cowbell_management_liability" at bounding box center [694, 251] width 513 height 13
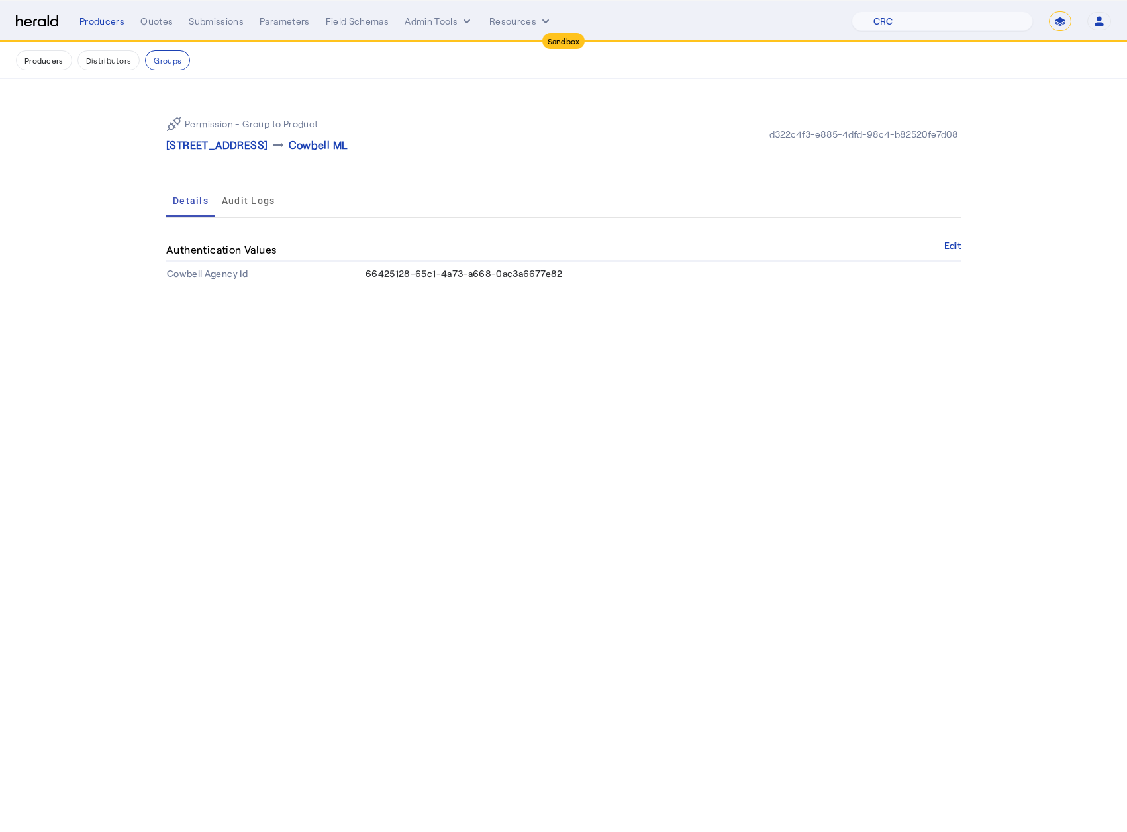
click at [484, 270] on span "66425128-65c1-4a73-a668-0ac3a6677e82" at bounding box center [463, 272] width 197 height 11
click at [533, 305] on div "Permission - Group to Product [STREET_ADDRESS] arrow_right_alt Cowbell ML d322c…" at bounding box center [563, 195] width 847 height 233
click at [506, 279] on td "66425128-65c1-4a73-a668-0ac3a6677e82" at bounding box center [663, 273] width 596 height 24
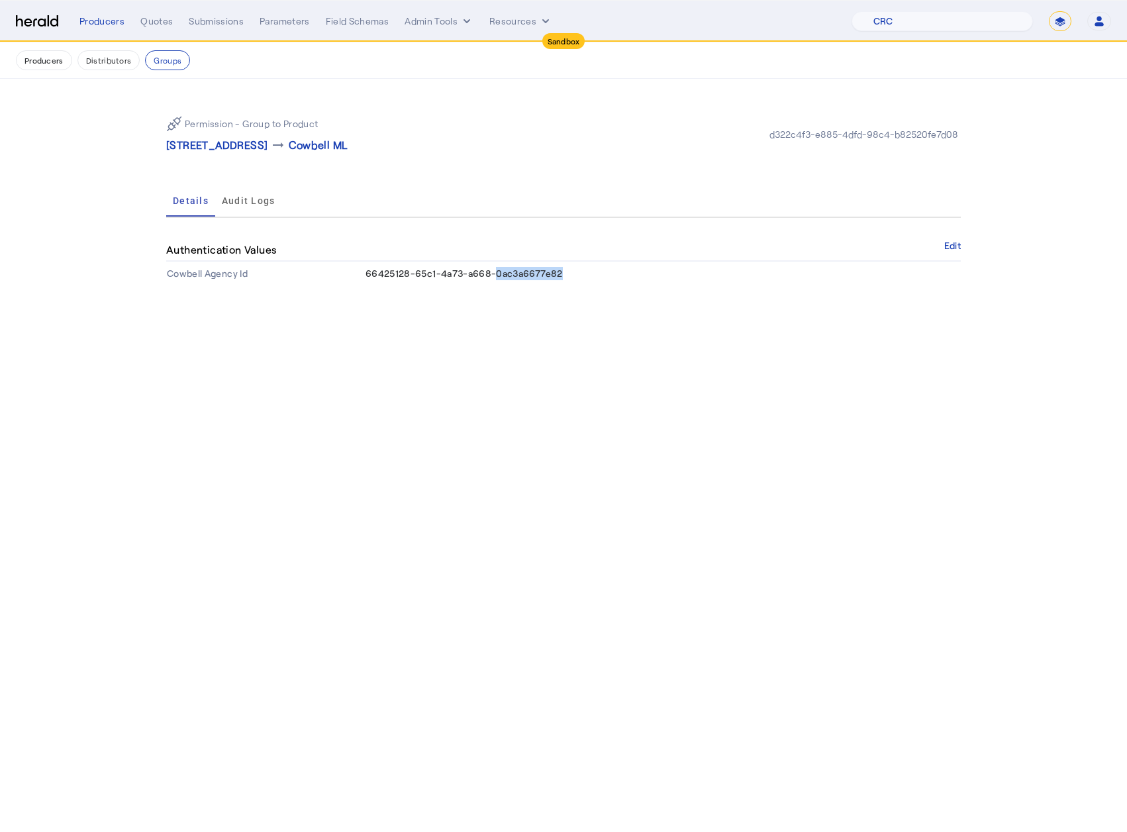
click at [506, 279] on td "66425128-65c1-4a73-a668-0ac3a6677e82" at bounding box center [663, 273] width 596 height 24
click at [495, 273] on span "66425128-65c1-4a73-a668-0ac3a6677e82" at bounding box center [463, 272] width 197 height 11
click at [539, 332] on body "Sandbox Menu Producers Quotes Submissions Parameters Field Schemas Admin Tools …" at bounding box center [563, 416] width 1127 height 832
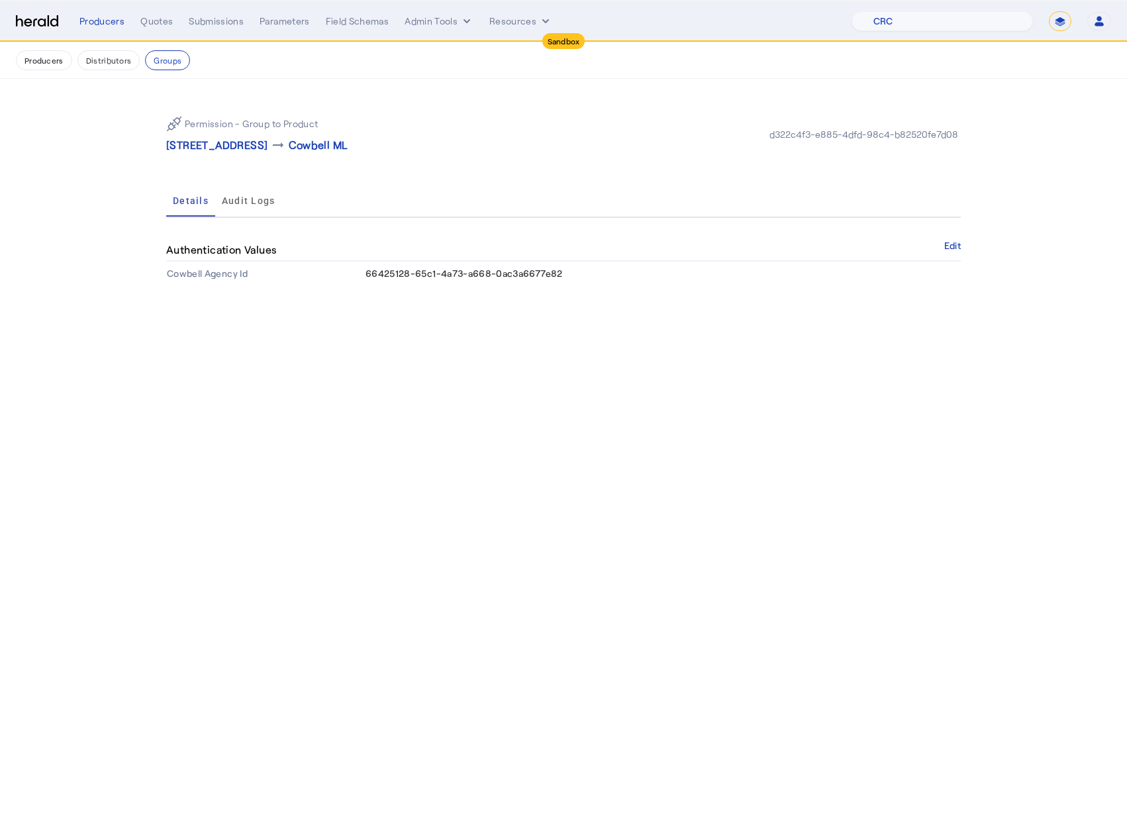
click at [486, 275] on span "66425128-65c1-4a73-a668-0ac3a6677e82" at bounding box center [463, 272] width 197 height 11
click at [497, 337] on body "Sandbox Menu Producers Quotes Submissions Parameters Field Schemas Admin Tools …" at bounding box center [563, 416] width 1127 height 832
click at [442, 265] on td "66425128-65c1-4a73-a668-0ac3a6677e82" at bounding box center [663, 273] width 596 height 24
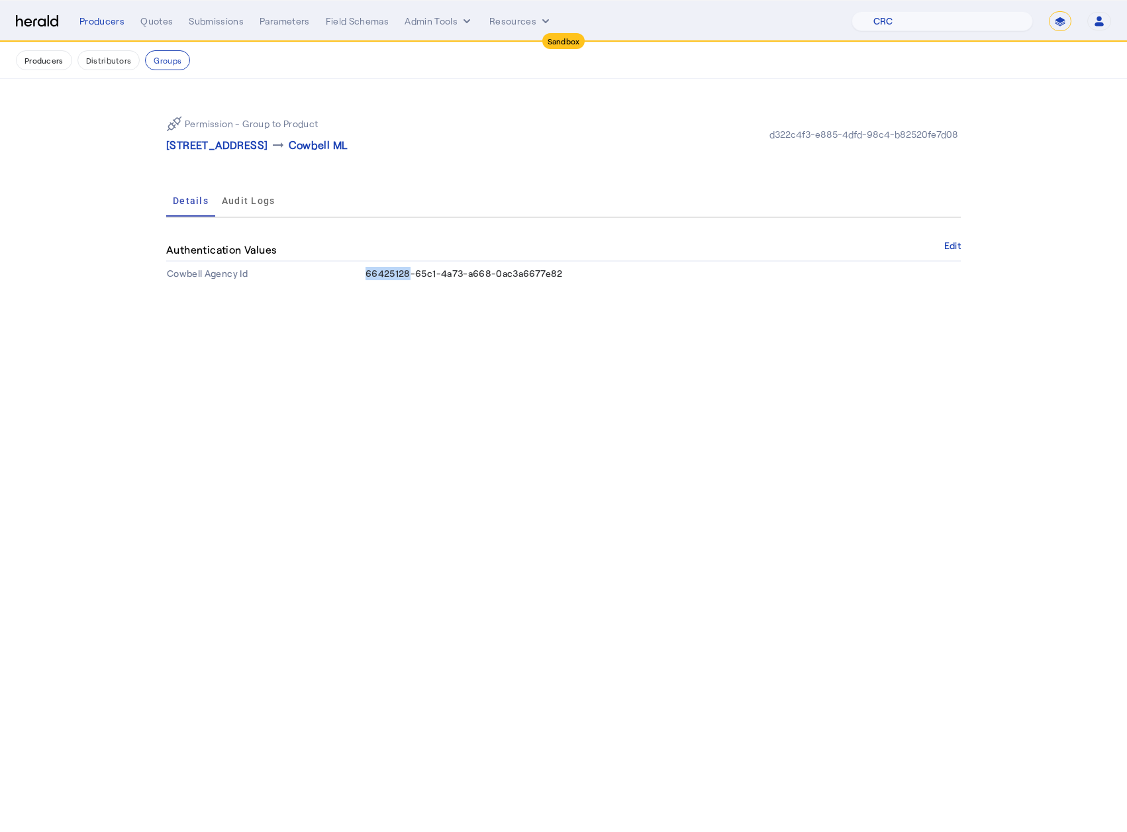
click at [442, 265] on td "66425128-65c1-4a73-a668-0ac3a6677e82" at bounding box center [663, 273] width 596 height 24
click at [444, 269] on span "66425128-65c1-4a73-a668-0ac3a6677e82" at bounding box center [463, 272] width 197 height 11
click at [526, 271] on span "66425128-65c1-4a73-a668-0ac3a6677e82" at bounding box center [463, 272] width 197 height 11
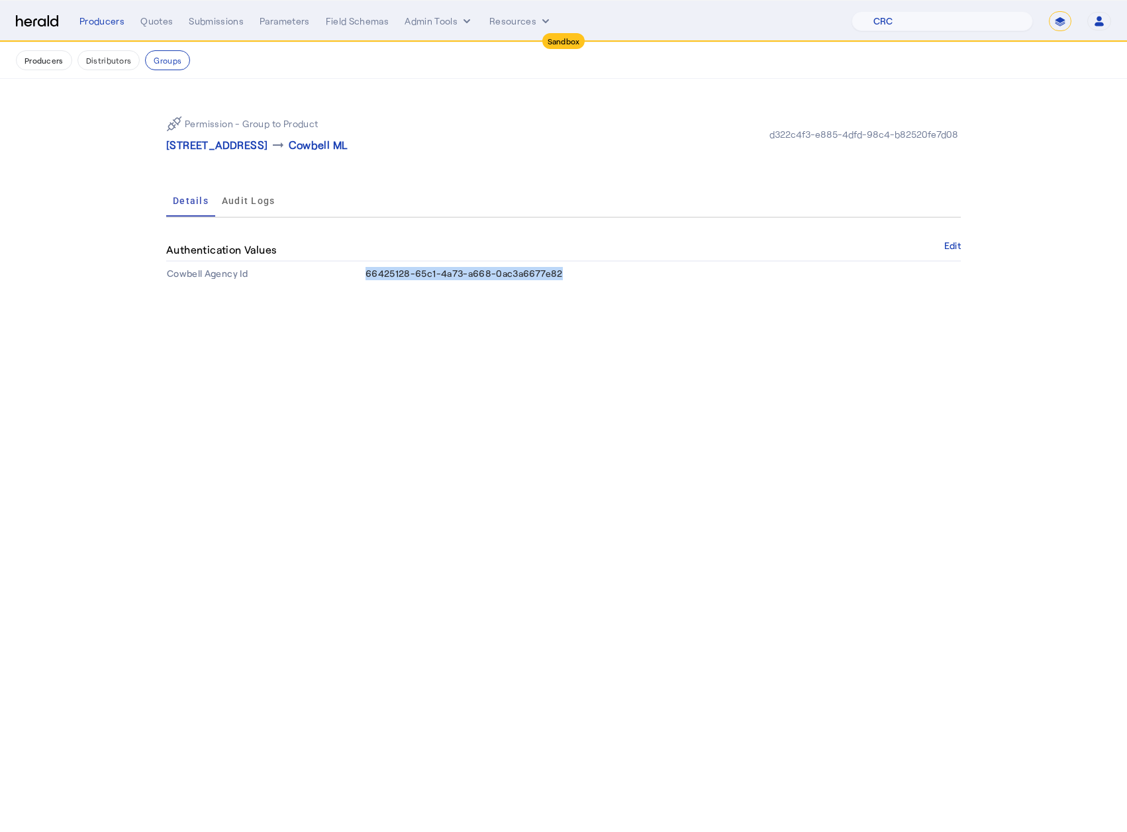
click at [526, 271] on span "66425128-65c1-4a73-a668-0ac3a6677e82" at bounding box center [463, 272] width 197 height 11
click at [528, 316] on body "Sandbox Menu Producers Quotes Submissions Parameters Field Schemas Admin Tools …" at bounding box center [563, 416] width 1127 height 832
click at [520, 265] on td "66425128-65c1-4a73-a668-0ac3a6677e82" at bounding box center [663, 273] width 596 height 24
click at [517, 276] on span "66425128-65c1-4a73-a668-0ac3a6677e82" at bounding box center [463, 272] width 197 height 11
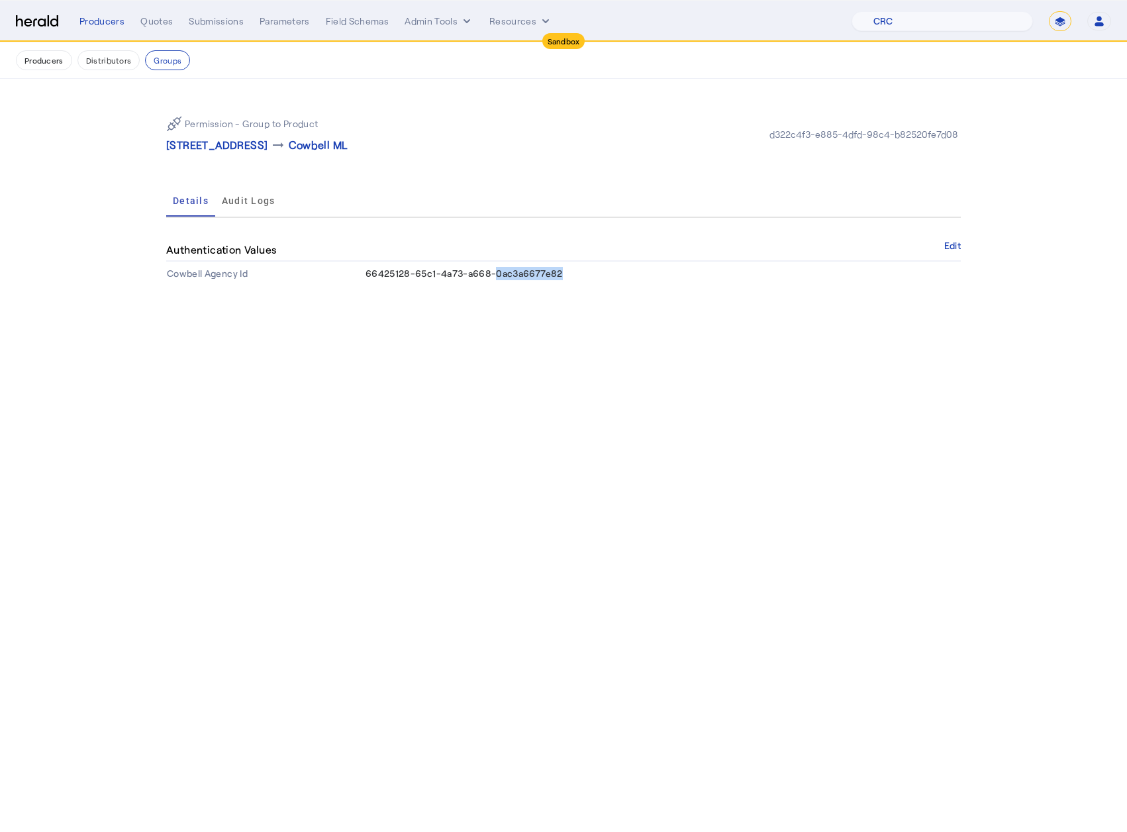
click at [517, 276] on span "66425128-65c1-4a73-a668-0ac3a6677e82" at bounding box center [463, 272] width 197 height 11
click at [555, 330] on body "Sandbox Menu Producers Quotes Submissions Parameters Field Schemas Admin Tools …" at bounding box center [563, 416] width 1127 height 832
click at [452, 273] on span "66425128-65c1-4a73-a668-0ac3a6677e82" at bounding box center [463, 272] width 197 height 11
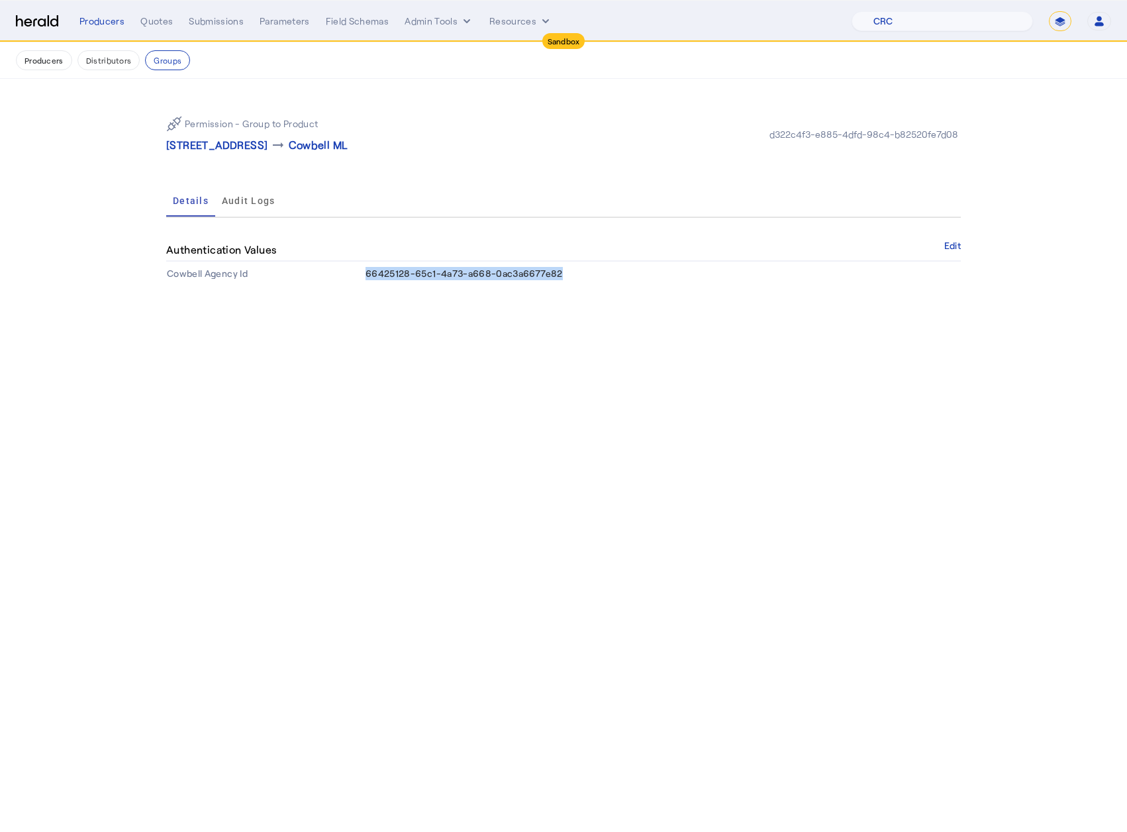
click at [452, 273] on span "66425128-65c1-4a73-a668-0ac3a6677e82" at bounding box center [463, 272] width 197 height 11
click at [503, 304] on div "Permission - Group to Product 5555 Triangle Pkwy Suite 400 , Norcross, GA 30092…" at bounding box center [563, 195] width 847 height 233
drag, startPoint x: 506, startPoint y: 265, endPoint x: 402, endPoint y: 263, distance: 104.6
click at [402, 263] on td "66425128-65c1-4a73-a668-0ac3a6677e82" at bounding box center [663, 273] width 596 height 24
click at [510, 334] on body "Sandbox Menu Producers Quotes Submissions Parameters Field Schemas Admin Tools …" at bounding box center [563, 416] width 1127 height 832
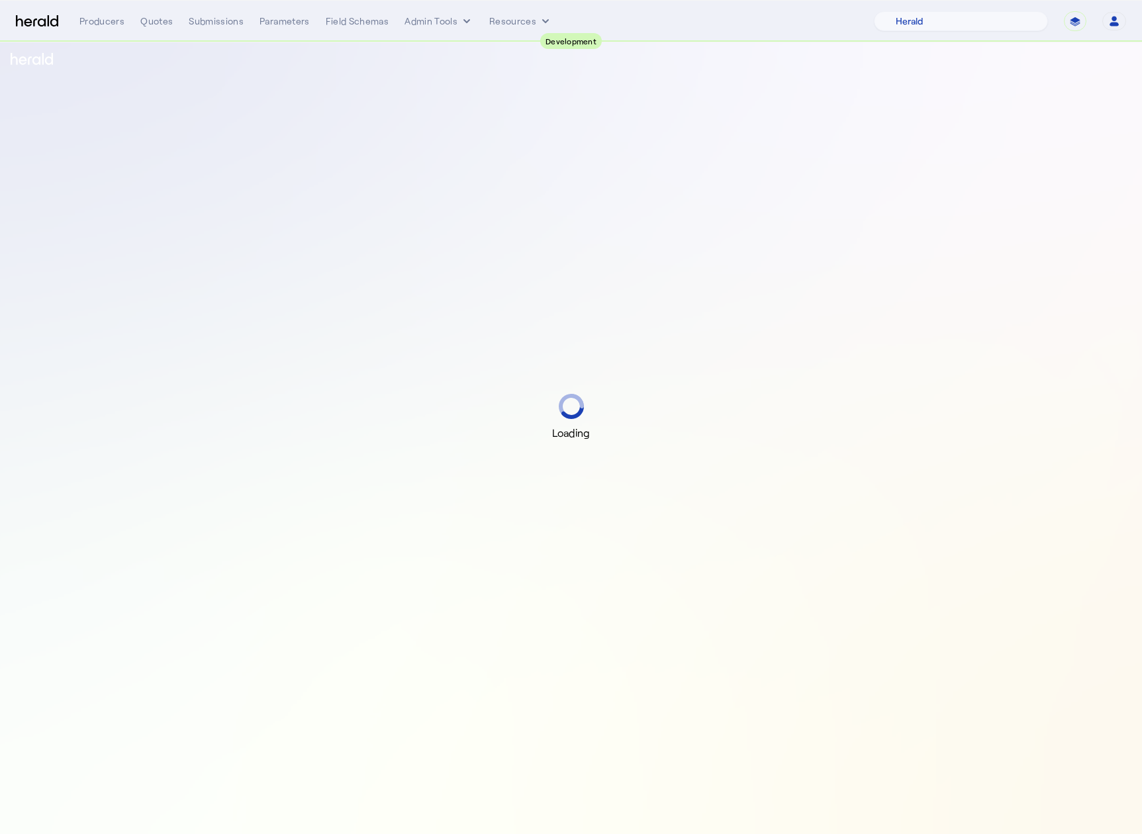
select select "pfm_2v8p_herald_api"
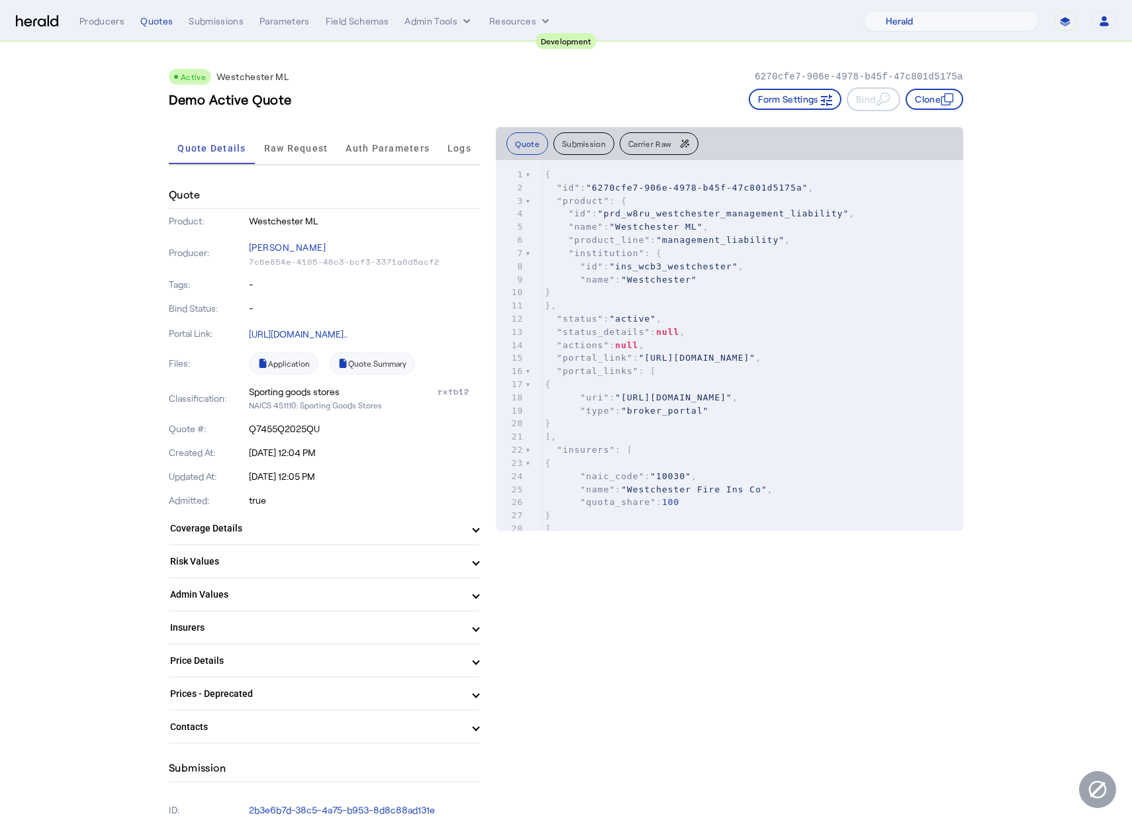
click at [298, 335] on link "[URL][DOMAIN_NAME].." at bounding box center [298, 333] width 99 height 11
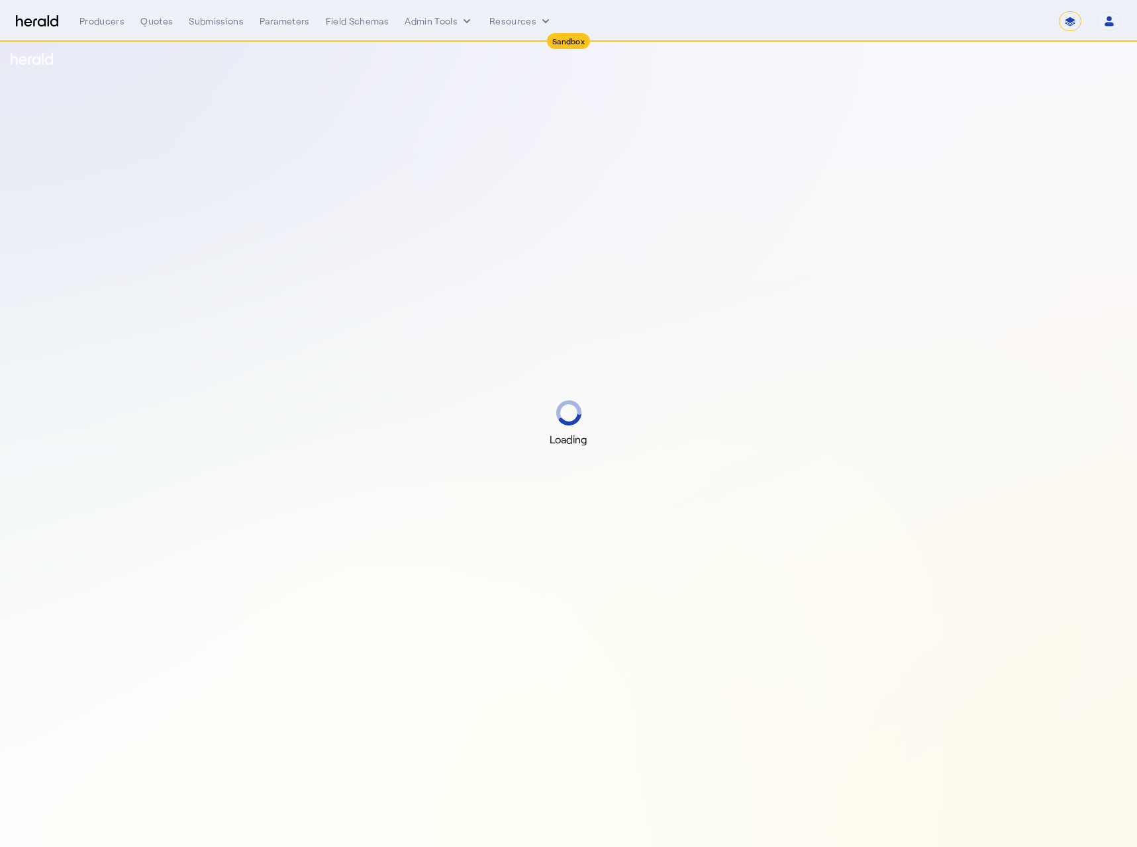
select select "*******"
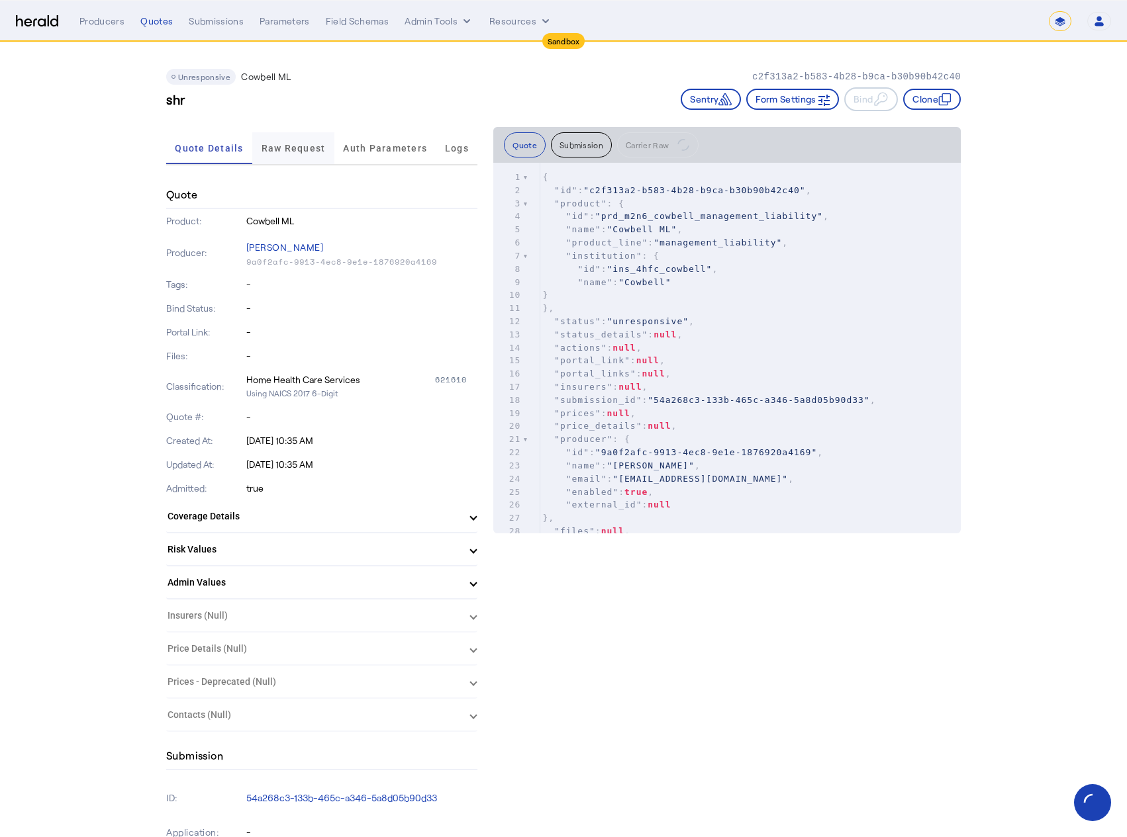
click at [294, 148] on span "Raw Request" at bounding box center [293, 148] width 64 height 9
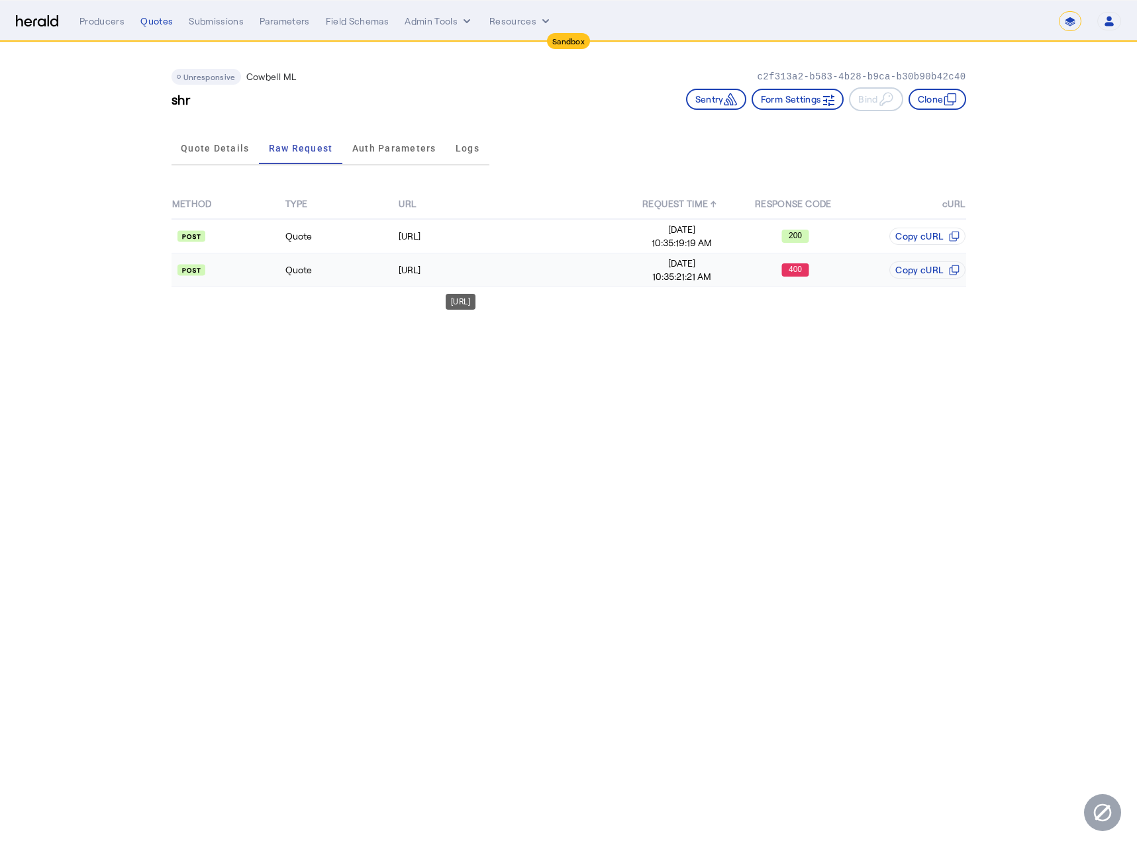
click at [478, 278] on td "https://api.morecowbell.ai/api/quote/v3/da/quote" at bounding box center [511, 271] width 227 height 34
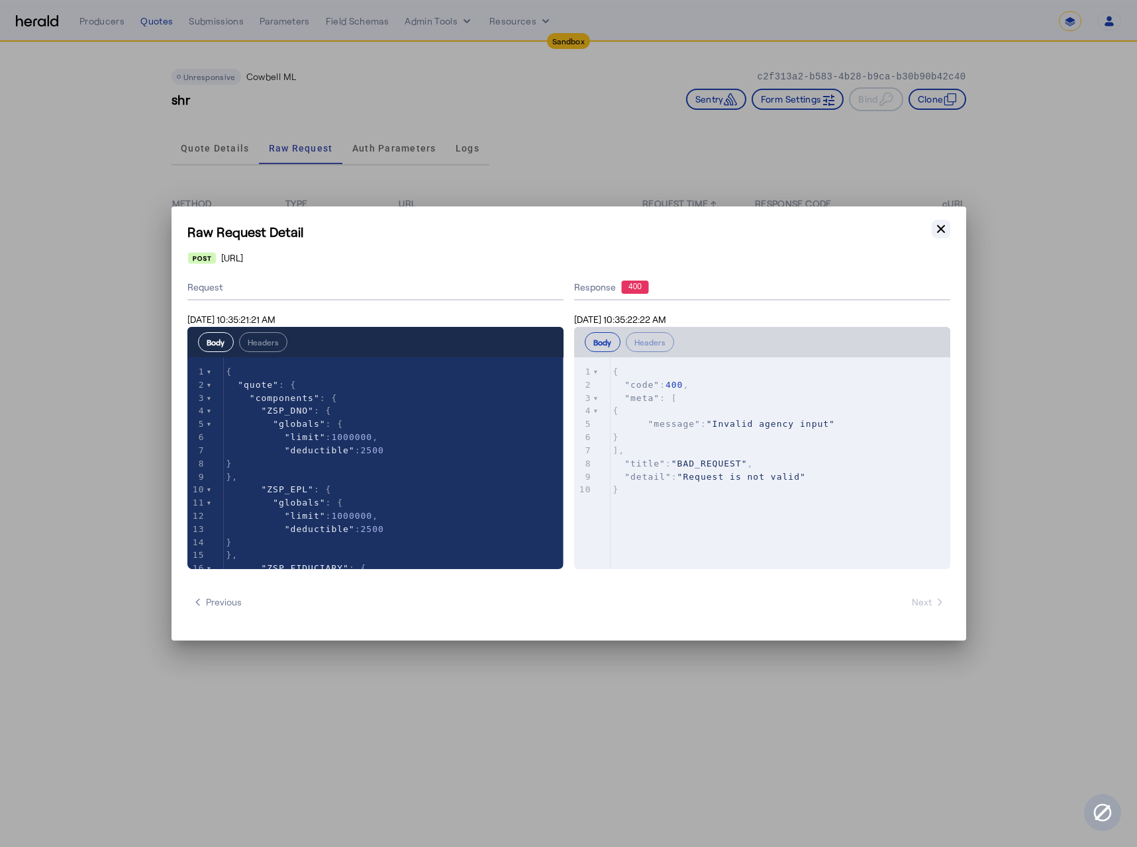
click at [939, 228] on icon "button" at bounding box center [940, 228] width 13 height 13
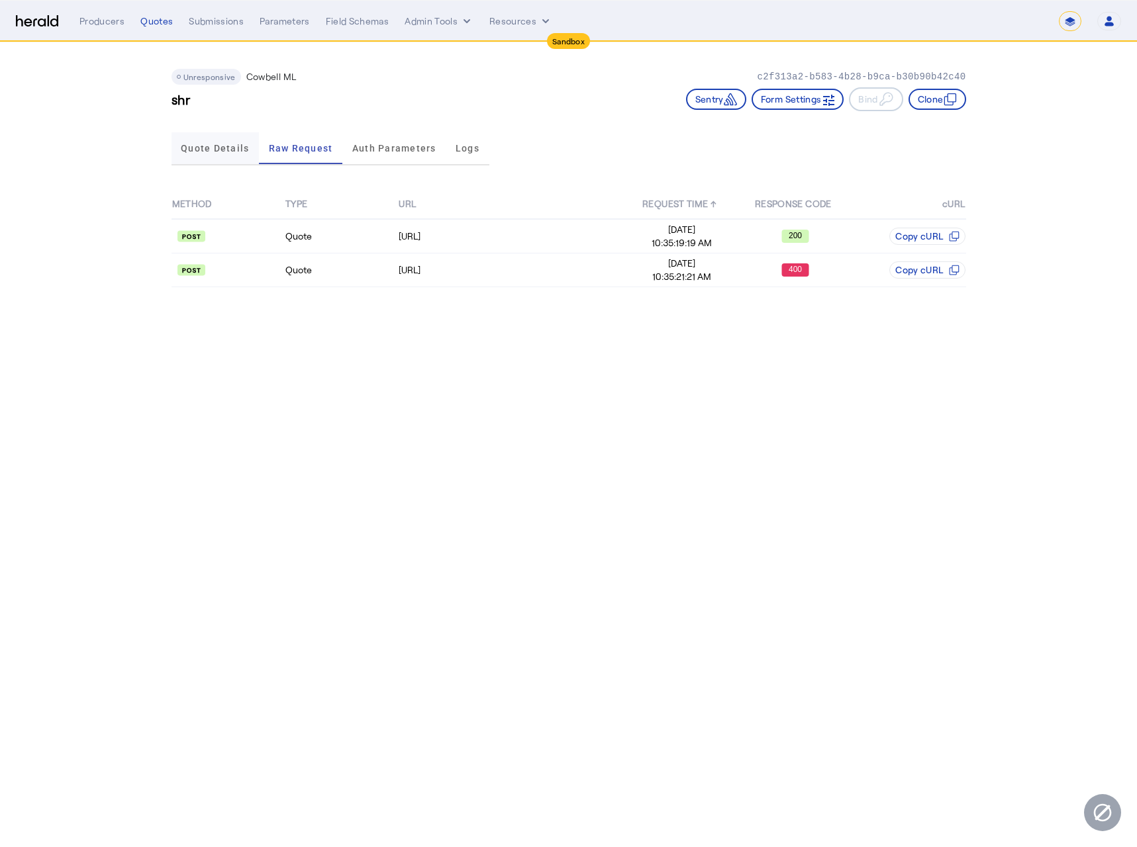
click at [214, 149] on span "Quote Details" at bounding box center [215, 148] width 68 height 9
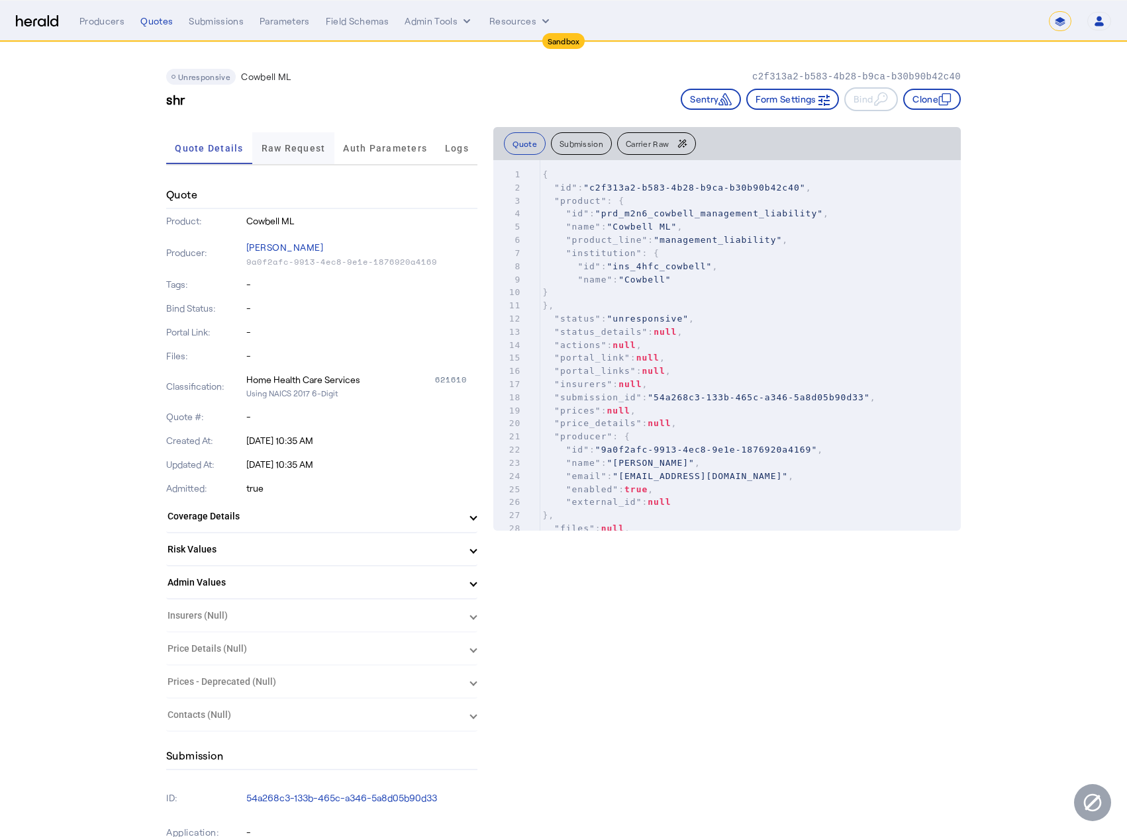
click at [293, 144] on span "Raw Request" at bounding box center [293, 148] width 64 height 9
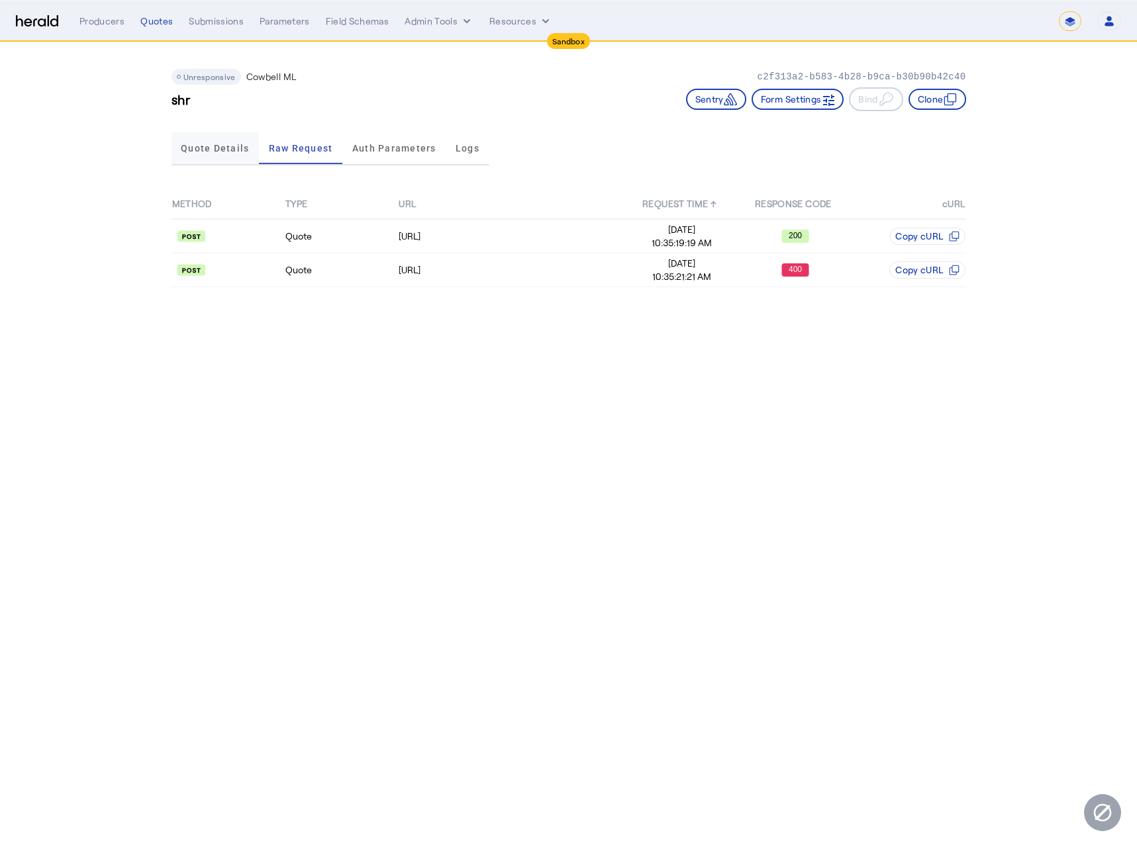
click at [203, 148] on span "Quote Details" at bounding box center [215, 148] width 68 height 9
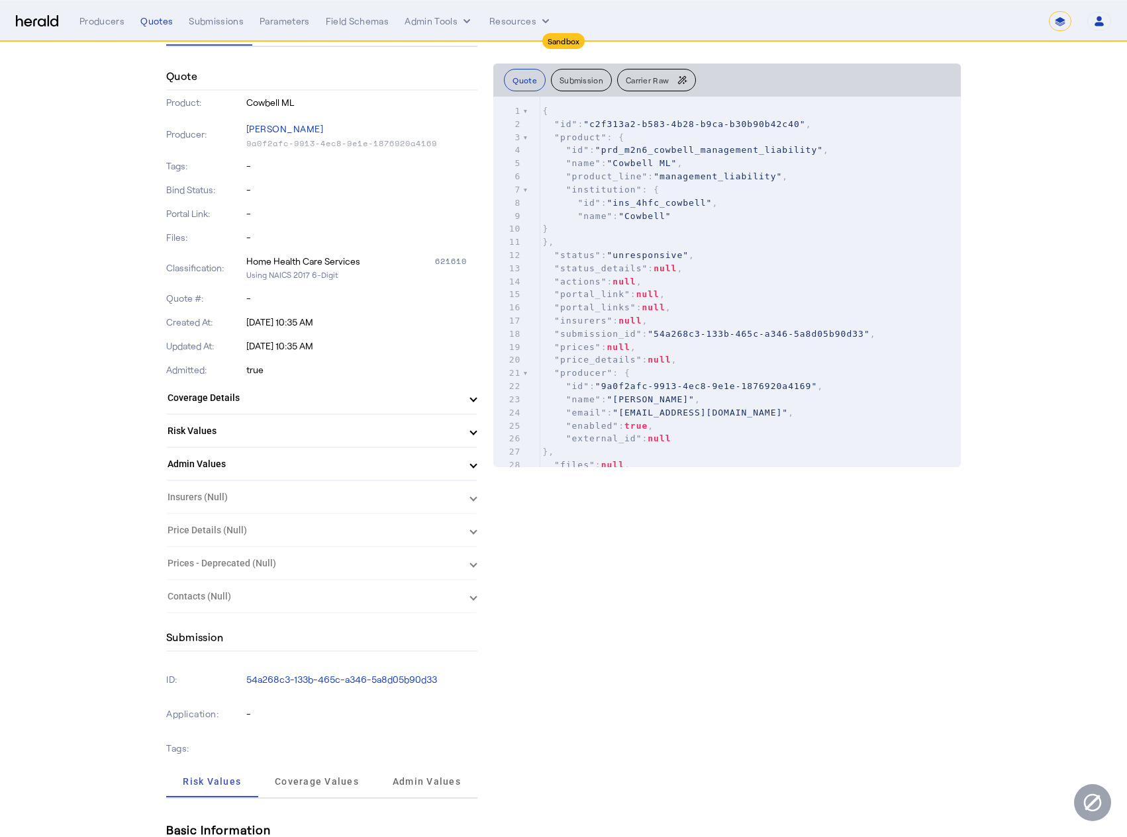
scroll to position [632, 0]
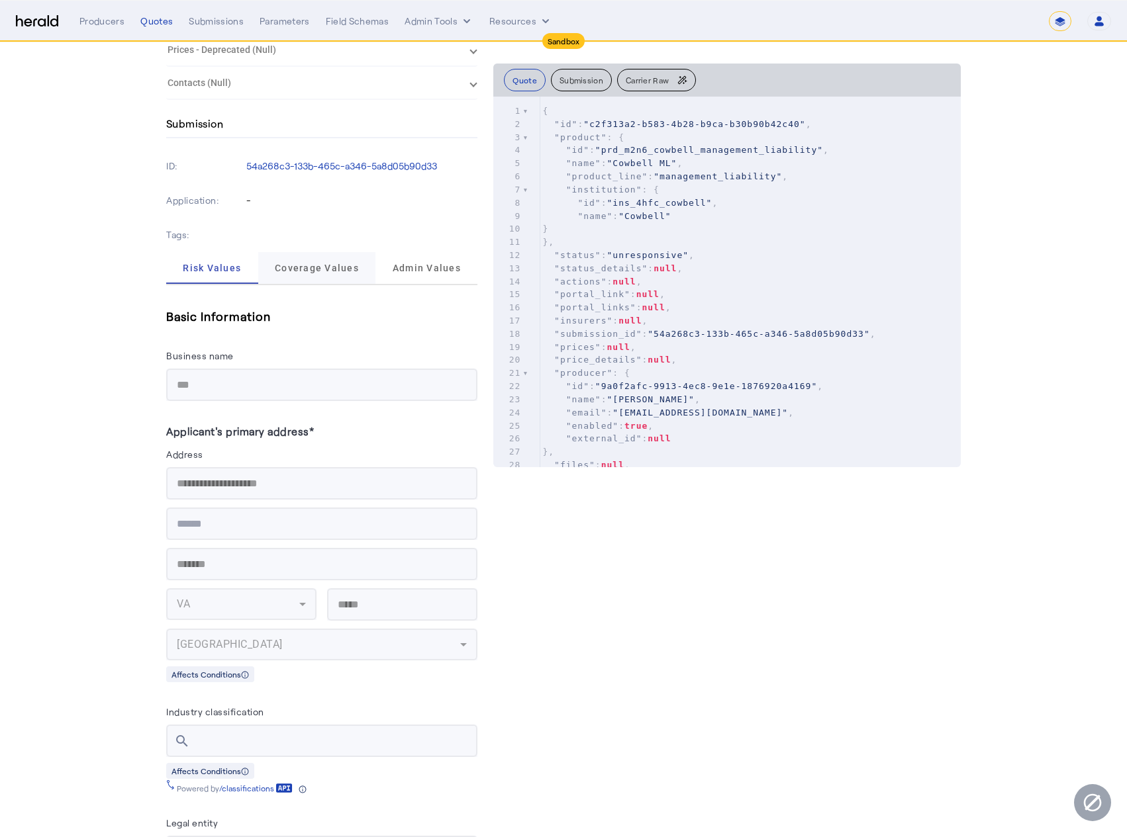
click at [302, 283] on span "Coverage Values" at bounding box center [317, 268] width 84 height 32
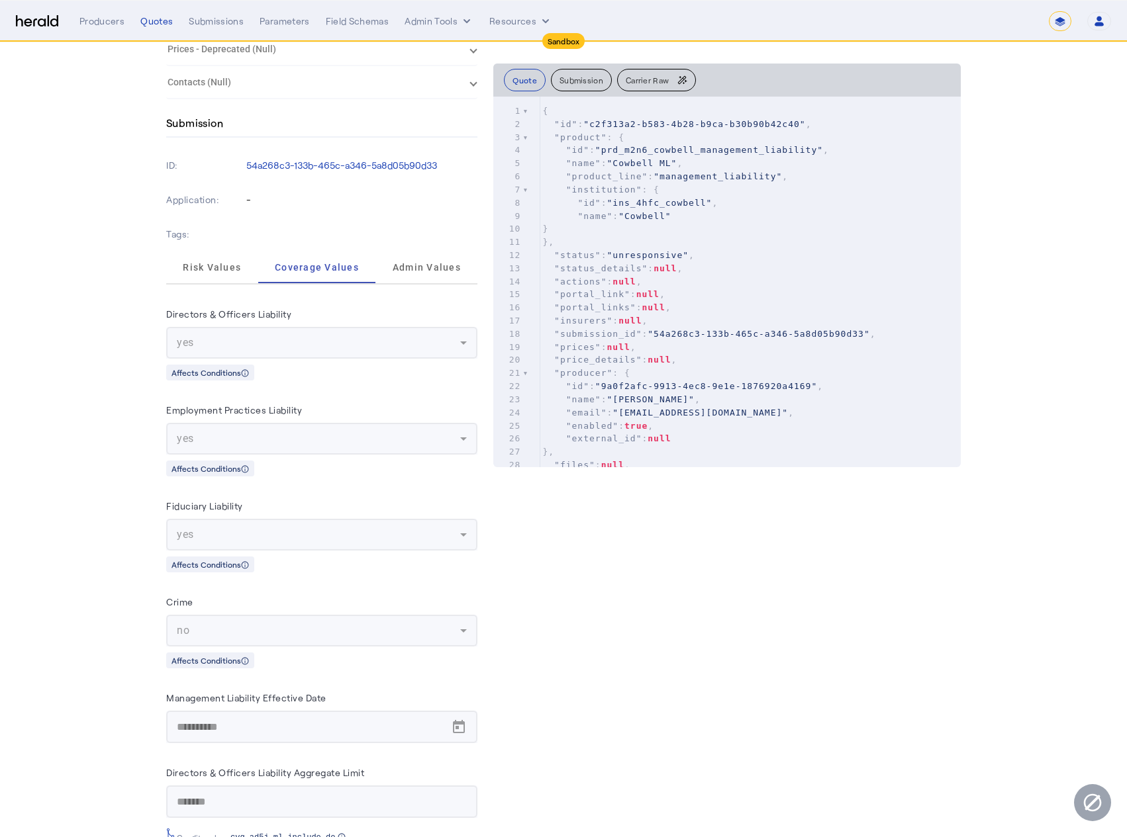
scroll to position [635, 0]
click at [214, 272] on span "Risk Values" at bounding box center [212, 266] width 58 height 32
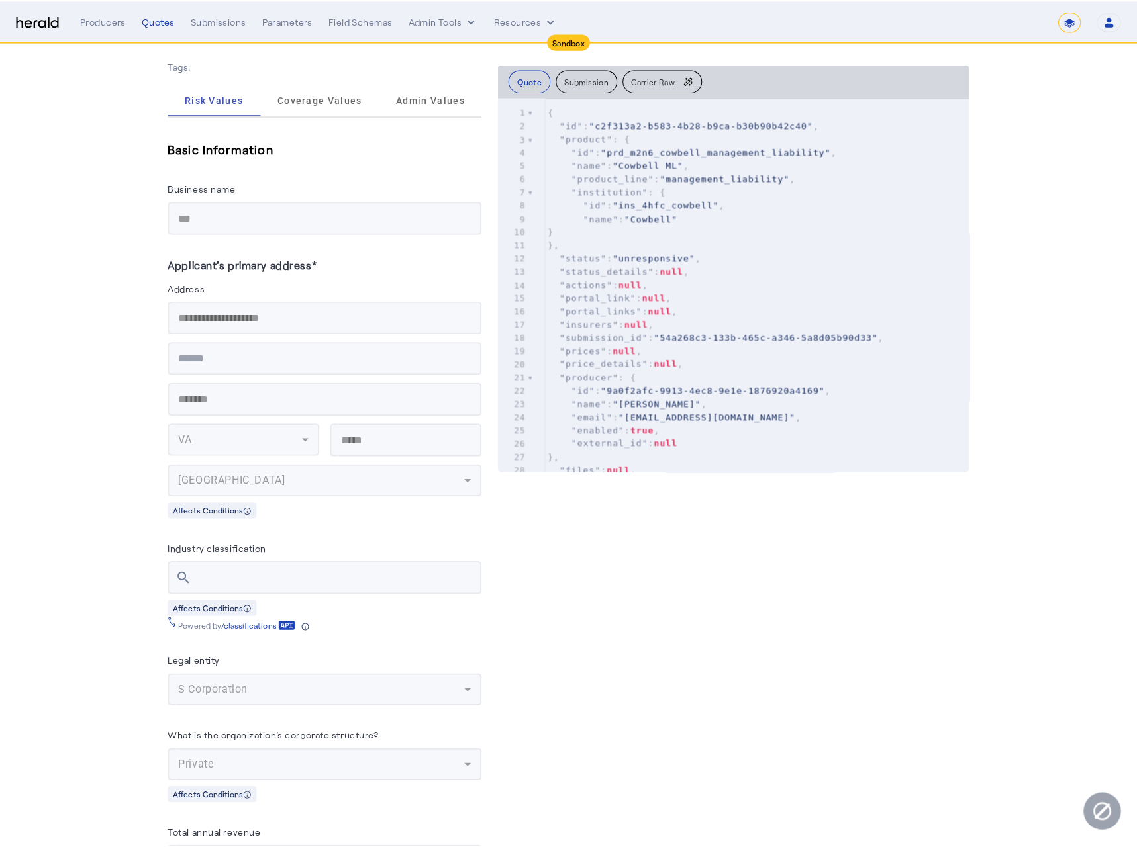
scroll to position [0, 0]
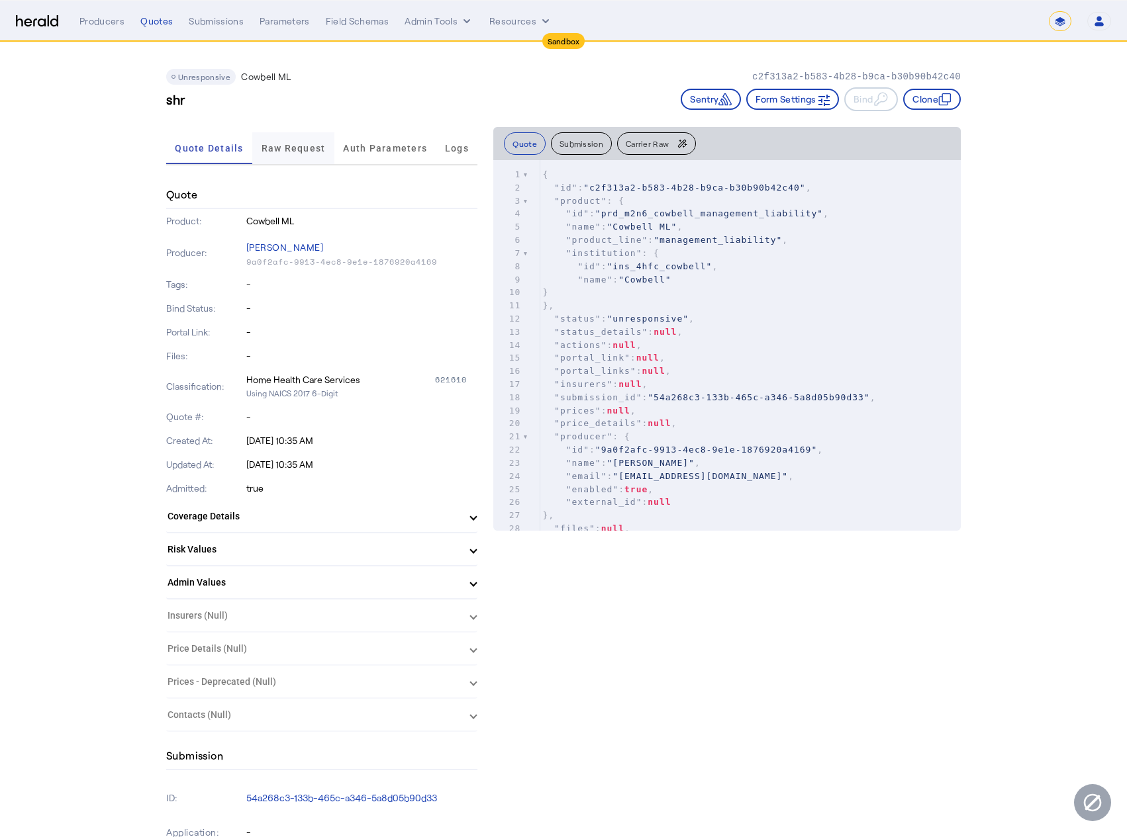
click at [303, 142] on span "Raw Request" at bounding box center [293, 148] width 64 height 32
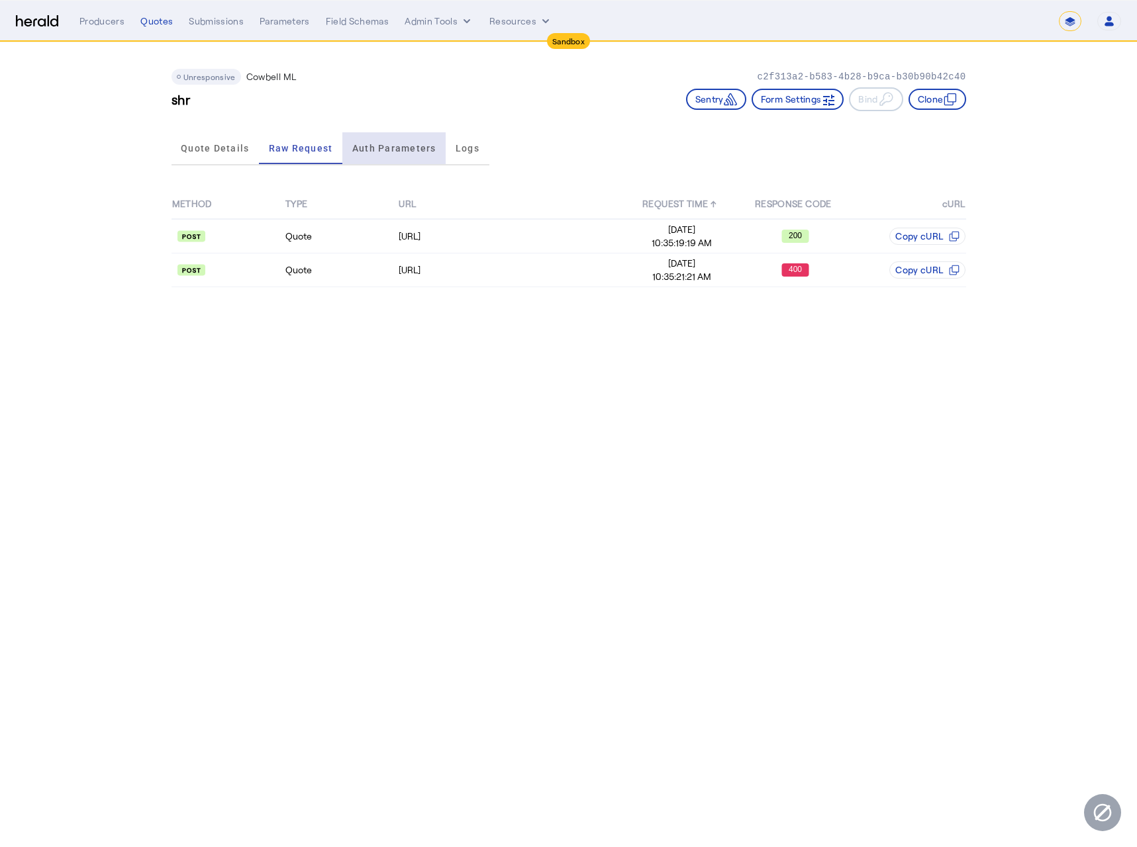
click at [372, 147] on span "Auth Parameters" at bounding box center [394, 148] width 84 height 9
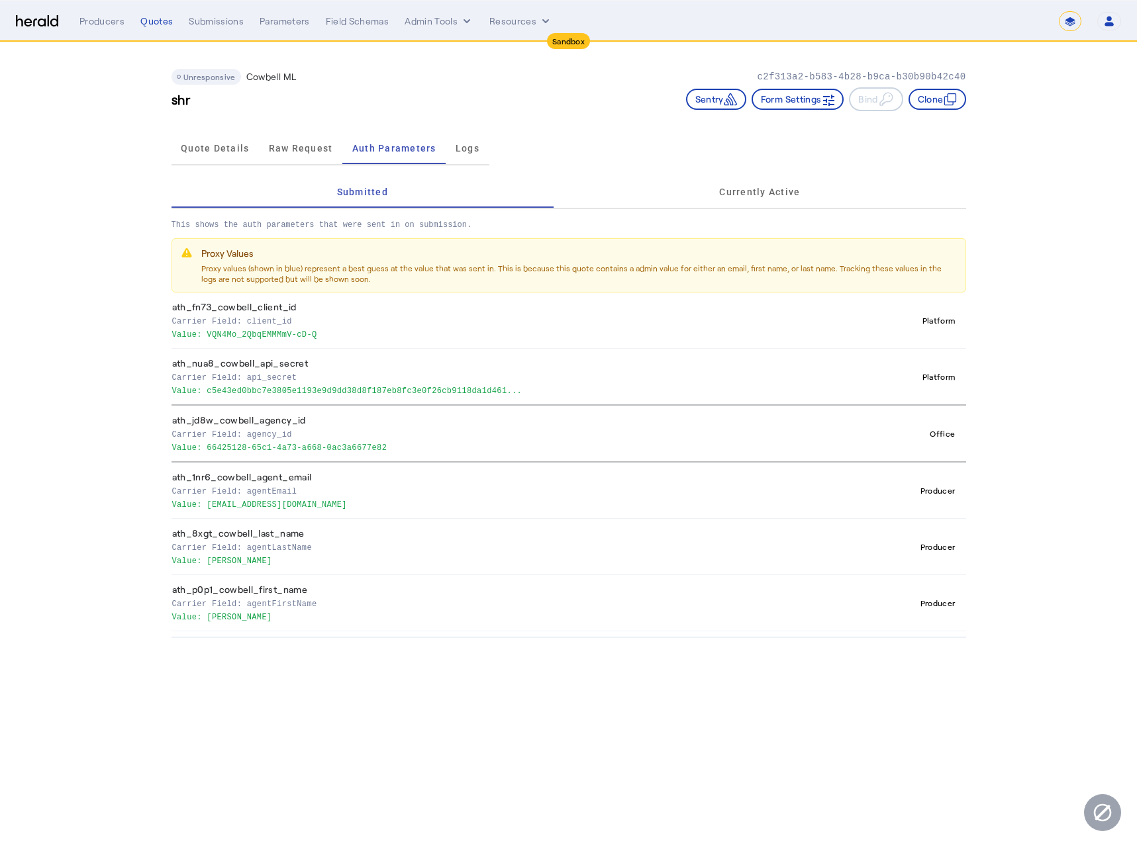
click at [282, 448] on p "Value: 66425128-65c1-4a73-a668-0ac3a6677e82" at bounding box center [514, 446] width 684 height 13
click at [411, 449] on p "Value: 66425128-65c1-4a73-a668-0ac3a6677e82" at bounding box center [514, 446] width 684 height 13
drag, startPoint x: 308, startPoint y: 442, endPoint x: 208, endPoint y: 449, distance: 100.2
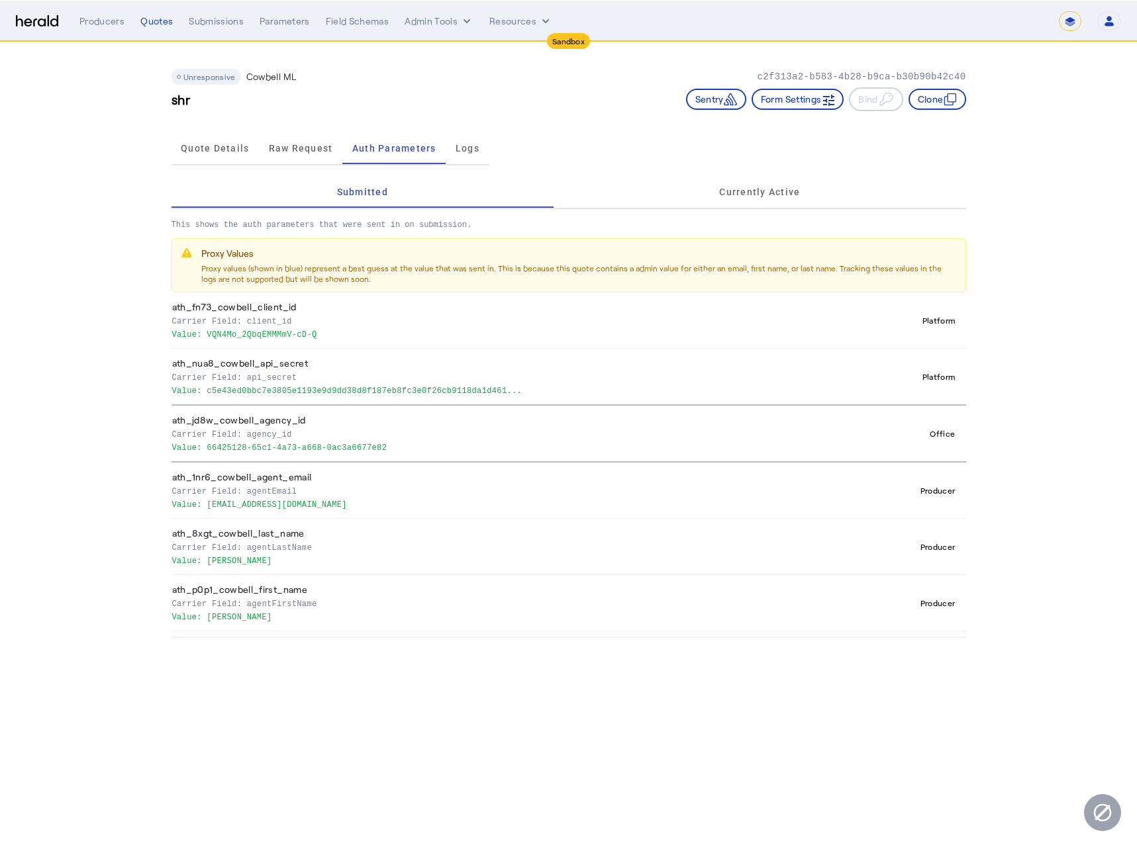
click at [208, 449] on p "Value: 66425128-65c1-4a73-a668-0ac3a6677e82" at bounding box center [514, 446] width 684 height 13
click at [86, 453] on app-quote-details "Unresponsive Cowbell ML c2f313a2-b583-4b28-b9ca-b30b90b42c40 shr Sentry Form Se…" at bounding box center [568, 340] width 1137 height 596
click at [6, 24] on nav "**********" at bounding box center [568, 21] width 1137 height 41
click at [17, 23] on img at bounding box center [37, 21] width 42 height 13
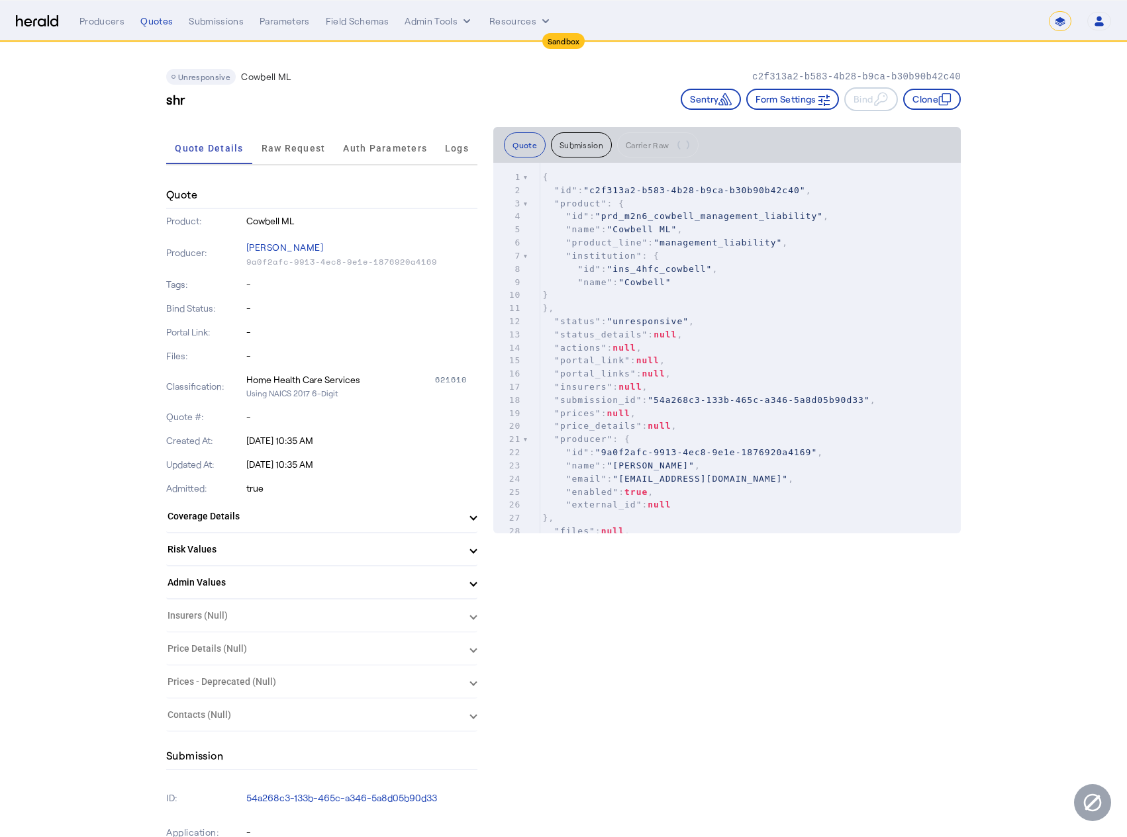
click at [30, 21] on img at bounding box center [37, 21] width 42 height 13
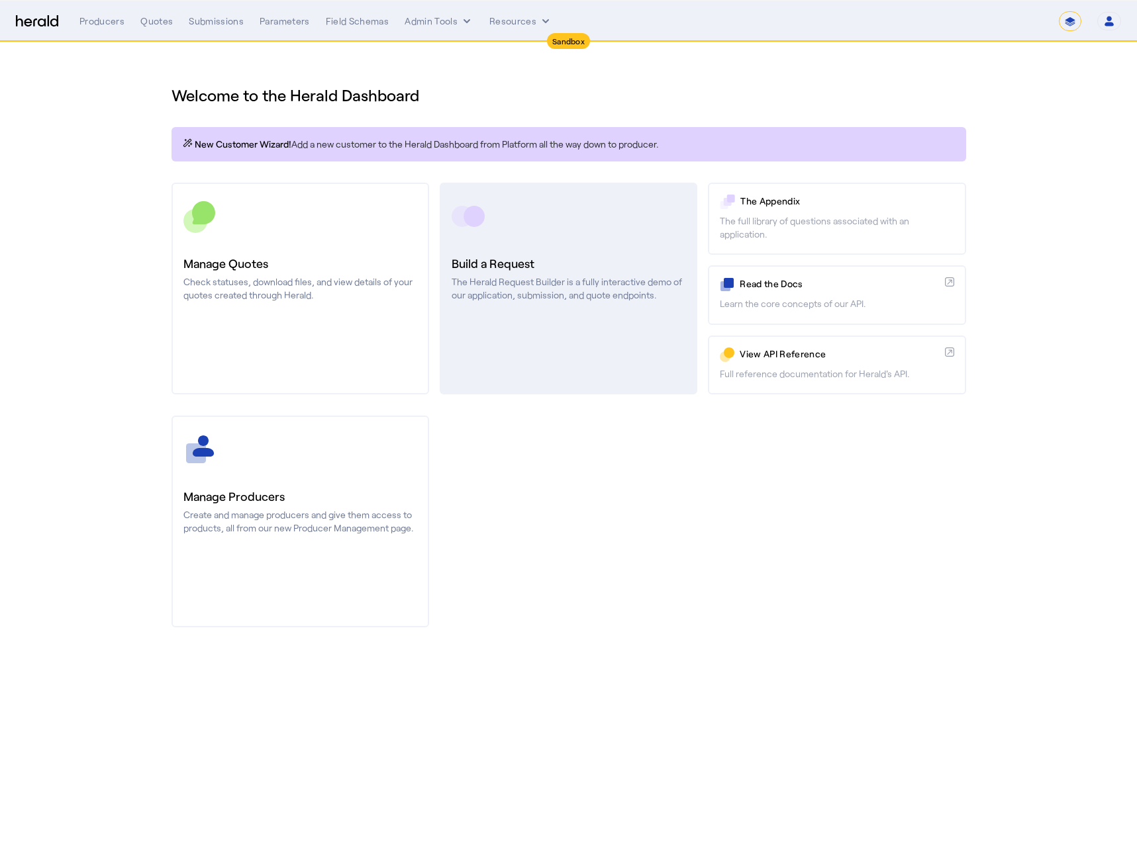
click at [550, 304] on link "Build a Request The Herald Request Builder is a fully interactive demo of our a…" at bounding box center [569, 289] width 258 height 212
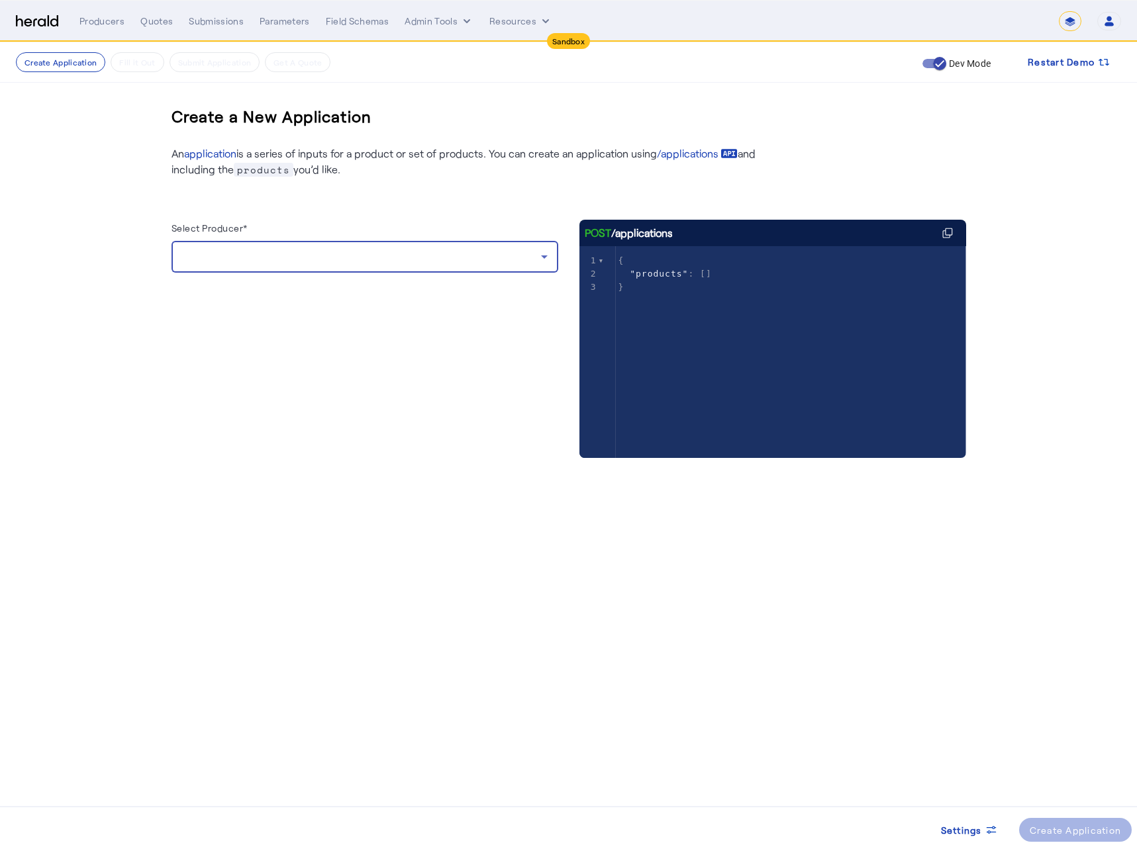
click at [358, 261] on div at bounding box center [361, 257] width 359 height 16
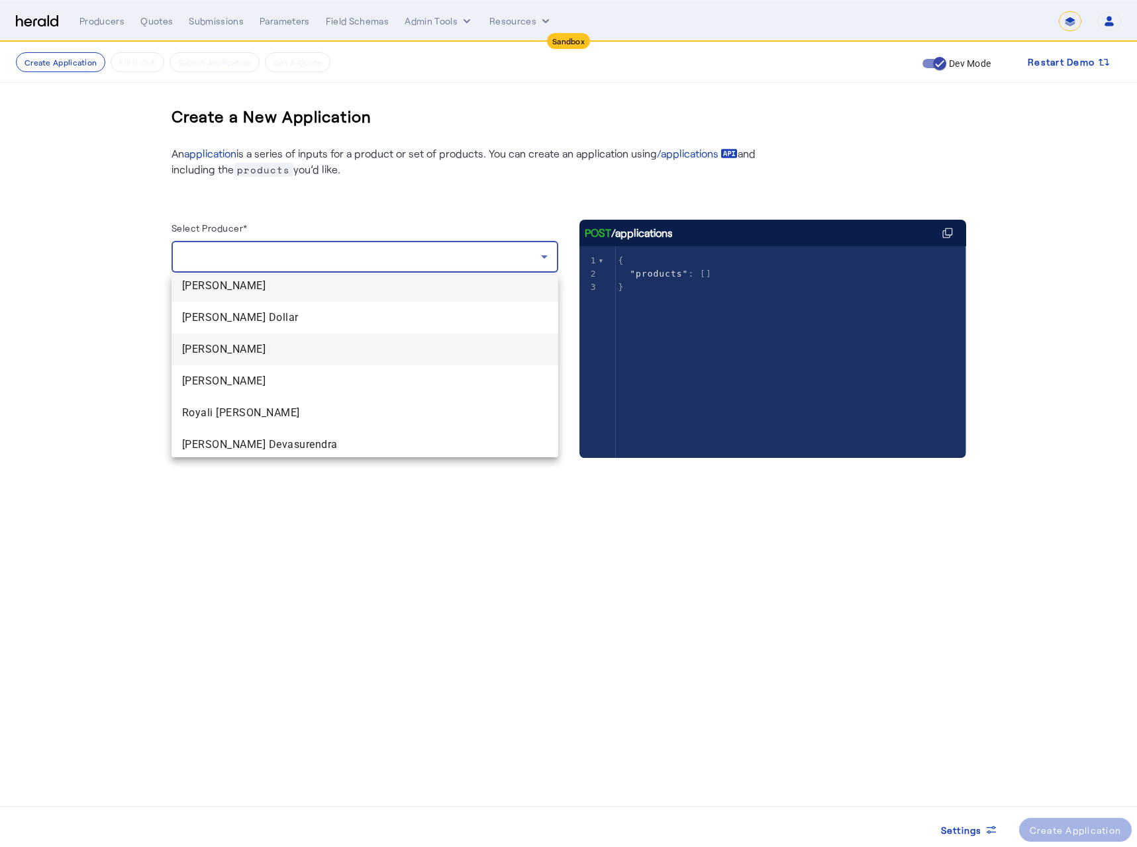
scroll to position [9, 0]
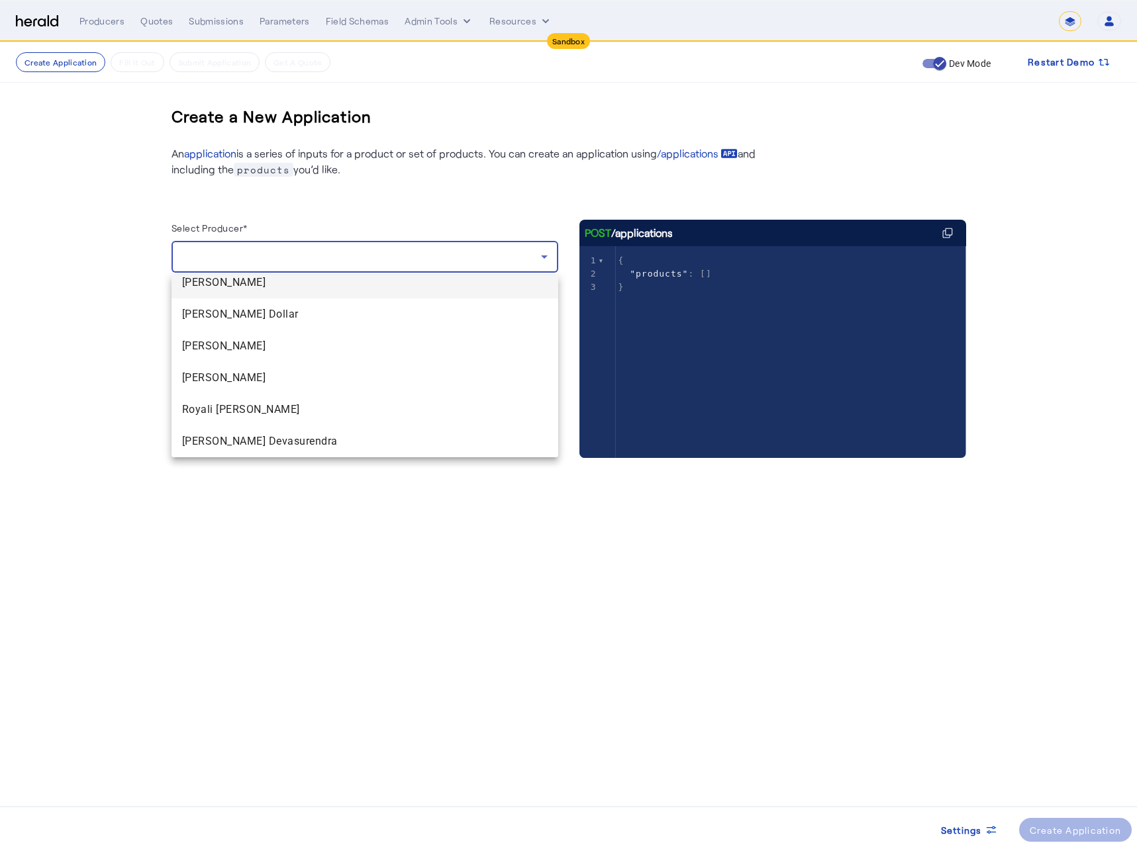
drag, startPoint x: 364, startPoint y: 532, endPoint x: 326, endPoint y: 332, distance: 203.6
click at [363, 532] on div at bounding box center [568, 423] width 1137 height 847
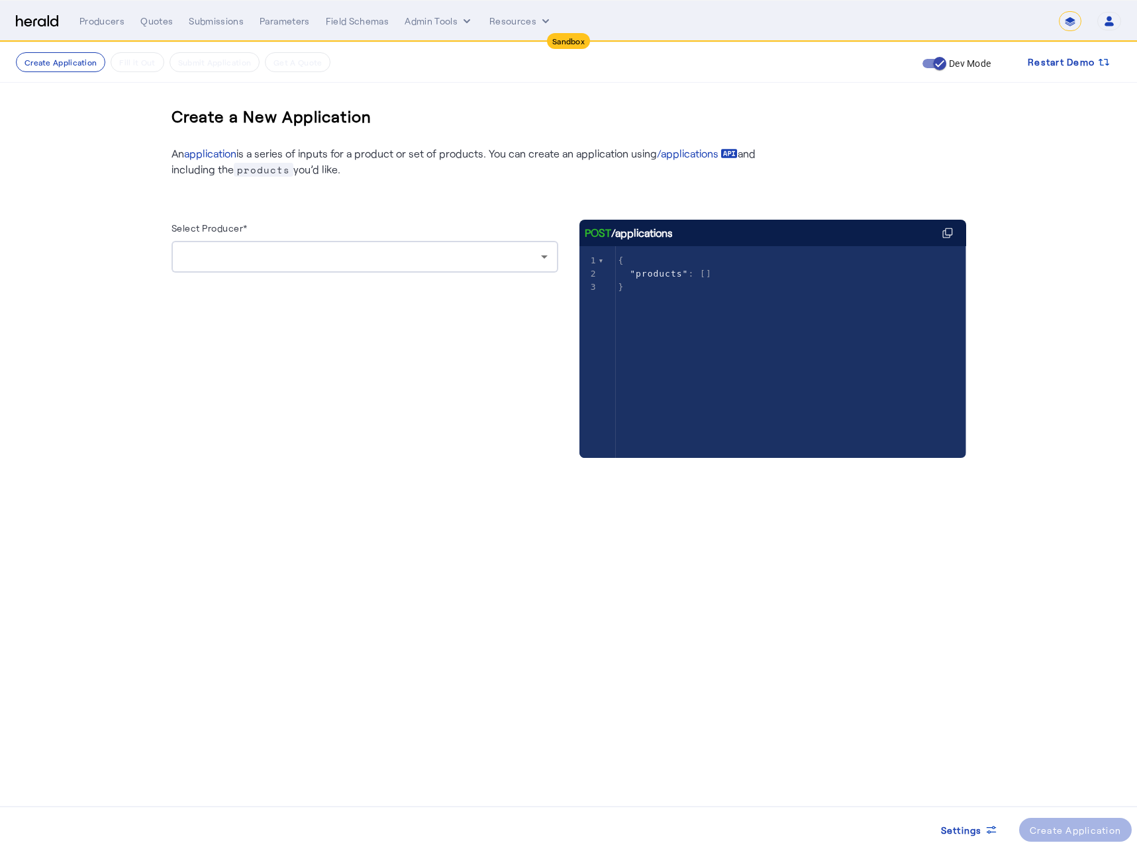
click at [156, 36] on nav "**********" at bounding box center [568, 21] width 1137 height 41
click at [156, 24] on div "Quotes" at bounding box center [156, 21] width 32 height 13
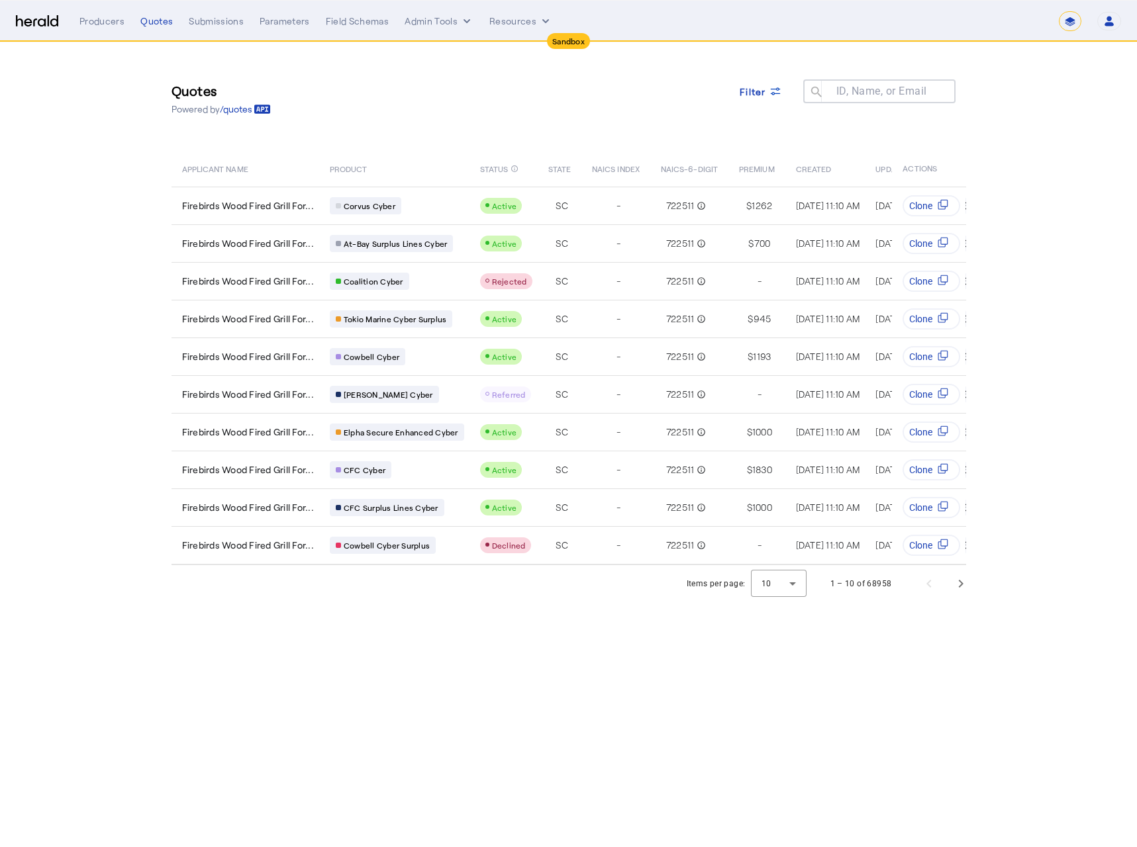
click at [84, 201] on section "Quotes Powered by /quotes Filter ID, Name, or Email search APPLICANT NAME PRODU…" at bounding box center [568, 322] width 1137 height 560
click at [965, 598] on span "Next page" at bounding box center [961, 584] width 32 height 32
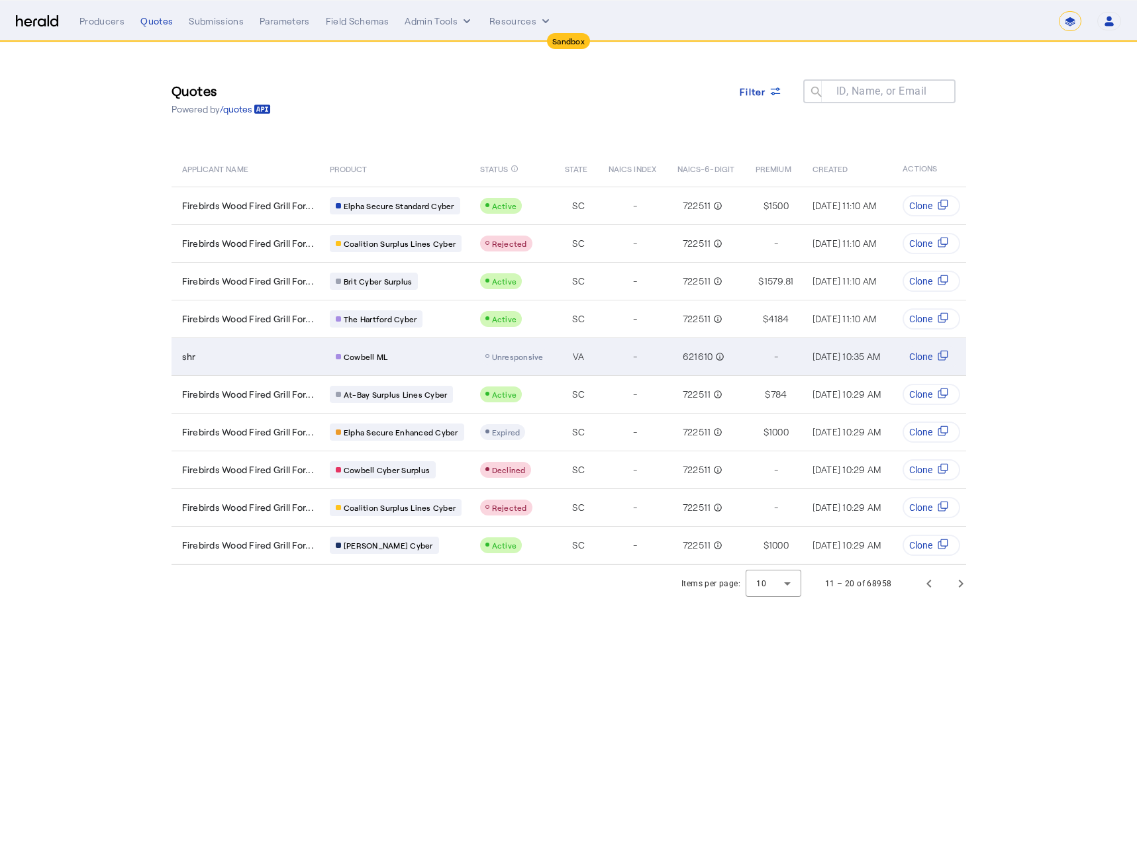
click at [194, 363] on span "shr" at bounding box center [189, 356] width 14 height 13
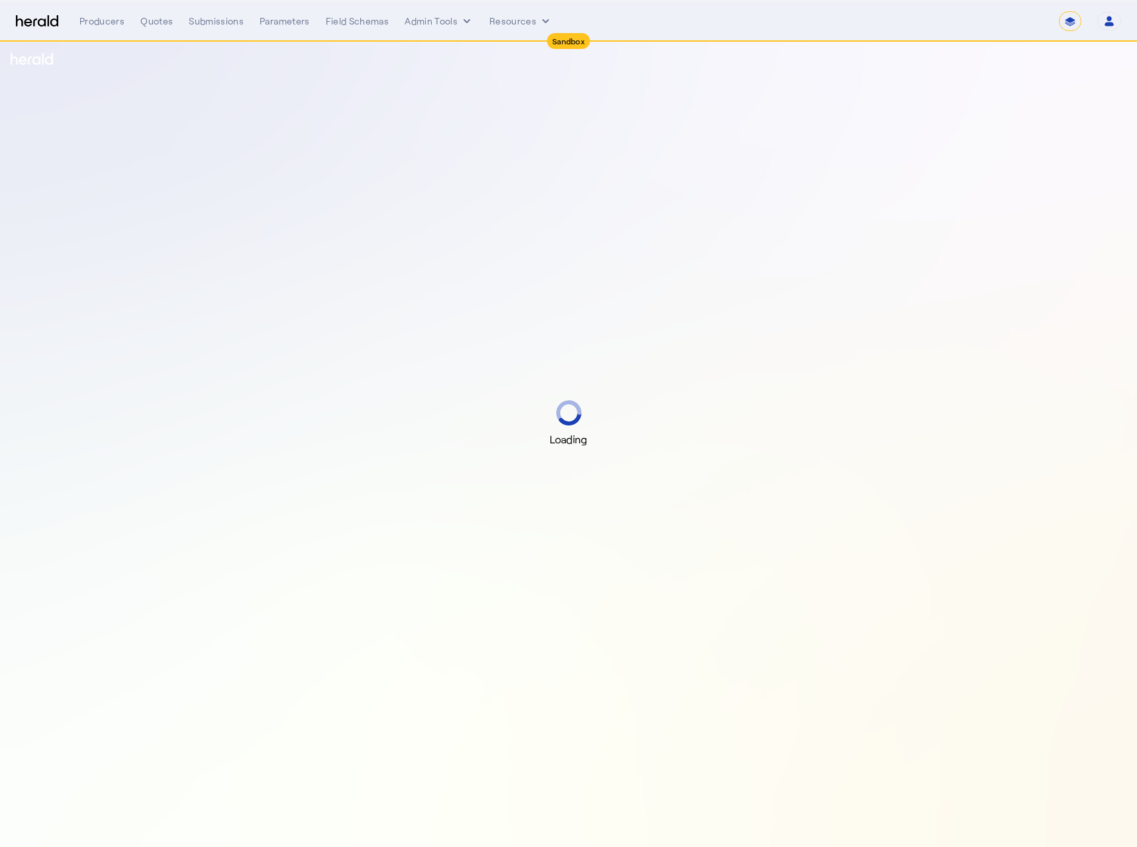
select select "*******"
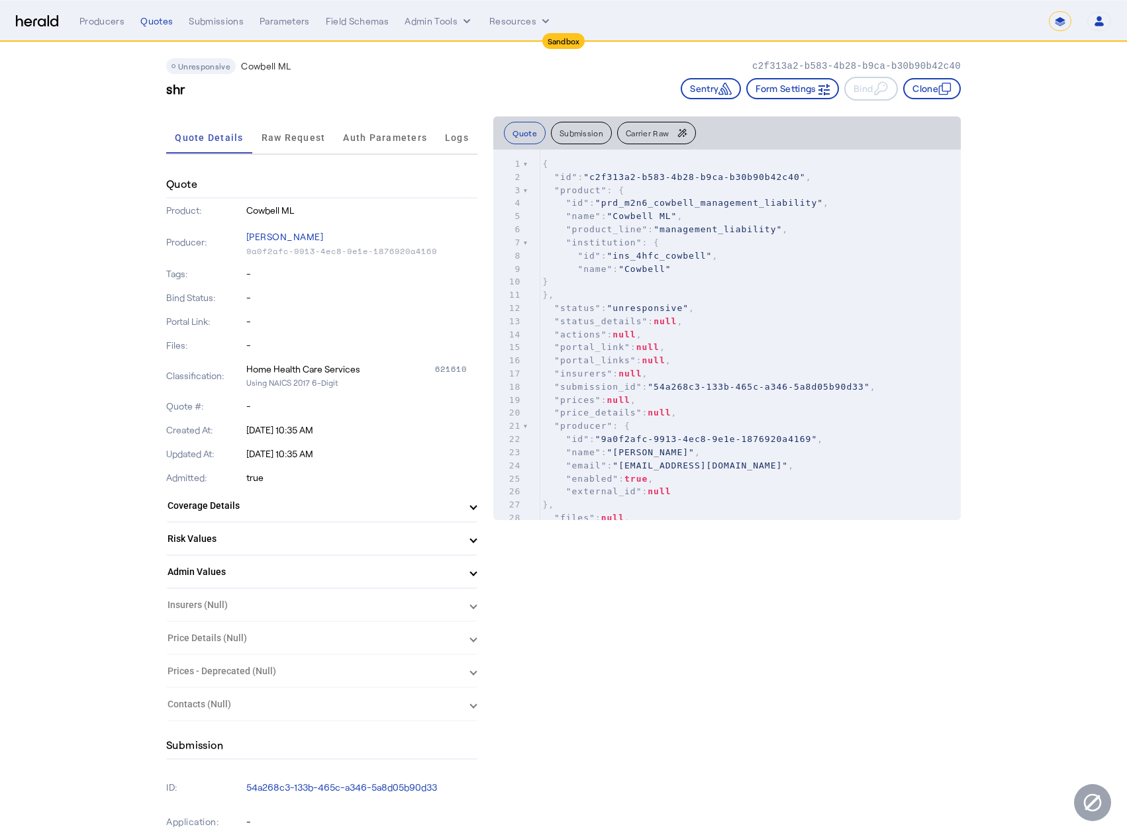
scroll to position [19, 0]
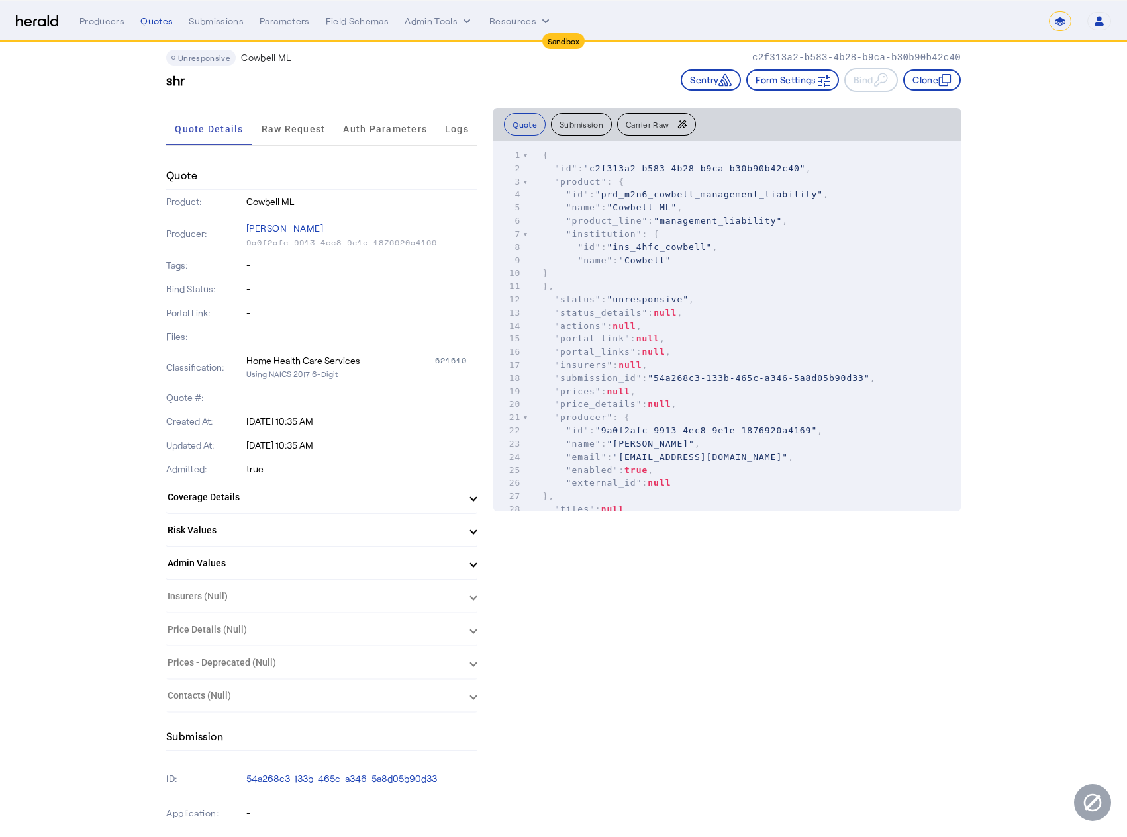
click at [369, 555] on mat-expansion-panel-header "Admin Values" at bounding box center [321, 563] width 311 height 32
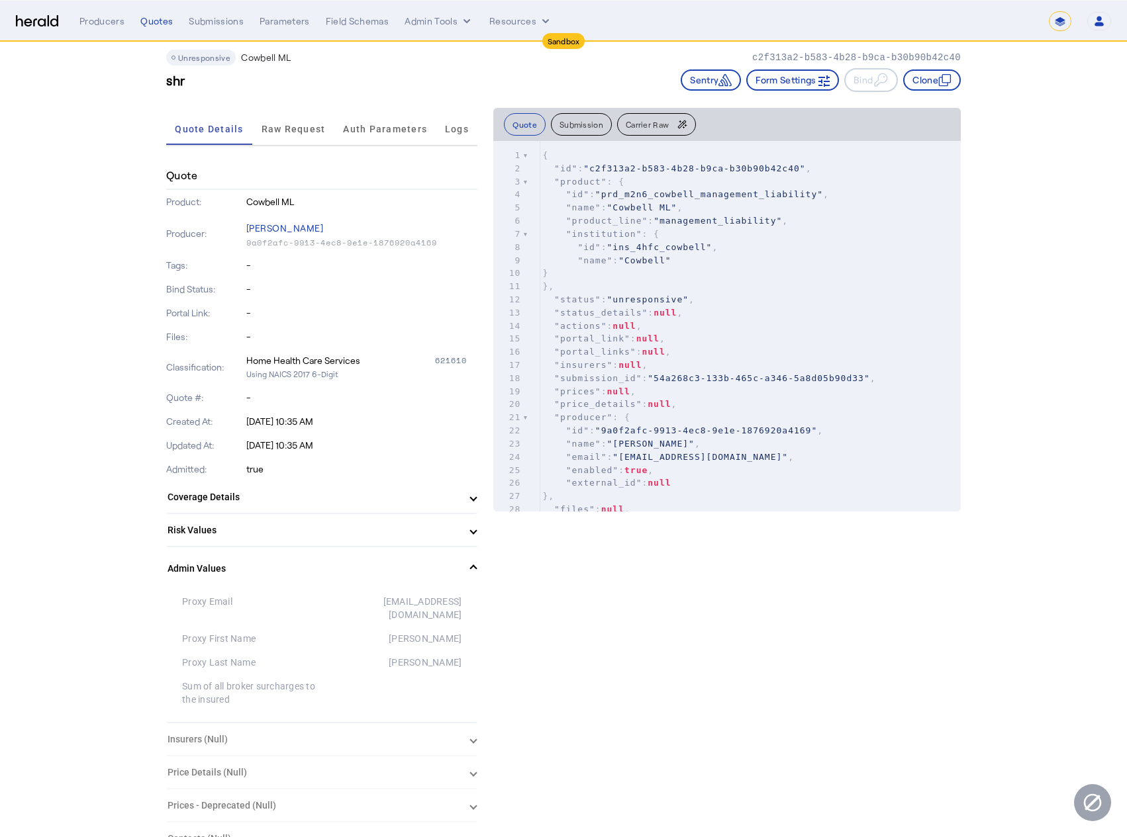
click at [448, 571] on mat-panel-title "Admin Values" at bounding box center [313, 569] width 293 height 14
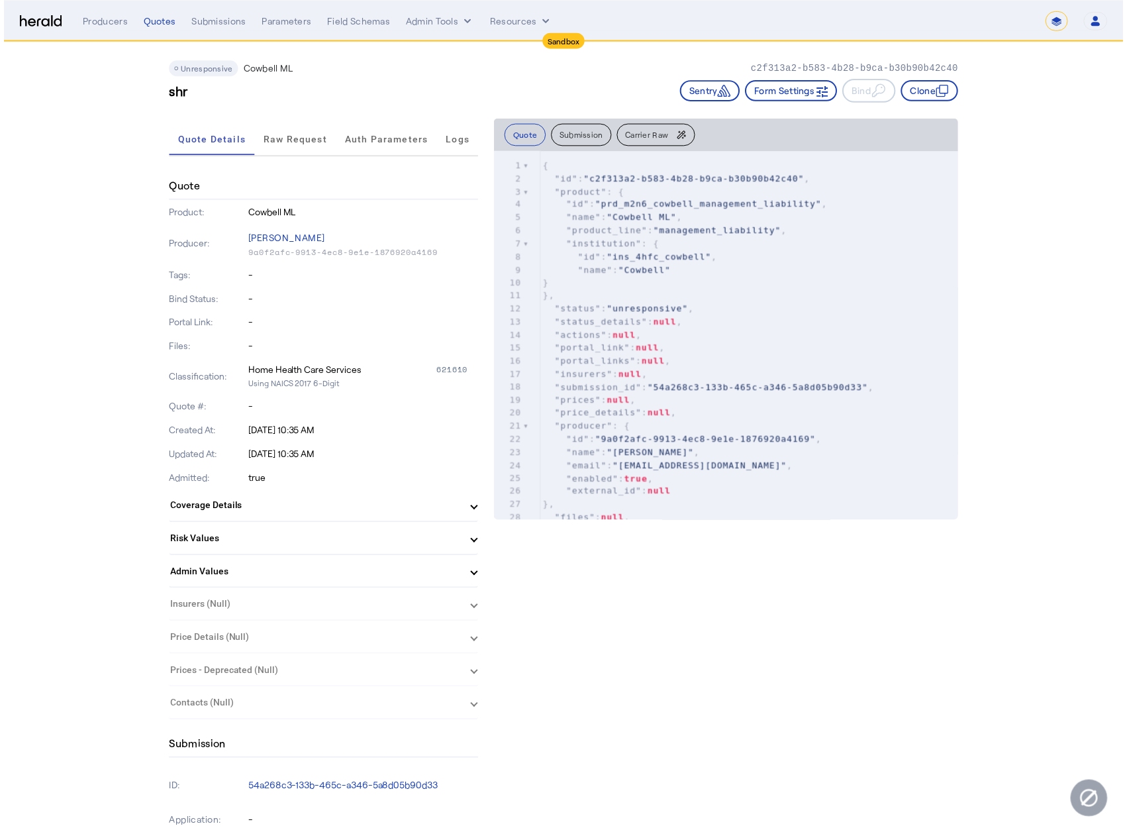
scroll to position [0, 0]
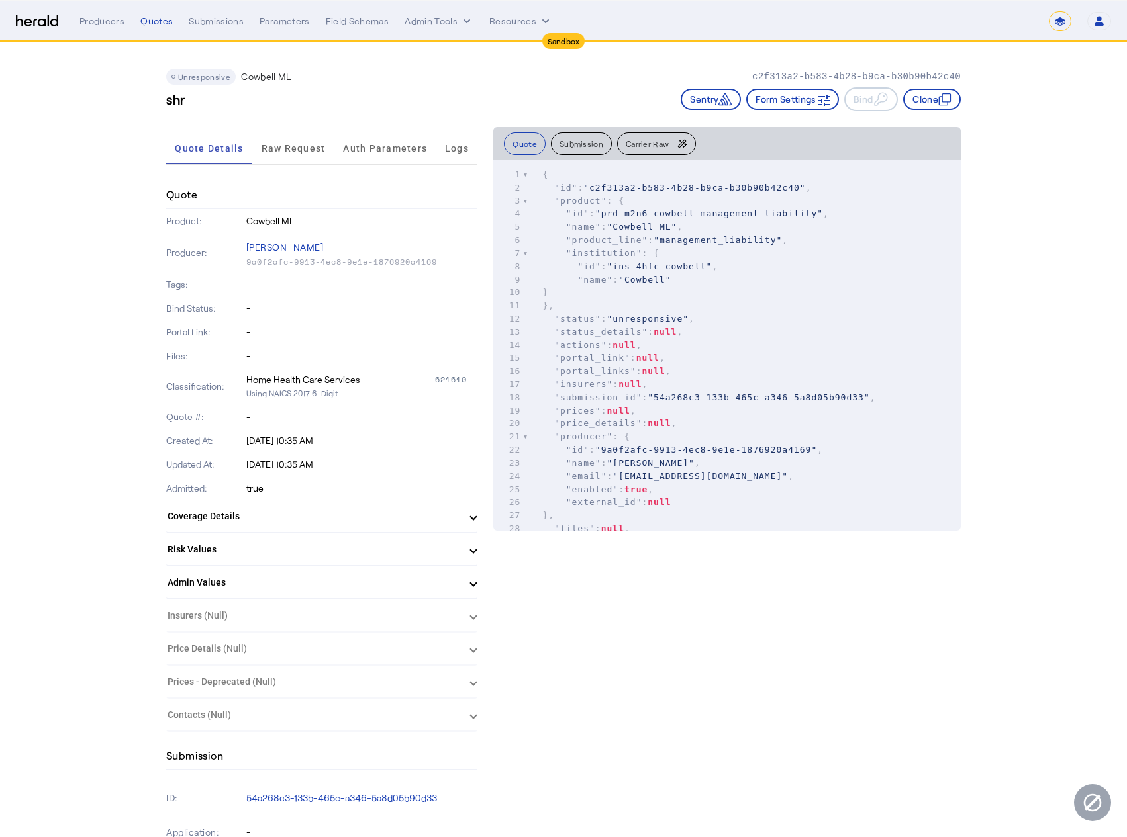
click at [349, 100] on div "shr Sentry Form Settings Bind Clone" at bounding box center [563, 99] width 794 height 24
click at [147, 23] on div "Quotes" at bounding box center [156, 21] width 32 height 13
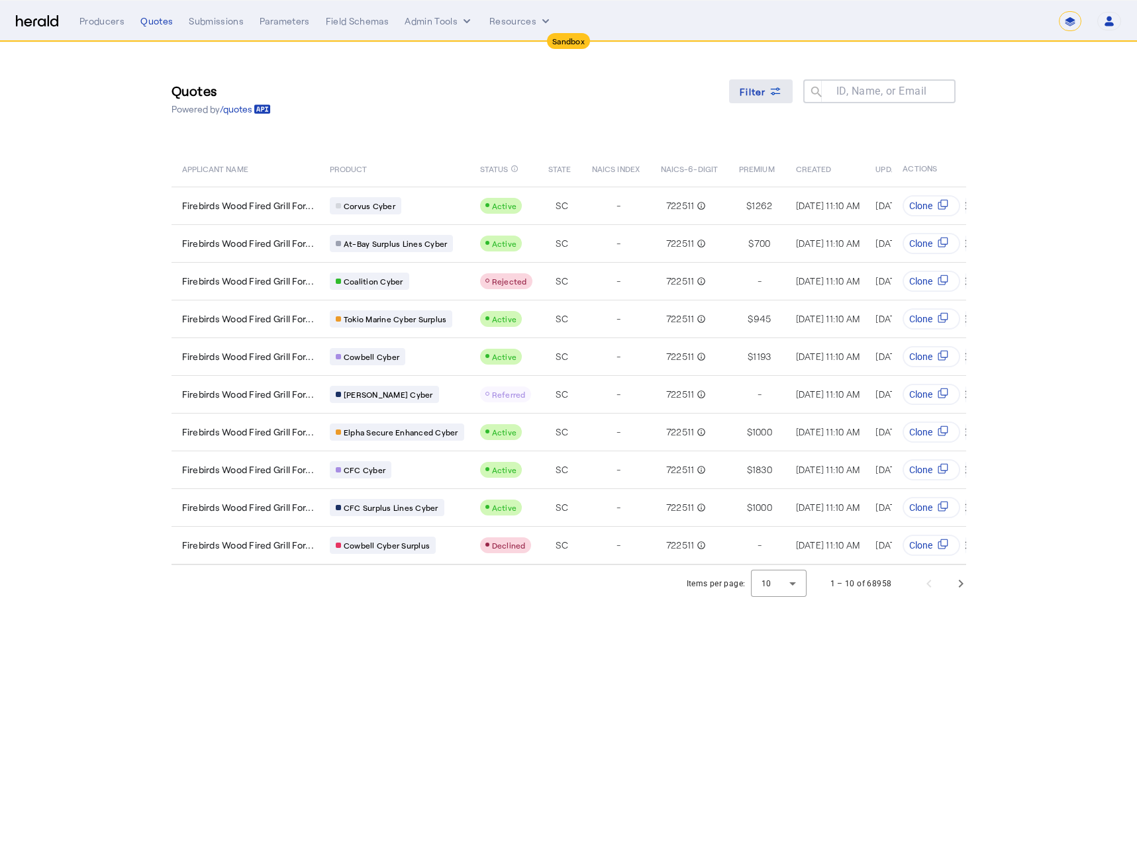
click at [759, 90] on span "Filter" at bounding box center [752, 92] width 26 height 14
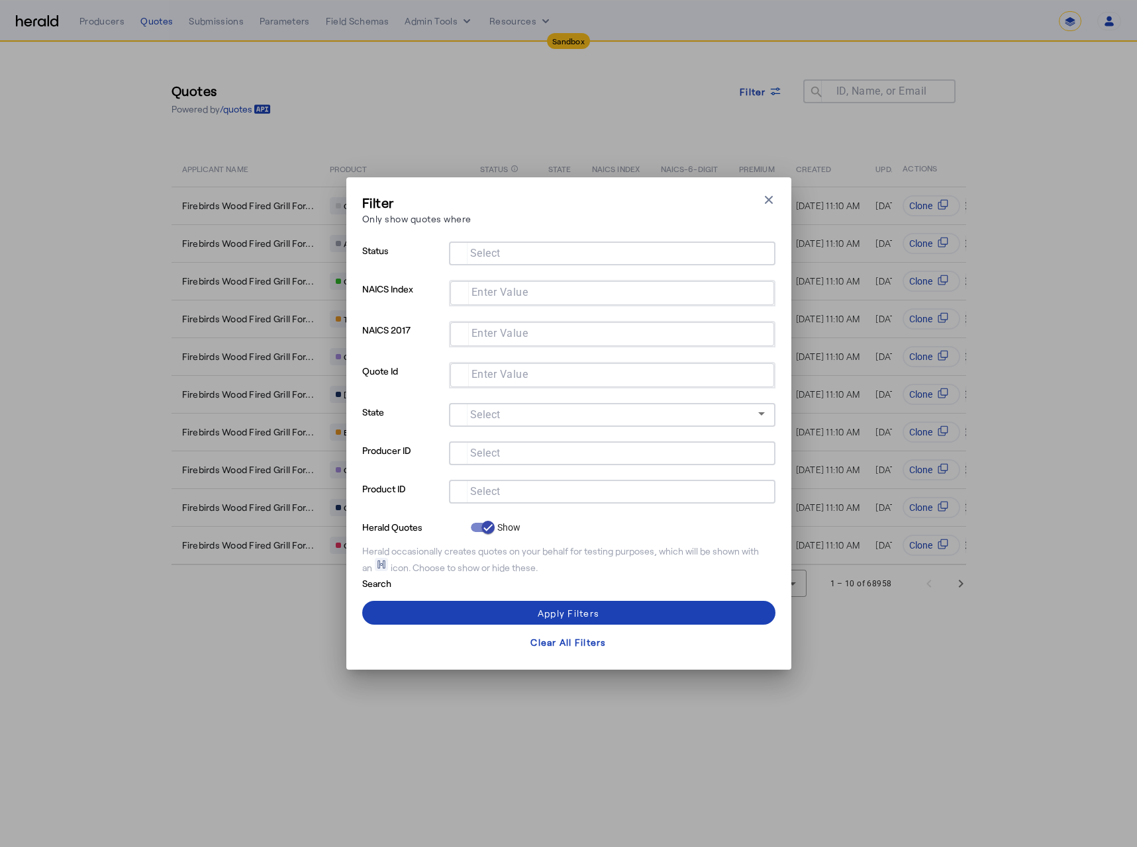
click at [497, 495] on mat-label "Select" at bounding box center [485, 491] width 30 height 13
click at [497, 495] on input "Select" at bounding box center [609, 491] width 300 height 16
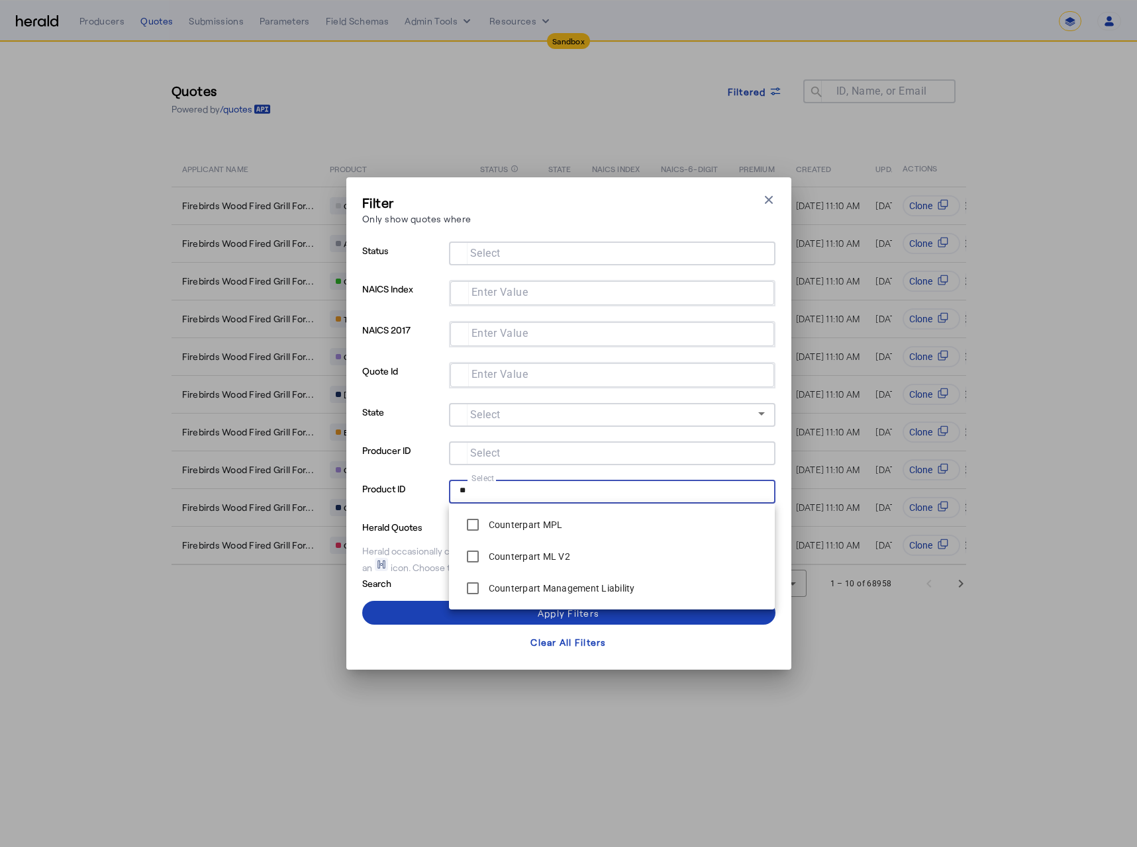
type input "*"
type input "*******"
click at [495, 240] on div "Filter Only show quotes where Close modal Status Select NAICS Index Enter Value…" at bounding box center [568, 423] width 413 height 461
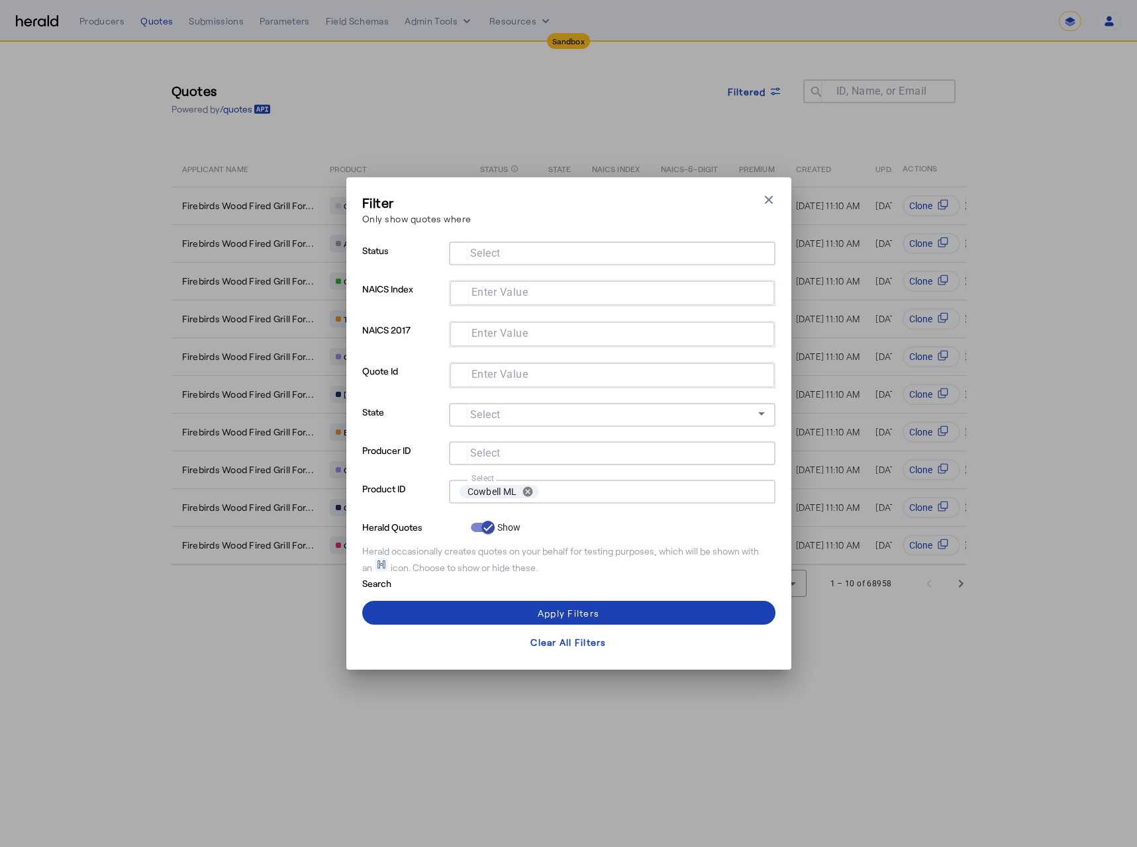
click at [499, 256] on mat-label "Select" at bounding box center [485, 253] width 30 height 13
click at [499, 256] on input "Select" at bounding box center [609, 252] width 300 height 16
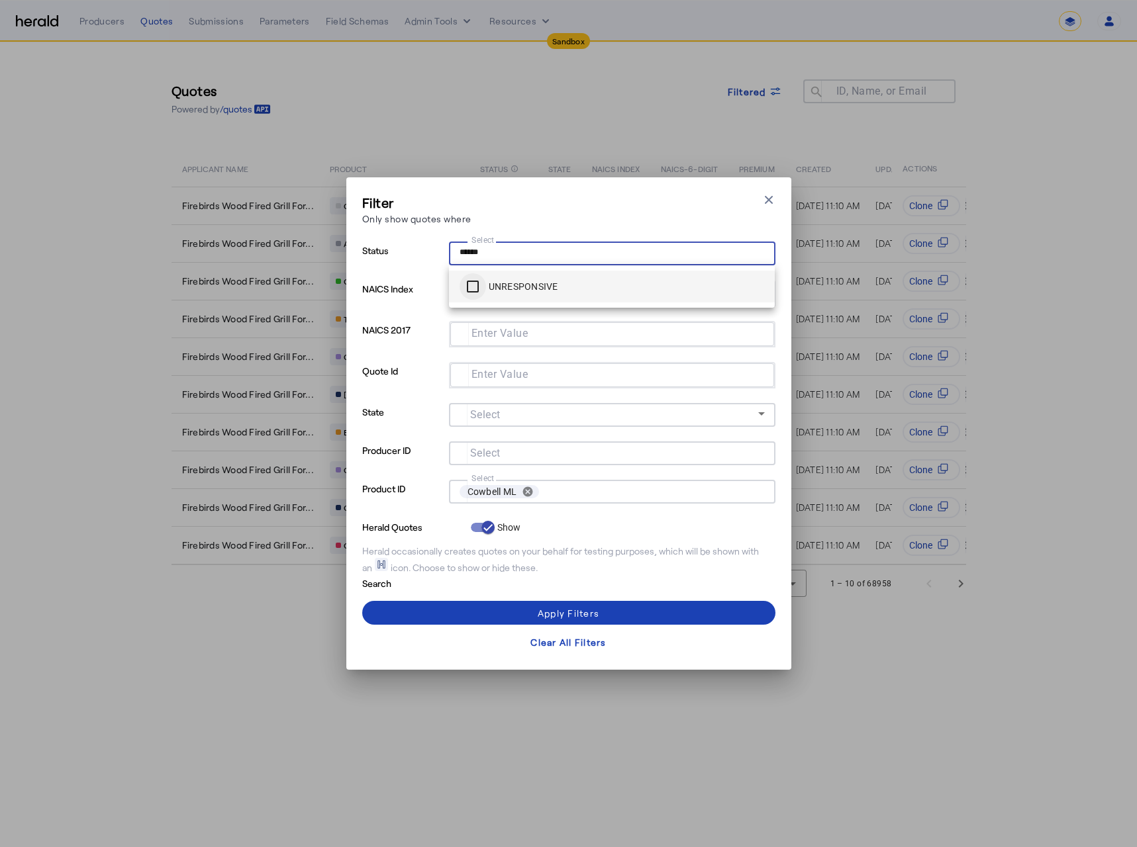
type input "******"
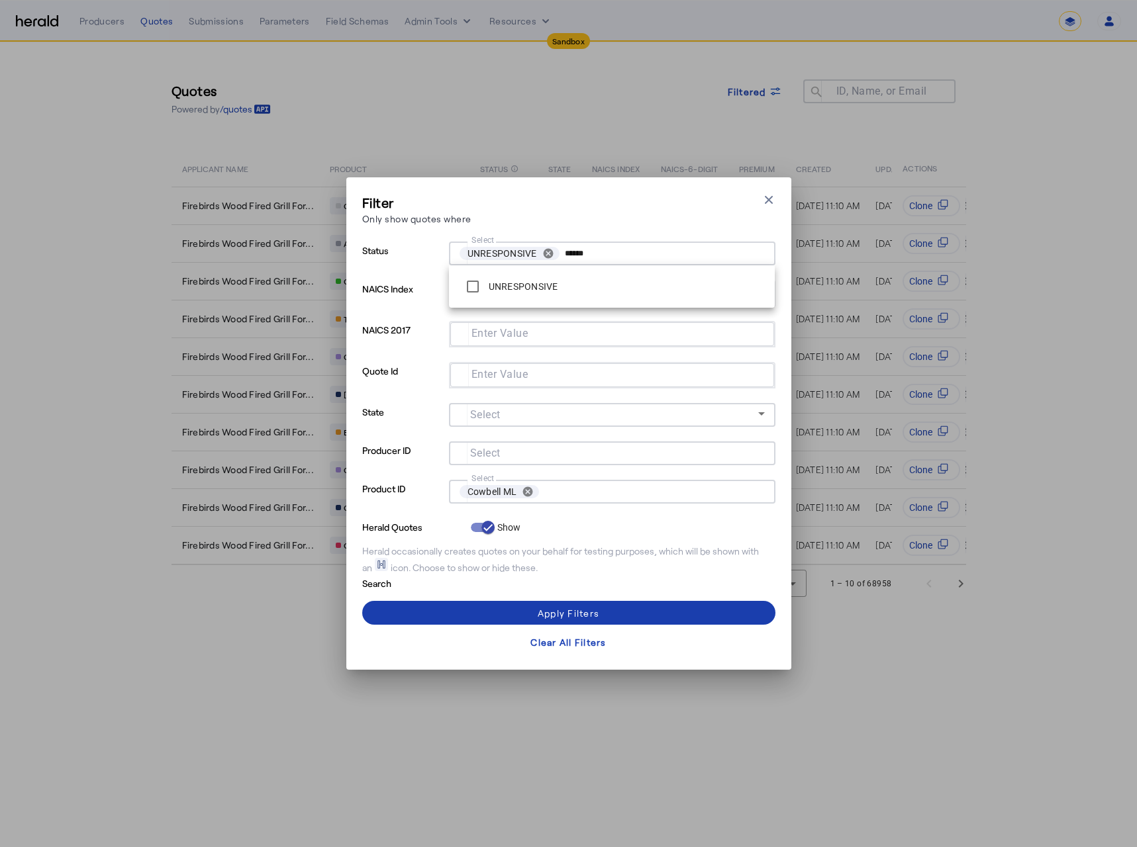
click at [639, 614] on span at bounding box center [568, 613] width 413 height 32
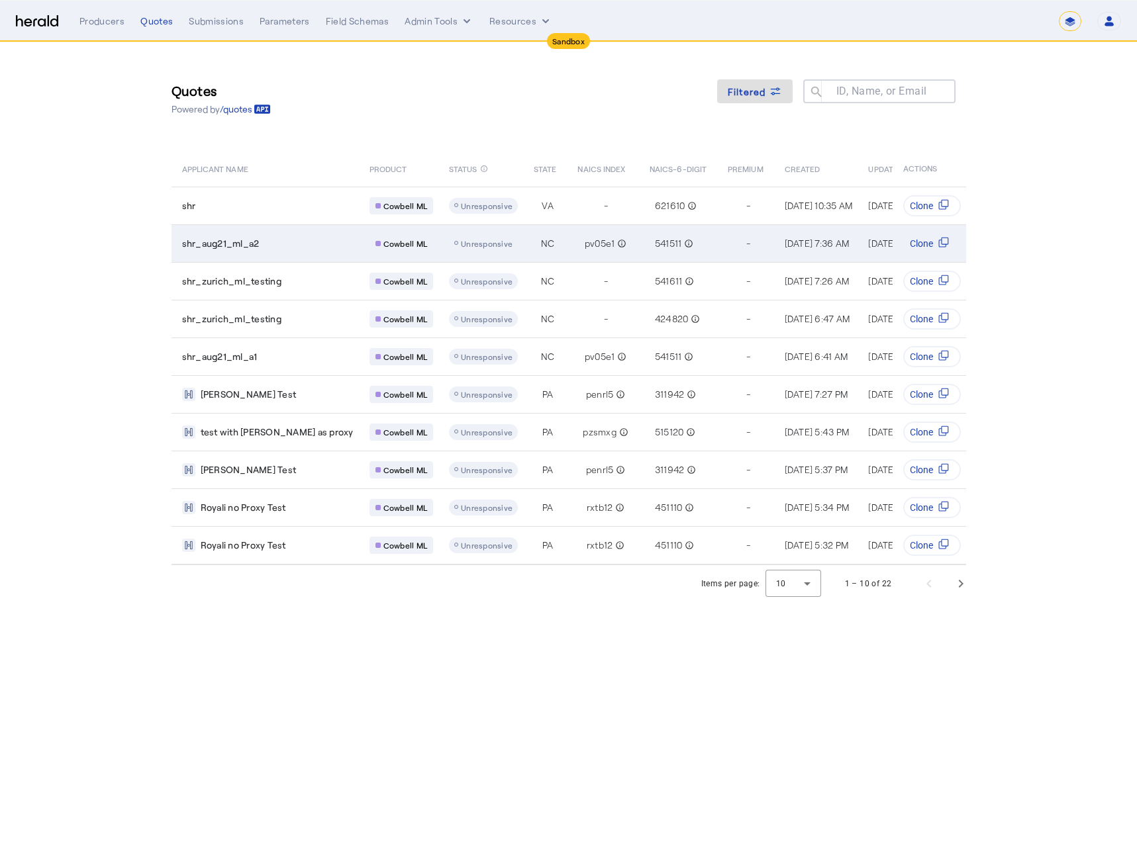
click at [271, 252] on td "shr_aug21_ml_a2" at bounding box center [264, 243] width 187 height 38
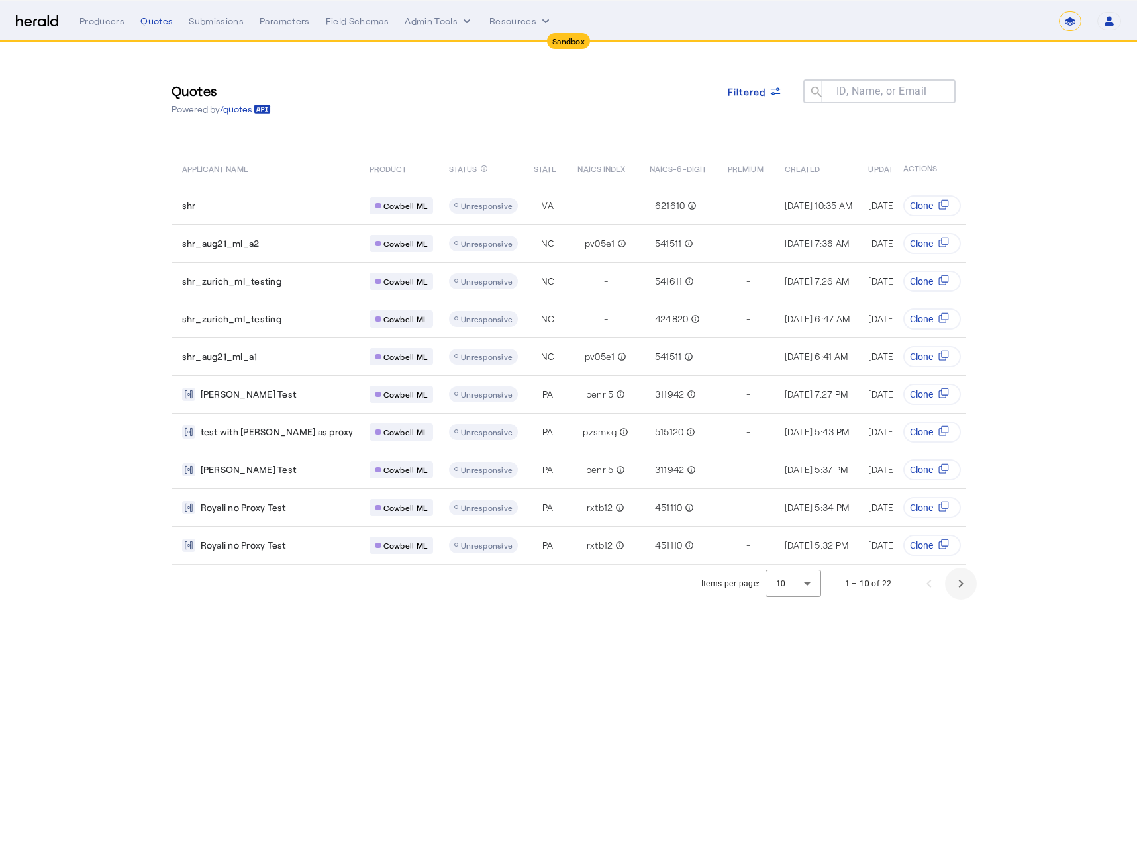
click at [960, 595] on span "Next page" at bounding box center [961, 584] width 32 height 32
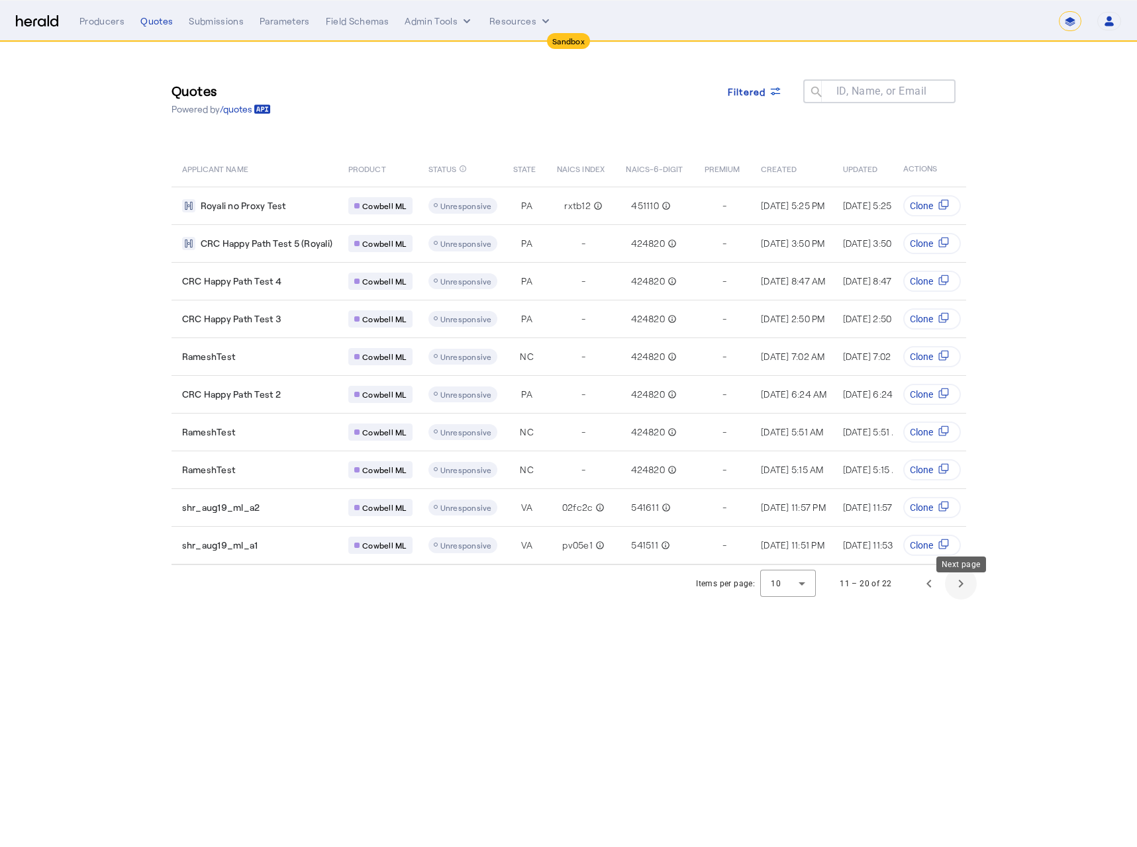
click at [956, 596] on span "Next page" at bounding box center [961, 584] width 32 height 32
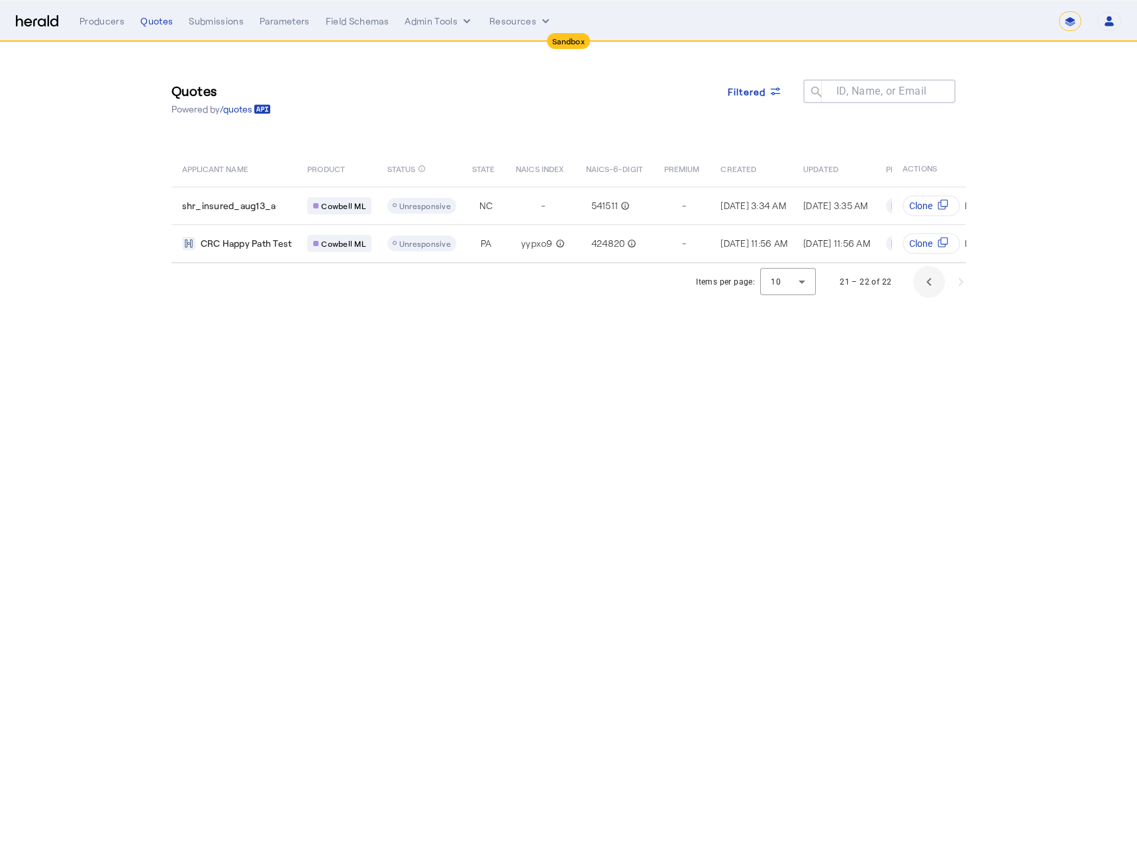
click at [928, 291] on span "Previous page" at bounding box center [929, 282] width 32 height 32
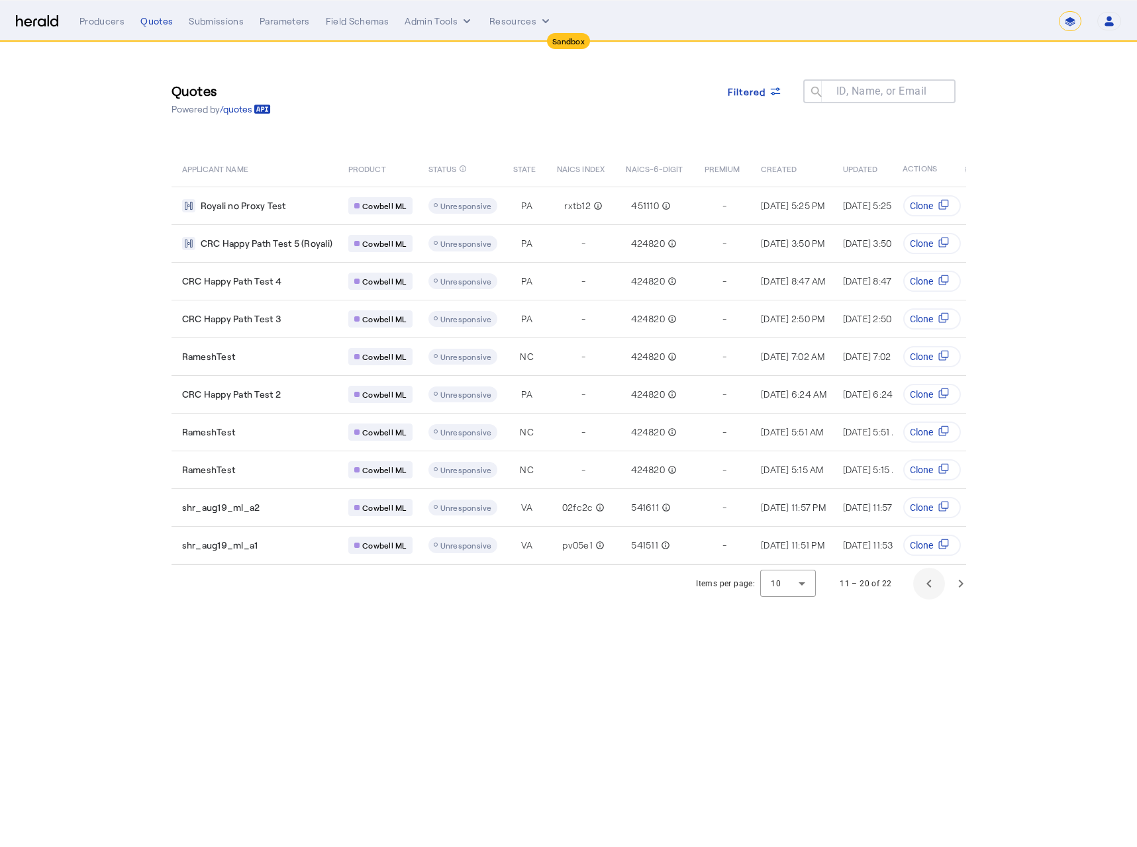
click at [927, 295] on td "Clone" at bounding box center [929, 281] width 74 height 38
click at [926, 597] on span "Previous page" at bounding box center [929, 584] width 32 height 32
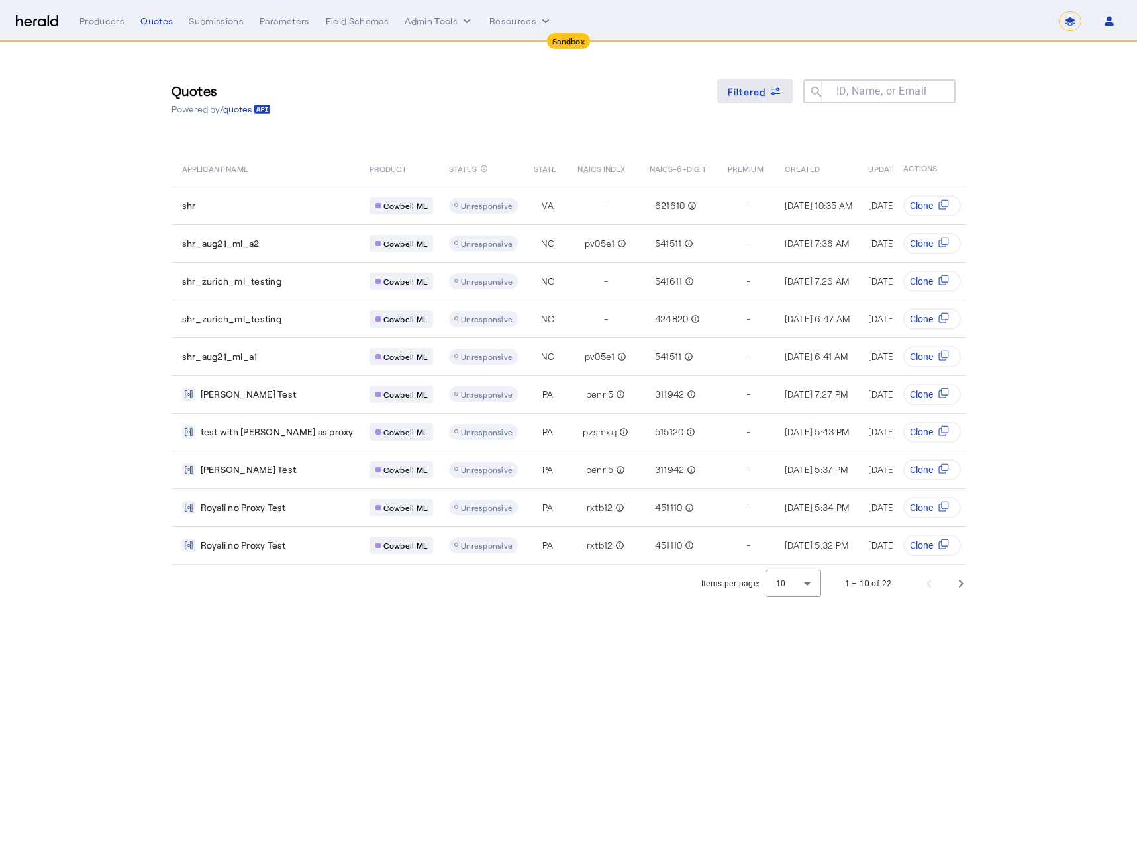
click at [759, 95] on span "Filtered" at bounding box center [747, 92] width 38 height 14
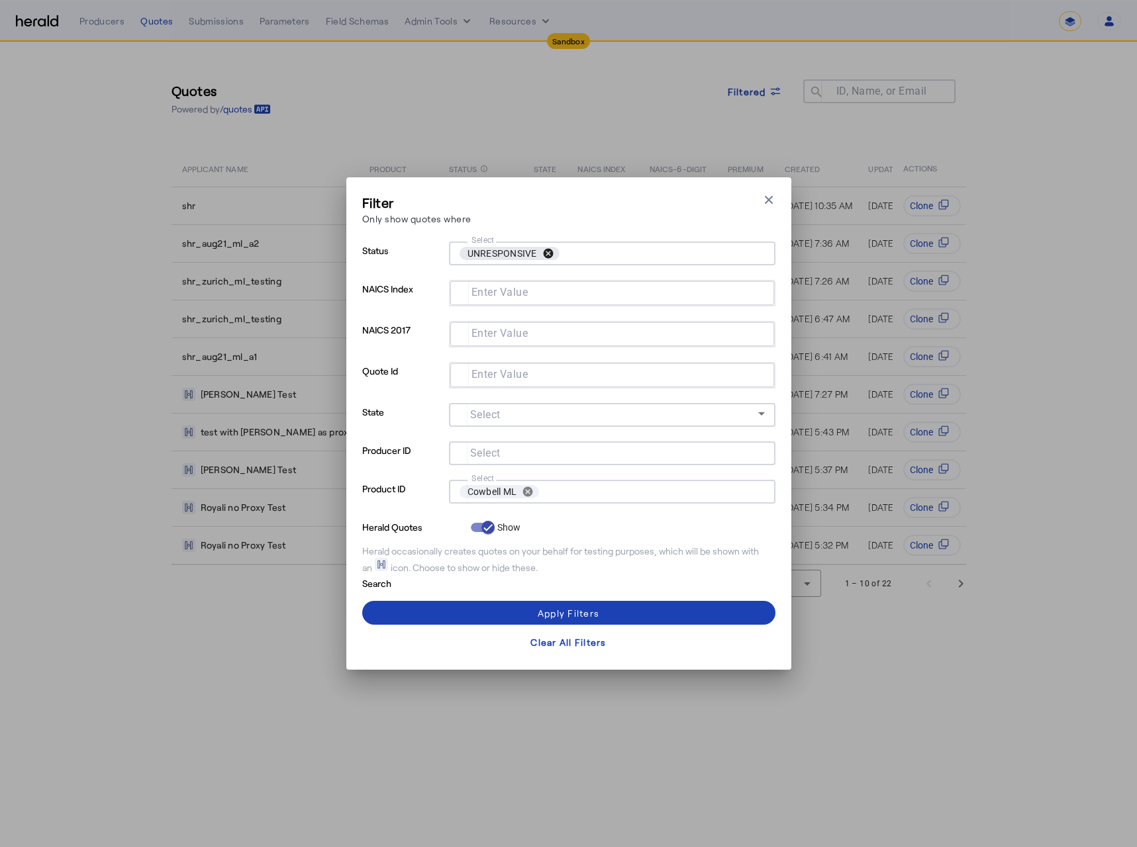
click at [546, 250] on button "cancel" at bounding box center [548, 254] width 23 height 12
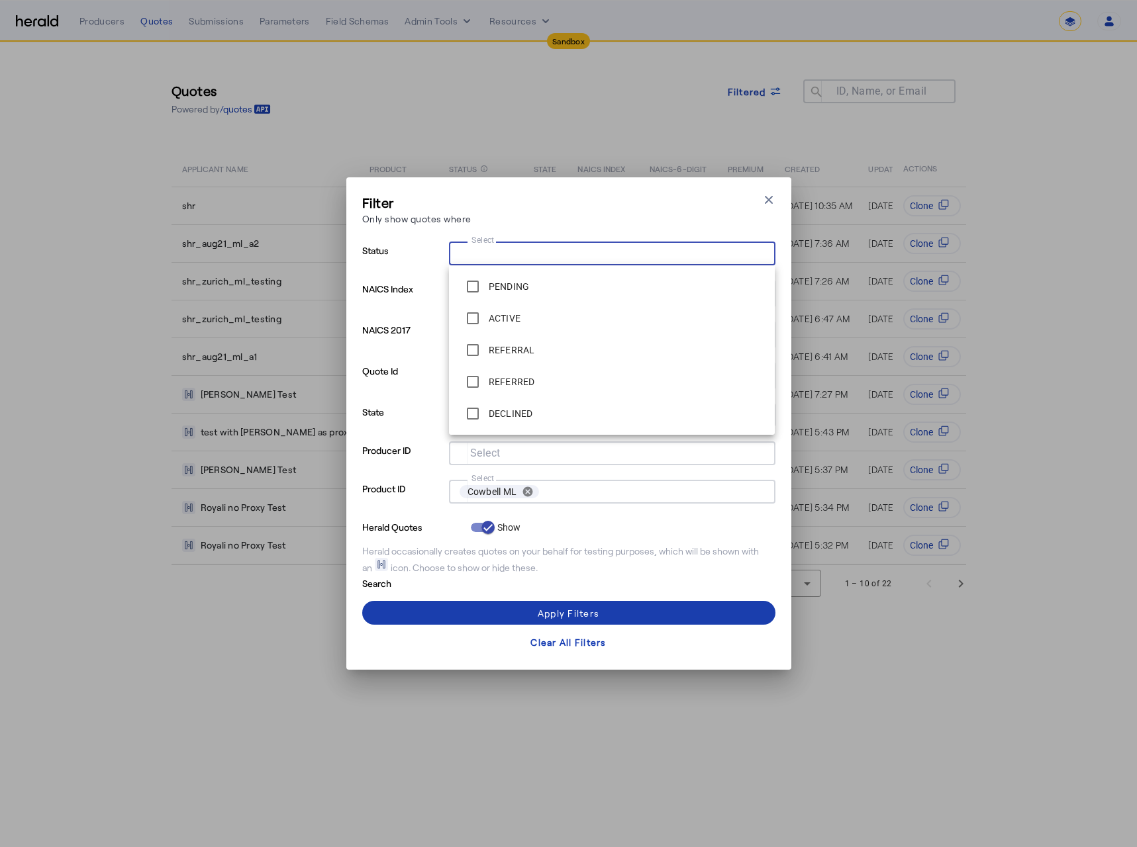
click at [608, 617] on span at bounding box center [568, 613] width 413 height 32
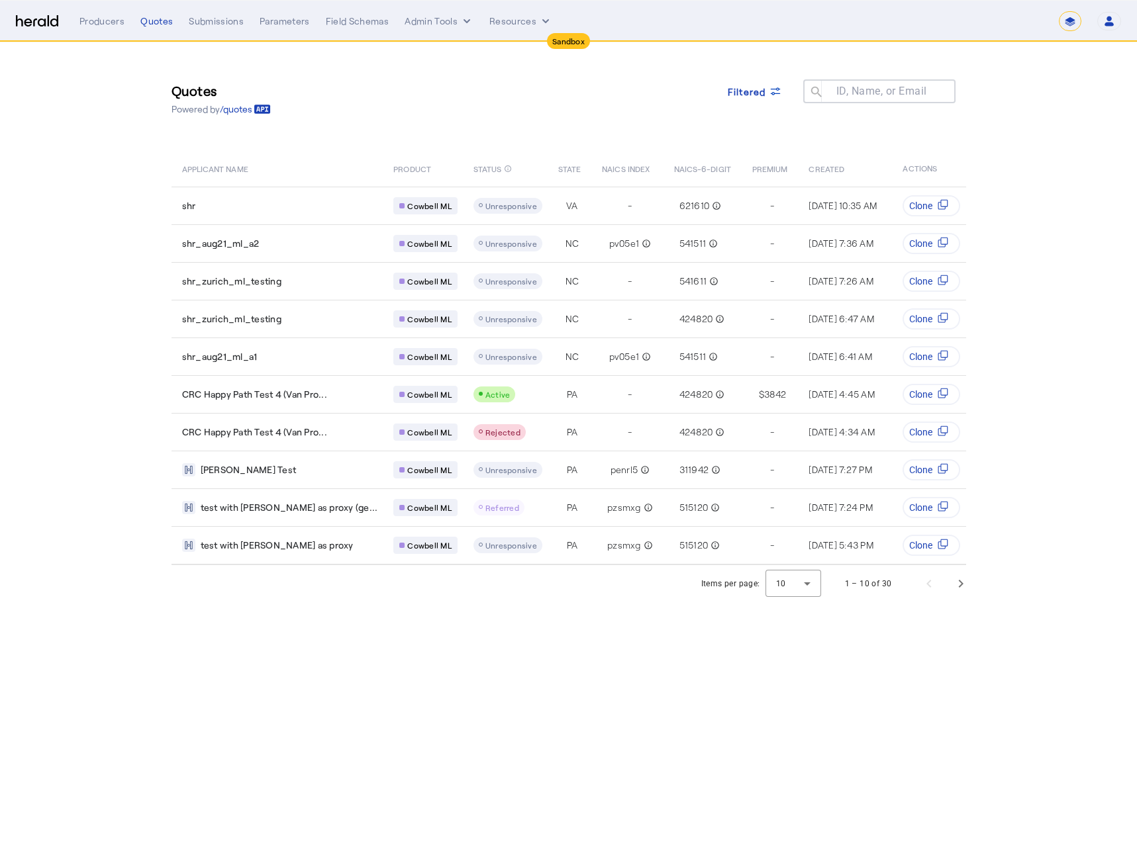
click at [608, 614] on body "**********" at bounding box center [568, 423] width 1137 height 847
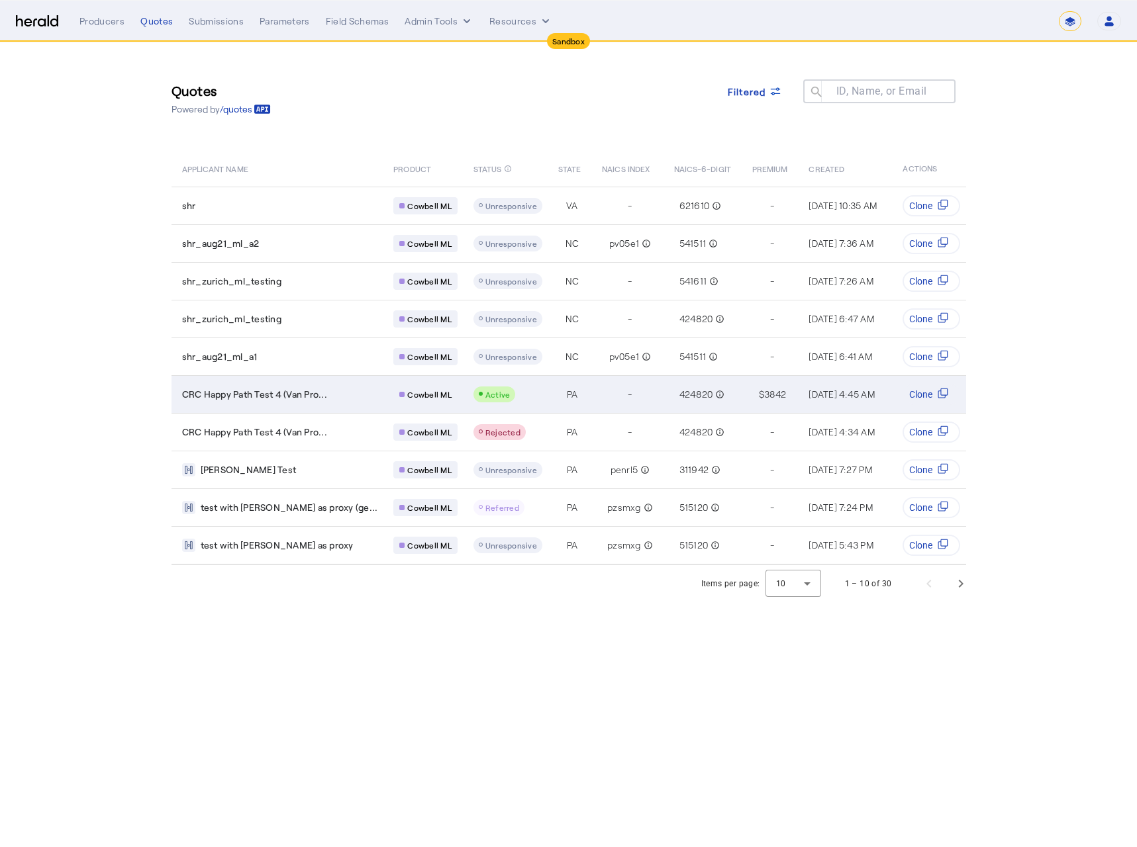
click at [273, 404] on td "CRC Happy Path Test 4 (Van Pro..." at bounding box center [277, 394] width 212 height 38
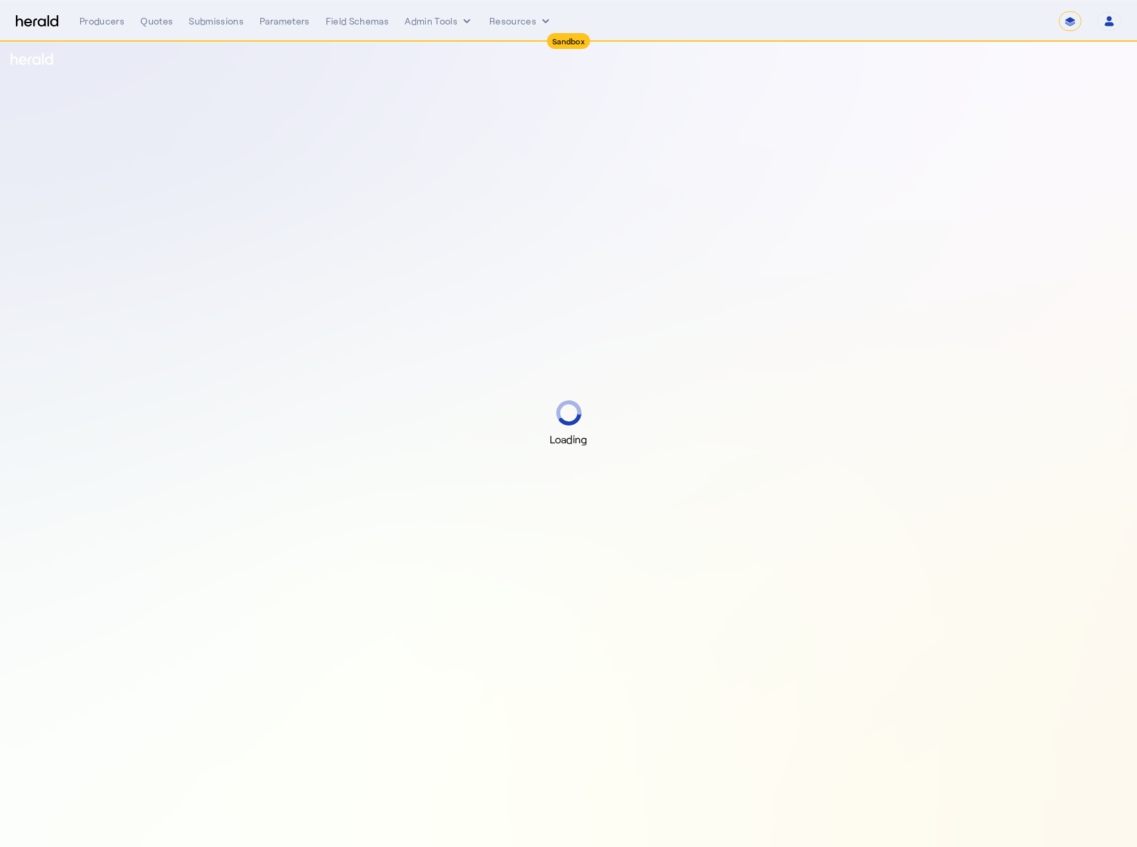
select select "*******"
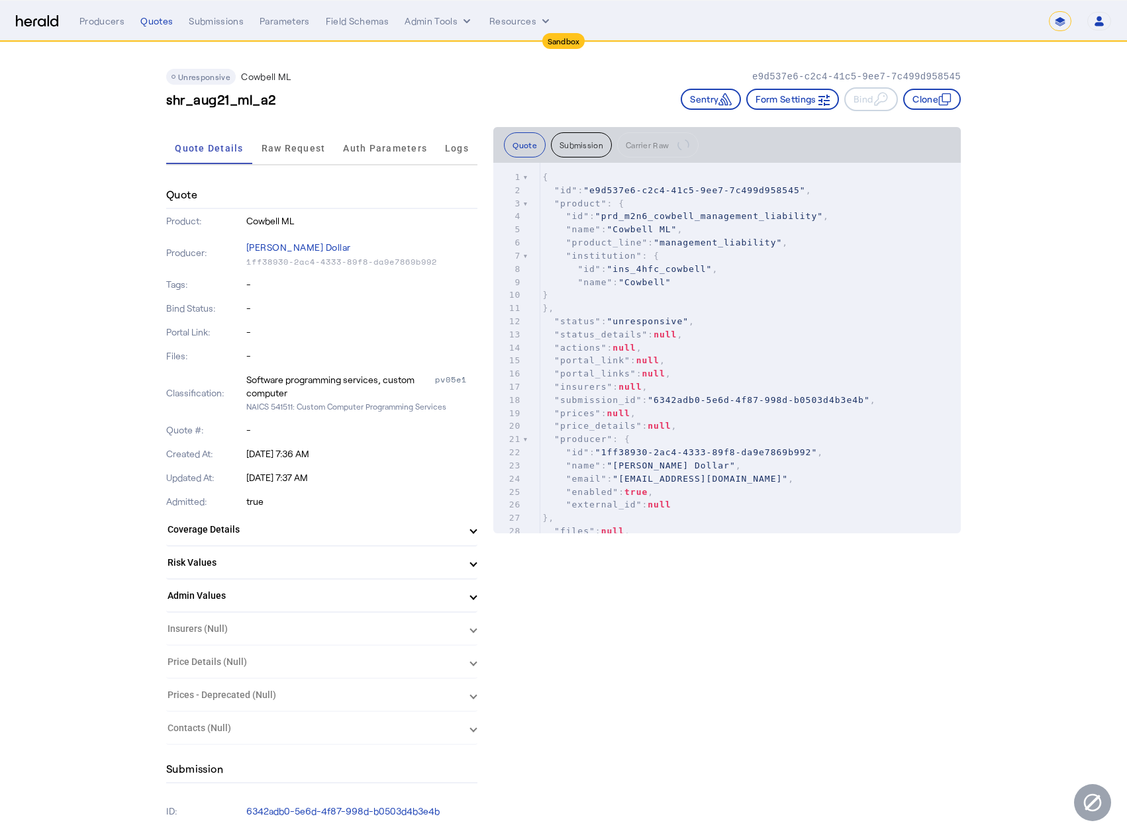
click at [297, 145] on span "Raw Request" at bounding box center [293, 148] width 64 height 9
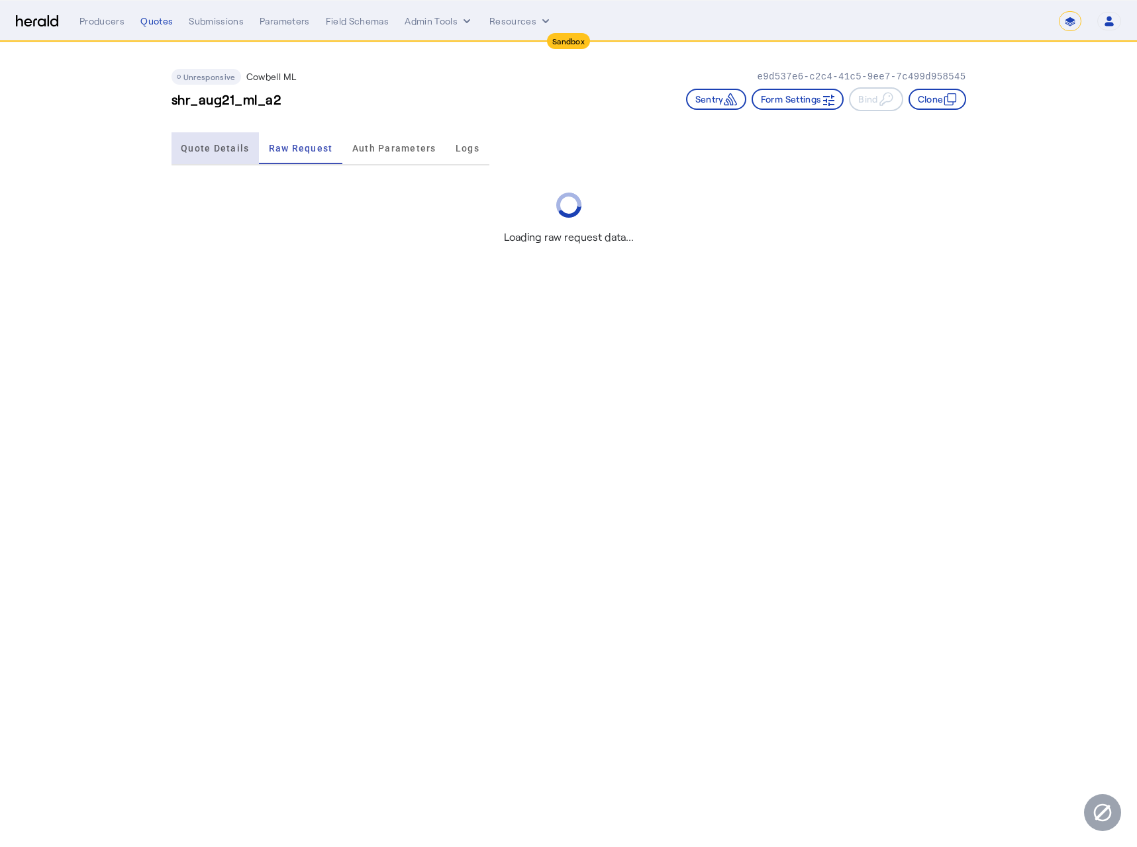
click at [227, 146] on span "Quote Details" at bounding box center [215, 148] width 68 height 9
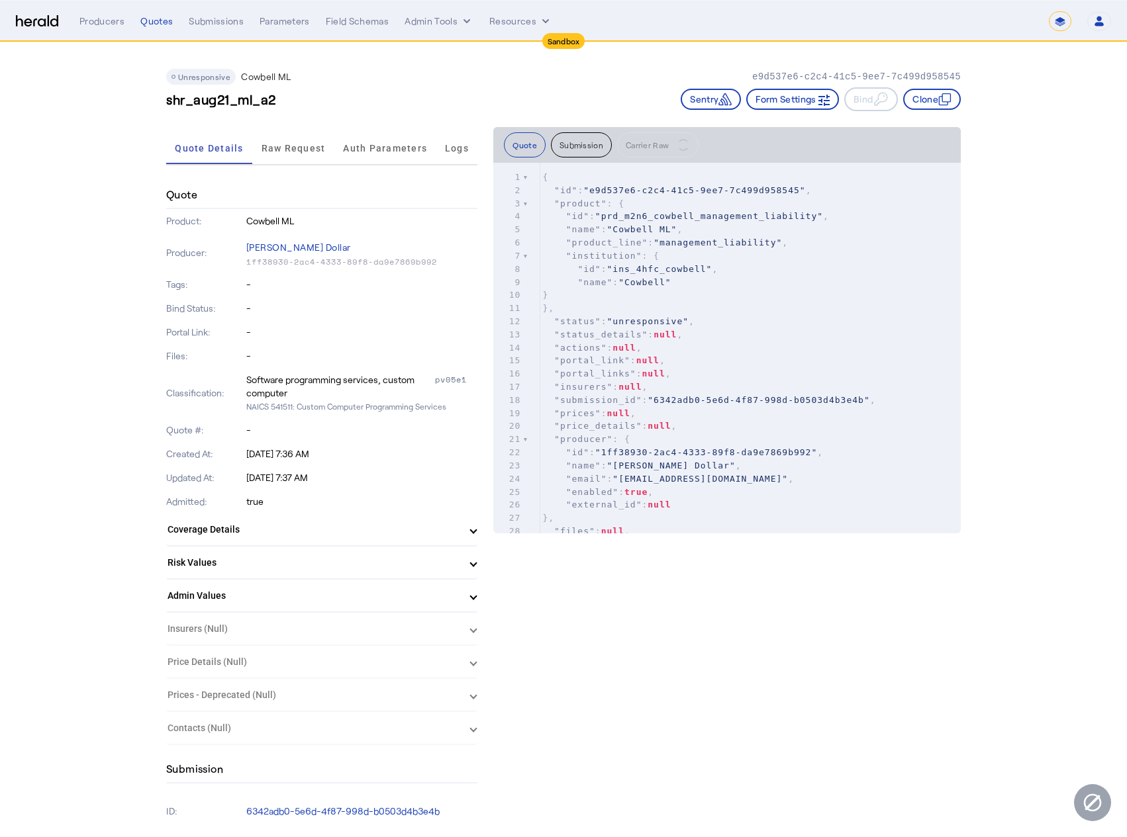
click at [423, 596] on mat-panel-title "Admin Values" at bounding box center [313, 596] width 293 height 14
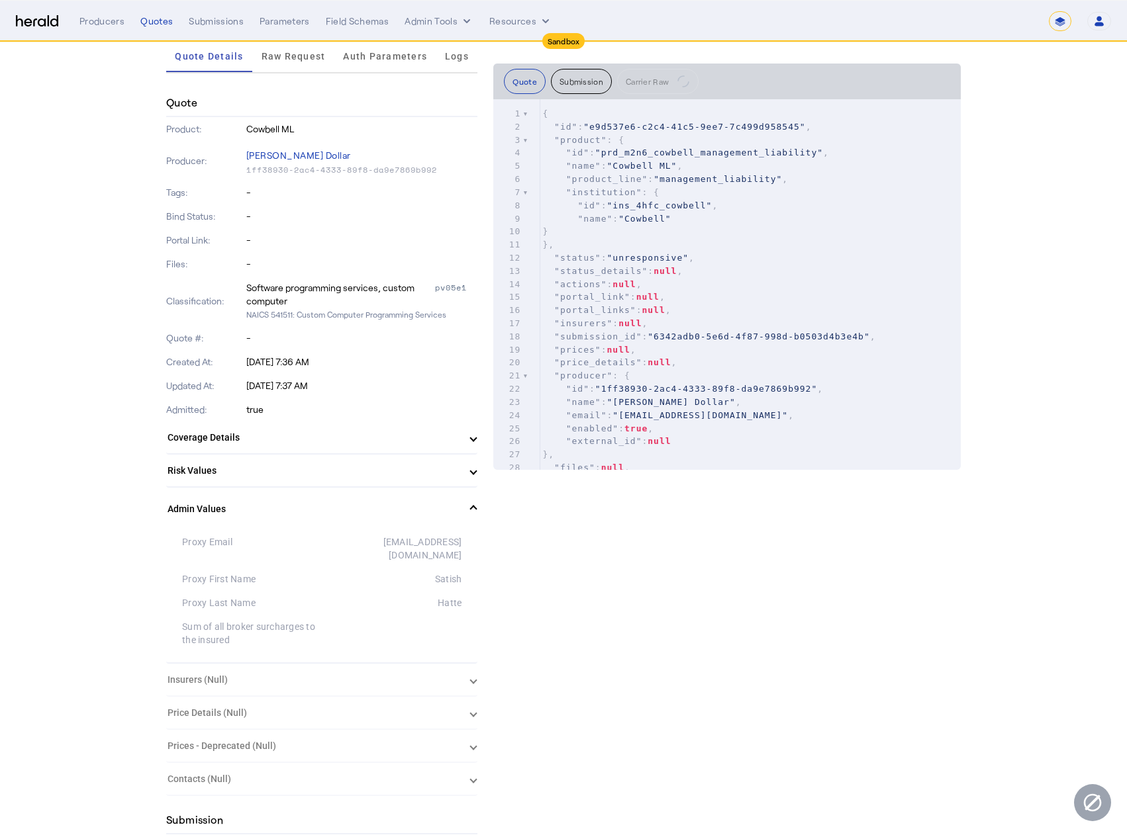
scroll to position [93, 0]
click at [459, 595] on div "Hatte" at bounding box center [392, 601] width 140 height 13
drag, startPoint x: 498, startPoint y: 594, endPoint x: 291, endPoint y: 524, distance: 217.9
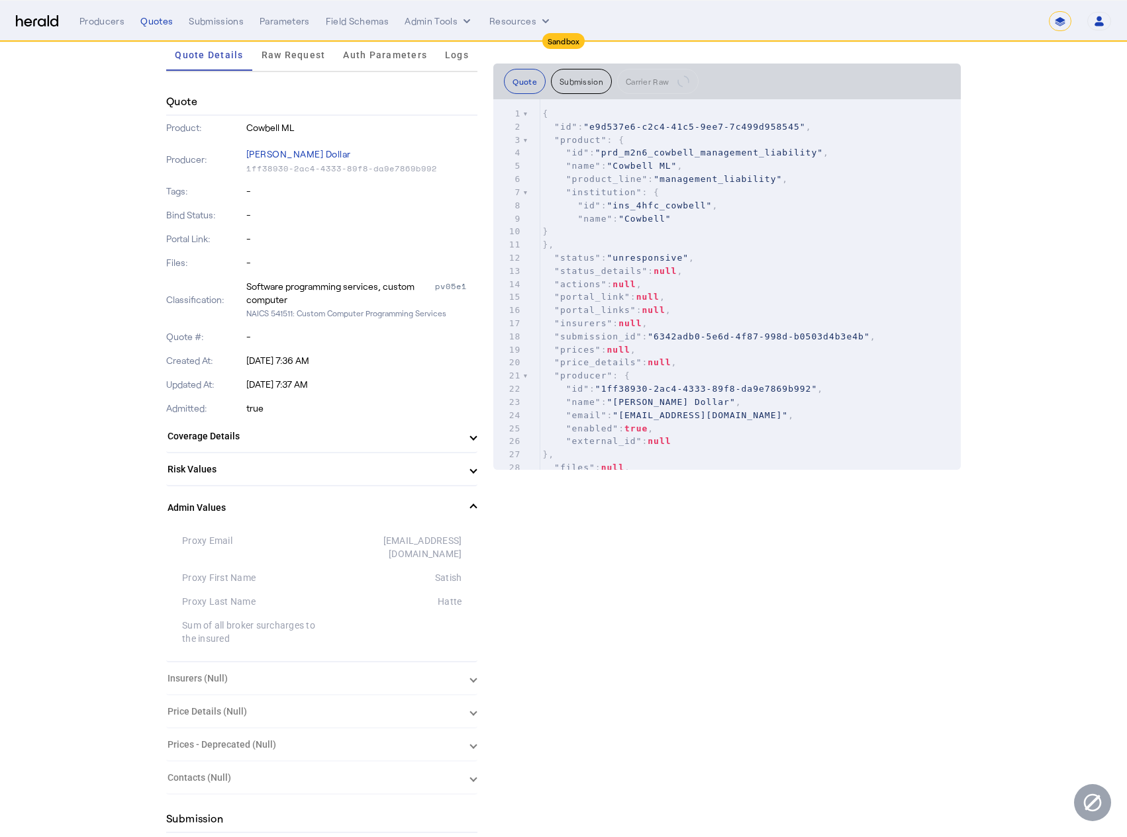
drag, startPoint x: 442, startPoint y: 588, endPoint x: 258, endPoint y: 535, distance: 191.5
click at [258, 535] on div "Proxy Email [EMAIL_ADDRESS][DOMAIN_NAME] Proxy First Name [PERSON_NAME] Proxy L…" at bounding box center [321, 595] width 311 height 132
drag, startPoint x: 280, startPoint y: 628, endPoint x: 169, endPoint y: 536, distance: 143.8
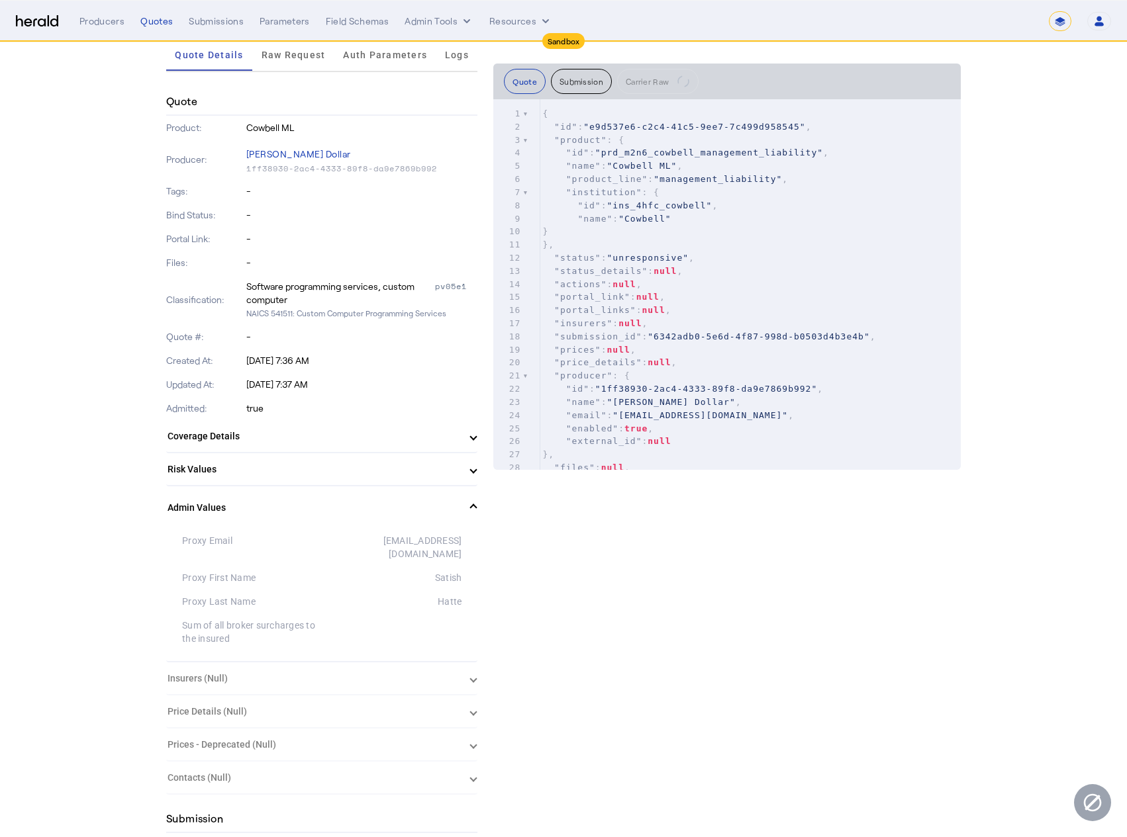
click at [349, 619] on div at bounding box center [392, 632] width 140 height 26
drag, startPoint x: 198, startPoint y: 599, endPoint x: 142, endPoint y: 546, distance: 77.3
click at [296, 620] on div "Sum of all broker surcharges to the insured" at bounding box center [252, 632] width 140 height 26
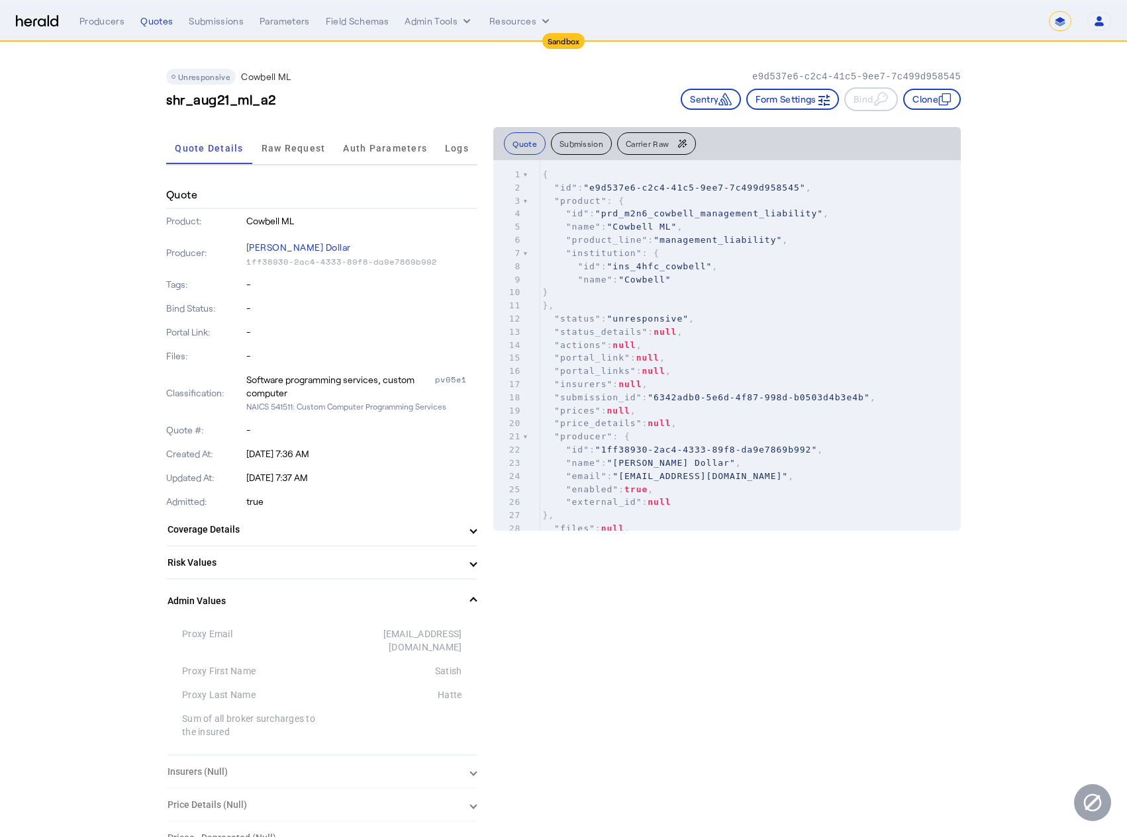
drag, startPoint x: 265, startPoint y: 726, endPoint x: 162, endPoint y: 643, distance: 132.3
click at [314, 738] on div "Proxy Email [EMAIL_ADDRESS][DOMAIN_NAME] Proxy First Name [PERSON_NAME] Proxy L…" at bounding box center [321, 688] width 311 height 132
drag, startPoint x: 258, startPoint y: 718, endPoint x: 154, endPoint y: 629, distance: 136.6
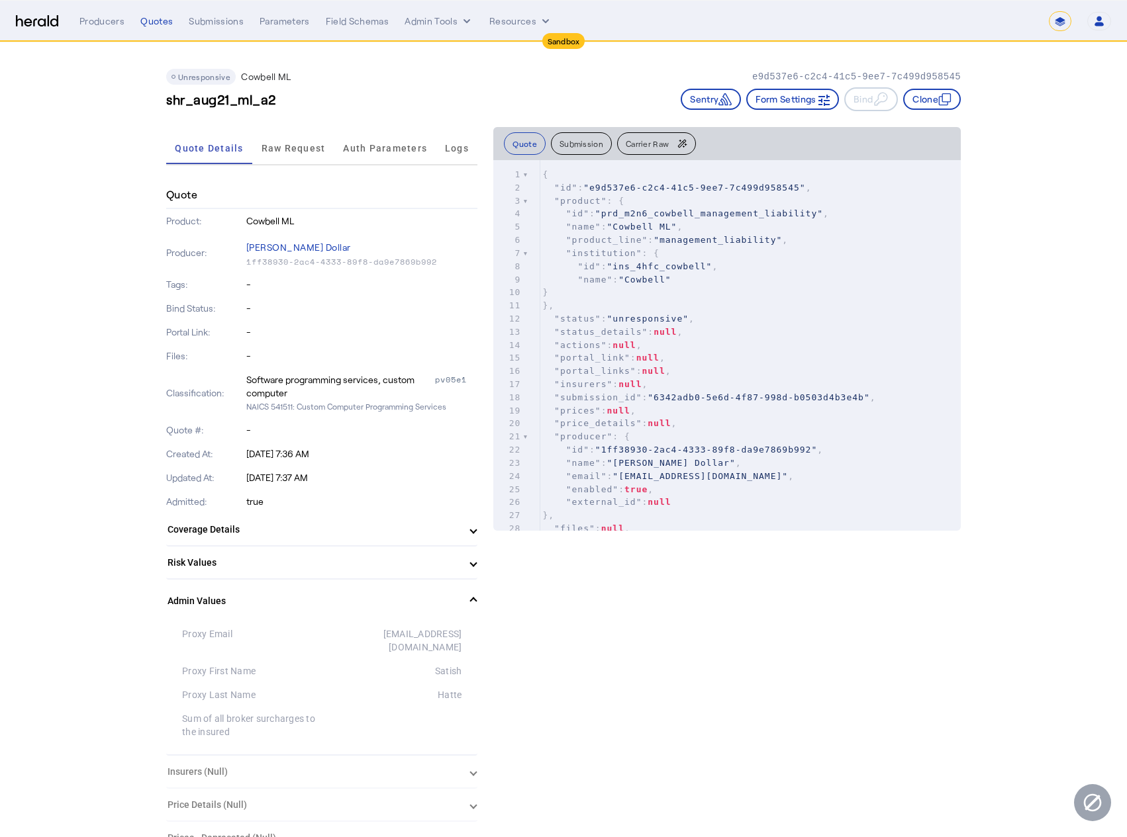
click at [305, 723] on div "Sum of all broker surcharges to the insured" at bounding box center [252, 725] width 140 height 26
drag, startPoint x: 230, startPoint y: 699, endPoint x: 157, endPoint y: 624, distance: 104.9
click at [285, 712] on div "Sum of all broker surcharges to the insured" at bounding box center [252, 725] width 140 height 26
click at [477, 598] on mat-expansion-panel-header "Admin Values" at bounding box center [321, 601] width 311 height 42
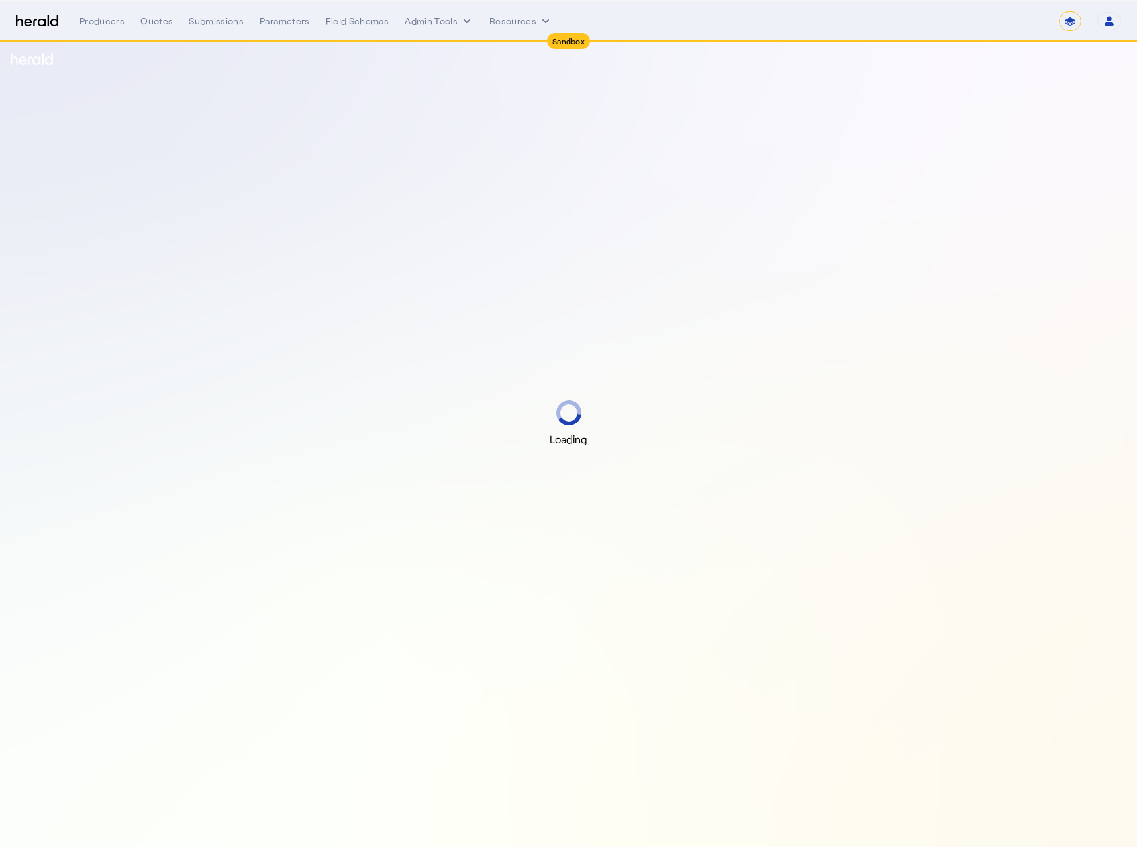
select select "*******"
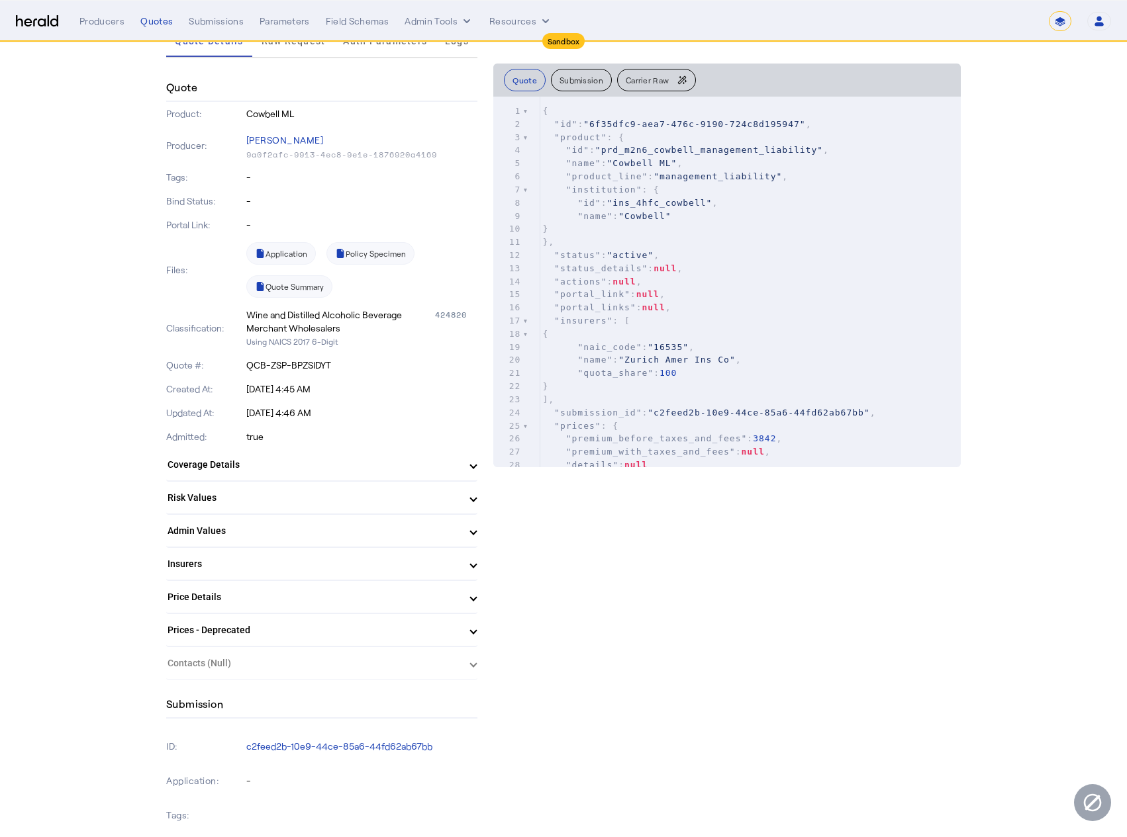
click at [476, 529] on span at bounding box center [473, 531] width 5 height 14
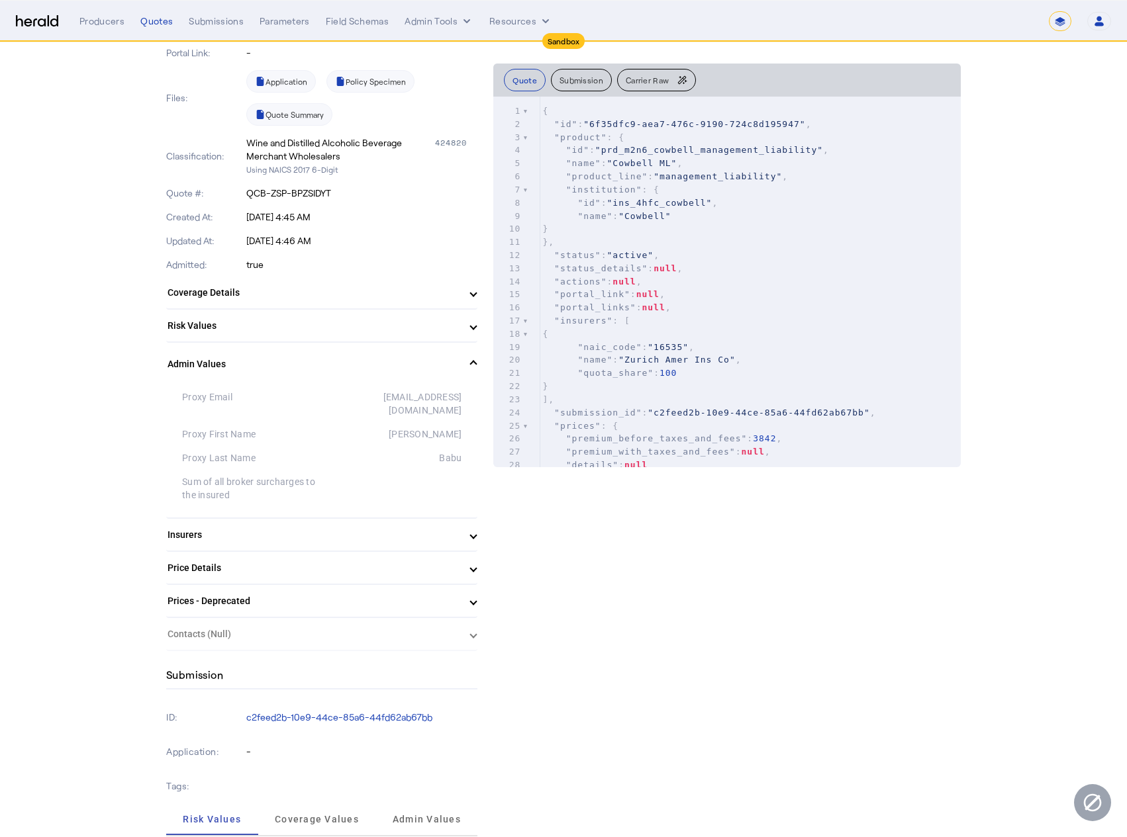
scroll to position [272, 0]
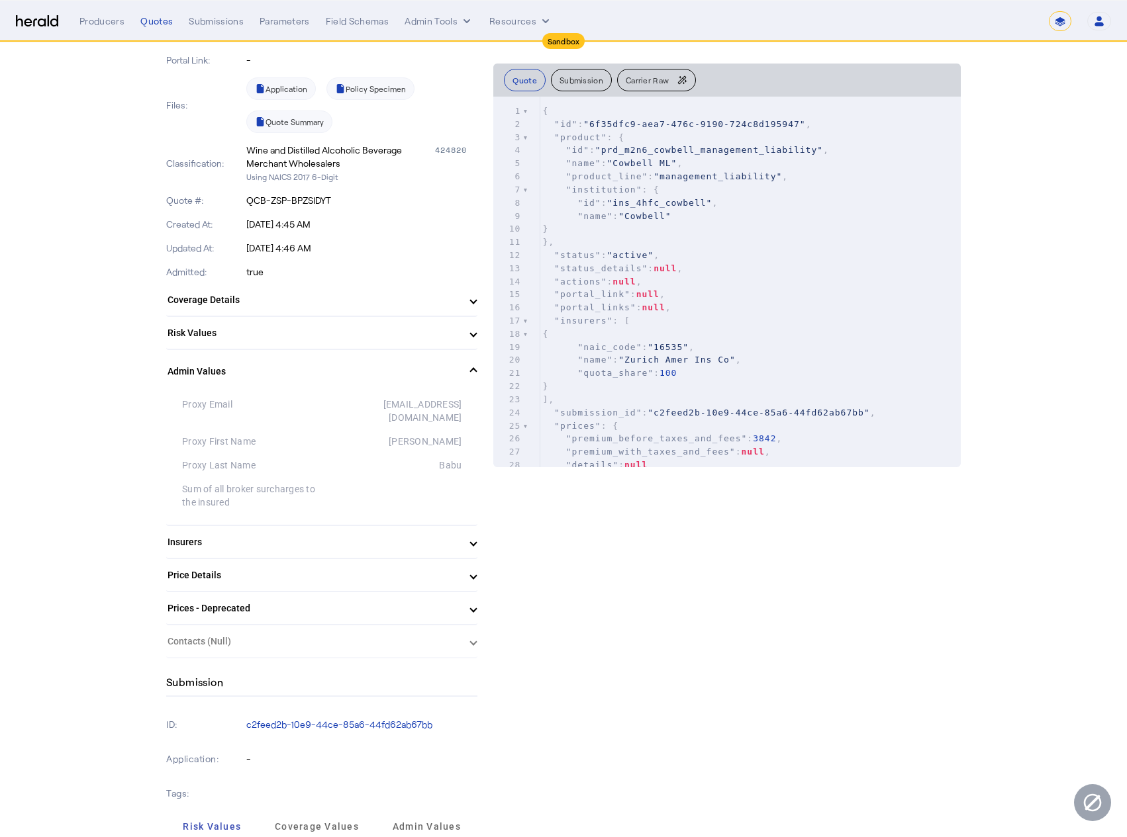
drag, startPoint x: 152, startPoint y: 439, endPoint x: 145, endPoint y: 399, distance: 41.0
click at [291, 493] on div "Sum of all broker surcharges to the insured" at bounding box center [252, 496] width 140 height 26
drag, startPoint x: 214, startPoint y: 463, endPoint x: 144, endPoint y: 397, distance: 96.0
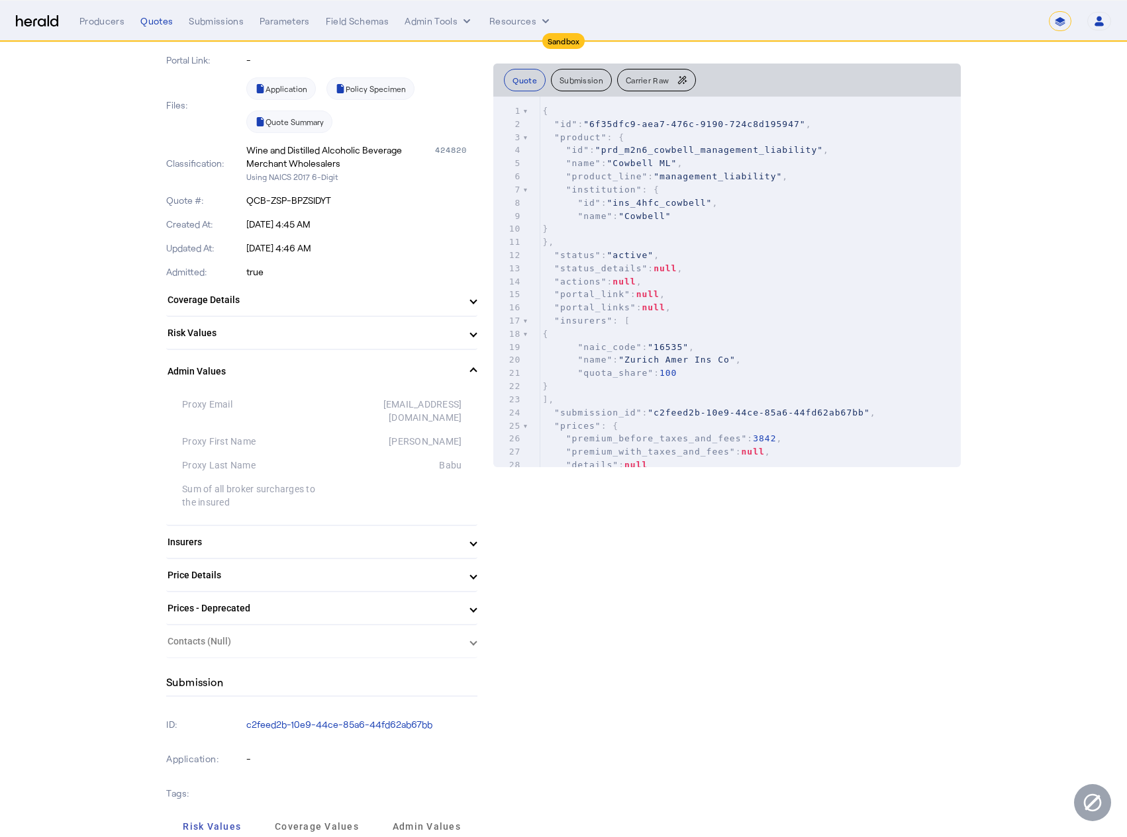
click at [322, 484] on div "Sum of all broker surcharges to the insured" at bounding box center [252, 496] width 140 height 26
drag, startPoint x: 300, startPoint y: 487, endPoint x: 126, endPoint y: 405, distance: 192.5
click at [332, 487] on div at bounding box center [392, 496] width 140 height 26
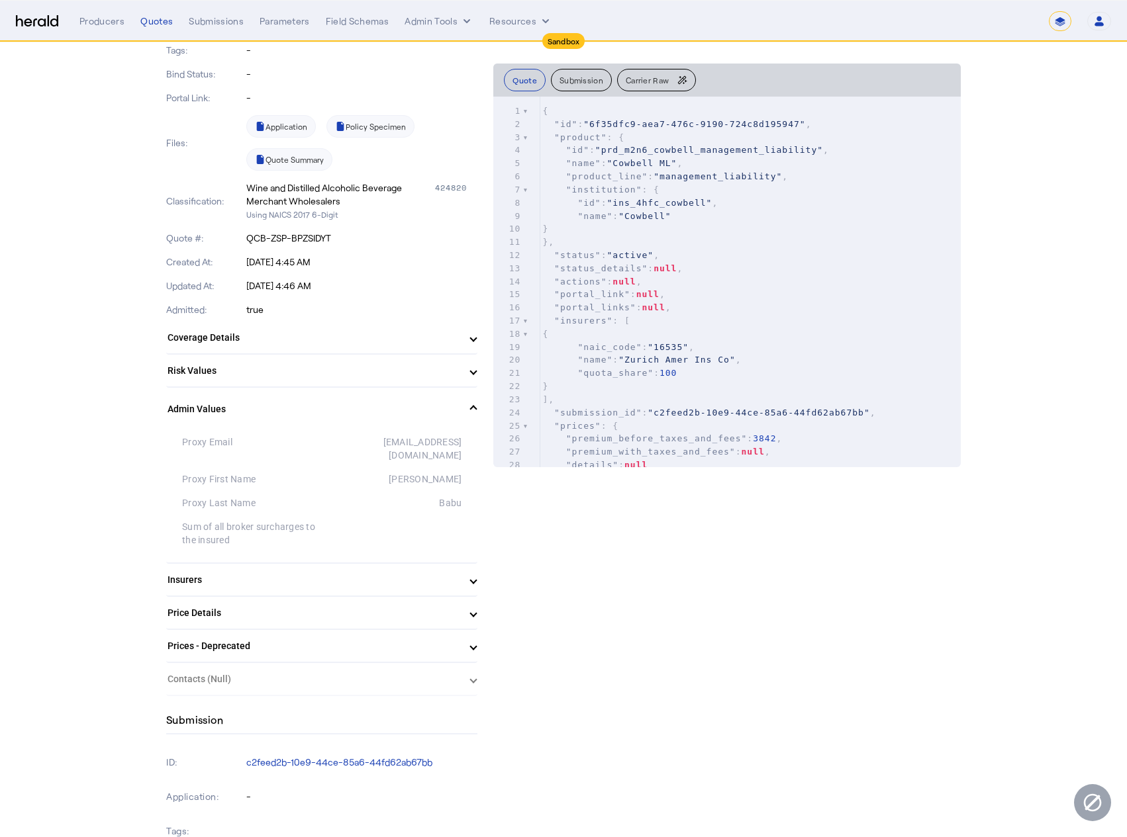
scroll to position [150, 0]
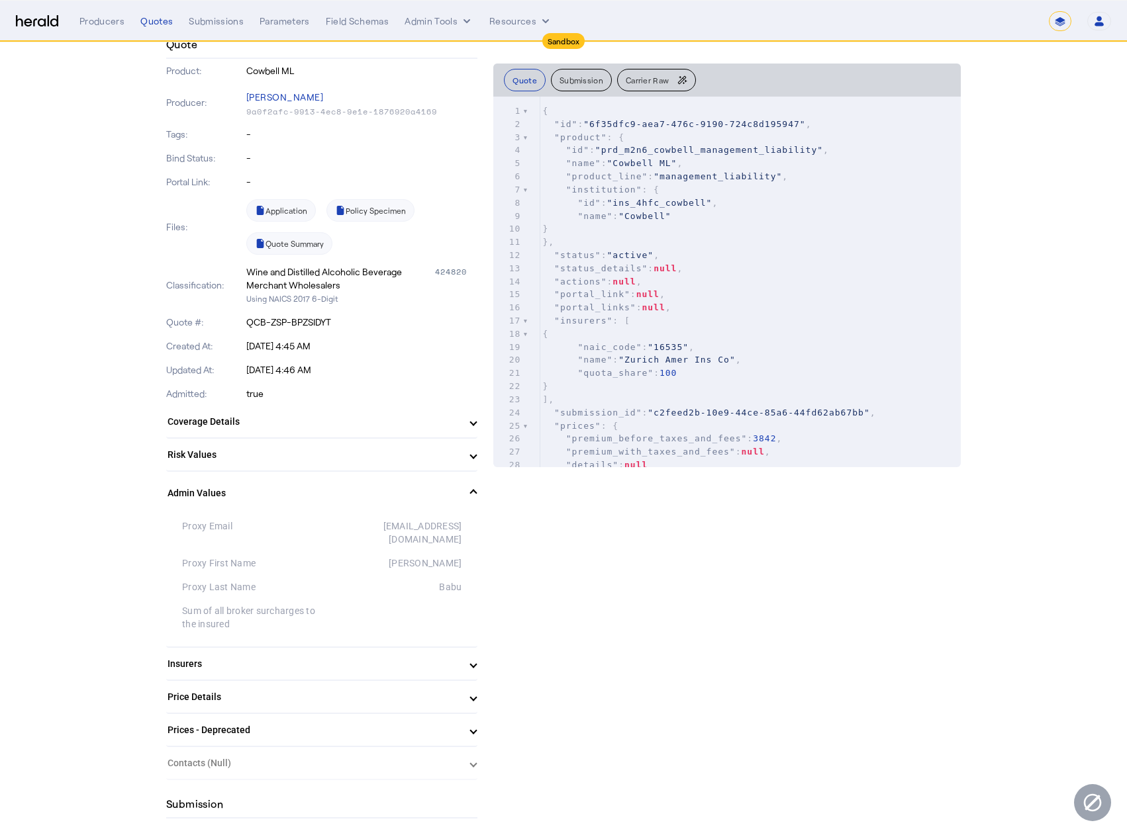
click at [476, 491] on span at bounding box center [473, 494] width 5 height 14
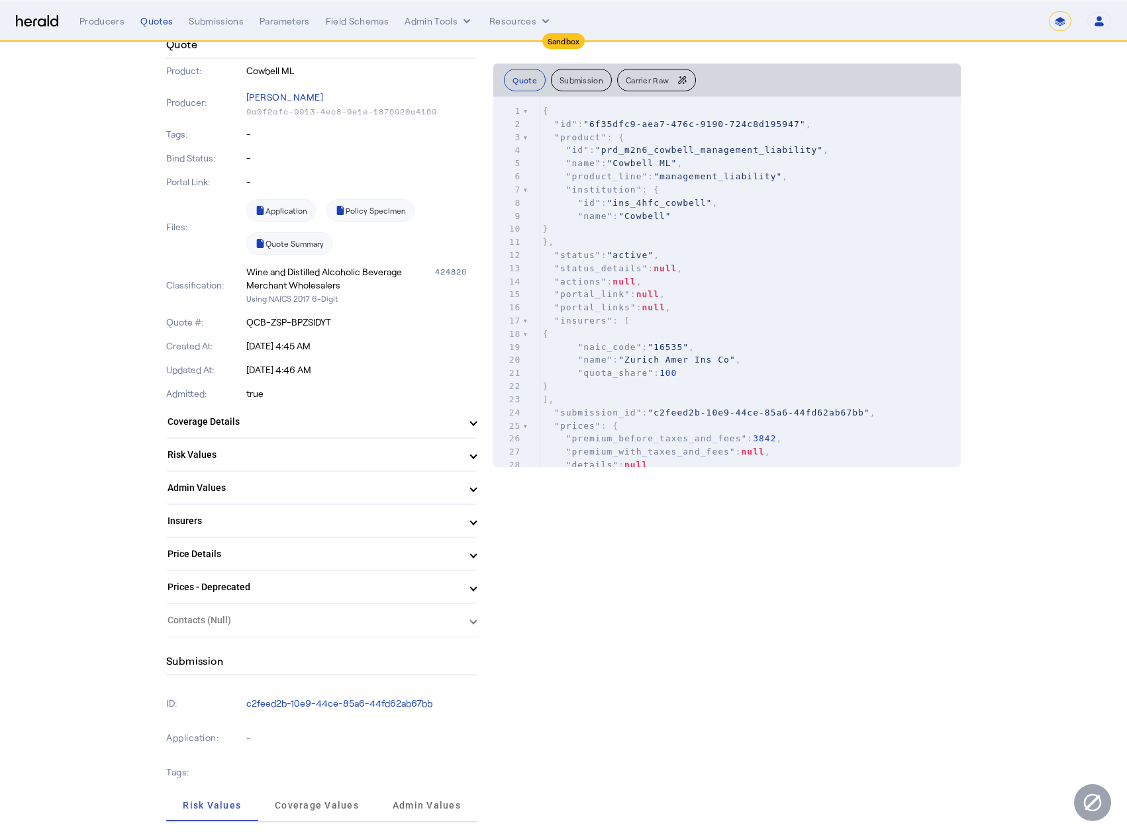
click at [476, 491] on span at bounding box center [473, 488] width 5 height 14
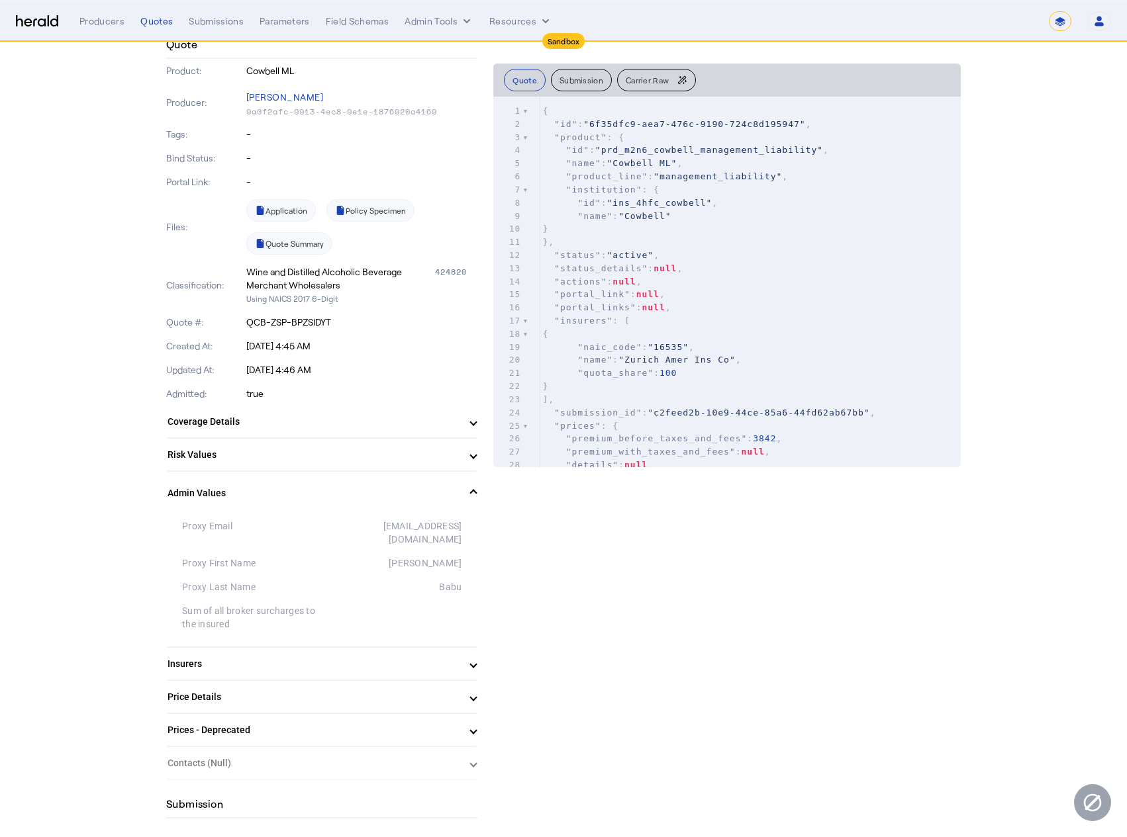
click at [476, 491] on span at bounding box center [473, 494] width 5 height 14
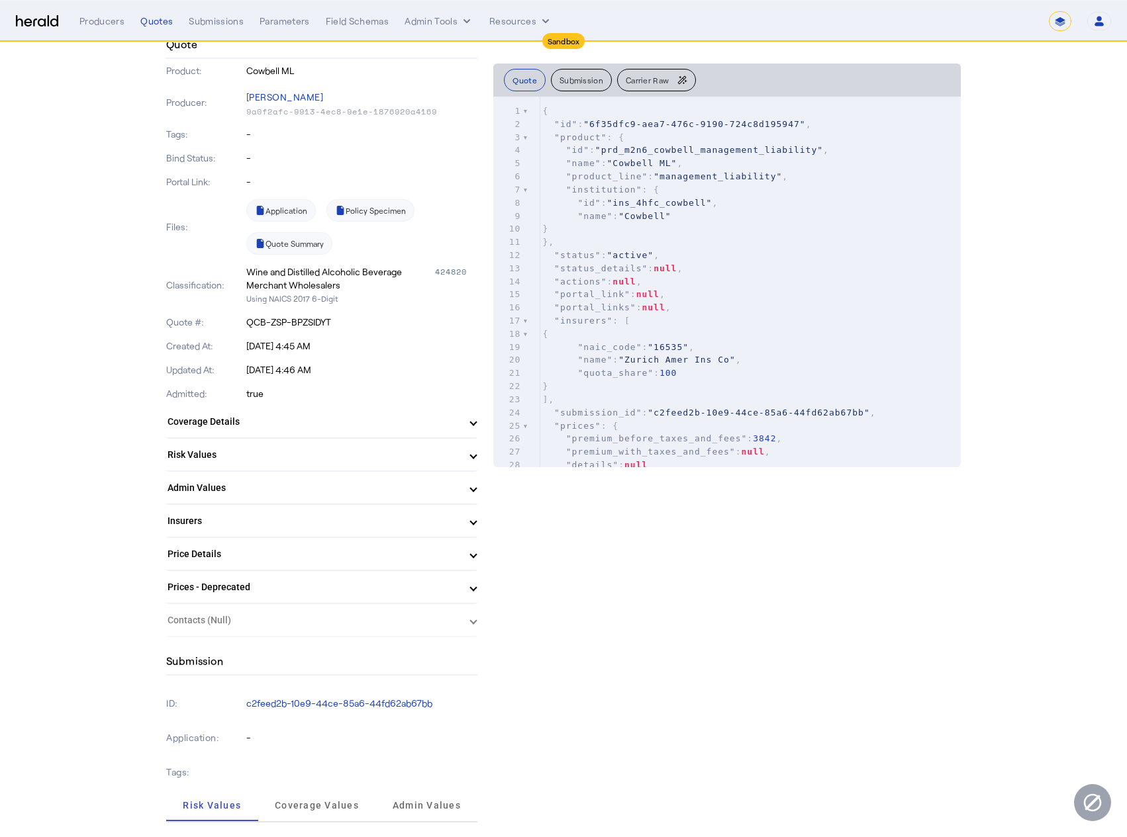
click at [476, 492] on span at bounding box center [473, 488] width 5 height 14
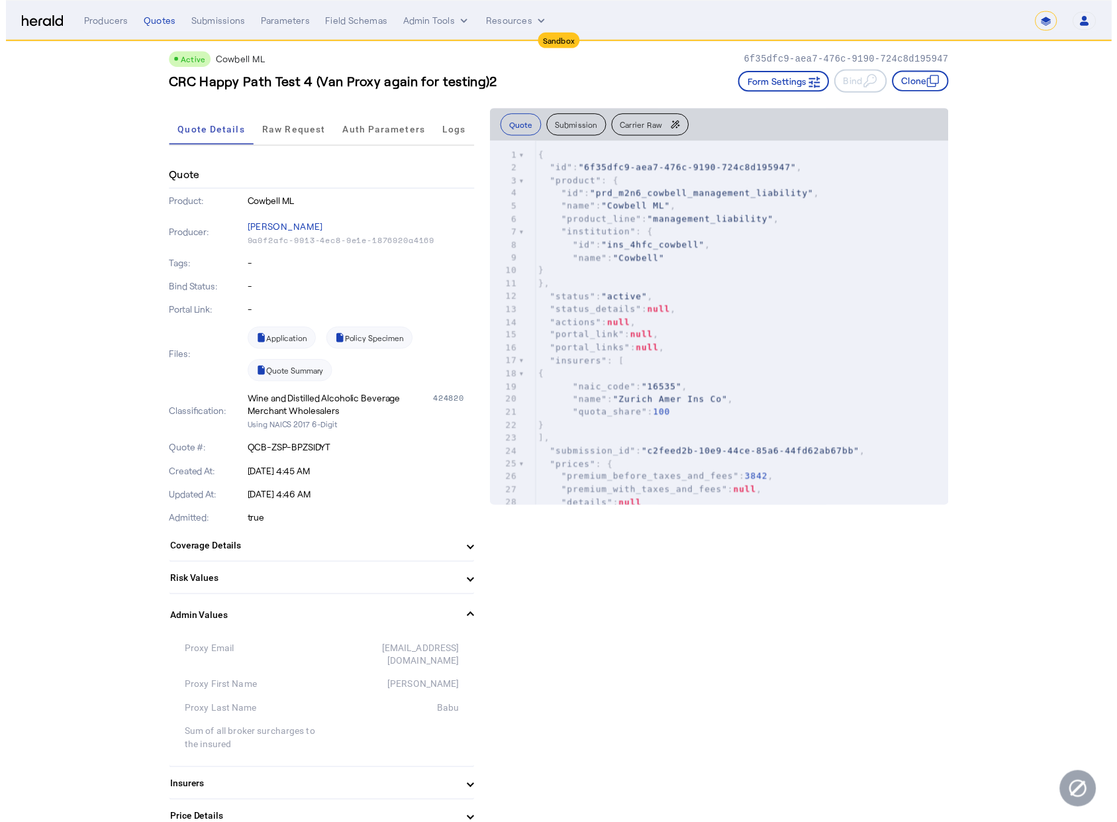
scroll to position [16, 0]
click at [330, 242] on p "9a0f2afc-9913-4ec8-9e1e-1876920a4169" at bounding box center [362, 246] width 232 height 11
click at [387, 254] on div "Producer: [PERSON_NAME] 9a0f2afc-9913-4ec8-9e1e-1876920a4169" at bounding box center [321, 237] width 311 height 40
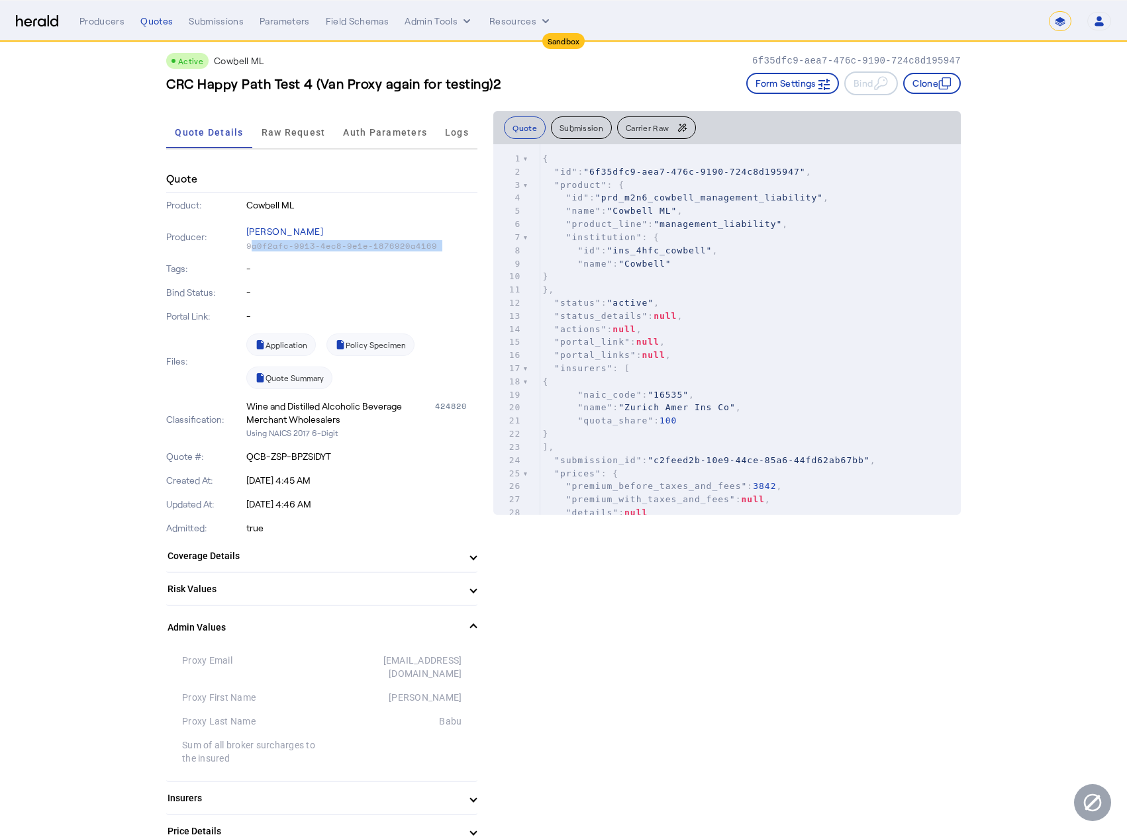
drag, startPoint x: 463, startPoint y: 245, endPoint x: 248, endPoint y: 250, distance: 214.6
click at [248, 250] on div "Producer: [PERSON_NAME] 9a0f2afc-9913-4ec8-9e1e-1876920a4169" at bounding box center [321, 237] width 311 height 40
click at [343, 268] on p "-" at bounding box center [362, 268] width 232 height 13
drag, startPoint x: 440, startPoint y: 249, endPoint x: 249, endPoint y: 250, distance: 191.3
click at [249, 250] on div "Producer: [PERSON_NAME] 9a0f2afc-9913-4ec8-9e1e-1876920a4169" at bounding box center [321, 237] width 311 height 40
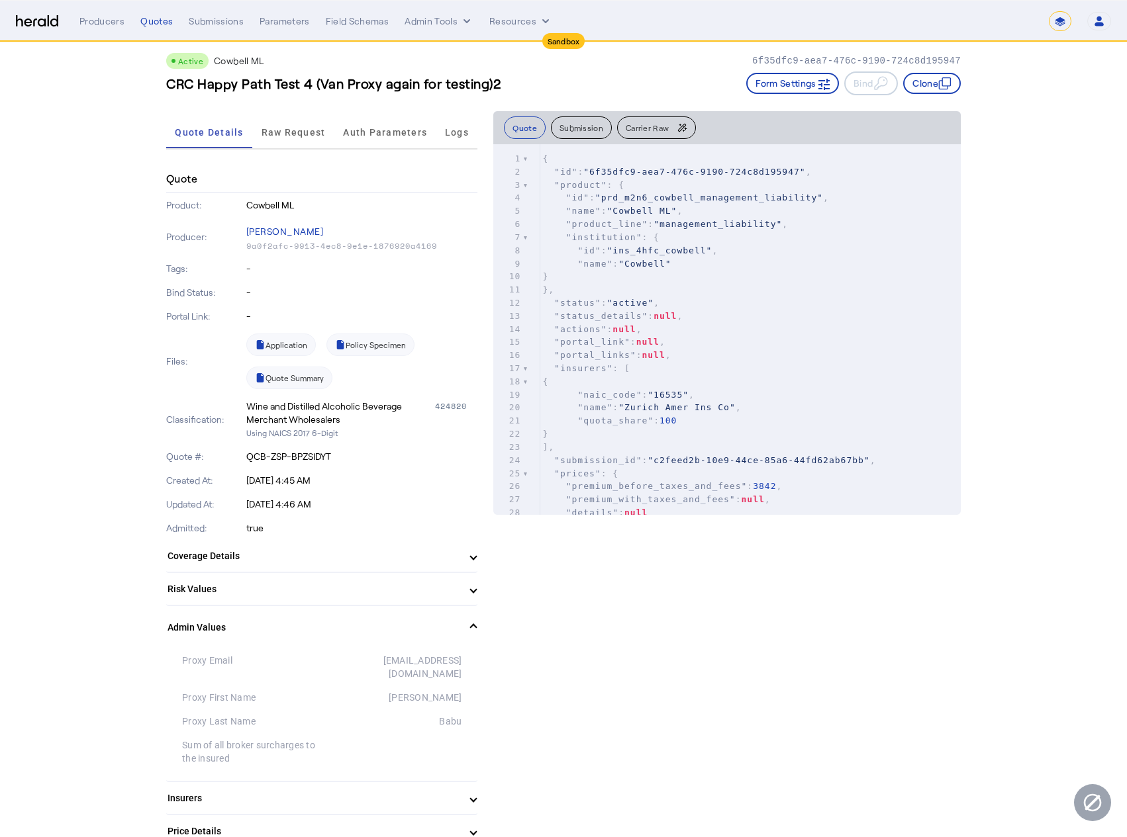
click at [294, 265] on p "-" at bounding box center [362, 268] width 232 height 13
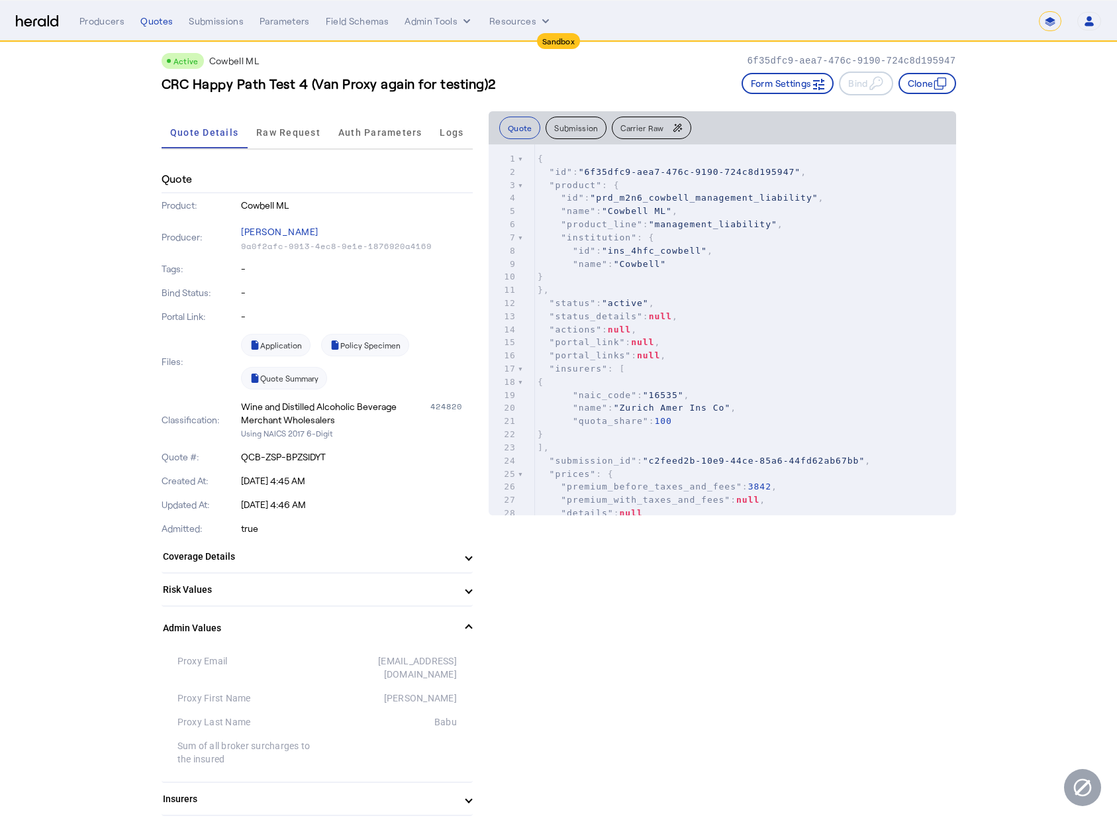
click at [453, 404] on div "424820" at bounding box center [451, 413] width 42 height 26
click at [452, 436] on p "Using NAICS 2017 6-Digit" at bounding box center [357, 432] width 232 height 13
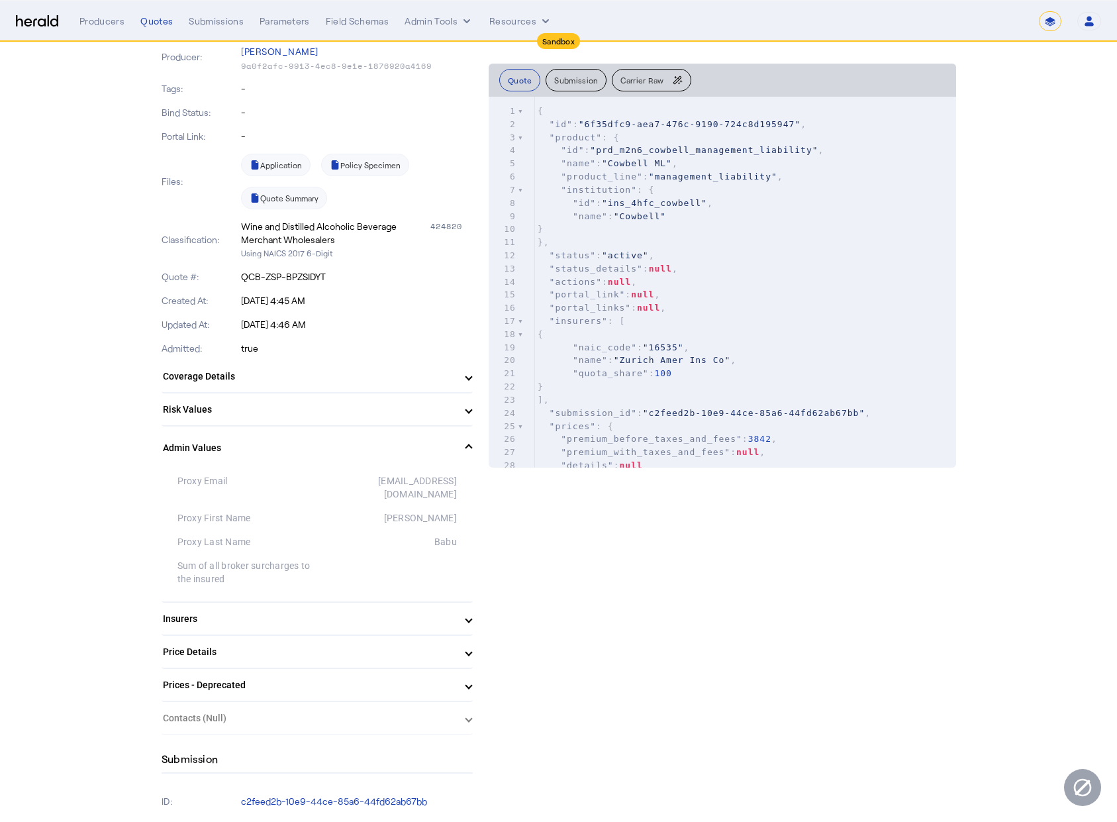
scroll to position [290, 0]
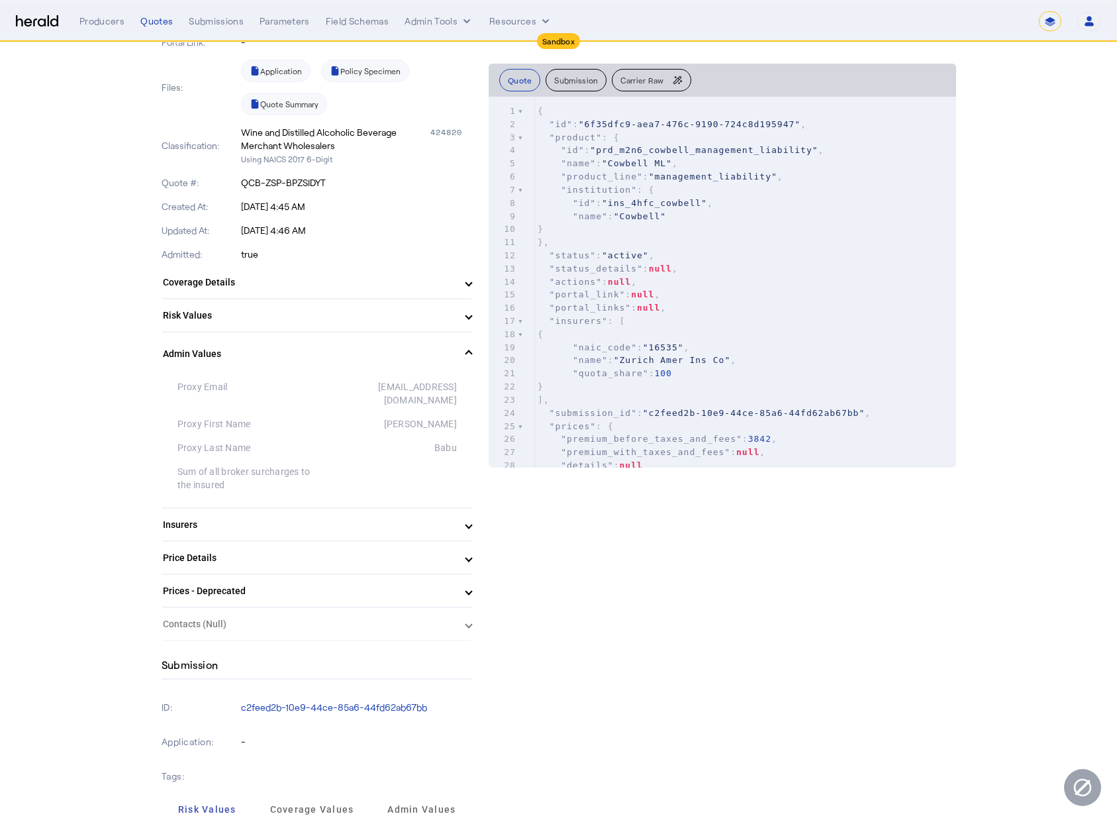
click at [471, 354] on span at bounding box center [468, 354] width 5 height 14
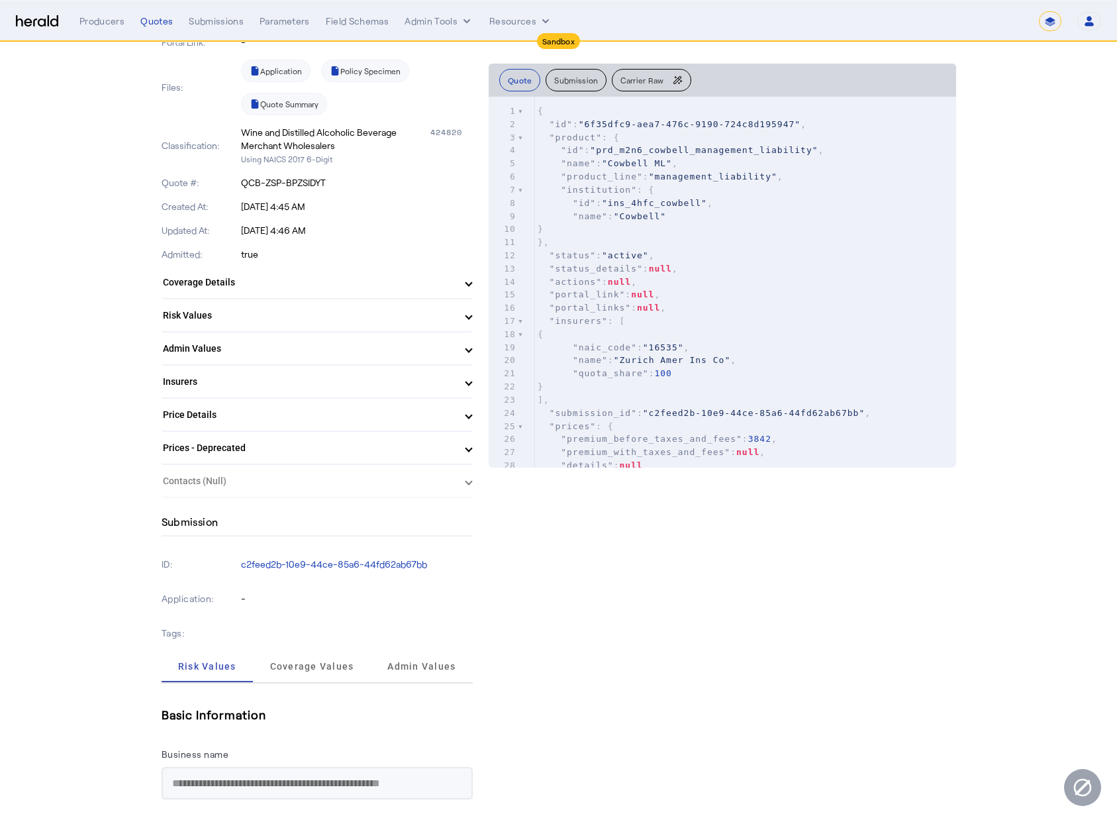
click at [455, 386] on mat-panel-title "Insurers" at bounding box center [309, 382] width 293 height 14
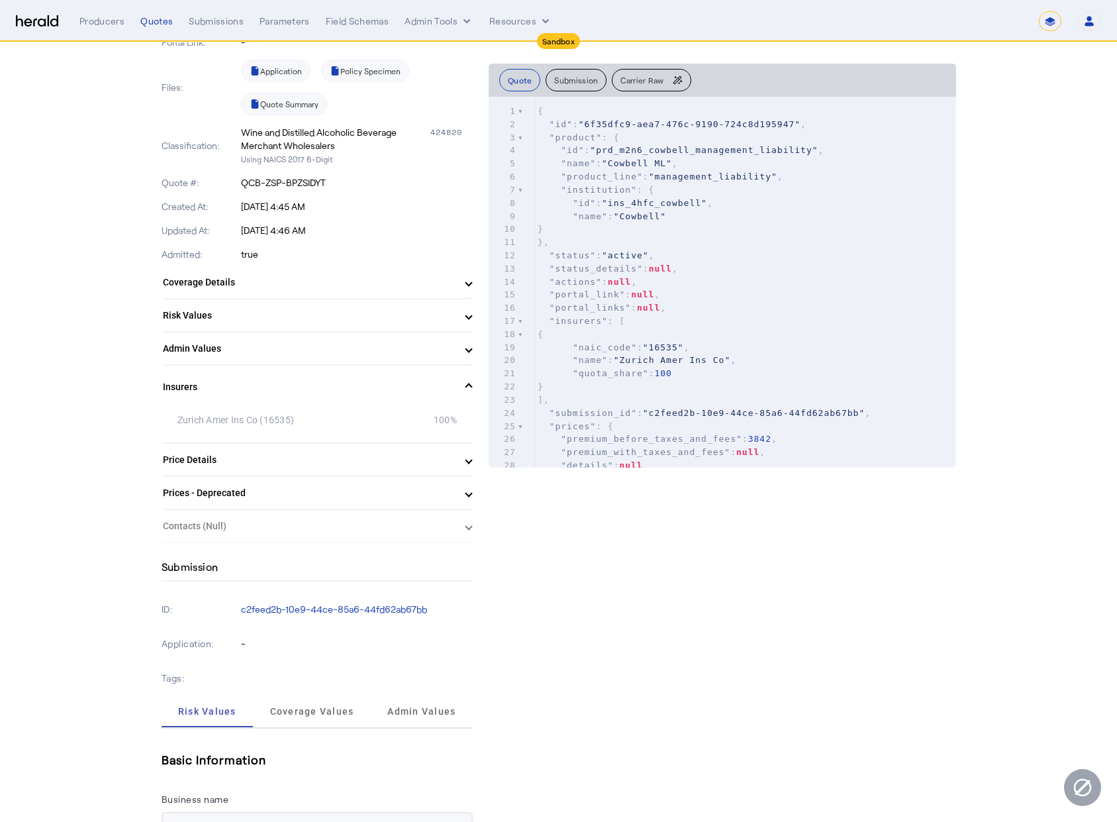
click at [466, 387] on span "Insurers" at bounding box center [314, 387] width 303 height 14
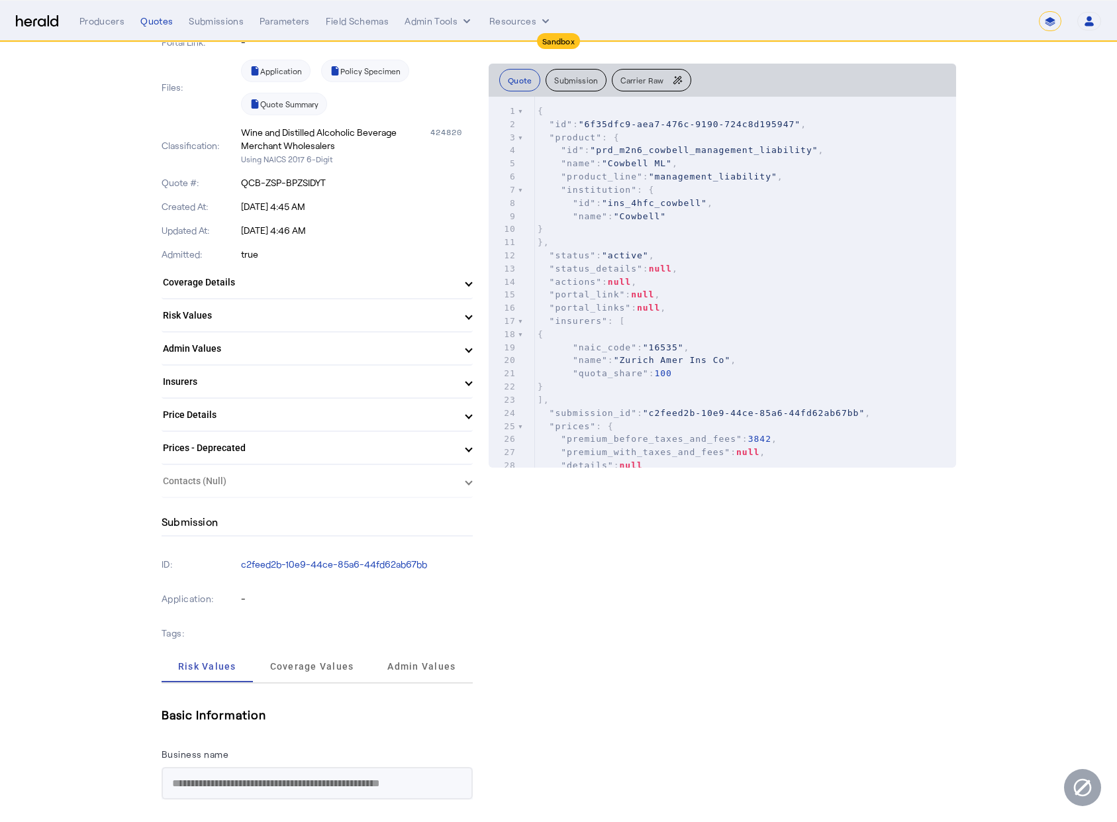
click at [473, 413] on mat-expansion-panel-header "Price Details" at bounding box center [317, 415] width 311 height 32
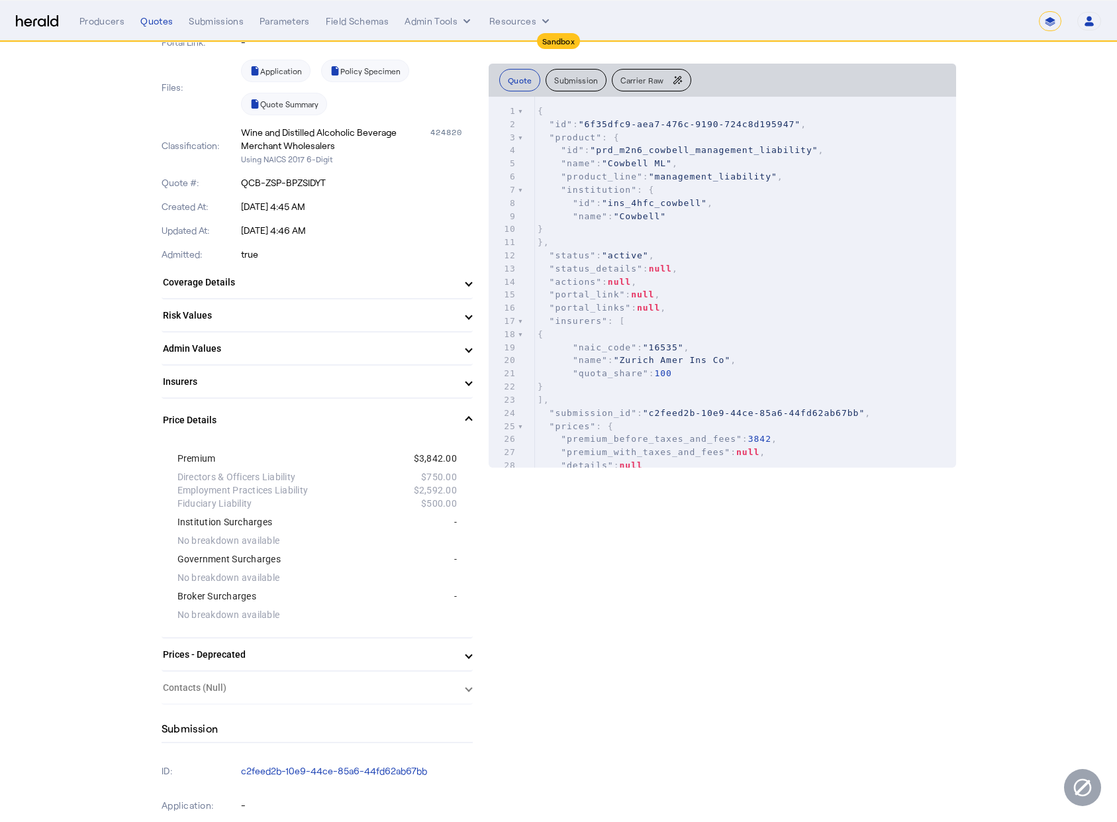
click at [471, 415] on span at bounding box center [468, 420] width 5 height 14
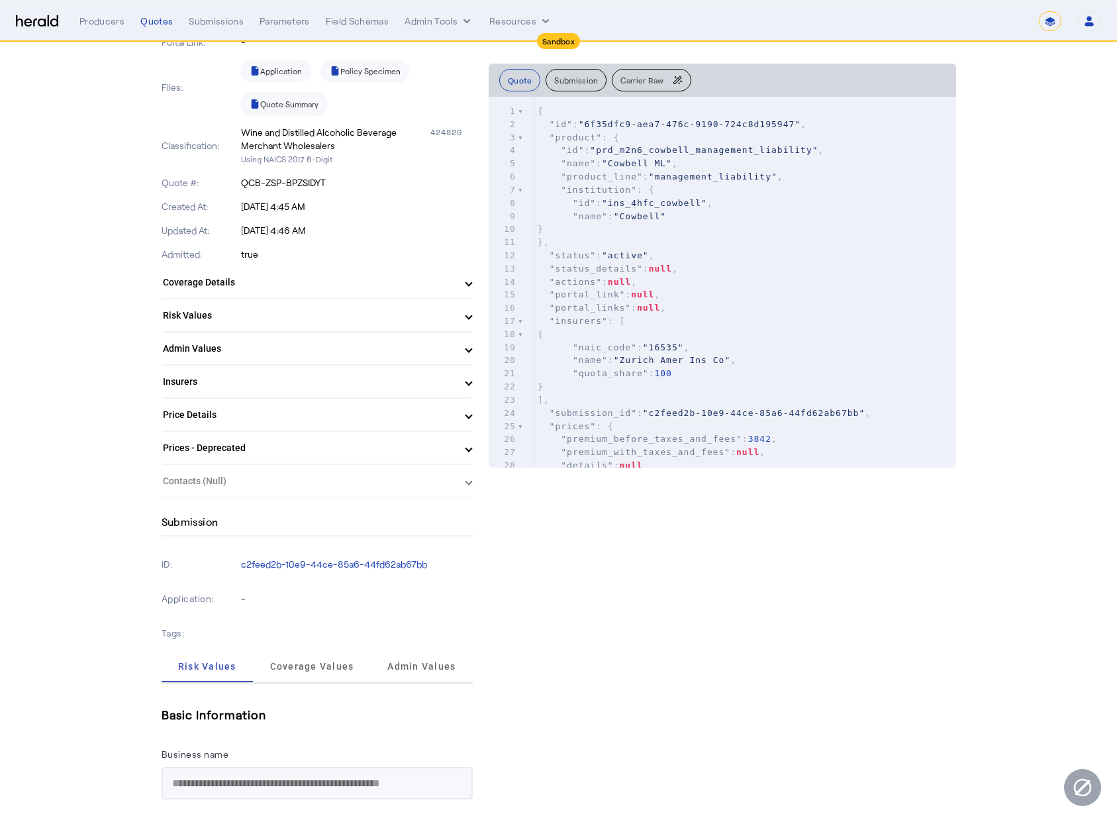
click at [471, 415] on span at bounding box center [468, 415] width 5 height 14
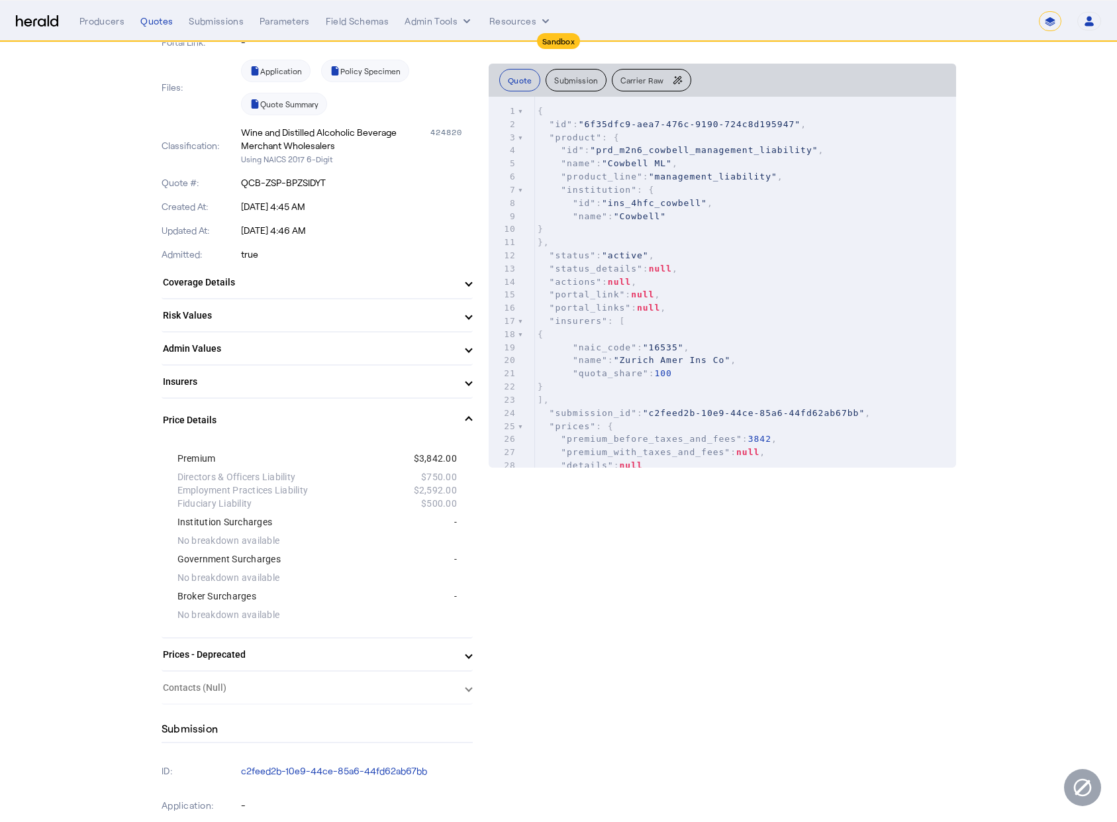
click at [471, 415] on span at bounding box center [468, 420] width 5 height 14
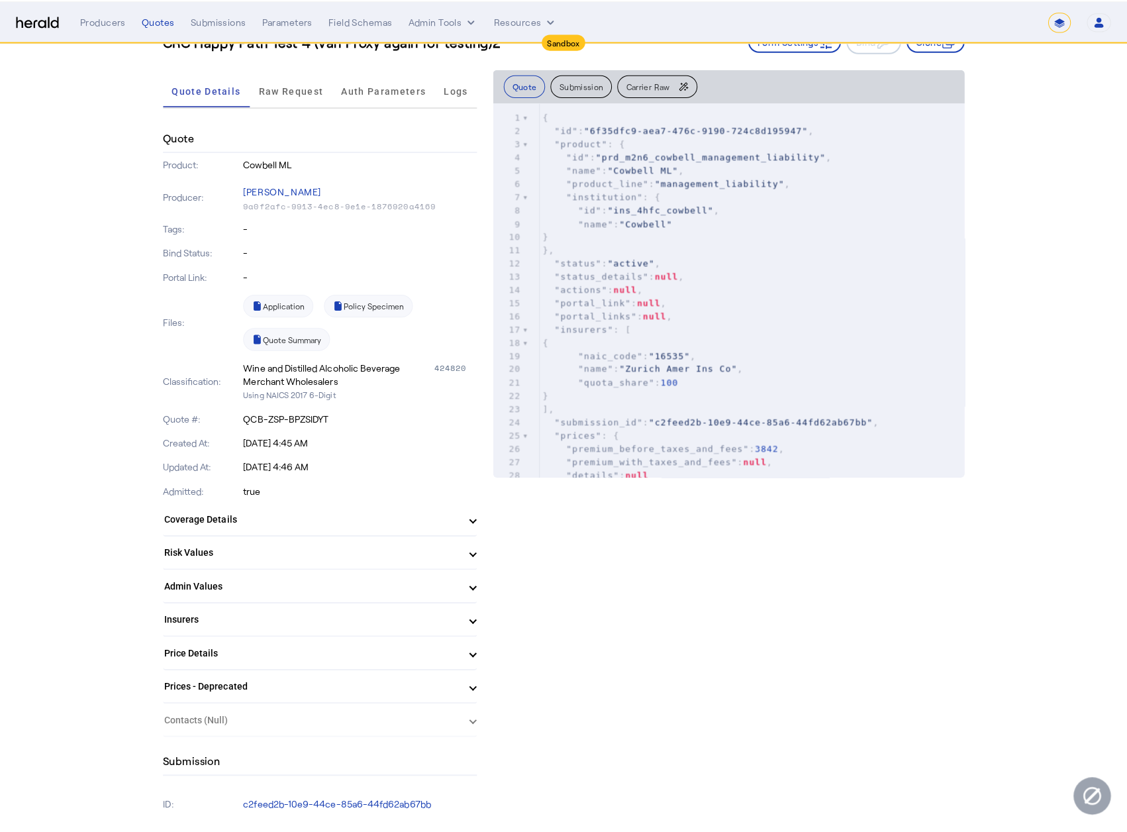
scroll to position [0, 0]
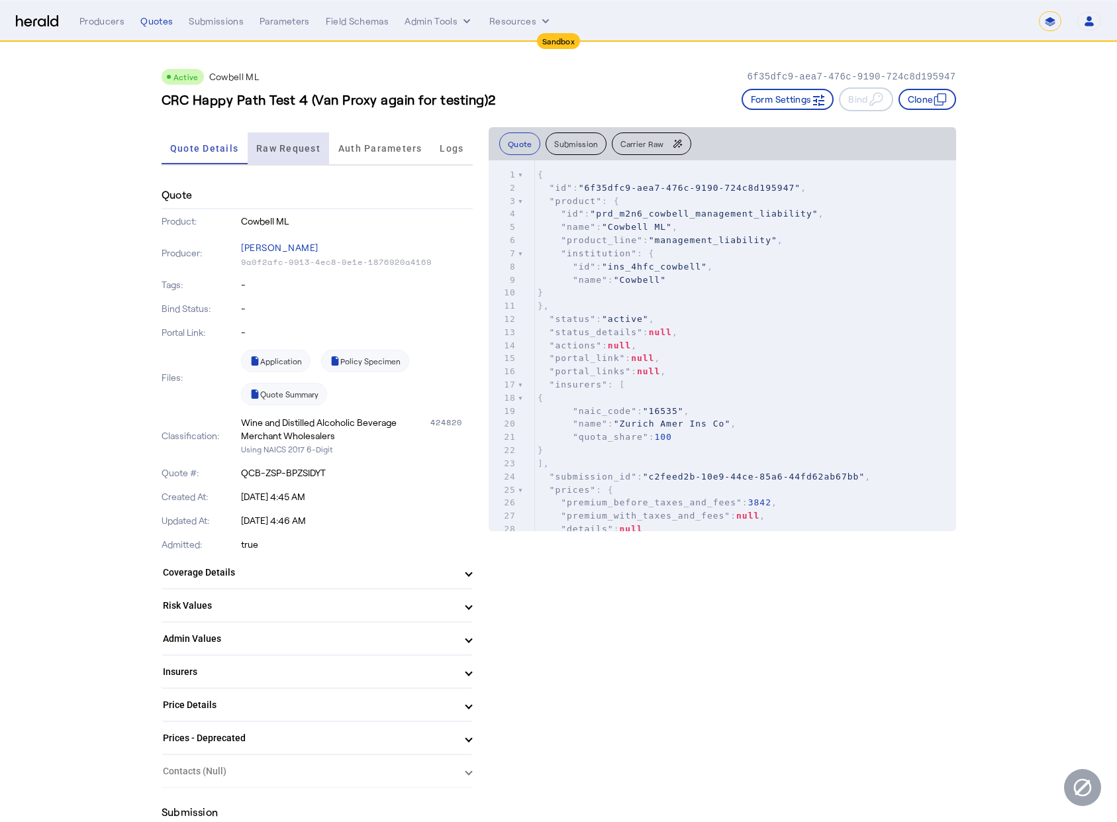
click at [289, 153] on span "Raw Request" at bounding box center [288, 148] width 64 height 9
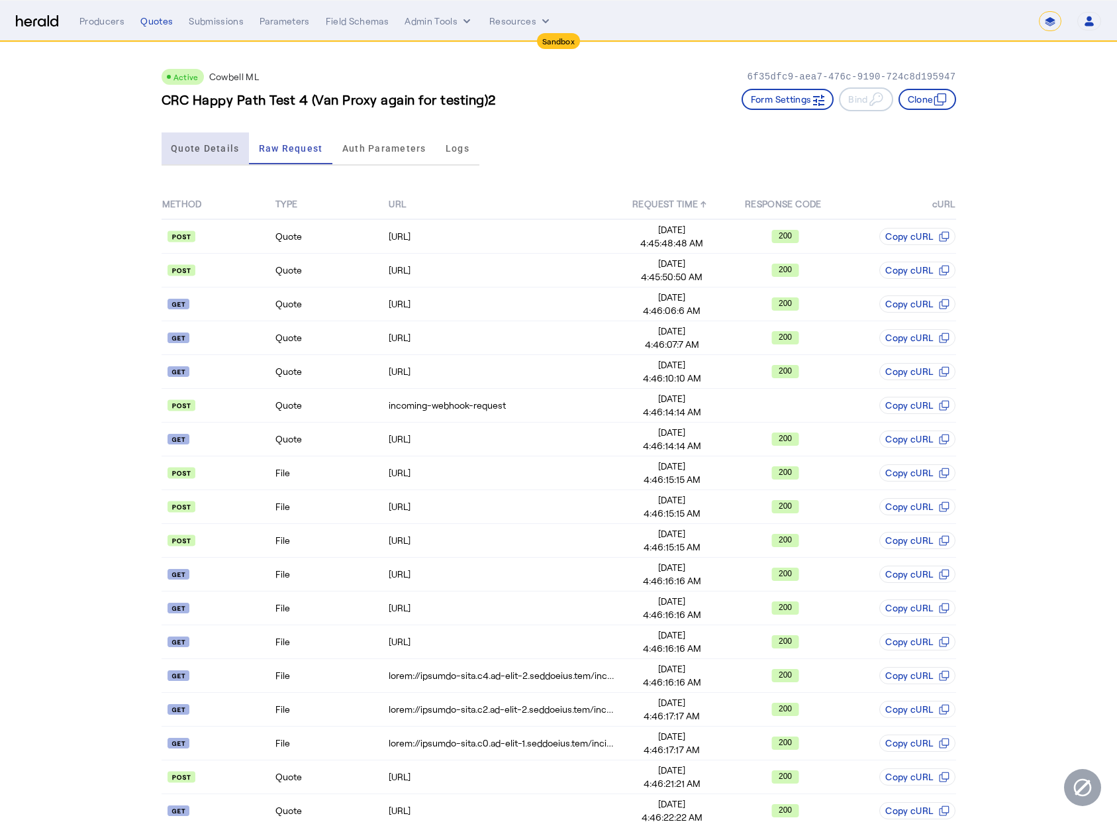
click at [220, 152] on span "Quote Details" at bounding box center [205, 148] width 68 height 9
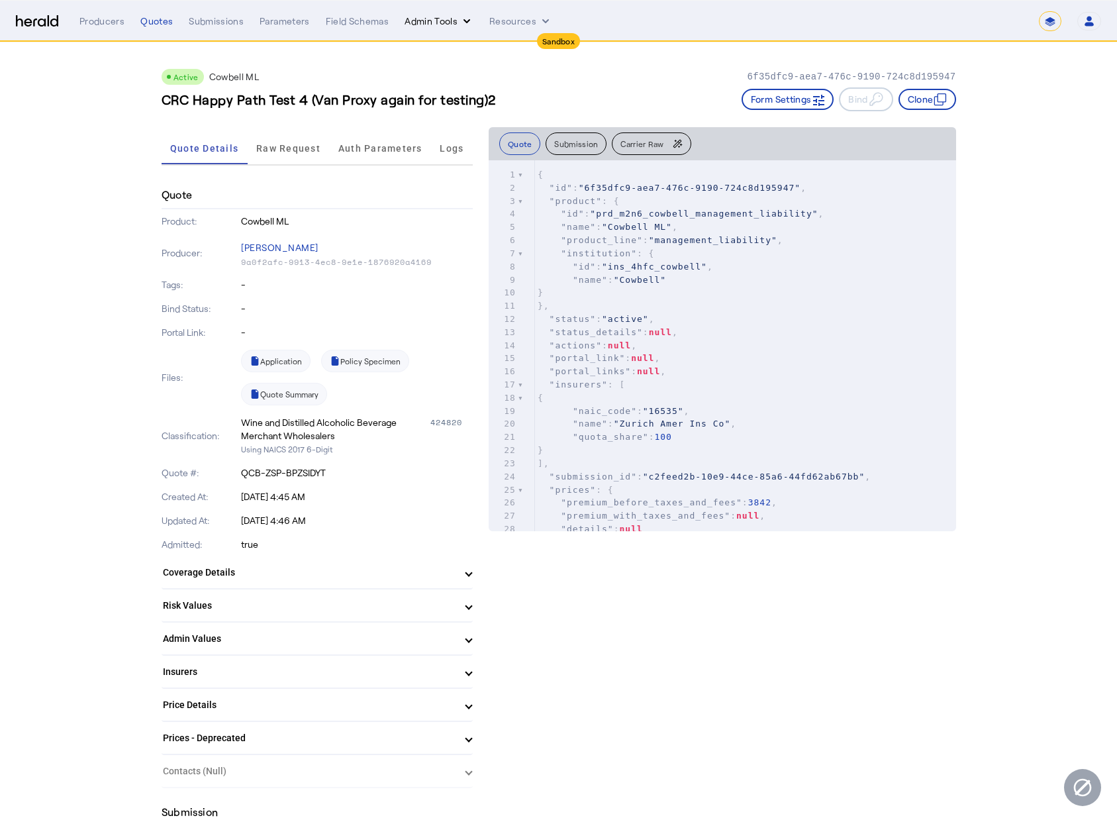
click at [435, 24] on button "Admin Tools" at bounding box center [438, 21] width 69 height 13
click at [446, 44] on span "Platforms Manager" at bounding box center [462, 49] width 97 height 16
